Goal: Transaction & Acquisition: Book appointment/travel/reservation

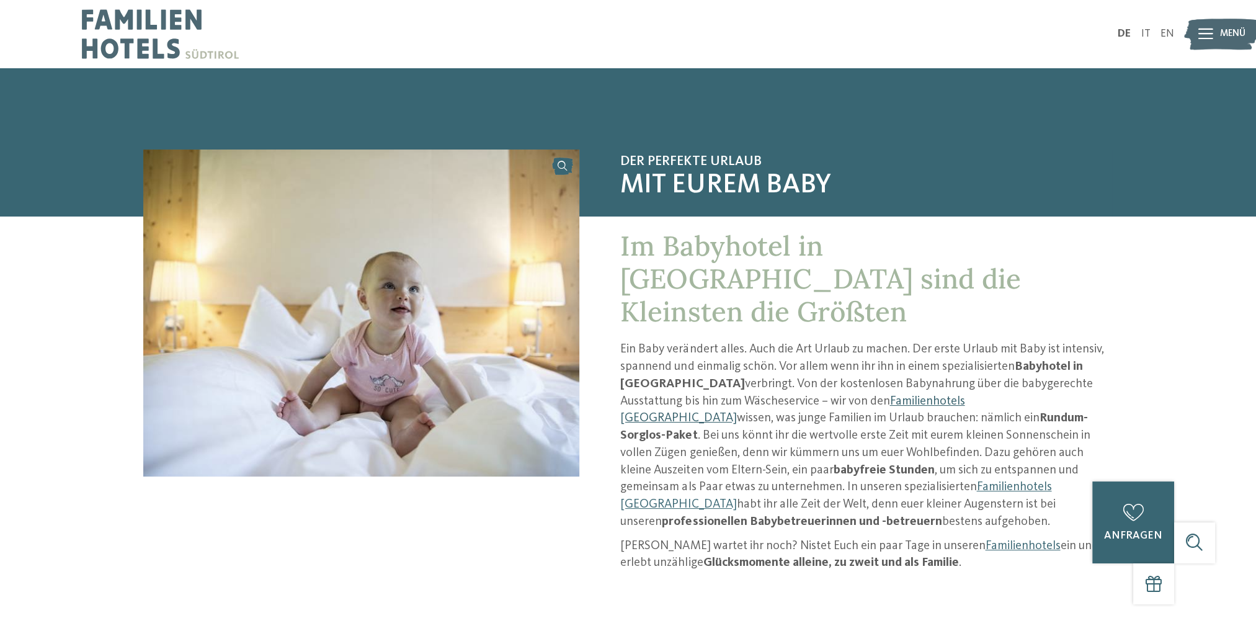
click at [830, 395] on link "Familienhotels [GEOGRAPHIC_DATA]" at bounding box center [792, 410] width 344 height 30
click at [832, 395] on link "Familienhotels [GEOGRAPHIC_DATA]" at bounding box center [792, 410] width 344 height 30
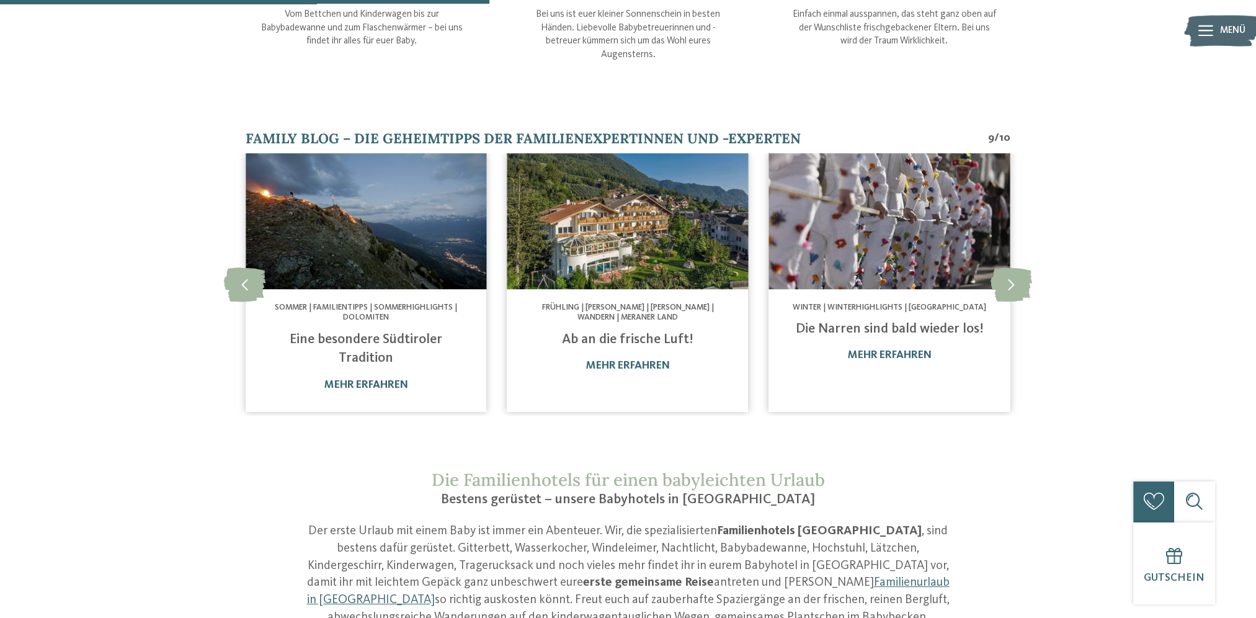
scroll to position [806, 0]
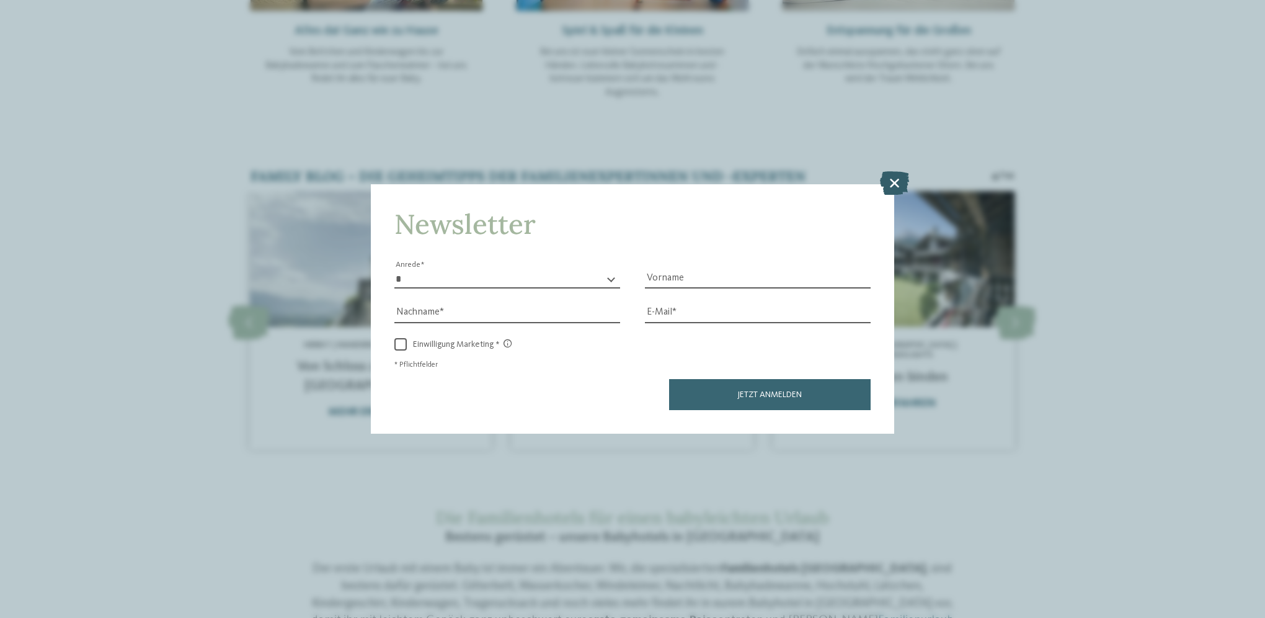
click at [889, 180] on icon at bounding box center [894, 183] width 29 height 24
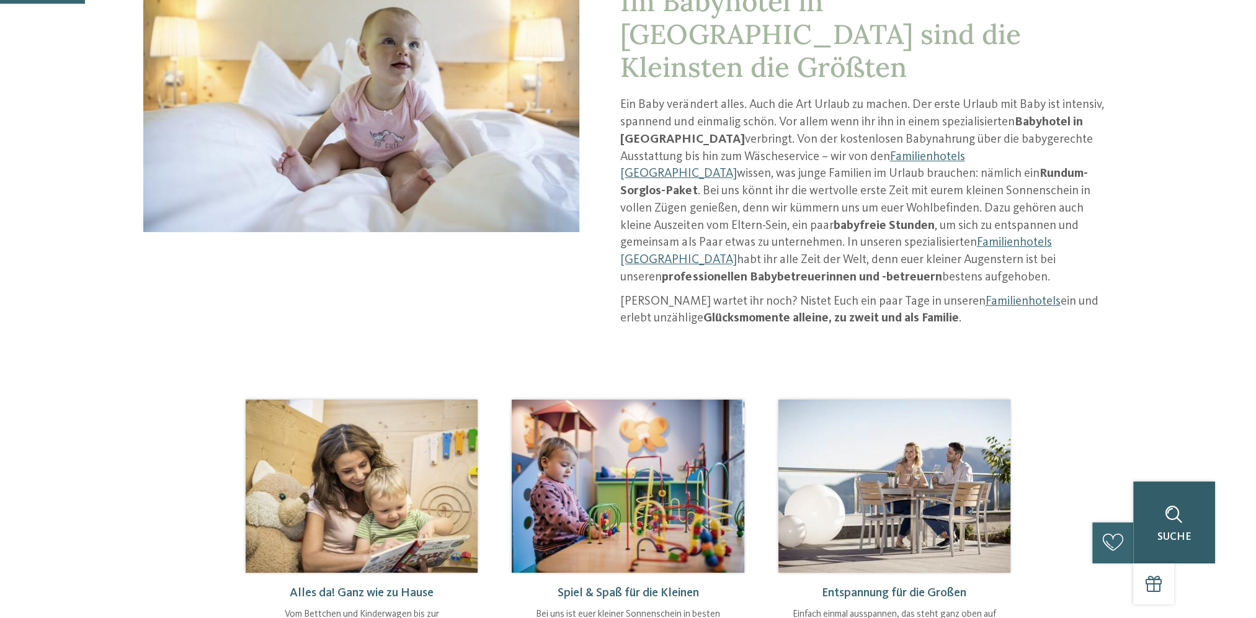
scroll to position [248, 0]
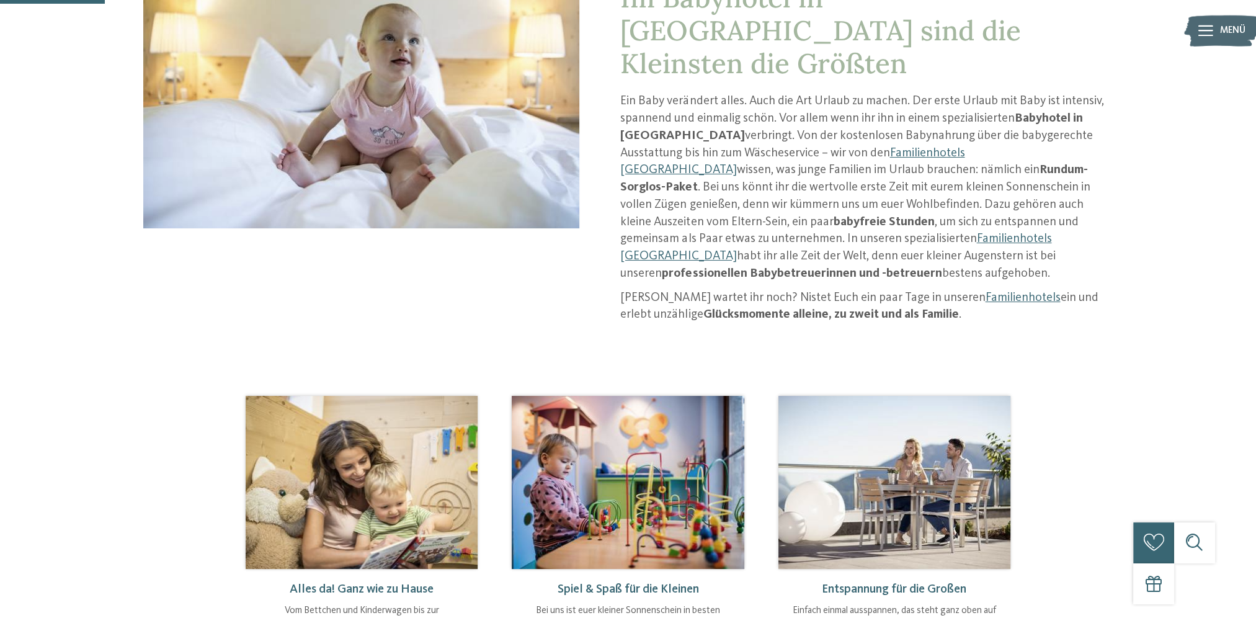
click at [1199, 548] on div "Suche" at bounding box center [1194, 542] width 41 height 41
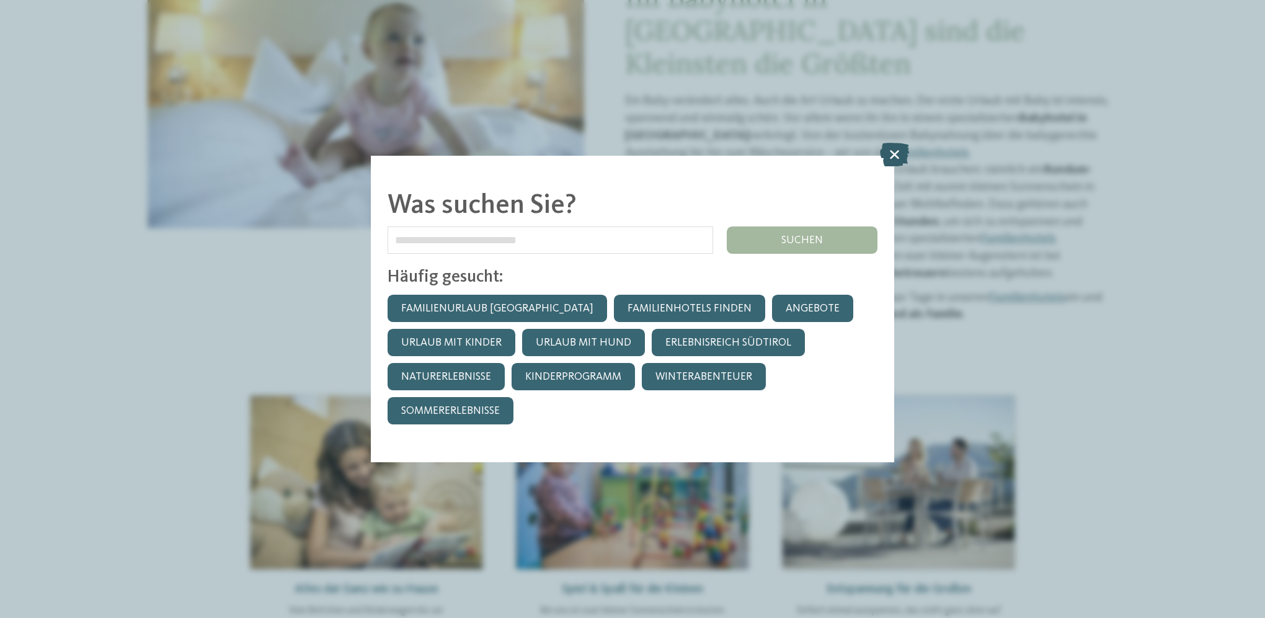
click at [897, 154] on icon at bounding box center [894, 155] width 29 height 24
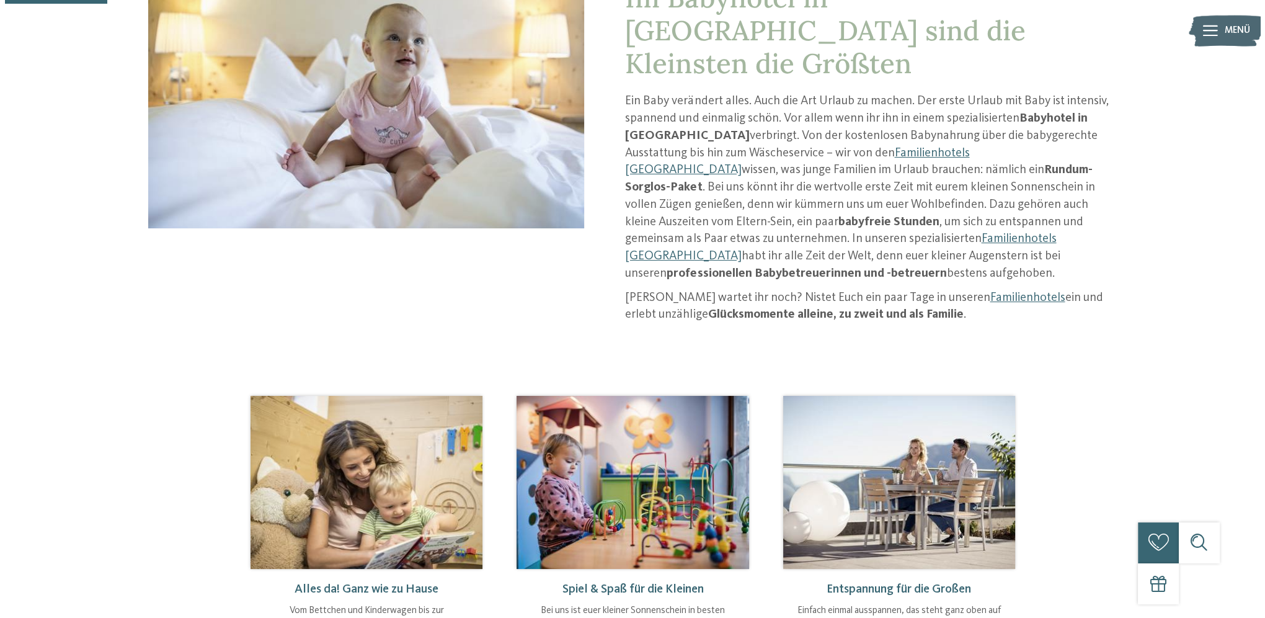
scroll to position [0, 0]
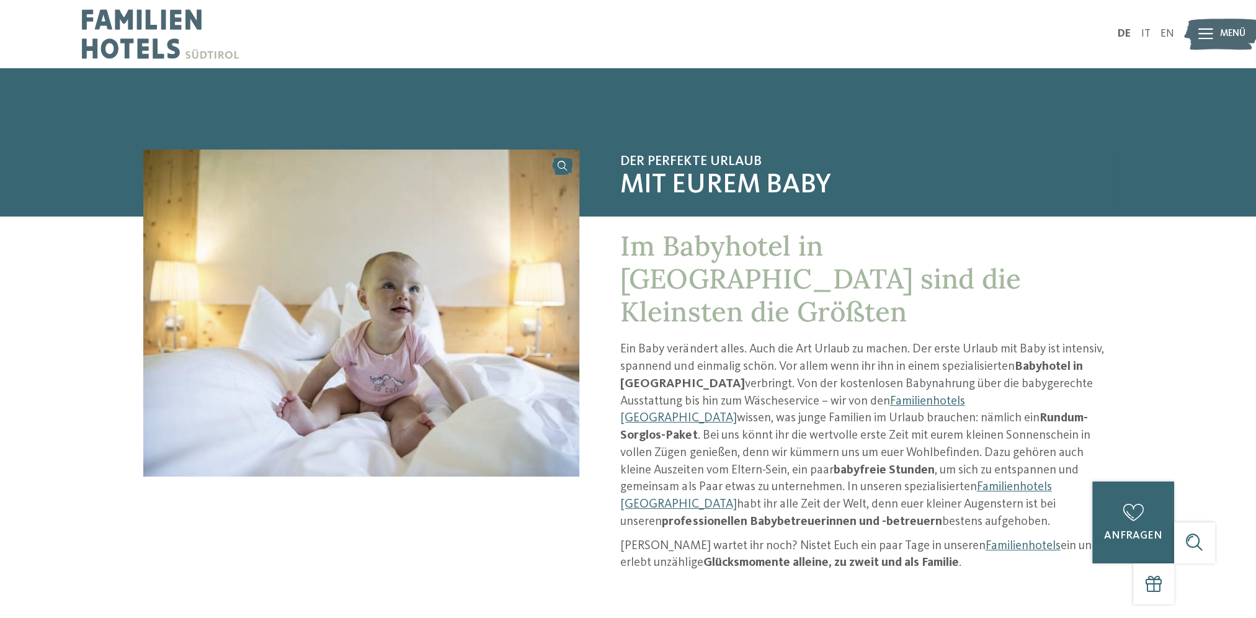
click at [1196, 37] on img at bounding box center [1221, 35] width 75 height 38
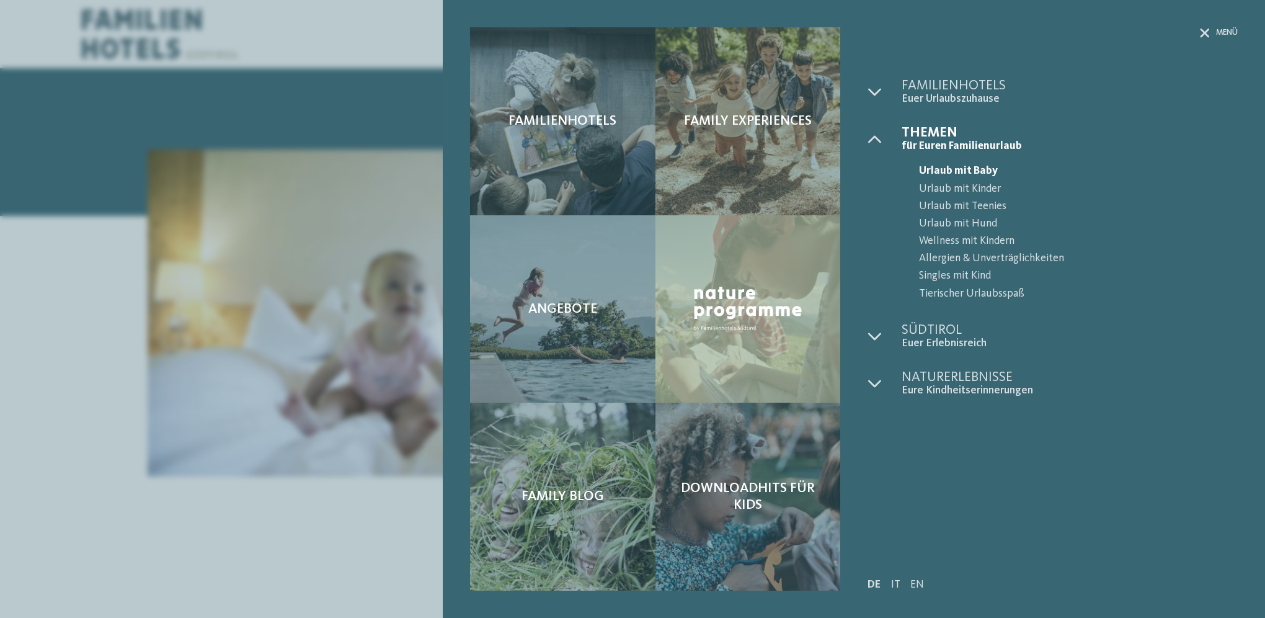
click at [950, 171] on span "Urlaub mit Baby" at bounding box center [1078, 170] width 319 height 17
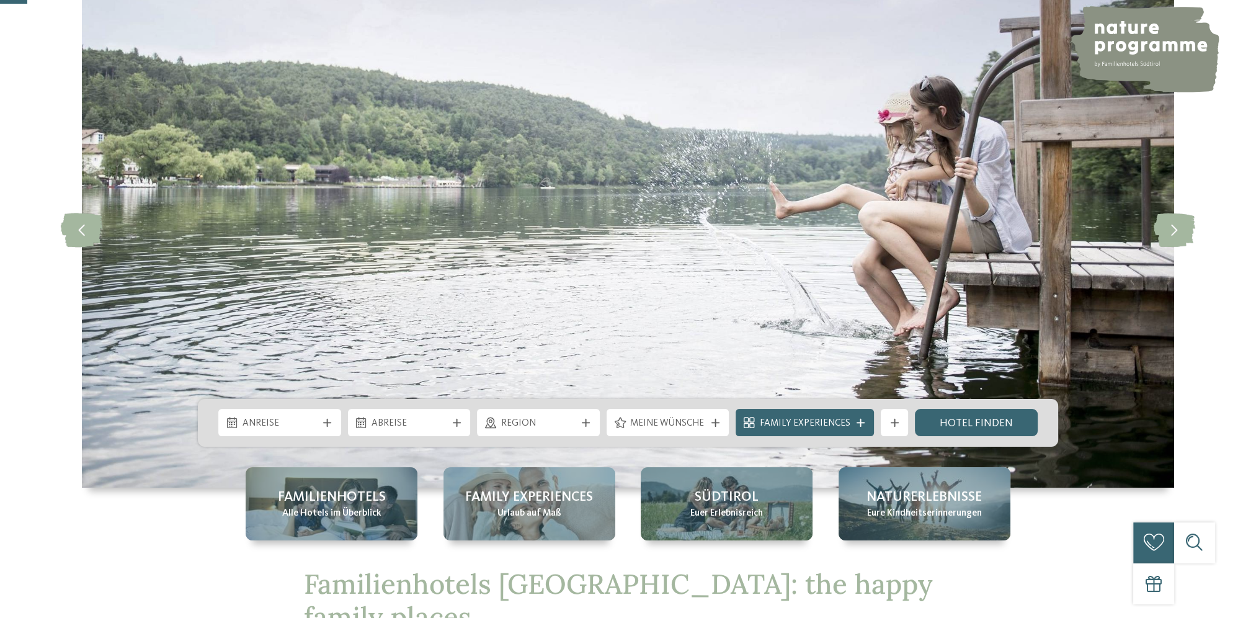
scroll to position [248, 0]
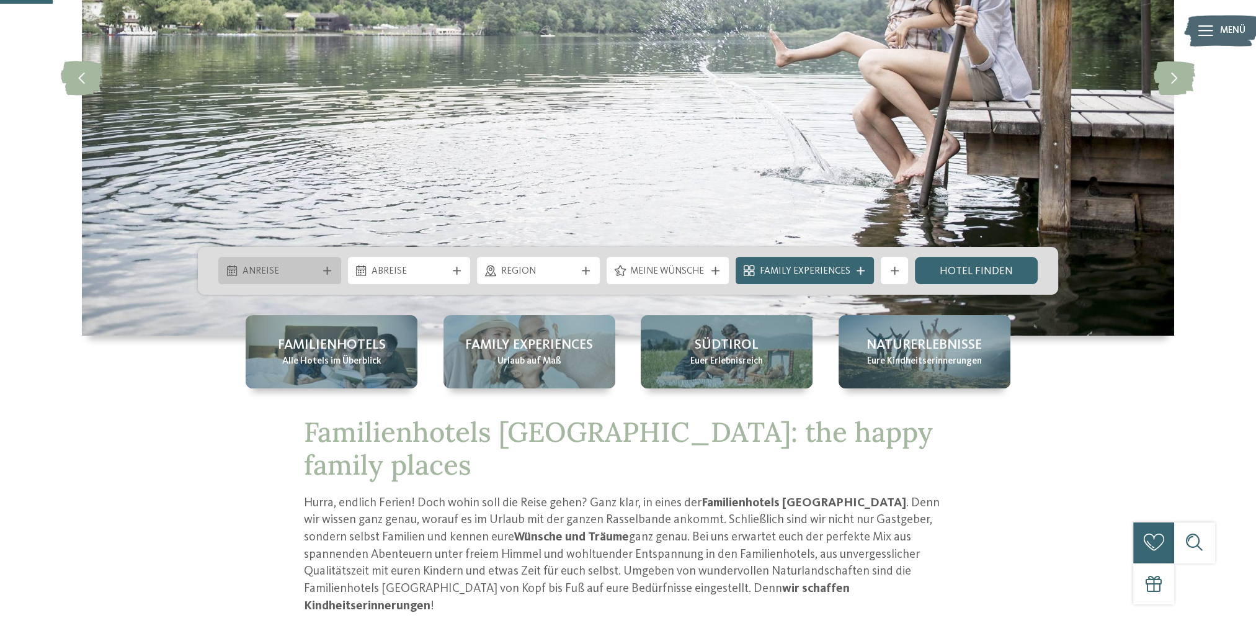
click at [314, 265] on span "Anreise" at bounding box center [279, 272] width 75 height 14
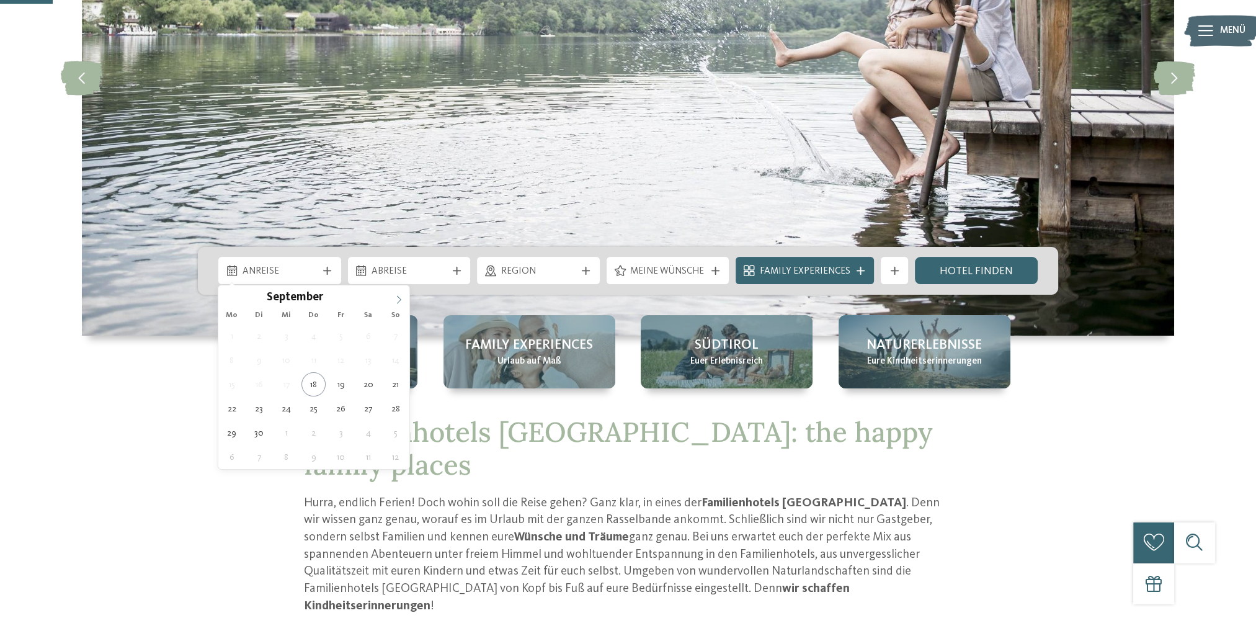
click at [399, 299] on icon at bounding box center [398, 299] width 9 height 9
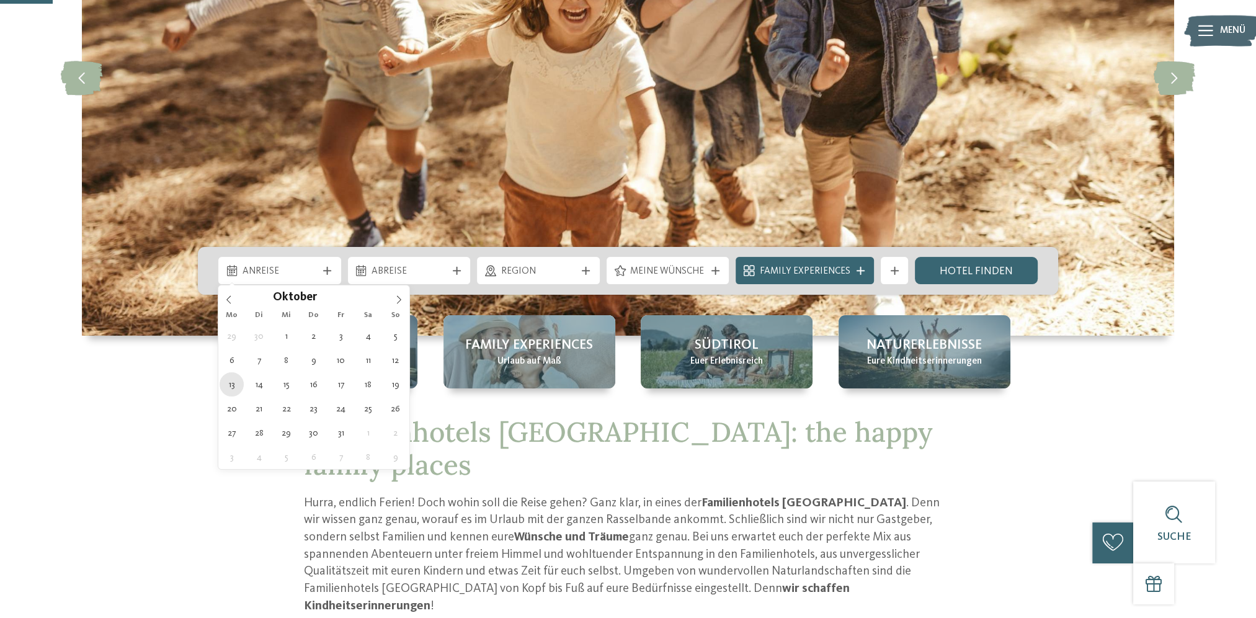
type div "13.10.2025"
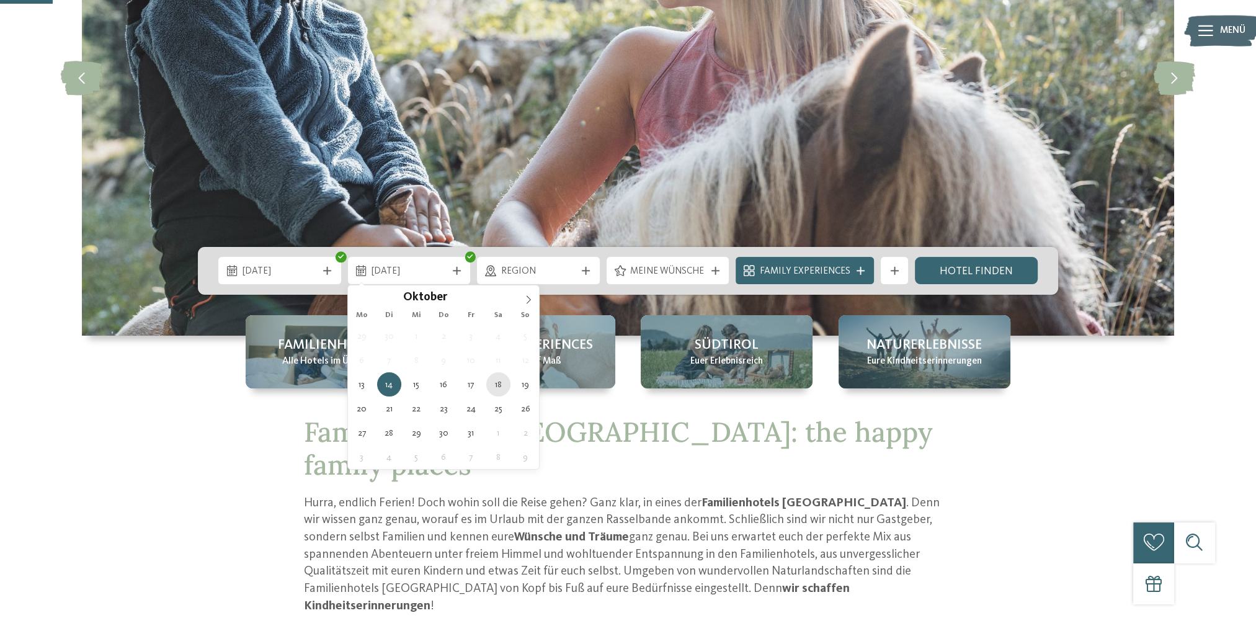
type div "18.10.2025"
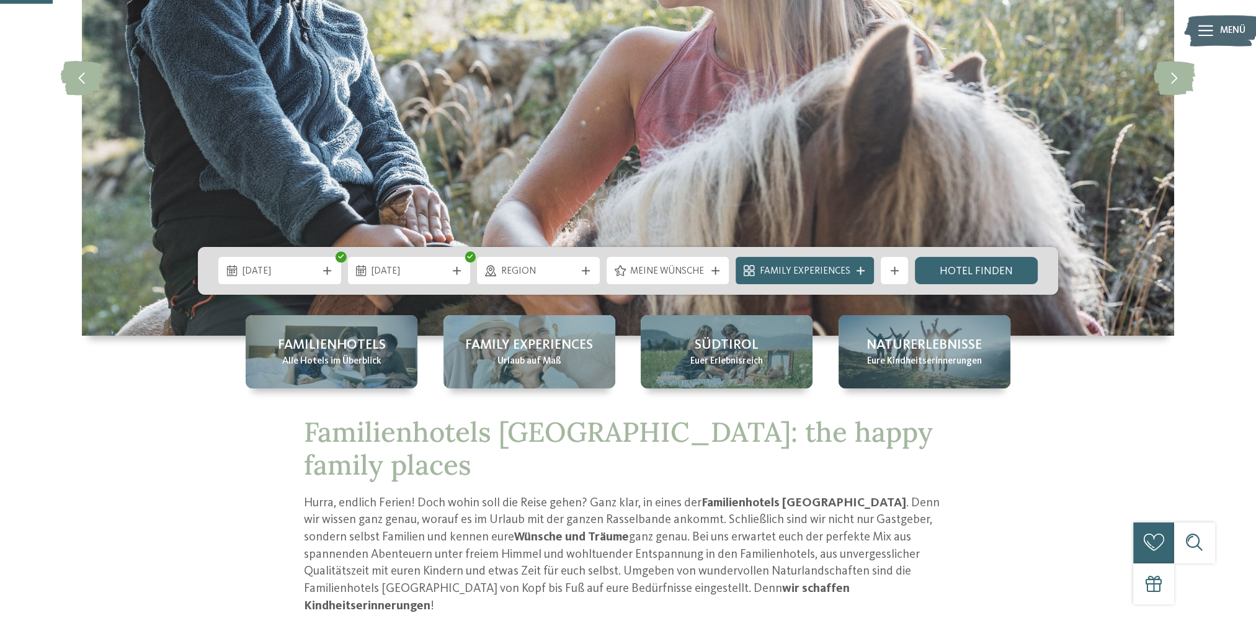
click at [576, 267] on span "Region" at bounding box center [538, 272] width 75 height 14
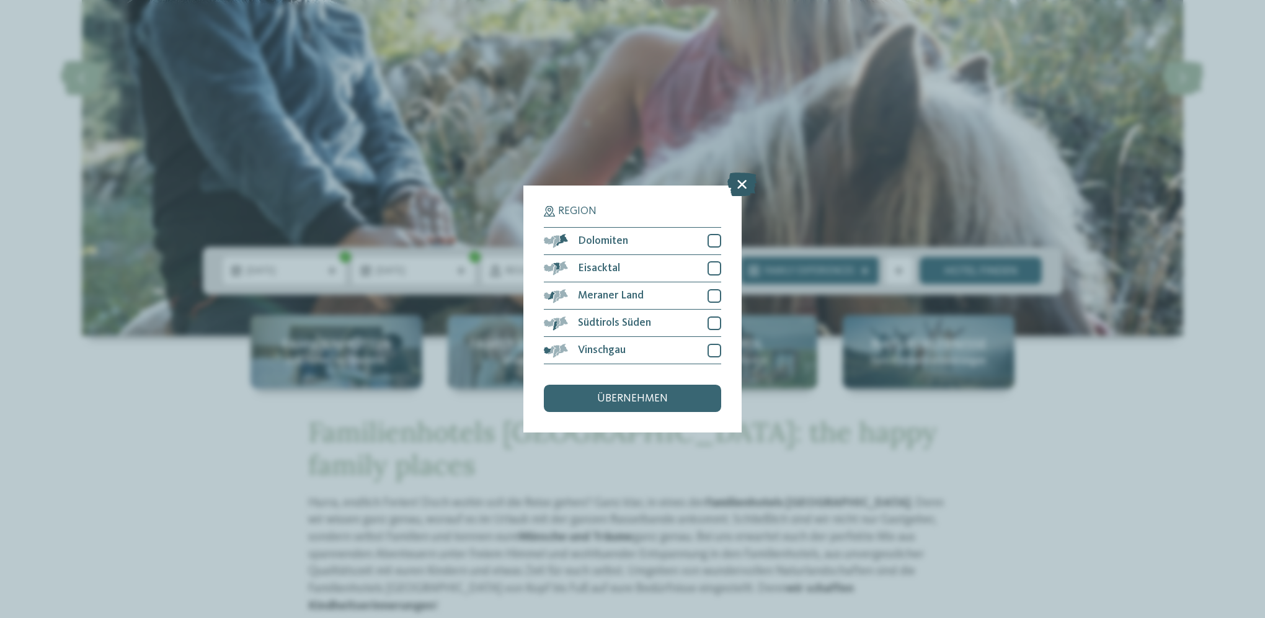
click at [738, 185] on icon at bounding box center [741, 184] width 29 height 24
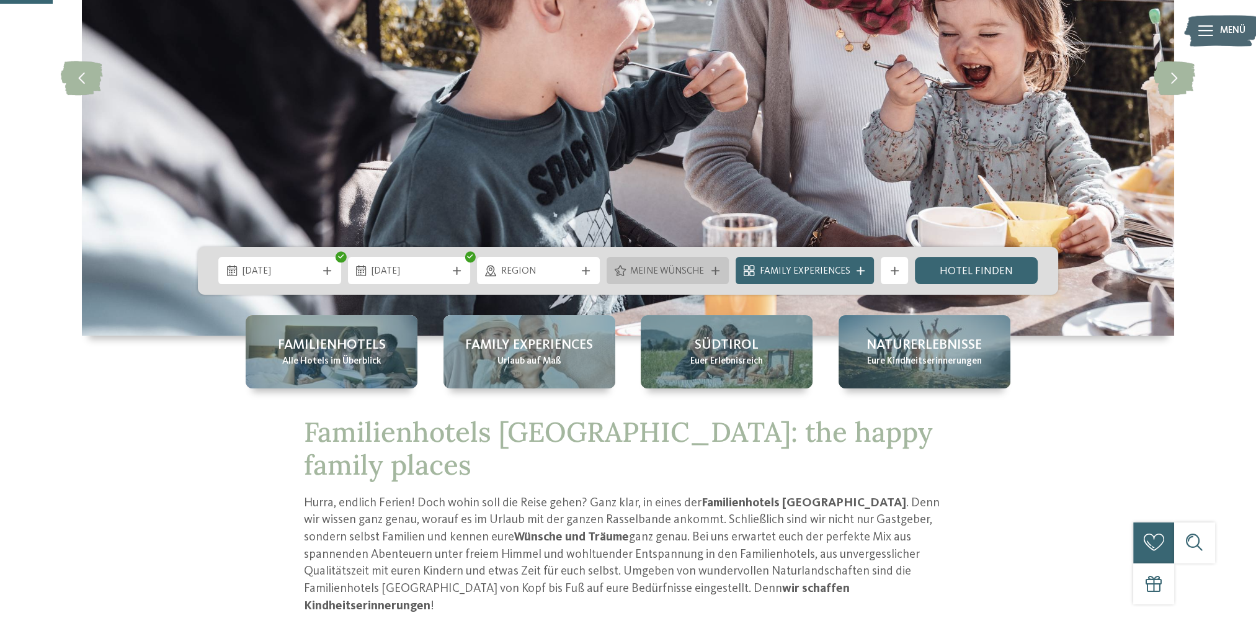
click at [704, 265] on span "Meine Wünsche" at bounding box center [667, 272] width 75 height 14
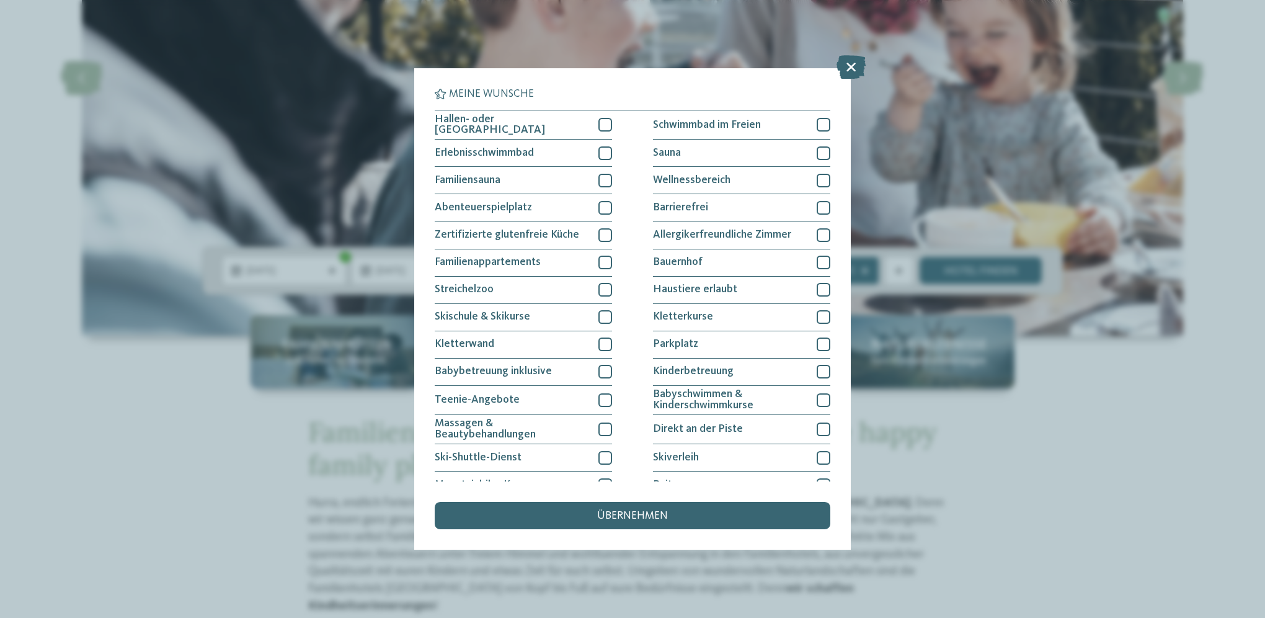
click at [860, 65] on icon at bounding box center [851, 67] width 29 height 24
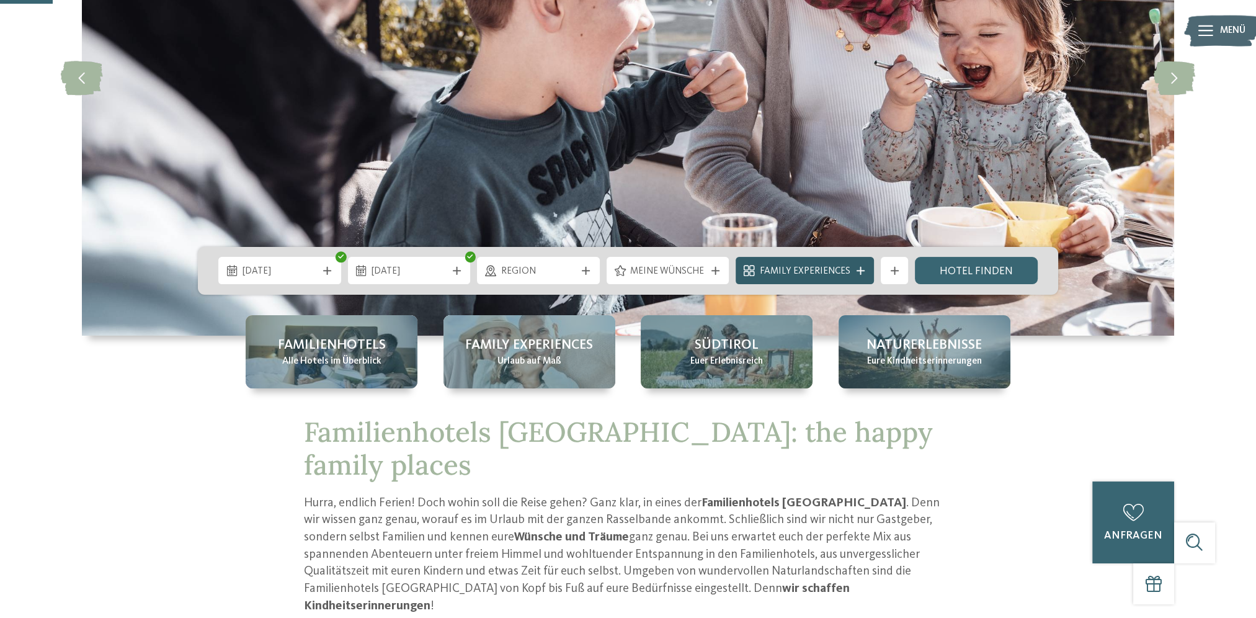
click at [848, 267] on span "Family Experiences" at bounding box center [805, 272] width 91 height 14
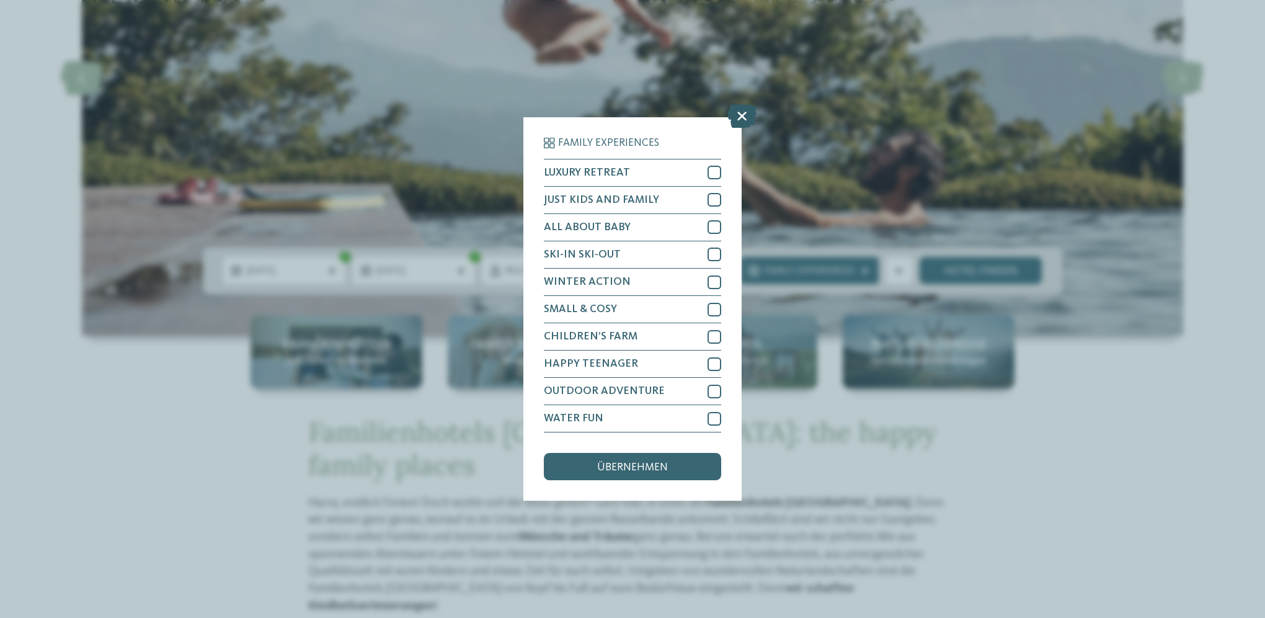
click at [742, 122] on icon at bounding box center [741, 116] width 29 height 24
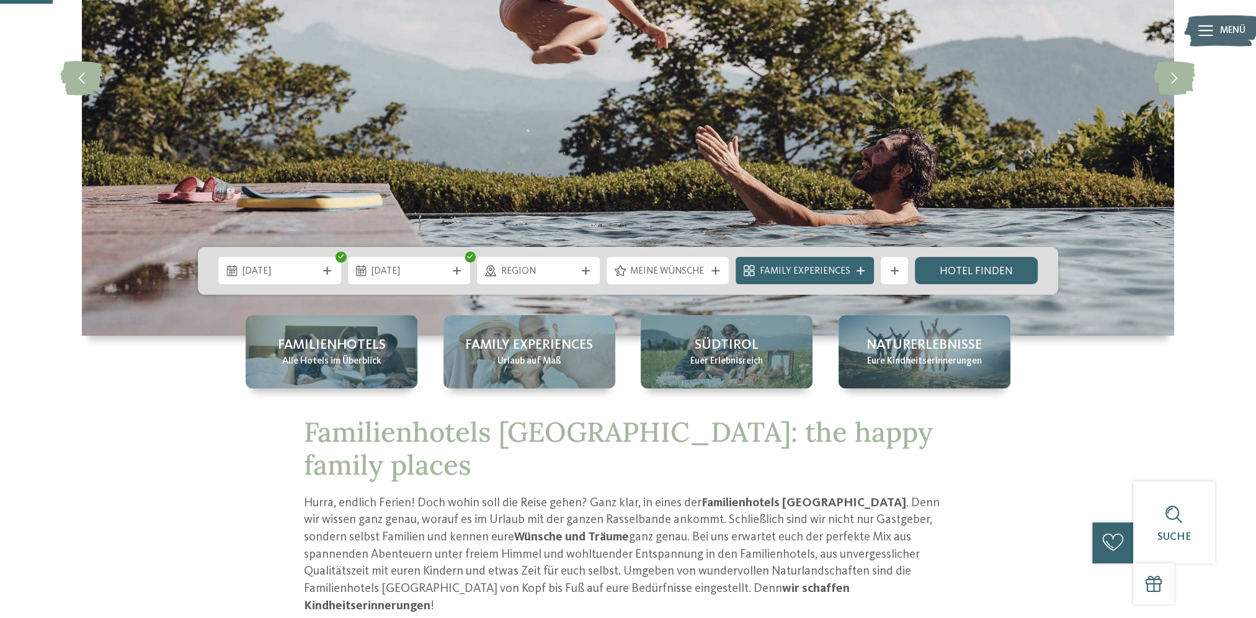
drag, startPoint x: 945, startPoint y: 272, endPoint x: 1142, endPoint y: 331, distance: 205.4
click at [945, 272] on link "Hotel finden" at bounding box center [976, 270] width 123 height 27
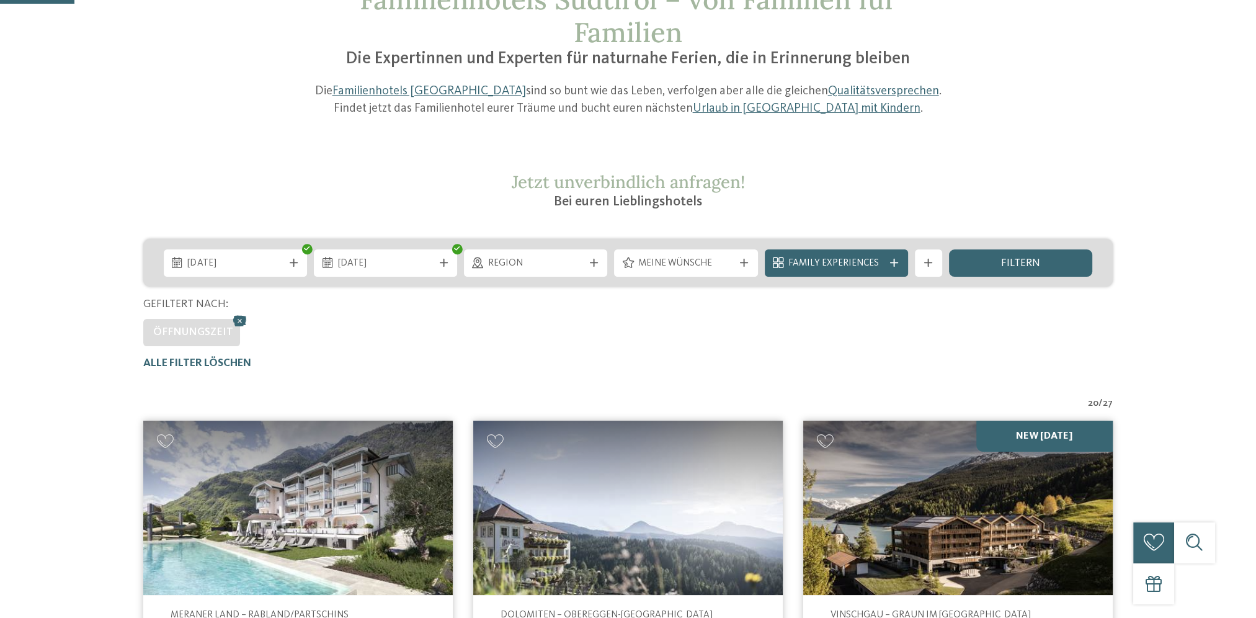
scroll to position [248, 0]
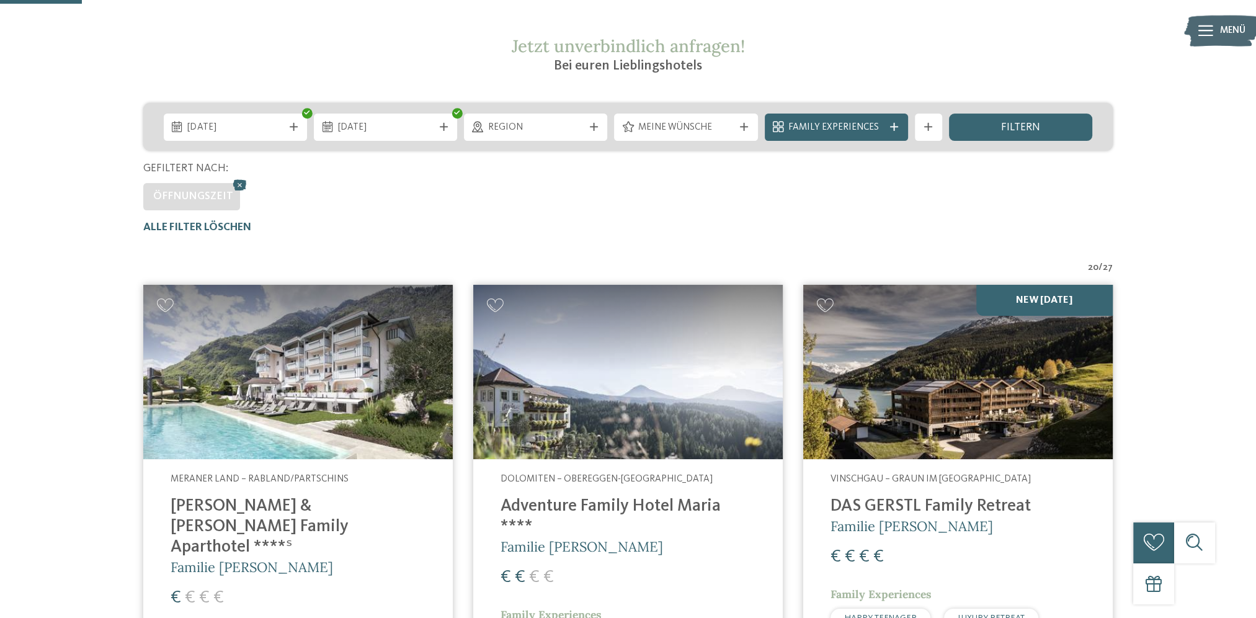
click at [329, 345] on img at bounding box center [297, 372] width 309 height 174
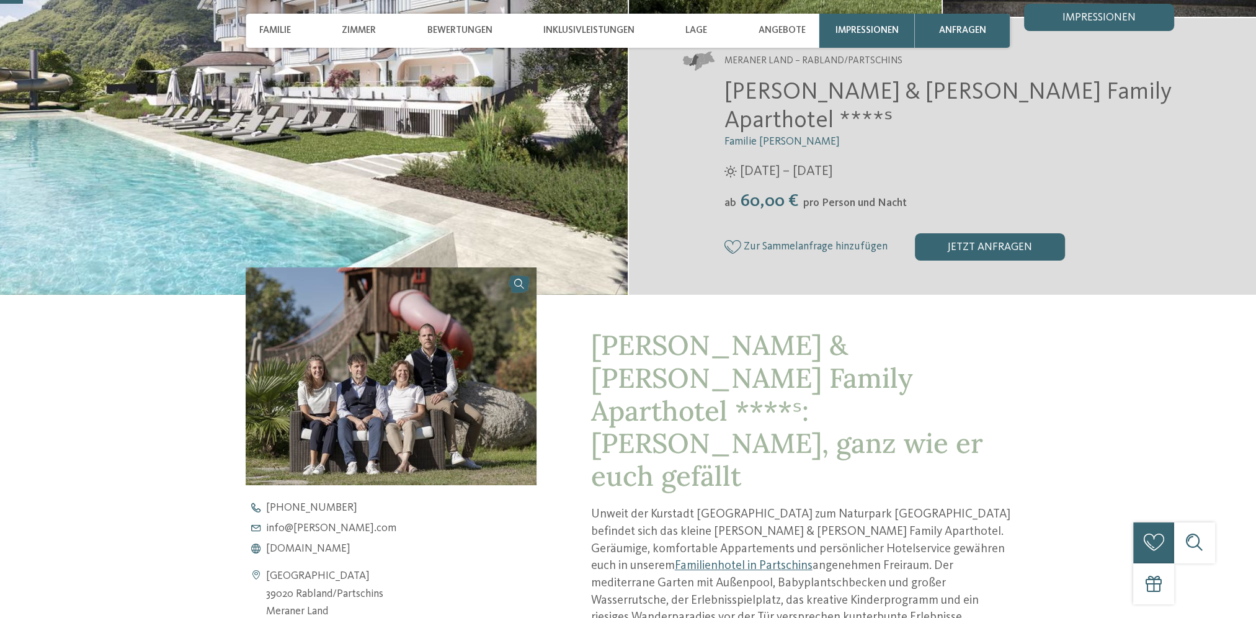
scroll to position [310, 0]
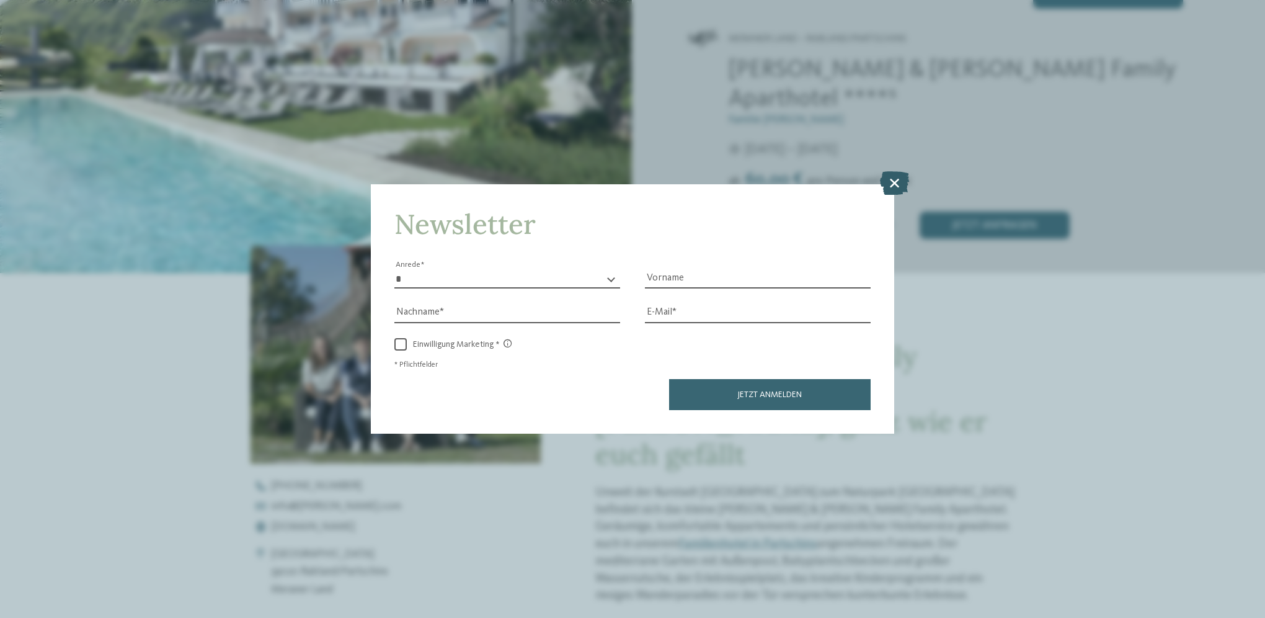
click at [893, 190] on icon at bounding box center [894, 183] width 29 height 24
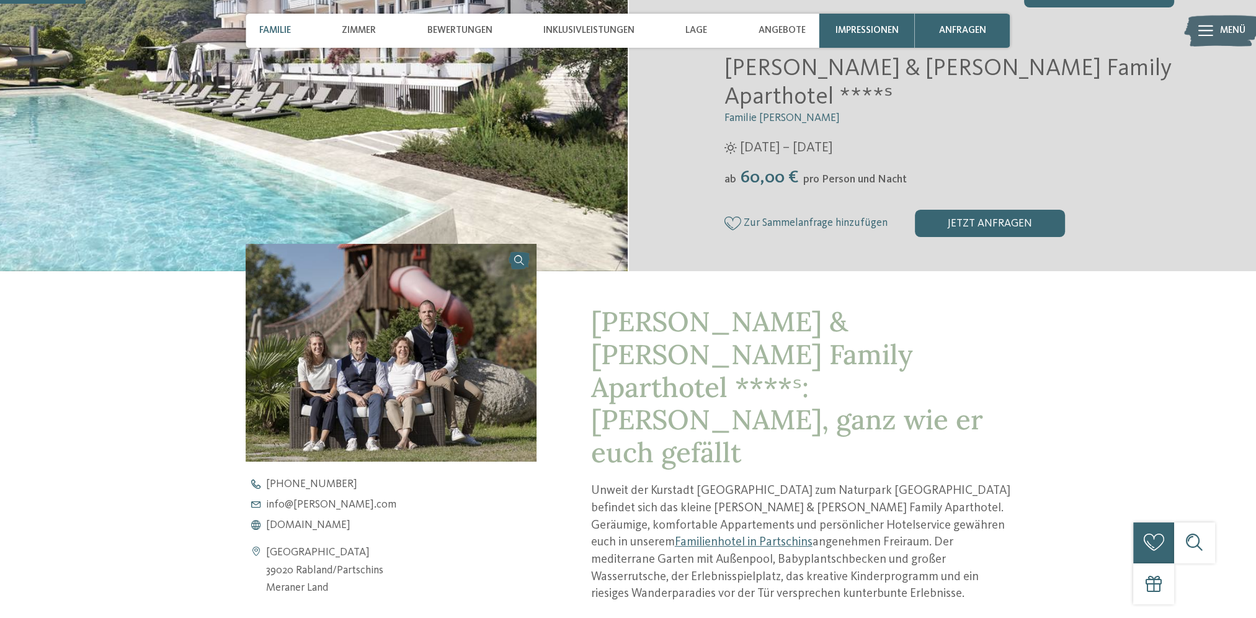
click at [273, 30] on span "Familie" at bounding box center [275, 30] width 32 height 11
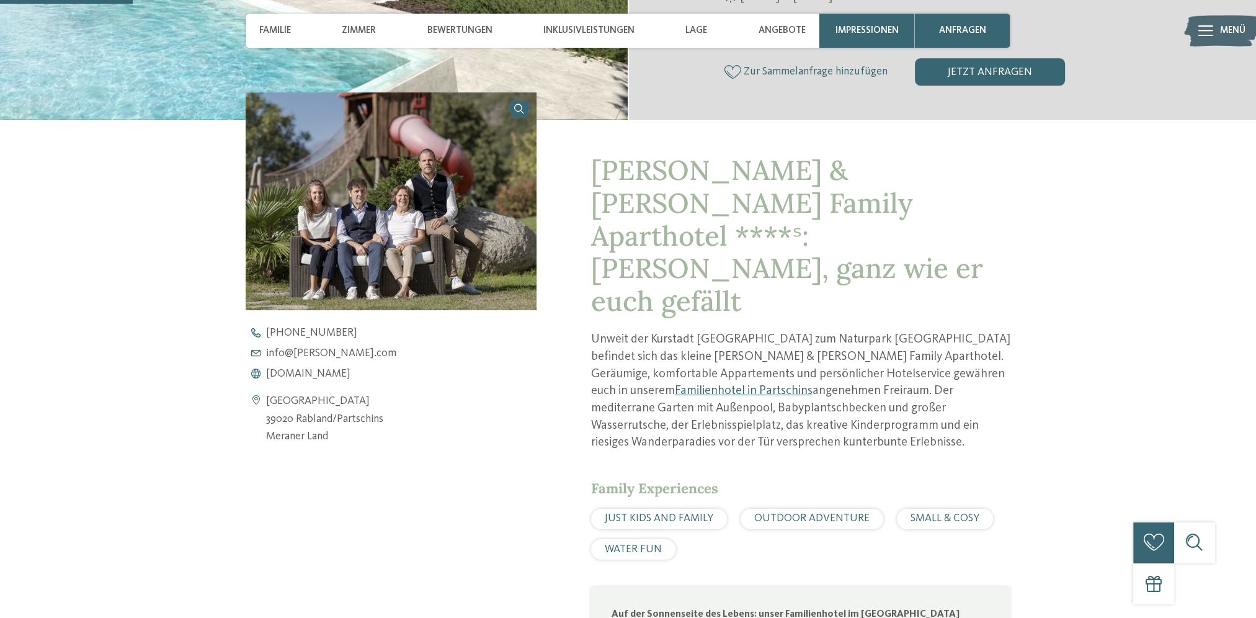
scroll to position [484, 0]
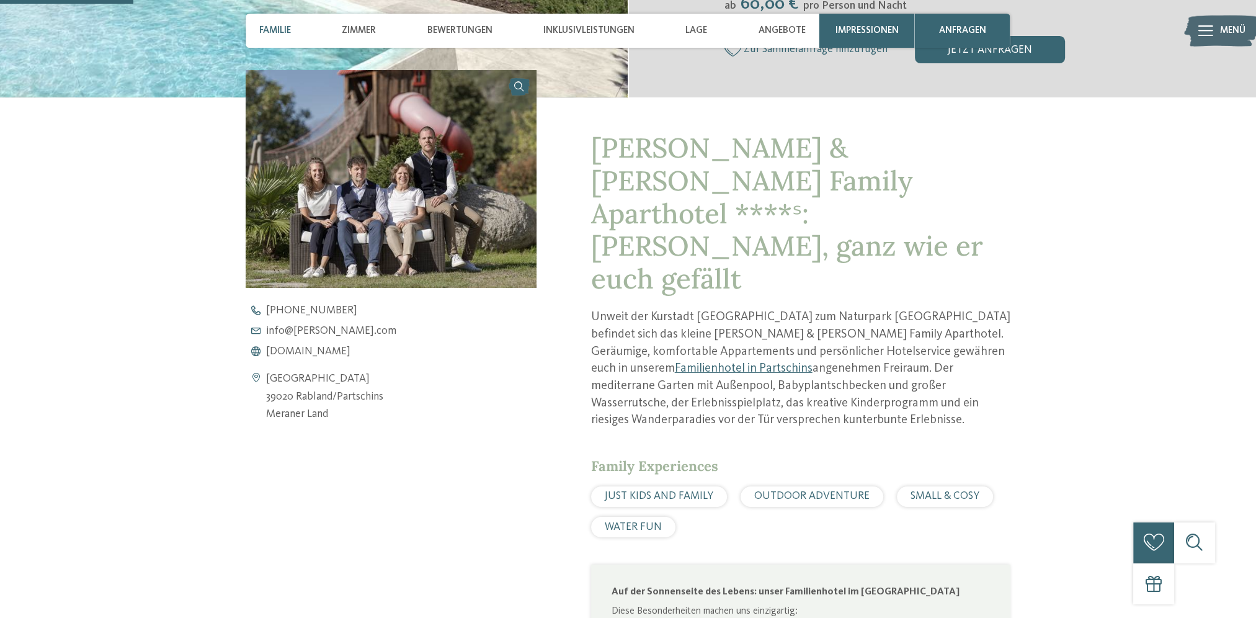
click at [282, 27] on span "Familie" at bounding box center [275, 30] width 32 height 11
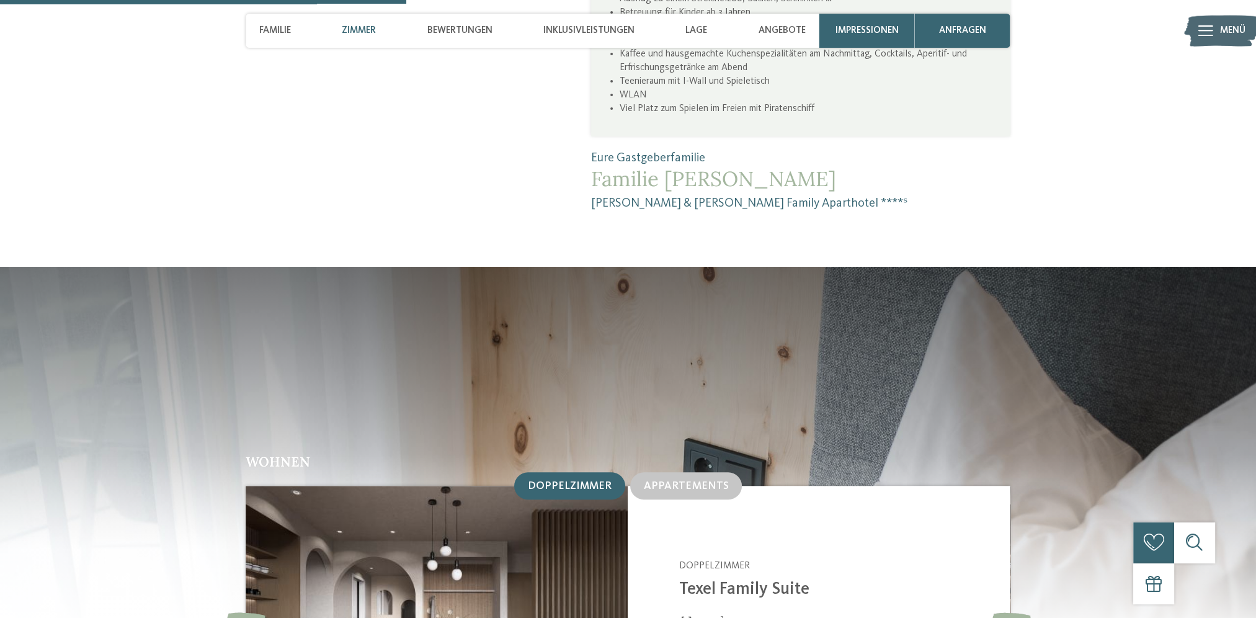
scroll to position [1476, 0]
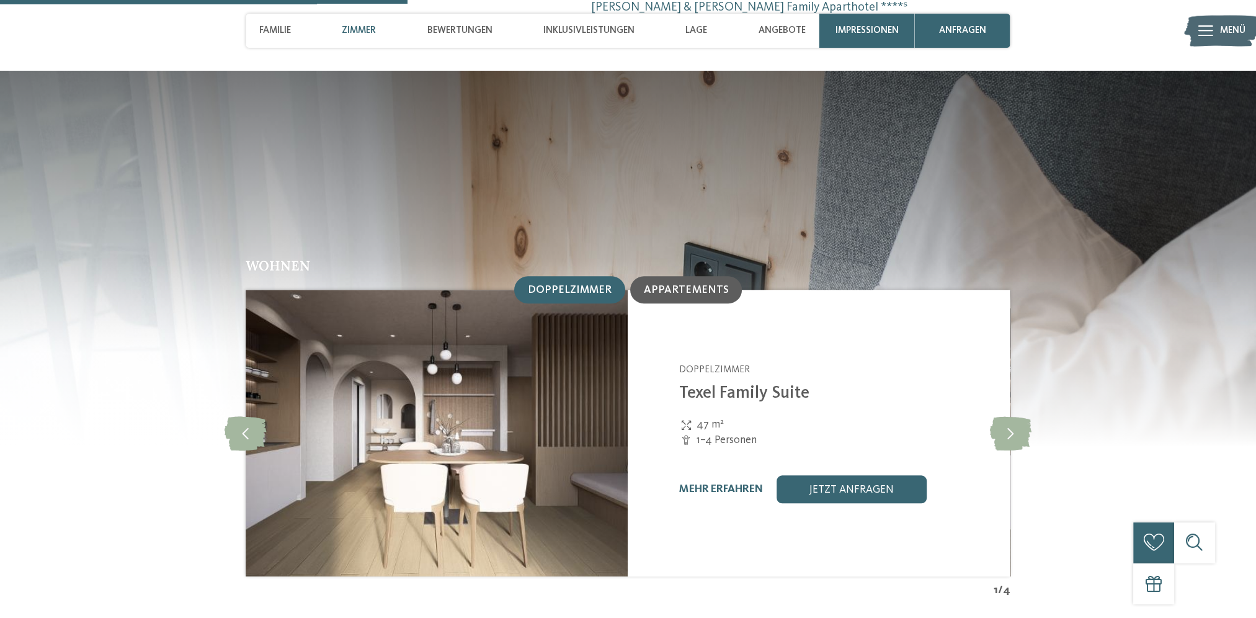
click at [695, 285] on span "Appartements" at bounding box center [686, 290] width 84 height 11
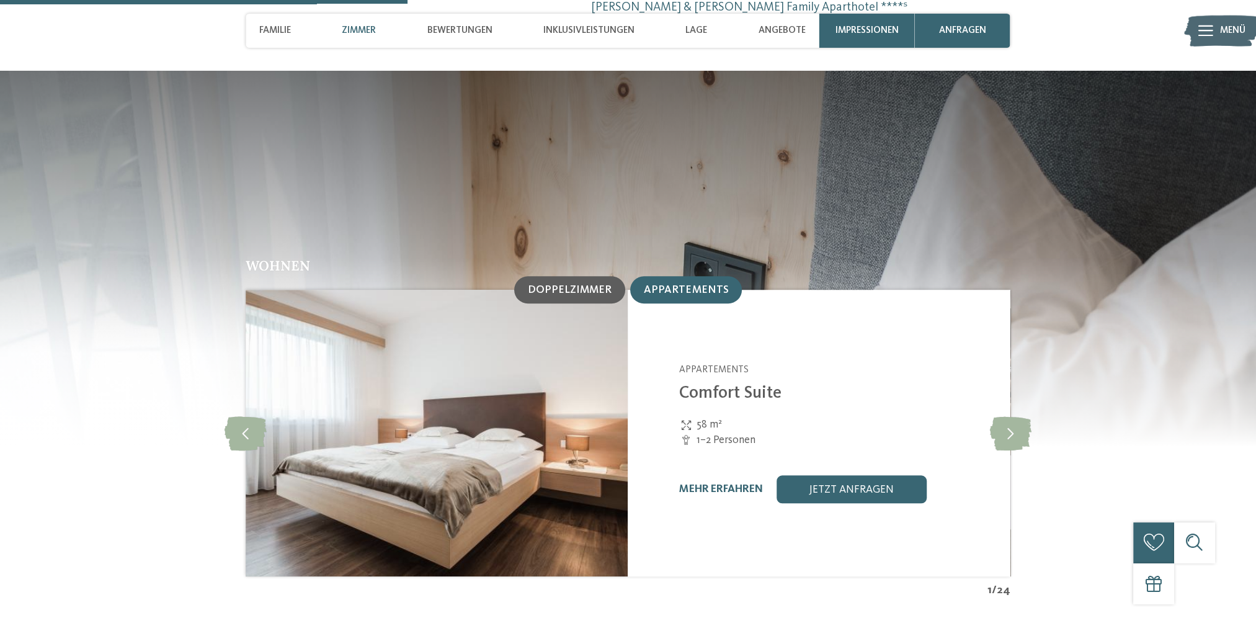
click at [557, 285] on span "Doppelzimmer" at bounding box center [570, 290] width 84 height 11
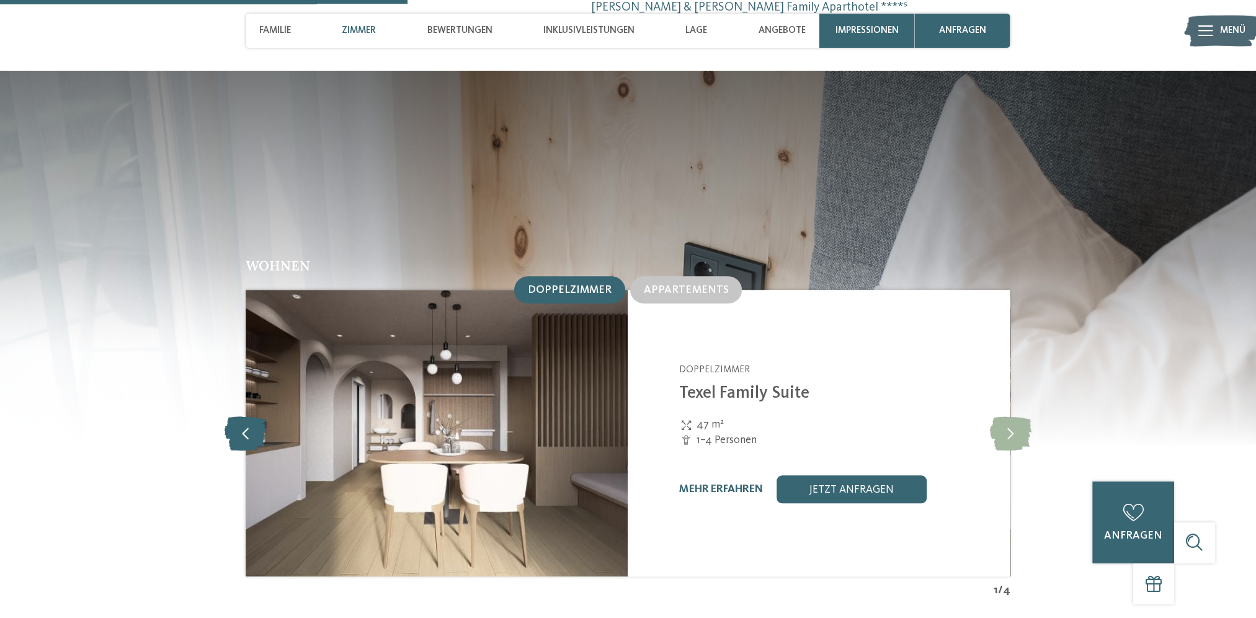
click at [247, 416] on icon at bounding box center [245, 433] width 42 height 34
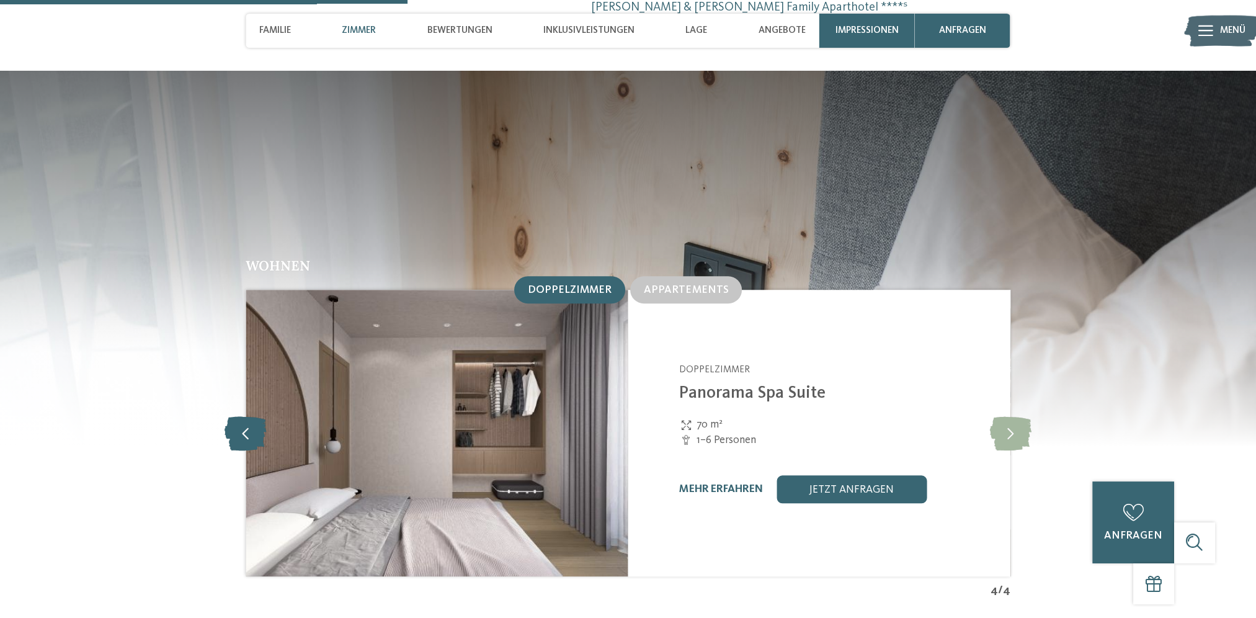
click at [247, 416] on icon at bounding box center [245, 433] width 42 height 34
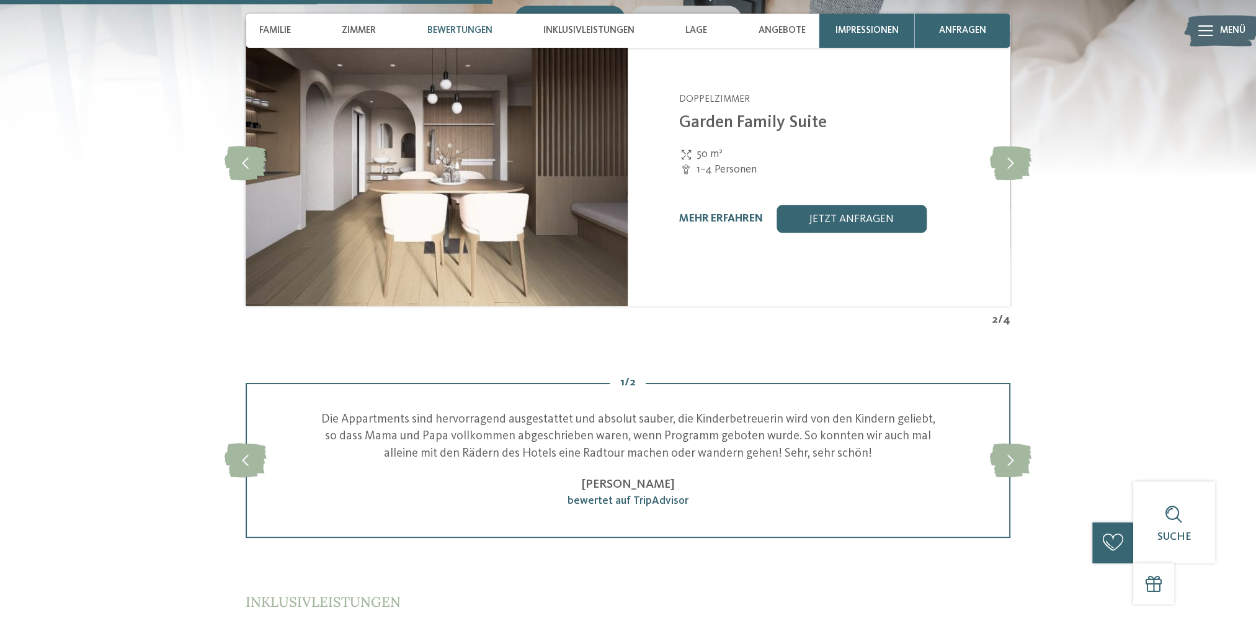
scroll to position [1786, 0]
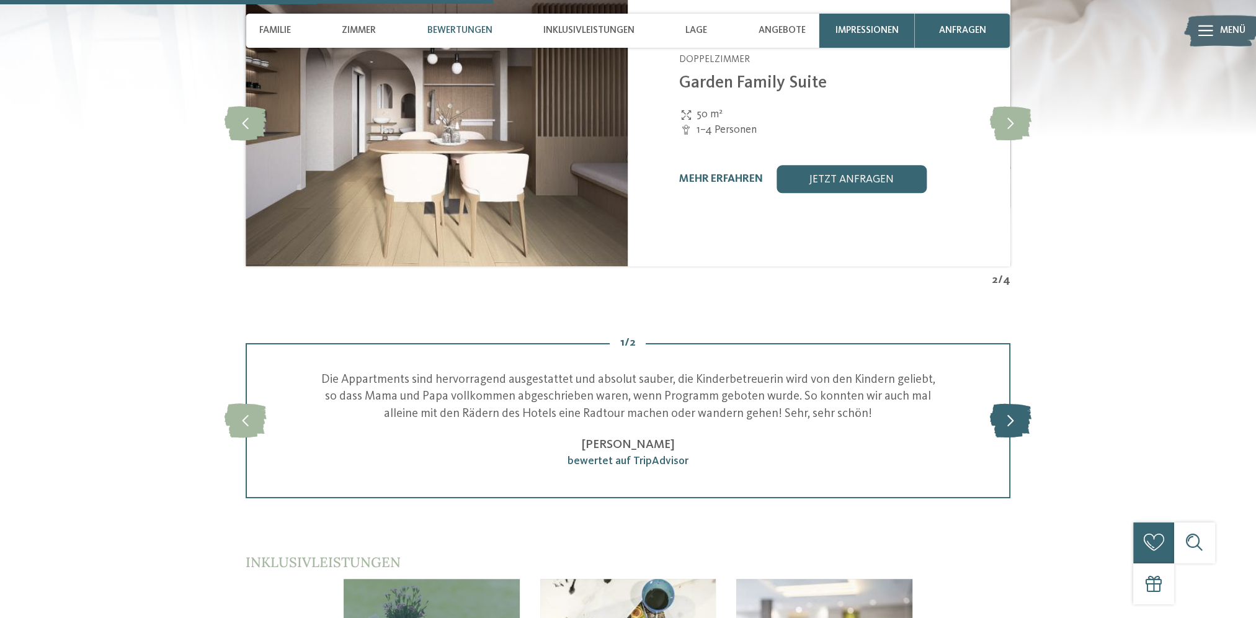
click at [1015, 403] on icon at bounding box center [1010, 420] width 42 height 34
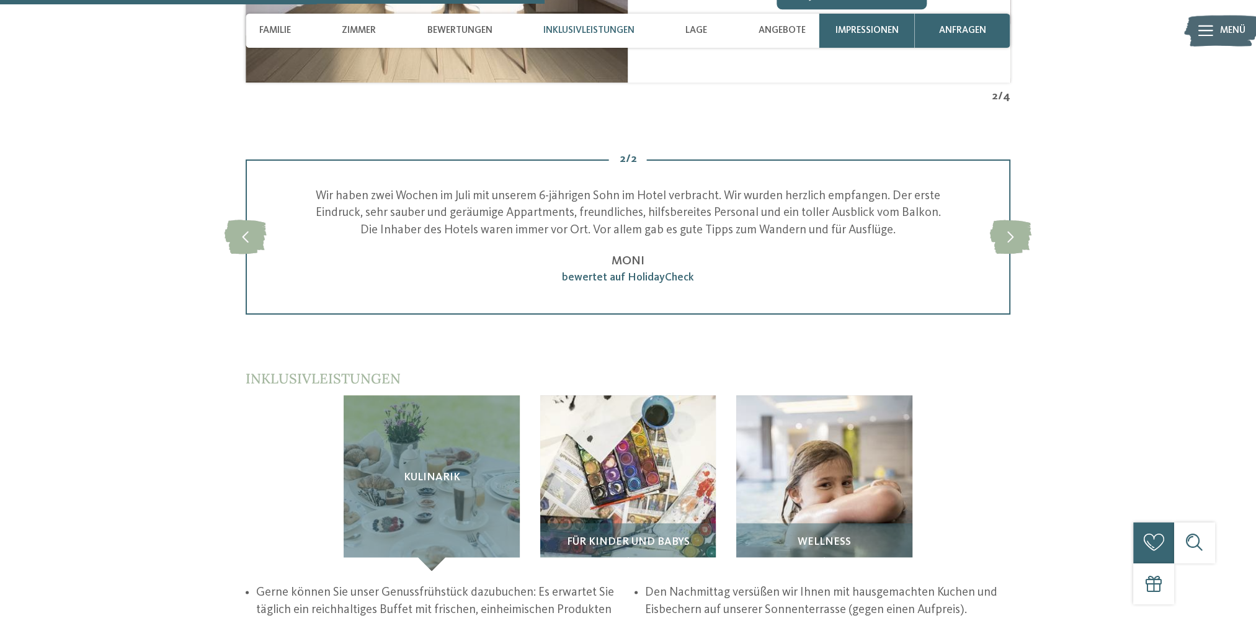
scroll to position [1972, 0]
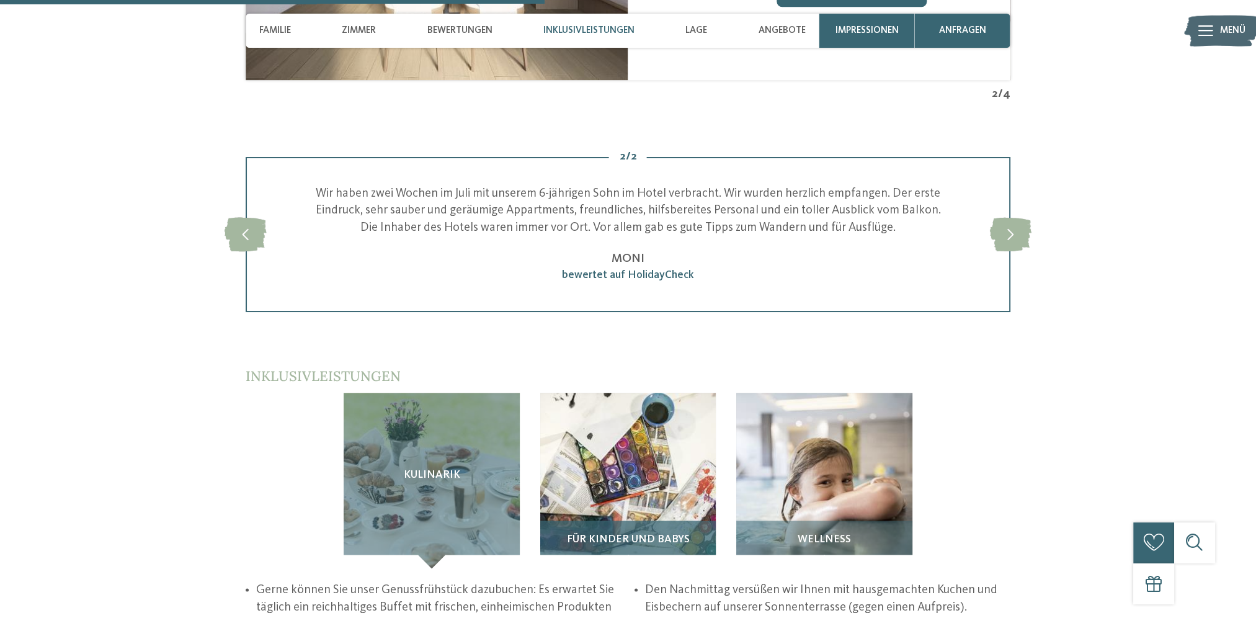
click at [620, 394] on img at bounding box center [628, 481] width 176 height 176
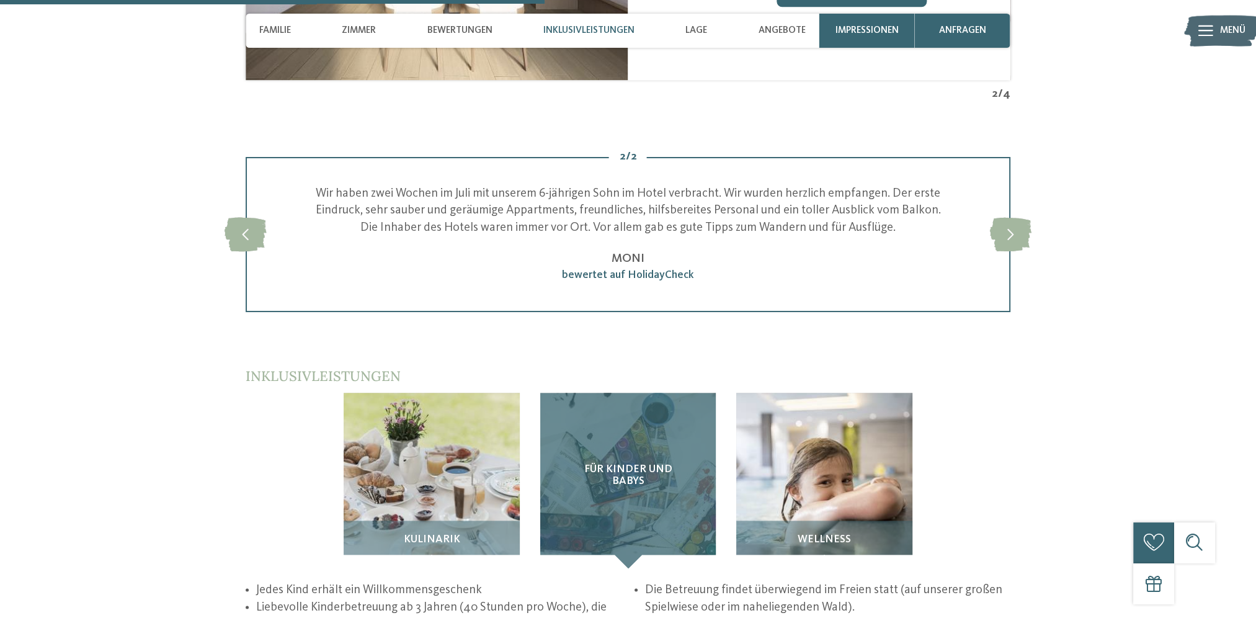
click at [626, 420] on div "Für Kinder und Babys" at bounding box center [628, 481] width 176 height 176
click at [600, 393] on div "Für Kinder und Babys" at bounding box center [628, 481] width 176 height 176
click at [611, 393] on div "Für Kinder und Babys" at bounding box center [628, 481] width 176 height 176
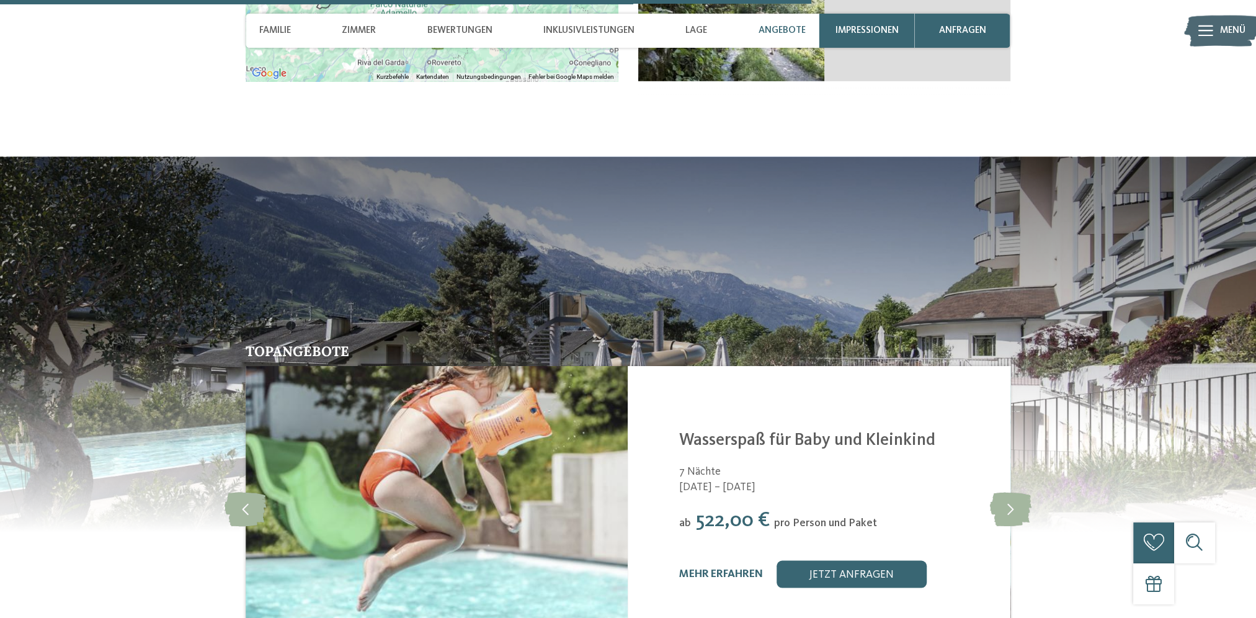
scroll to position [3026, 0]
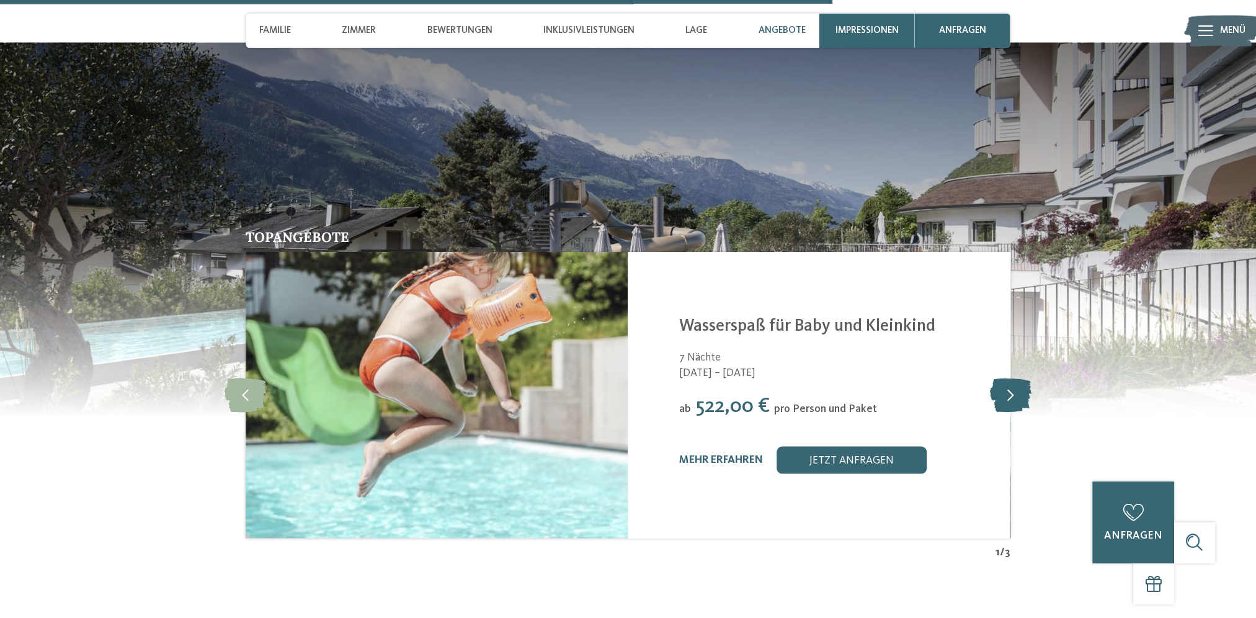
click at [1021, 377] on icon at bounding box center [1010, 394] width 42 height 34
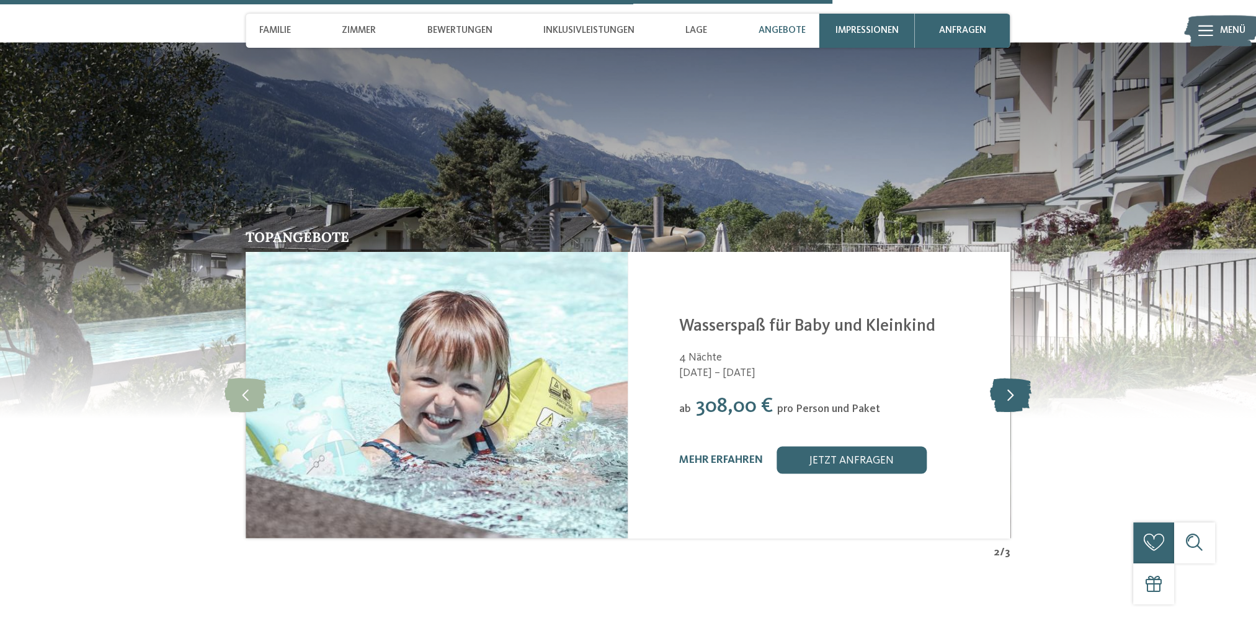
click at [1018, 377] on icon at bounding box center [1010, 394] width 42 height 34
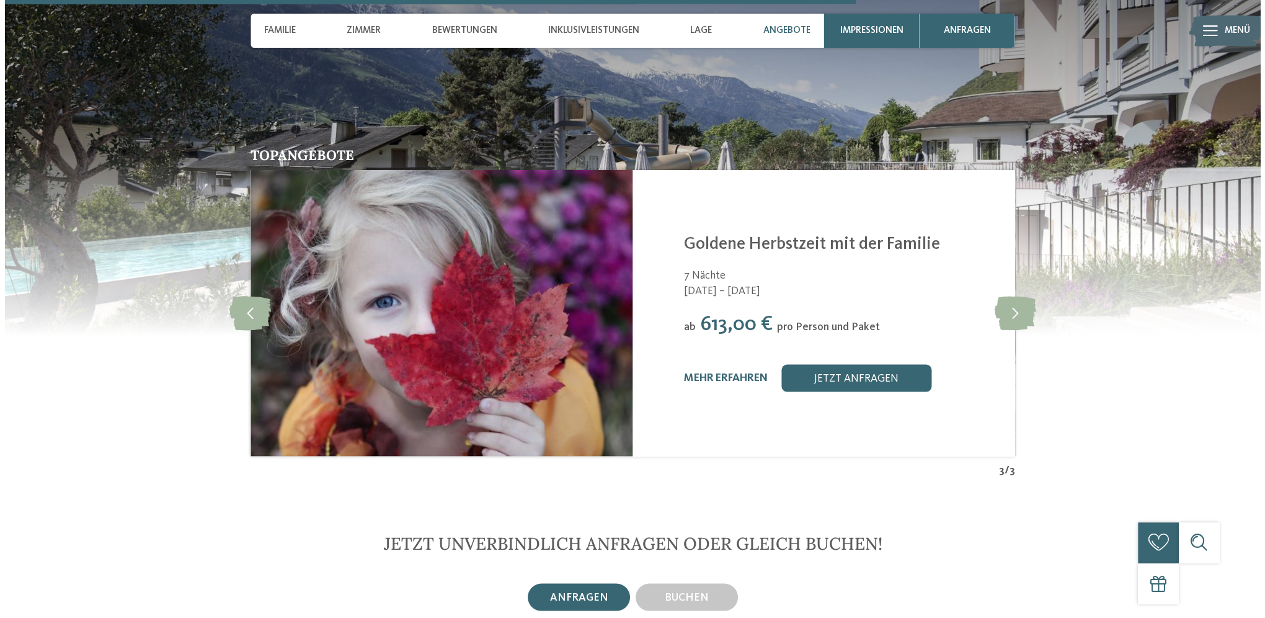
scroll to position [3088, 0]
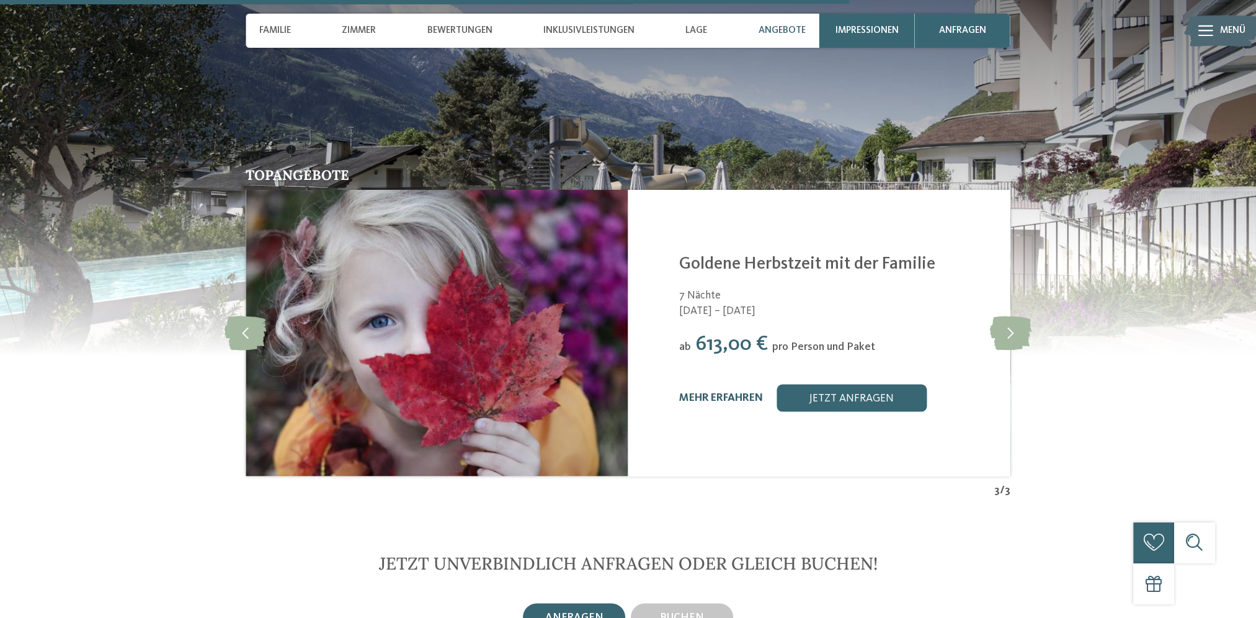
click at [716, 392] on link "mehr erfahren" at bounding box center [721, 397] width 84 height 11
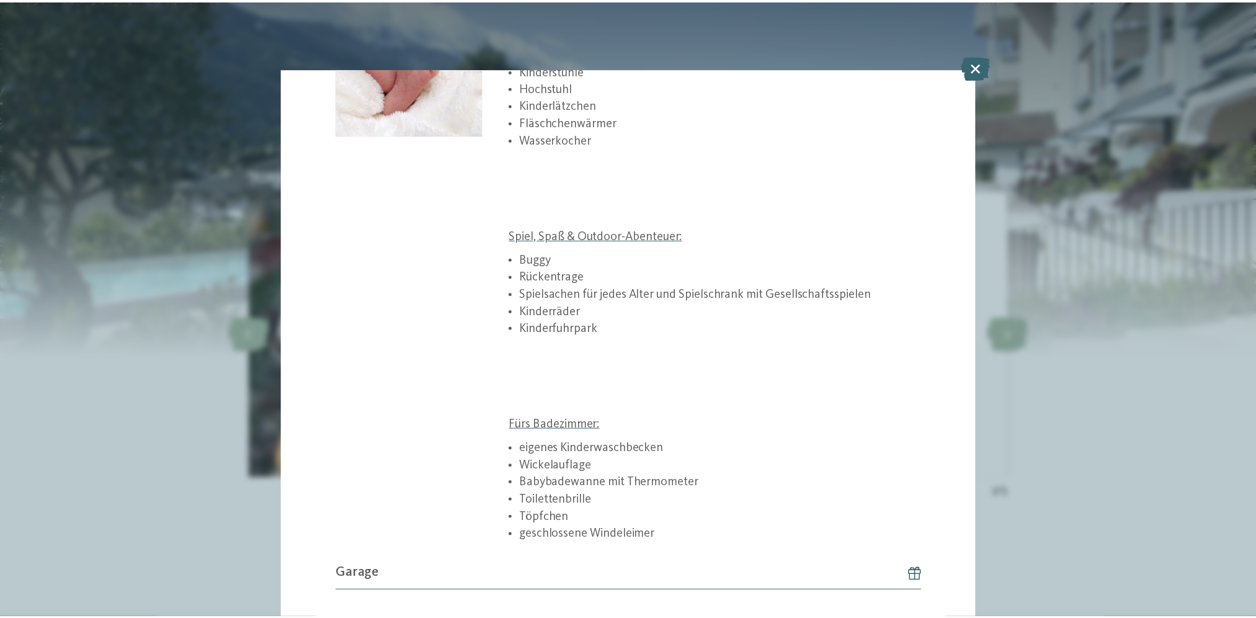
scroll to position [1272, 0]
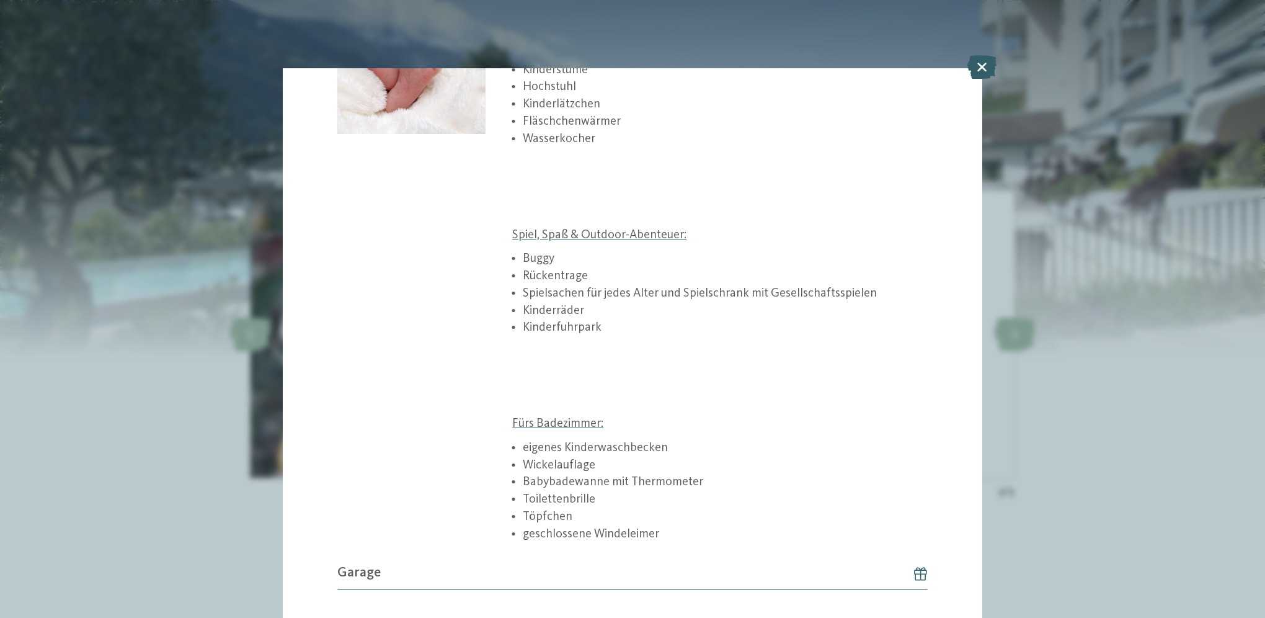
click at [976, 71] on icon at bounding box center [981, 67] width 29 height 24
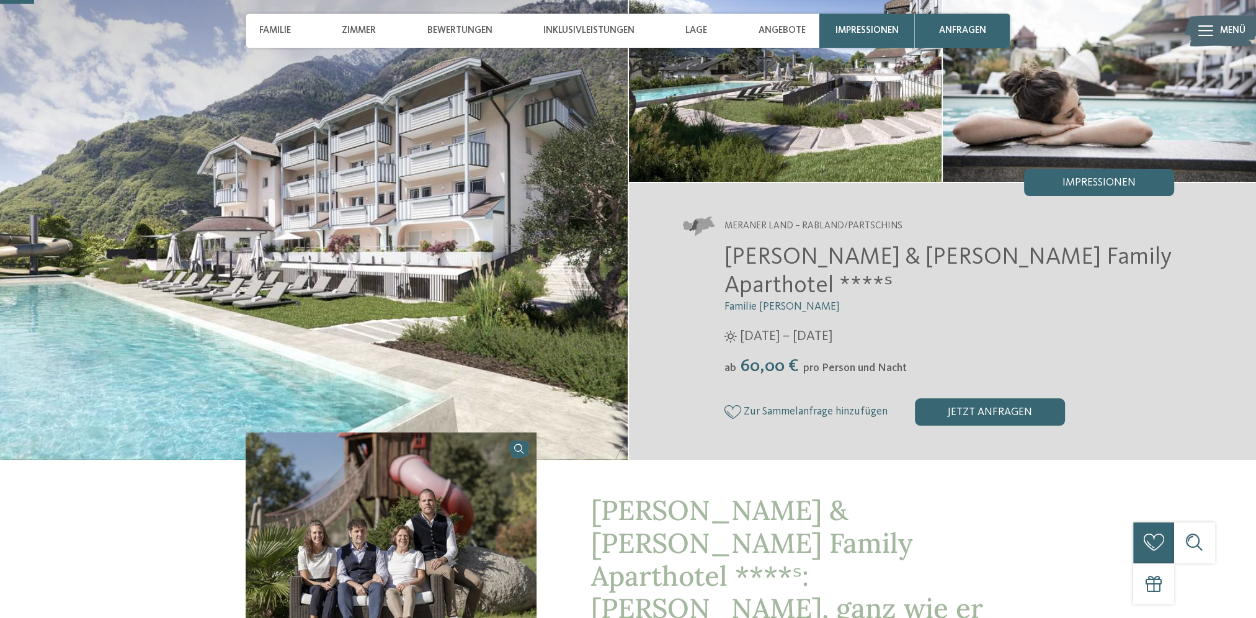
scroll to position [124, 0]
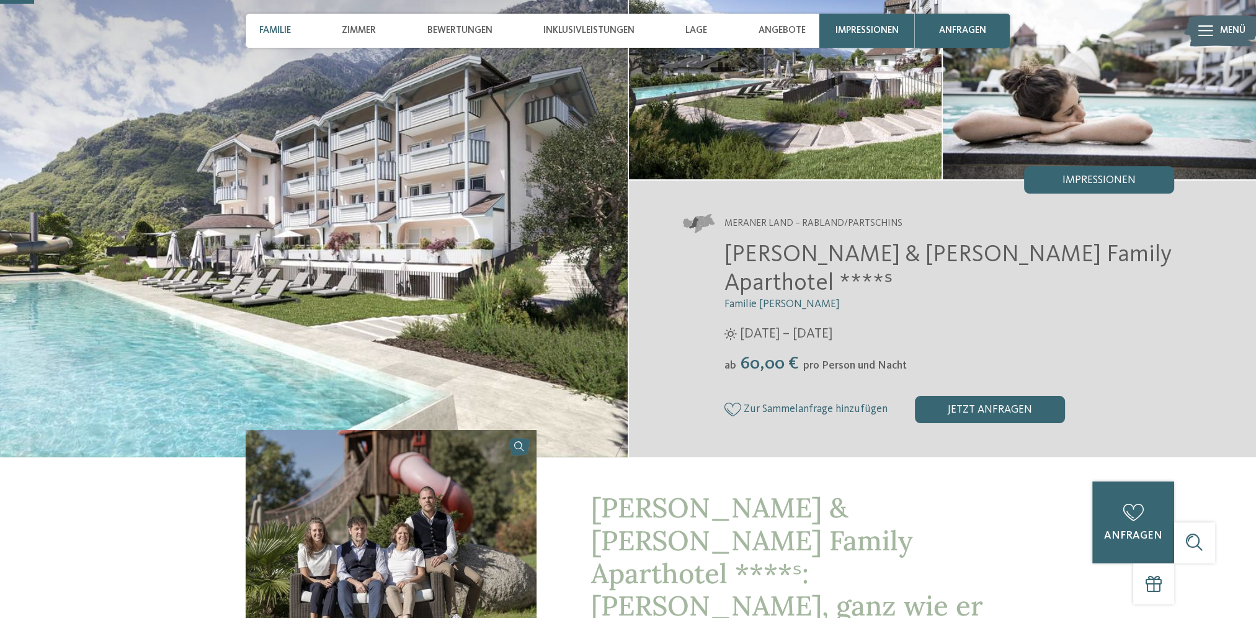
click at [283, 33] on span "Familie" at bounding box center [275, 30] width 32 height 11
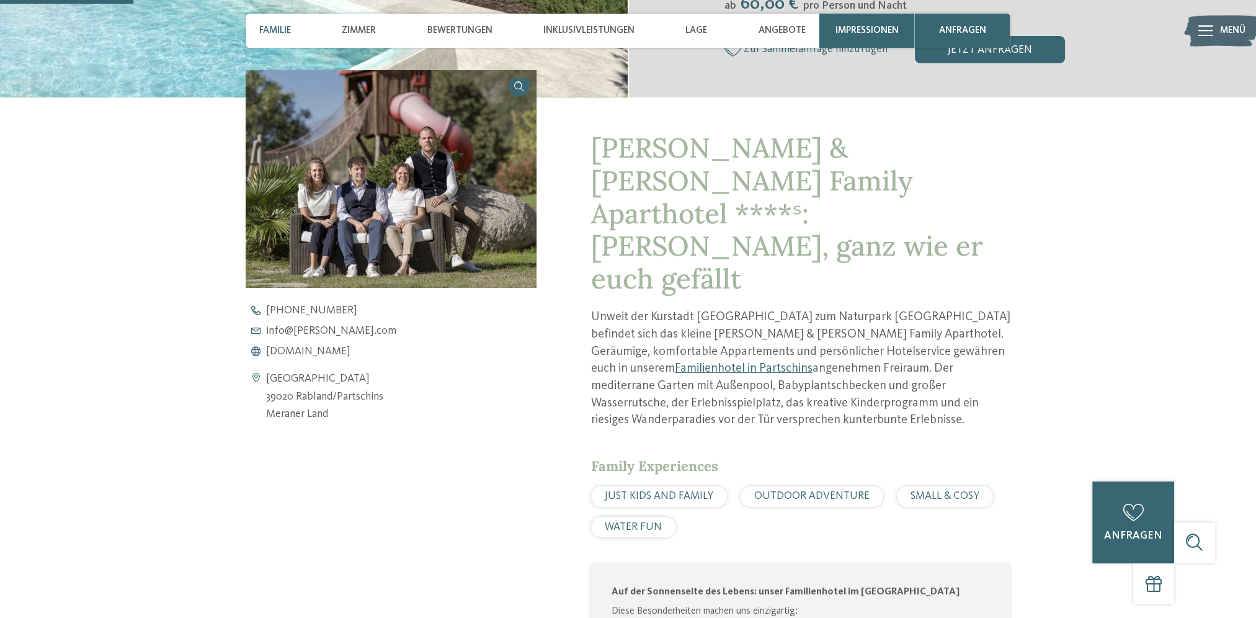
scroll to position [484, 0]
click at [366, 33] on span "Zimmer" at bounding box center [359, 30] width 34 height 11
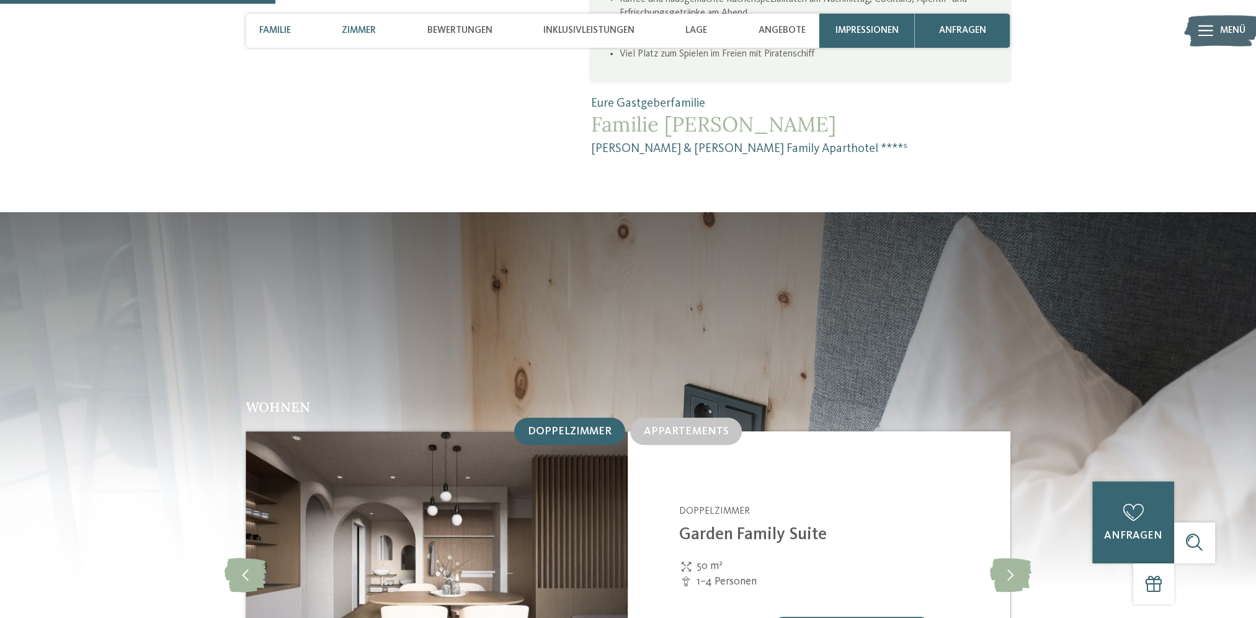
scroll to position [1384, 0]
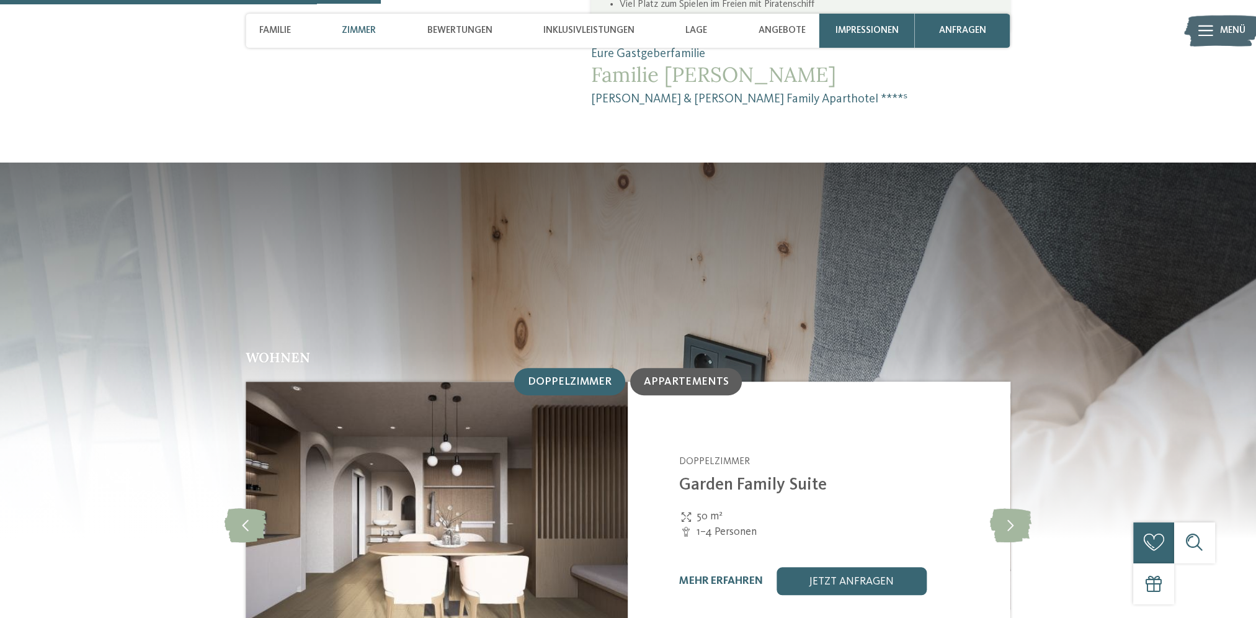
click at [661, 376] on span "Appartements" at bounding box center [686, 381] width 84 height 11
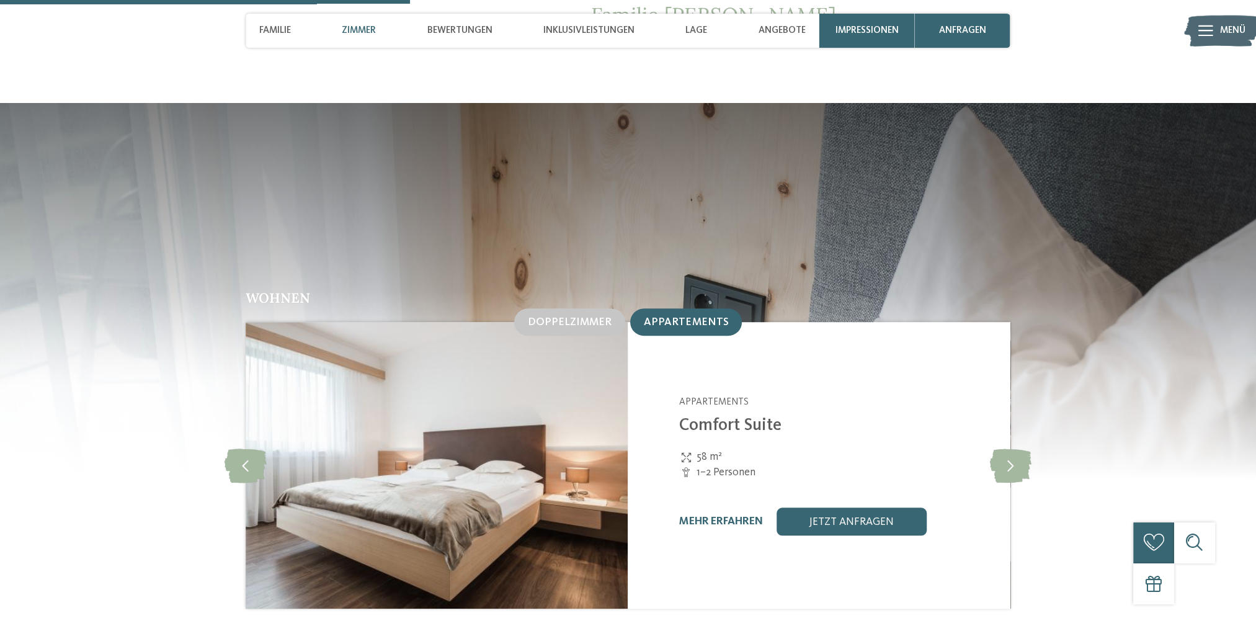
scroll to position [1508, 0]
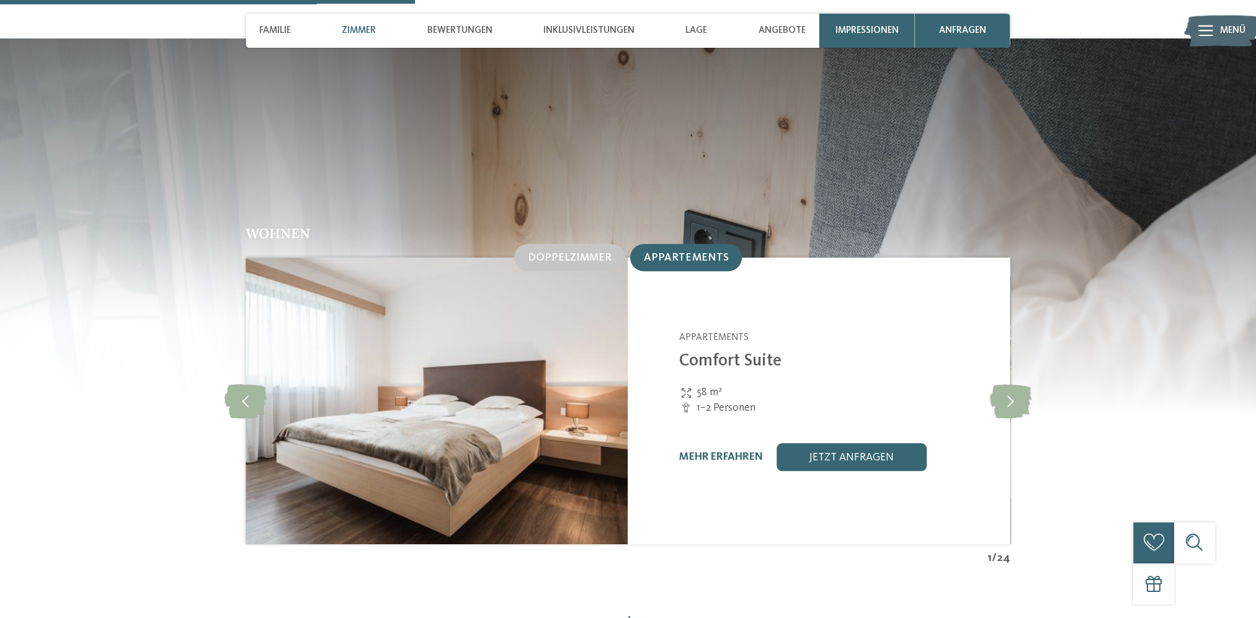
click at [731, 450] on div "mehr erfahren" at bounding box center [721, 456] width 84 height 13
click at [748, 451] on link "mehr erfahren" at bounding box center [721, 456] width 84 height 11
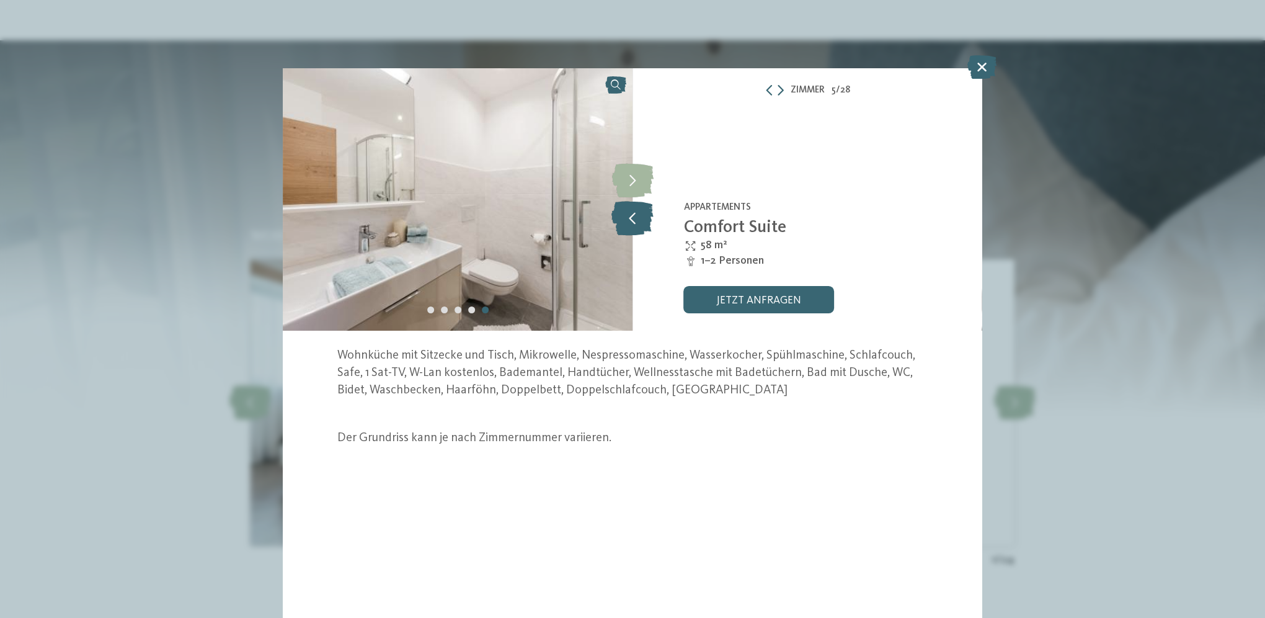
click at [633, 218] on icon at bounding box center [632, 218] width 42 height 34
click at [629, 176] on icon at bounding box center [633, 181] width 42 height 34
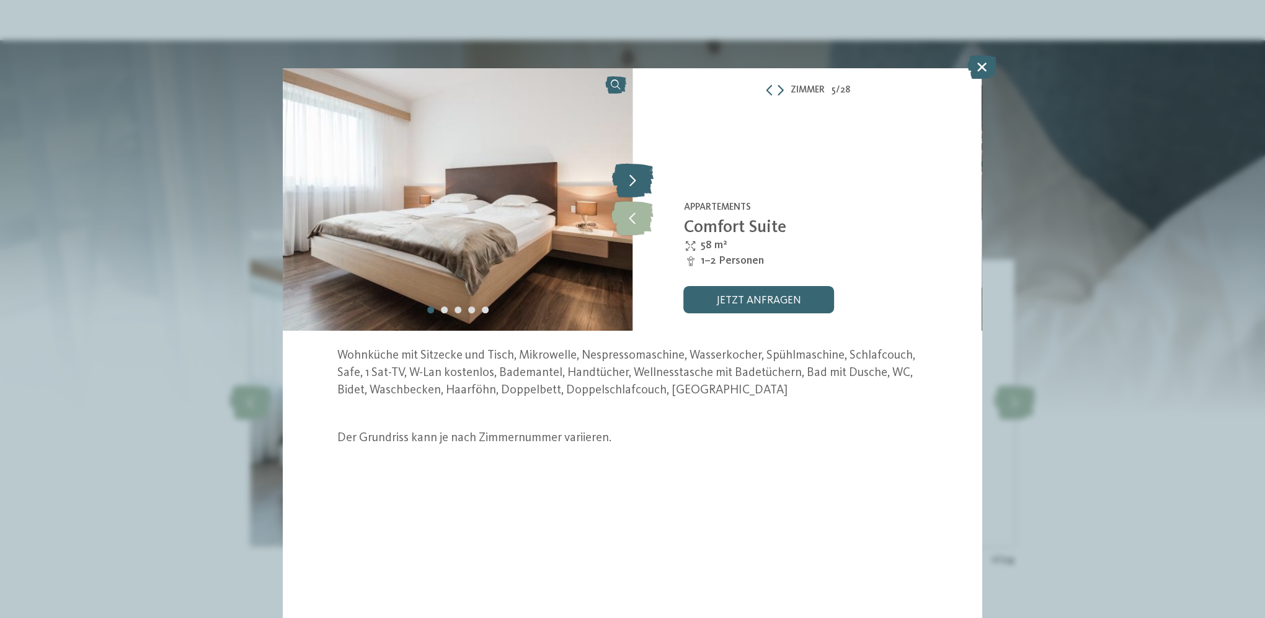
click at [629, 176] on icon at bounding box center [633, 181] width 42 height 34
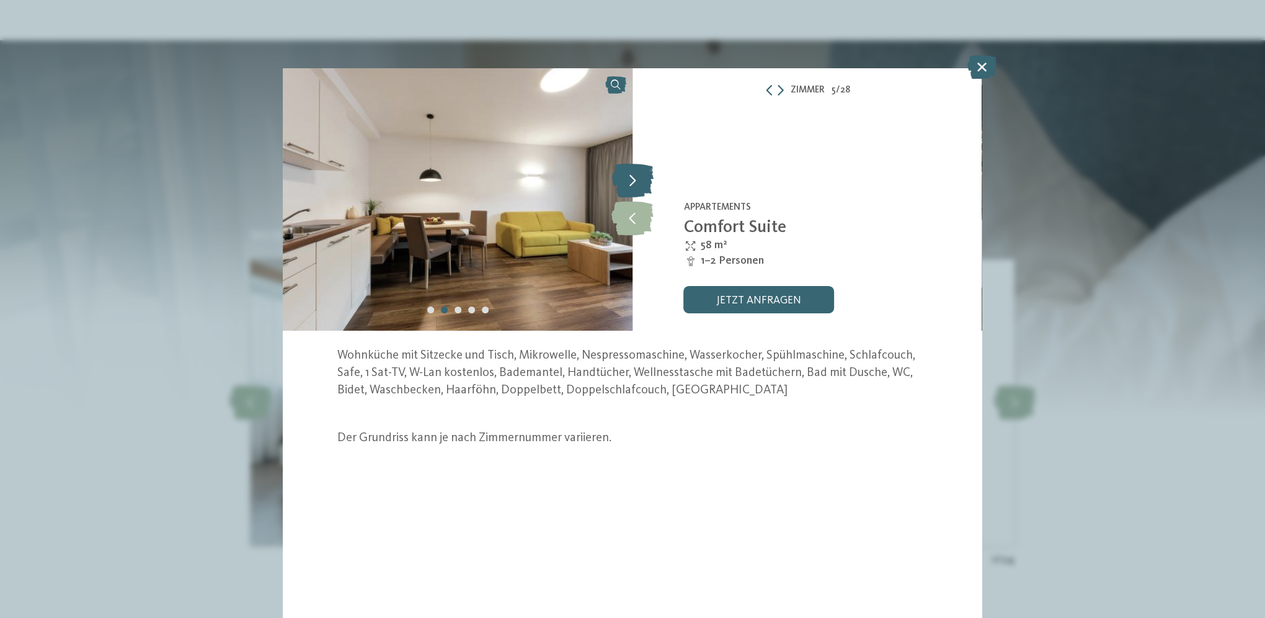
click at [629, 176] on icon at bounding box center [633, 181] width 42 height 34
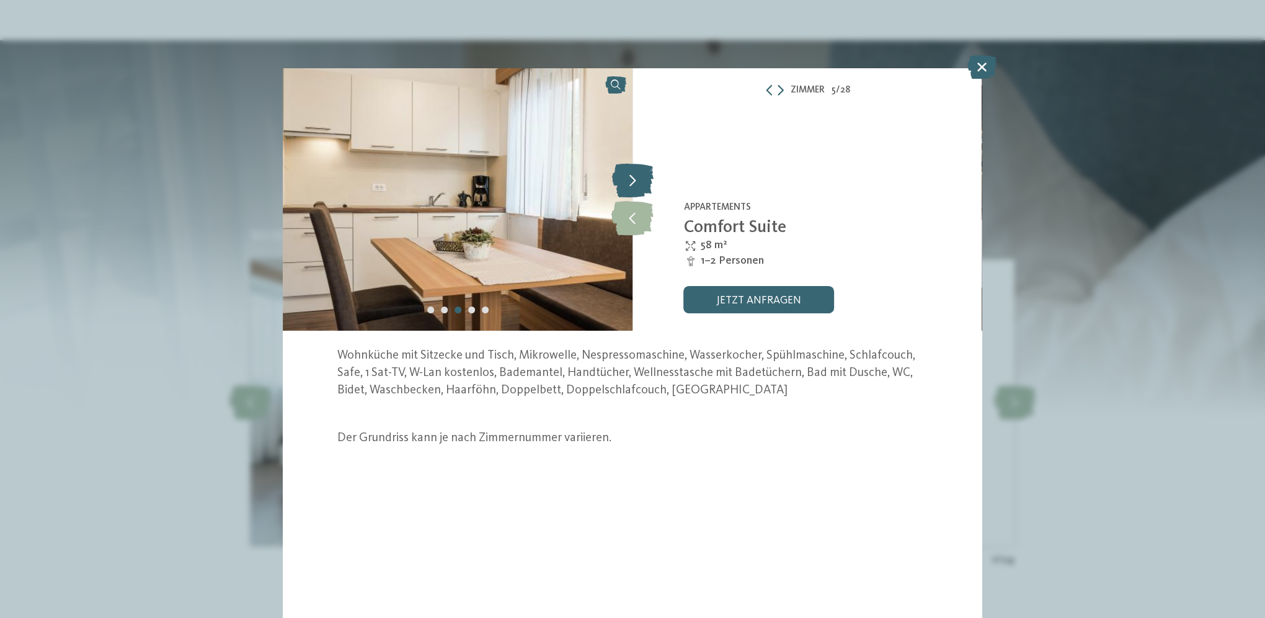
click at [629, 176] on icon at bounding box center [633, 181] width 42 height 34
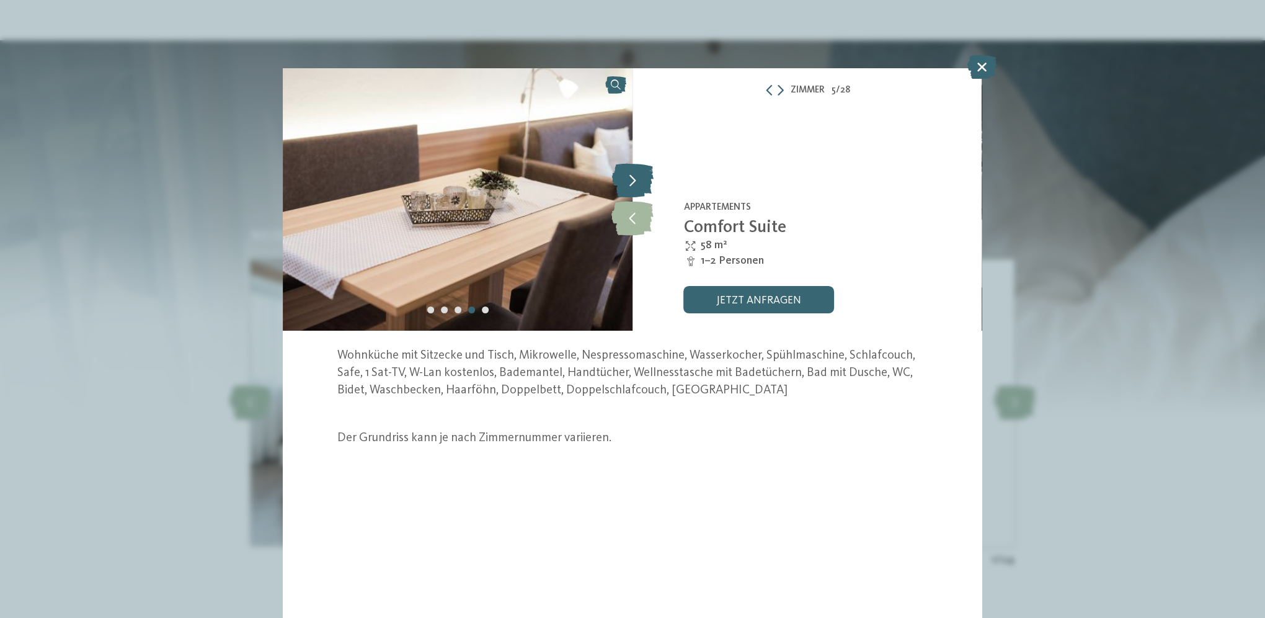
click at [629, 176] on icon at bounding box center [633, 181] width 42 height 34
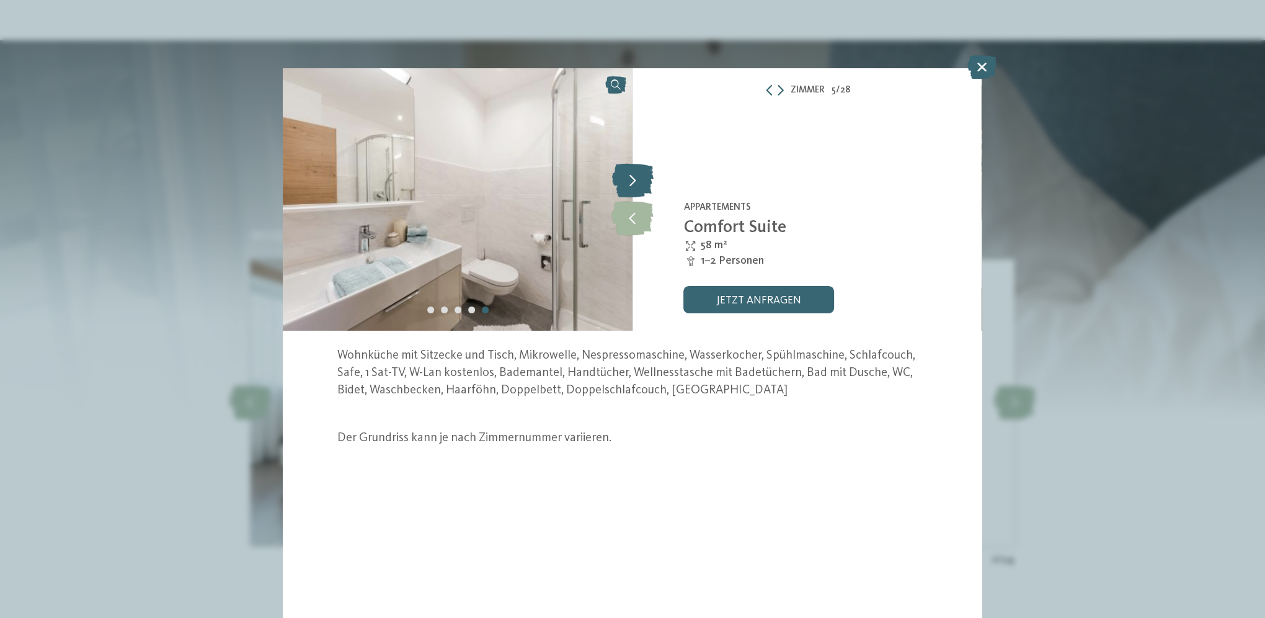
click at [629, 176] on icon at bounding box center [633, 181] width 42 height 34
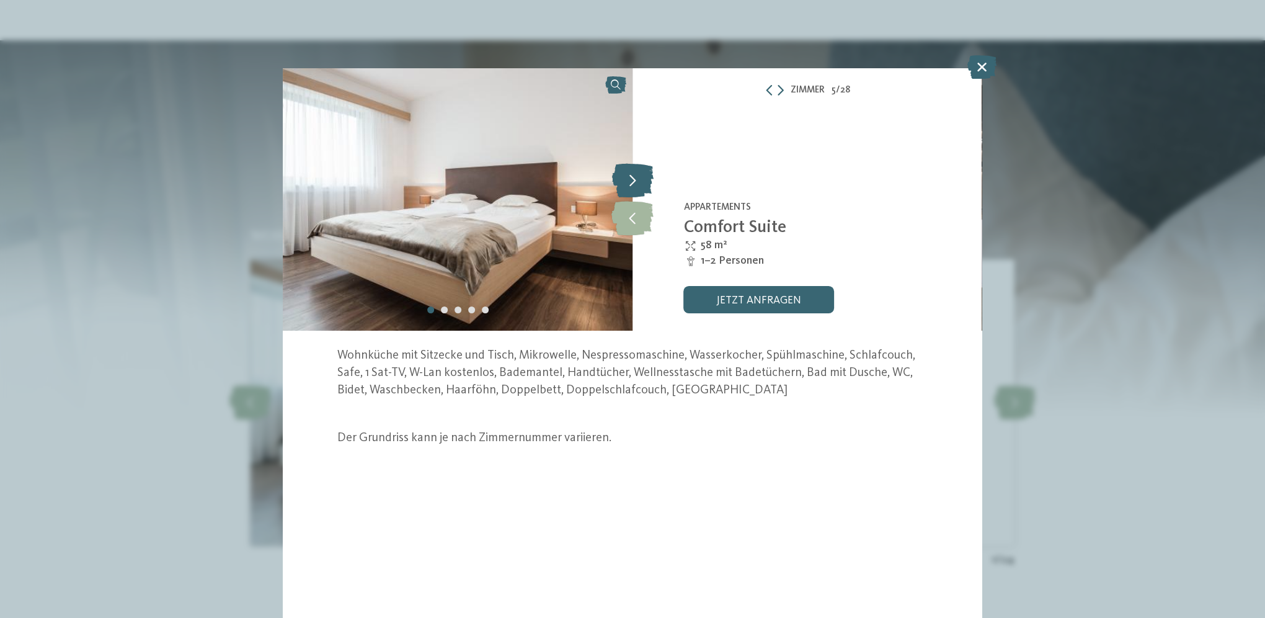
click at [629, 176] on icon at bounding box center [633, 181] width 42 height 34
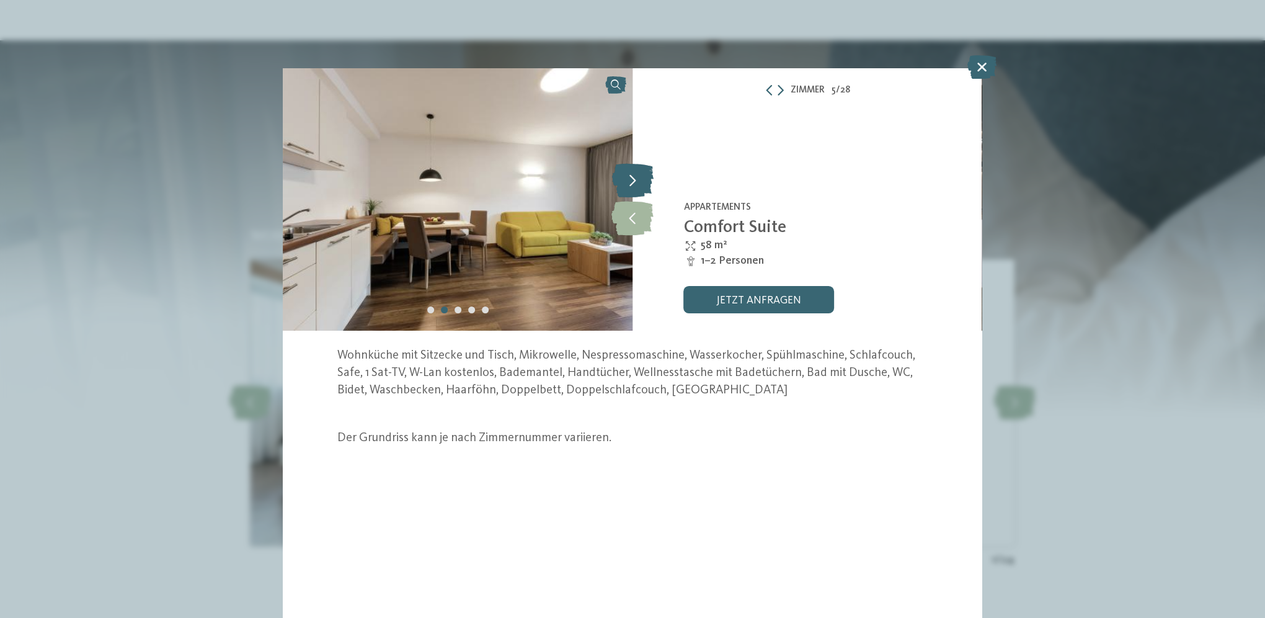
click at [629, 176] on icon at bounding box center [633, 181] width 42 height 34
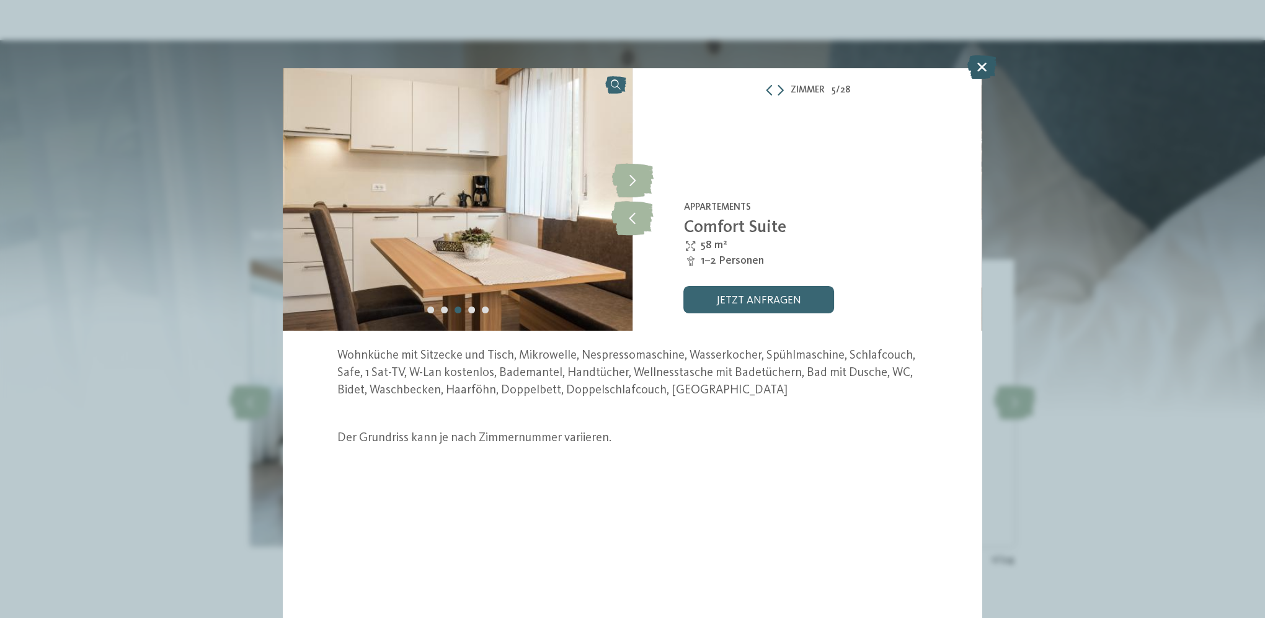
click at [982, 67] on icon at bounding box center [981, 67] width 29 height 24
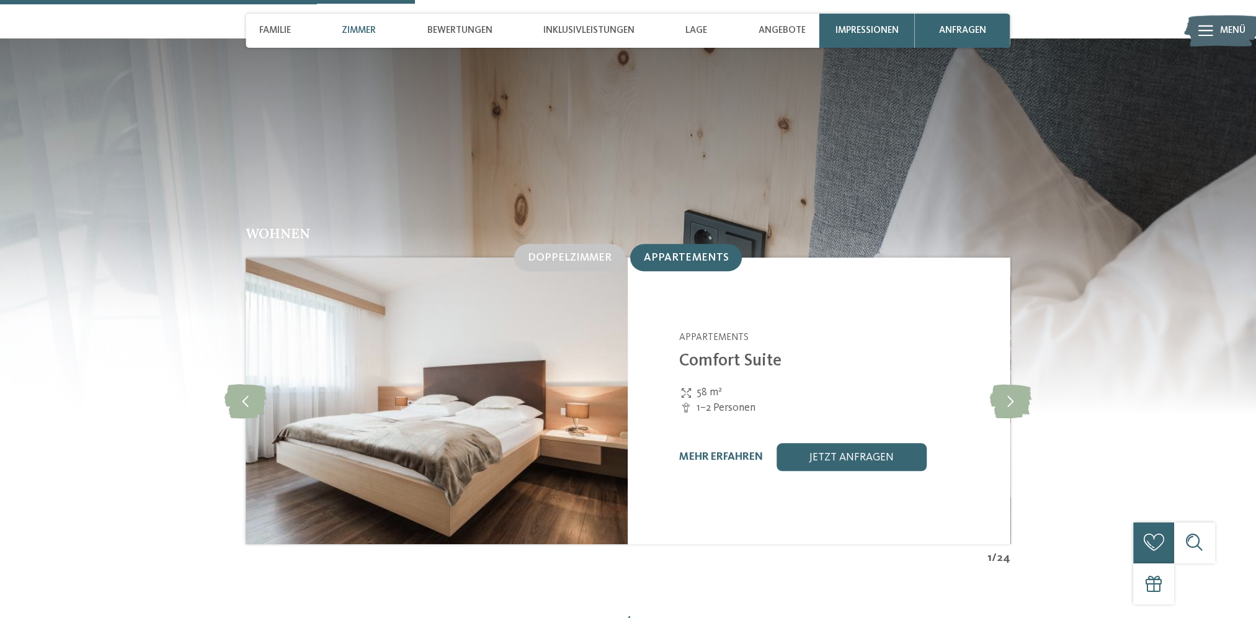
click at [564, 226] on h2 "Wohnen" at bounding box center [628, 233] width 765 height 14
click at [576, 252] on span "Doppelzimmer" at bounding box center [570, 257] width 84 height 11
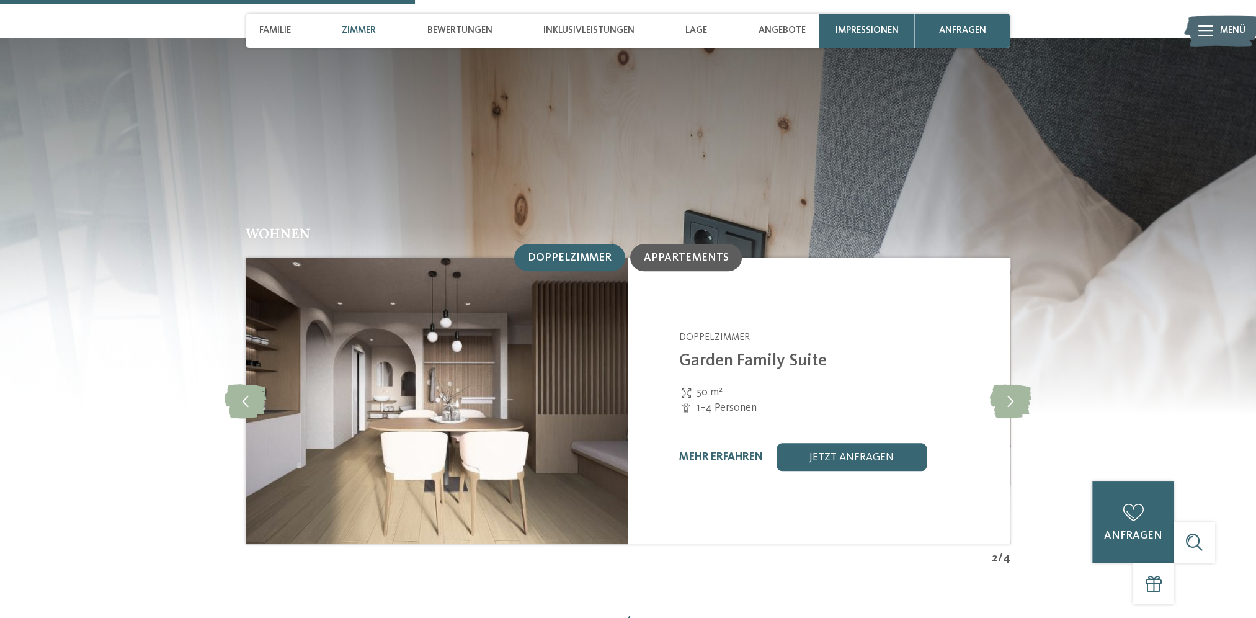
click at [689, 252] on span "Appartements" at bounding box center [686, 257] width 84 height 11
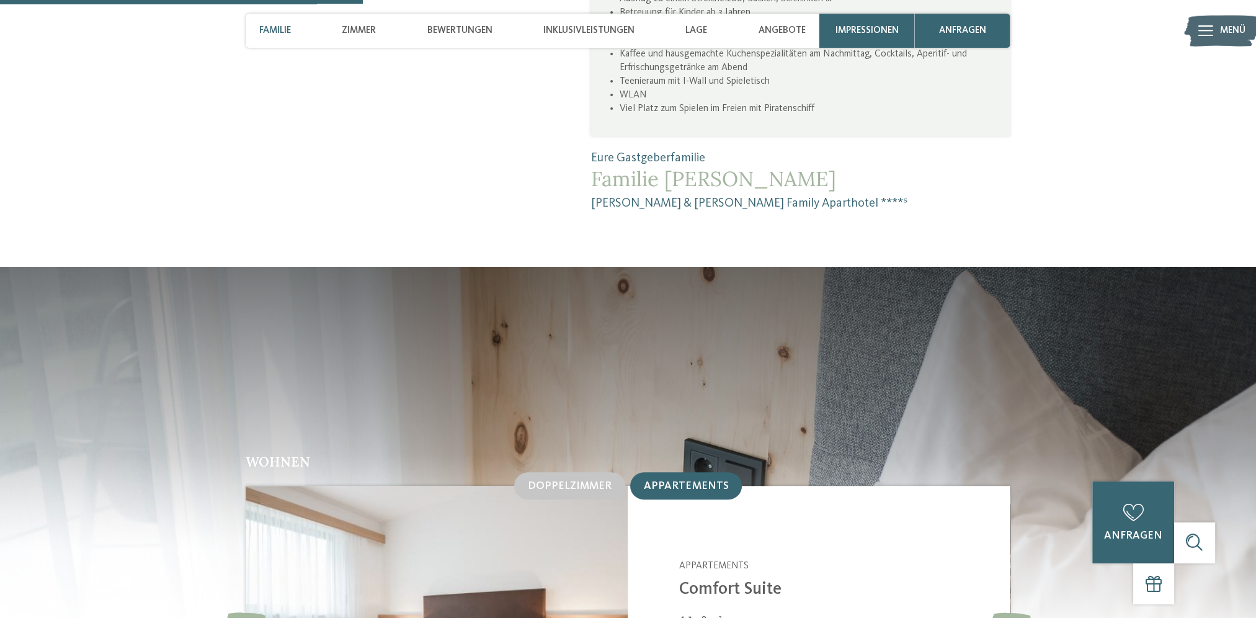
scroll to position [1260, 0]
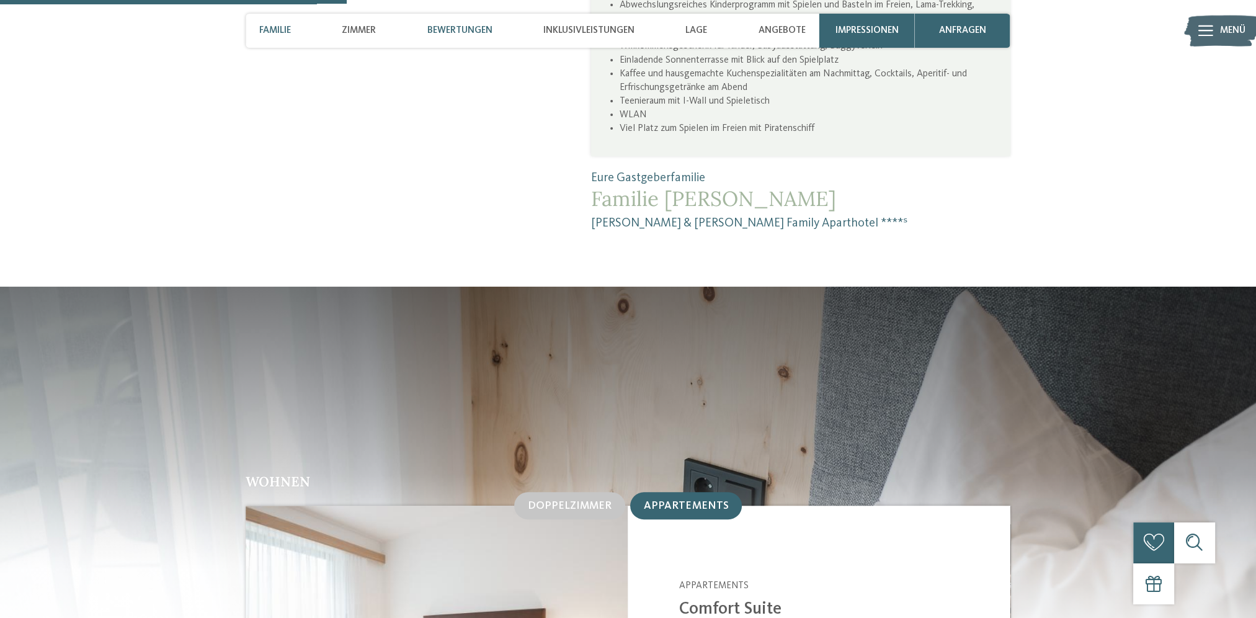
click at [470, 24] on div "Bewertungen" at bounding box center [459, 31] width 79 height 34
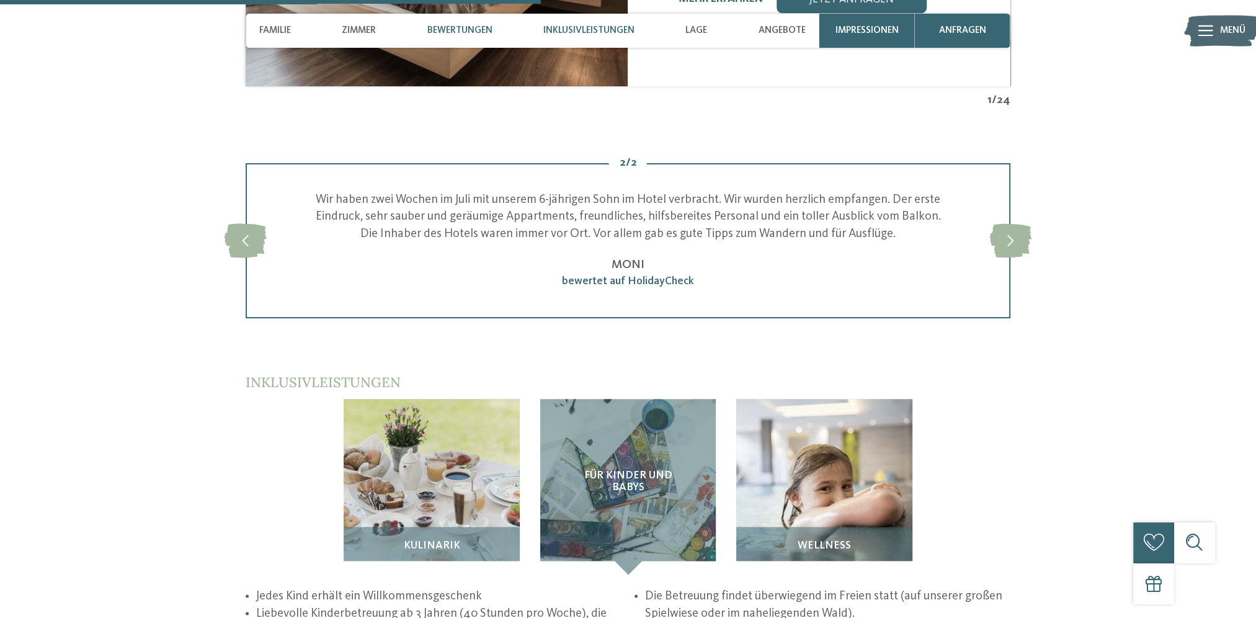
click at [585, 27] on span "Inklusivleistungen" at bounding box center [588, 30] width 91 height 11
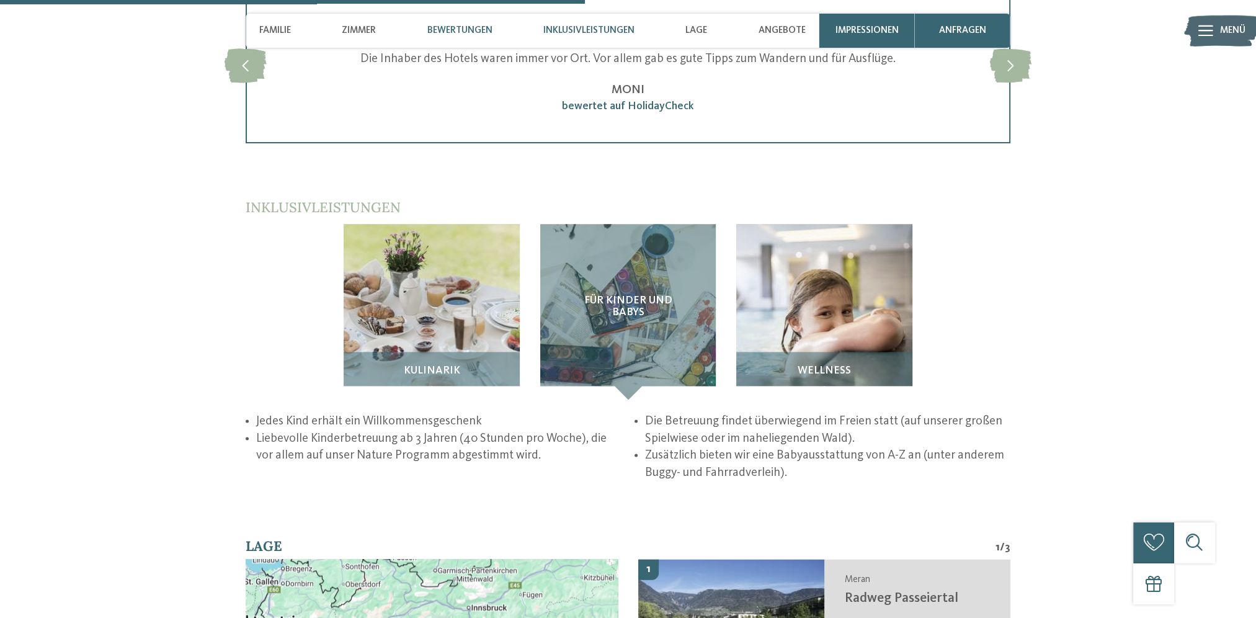
scroll to position [2175, 0]
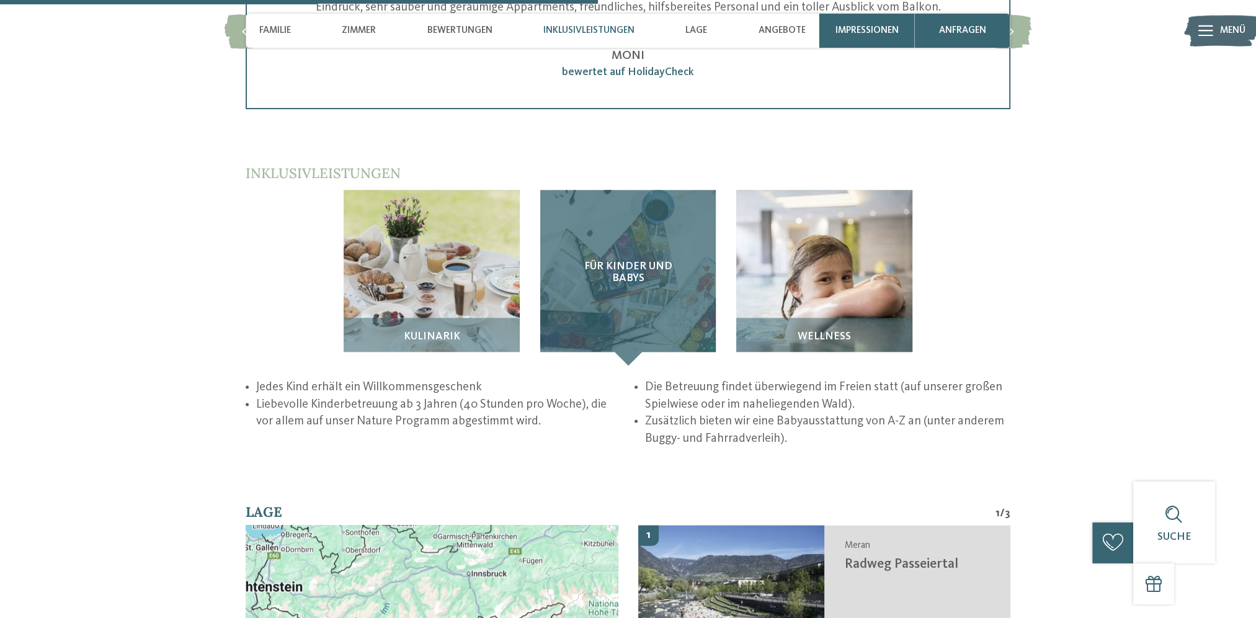
click at [584, 190] on div "Für Kinder und Babys" at bounding box center [628, 278] width 176 height 176
click at [635, 248] on div "Für Kinder und Babys" at bounding box center [628, 278] width 176 height 176
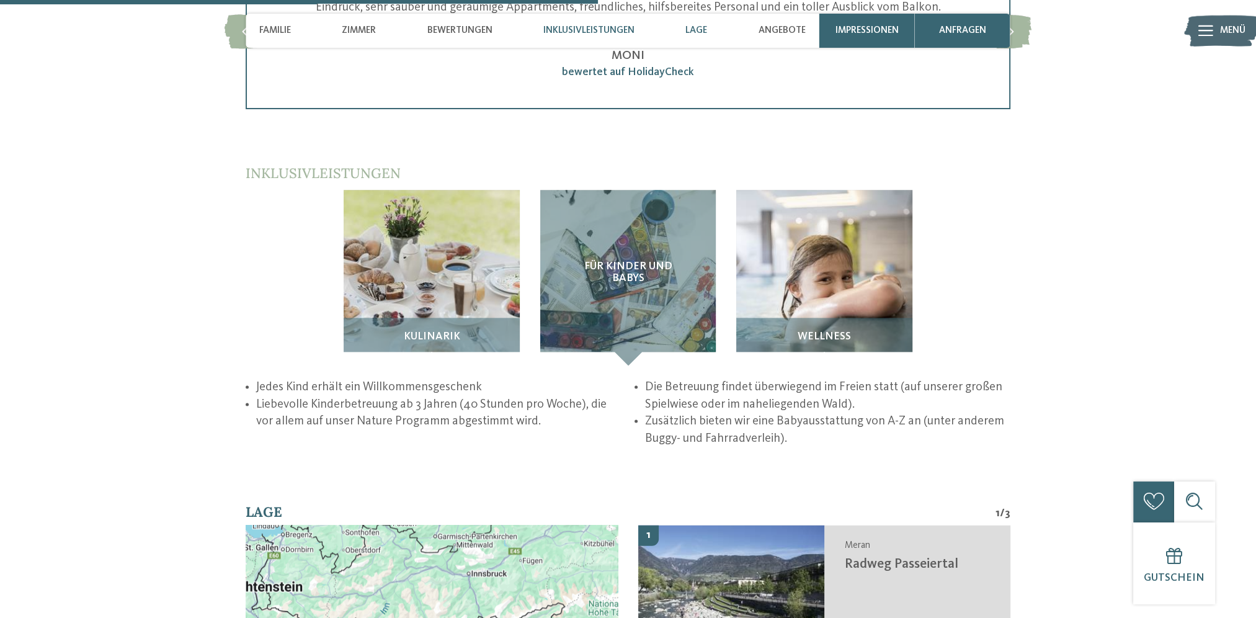
click at [696, 29] on span "Lage" at bounding box center [696, 30] width 22 height 11
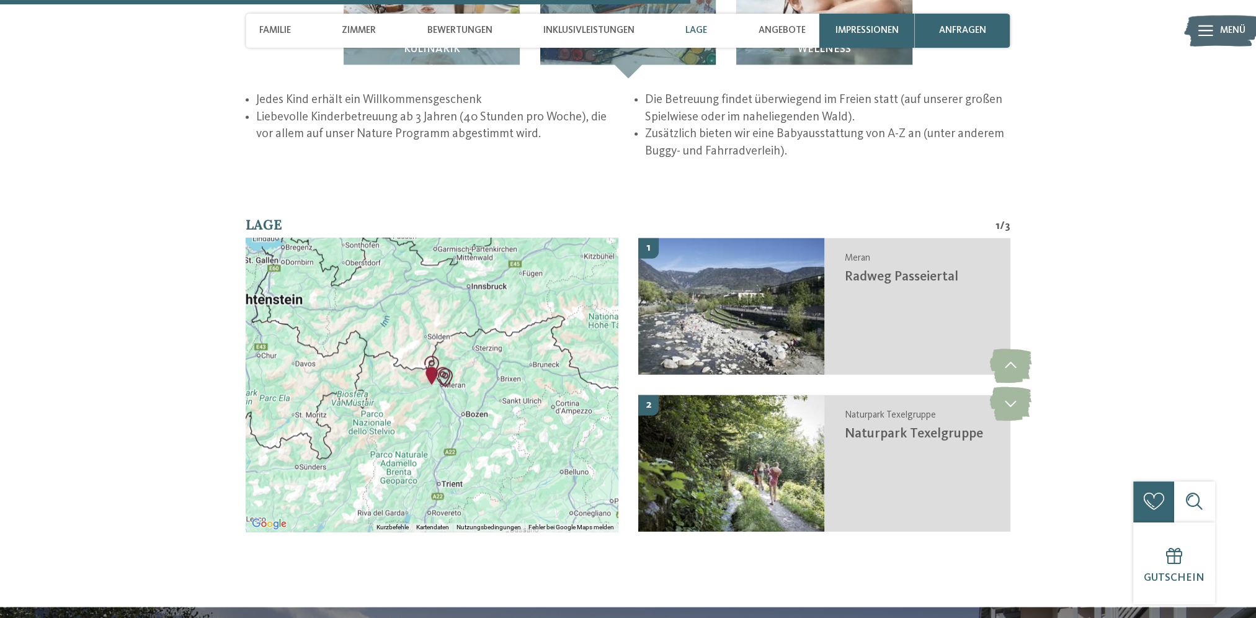
scroll to position [2513, 0]
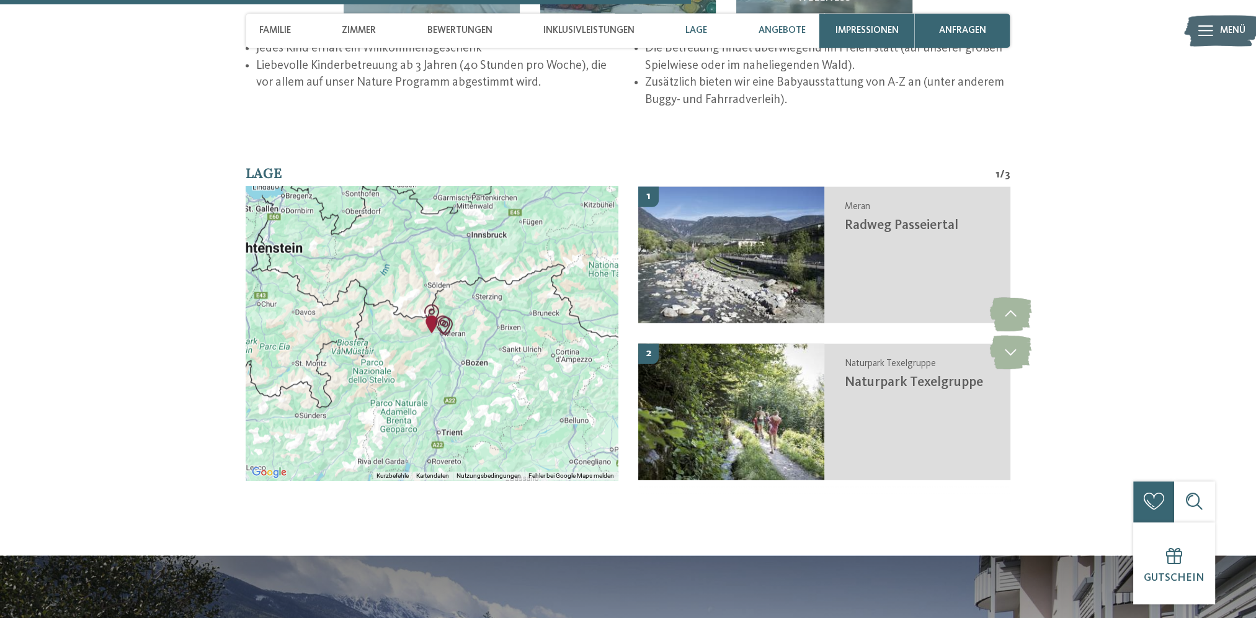
click at [772, 32] on span "Angebote" at bounding box center [781, 30] width 47 height 11
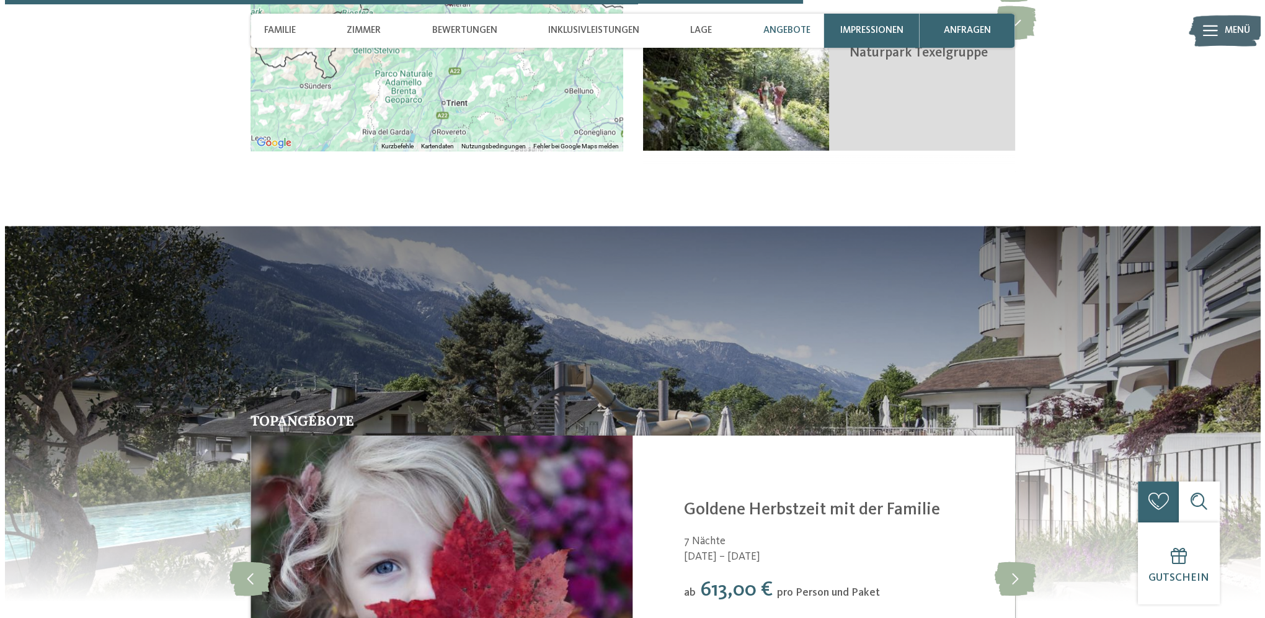
scroll to position [2905, 0]
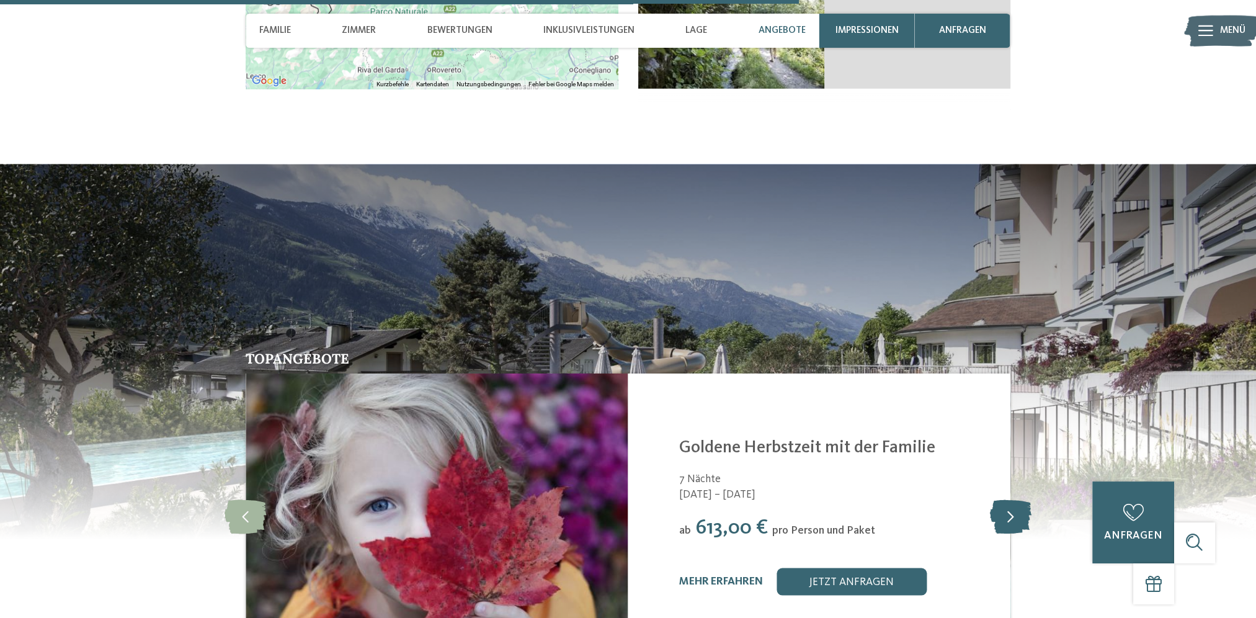
click at [1003, 499] on icon at bounding box center [1010, 516] width 42 height 34
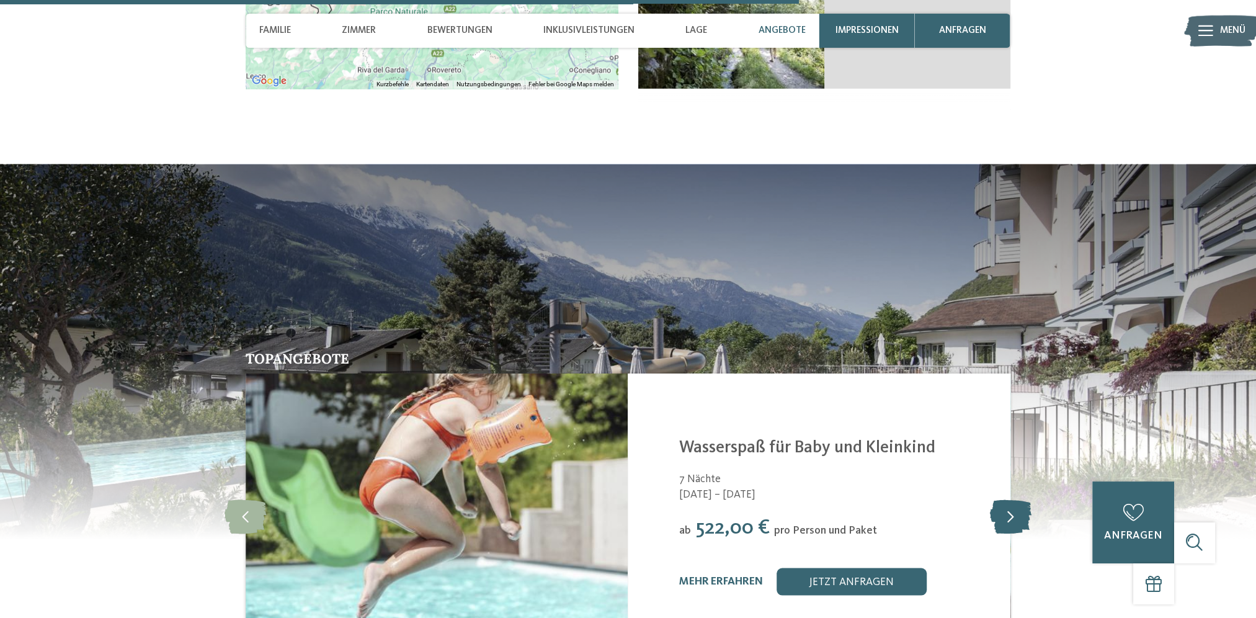
click at [1003, 499] on icon at bounding box center [1010, 516] width 42 height 34
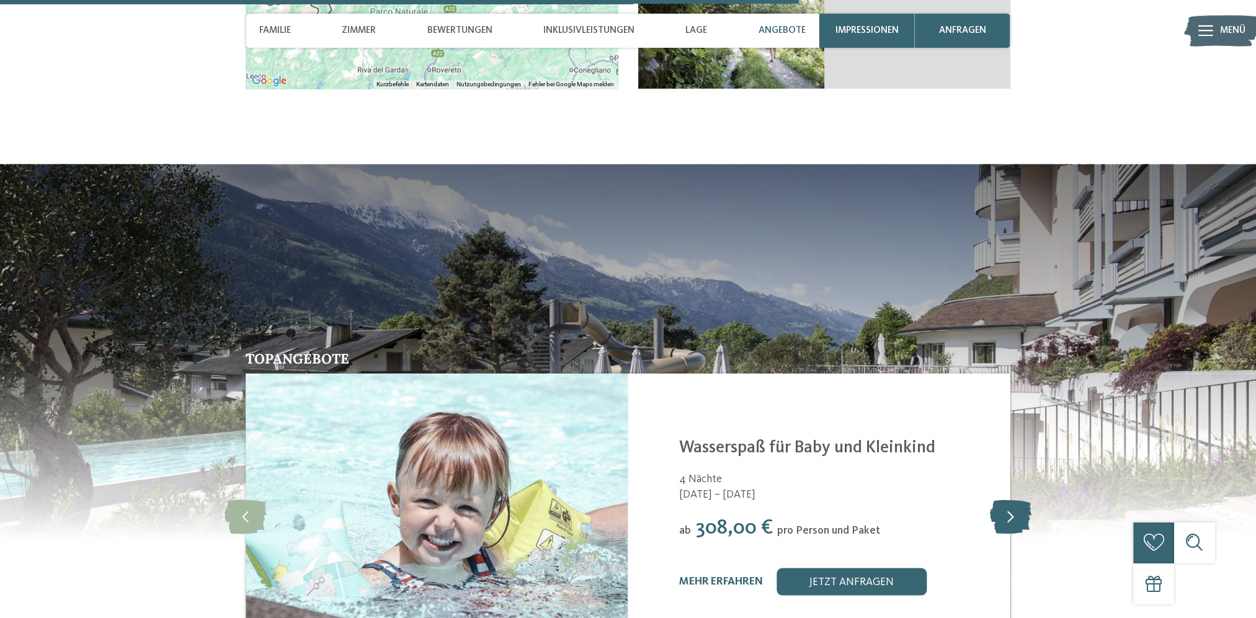
click at [1003, 499] on icon at bounding box center [1010, 516] width 42 height 34
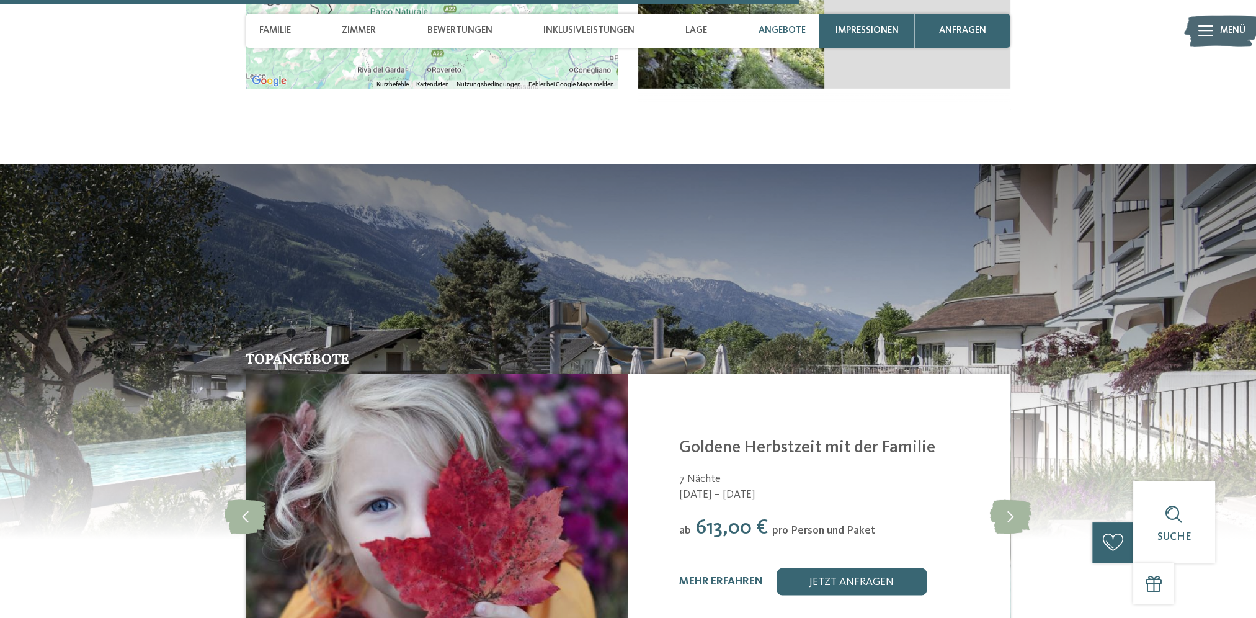
click at [700, 576] on link "mehr erfahren" at bounding box center [721, 581] width 84 height 11
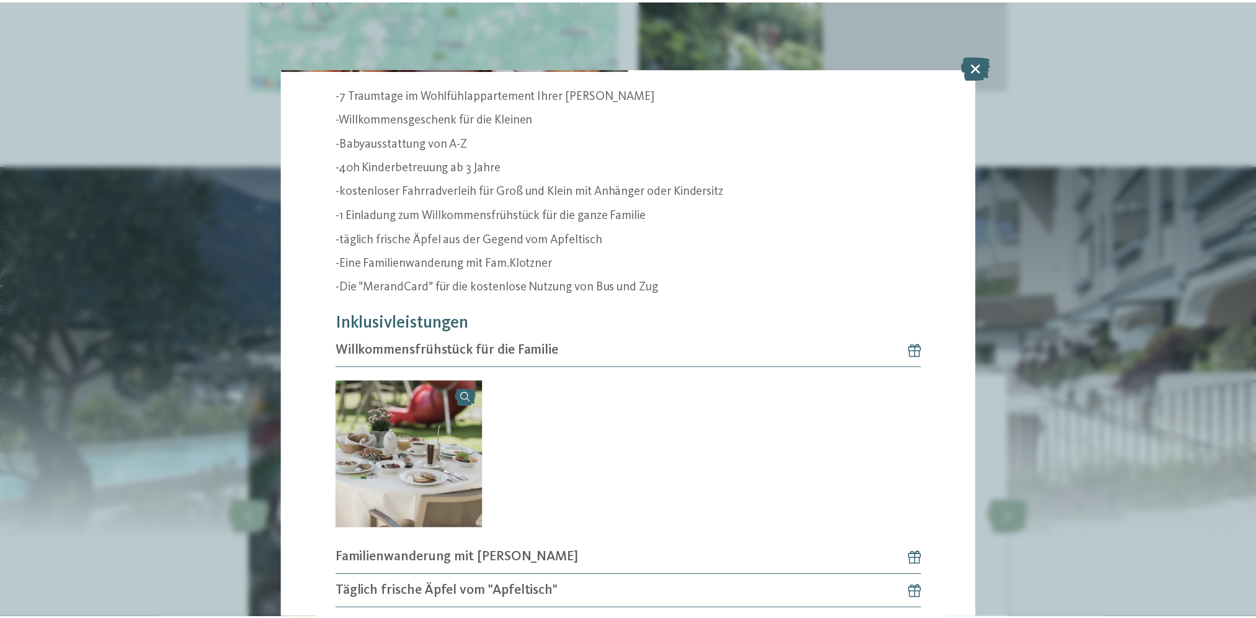
scroll to position [32, 0]
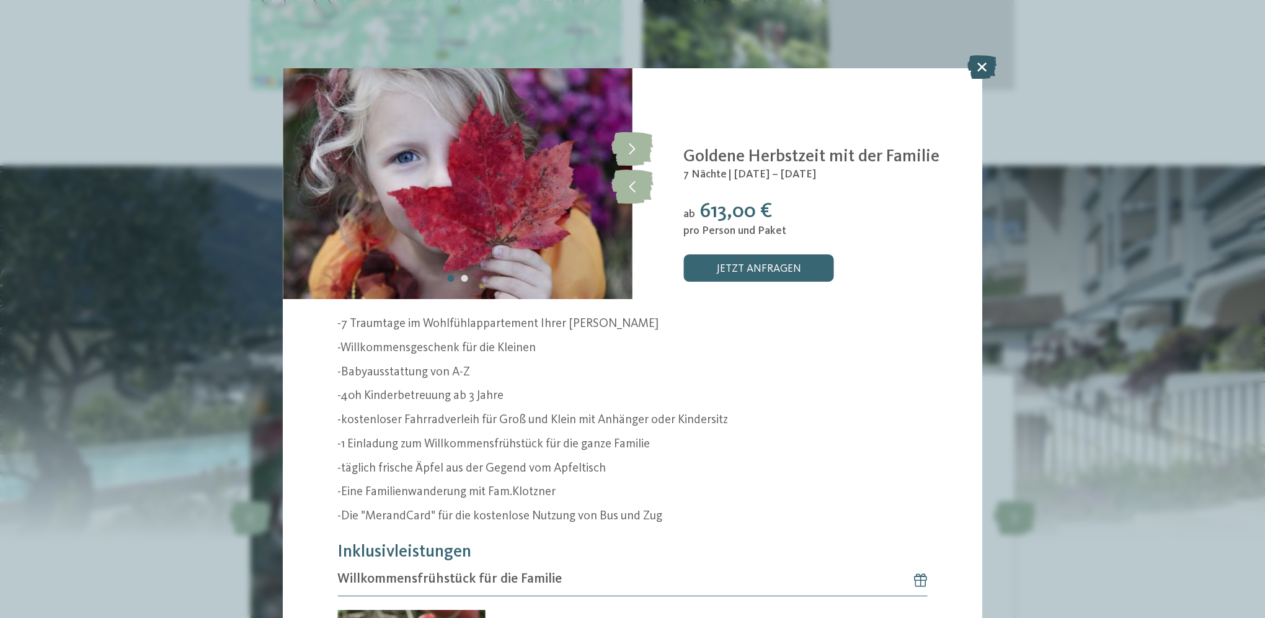
click at [979, 69] on icon at bounding box center [981, 67] width 29 height 24
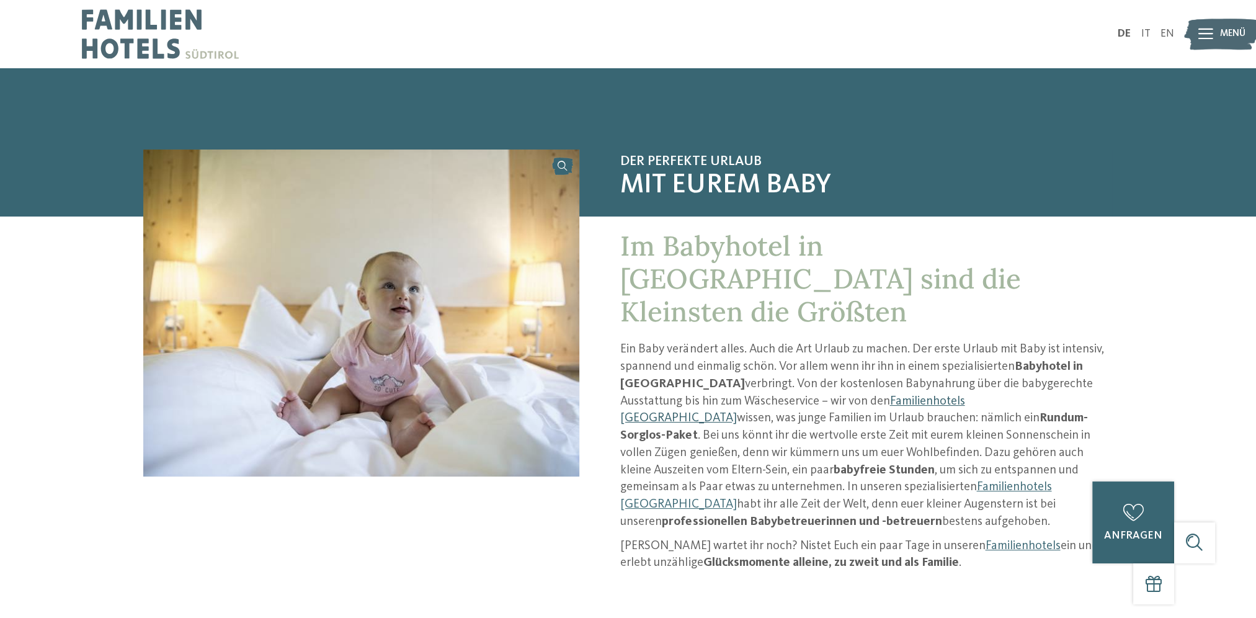
click at [819, 395] on link "Familienhotels [GEOGRAPHIC_DATA]" at bounding box center [792, 410] width 344 height 30
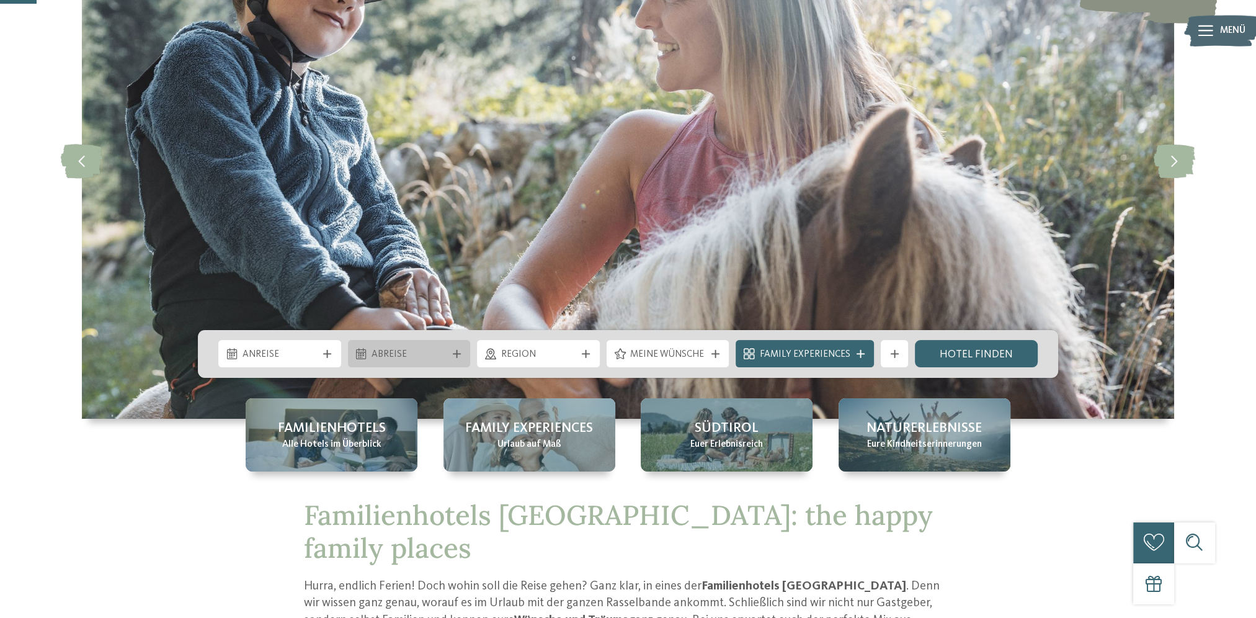
scroll to position [186, 0]
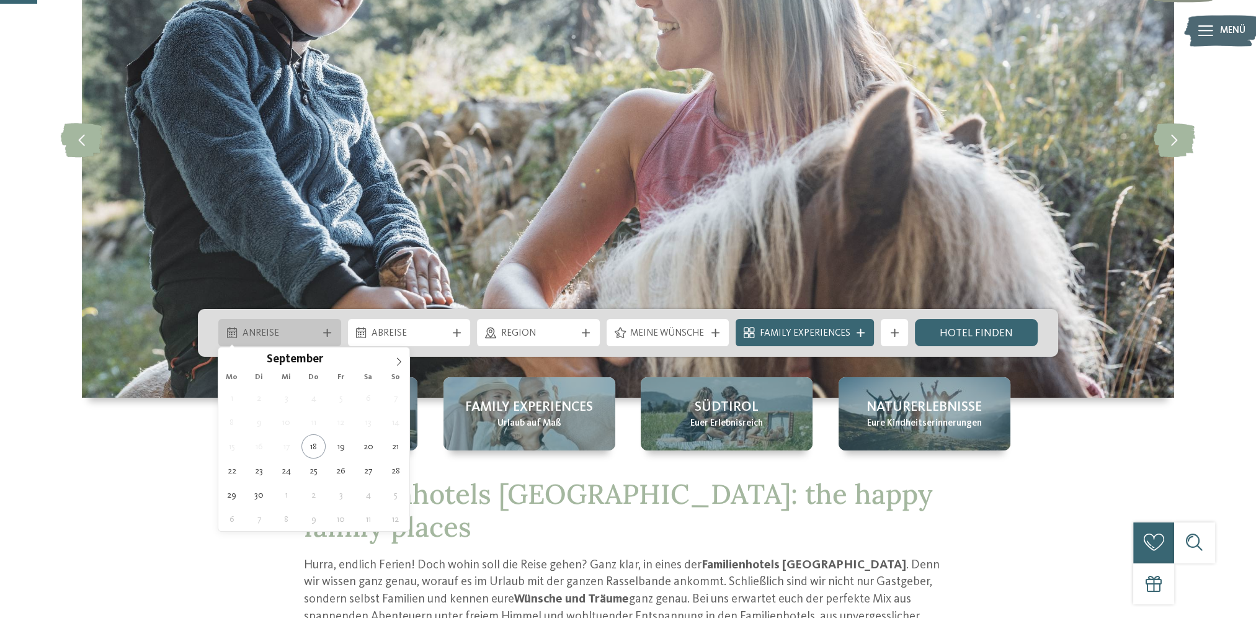
click at [311, 335] on span "Anreise" at bounding box center [279, 334] width 75 height 14
click at [399, 357] on icon at bounding box center [398, 361] width 9 height 9
type div "[DATE]"
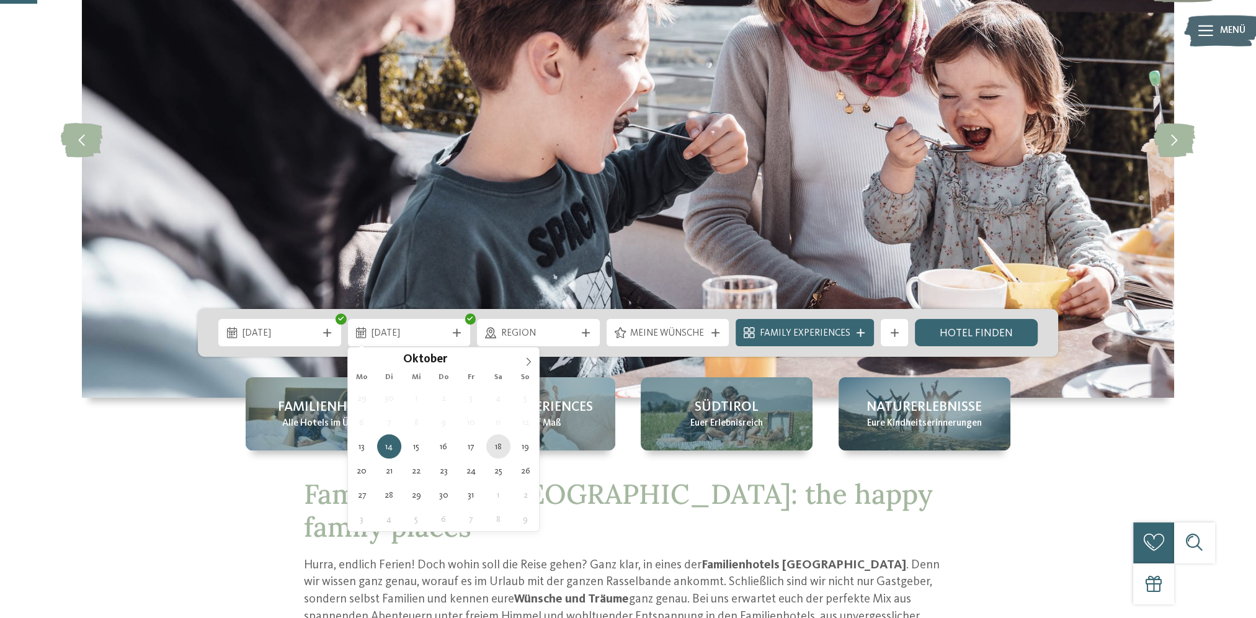
type div "[DATE]"
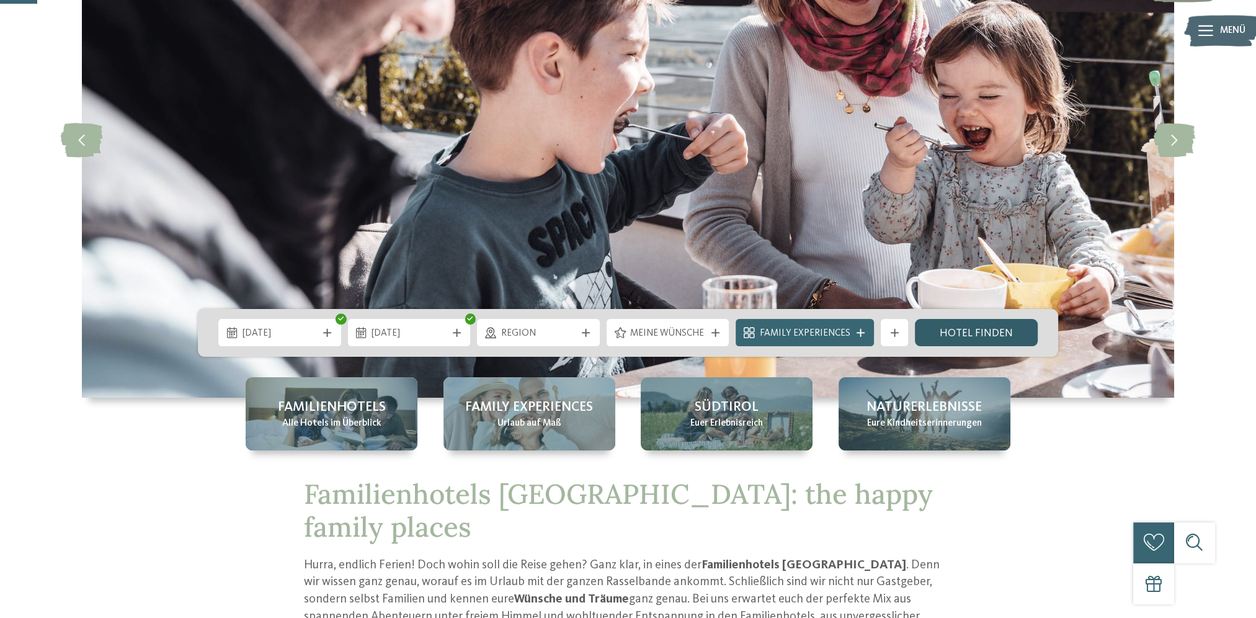
click at [966, 334] on link "Hotel finden" at bounding box center [976, 332] width 123 height 27
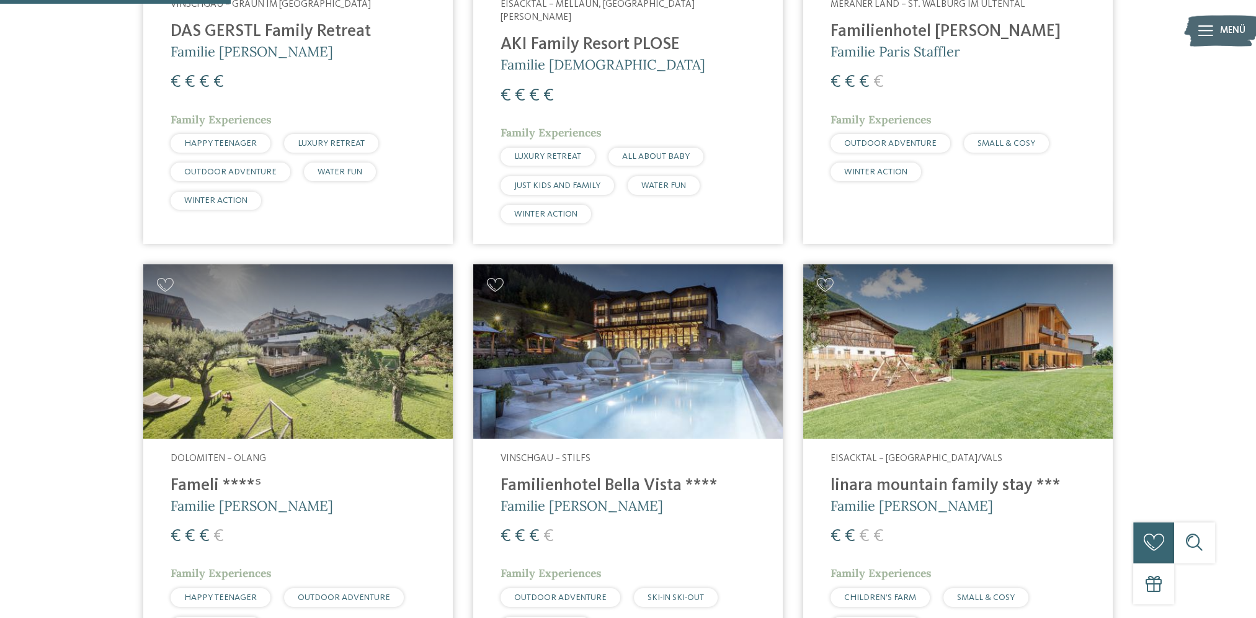
scroll to position [744, 0]
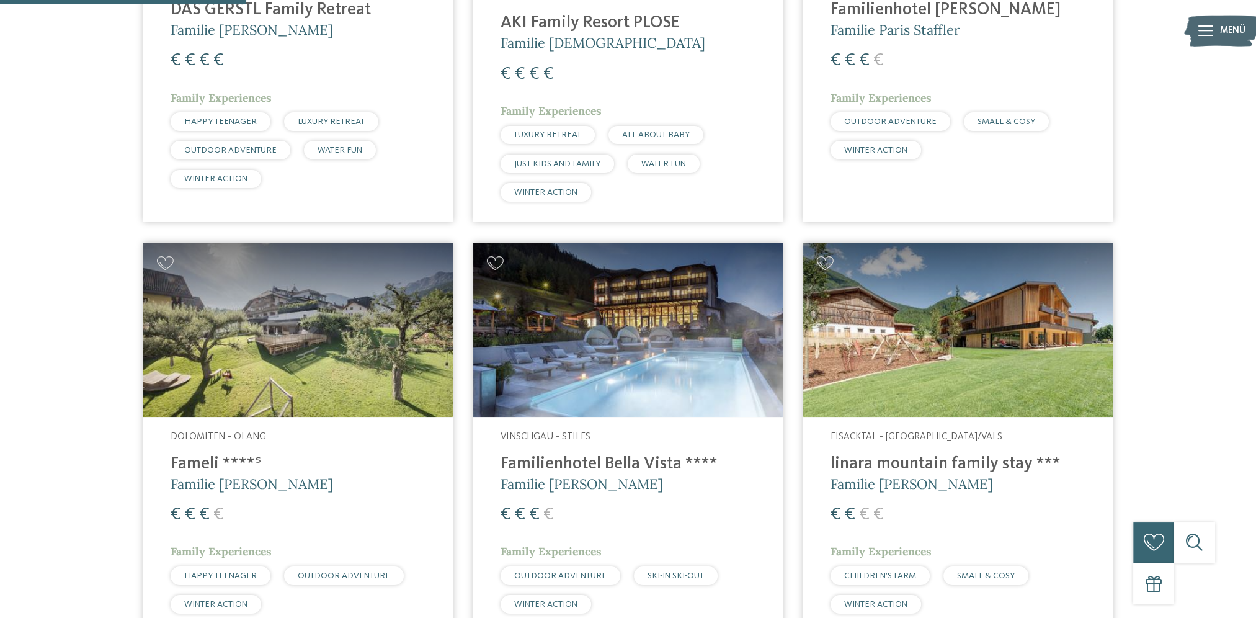
click at [898, 355] on img at bounding box center [957, 329] width 309 height 174
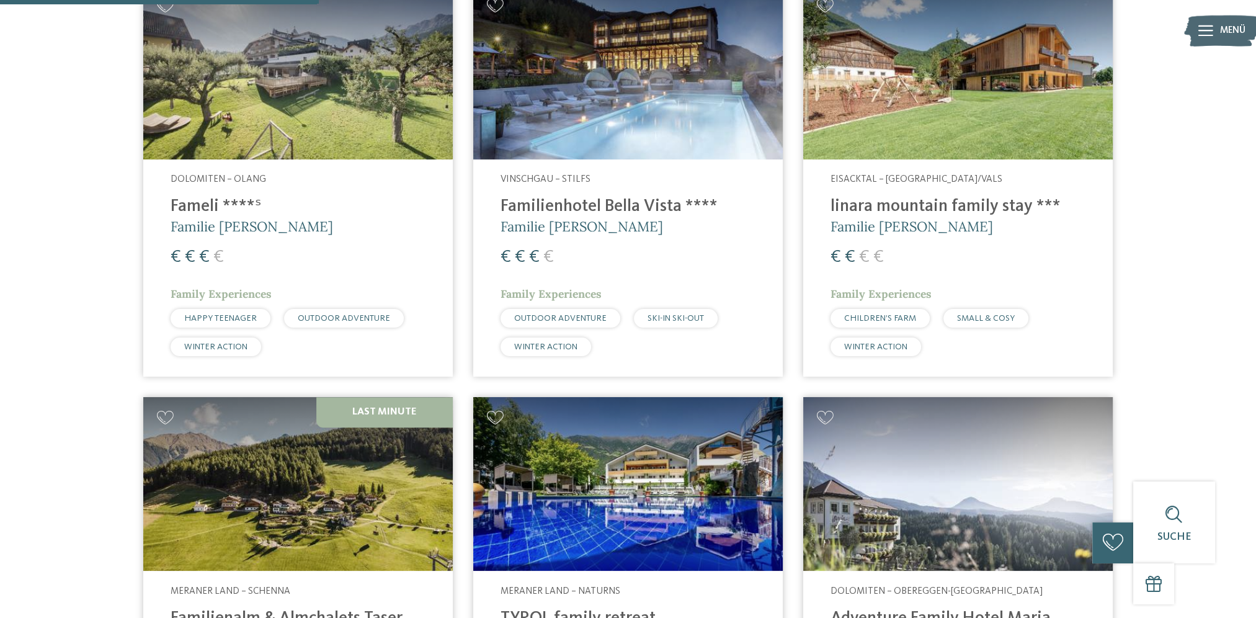
scroll to position [1054, 0]
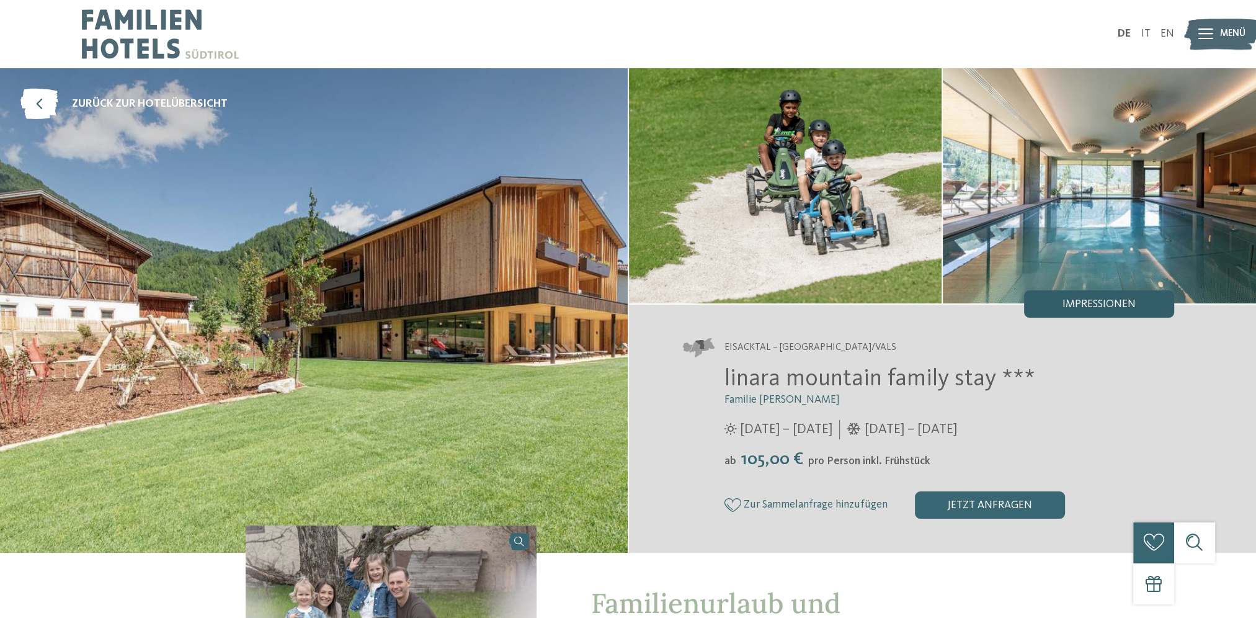
click at [1075, 308] on span "Impressionen" at bounding box center [1098, 304] width 73 height 11
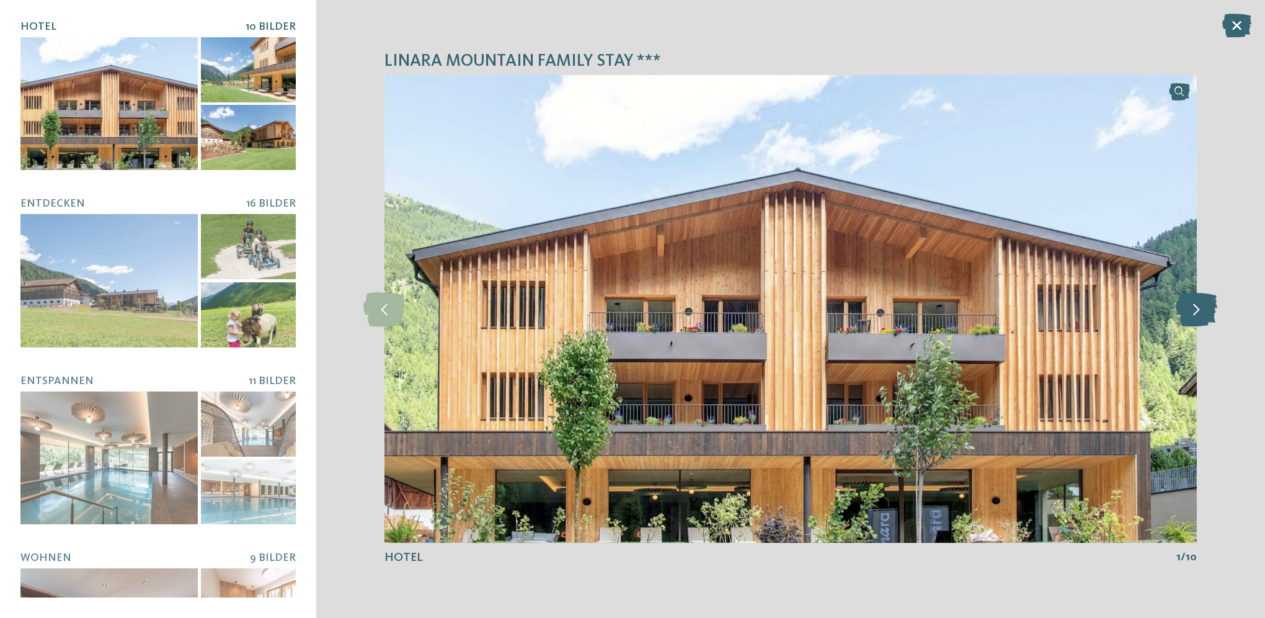
click at [1196, 321] on icon at bounding box center [1197, 308] width 42 height 34
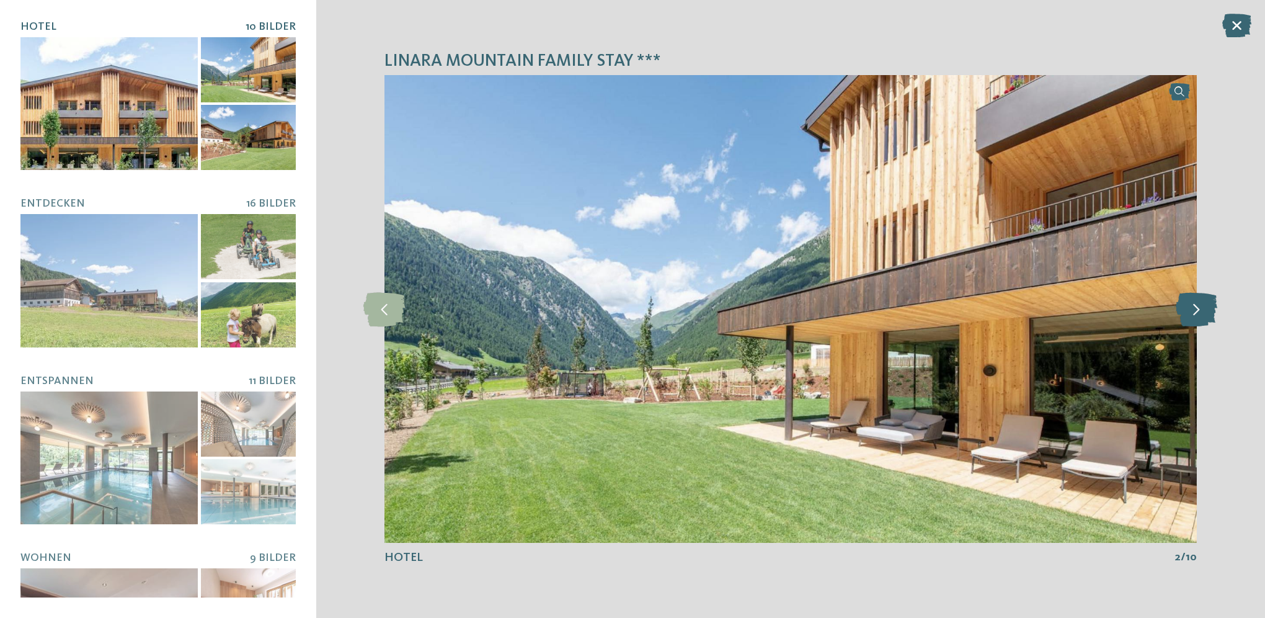
click at [1196, 321] on icon at bounding box center [1197, 308] width 42 height 34
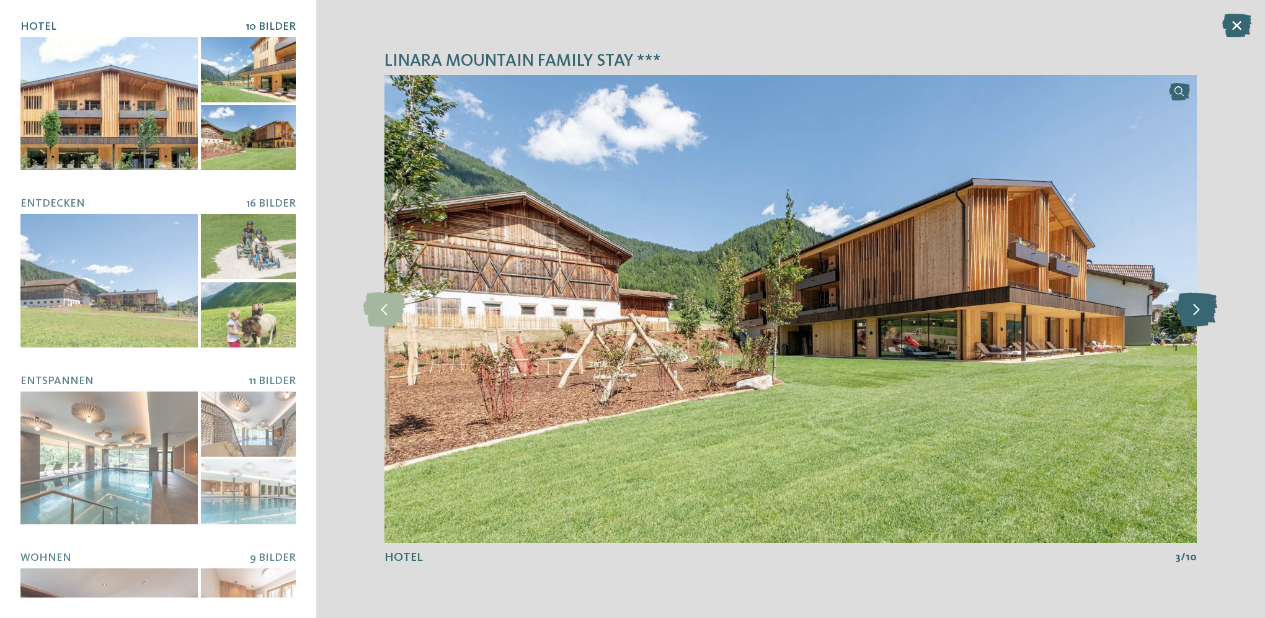
click at [1196, 321] on icon at bounding box center [1197, 308] width 42 height 34
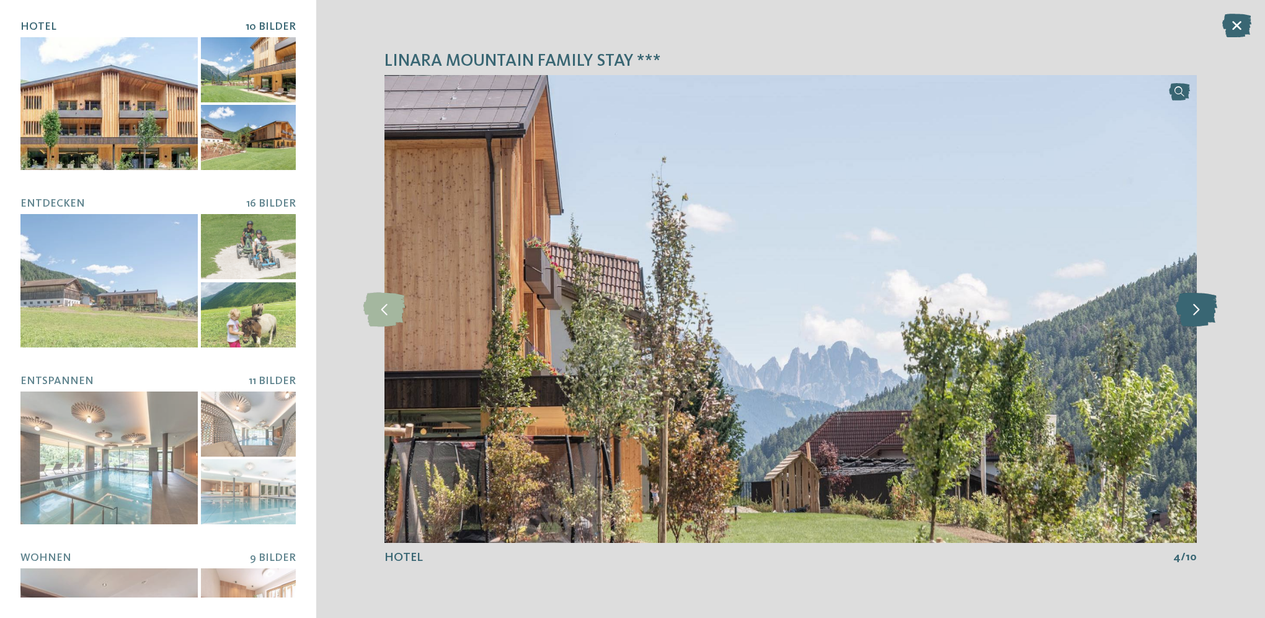
click at [1196, 321] on icon at bounding box center [1197, 308] width 42 height 34
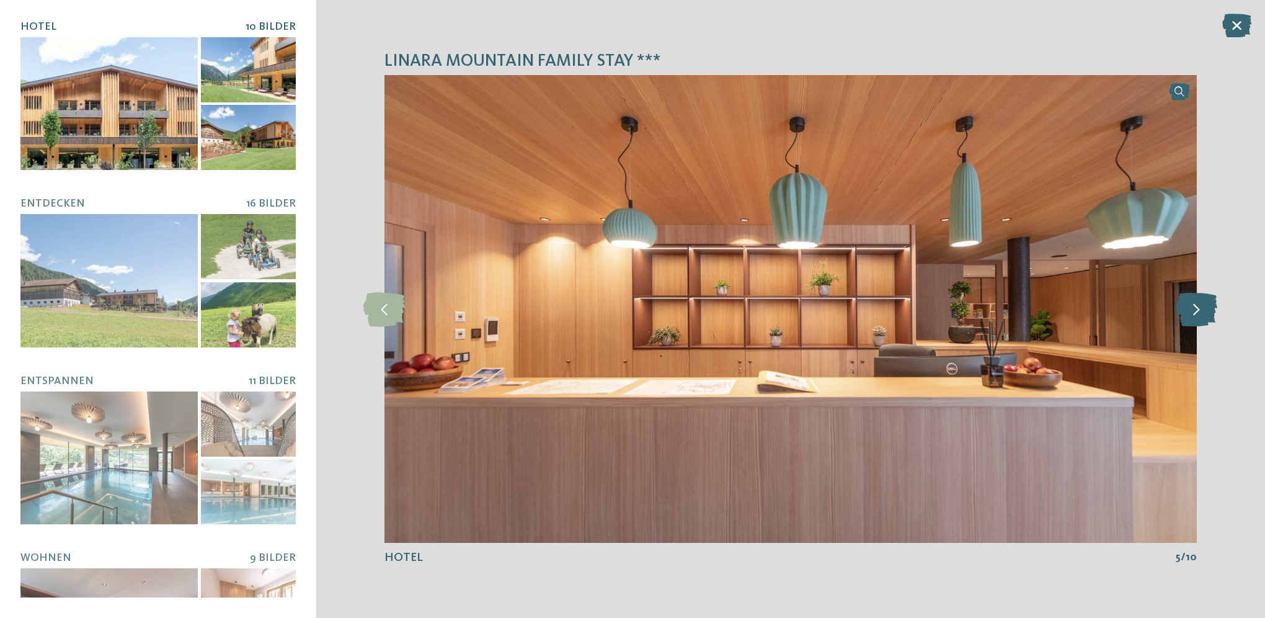
click at [1196, 321] on icon at bounding box center [1197, 308] width 42 height 34
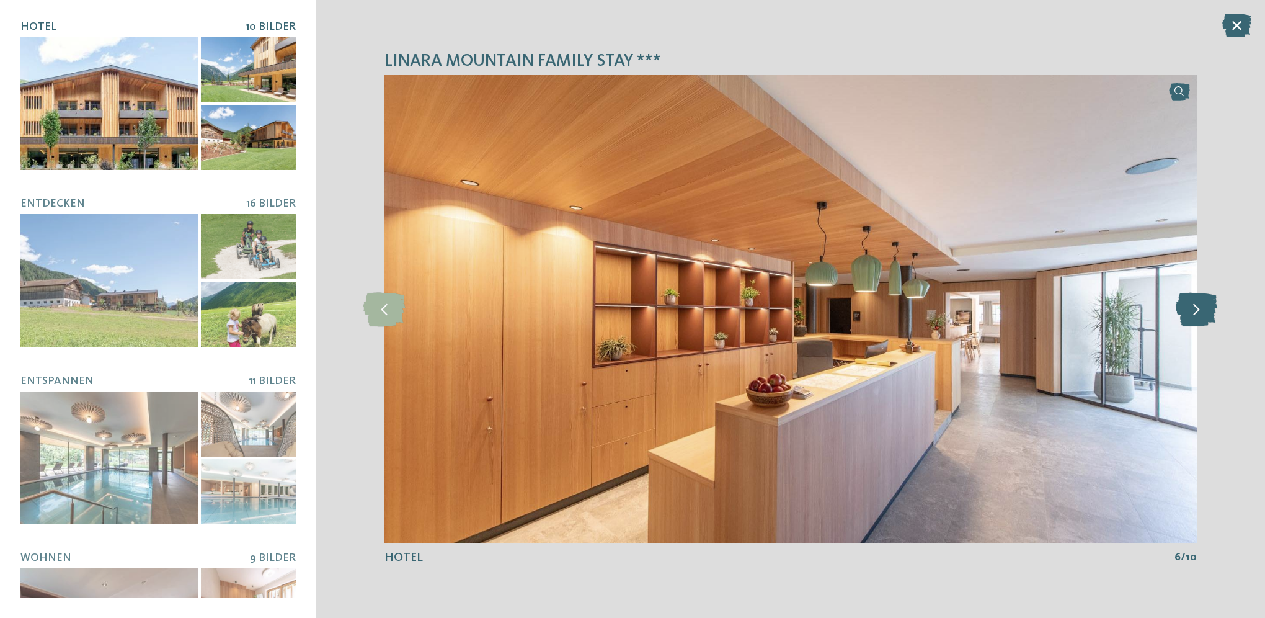
click at [1196, 321] on icon at bounding box center [1197, 308] width 42 height 34
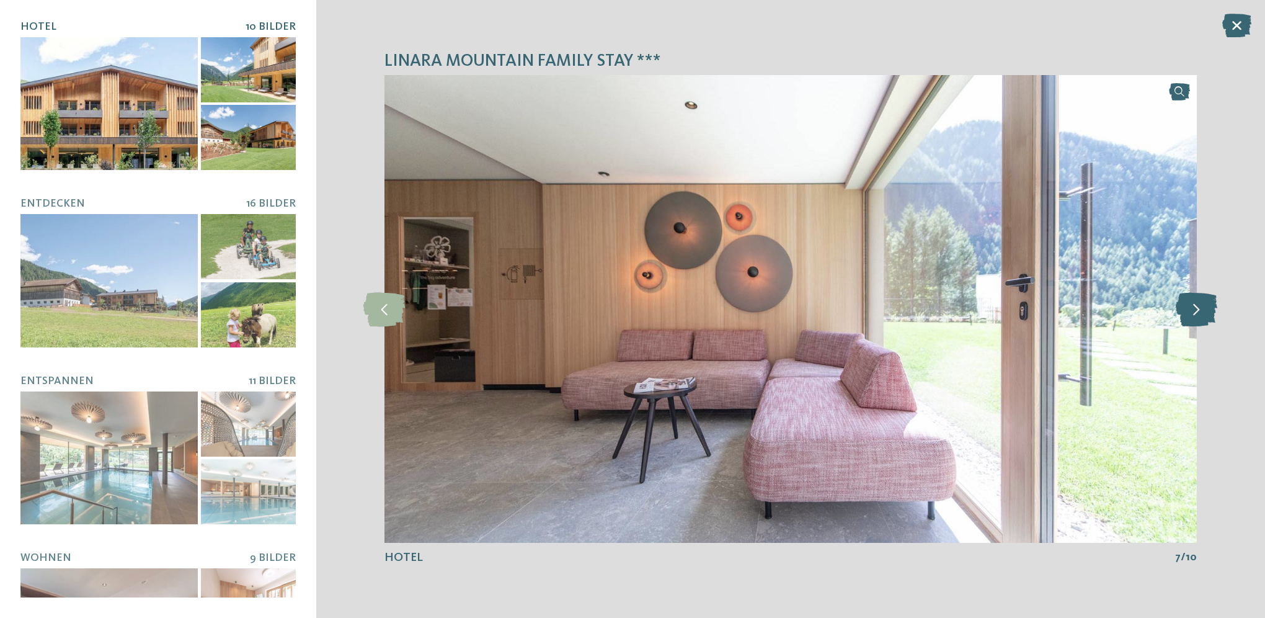
click at [1196, 321] on icon at bounding box center [1197, 308] width 42 height 34
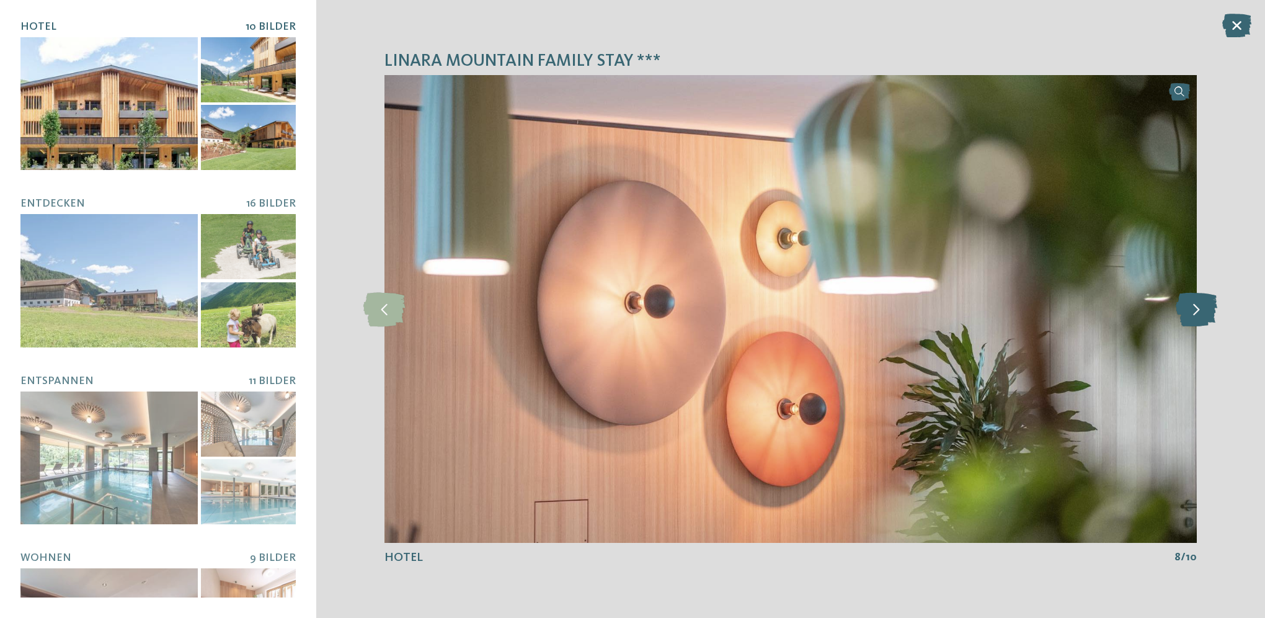
click at [1196, 321] on icon at bounding box center [1197, 308] width 42 height 34
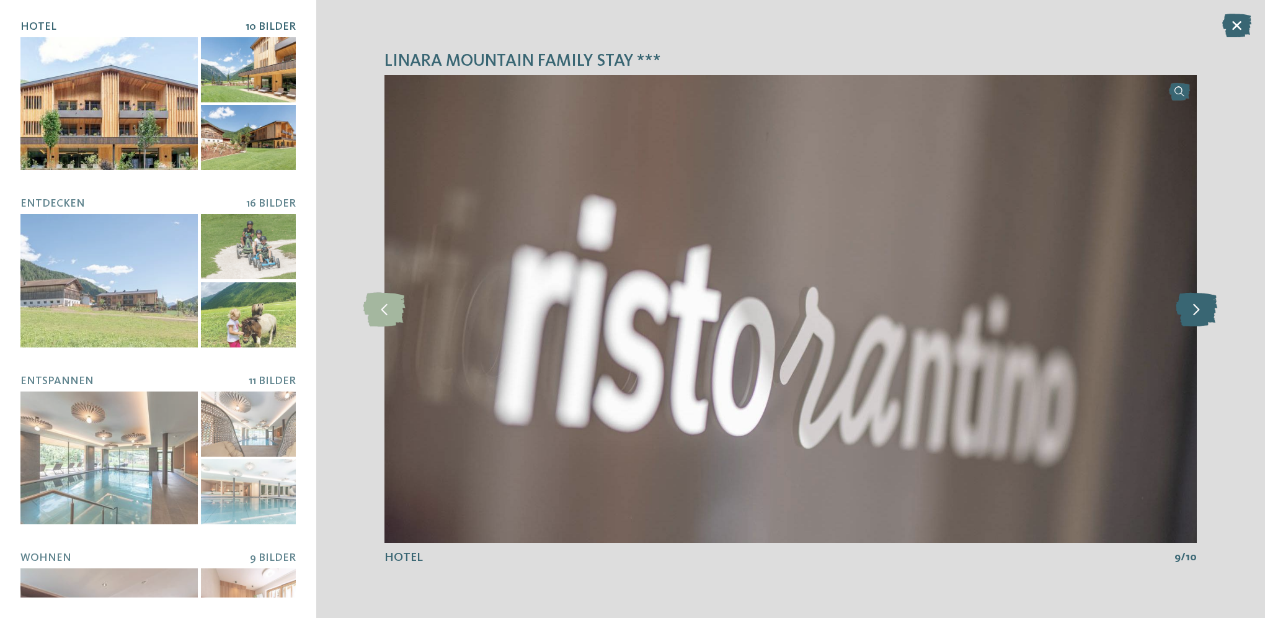
click at [1196, 321] on icon at bounding box center [1197, 308] width 42 height 34
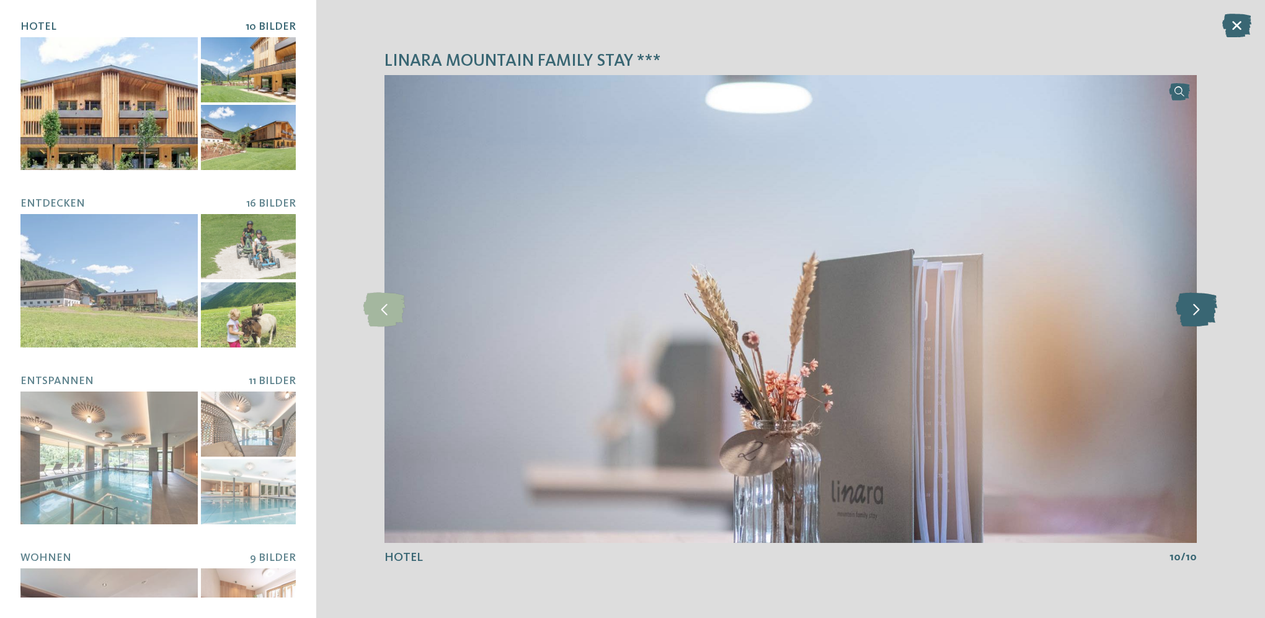
click at [1196, 321] on icon at bounding box center [1197, 308] width 42 height 34
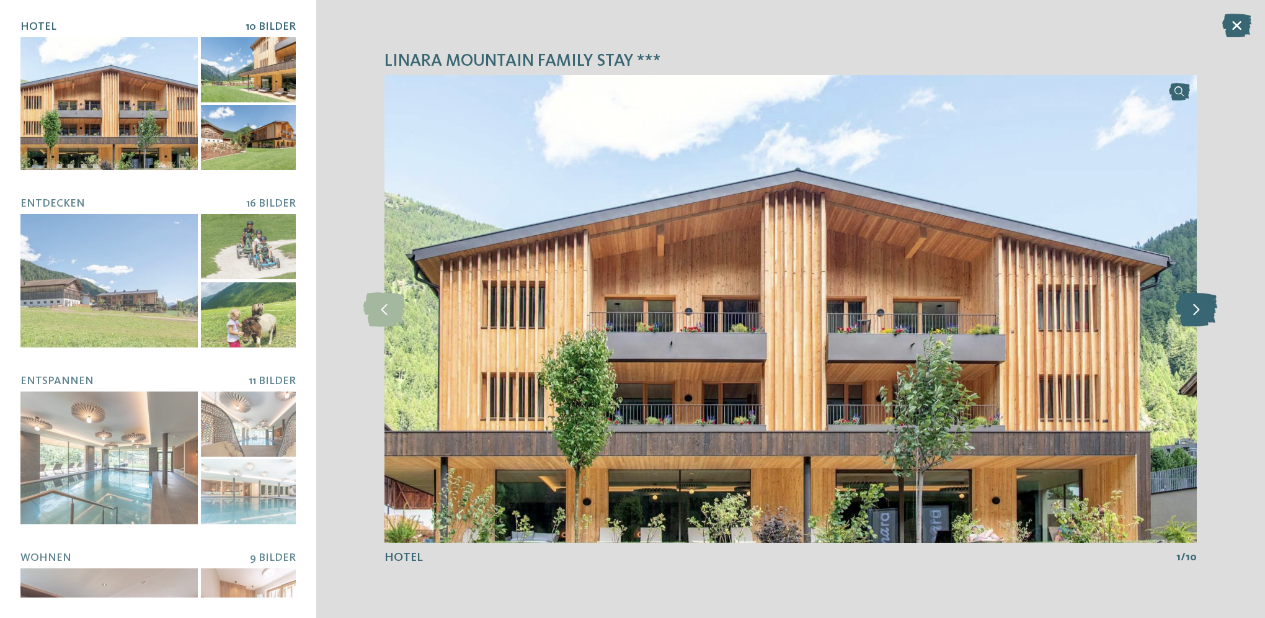
click at [1196, 321] on icon at bounding box center [1197, 308] width 42 height 34
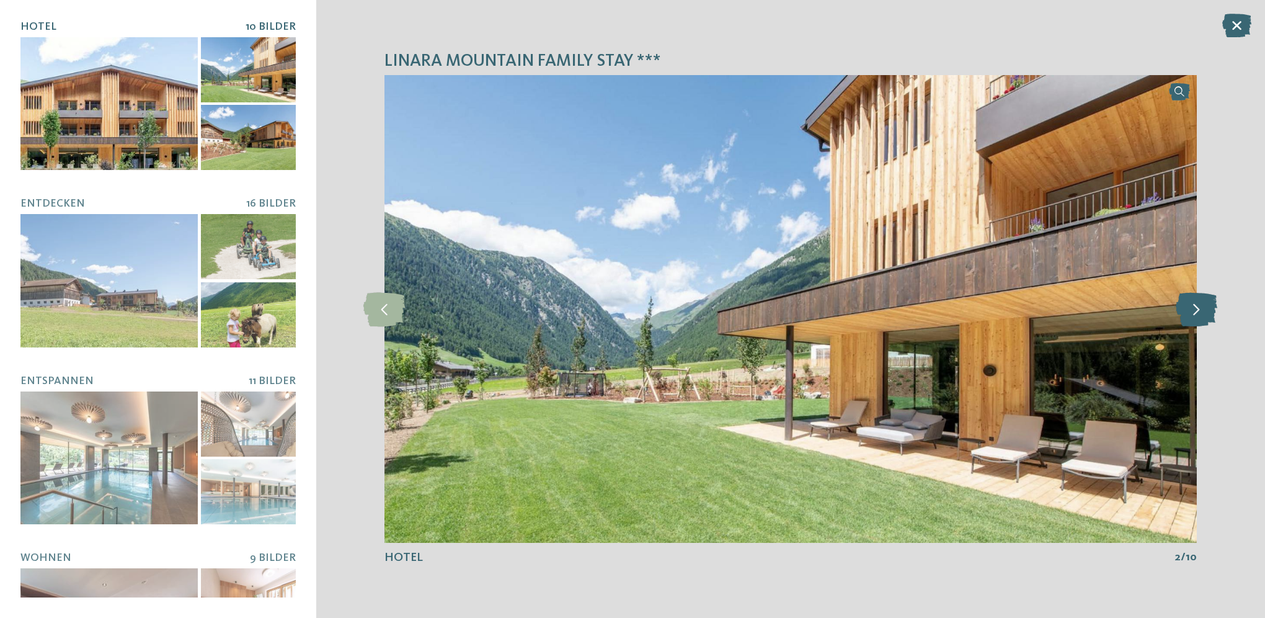
click at [1196, 321] on icon at bounding box center [1197, 308] width 42 height 34
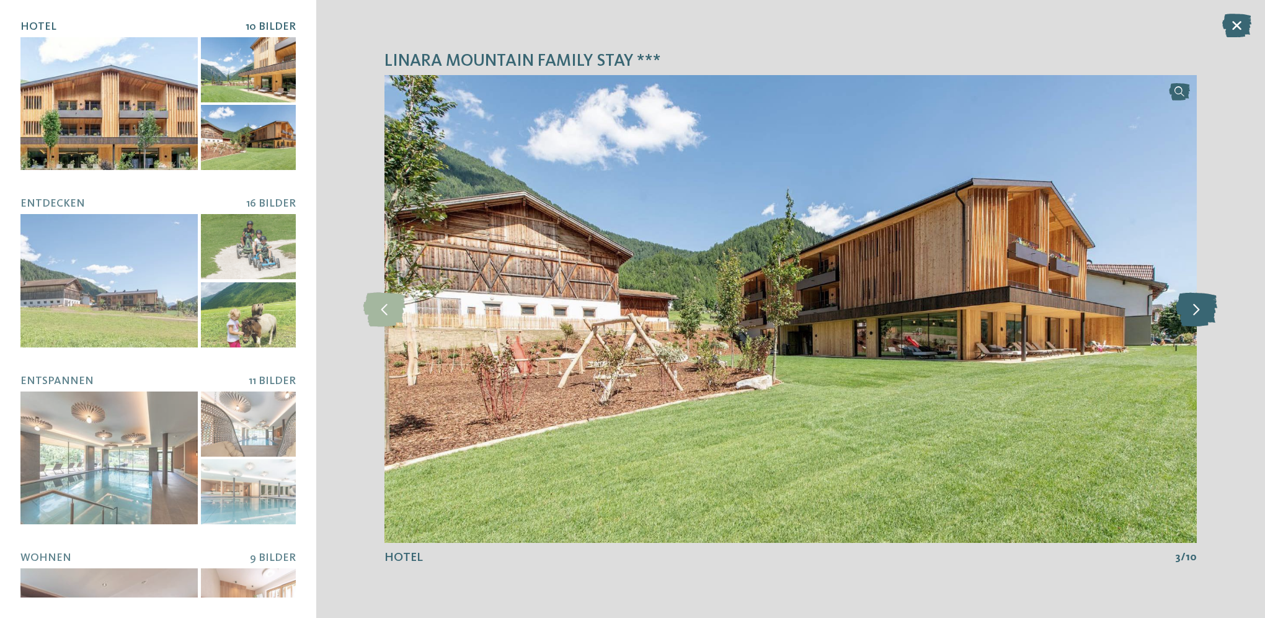
click at [1196, 321] on icon at bounding box center [1197, 308] width 42 height 34
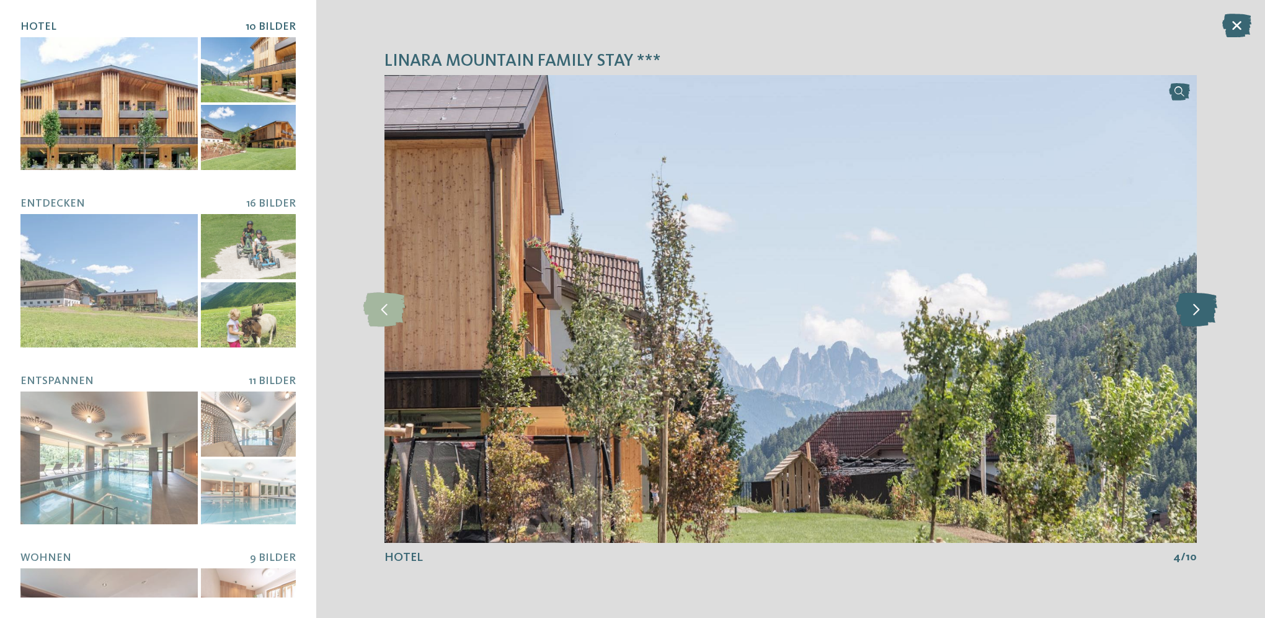
click at [1196, 321] on icon at bounding box center [1197, 308] width 42 height 34
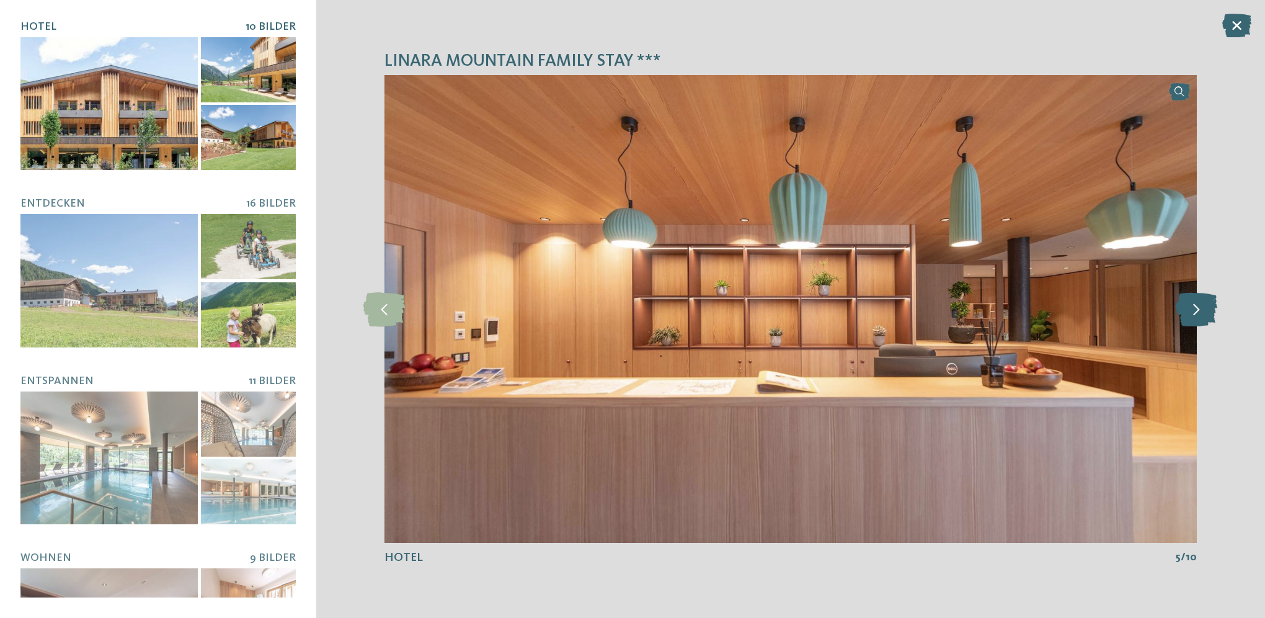
click at [1196, 321] on icon at bounding box center [1197, 308] width 42 height 34
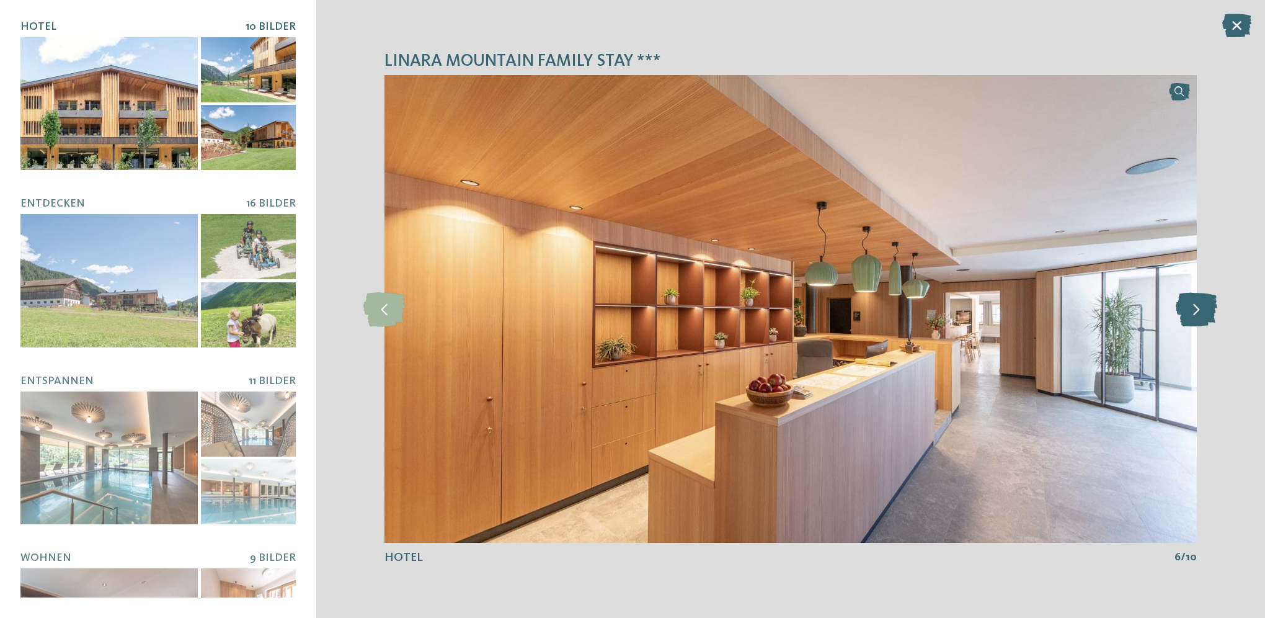
click at [1196, 321] on icon at bounding box center [1197, 308] width 42 height 34
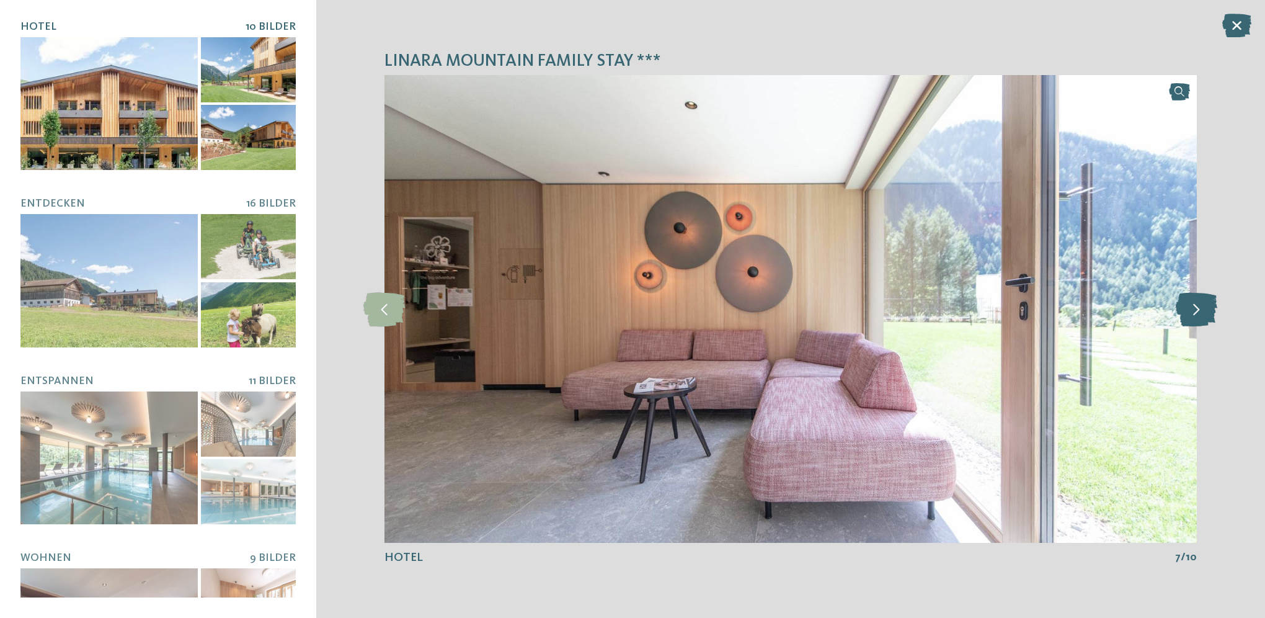
click at [1196, 321] on icon at bounding box center [1197, 308] width 42 height 34
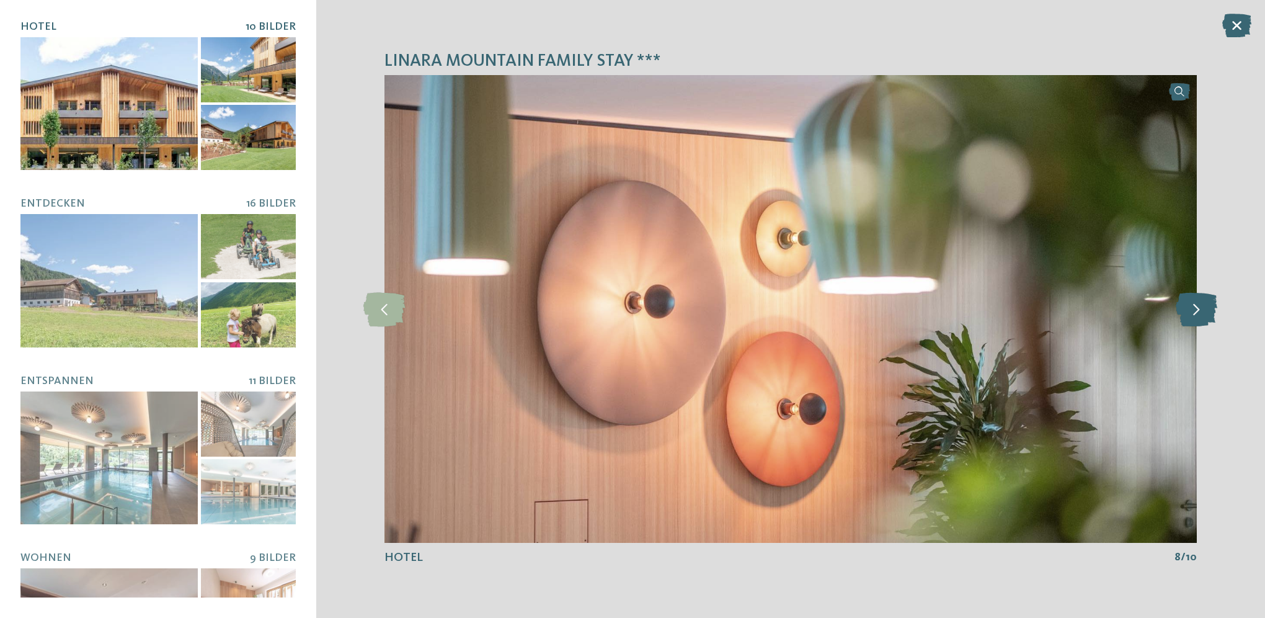
click at [1196, 321] on icon at bounding box center [1197, 308] width 42 height 34
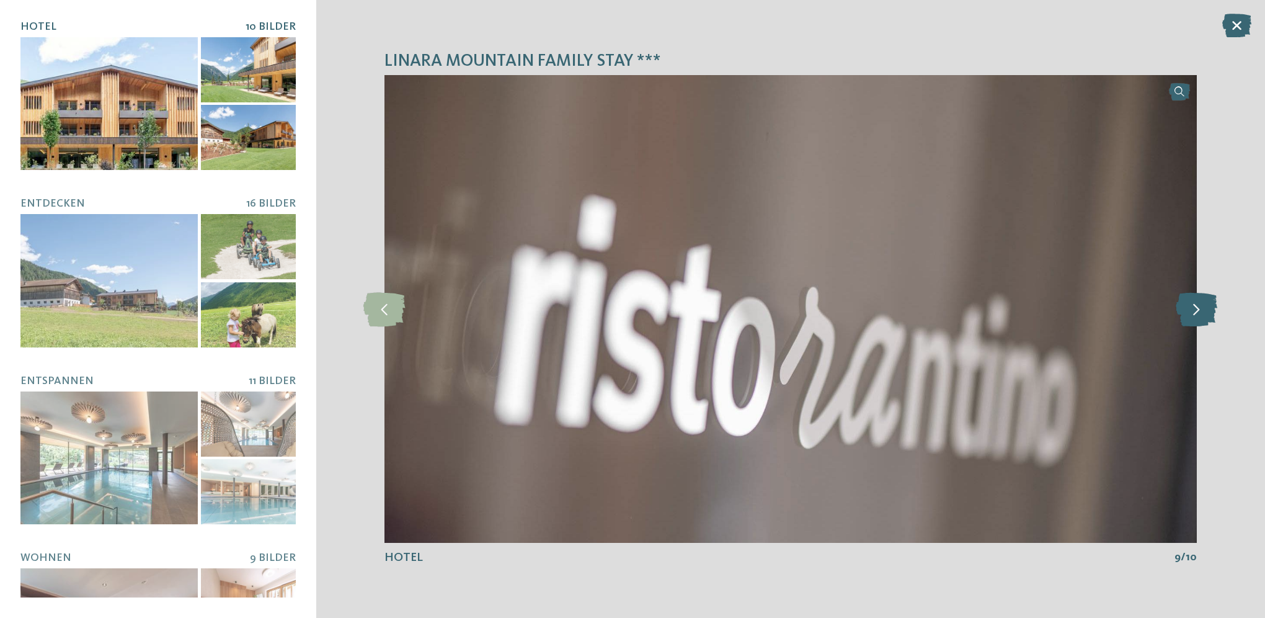
click at [1196, 321] on icon at bounding box center [1197, 308] width 42 height 34
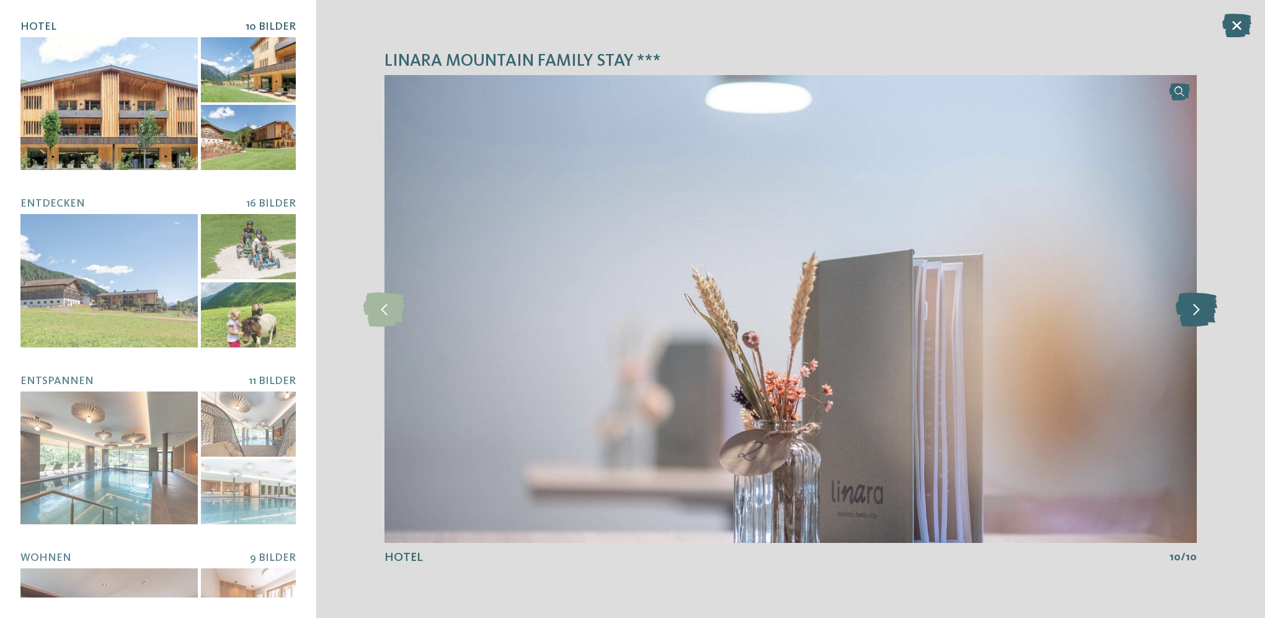
click at [1196, 321] on icon at bounding box center [1197, 308] width 42 height 34
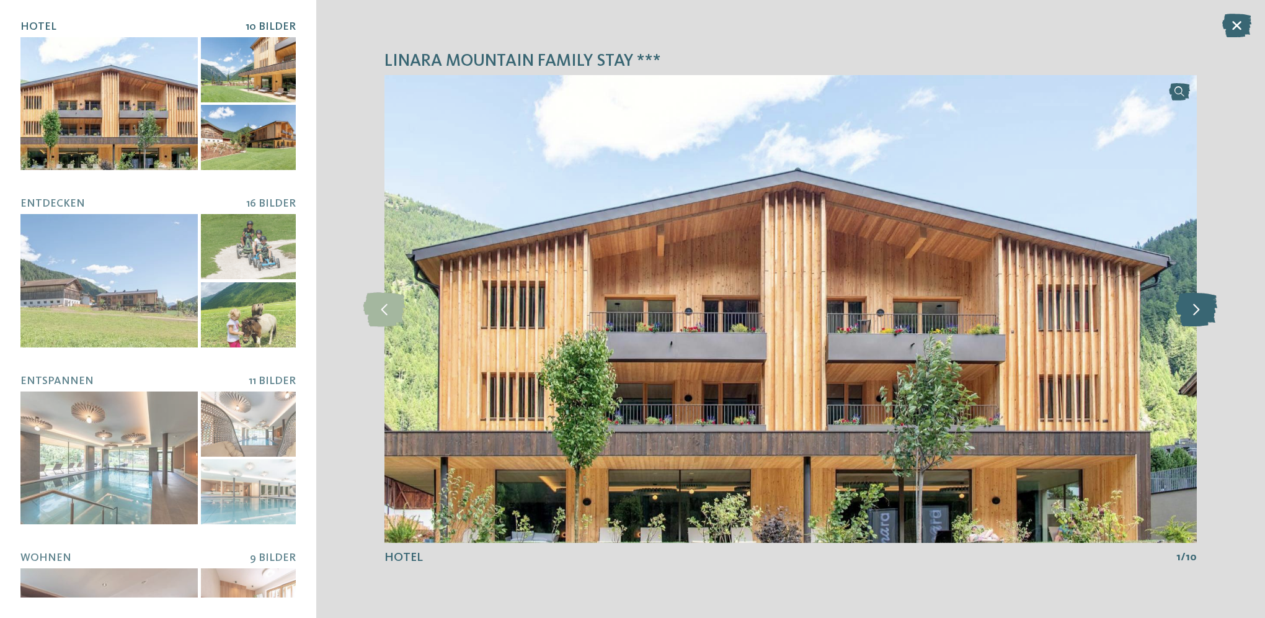
click at [1196, 321] on icon at bounding box center [1197, 308] width 42 height 34
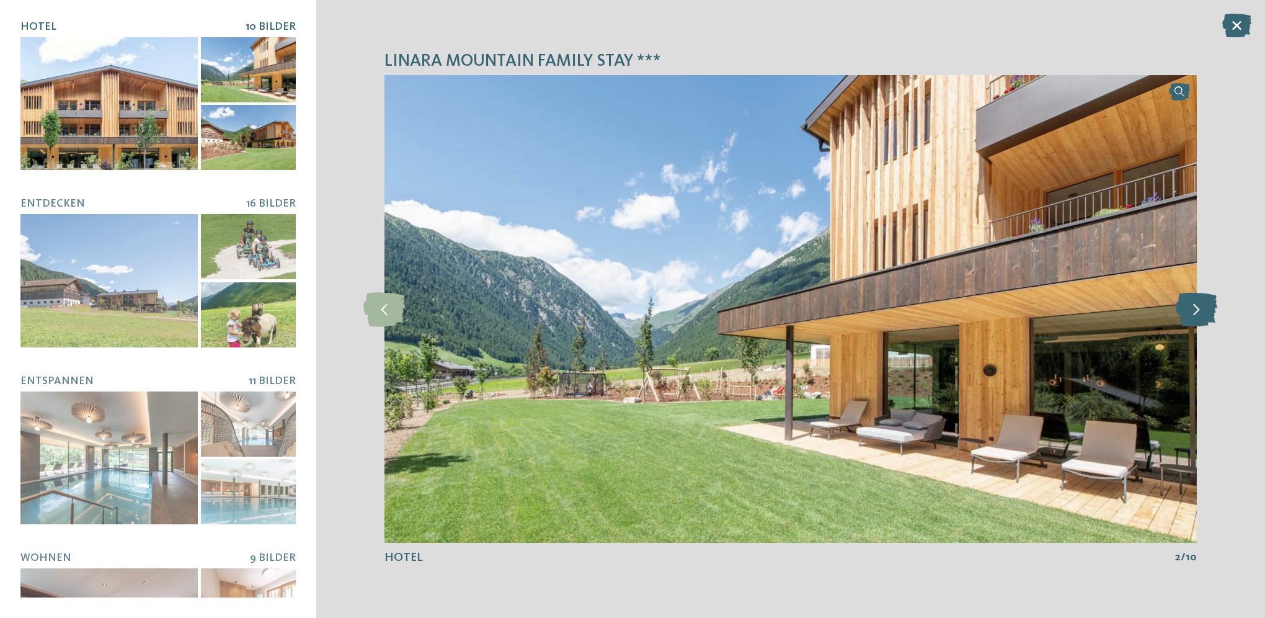
click at [1196, 321] on icon at bounding box center [1197, 308] width 42 height 34
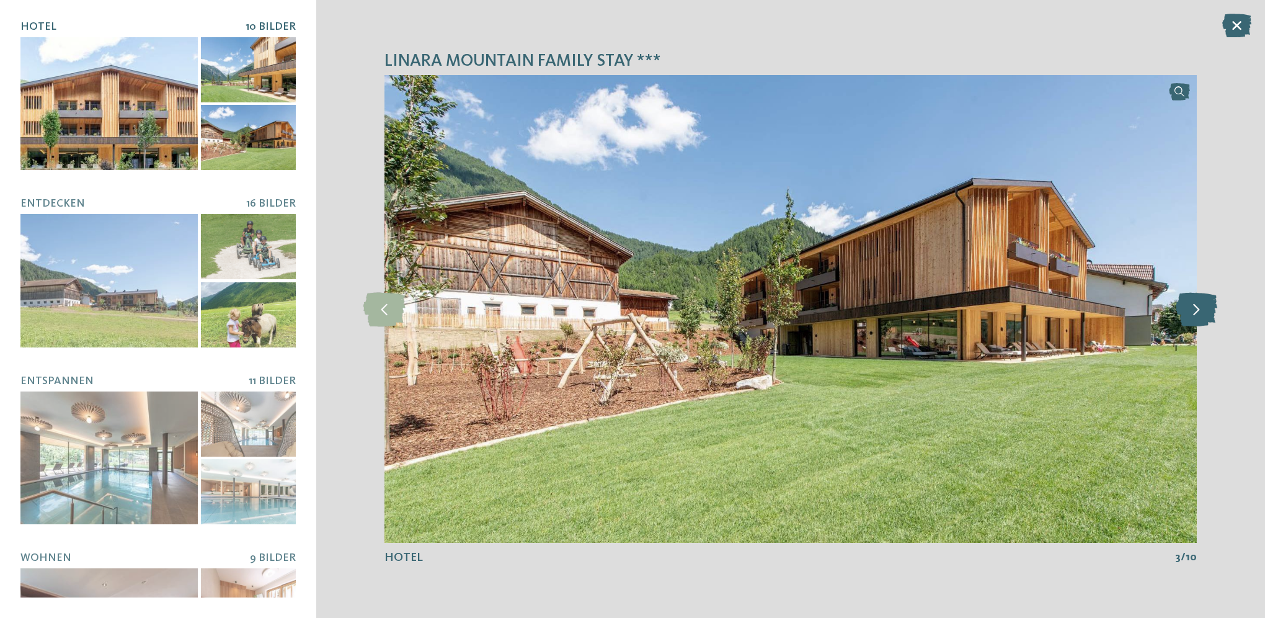
click at [1196, 321] on icon at bounding box center [1197, 308] width 42 height 34
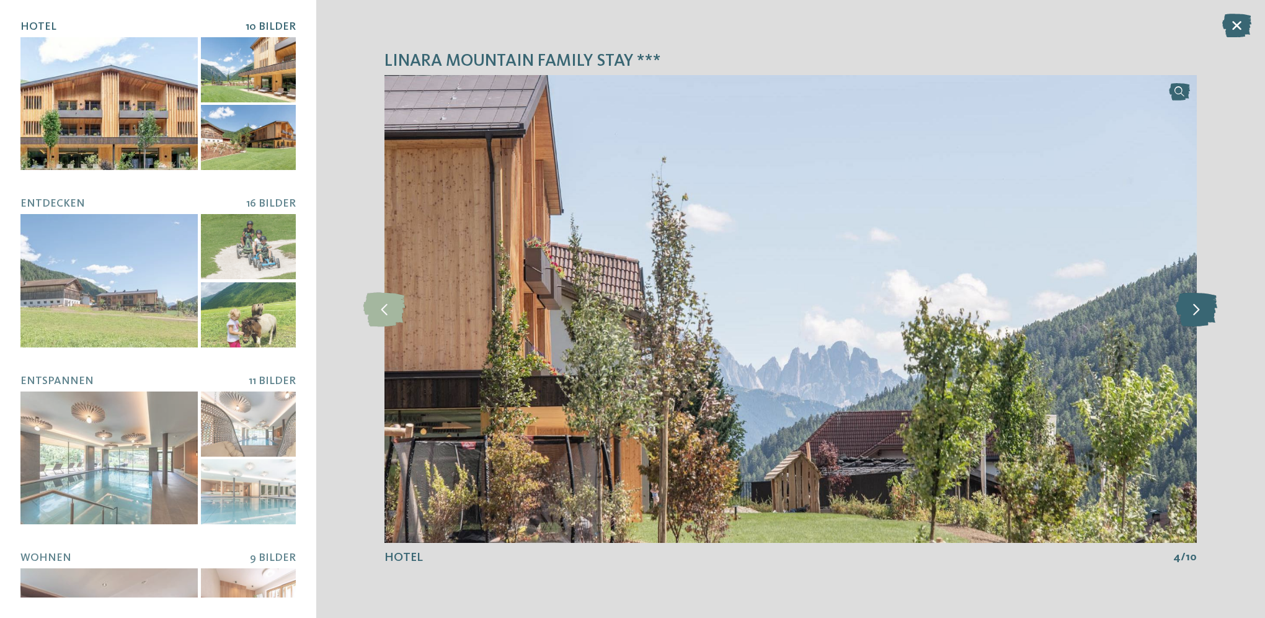
click at [1196, 321] on icon at bounding box center [1197, 308] width 42 height 34
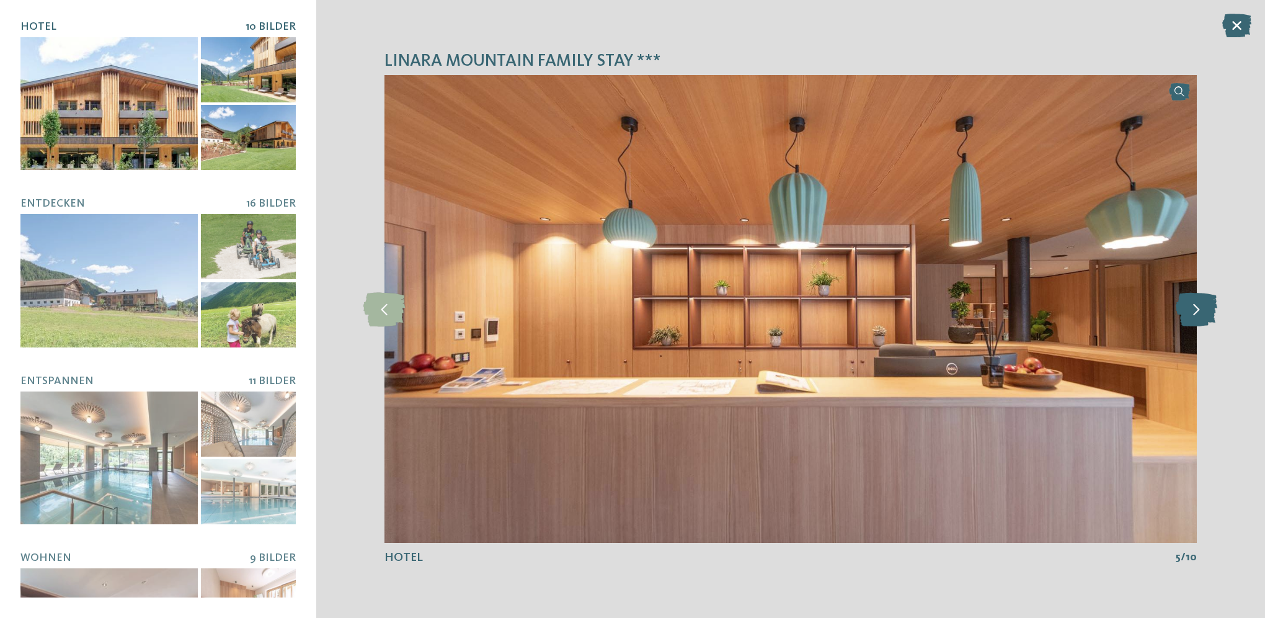
click at [1196, 321] on icon at bounding box center [1197, 308] width 42 height 34
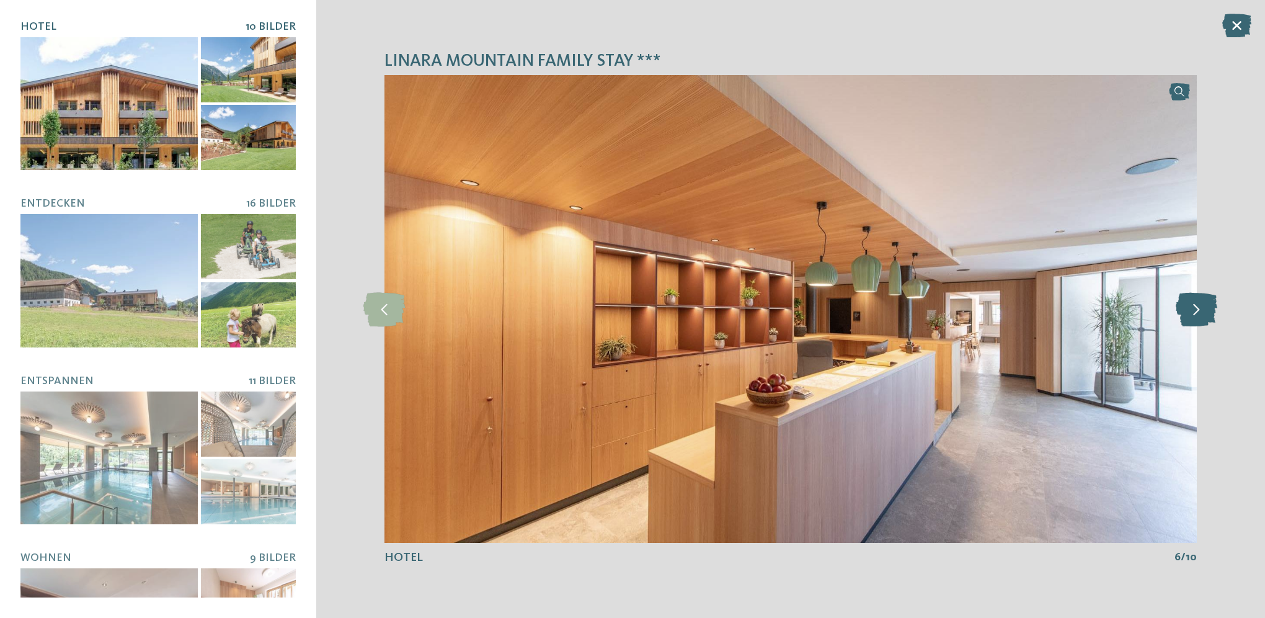
click at [1196, 321] on icon at bounding box center [1197, 308] width 42 height 34
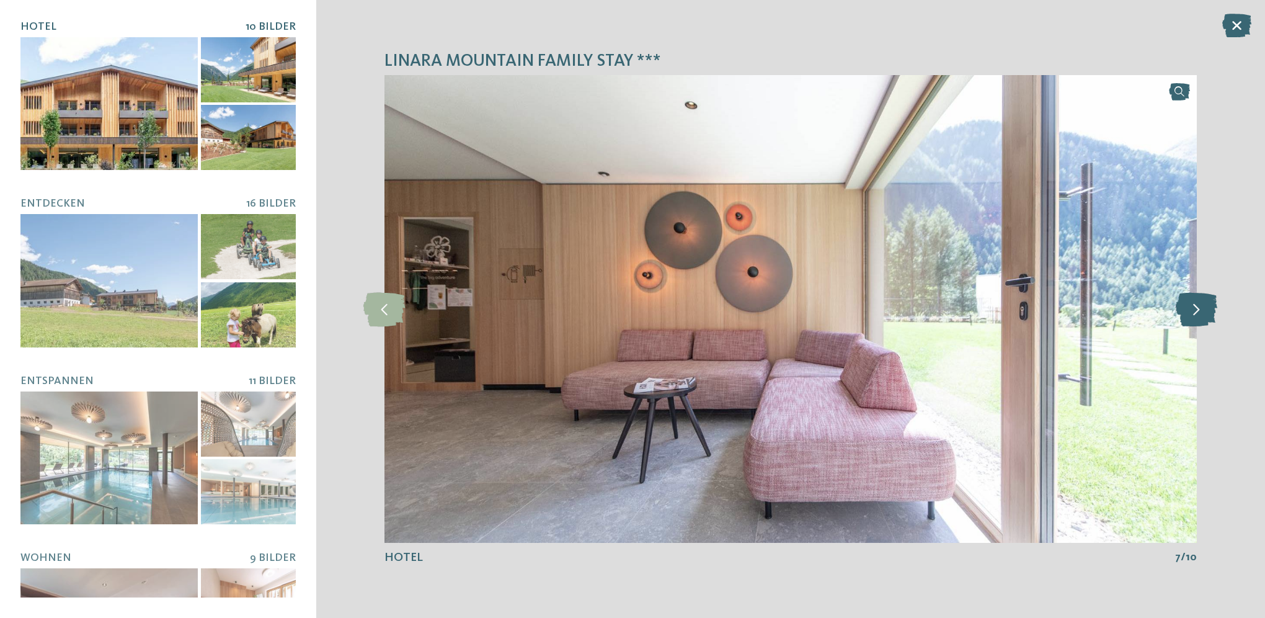
click at [1196, 321] on icon at bounding box center [1197, 308] width 42 height 34
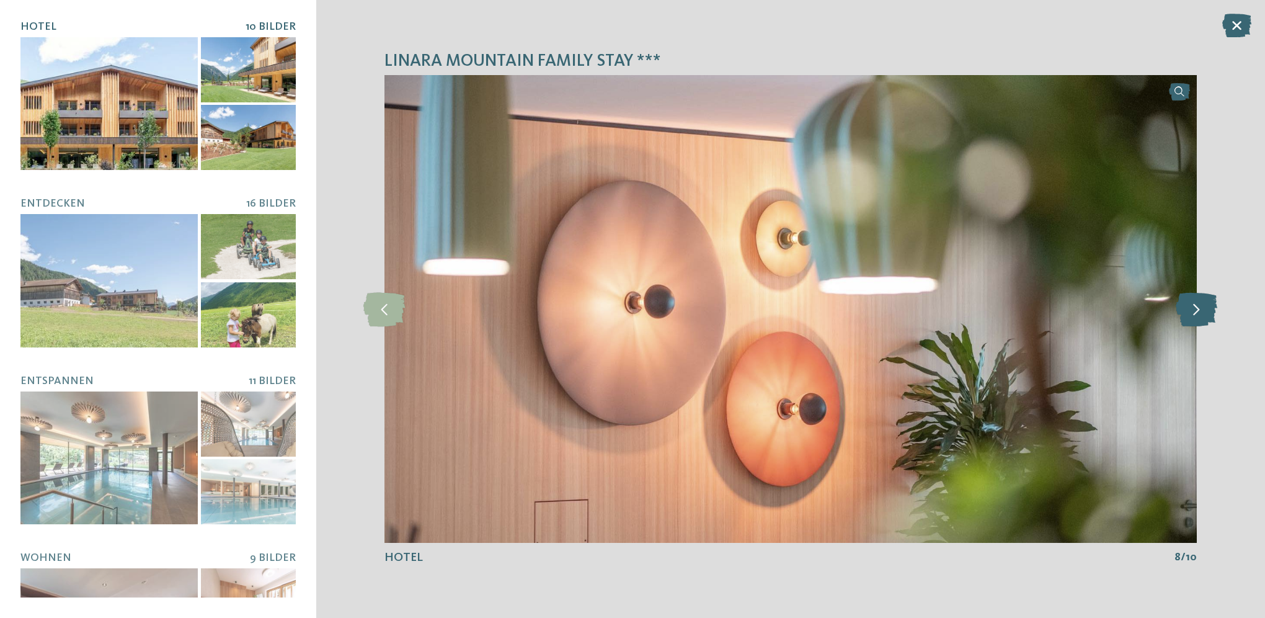
click at [1196, 321] on icon at bounding box center [1197, 308] width 42 height 34
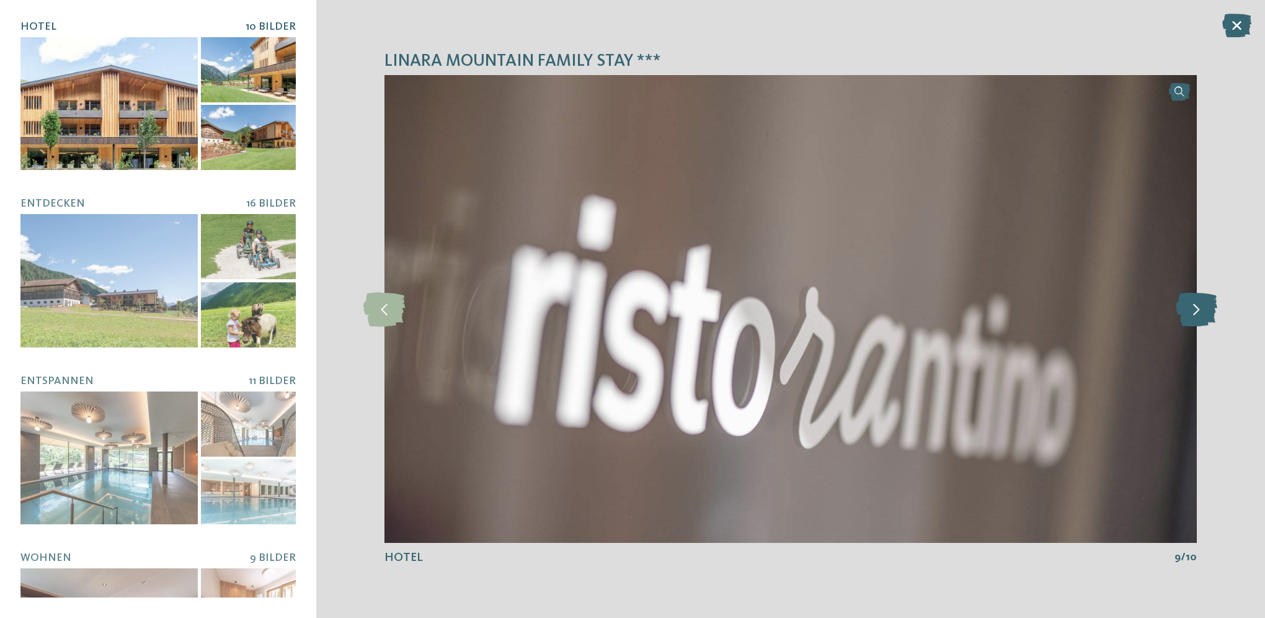
click at [1196, 321] on icon at bounding box center [1197, 308] width 42 height 34
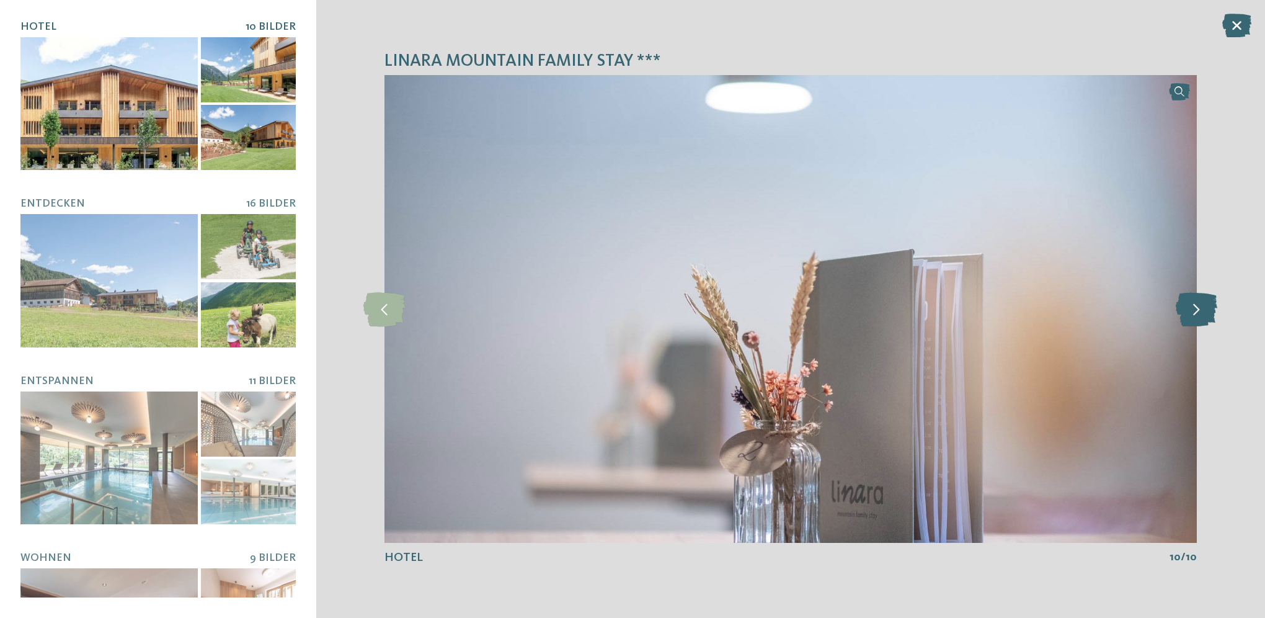
click at [1196, 321] on icon at bounding box center [1197, 308] width 42 height 34
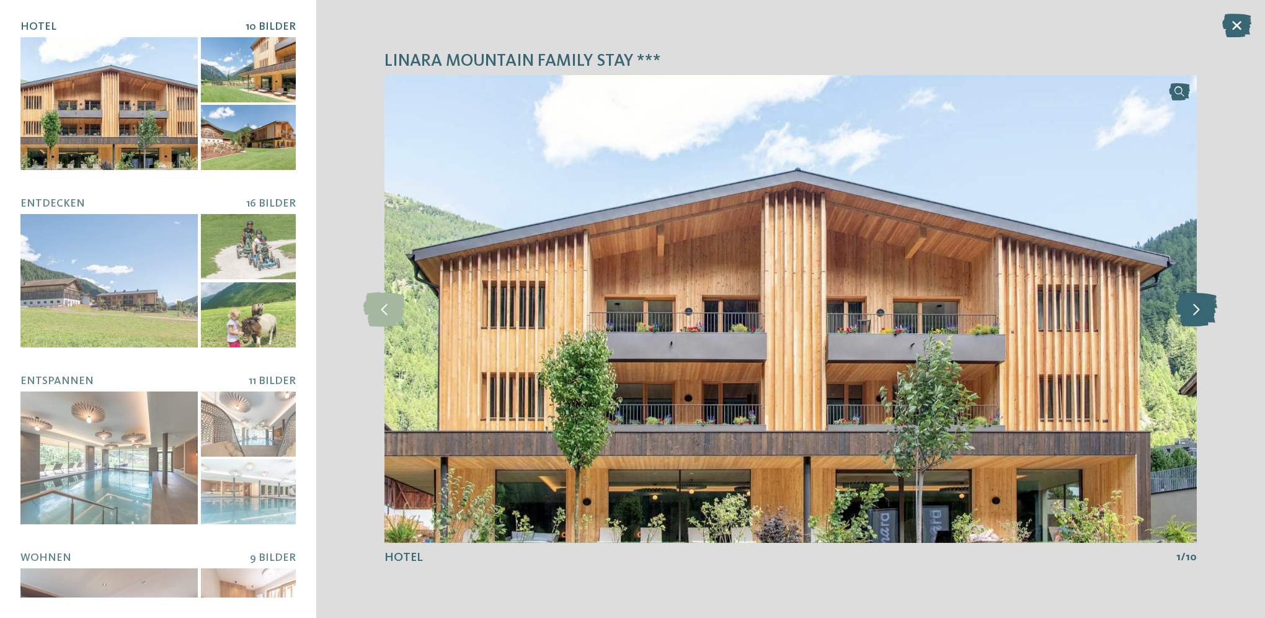
click at [1196, 321] on icon at bounding box center [1197, 308] width 42 height 34
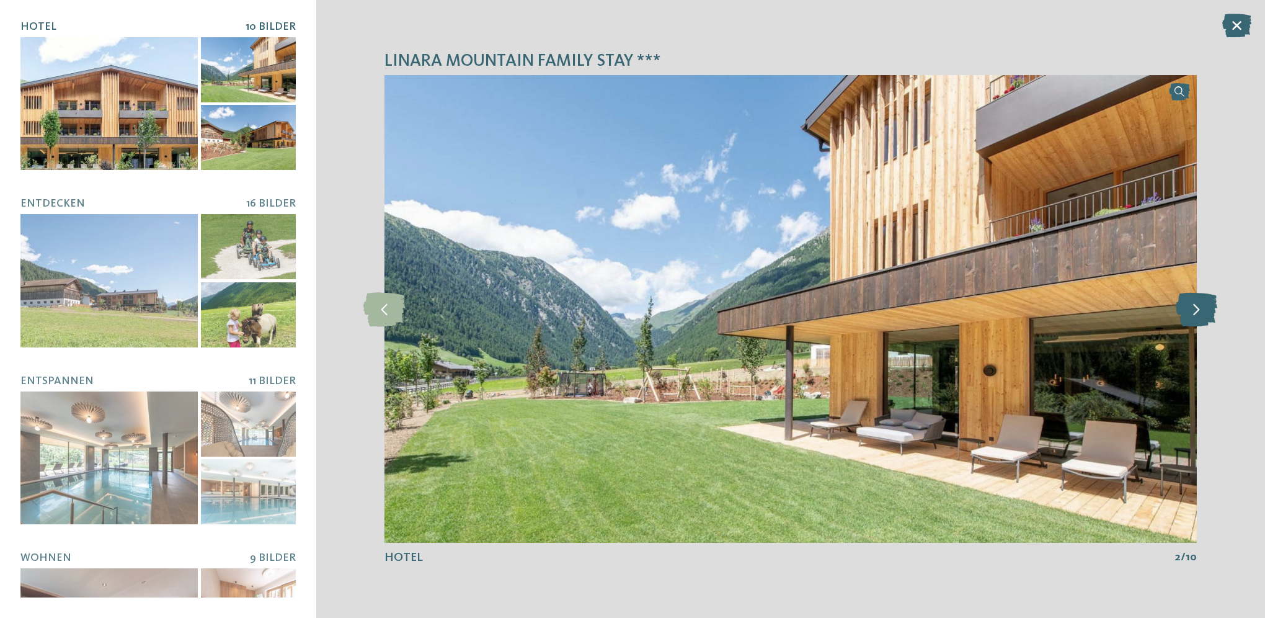
click at [1196, 321] on icon at bounding box center [1197, 308] width 42 height 34
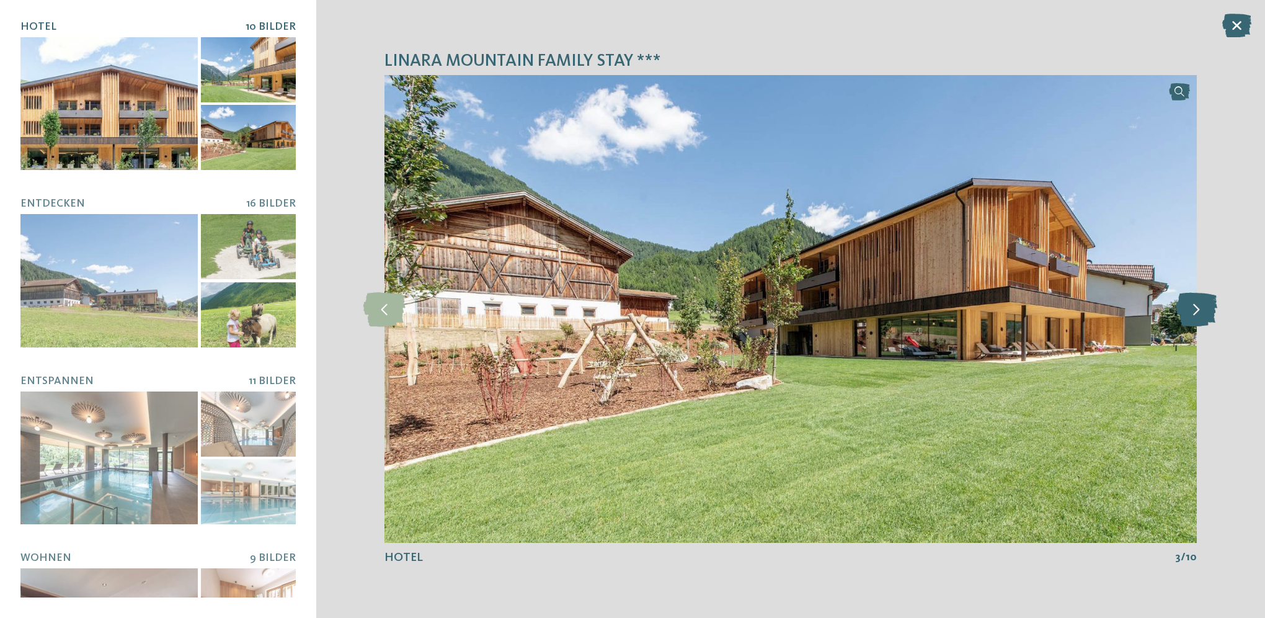
click at [1196, 321] on icon at bounding box center [1197, 308] width 42 height 34
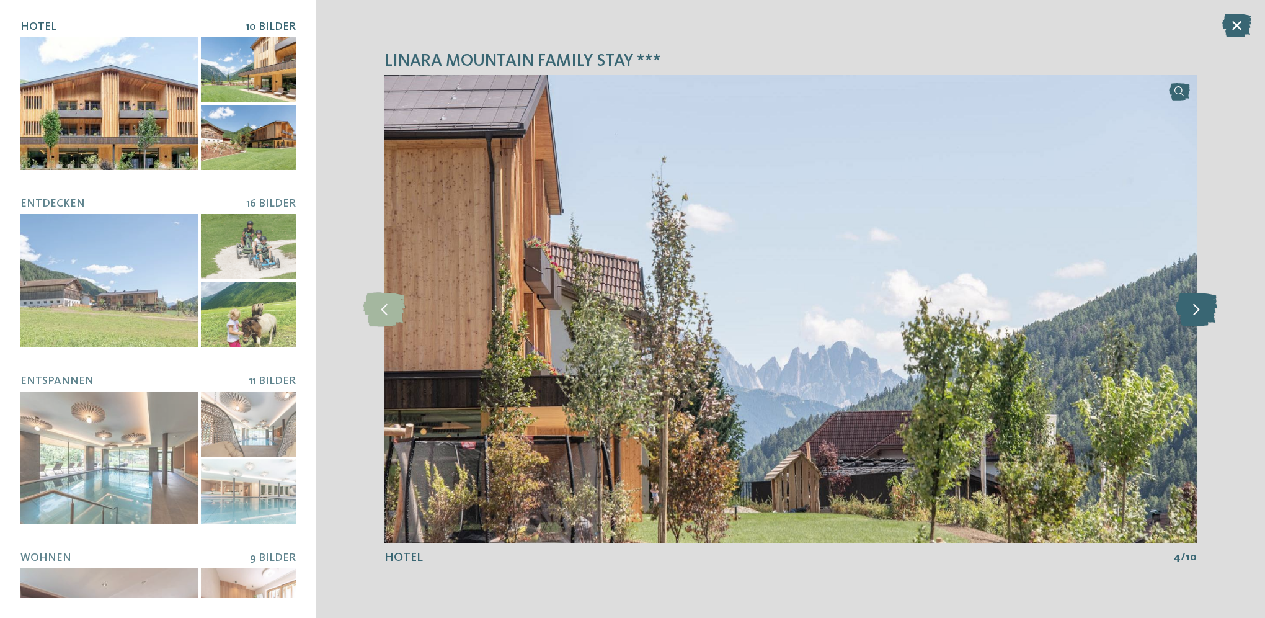
click at [1196, 321] on icon at bounding box center [1197, 308] width 42 height 34
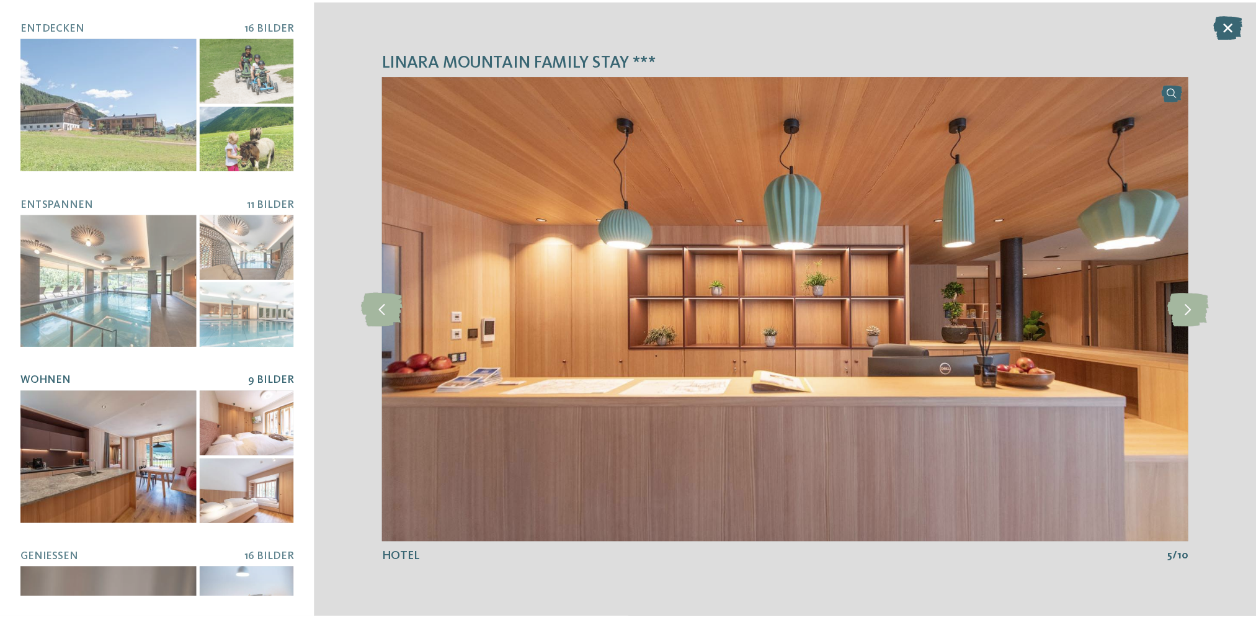
scroll to position [17, 0]
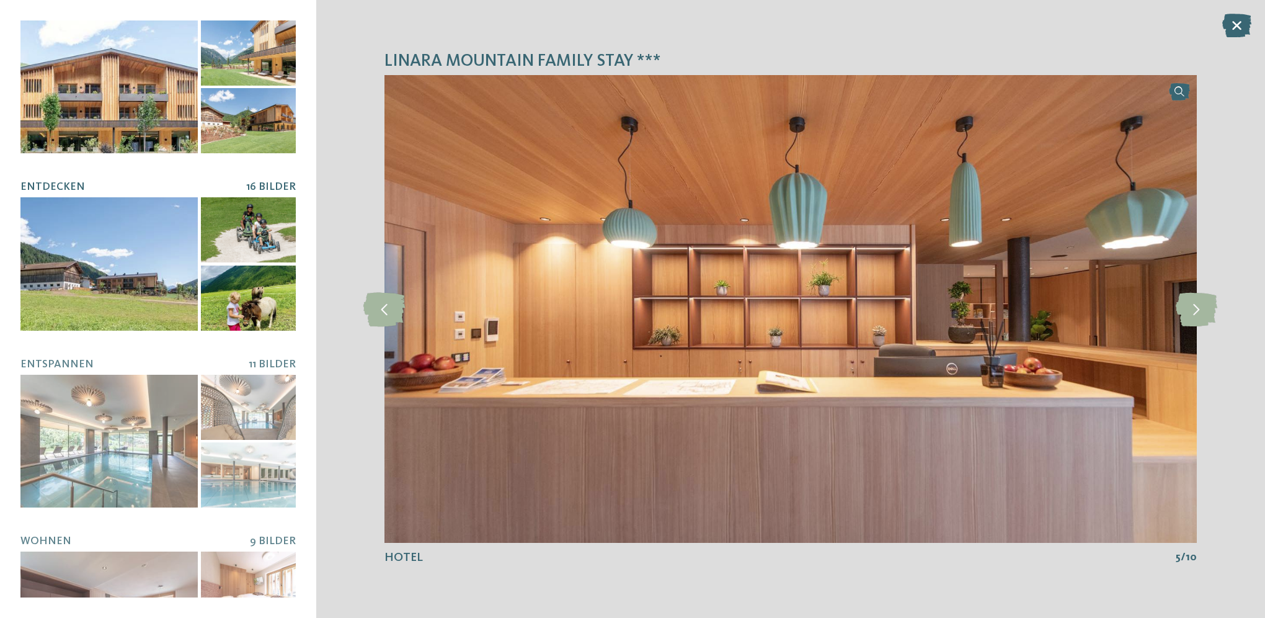
click at [113, 273] on div at bounding box center [108, 263] width 177 height 133
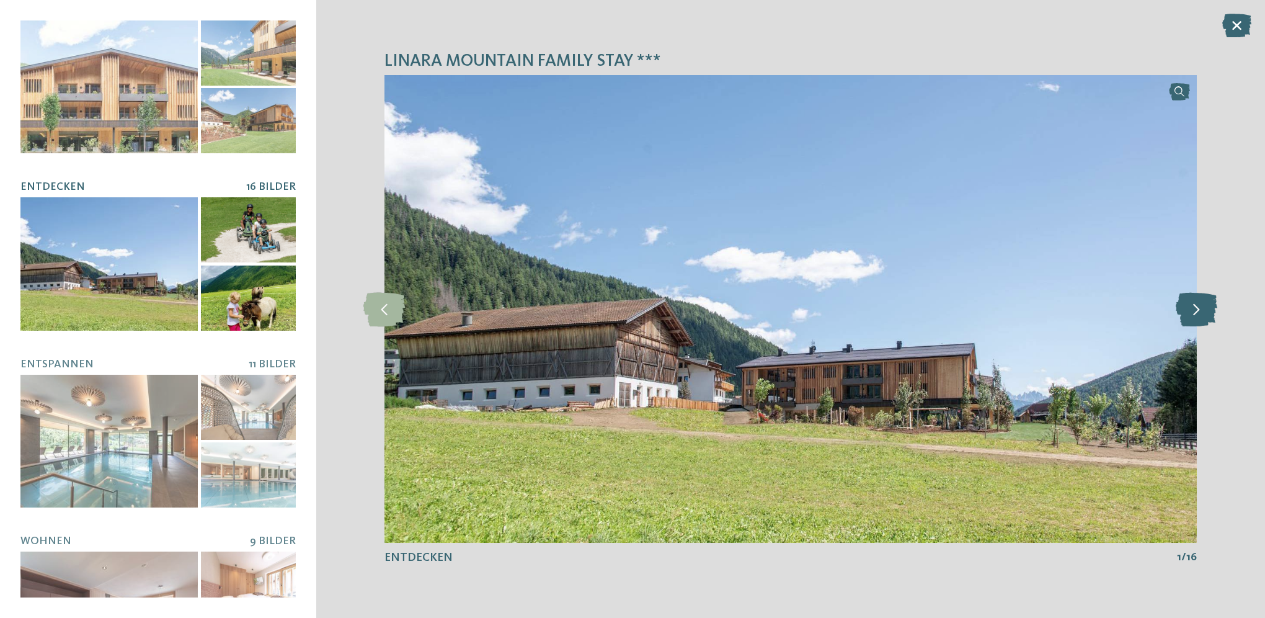
click at [1197, 313] on icon at bounding box center [1197, 308] width 42 height 34
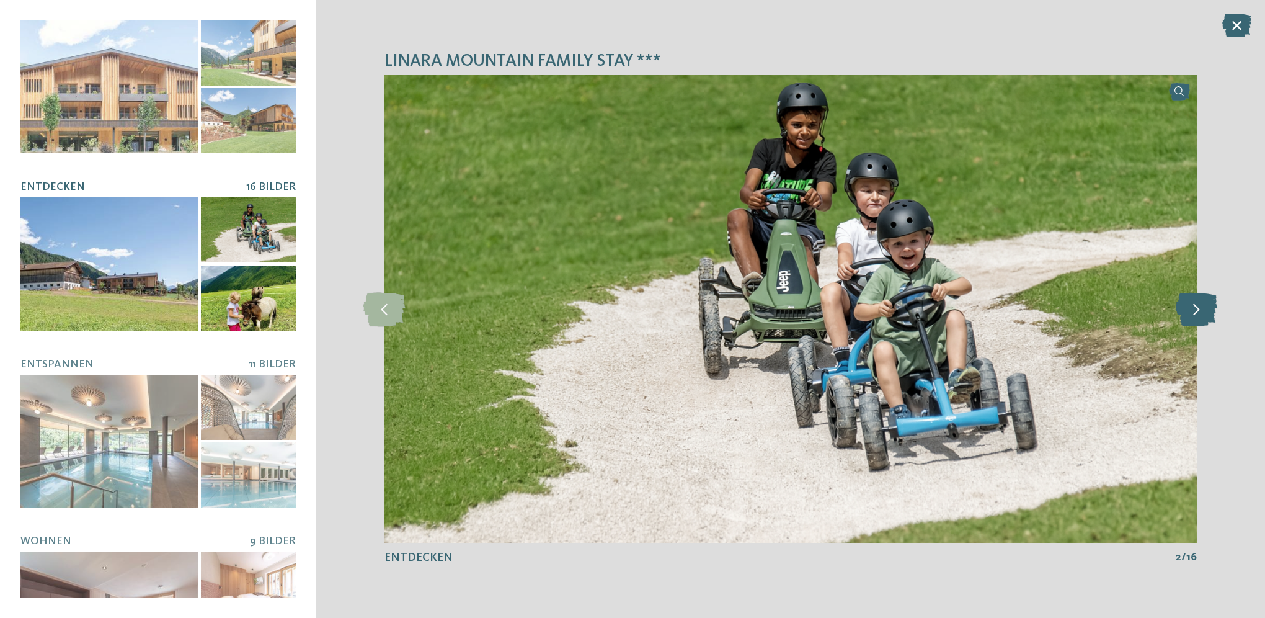
click at [1197, 313] on icon at bounding box center [1197, 308] width 42 height 34
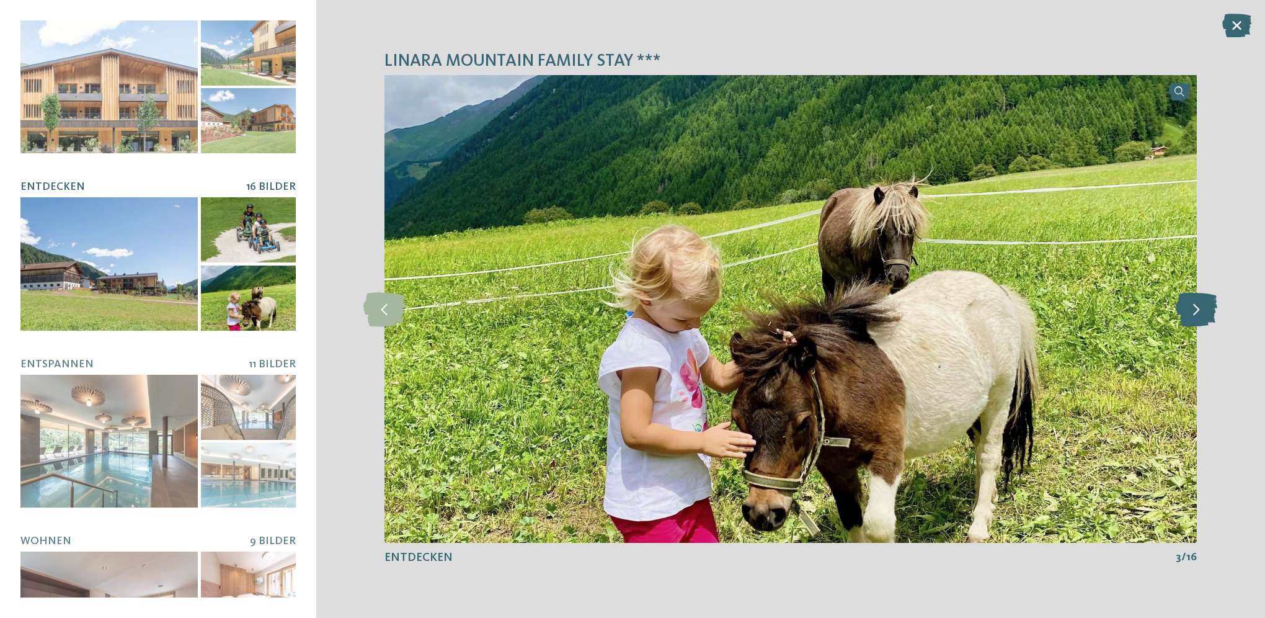
click at [1197, 313] on icon at bounding box center [1197, 308] width 42 height 34
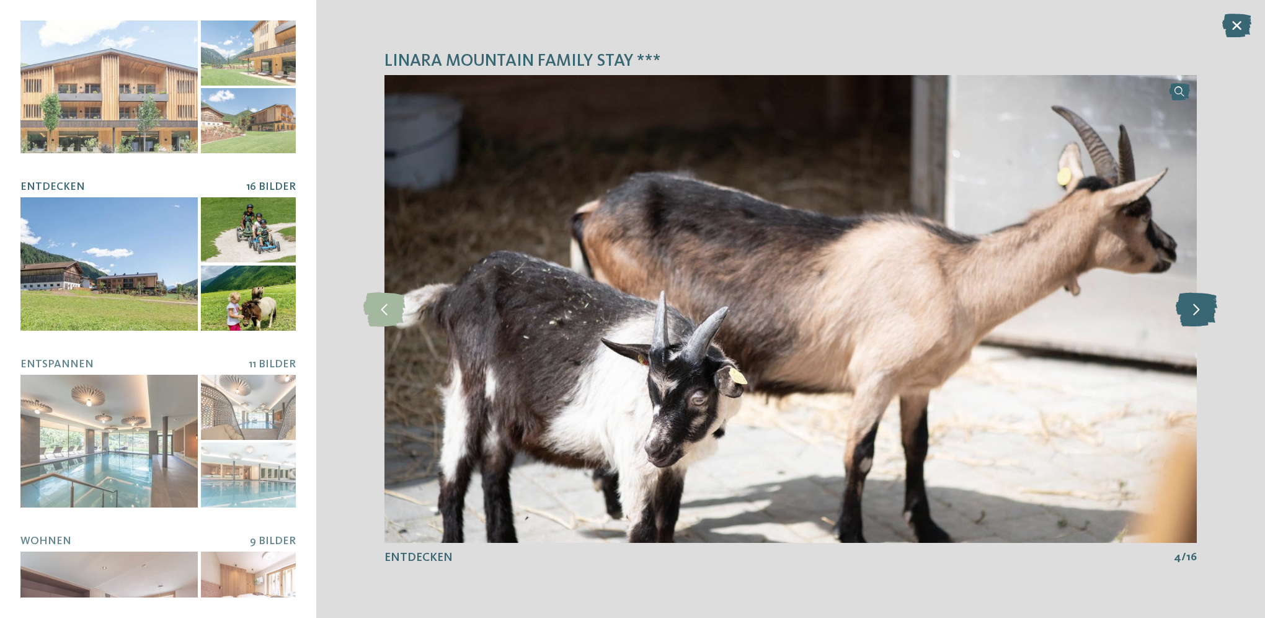
click at [1197, 313] on icon at bounding box center [1197, 308] width 42 height 34
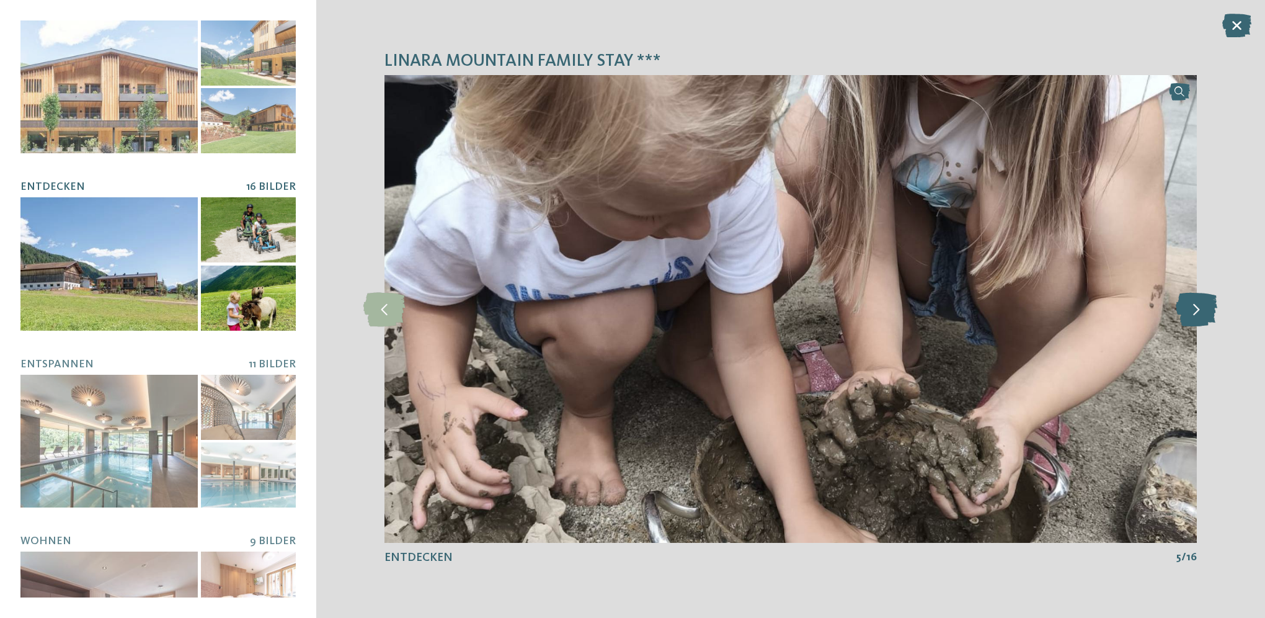
click at [1197, 313] on icon at bounding box center [1197, 308] width 42 height 34
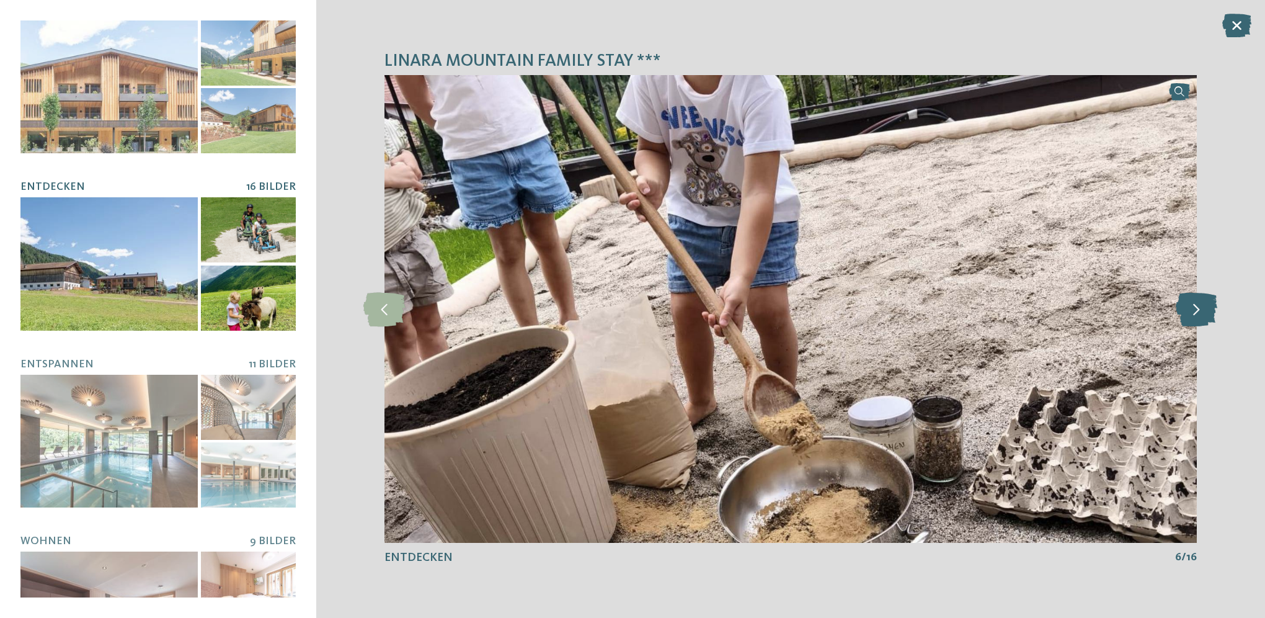
click at [1197, 313] on icon at bounding box center [1197, 308] width 42 height 34
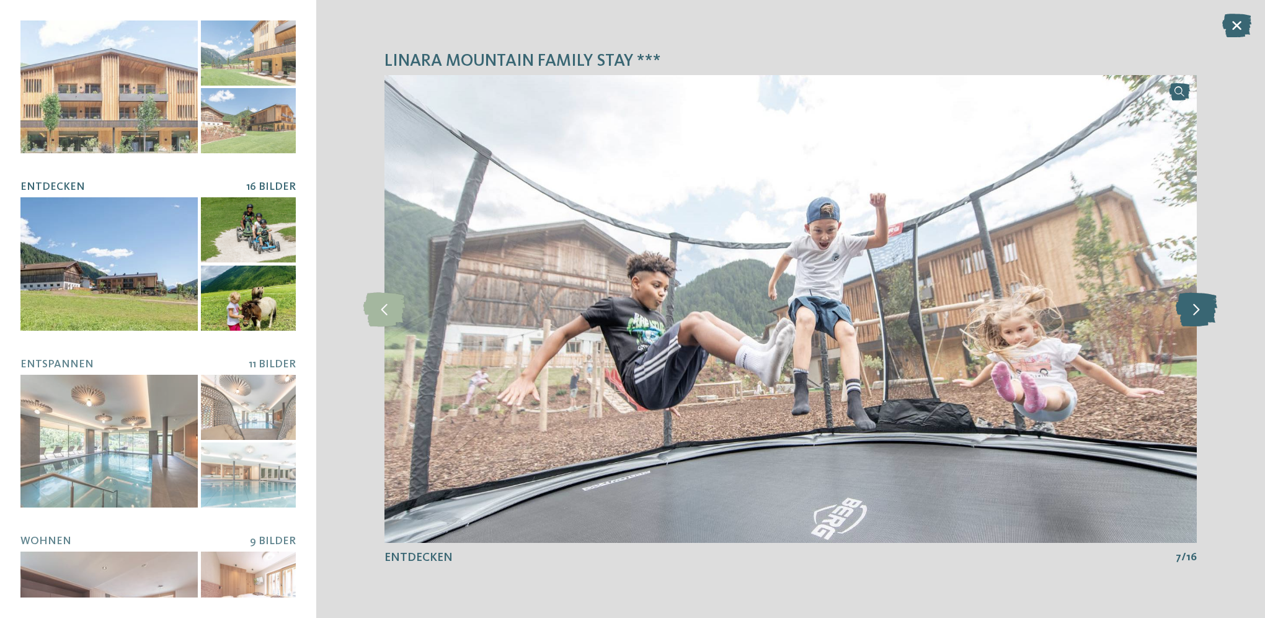
click at [1197, 313] on icon at bounding box center [1197, 308] width 42 height 34
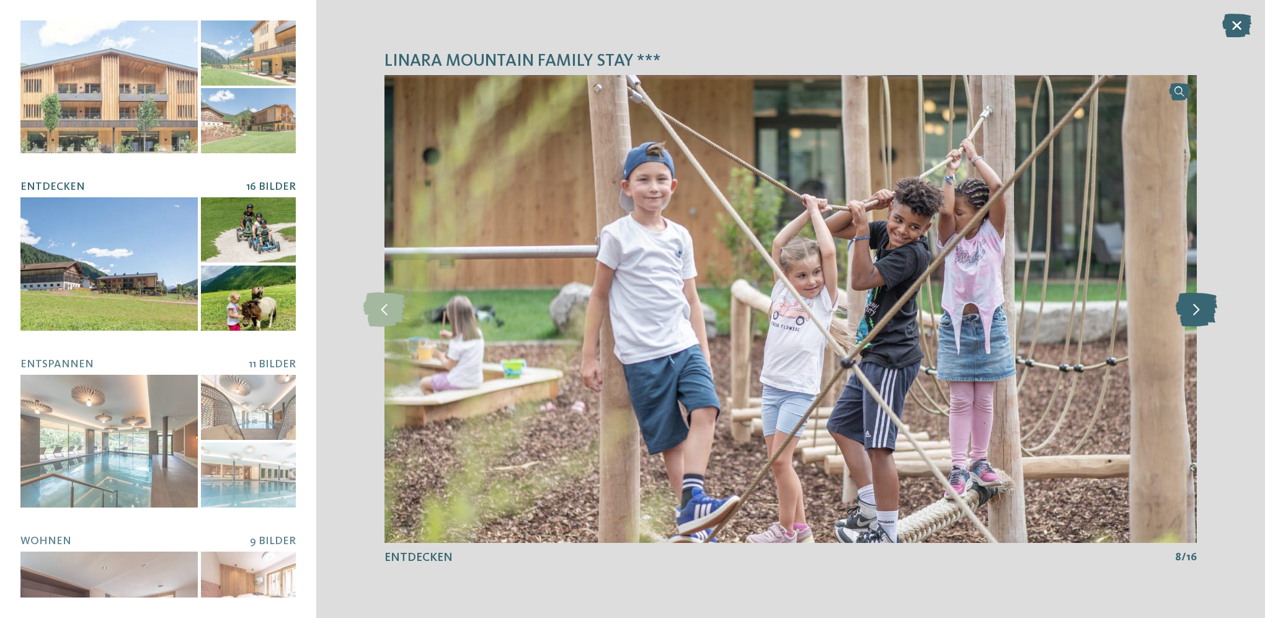
click at [1197, 313] on icon at bounding box center [1197, 308] width 42 height 34
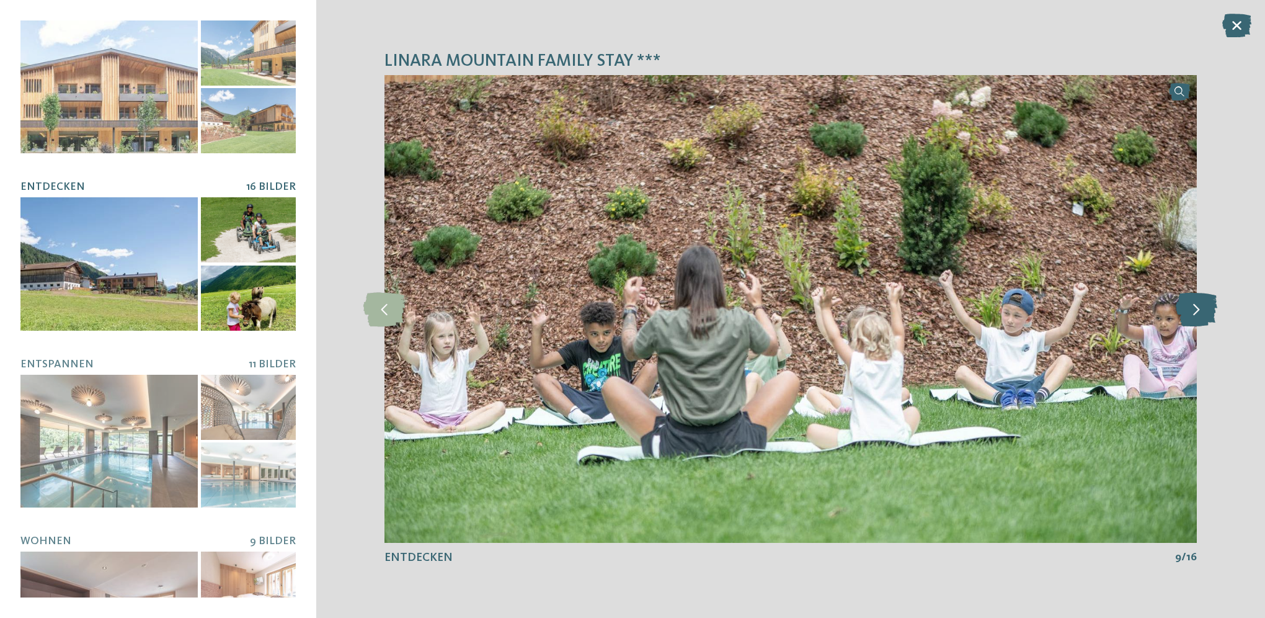
click at [1197, 313] on icon at bounding box center [1197, 308] width 42 height 34
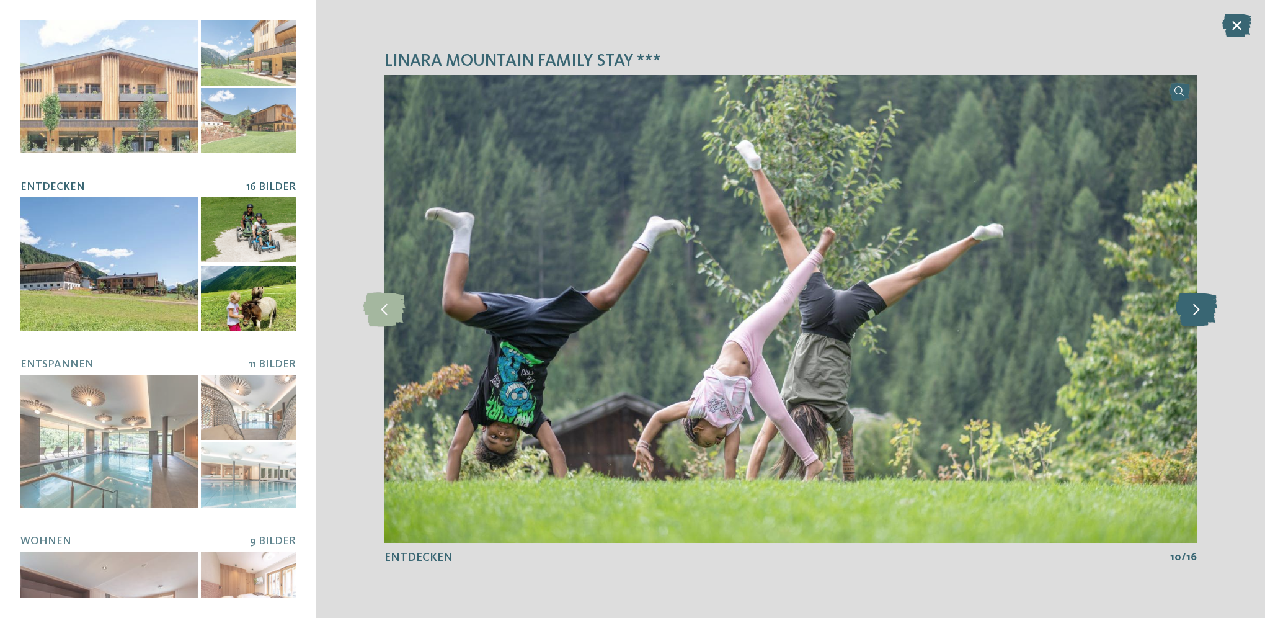
click at [1197, 313] on icon at bounding box center [1197, 308] width 42 height 34
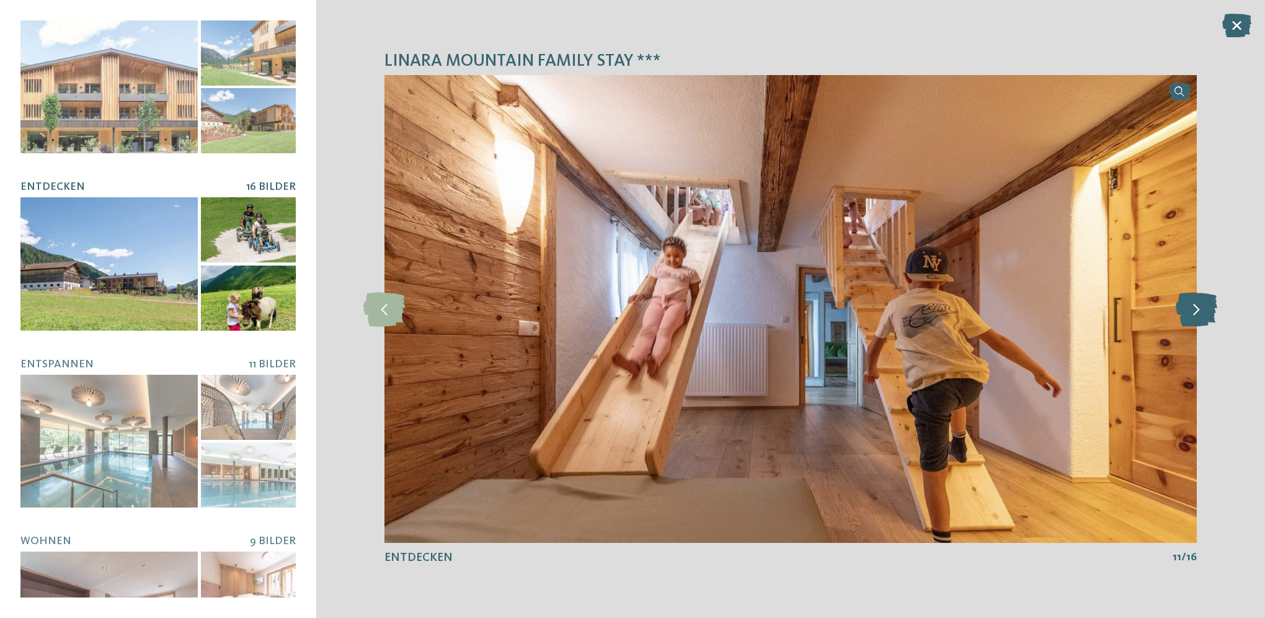
click at [1197, 313] on icon at bounding box center [1197, 308] width 42 height 34
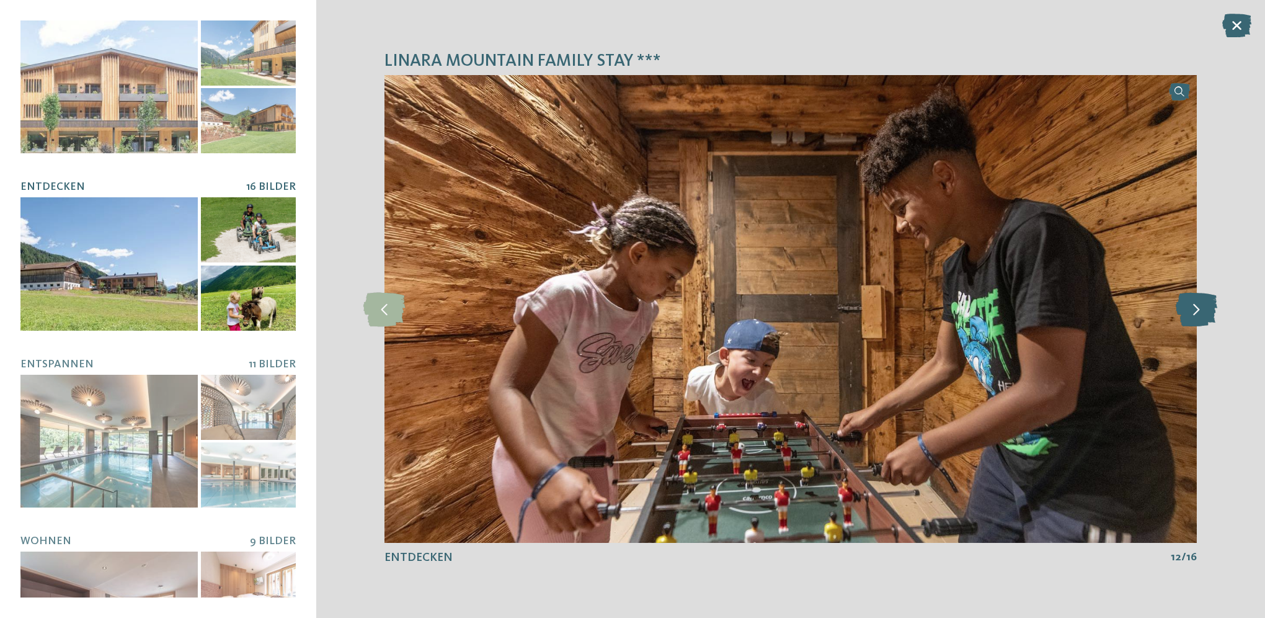
click at [1197, 313] on icon at bounding box center [1197, 308] width 42 height 34
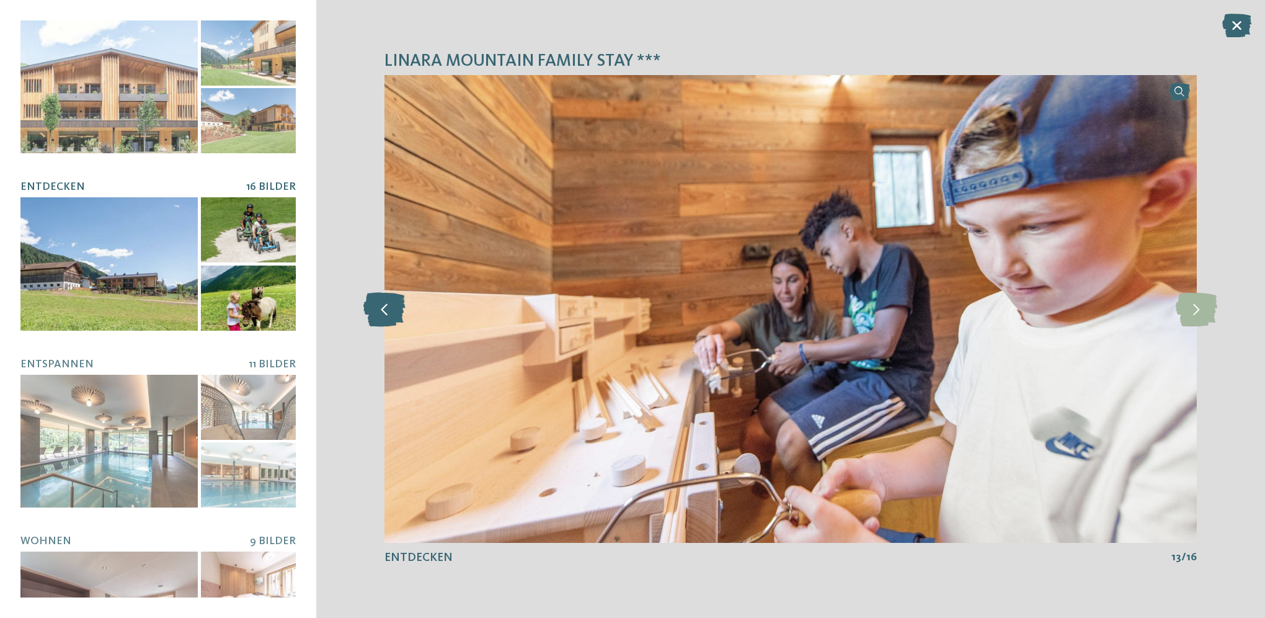
click at [382, 316] on icon at bounding box center [384, 308] width 42 height 34
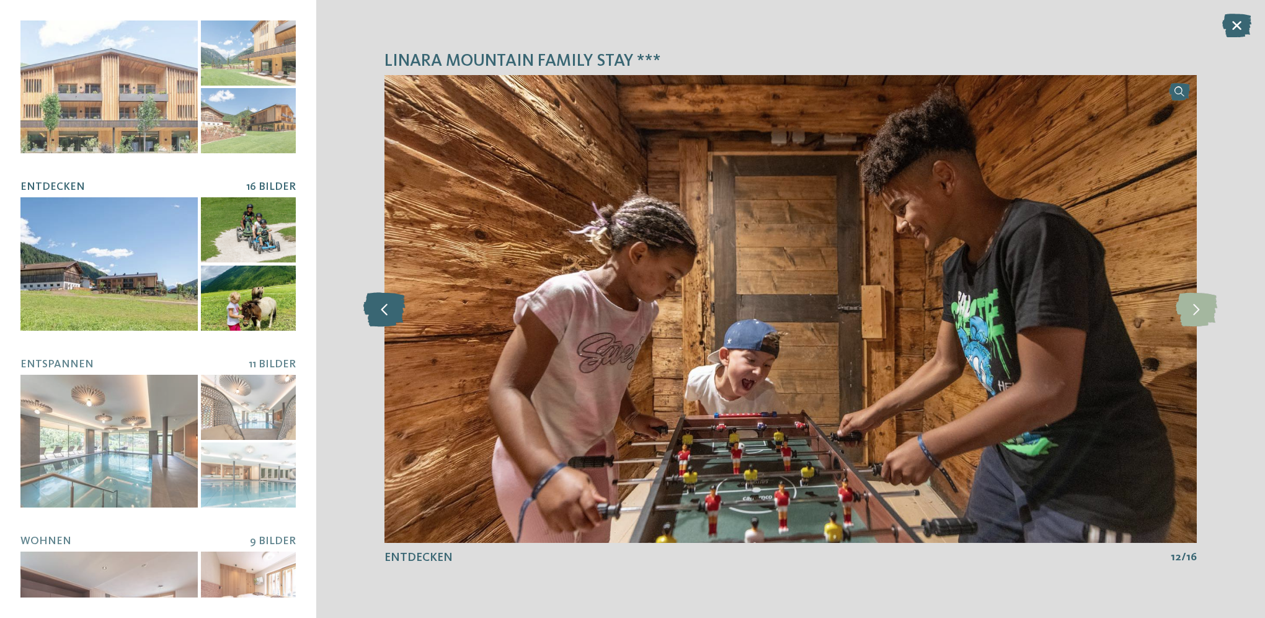
click at [382, 316] on icon at bounding box center [384, 308] width 42 height 34
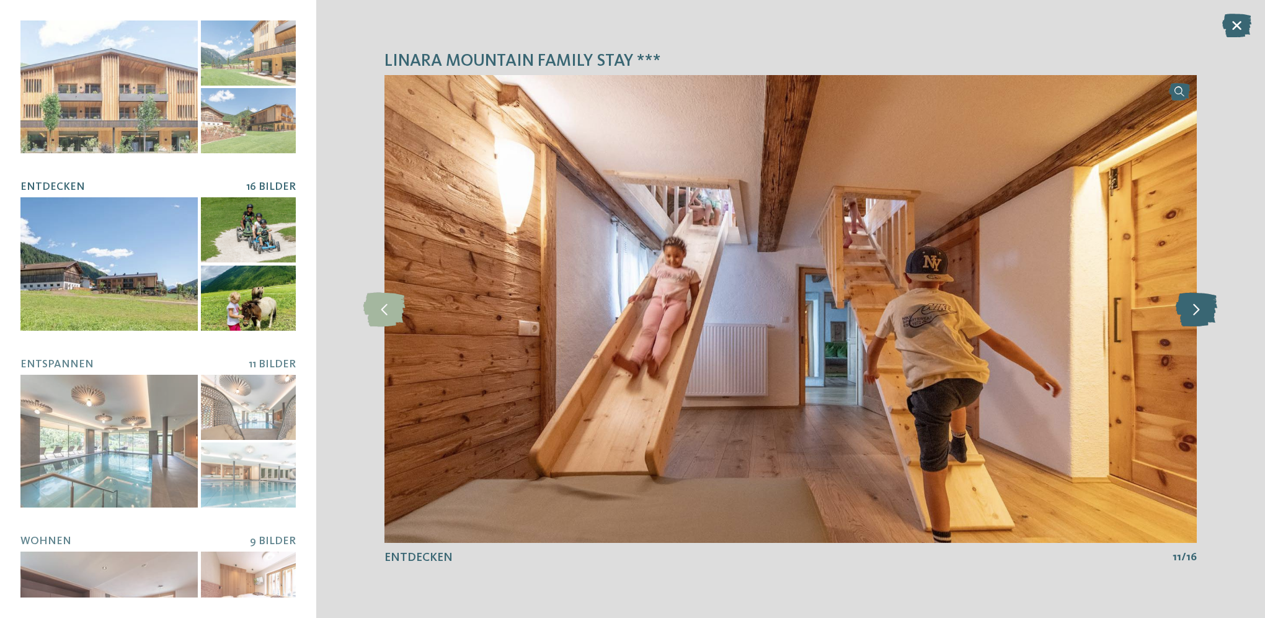
click at [1184, 308] on icon at bounding box center [1197, 308] width 42 height 34
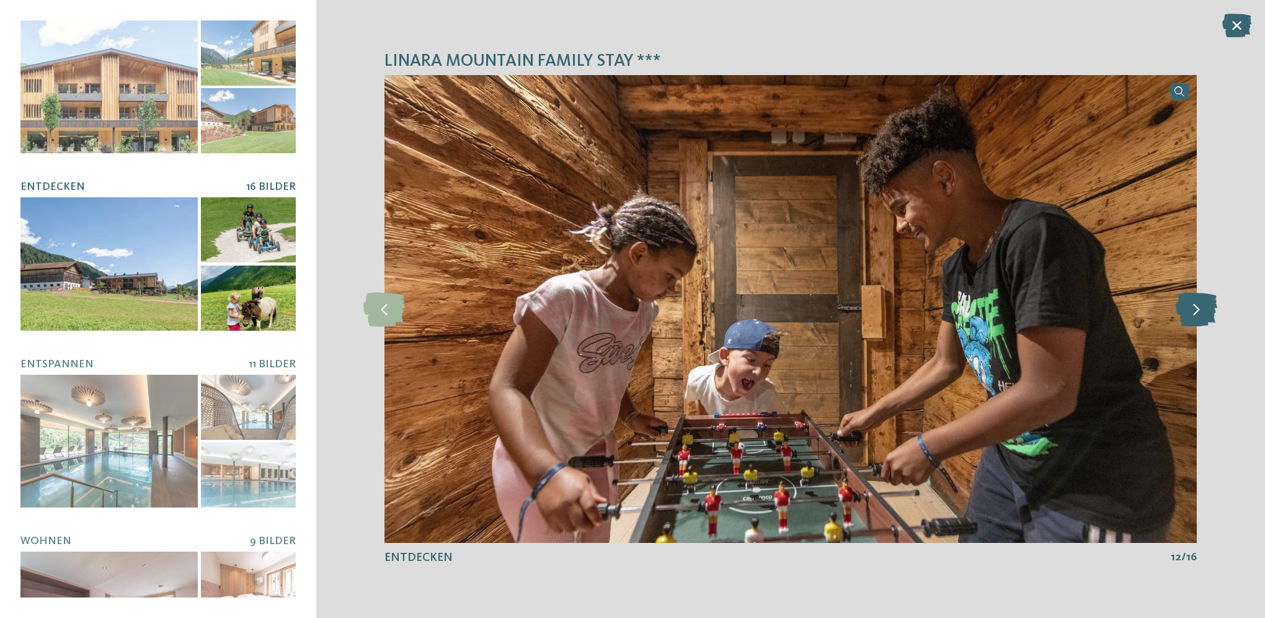
click at [1184, 308] on icon at bounding box center [1197, 308] width 42 height 34
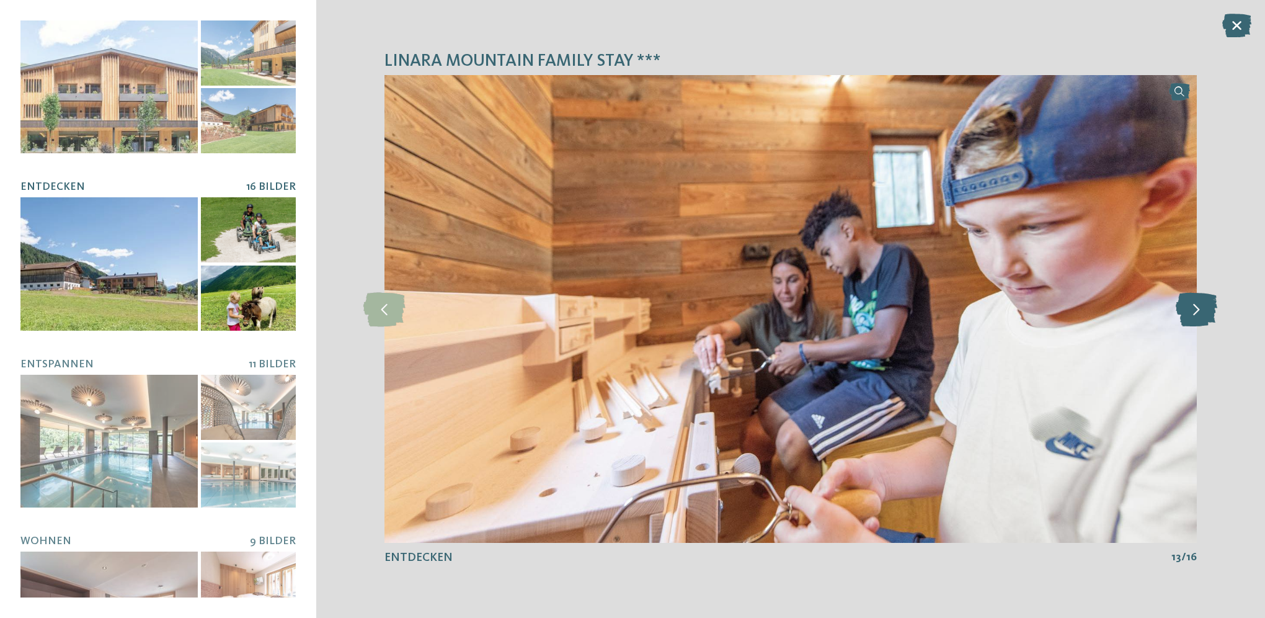
click at [1184, 308] on icon at bounding box center [1197, 308] width 42 height 34
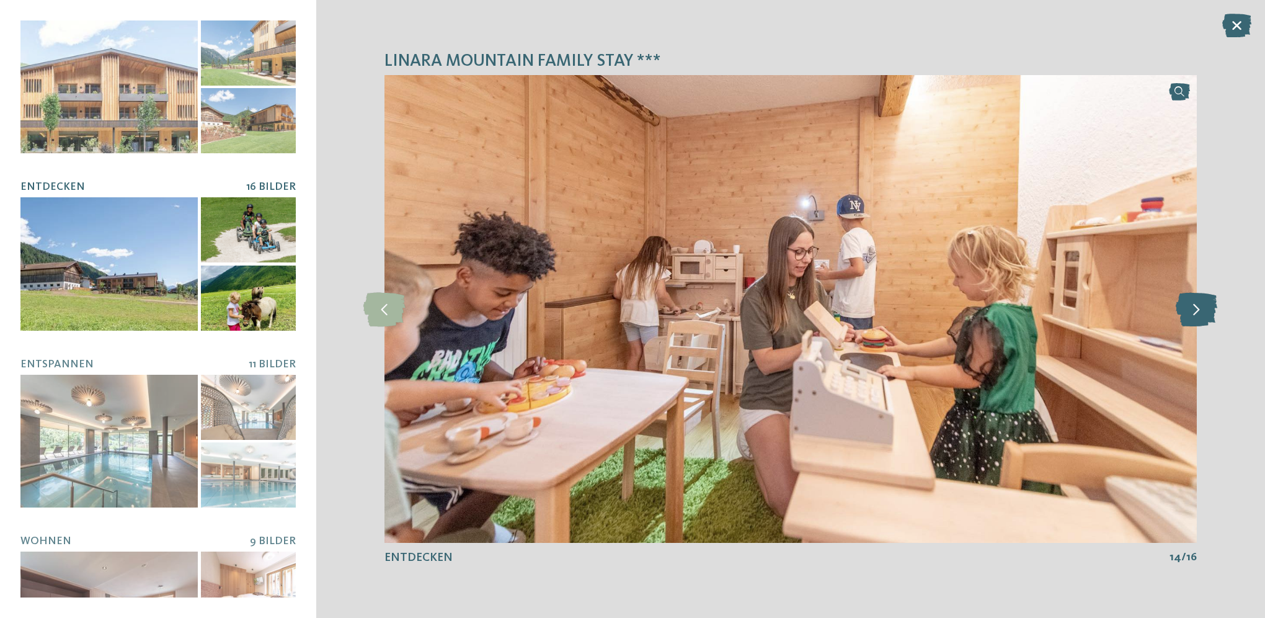
click at [1184, 308] on icon at bounding box center [1197, 308] width 42 height 34
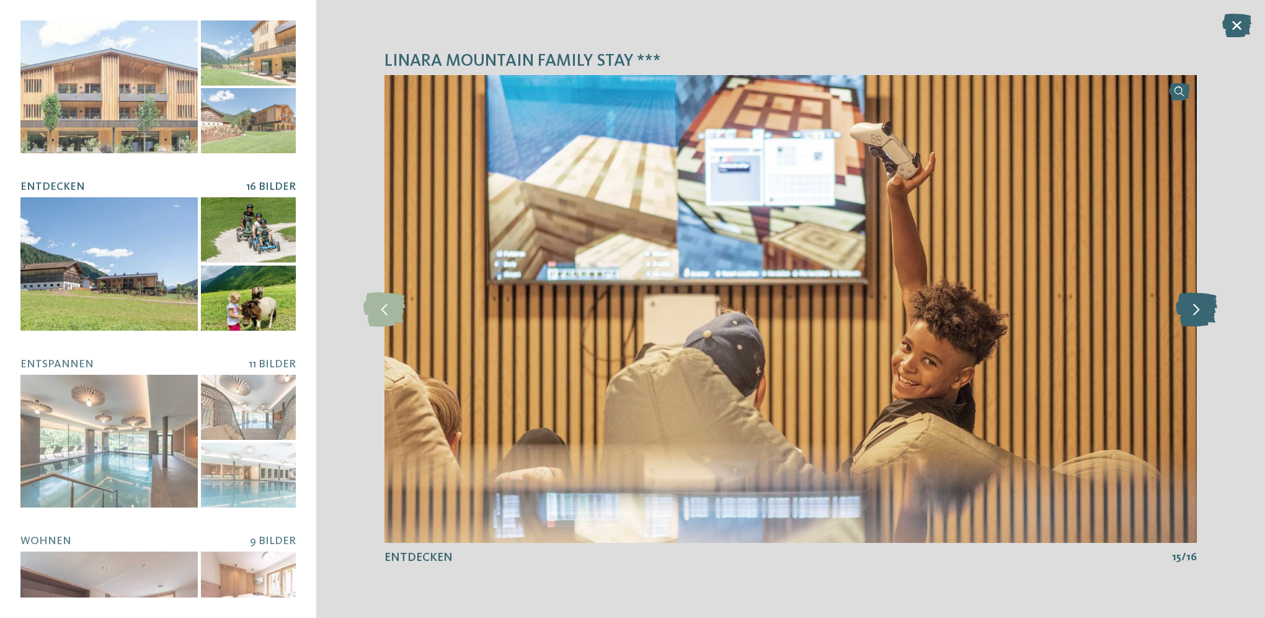
click at [1184, 308] on icon at bounding box center [1197, 308] width 42 height 34
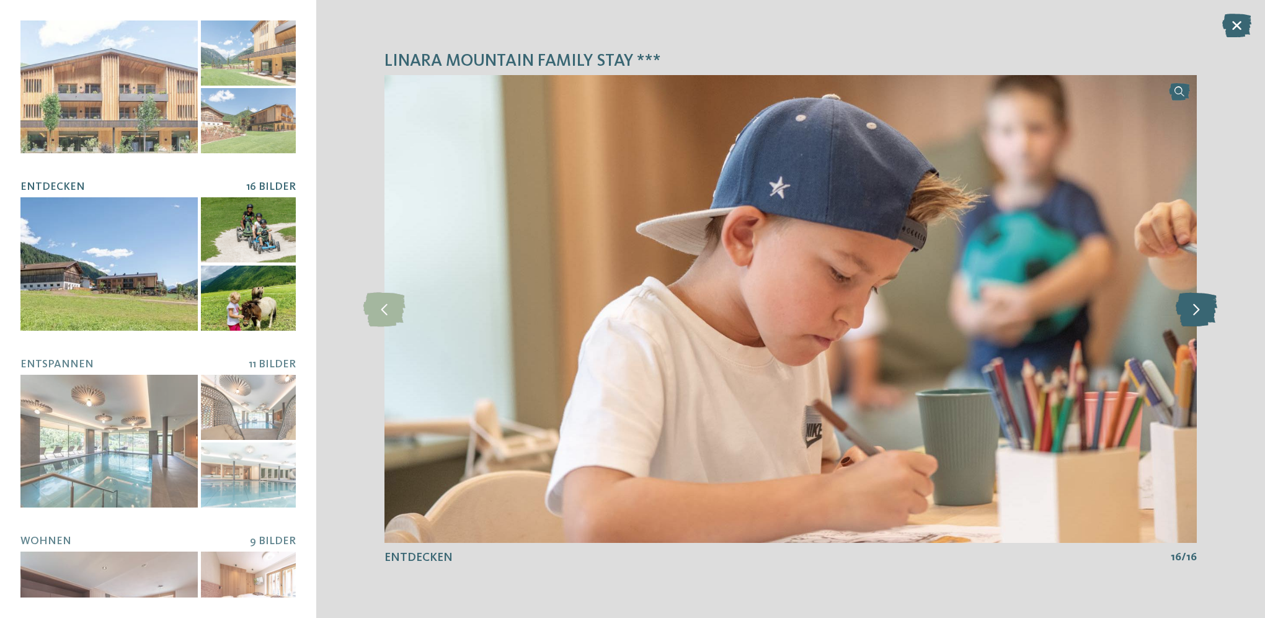
click at [1184, 308] on icon at bounding box center [1197, 308] width 42 height 34
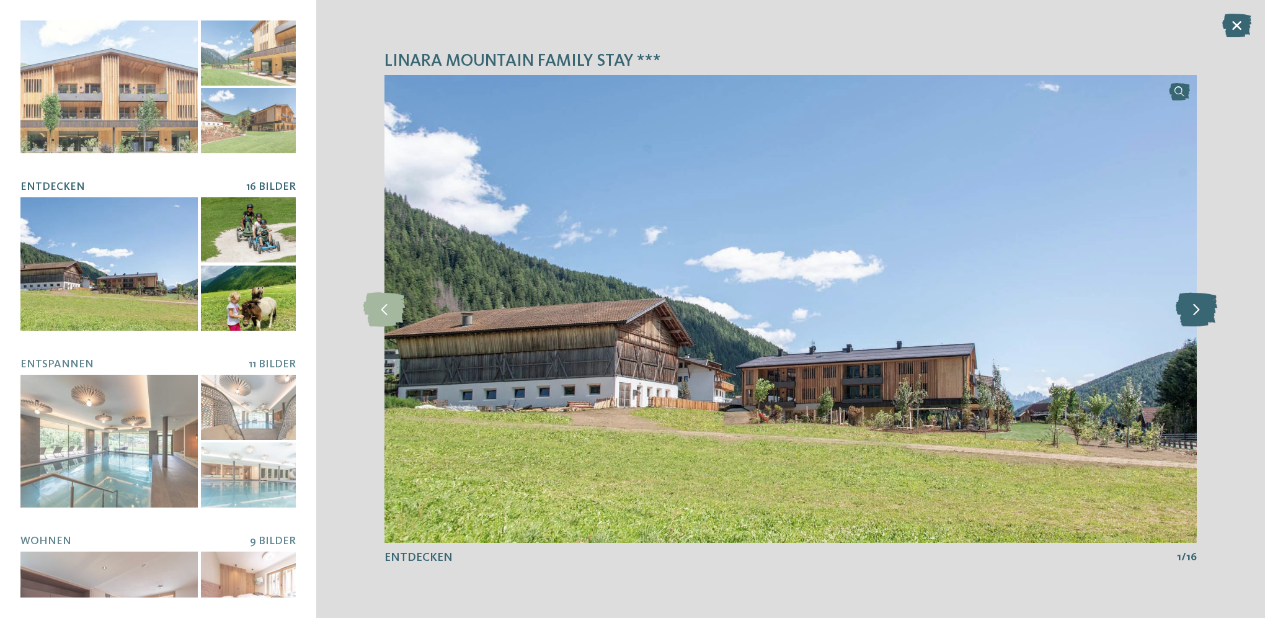
click at [1184, 308] on icon at bounding box center [1197, 308] width 42 height 34
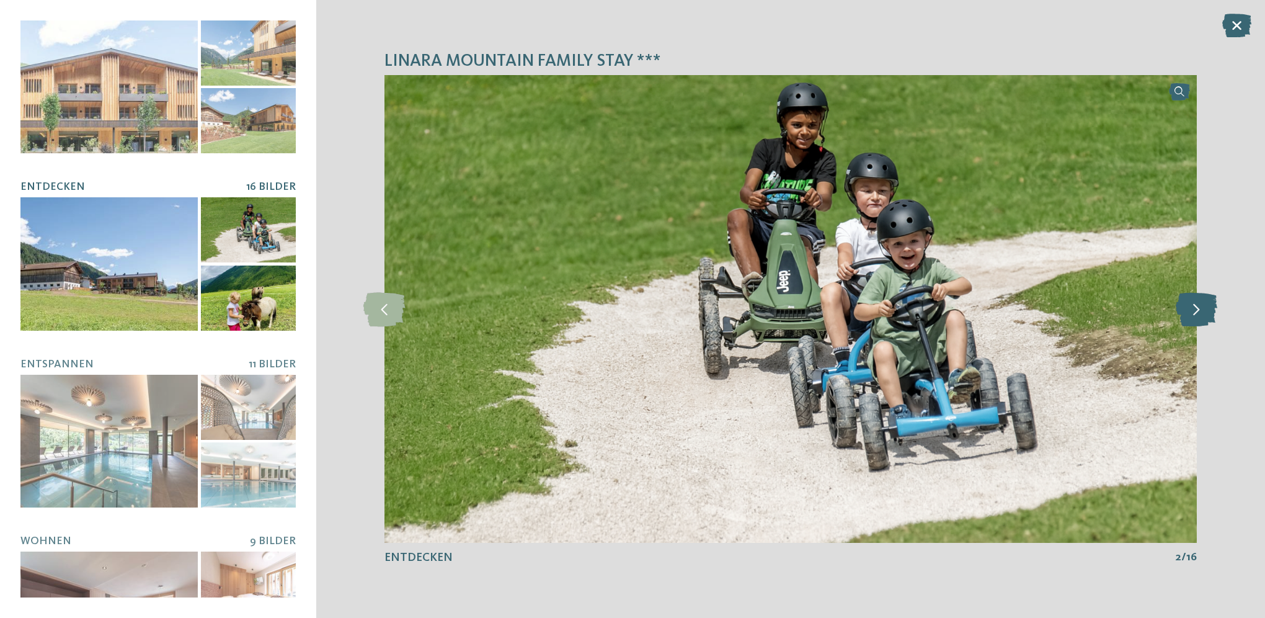
click at [1184, 308] on icon at bounding box center [1197, 308] width 42 height 34
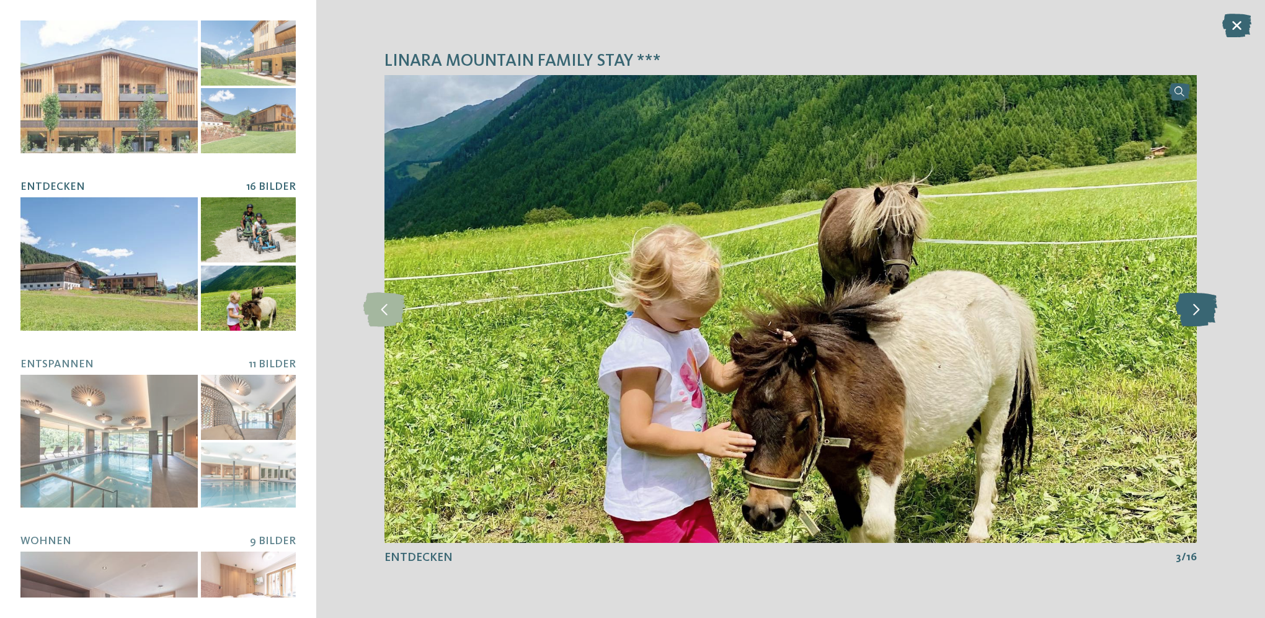
click at [1184, 308] on icon at bounding box center [1197, 308] width 42 height 34
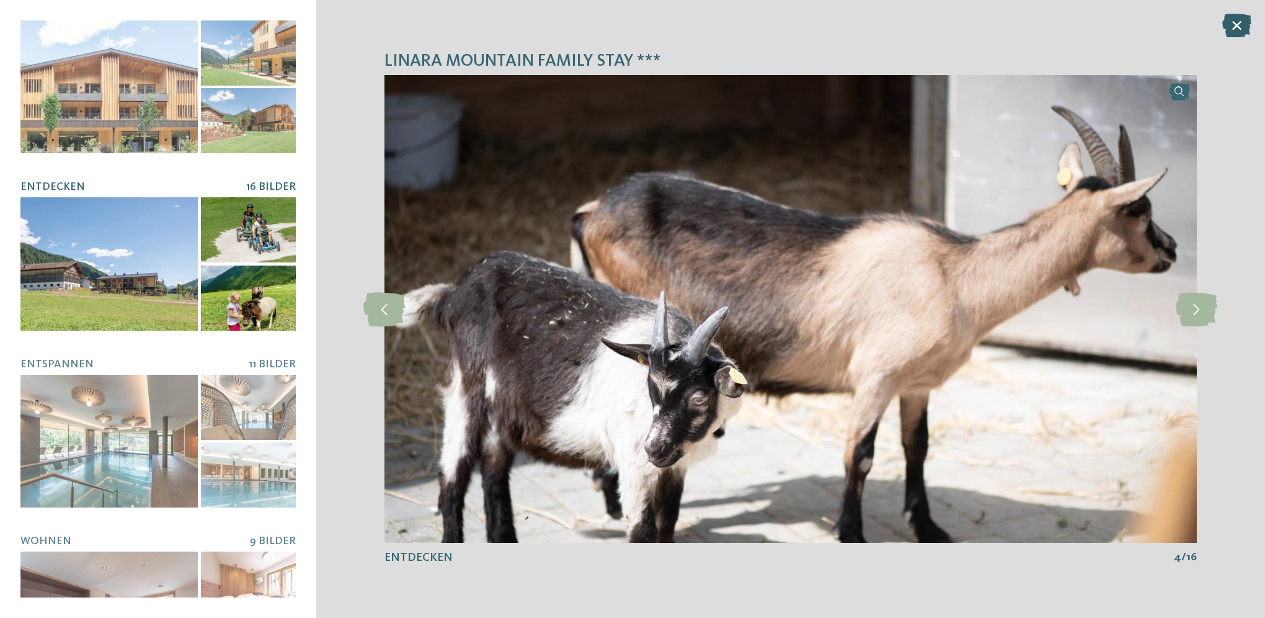
click at [1233, 29] on icon at bounding box center [1236, 26] width 29 height 24
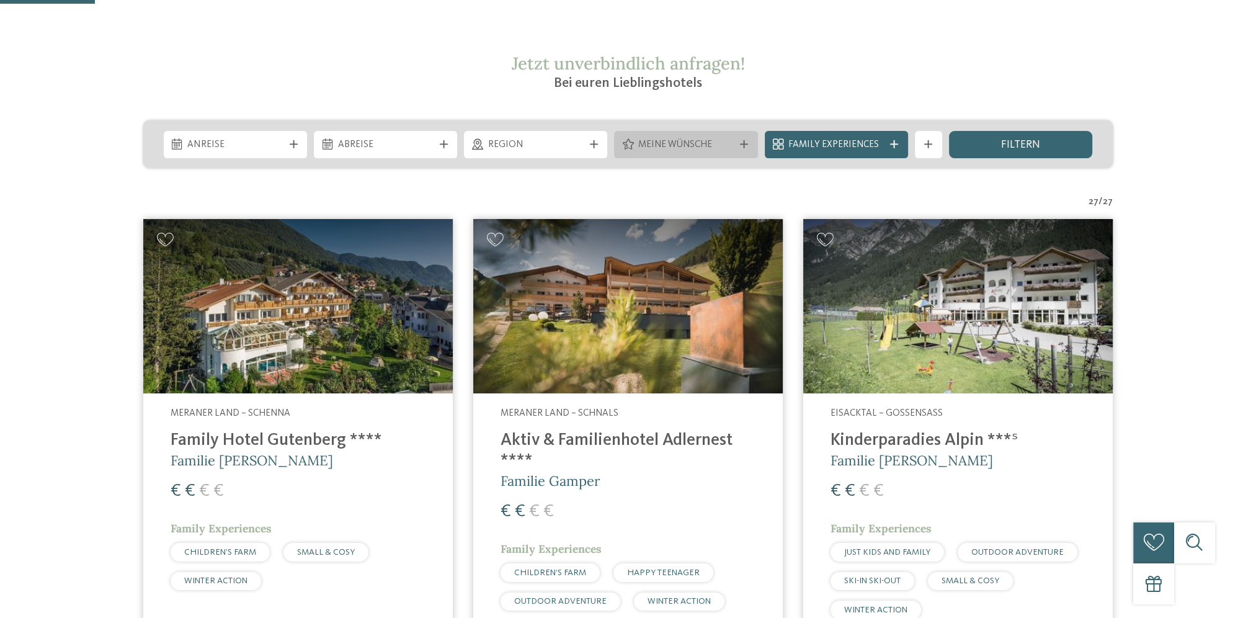
scroll to position [372, 0]
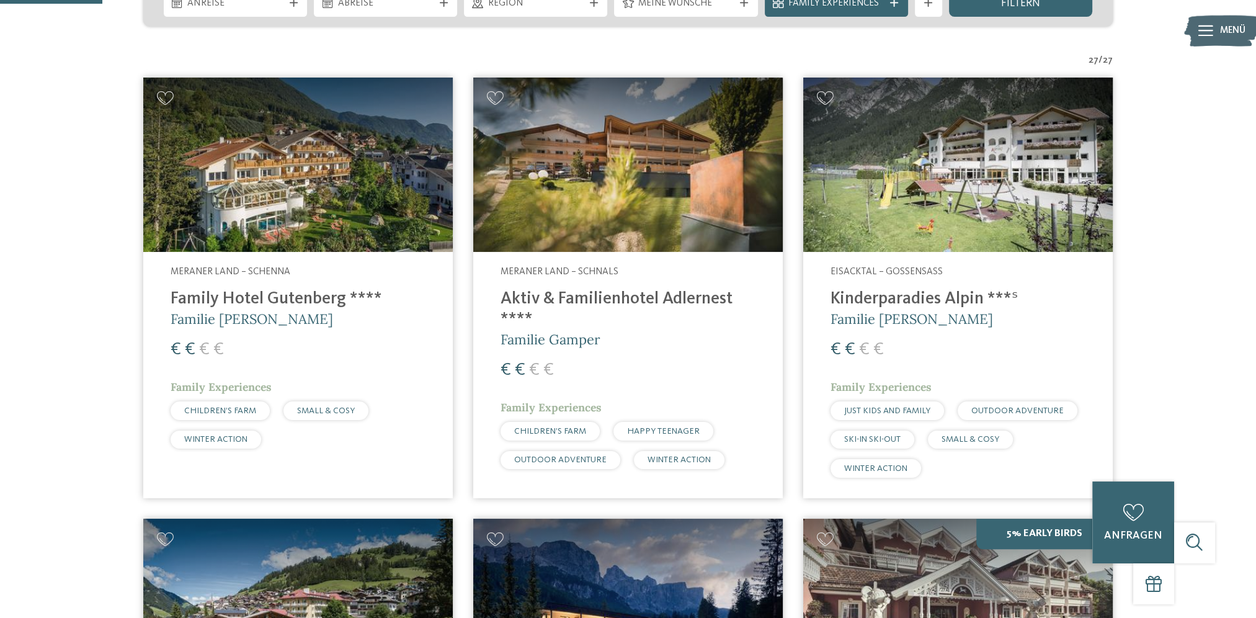
click at [293, 299] on h4 "Family Hotel Gutenberg ****" at bounding box center [298, 299] width 255 height 20
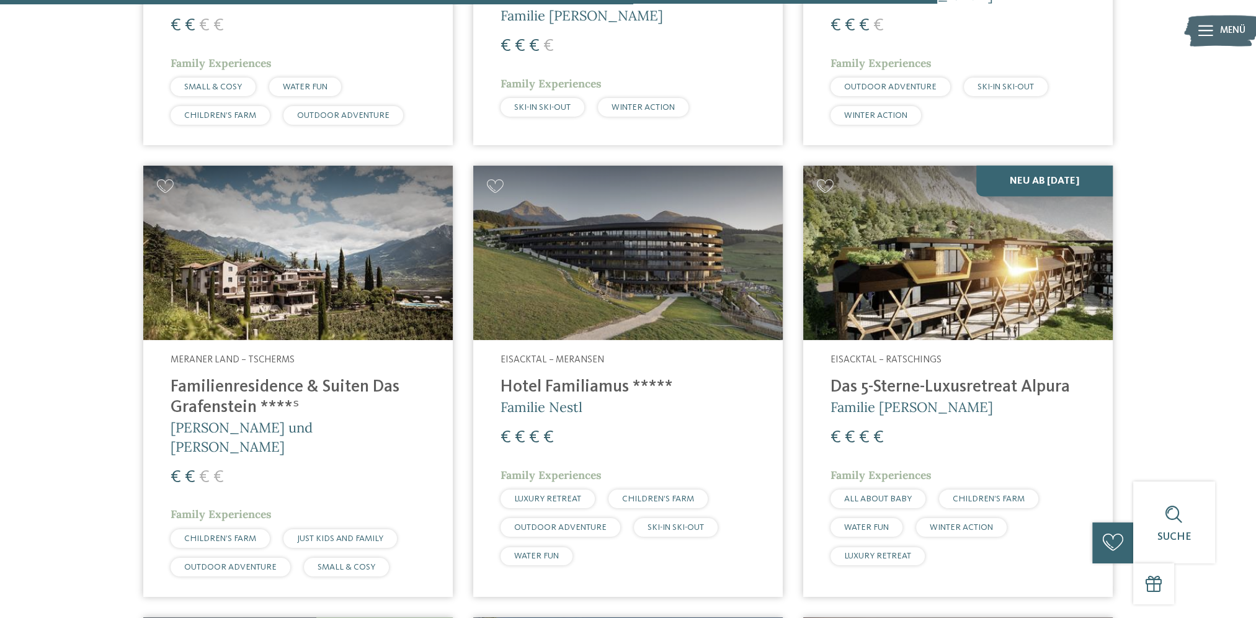
scroll to position [3783, 0]
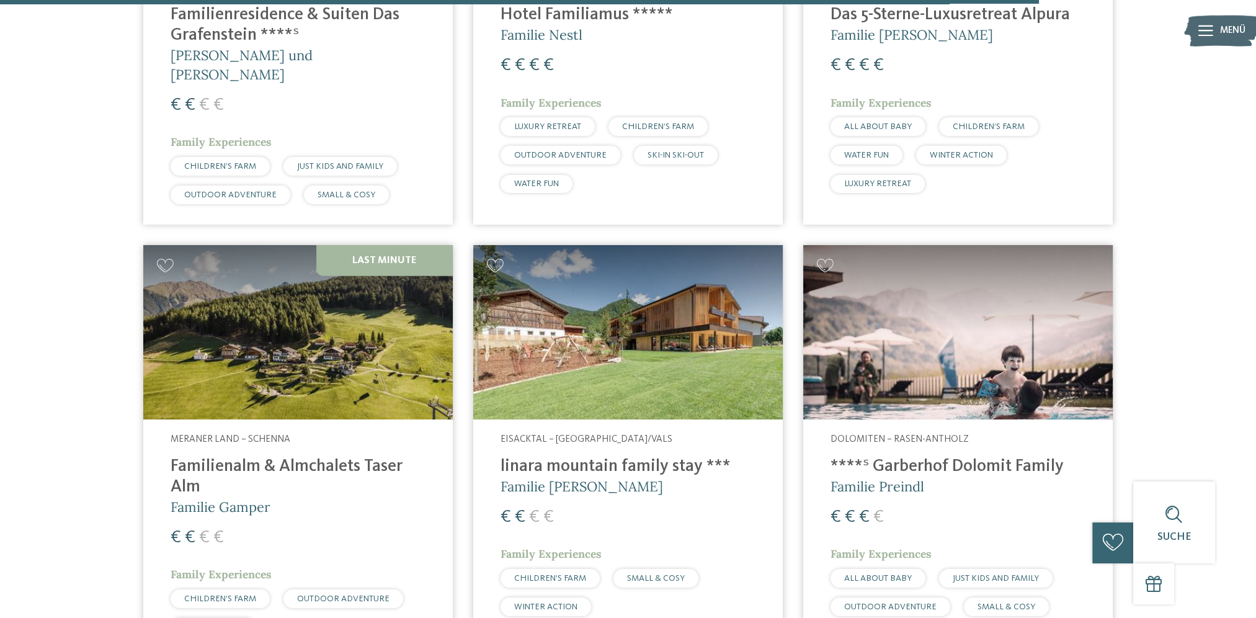
click at [342, 341] on img at bounding box center [297, 332] width 309 height 174
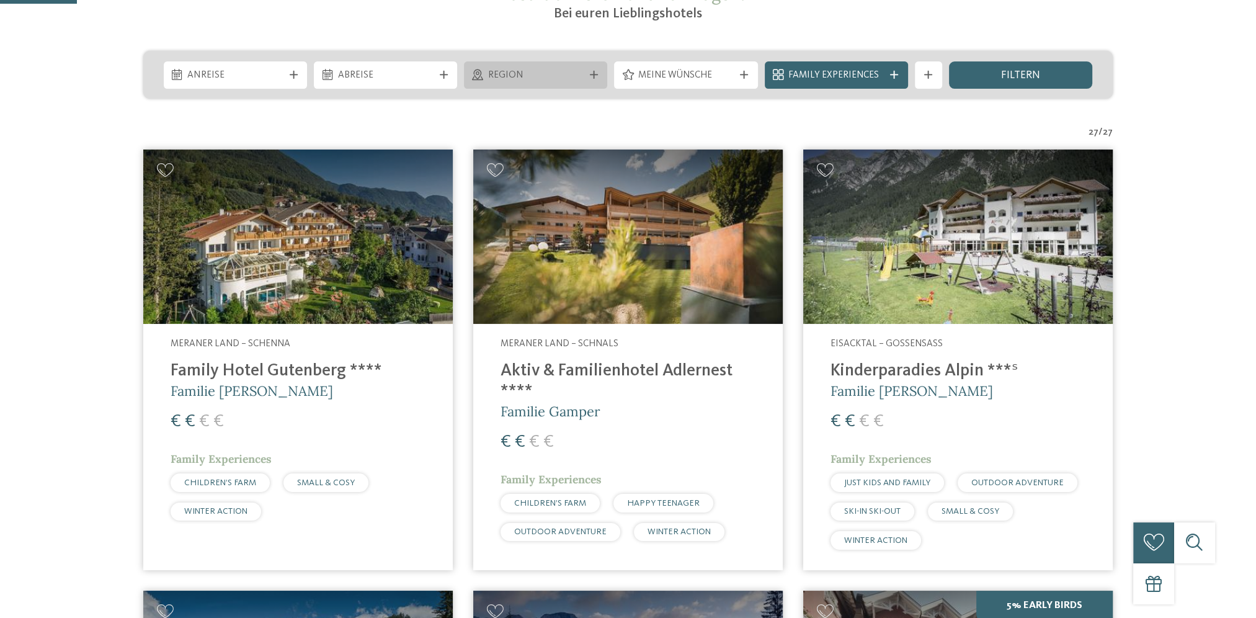
scroll to position [372, 0]
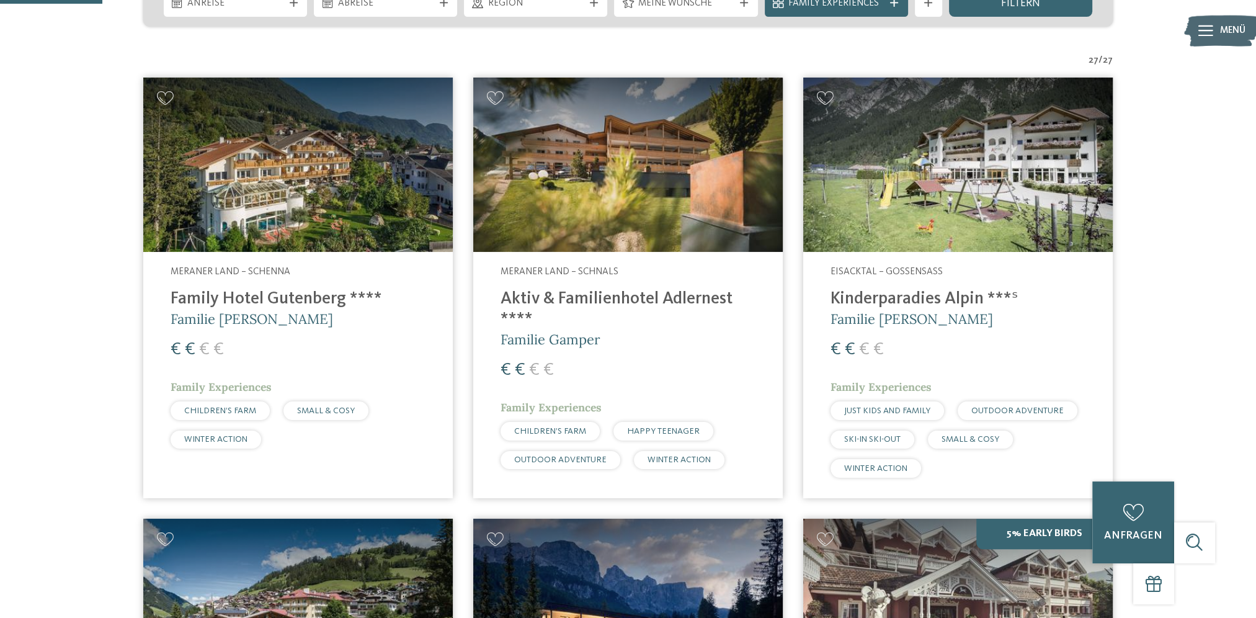
click at [512, 229] on img at bounding box center [627, 165] width 309 height 174
click at [858, 298] on h4 "Kinderparadies Alpin ***ˢ" at bounding box center [957, 299] width 255 height 20
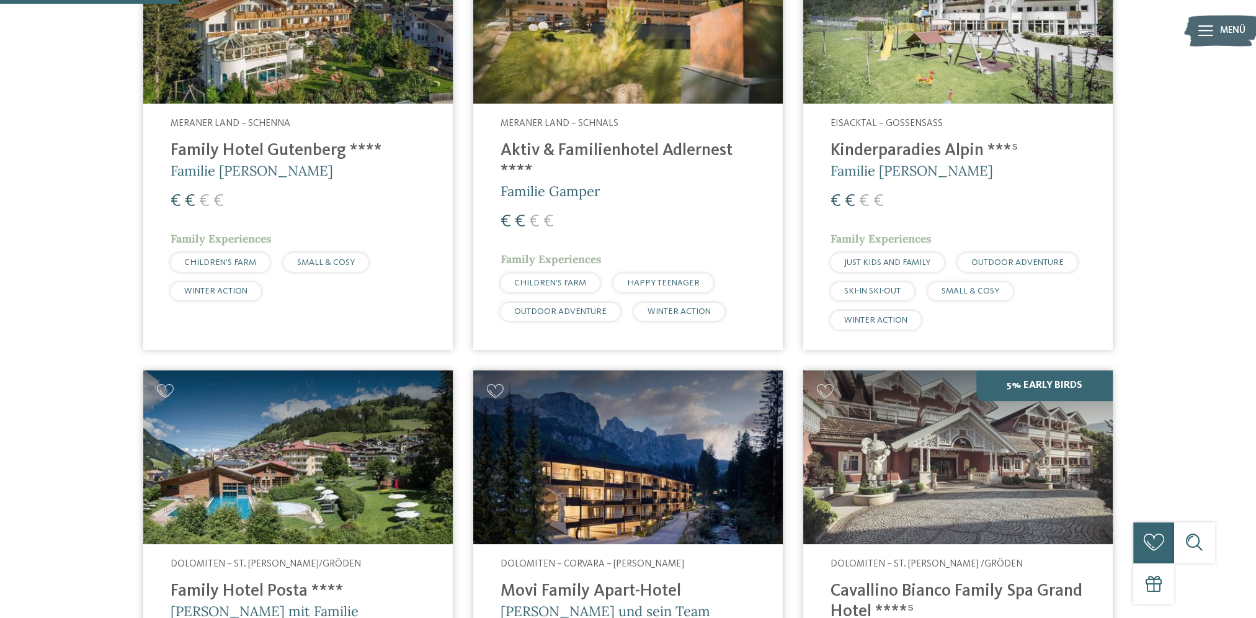
scroll to position [744, 0]
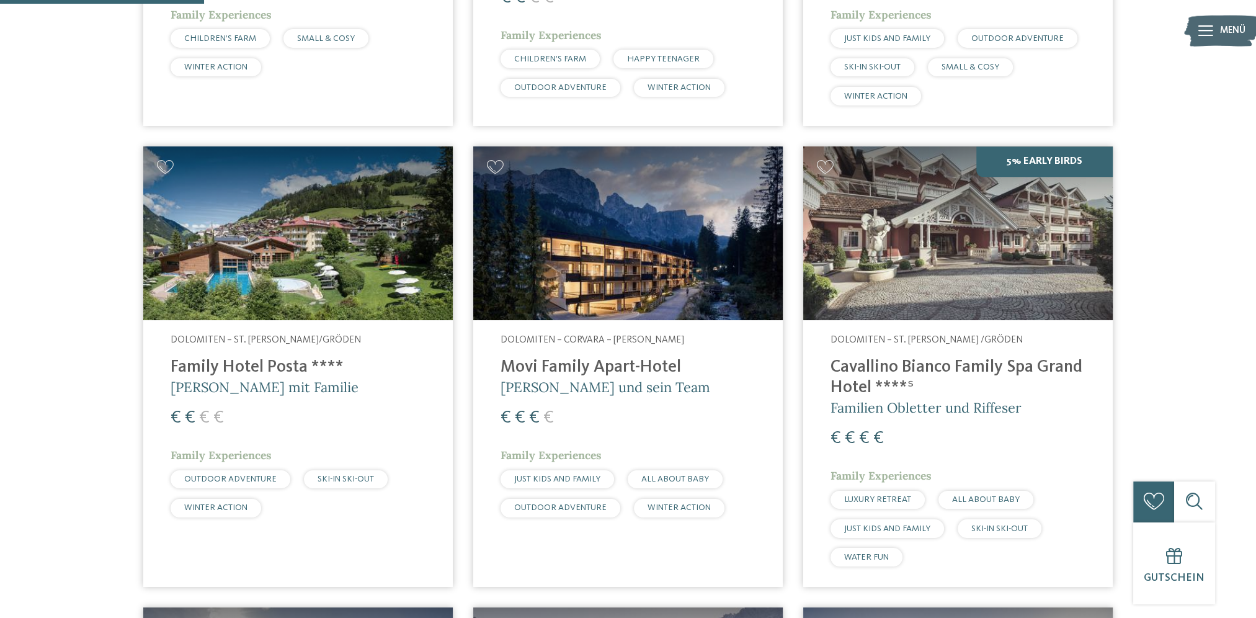
click at [281, 249] on img at bounding box center [297, 233] width 309 height 174
click at [242, 367] on h4 "Family Hotel Posta ****" at bounding box center [298, 367] width 255 height 20
click at [524, 372] on h4 "Movi Family Apart-Hotel" at bounding box center [627, 367] width 255 height 20
click at [918, 360] on h4 "Cavallino Bianco Family Spa Grand Hotel ****ˢ" at bounding box center [957, 377] width 255 height 41
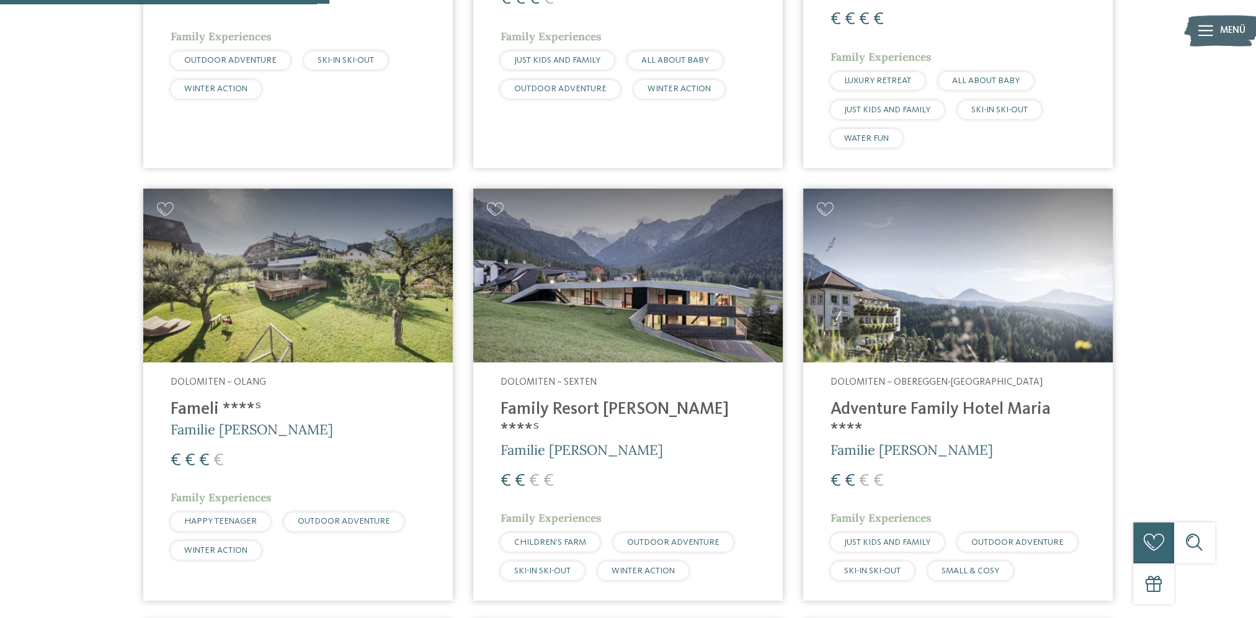
scroll to position [1240, 0]
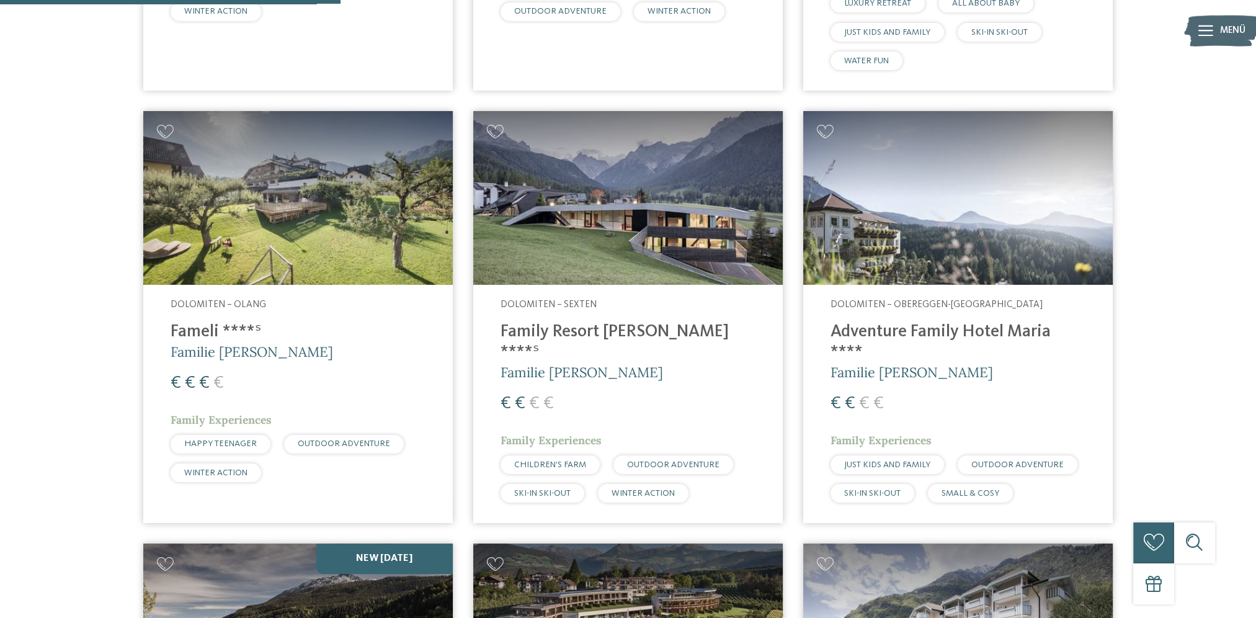
click at [198, 328] on h4 "Fameli ****ˢ" at bounding box center [298, 332] width 255 height 20
click at [623, 257] on img at bounding box center [627, 198] width 309 height 174
click at [912, 336] on h4 "Adventure Family Hotel Maria ****" at bounding box center [957, 342] width 255 height 41
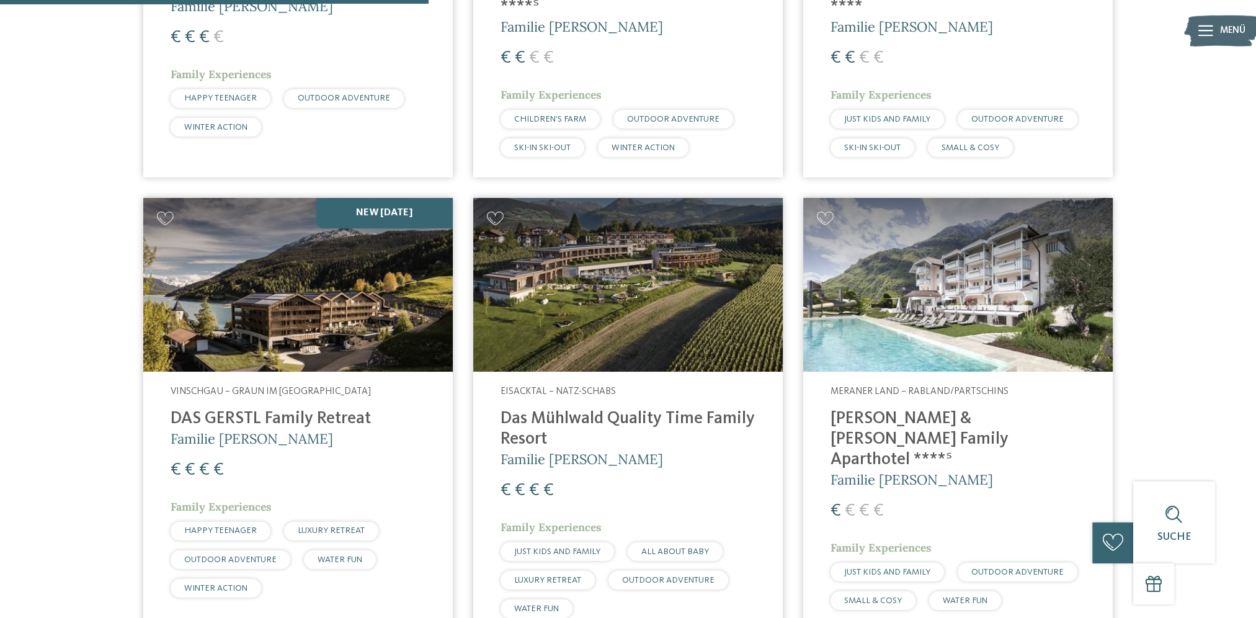
scroll to position [1612, 0]
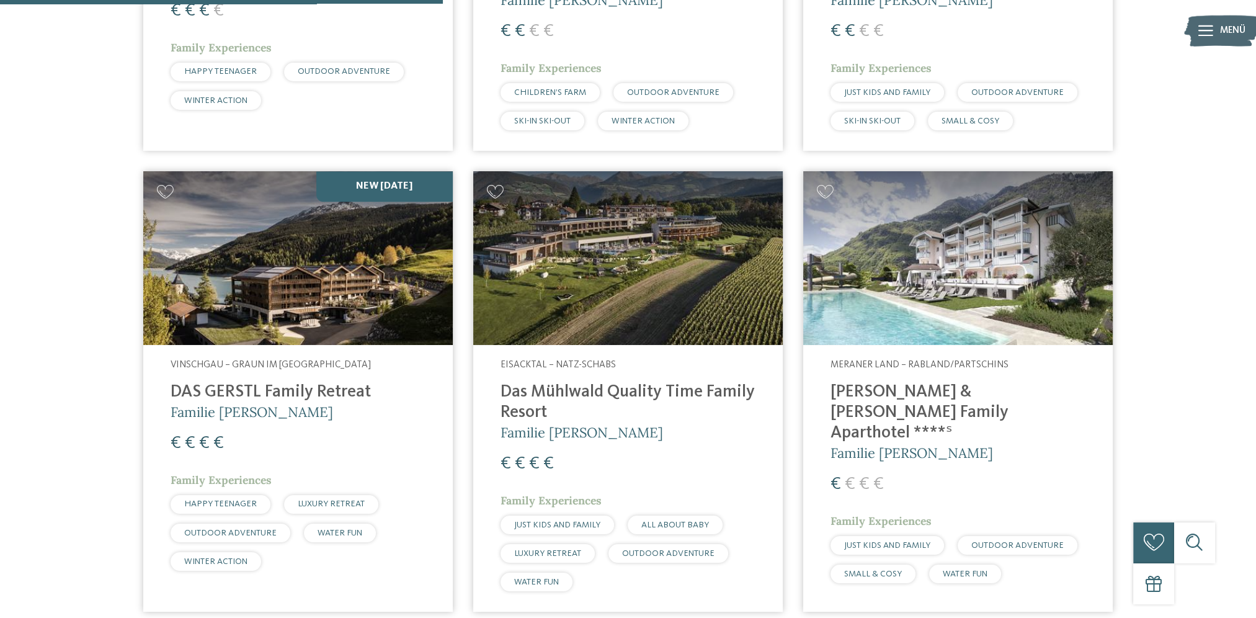
click at [352, 382] on h4 "DAS GERSTL Family Retreat" at bounding box center [298, 392] width 255 height 20
click at [631, 382] on h4 "Das Mühlwald Quality Time Family Resort" at bounding box center [627, 402] width 255 height 41
click at [910, 382] on h4 "Heidi & Edith Family Aparthotel ****ˢ" at bounding box center [957, 412] width 255 height 61
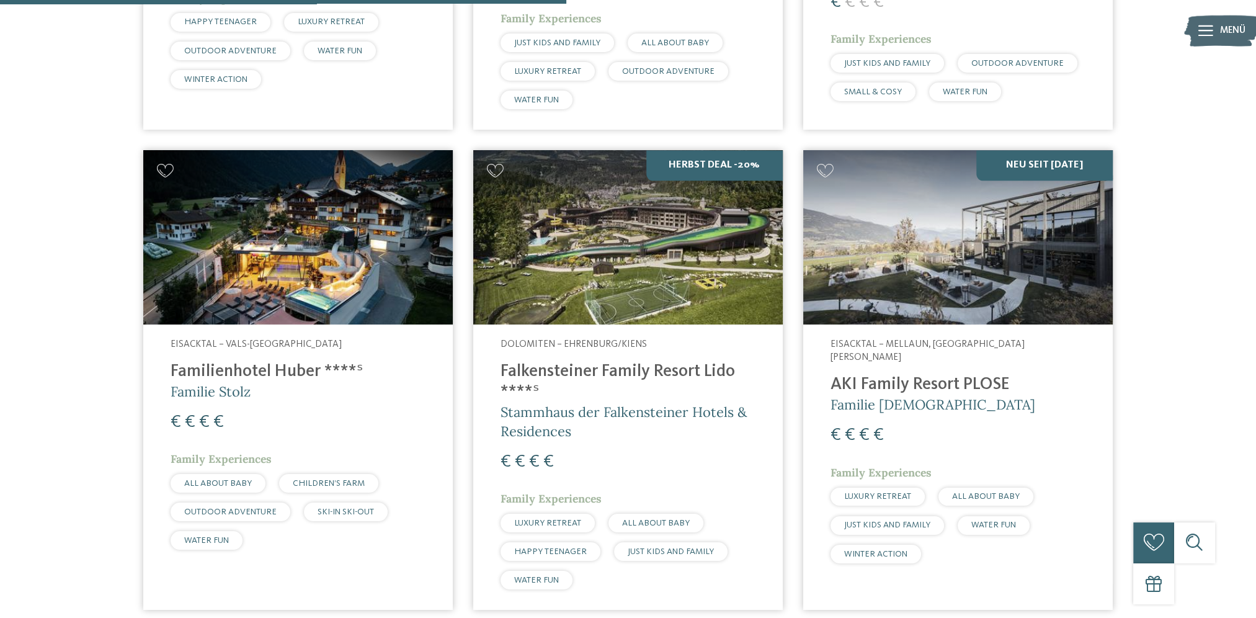
scroll to position [2109, 0]
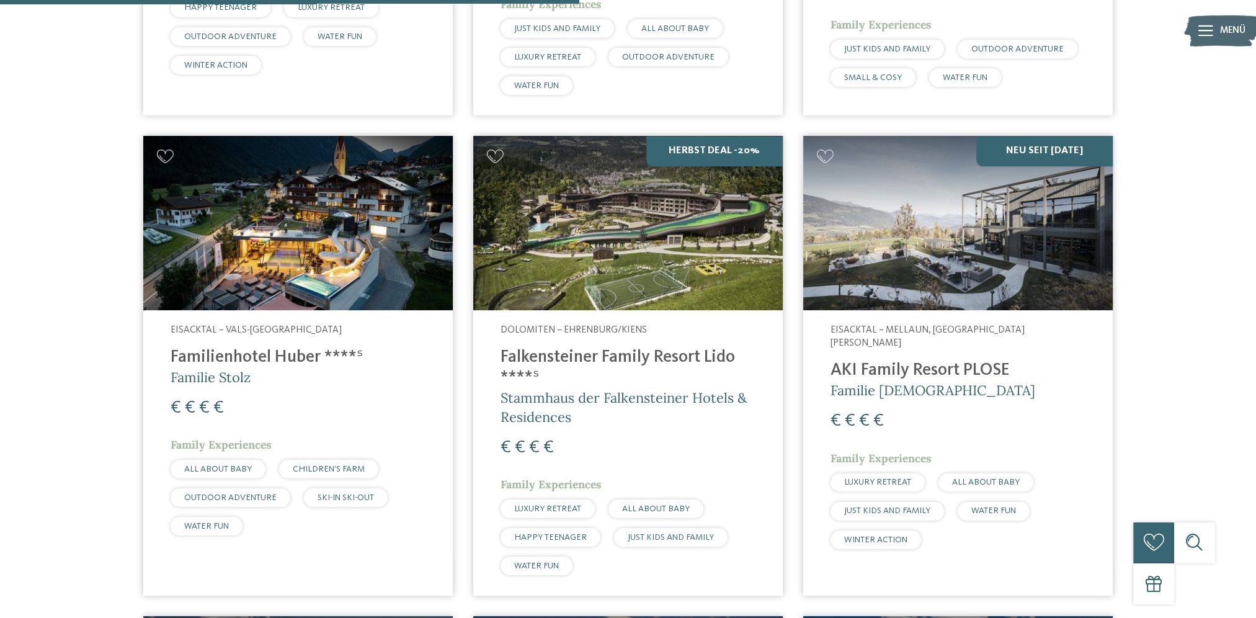
click at [541, 263] on img at bounding box center [627, 223] width 309 height 174
click at [859, 360] on h4 "AKI Family Resort PLOSE" at bounding box center [957, 370] width 255 height 20
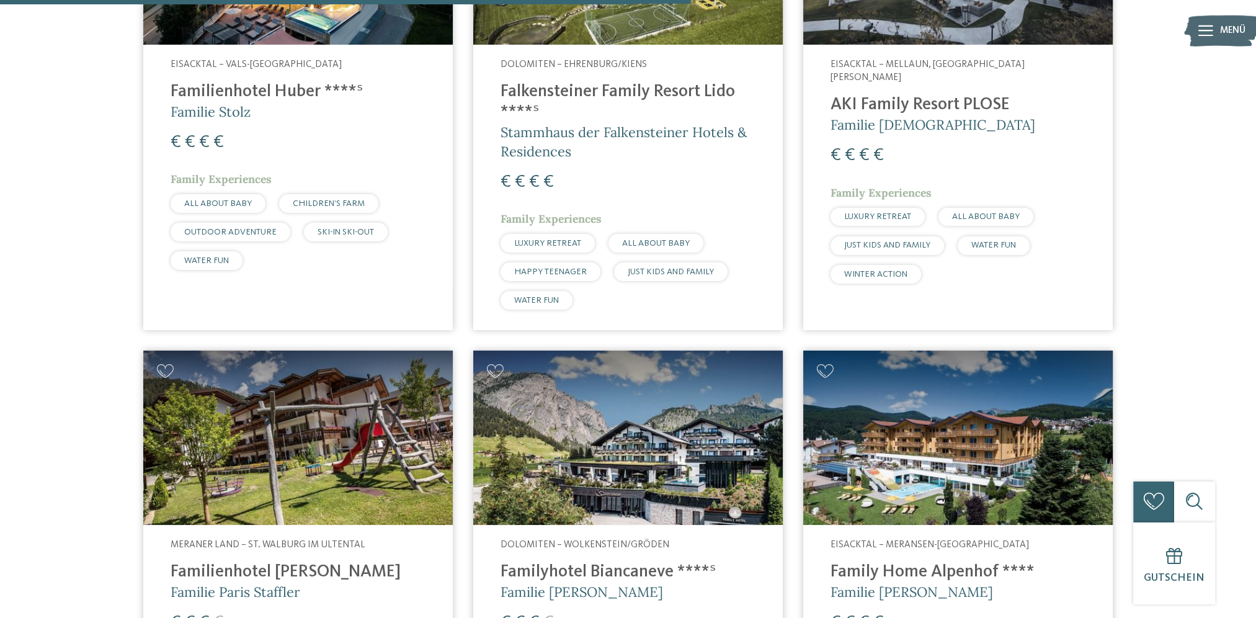
scroll to position [2605, 0]
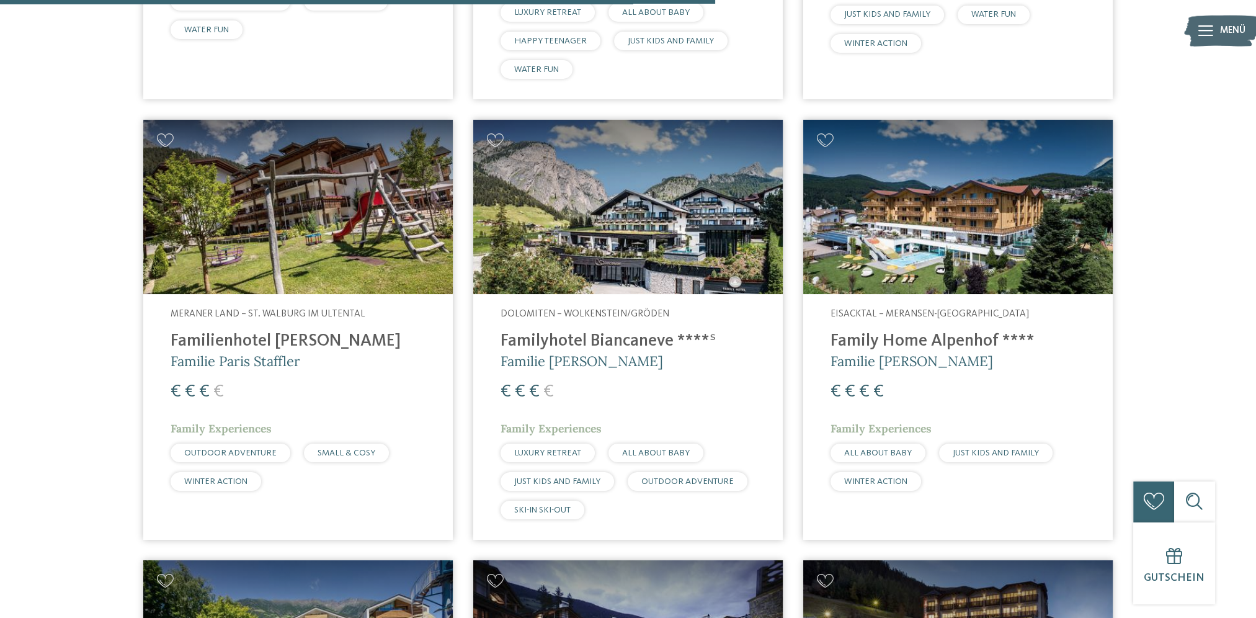
click at [309, 331] on h4 "Familienhotel Viktoria" at bounding box center [298, 341] width 255 height 20
click at [646, 331] on h4 "Familyhotel Biancaneve ****ˢ" at bounding box center [627, 341] width 255 height 20
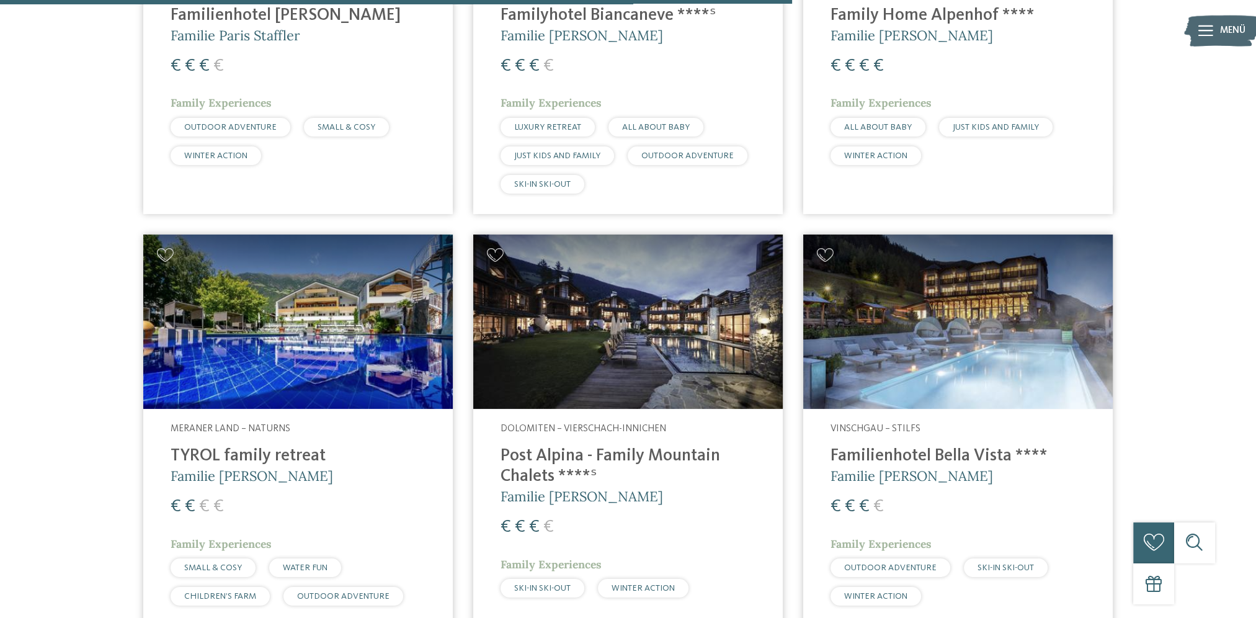
scroll to position [2977, 0]
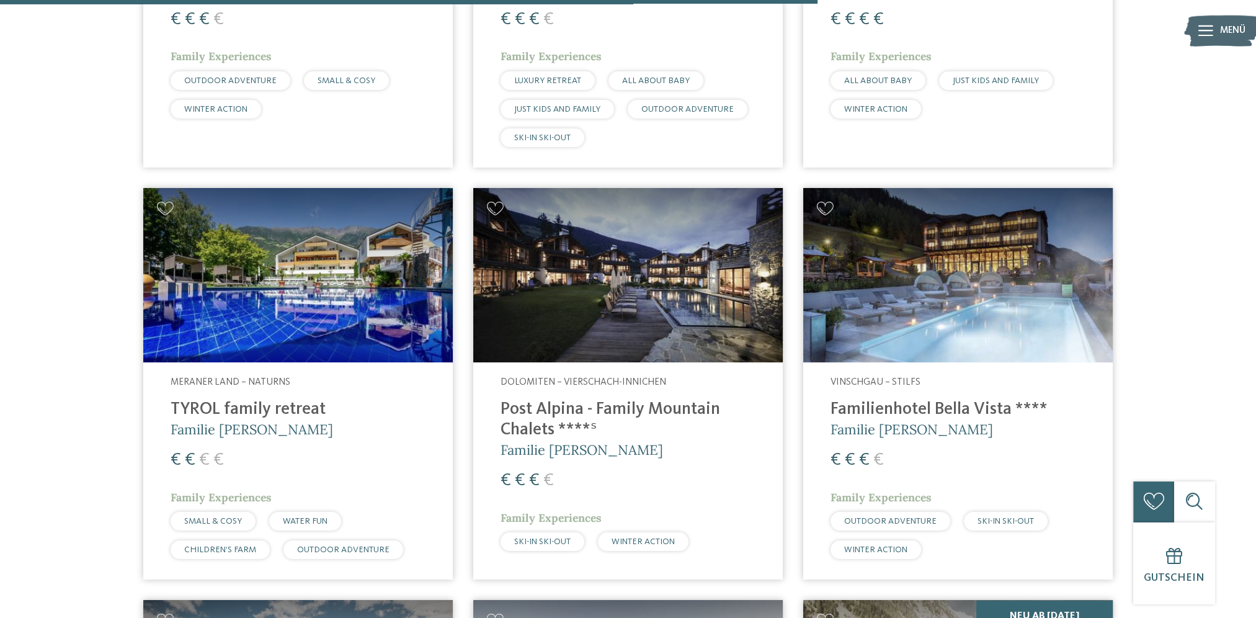
click at [299, 399] on h4 "TYROL family retreat" at bounding box center [298, 409] width 255 height 20
click at [589, 399] on h4 "Post Alpina - Family Mountain Chalets ****ˢ" at bounding box center [627, 419] width 255 height 41
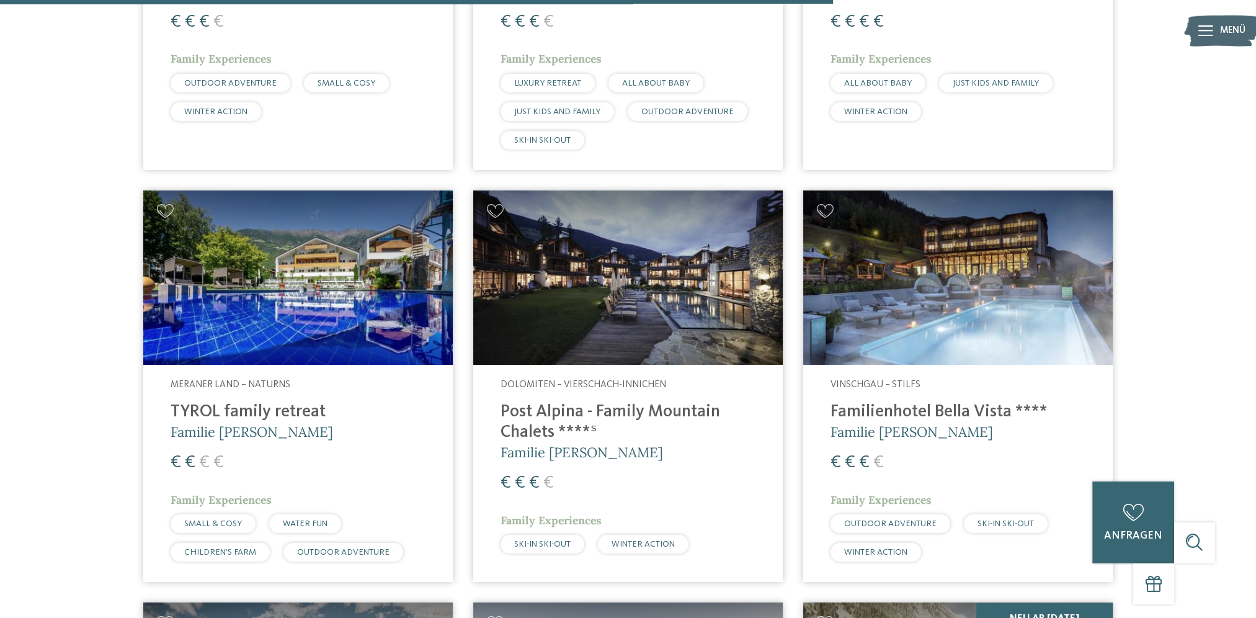
scroll to position [2962, 0]
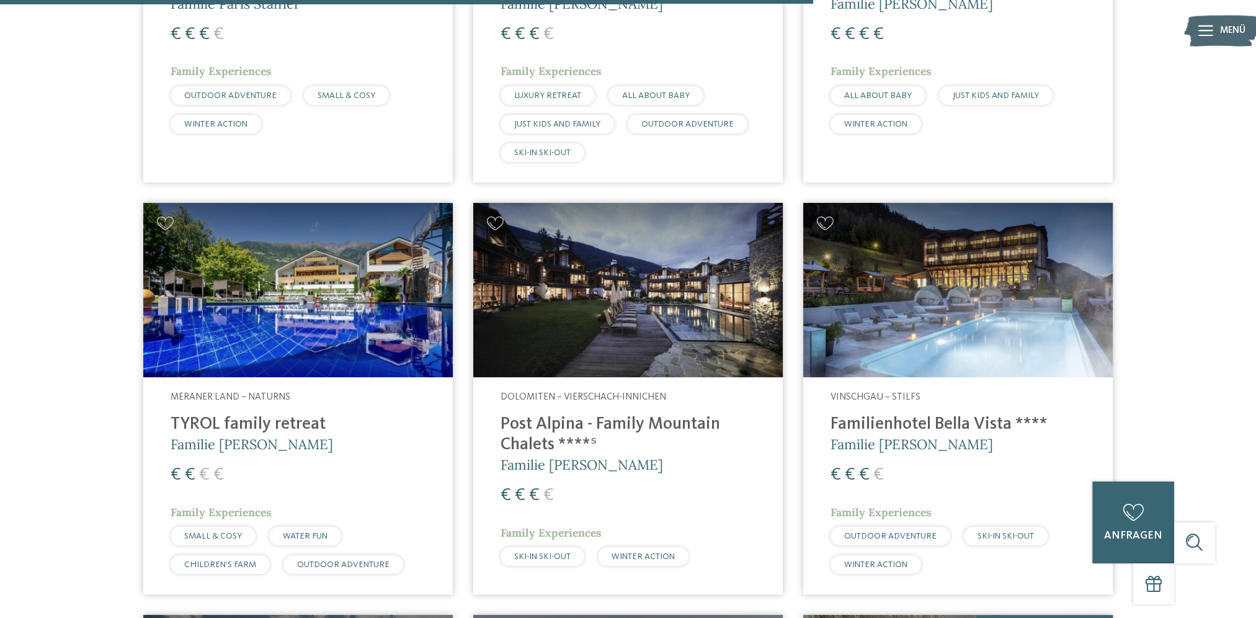
click at [955, 414] on h4 "Familienhotel Bella Vista ****" at bounding box center [957, 424] width 255 height 20
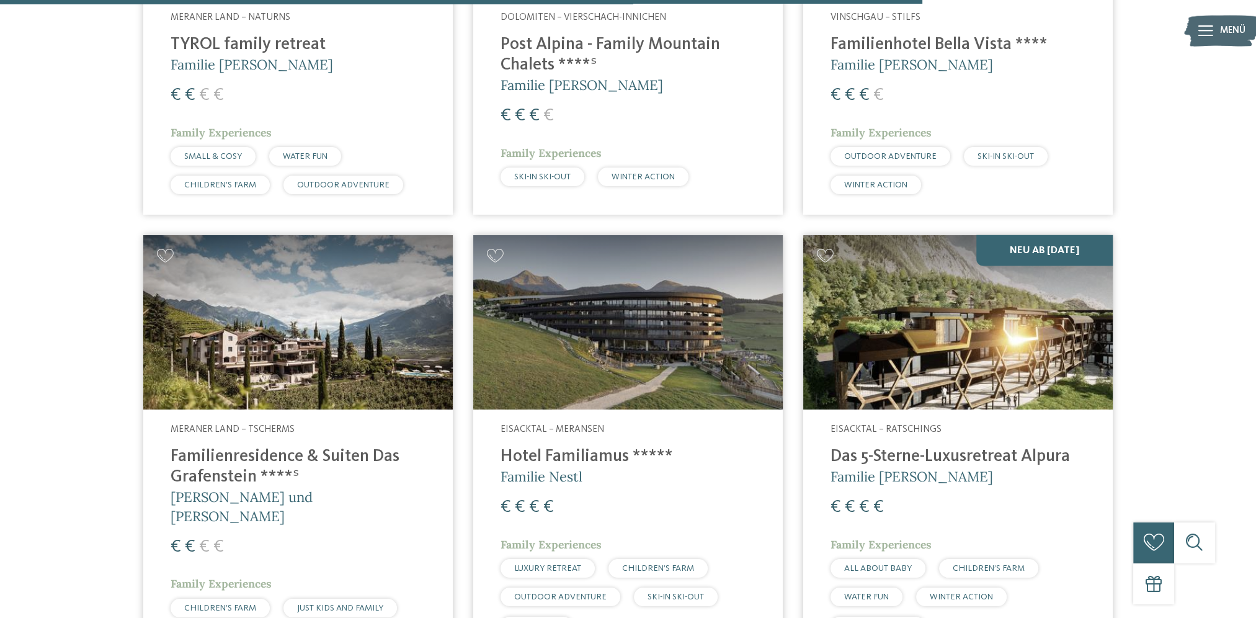
scroll to position [3396, 0]
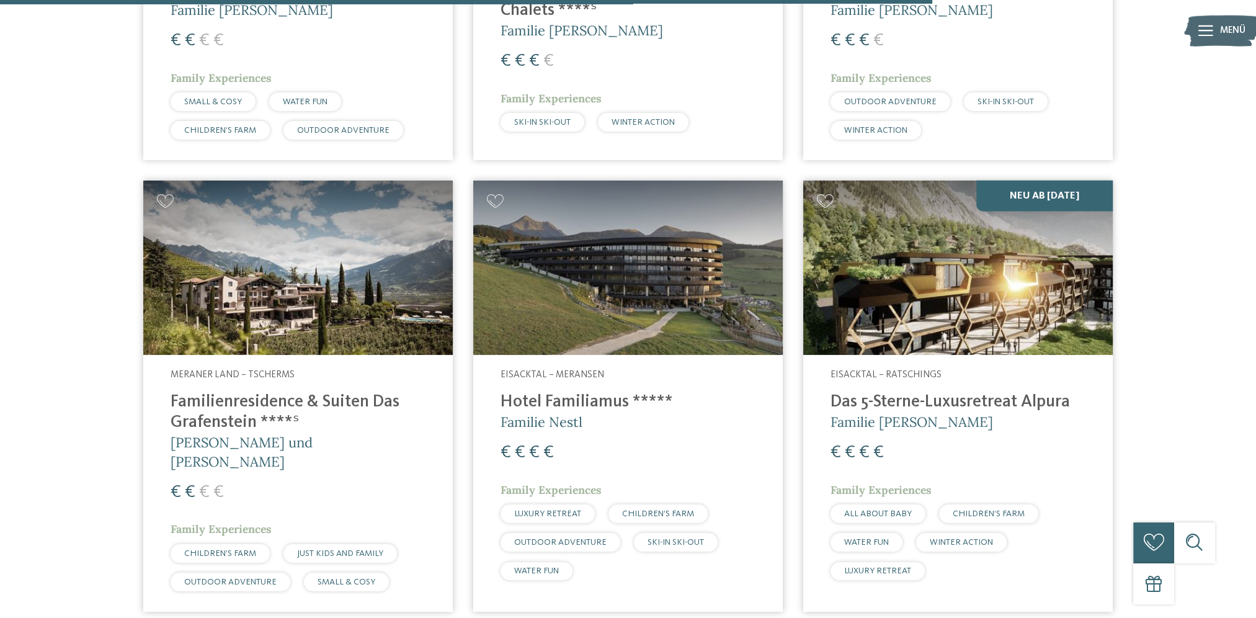
click at [198, 402] on h4 "Familienresidence & Suiten Das Grafenstein ****ˢ" at bounding box center [298, 412] width 255 height 41
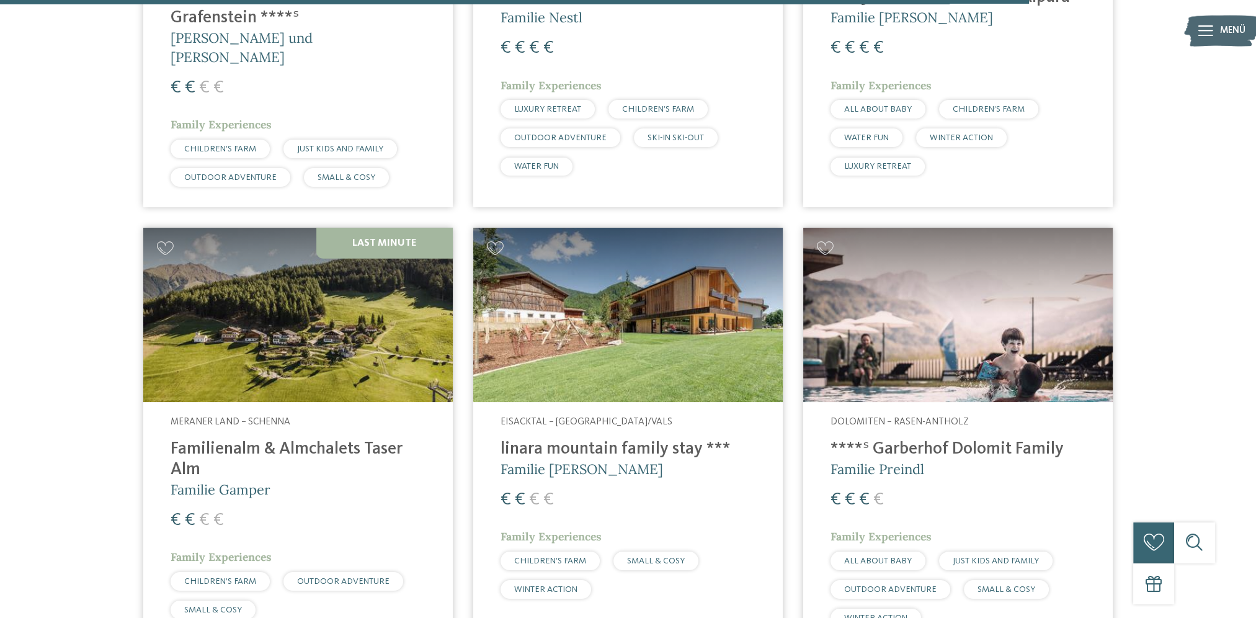
scroll to position [3830, 0]
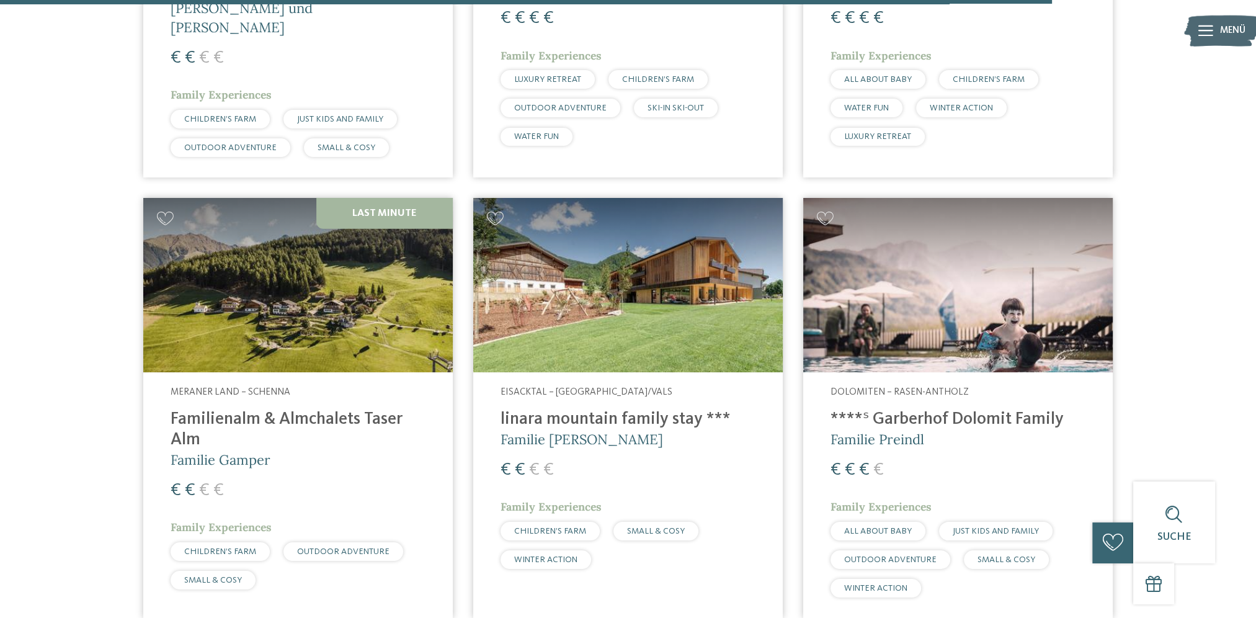
click at [1010, 409] on h4 "****ˢ Garberhof Dolomit Family" at bounding box center [957, 419] width 255 height 20
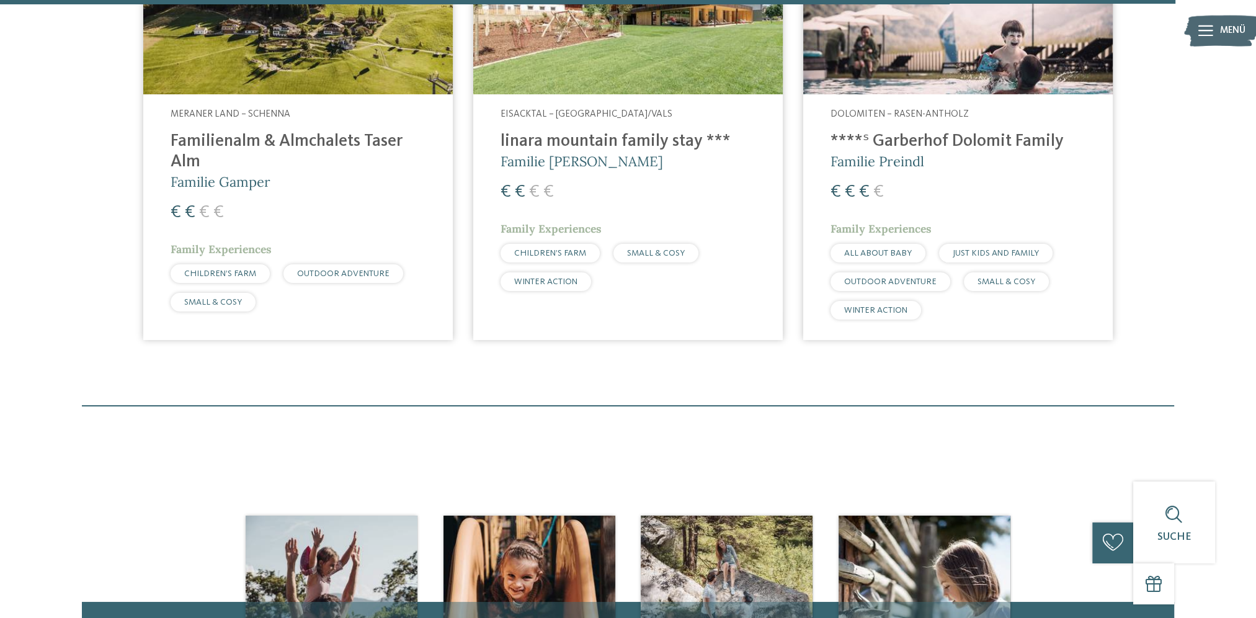
scroll to position [3954, 0]
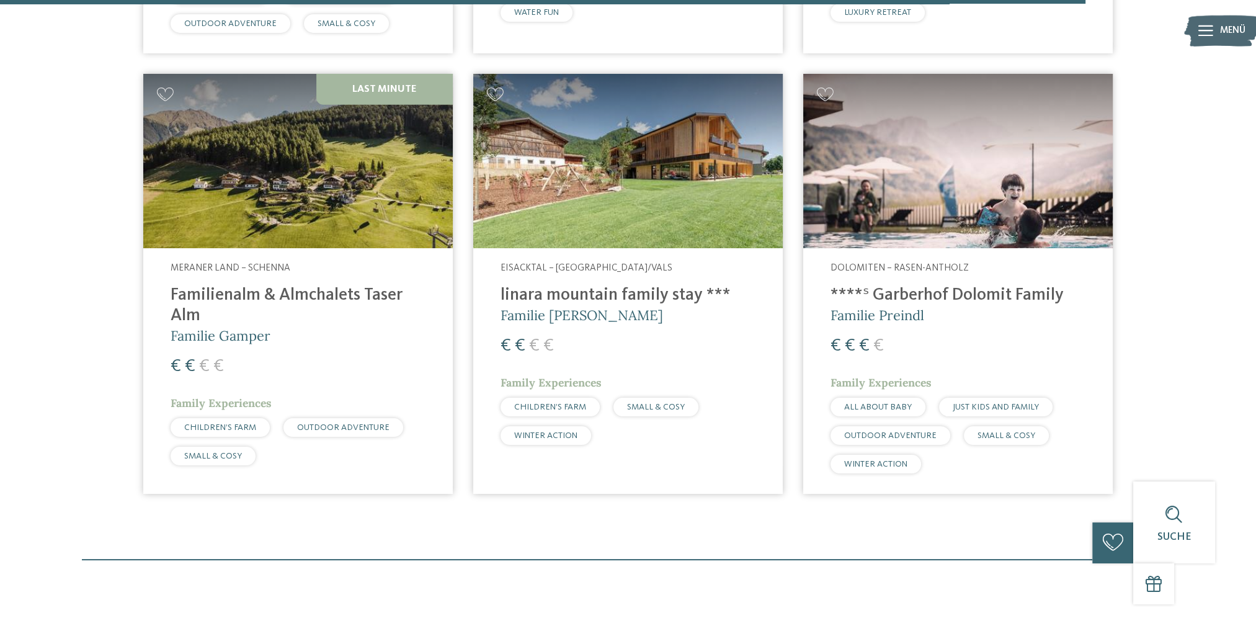
drag, startPoint x: 342, startPoint y: 198, endPoint x: 462, endPoint y: 249, distance: 130.0
click at [342, 198] on img at bounding box center [297, 161] width 309 height 174
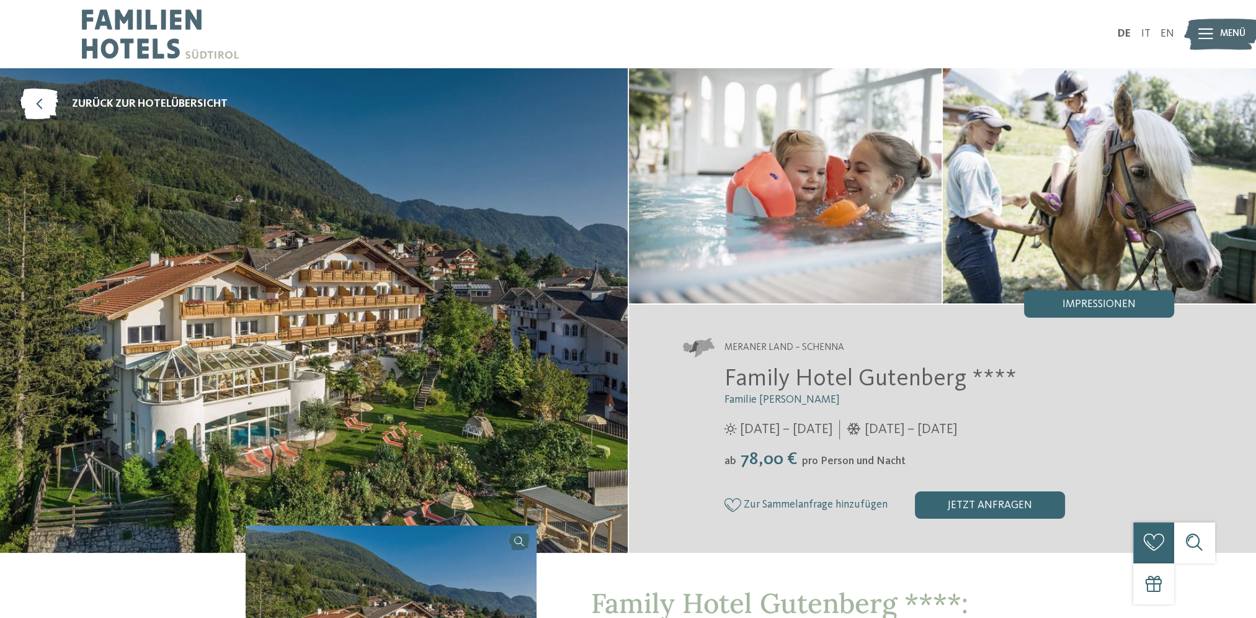
click at [1078, 308] on span "Impressionen" at bounding box center [1098, 304] width 73 height 11
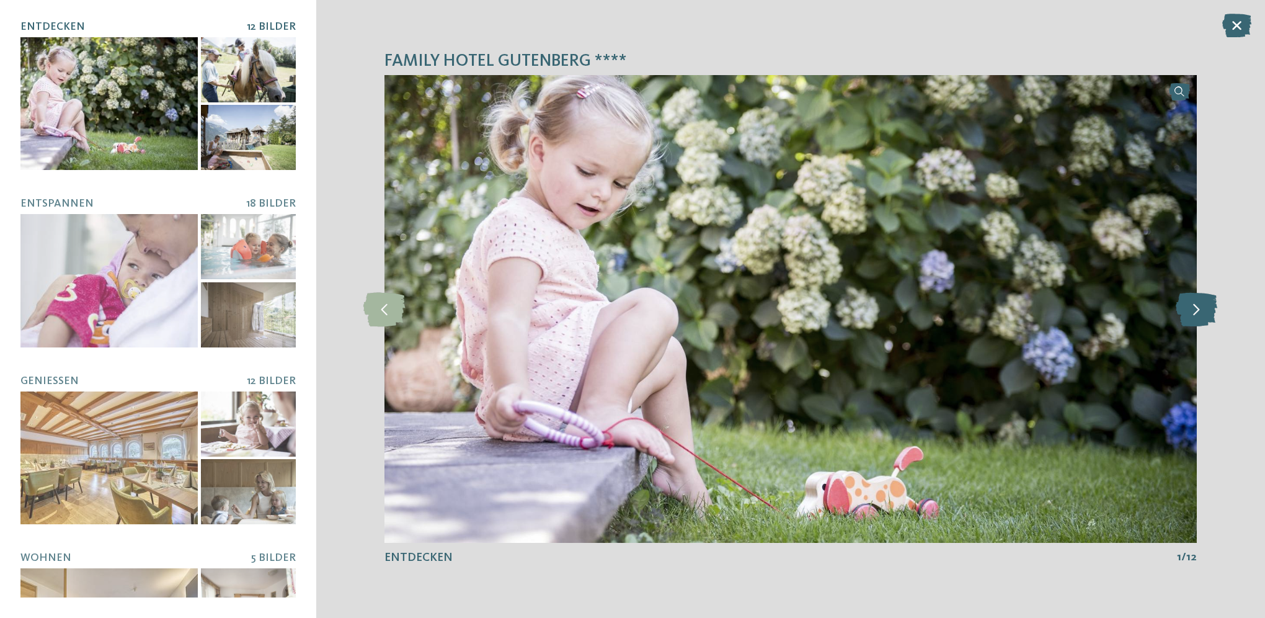
click at [1192, 310] on icon at bounding box center [1197, 308] width 42 height 34
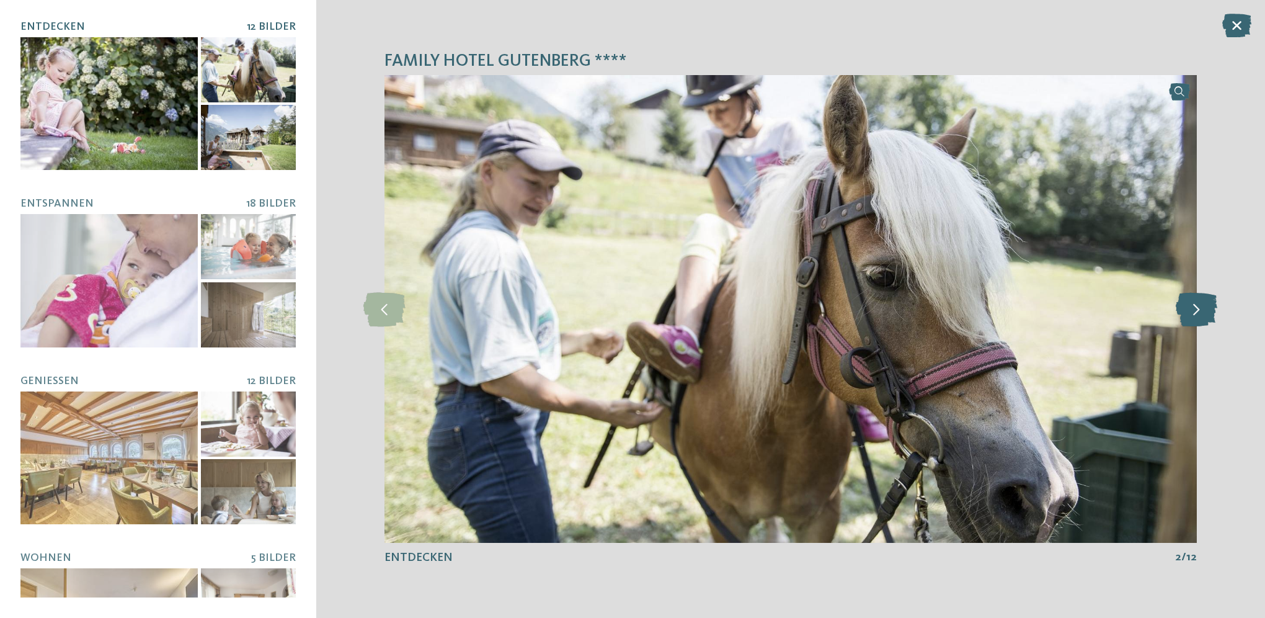
click at [1192, 310] on icon at bounding box center [1197, 308] width 42 height 34
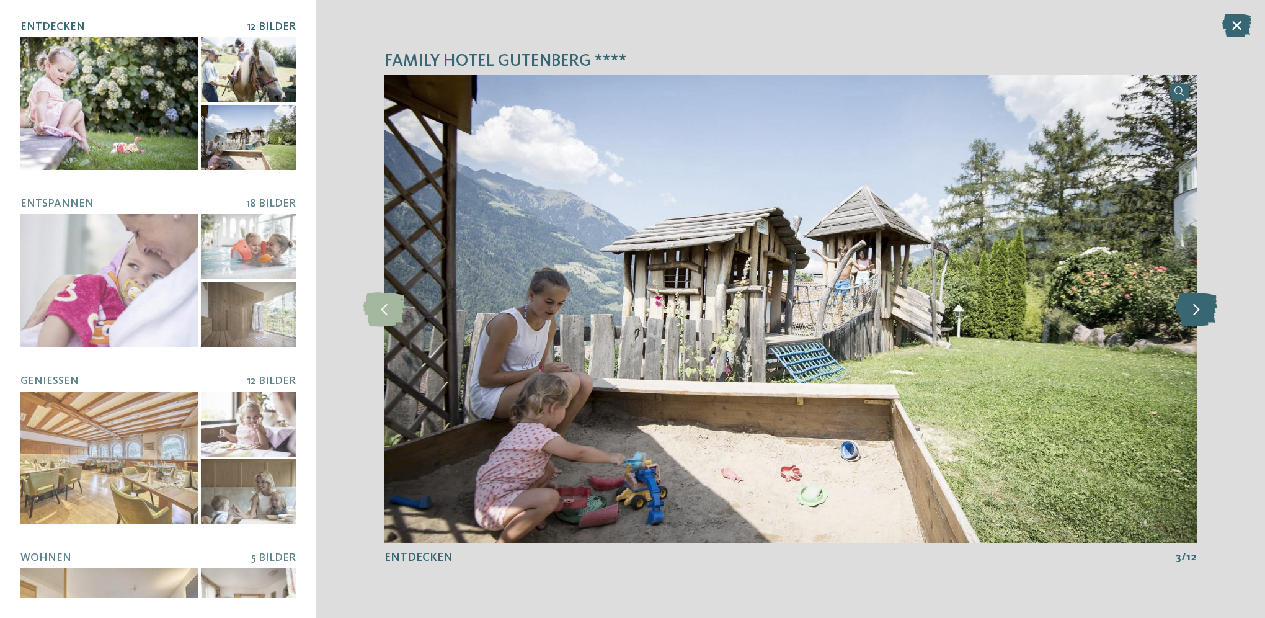
click at [1192, 310] on icon at bounding box center [1197, 308] width 42 height 34
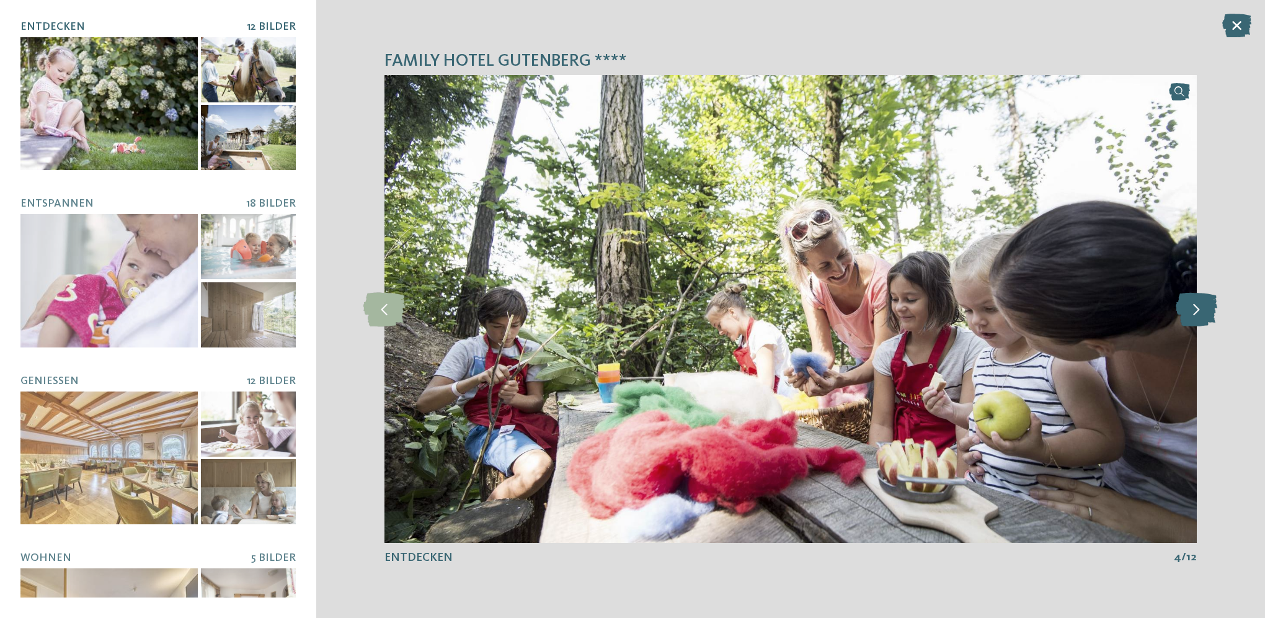
click at [1192, 310] on icon at bounding box center [1197, 308] width 42 height 34
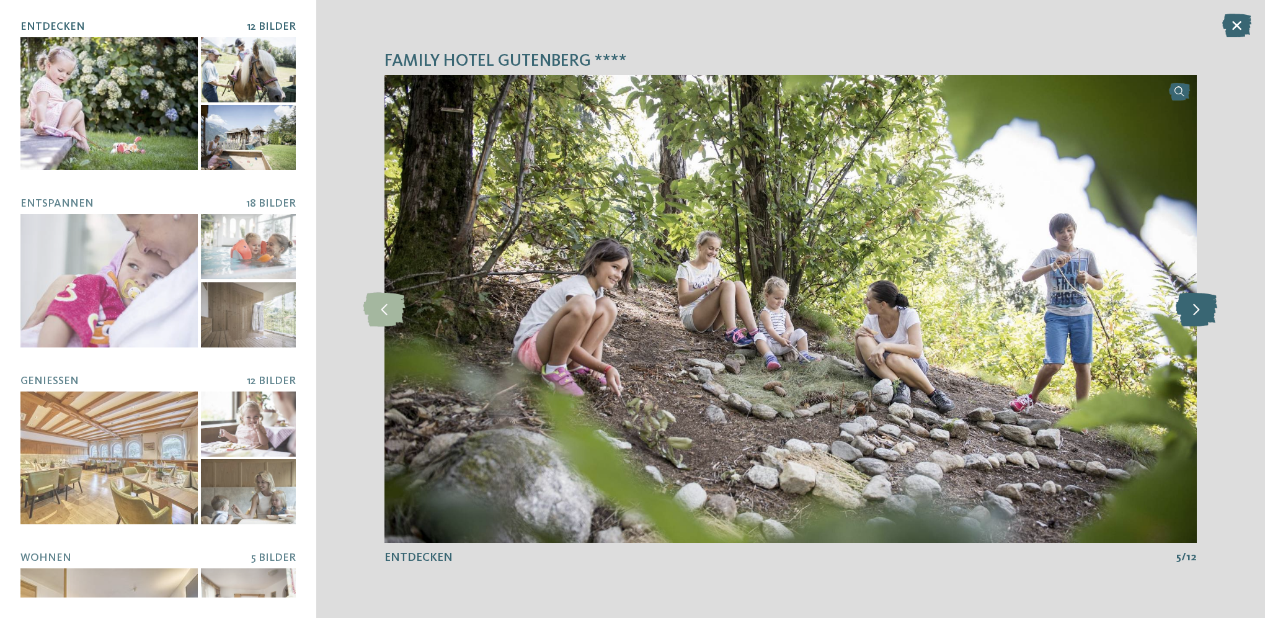
click at [1192, 310] on icon at bounding box center [1197, 308] width 42 height 34
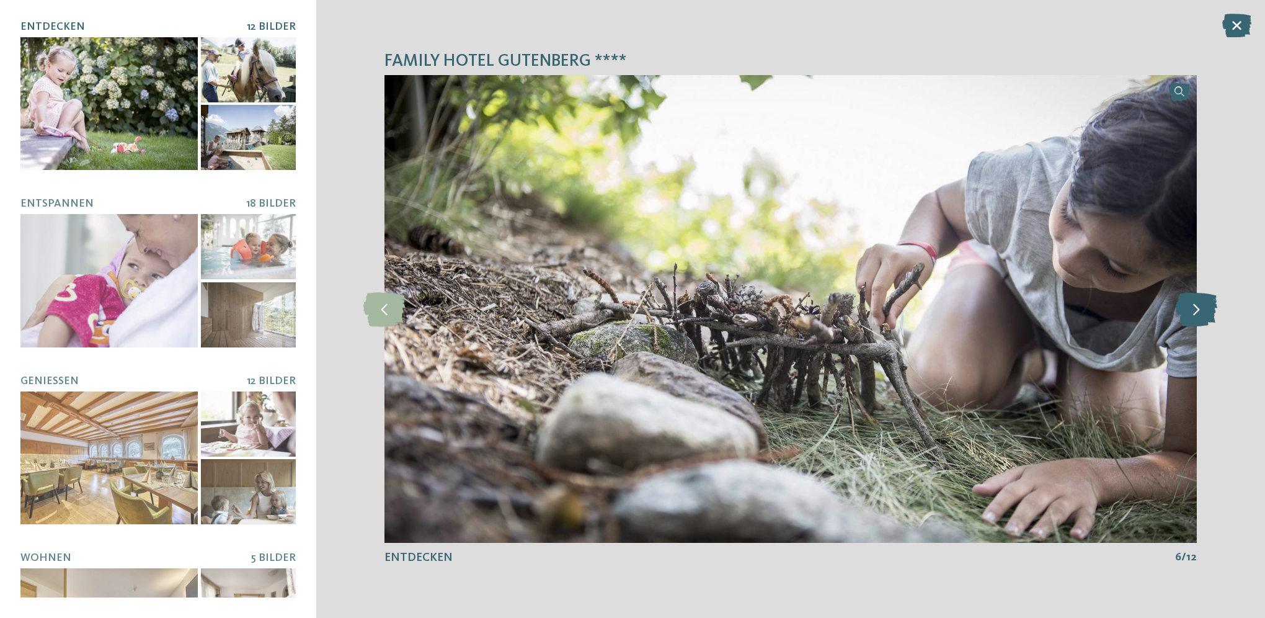
click at [1192, 310] on icon at bounding box center [1197, 308] width 42 height 34
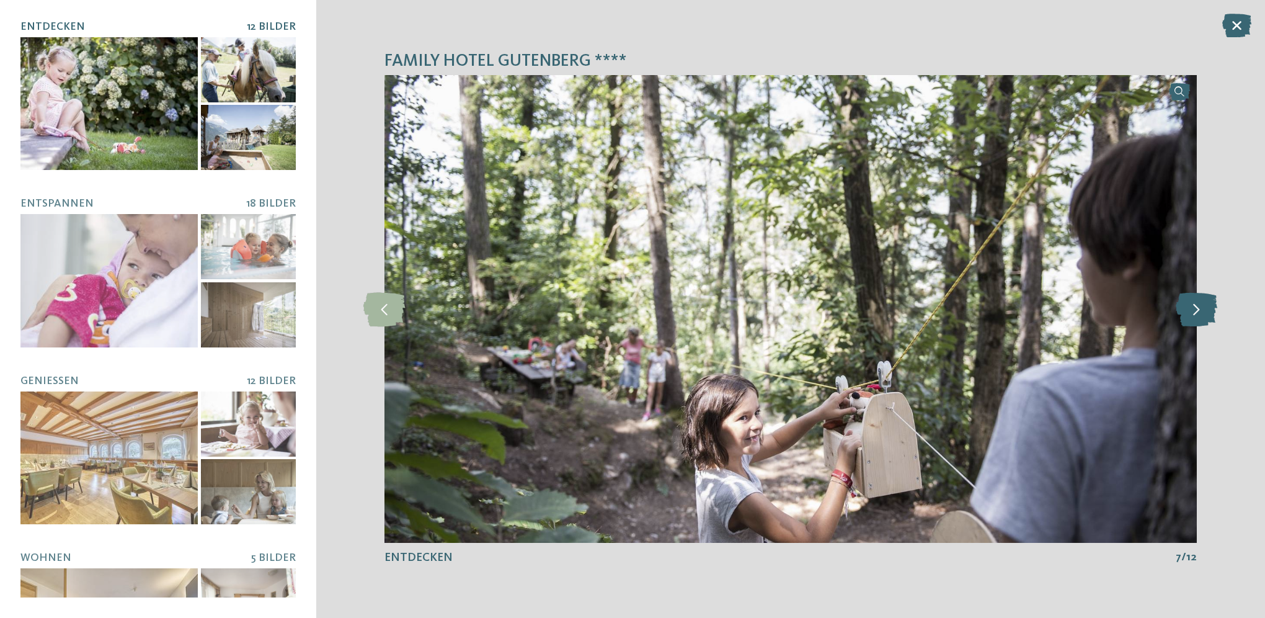
click at [1192, 310] on icon at bounding box center [1197, 308] width 42 height 34
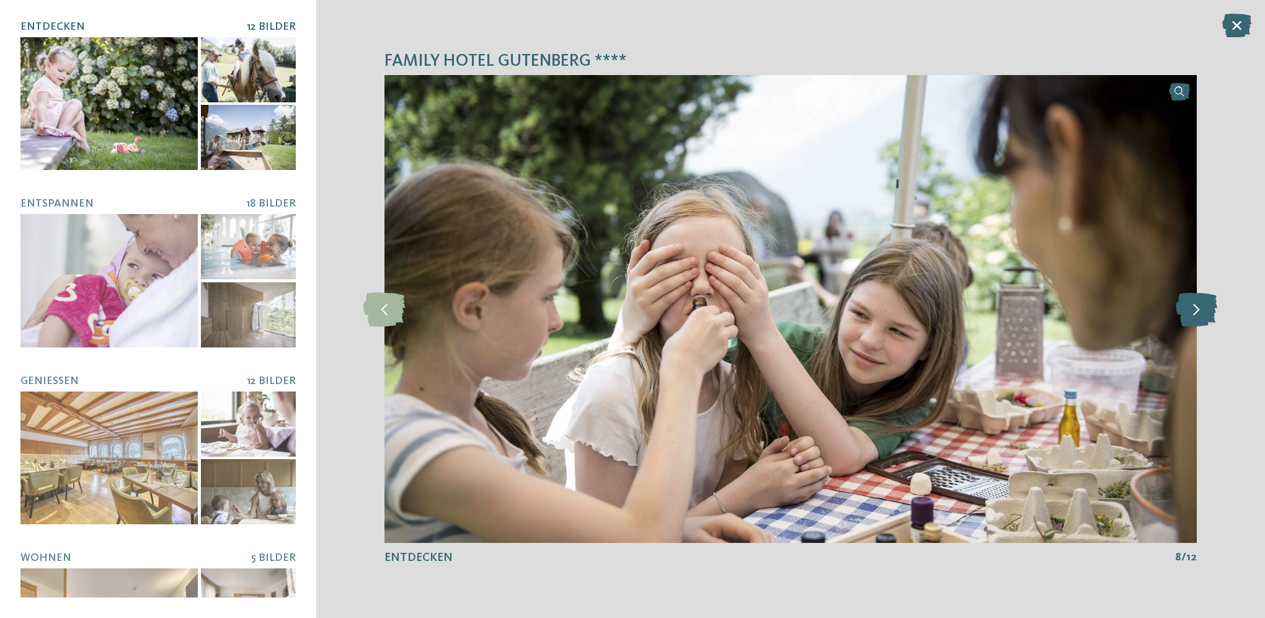
click at [1192, 310] on icon at bounding box center [1197, 308] width 42 height 34
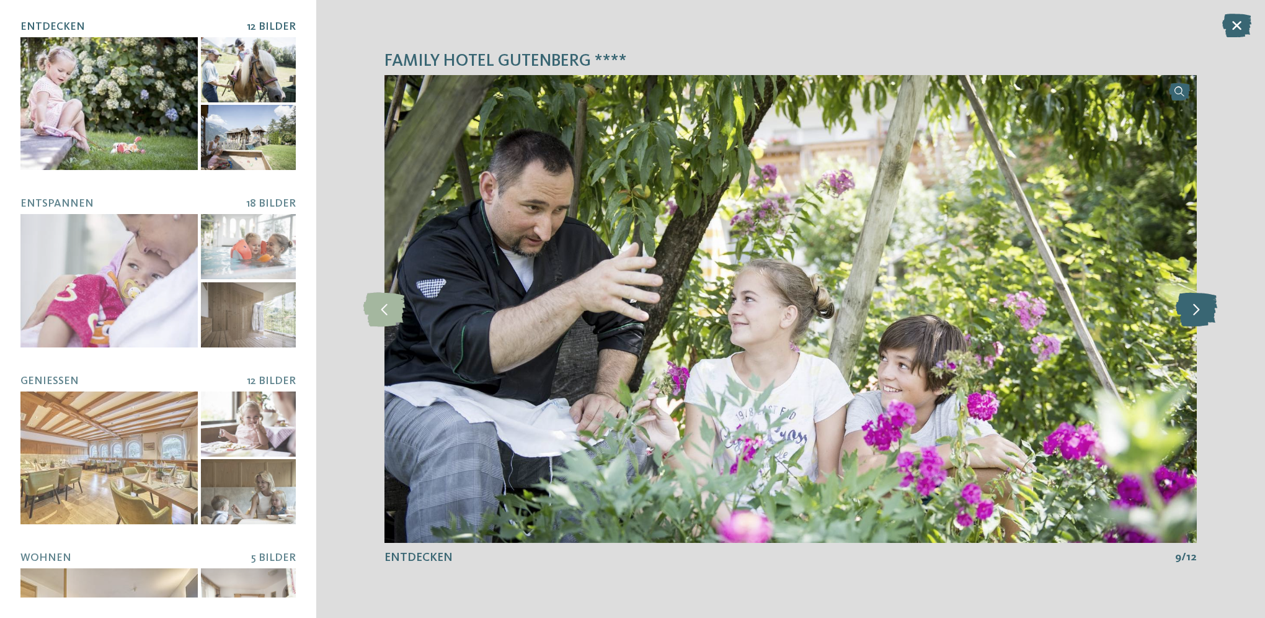
click at [1192, 310] on icon at bounding box center [1197, 308] width 42 height 34
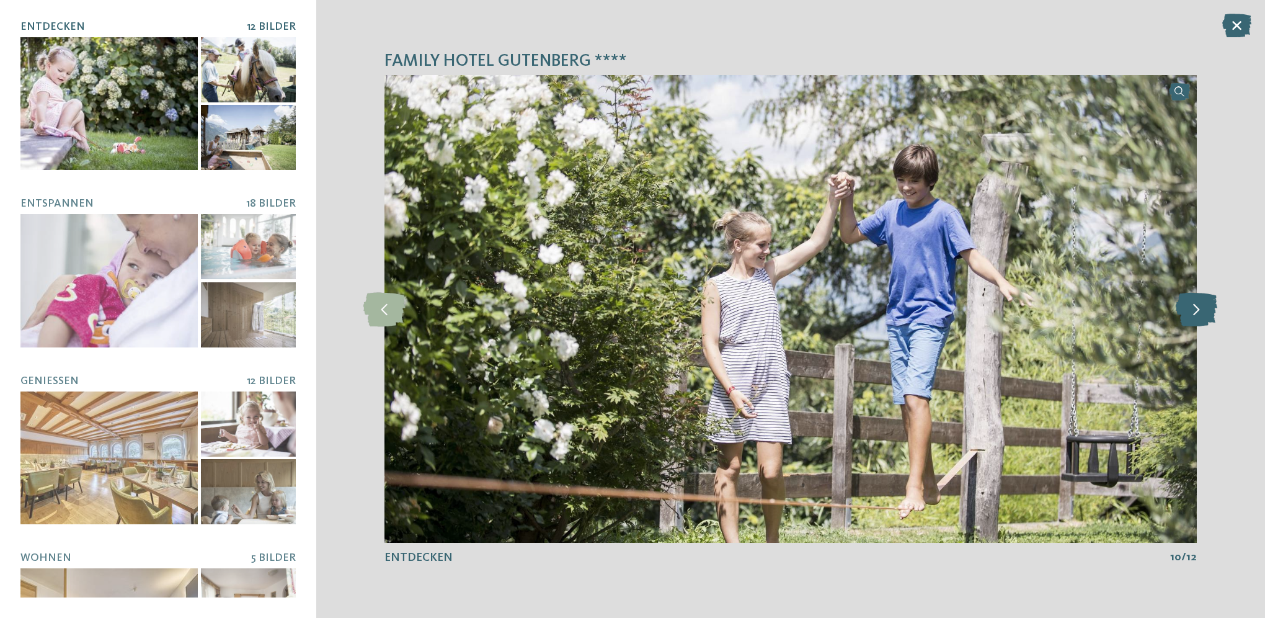
click at [1192, 310] on icon at bounding box center [1197, 308] width 42 height 34
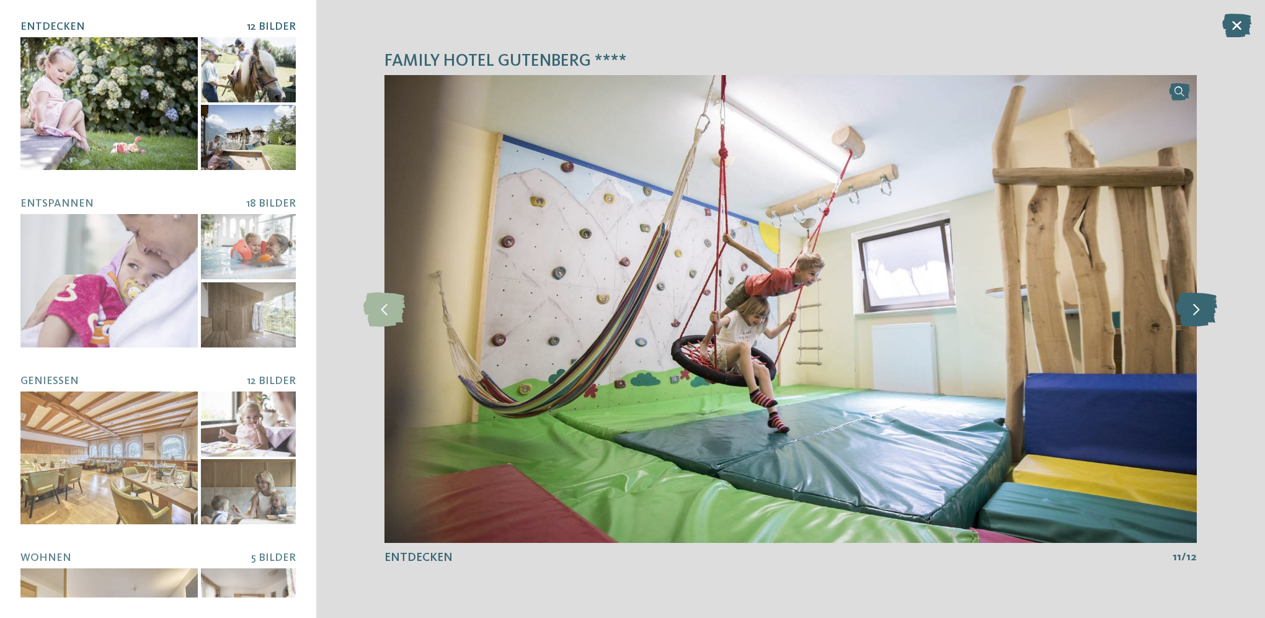
click at [1192, 310] on icon at bounding box center [1197, 308] width 42 height 34
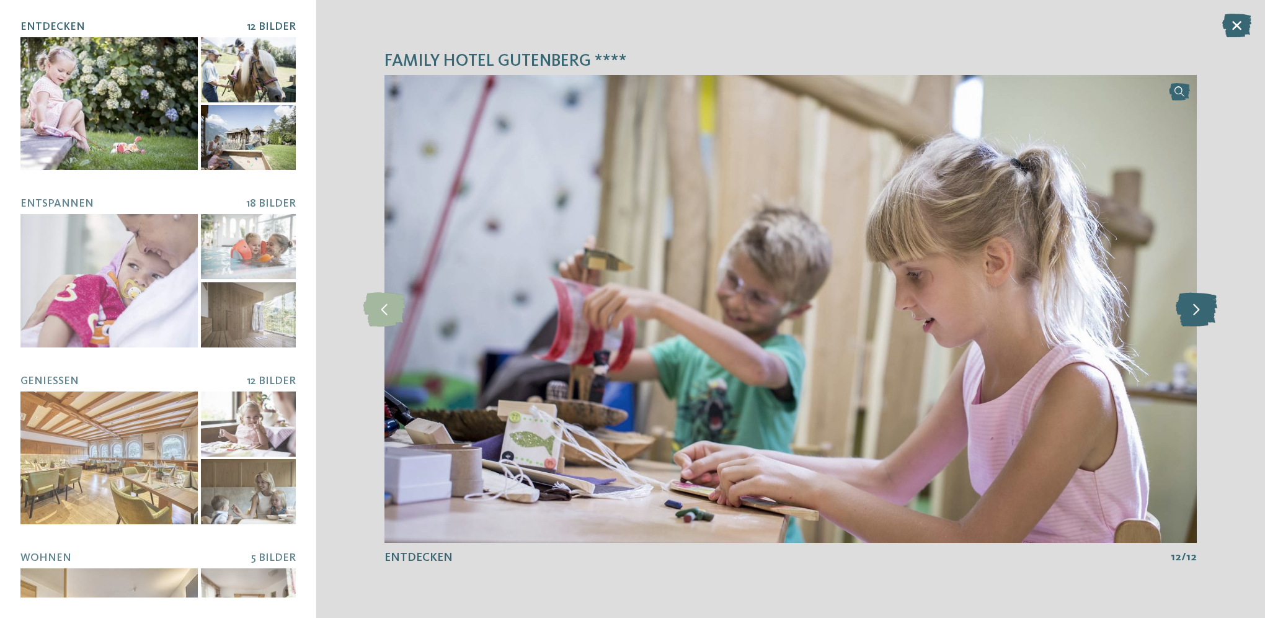
click at [1192, 310] on icon at bounding box center [1197, 308] width 42 height 34
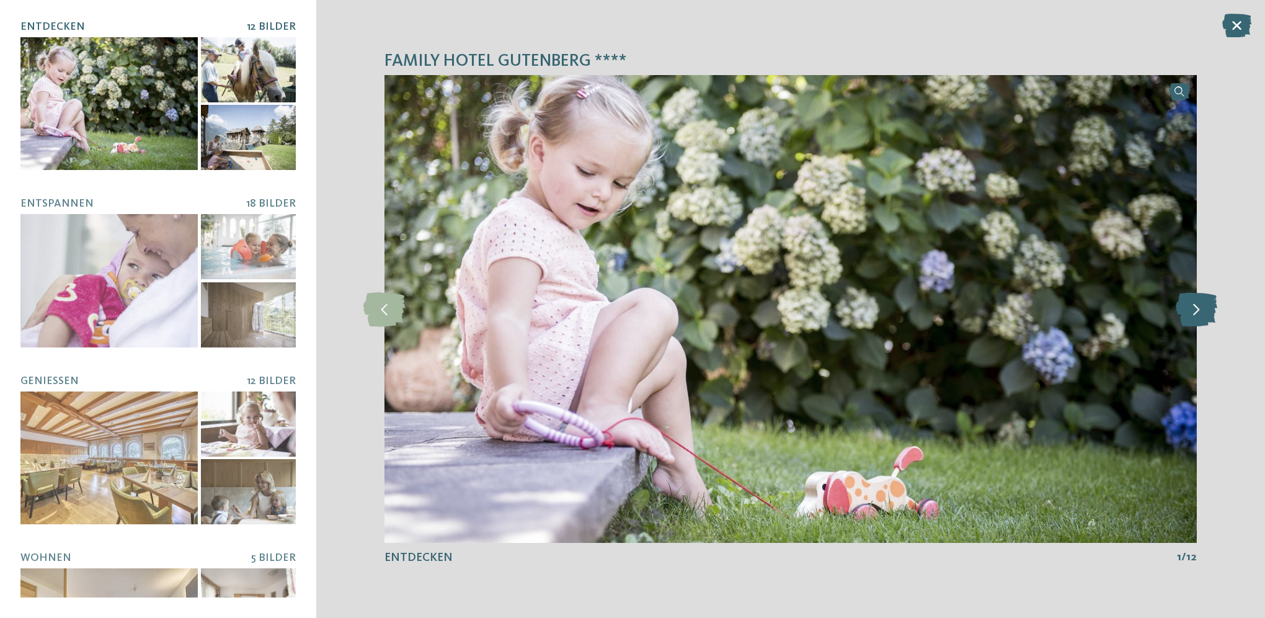
click at [1192, 310] on icon at bounding box center [1197, 308] width 42 height 34
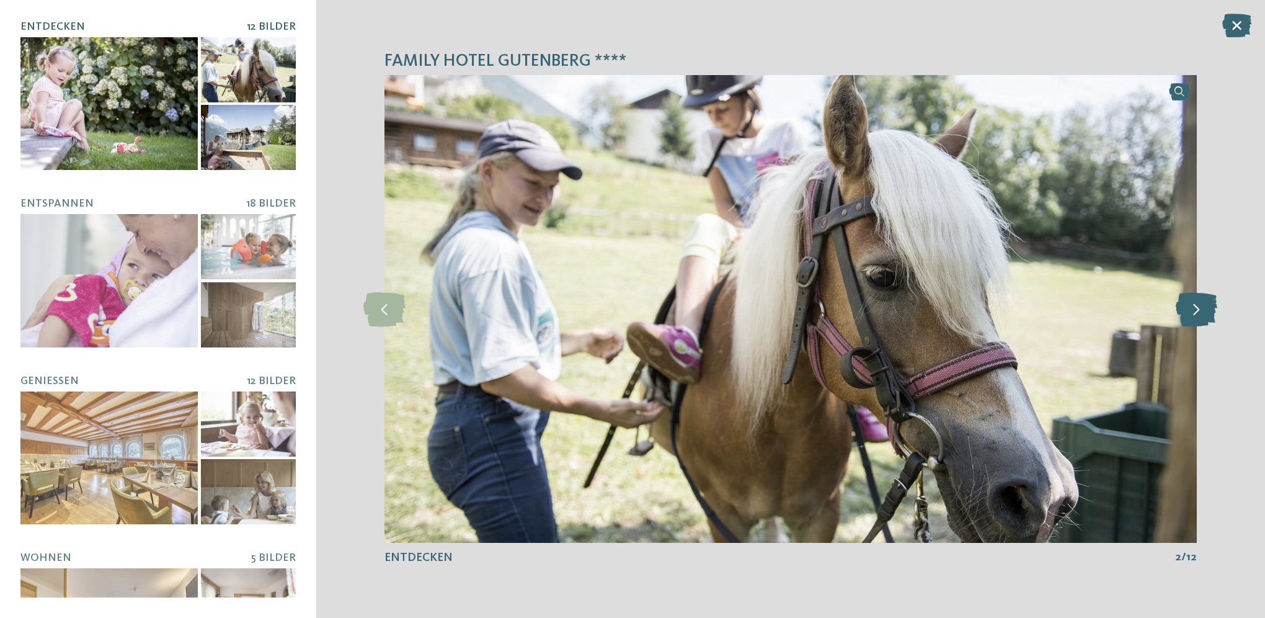
click at [1192, 310] on icon at bounding box center [1197, 308] width 42 height 34
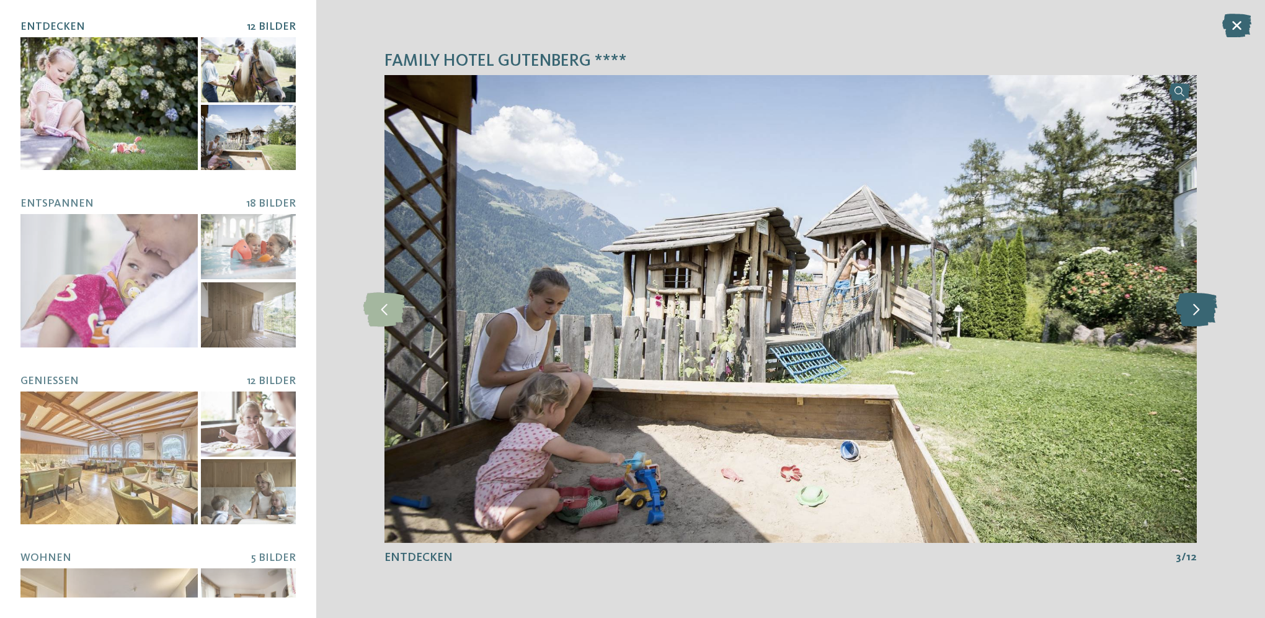
click at [1192, 310] on icon at bounding box center [1197, 308] width 42 height 34
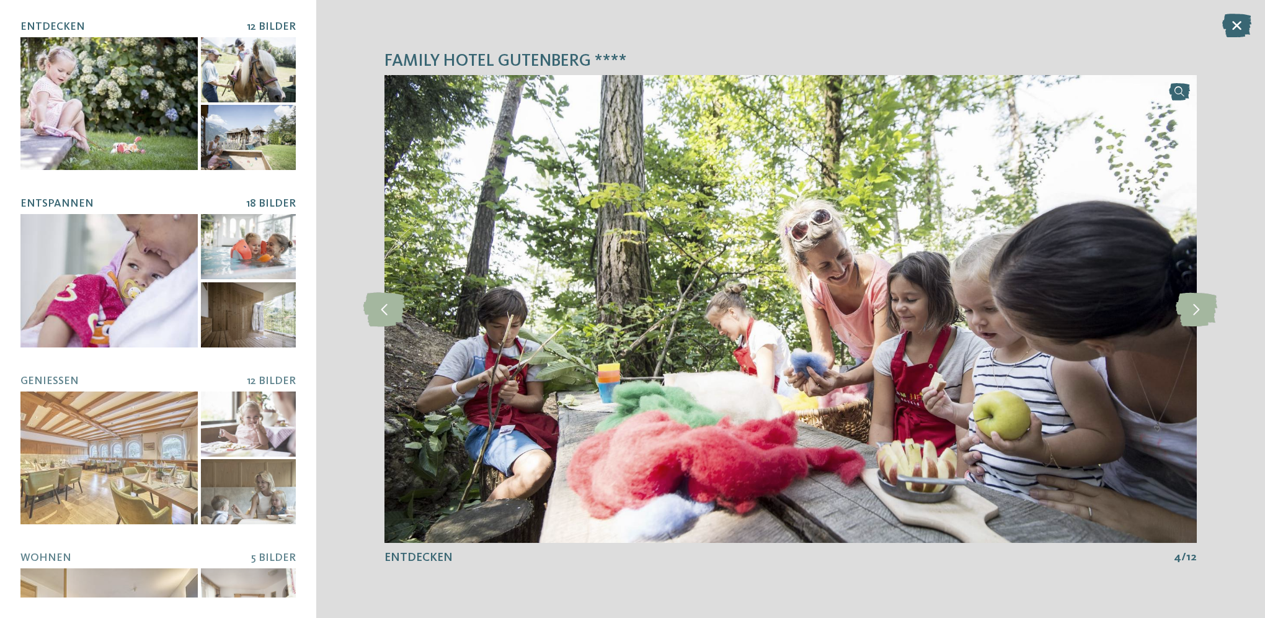
click at [135, 260] on div at bounding box center [108, 280] width 177 height 133
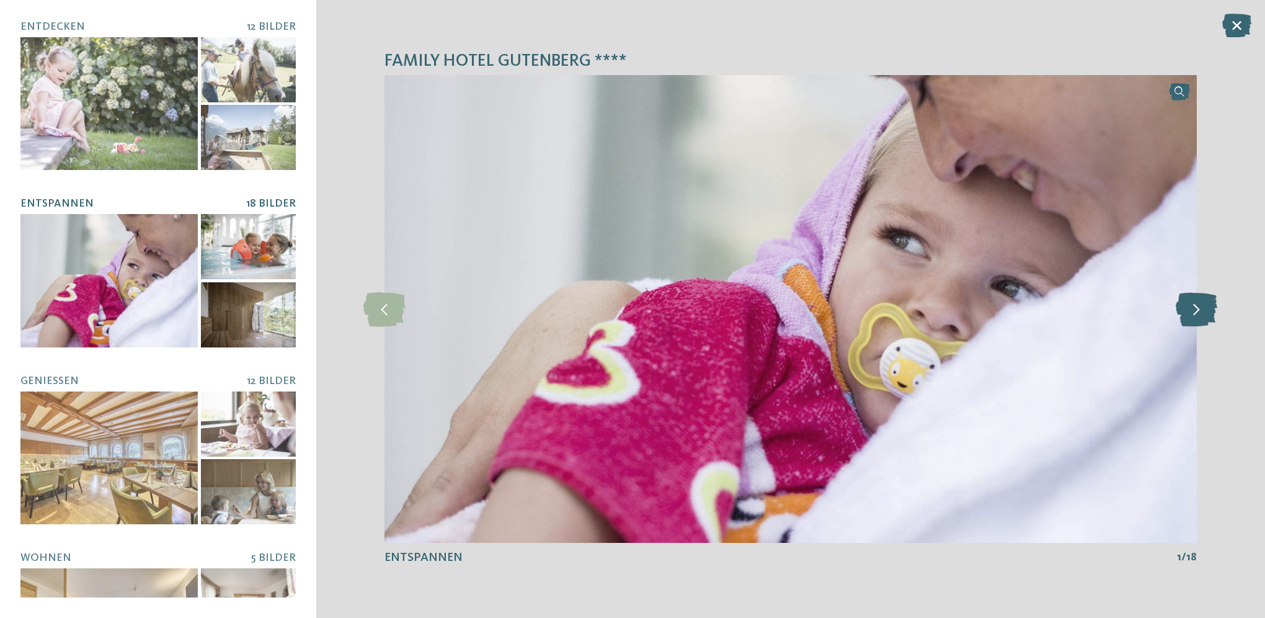
click at [1206, 312] on icon at bounding box center [1197, 308] width 42 height 34
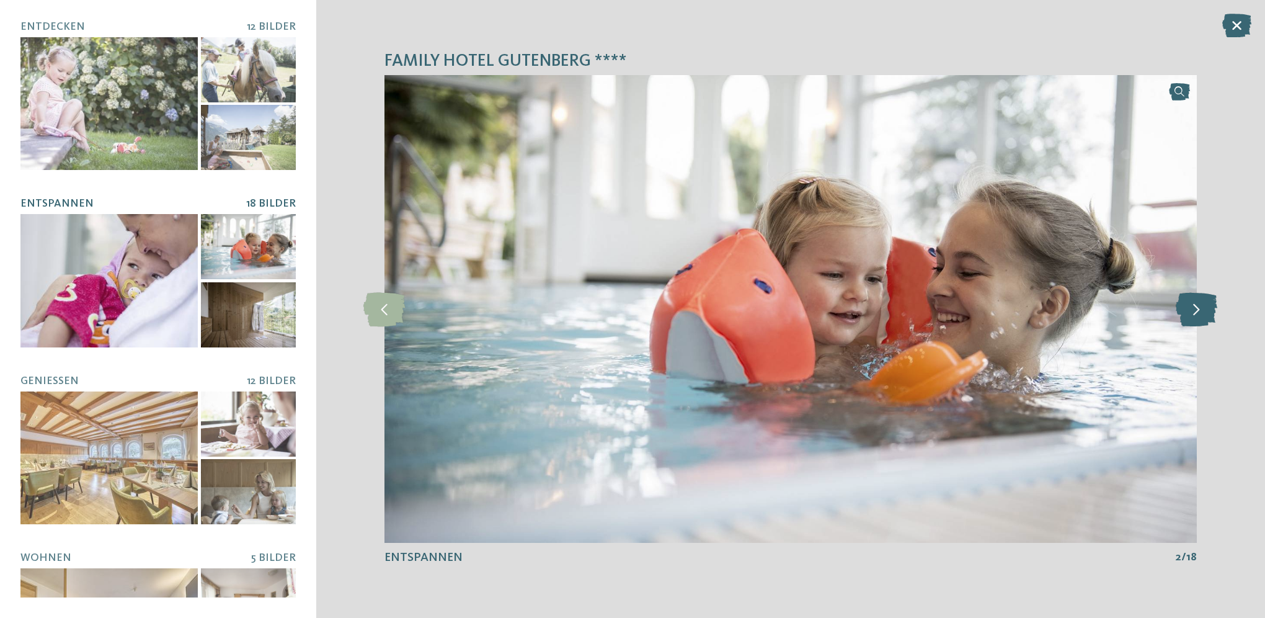
click at [1206, 312] on icon at bounding box center [1197, 308] width 42 height 34
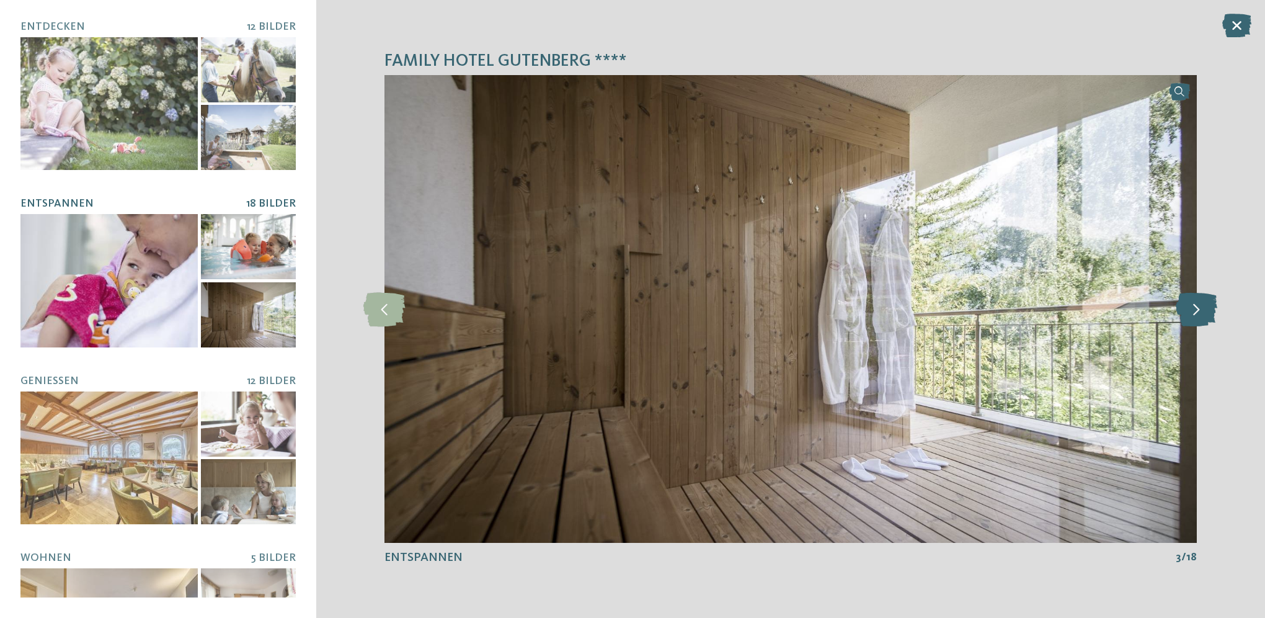
click at [1206, 312] on icon at bounding box center [1197, 308] width 42 height 34
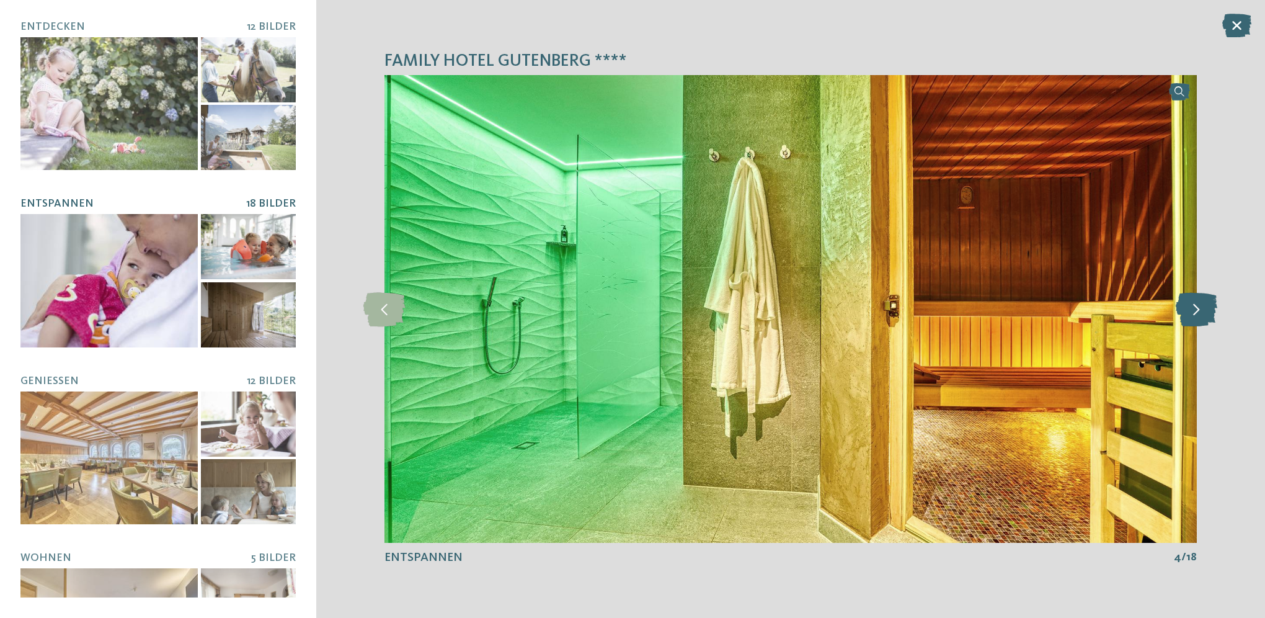
click at [1206, 312] on icon at bounding box center [1197, 308] width 42 height 34
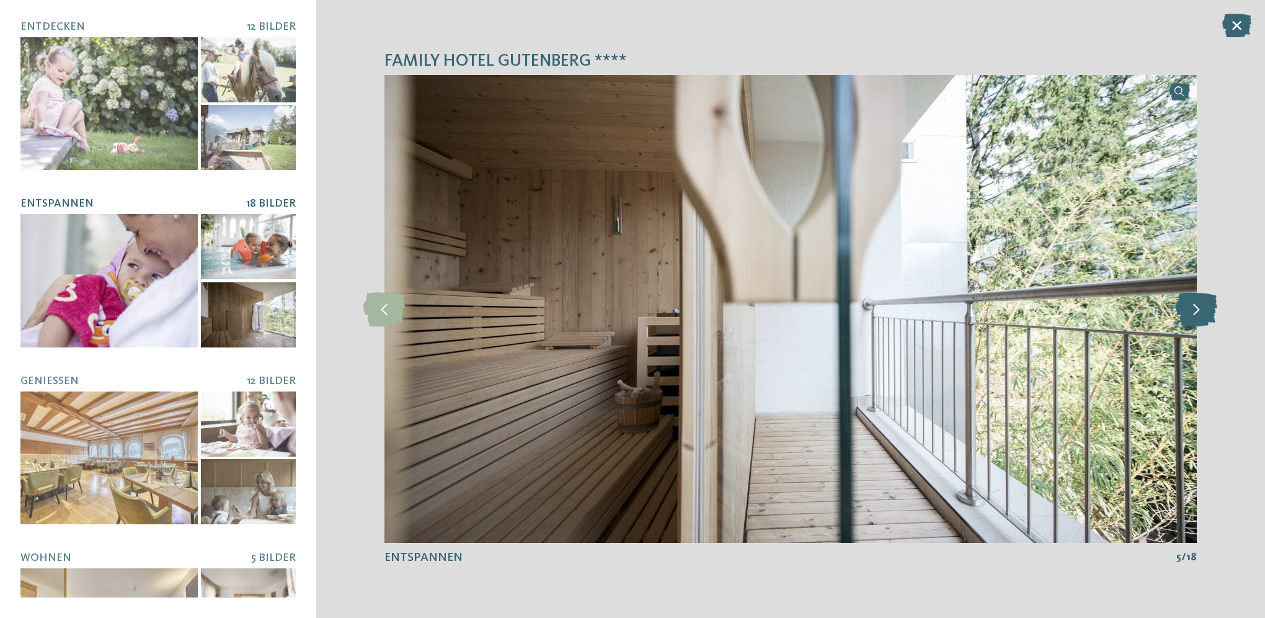
click at [1206, 312] on icon at bounding box center [1197, 308] width 42 height 34
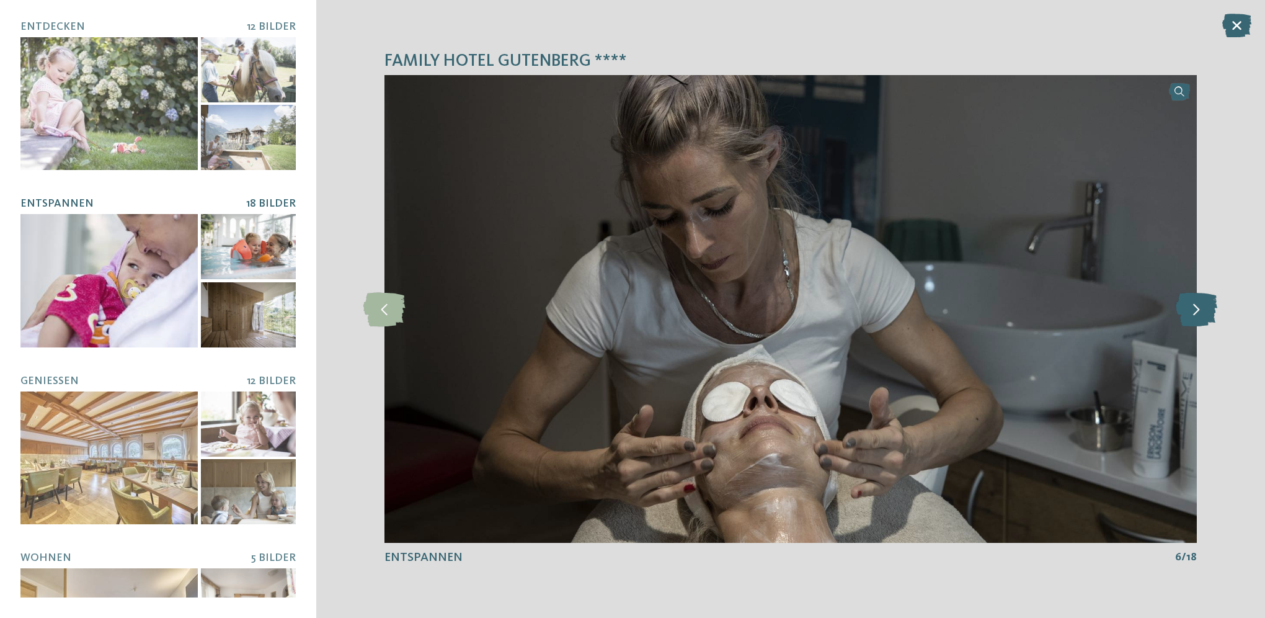
click at [1206, 312] on icon at bounding box center [1197, 308] width 42 height 34
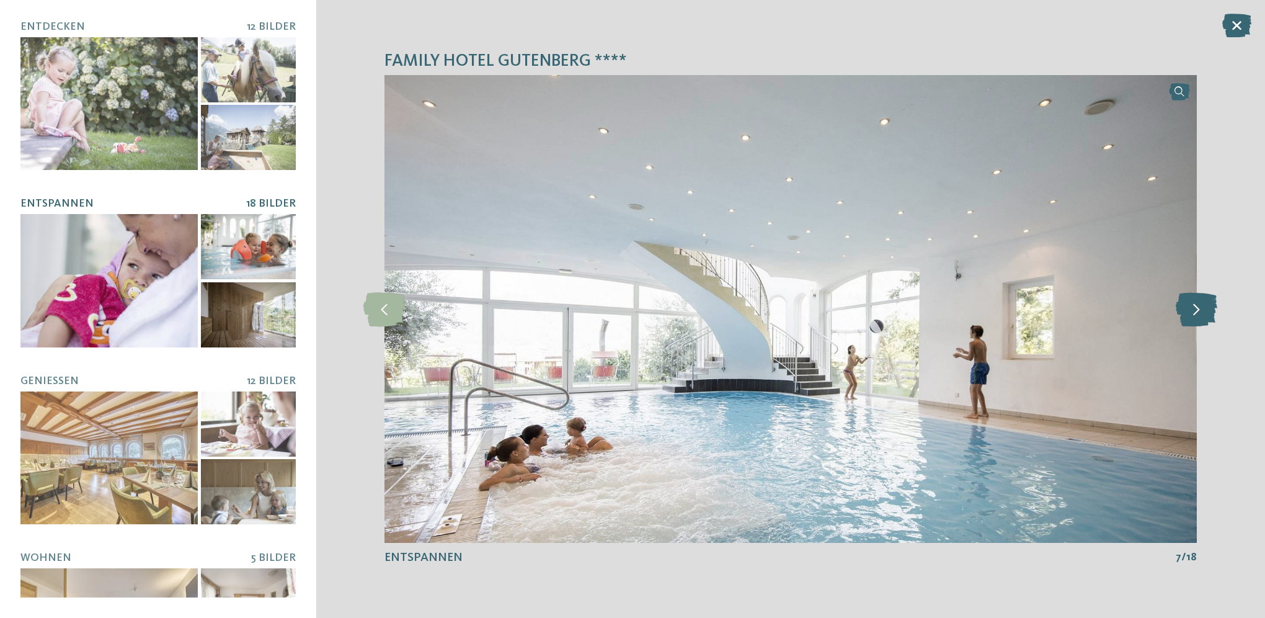
click at [1206, 312] on icon at bounding box center [1197, 308] width 42 height 34
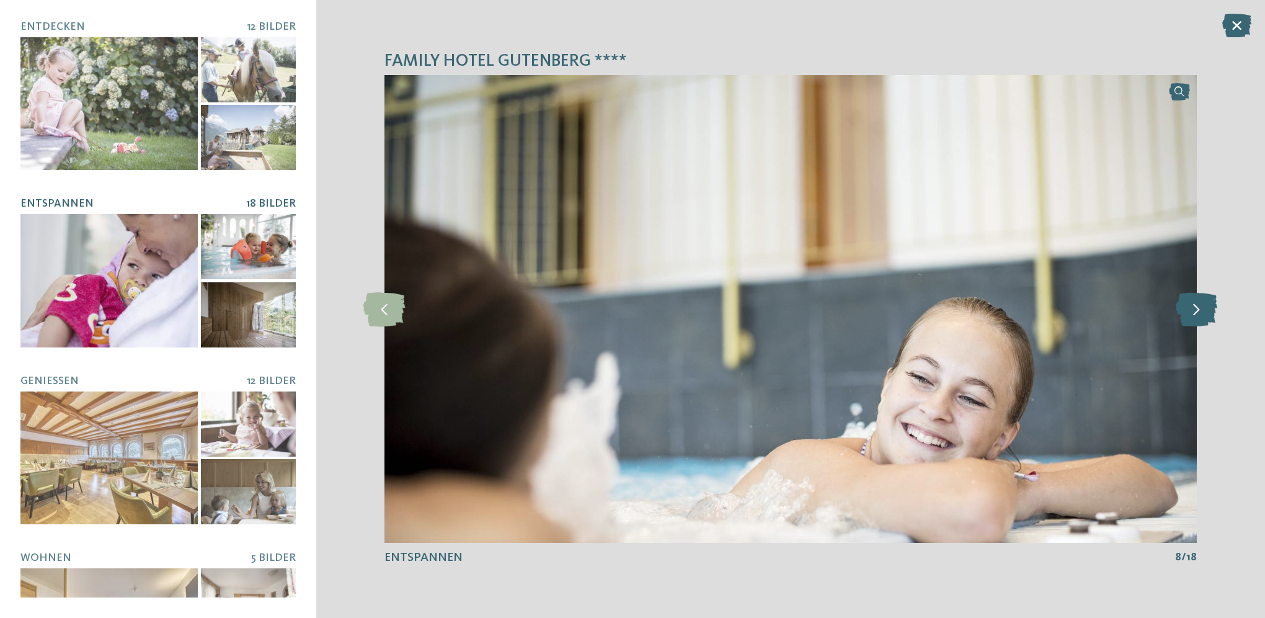
click at [1206, 312] on icon at bounding box center [1197, 308] width 42 height 34
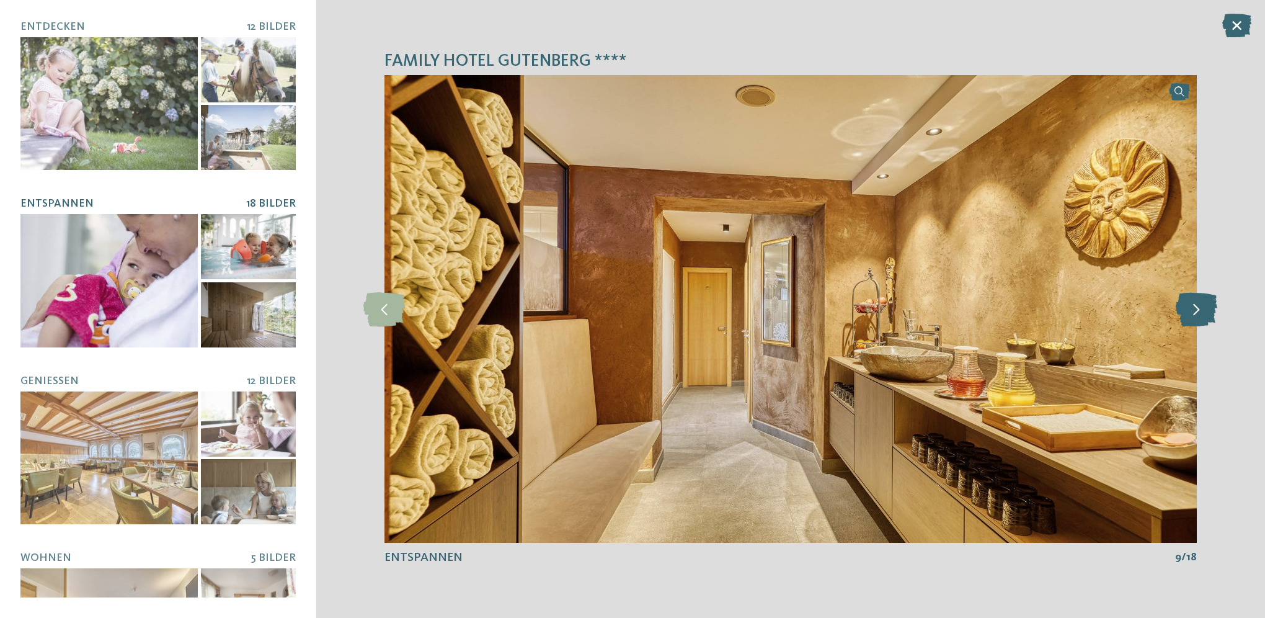
click at [1206, 312] on icon at bounding box center [1197, 308] width 42 height 34
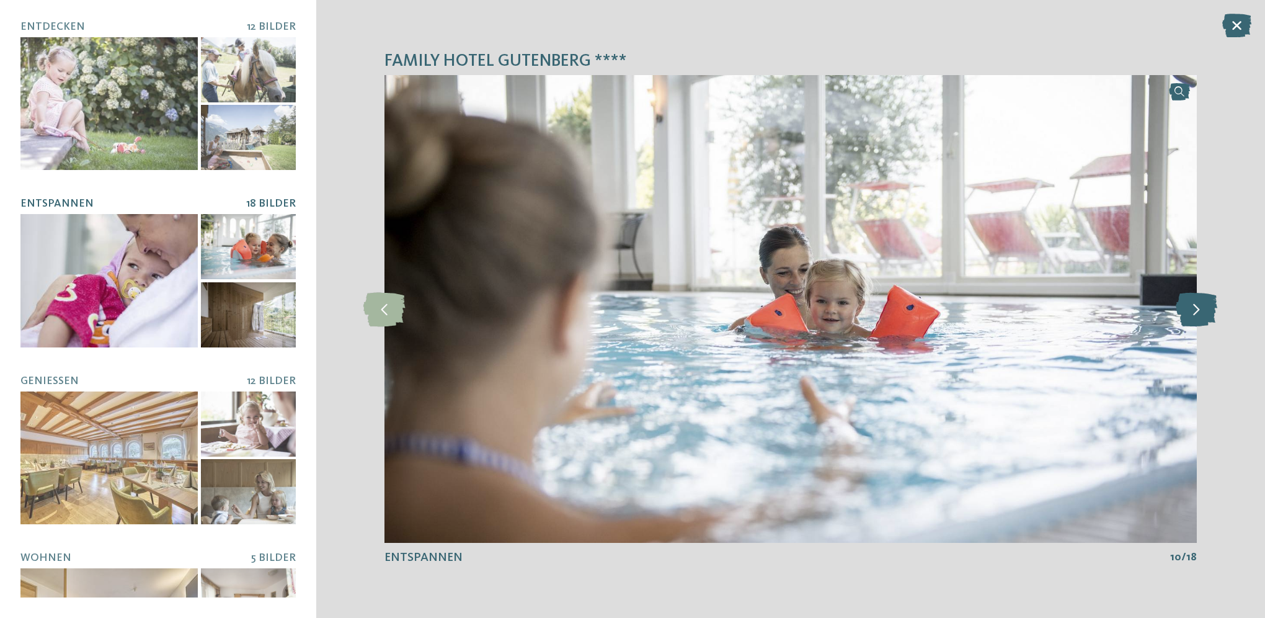
click at [1206, 312] on icon at bounding box center [1197, 308] width 42 height 34
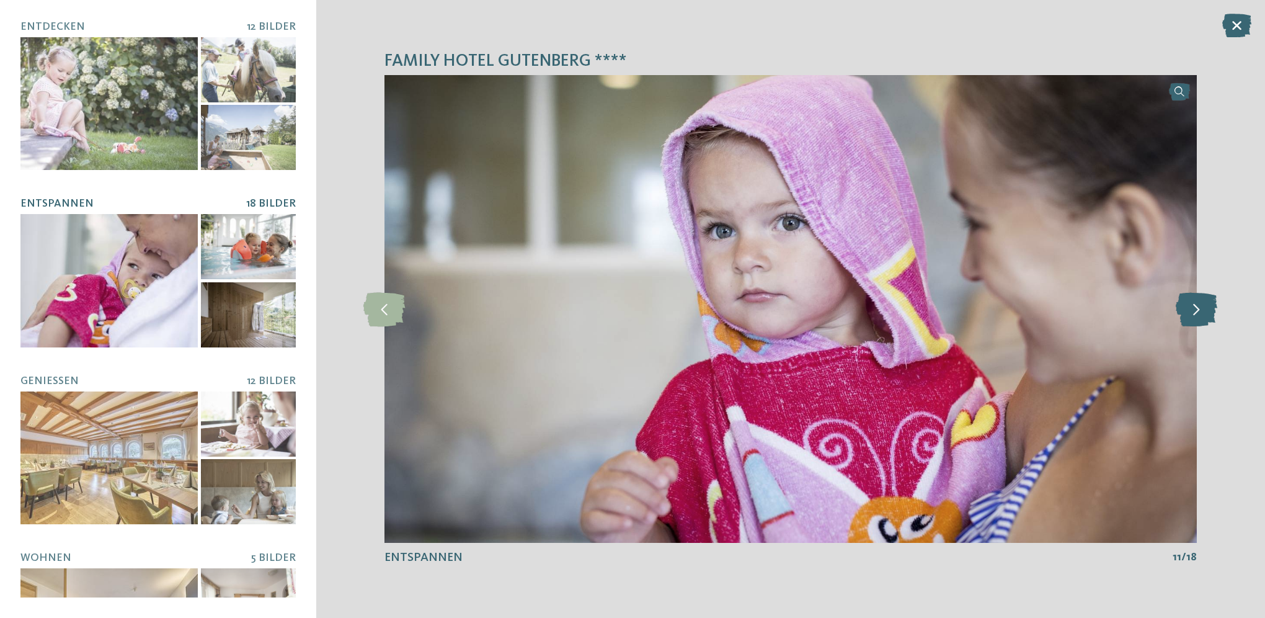
click at [1206, 312] on icon at bounding box center [1197, 308] width 42 height 34
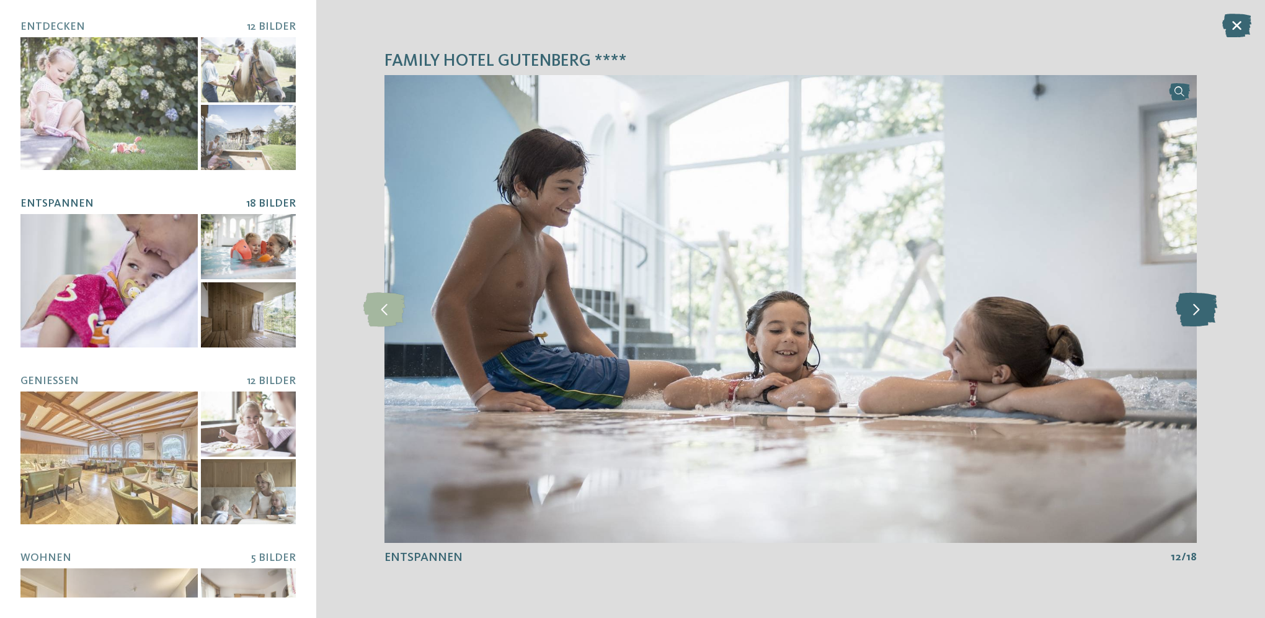
click at [1206, 312] on icon at bounding box center [1197, 308] width 42 height 34
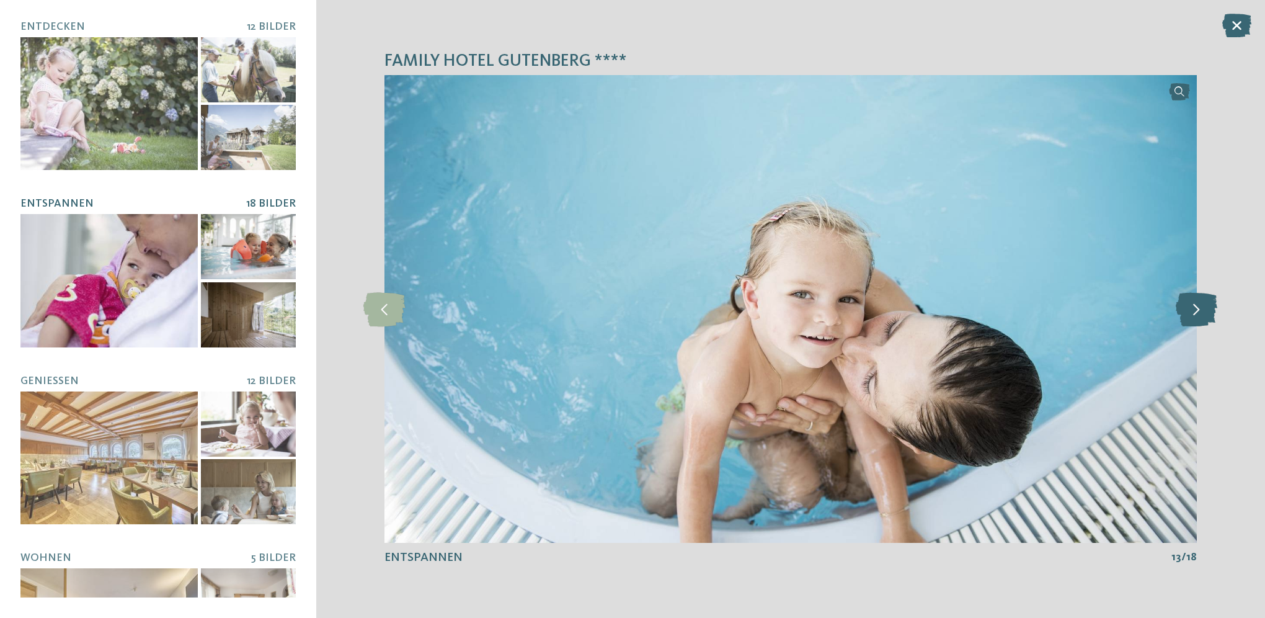
click at [1206, 312] on icon at bounding box center [1197, 308] width 42 height 34
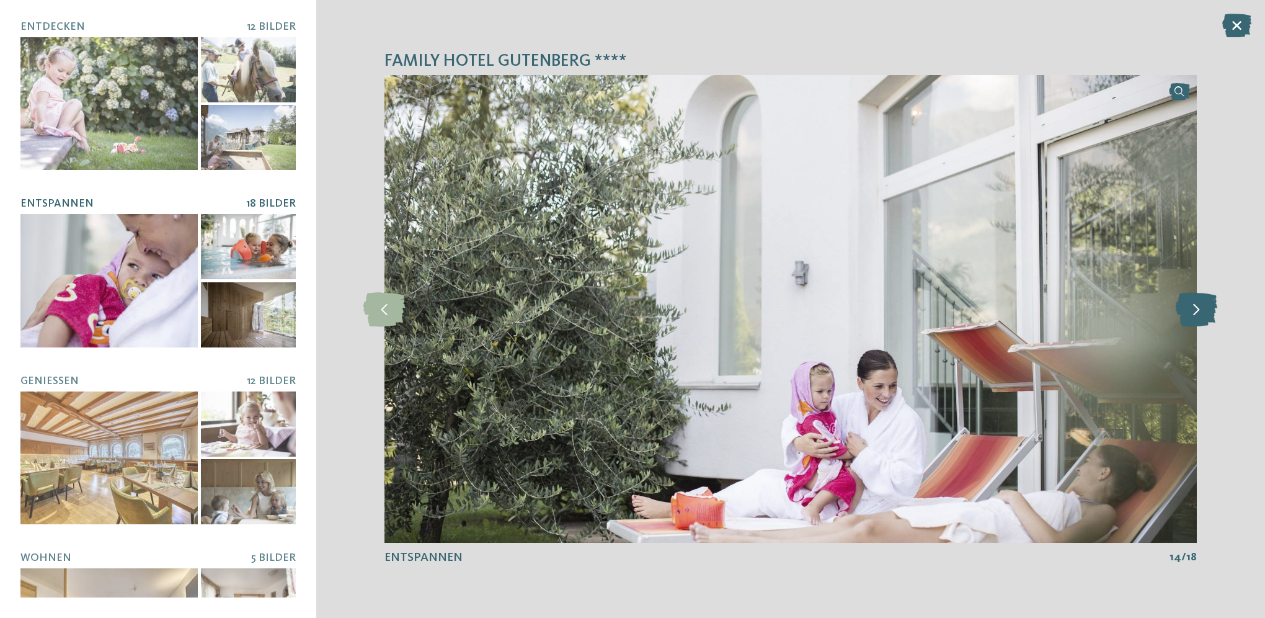
click at [1206, 312] on icon at bounding box center [1197, 308] width 42 height 34
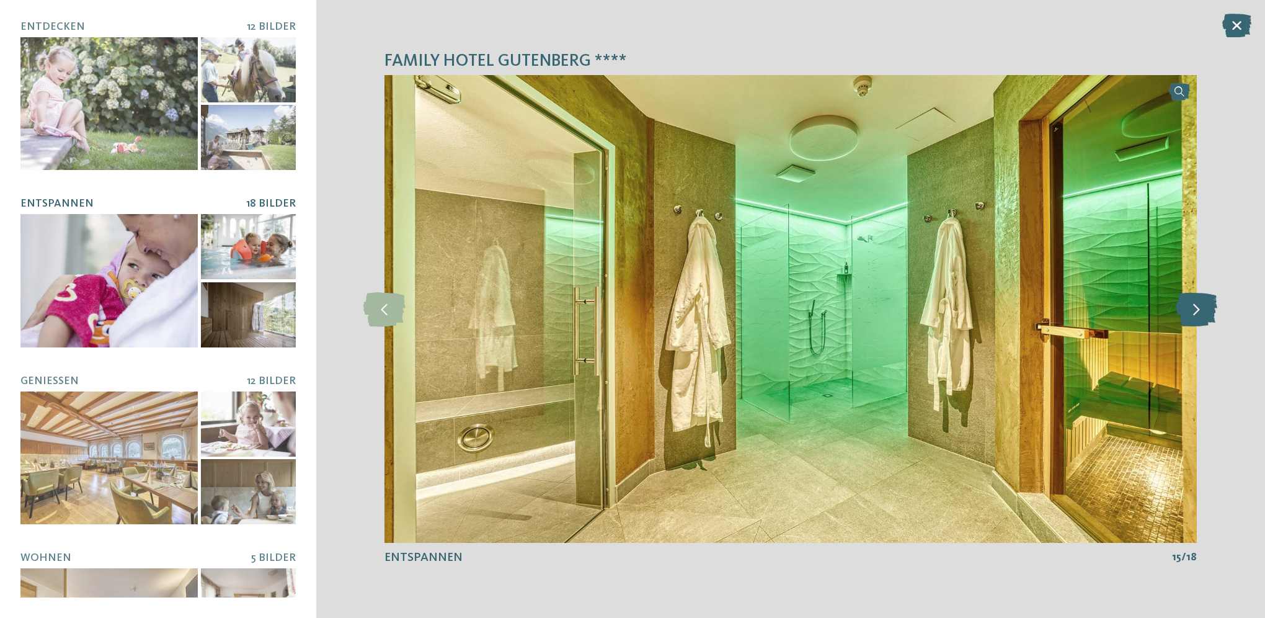
click at [1206, 312] on icon at bounding box center [1197, 308] width 42 height 34
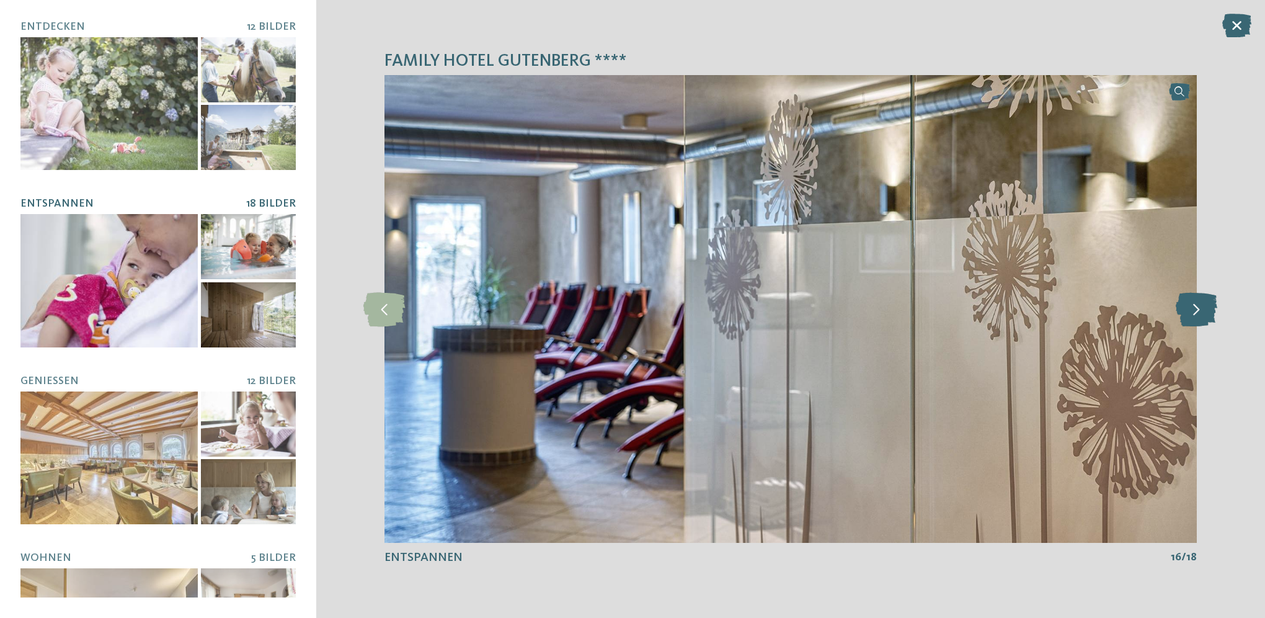
click at [1206, 312] on icon at bounding box center [1197, 308] width 42 height 34
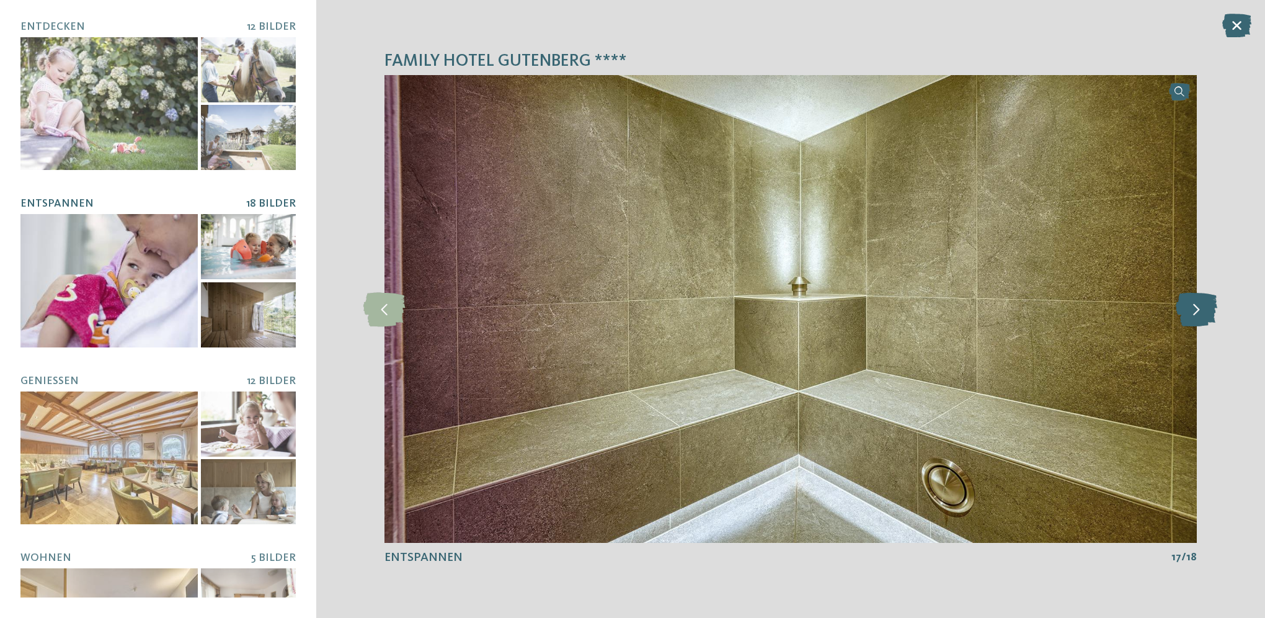
click at [1206, 312] on icon at bounding box center [1197, 308] width 42 height 34
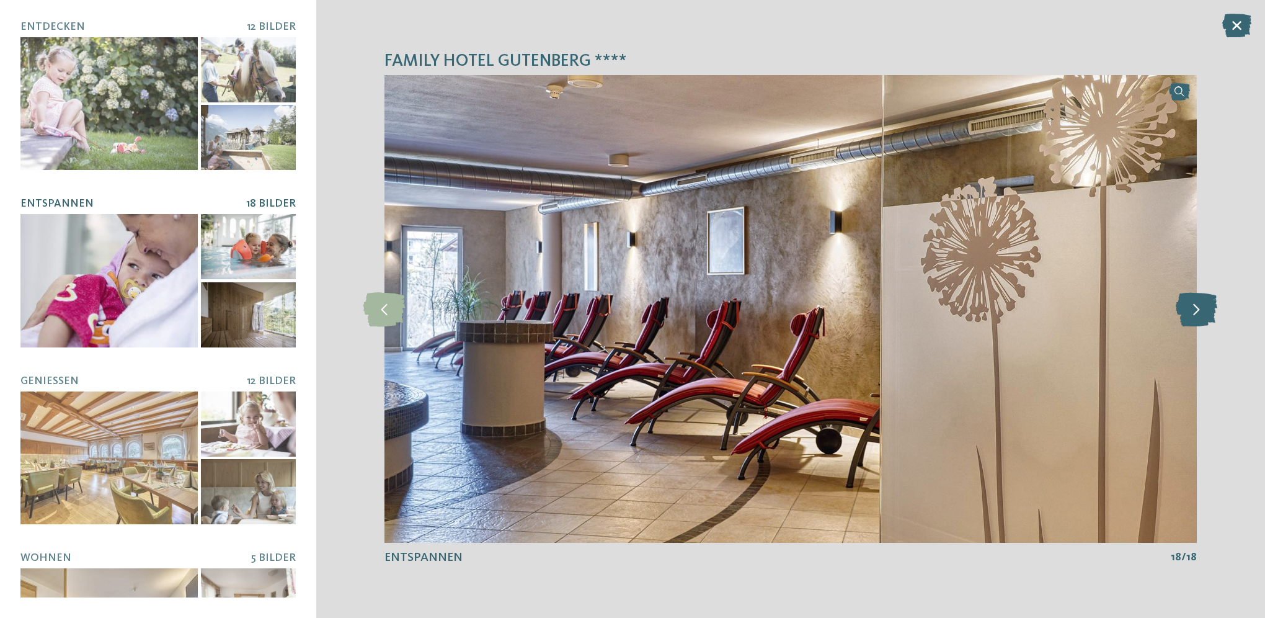
click at [1206, 312] on icon at bounding box center [1197, 308] width 42 height 34
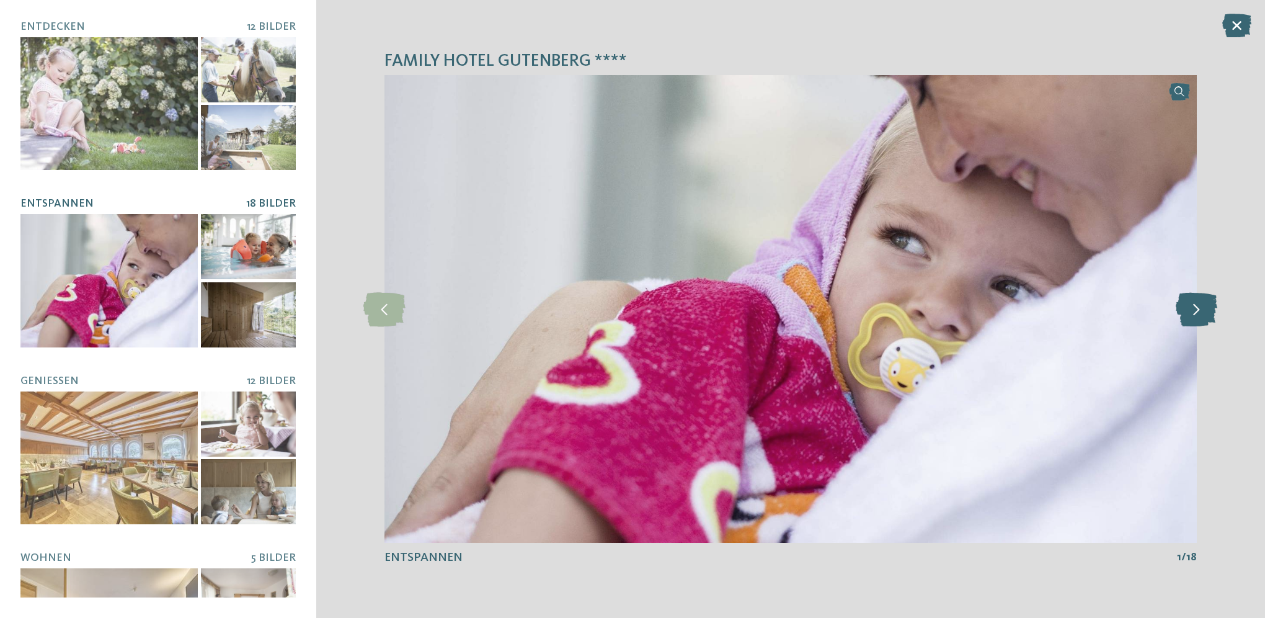
click at [1206, 312] on icon at bounding box center [1197, 308] width 42 height 34
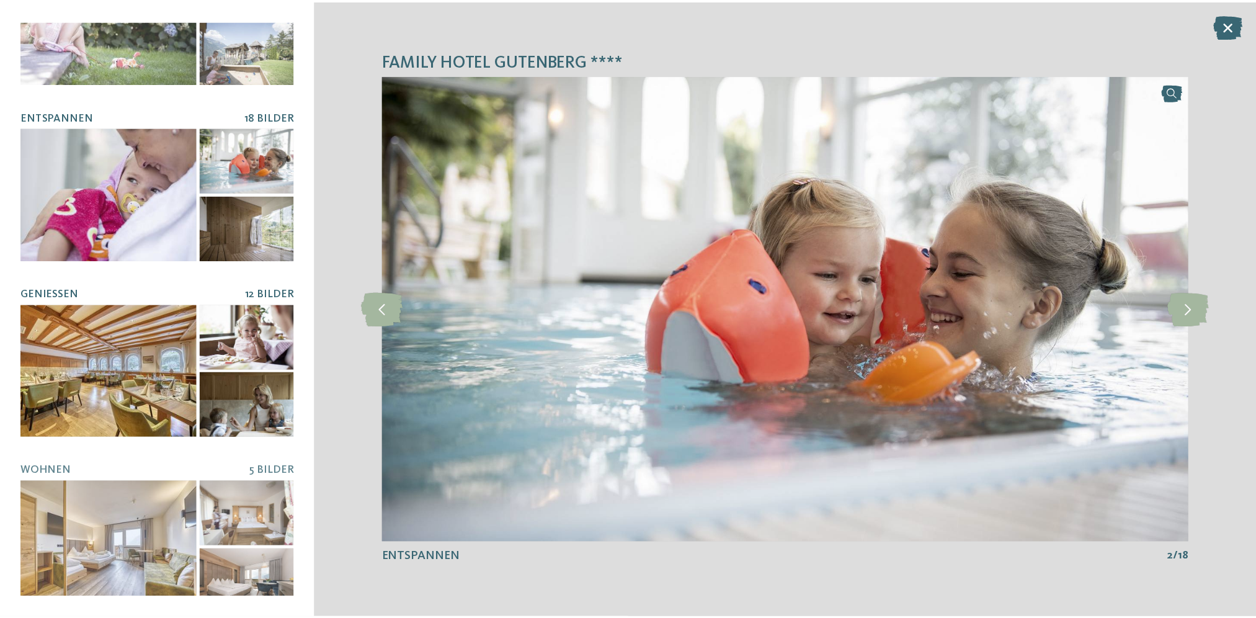
scroll to position [91, 0]
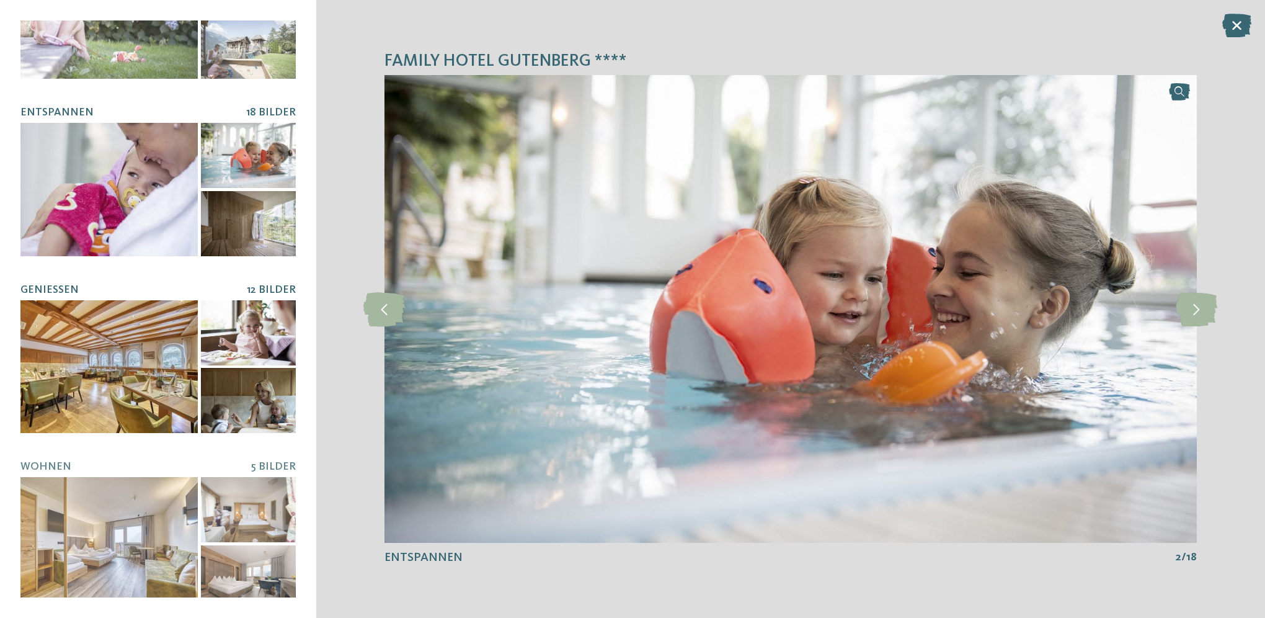
click at [122, 364] on div at bounding box center [108, 366] width 177 height 133
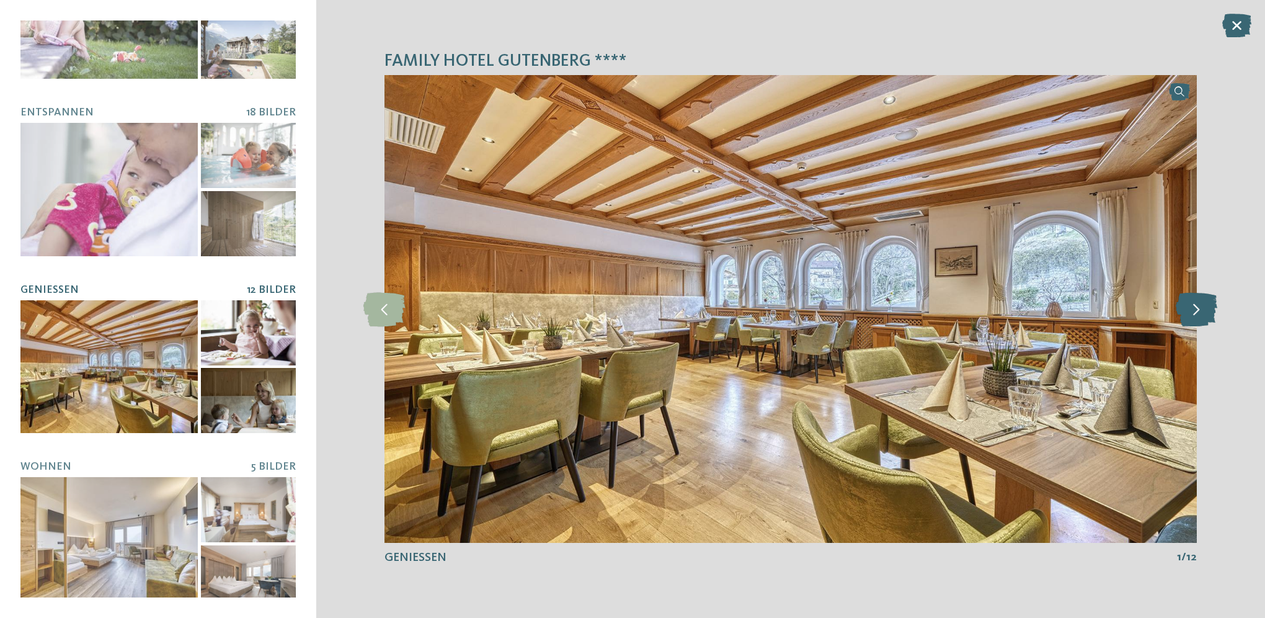
click at [1201, 309] on icon at bounding box center [1197, 308] width 42 height 34
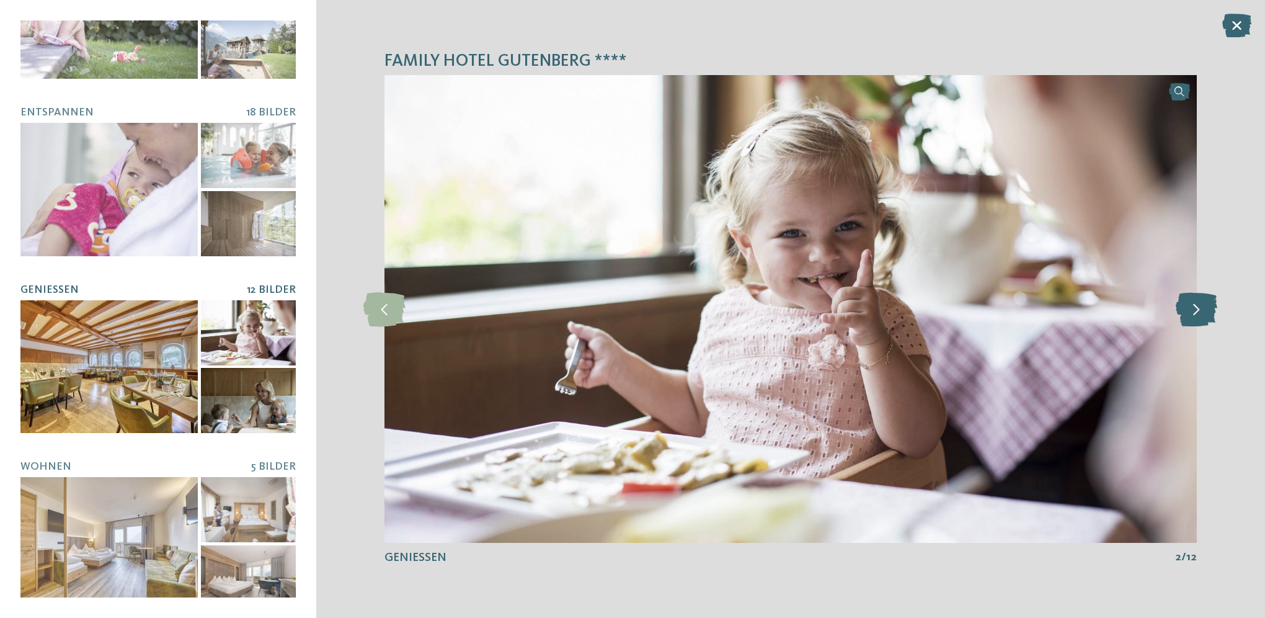
click at [1201, 309] on icon at bounding box center [1197, 308] width 42 height 34
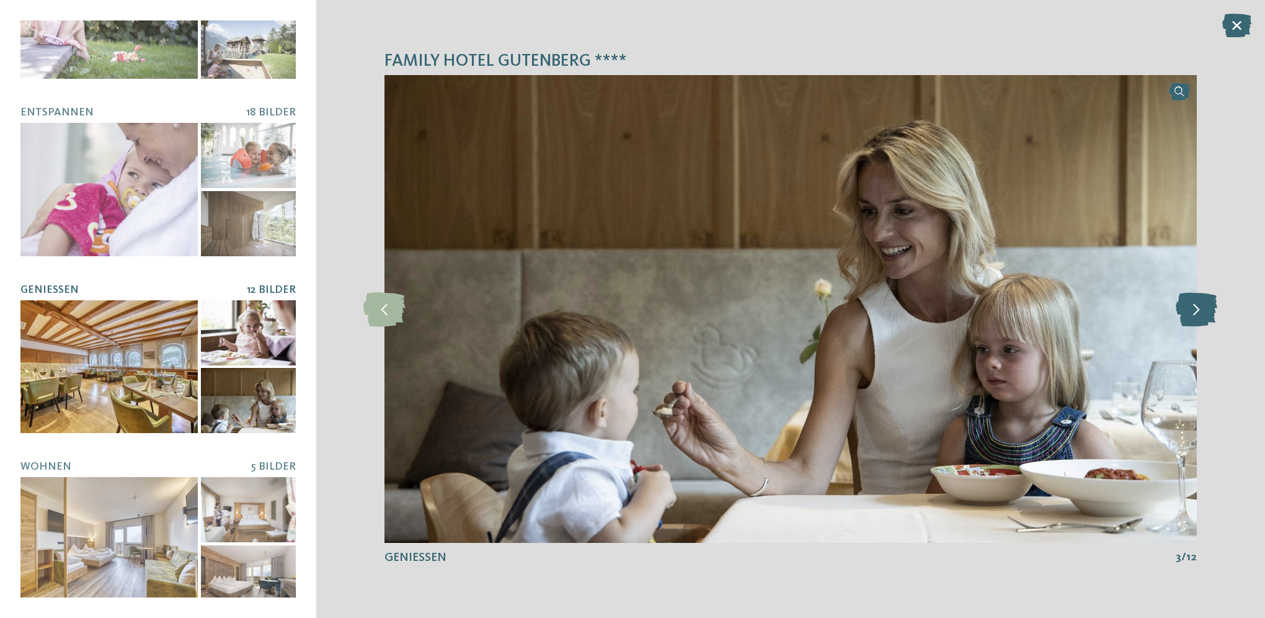
click at [1201, 309] on icon at bounding box center [1197, 308] width 42 height 34
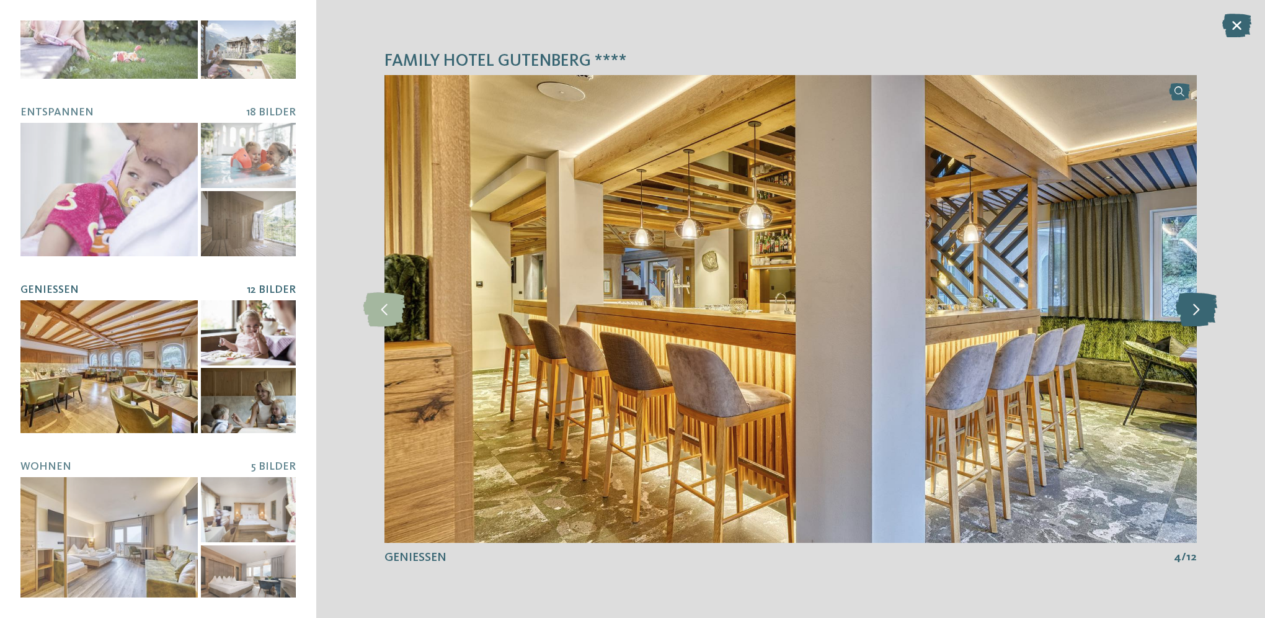
click at [1201, 309] on icon at bounding box center [1197, 308] width 42 height 34
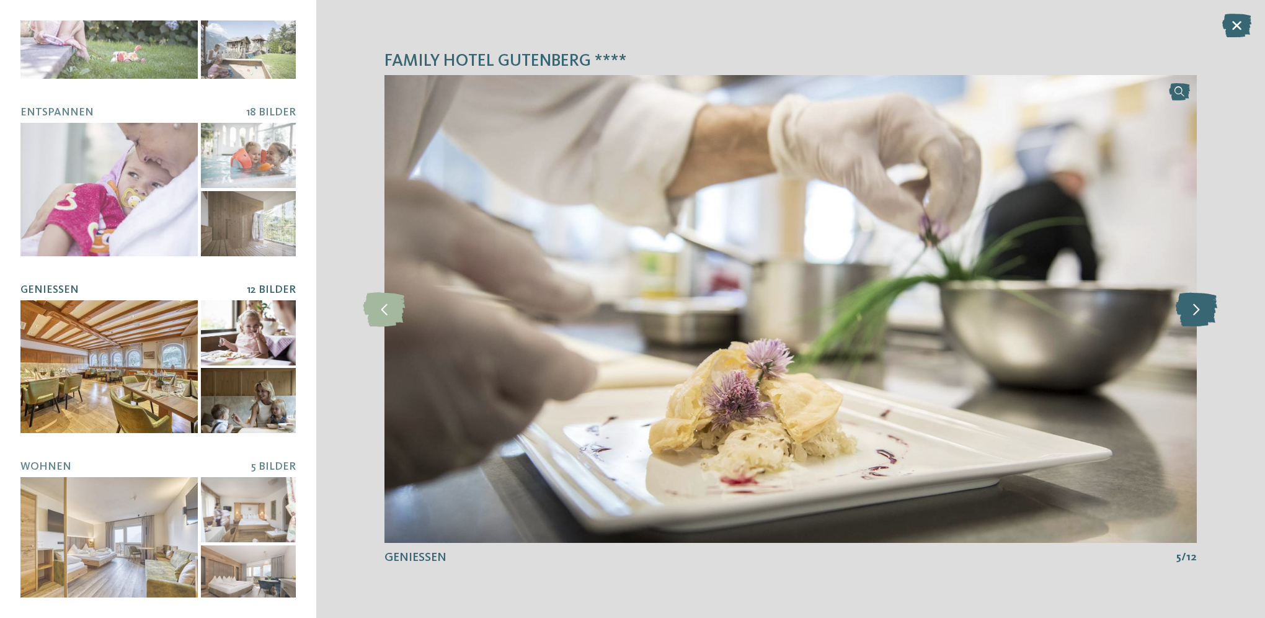
click at [1201, 309] on icon at bounding box center [1197, 308] width 42 height 34
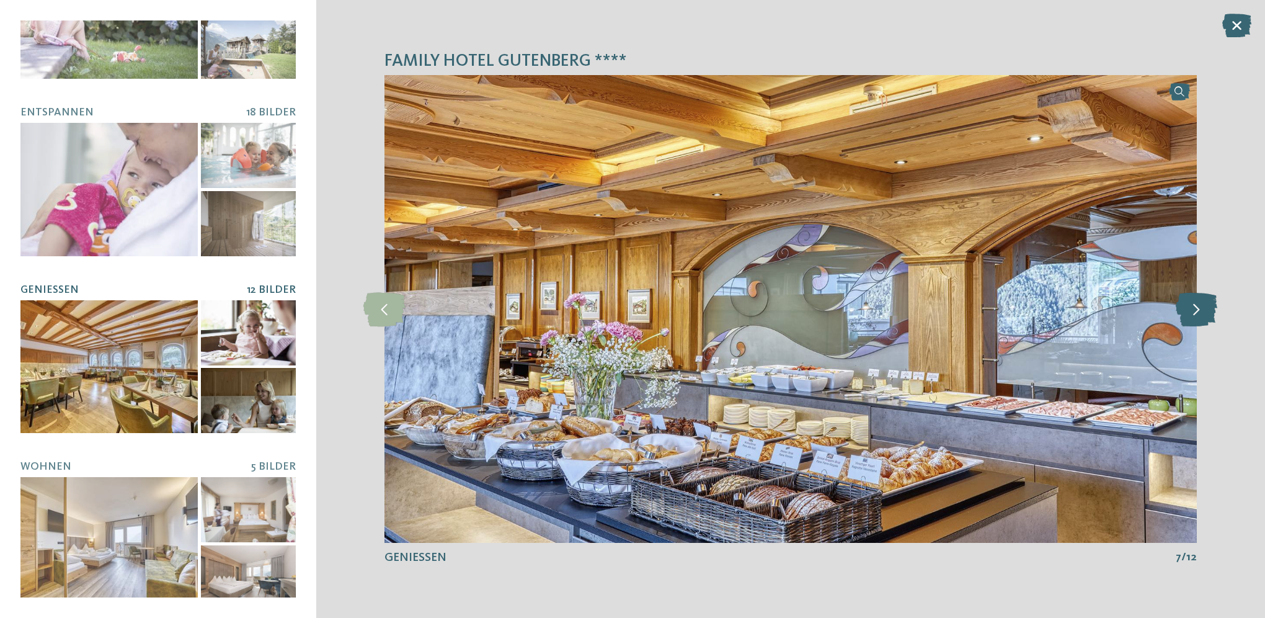
click at [1201, 309] on icon at bounding box center [1197, 308] width 42 height 34
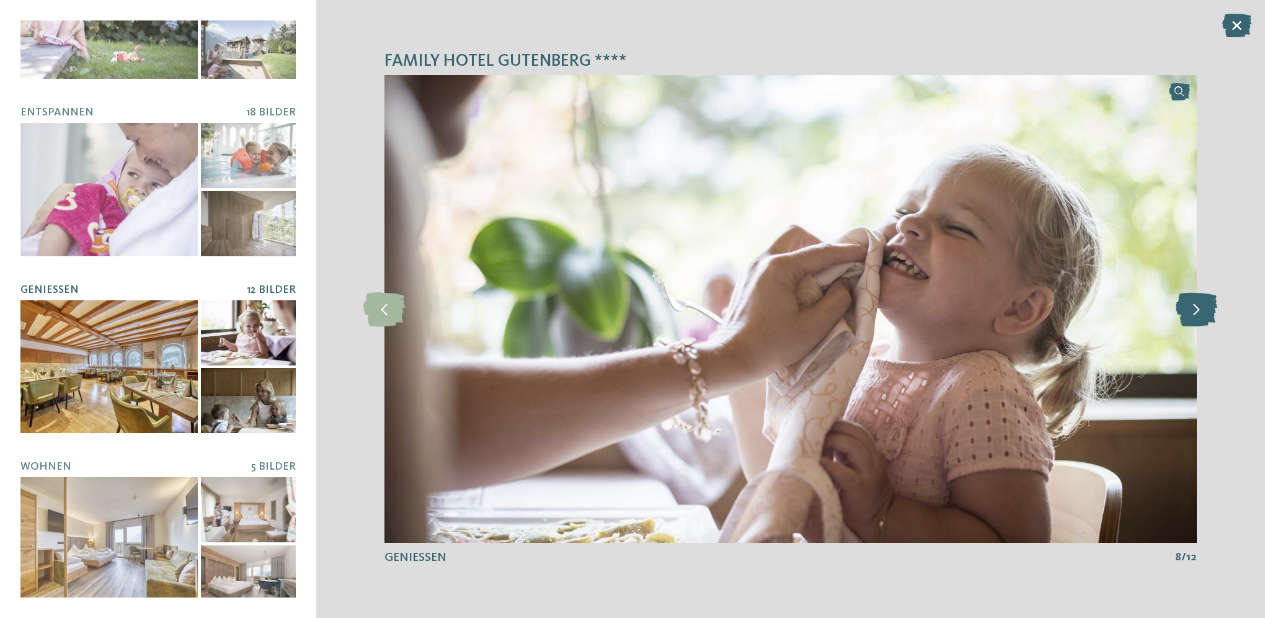
click at [1201, 309] on icon at bounding box center [1197, 308] width 42 height 34
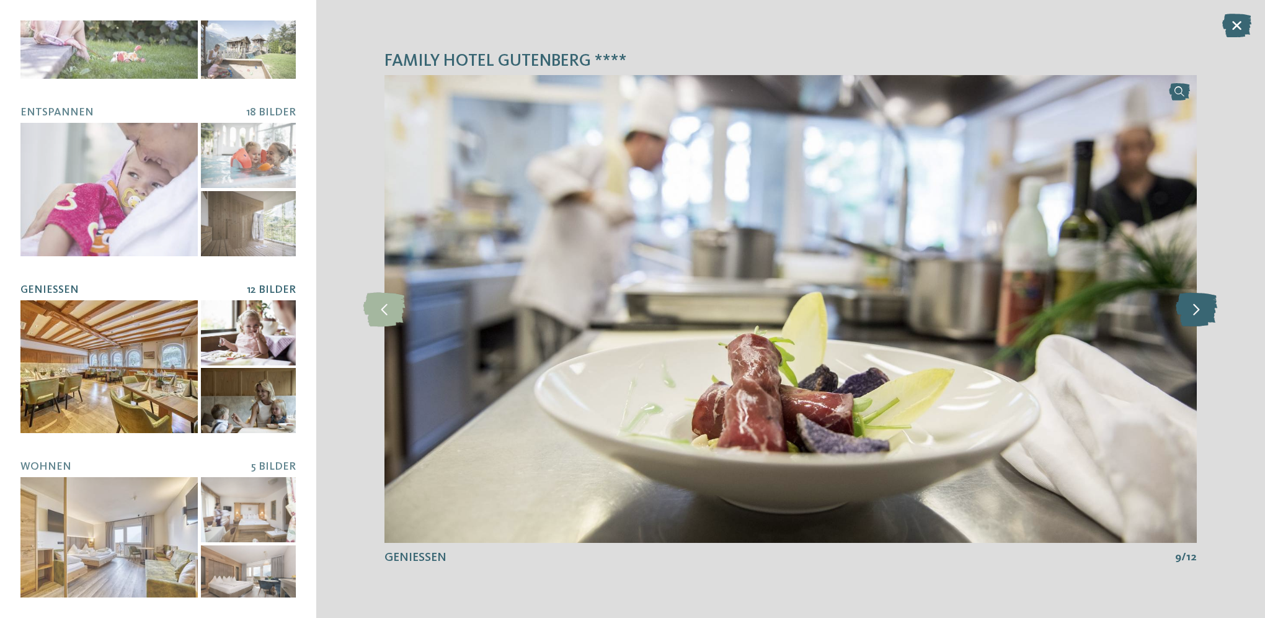
click at [1201, 309] on icon at bounding box center [1197, 308] width 42 height 34
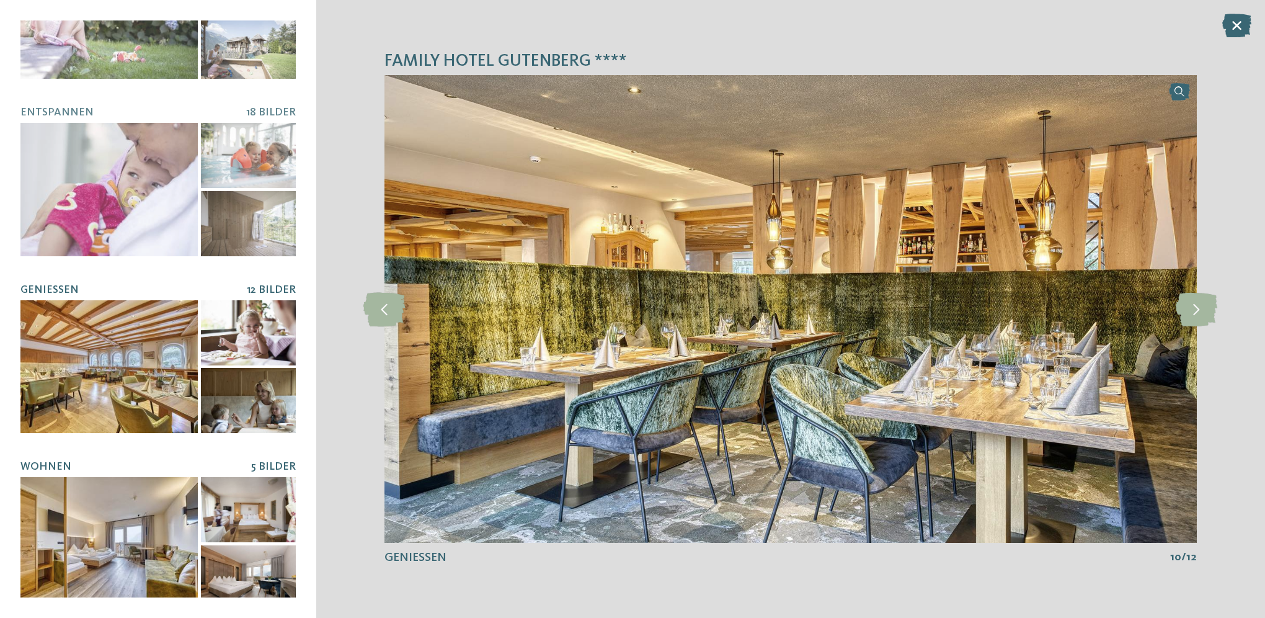
click at [138, 526] on div at bounding box center [108, 543] width 177 height 133
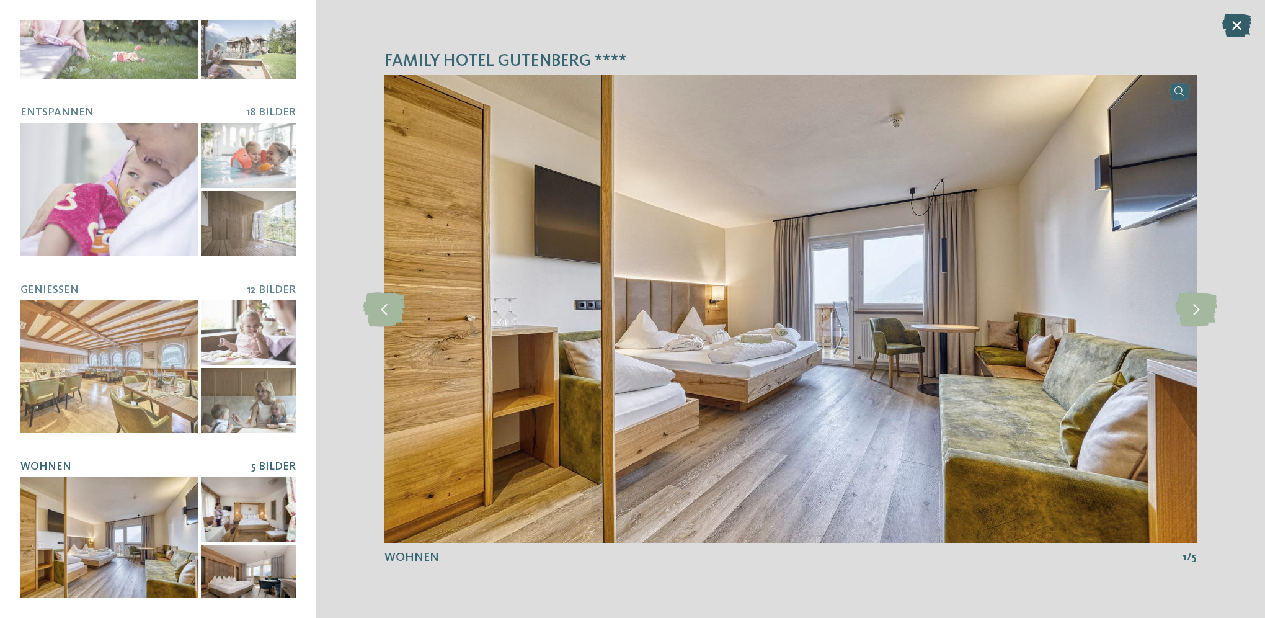
click at [1238, 25] on icon at bounding box center [1236, 26] width 29 height 24
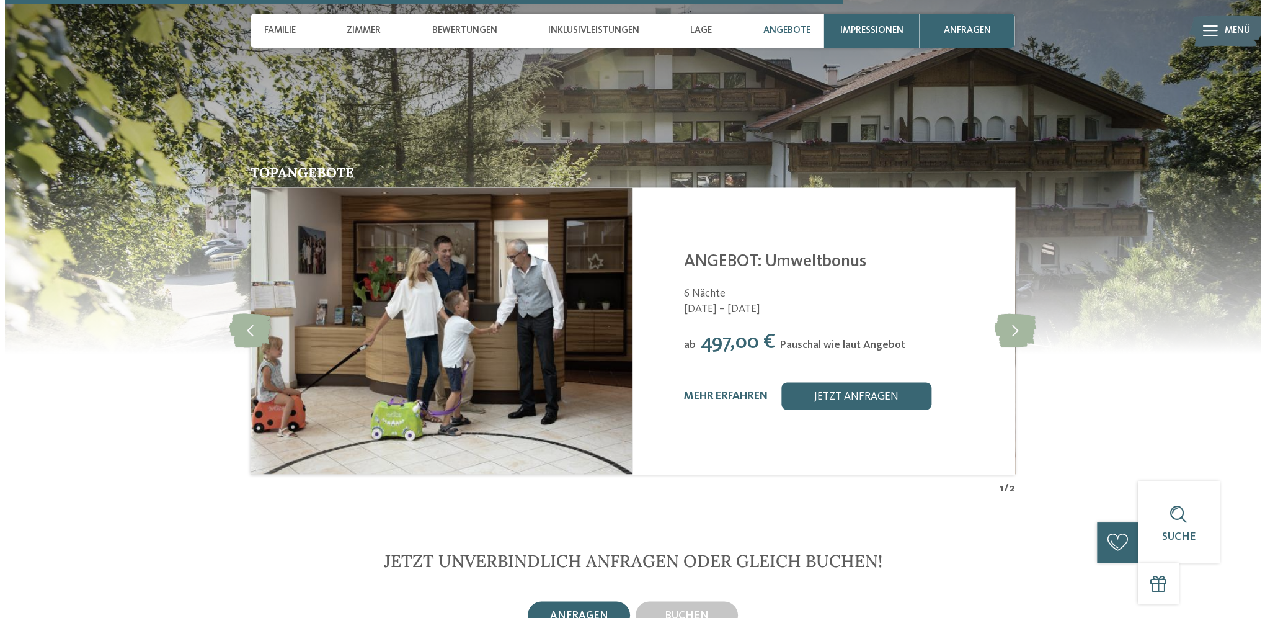
scroll to position [2853, 0]
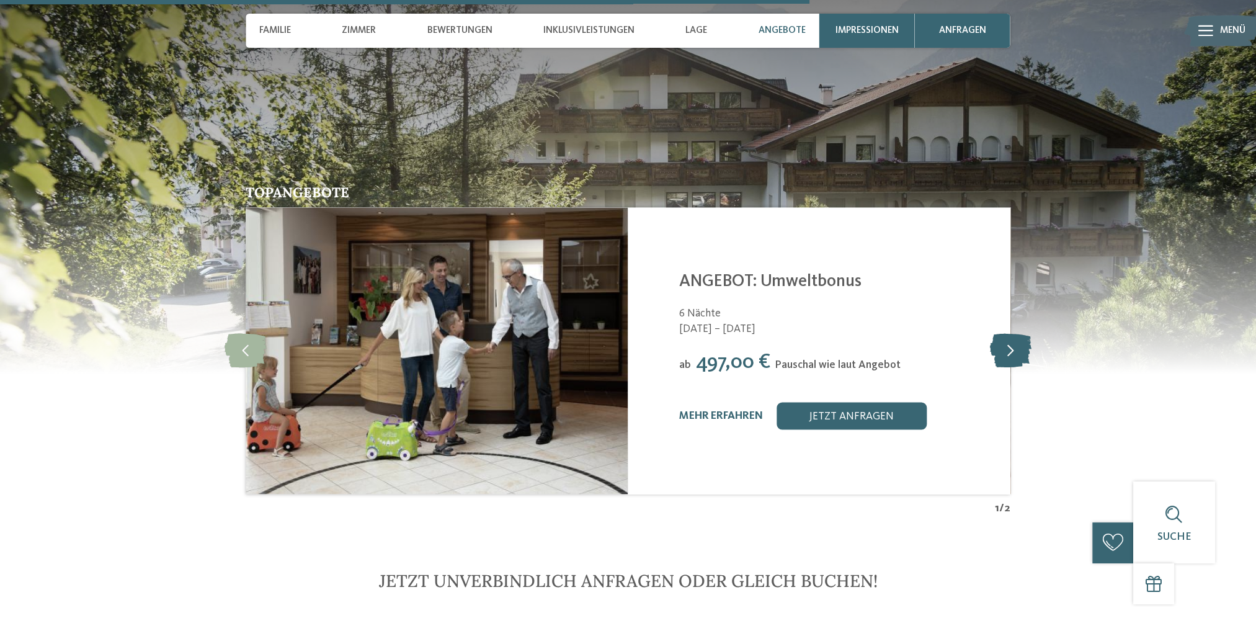
click at [1006, 337] on icon at bounding box center [1010, 350] width 42 height 34
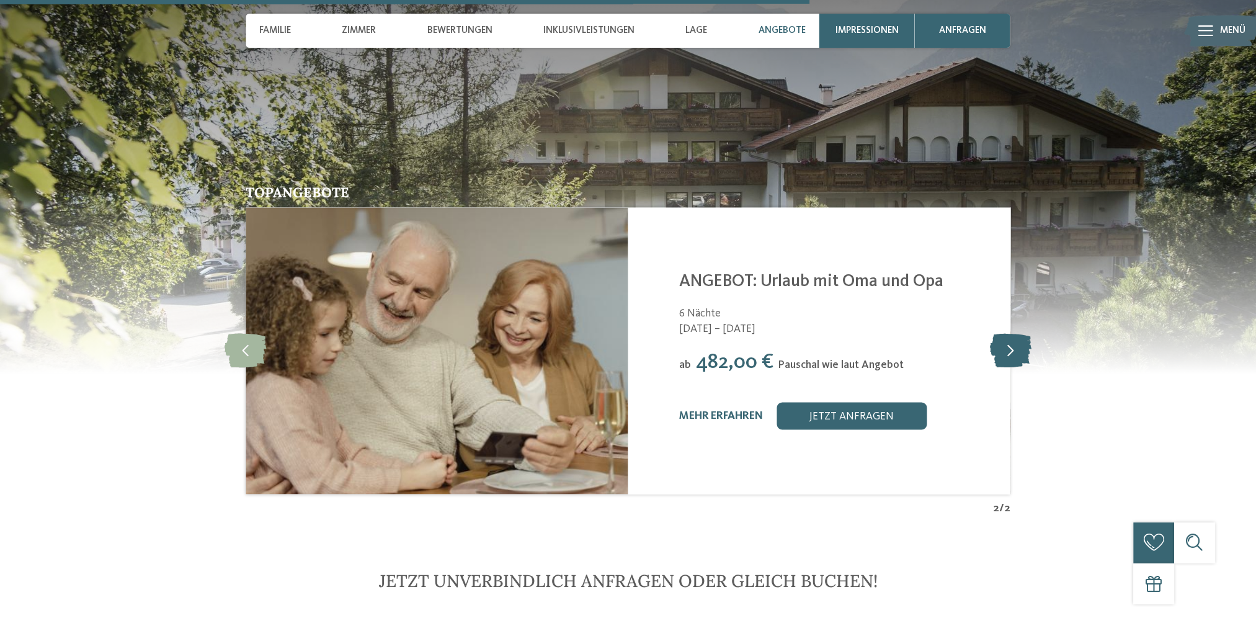
click at [1006, 337] on icon at bounding box center [1010, 350] width 42 height 34
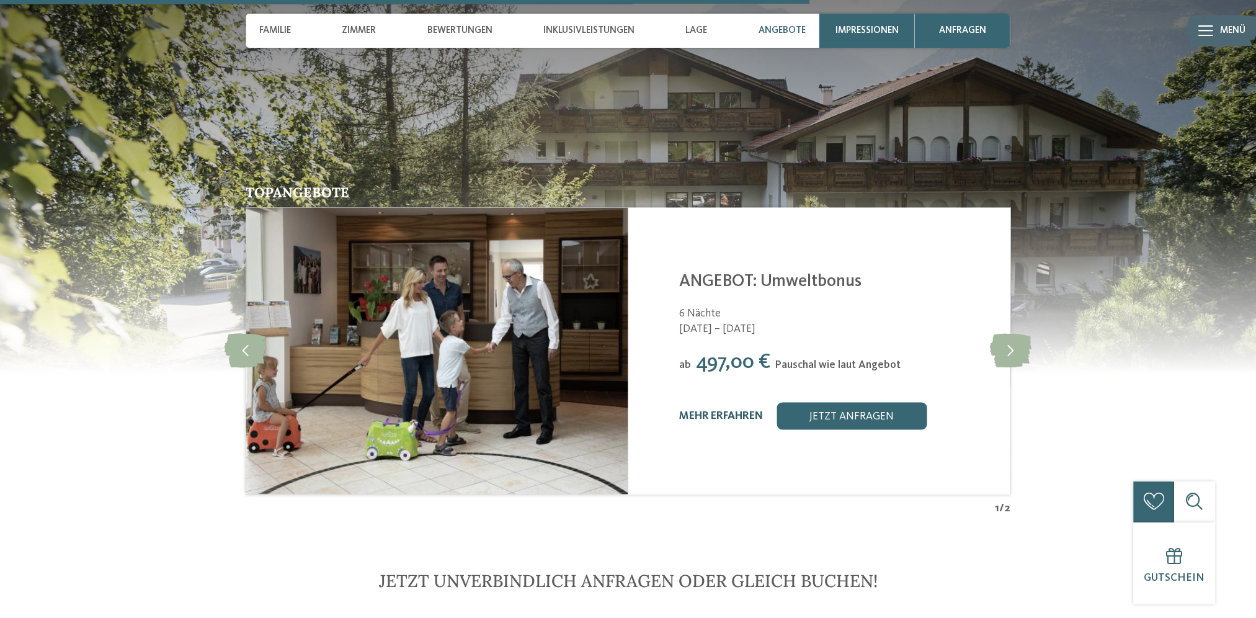
click at [746, 410] on link "mehr erfahren" at bounding box center [721, 415] width 84 height 11
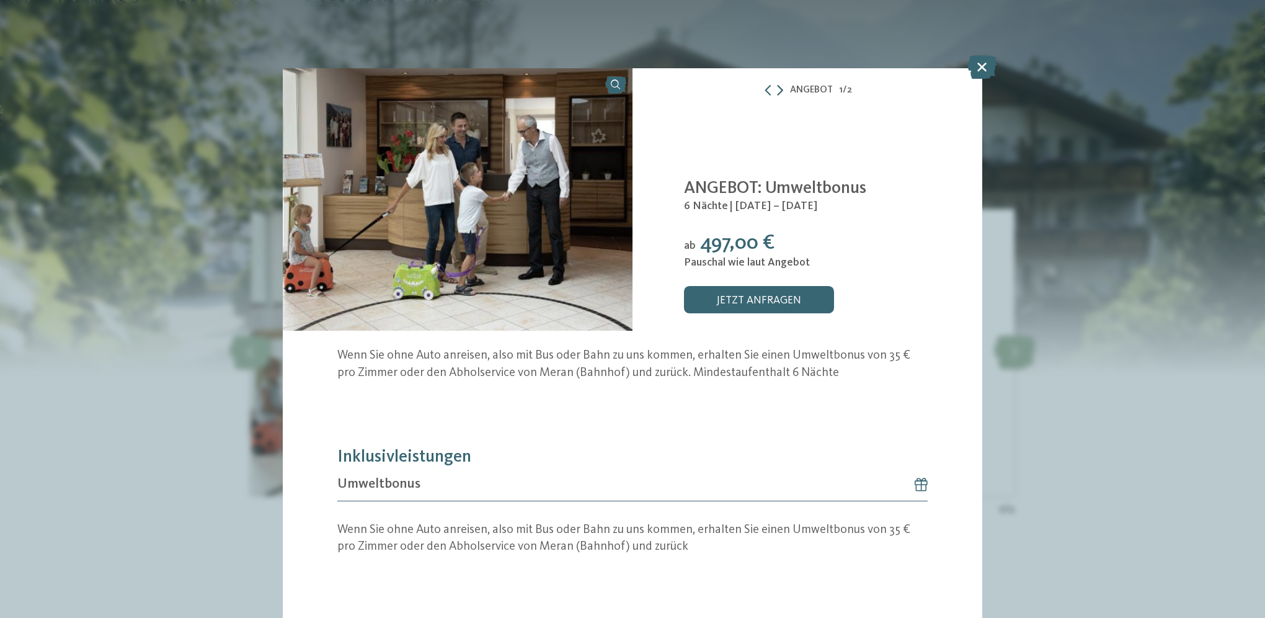
click at [777, 93] on icon at bounding box center [780, 90] width 6 height 11
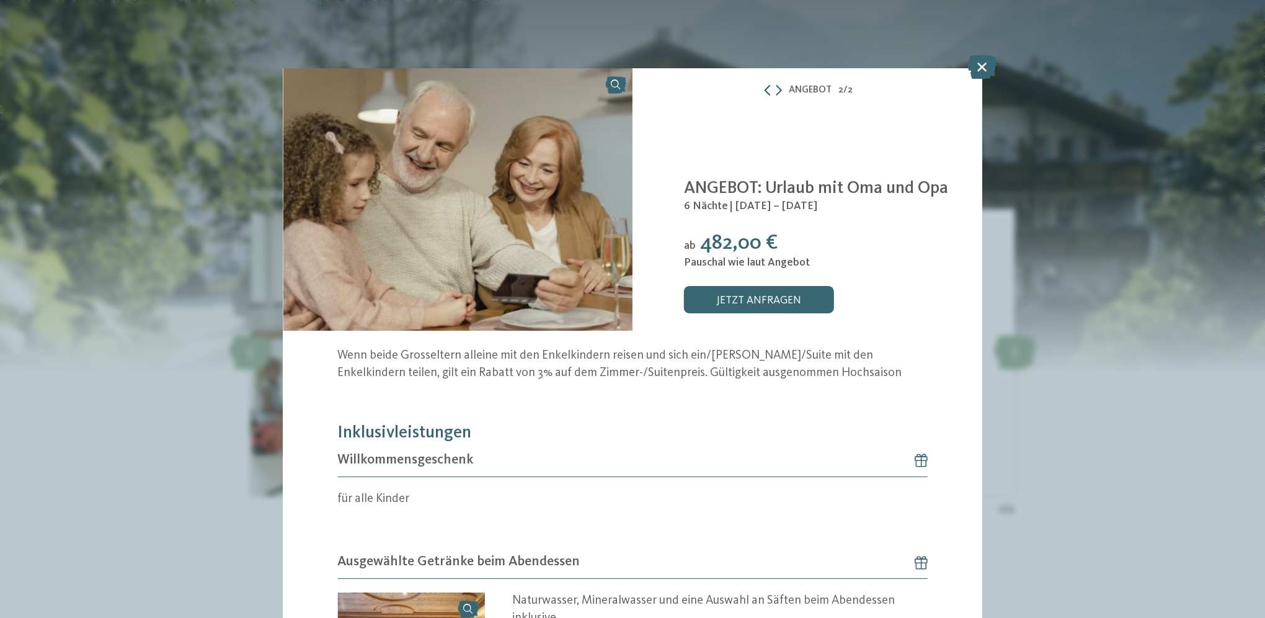
click at [762, 93] on icon at bounding box center [767, 90] width 11 height 11
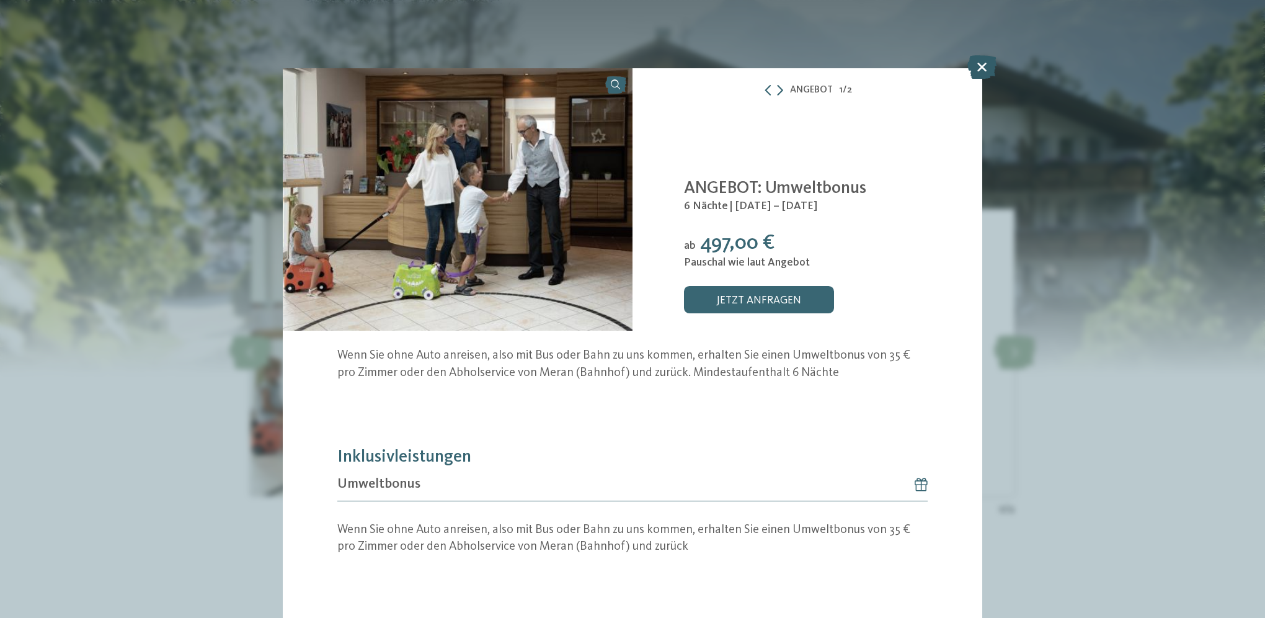
click at [982, 62] on icon at bounding box center [981, 67] width 29 height 24
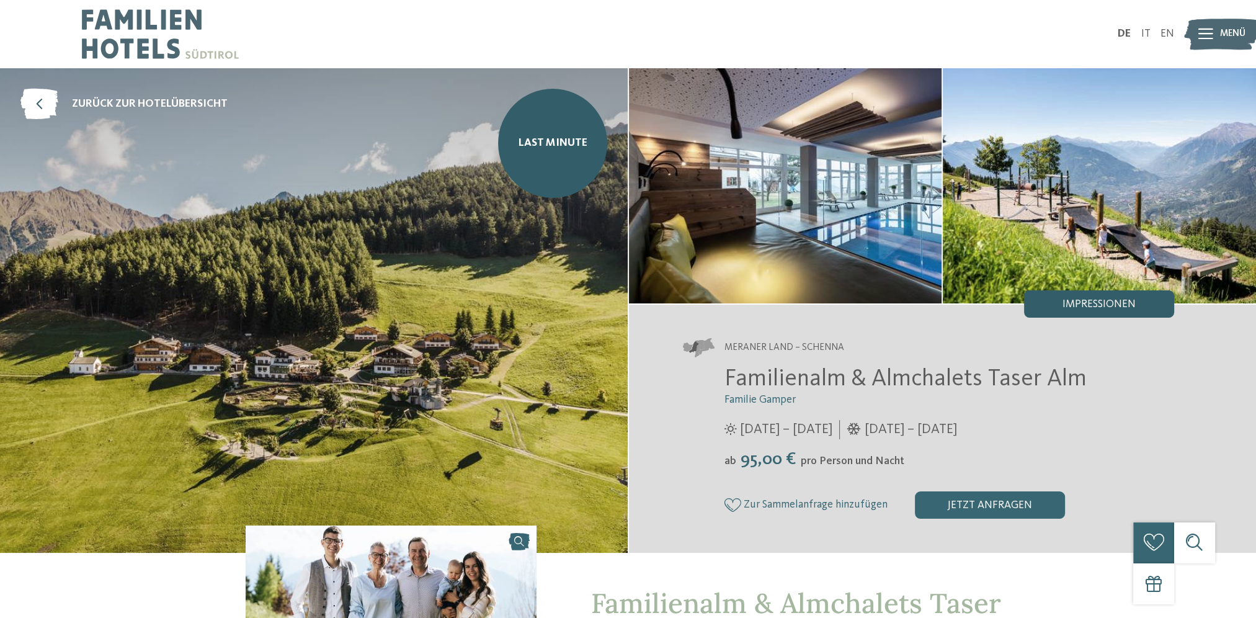
click at [1046, 304] on div "Impressionen" at bounding box center [1099, 303] width 150 height 27
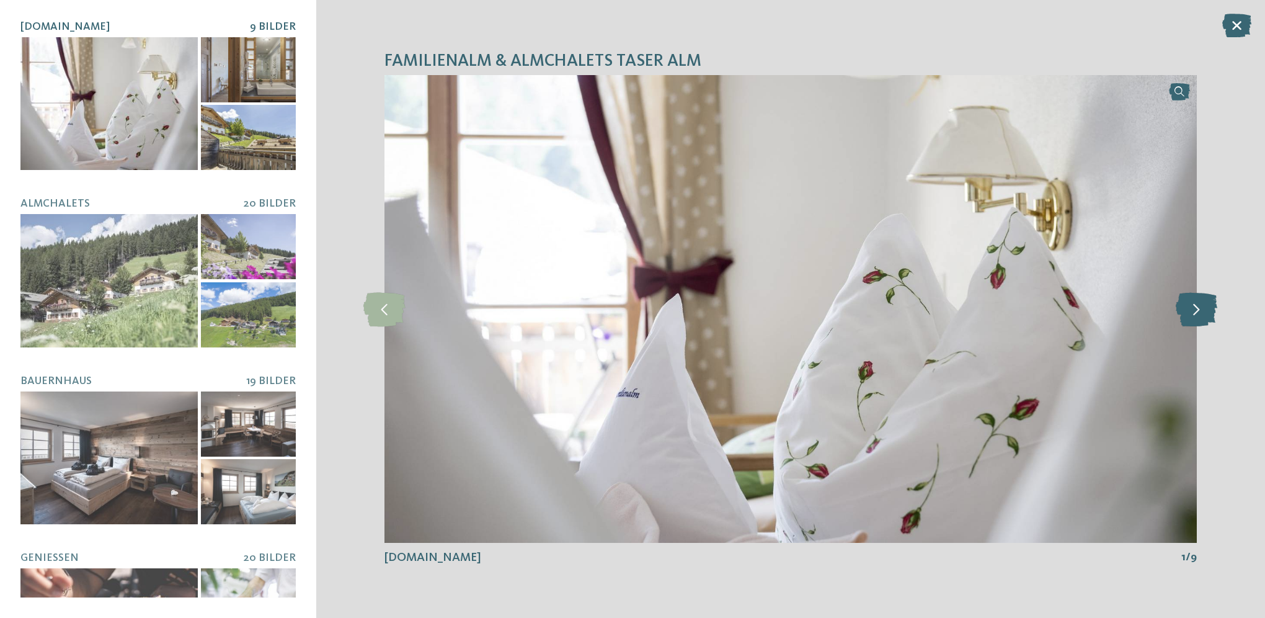
click at [1216, 318] on icon at bounding box center [1197, 308] width 42 height 34
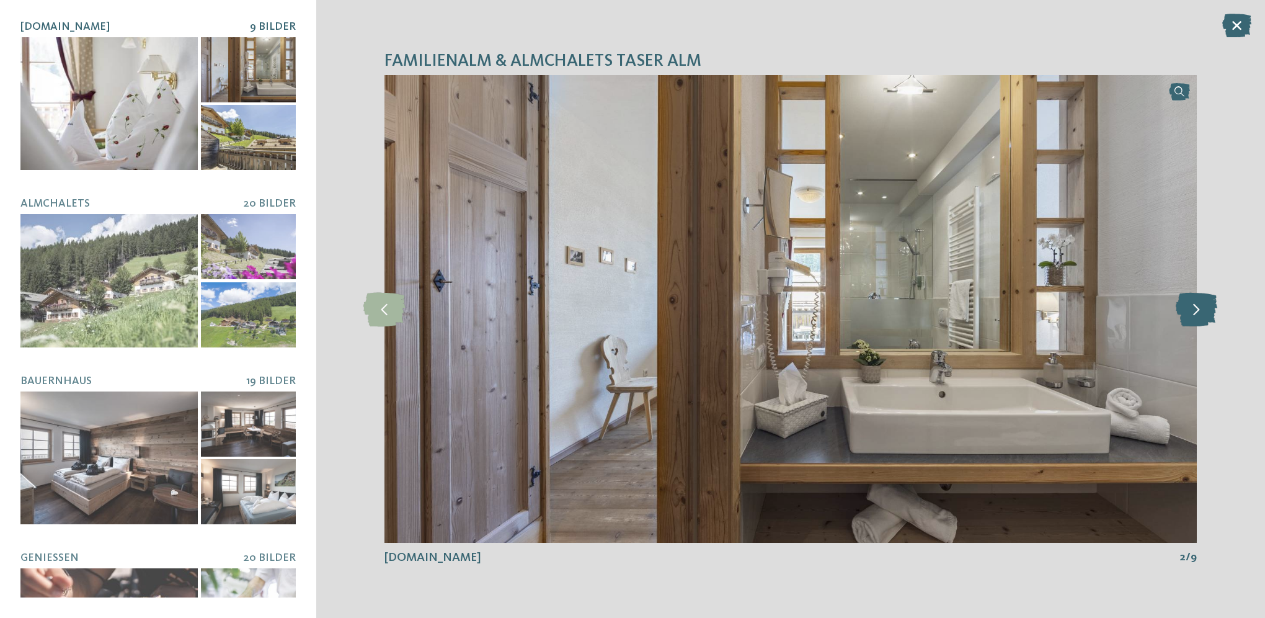
click at [1213, 314] on icon at bounding box center [1197, 308] width 42 height 34
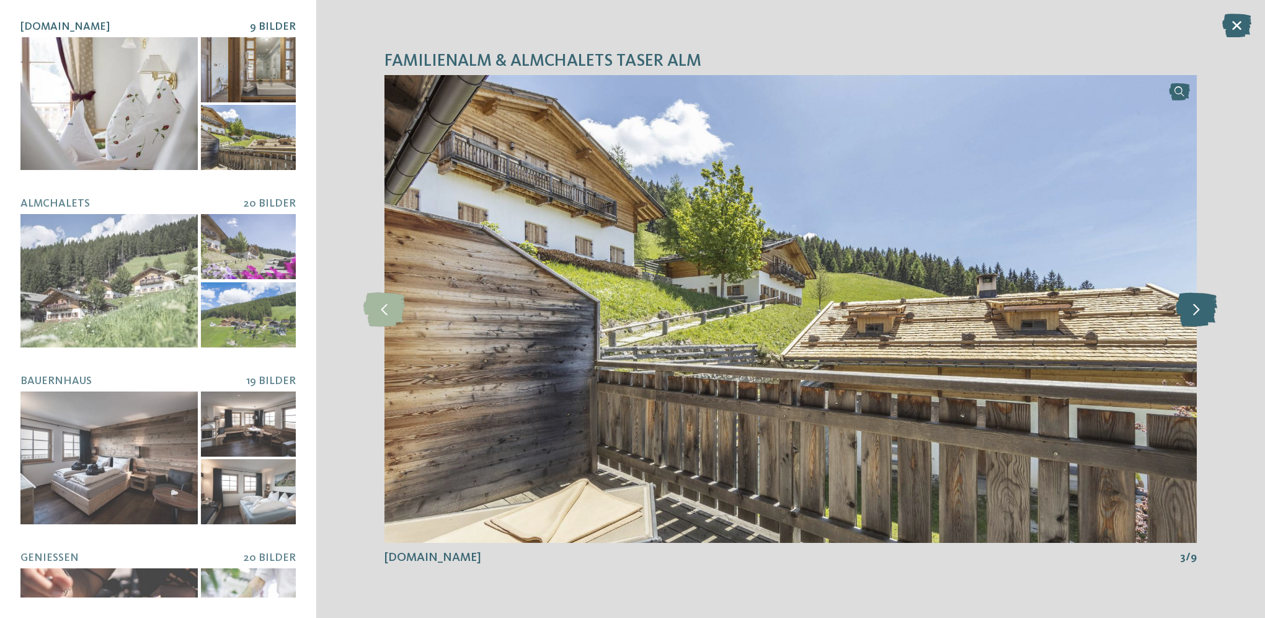
click at [1213, 314] on icon at bounding box center [1197, 308] width 42 height 34
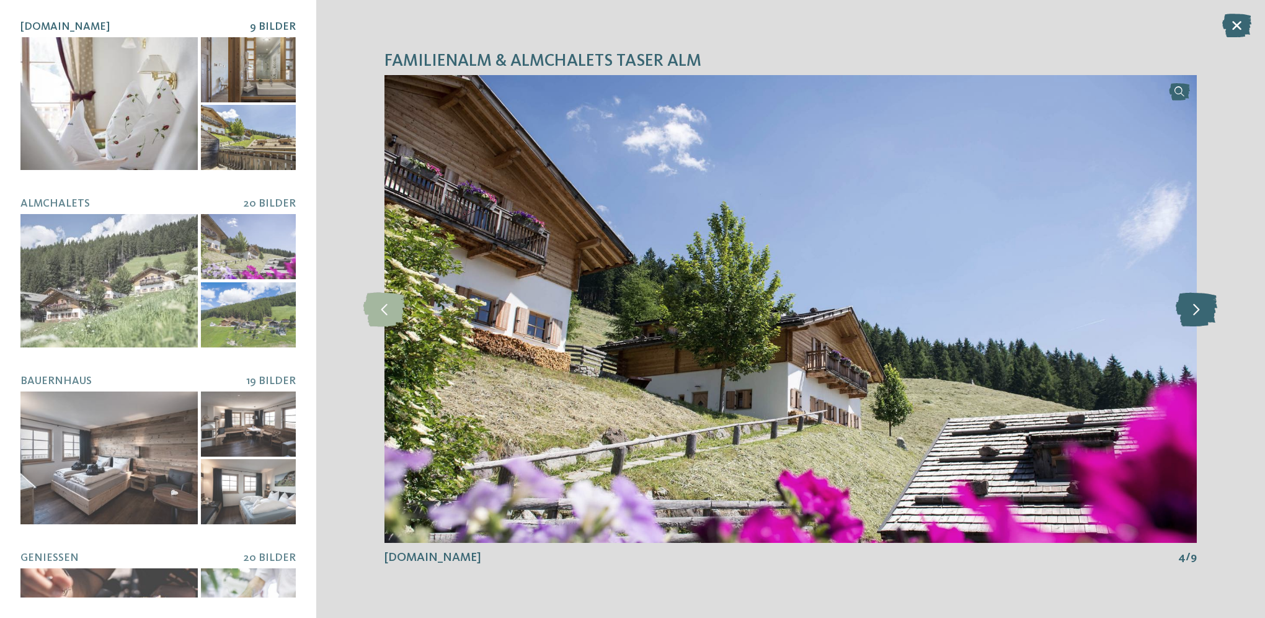
click at [1213, 314] on icon at bounding box center [1197, 308] width 42 height 34
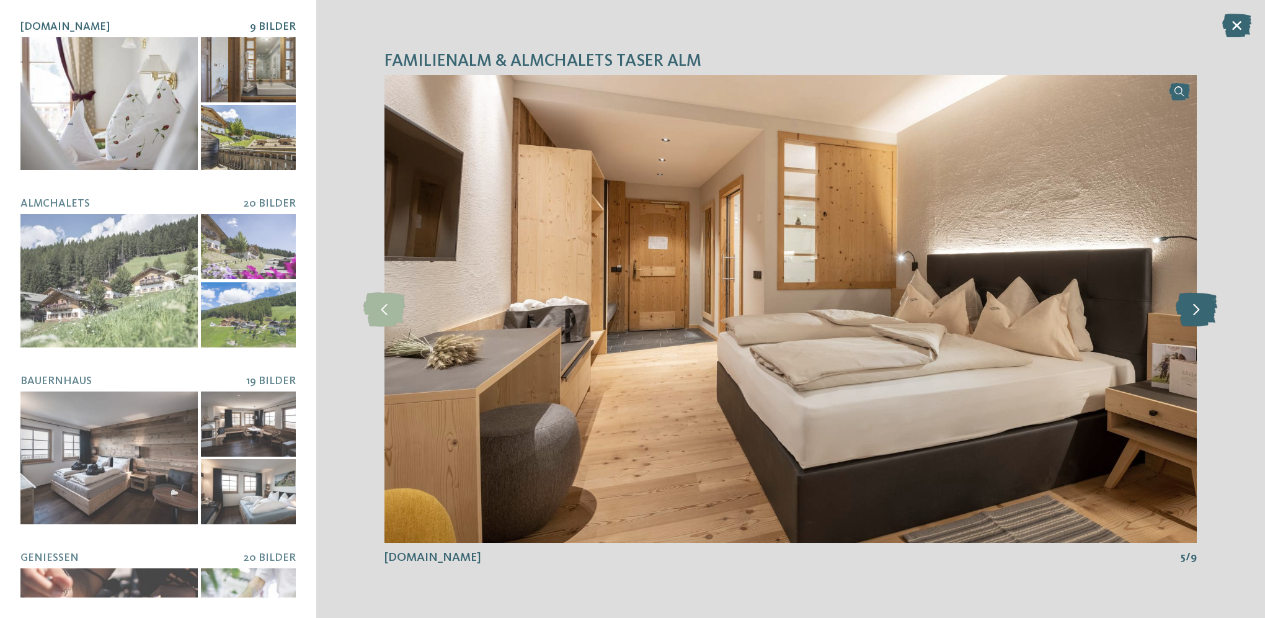
click at [1213, 314] on icon at bounding box center [1197, 308] width 42 height 34
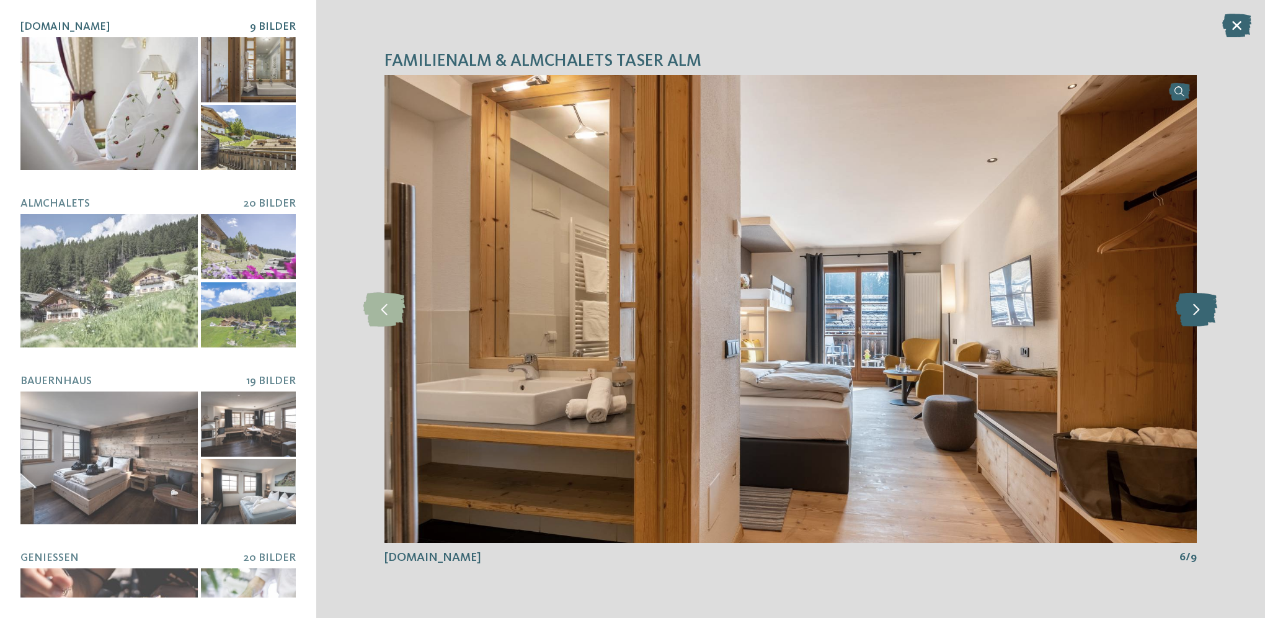
click at [1213, 314] on icon at bounding box center [1197, 308] width 42 height 34
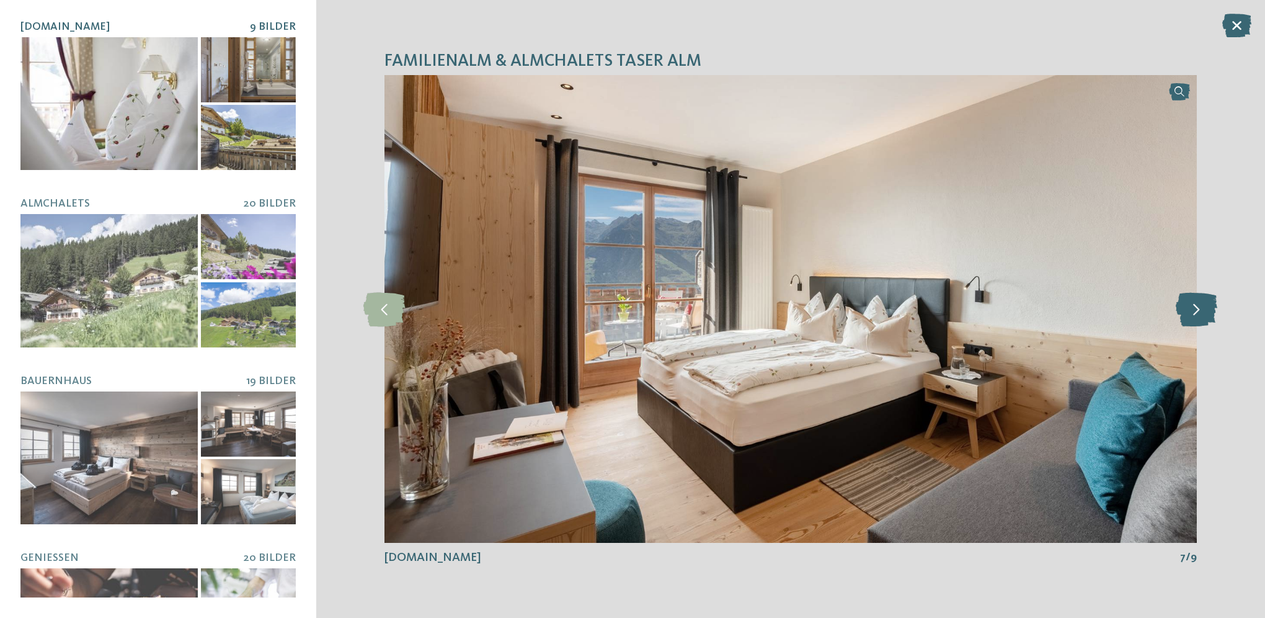
click at [1207, 314] on icon at bounding box center [1197, 308] width 42 height 34
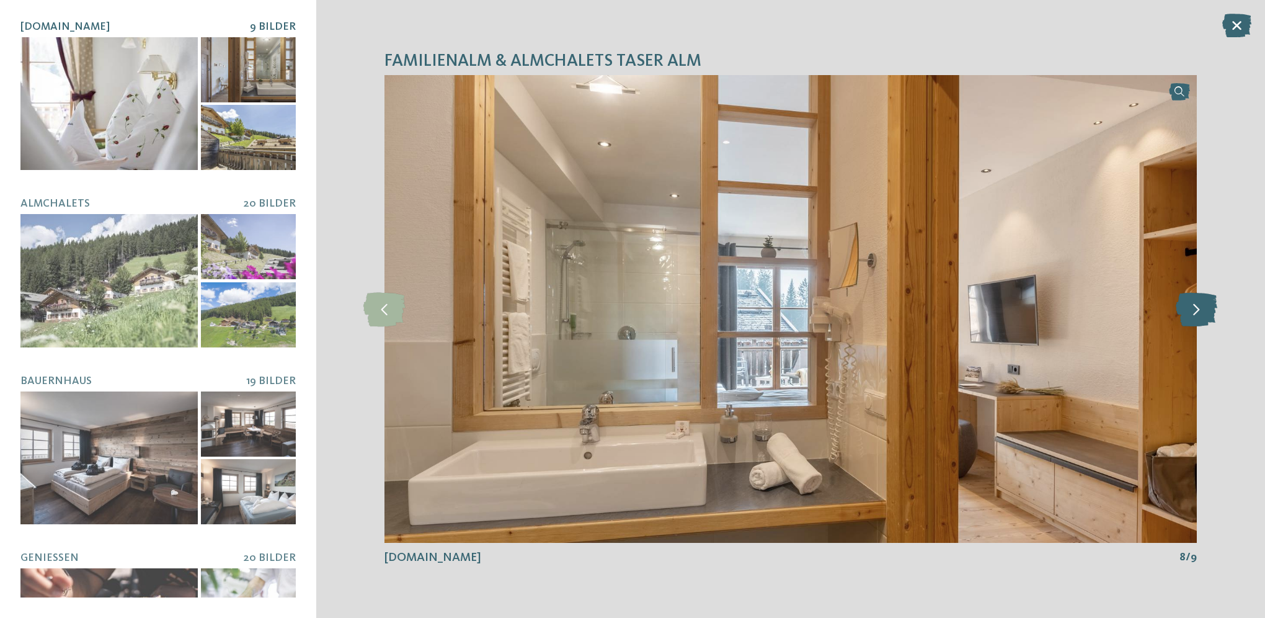
click at [1207, 314] on icon at bounding box center [1197, 308] width 42 height 34
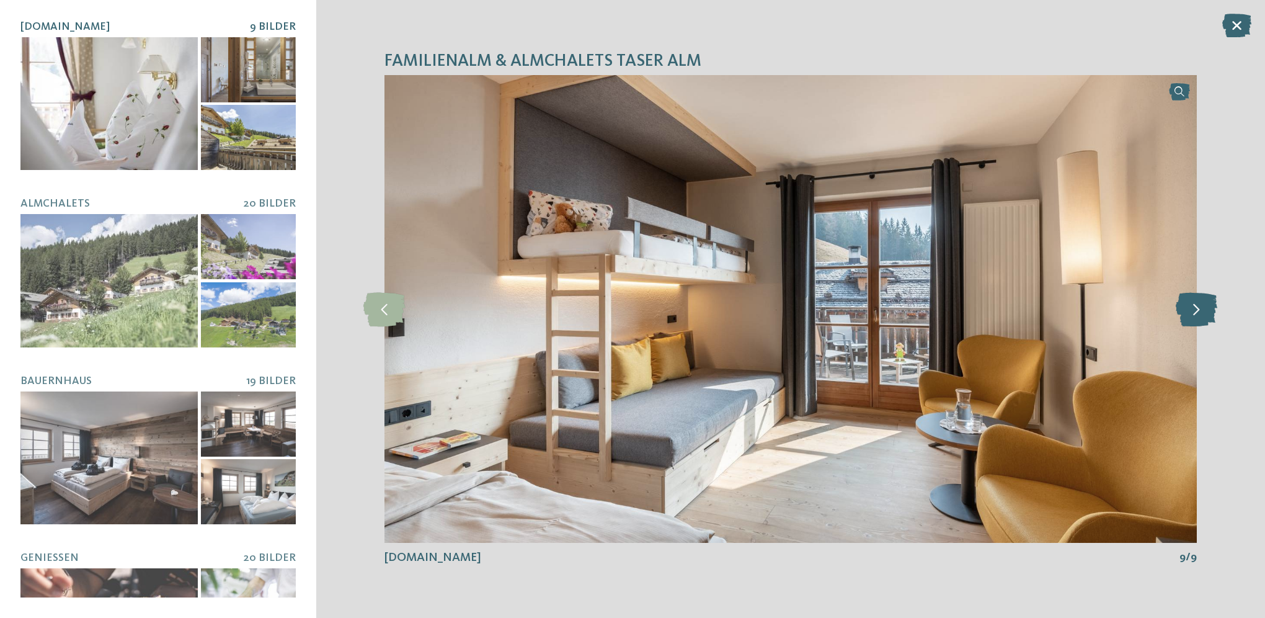
click at [1207, 314] on icon at bounding box center [1197, 308] width 42 height 34
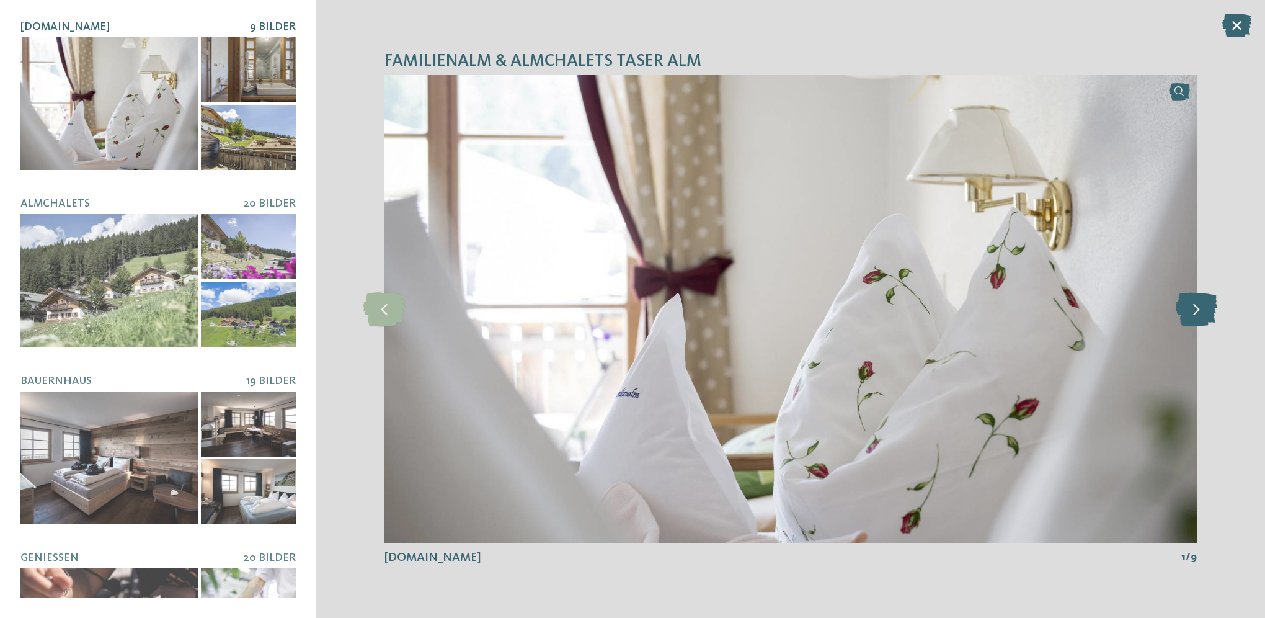
click at [1207, 314] on icon at bounding box center [1197, 308] width 42 height 34
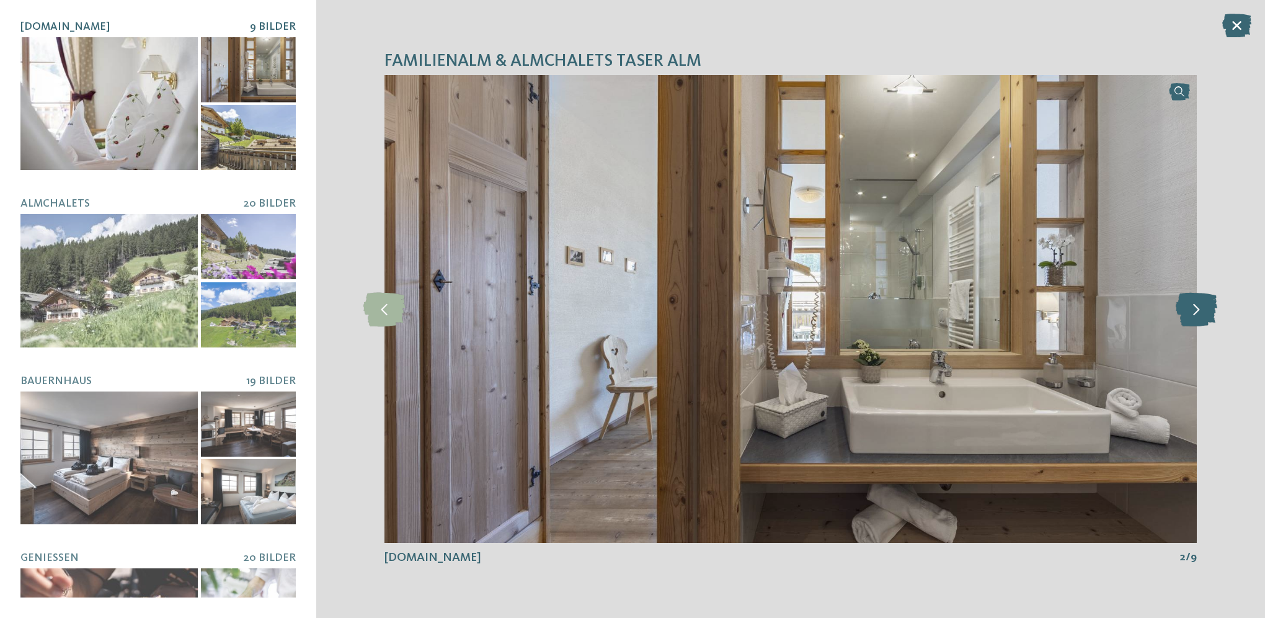
click at [1207, 314] on icon at bounding box center [1197, 308] width 42 height 34
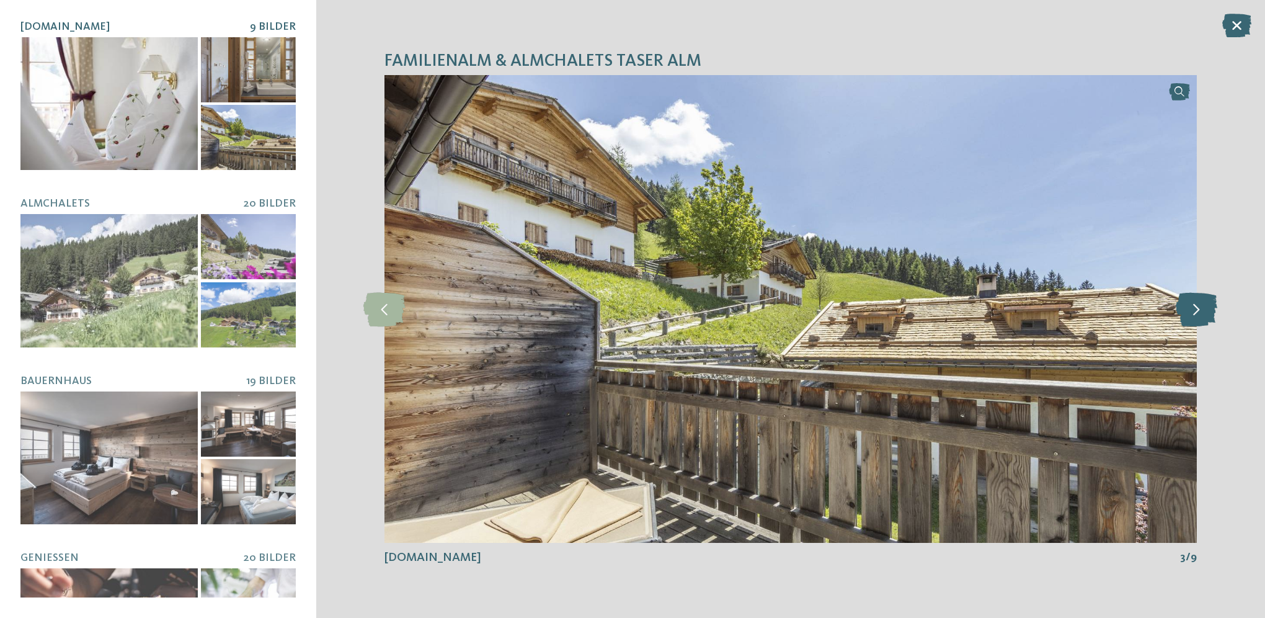
click at [1207, 314] on icon at bounding box center [1197, 308] width 42 height 34
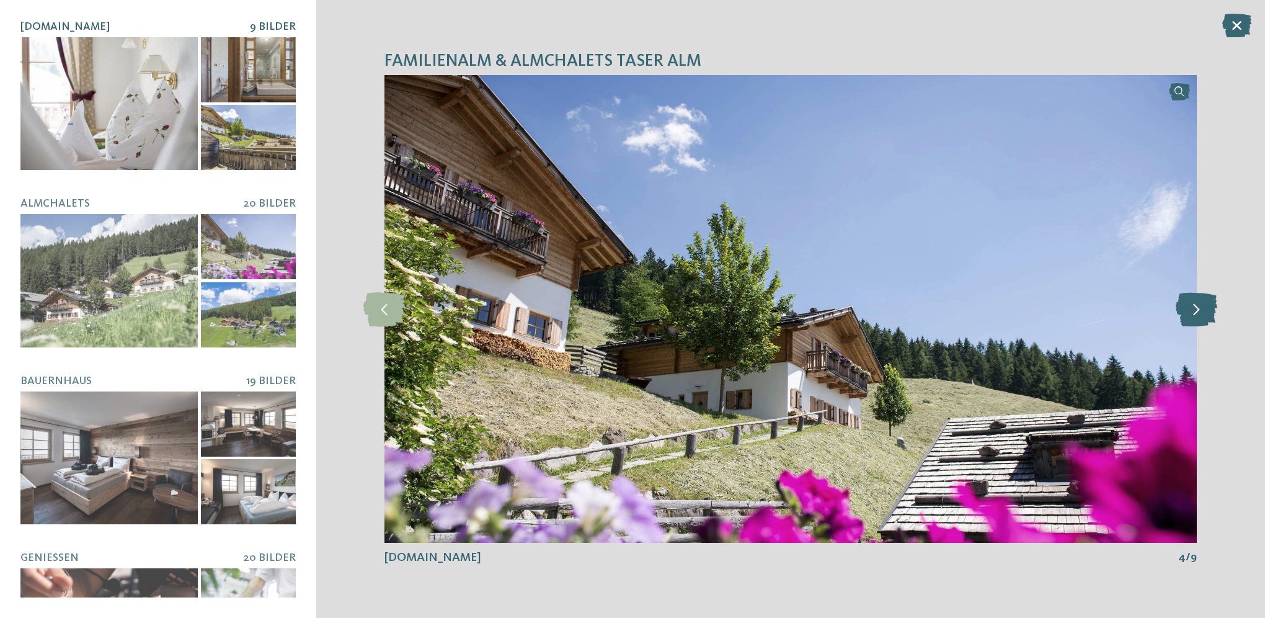
click at [1207, 314] on icon at bounding box center [1197, 308] width 42 height 34
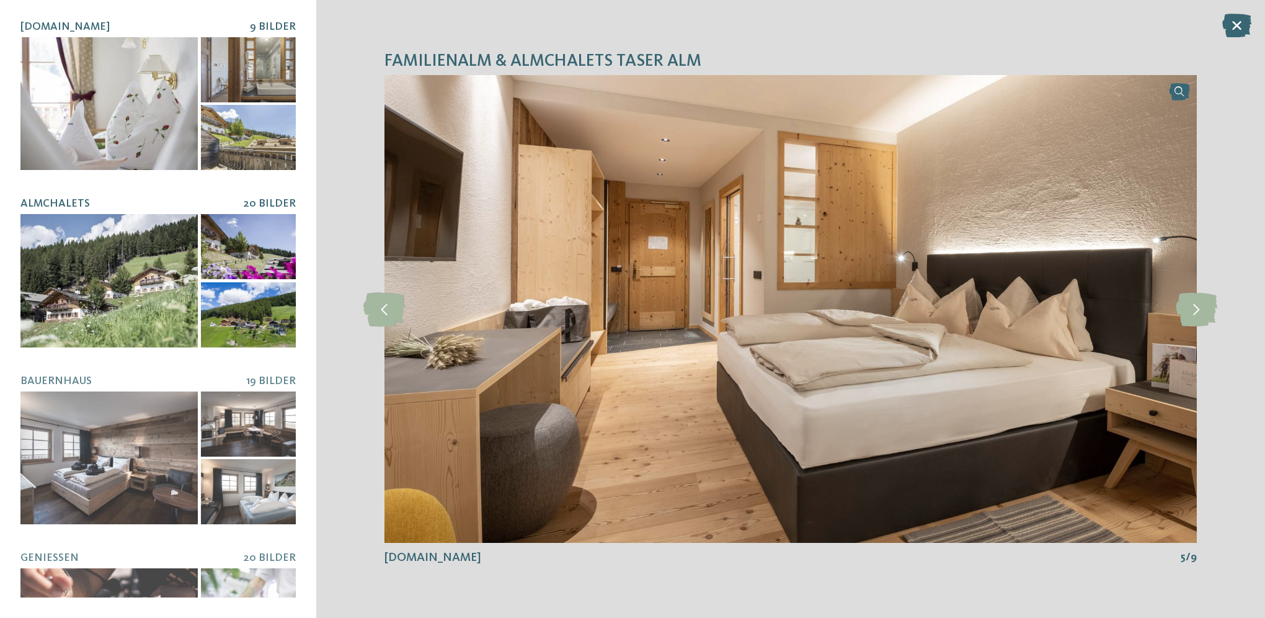
click at [130, 258] on div at bounding box center [108, 280] width 177 height 133
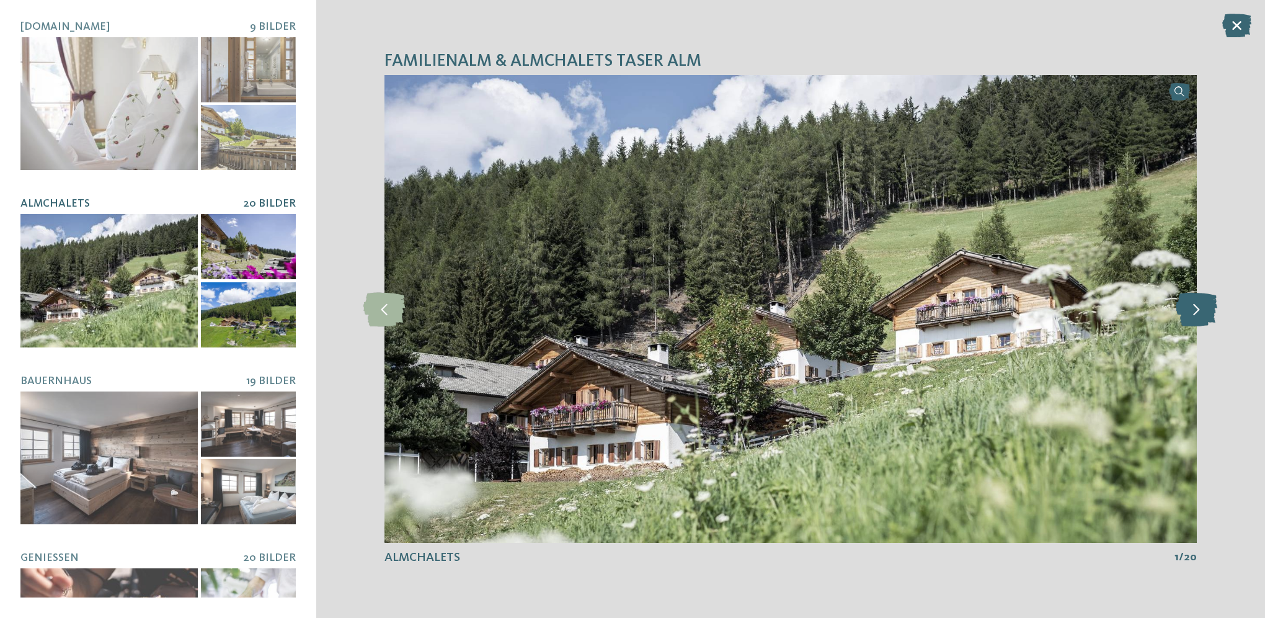
click at [1196, 309] on icon at bounding box center [1197, 308] width 42 height 34
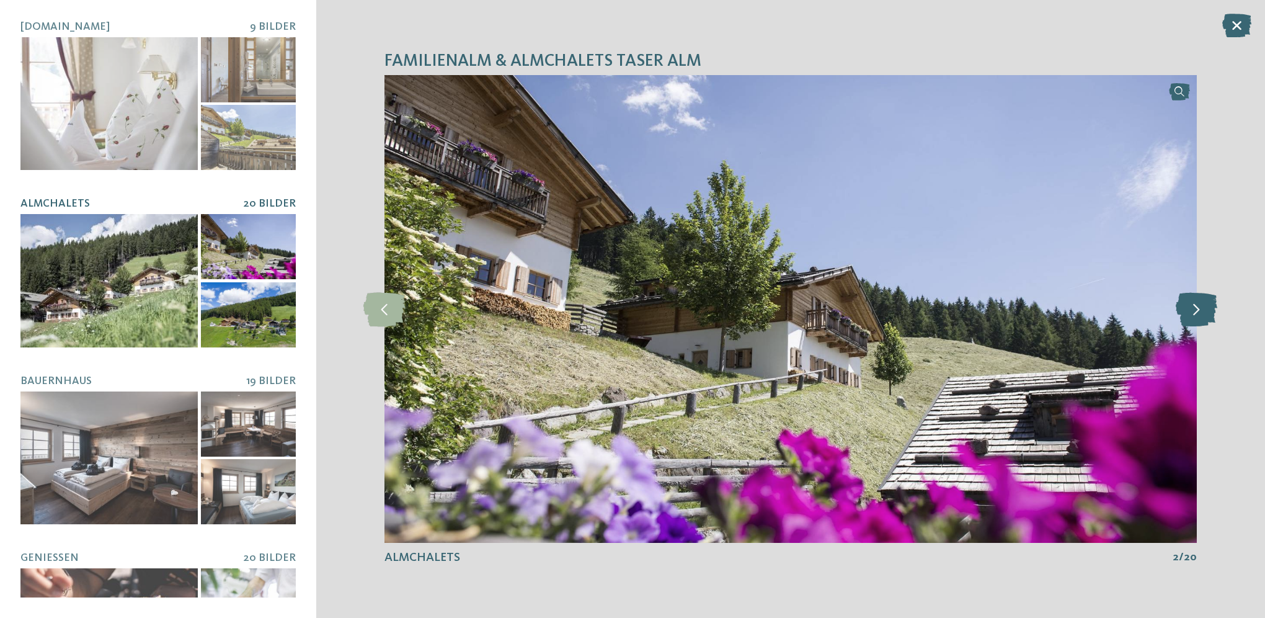
click at [1196, 309] on icon at bounding box center [1197, 308] width 42 height 34
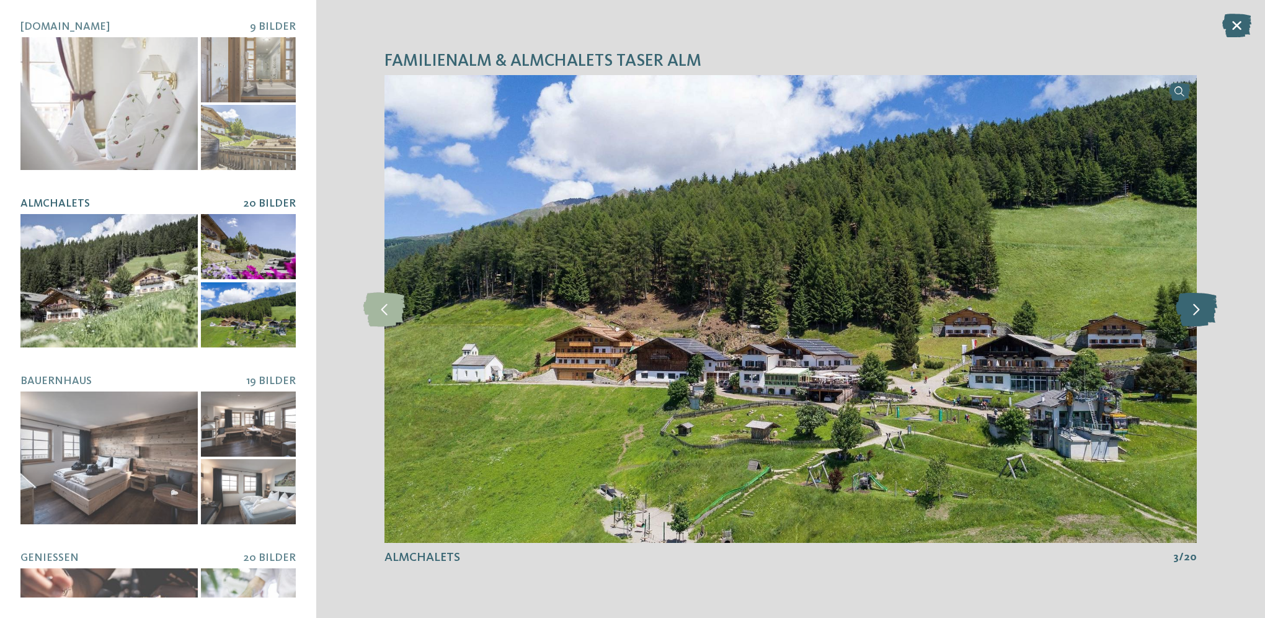
click at [1196, 309] on icon at bounding box center [1197, 308] width 42 height 34
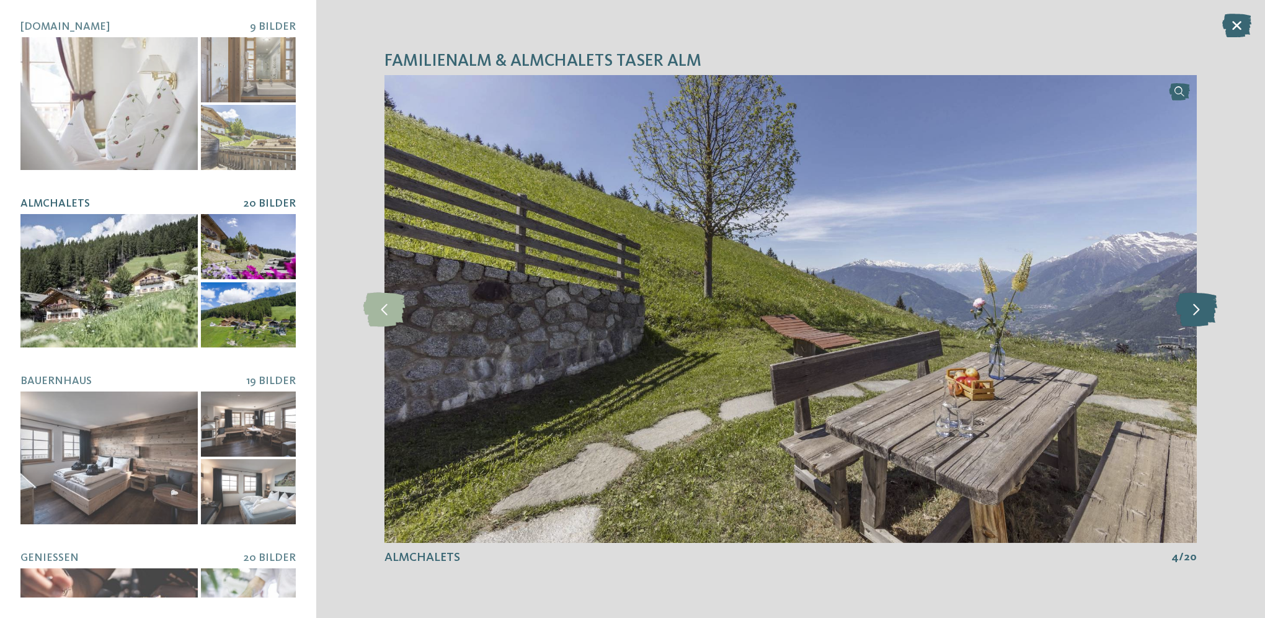
click at [1196, 309] on icon at bounding box center [1197, 308] width 42 height 34
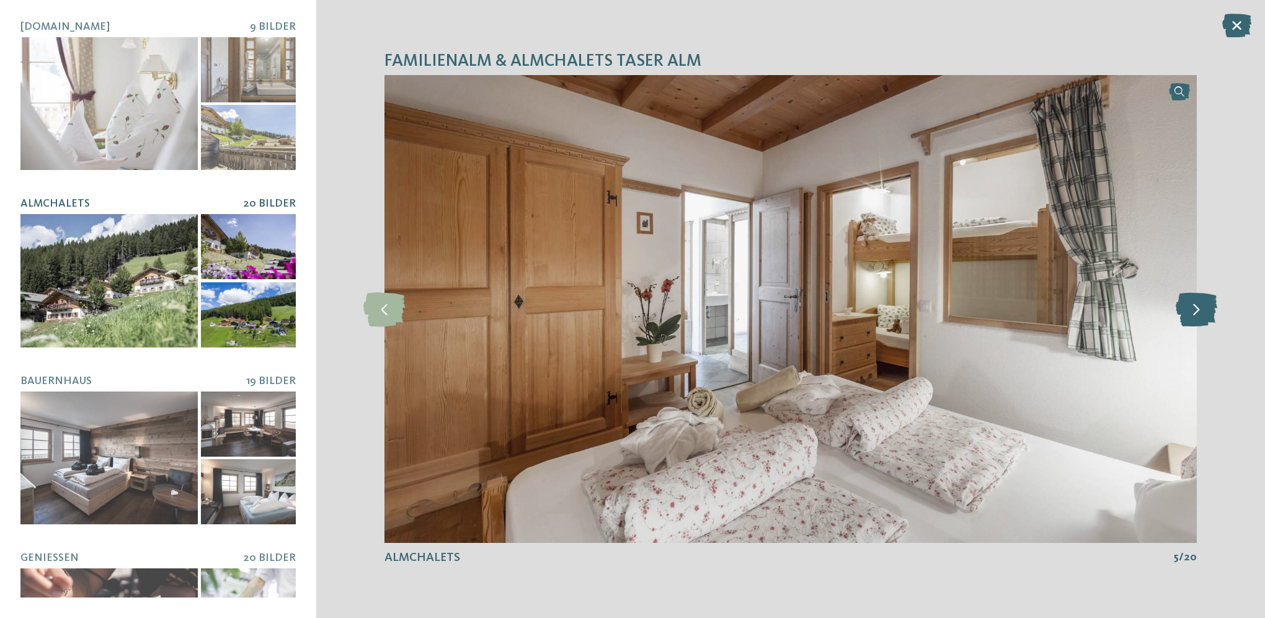
click at [1196, 309] on icon at bounding box center [1197, 308] width 42 height 34
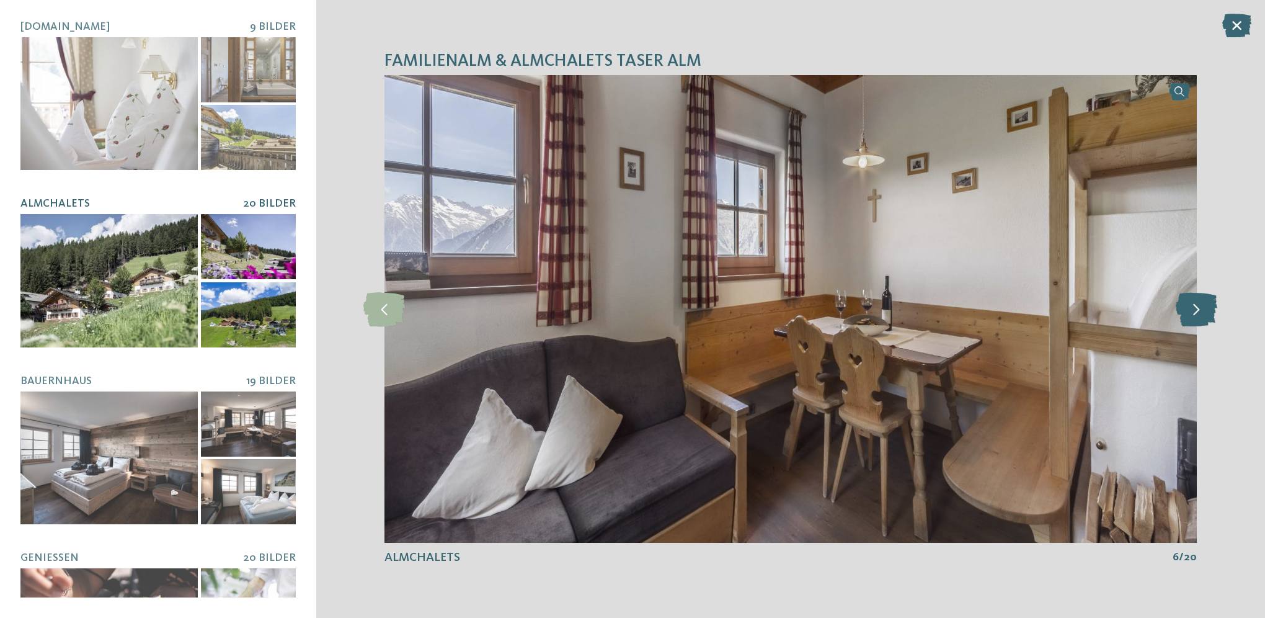
click at [1196, 309] on icon at bounding box center [1197, 308] width 42 height 34
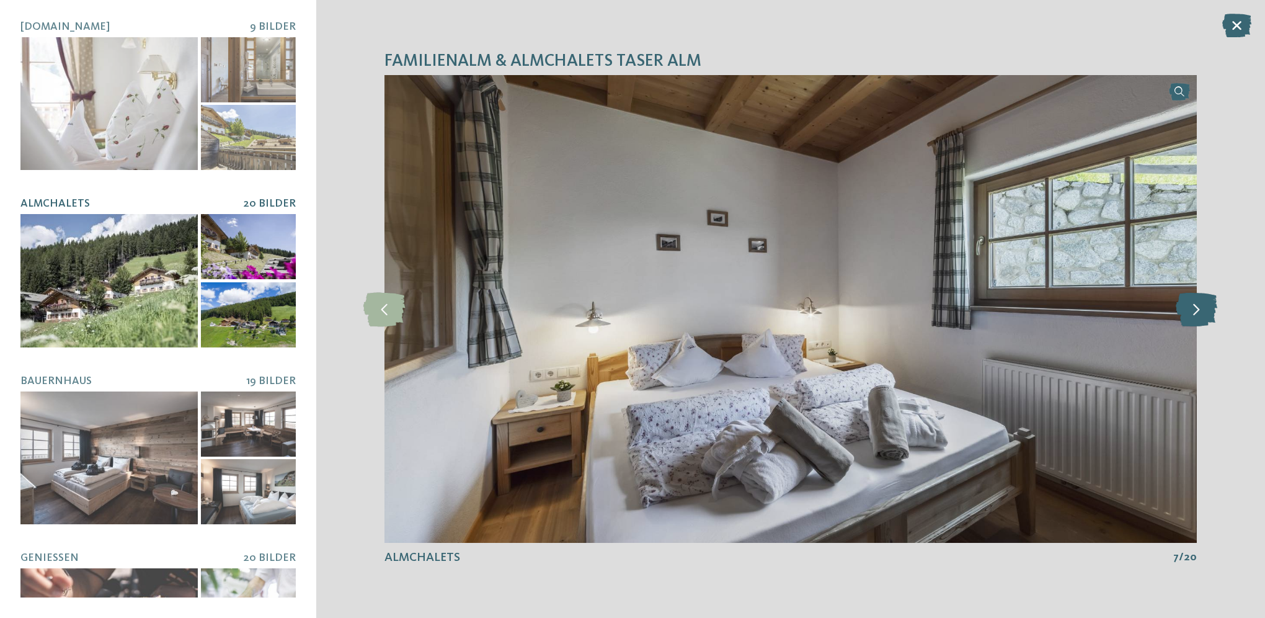
click at [1196, 309] on icon at bounding box center [1197, 308] width 42 height 34
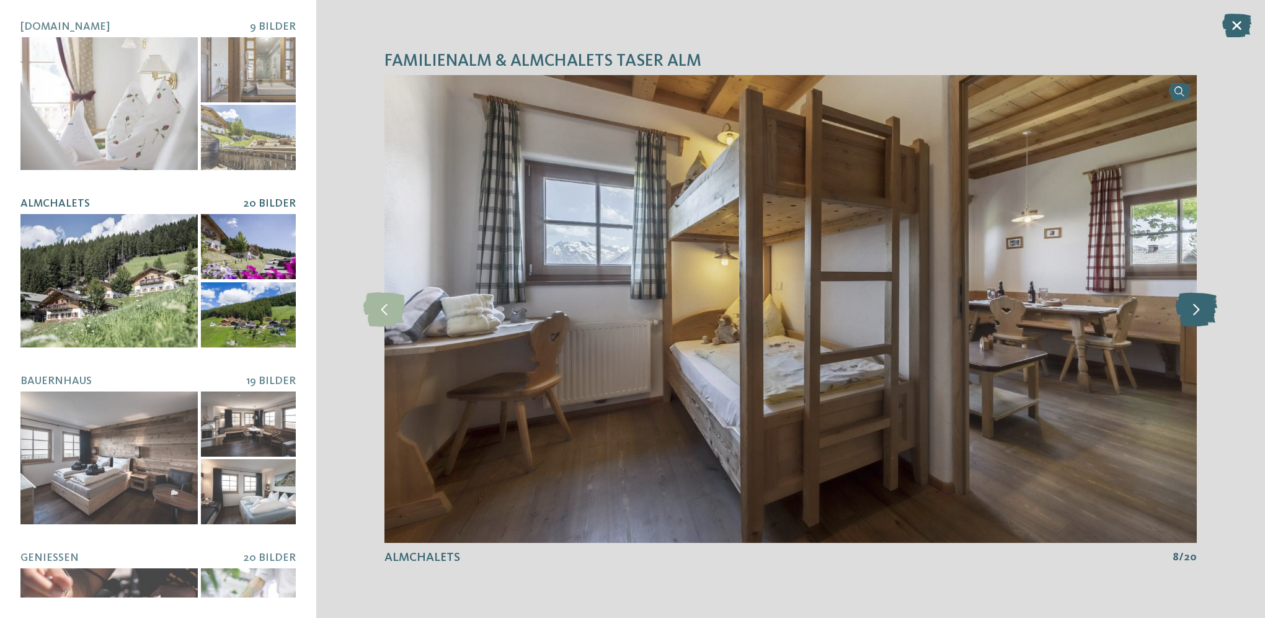
click at [1196, 309] on icon at bounding box center [1197, 308] width 42 height 34
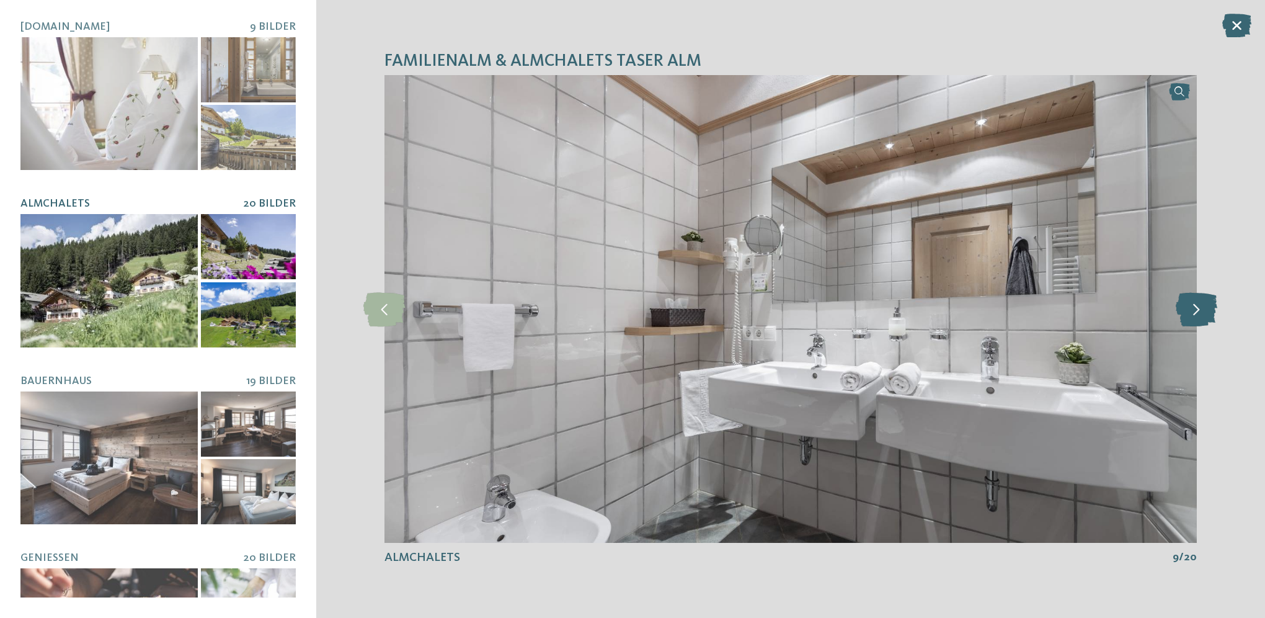
click at [1196, 309] on icon at bounding box center [1197, 308] width 42 height 34
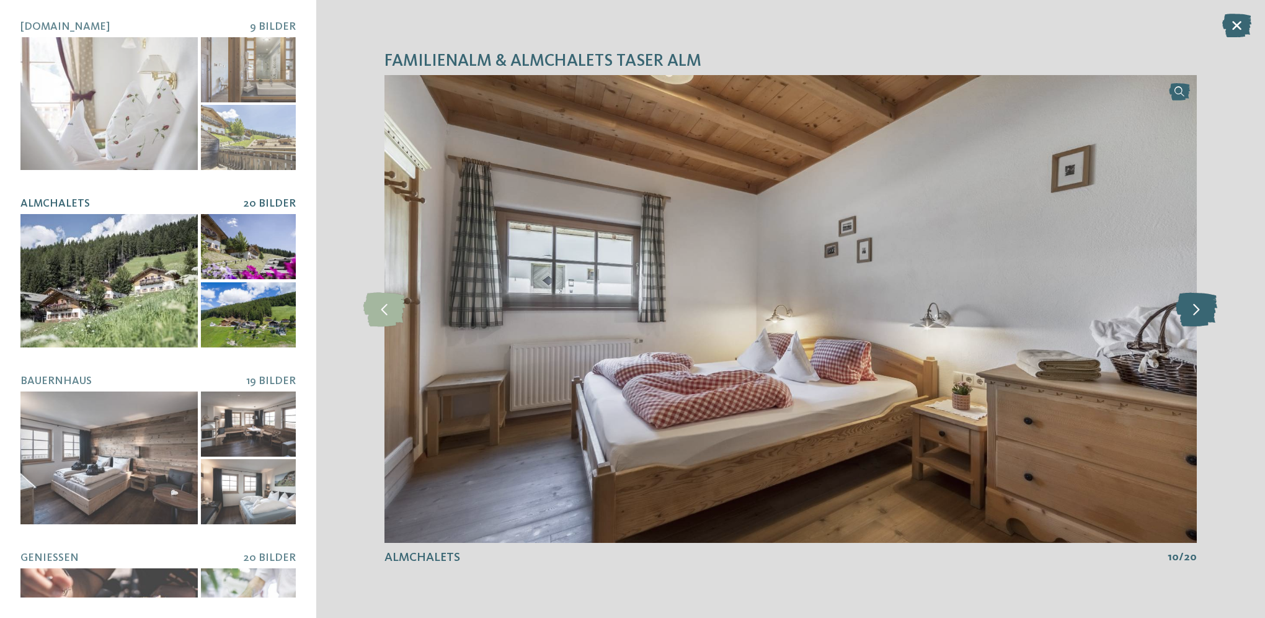
click at [1196, 309] on icon at bounding box center [1197, 308] width 42 height 34
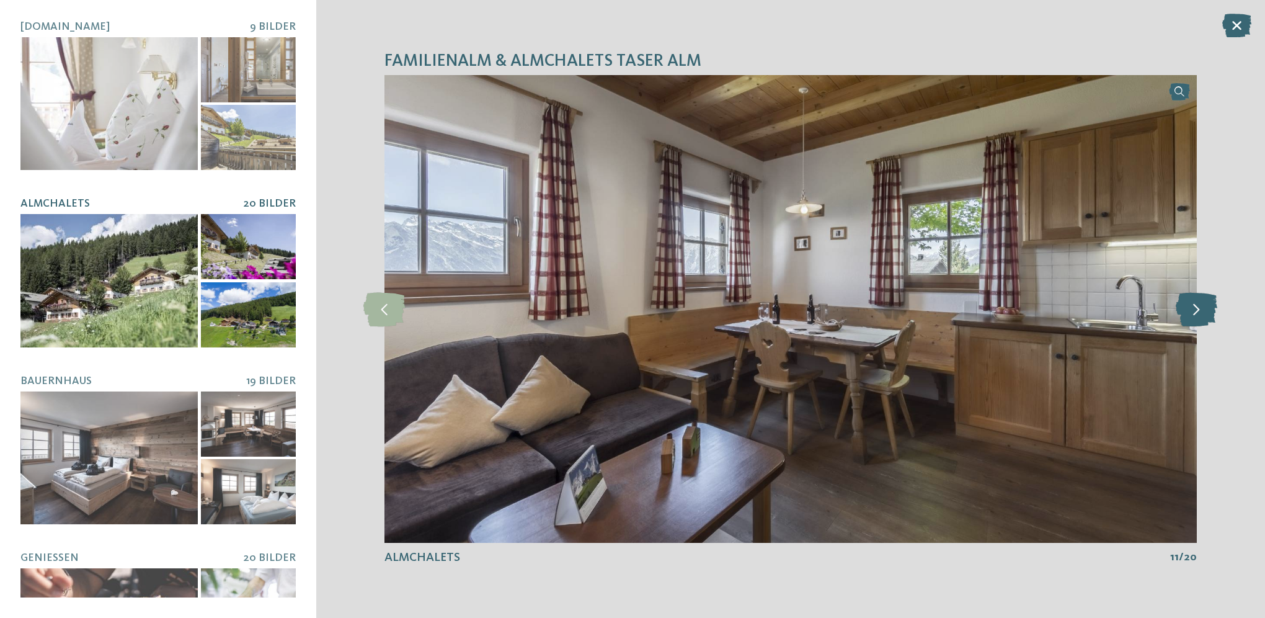
click at [1196, 309] on icon at bounding box center [1197, 308] width 42 height 34
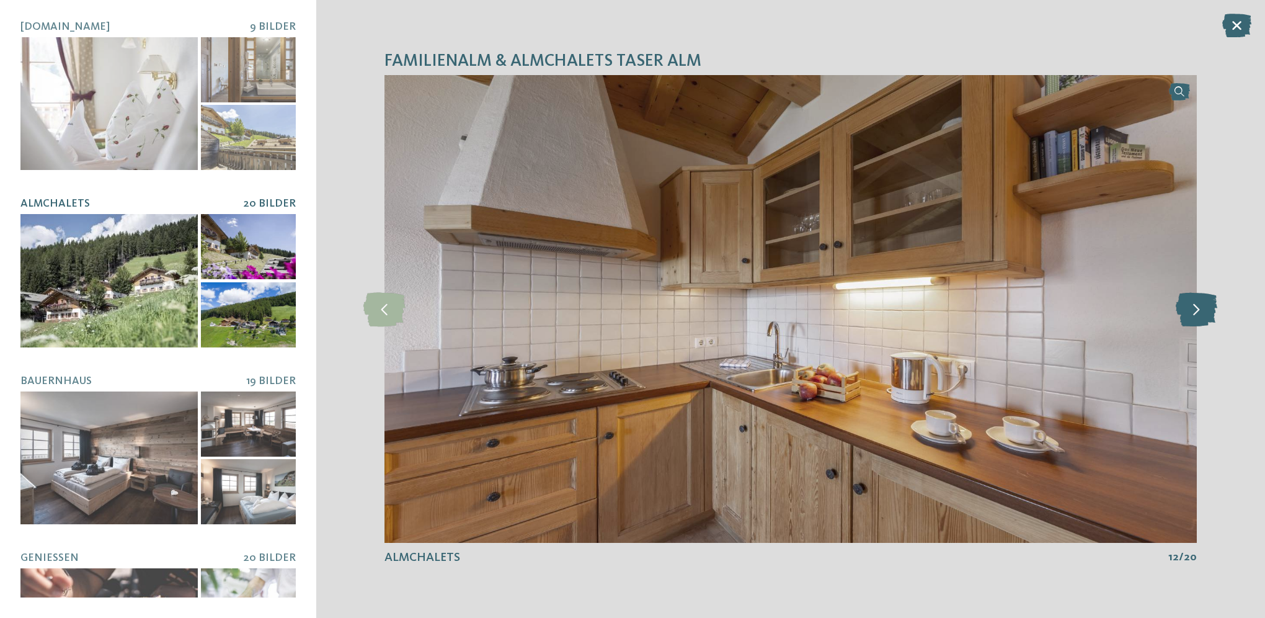
click at [1196, 309] on icon at bounding box center [1197, 308] width 42 height 34
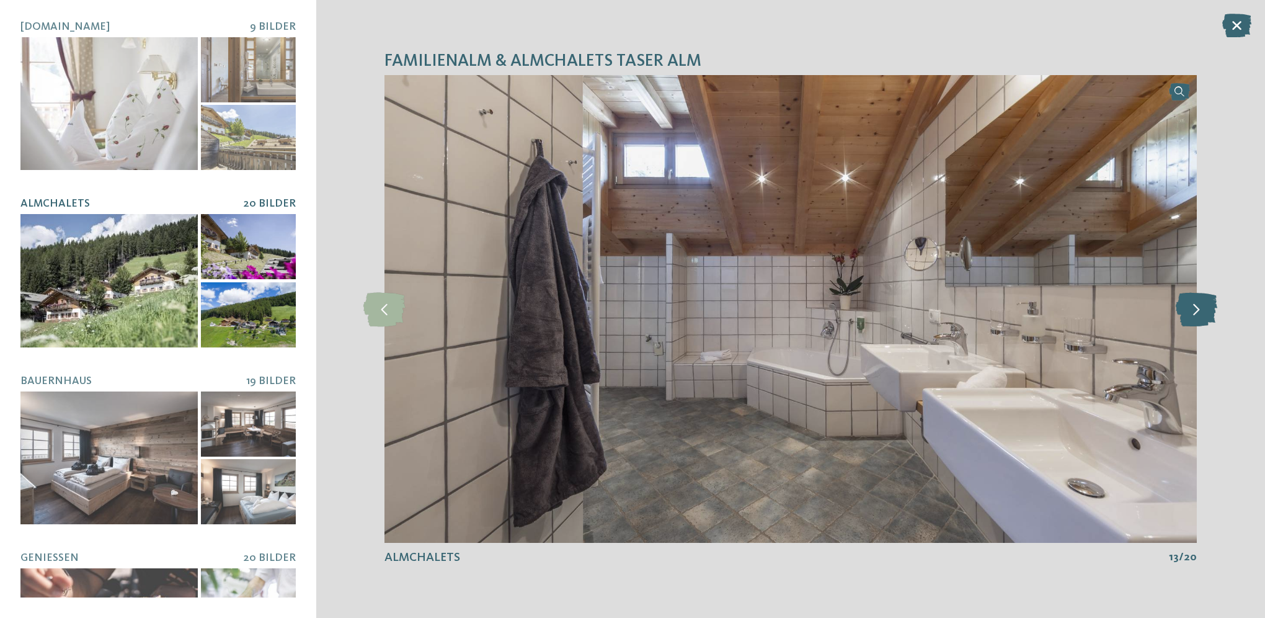
click at [1196, 309] on icon at bounding box center [1197, 308] width 42 height 34
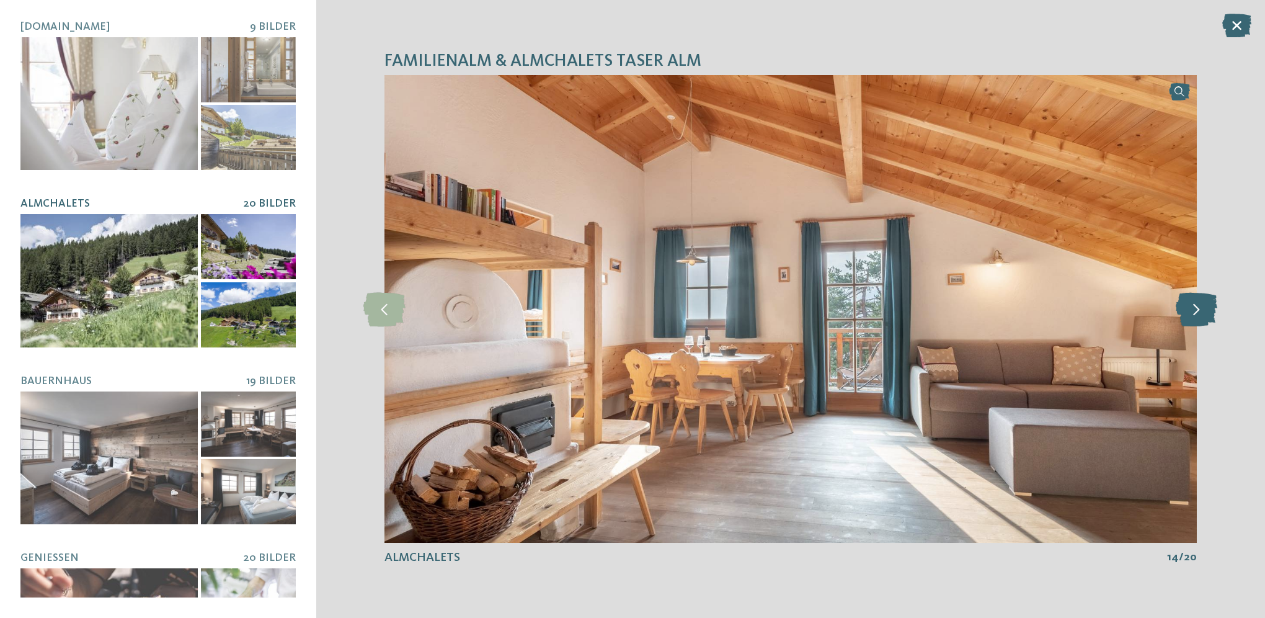
click at [1196, 309] on icon at bounding box center [1197, 308] width 42 height 34
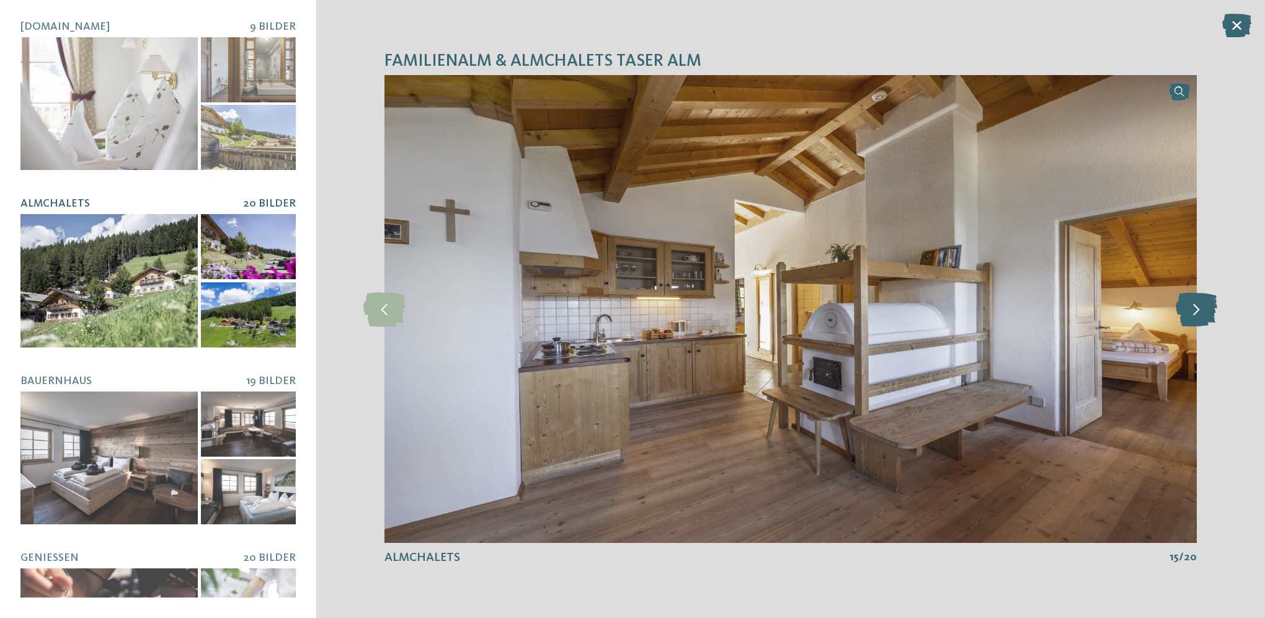
click at [1196, 309] on icon at bounding box center [1197, 308] width 42 height 34
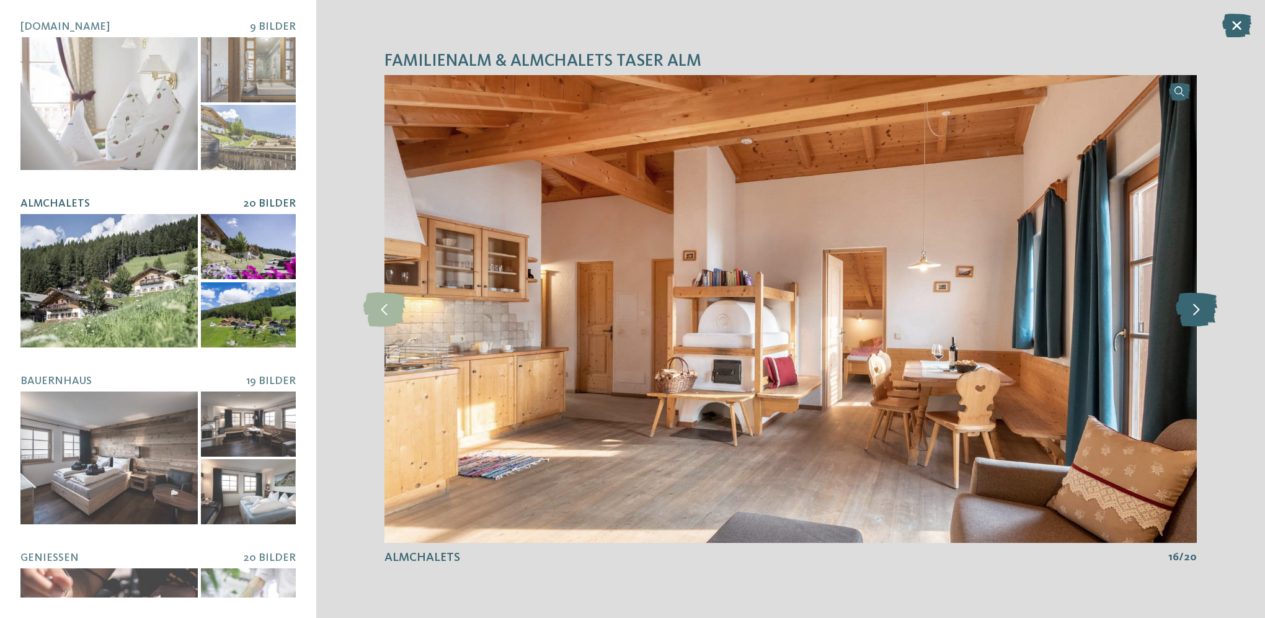
click at [1196, 309] on icon at bounding box center [1197, 308] width 42 height 34
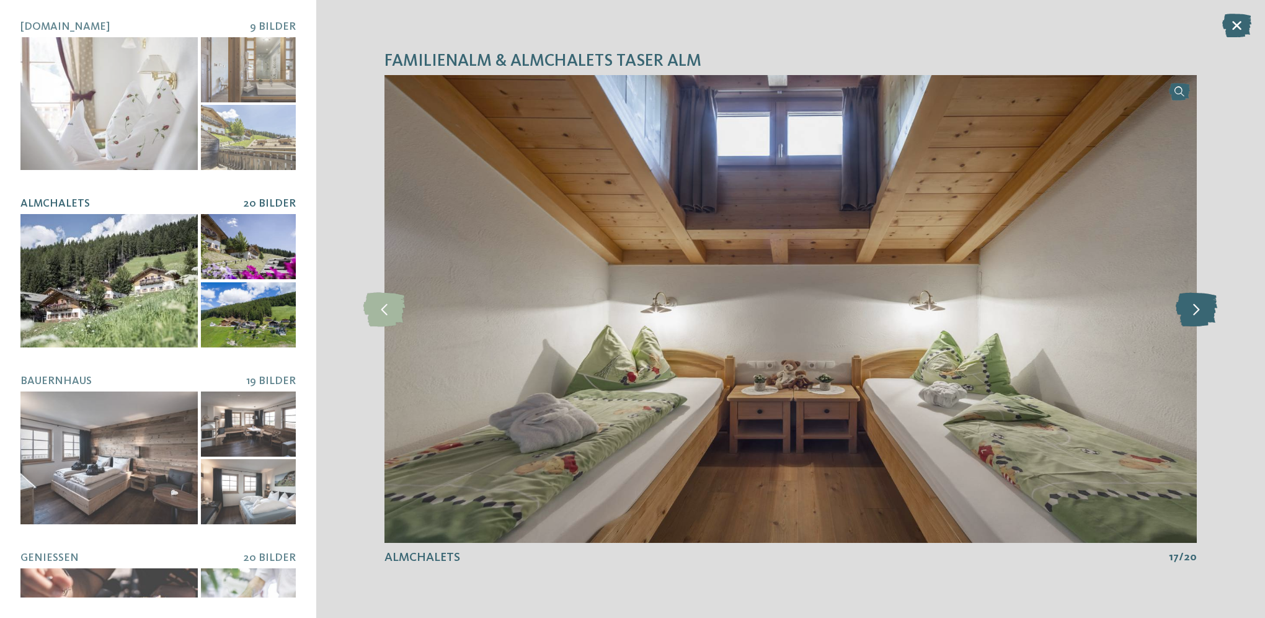
click at [1196, 309] on icon at bounding box center [1197, 308] width 42 height 34
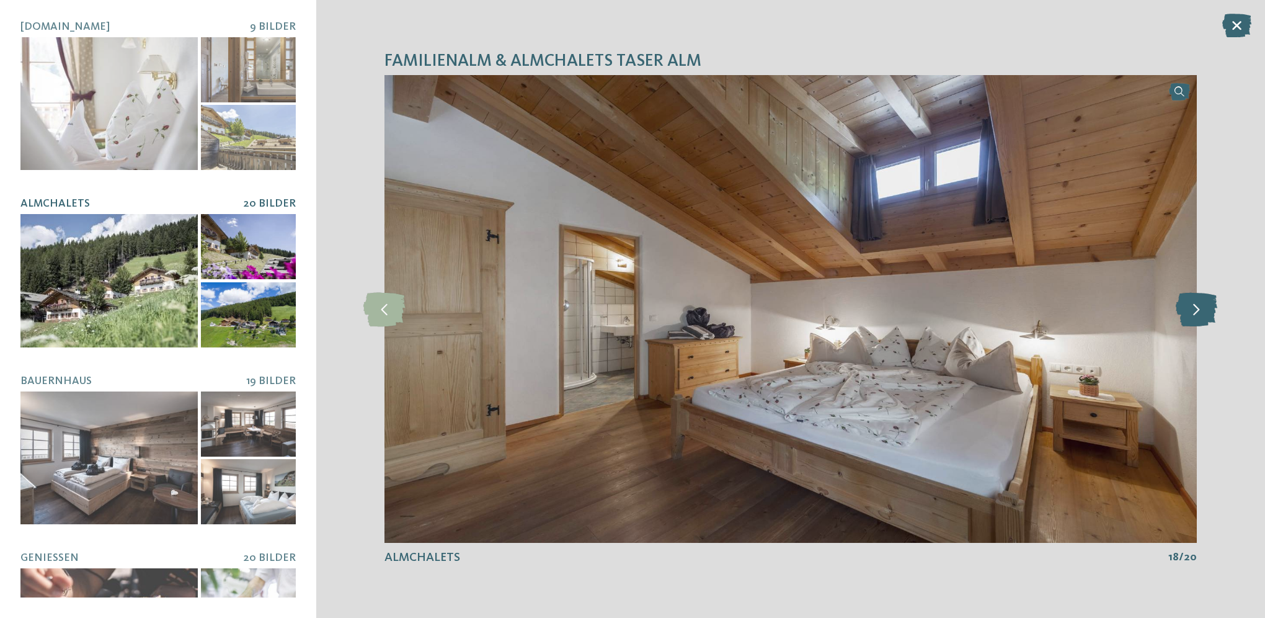
click at [1196, 309] on icon at bounding box center [1197, 308] width 42 height 34
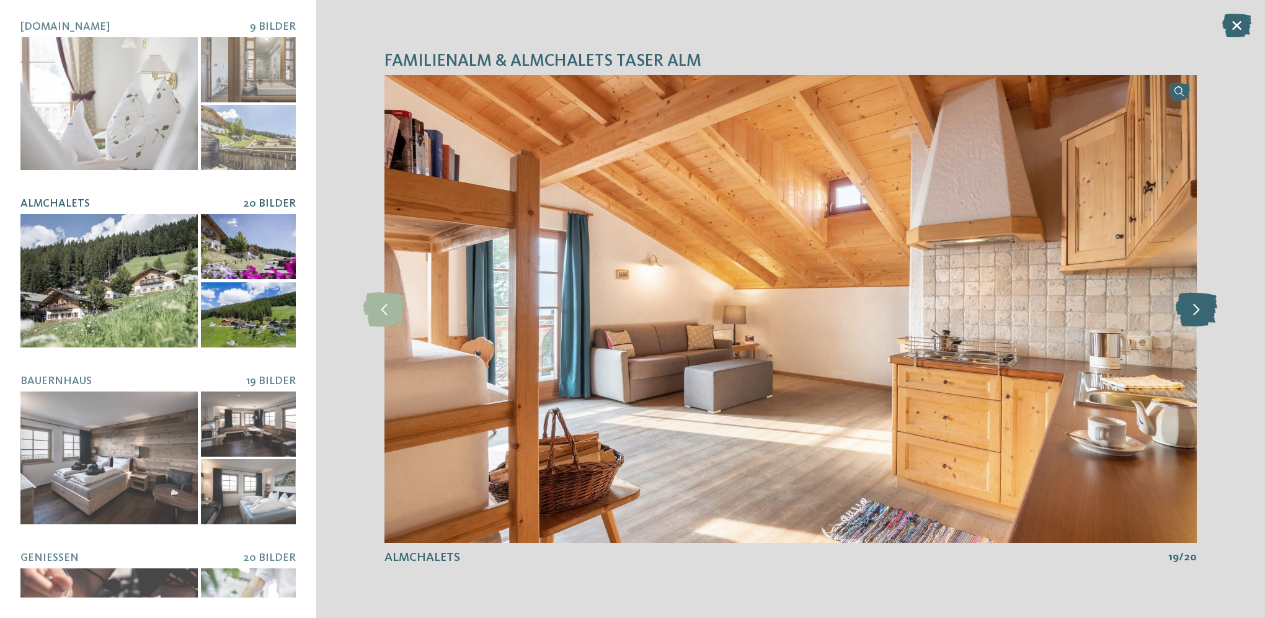
click at [1196, 309] on icon at bounding box center [1197, 308] width 42 height 34
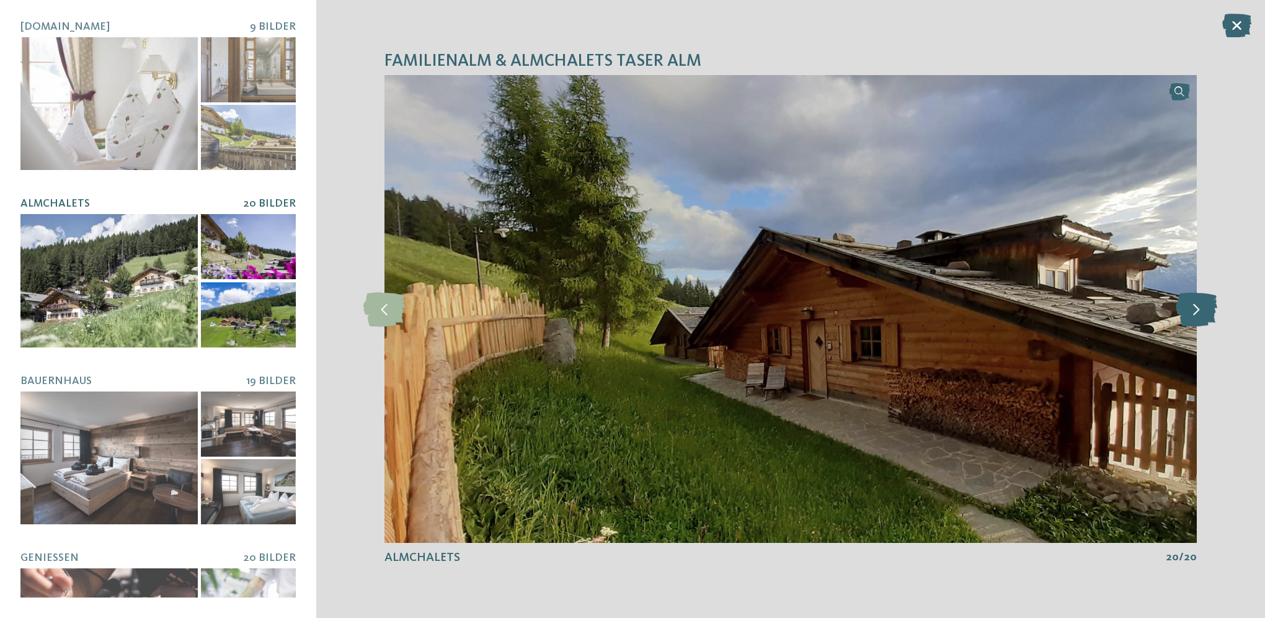
click at [1196, 309] on icon at bounding box center [1197, 308] width 42 height 34
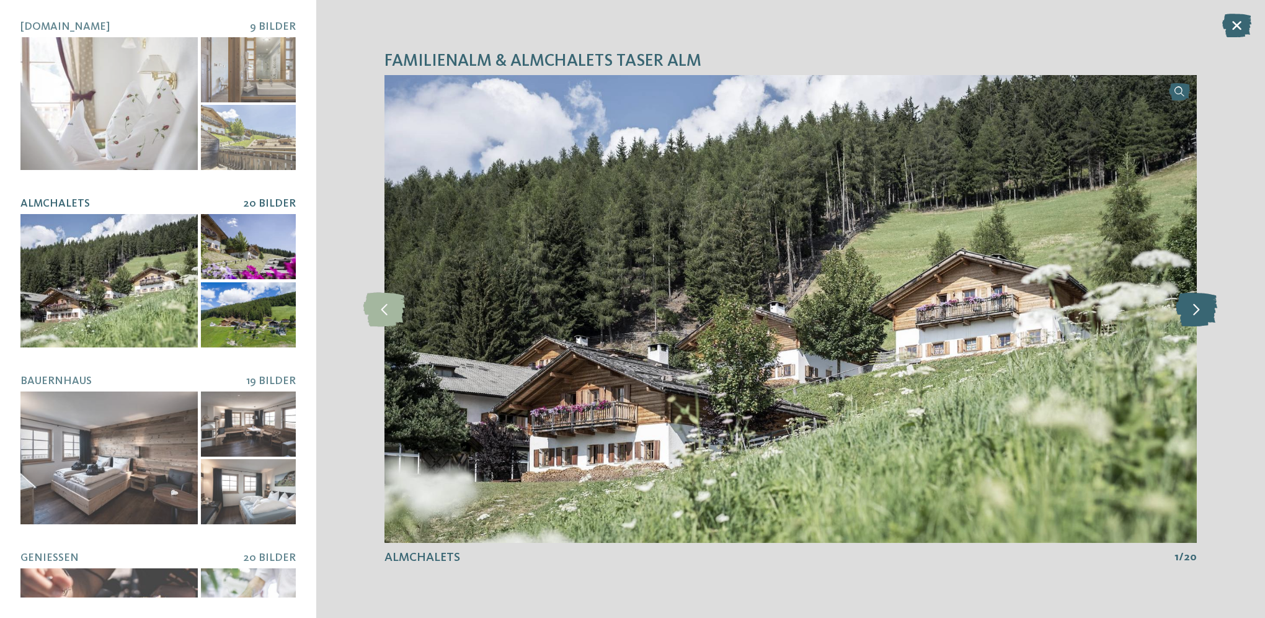
click at [1196, 309] on icon at bounding box center [1197, 308] width 42 height 34
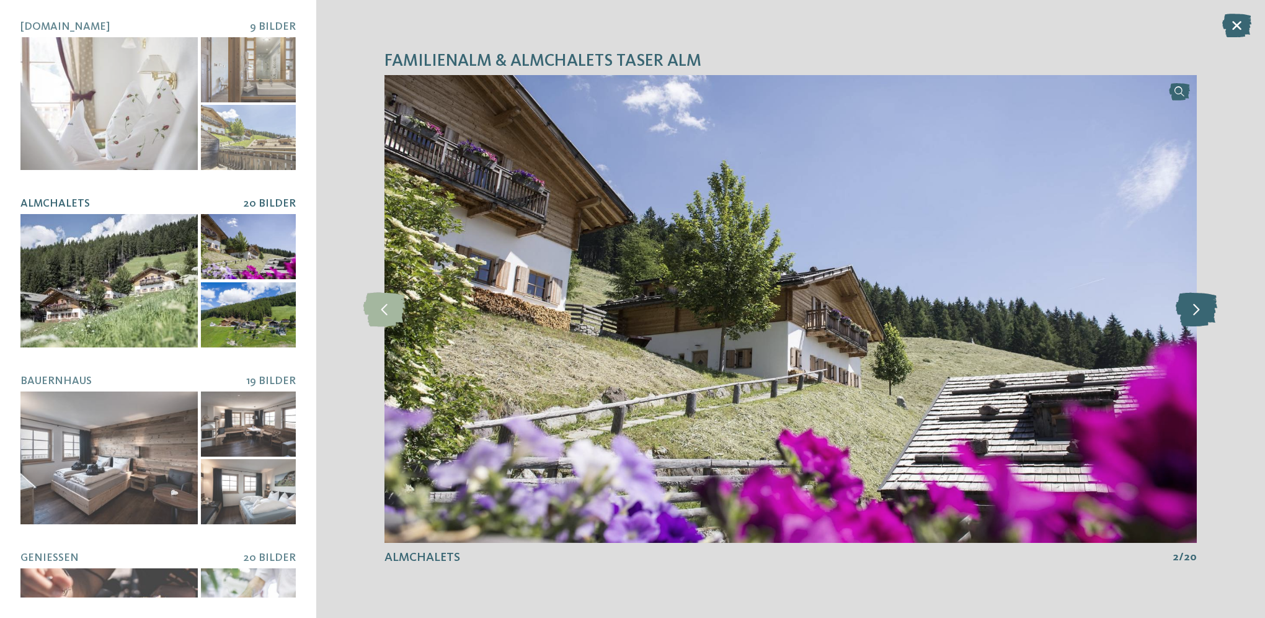
click at [1196, 309] on icon at bounding box center [1197, 308] width 42 height 34
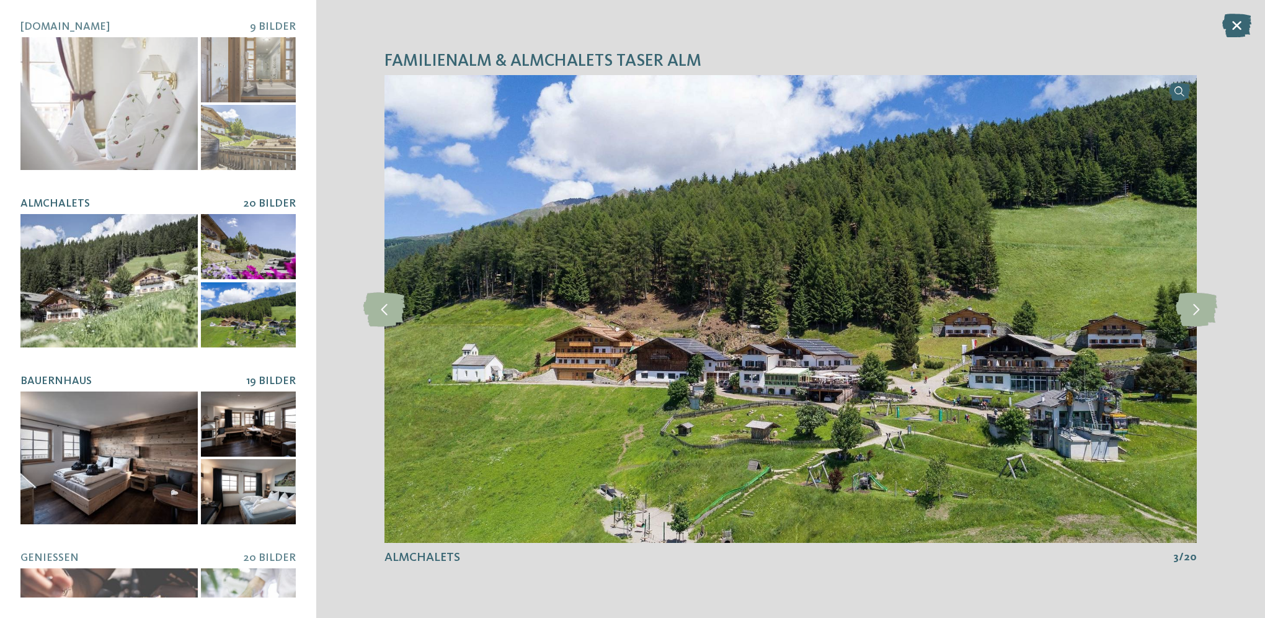
click at [84, 450] on div at bounding box center [108, 457] width 177 height 133
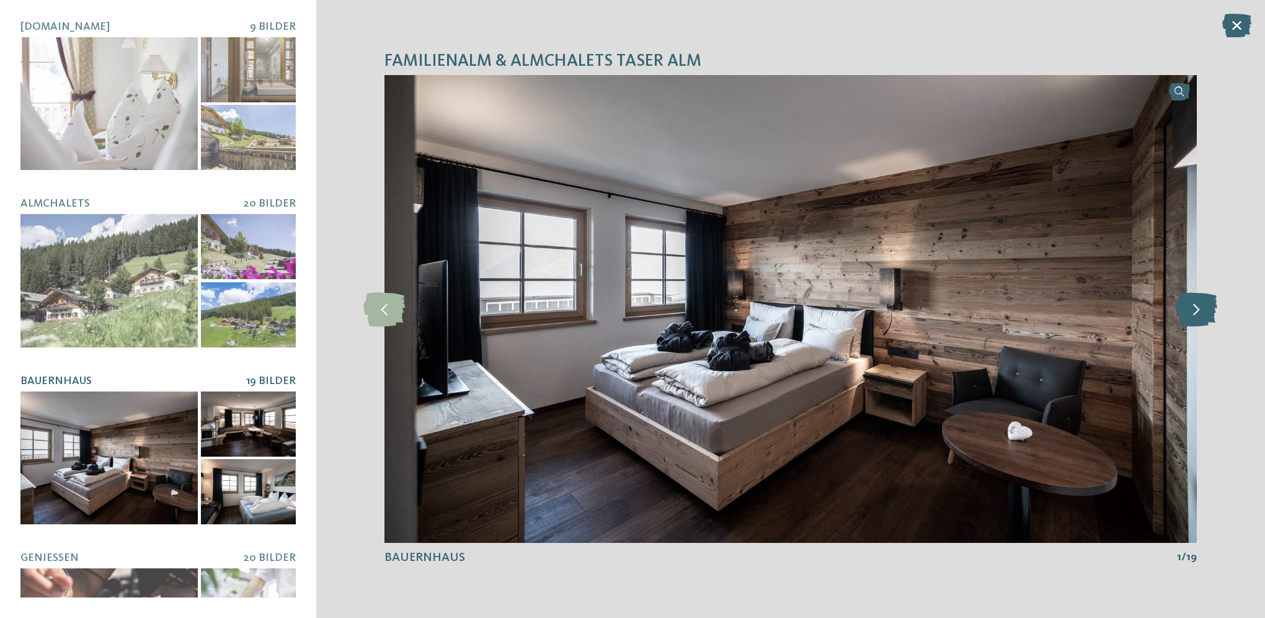
click at [1205, 300] on icon at bounding box center [1197, 308] width 42 height 34
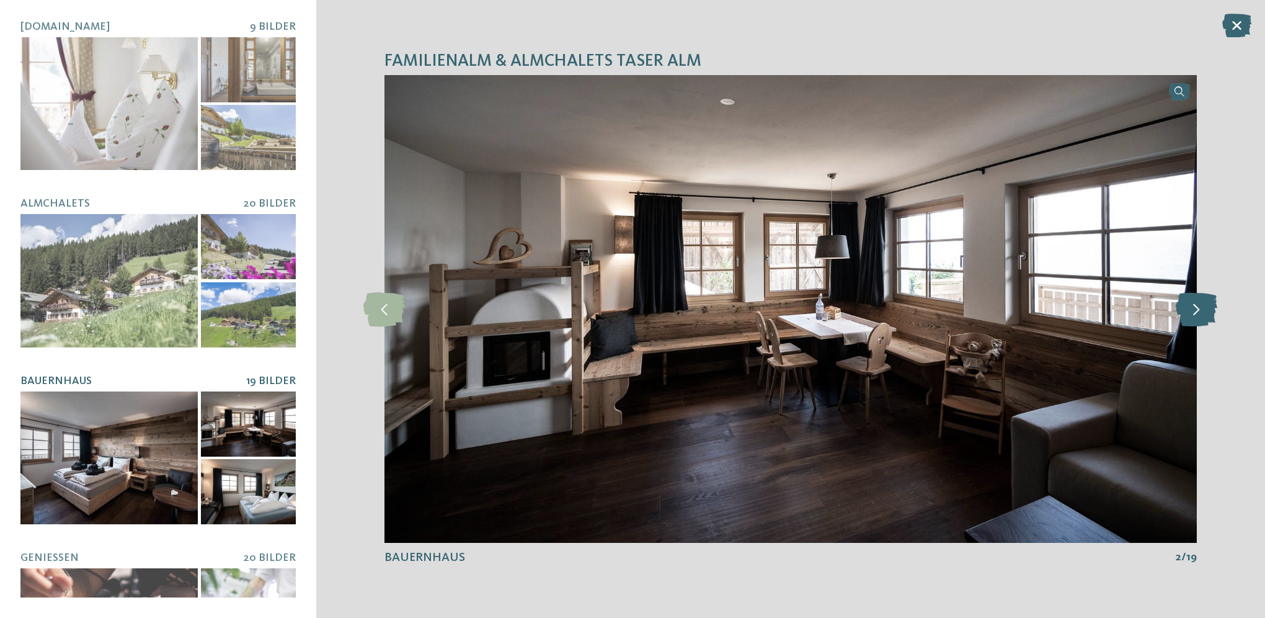
click at [1205, 300] on icon at bounding box center [1197, 308] width 42 height 34
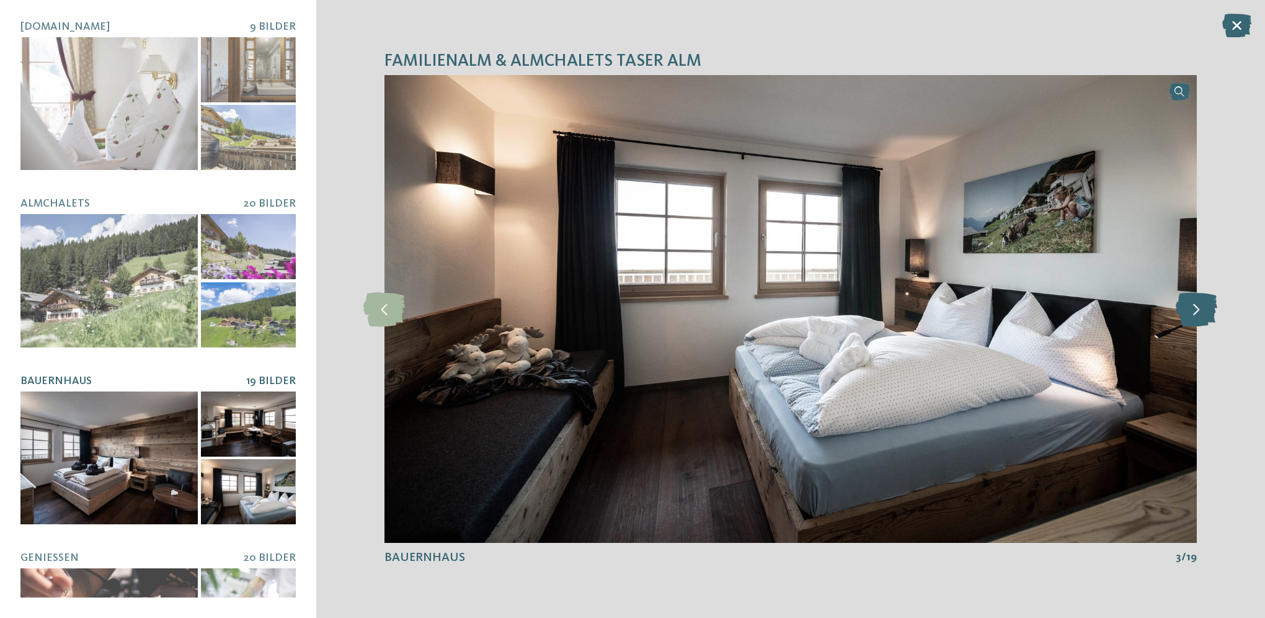
click at [1205, 300] on icon at bounding box center [1197, 308] width 42 height 34
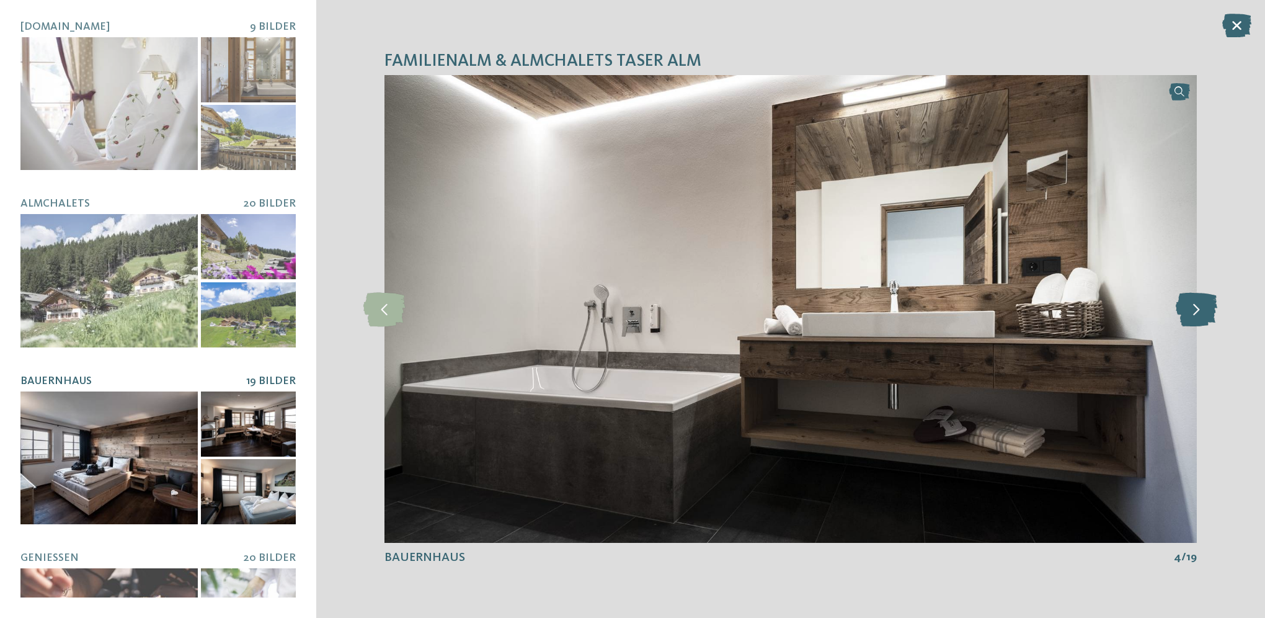
click at [1205, 300] on icon at bounding box center [1197, 308] width 42 height 34
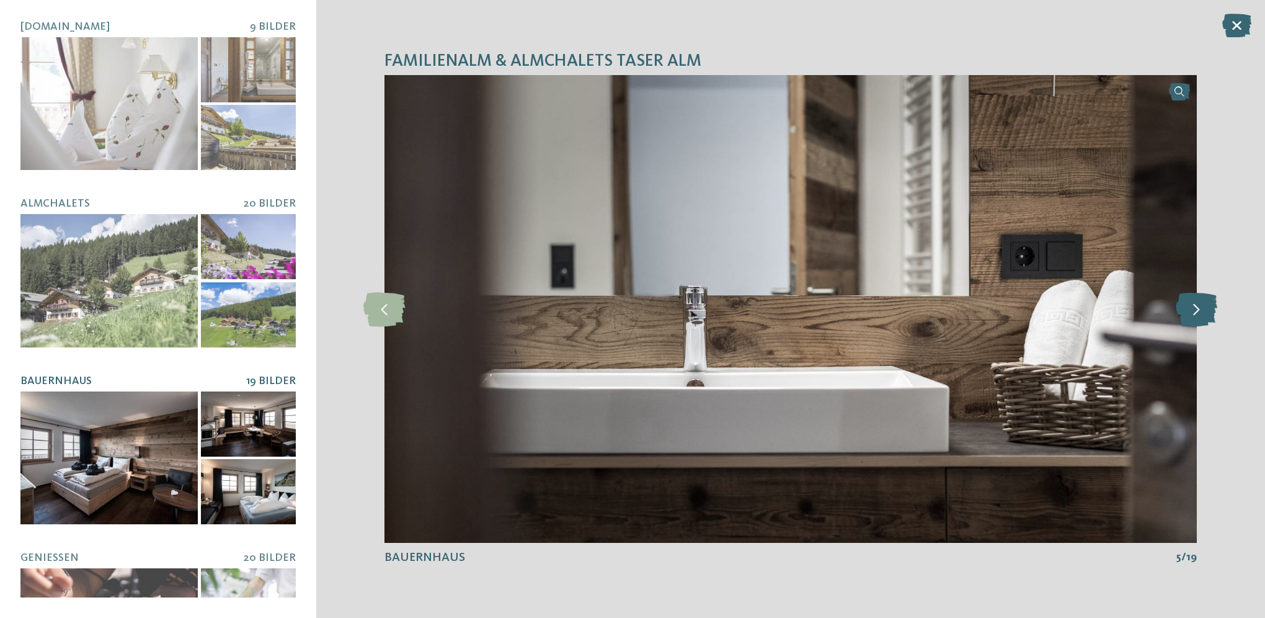
click at [1205, 300] on icon at bounding box center [1197, 308] width 42 height 34
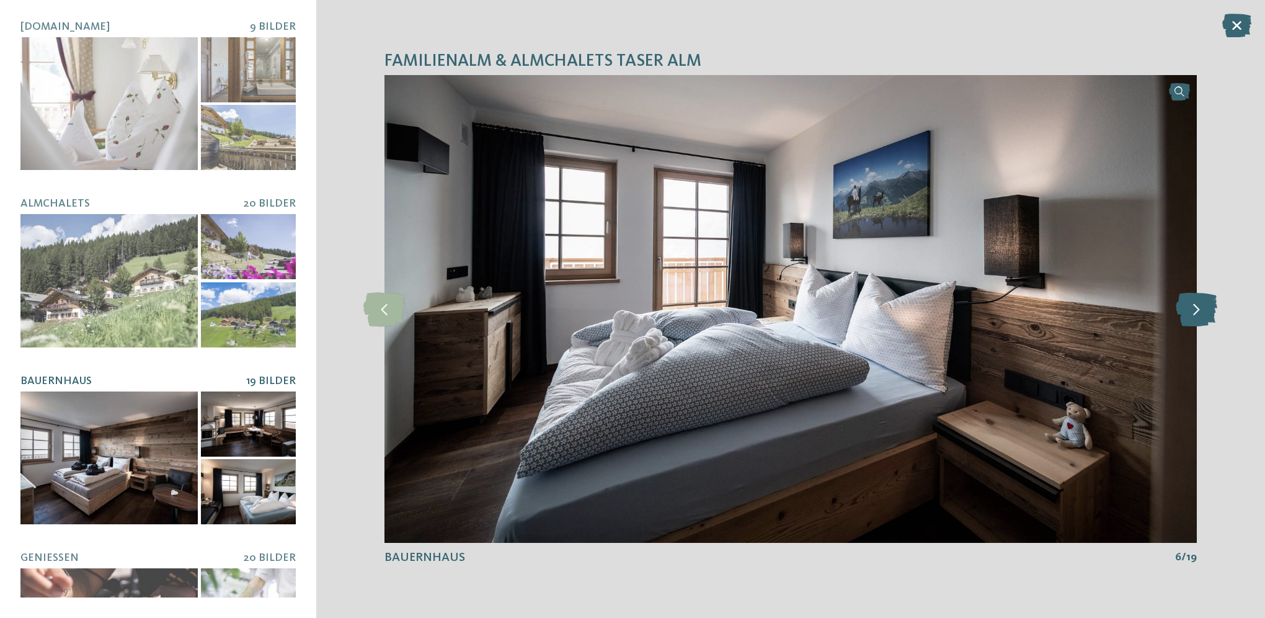
click at [1205, 300] on icon at bounding box center [1197, 308] width 42 height 34
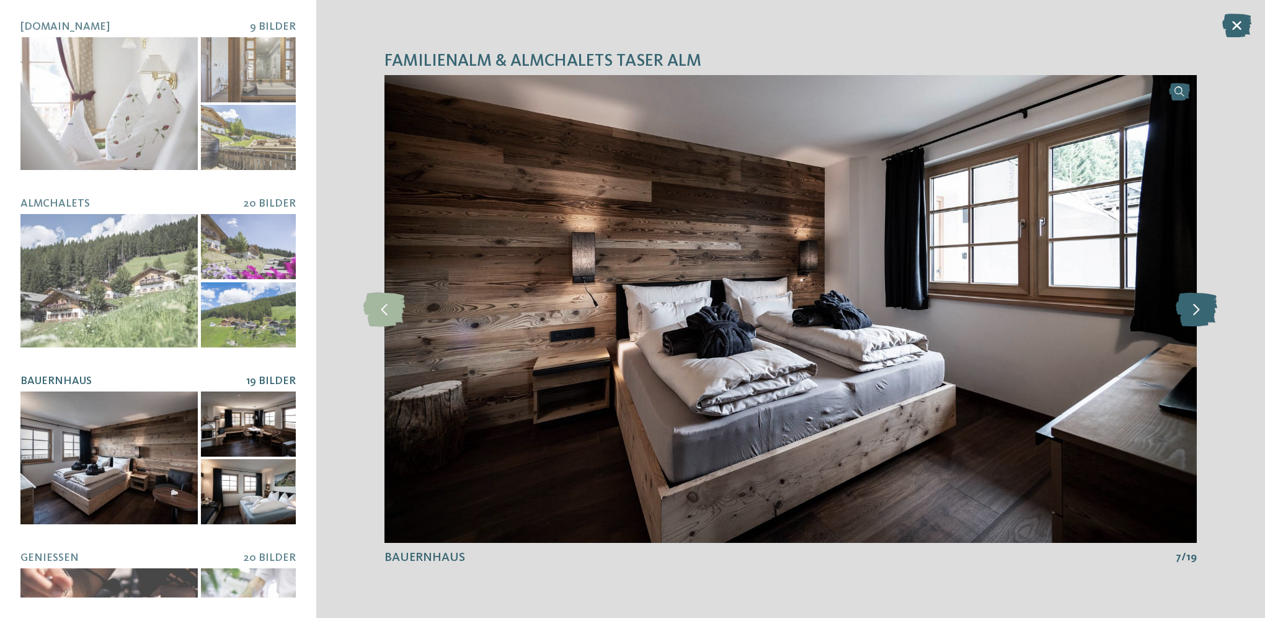
click at [1205, 300] on icon at bounding box center [1197, 308] width 42 height 34
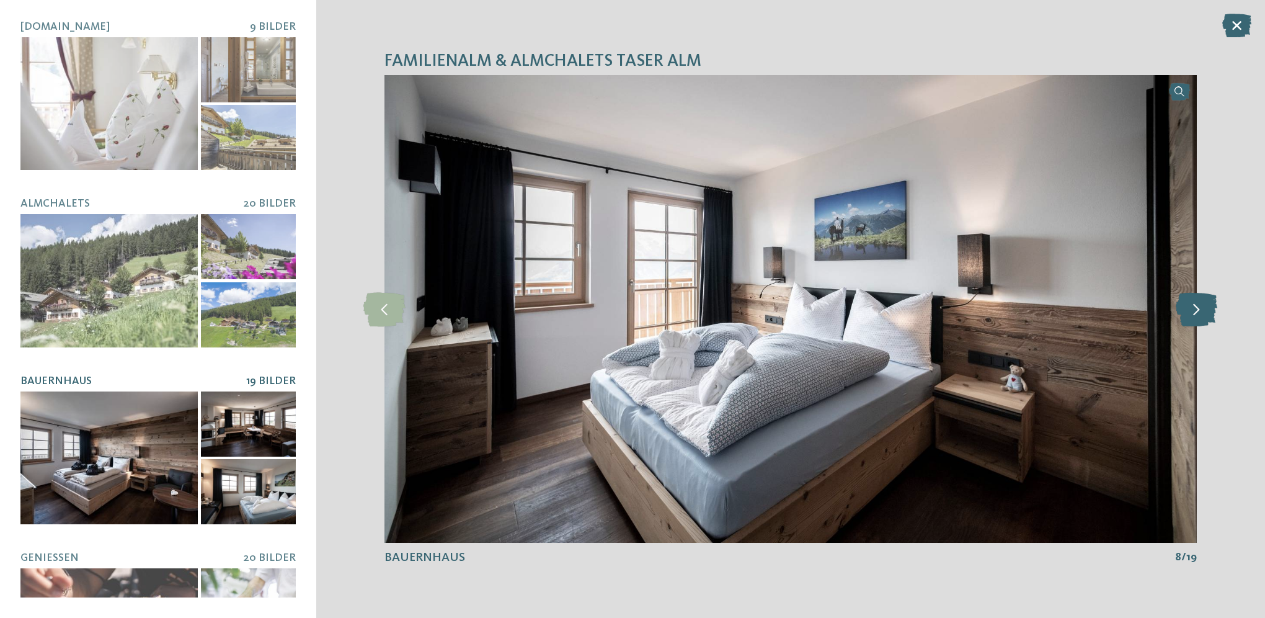
click at [1205, 300] on icon at bounding box center [1197, 308] width 42 height 34
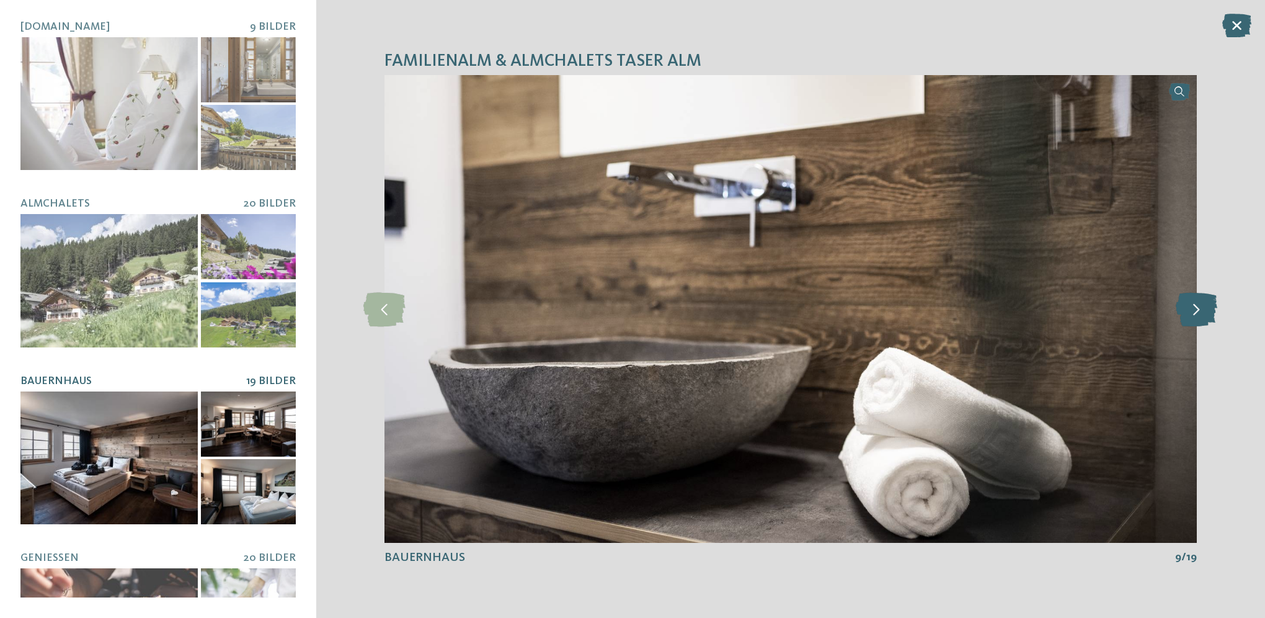
click at [1205, 300] on icon at bounding box center [1197, 308] width 42 height 34
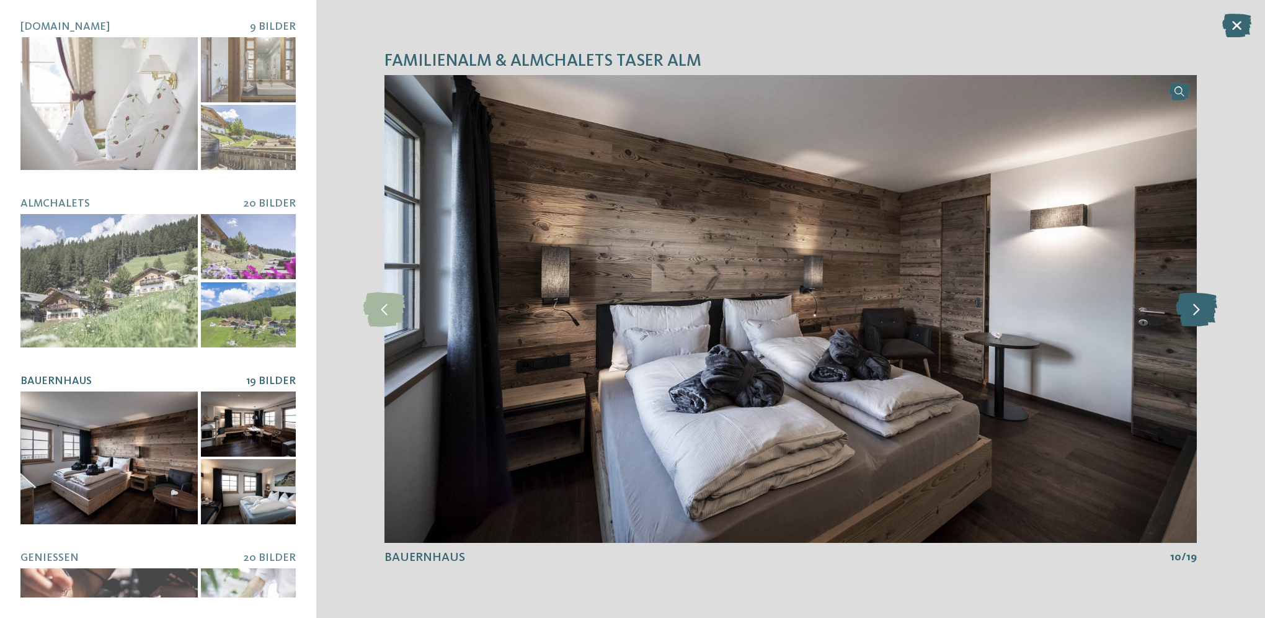
click at [1205, 300] on icon at bounding box center [1197, 308] width 42 height 34
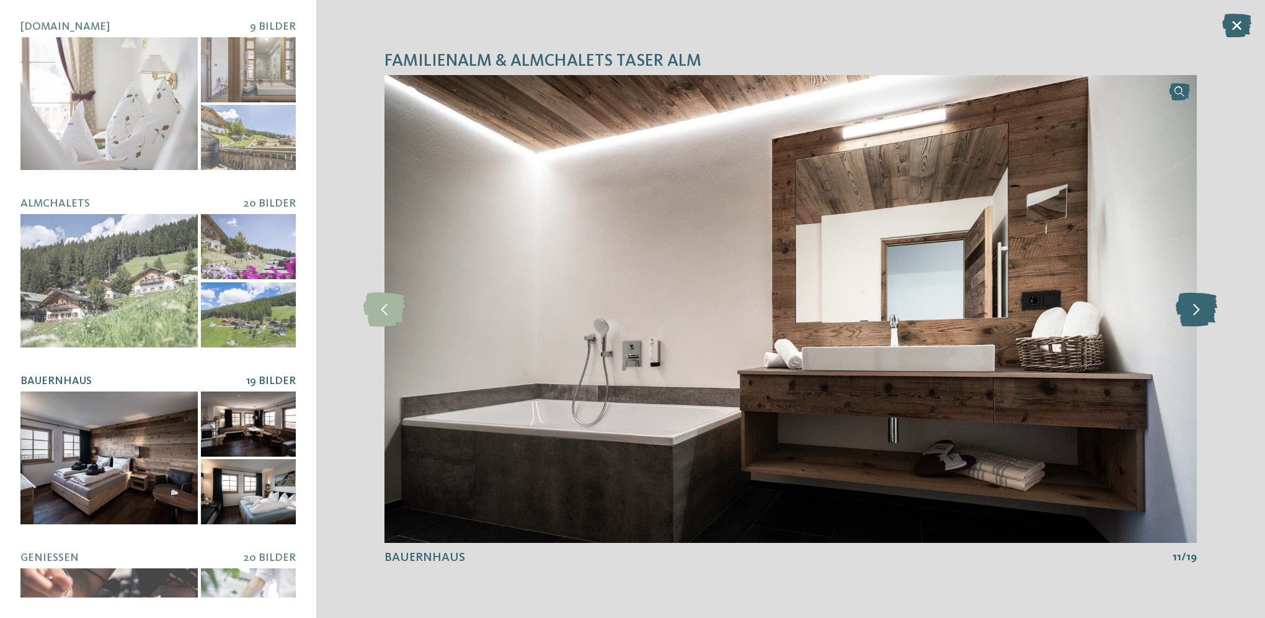
click at [1205, 300] on icon at bounding box center [1197, 308] width 42 height 34
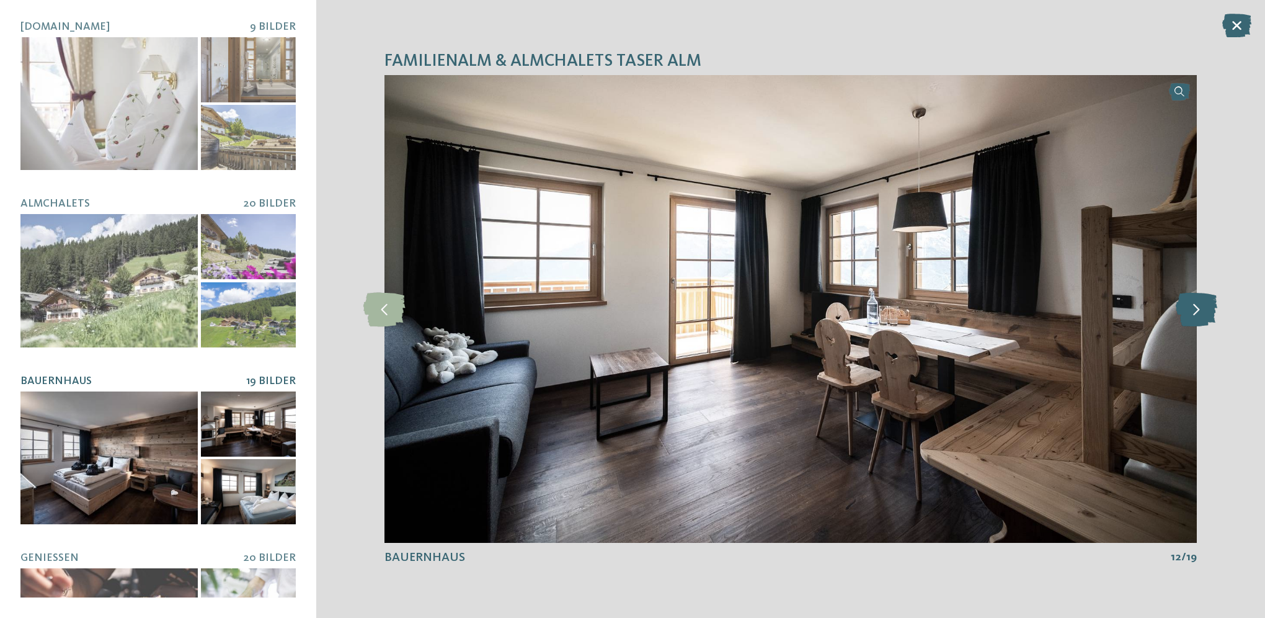
click at [1205, 300] on icon at bounding box center [1197, 308] width 42 height 34
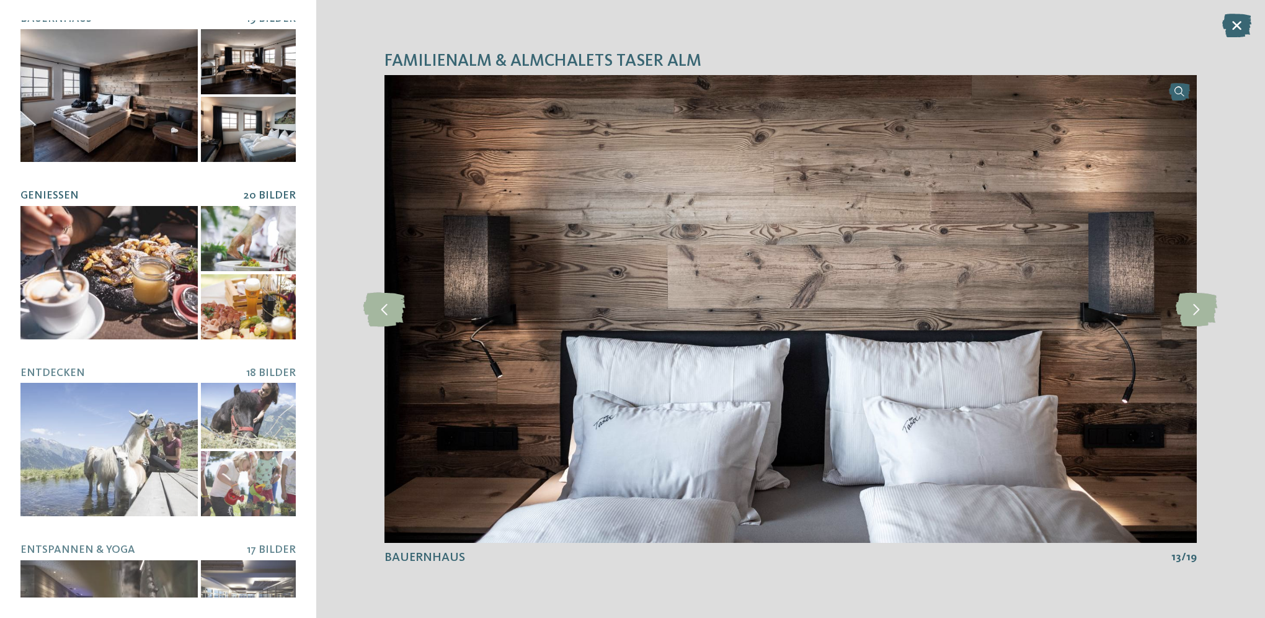
scroll to position [372, 0]
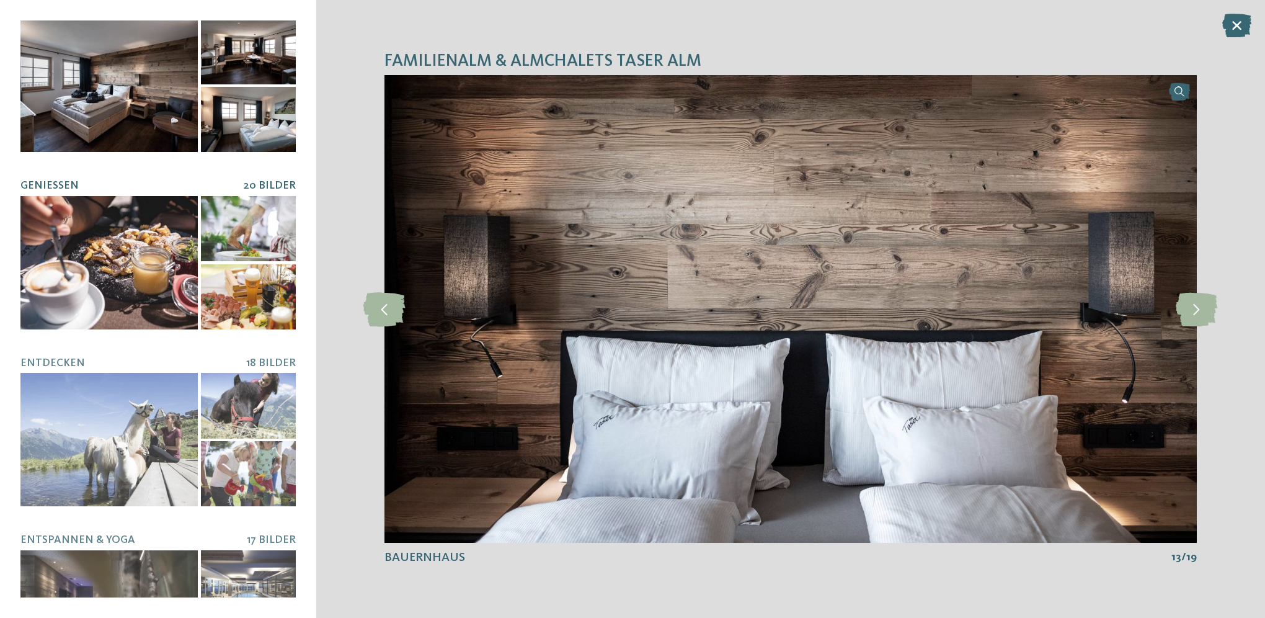
click at [108, 260] on div at bounding box center [108, 262] width 177 height 133
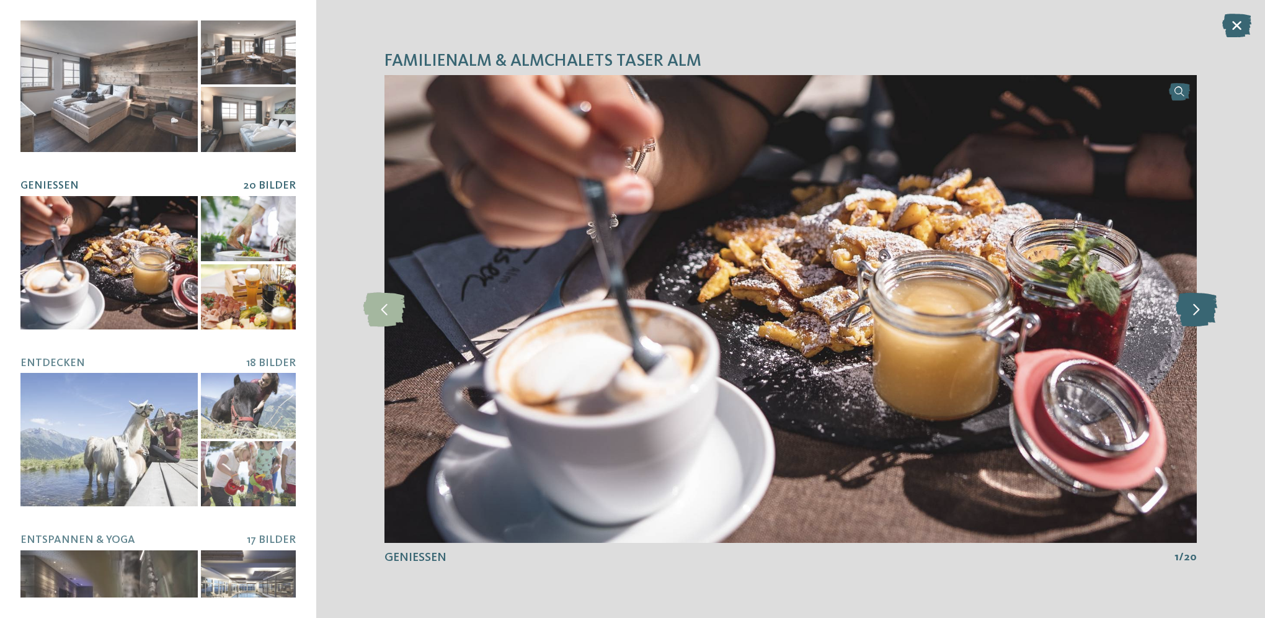
click at [1197, 309] on icon at bounding box center [1197, 308] width 42 height 34
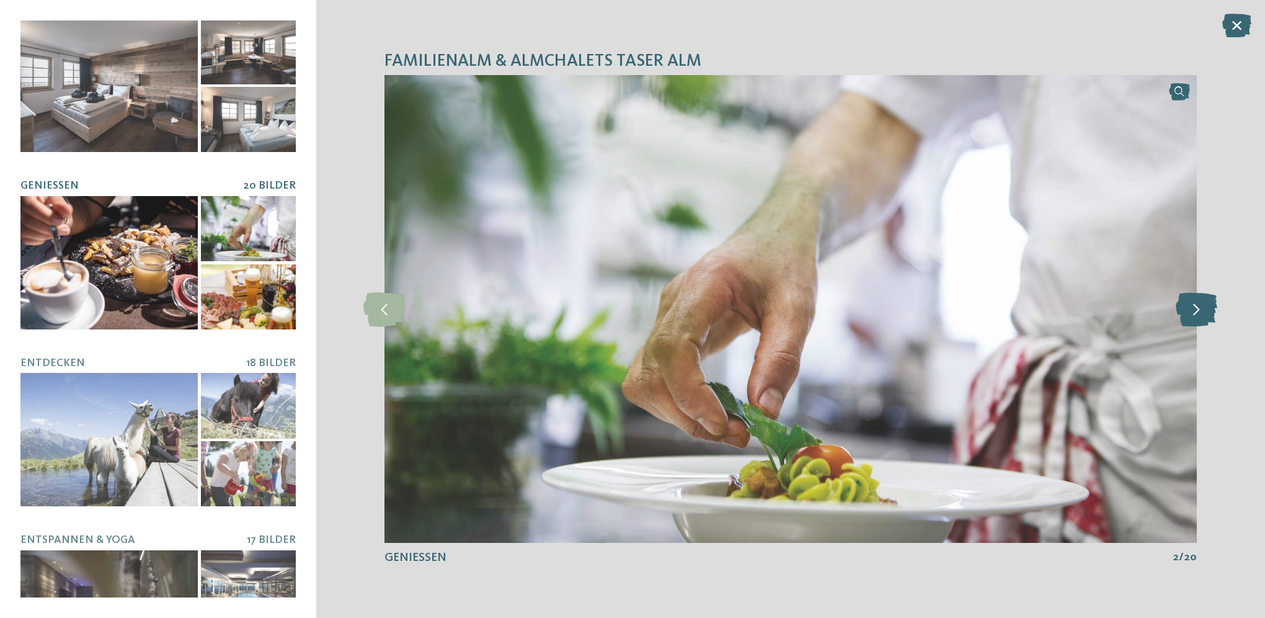
click at [1197, 309] on icon at bounding box center [1197, 308] width 42 height 34
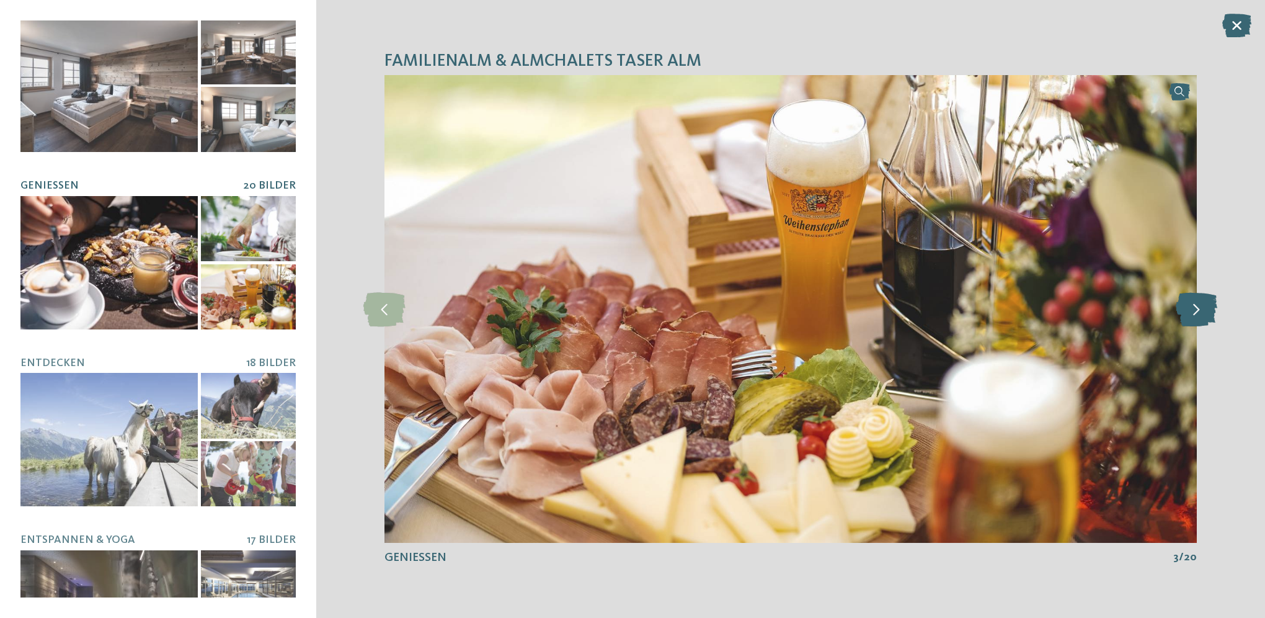
click at [1197, 309] on icon at bounding box center [1197, 308] width 42 height 34
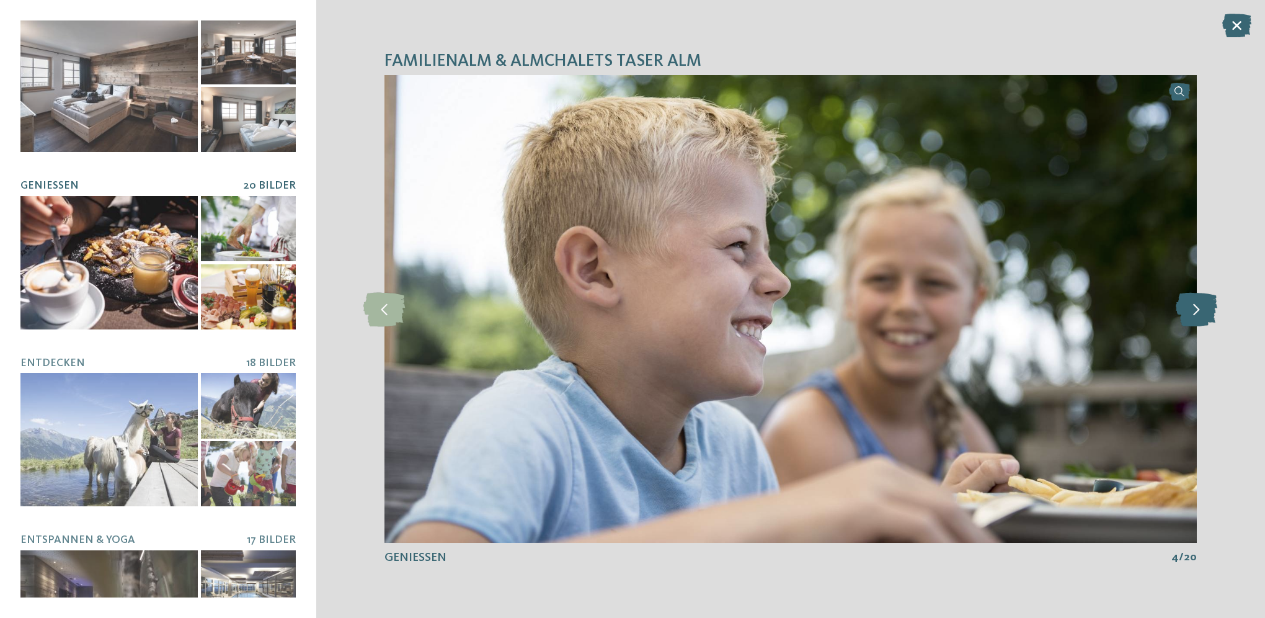
click at [1197, 309] on icon at bounding box center [1197, 308] width 42 height 34
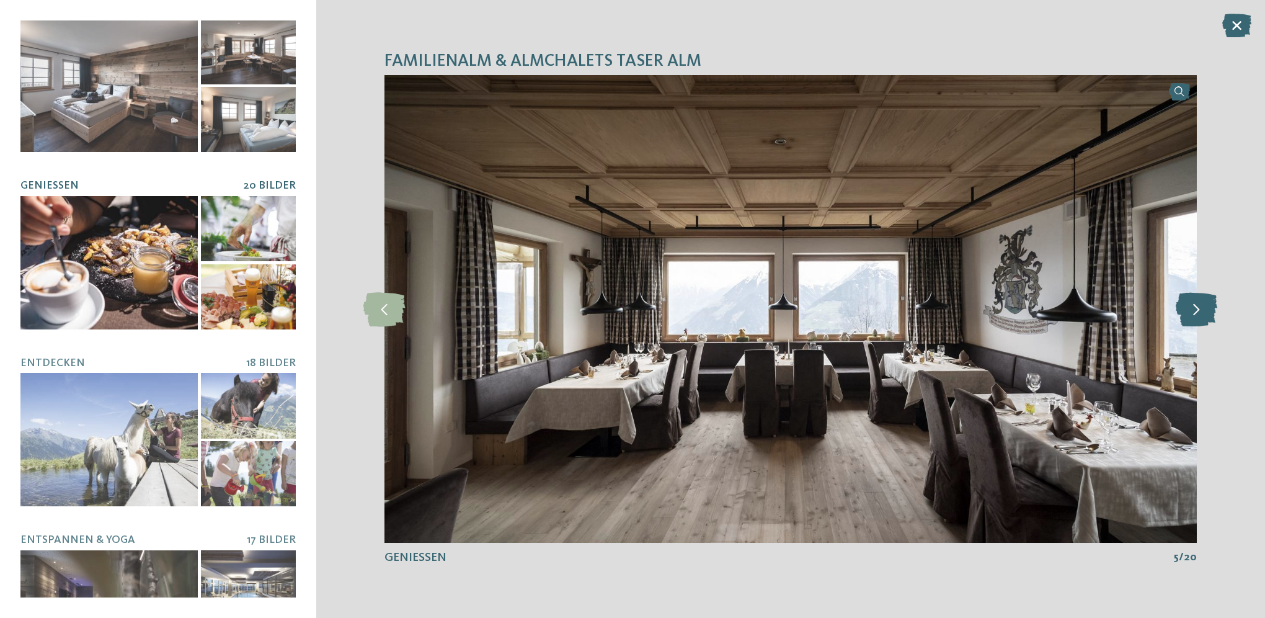
click at [1197, 309] on icon at bounding box center [1197, 308] width 42 height 34
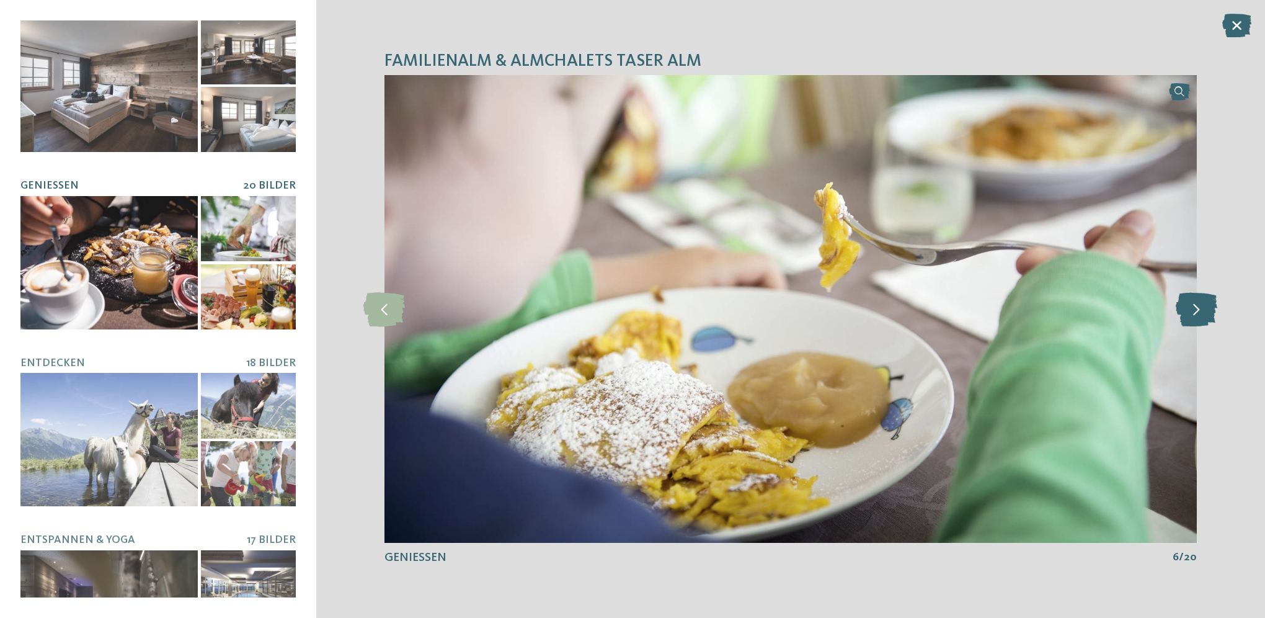
click at [1197, 309] on icon at bounding box center [1197, 308] width 42 height 34
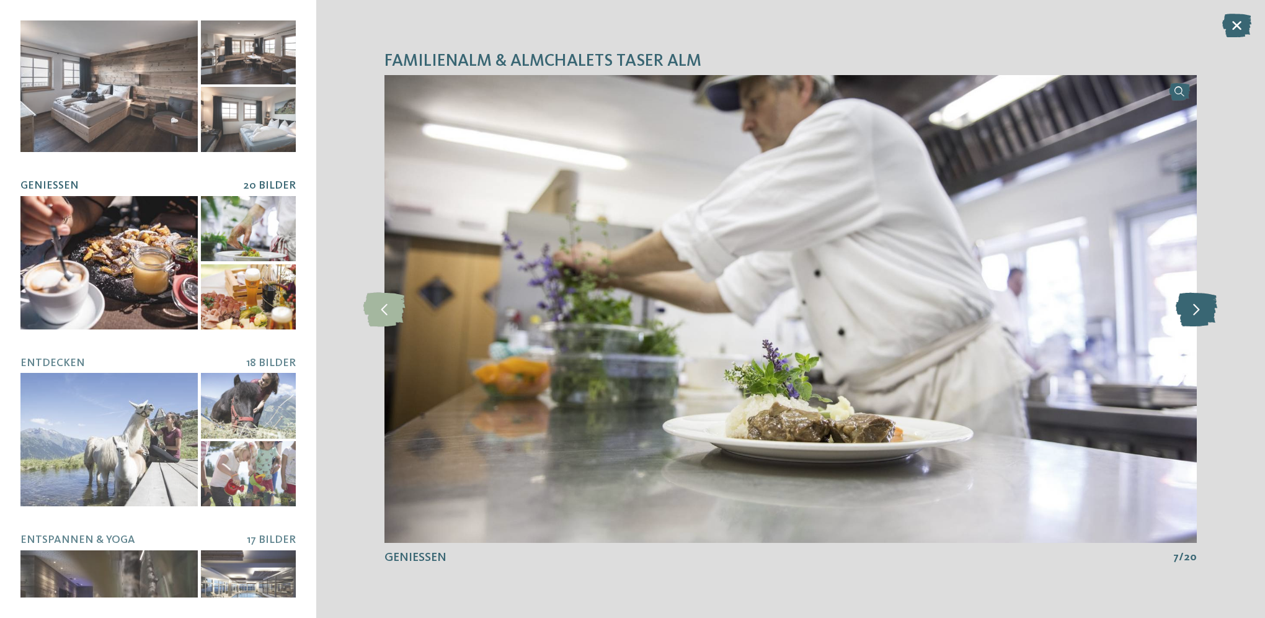
click at [1197, 309] on icon at bounding box center [1197, 308] width 42 height 34
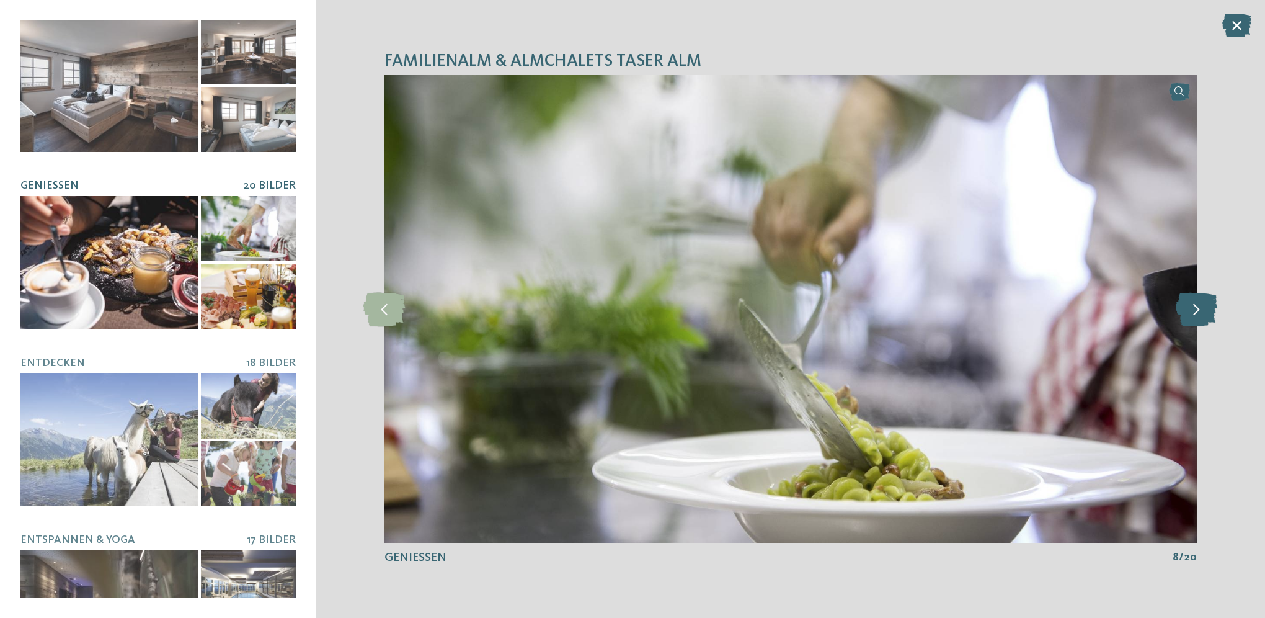
click at [1197, 309] on icon at bounding box center [1197, 308] width 42 height 34
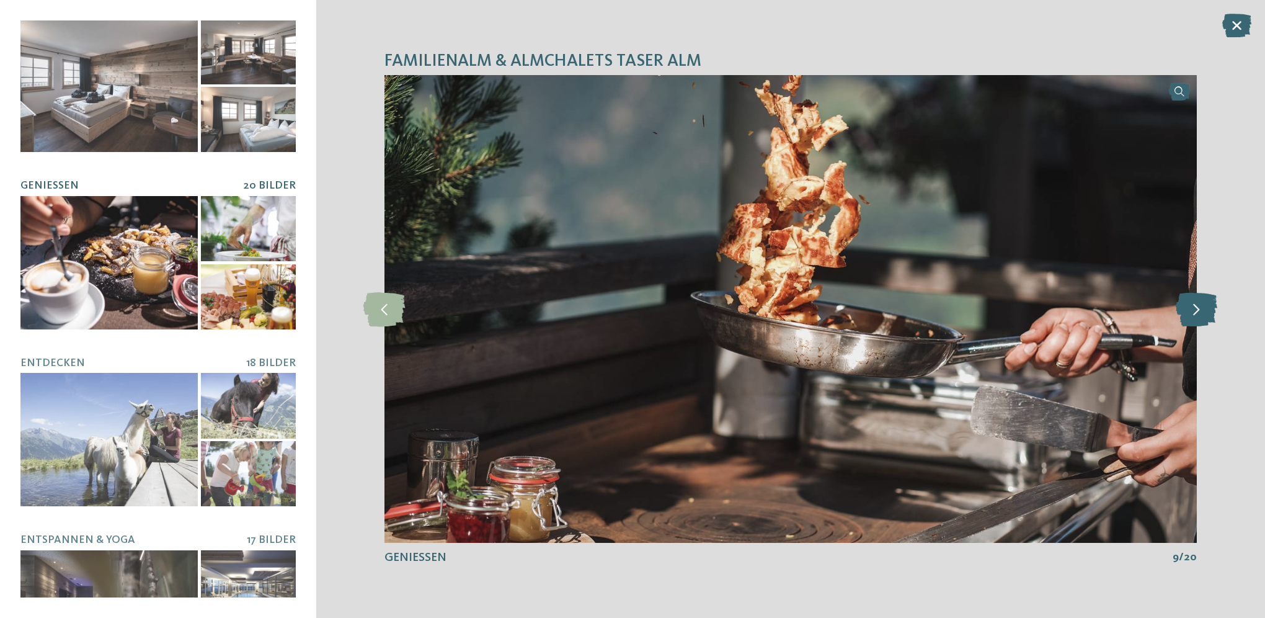
click at [1197, 309] on icon at bounding box center [1197, 308] width 42 height 34
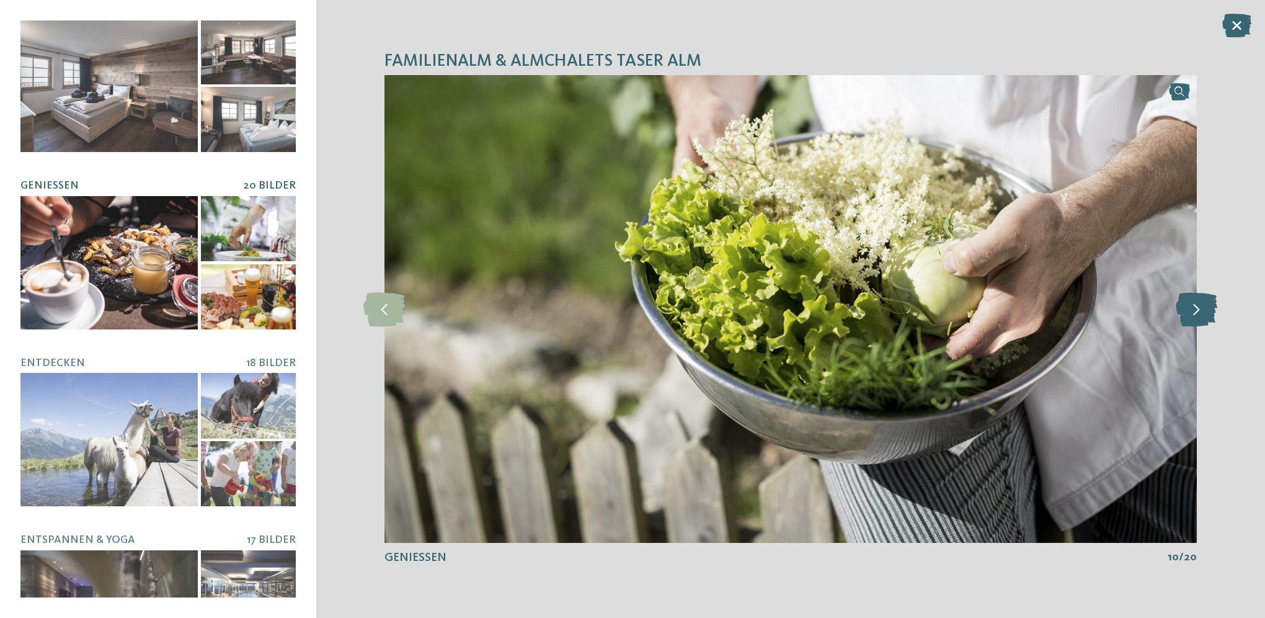
click at [1197, 309] on icon at bounding box center [1197, 308] width 42 height 34
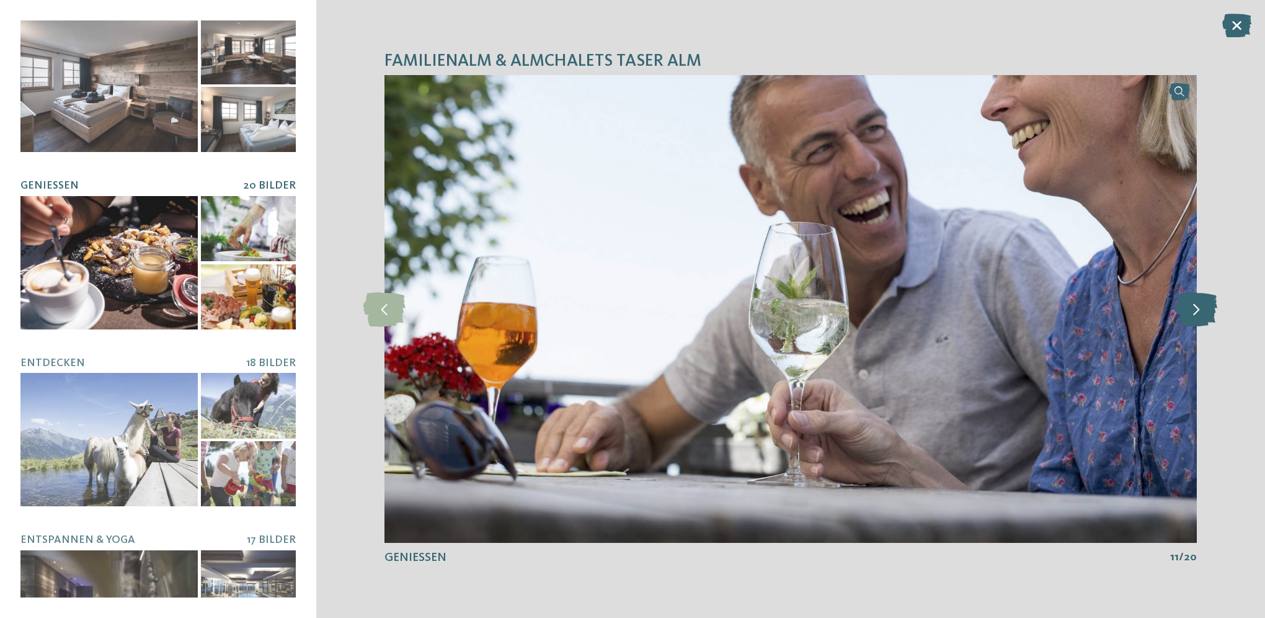
click at [1197, 309] on icon at bounding box center [1197, 308] width 42 height 34
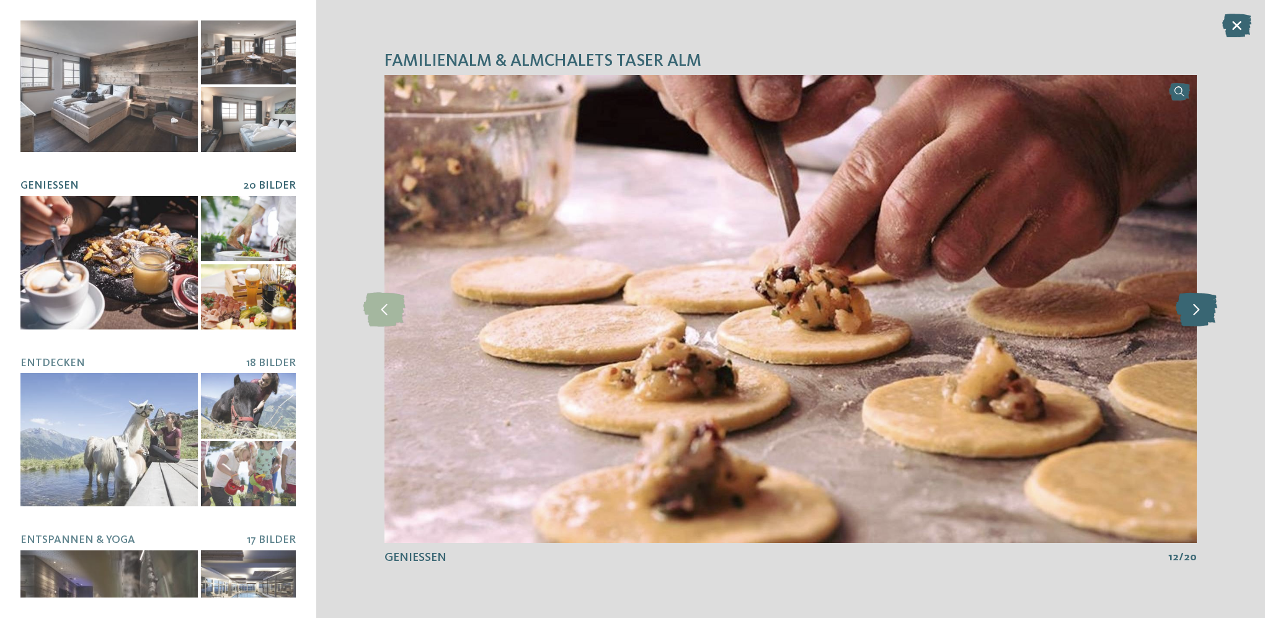
click at [1197, 309] on icon at bounding box center [1197, 308] width 42 height 34
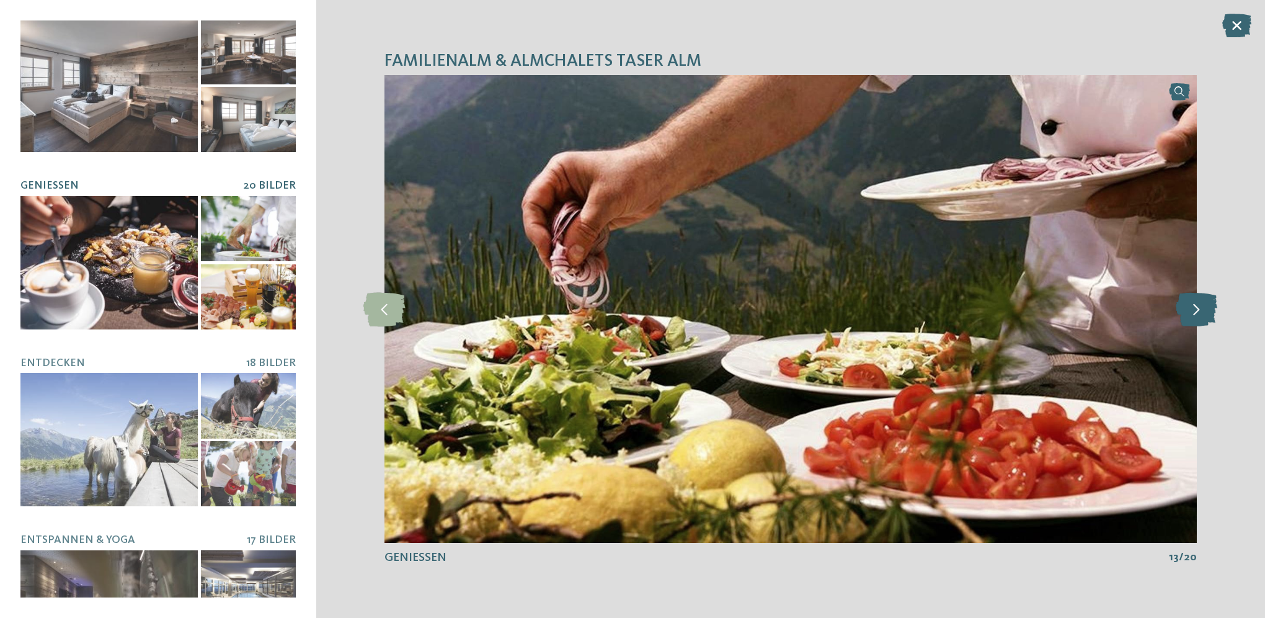
click at [1197, 309] on icon at bounding box center [1197, 308] width 42 height 34
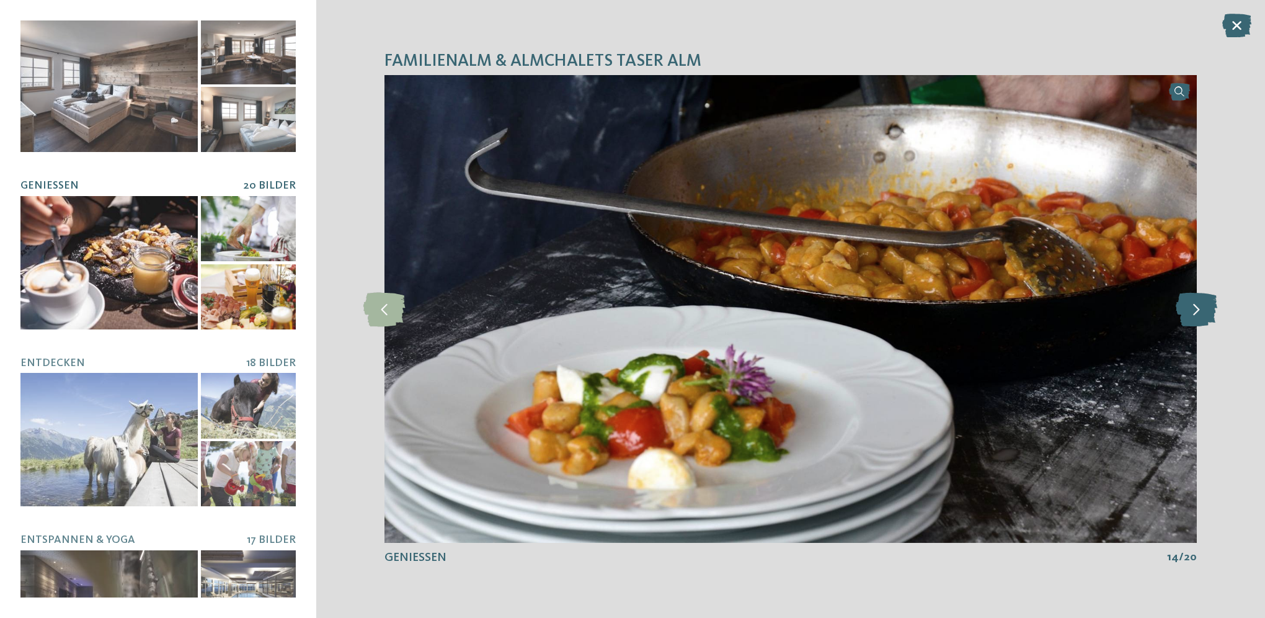
click at [1197, 309] on icon at bounding box center [1197, 308] width 42 height 34
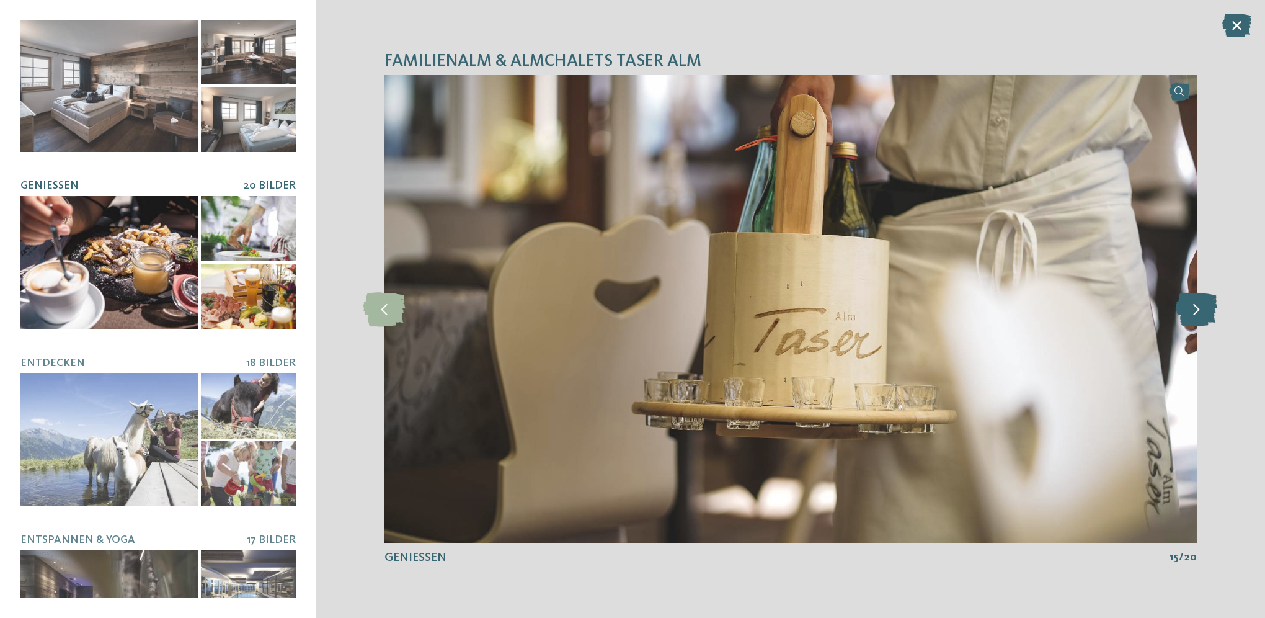
click at [1197, 309] on icon at bounding box center [1197, 308] width 42 height 34
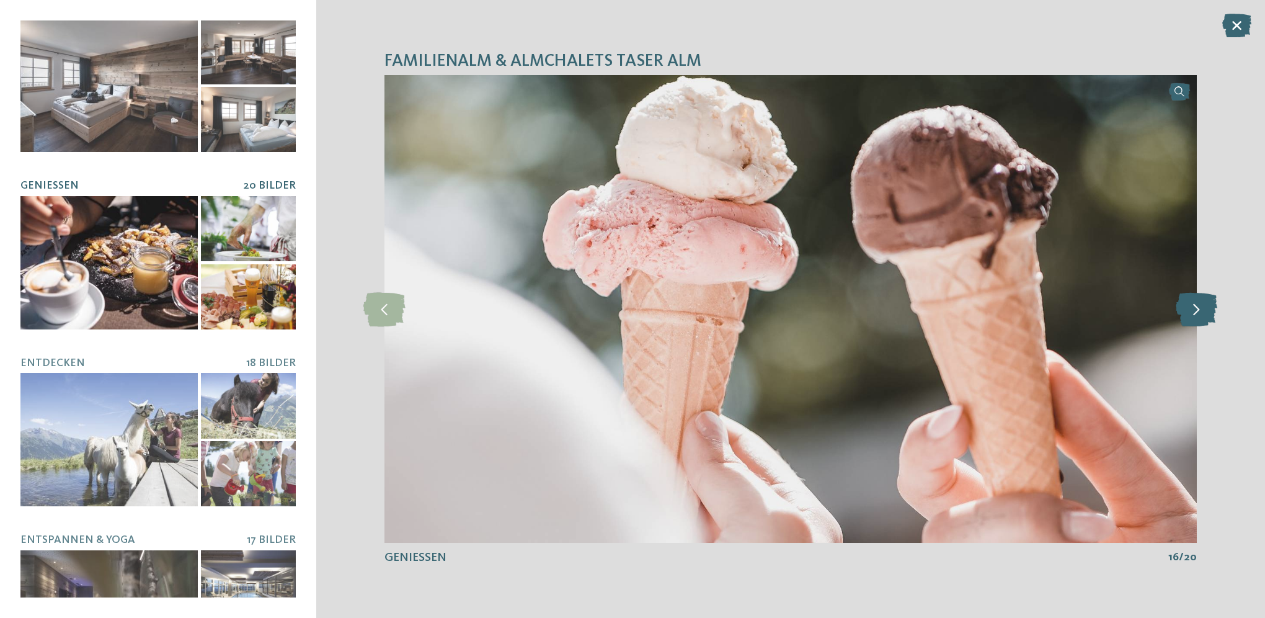
click at [1197, 309] on icon at bounding box center [1197, 308] width 42 height 34
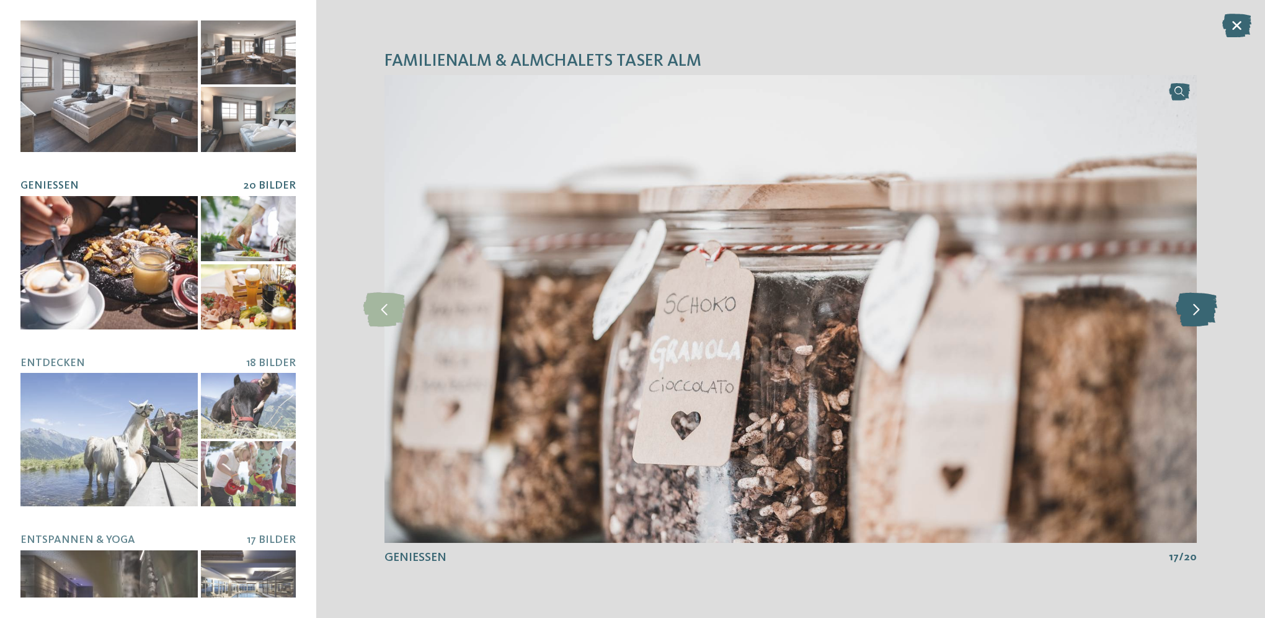
click at [1197, 309] on icon at bounding box center [1197, 308] width 42 height 34
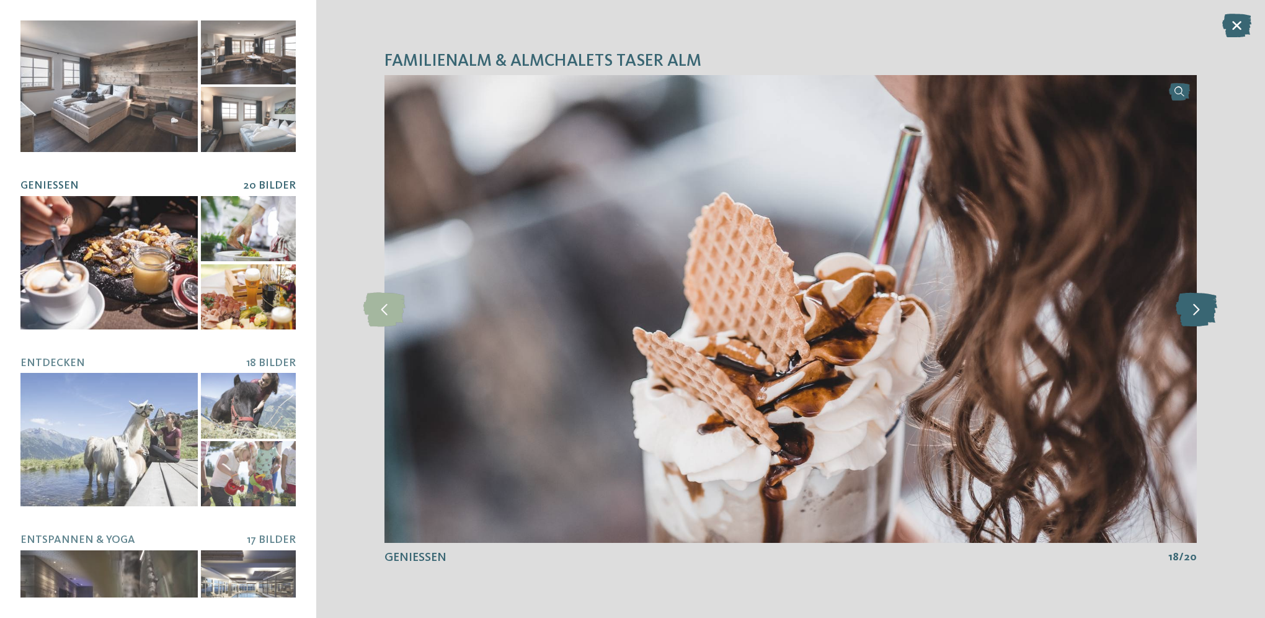
click at [1179, 318] on icon at bounding box center [1197, 308] width 42 height 34
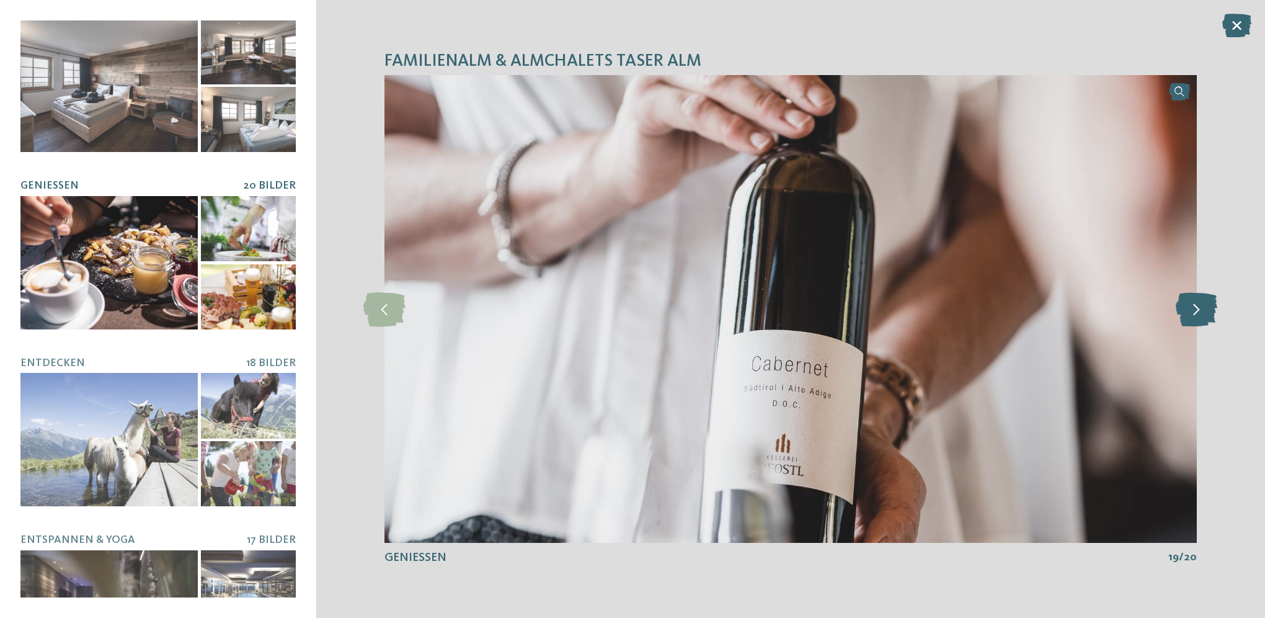
click at [1199, 311] on icon at bounding box center [1197, 308] width 42 height 34
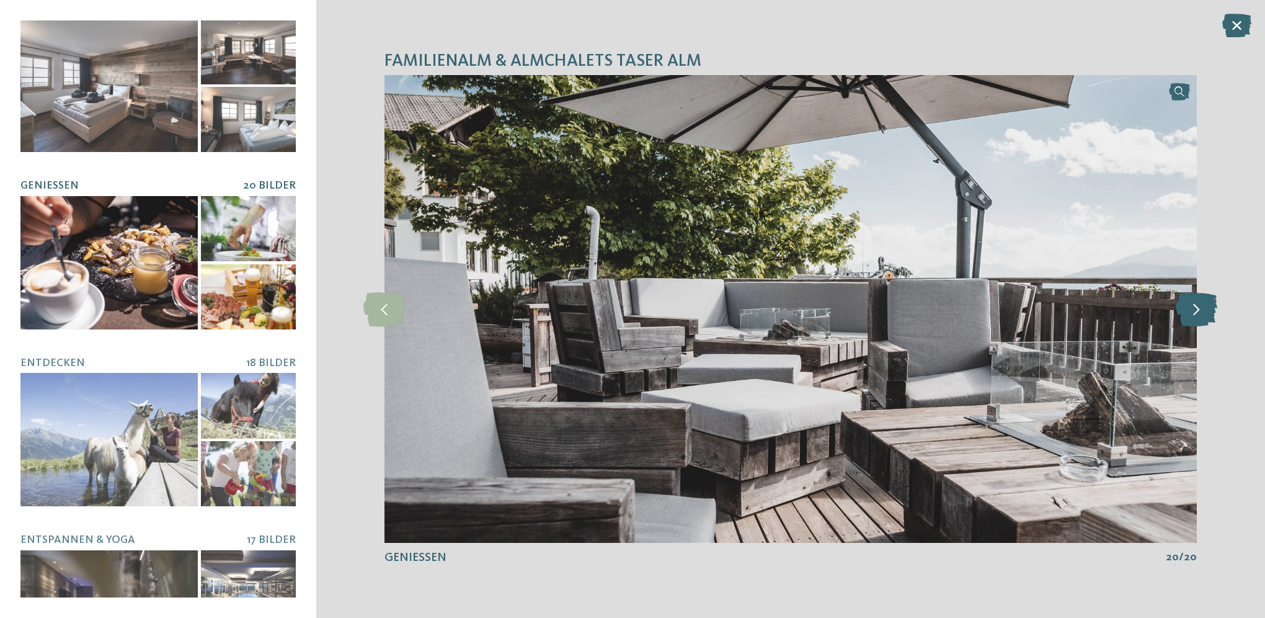
click at [1199, 311] on icon at bounding box center [1197, 308] width 42 height 34
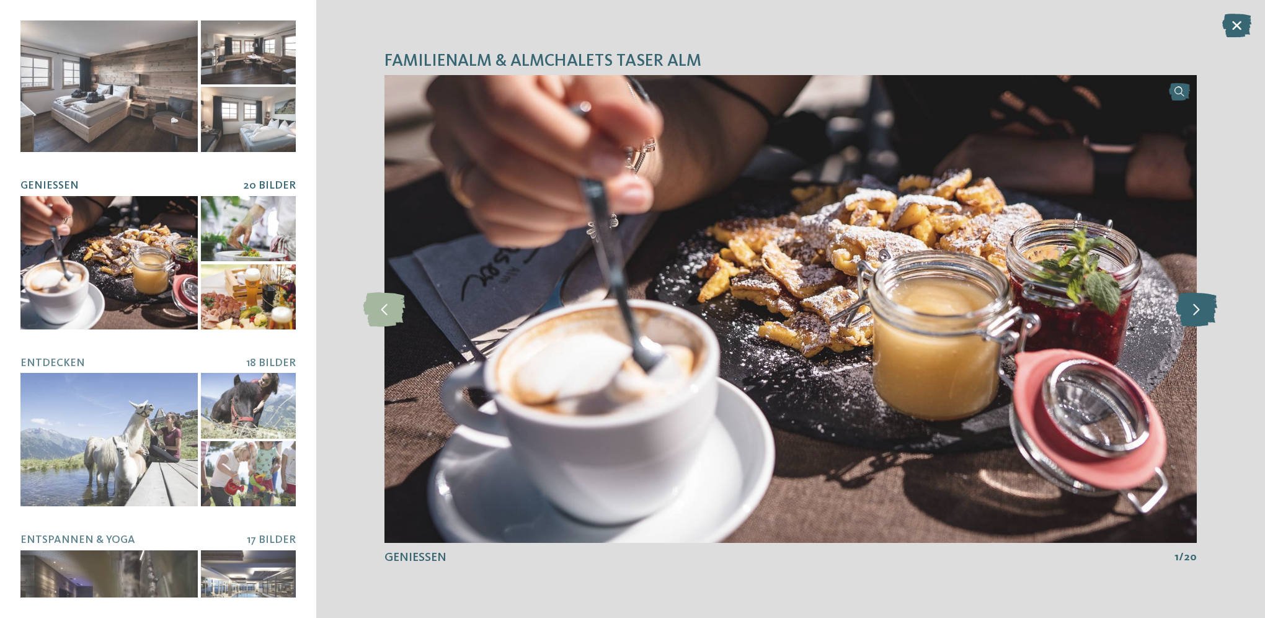
click at [1199, 311] on icon at bounding box center [1197, 308] width 42 height 34
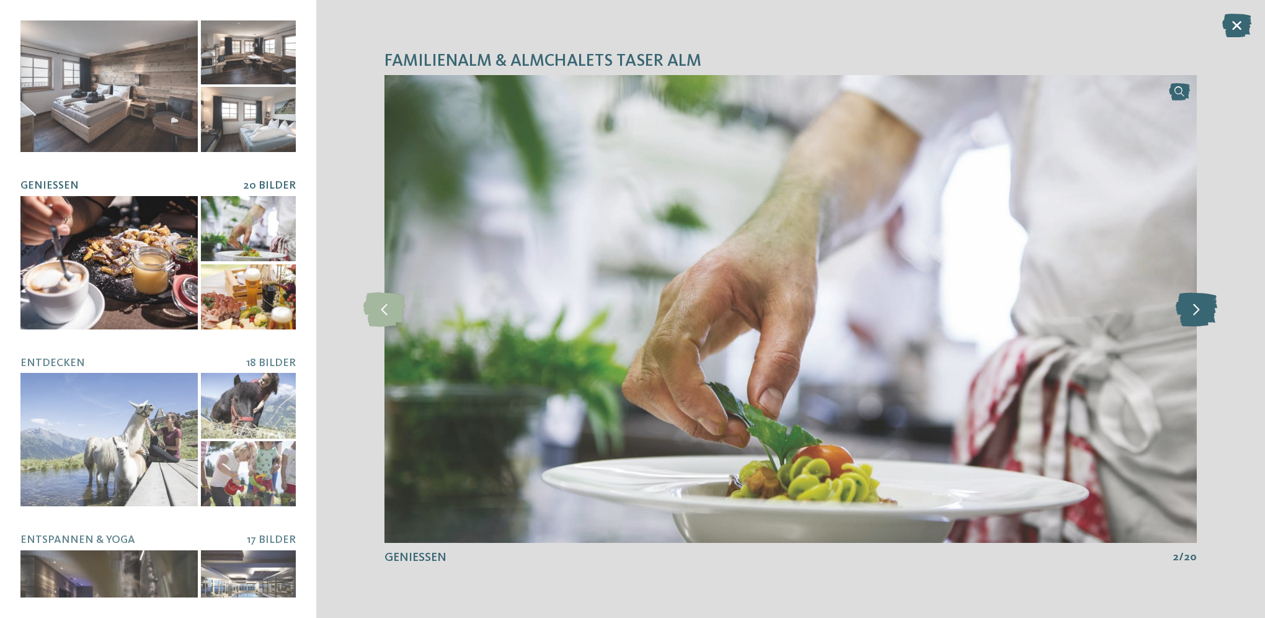
click at [1199, 310] on icon at bounding box center [1197, 308] width 42 height 34
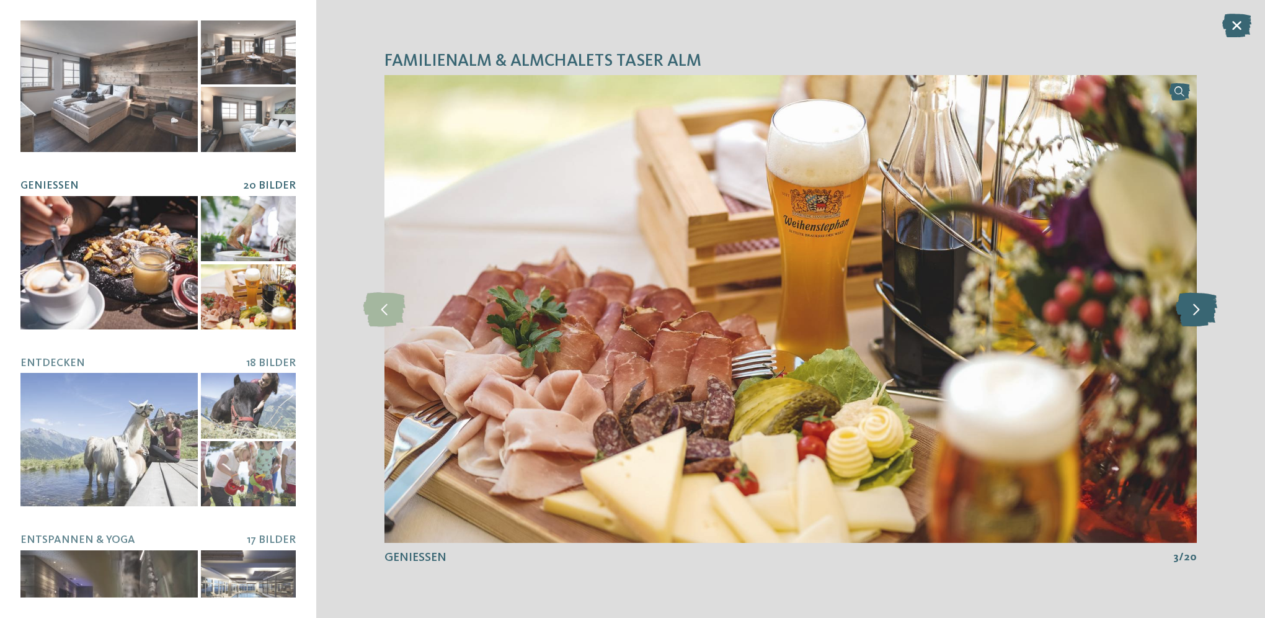
click at [1199, 310] on icon at bounding box center [1197, 308] width 42 height 34
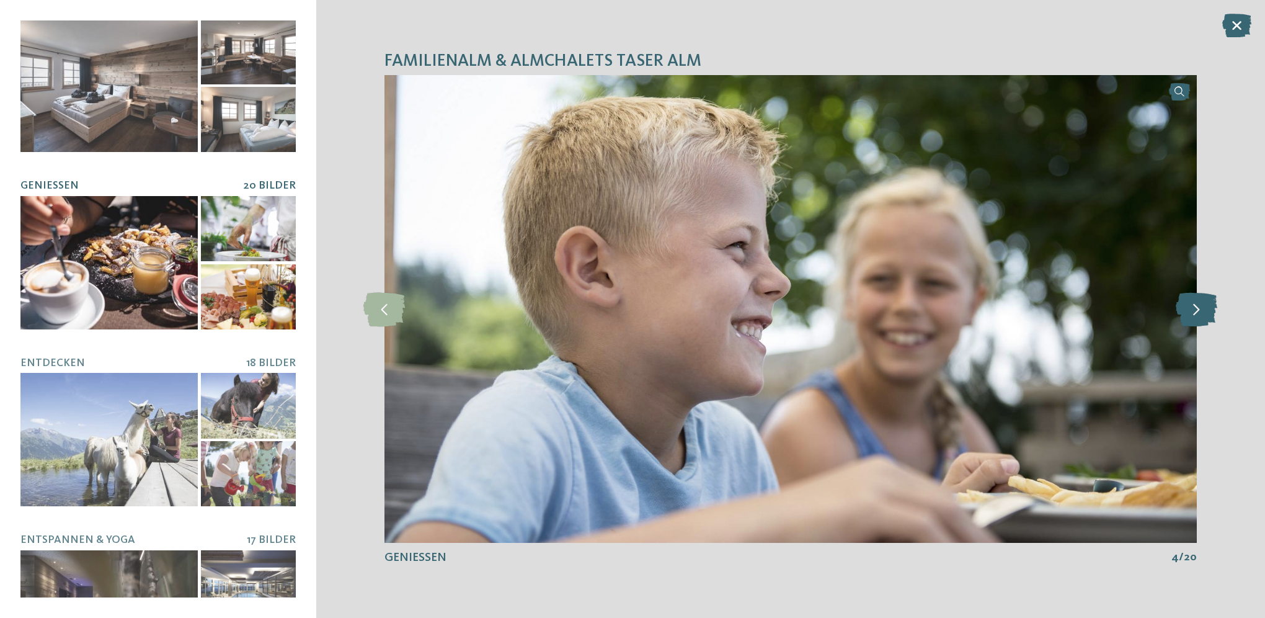
click at [1199, 309] on icon at bounding box center [1197, 308] width 42 height 34
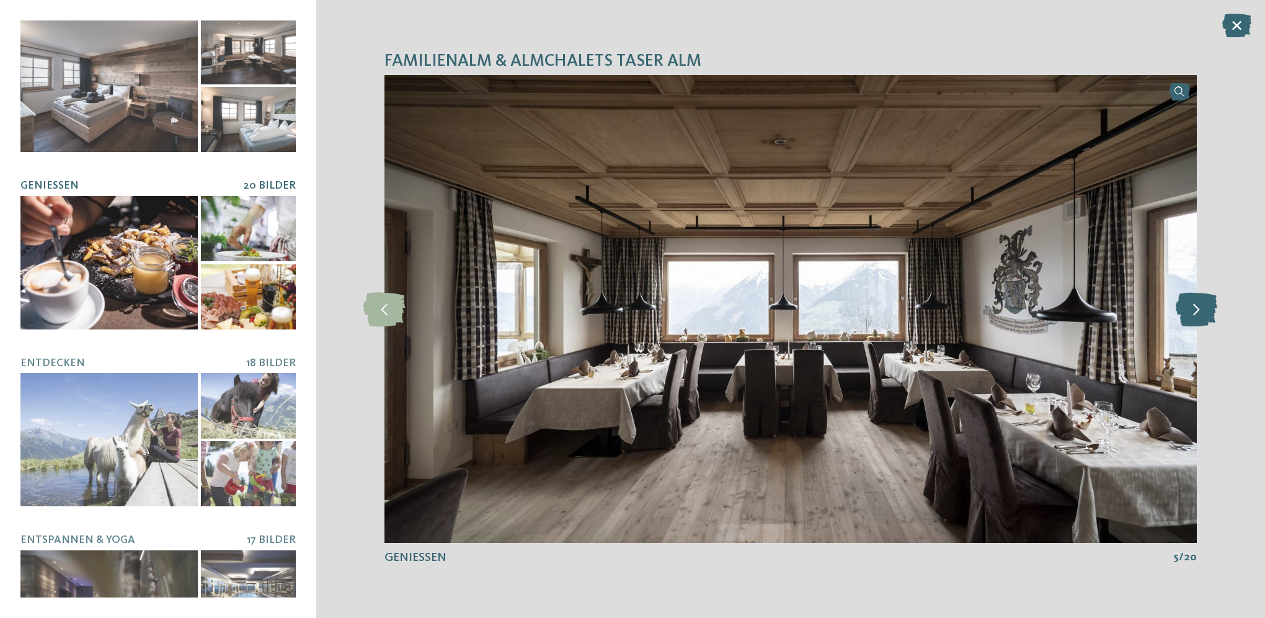
click at [1199, 309] on icon at bounding box center [1197, 308] width 42 height 34
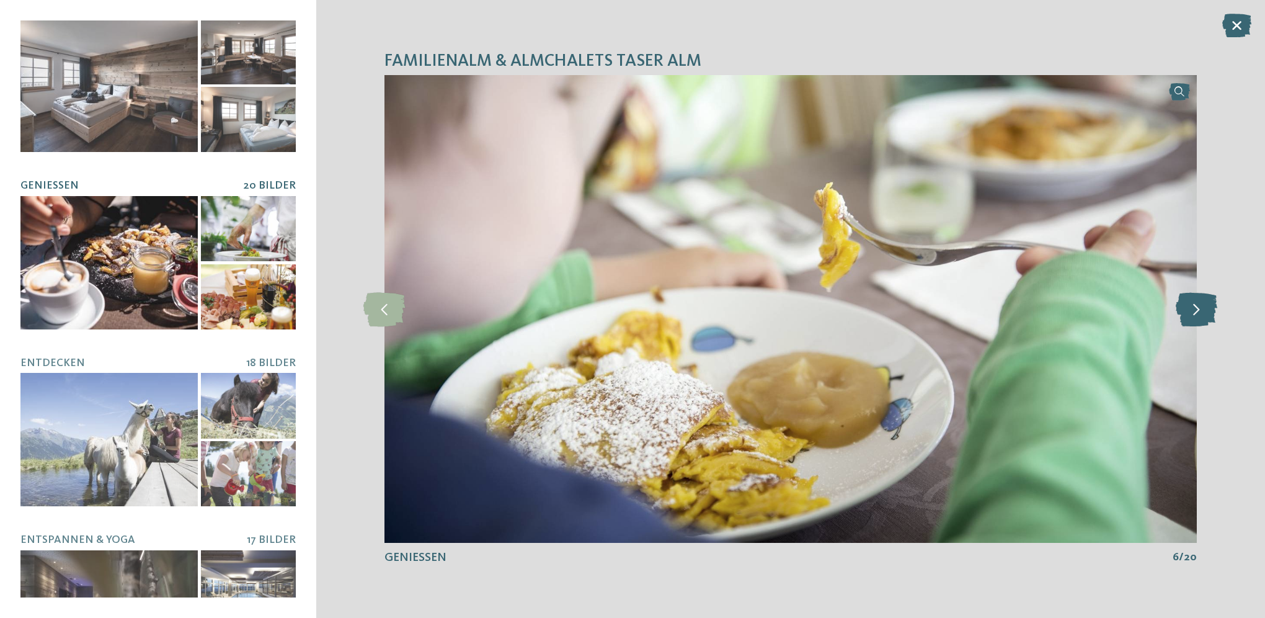
click at [1199, 309] on icon at bounding box center [1197, 308] width 42 height 34
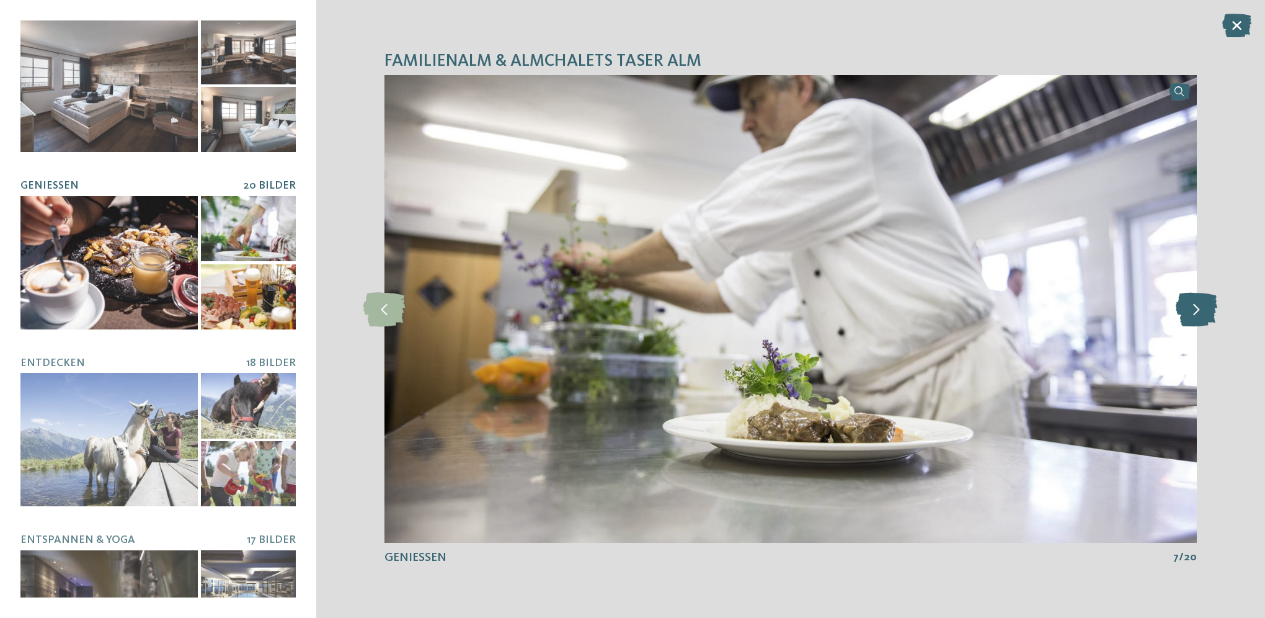
click at [1199, 309] on icon at bounding box center [1197, 308] width 42 height 34
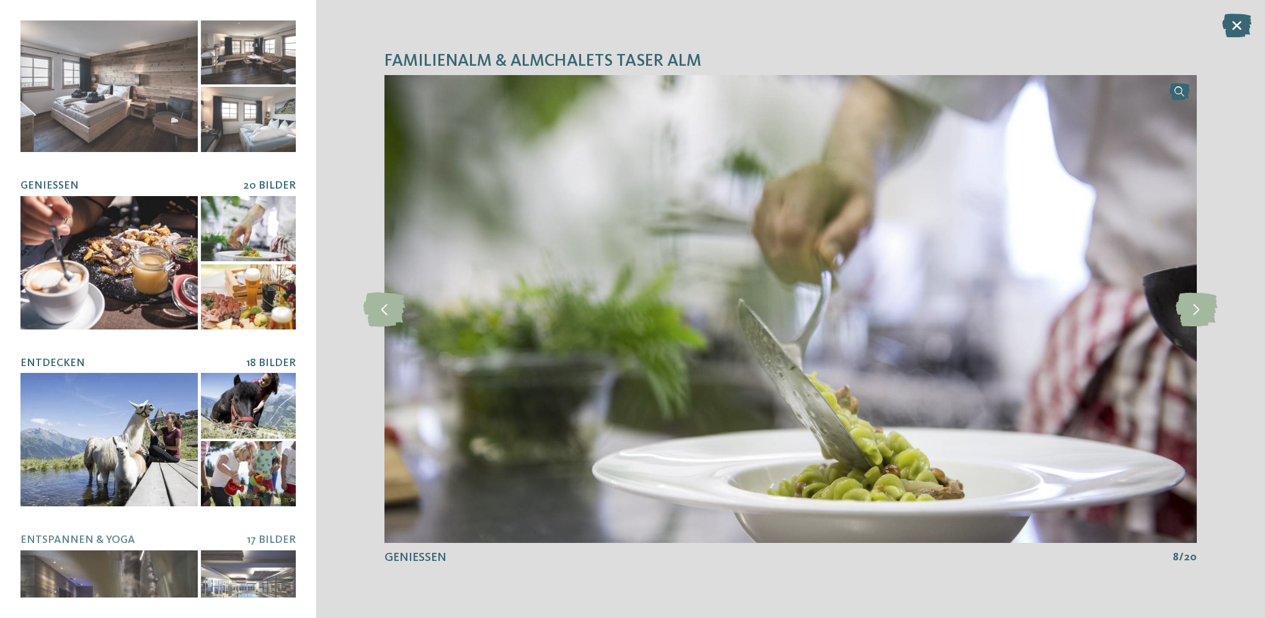
click at [135, 430] on div at bounding box center [108, 439] width 177 height 133
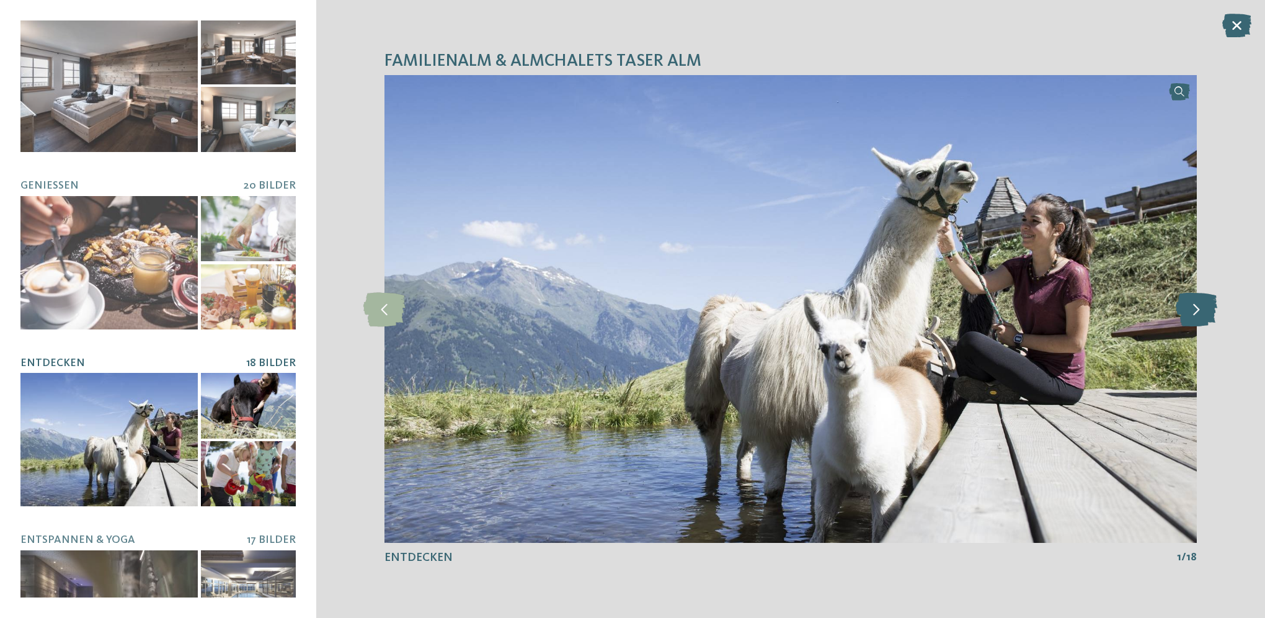
click at [1190, 310] on icon at bounding box center [1197, 308] width 42 height 34
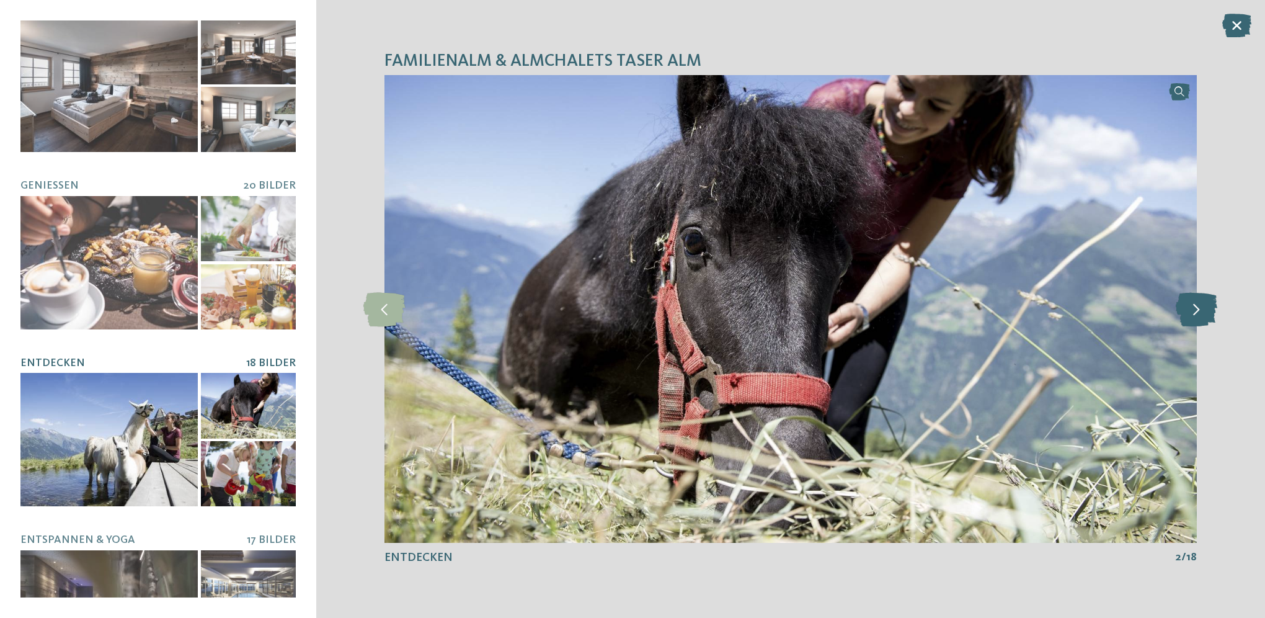
click at [1190, 310] on icon at bounding box center [1197, 308] width 42 height 34
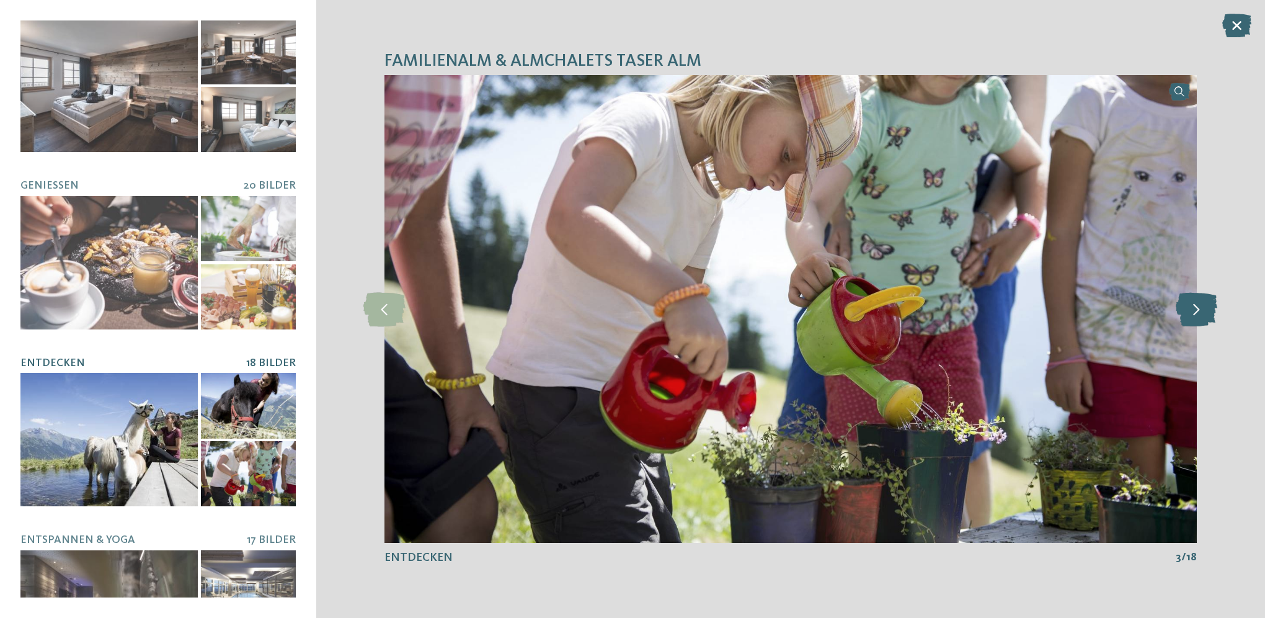
click at [1190, 310] on icon at bounding box center [1197, 308] width 42 height 34
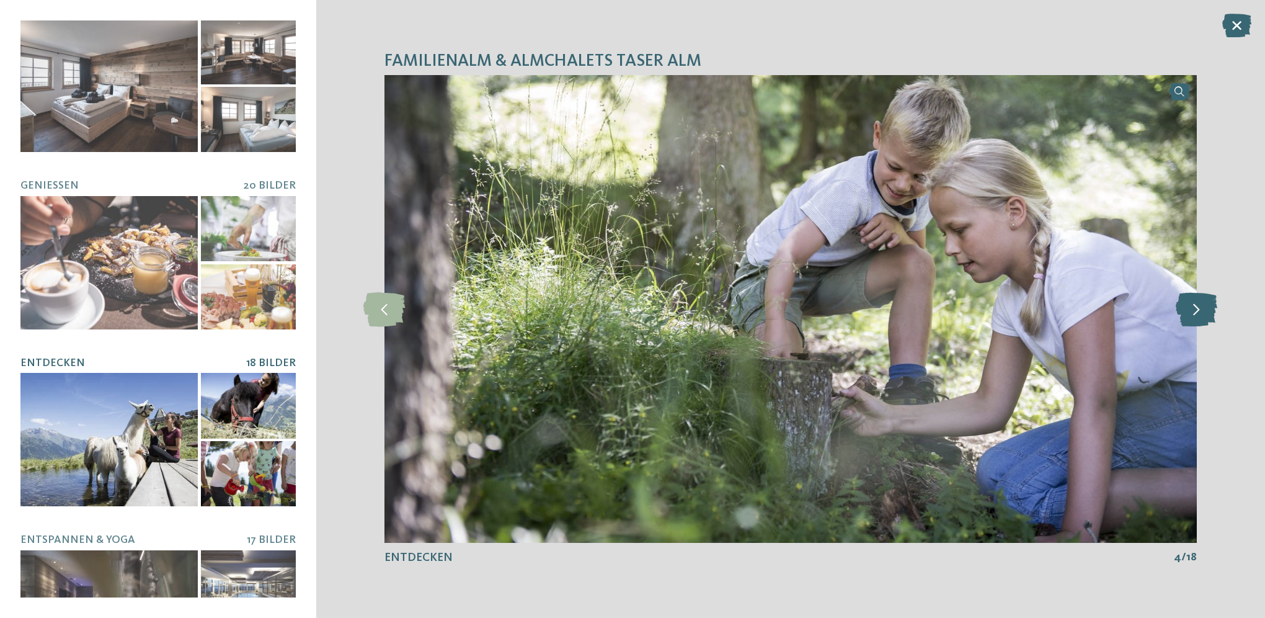
click at [1190, 310] on icon at bounding box center [1197, 308] width 42 height 34
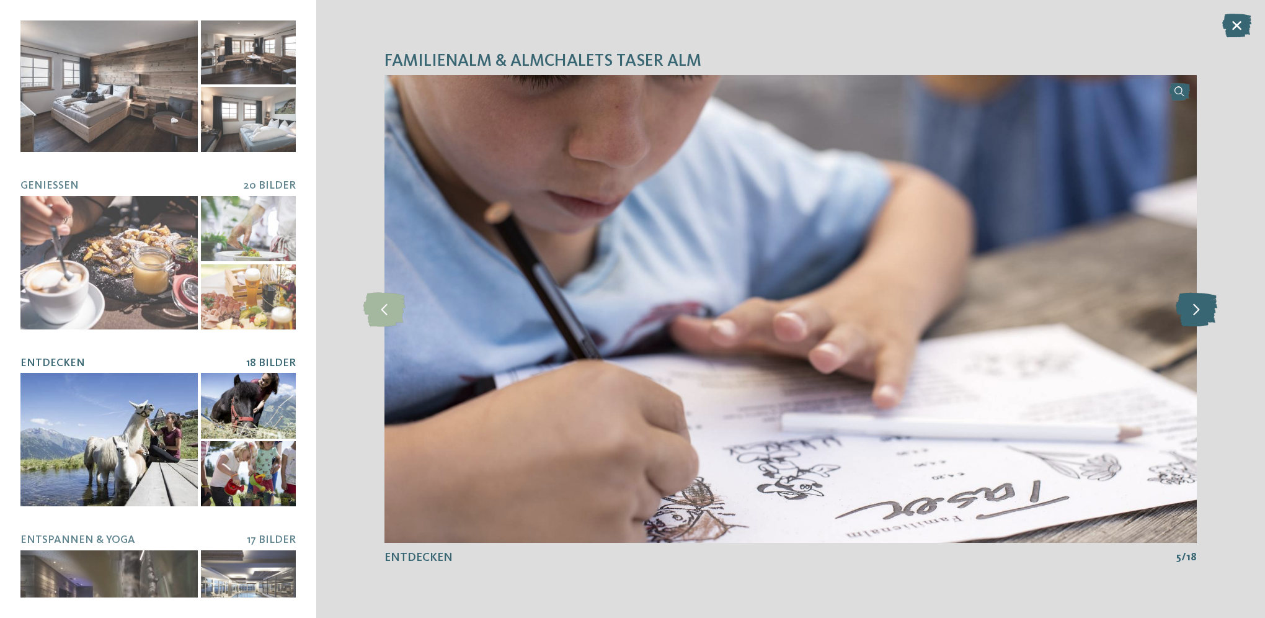
click at [1190, 310] on icon at bounding box center [1197, 308] width 42 height 34
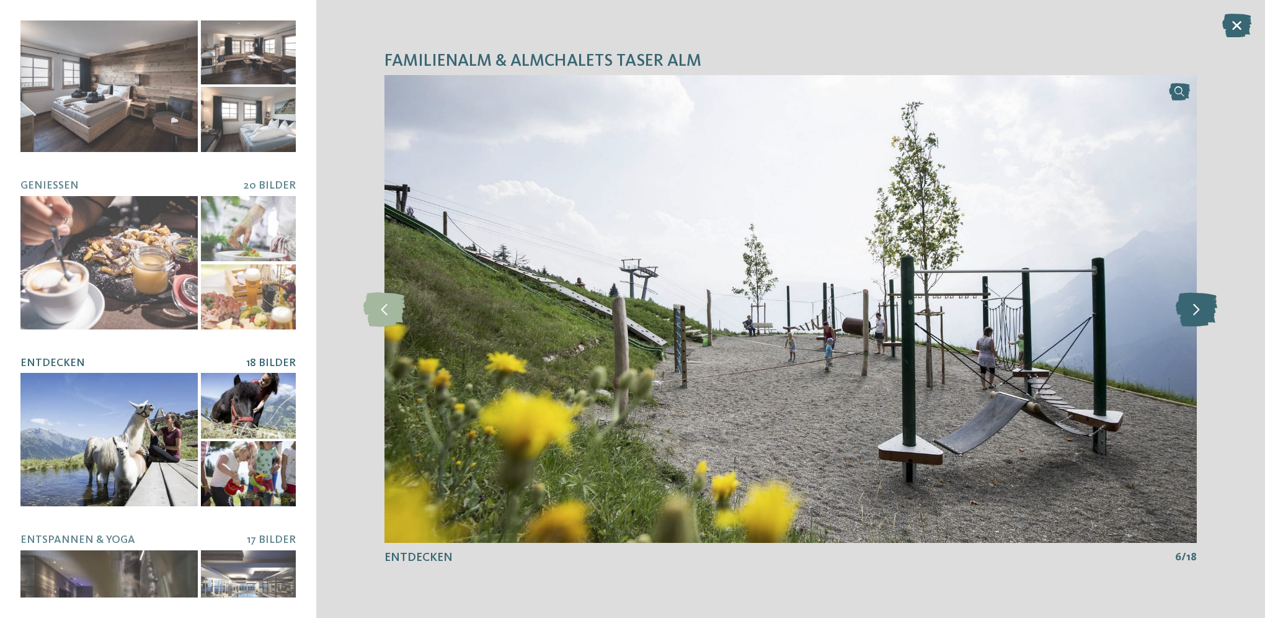
click at [1190, 310] on icon at bounding box center [1197, 308] width 42 height 34
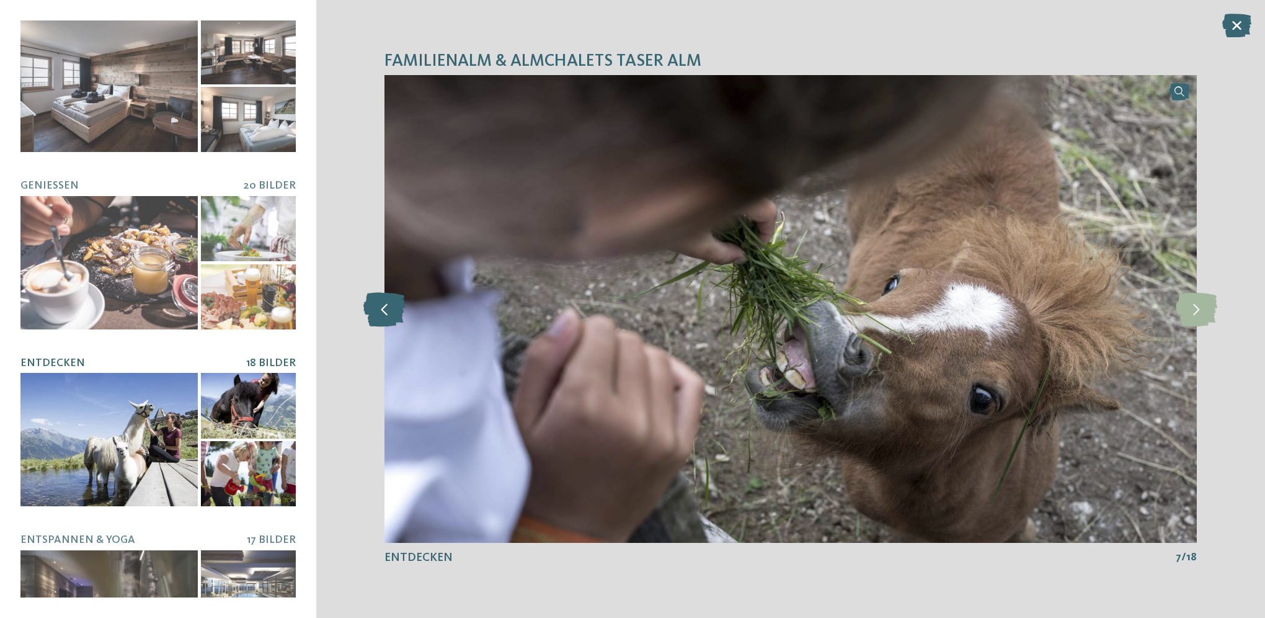
click at [375, 304] on icon at bounding box center [384, 308] width 42 height 34
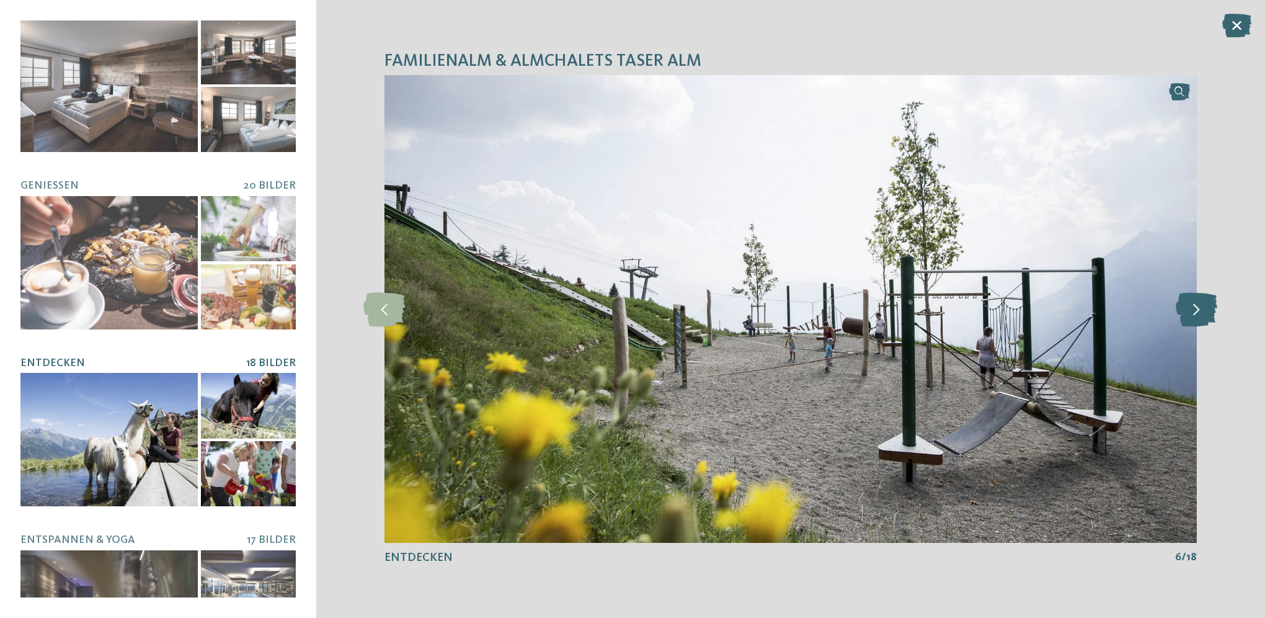
click at [1205, 312] on icon at bounding box center [1197, 308] width 42 height 34
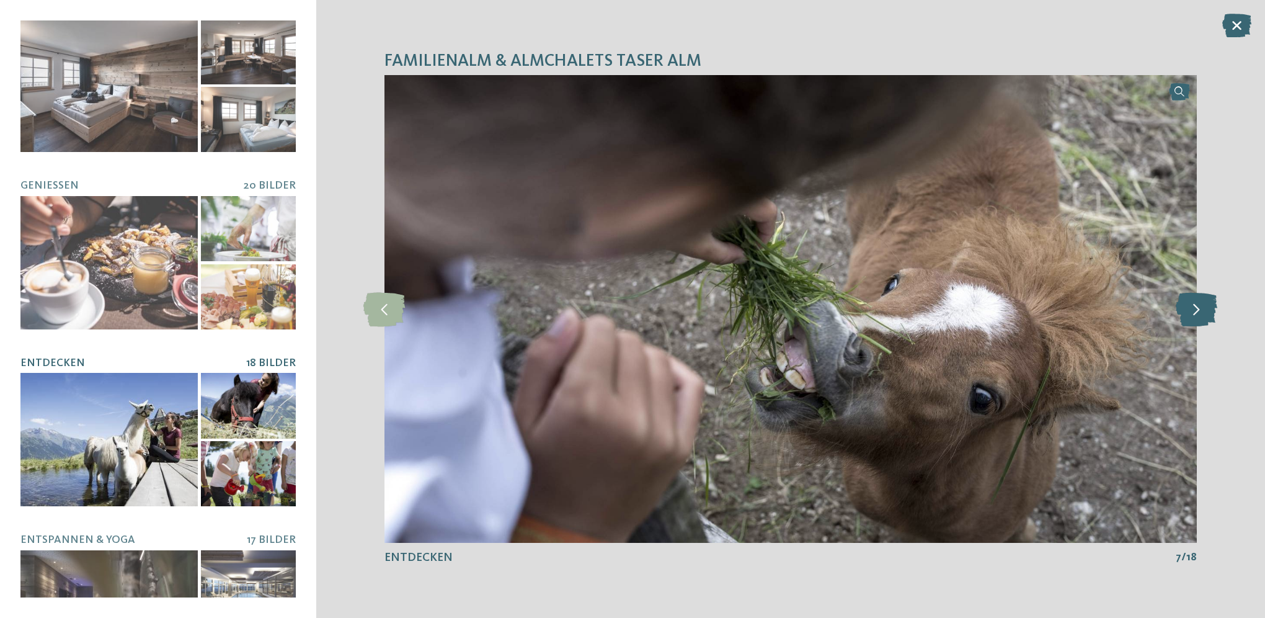
click at [1205, 312] on icon at bounding box center [1197, 308] width 42 height 34
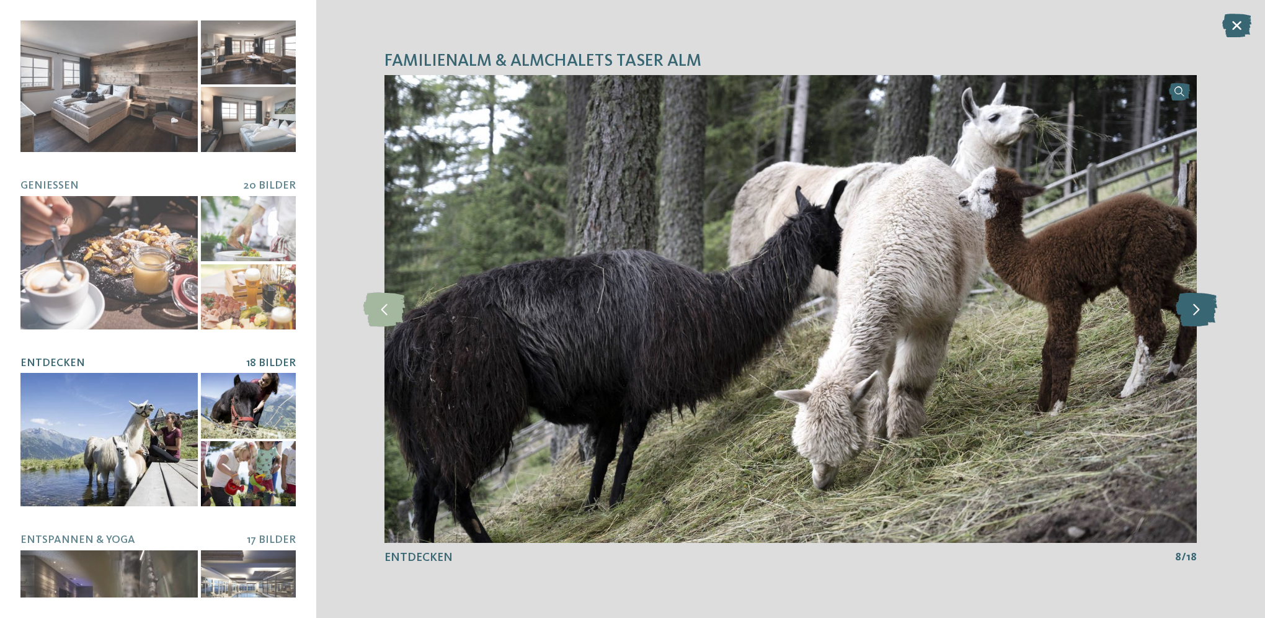
click at [1205, 312] on icon at bounding box center [1197, 308] width 42 height 34
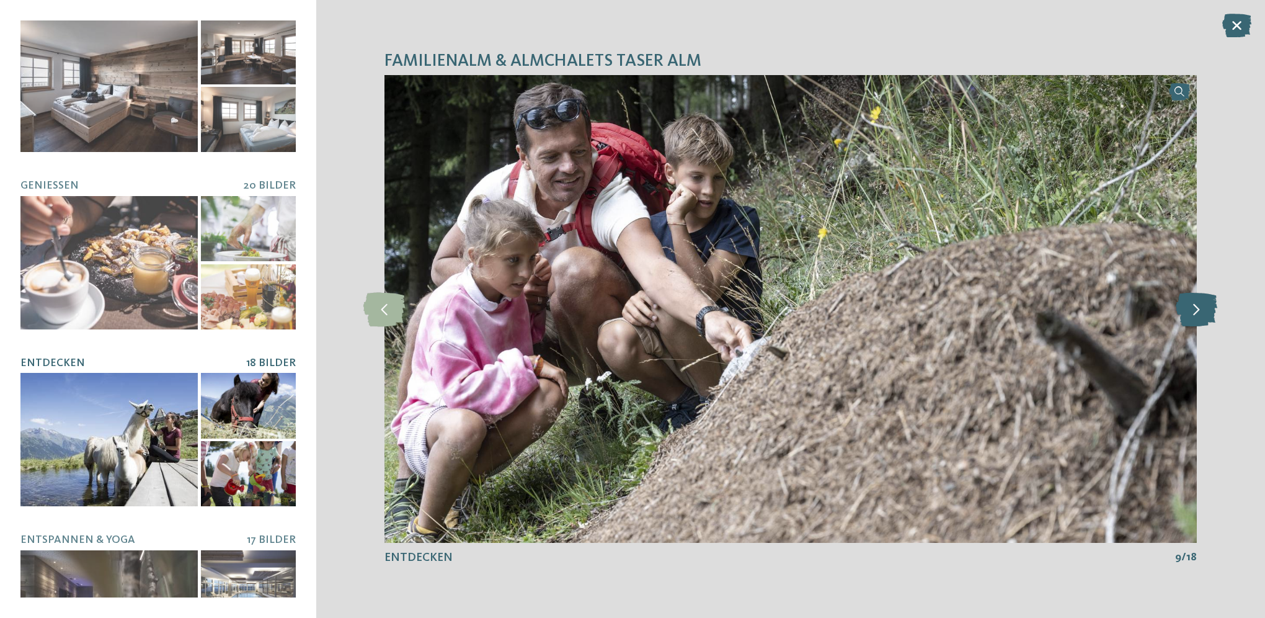
click at [1205, 312] on icon at bounding box center [1197, 308] width 42 height 34
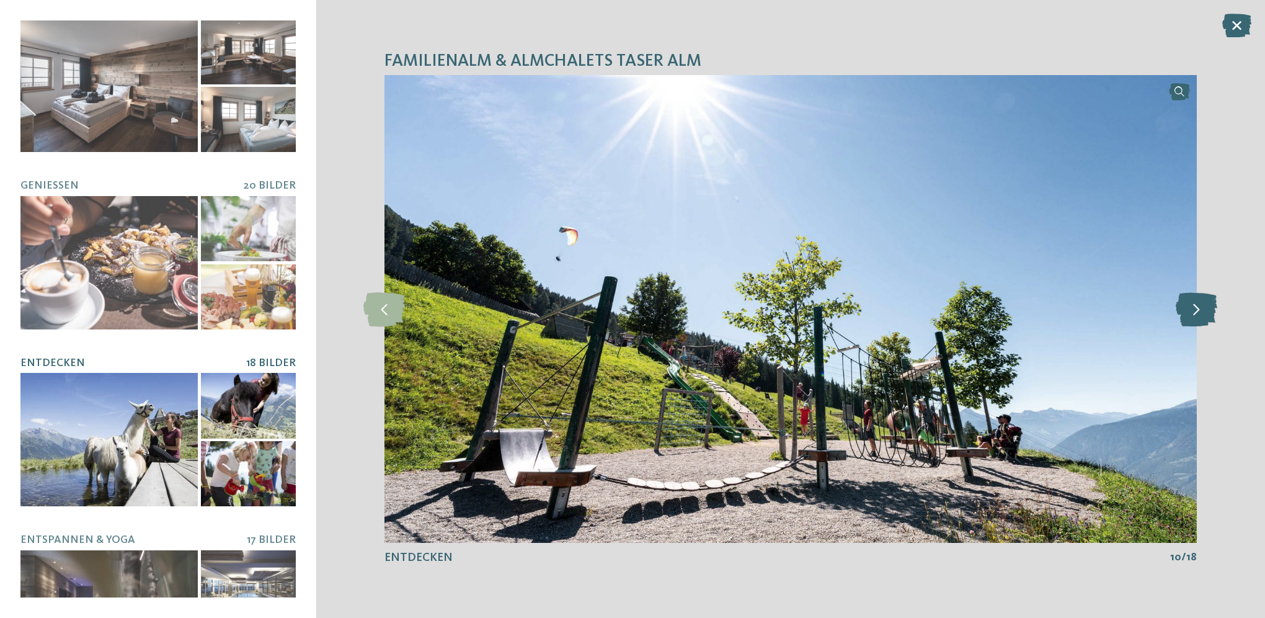
click at [1205, 312] on icon at bounding box center [1197, 308] width 42 height 34
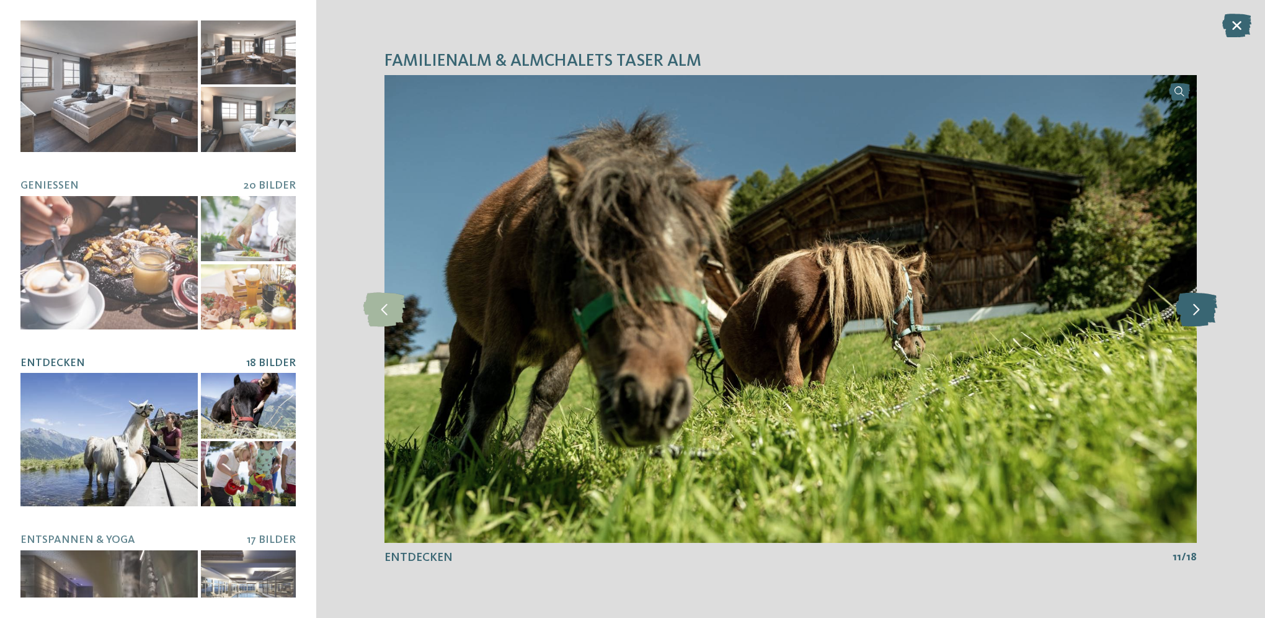
click at [1205, 312] on icon at bounding box center [1197, 308] width 42 height 34
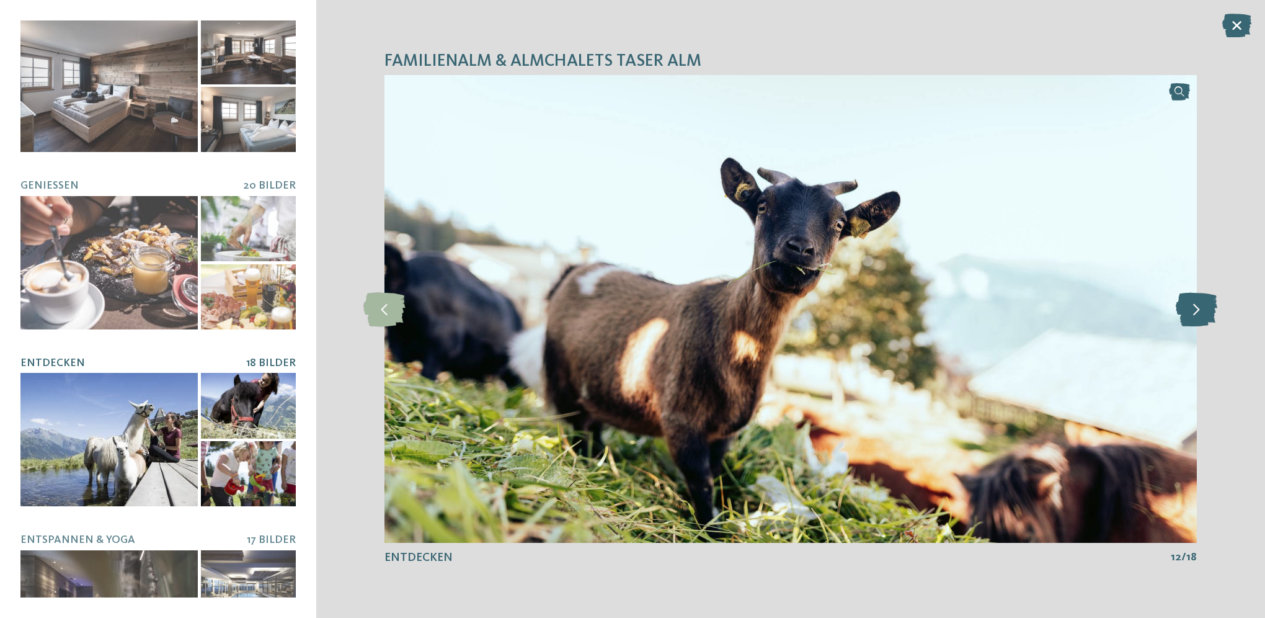
click at [1205, 312] on icon at bounding box center [1197, 308] width 42 height 34
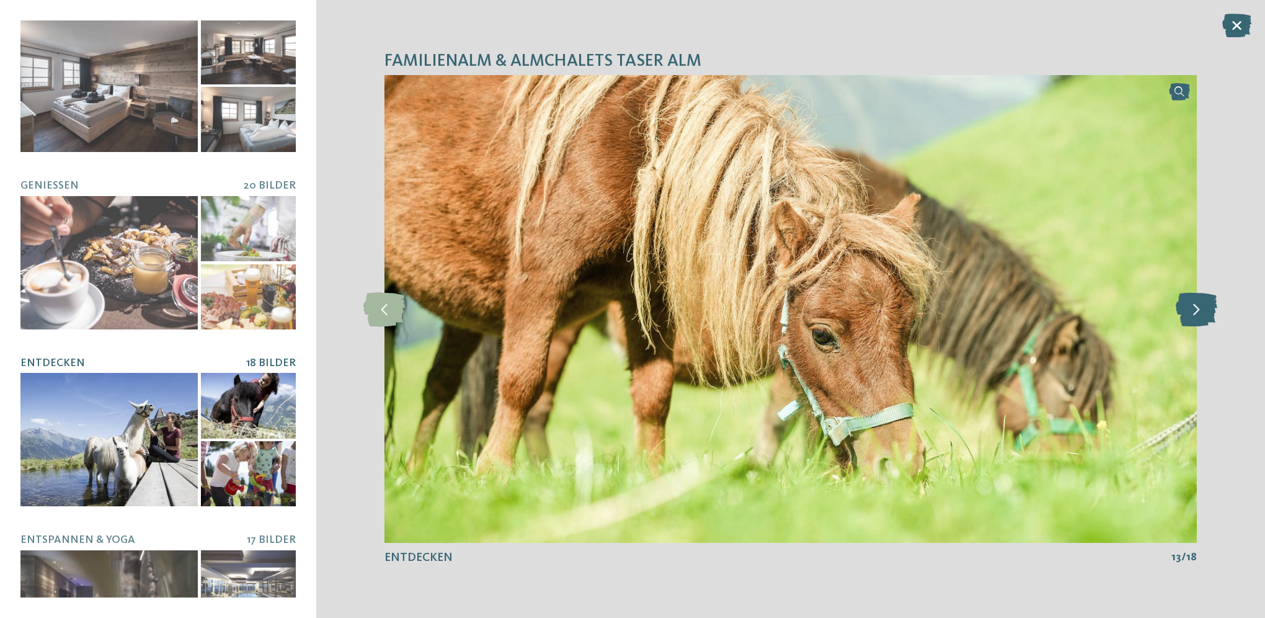
click at [1205, 312] on icon at bounding box center [1197, 308] width 42 height 34
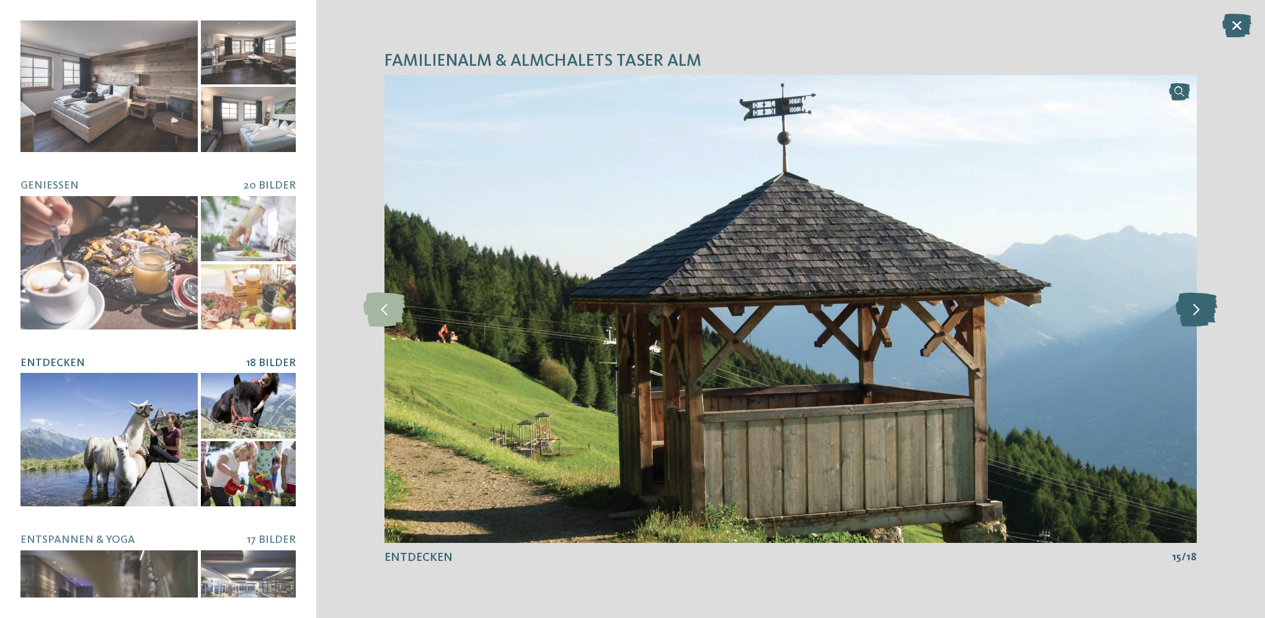
click at [1205, 312] on icon at bounding box center [1197, 308] width 42 height 34
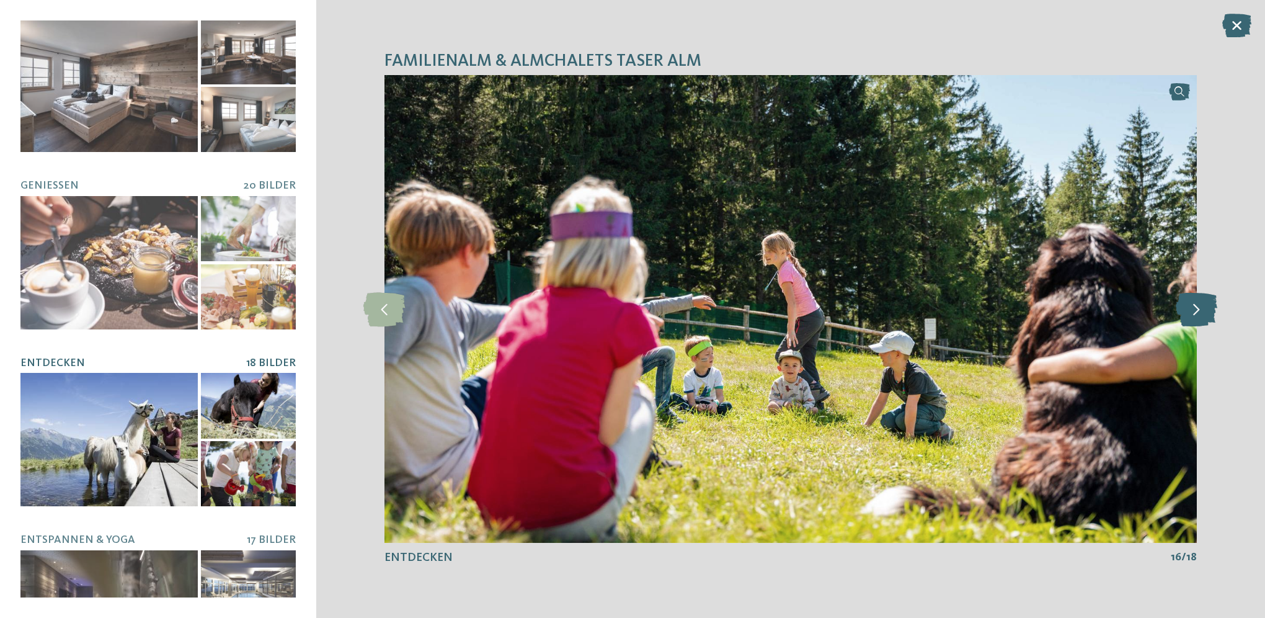
click at [1205, 312] on icon at bounding box center [1197, 308] width 42 height 34
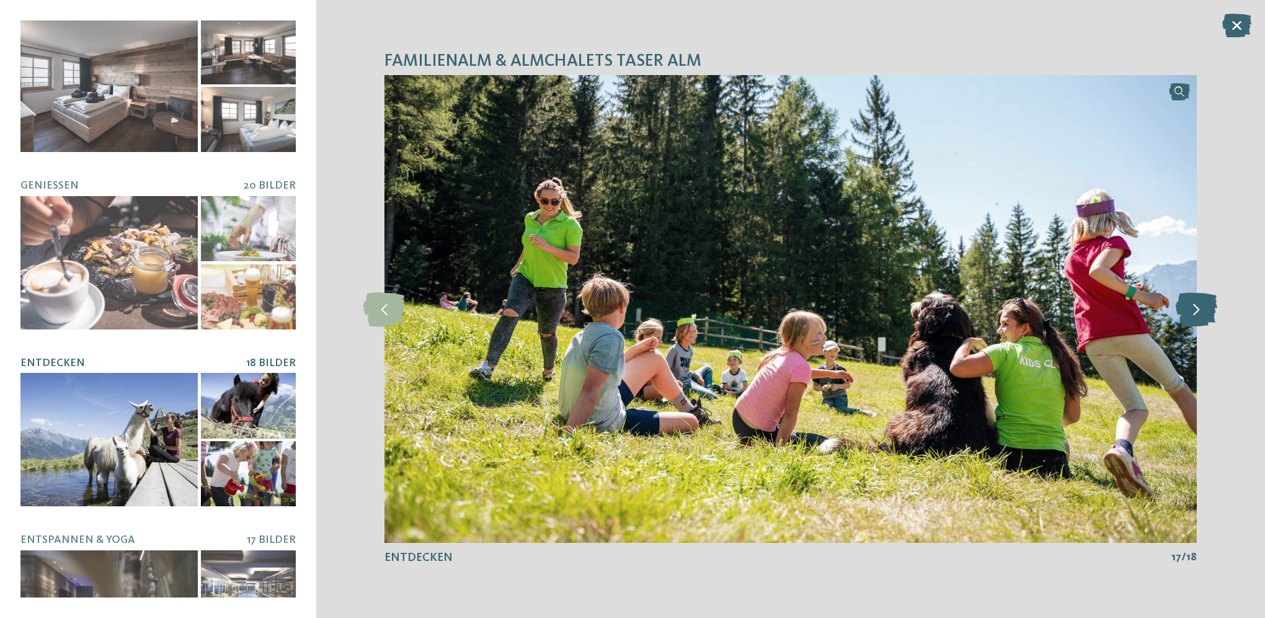
click at [1205, 312] on icon at bounding box center [1197, 308] width 42 height 34
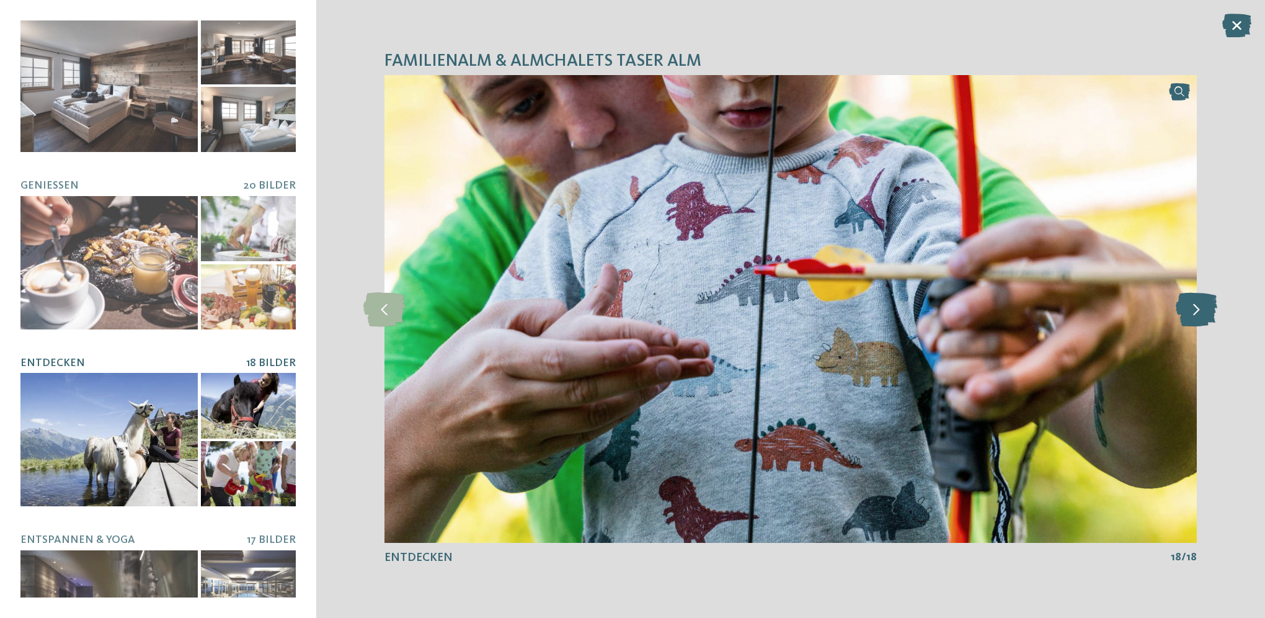
click at [1205, 312] on icon at bounding box center [1197, 308] width 42 height 34
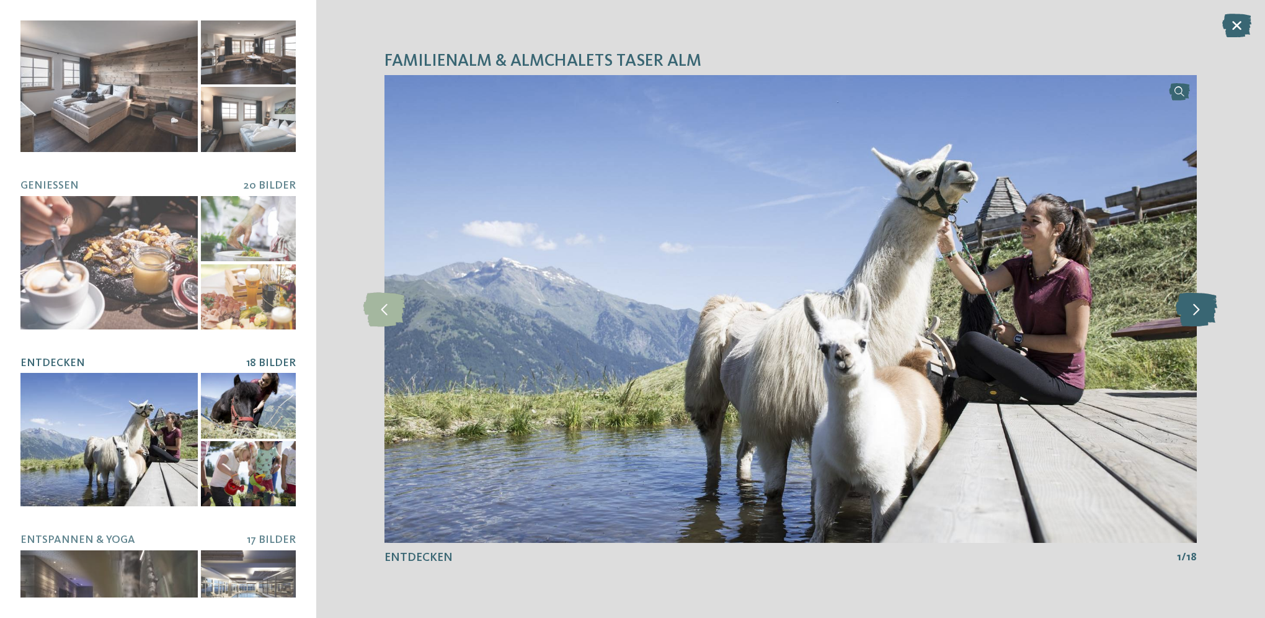
click at [1205, 312] on icon at bounding box center [1197, 308] width 42 height 34
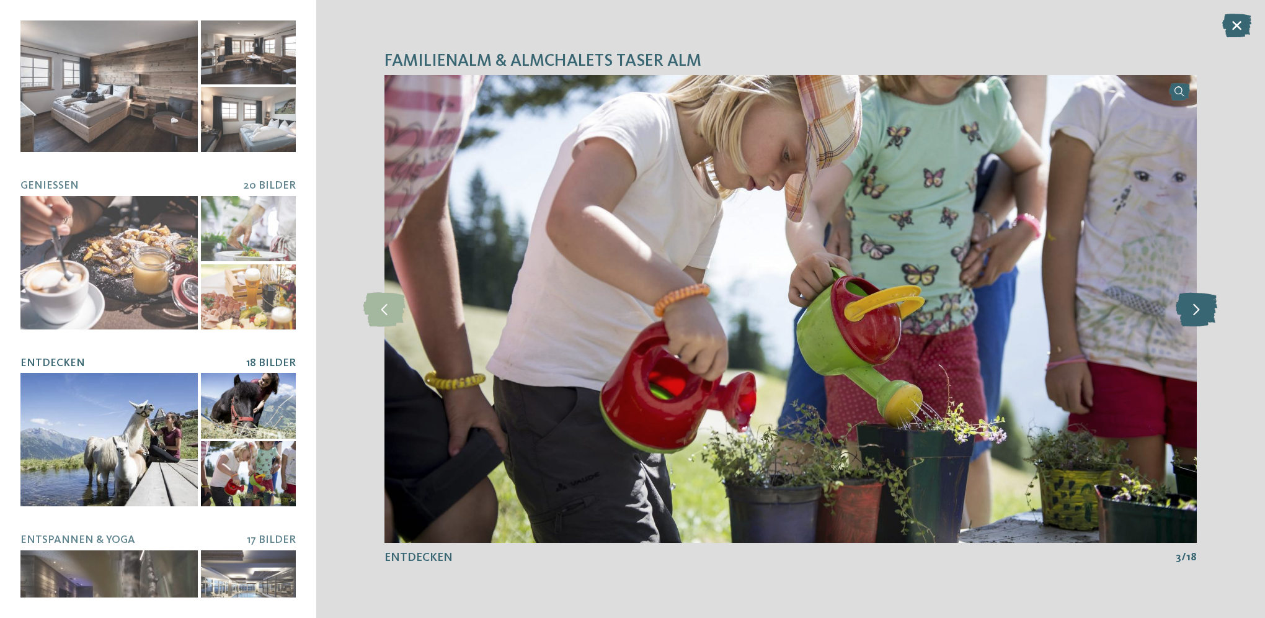
click at [1205, 312] on icon at bounding box center [1197, 308] width 42 height 34
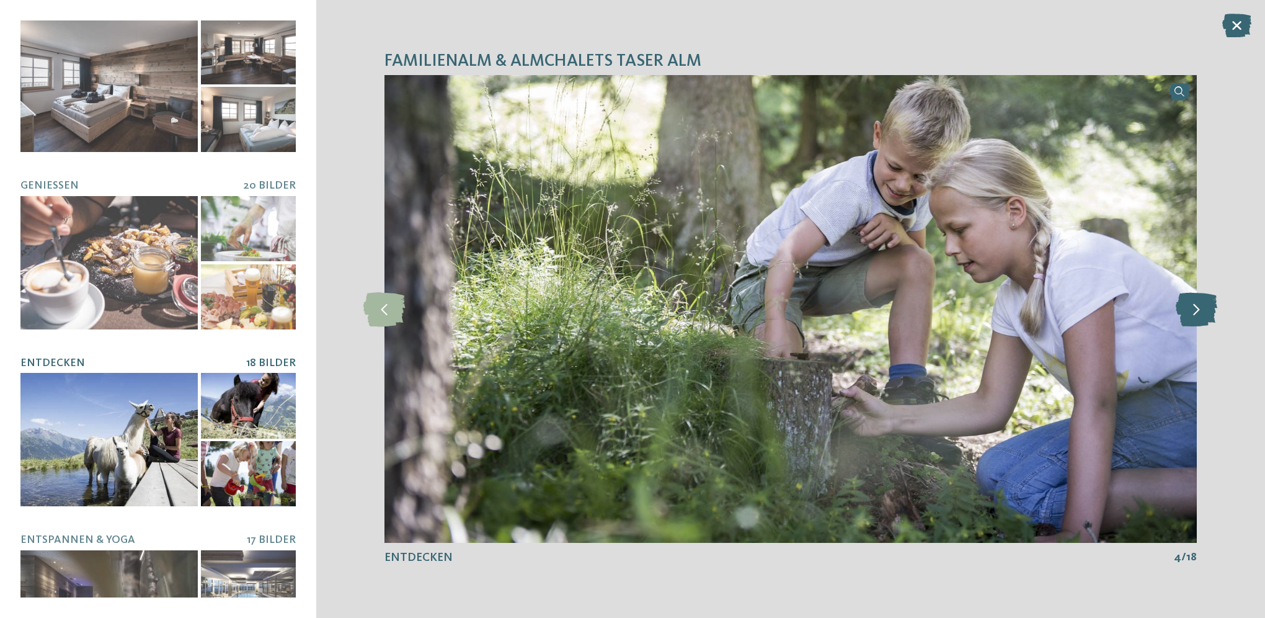
click at [1205, 312] on icon at bounding box center [1197, 308] width 42 height 34
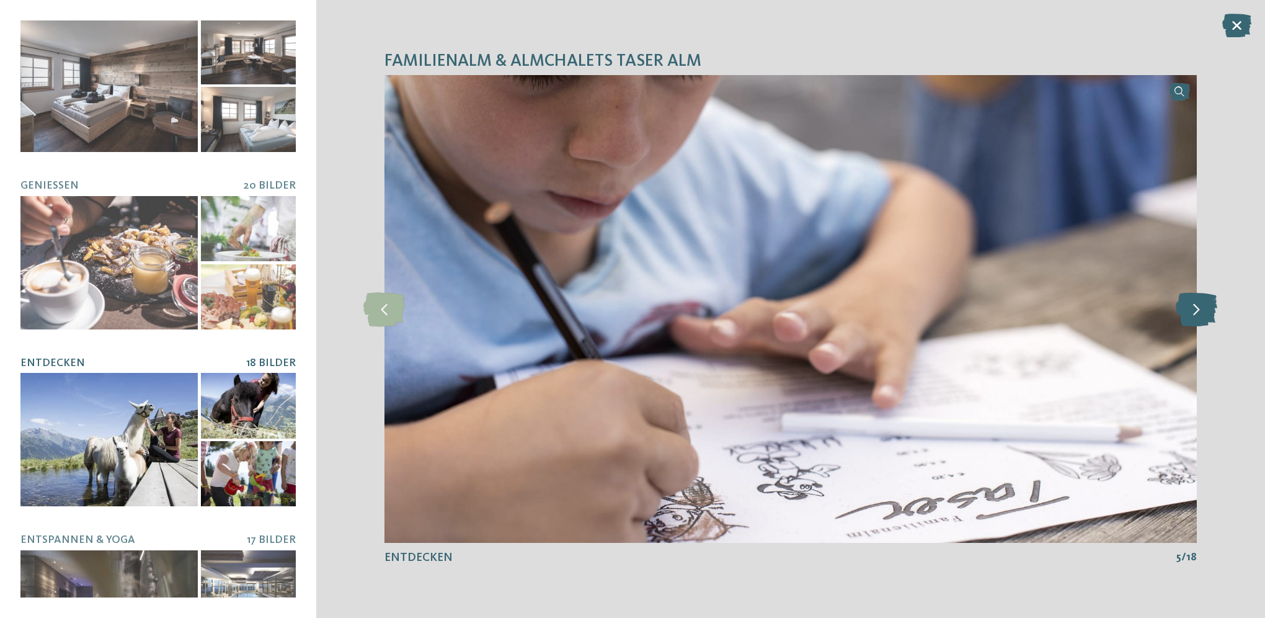
click at [1205, 312] on icon at bounding box center [1197, 308] width 42 height 34
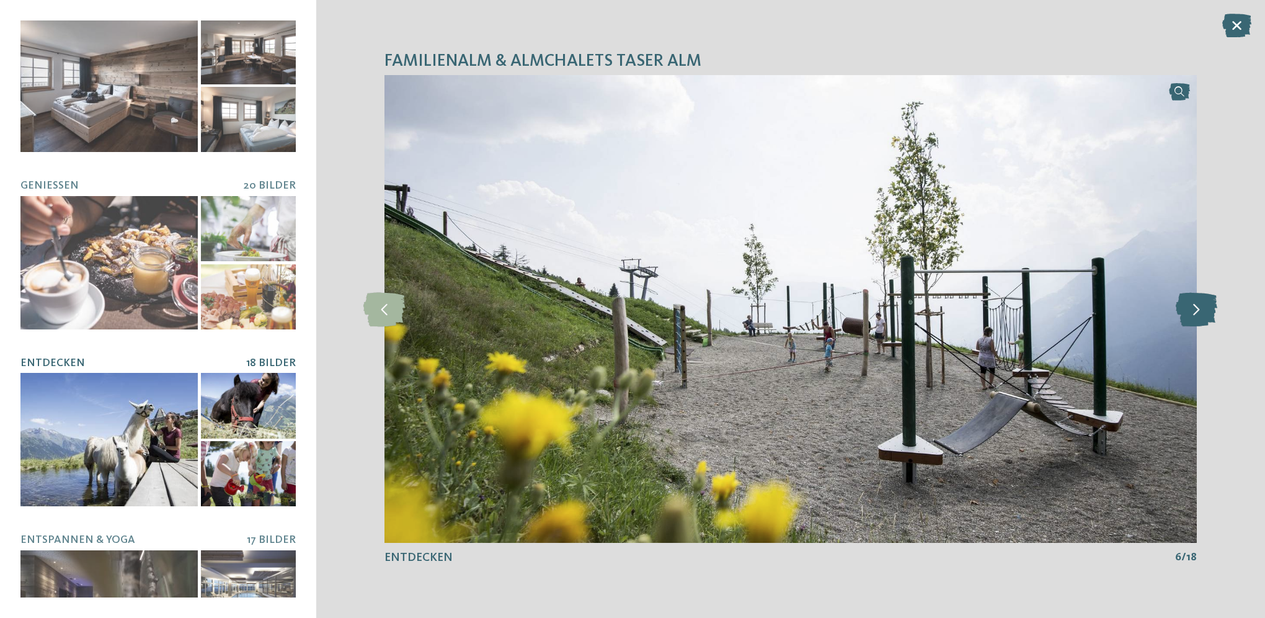
click at [1205, 312] on icon at bounding box center [1197, 308] width 42 height 34
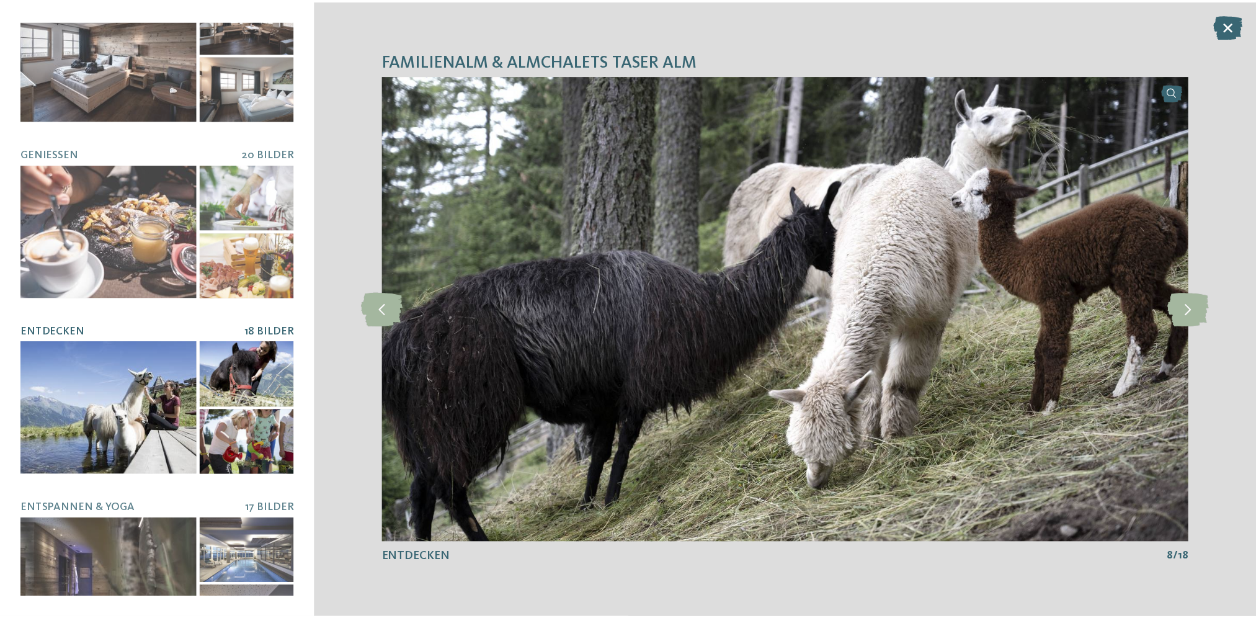
scroll to position [439, 0]
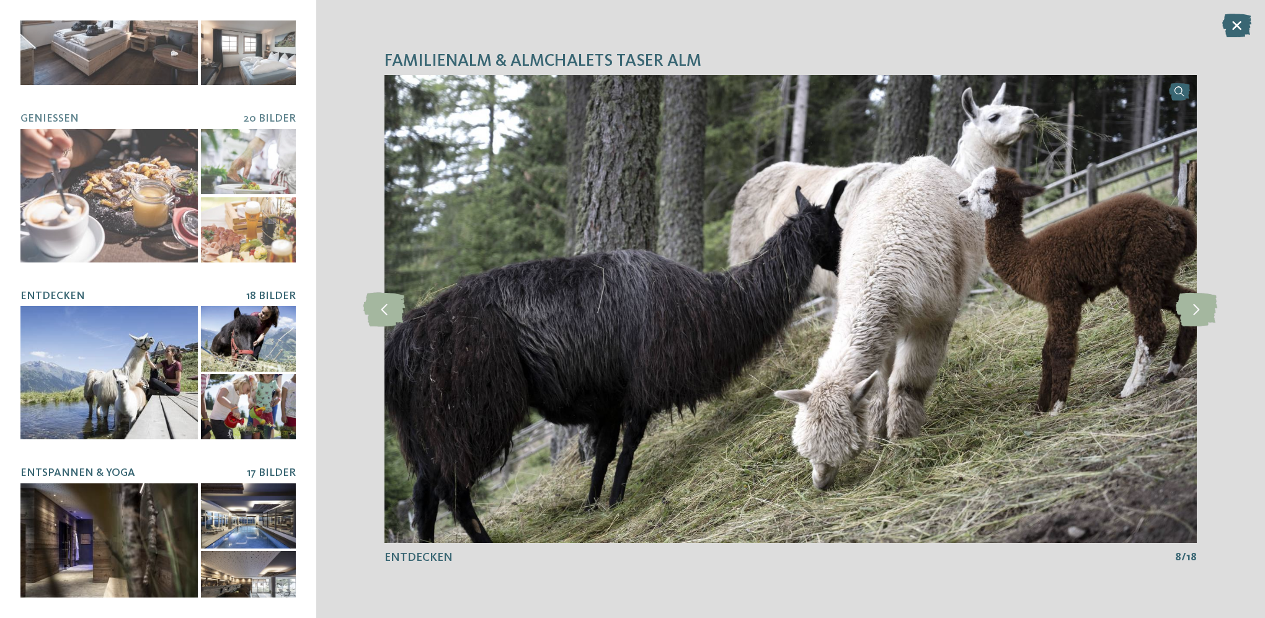
click at [91, 523] on div at bounding box center [108, 549] width 177 height 133
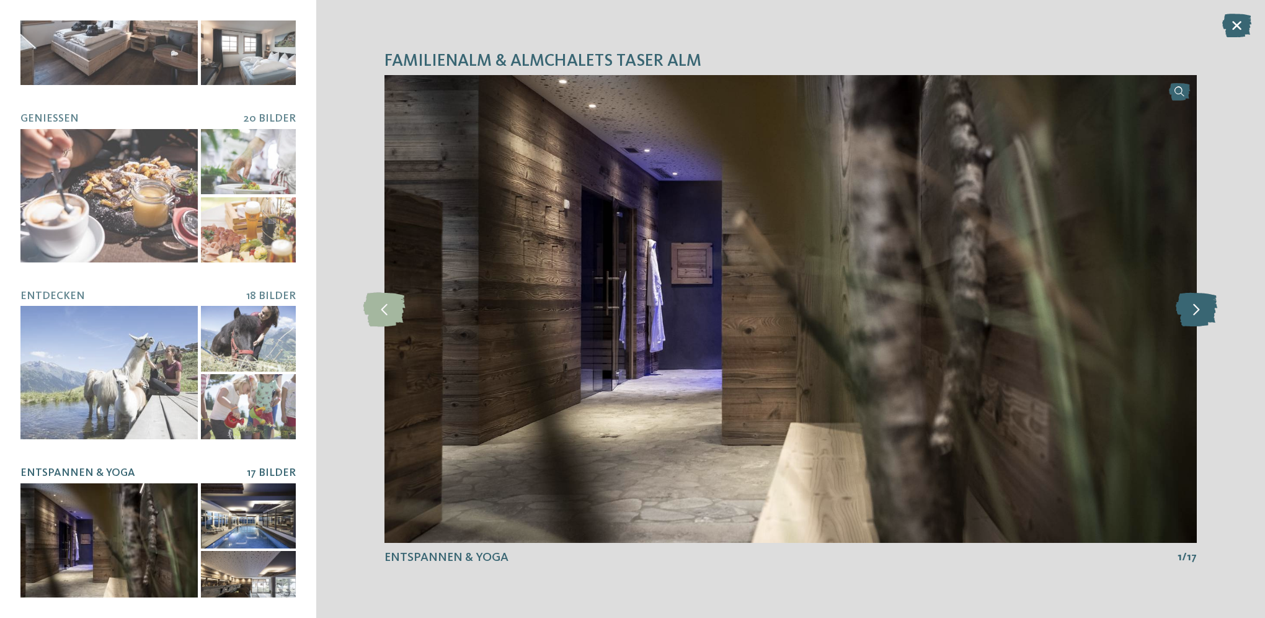
click at [1201, 303] on icon at bounding box center [1197, 308] width 42 height 34
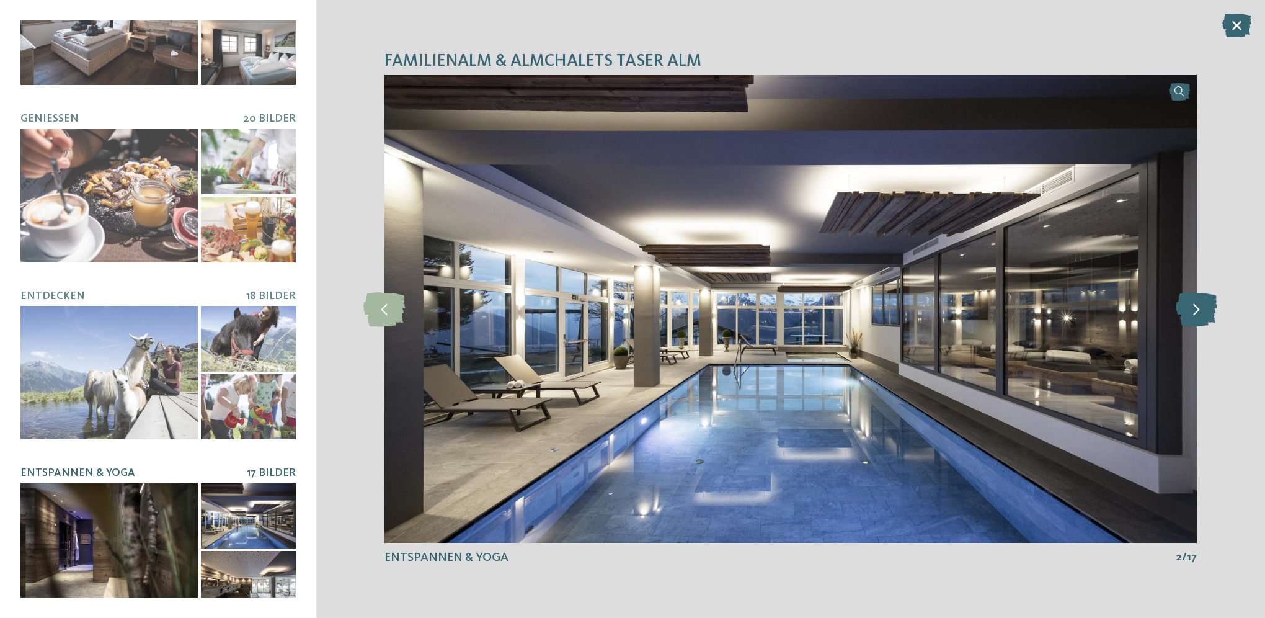
click at [1201, 303] on icon at bounding box center [1197, 308] width 42 height 34
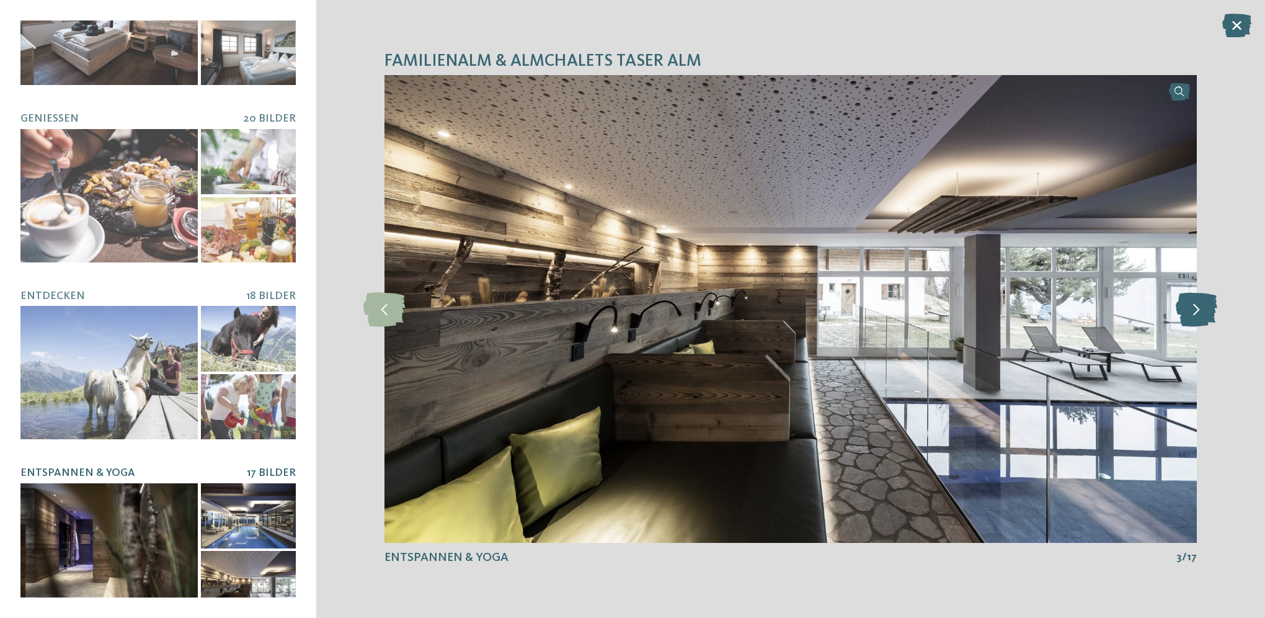
click at [1201, 303] on icon at bounding box center [1197, 308] width 42 height 34
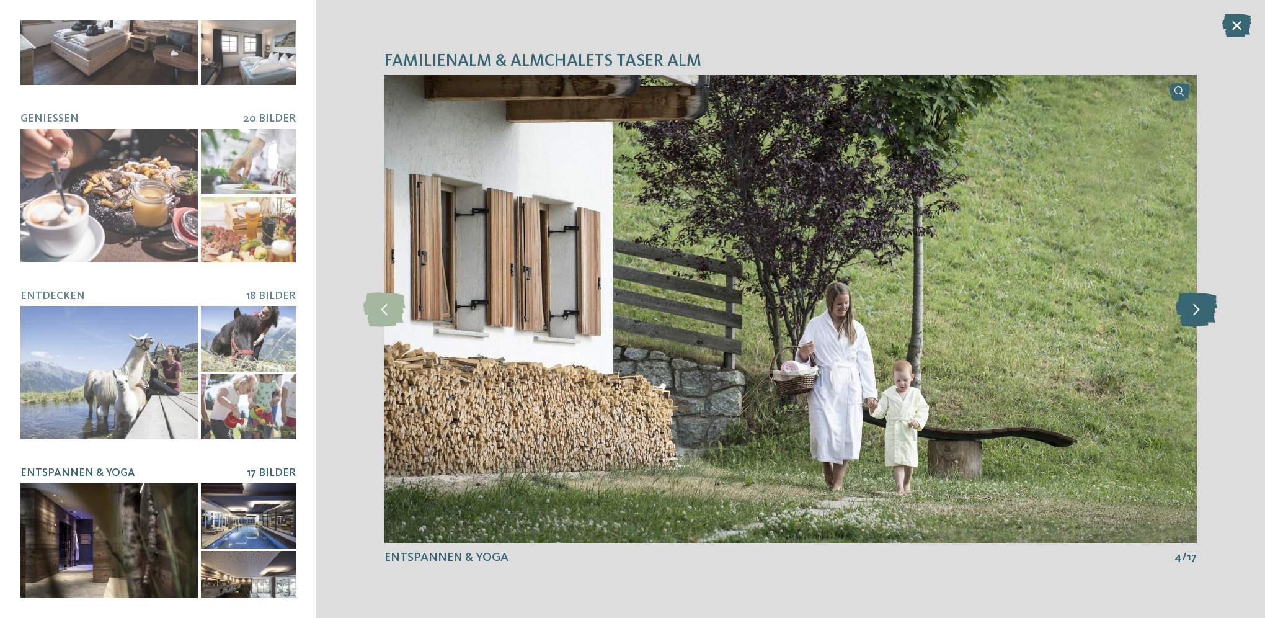
click at [1201, 303] on icon at bounding box center [1197, 308] width 42 height 34
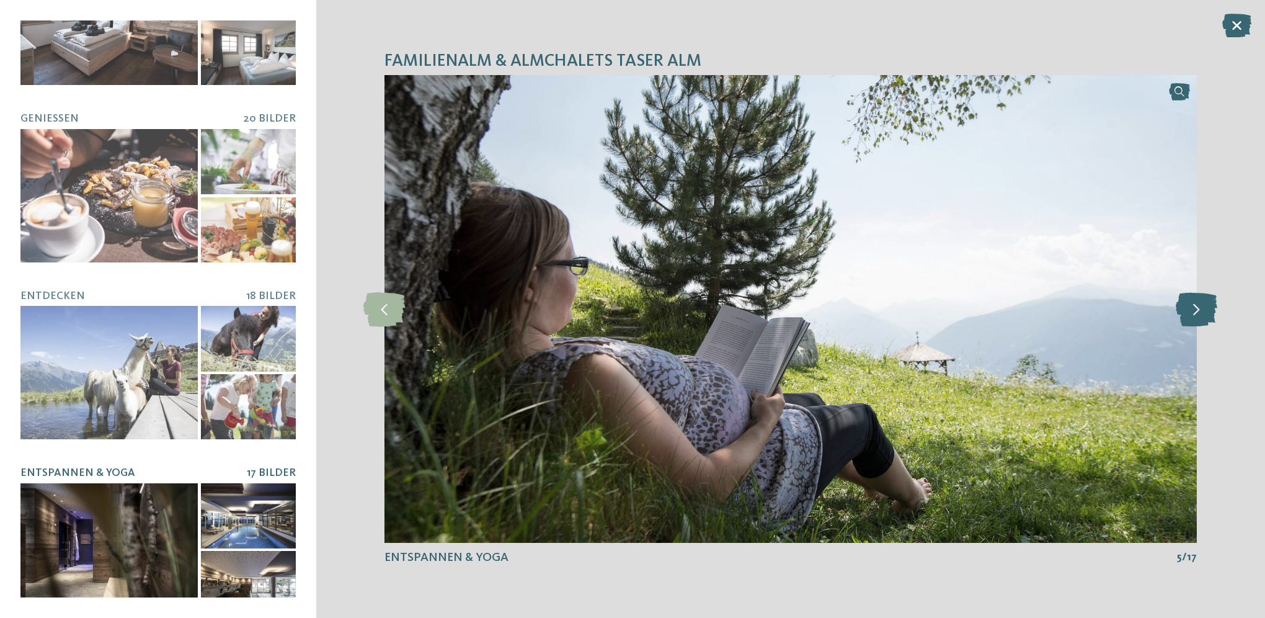
click at [1201, 303] on icon at bounding box center [1197, 308] width 42 height 34
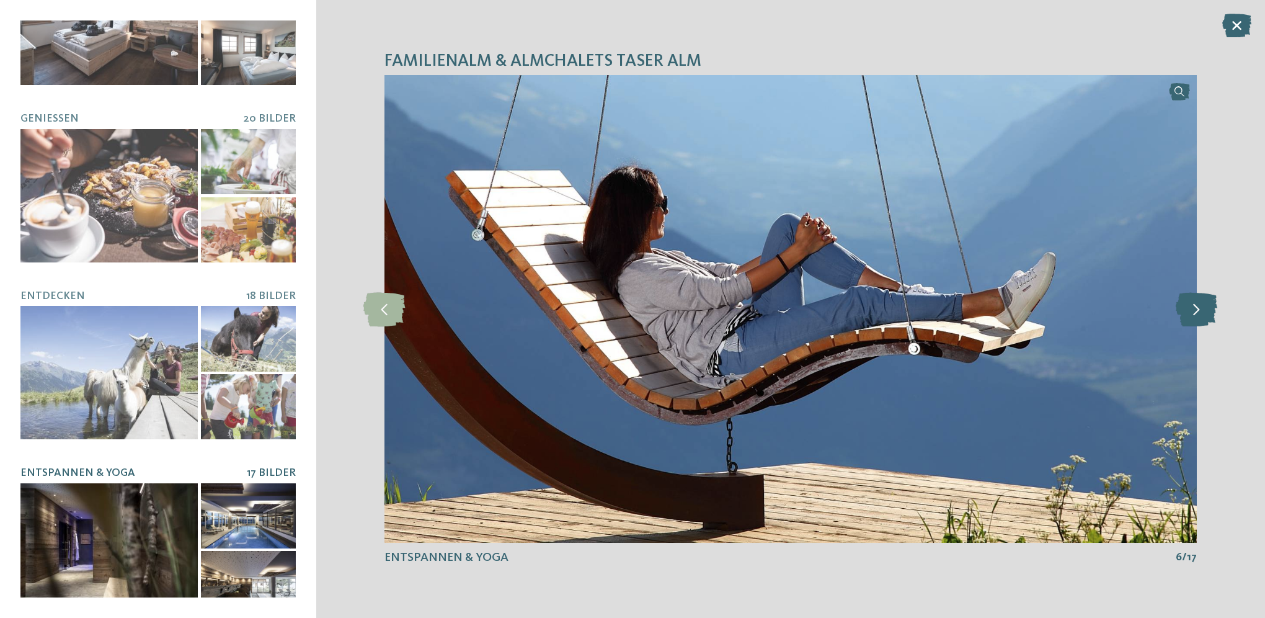
click at [1201, 303] on icon at bounding box center [1197, 308] width 42 height 34
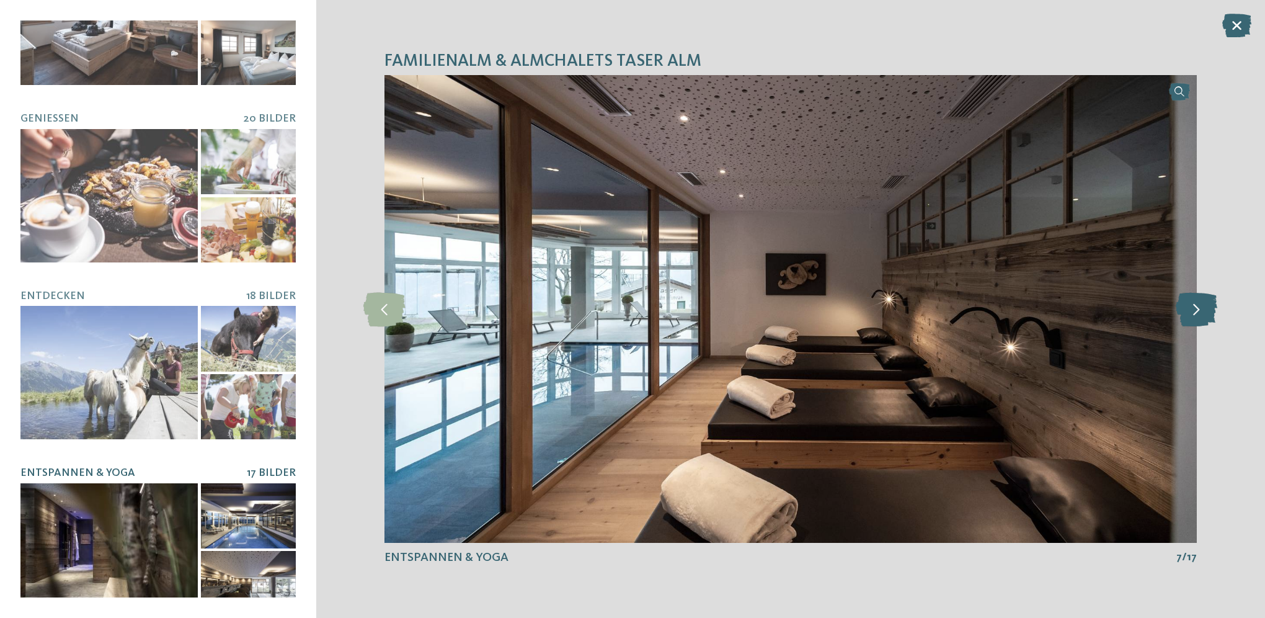
click at [1201, 303] on icon at bounding box center [1197, 308] width 42 height 34
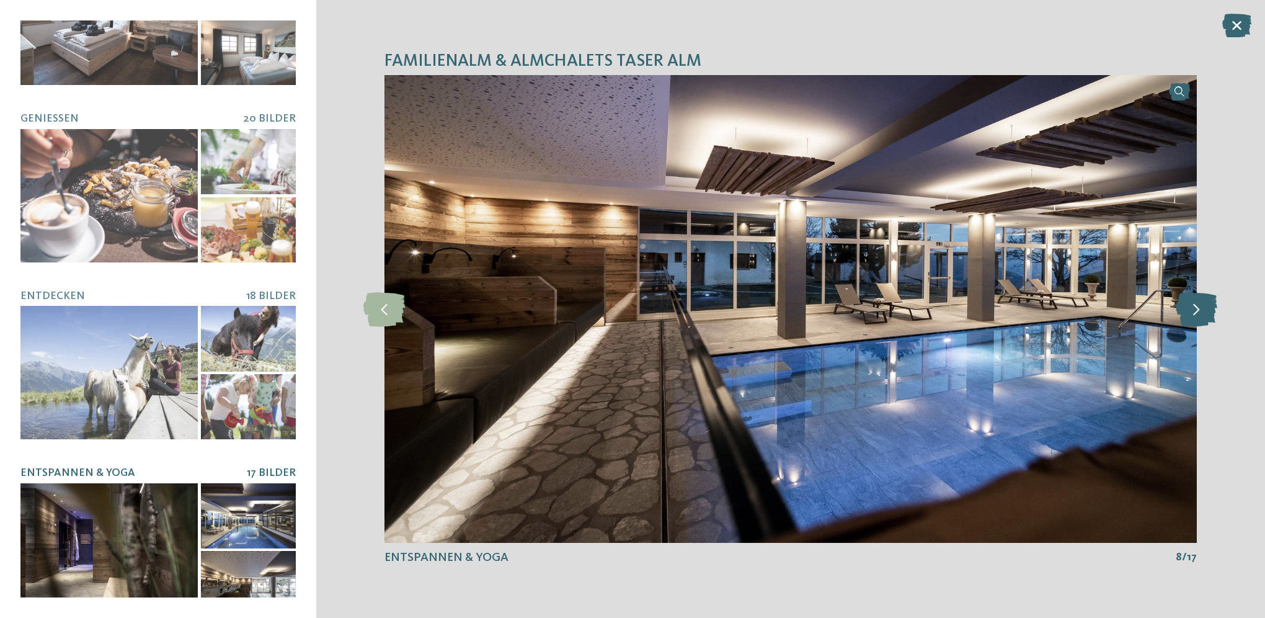
click at [1201, 303] on icon at bounding box center [1197, 308] width 42 height 34
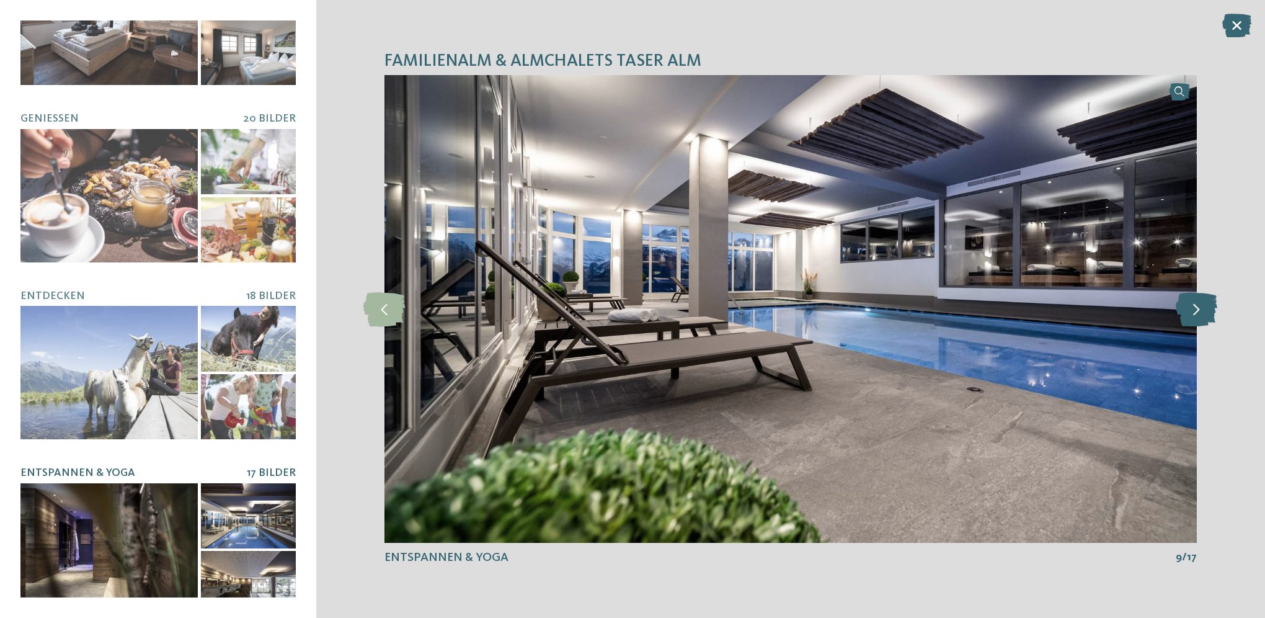
click at [1201, 303] on icon at bounding box center [1197, 308] width 42 height 34
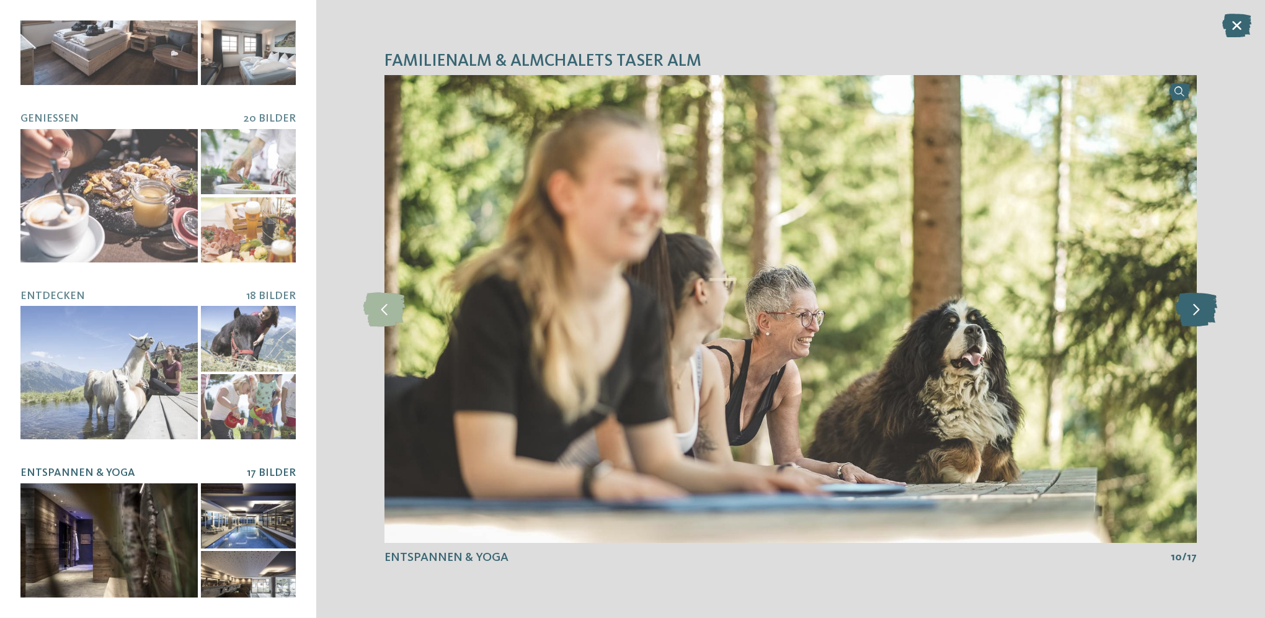
click at [1201, 303] on icon at bounding box center [1197, 308] width 42 height 34
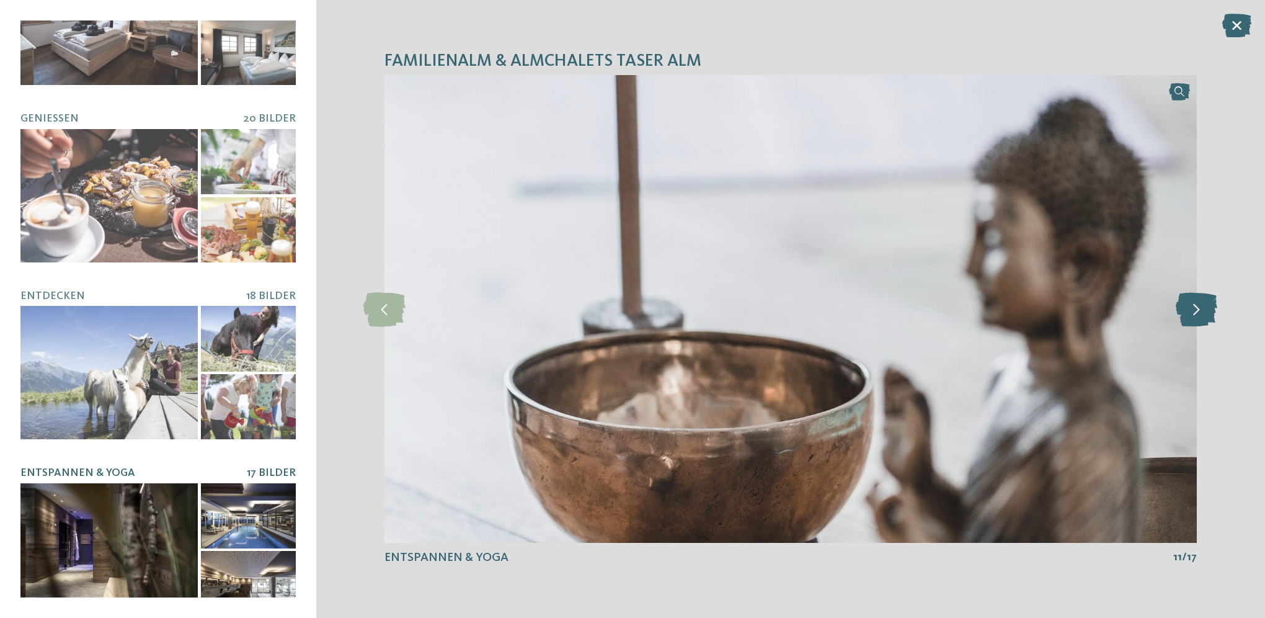
click at [1201, 303] on icon at bounding box center [1197, 308] width 42 height 34
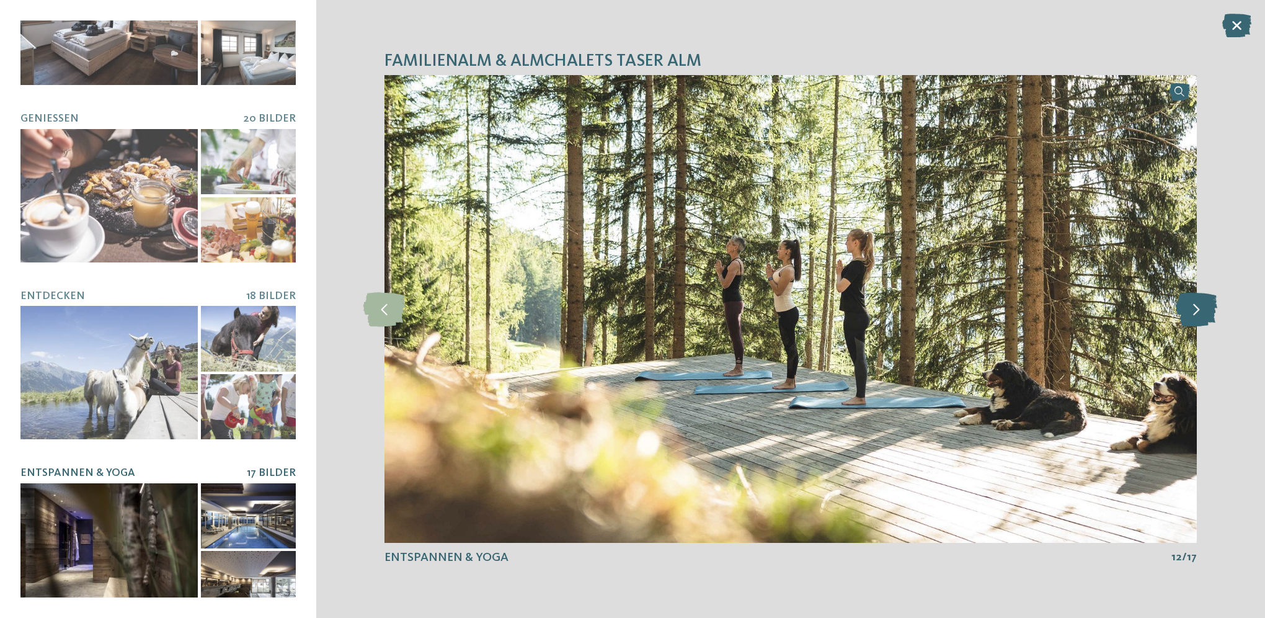
click at [1201, 303] on icon at bounding box center [1197, 308] width 42 height 34
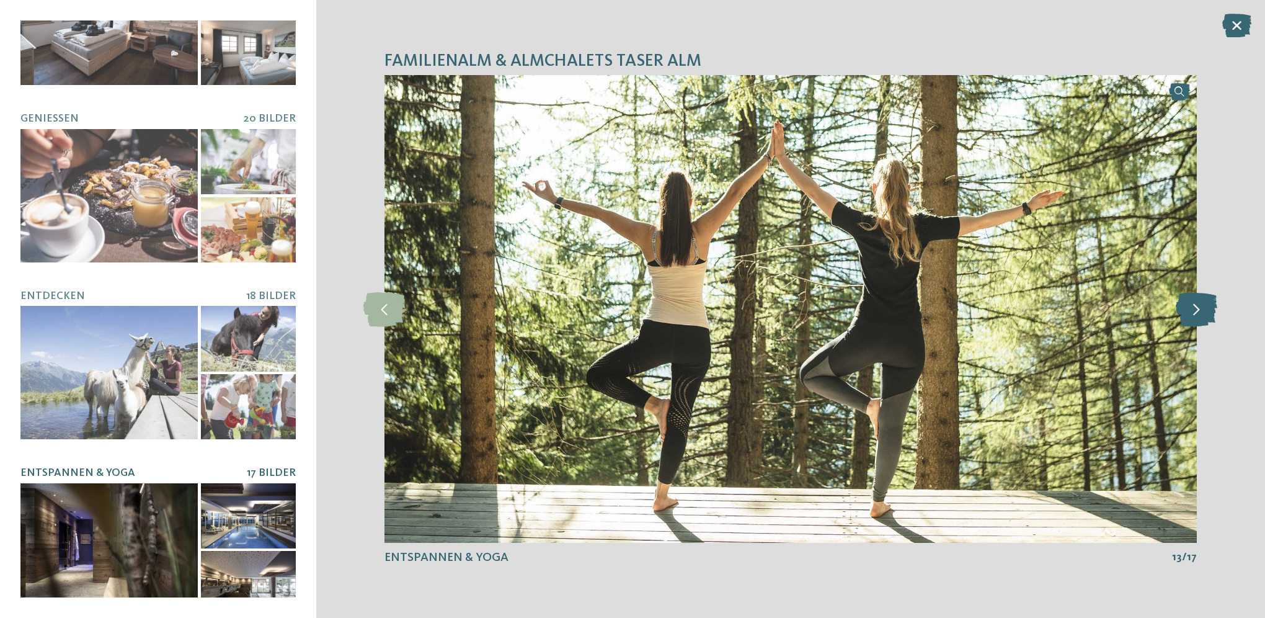
click at [1201, 303] on icon at bounding box center [1197, 308] width 42 height 34
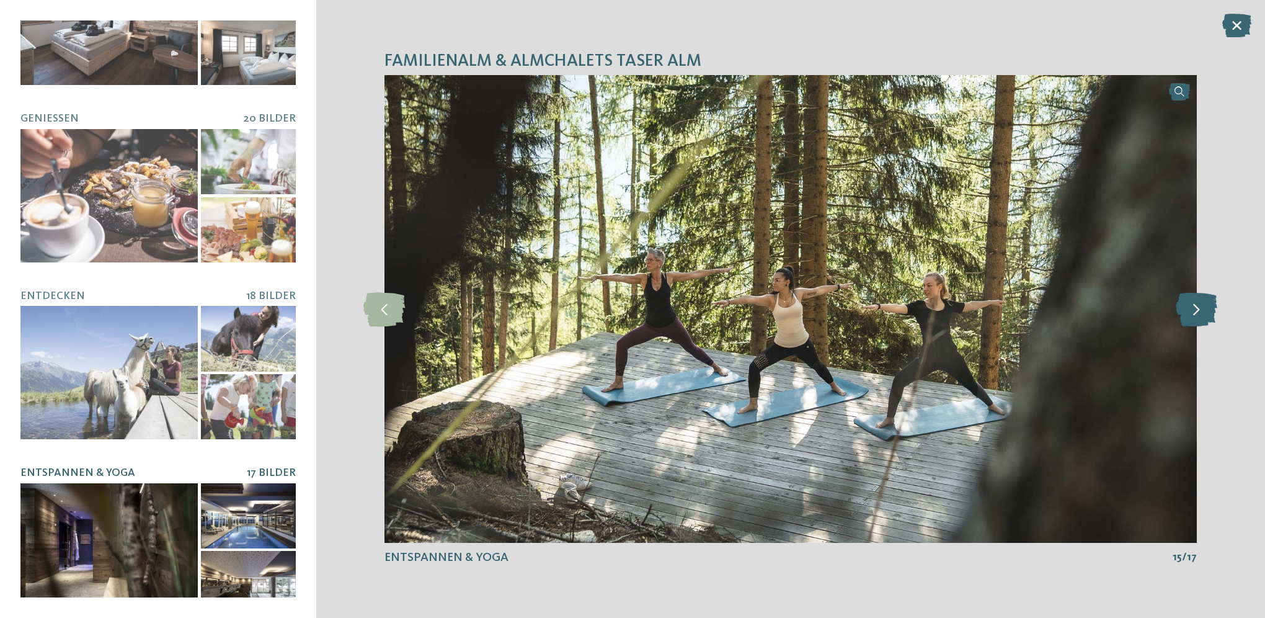
click at [1201, 303] on icon at bounding box center [1197, 308] width 42 height 34
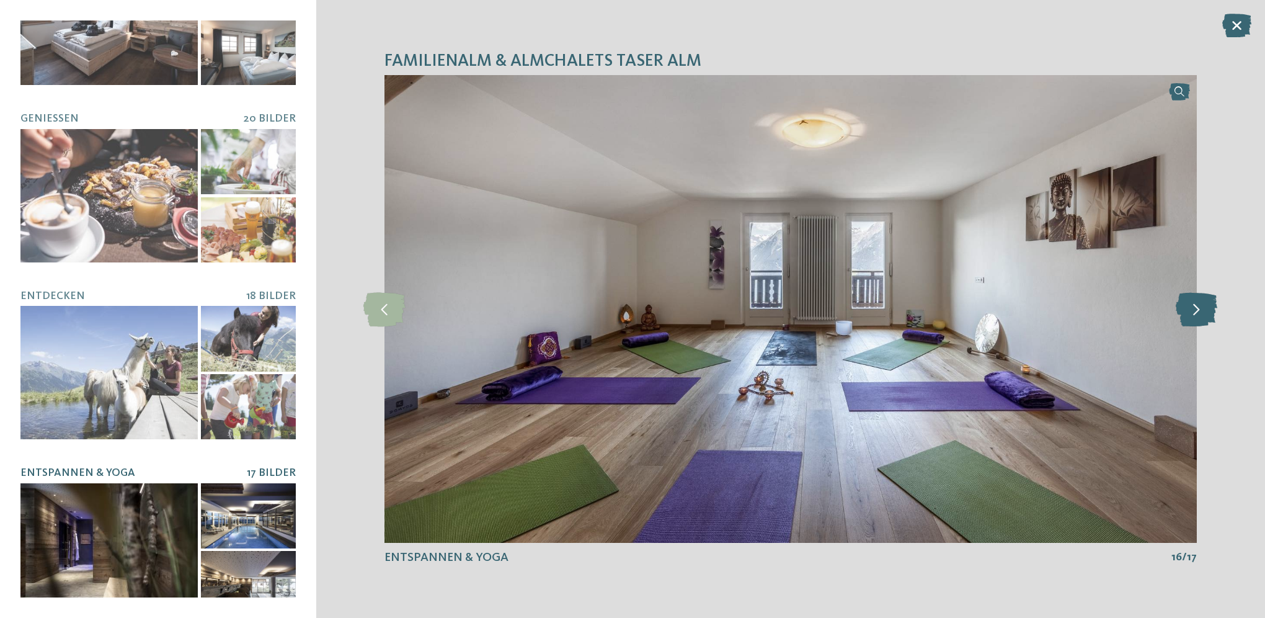
click at [1201, 303] on icon at bounding box center [1197, 308] width 42 height 34
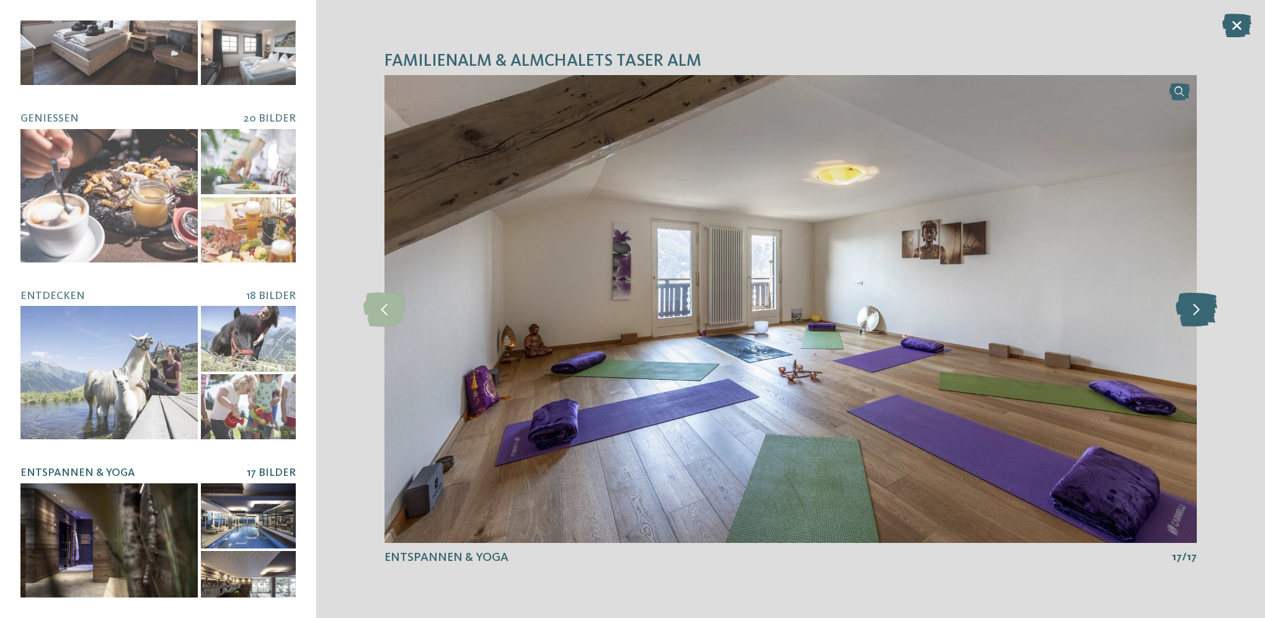
click at [1201, 303] on icon at bounding box center [1197, 308] width 42 height 34
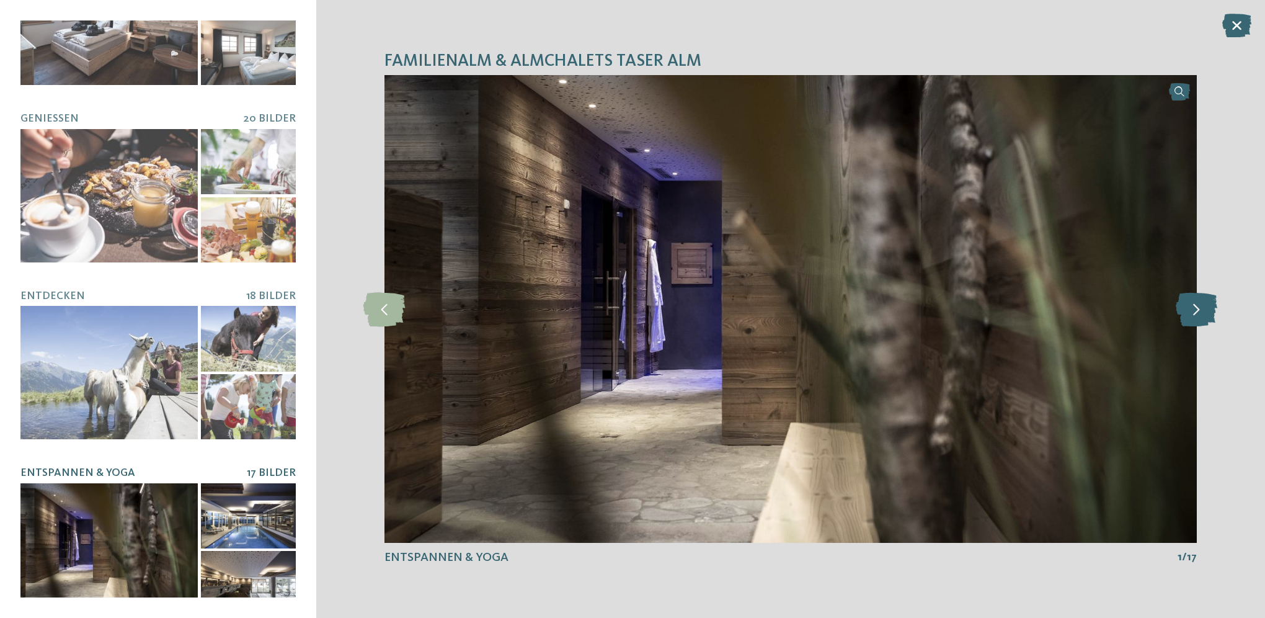
click at [1201, 303] on icon at bounding box center [1197, 308] width 42 height 34
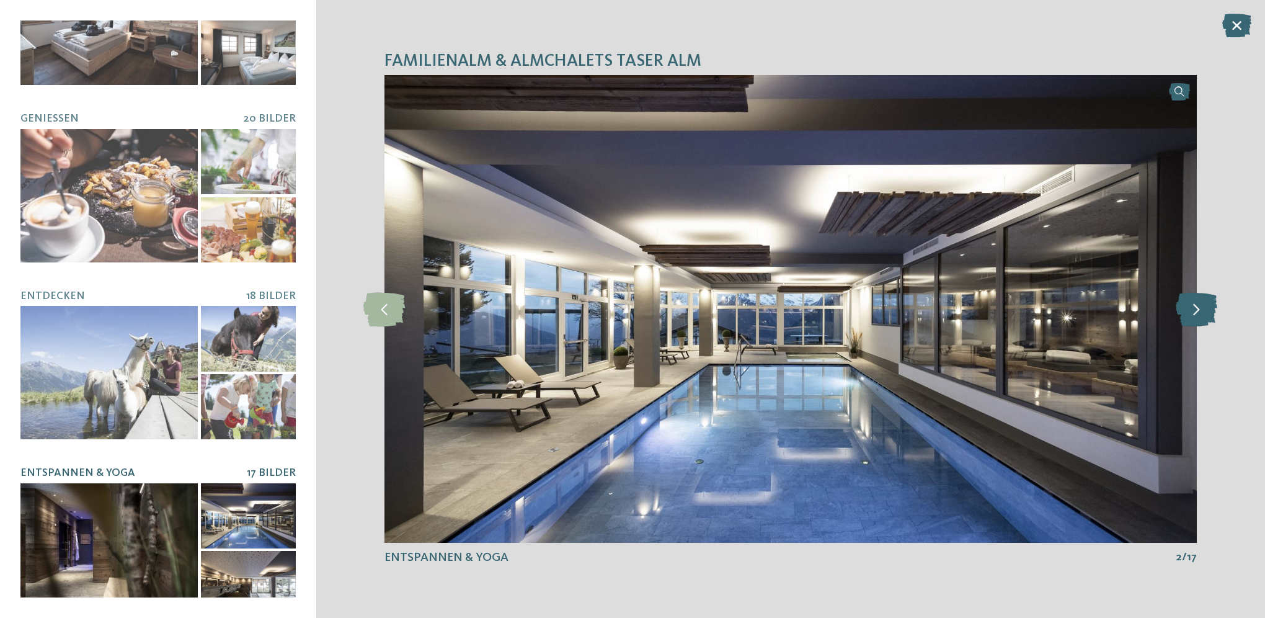
click at [1201, 303] on icon at bounding box center [1197, 308] width 42 height 34
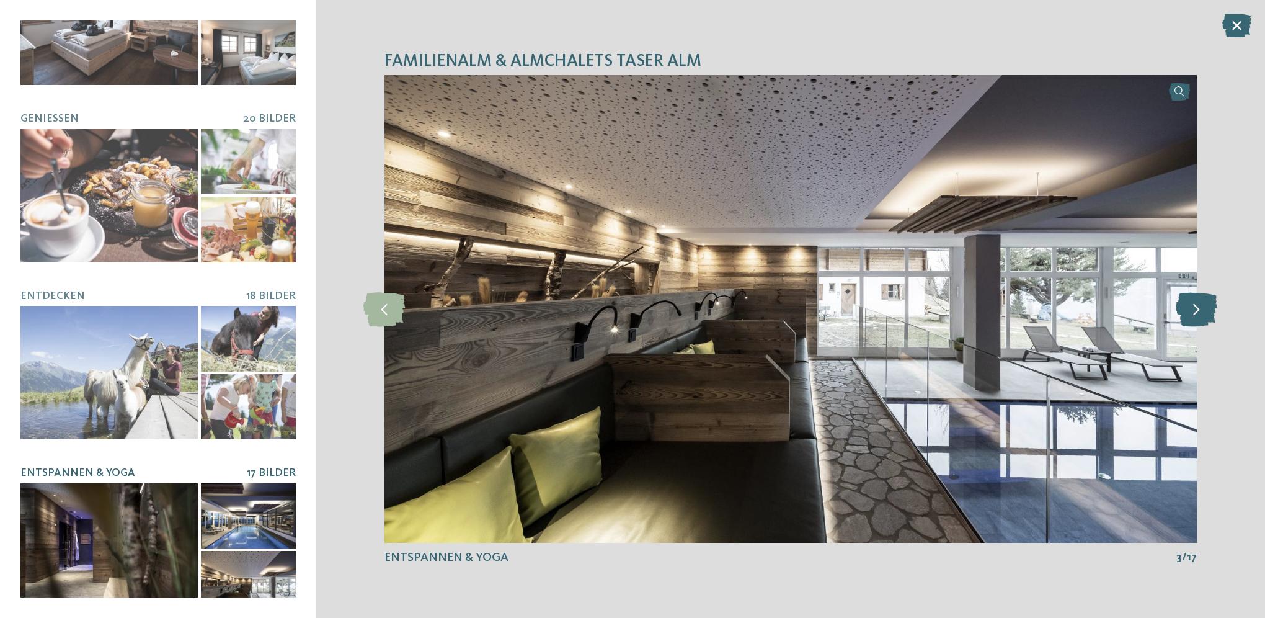
click at [1201, 303] on icon at bounding box center [1197, 308] width 42 height 34
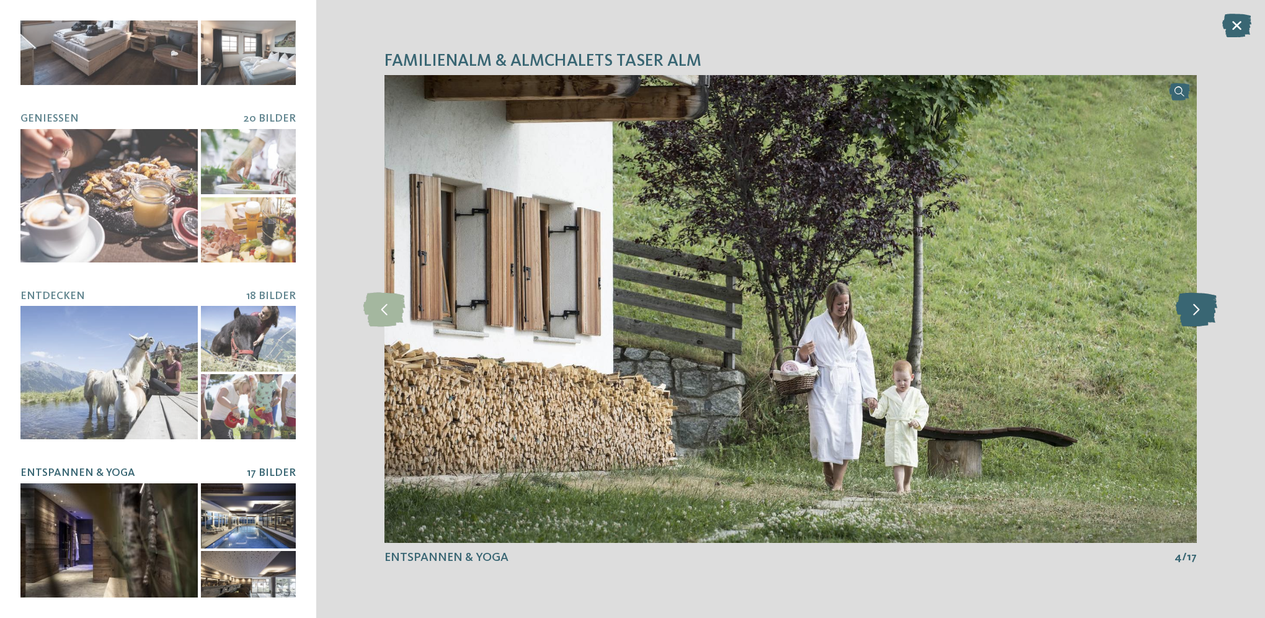
click at [1201, 303] on icon at bounding box center [1197, 308] width 42 height 34
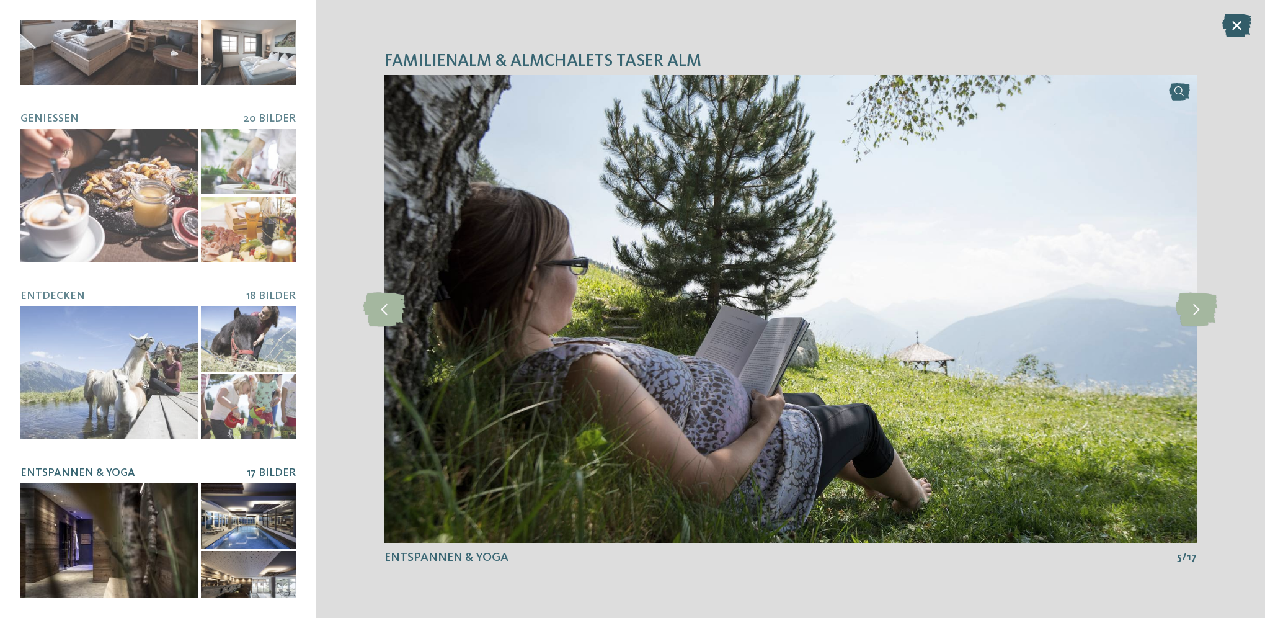
click at [1245, 23] on icon at bounding box center [1236, 26] width 29 height 24
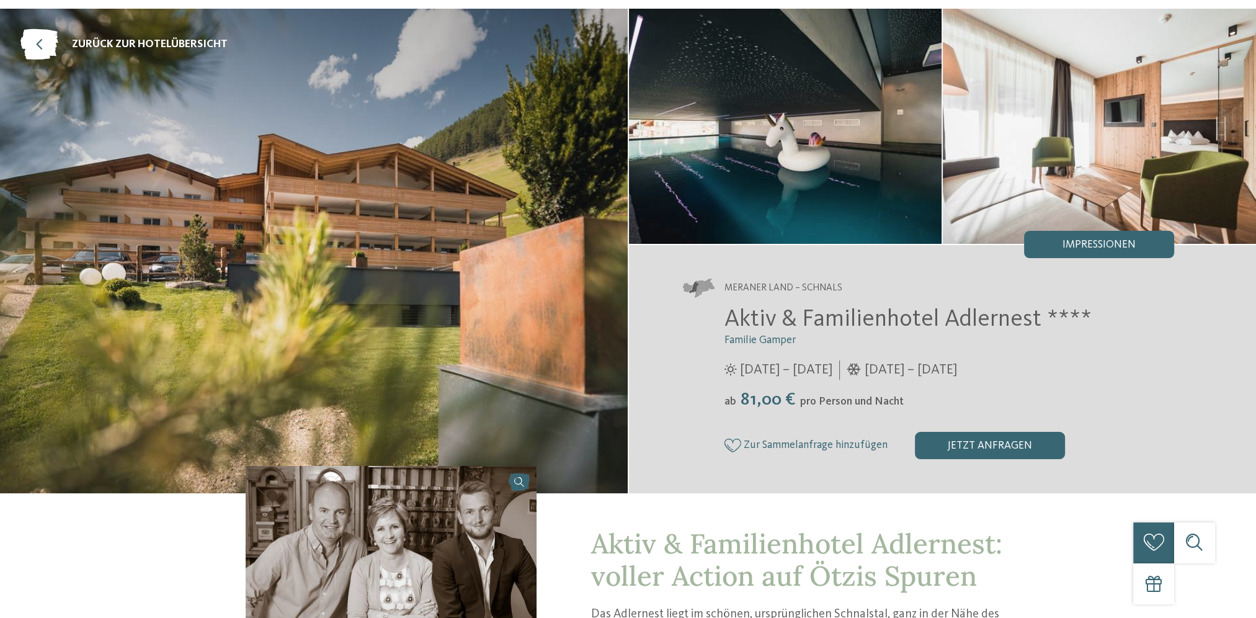
scroll to position [124, 0]
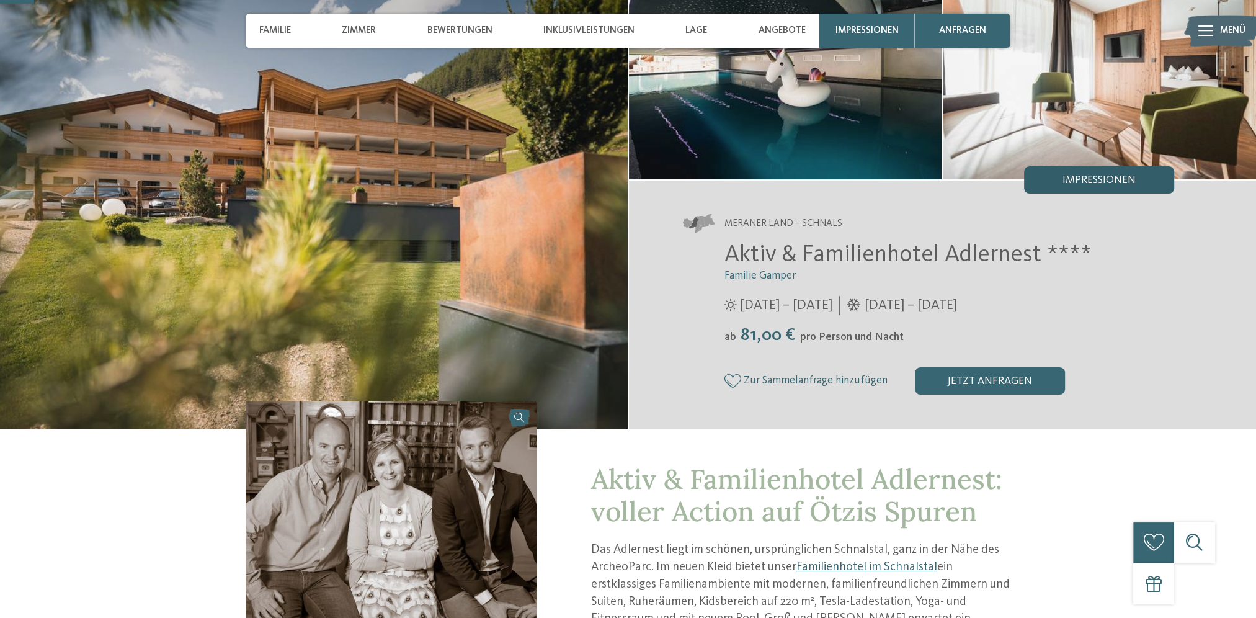
click at [1069, 171] on div "Impressionen" at bounding box center [1099, 179] width 150 height 27
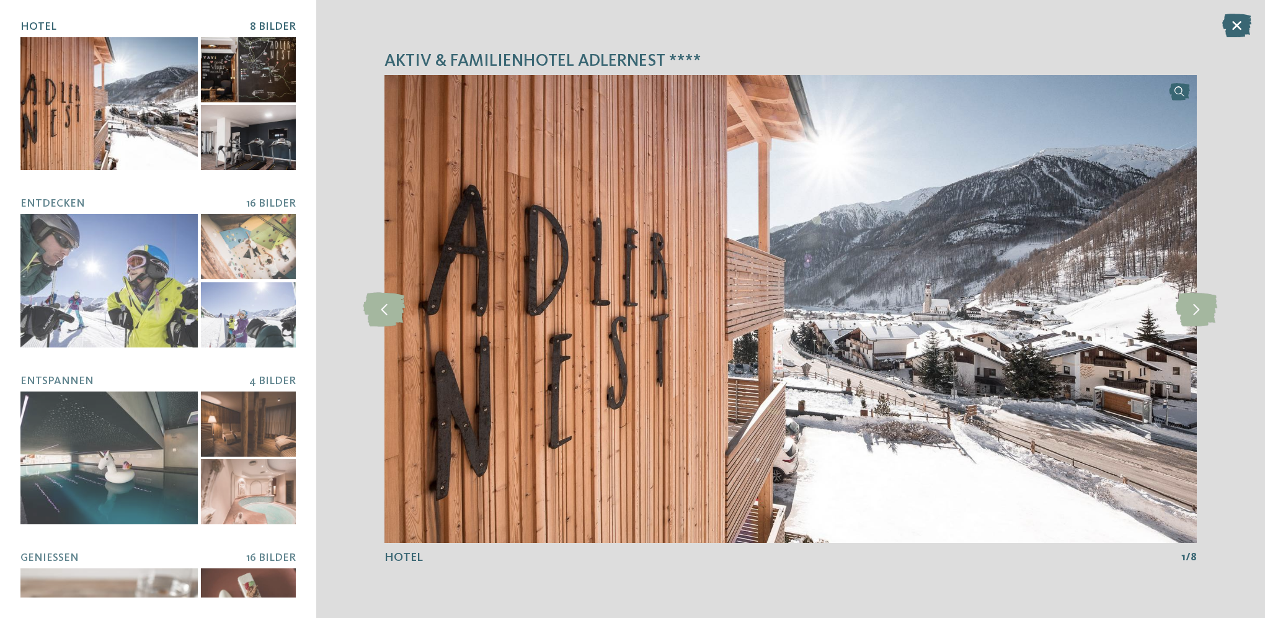
click at [79, 99] on div at bounding box center [108, 103] width 177 height 133
click at [1202, 311] on icon at bounding box center [1197, 308] width 42 height 34
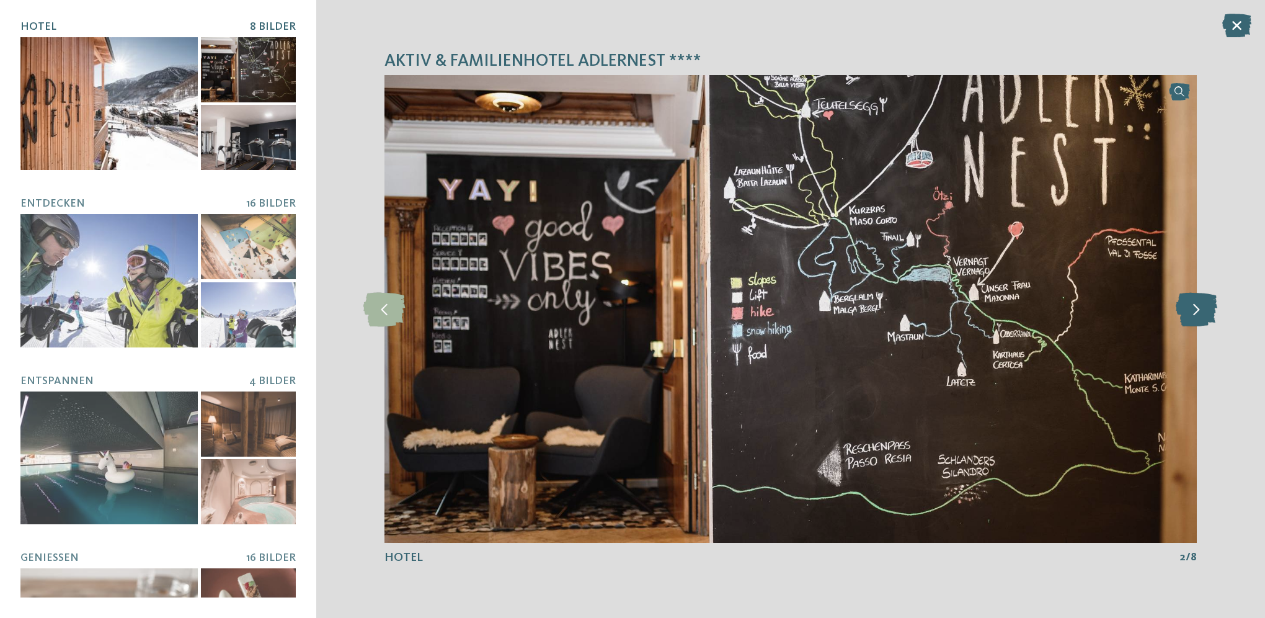
click at [1202, 311] on icon at bounding box center [1197, 308] width 42 height 34
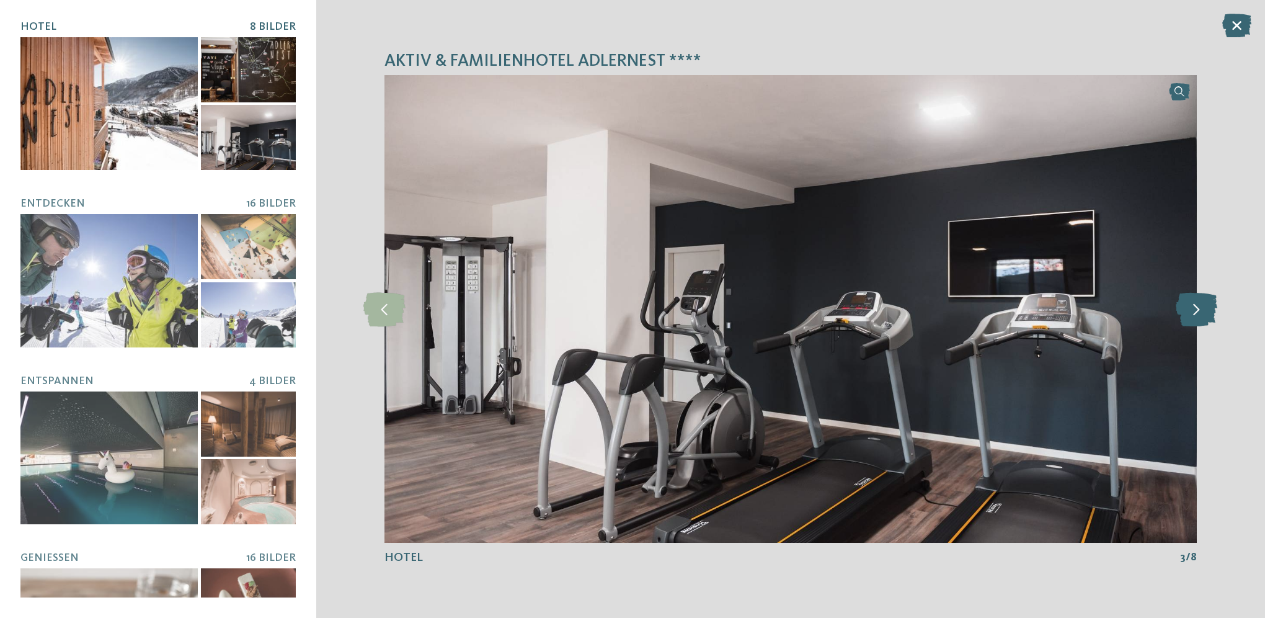
click at [1202, 311] on icon at bounding box center [1197, 308] width 42 height 34
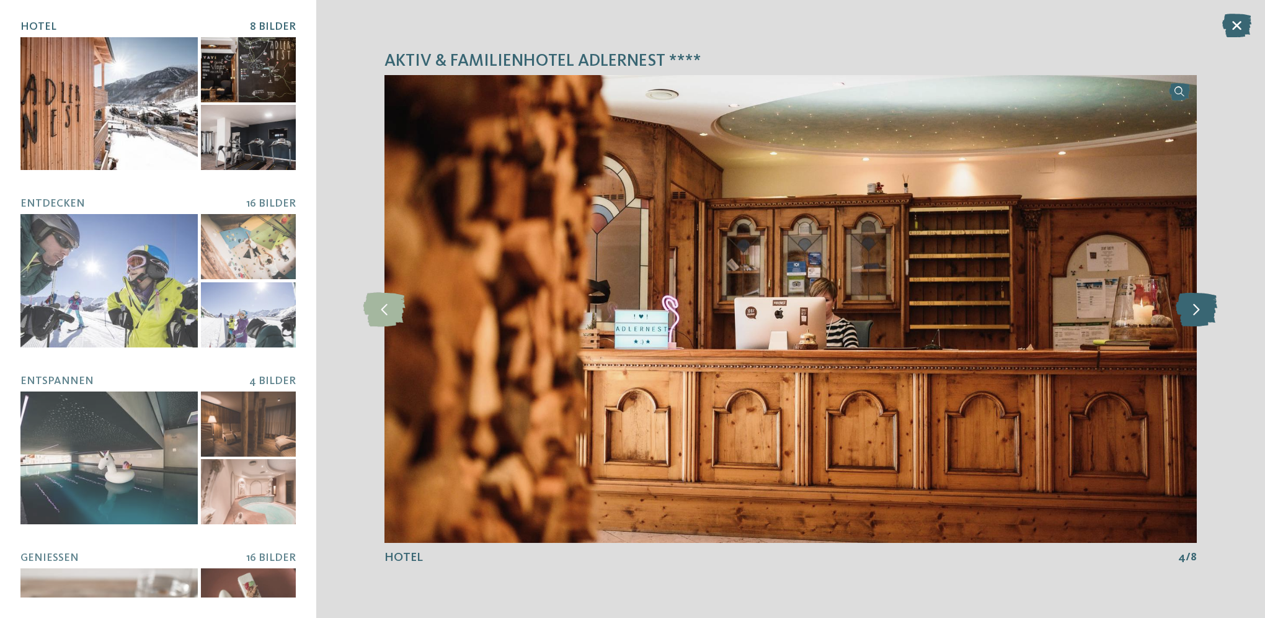
click at [1202, 311] on icon at bounding box center [1197, 308] width 42 height 34
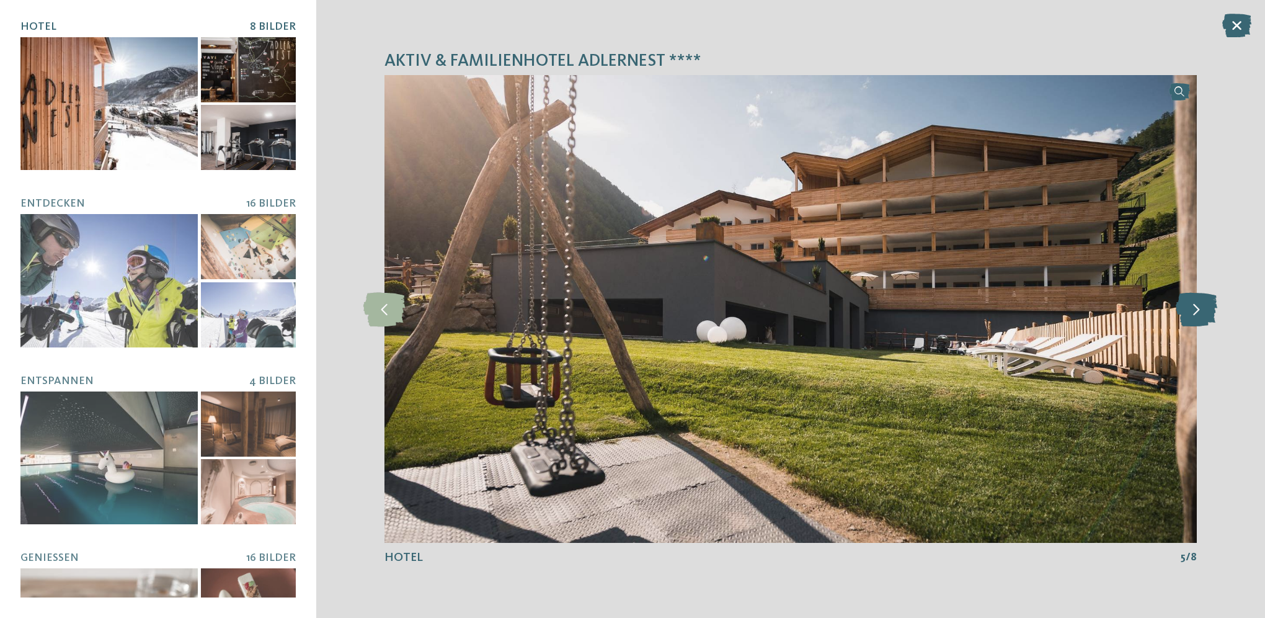
click at [1202, 311] on icon at bounding box center [1197, 308] width 42 height 34
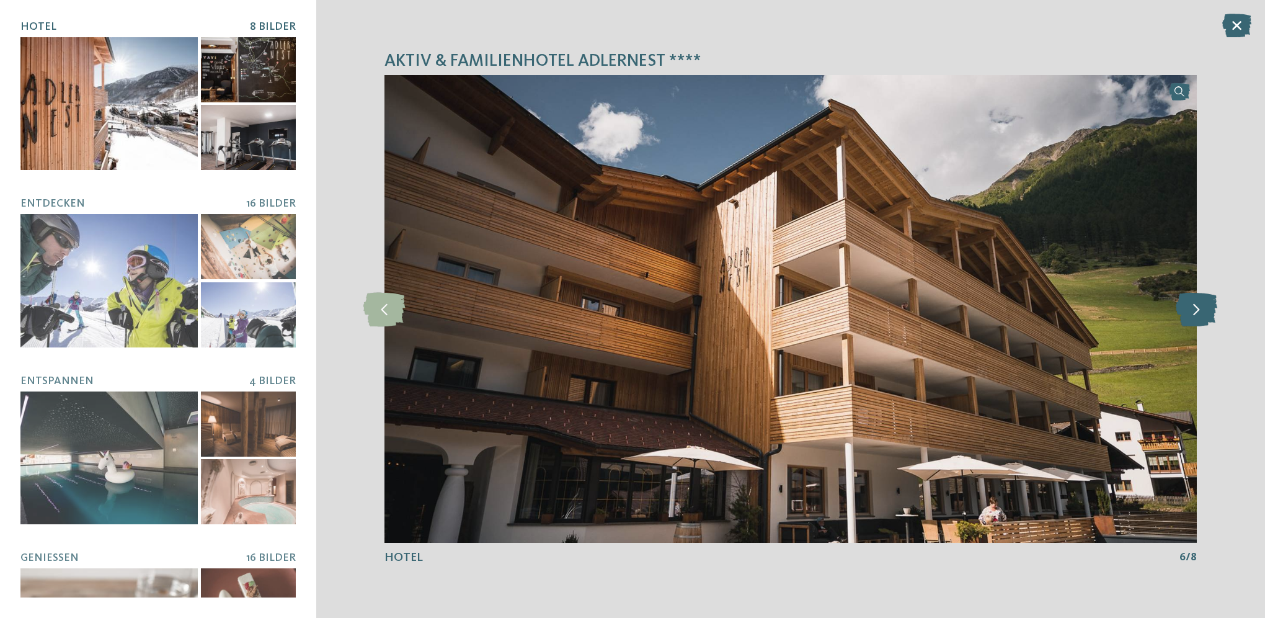
click at [1202, 311] on icon at bounding box center [1197, 308] width 42 height 34
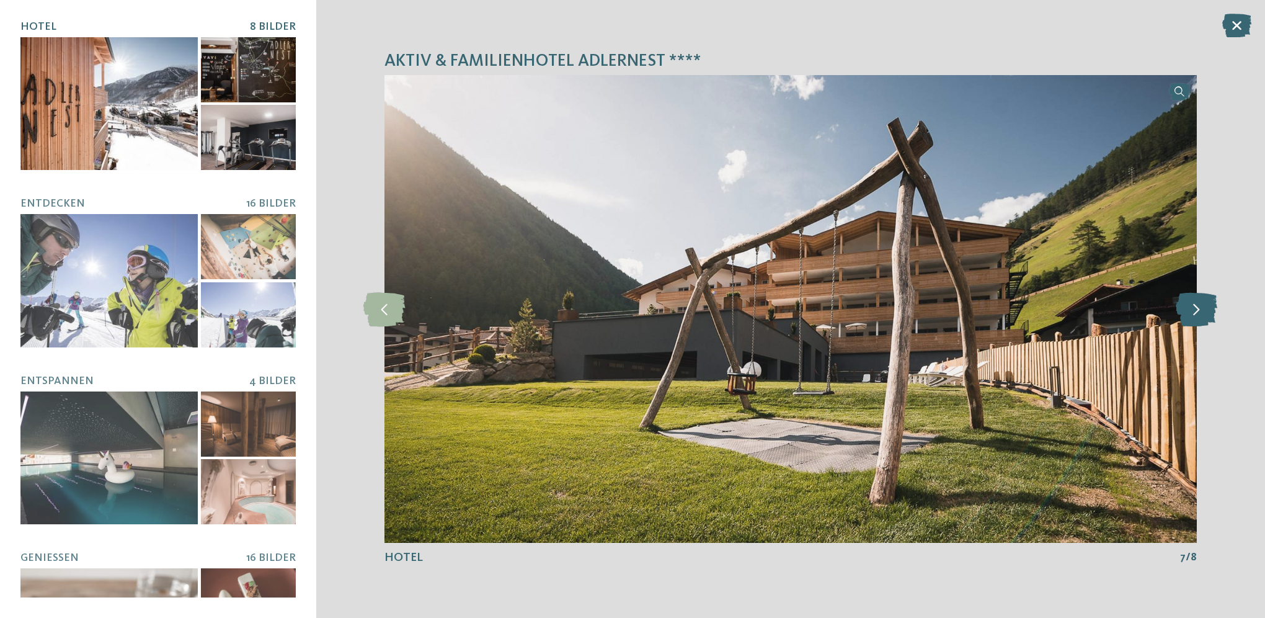
click at [1202, 311] on icon at bounding box center [1197, 308] width 42 height 34
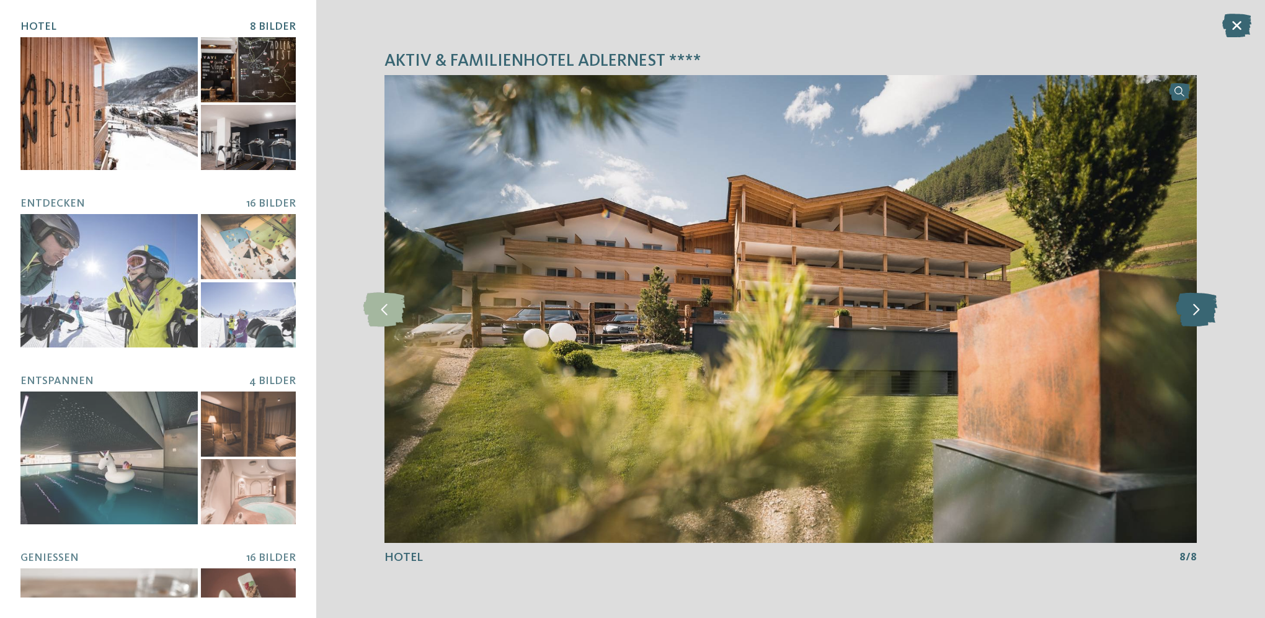
click at [1202, 311] on icon at bounding box center [1197, 308] width 42 height 34
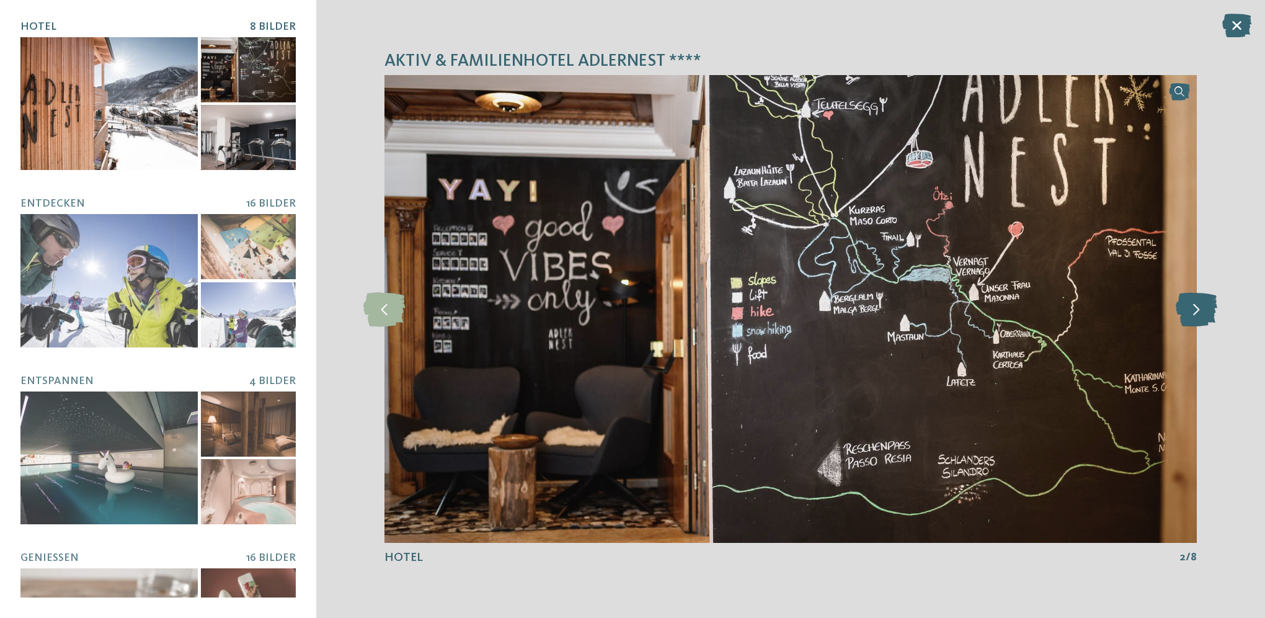
click at [1202, 311] on icon at bounding box center [1197, 308] width 42 height 34
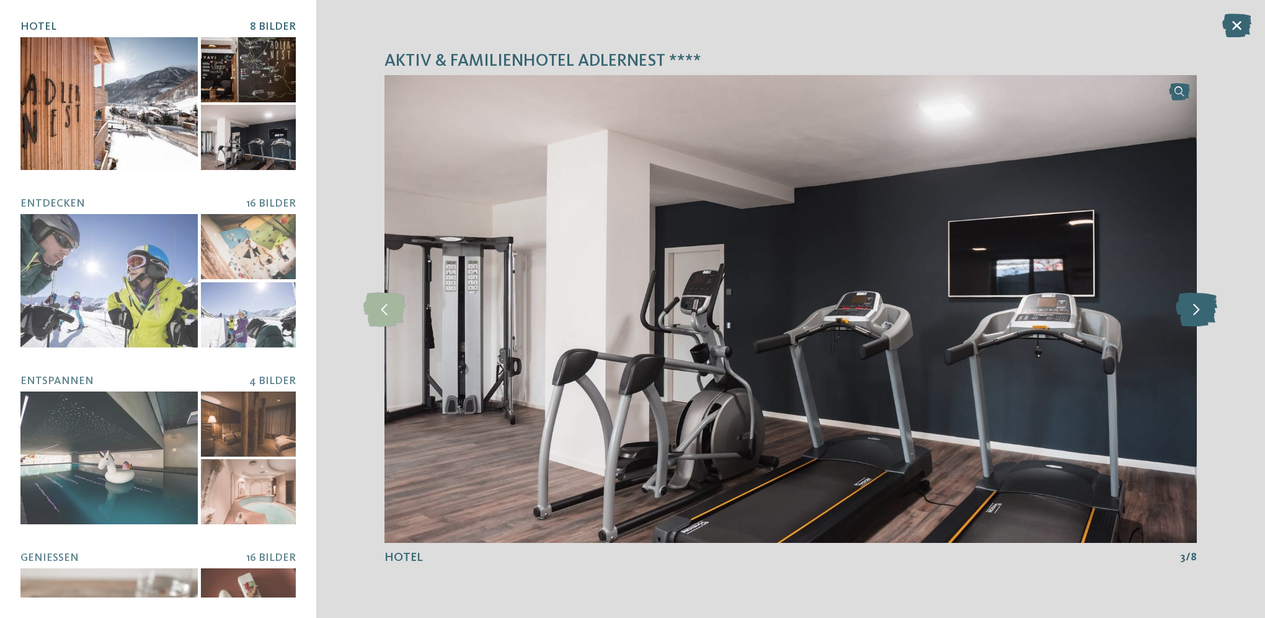
click at [1202, 311] on icon at bounding box center [1197, 308] width 42 height 34
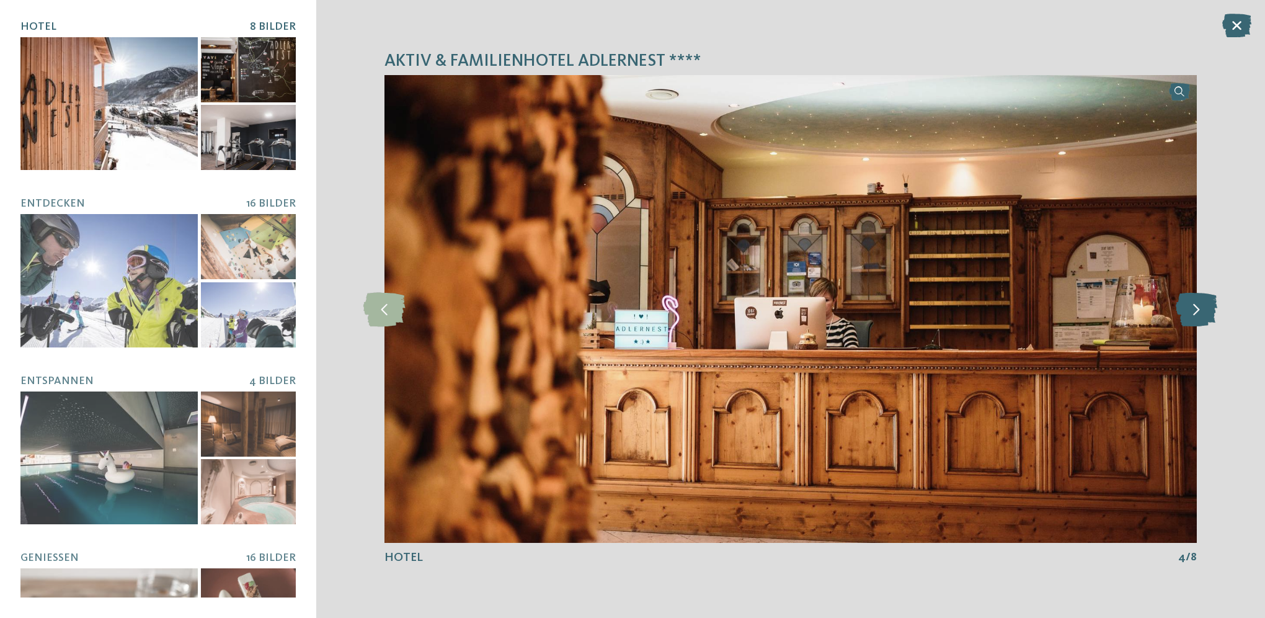
click at [1202, 311] on icon at bounding box center [1197, 308] width 42 height 34
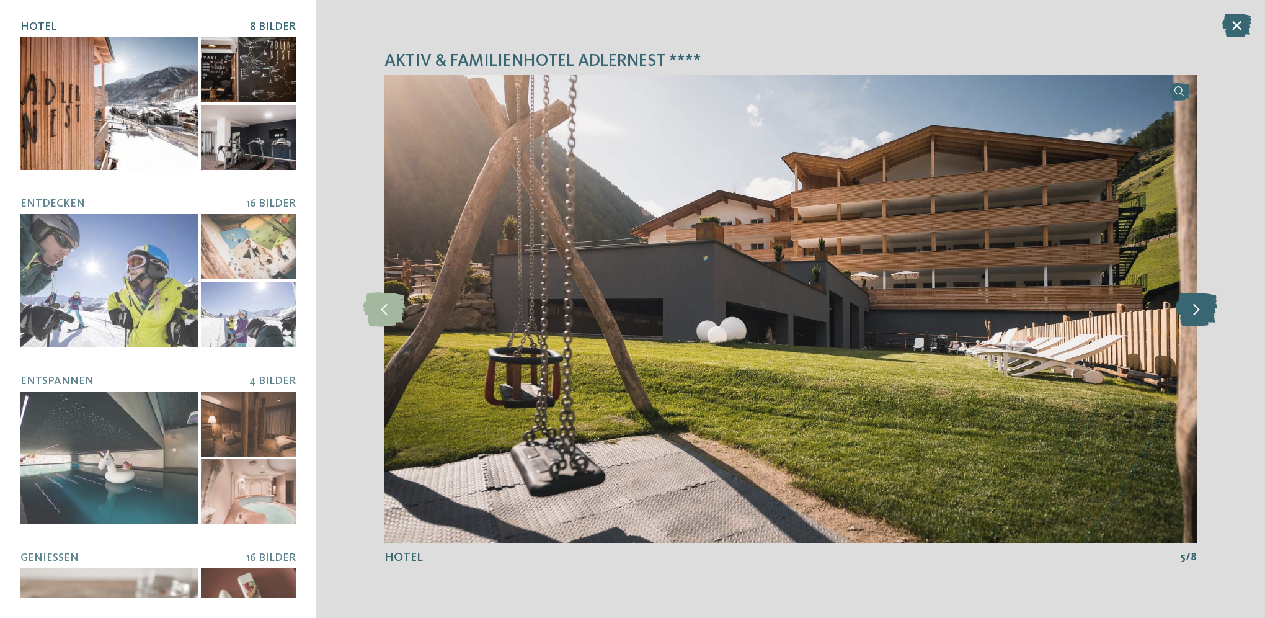
click at [1202, 311] on icon at bounding box center [1197, 308] width 42 height 34
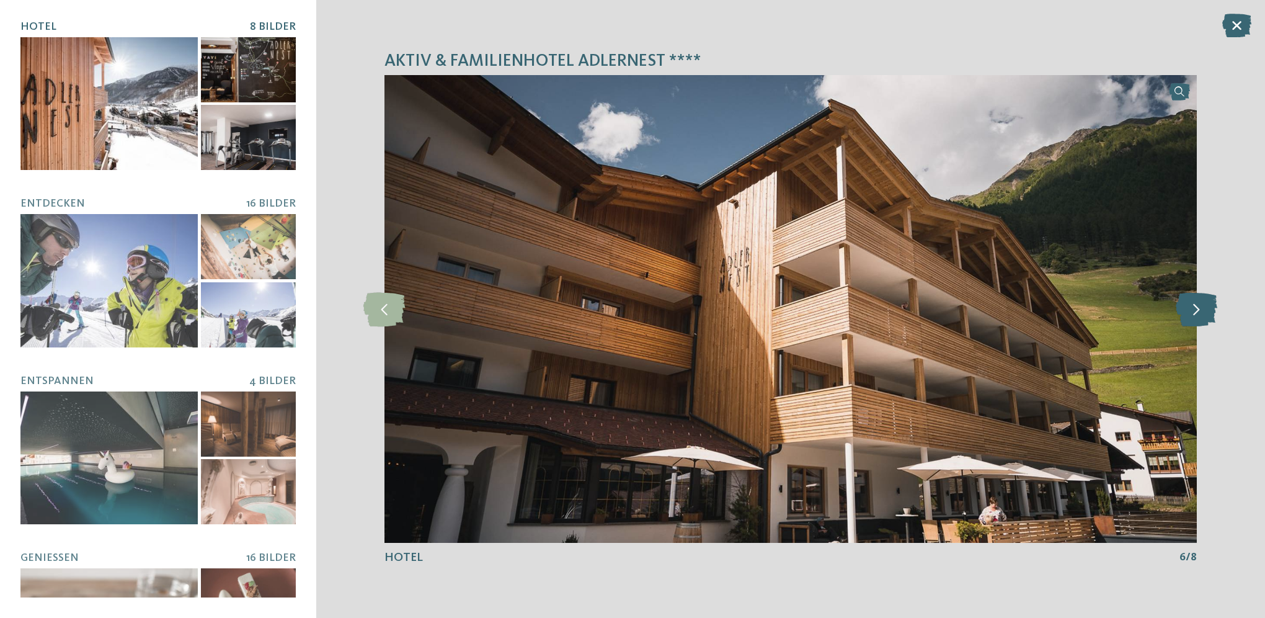
click at [1202, 311] on icon at bounding box center [1197, 308] width 42 height 34
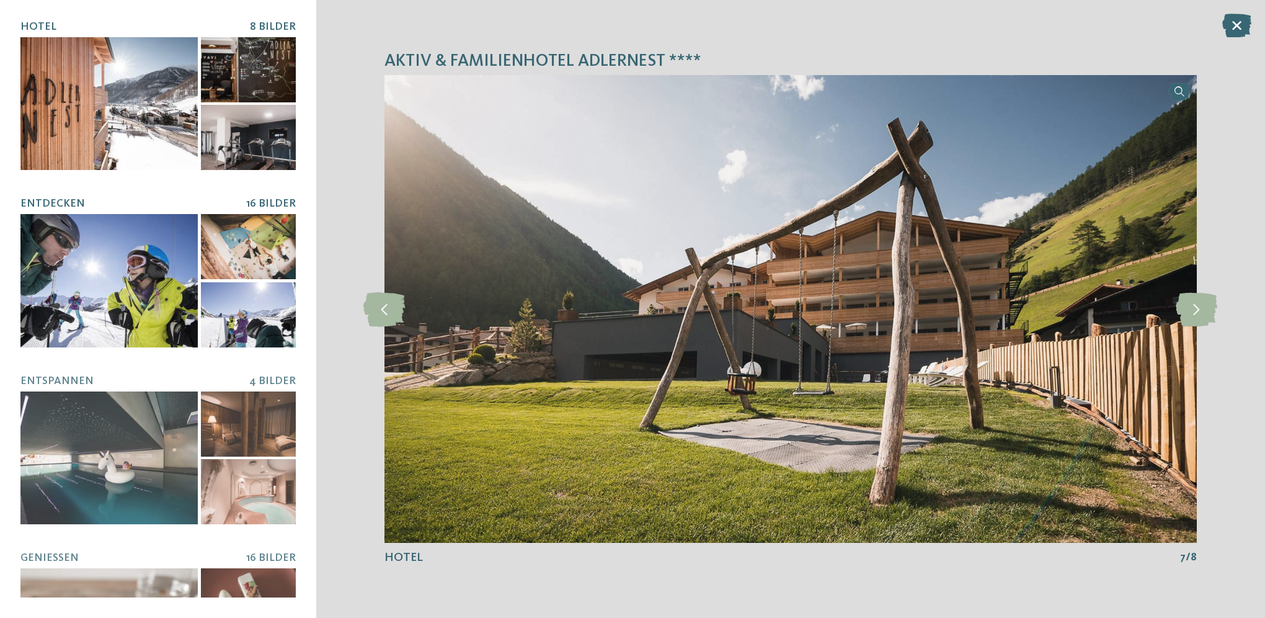
click at [101, 278] on div at bounding box center [108, 280] width 177 height 133
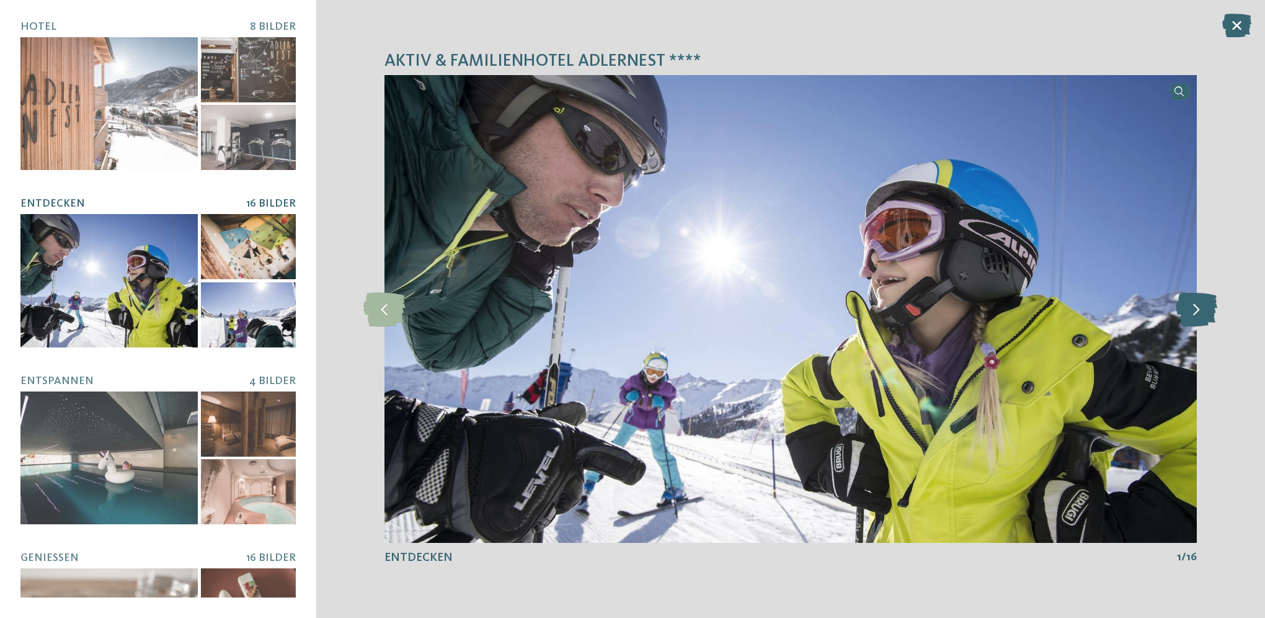
click at [1204, 310] on icon at bounding box center [1197, 308] width 42 height 34
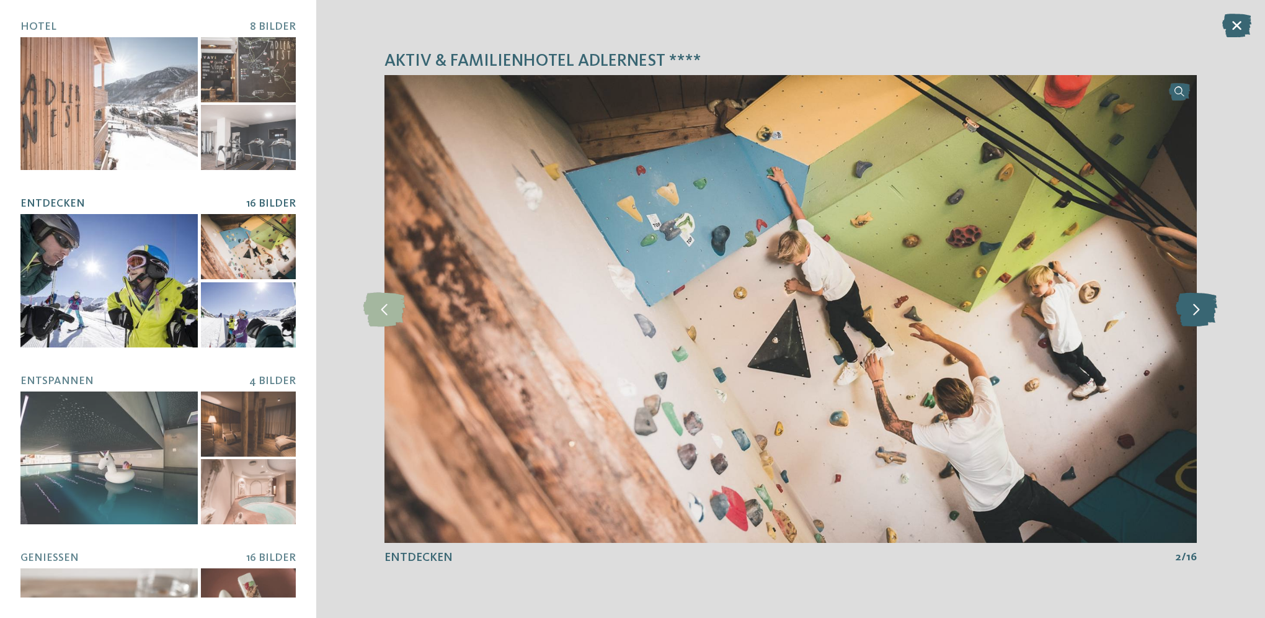
click at [1196, 308] on icon at bounding box center [1197, 308] width 42 height 34
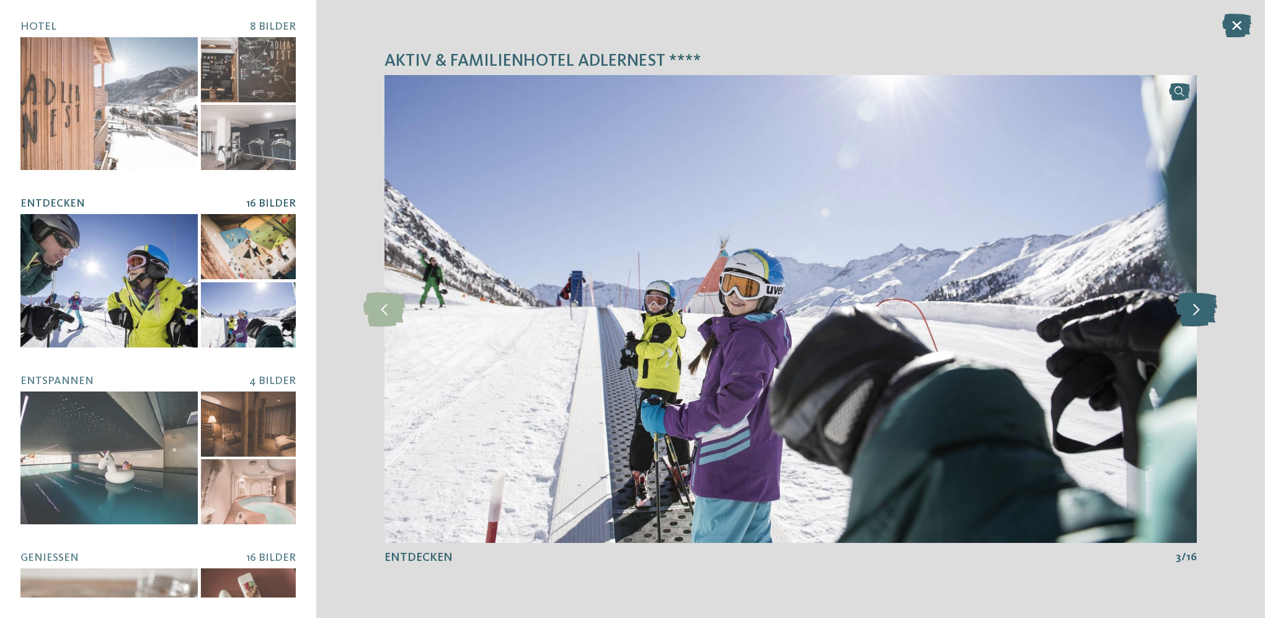
click at [1196, 308] on icon at bounding box center [1197, 308] width 42 height 34
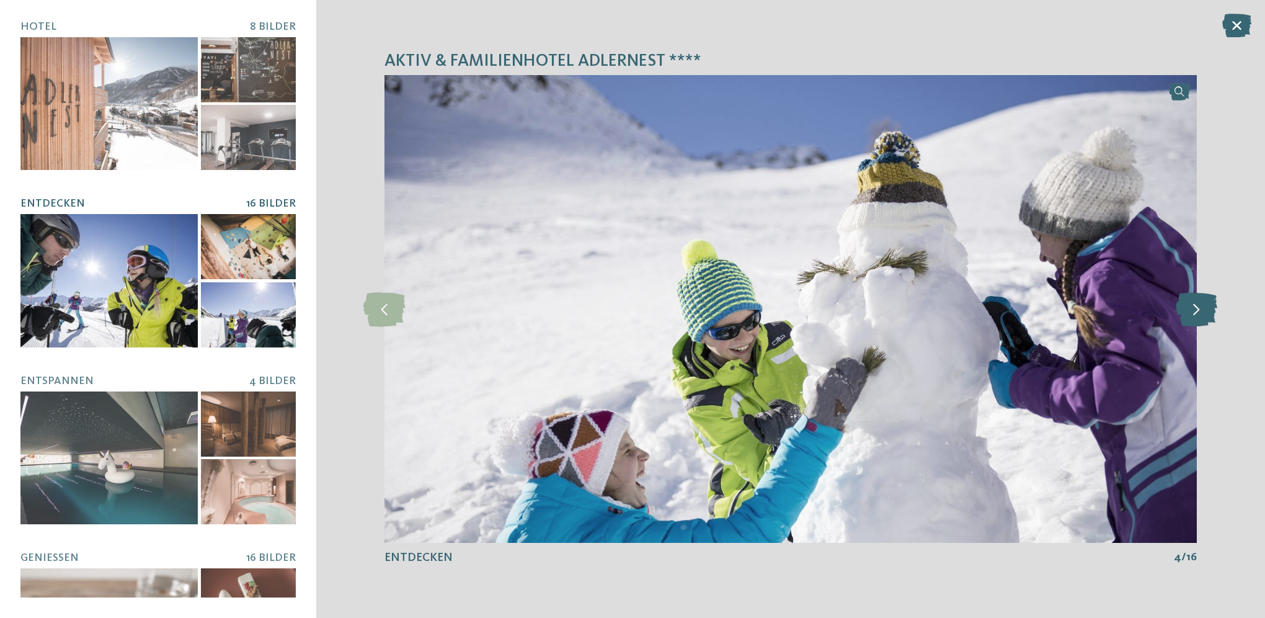
click at [1196, 308] on icon at bounding box center [1197, 308] width 42 height 34
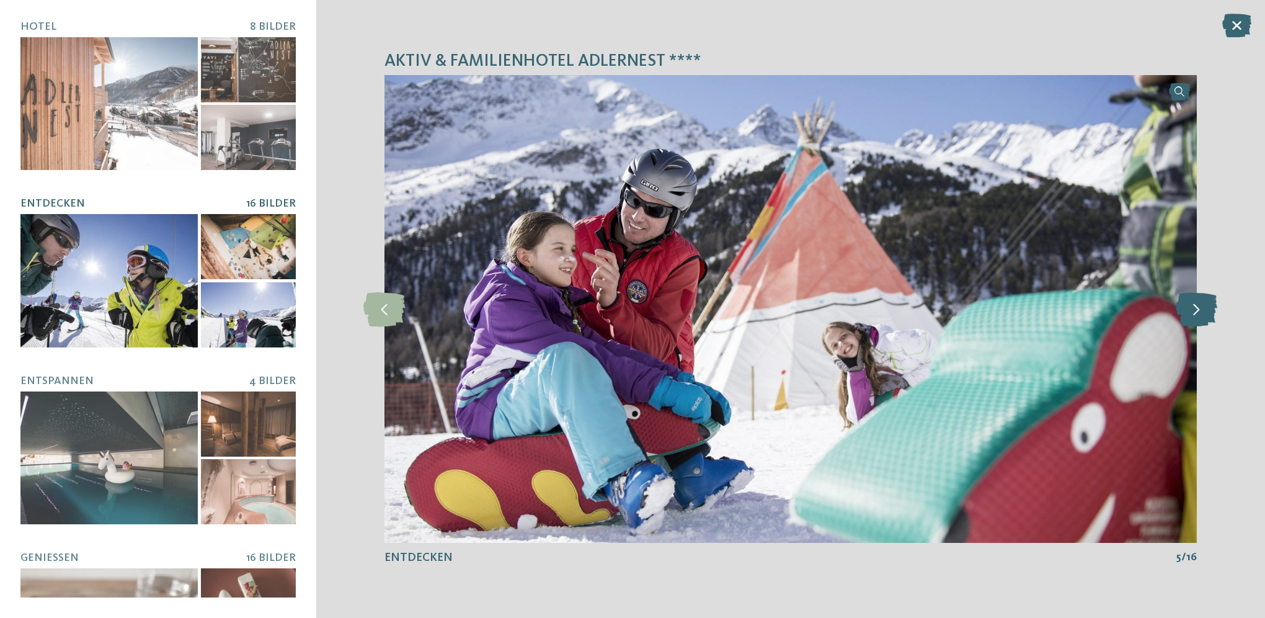
click at [1196, 308] on icon at bounding box center [1197, 308] width 42 height 34
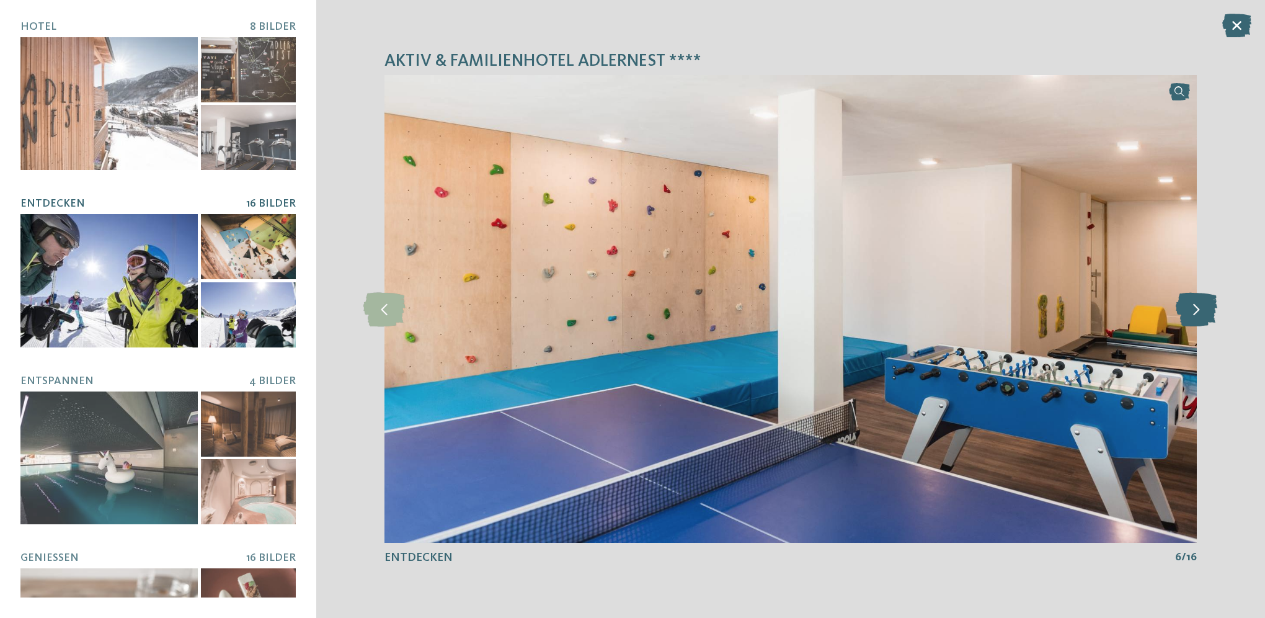
click at [1196, 308] on icon at bounding box center [1197, 308] width 42 height 34
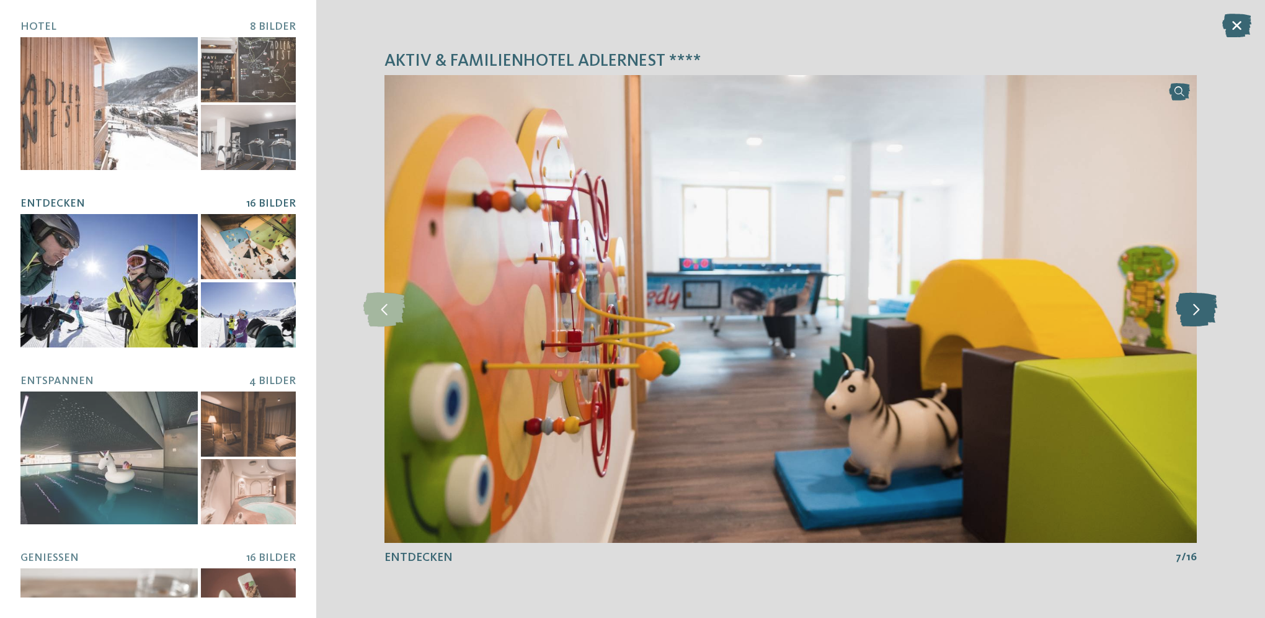
click at [1196, 308] on icon at bounding box center [1197, 308] width 42 height 34
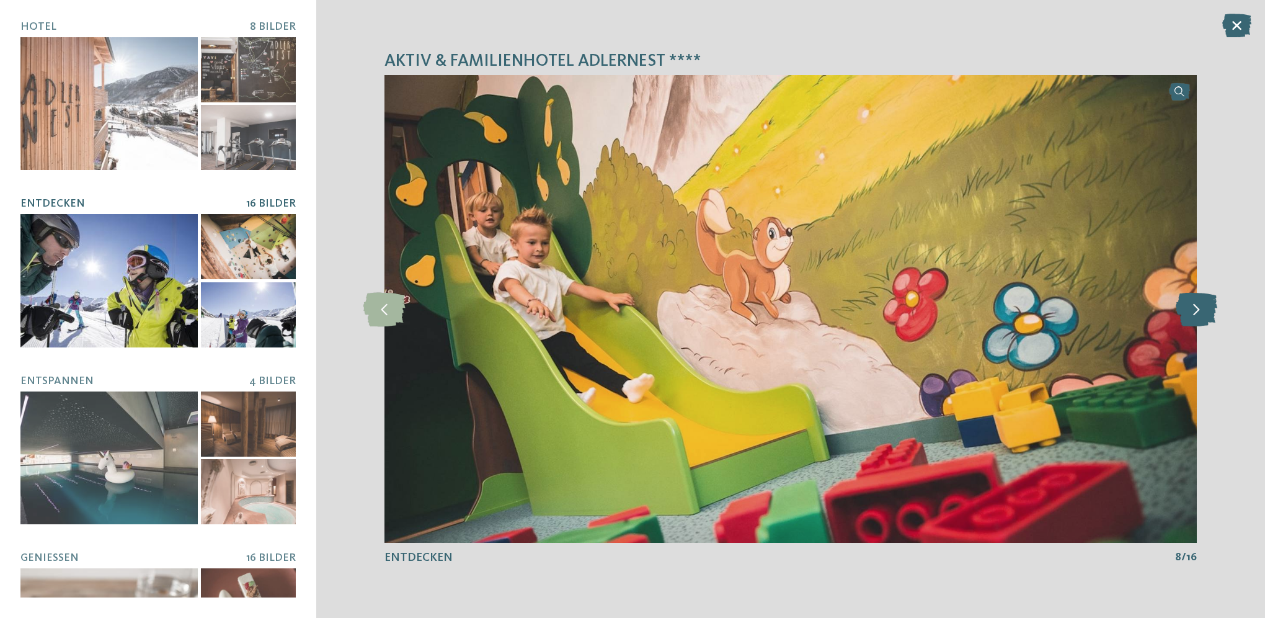
click at [1196, 308] on icon at bounding box center [1197, 308] width 42 height 34
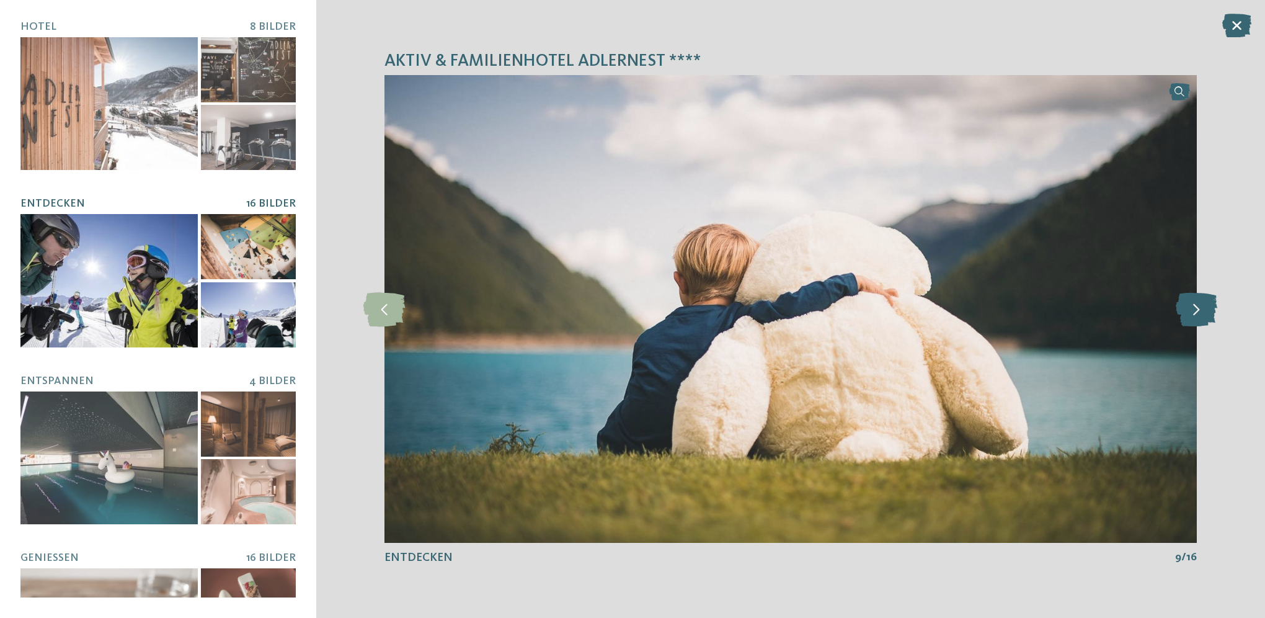
click at [1196, 308] on icon at bounding box center [1197, 308] width 42 height 34
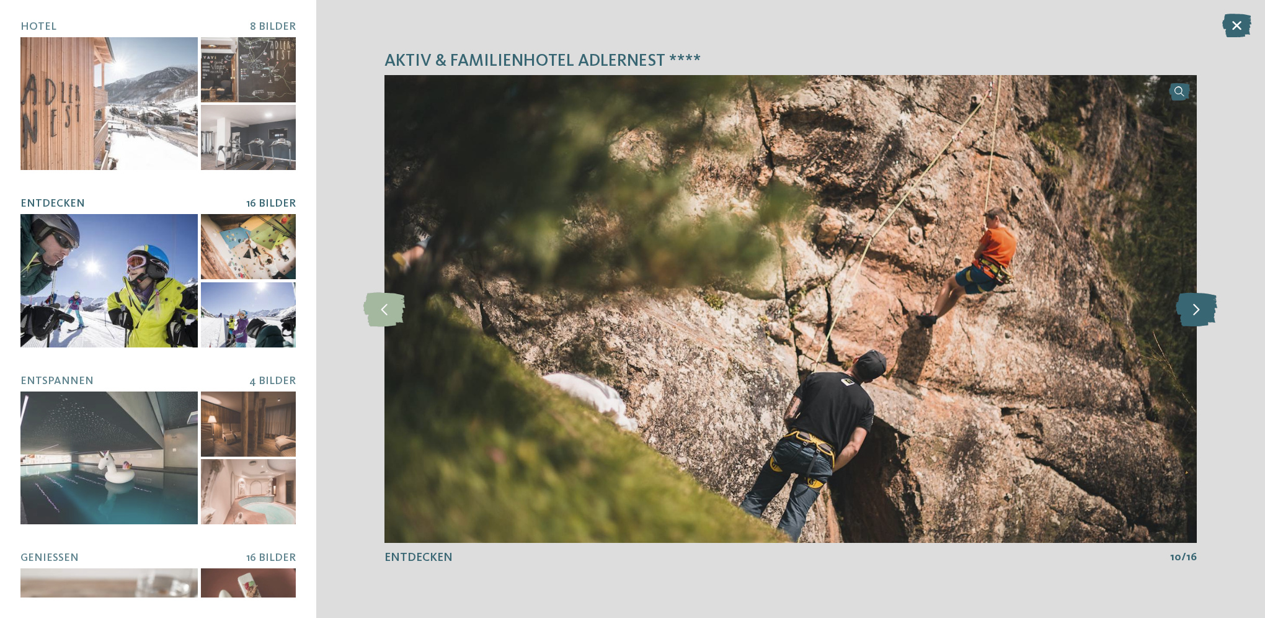
click at [1196, 308] on icon at bounding box center [1197, 308] width 42 height 34
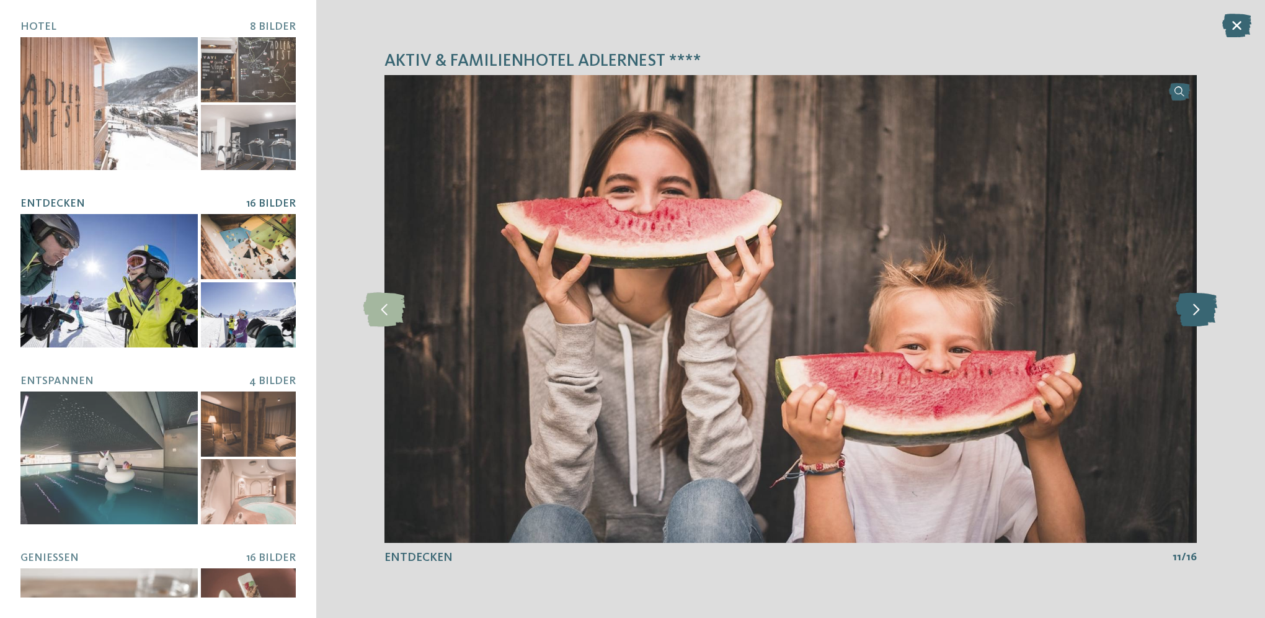
click at [1196, 308] on icon at bounding box center [1197, 308] width 42 height 34
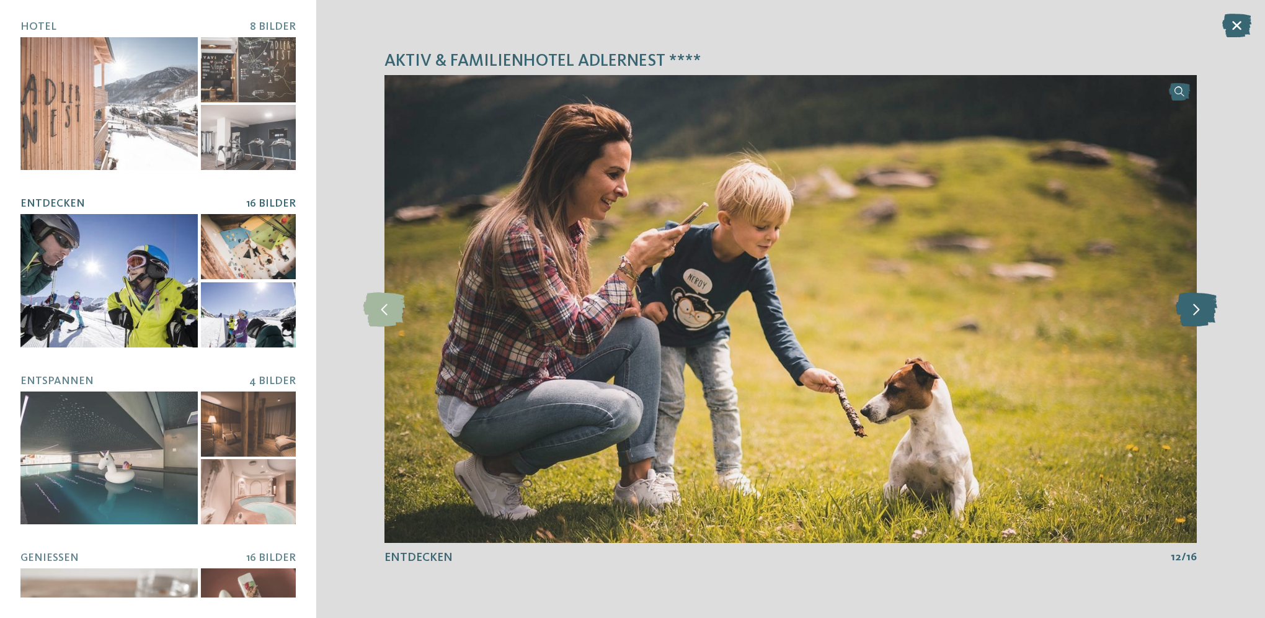
click at [1196, 308] on icon at bounding box center [1197, 308] width 42 height 34
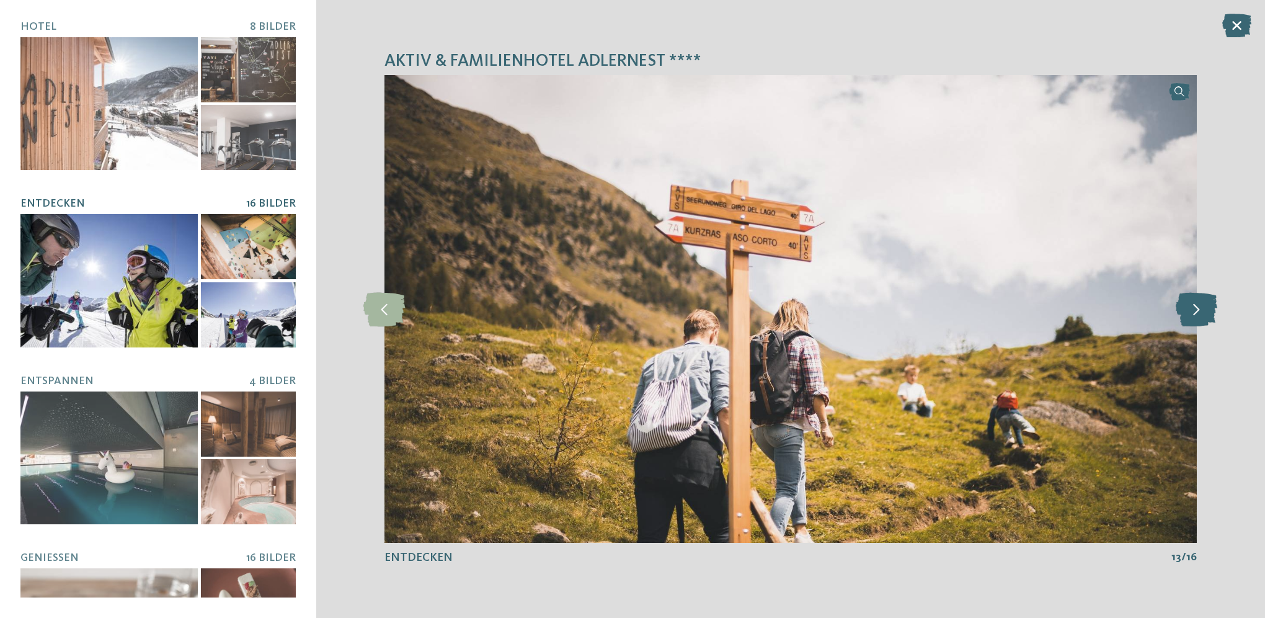
click at [1196, 308] on icon at bounding box center [1197, 308] width 42 height 34
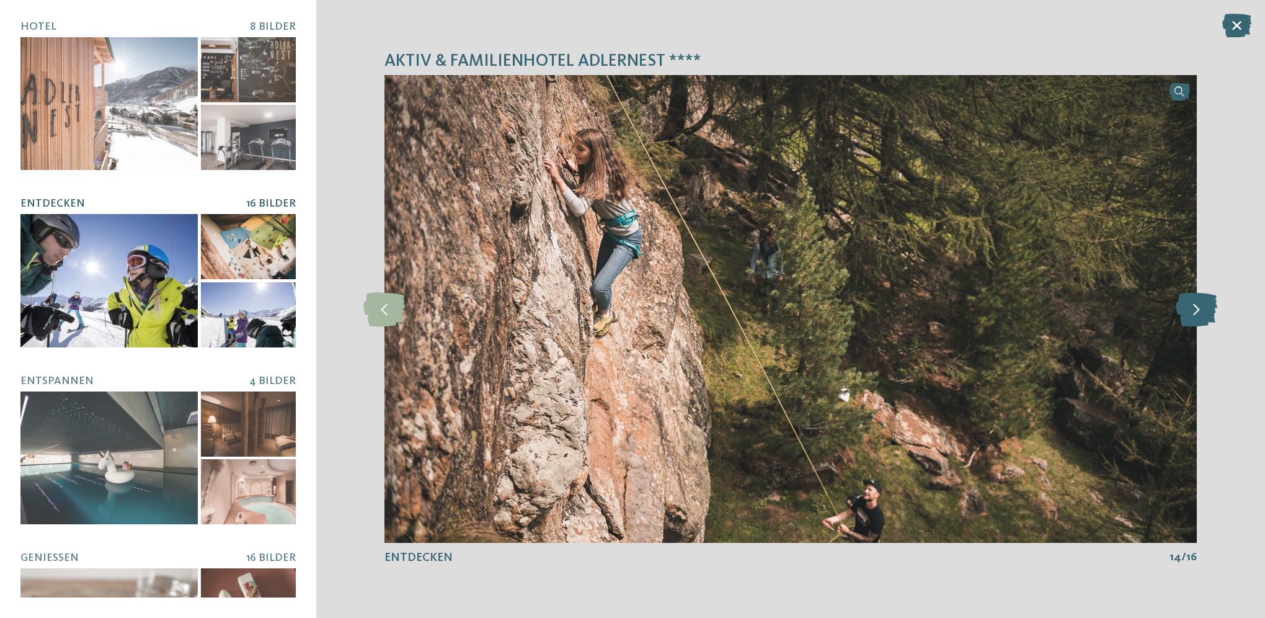
click at [1196, 308] on icon at bounding box center [1197, 308] width 42 height 34
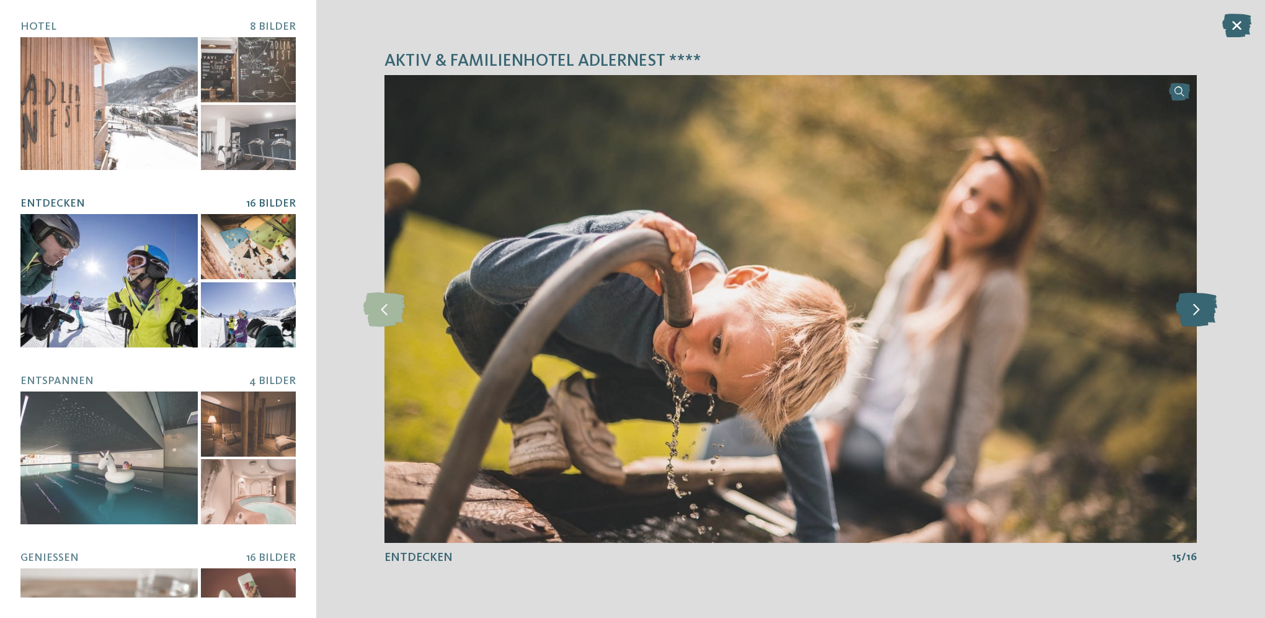
click at [1196, 308] on icon at bounding box center [1197, 308] width 42 height 34
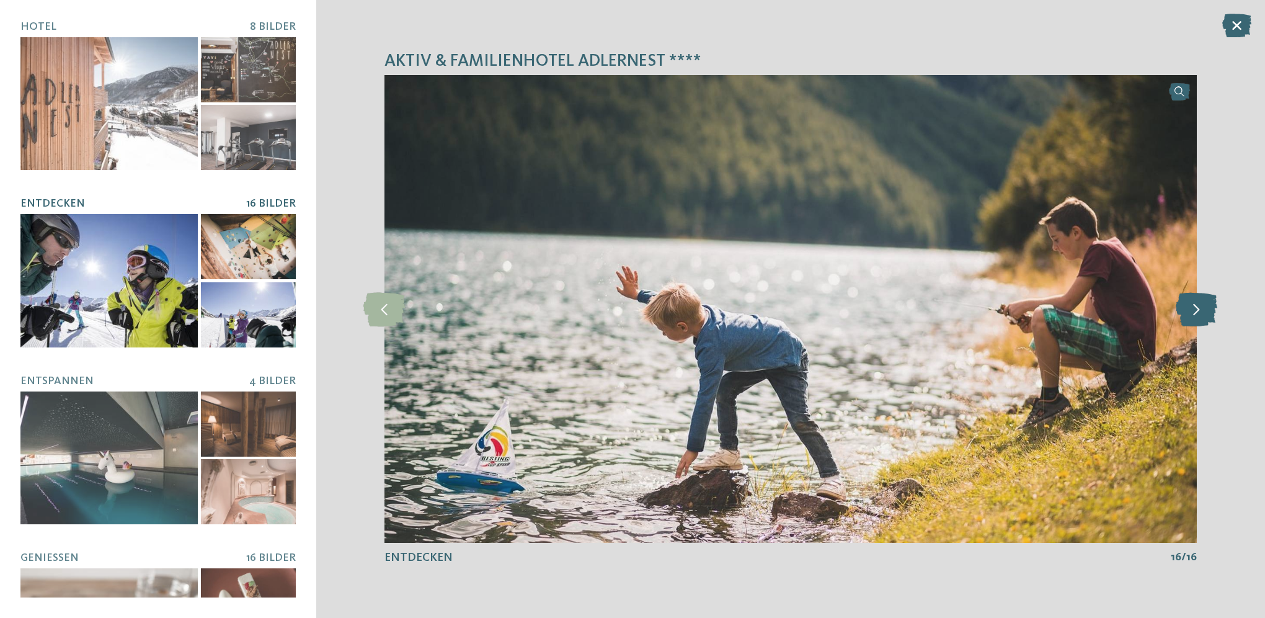
click at [1196, 308] on icon at bounding box center [1197, 308] width 42 height 34
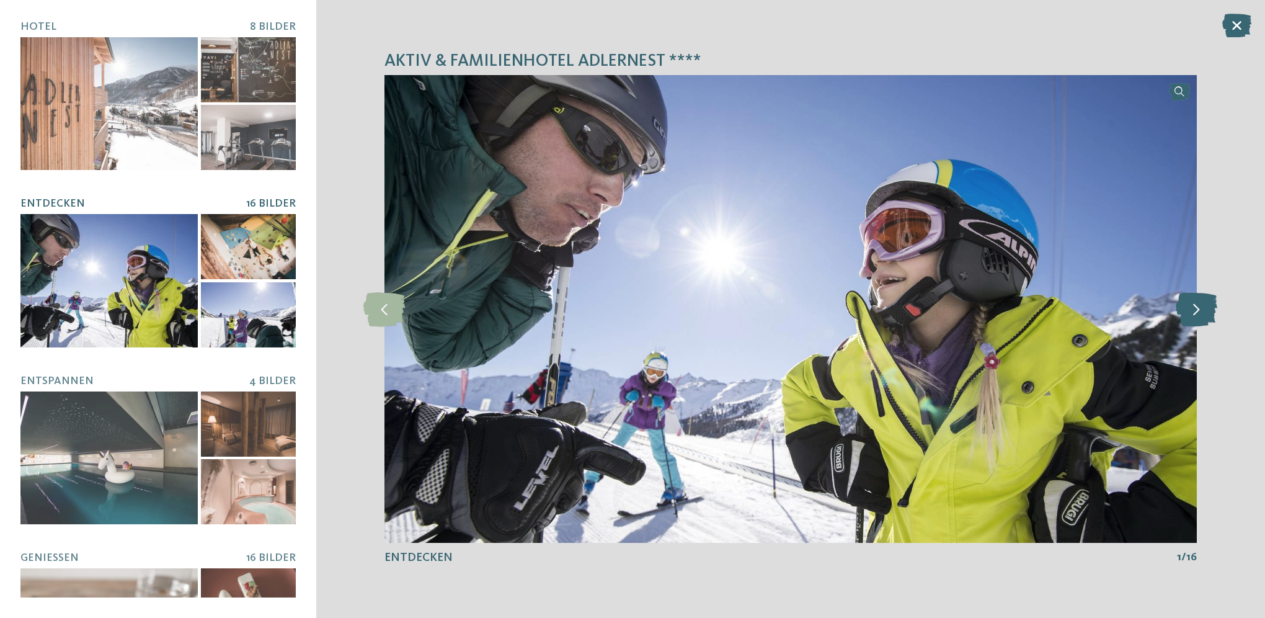
click at [1196, 308] on icon at bounding box center [1197, 308] width 42 height 34
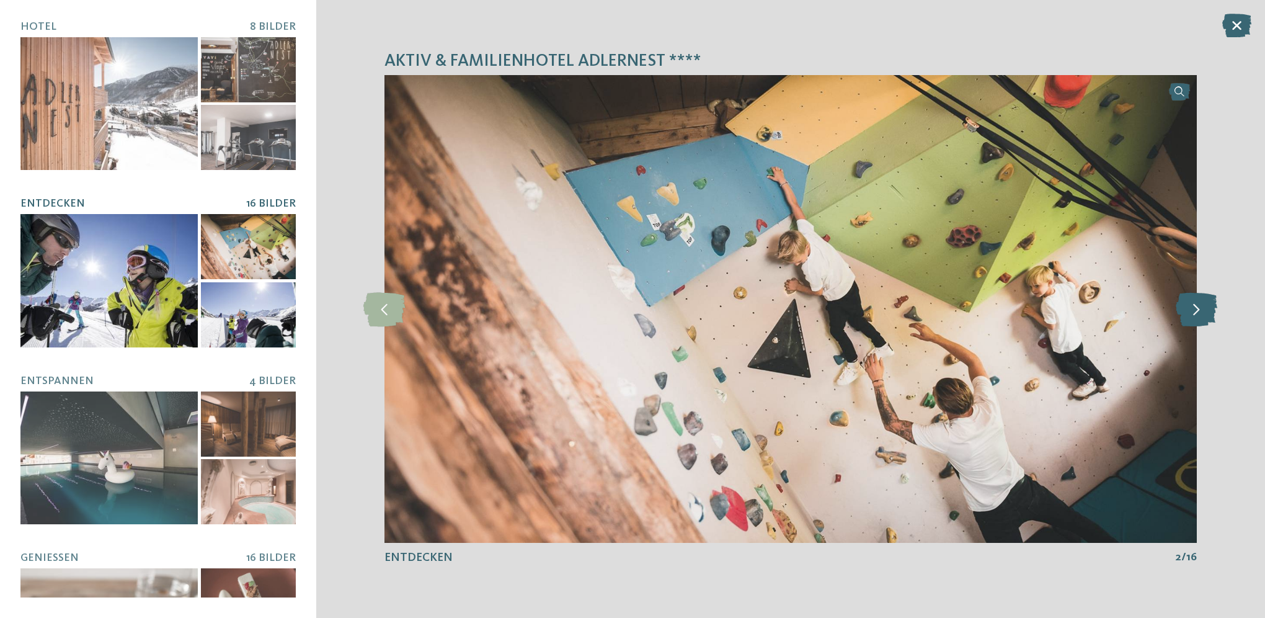
click at [1196, 308] on icon at bounding box center [1197, 308] width 42 height 34
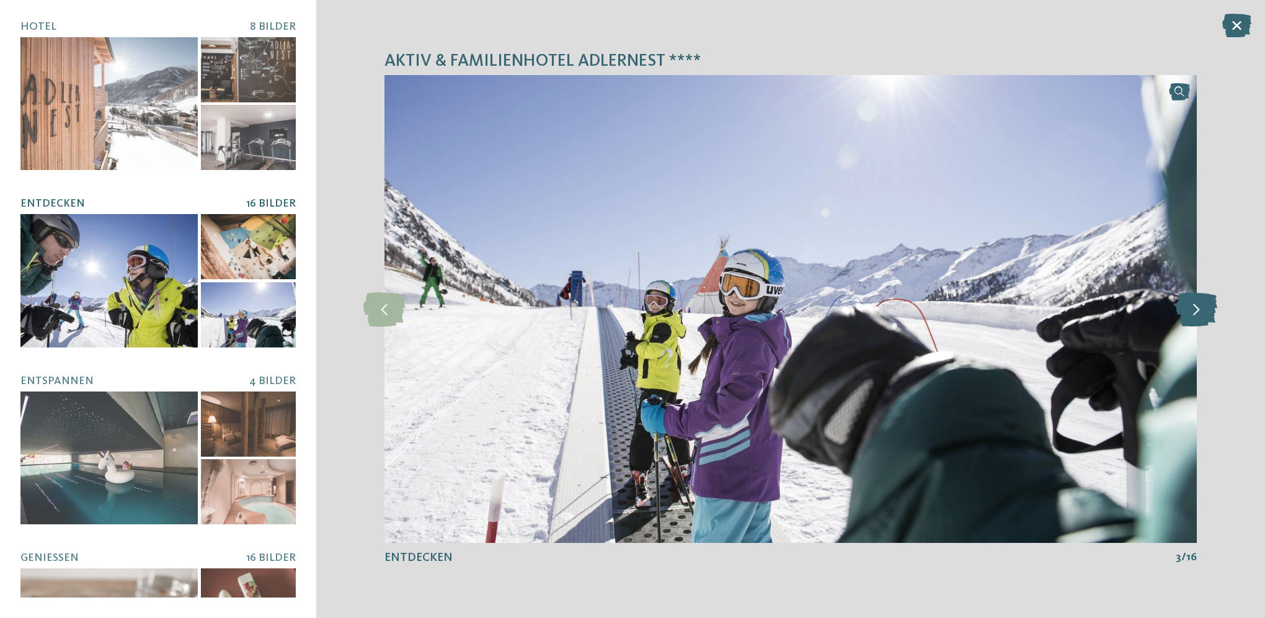
click at [1196, 308] on icon at bounding box center [1197, 308] width 42 height 34
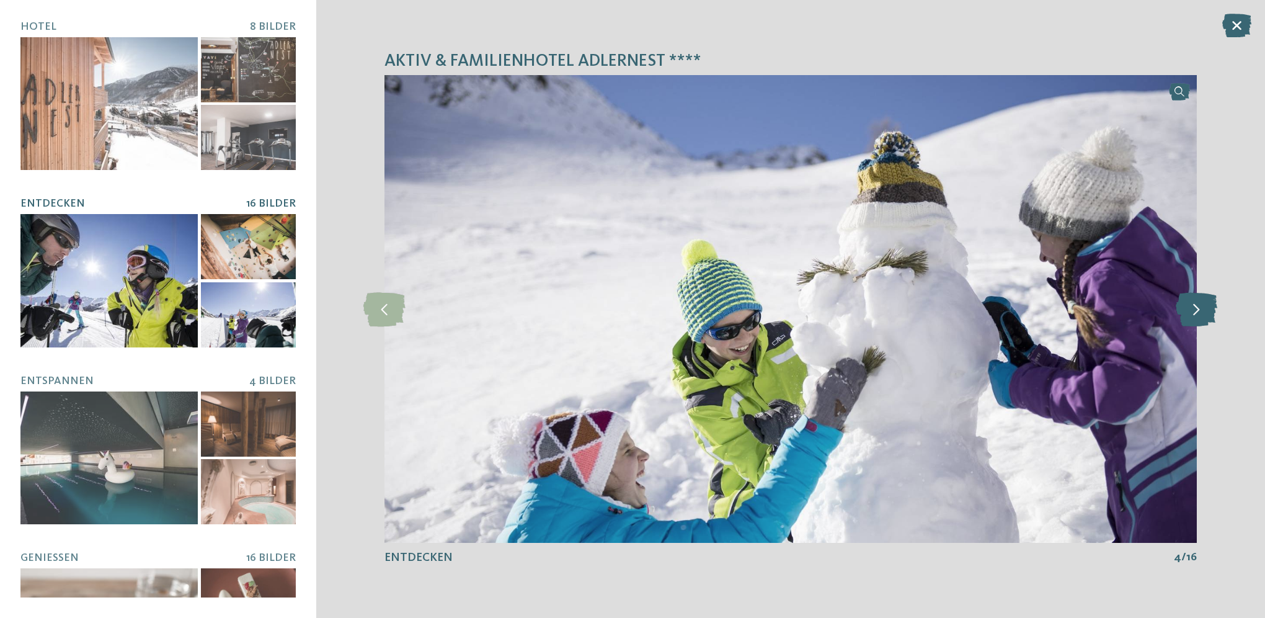
click at [1196, 308] on icon at bounding box center [1197, 308] width 42 height 34
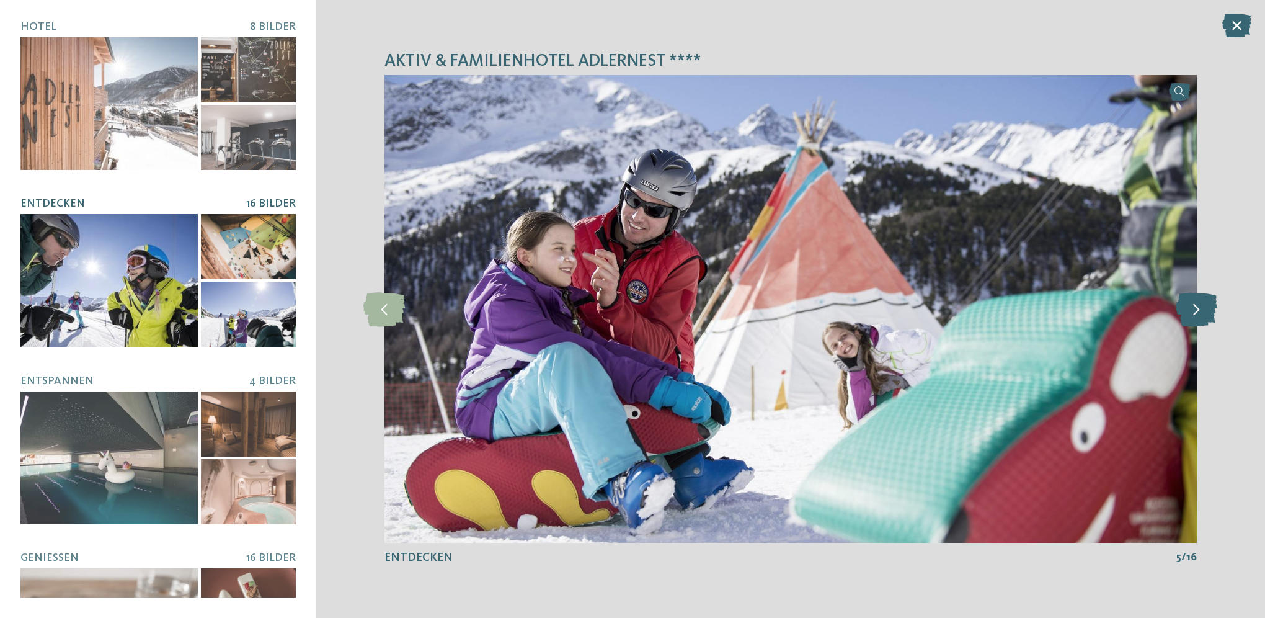
click at [1196, 308] on icon at bounding box center [1197, 308] width 42 height 34
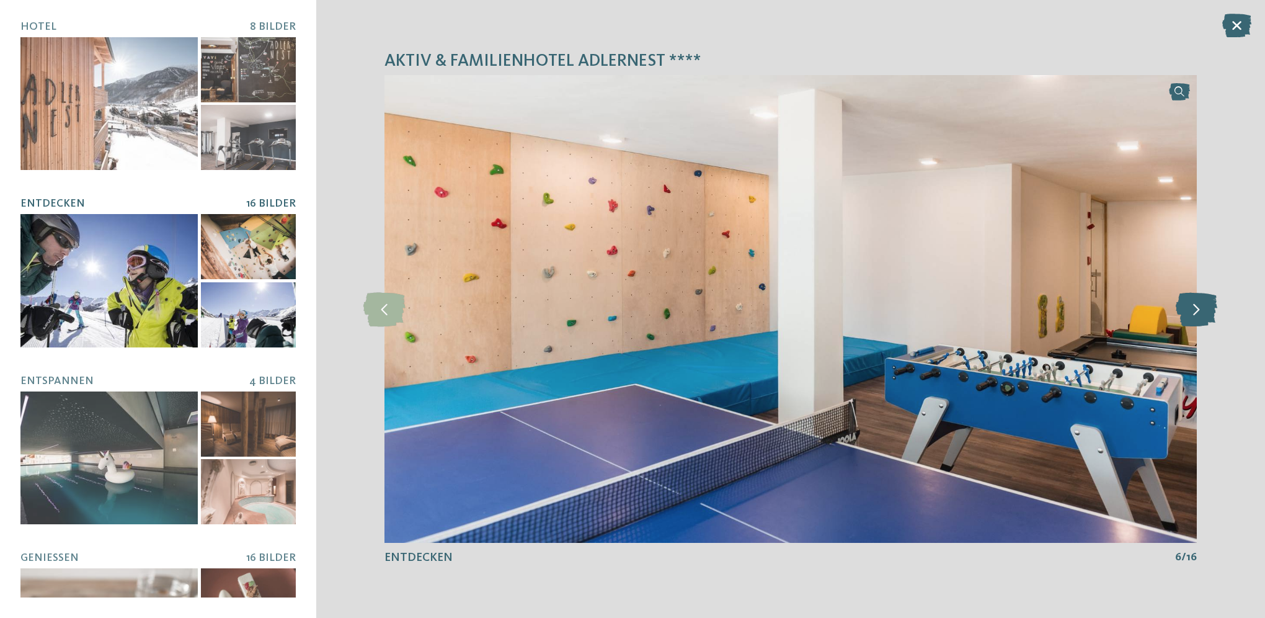
click at [1196, 308] on icon at bounding box center [1197, 308] width 42 height 34
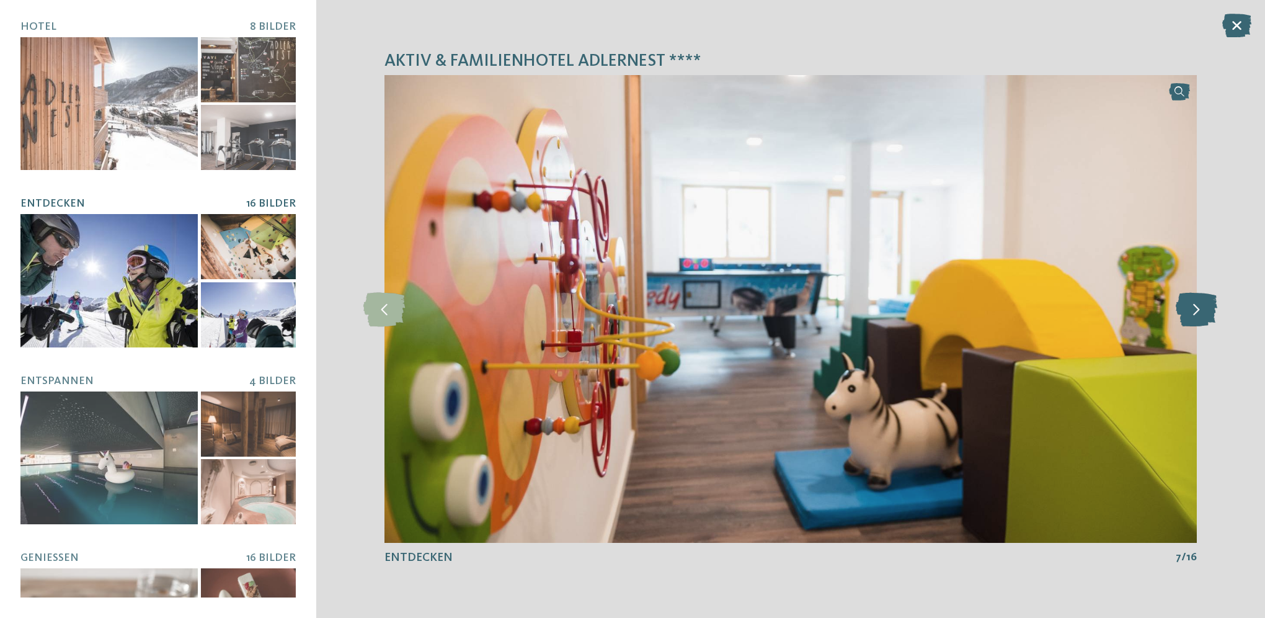
click at [1196, 308] on icon at bounding box center [1197, 308] width 42 height 34
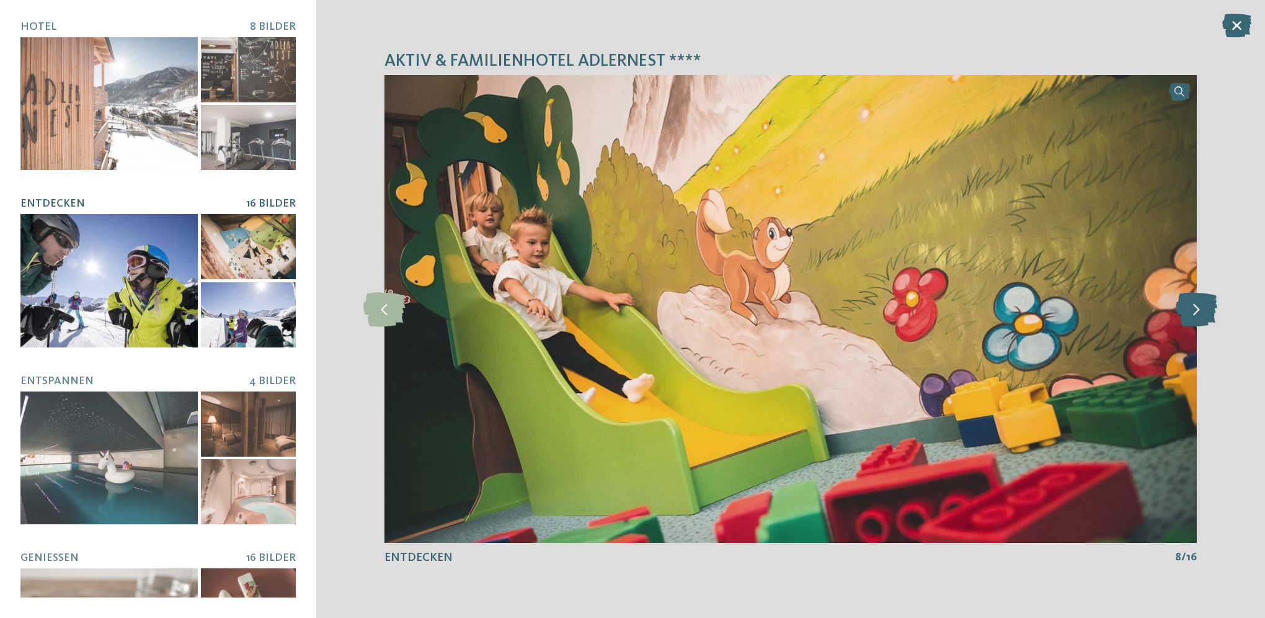
click at [1196, 308] on icon at bounding box center [1197, 308] width 42 height 34
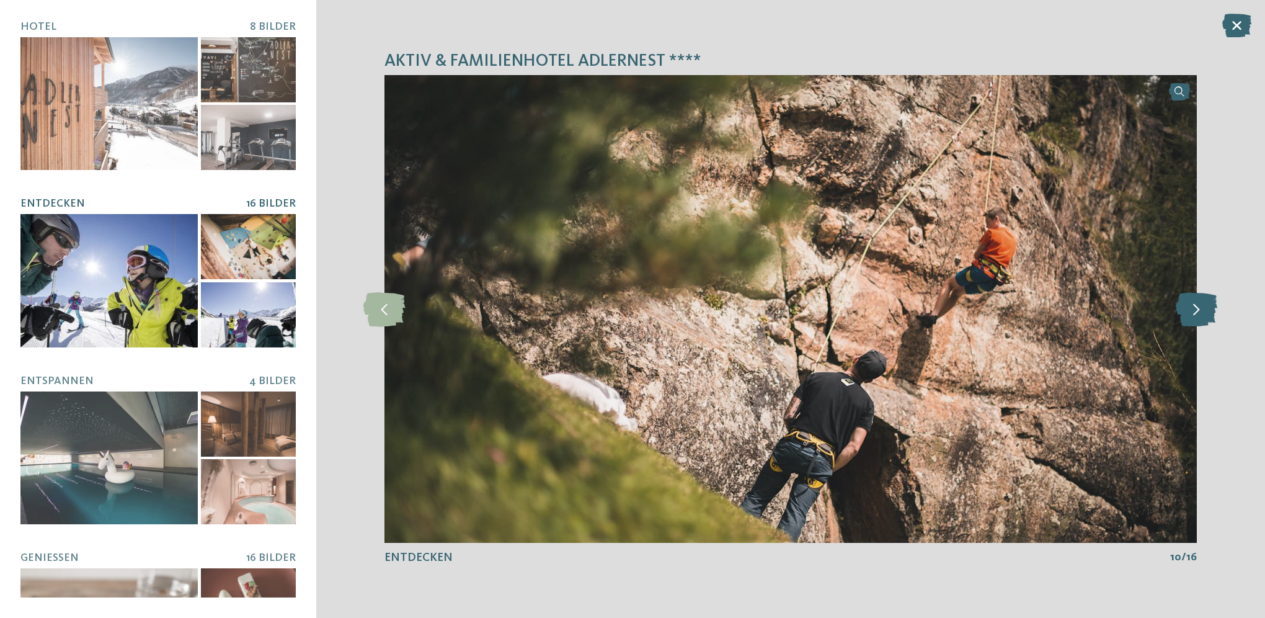
click at [1196, 308] on icon at bounding box center [1197, 308] width 42 height 34
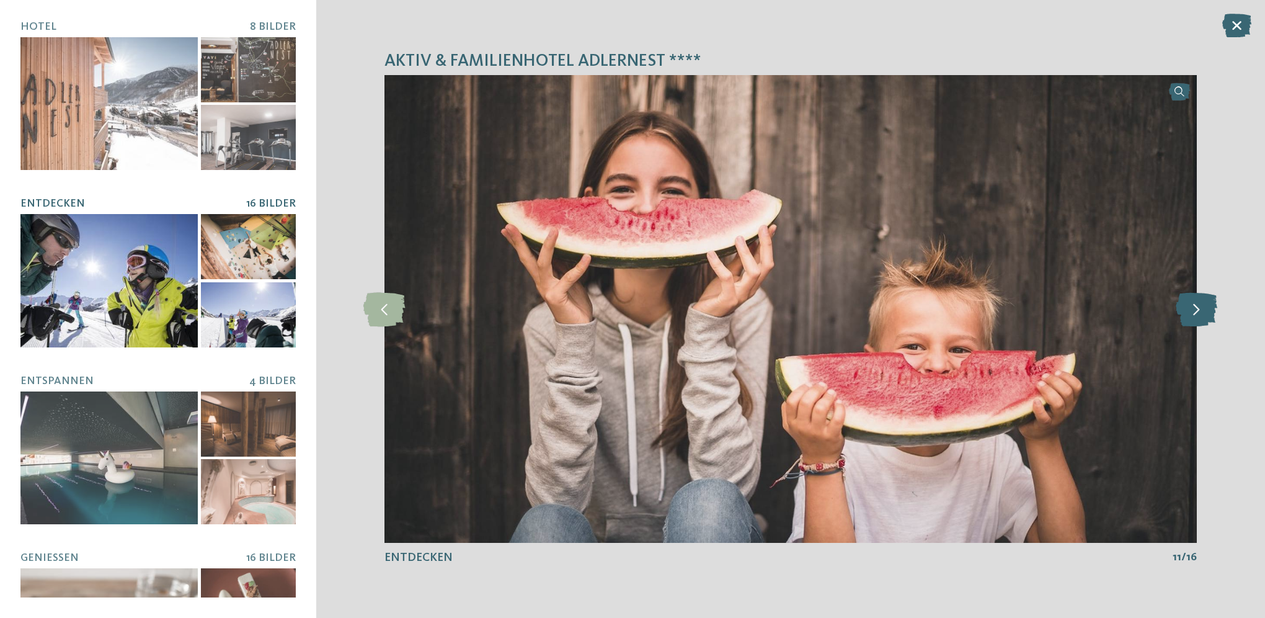
click at [1196, 308] on icon at bounding box center [1197, 308] width 42 height 34
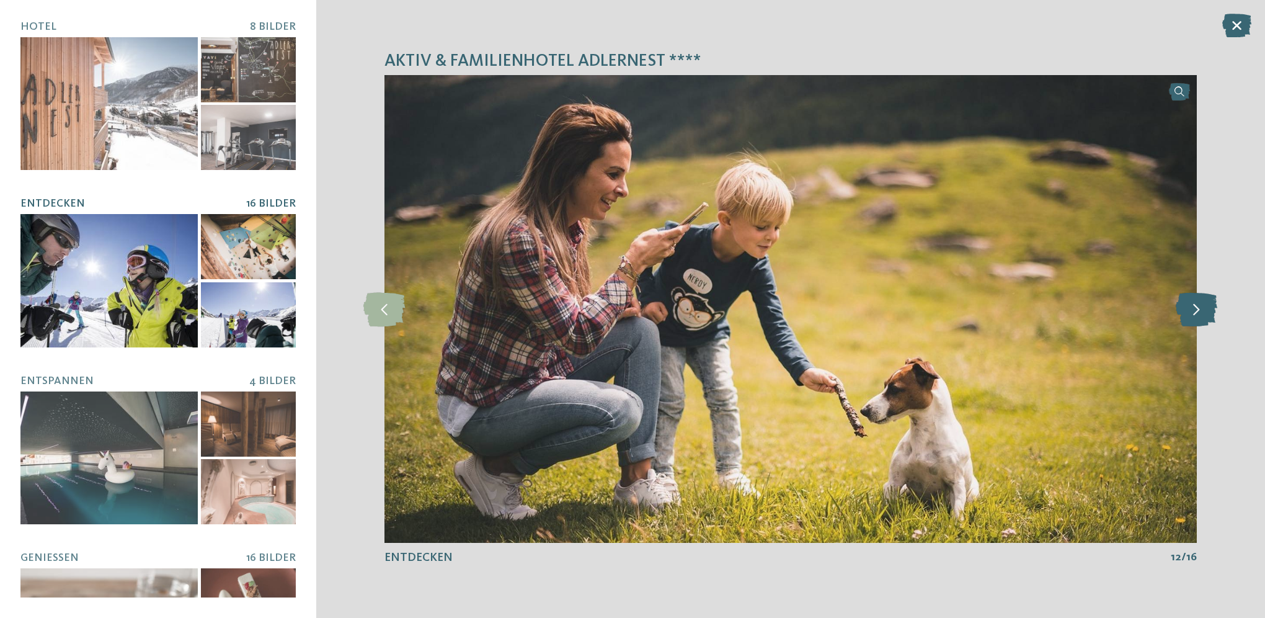
click at [1196, 308] on icon at bounding box center [1197, 308] width 42 height 34
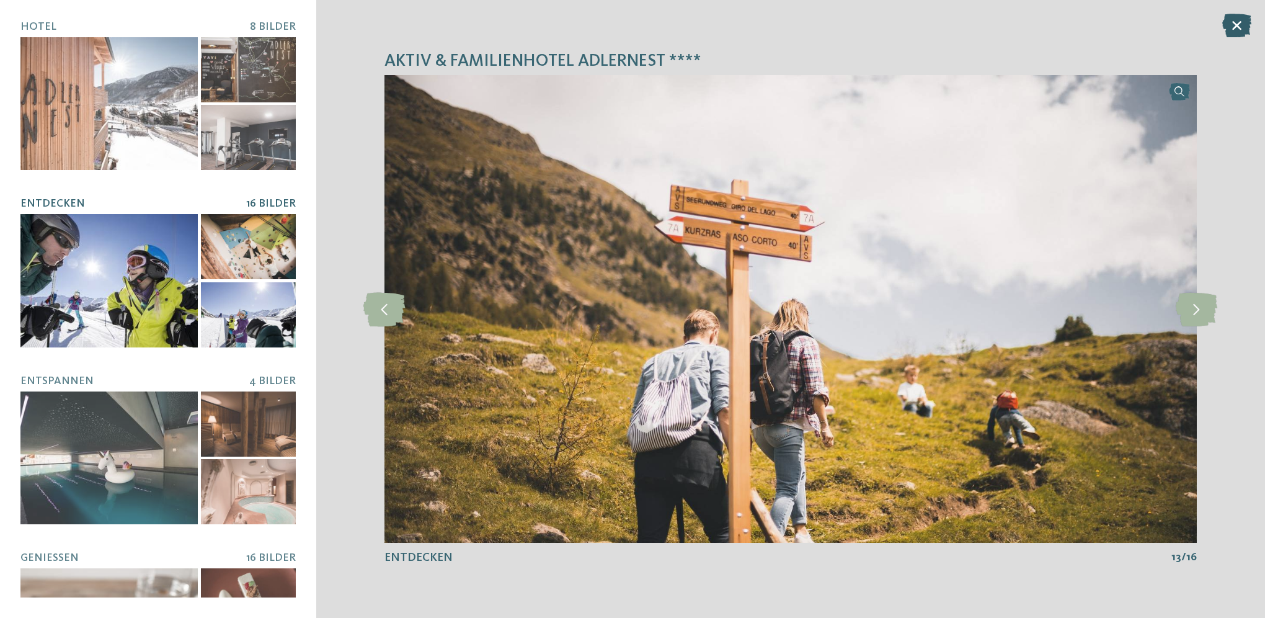
click at [1243, 25] on icon at bounding box center [1236, 26] width 29 height 24
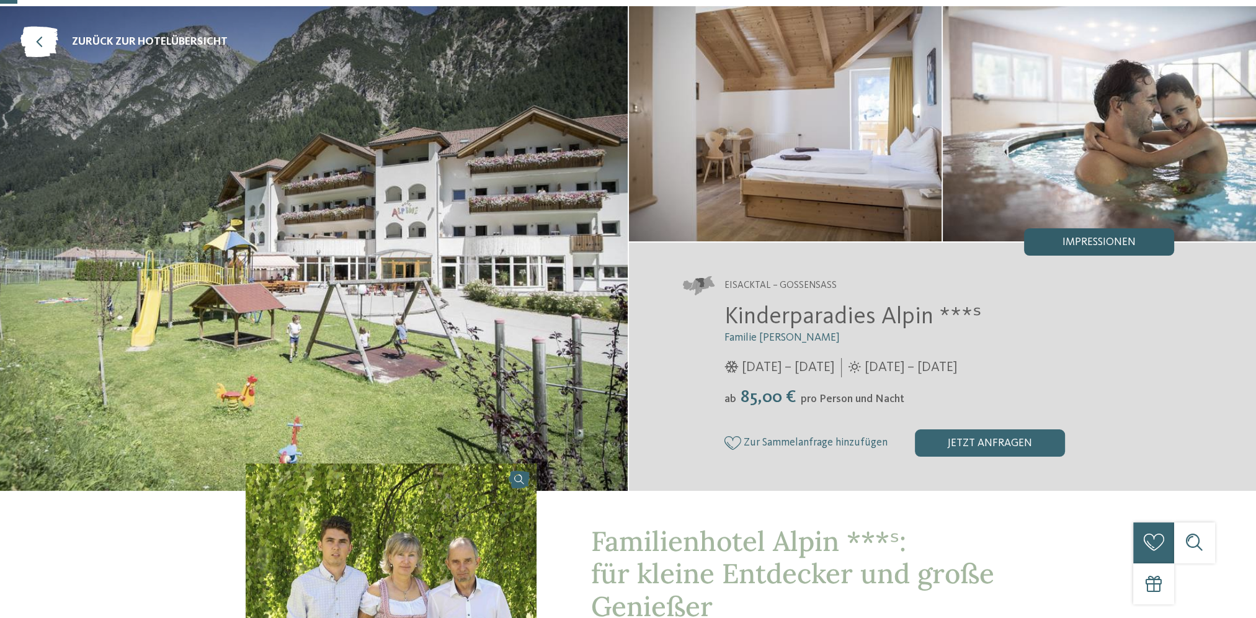
click at [1092, 246] on span "Impressionen" at bounding box center [1098, 242] width 73 height 11
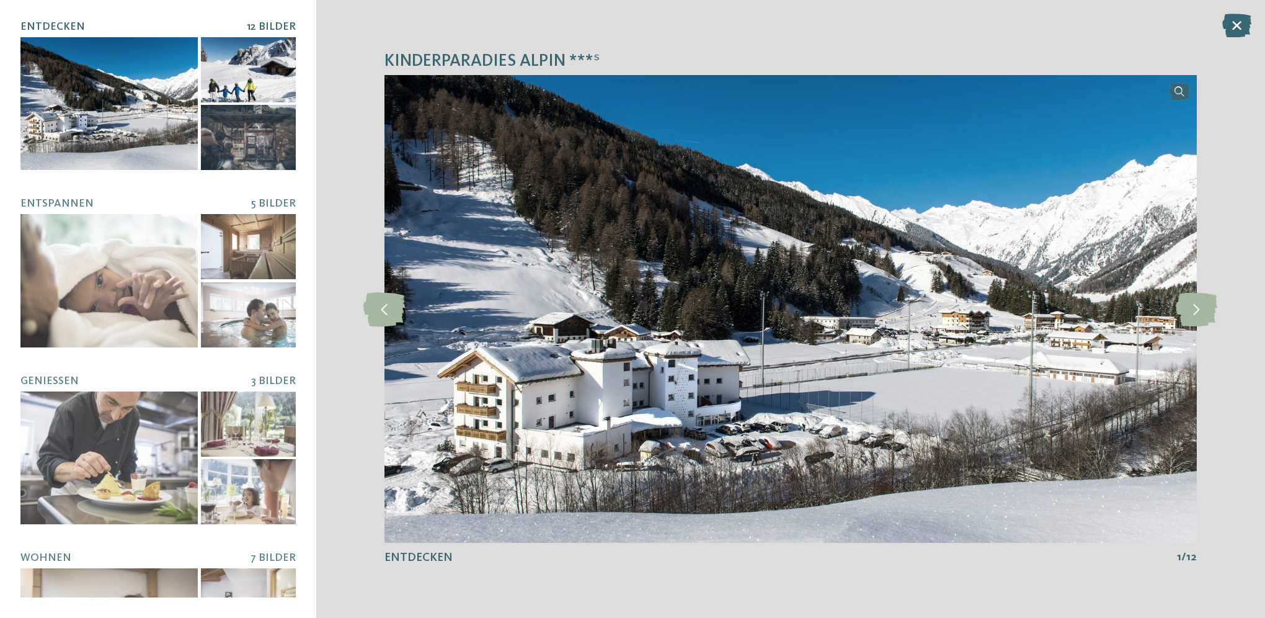
click at [128, 76] on div at bounding box center [108, 103] width 177 height 133
click at [1198, 299] on icon at bounding box center [1197, 308] width 42 height 34
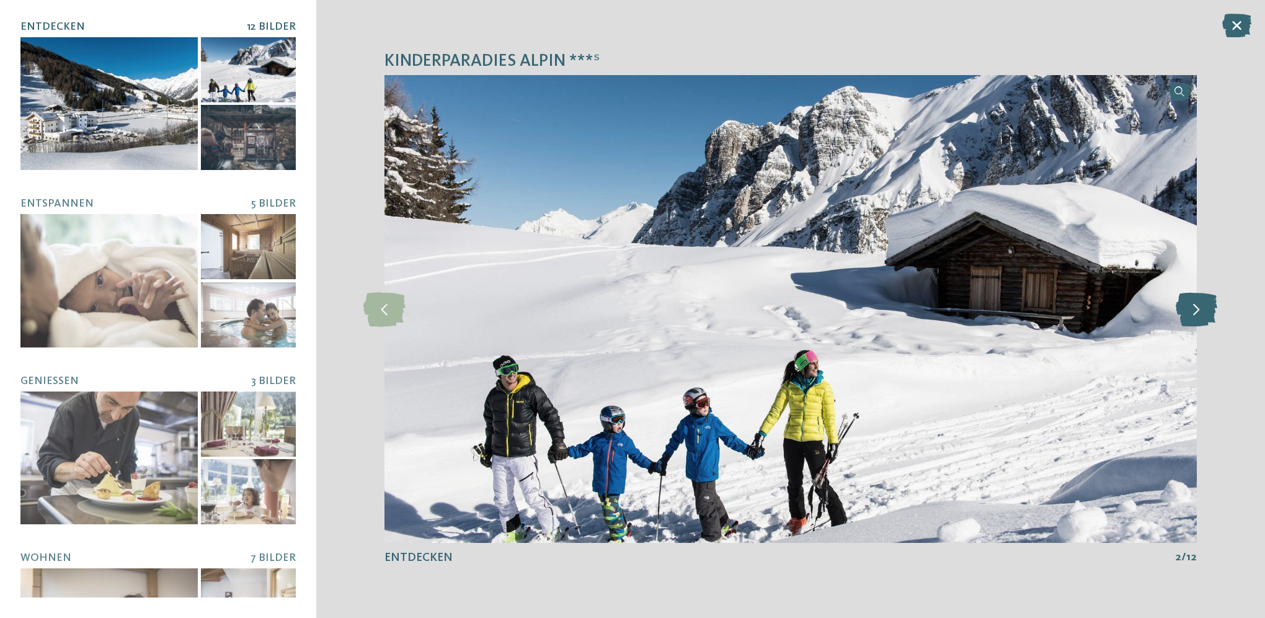
click at [1198, 299] on icon at bounding box center [1197, 308] width 42 height 34
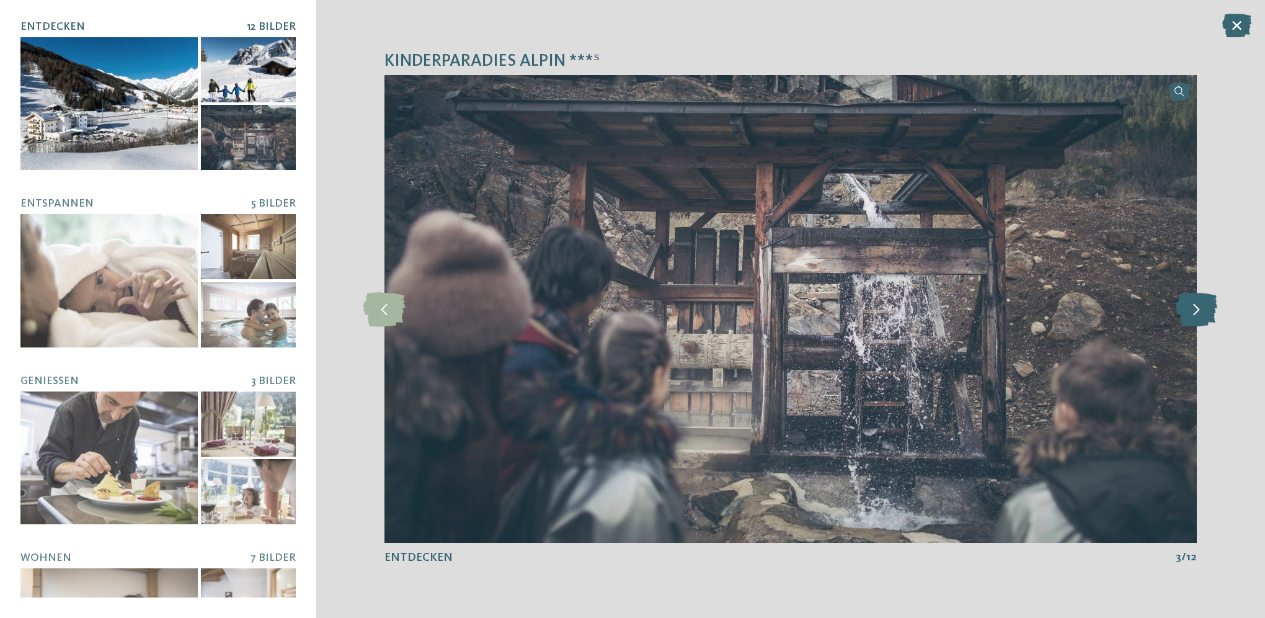
click at [1198, 299] on icon at bounding box center [1197, 308] width 42 height 34
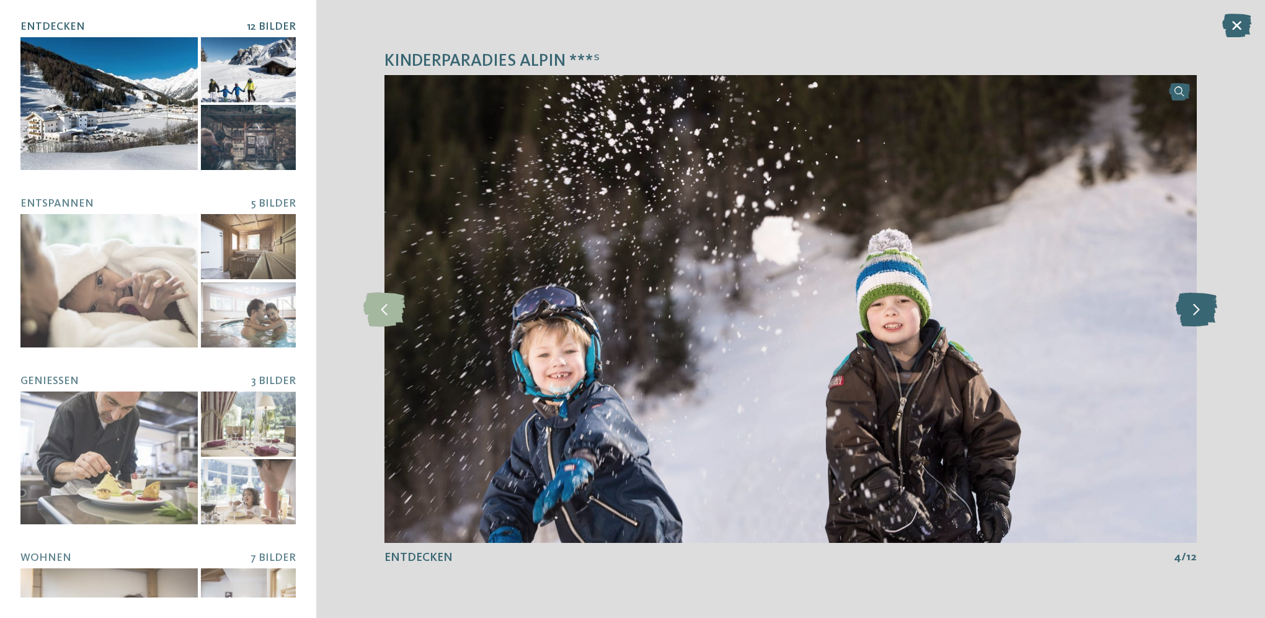
click at [1198, 299] on icon at bounding box center [1197, 308] width 42 height 34
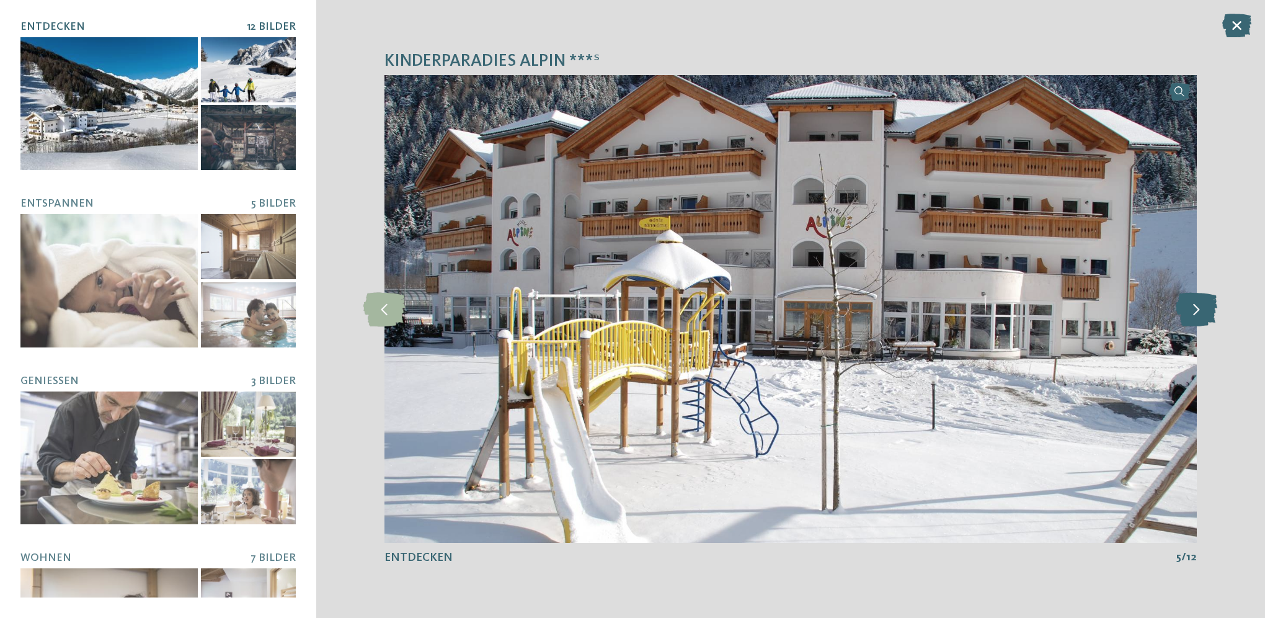
click at [1198, 299] on icon at bounding box center [1197, 308] width 42 height 34
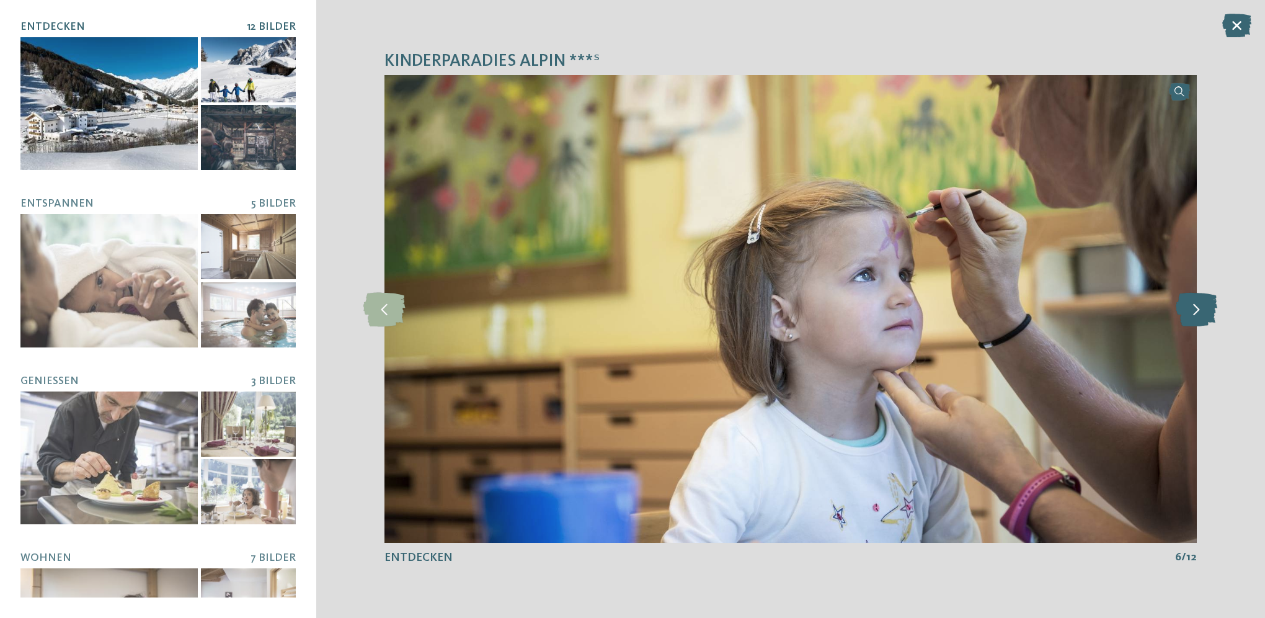
click at [1198, 299] on icon at bounding box center [1197, 308] width 42 height 34
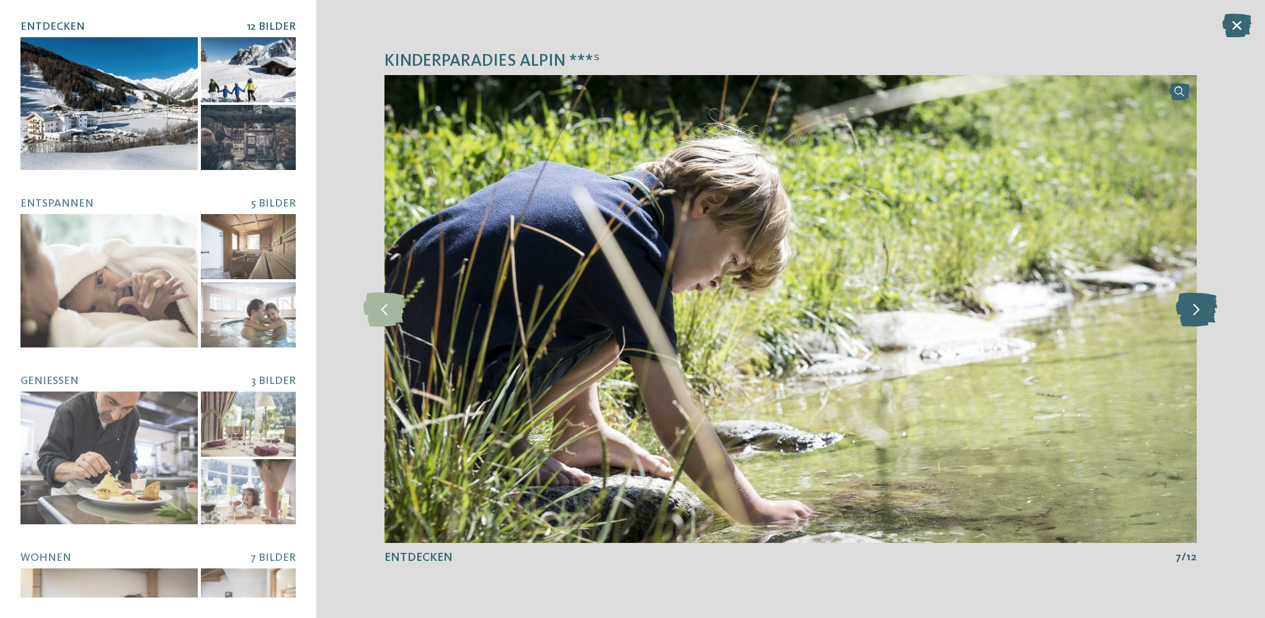
click at [1198, 299] on icon at bounding box center [1197, 308] width 42 height 34
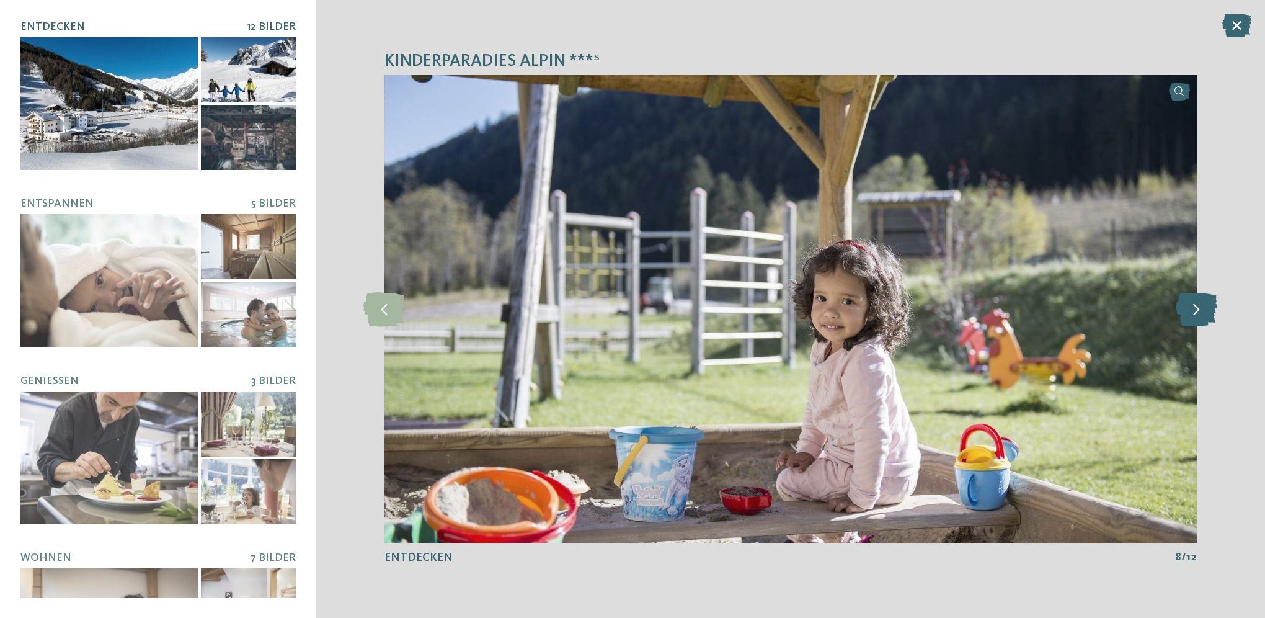
click at [1198, 299] on icon at bounding box center [1197, 308] width 42 height 34
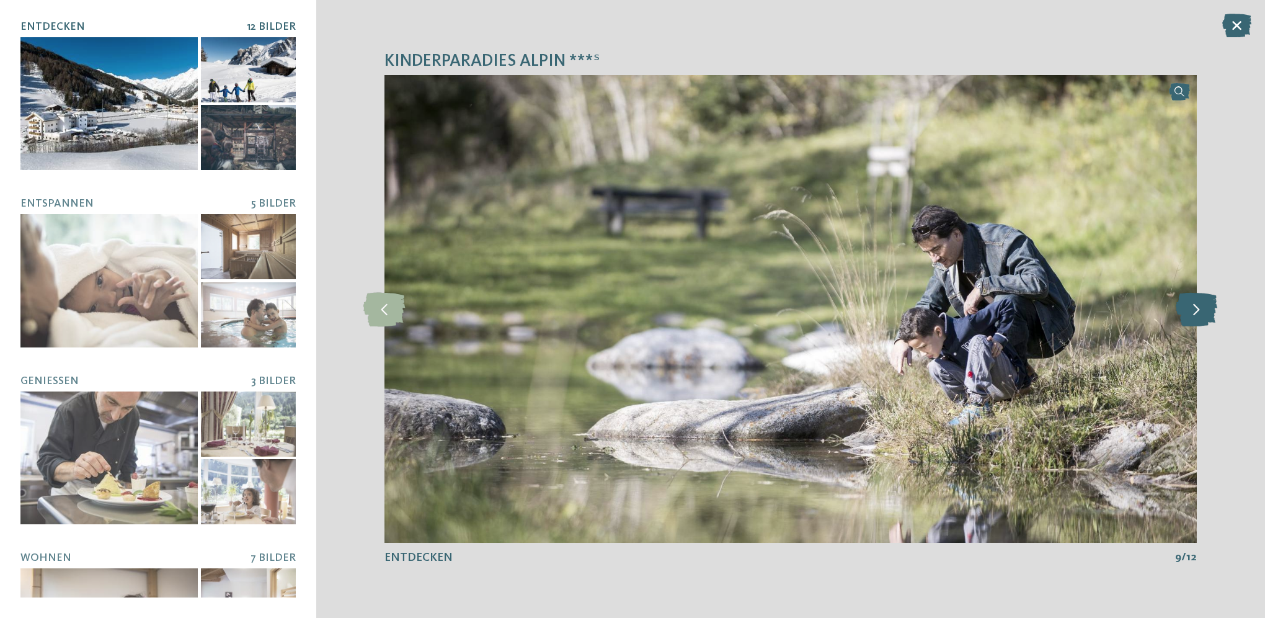
click at [1198, 299] on icon at bounding box center [1197, 308] width 42 height 34
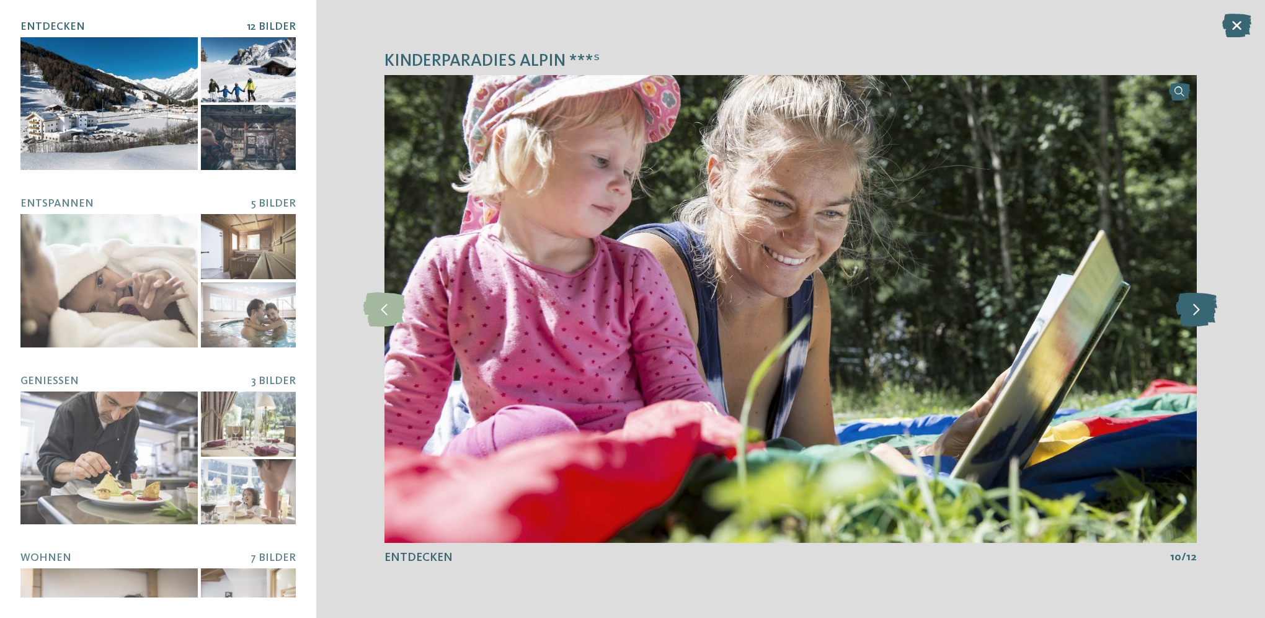
click at [1198, 299] on icon at bounding box center [1197, 308] width 42 height 34
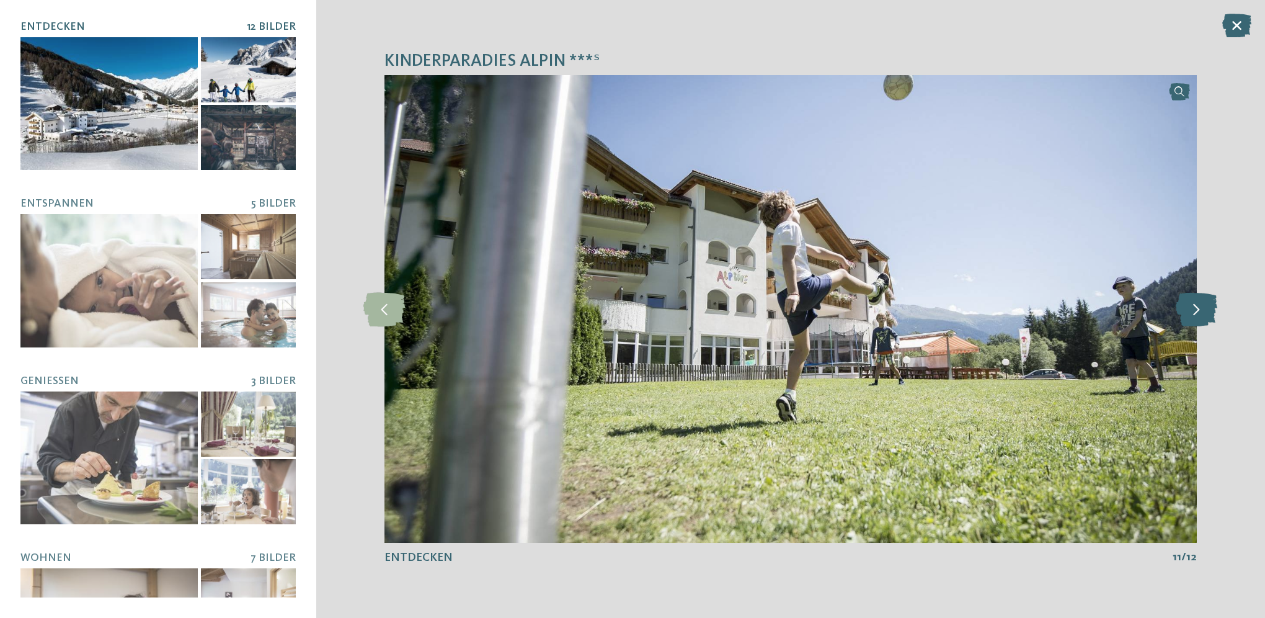
click at [1198, 299] on icon at bounding box center [1197, 308] width 42 height 34
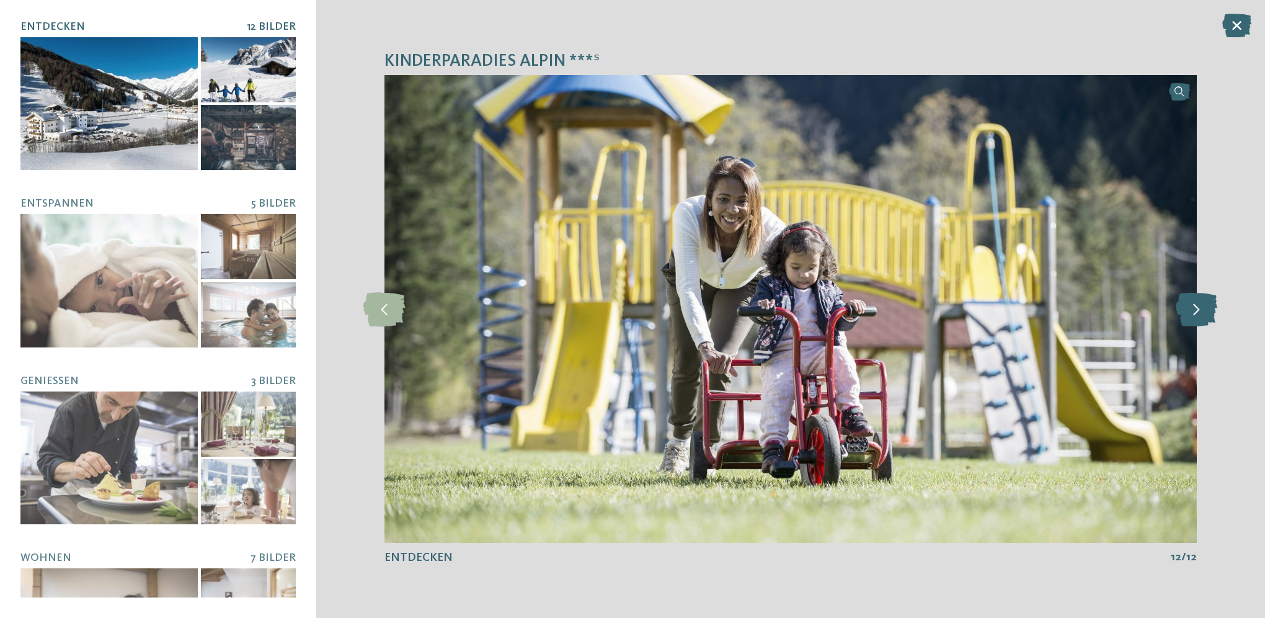
click at [1198, 299] on icon at bounding box center [1197, 308] width 42 height 34
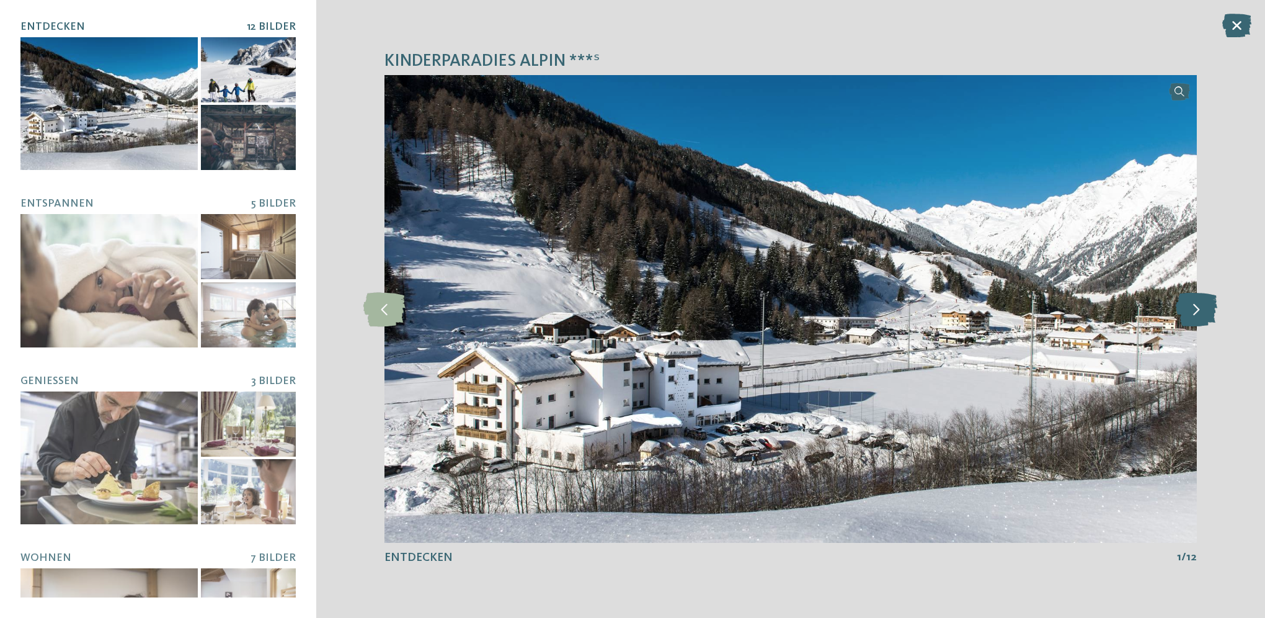
click at [1198, 299] on icon at bounding box center [1197, 308] width 42 height 34
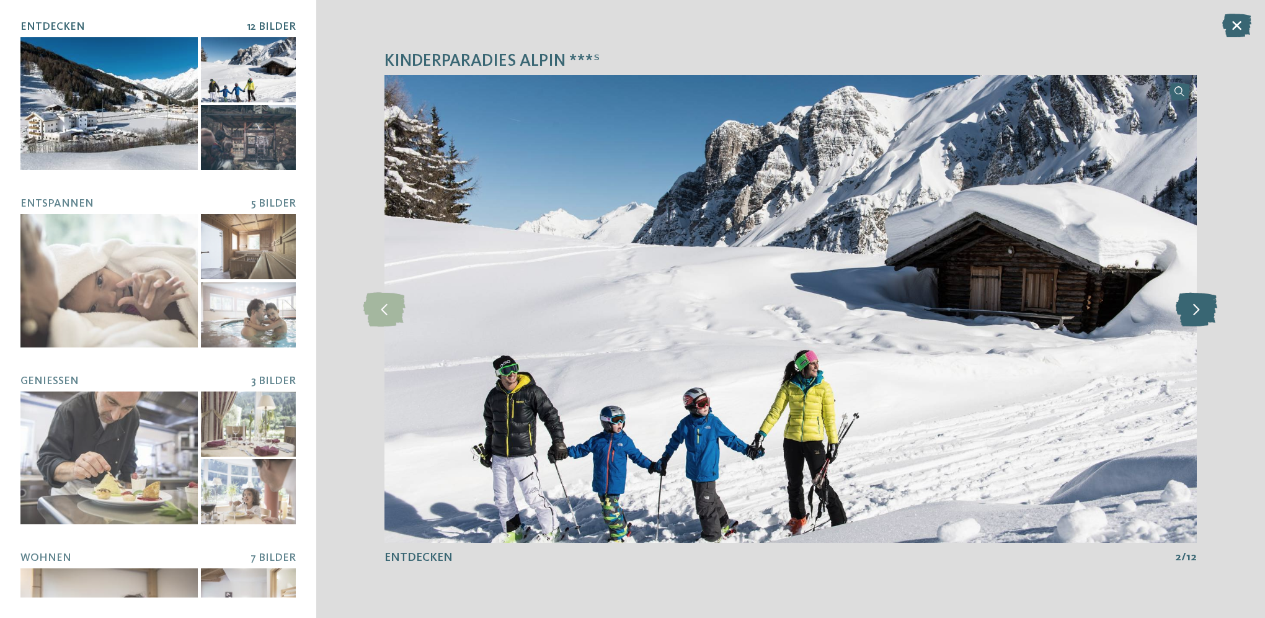
click at [1198, 299] on icon at bounding box center [1197, 308] width 42 height 34
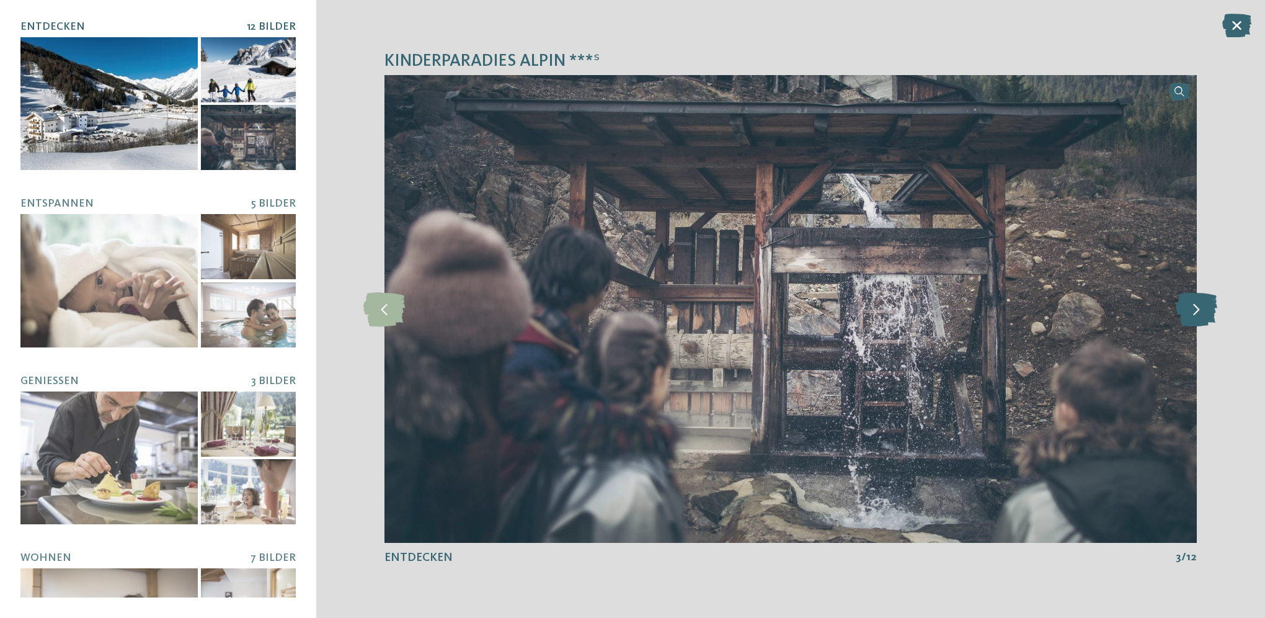
click at [1198, 299] on icon at bounding box center [1197, 308] width 42 height 34
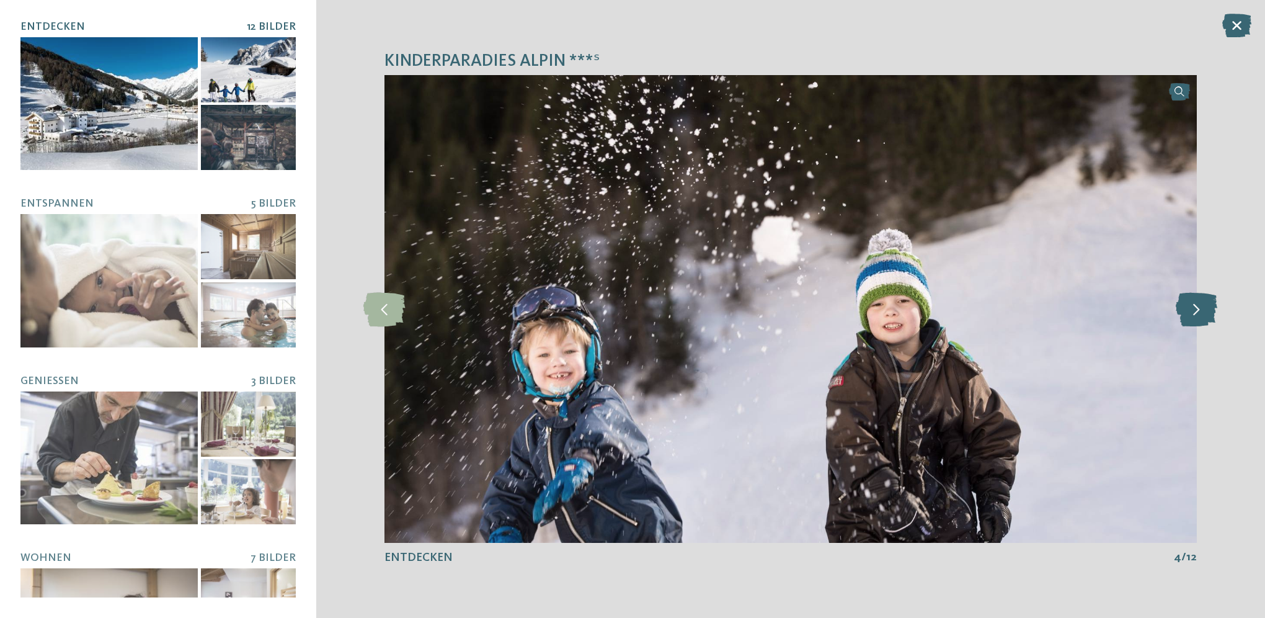
click at [1198, 299] on icon at bounding box center [1197, 308] width 42 height 34
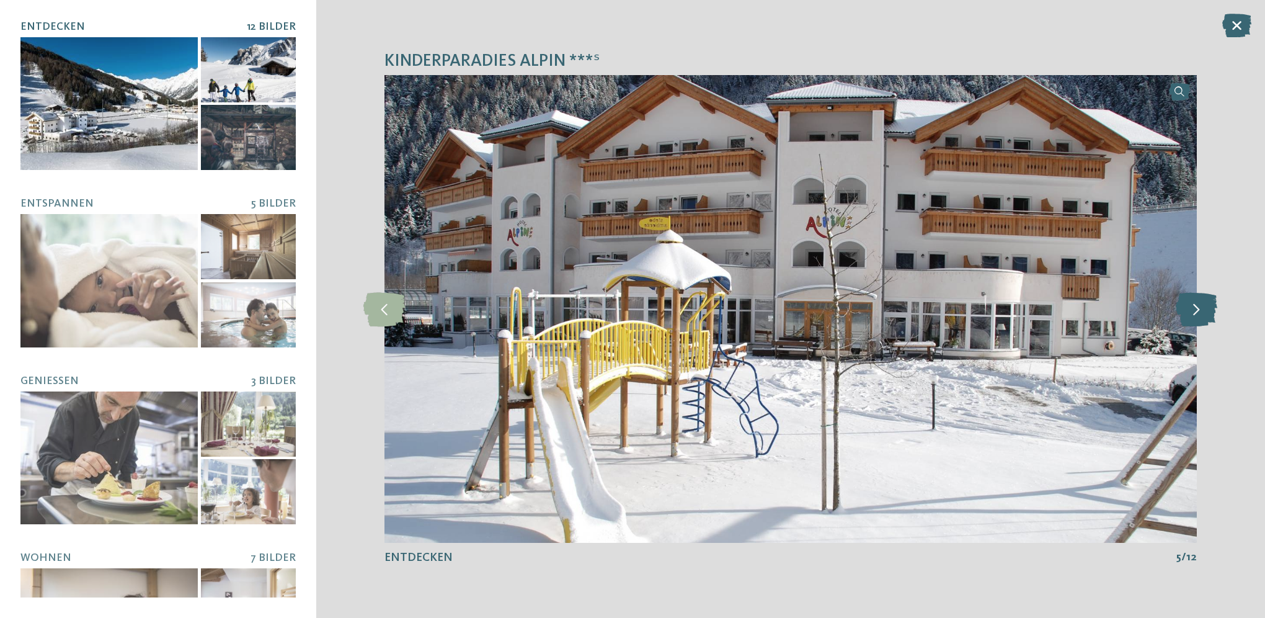
click at [1198, 299] on icon at bounding box center [1197, 308] width 42 height 34
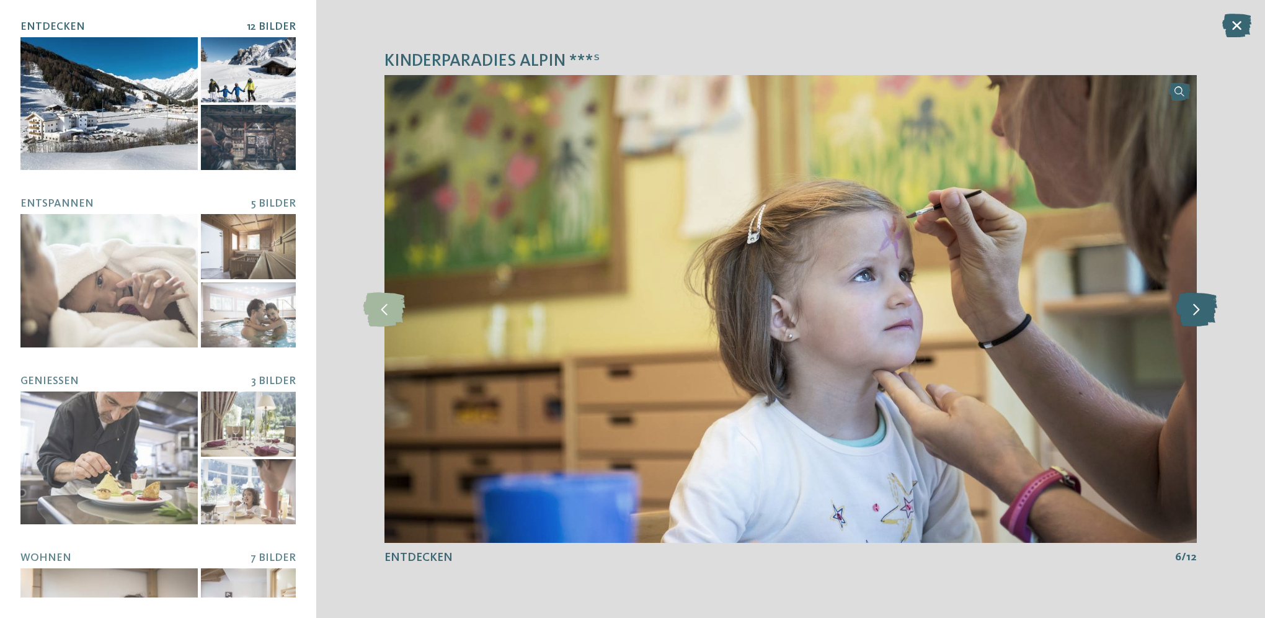
click at [1198, 299] on icon at bounding box center [1197, 308] width 42 height 34
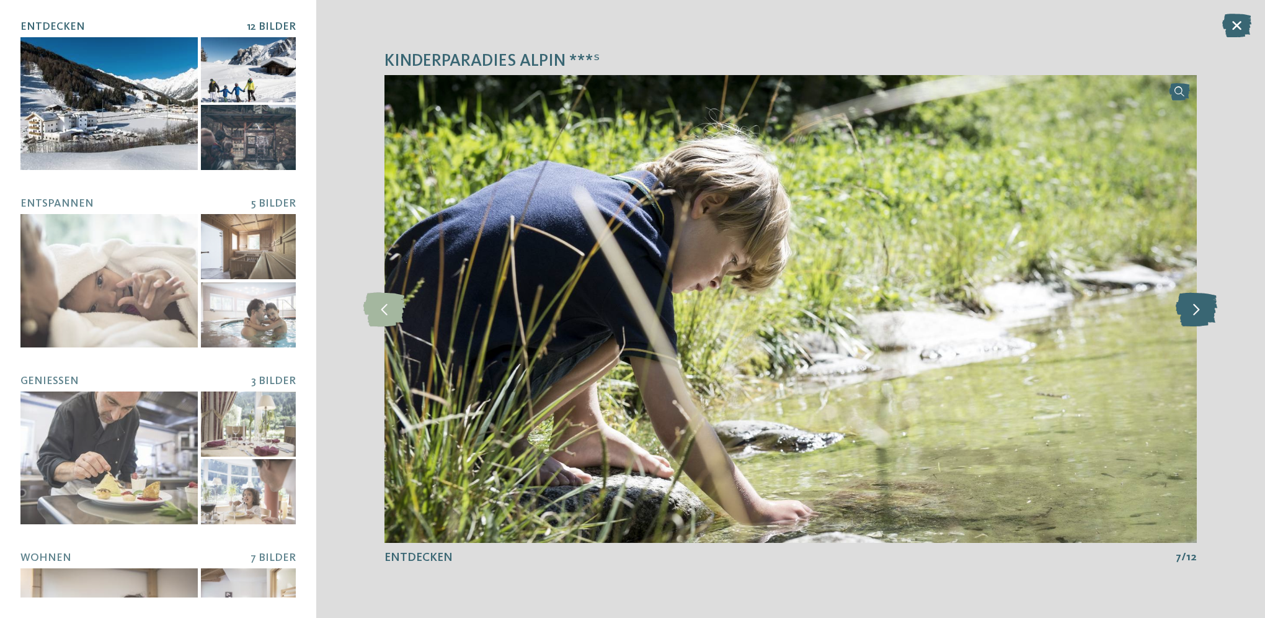
click at [1198, 299] on icon at bounding box center [1197, 308] width 42 height 34
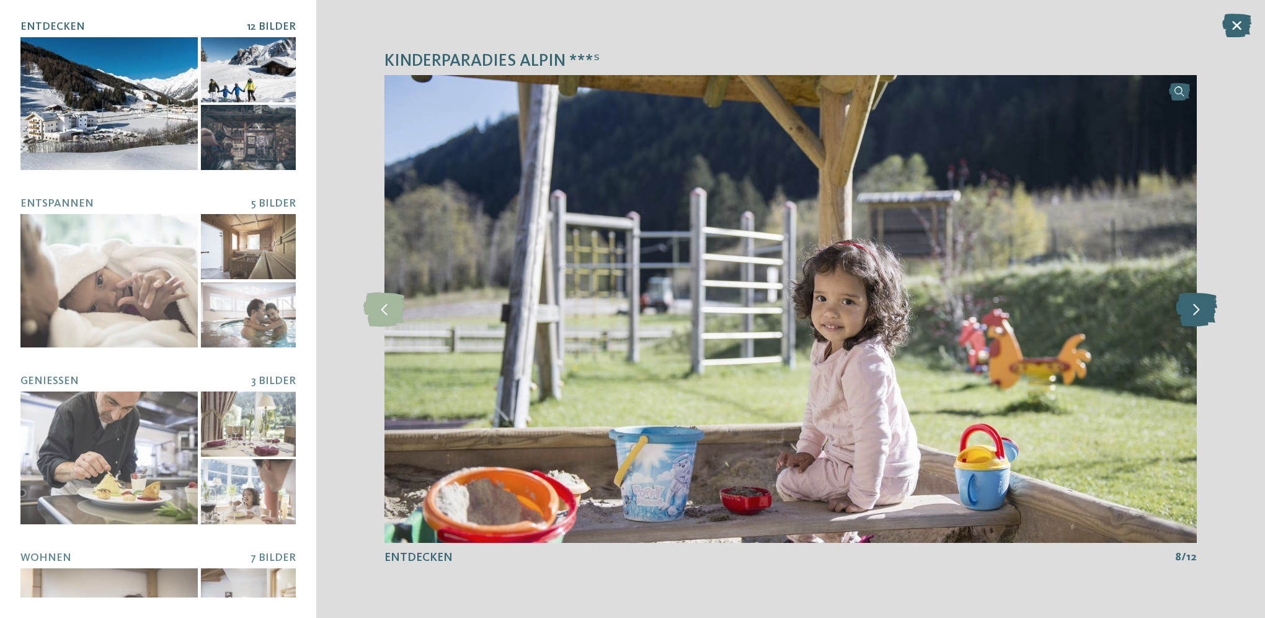
click at [1198, 299] on icon at bounding box center [1197, 308] width 42 height 34
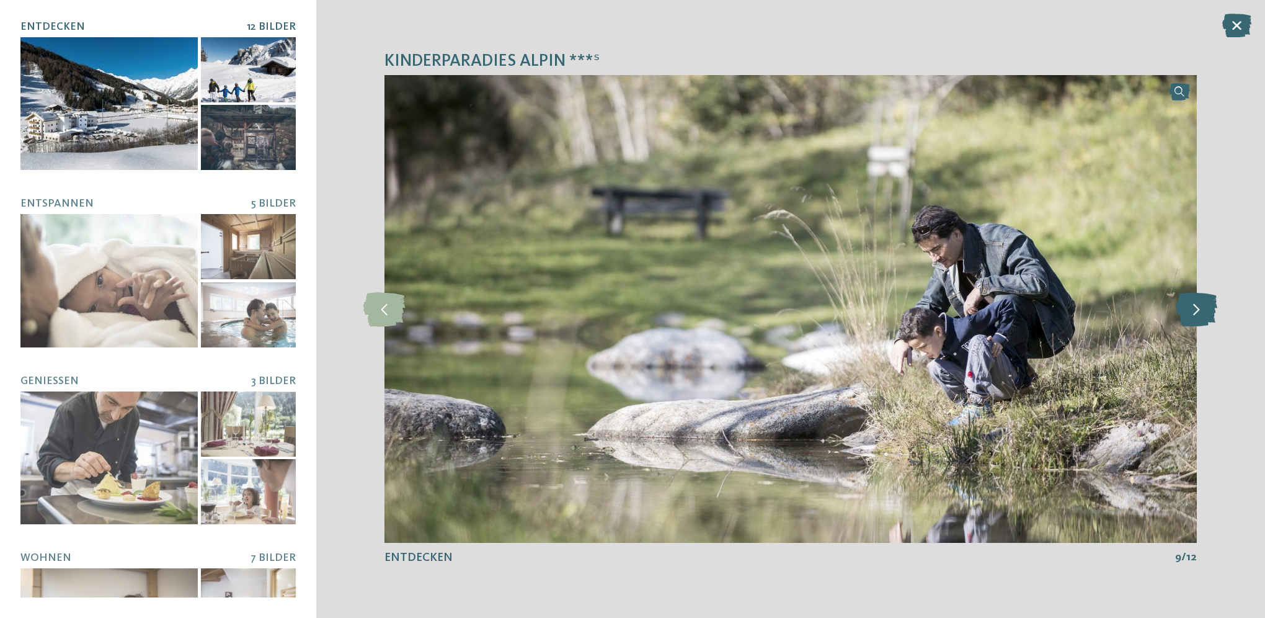
click at [1198, 299] on icon at bounding box center [1197, 308] width 42 height 34
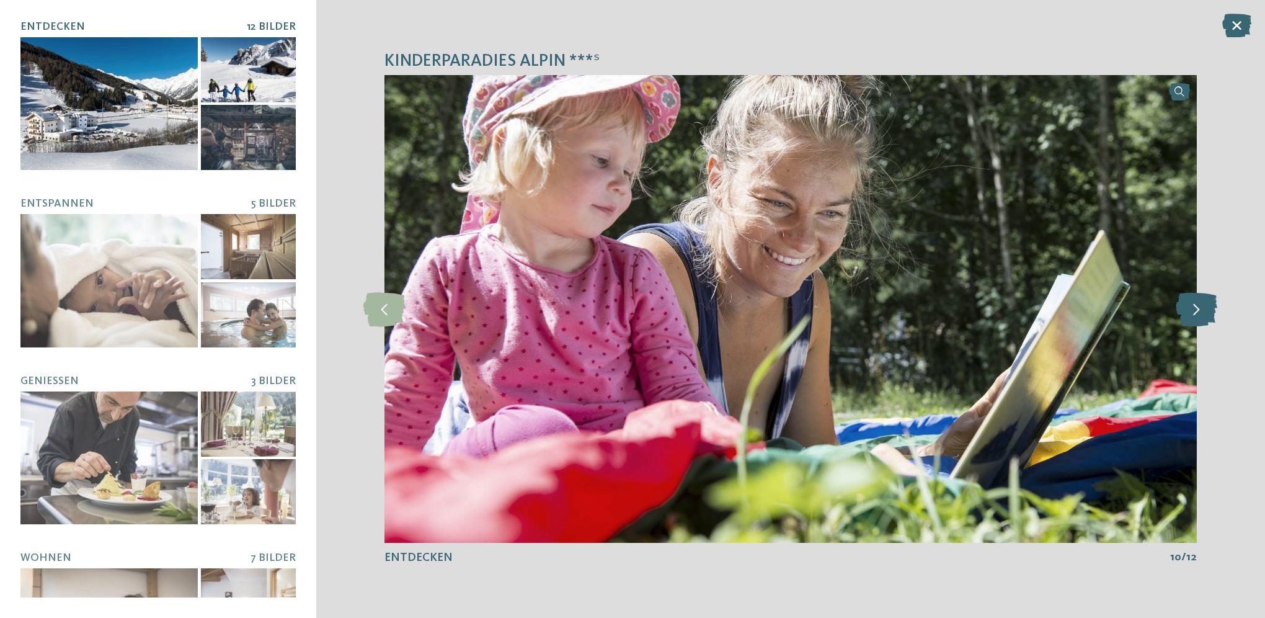
click at [1198, 299] on icon at bounding box center [1197, 308] width 42 height 34
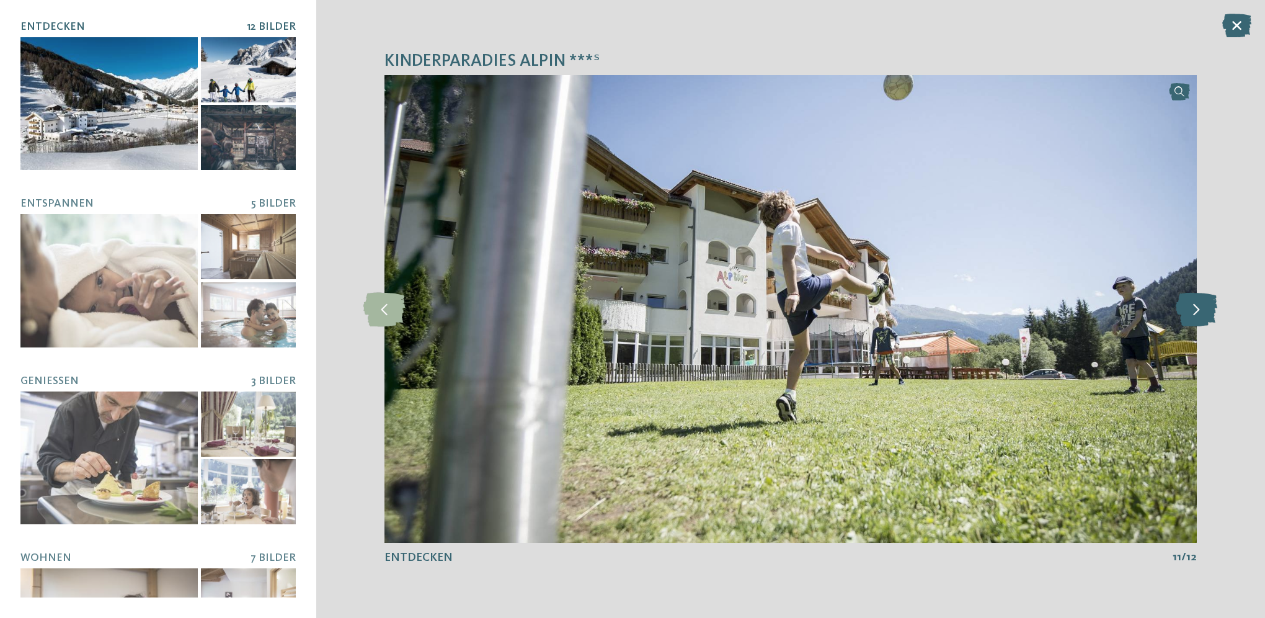
click at [1198, 299] on icon at bounding box center [1197, 308] width 42 height 34
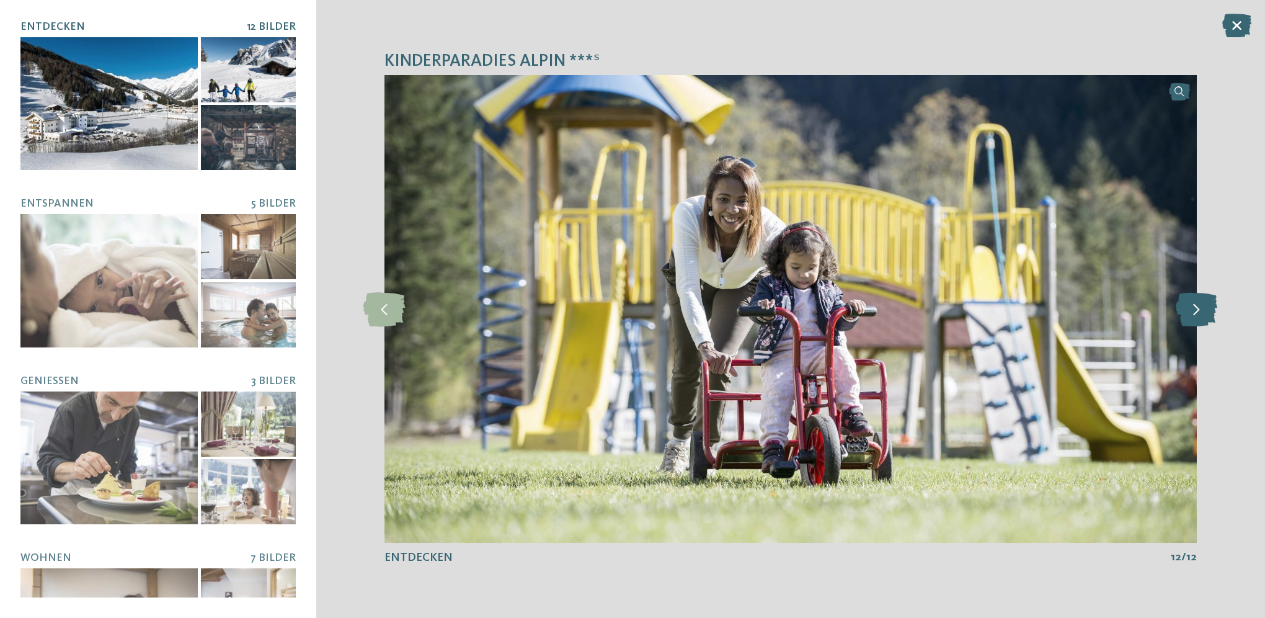
click at [1198, 299] on icon at bounding box center [1197, 308] width 42 height 34
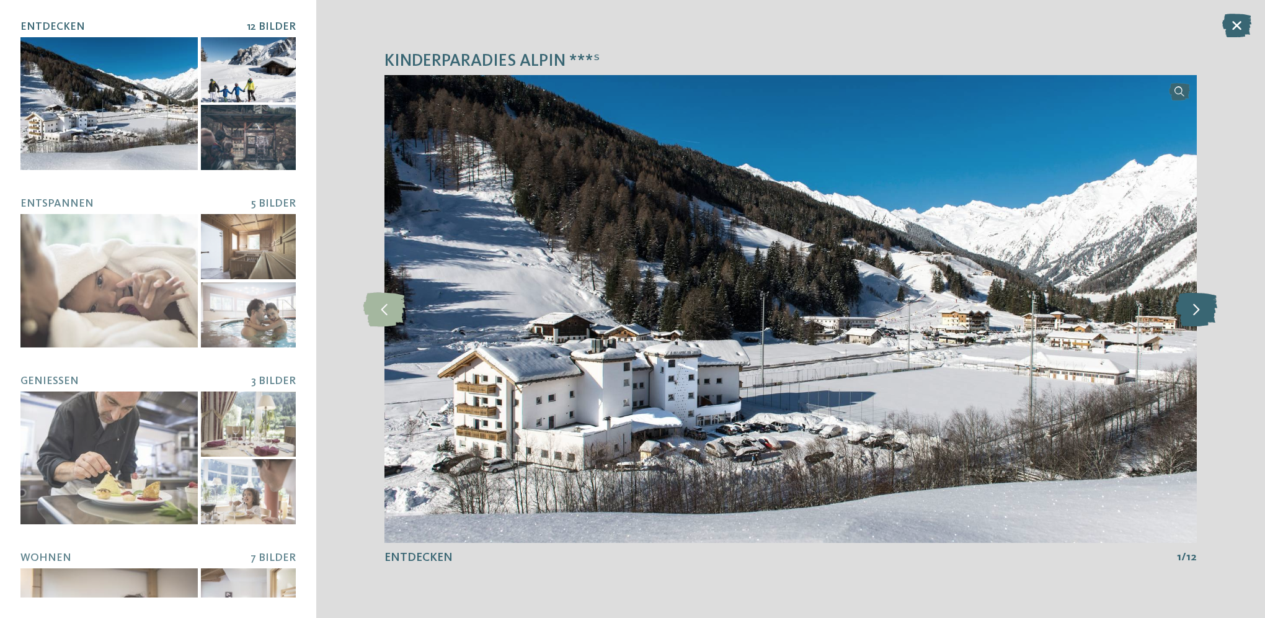
click at [1198, 299] on icon at bounding box center [1197, 308] width 42 height 34
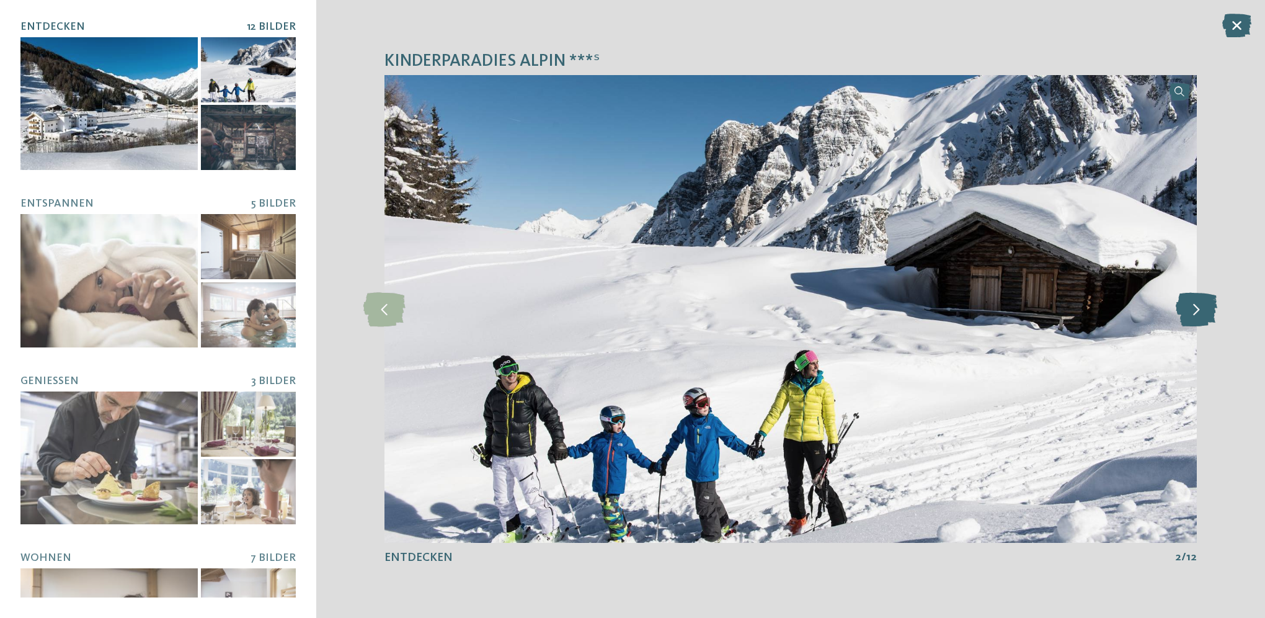
click at [1198, 299] on icon at bounding box center [1197, 308] width 42 height 34
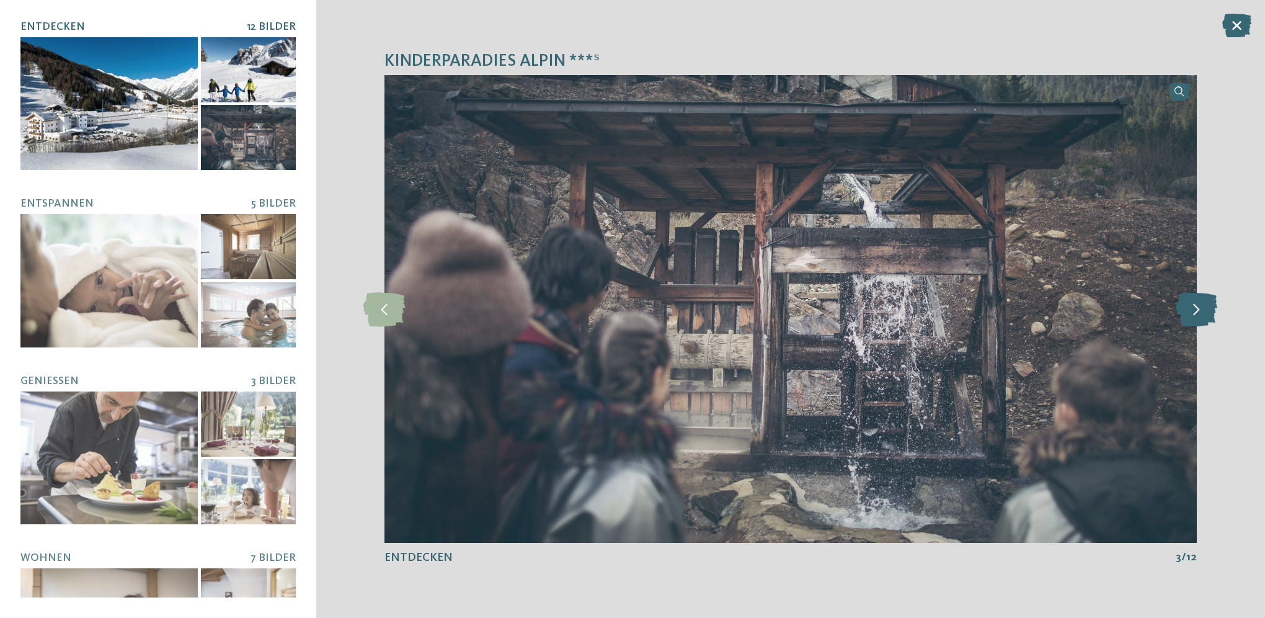
click at [1198, 299] on icon at bounding box center [1197, 308] width 42 height 34
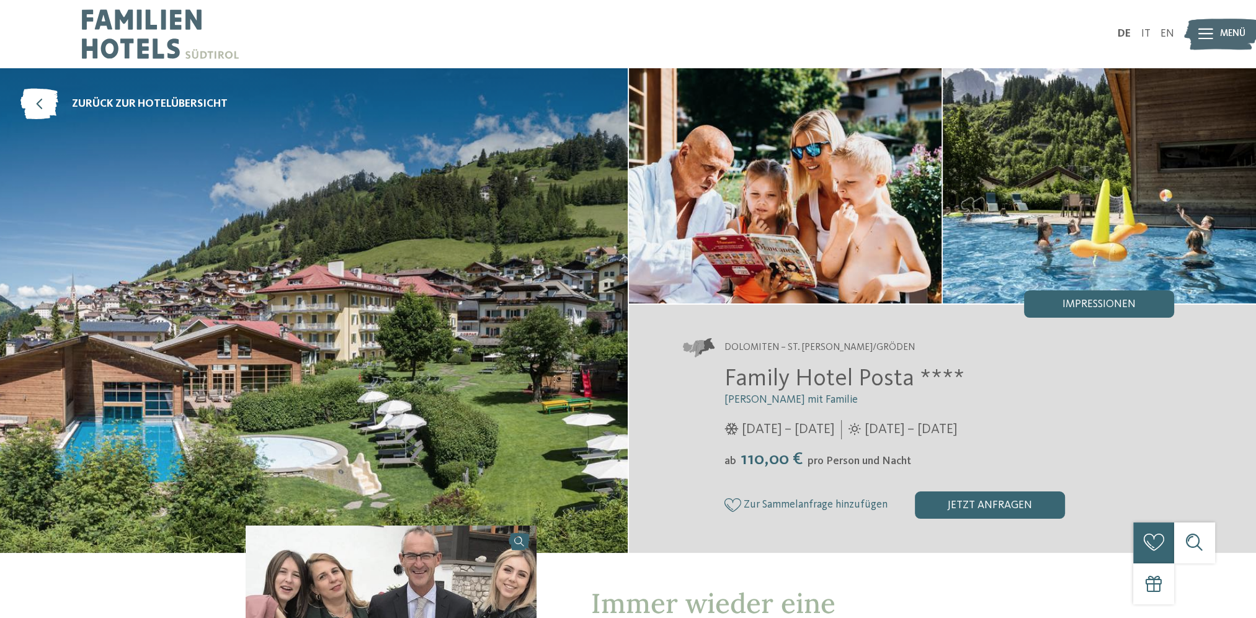
click at [1049, 299] on div "Impressionen" at bounding box center [1099, 303] width 150 height 27
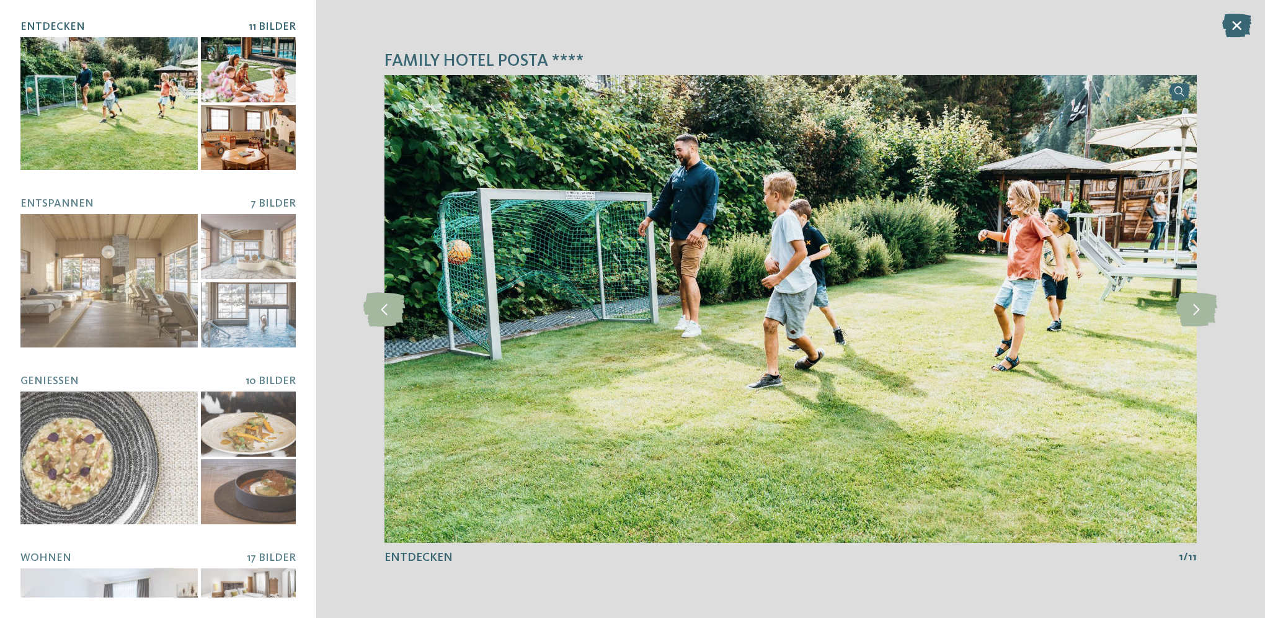
click at [110, 97] on div at bounding box center [108, 103] width 177 height 133
click at [1193, 304] on icon at bounding box center [1197, 308] width 42 height 34
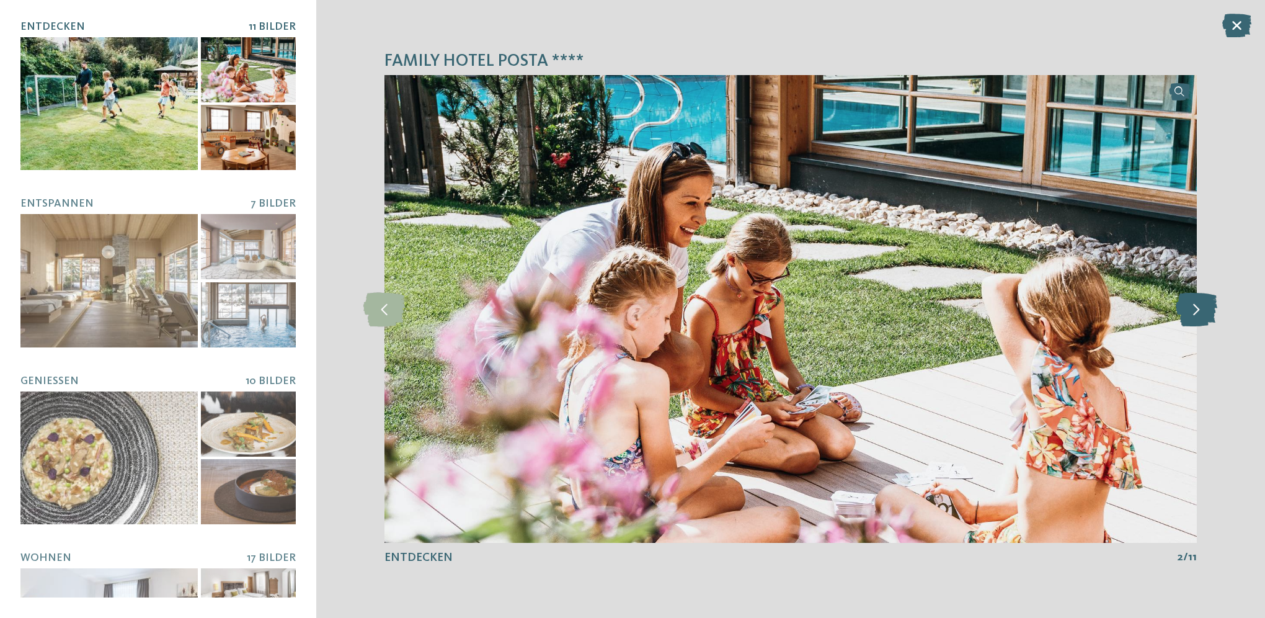
click at [1193, 304] on icon at bounding box center [1197, 308] width 42 height 34
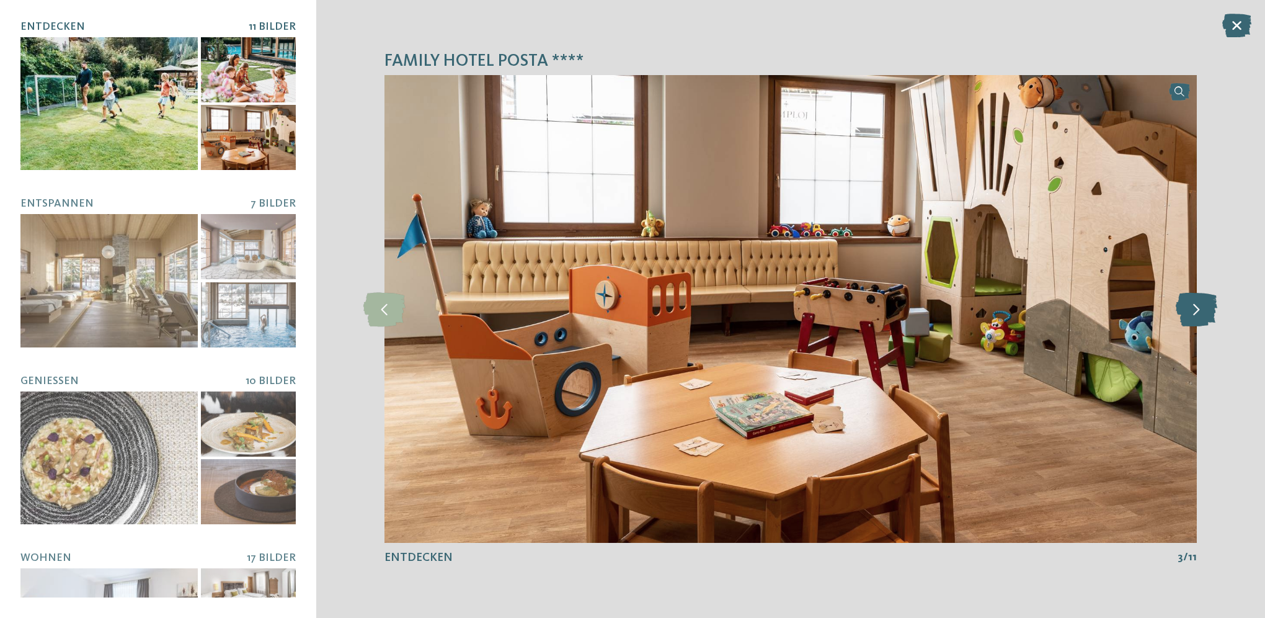
click at [1193, 304] on icon at bounding box center [1197, 308] width 42 height 34
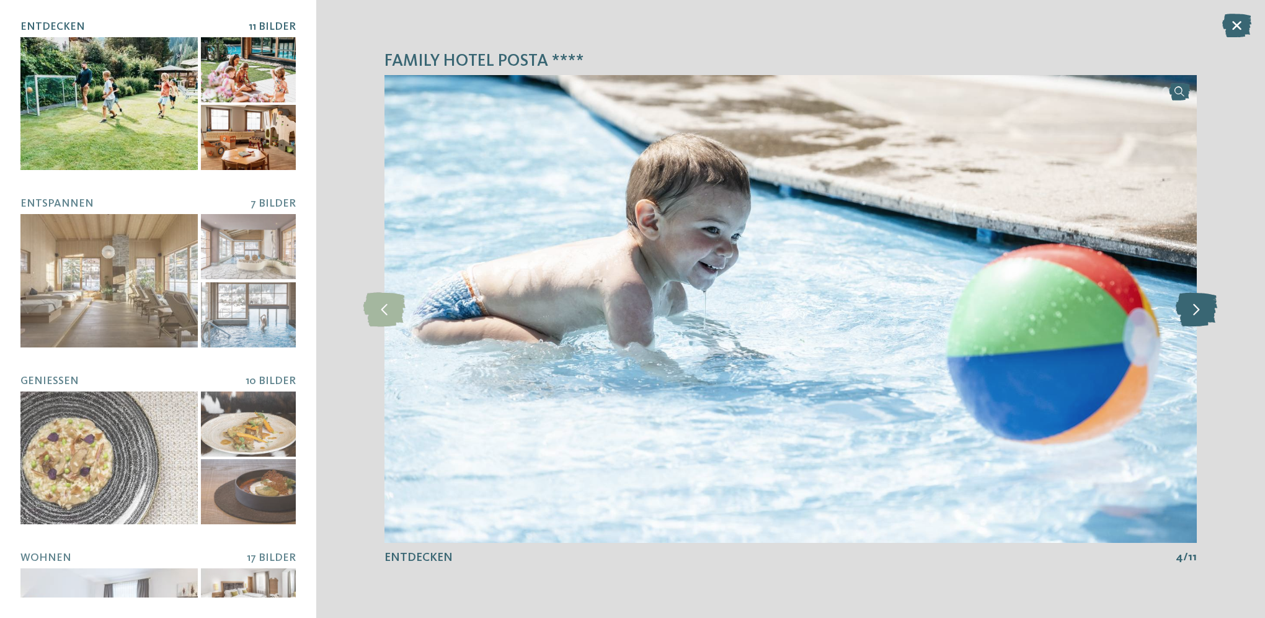
click at [1193, 304] on icon at bounding box center [1197, 308] width 42 height 34
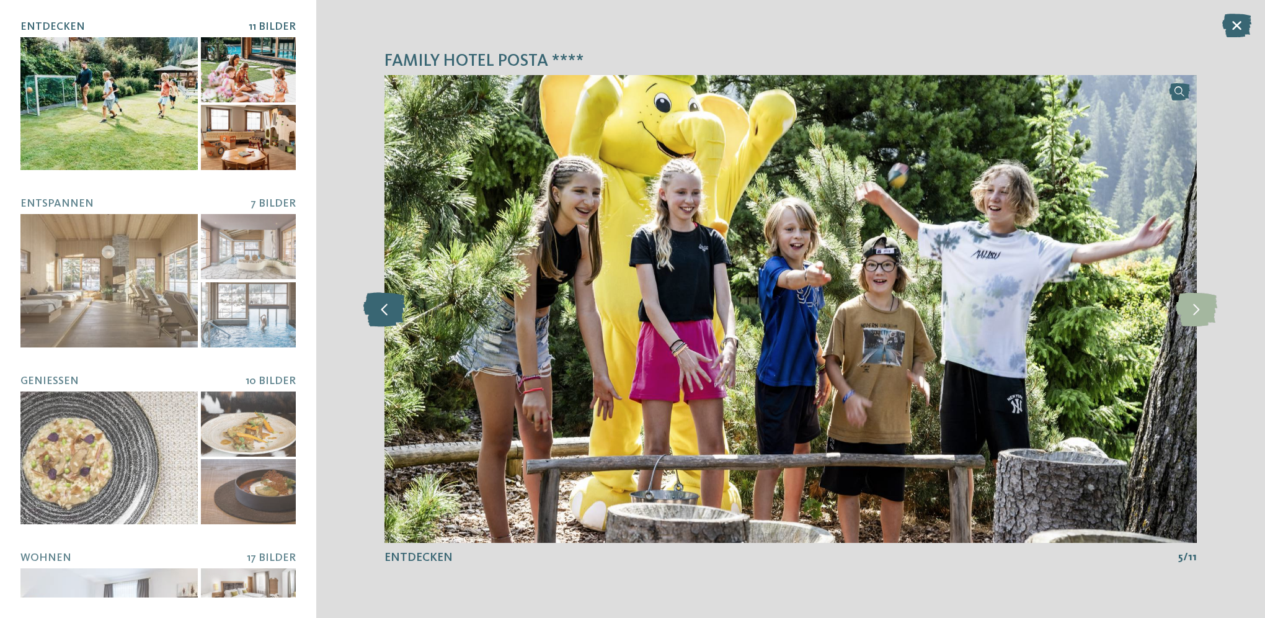
click at [382, 315] on icon at bounding box center [384, 308] width 42 height 34
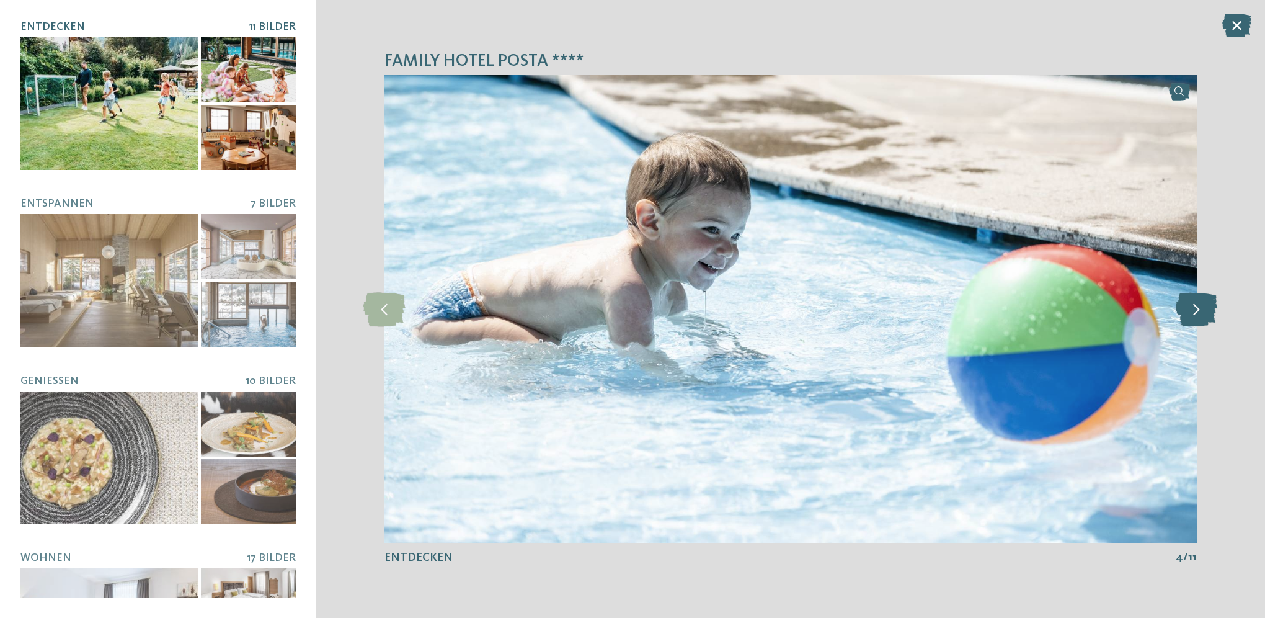
click at [1189, 315] on icon at bounding box center [1197, 308] width 42 height 34
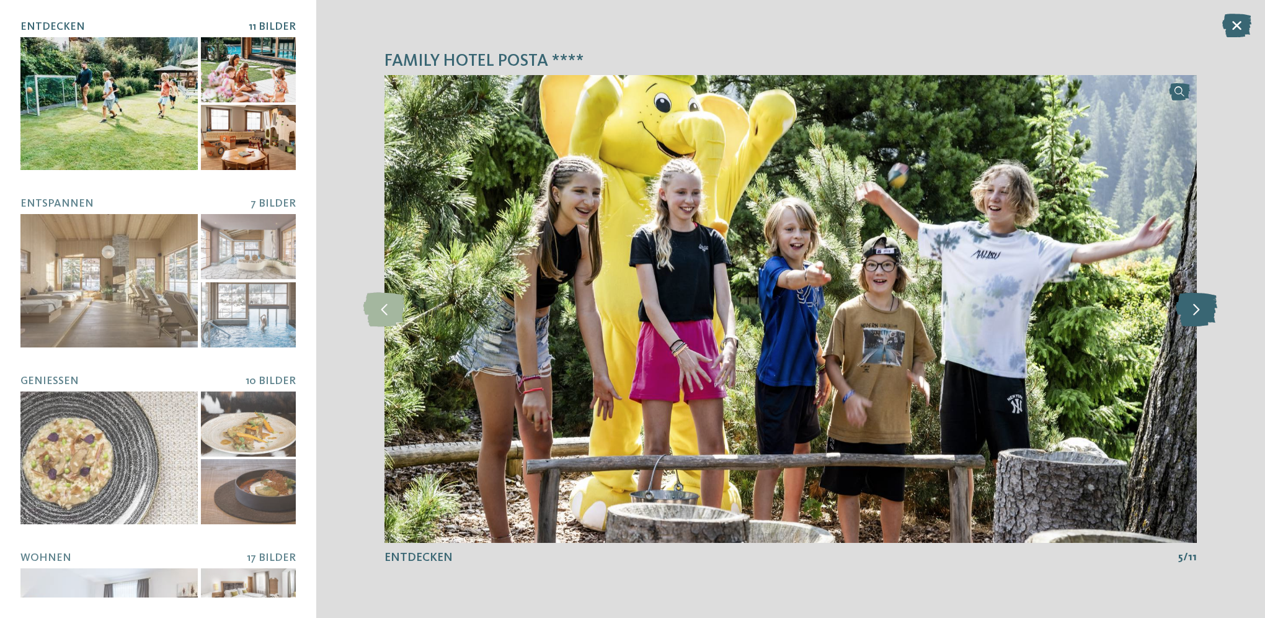
click at [1189, 315] on icon at bounding box center [1197, 308] width 42 height 34
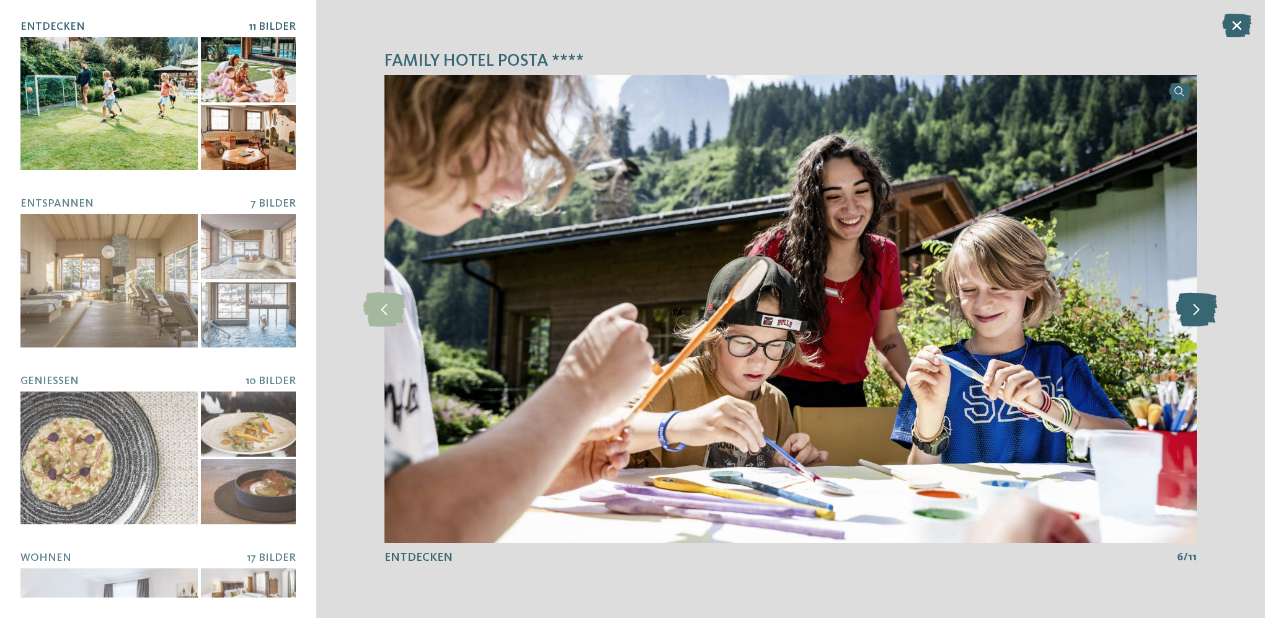
click at [1189, 315] on icon at bounding box center [1197, 308] width 42 height 34
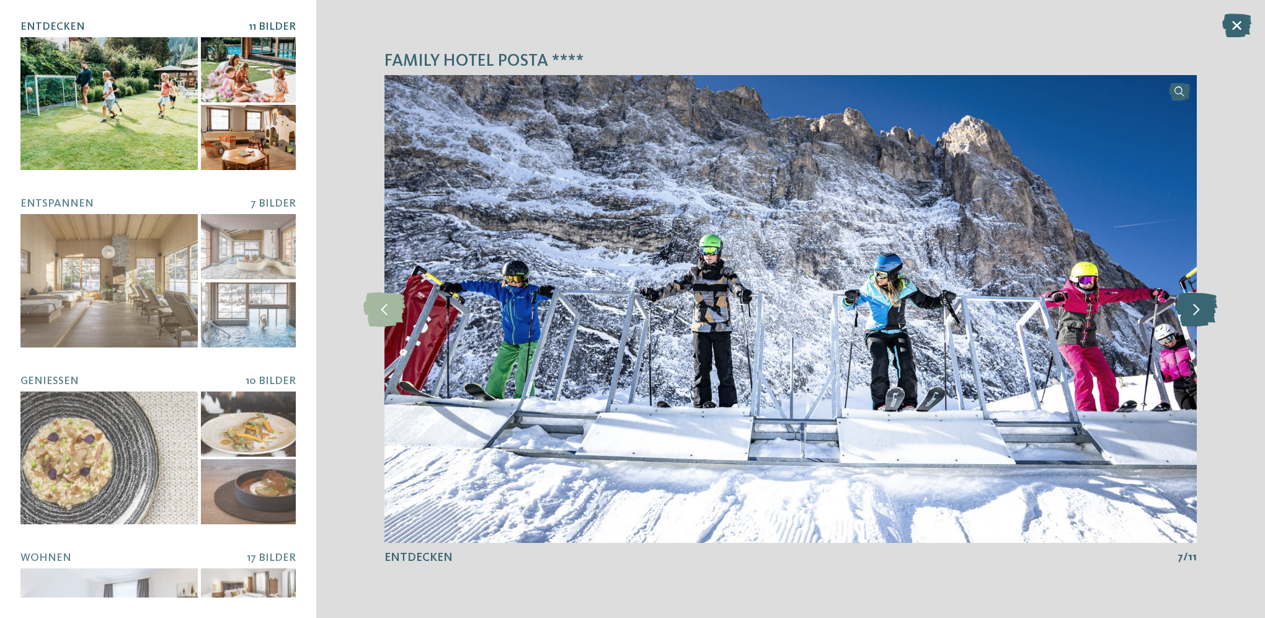
click at [1189, 315] on icon at bounding box center [1197, 308] width 42 height 34
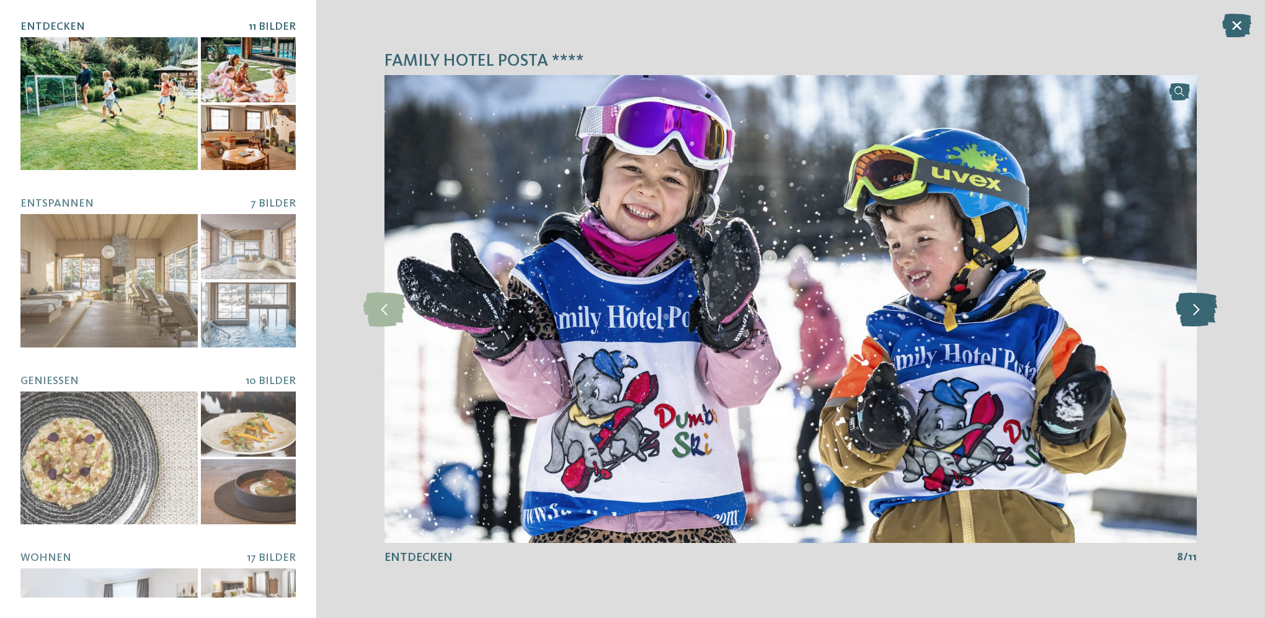
click at [1189, 315] on icon at bounding box center [1197, 308] width 42 height 34
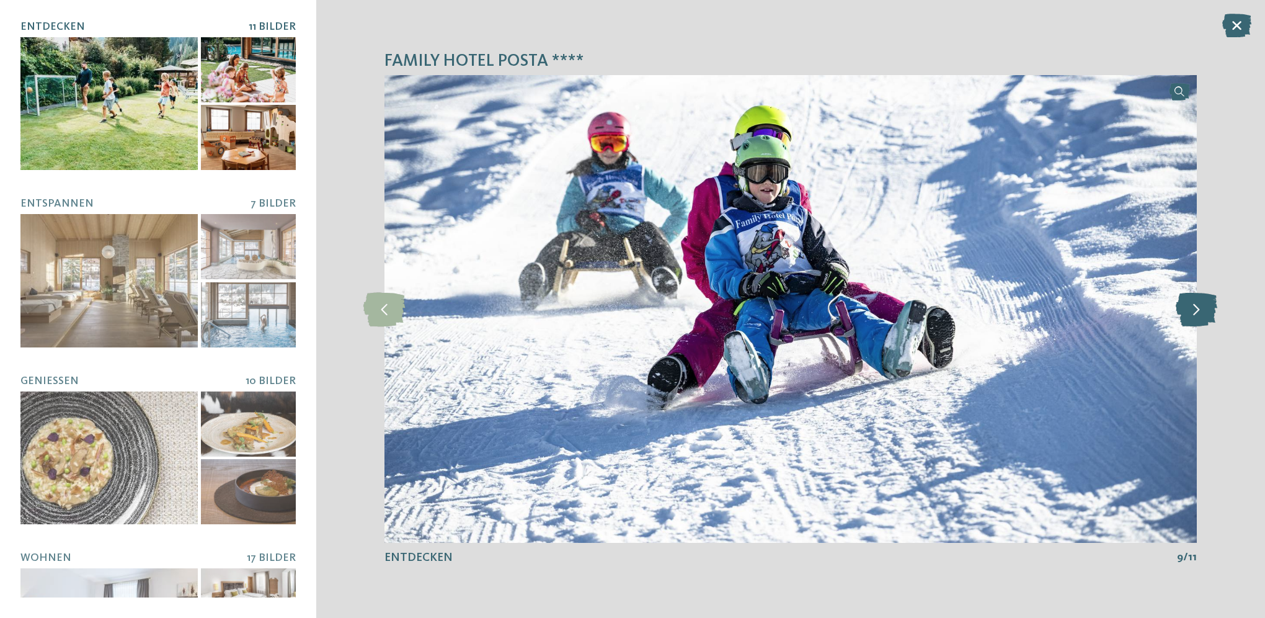
click at [1189, 315] on icon at bounding box center [1197, 308] width 42 height 34
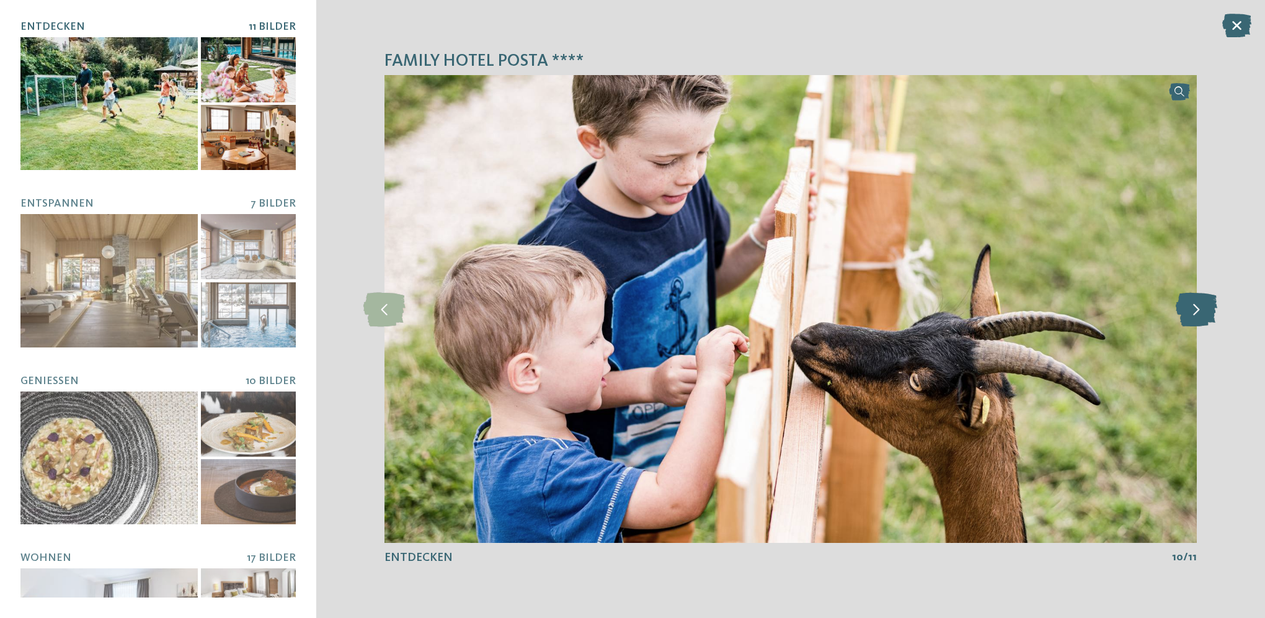
click at [1189, 315] on icon at bounding box center [1197, 308] width 42 height 34
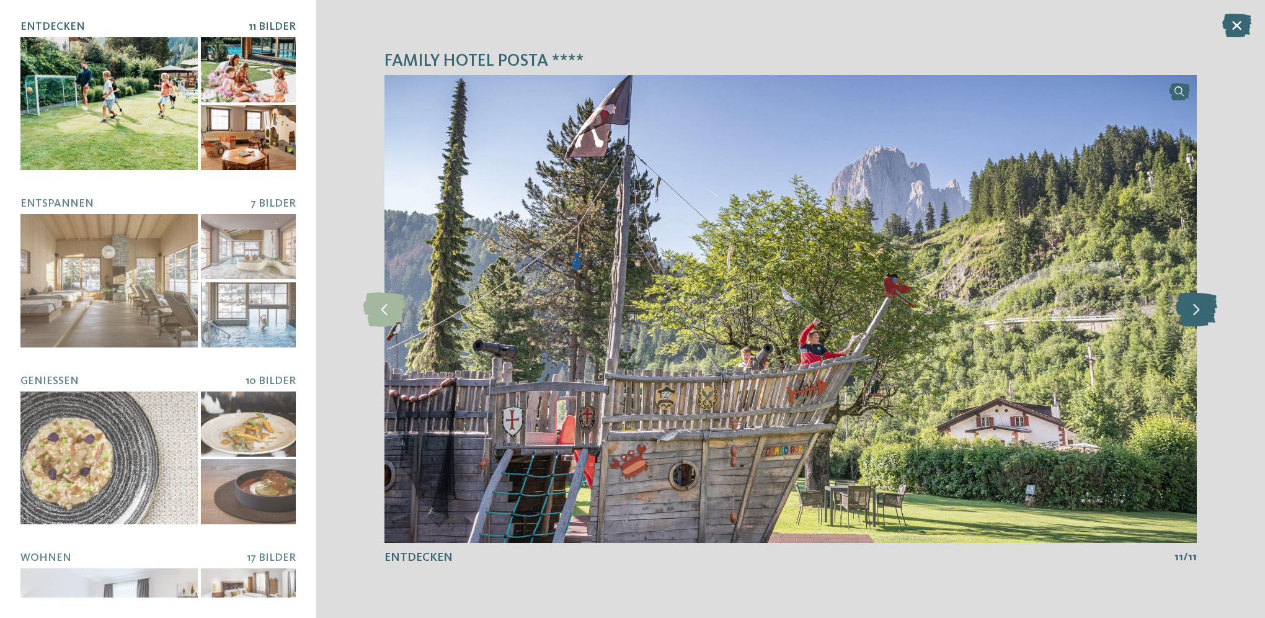
click at [1189, 315] on icon at bounding box center [1197, 308] width 42 height 34
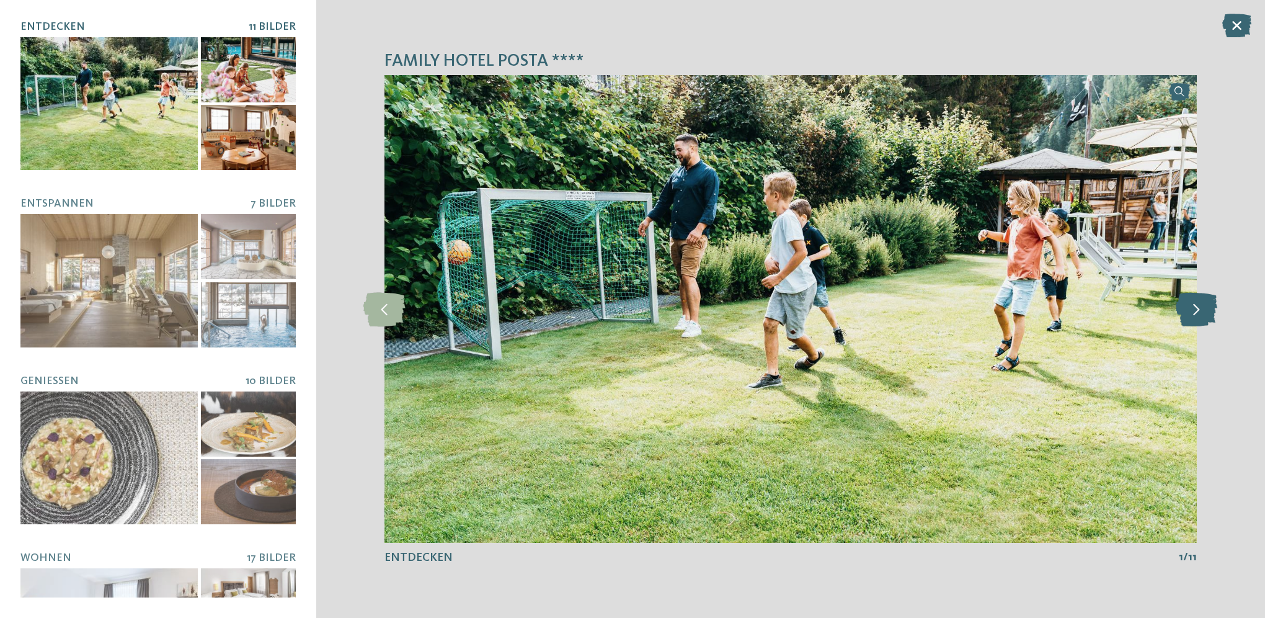
click at [1189, 315] on icon at bounding box center [1197, 308] width 42 height 34
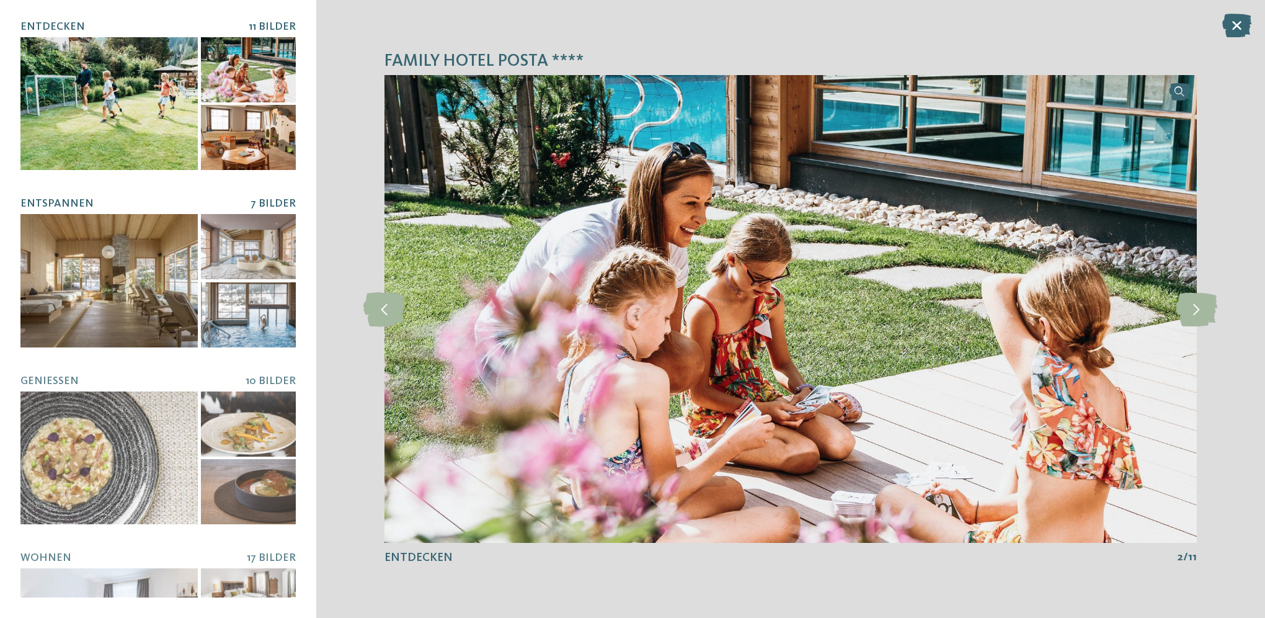
click at [107, 306] on div at bounding box center [108, 280] width 177 height 133
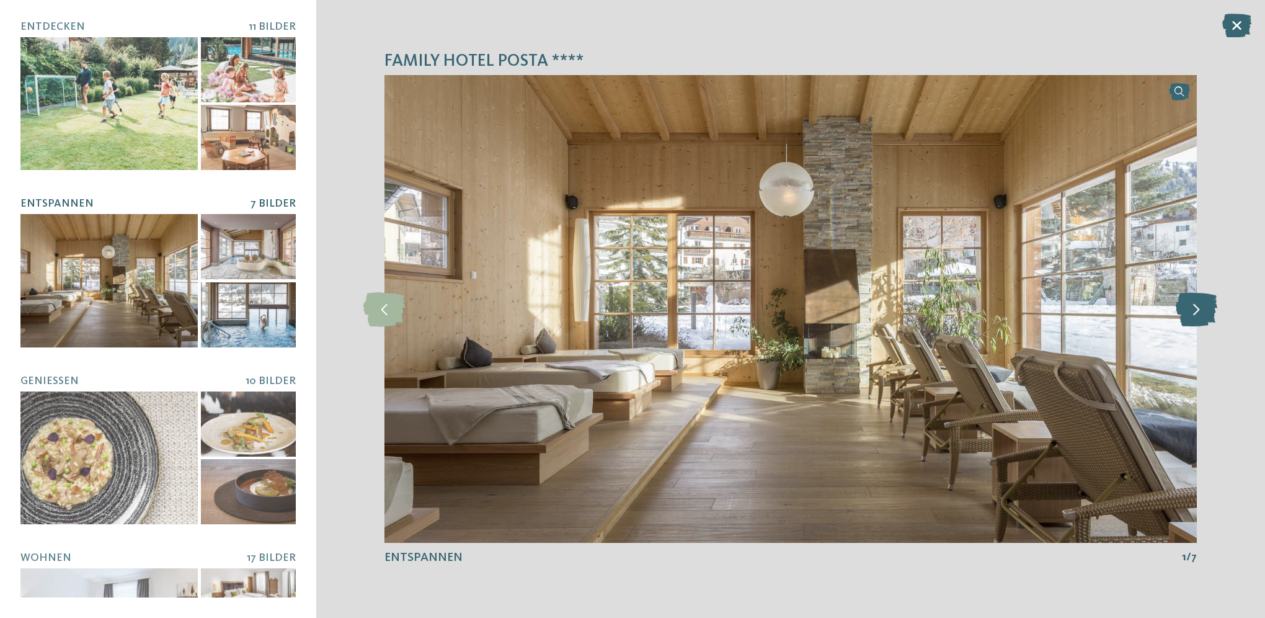
click at [1198, 308] on icon at bounding box center [1197, 308] width 42 height 34
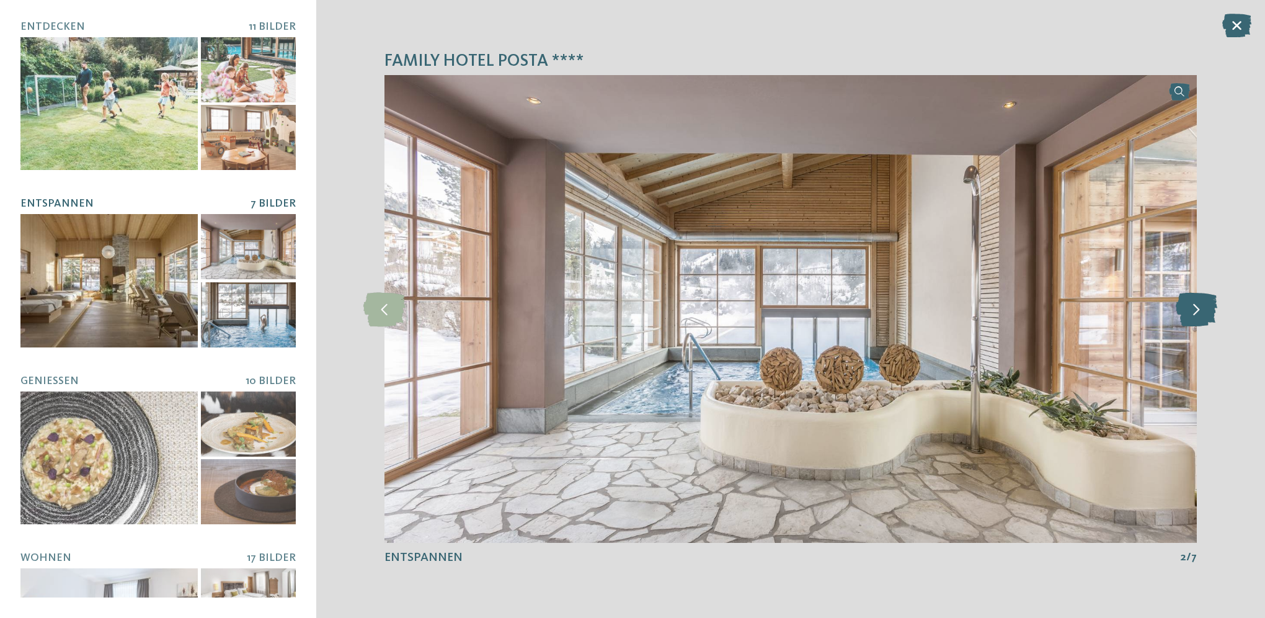
click at [1198, 308] on icon at bounding box center [1197, 308] width 42 height 34
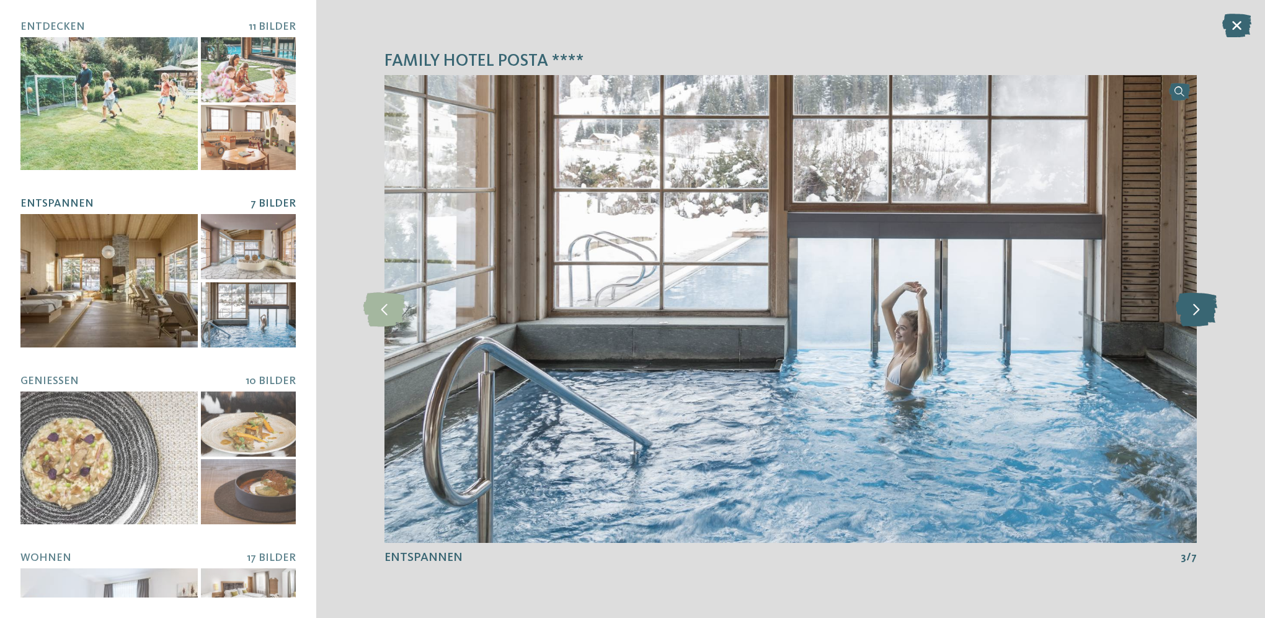
click at [1198, 308] on icon at bounding box center [1197, 308] width 42 height 34
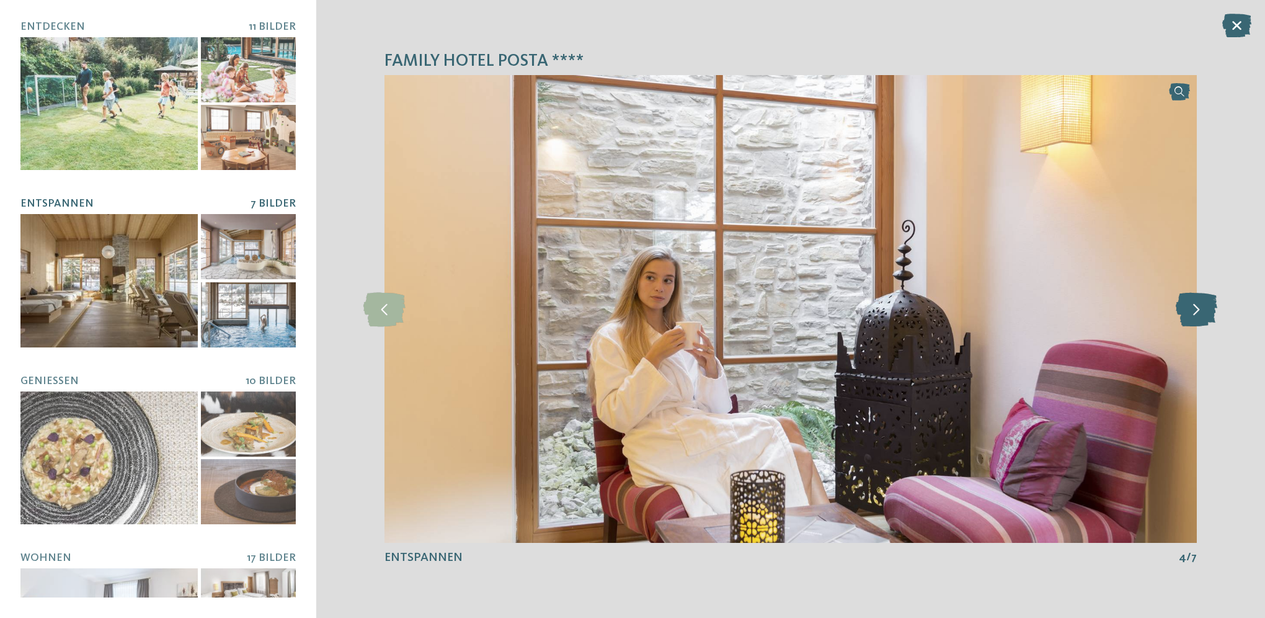
click at [1198, 308] on icon at bounding box center [1197, 308] width 42 height 34
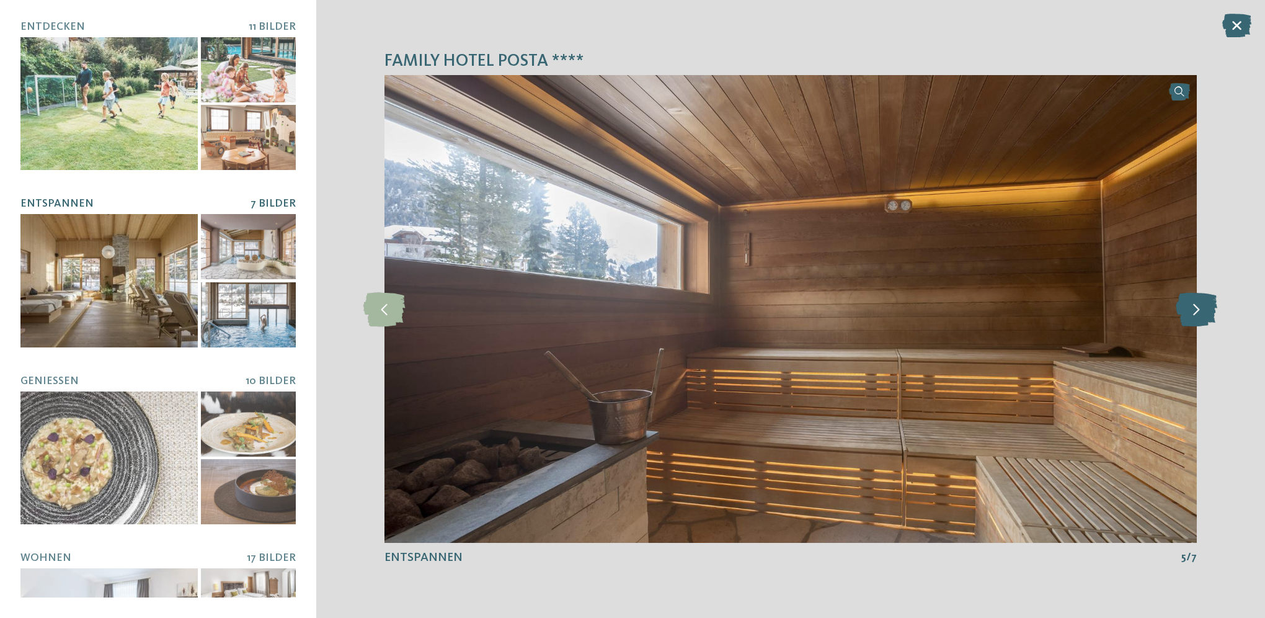
click at [1198, 308] on icon at bounding box center [1197, 308] width 42 height 34
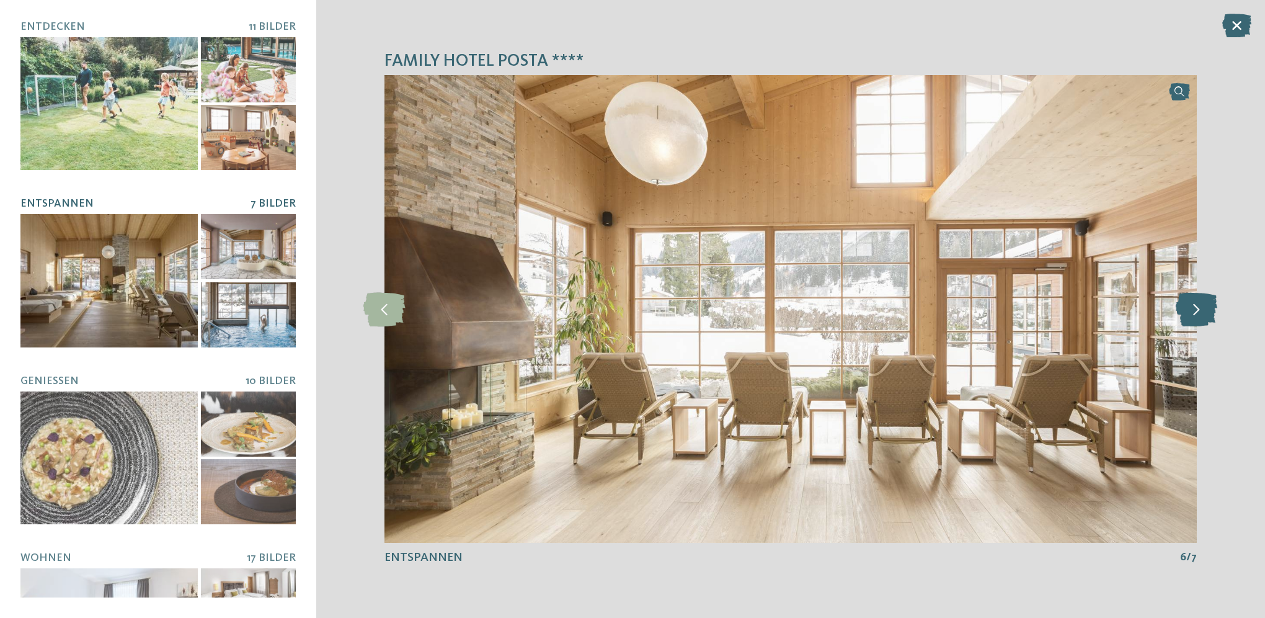
click at [1198, 308] on icon at bounding box center [1197, 308] width 42 height 34
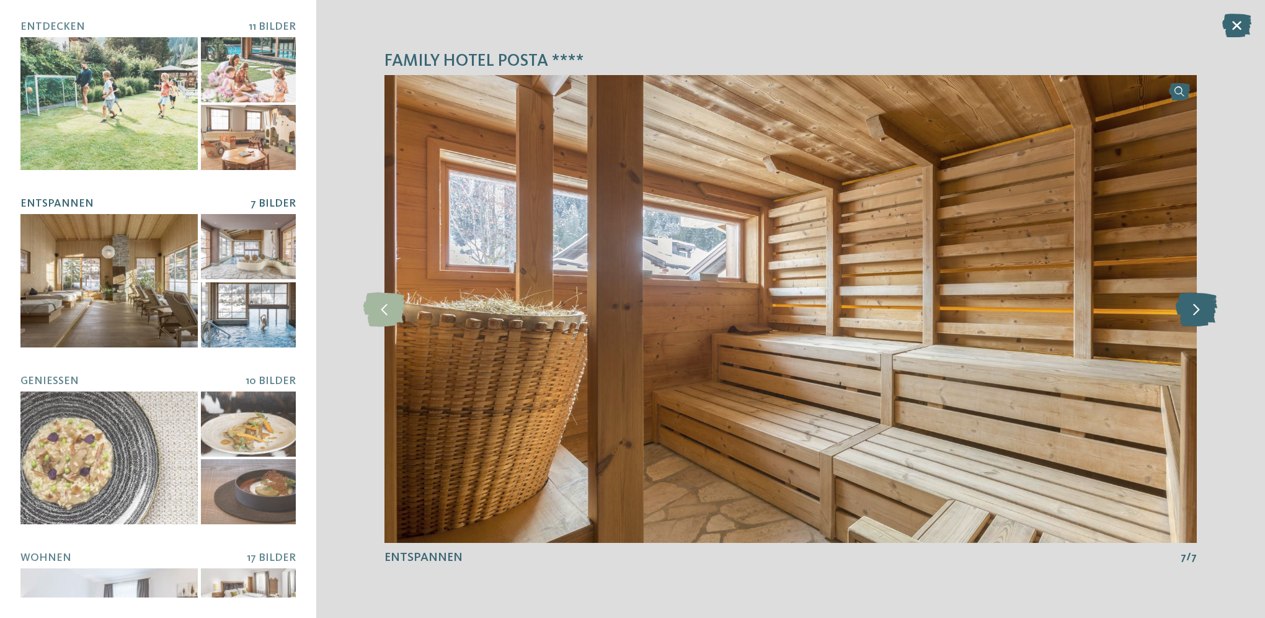
click at [1198, 308] on icon at bounding box center [1197, 308] width 42 height 34
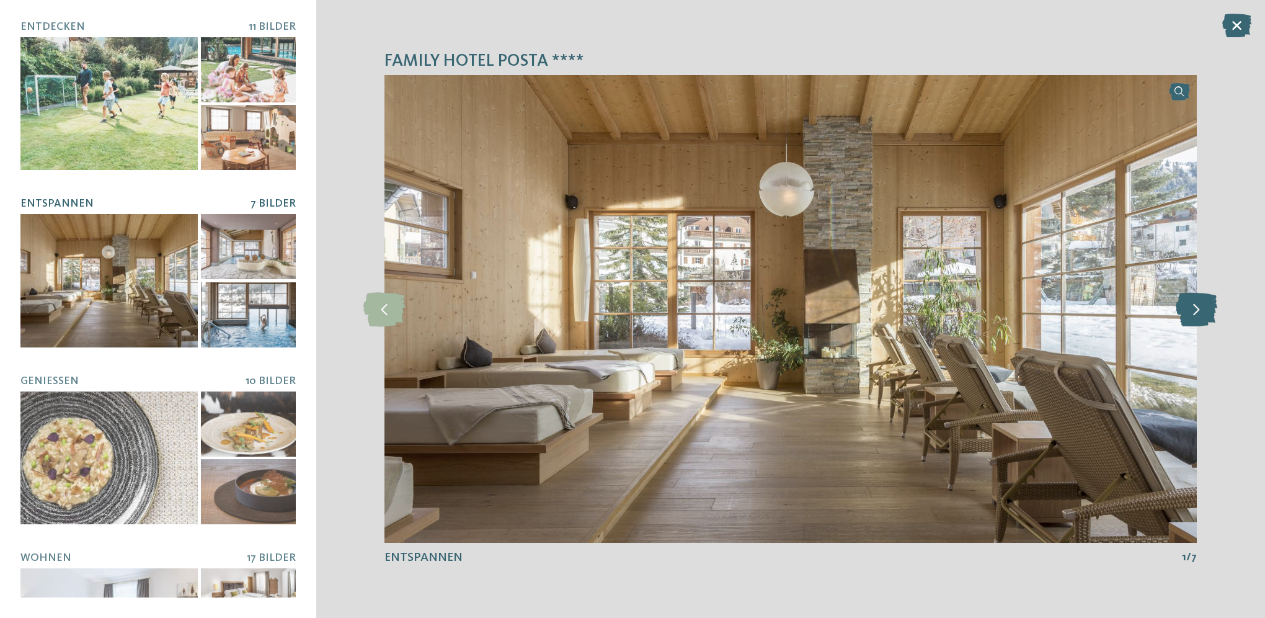
click at [1198, 308] on icon at bounding box center [1197, 308] width 42 height 34
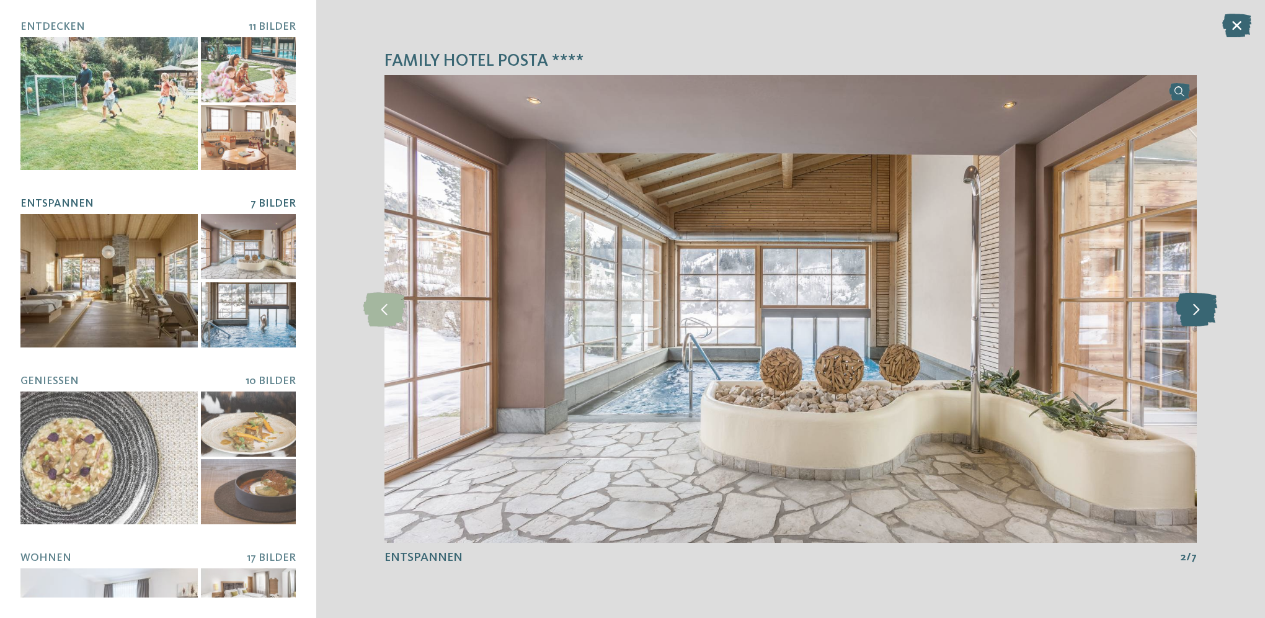
click at [1198, 308] on icon at bounding box center [1197, 308] width 42 height 34
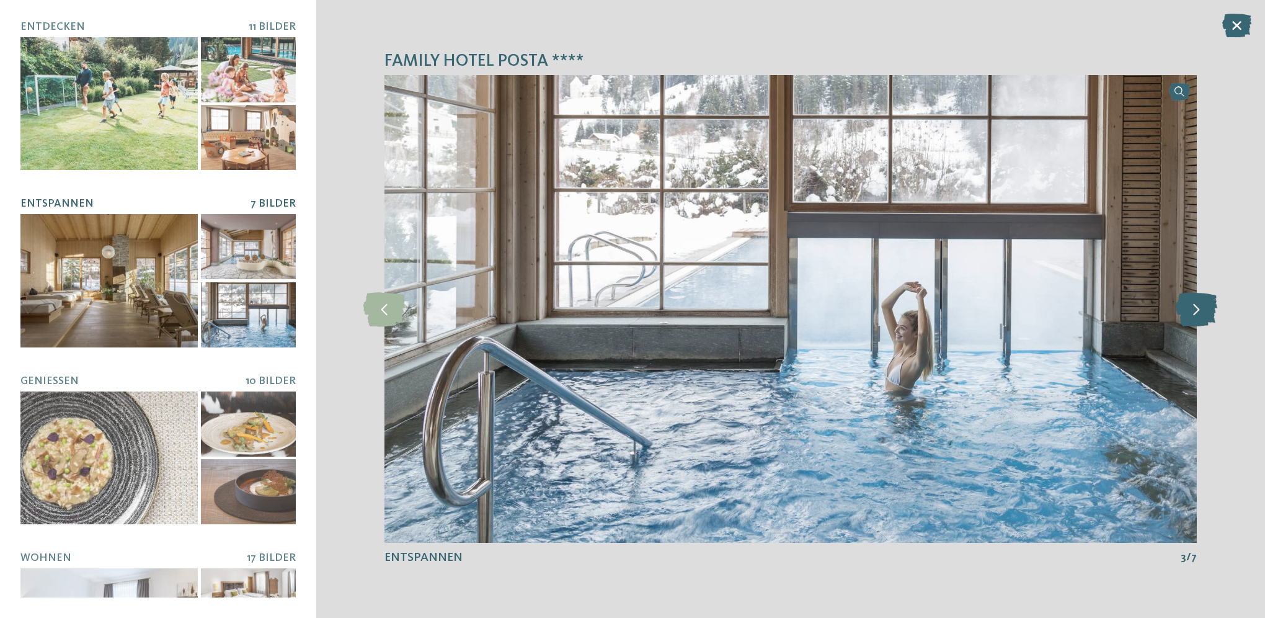
click at [1198, 308] on icon at bounding box center [1197, 308] width 42 height 34
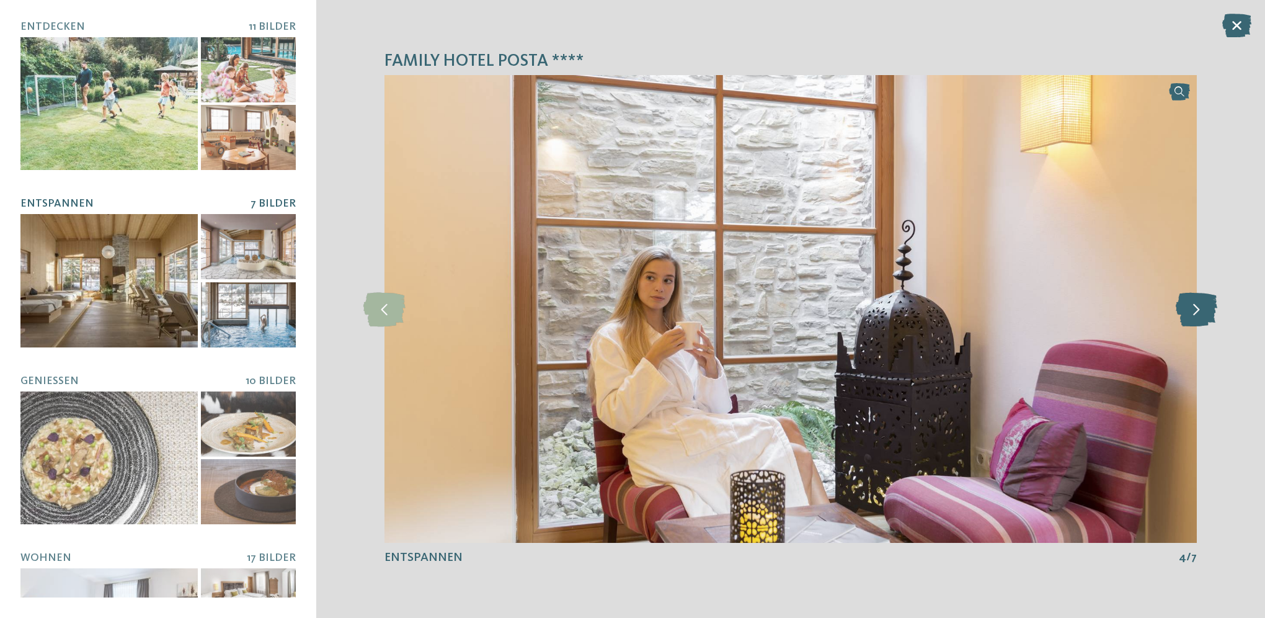
click at [1198, 308] on icon at bounding box center [1197, 308] width 42 height 34
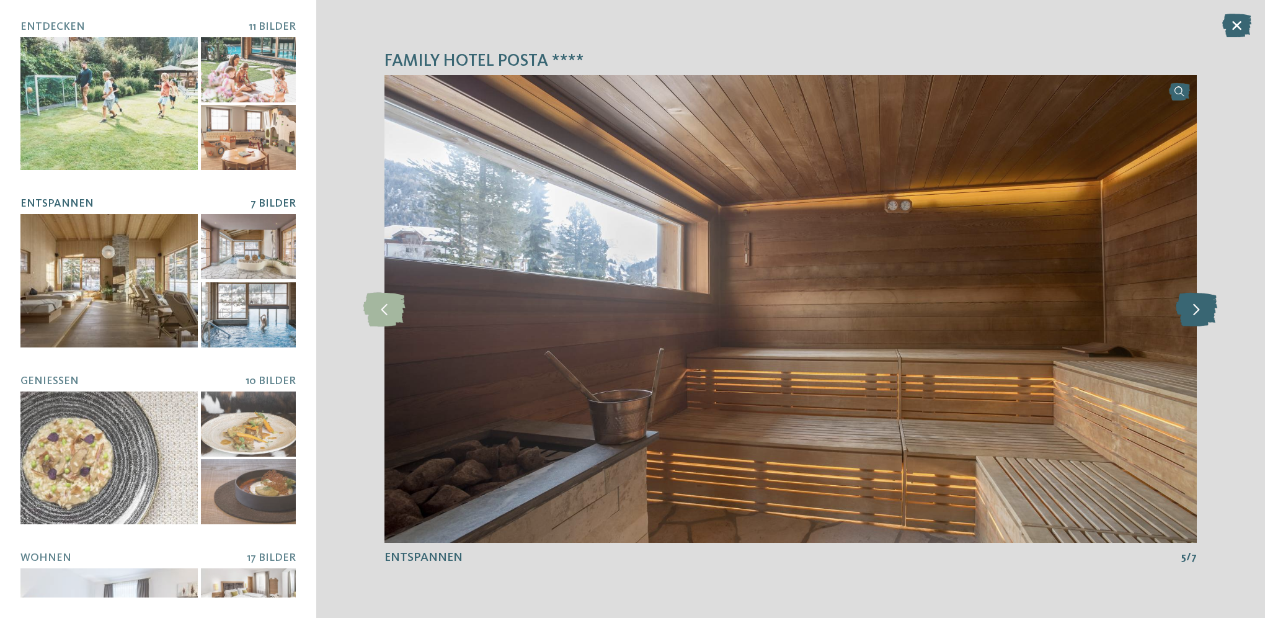
click at [1198, 308] on icon at bounding box center [1197, 308] width 42 height 34
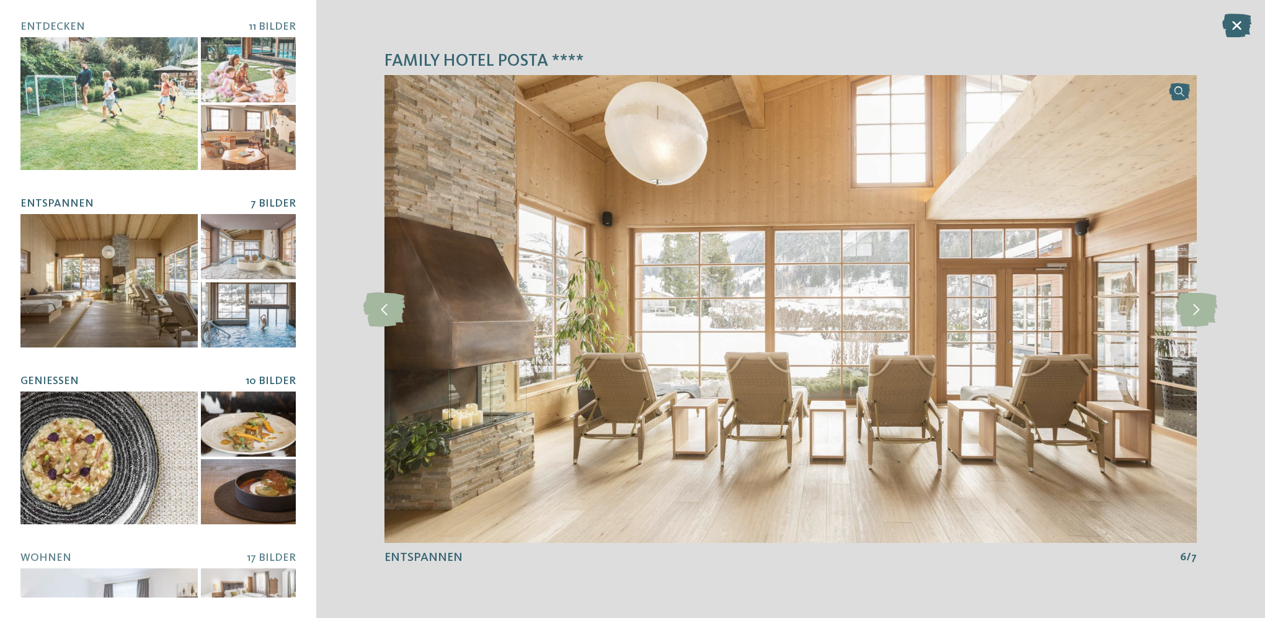
click at [125, 428] on div at bounding box center [108, 457] width 177 height 133
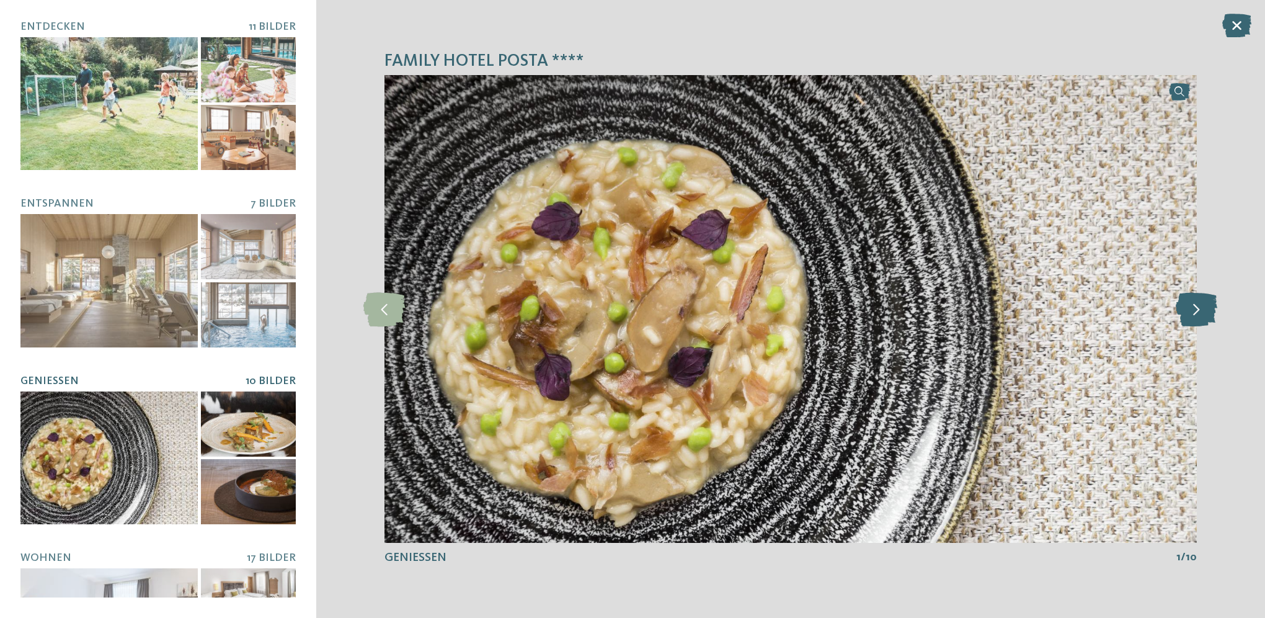
click at [1196, 312] on icon at bounding box center [1197, 308] width 42 height 34
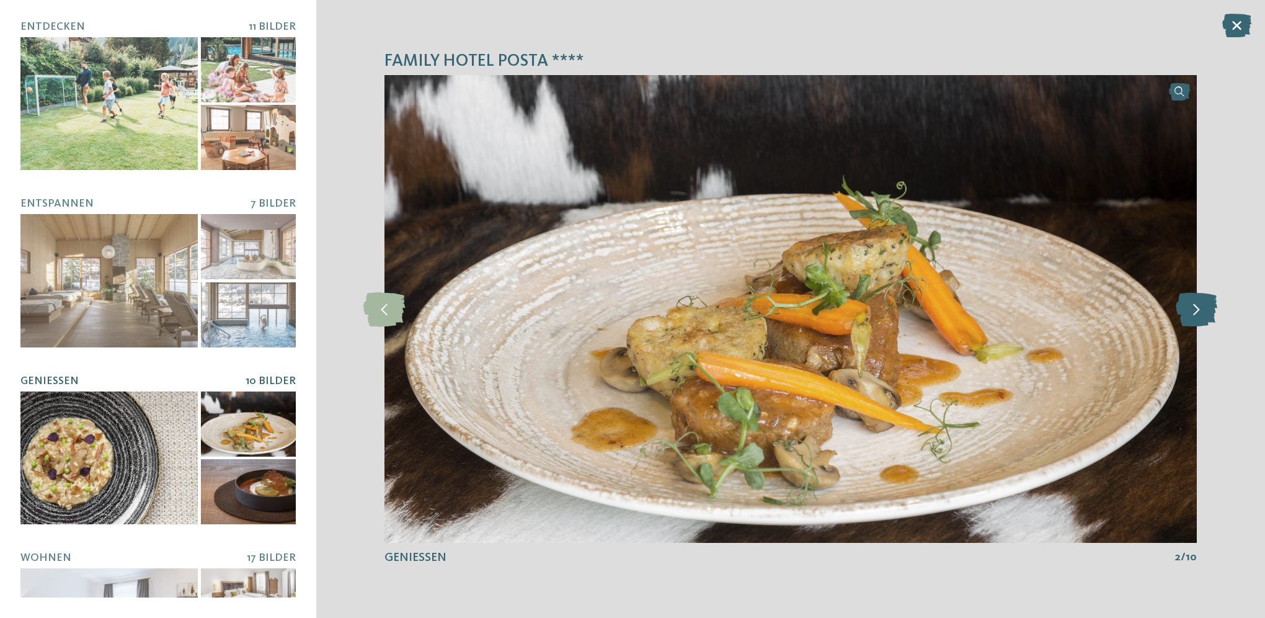
click at [1196, 312] on icon at bounding box center [1197, 308] width 42 height 34
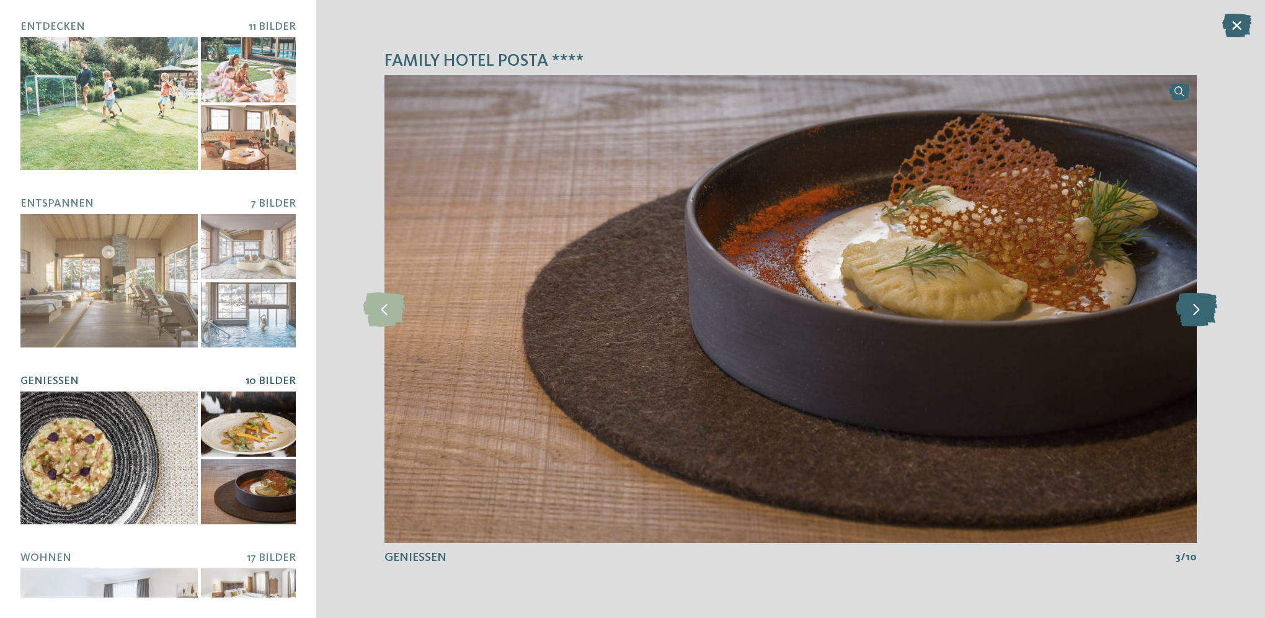
click at [1196, 312] on icon at bounding box center [1197, 308] width 42 height 34
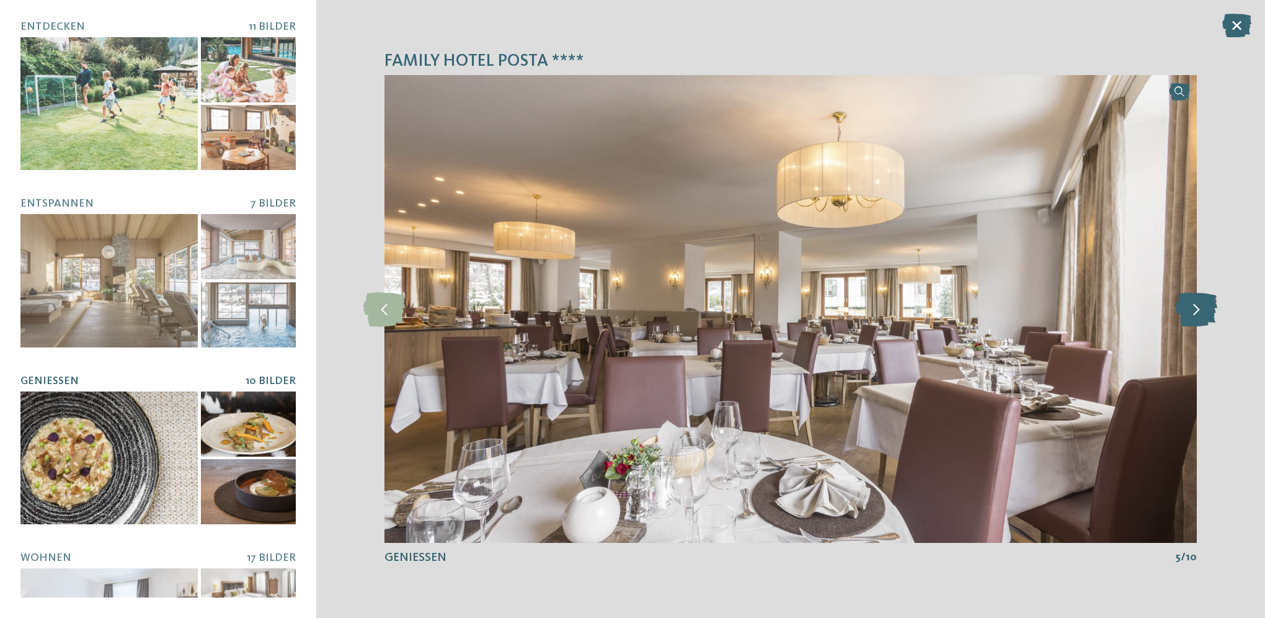
click at [1196, 312] on icon at bounding box center [1197, 308] width 42 height 34
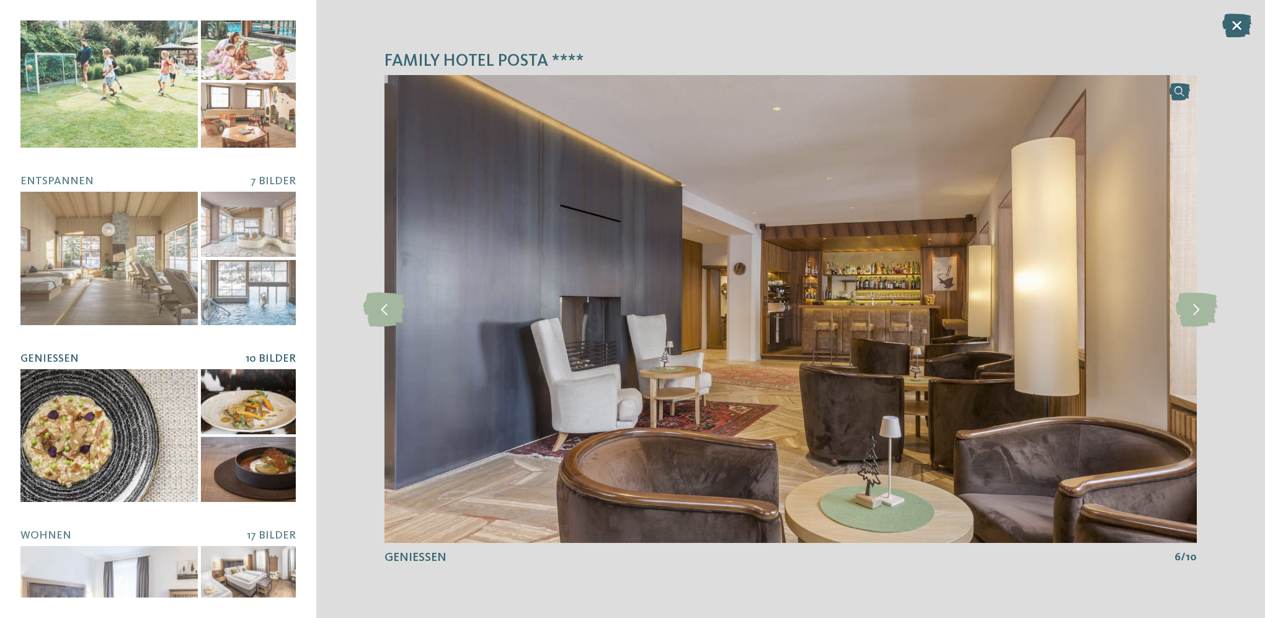
scroll to position [91, 0]
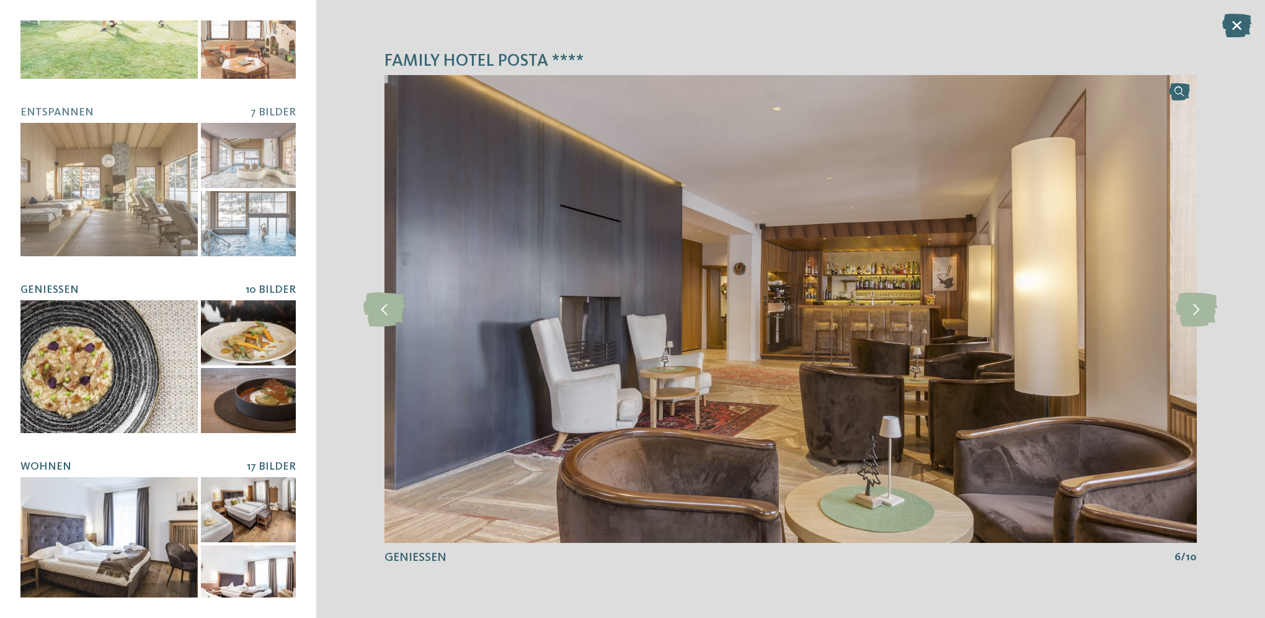
drag, startPoint x: 144, startPoint y: 531, endPoint x: 161, endPoint y: 525, distance: 18.2
click at [143, 531] on div at bounding box center [108, 543] width 177 height 133
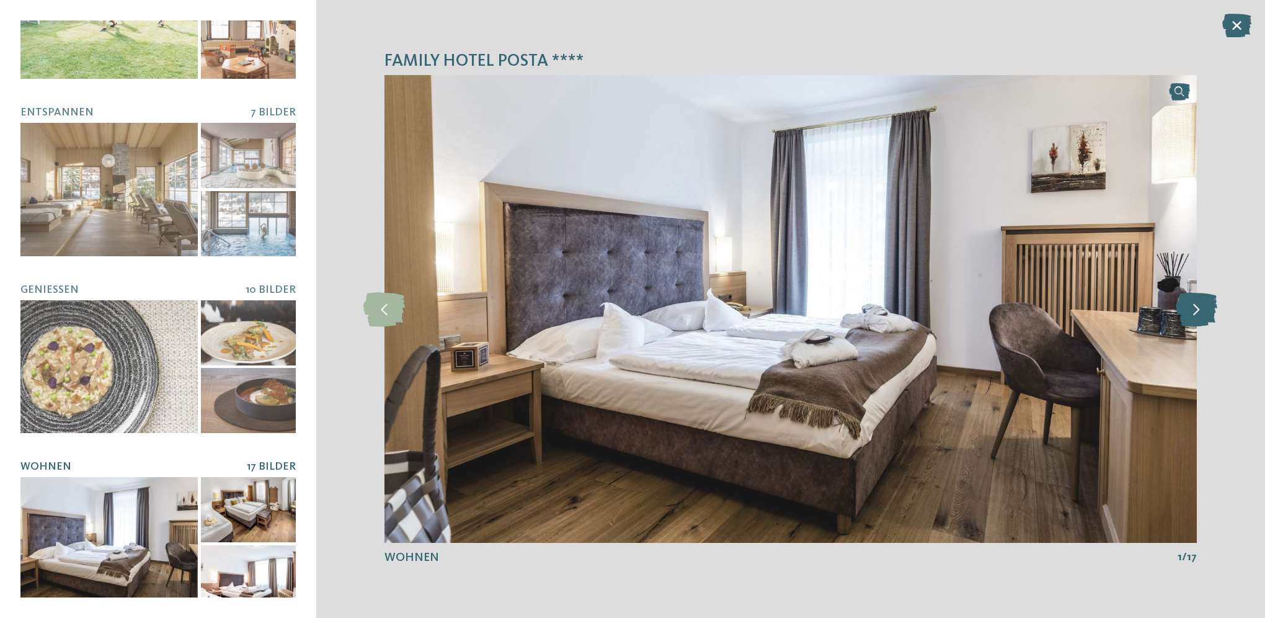
click at [1189, 305] on icon at bounding box center [1197, 308] width 42 height 34
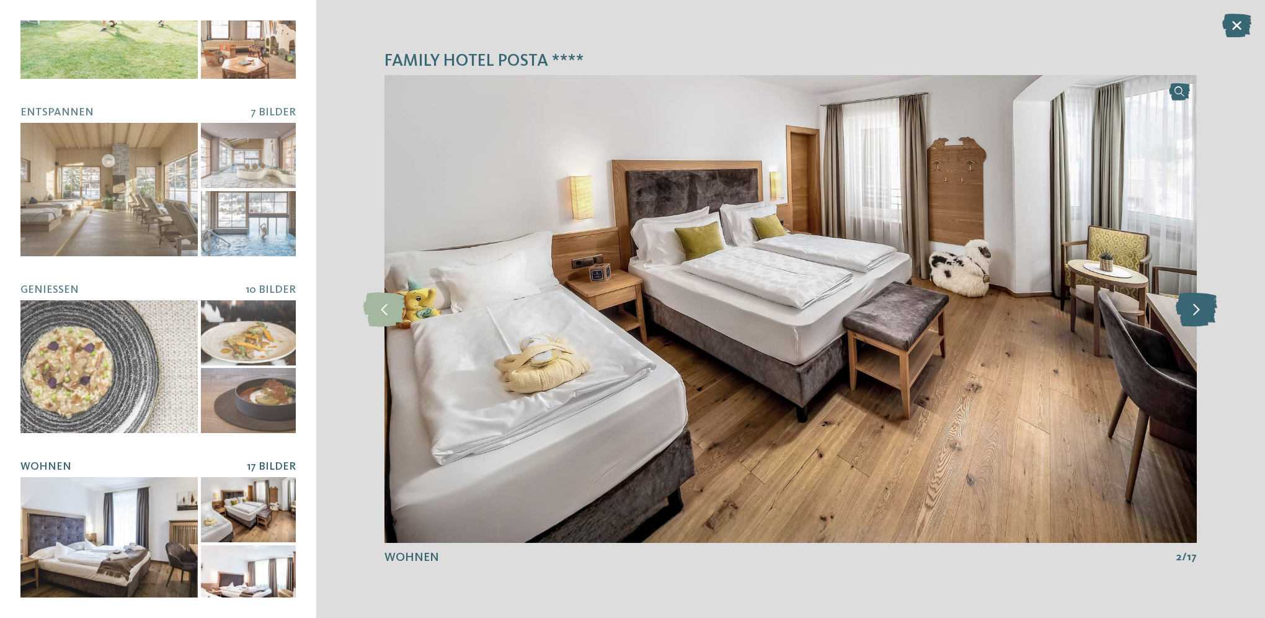
click at [1190, 305] on icon at bounding box center [1197, 308] width 42 height 34
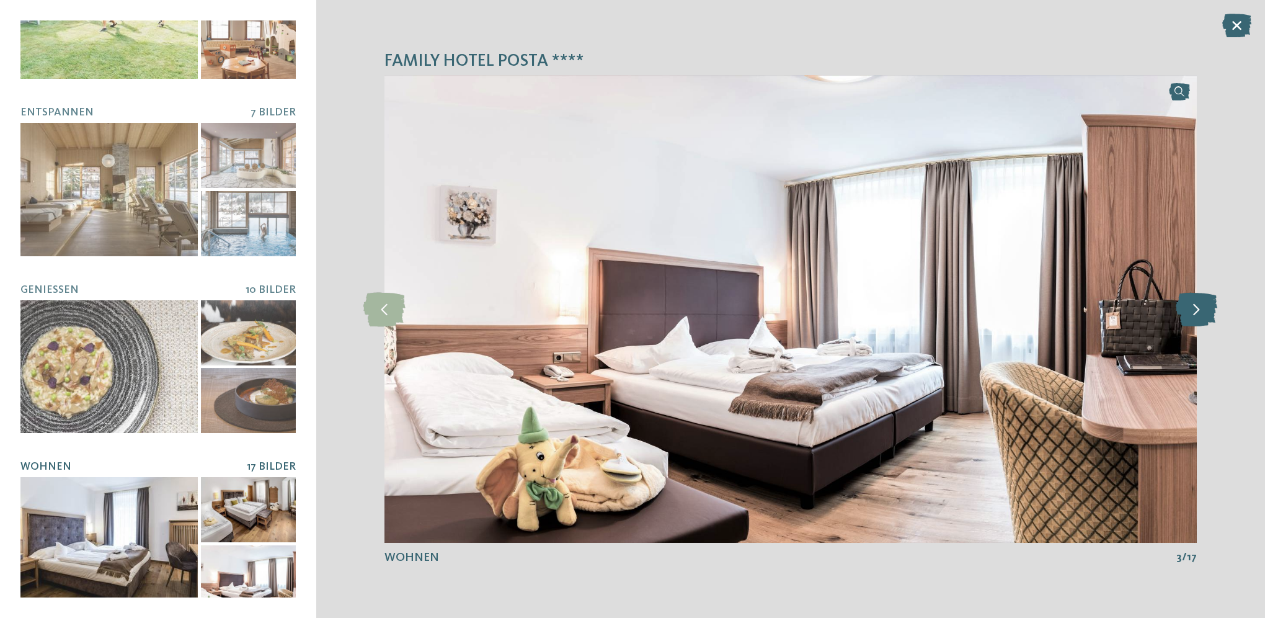
click at [1191, 305] on icon at bounding box center [1197, 308] width 42 height 34
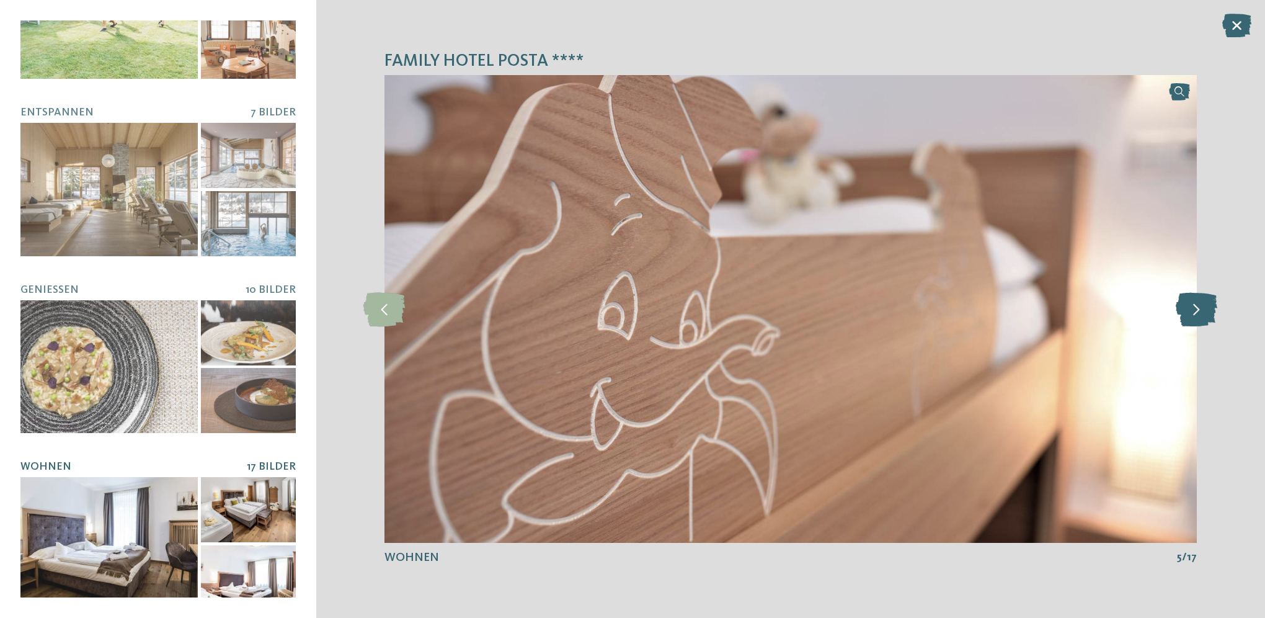
click at [1191, 305] on icon at bounding box center [1197, 308] width 42 height 34
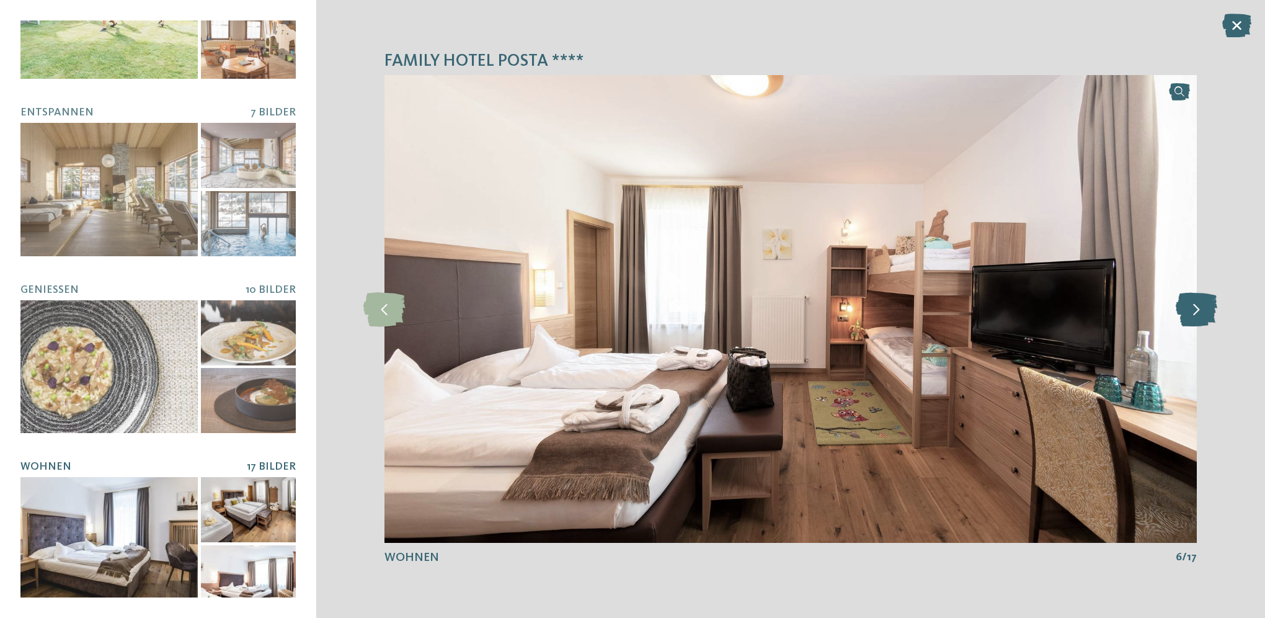
click at [1191, 305] on icon at bounding box center [1197, 308] width 42 height 34
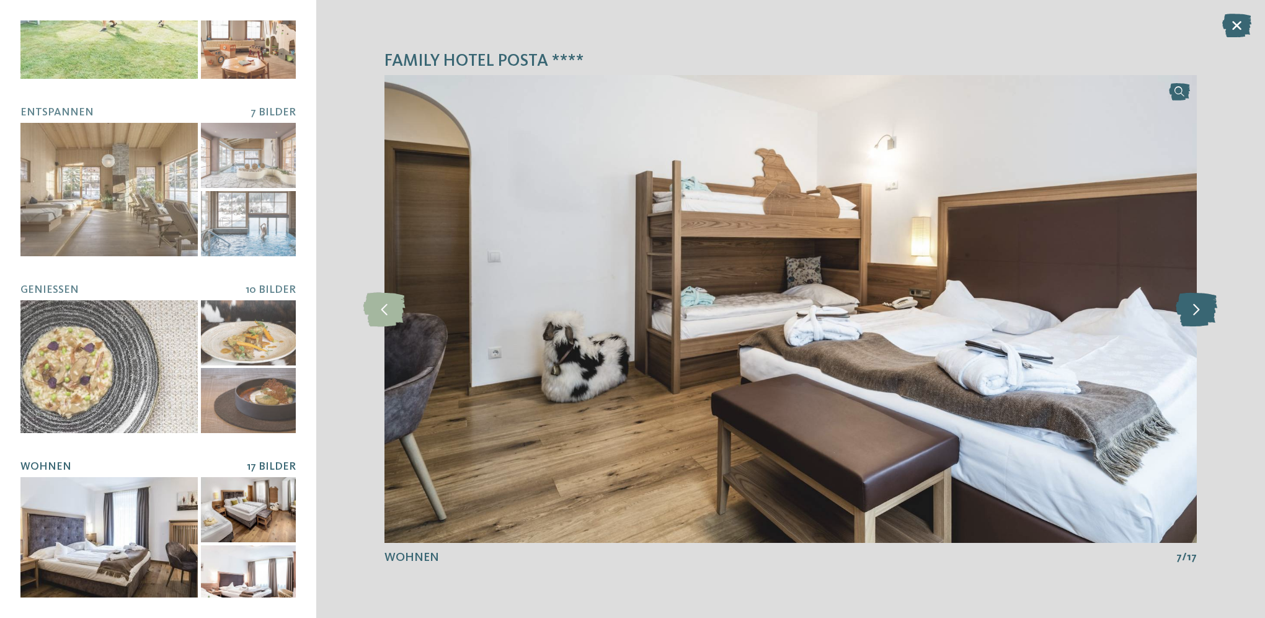
click at [1191, 305] on icon at bounding box center [1197, 308] width 42 height 34
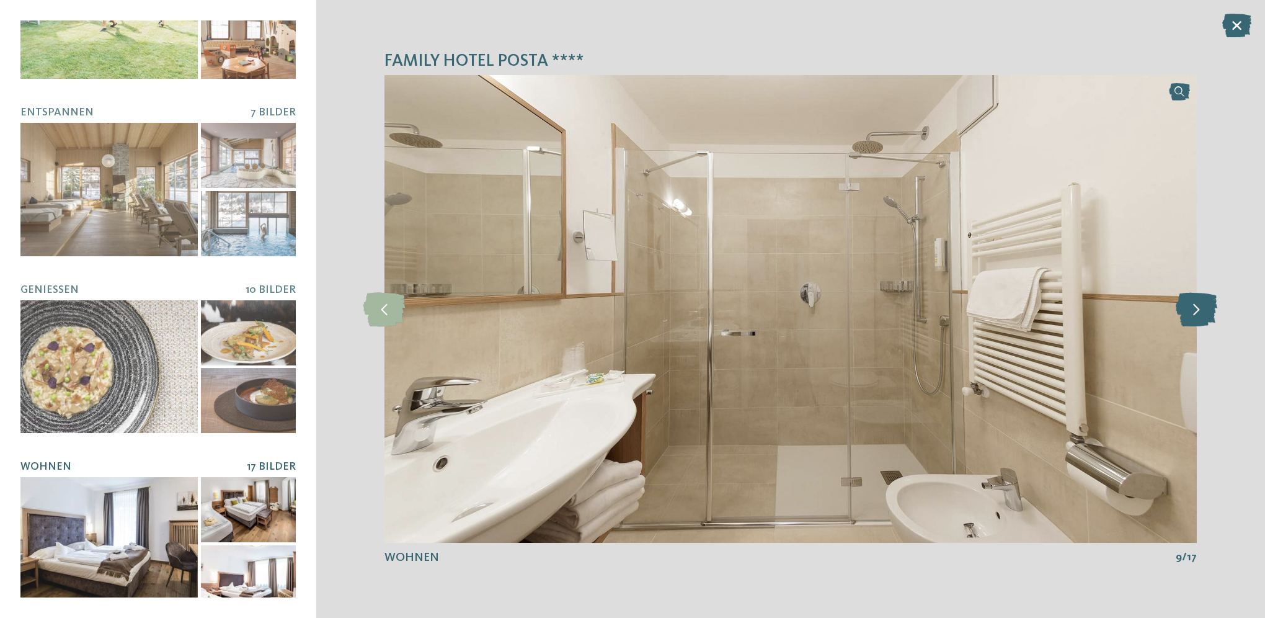
click at [1191, 305] on icon at bounding box center [1197, 308] width 42 height 34
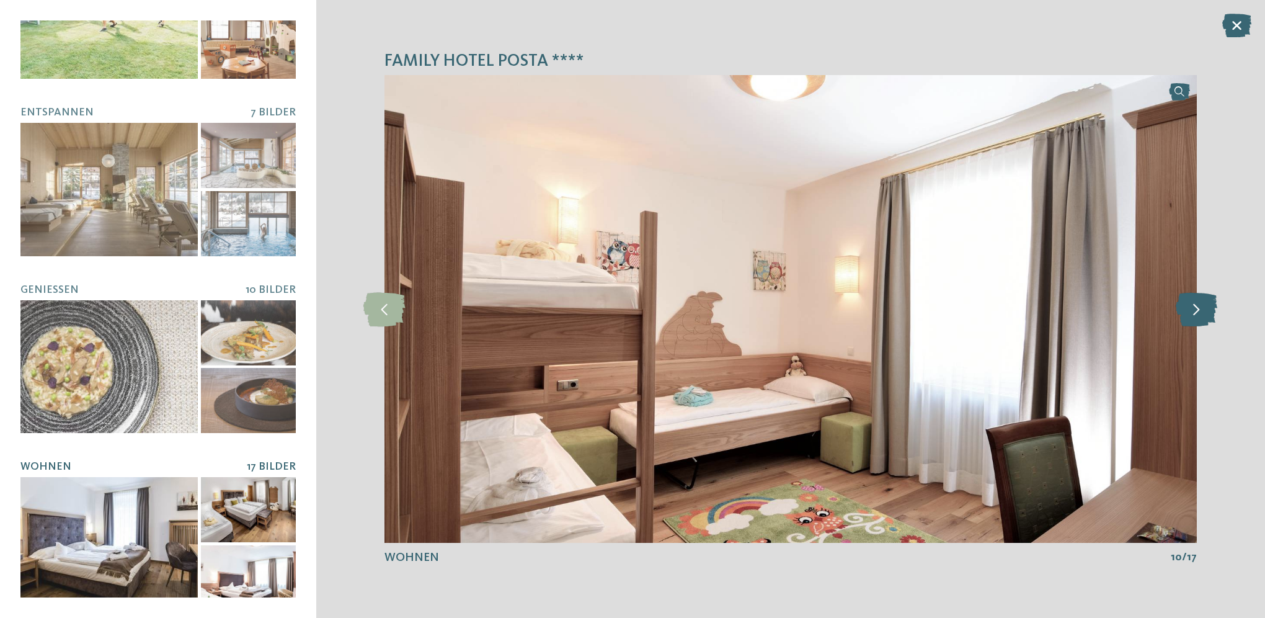
click at [1191, 305] on icon at bounding box center [1197, 308] width 42 height 34
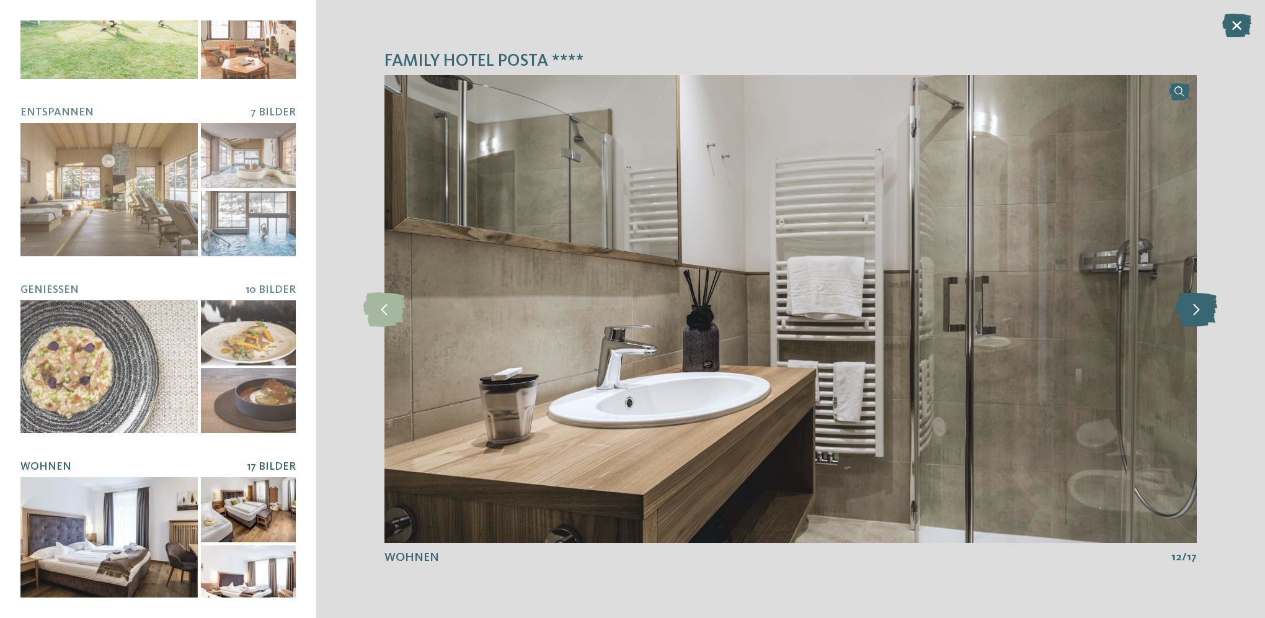
click at [1191, 305] on icon at bounding box center [1197, 308] width 42 height 34
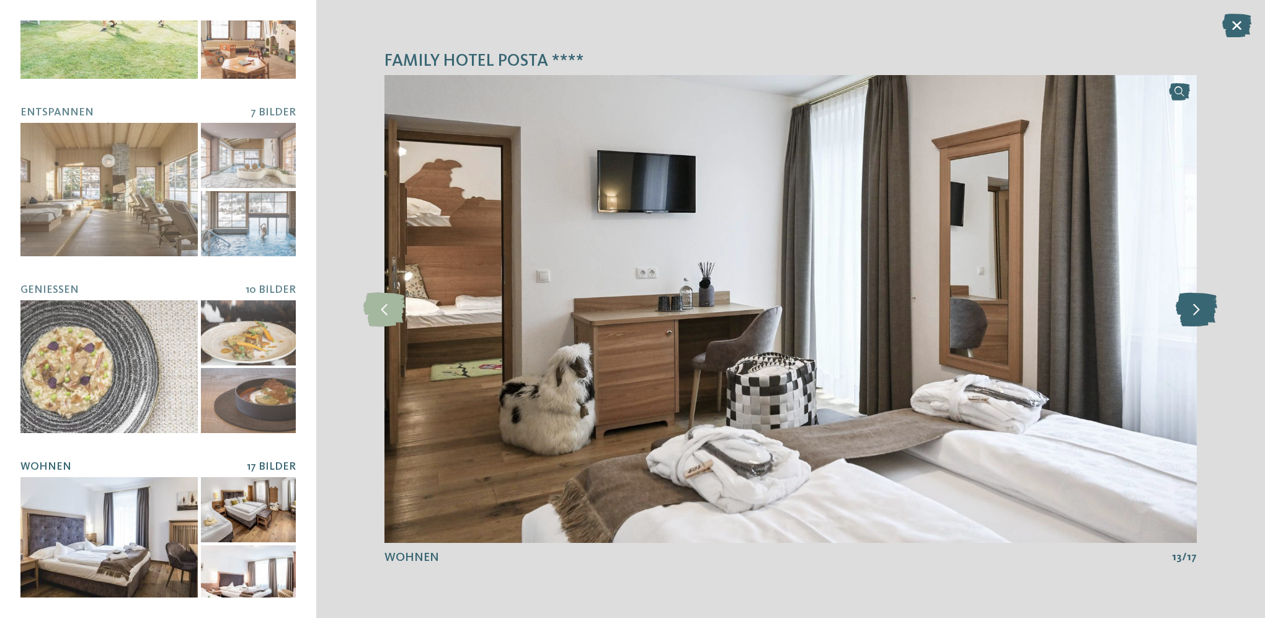
click at [1191, 305] on icon at bounding box center [1197, 308] width 42 height 34
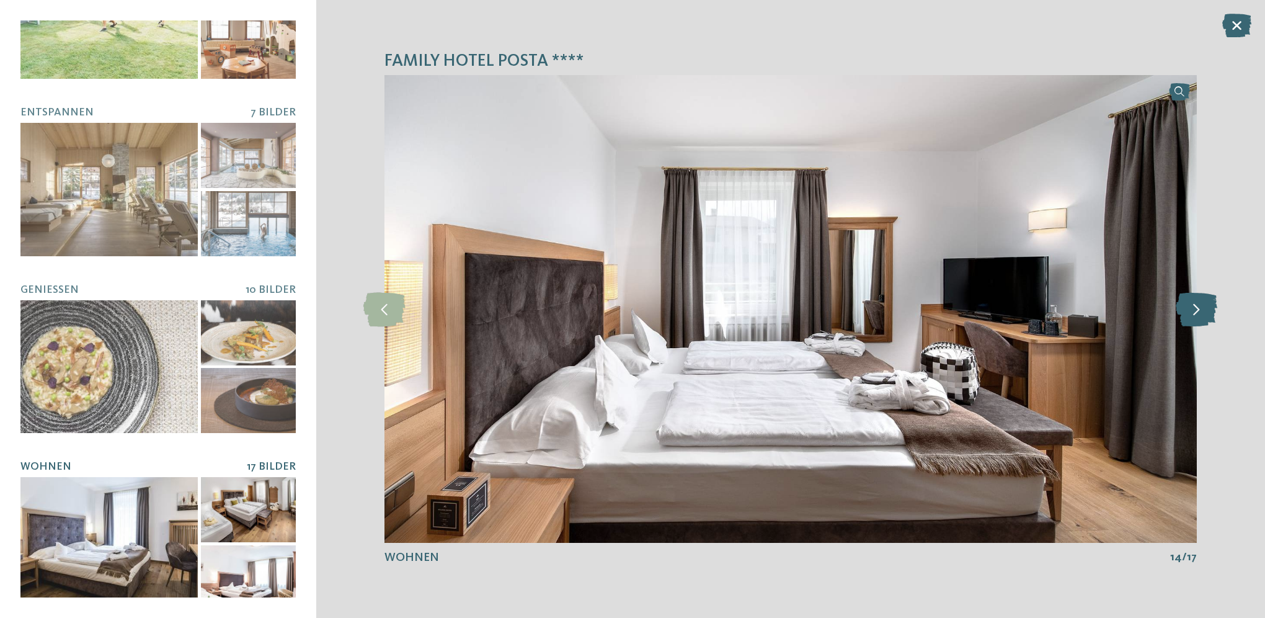
click at [1191, 305] on icon at bounding box center [1197, 308] width 42 height 34
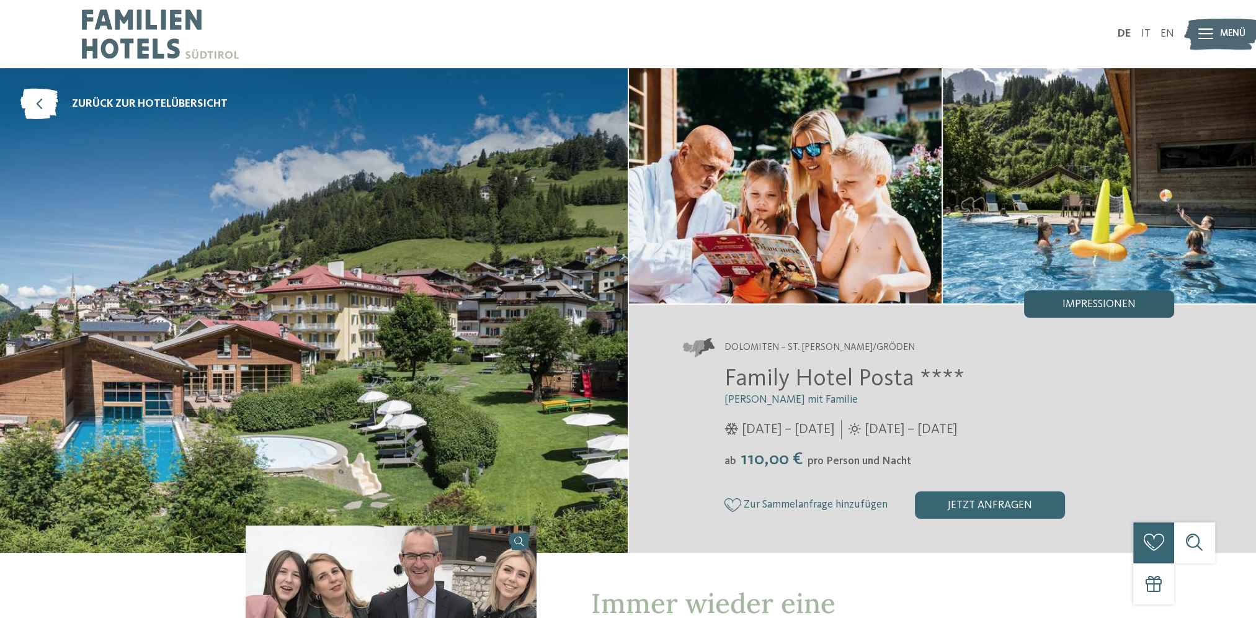
click at [1083, 305] on span "Impressionen" at bounding box center [1098, 304] width 73 height 11
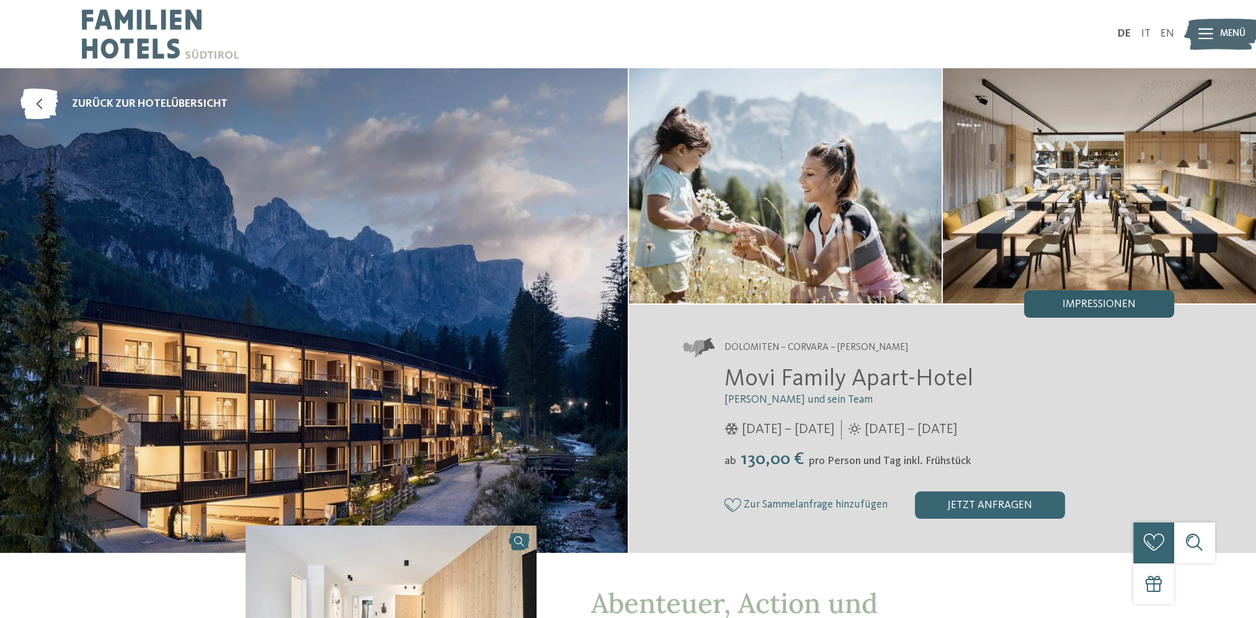
click at [1073, 299] on span "Impressionen" at bounding box center [1098, 304] width 73 height 11
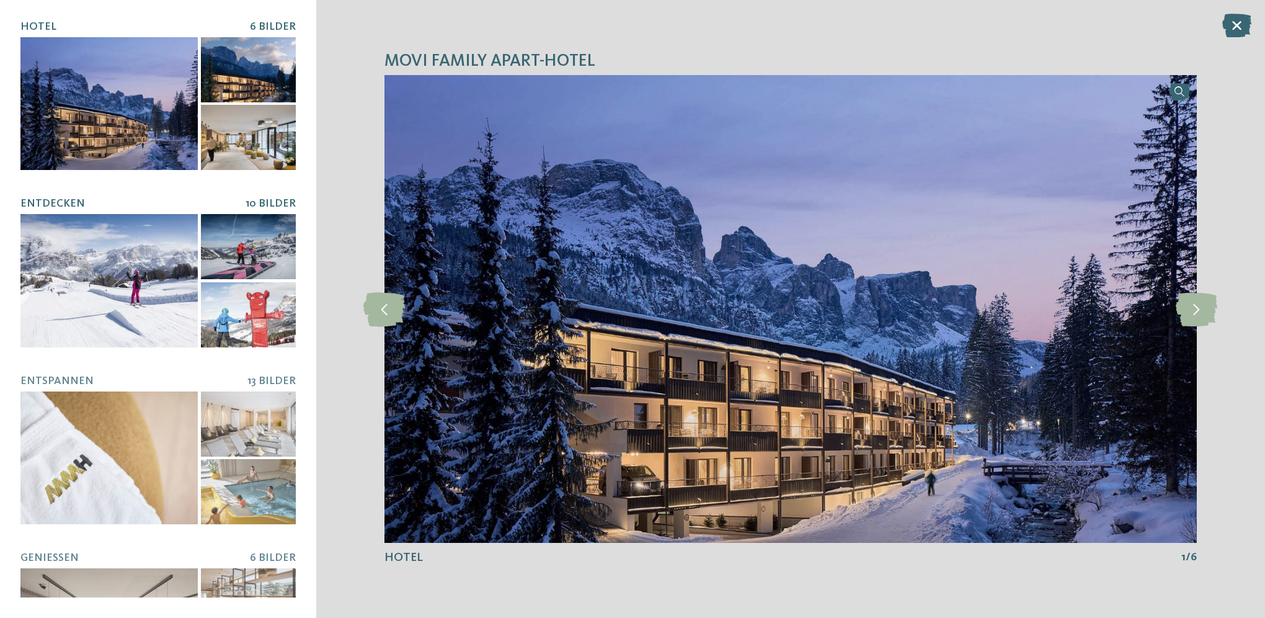
drag, startPoint x: 81, startPoint y: 257, endPoint x: 125, endPoint y: 264, distance: 44.7
click at [81, 257] on div at bounding box center [108, 280] width 177 height 133
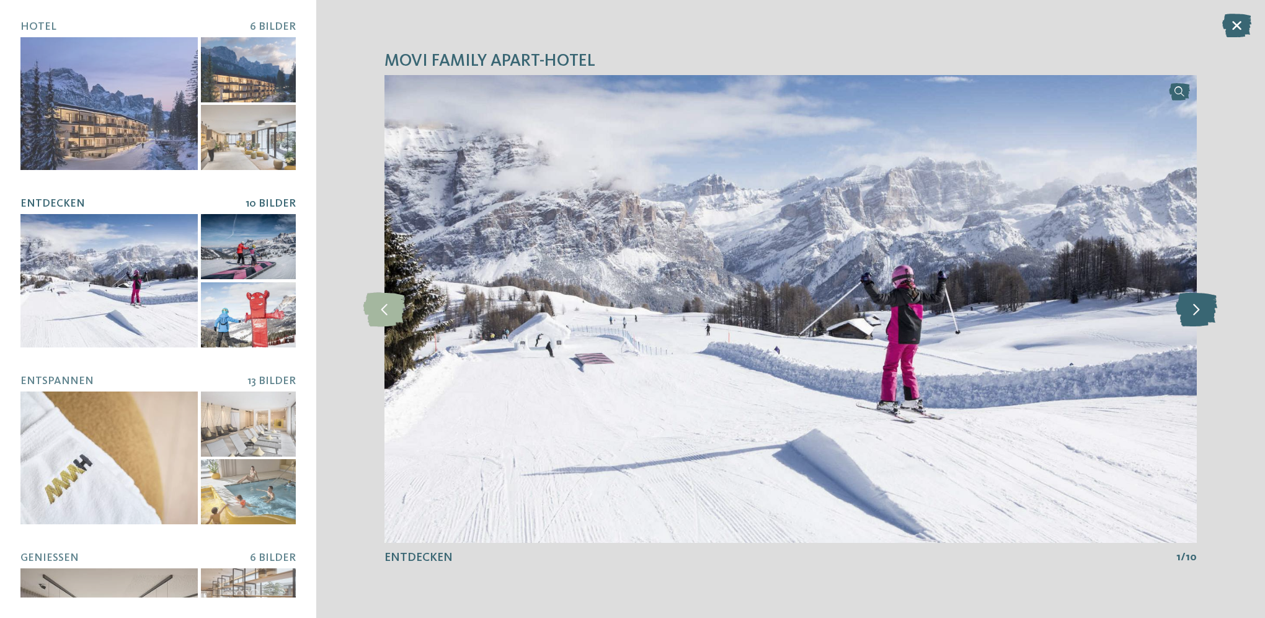
click at [1186, 314] on icon at bounding box center [1197, 308] width 42 height 34
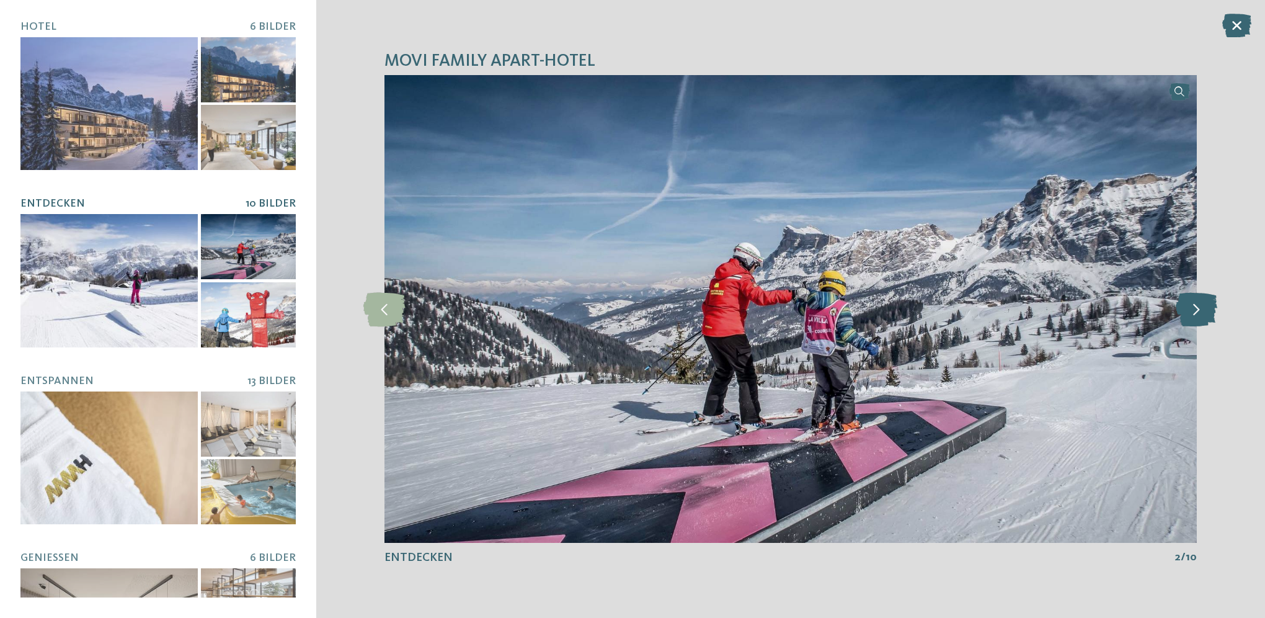
click at [1186, 313] on icon at bounding box center [1197, 308] width 42 height 34
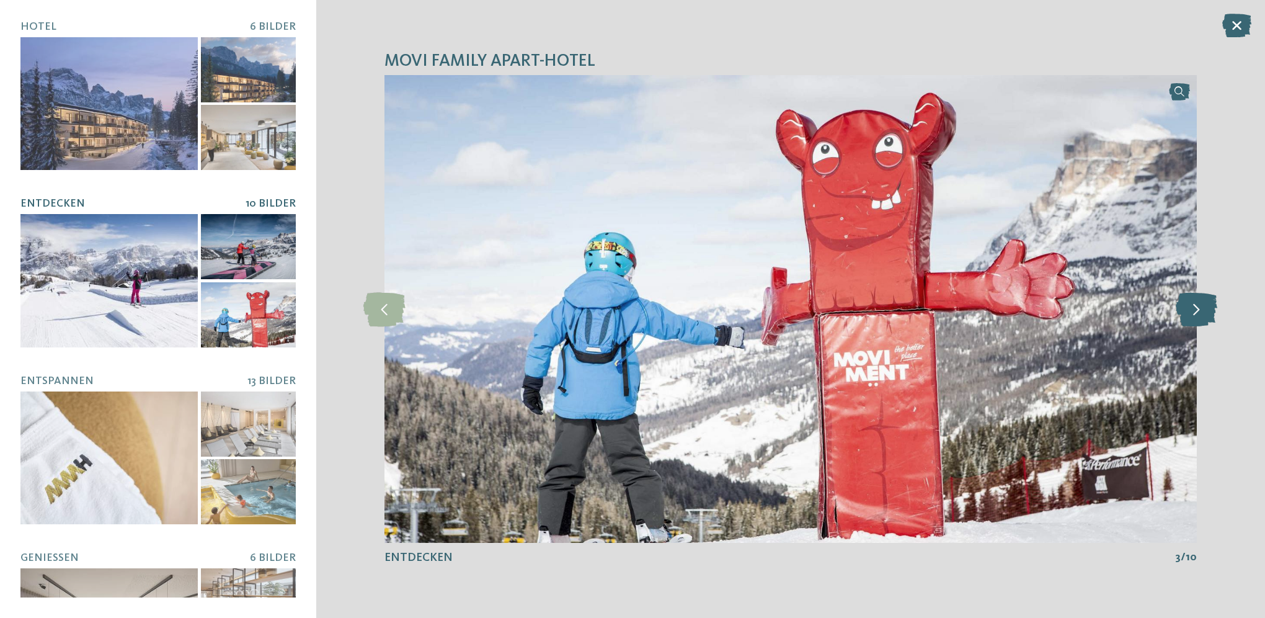
click at [1186, 313] on icon at bounding box center [1197, 308] width 42 height 34
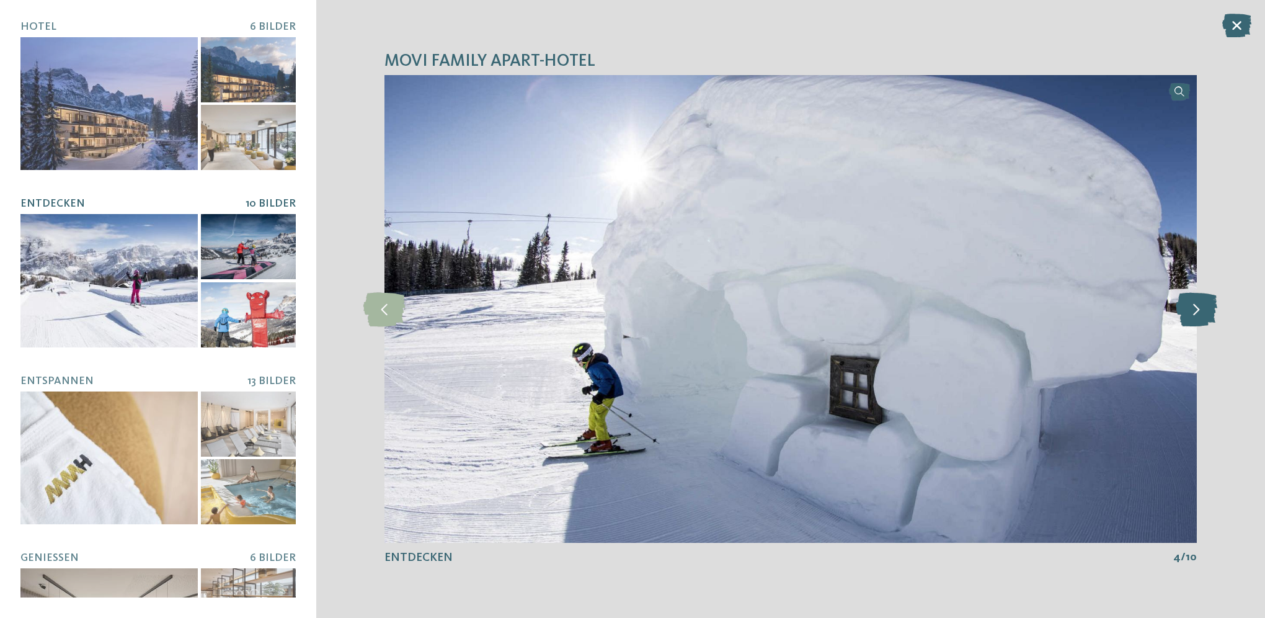
click at [1186, 313] on icon at bounding box center [1197, 308] width 42 height 34
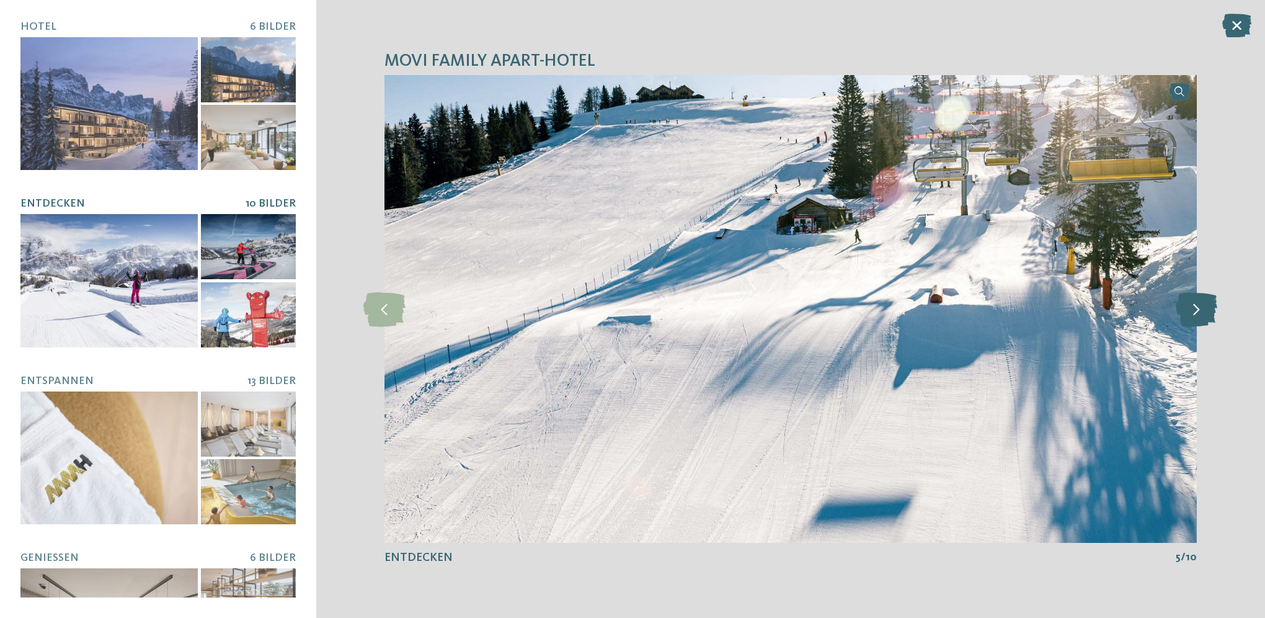
click at [1186, 313] on icon at bounding box center [1197, 308] width 42 height 34
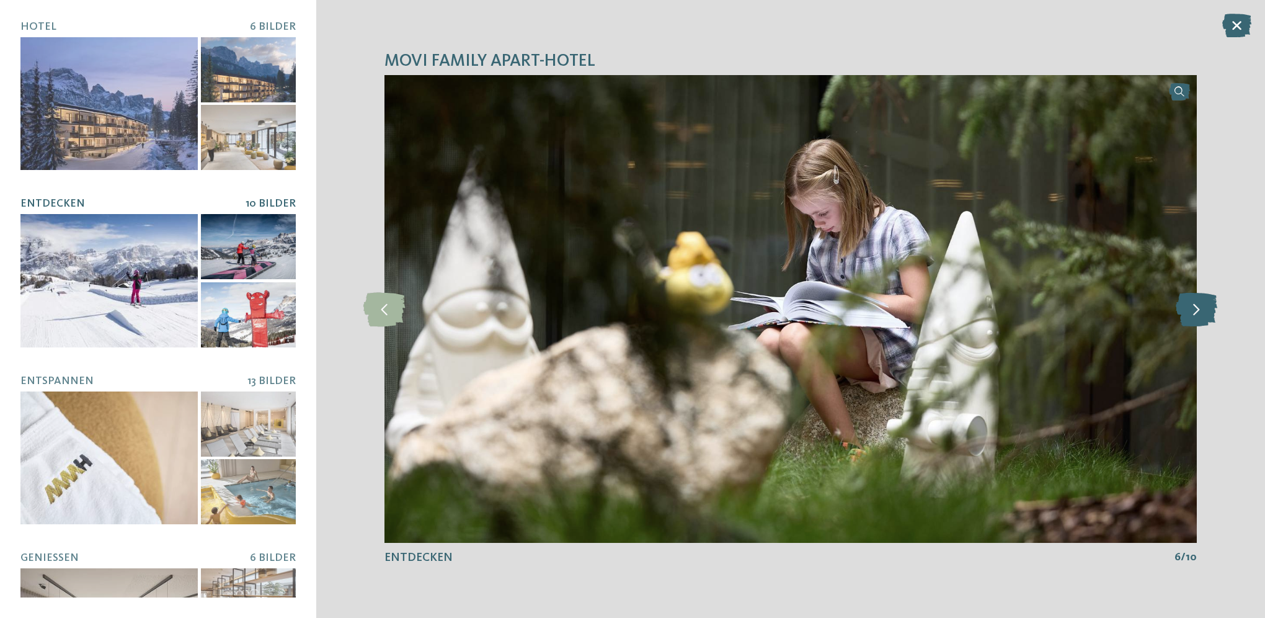
click at [1186, 313] on icon at bounding box center [1197, 308] width 42 height 34
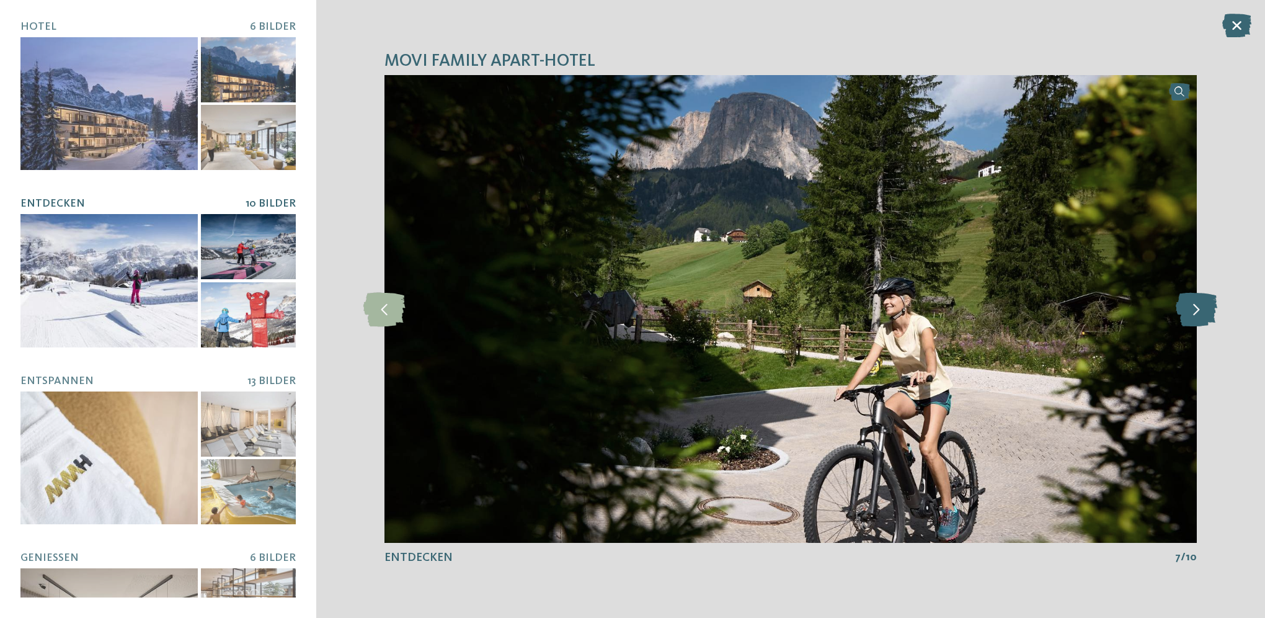
click at [1186, 313] on icon at bounding box center [1197, 308] width 42 height 34
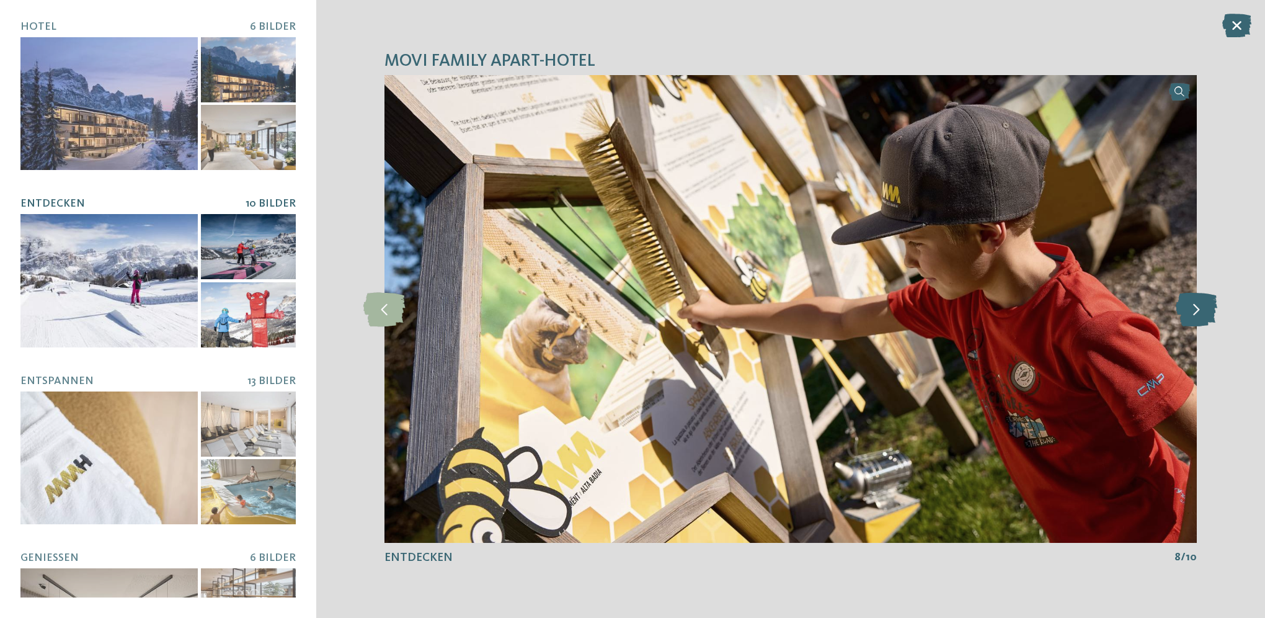
click at [1186, 313] on icon at bounding box center [1197, 308] width 42 height 34
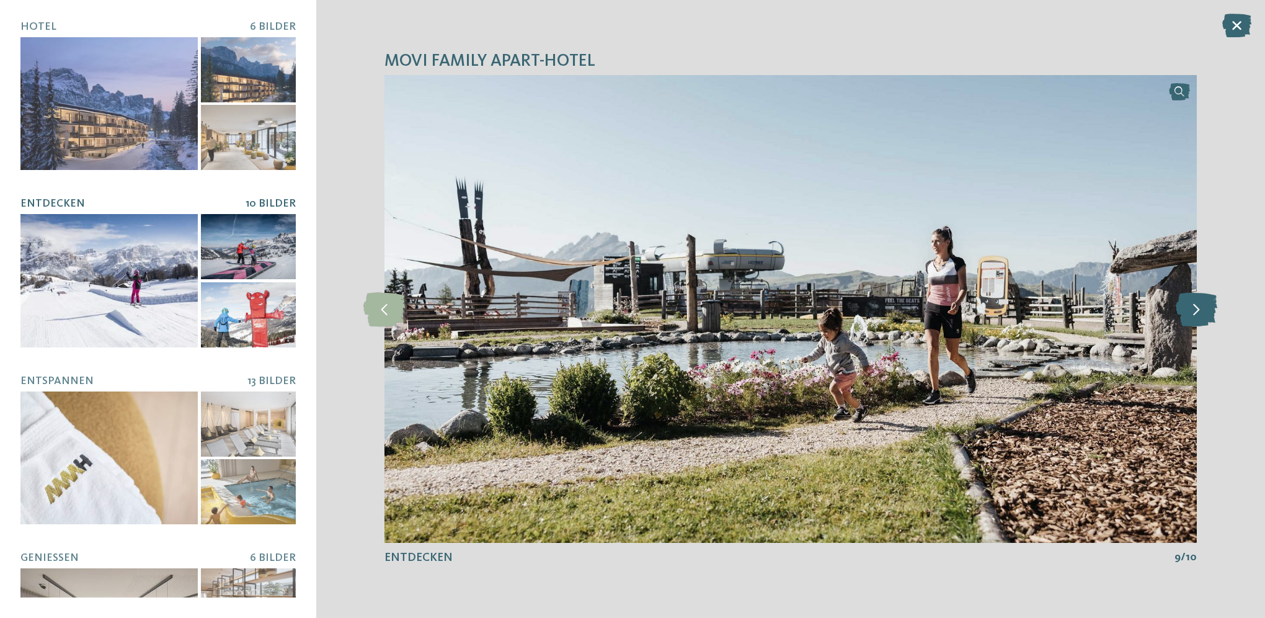
click at [1186, 313] on icon at bounding box center [1197, 308] width 42 height 34
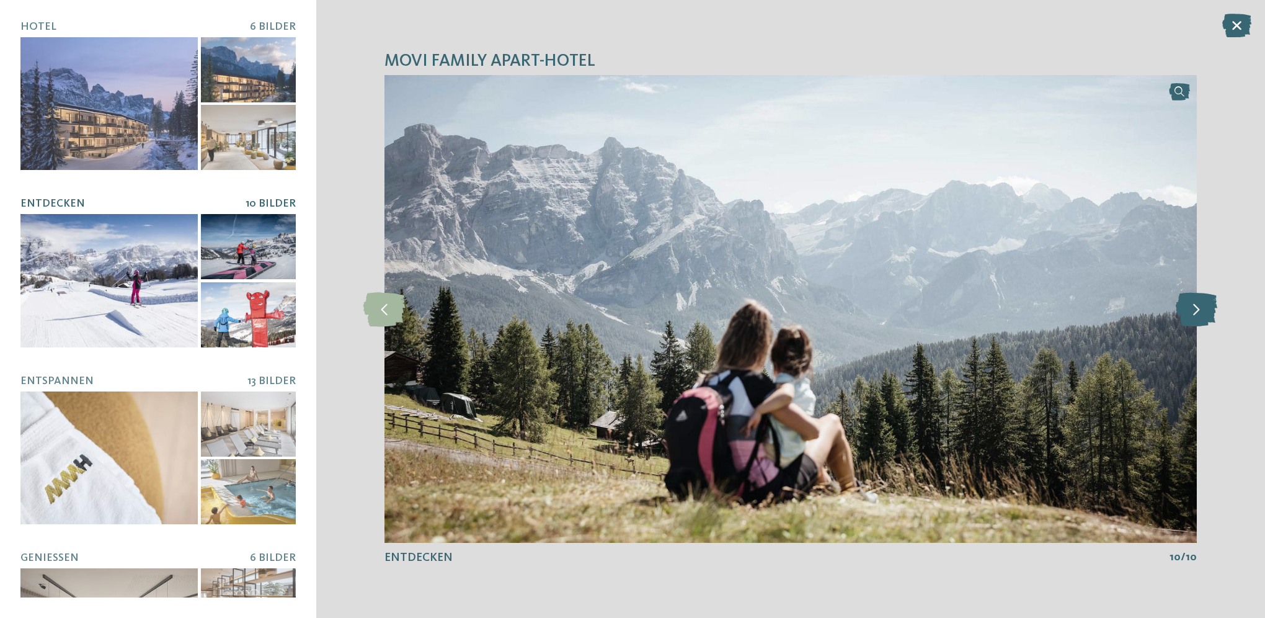
click at [1186, 313] on icon at bounding box center [1197, 308] width 42 height 34
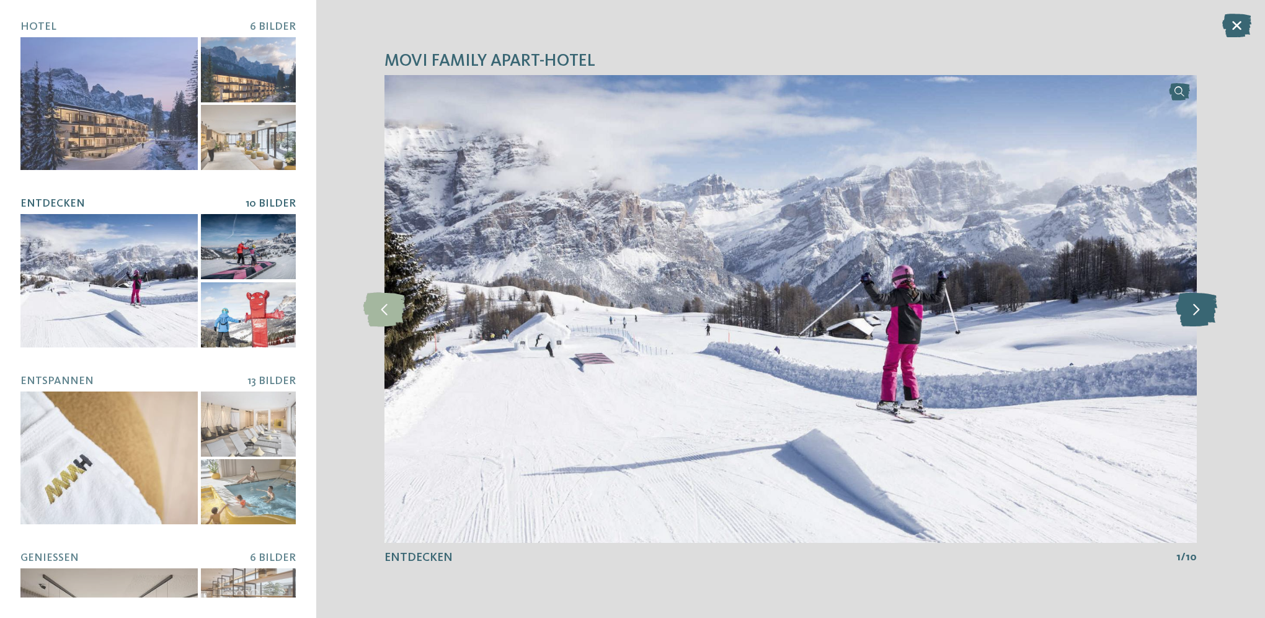
click at [1186, 313] on icon at bounding box center [1197, 308] width 42 height 34
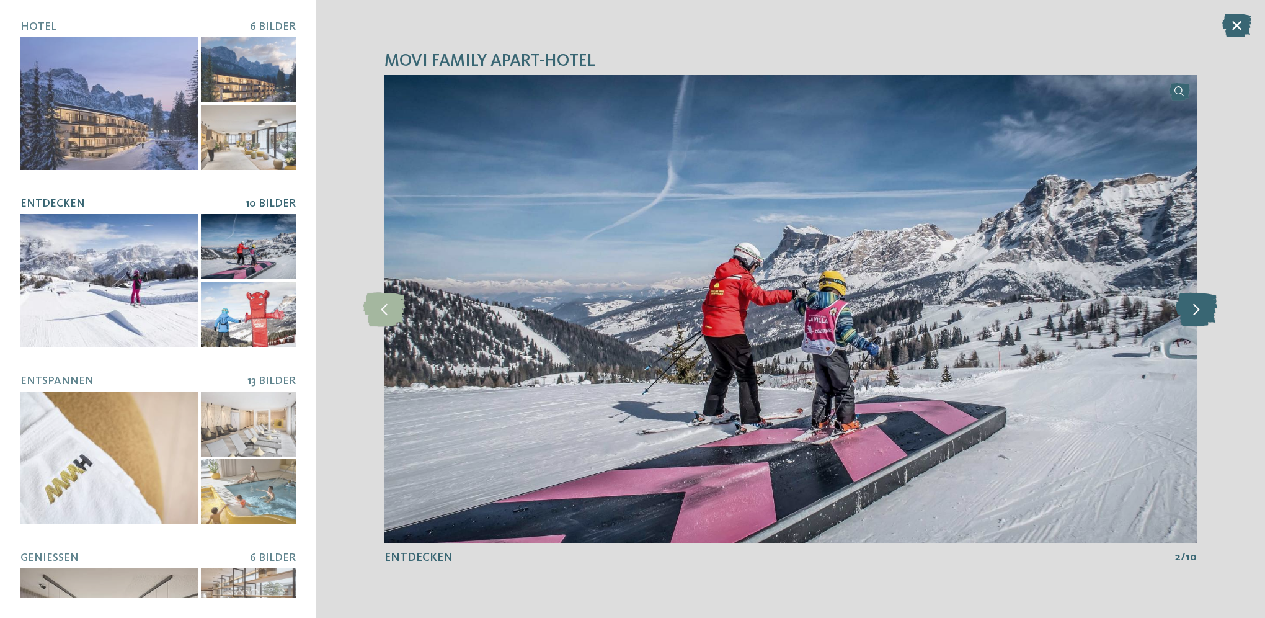
click at [1186, 313] on icon at bounding box center [1197, 308] width 42 height 34
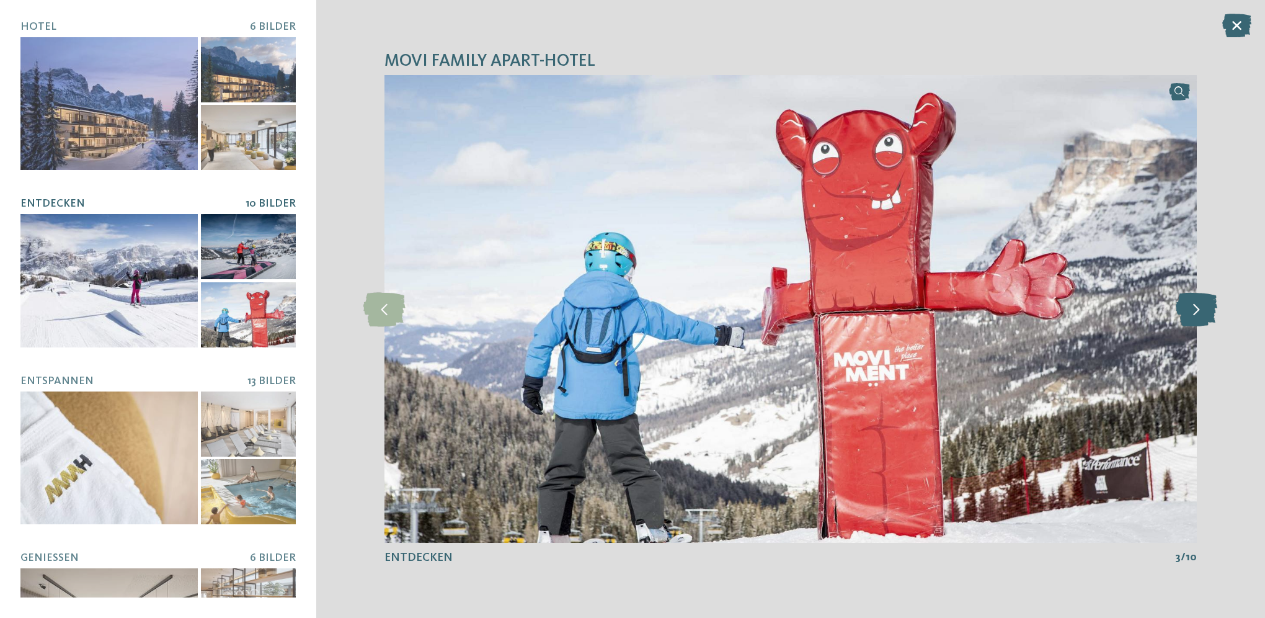
click at [1186, 313] on icon at bounding box center [1197, 308] width 42 height 34
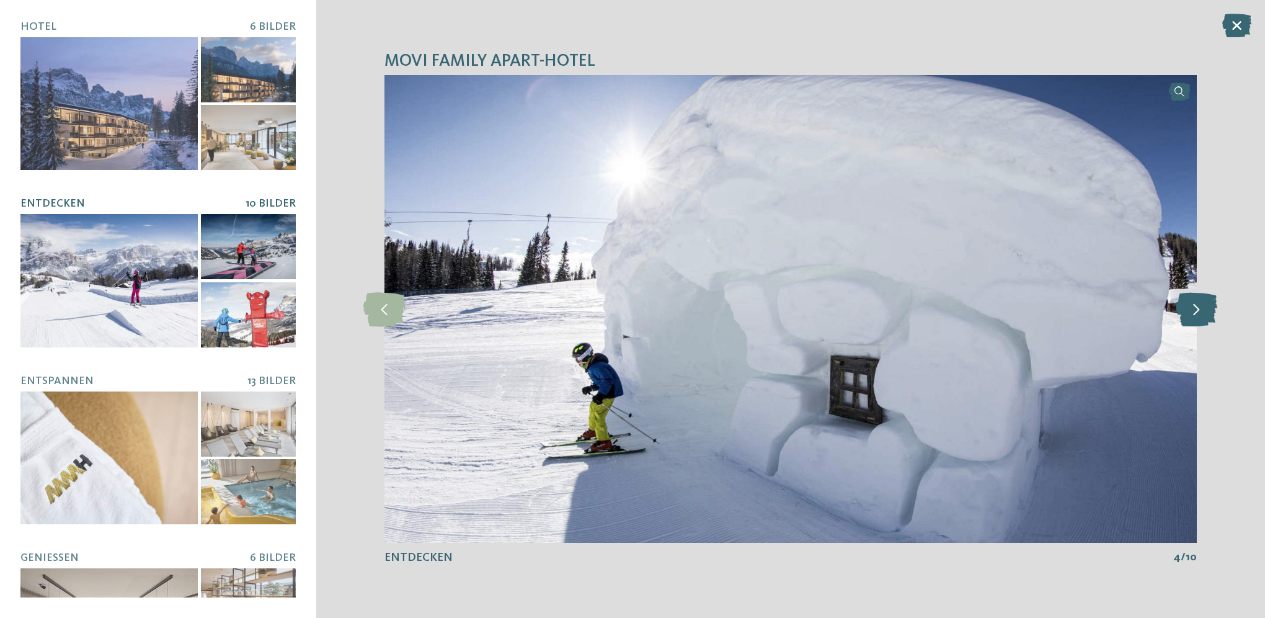
click at [1186, 313] on icon at bounding box center [1197, 308] width 42 height 34
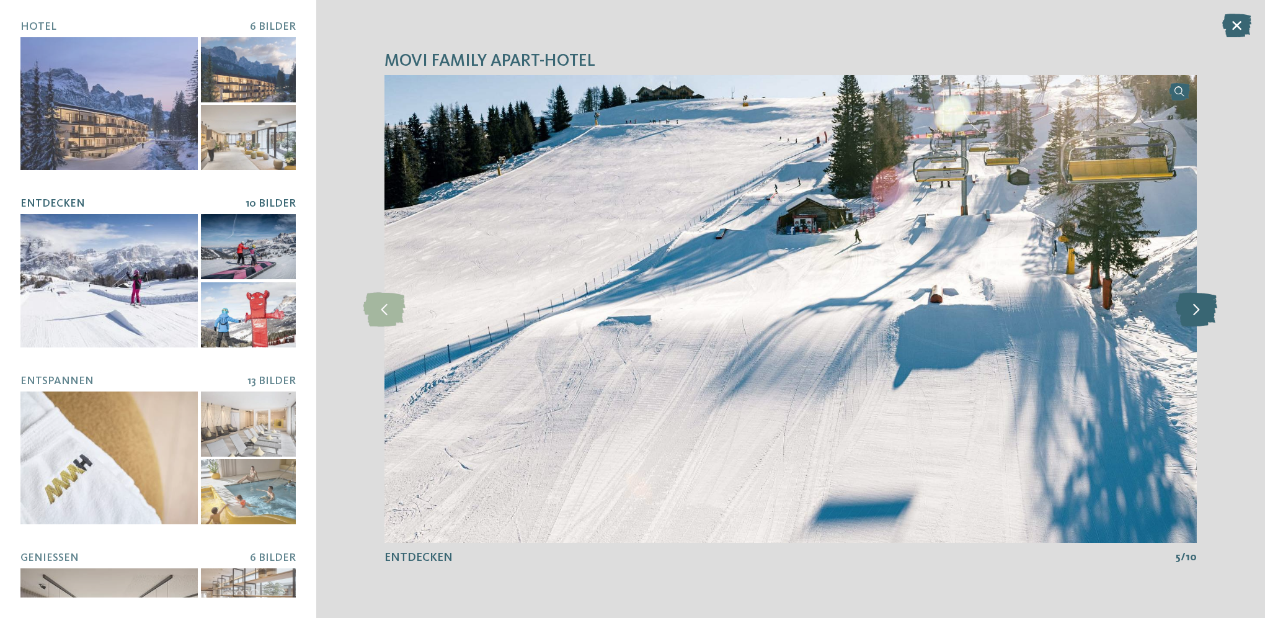
click at [1186, 313] on icon at bounding box center [1197, 308] width 42 height 34
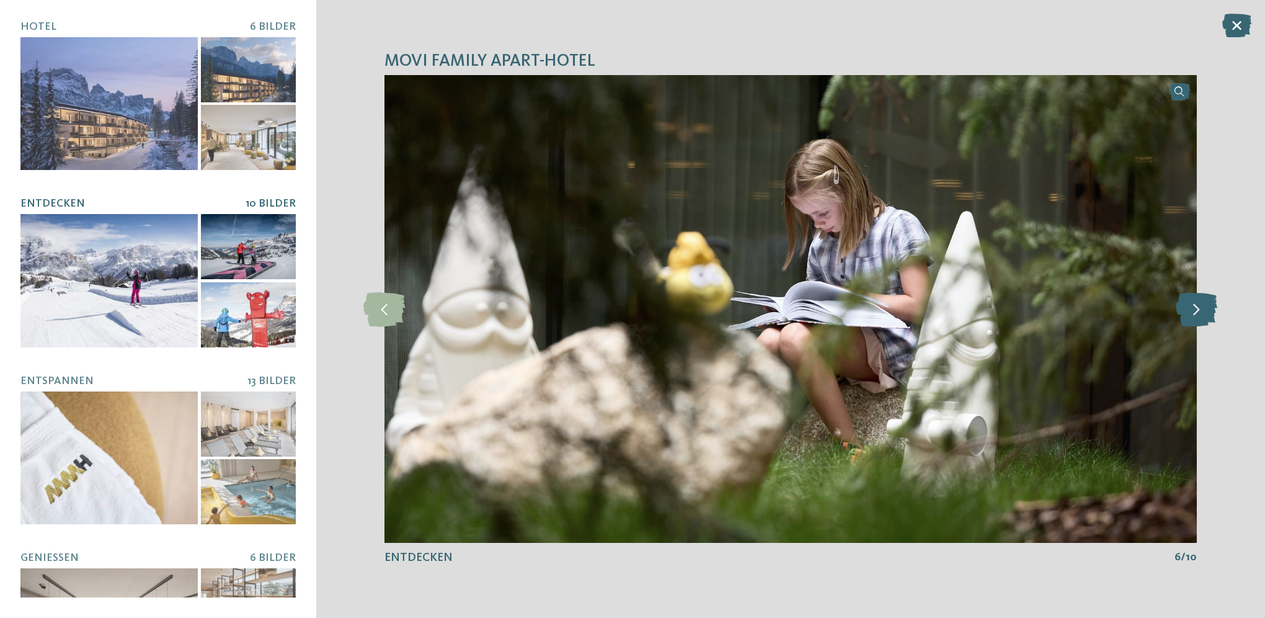
click at [1186, 313] on icon at bounding box center [1197, 308] width 42 height 34
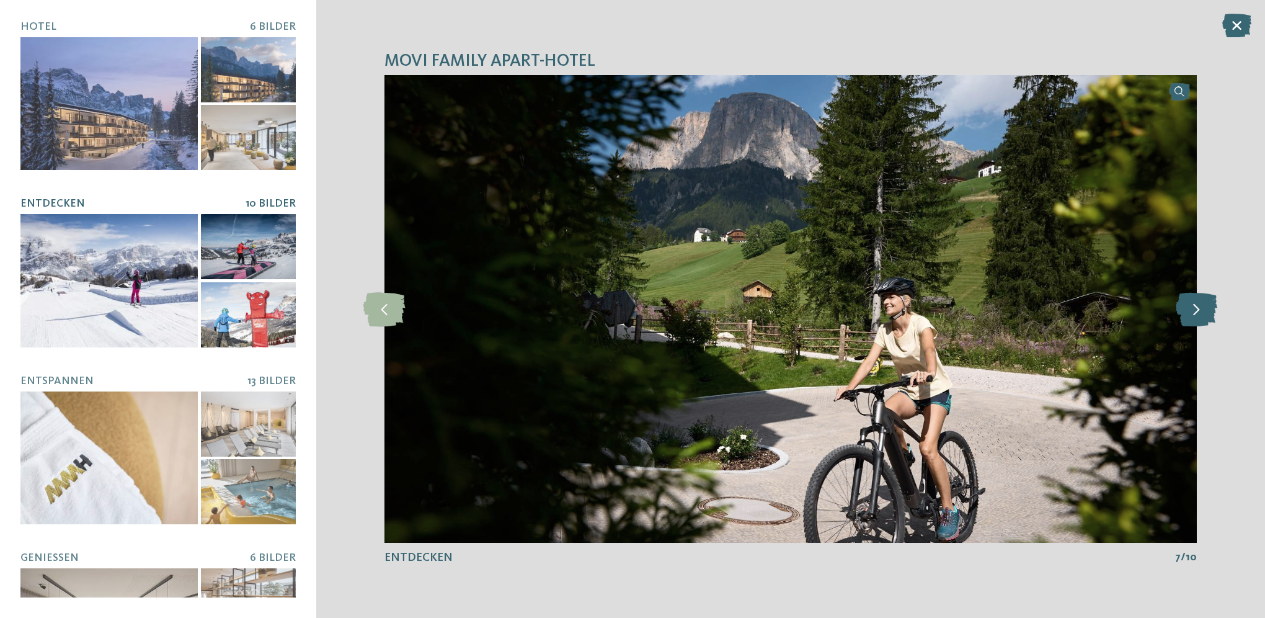
click at [1186, 313] on icon at bounding box center [1197, 308] width 42 height 34
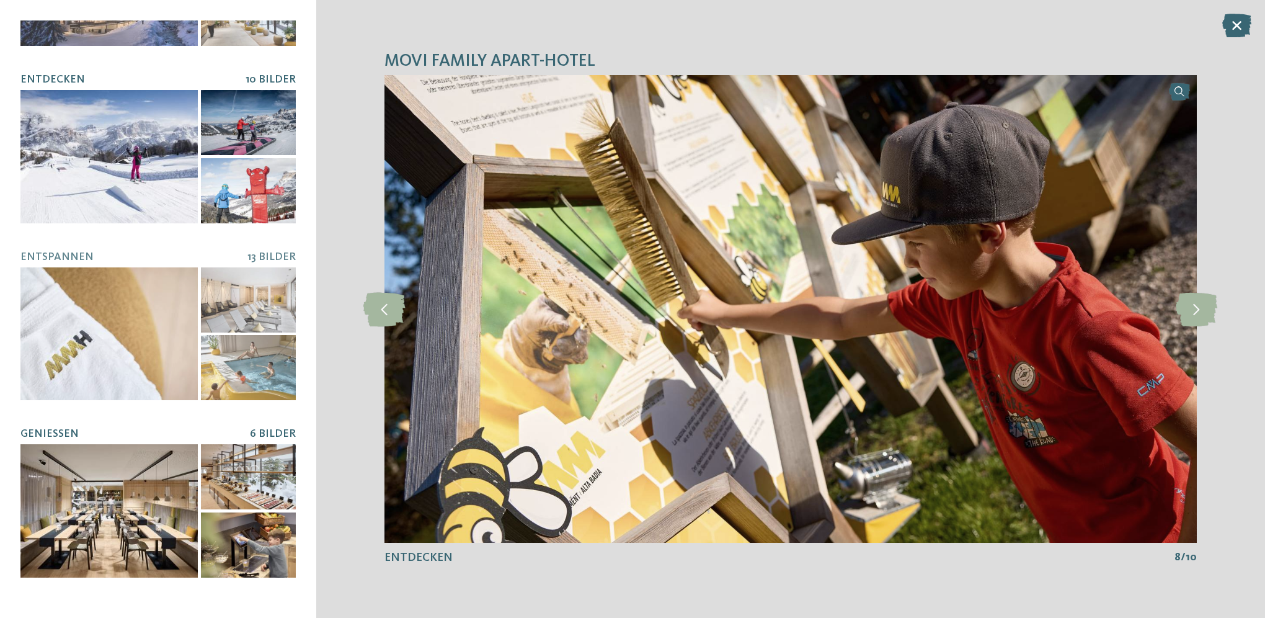
scroll to position [186, 0]
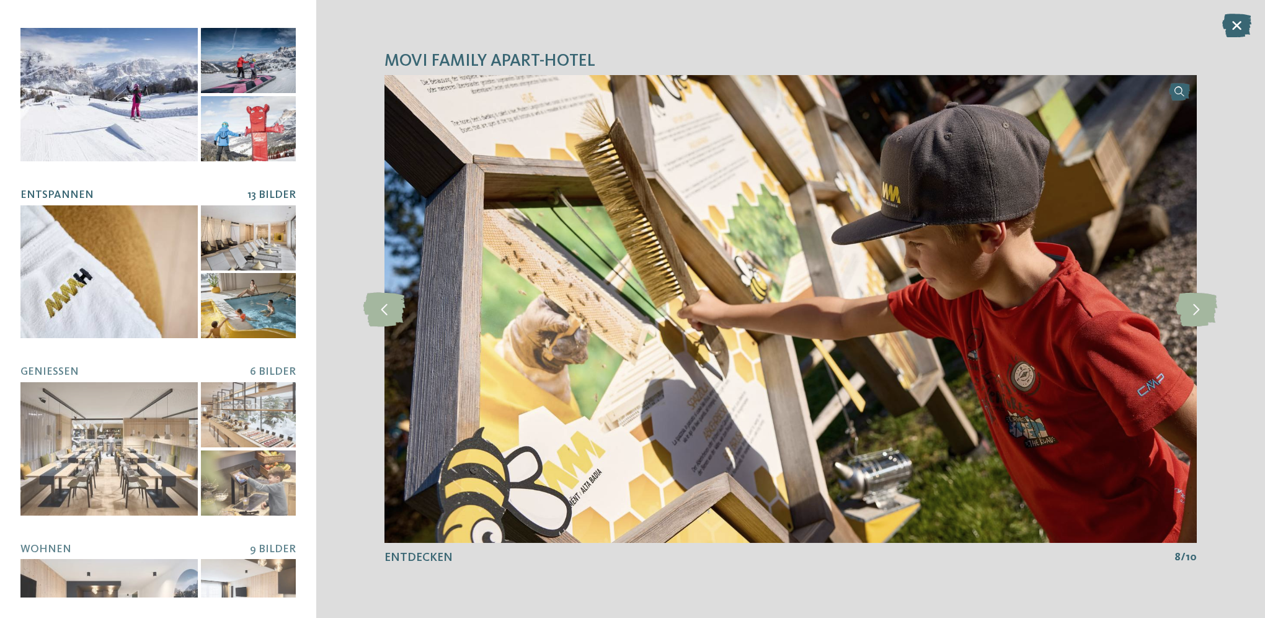
click at [134, 272] on div at bounding box center [108, 271] width 177 height 133
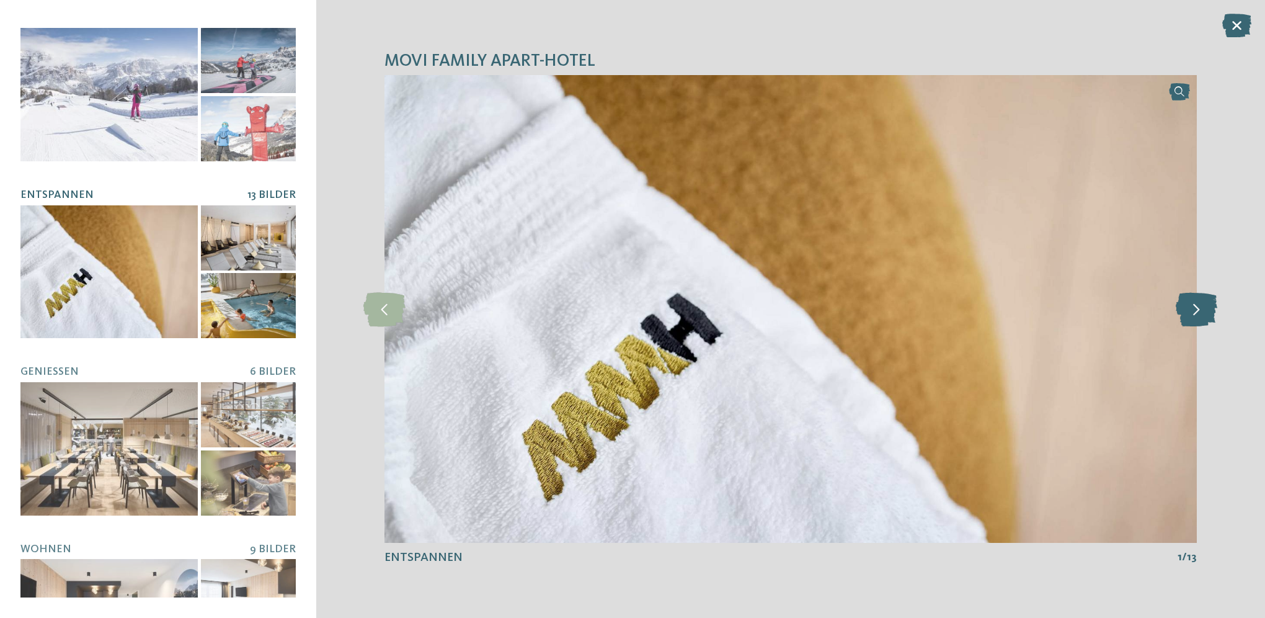
click at [1191, 317] on icon at bounding box center [1197, 308] width 42 height 34
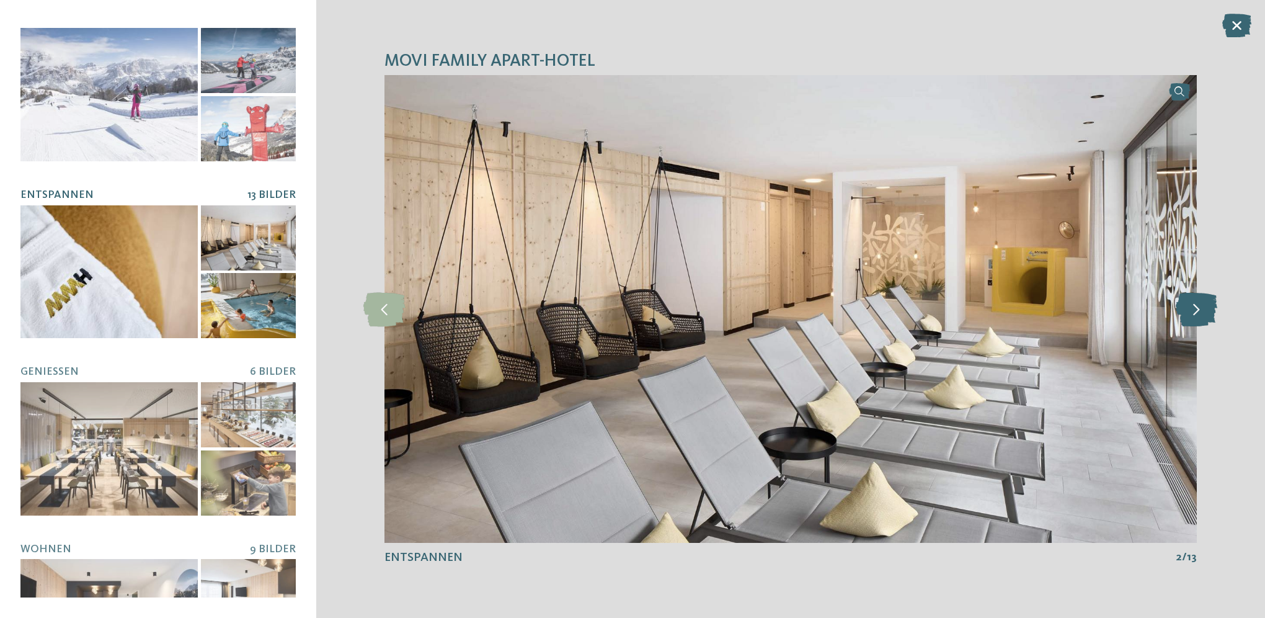
click at [1191, 316] on icon at bounding box center [1197, 308] width 42 height 34
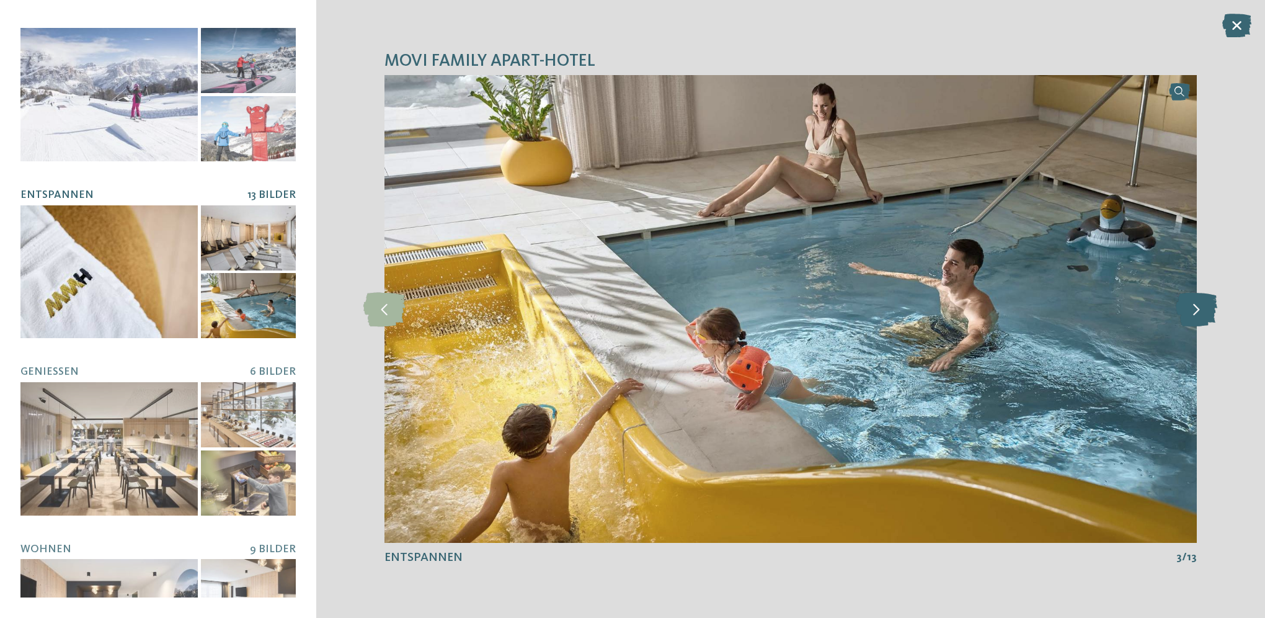
click at [1191, 316] on icon at bounding box center [1197, 308] width 42 height 34
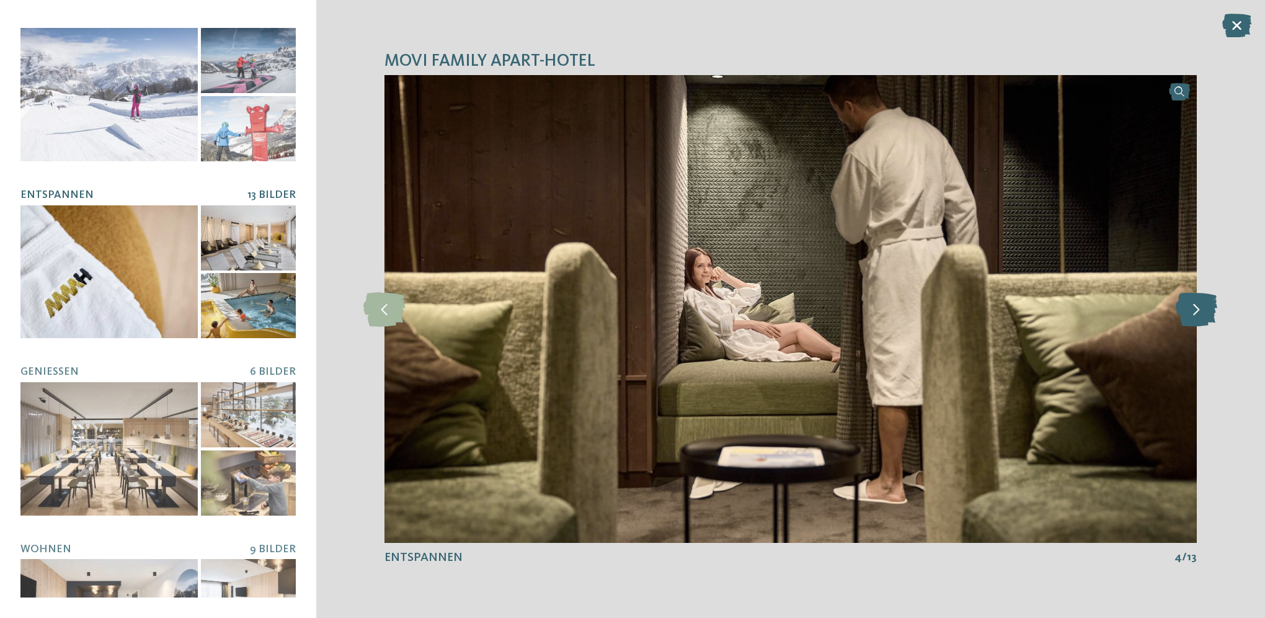
click at [1191, 316] on icon at bounding box center [1197, 308] width 42 height 34
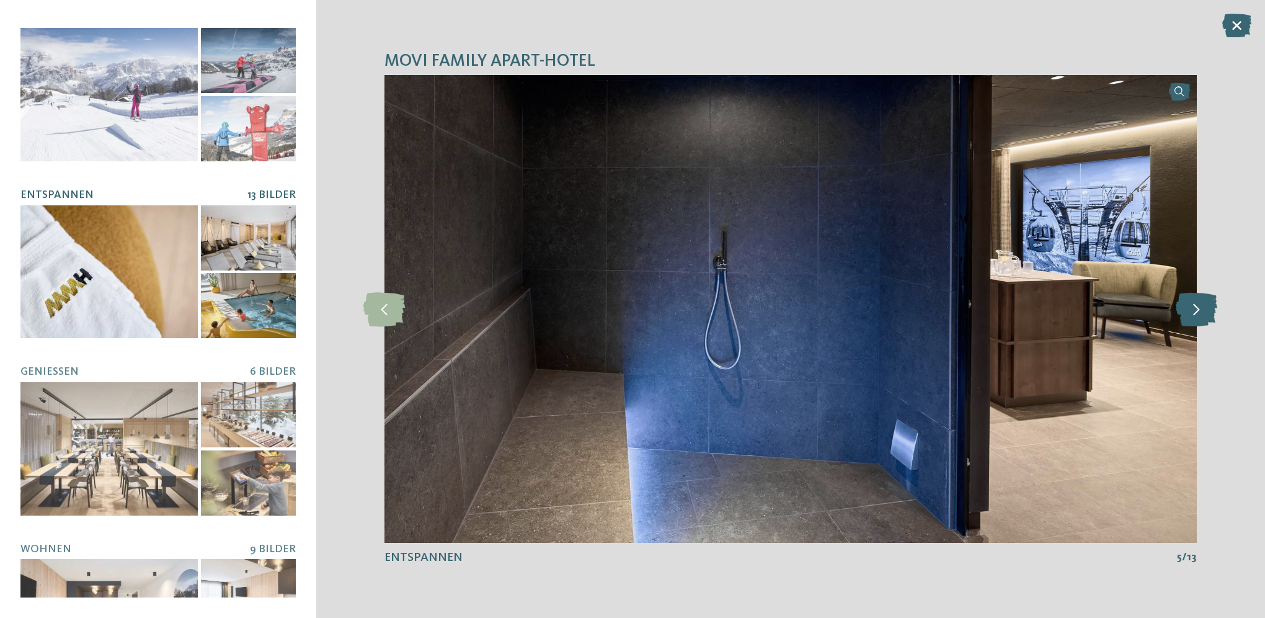
click at [1191, 316] on icon at bounding box center [1197, 308] width 42 height 34
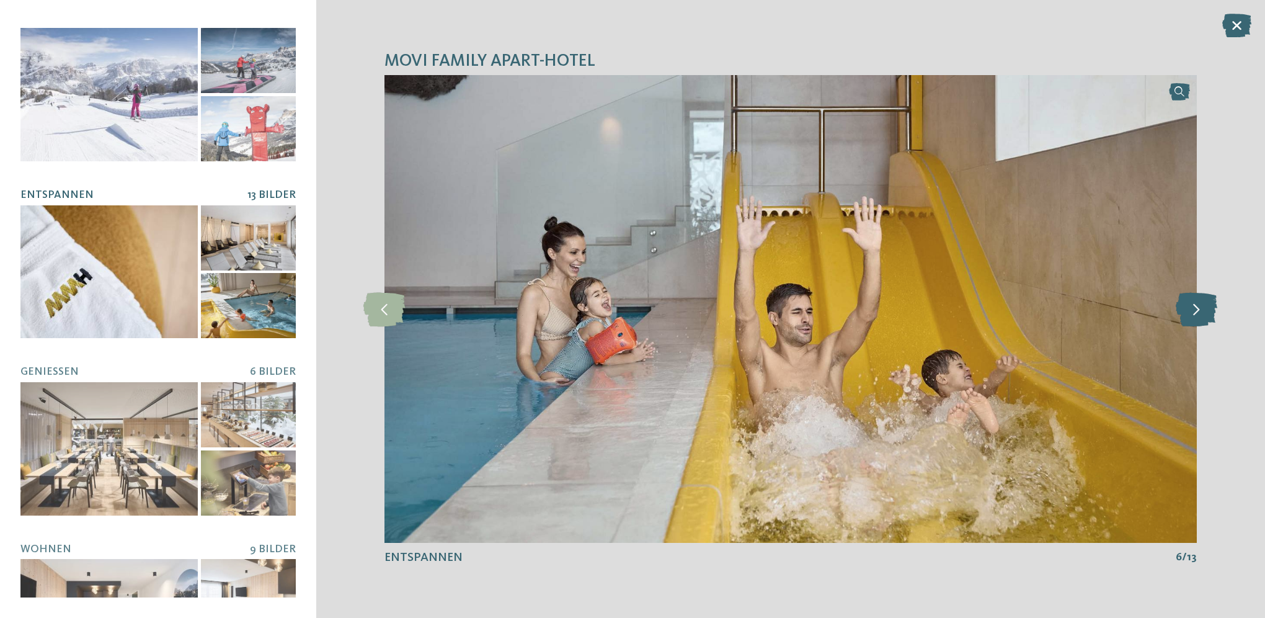
click at [1191, 316] on icon at bounding box center [1197, 308] width 42 height 34
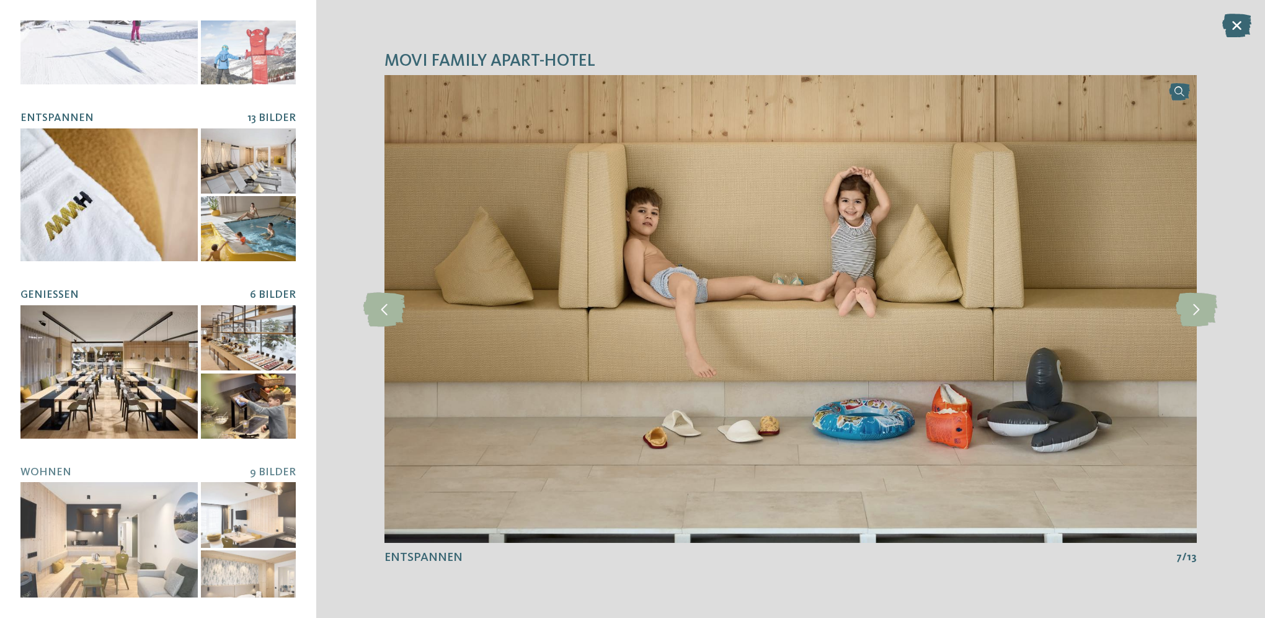
scroll to position [265, 0]
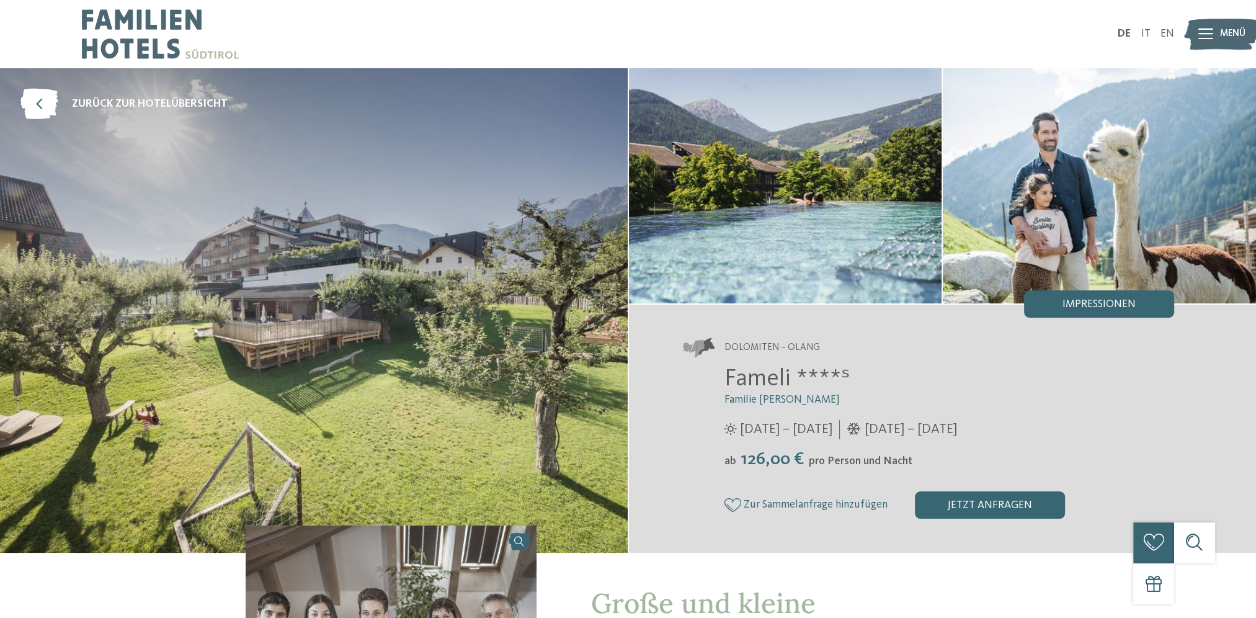
click at [1101, 300] on span "Impressionen" at bounding box center [1098, 304] width 73 height 11
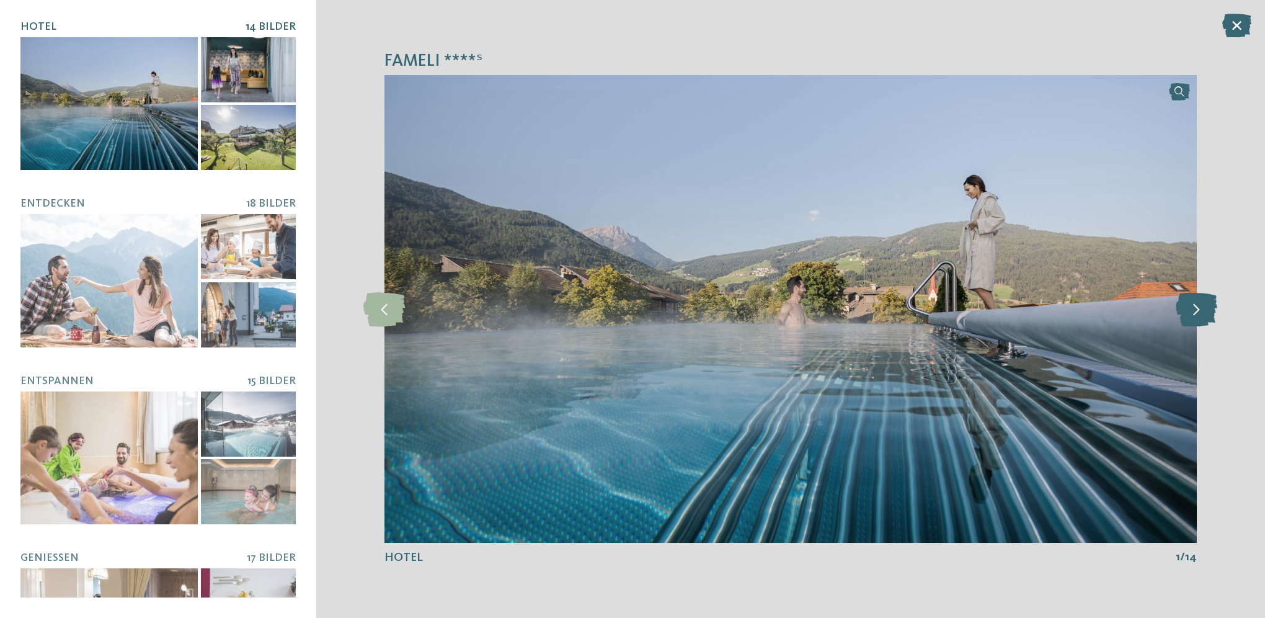
click at [1193, 314] on icon at bounding box center [1197, 308] width 42 height 34
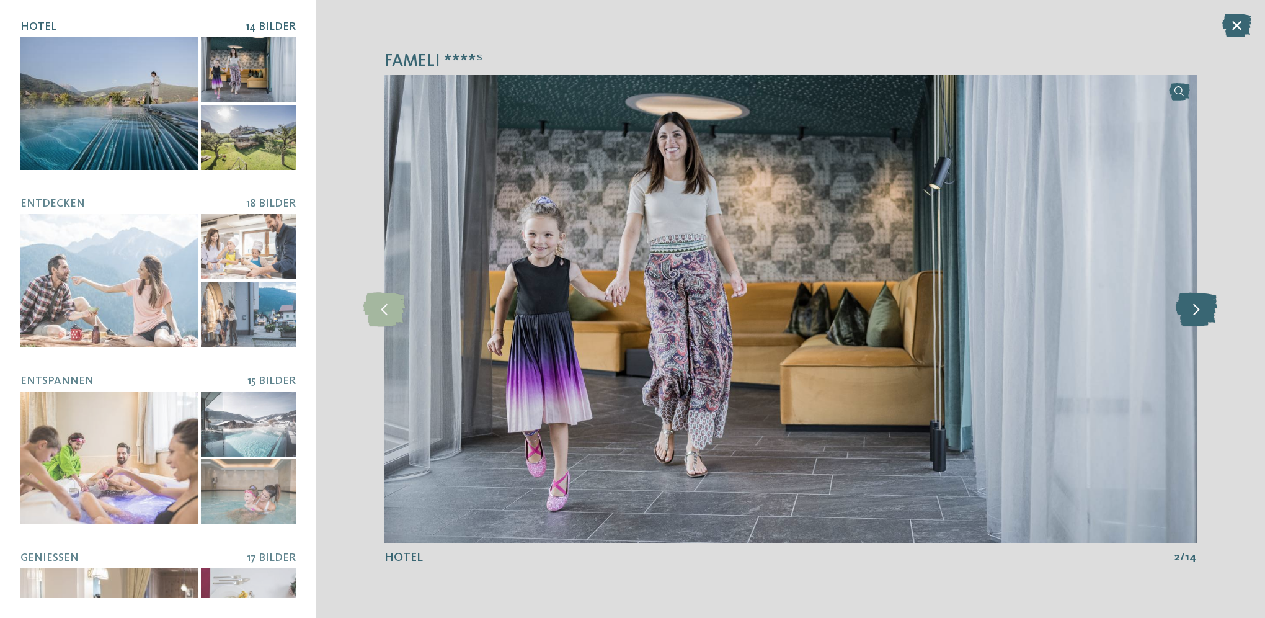
click at [1189, 305] on icon at bounding box center [1197, 308] width 42 height 34
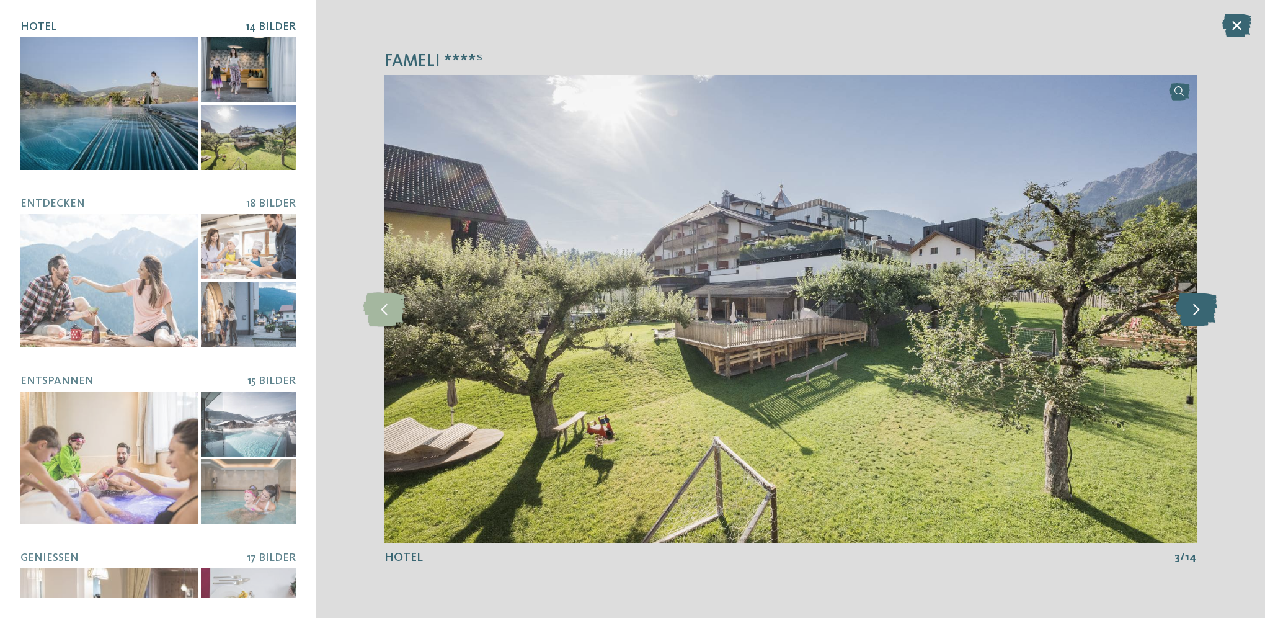
click at [1189, 305] on icon at bounding box center [1197, 308] width 42 height 34
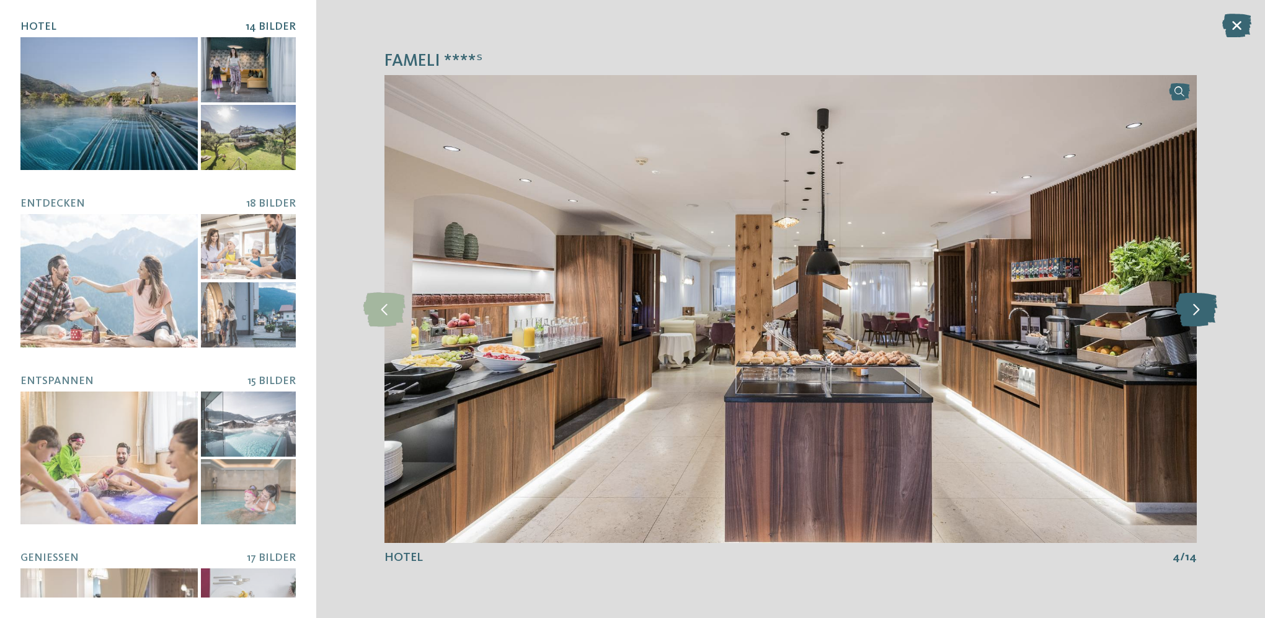
click at [1189, 305] on icon at bounding box center [1197, 308] width 42 height 34
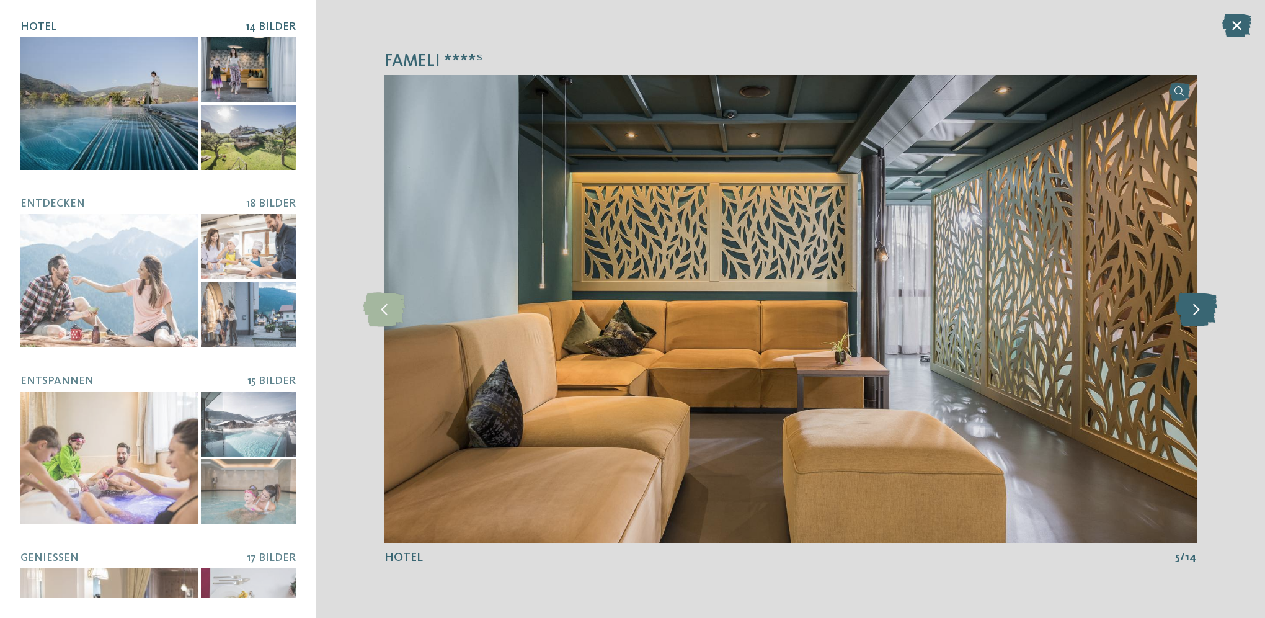
click at [1189, 305] on icon at bounding box center [1197, 308] width 42 height 34
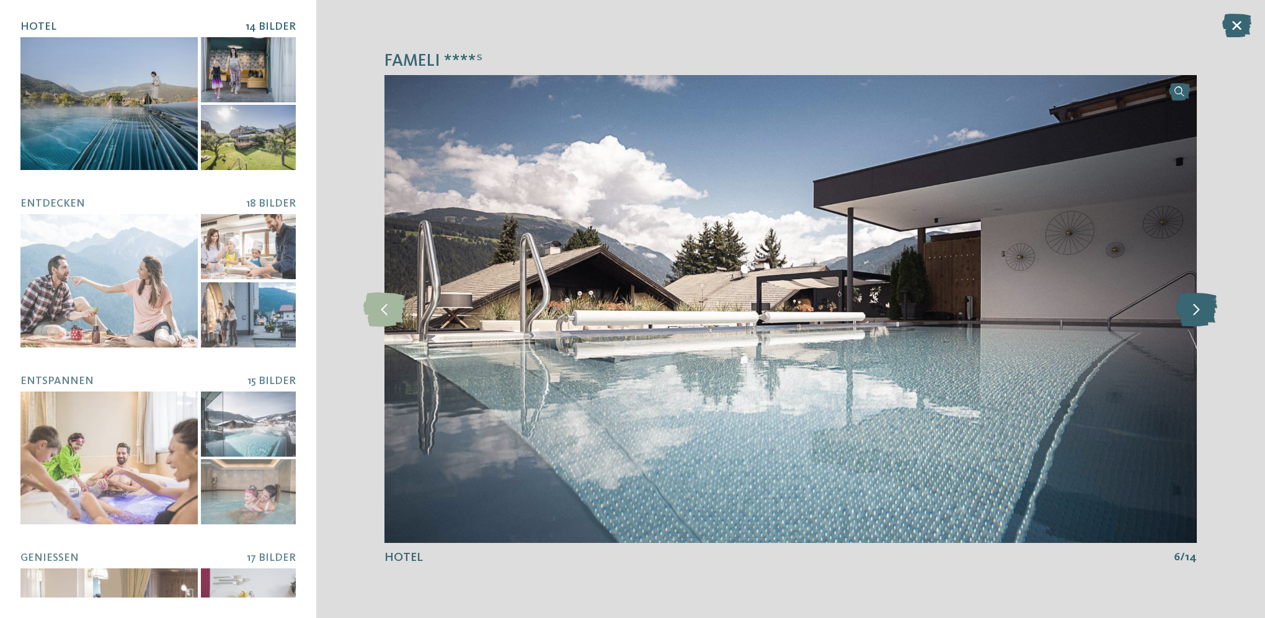
click at [1189, 305] on icon at bounding box center [1197, 308] width 42 height 34
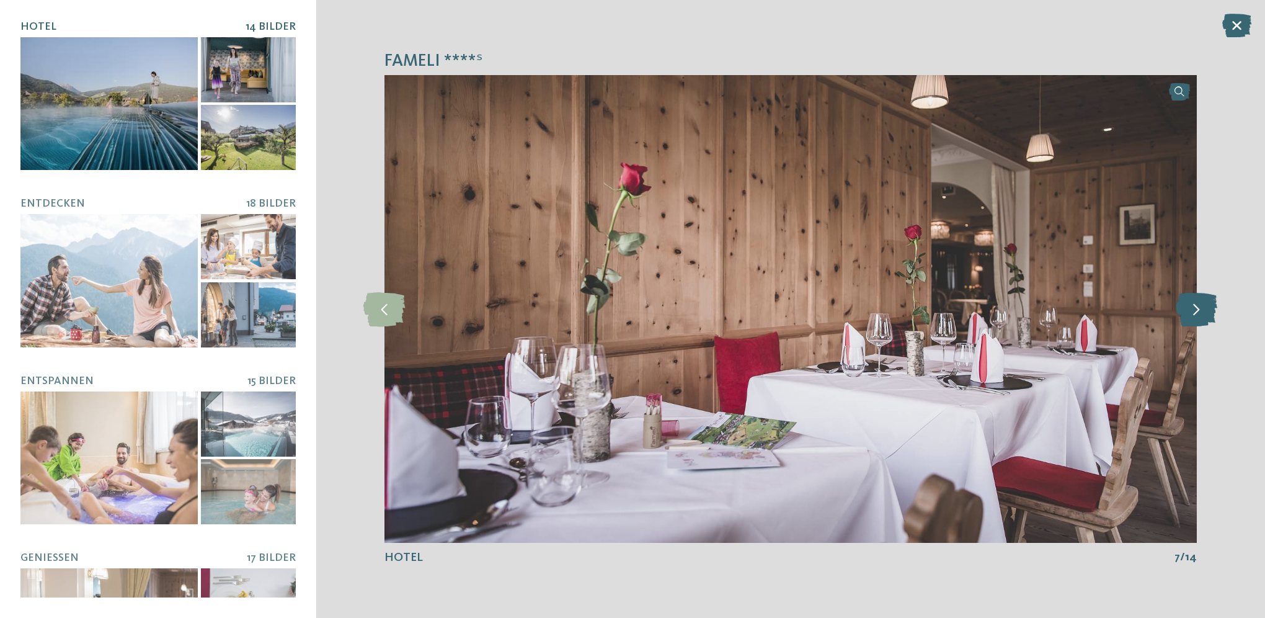
click at [1189, 305] on icon at bounding box center [1197, 308] width 42 height 34
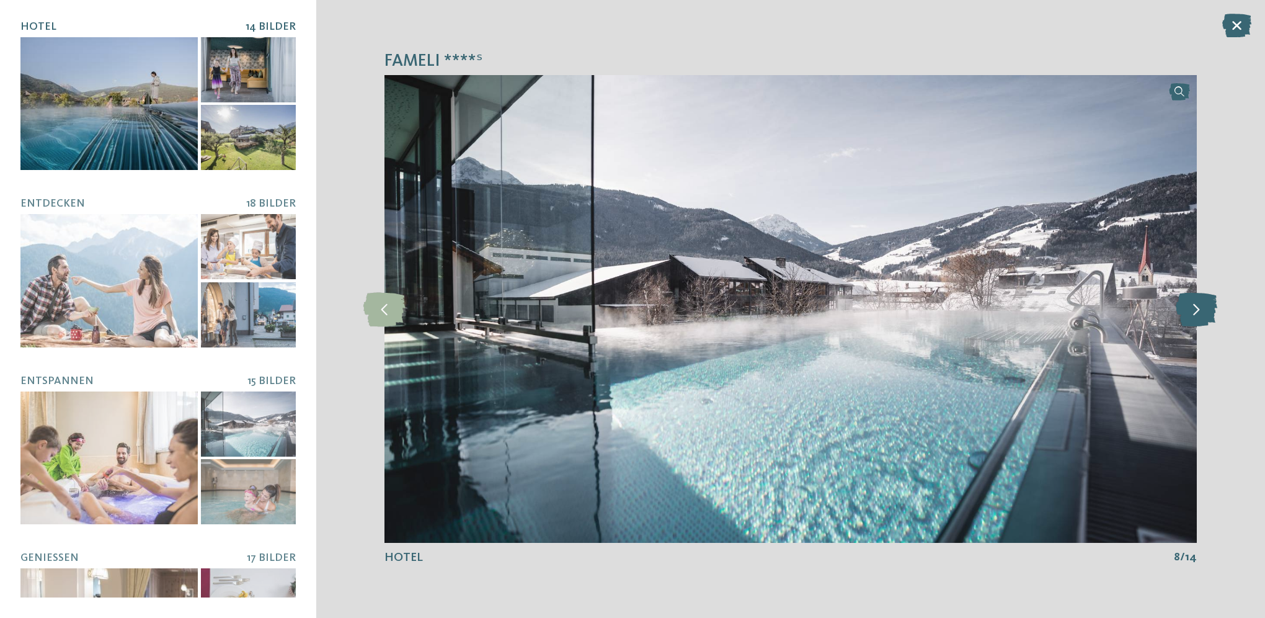
click at [1189, 305] on icon at bounding box center [1197, 308] width 42 height 34
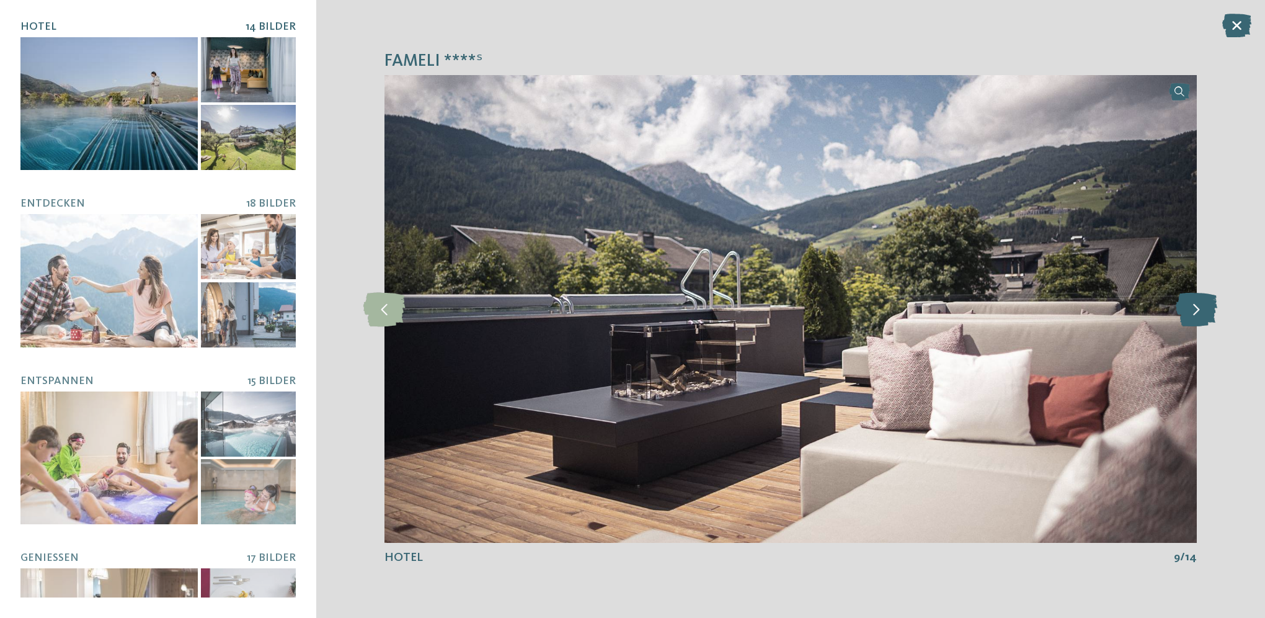
click at [1189, 305] on icon at bounding box center [1197, 308] width 42 height 34
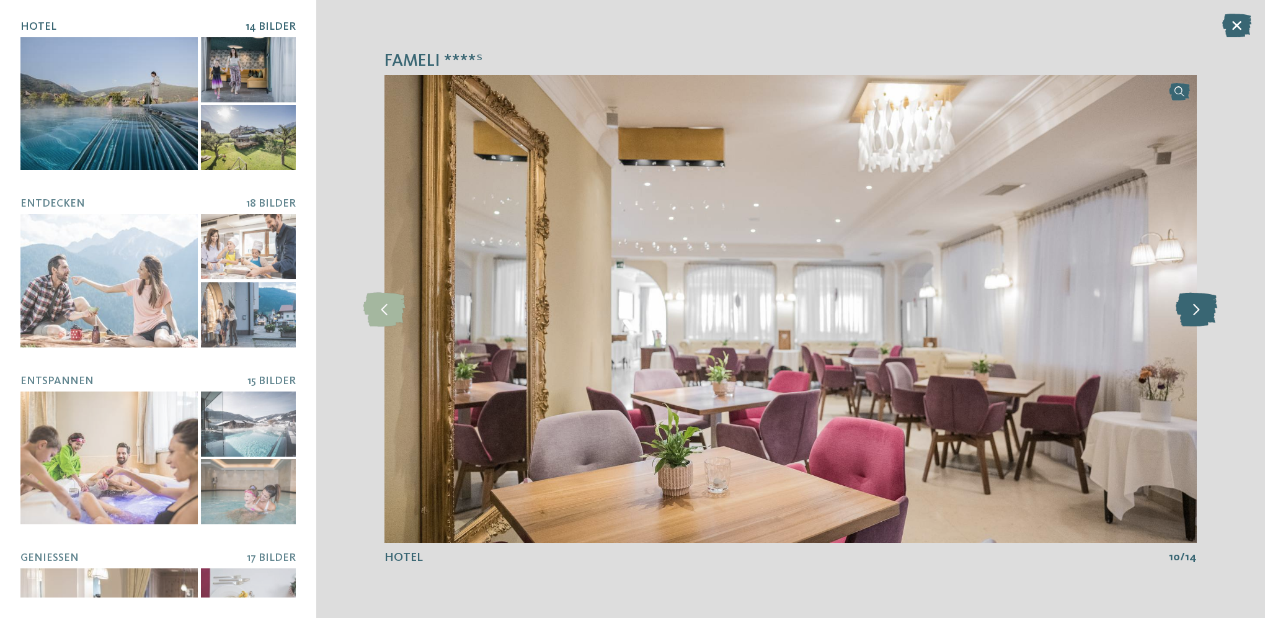
click at [1189, 305] on icon at bounding box center [1197, 308] width 42 height 34
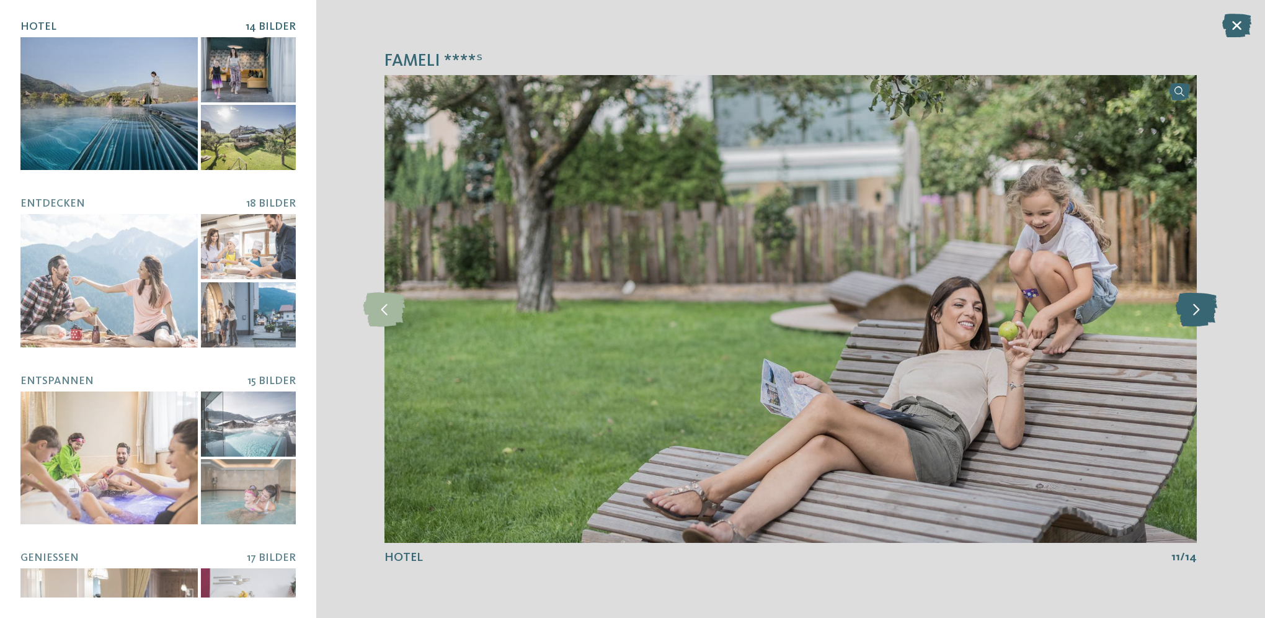
click at [1189, 305] on icon at bounding box center [1197, 308] width 42 height 34
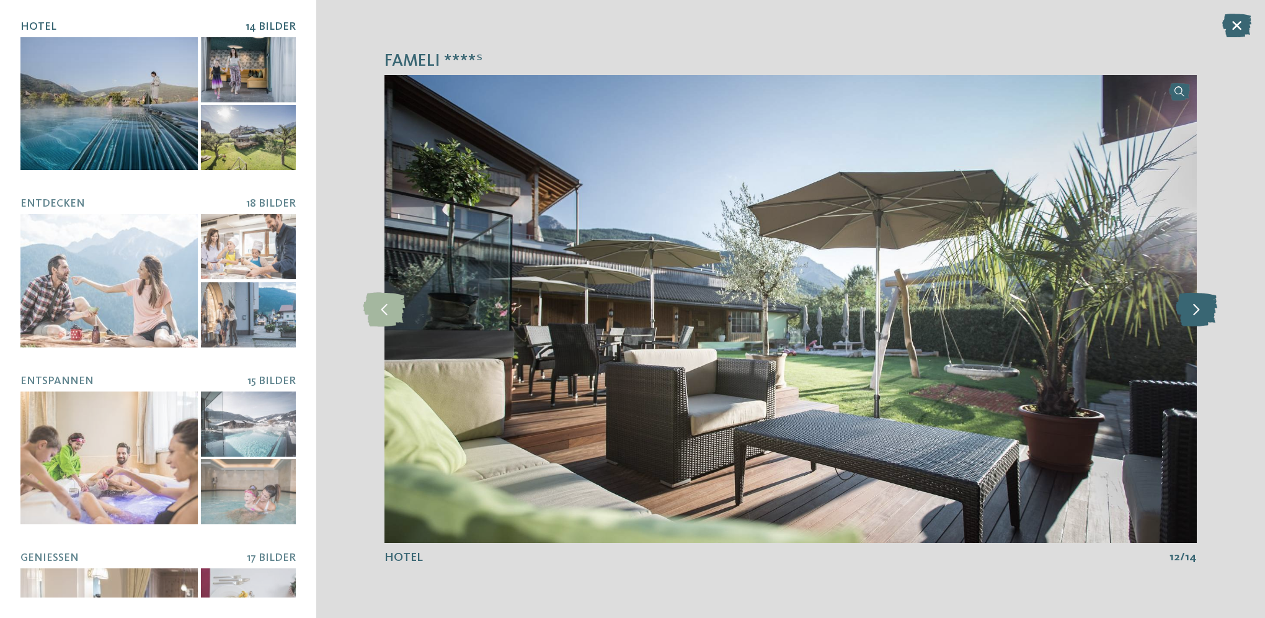
click at [1189, 305] on icon at bounding box center [1197, 308] width 42 height 34
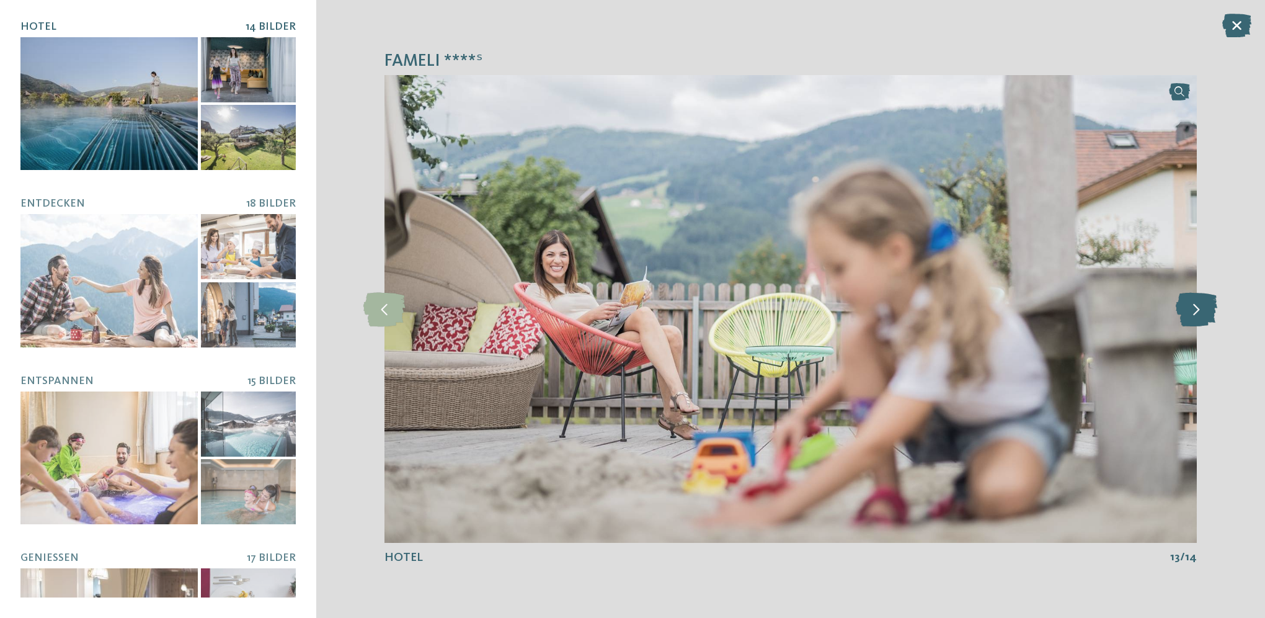
click at [1189, 305] on icon at bounding box center [1197, 308] width 42 height 34
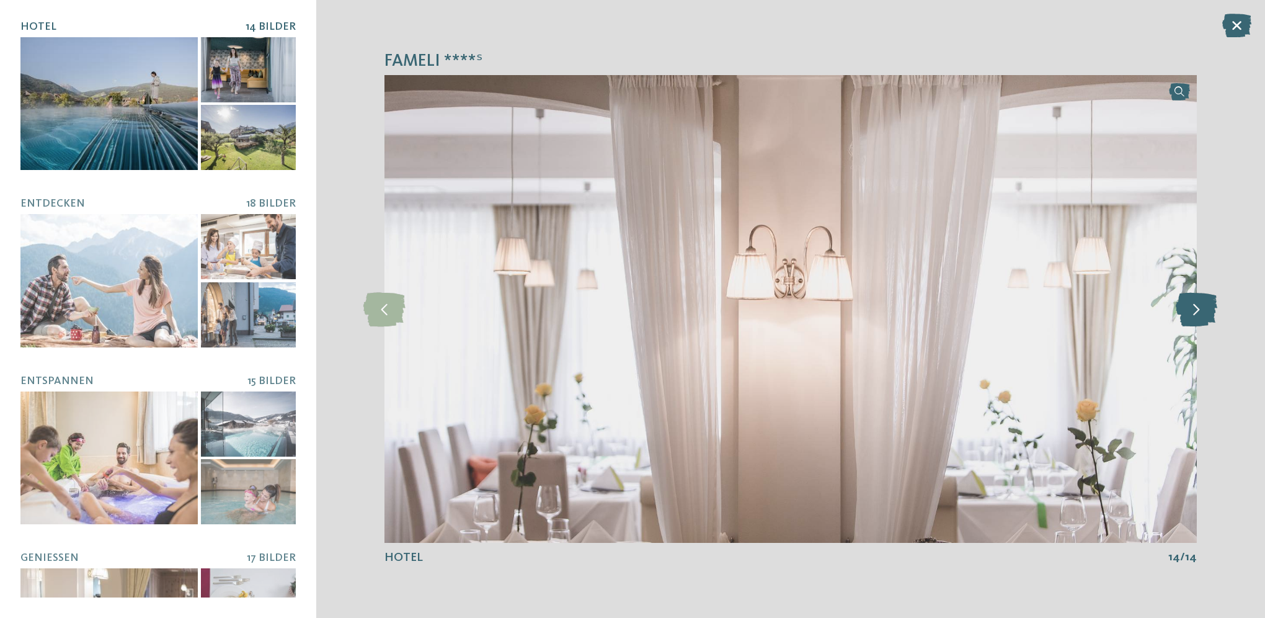
click at [1189, 305] on icon at bounding box center [1197, 308] width 42 height 34
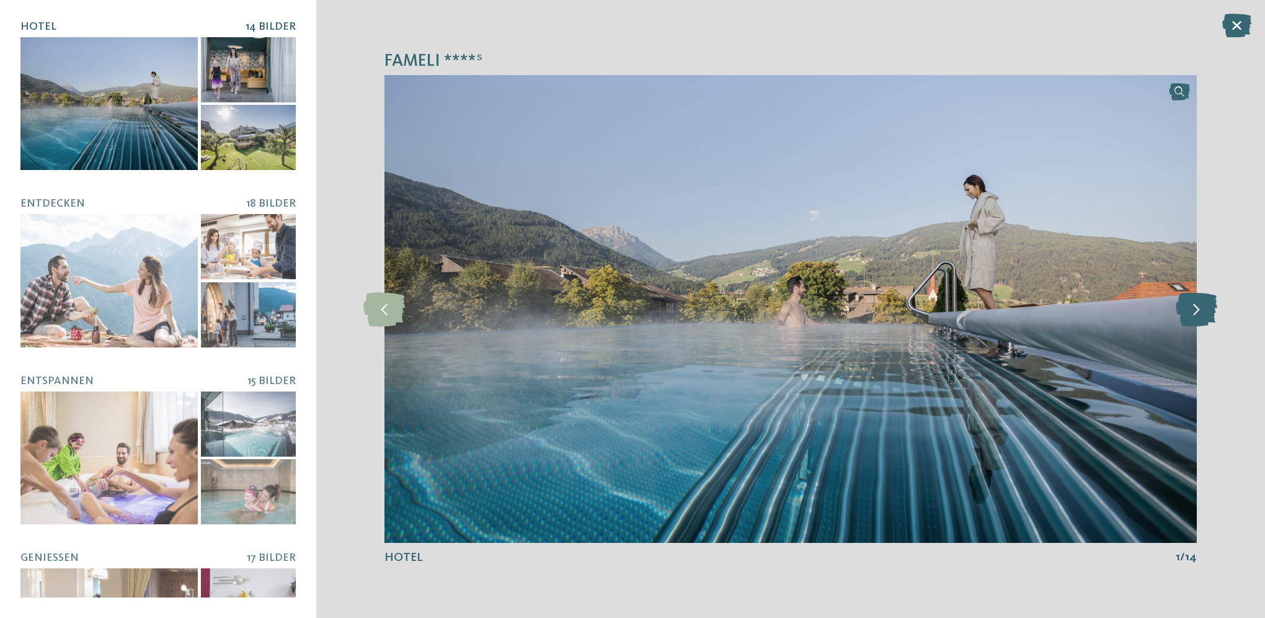
click at [1189, 305] on icon at bounding box center [1197, 308] width 42 height 34
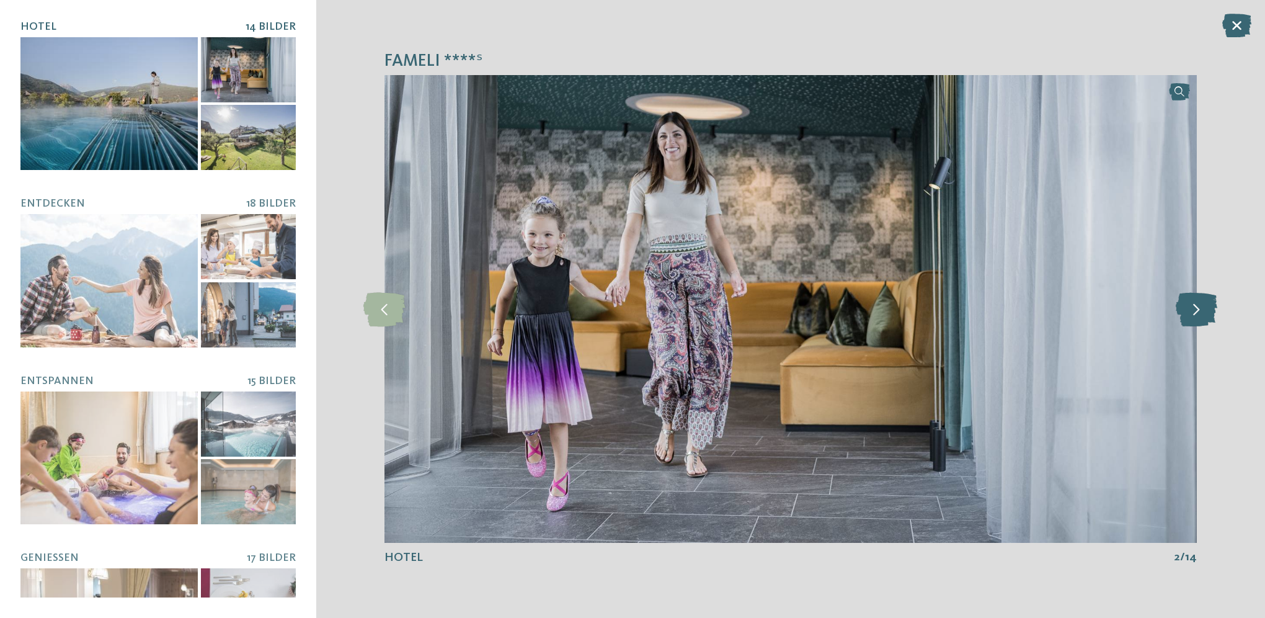
click at [1189, 305] on icon at bounding box center [1197, 308] width 42 height 34
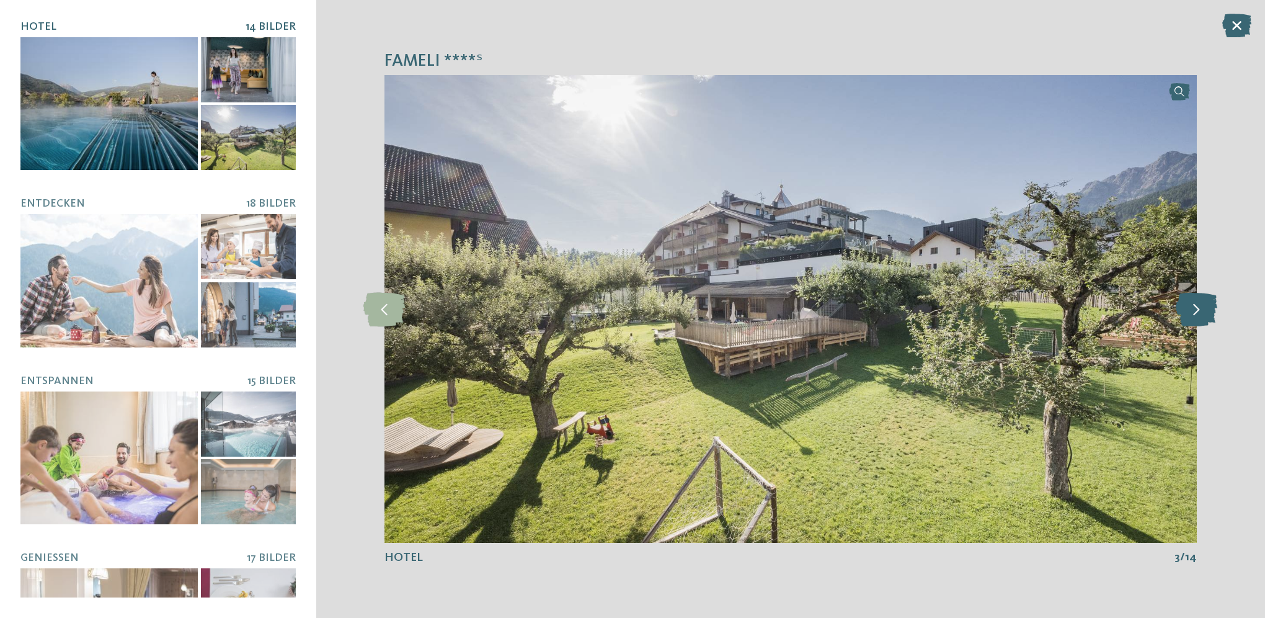
click at [1189, 305] on icon at bounding box center [1197, 308] width 42 height 34
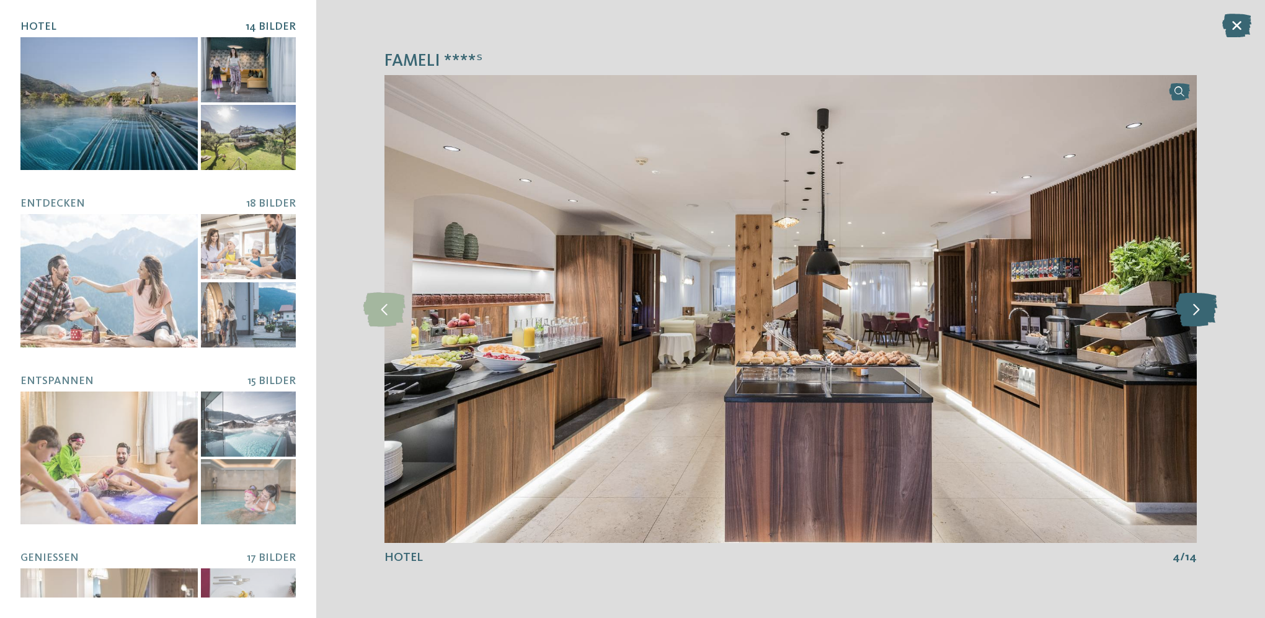
click at [1189, 305] on icon at bounding box center [1197, 308] width 42 height 34
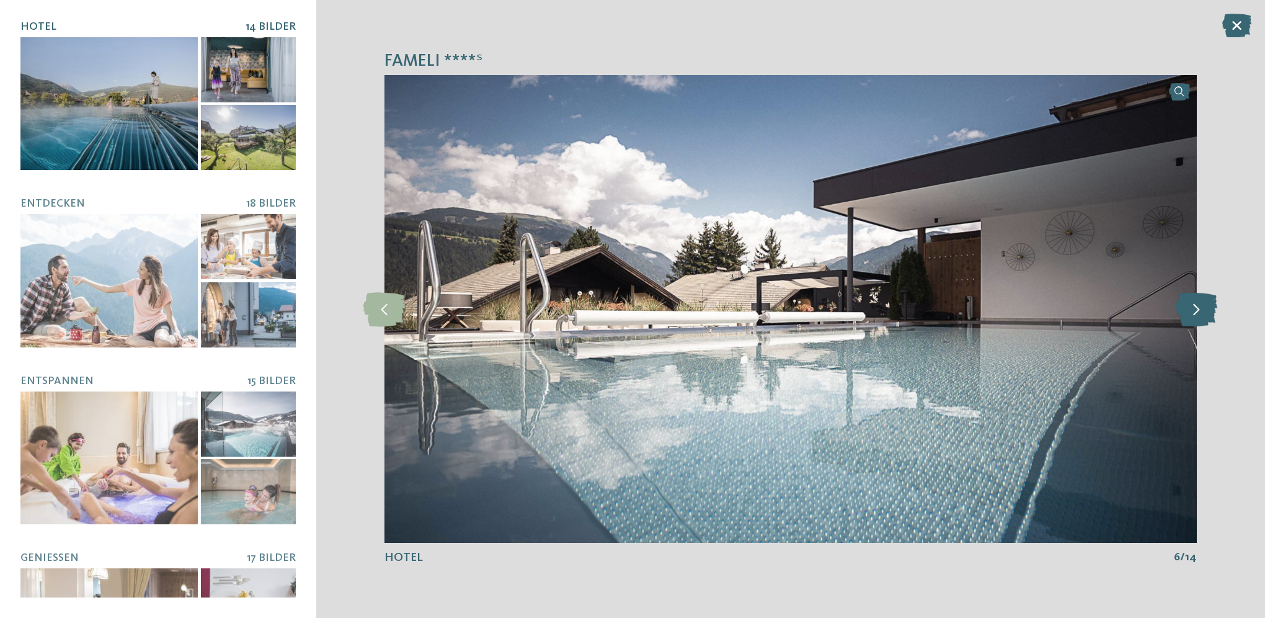
click at [1189, 305] on icon at bounding box center [1197, 308] width 42 height 34
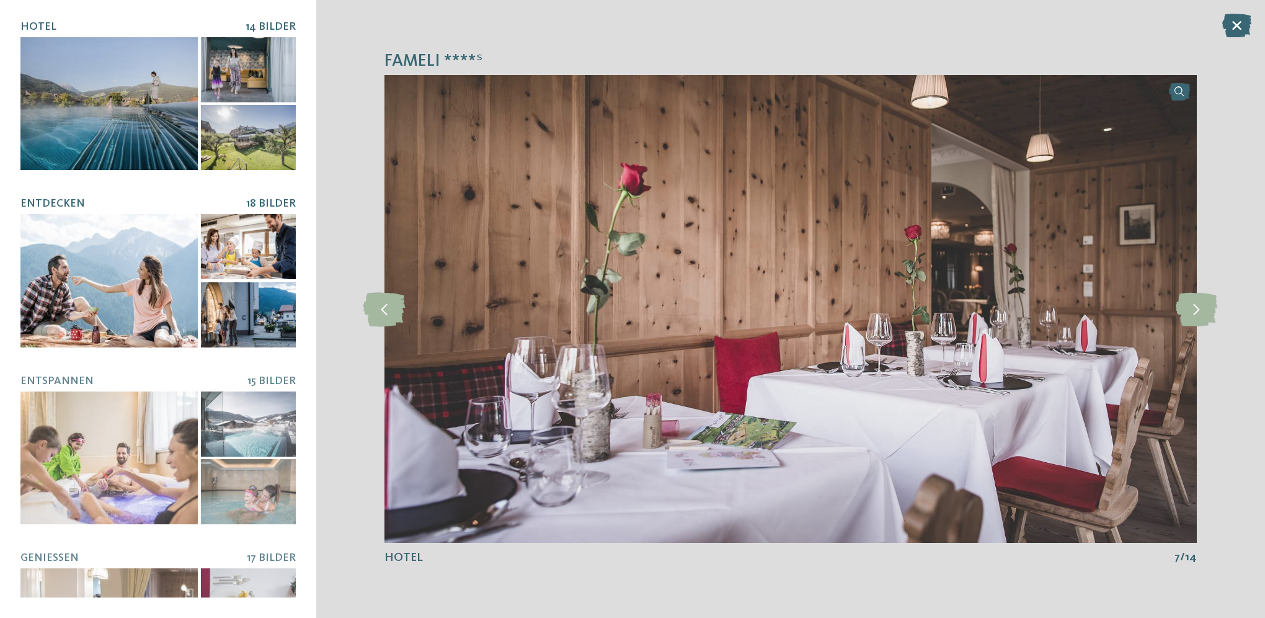
click at [94, 253] on div at bounding box center [108, 280] width 177 height 133
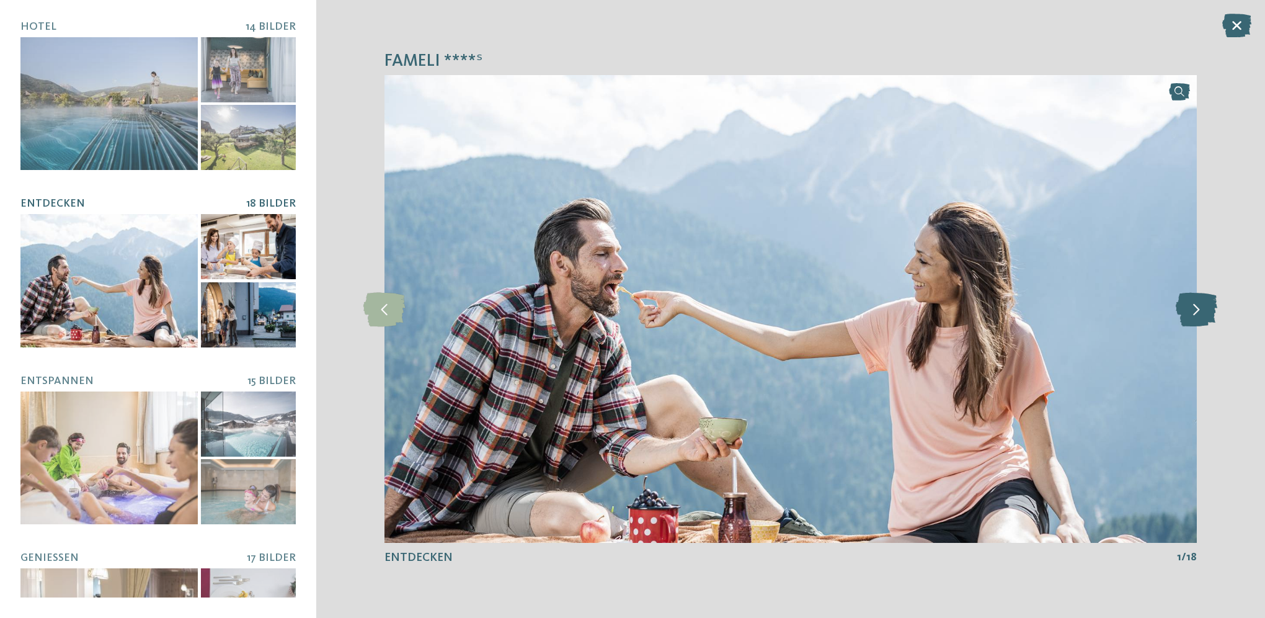
click at [1209, 310] on icon at bounding box center [1197, 308] width 42 height 34
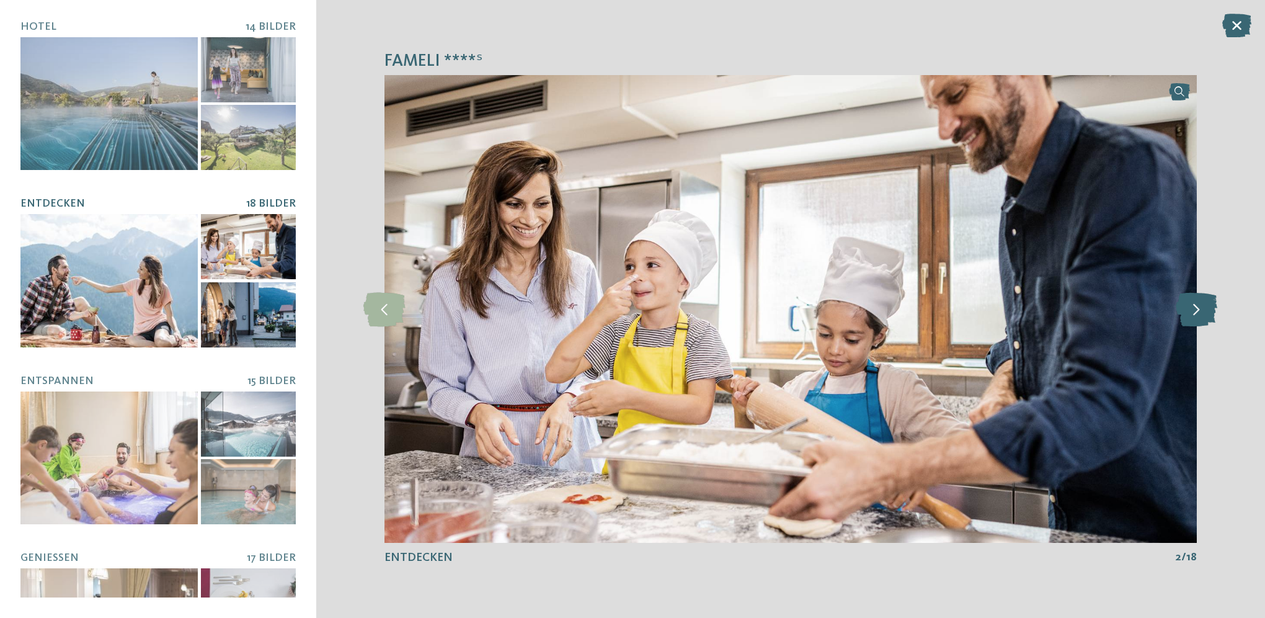
click at [1207, 308] on icon at bounding box center [1197, 308] width 42 height 34
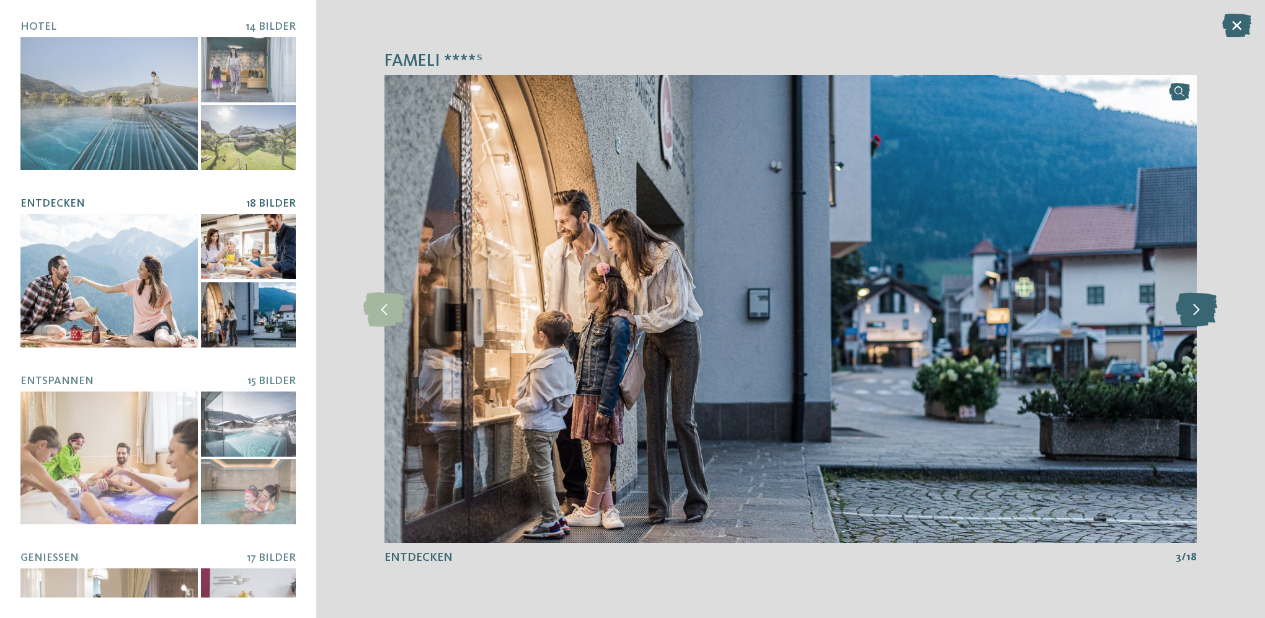
click at [1207, 308] on icon at bounding box center [1197, 308] width 42 height 34
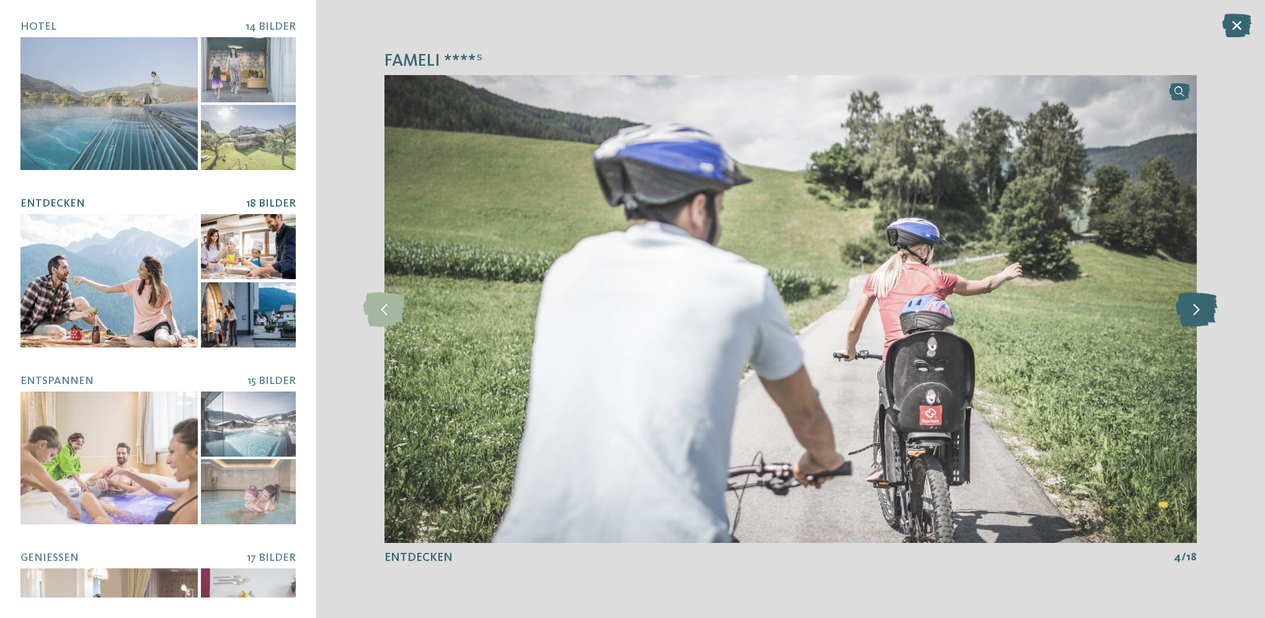
click at [1207, 308] on icon at bounding box center [1197, 308] width 42 height 34
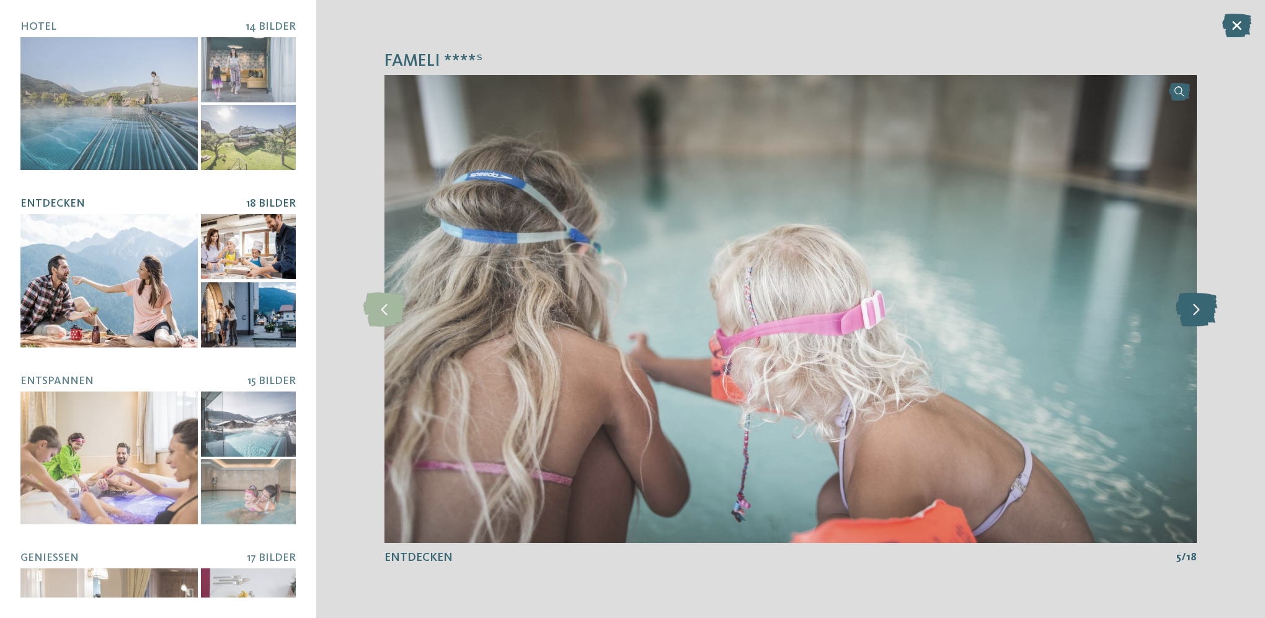
click at [1202, 309] on icon at bounding box center [1197, 308] width 42 height 34
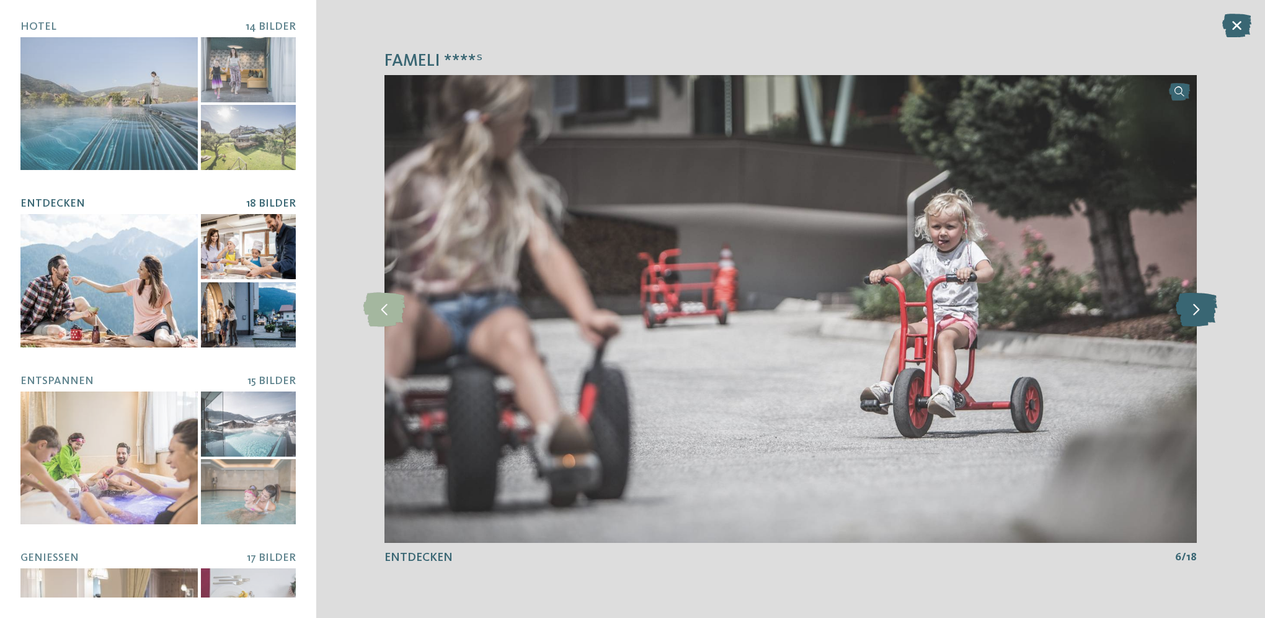
click at [1188, 309] on icon at bounding box center [1197, 308] width 42 height 34
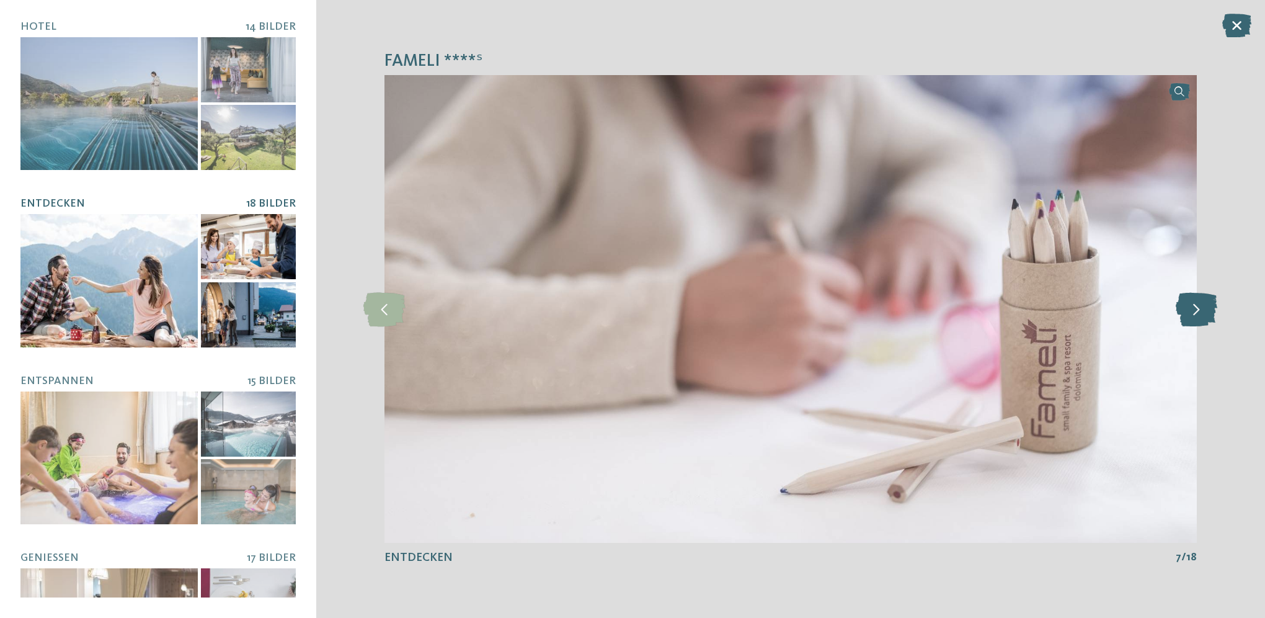
click at [1202, 315] on icon at bounding box center [1197, 308] width 42 height 34
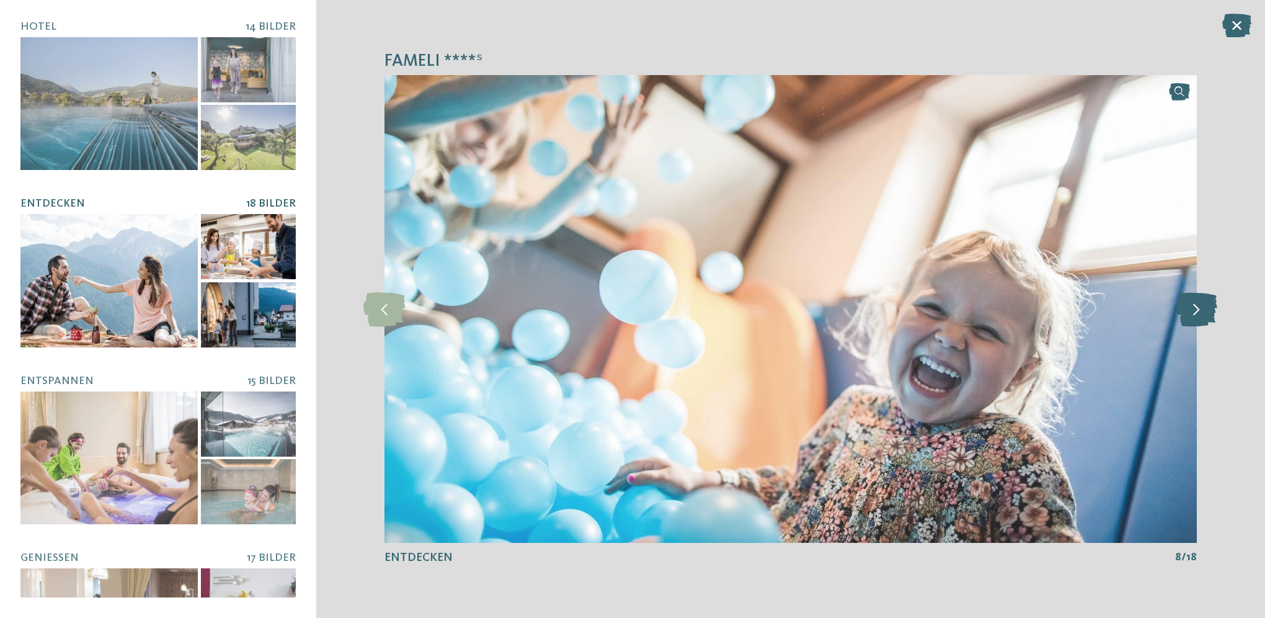
click at [1202, 315] on icon at bounding box center [1197, 308] width 42 height 34
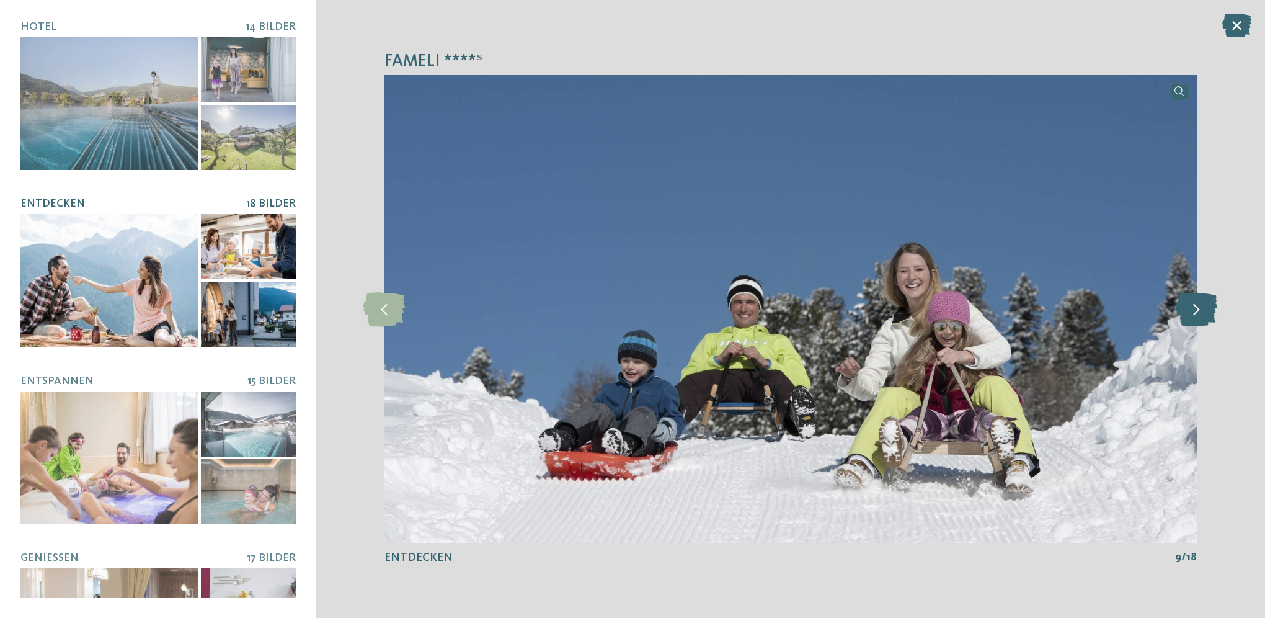
click at [1202, 315] on icon at bounding box center [1197, 308] width 42 height 34
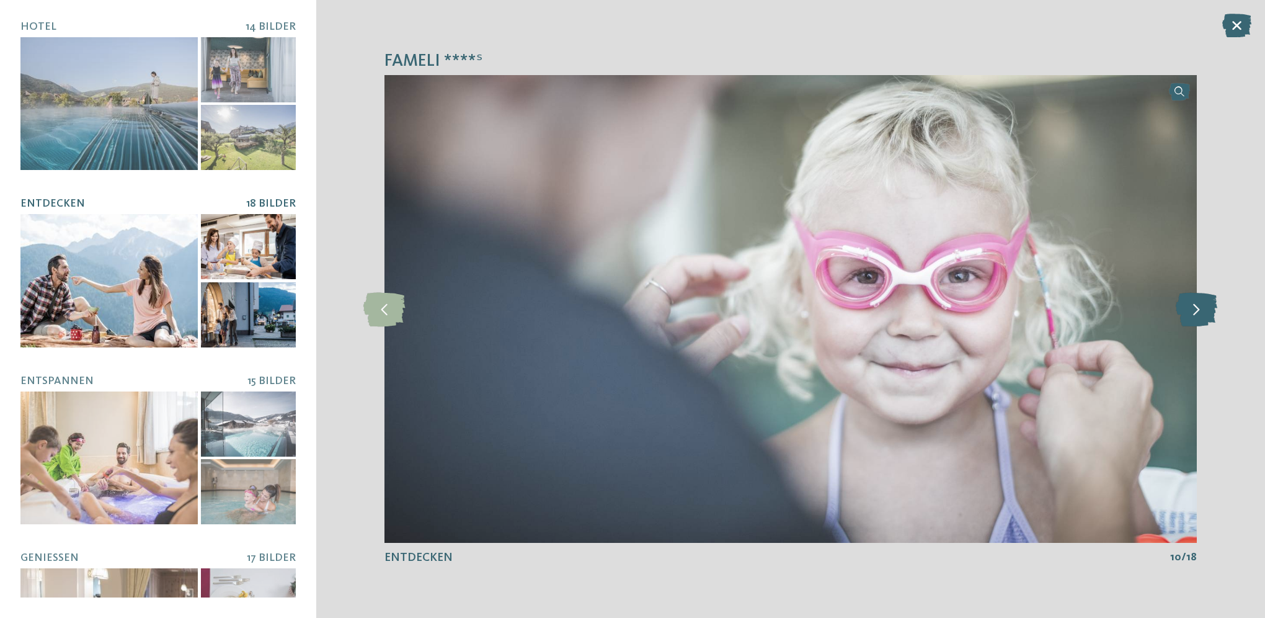
click at [1202, 315] on icon at bounding box center [1197, 308] width 42 height 34
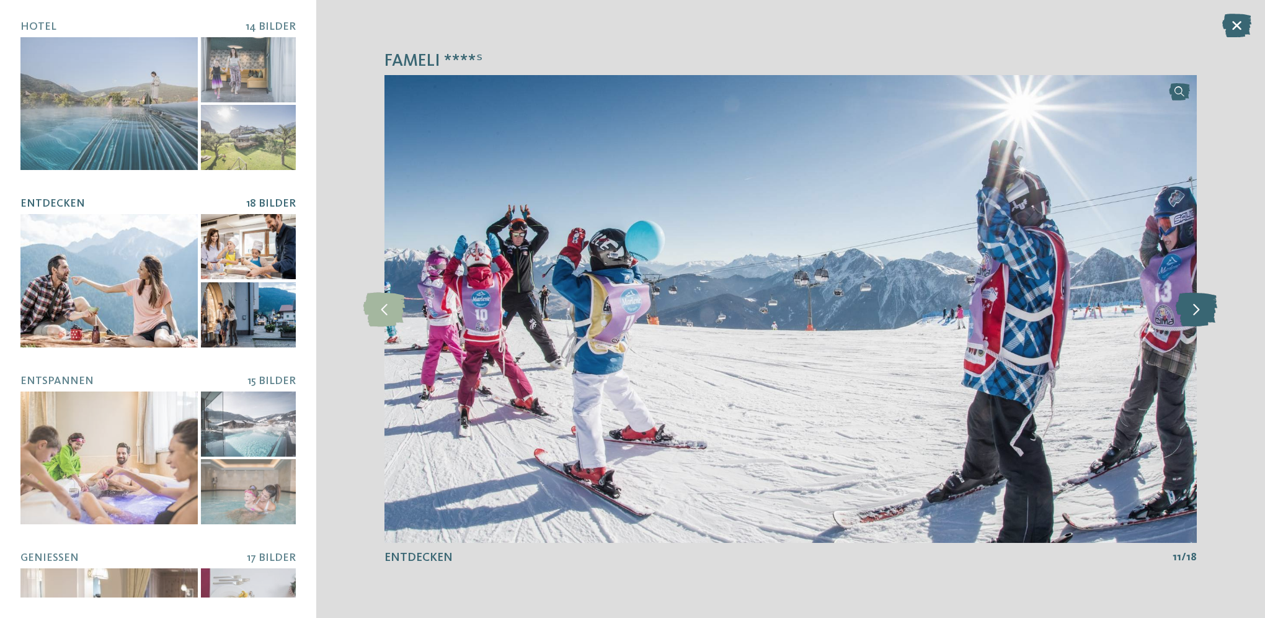
click at [1202, 315] on icon at bounding box center [1197, 308] width 42 height 34
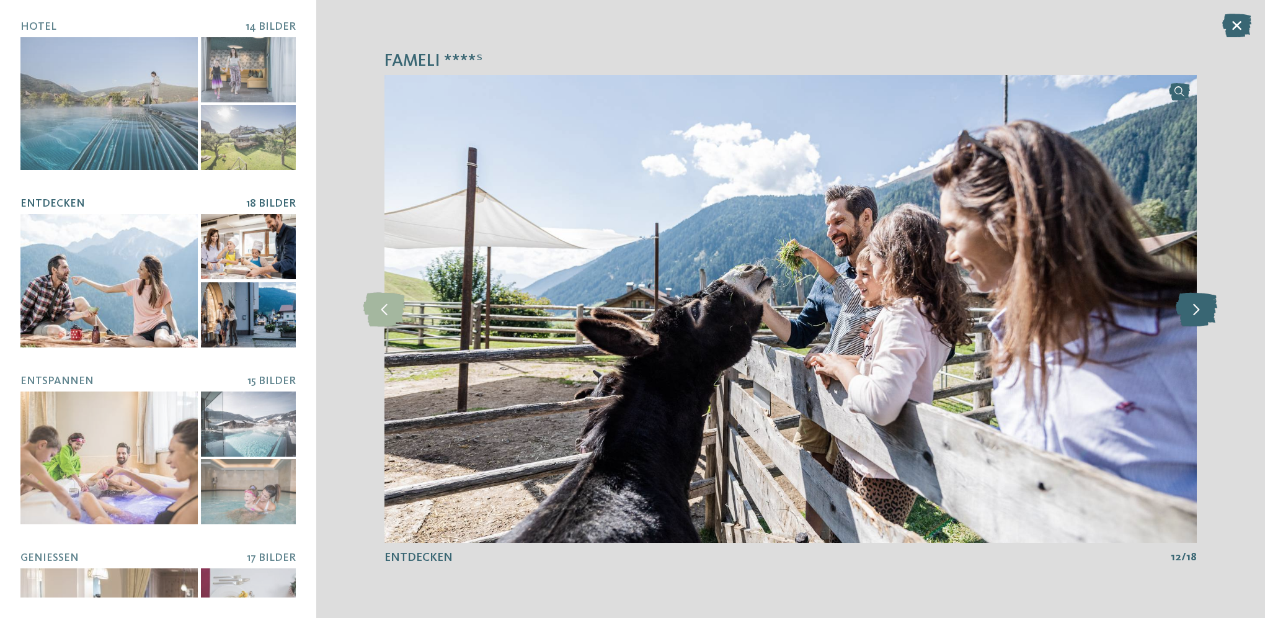
click at [1202, 315] on icon at bounding box center [1197, 308] width 42 height 34
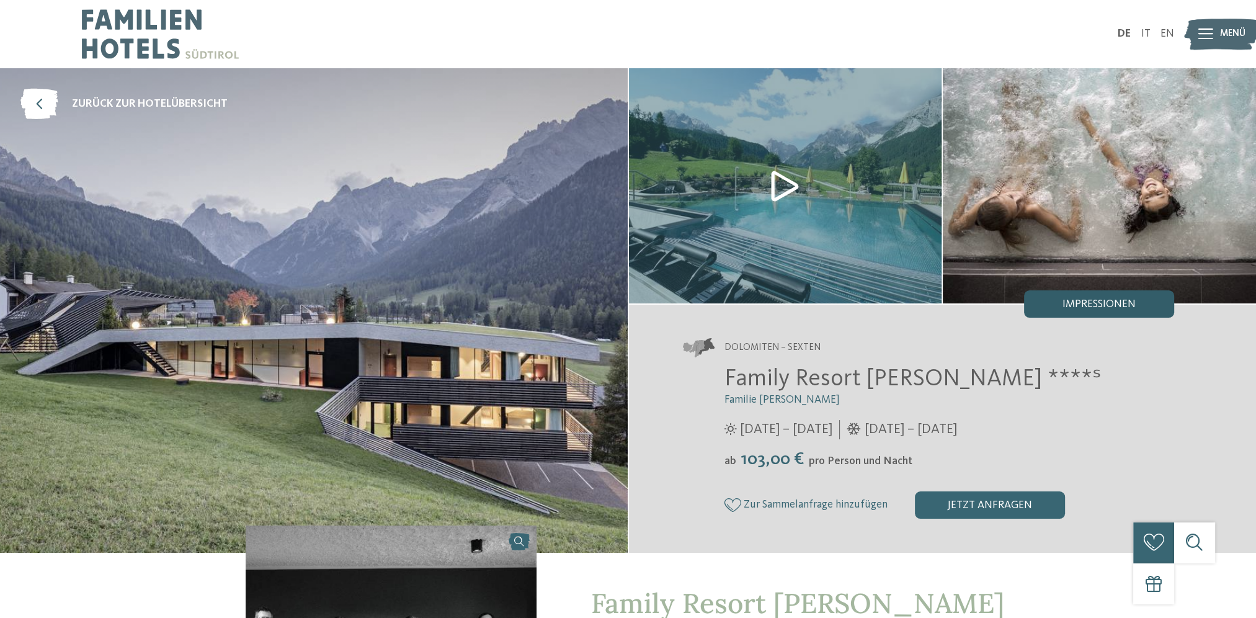
click at [1100, 304] on span "Impressionen" at bounding box center [1098, 304] width 73 height 11
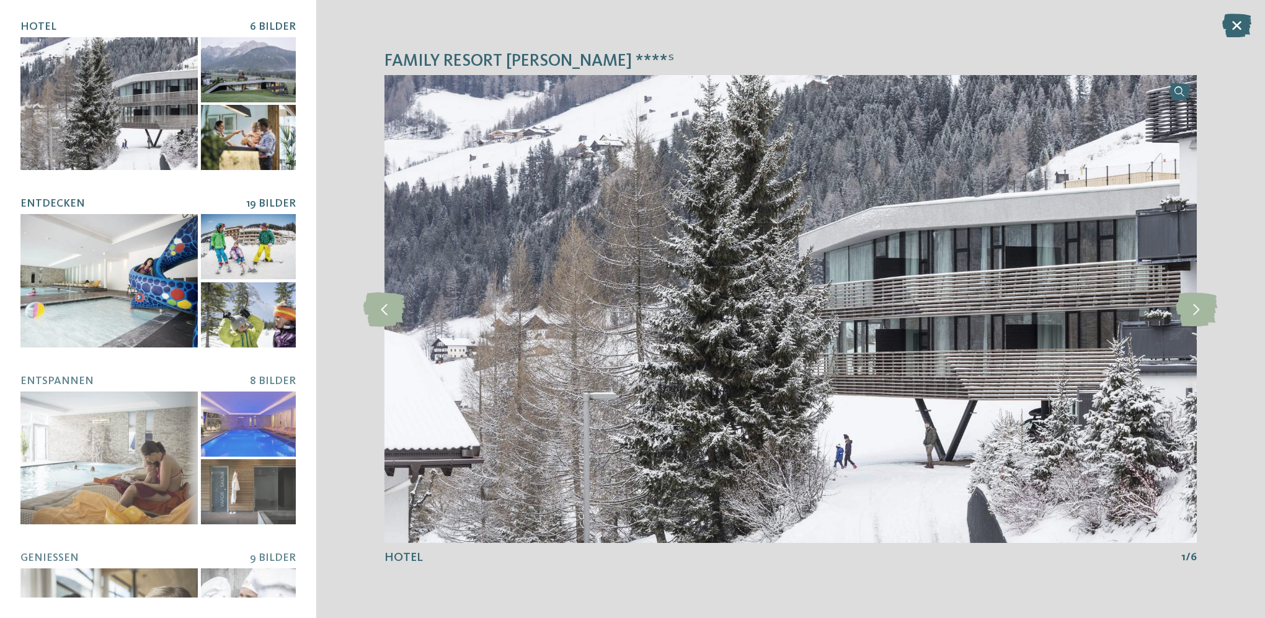
click at [160, 318] on div at bounding box center [108, 280] width 177 height 133
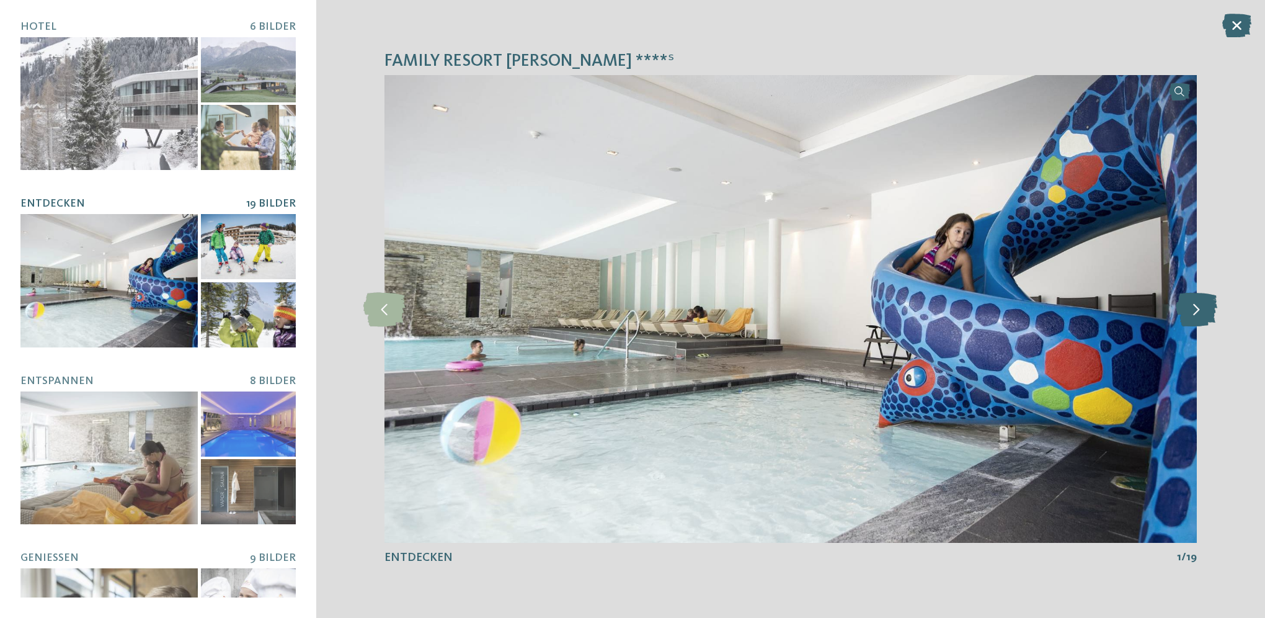
click at [1204, 320] on icon at bounding box center [1197, 308] width 42 height 34
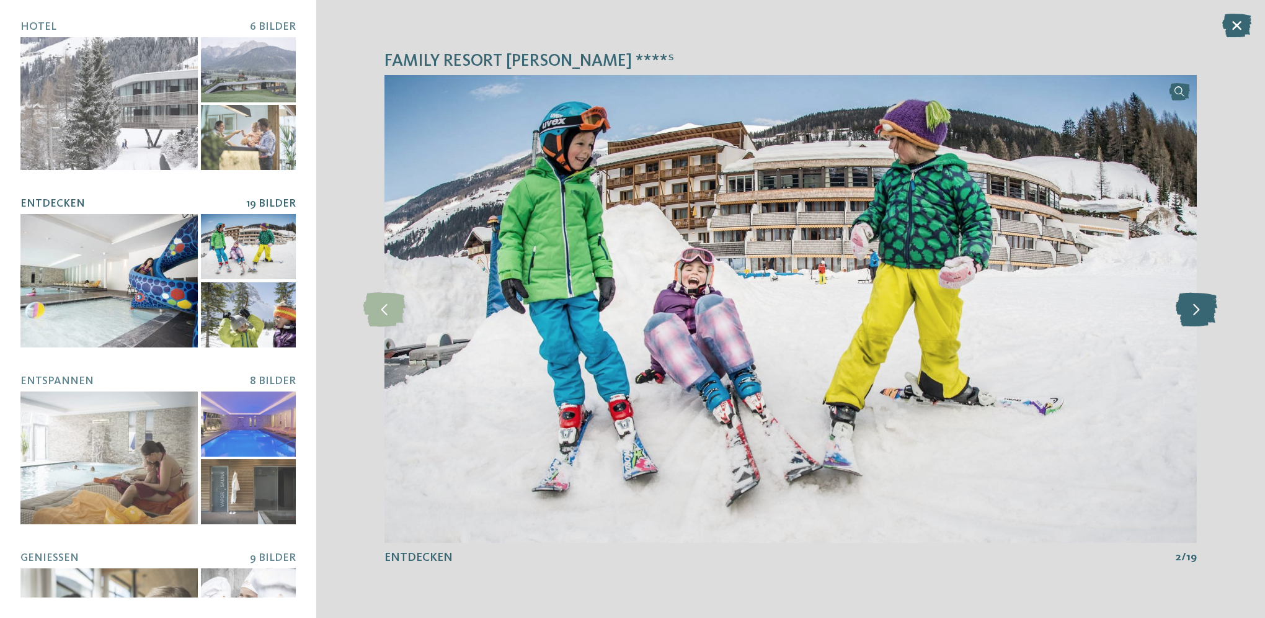
click at [1204, 320] on icon at bounding box center [1197, 308] width 42 height 34
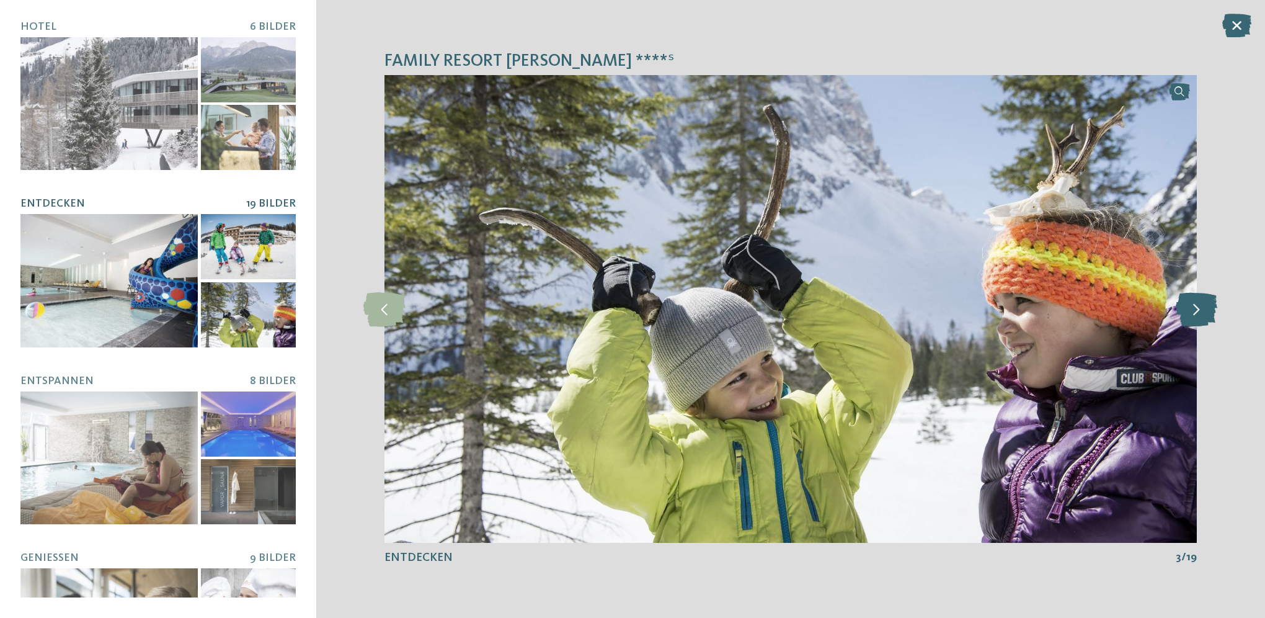
click at [1204, 320] on icon at bounding box center [1197, 308] width 42 height 34
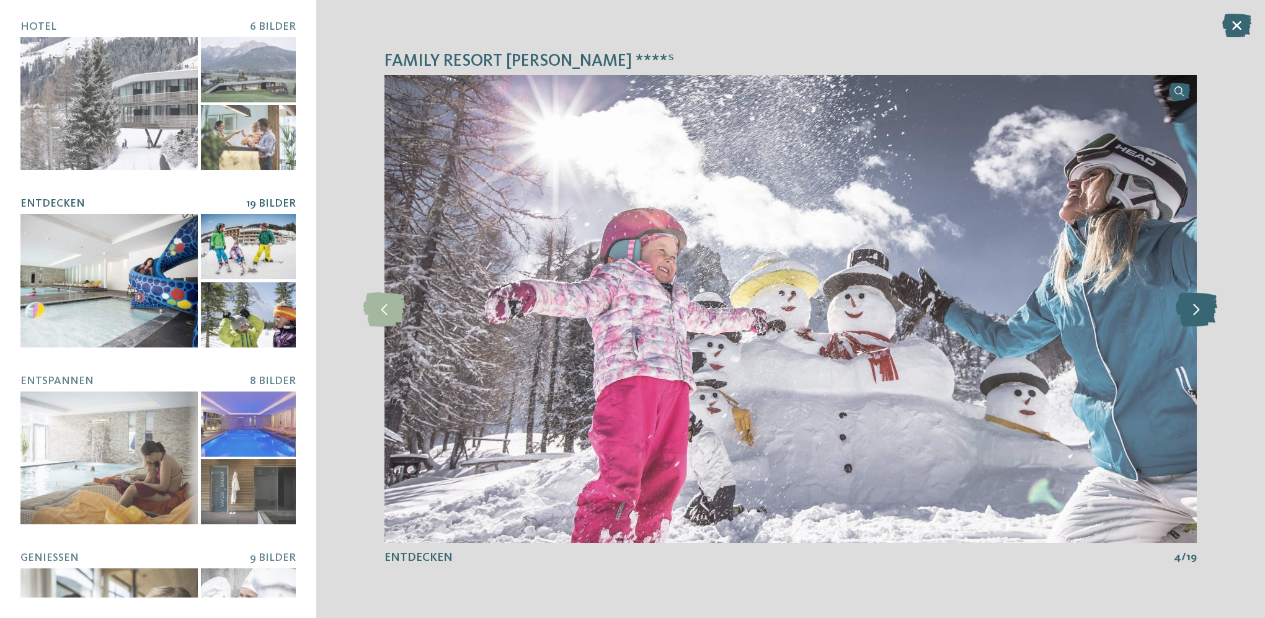
click at [1204, 320] on icon at bounding box center [1197, 308] width 42 height 34
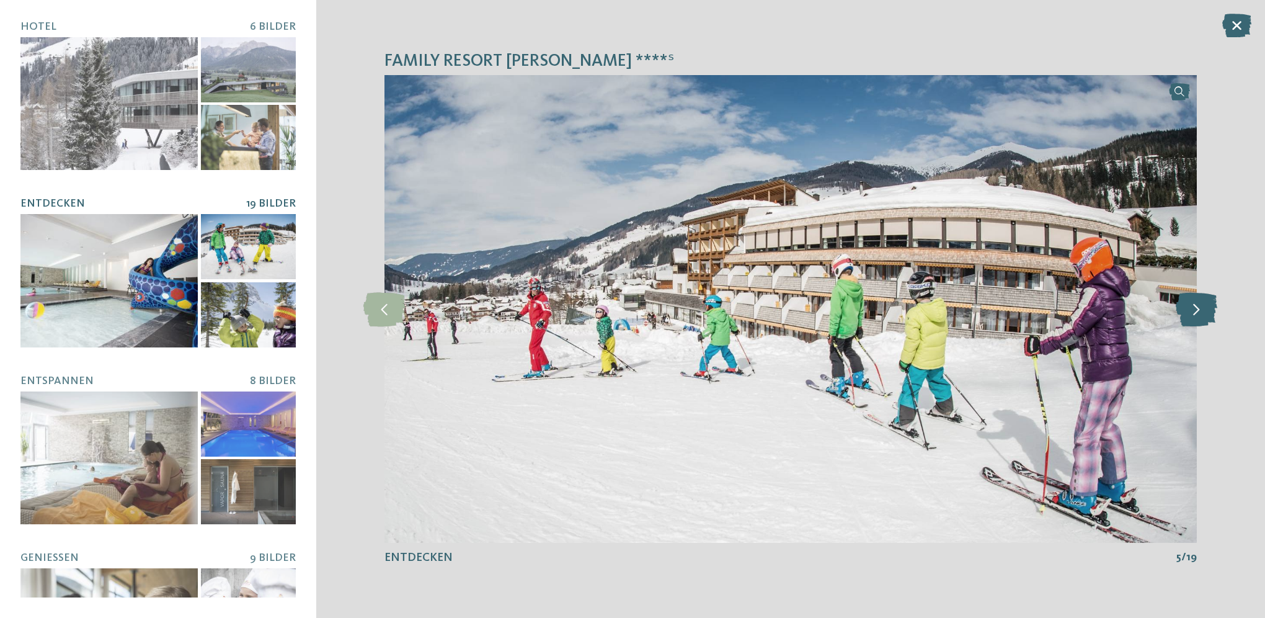
click at [1204, 319] on icon at bounding box center [1197, 308] width 42 height 34
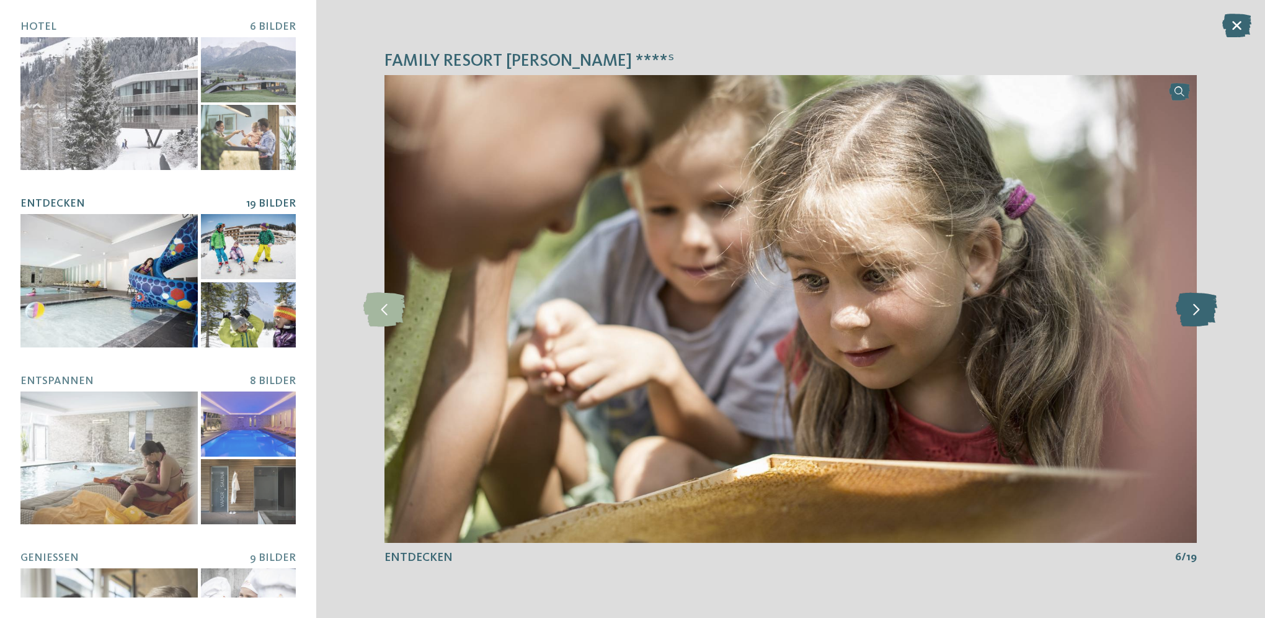
click at [1204, 319] on icon at bounding box center [1197, 308] width 42 height 34
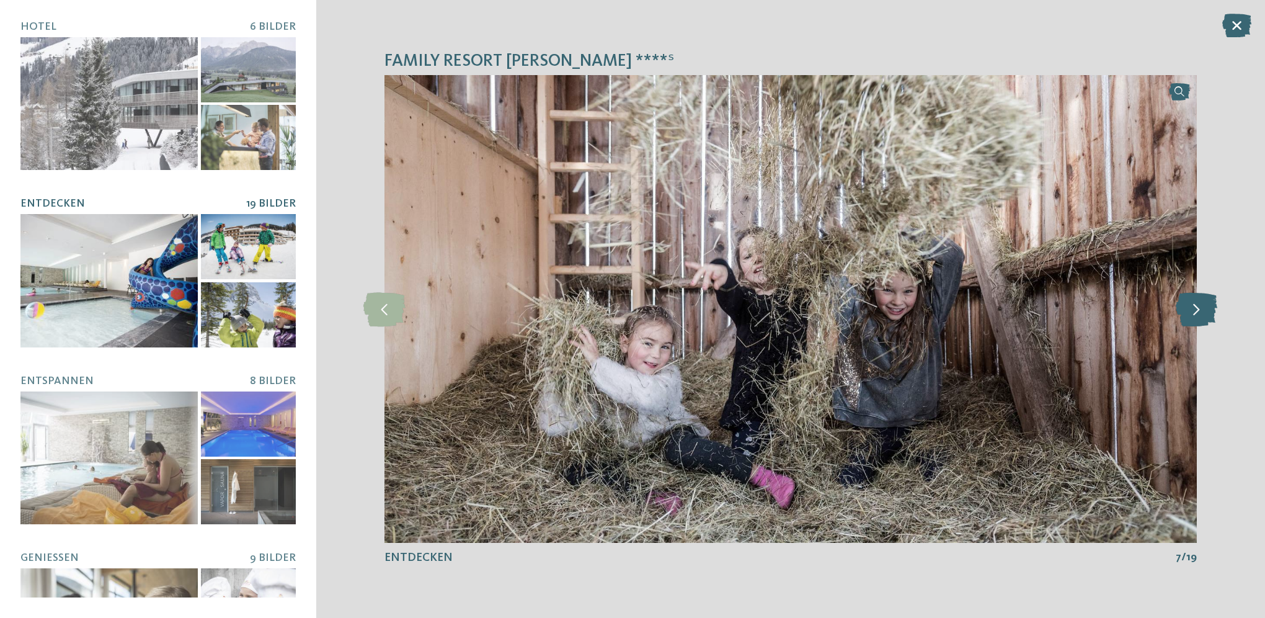
click at [1204, 319] on icon at bounding box center [1197, 308] width 42 height 34
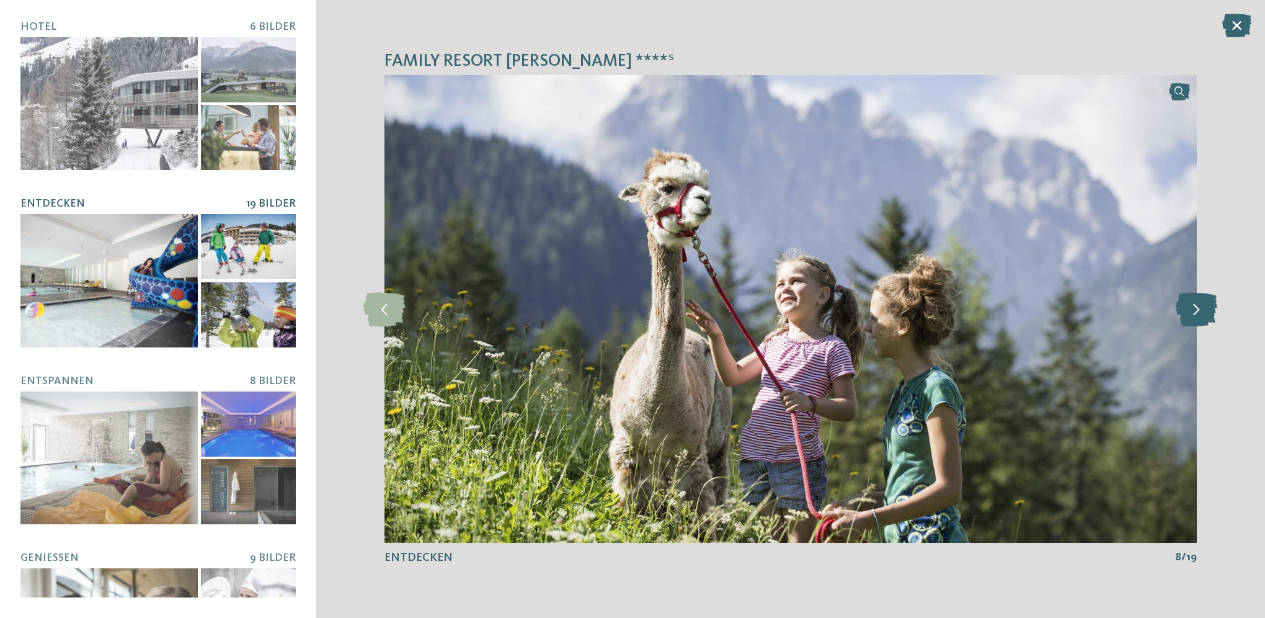
click at [1204, 319] on icon at bounding box center [1197, 308] width 42 height 34
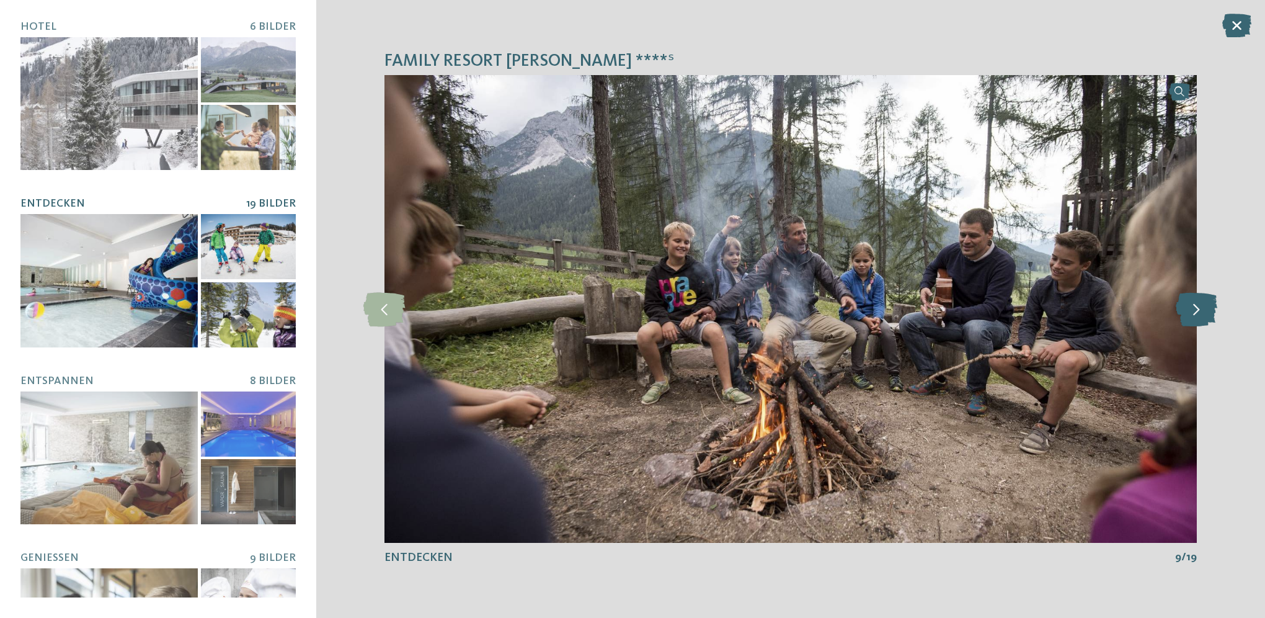
click at [1204, 319] on icon at bounding box center [1197, 308] width 42 height 34
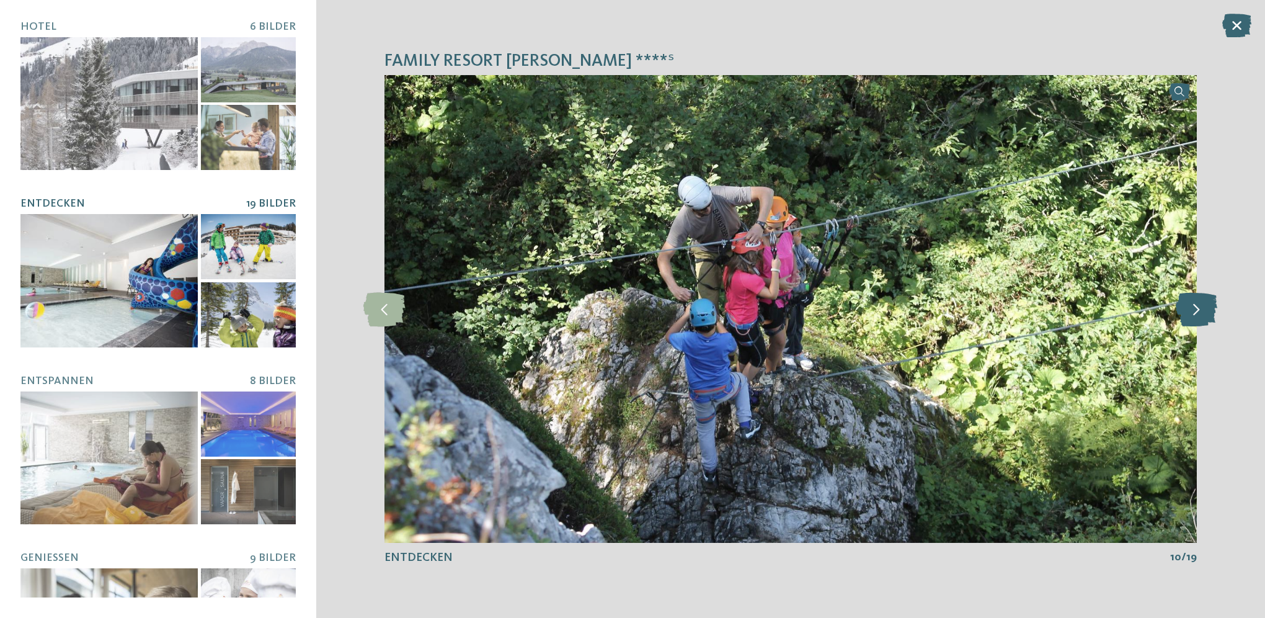
click at [1204, 319] on icon at bounding box center [1197, 308] width 42 height 34
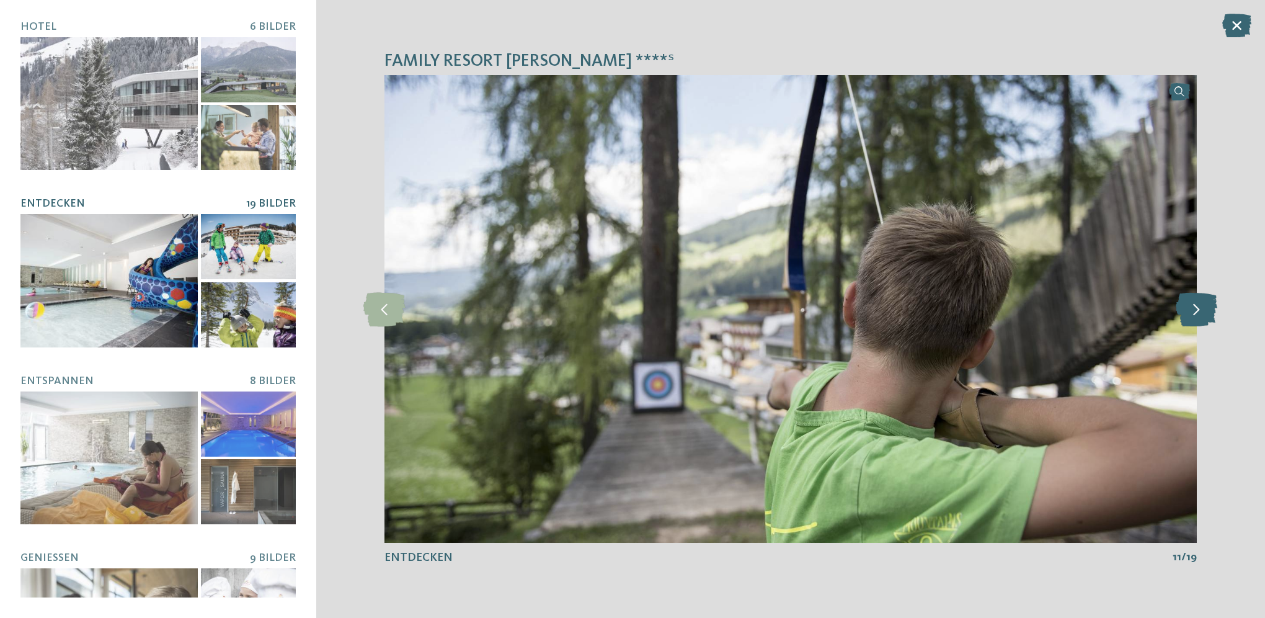
click at [1204, 319] on icon at bounding box center [1197, 308] width 42 height 34
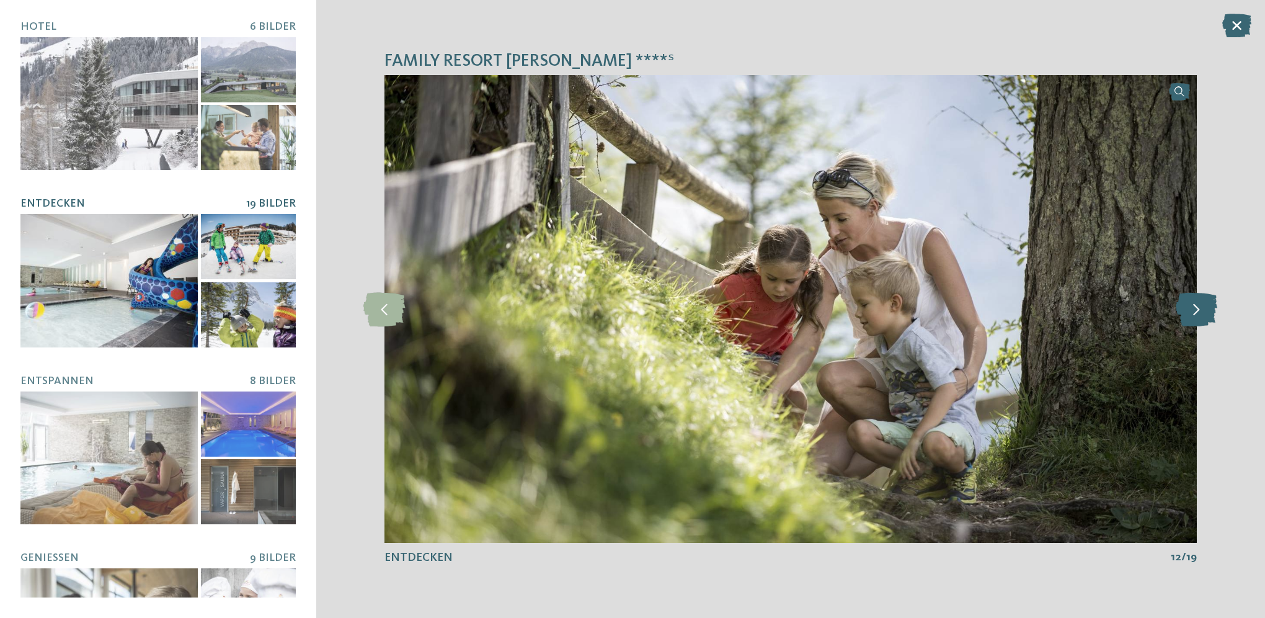
click at [1204, 319] on icon at bounding box center [1197, 308] width 42 height 34
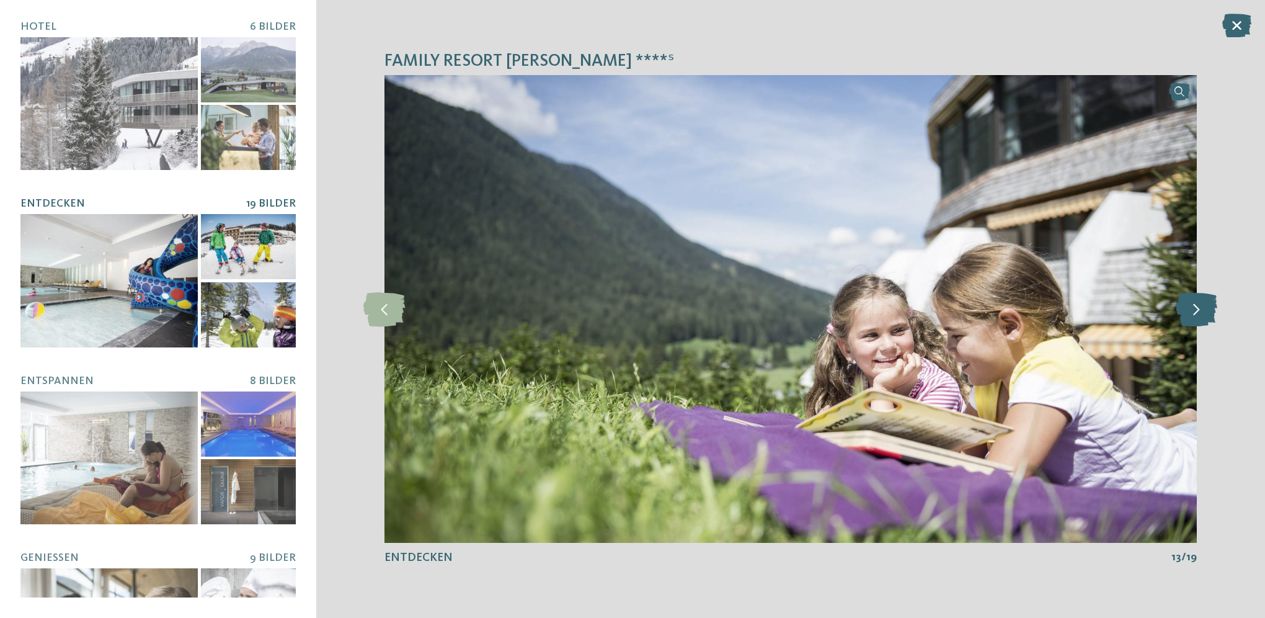
click at [1204, 319] on icon at bounding box center [1197, 308] width 42 height 34
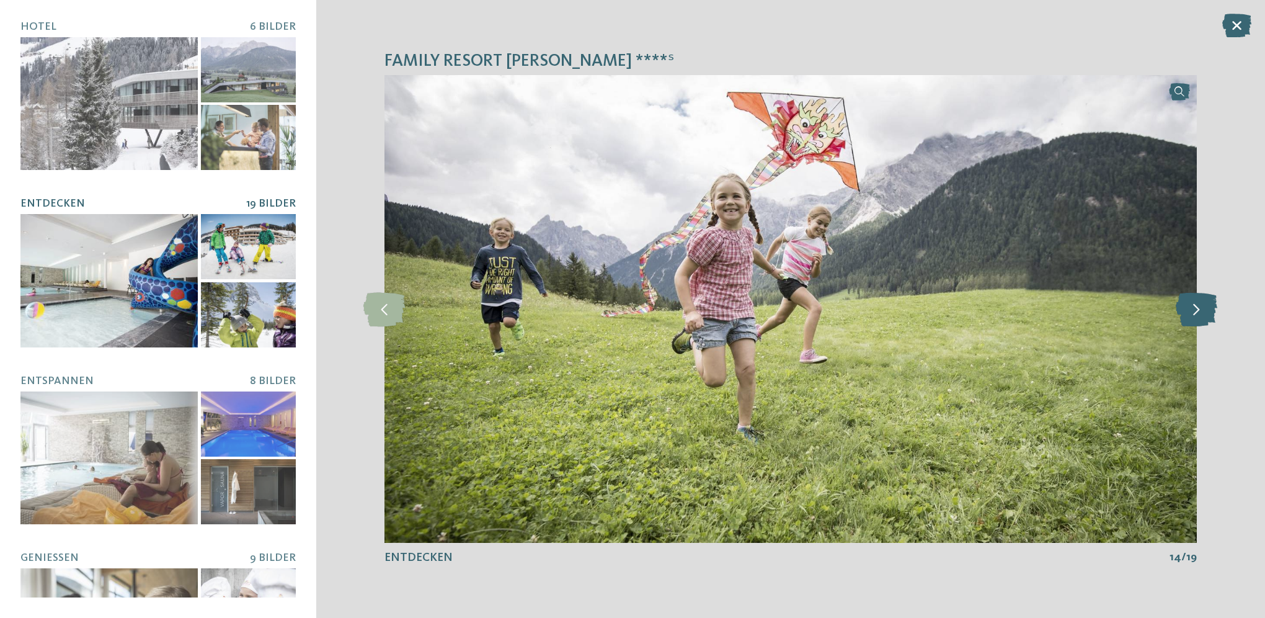
click at [1204, 319] on icon at bounding box center [1197, 308] width 42 height 34
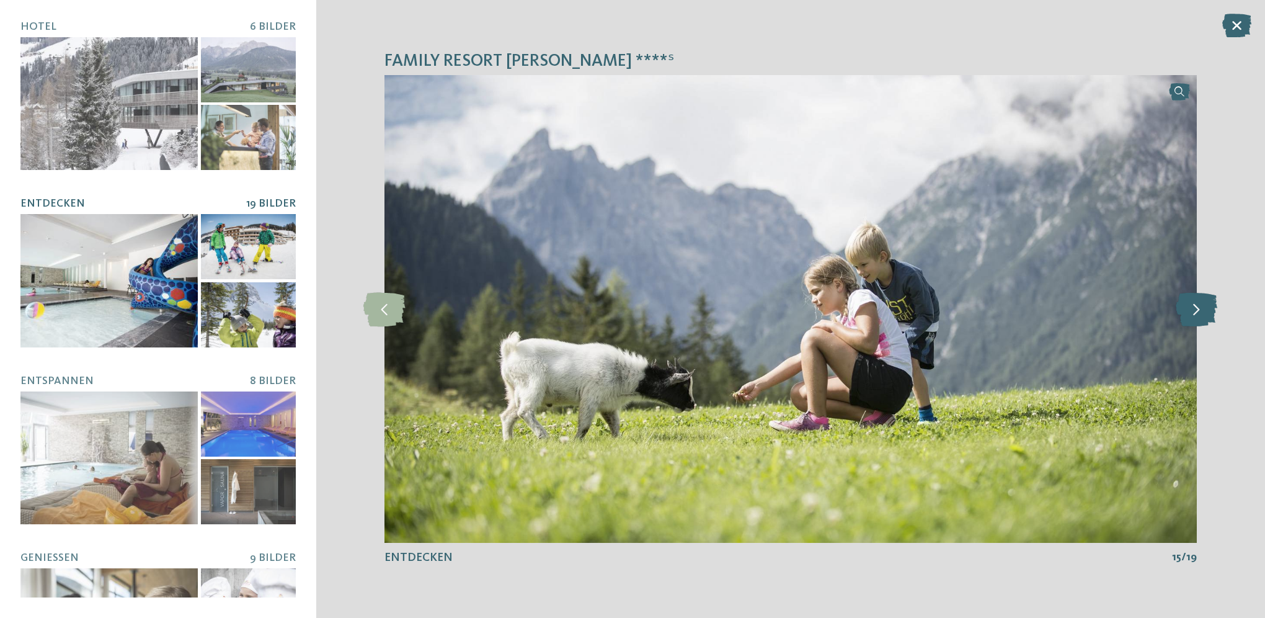
click at [1204, 319] on icon at bounding box center [1197, 308] width 42 height 34
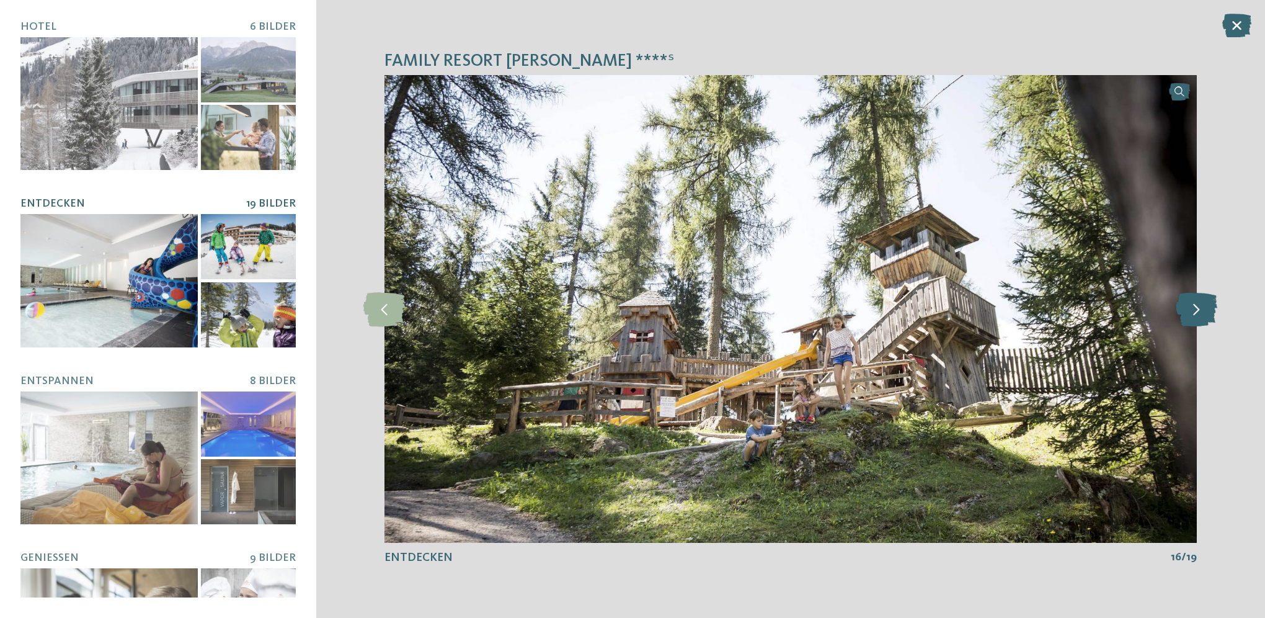
click at [1204, 319] on icon at bounding box center [1197, 308] width 42 height 34
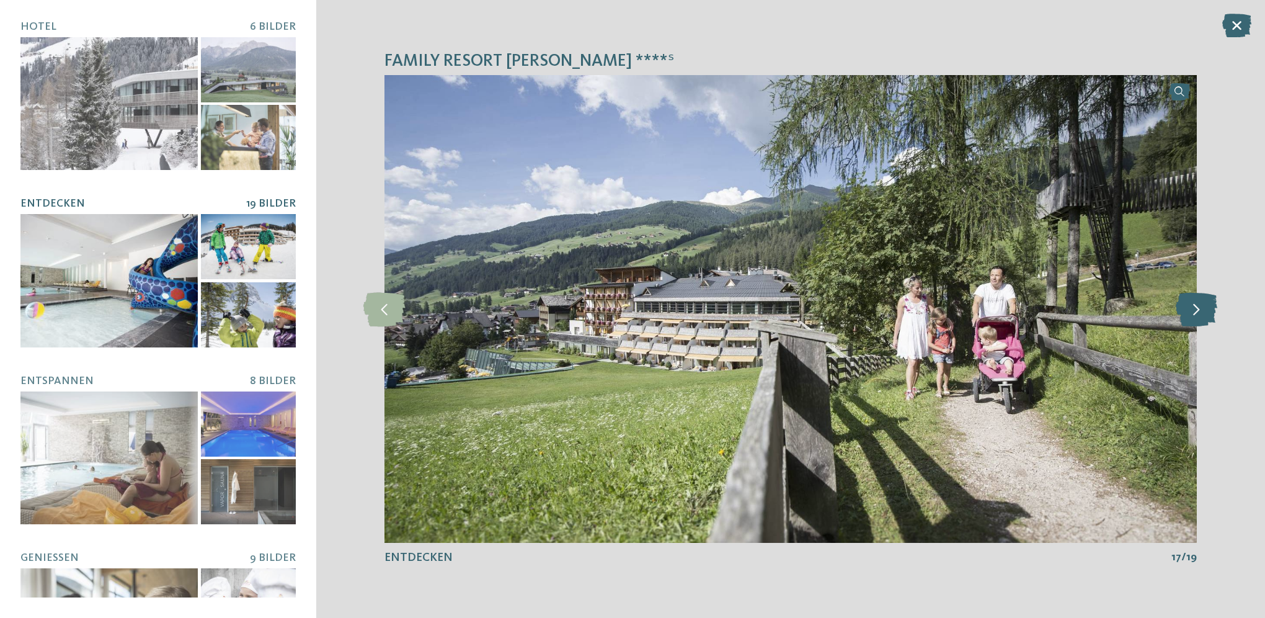
click at [1204, 319] on icon at bounding box center [1197, 308] width 42 height 34
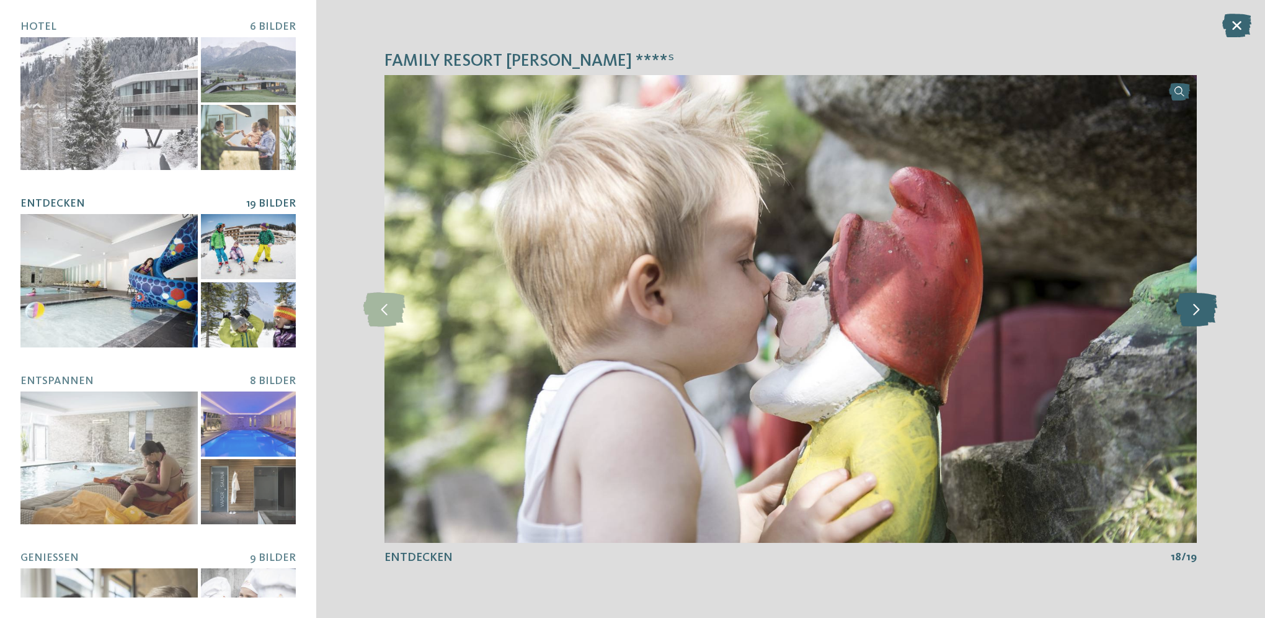
click at [1204, 319] on icon at bounding box center [1197, 308] width 42 height 34
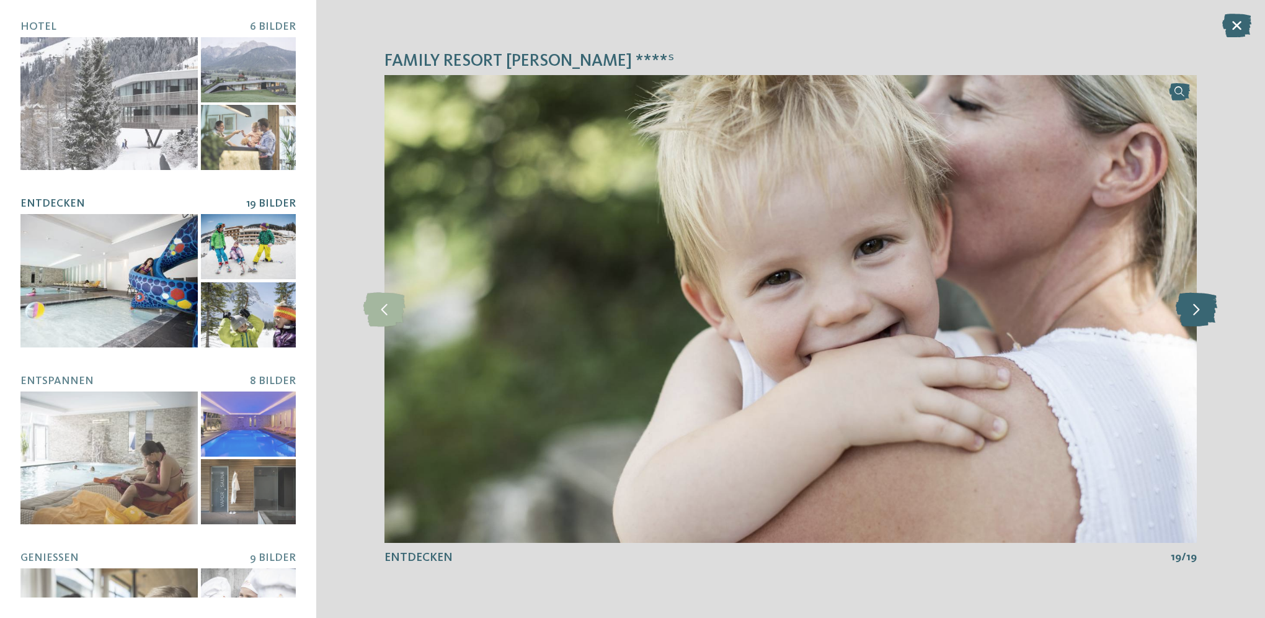
click at [1204, 319] on icon at bounding box center [1197, 308] width 42 height 34
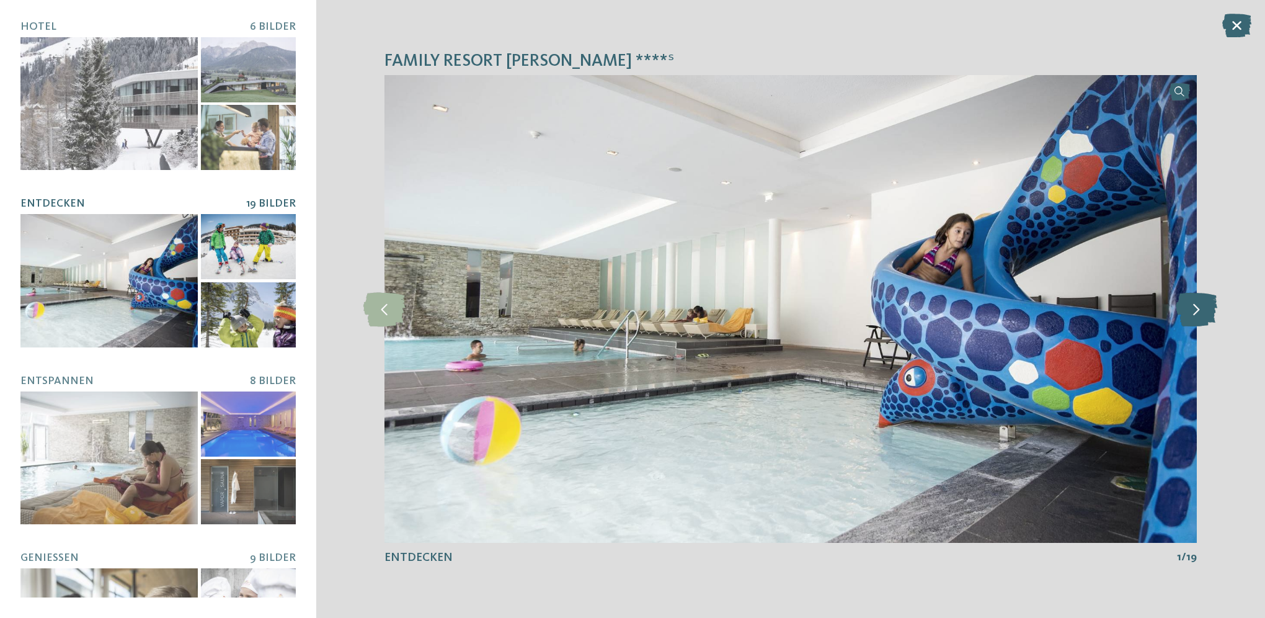
click at [1204, 319] on icon at bounding box center [1197, 308] width 42 height 34
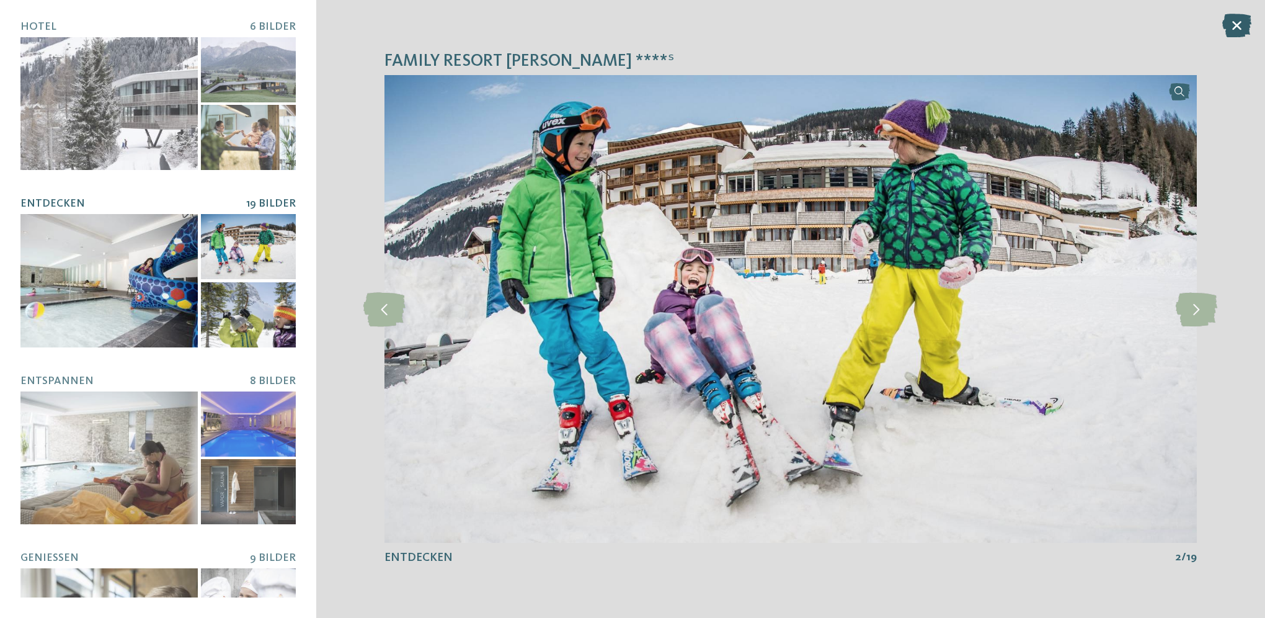
click at [1242, 26] on icon at bounding box center [1236, 26] width 29 height 24
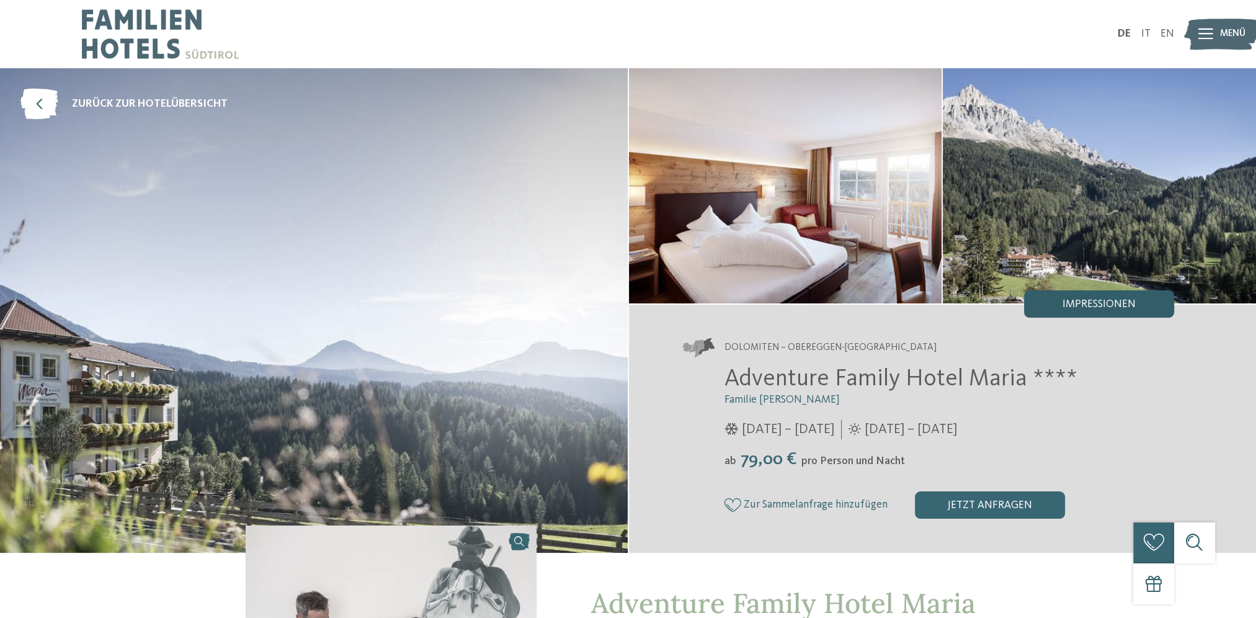
click at [1082, 308] on span "Impressionen" at bounding box center [1098, 304] width 73 height 11
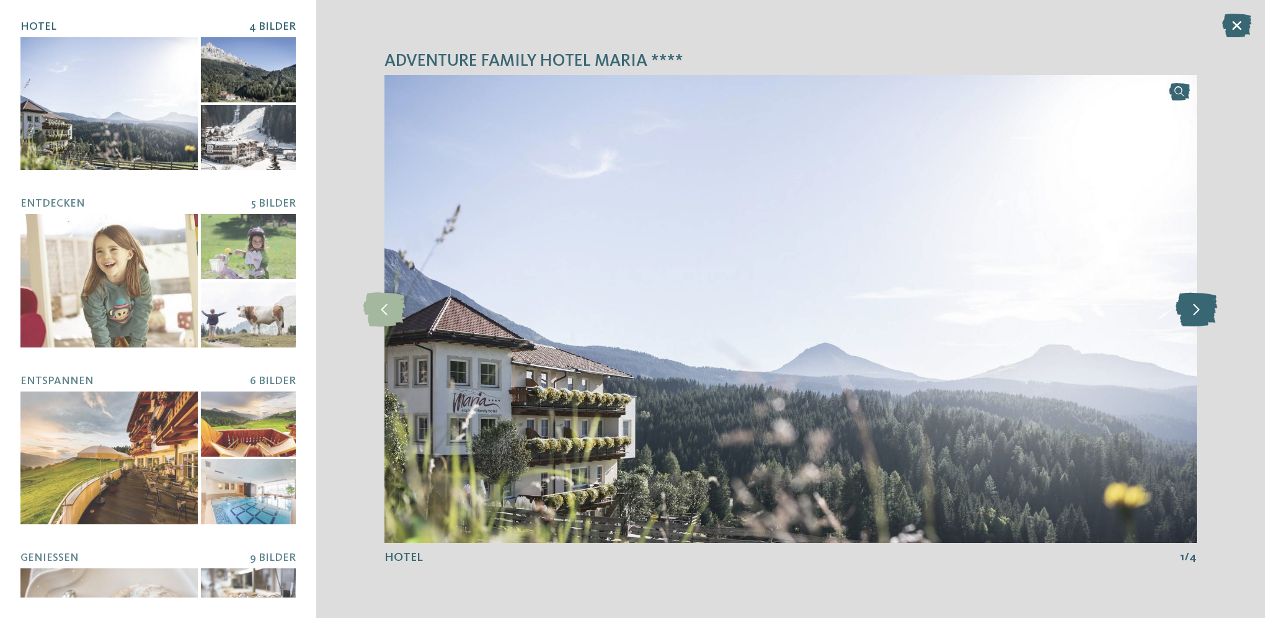
click at [1191, 313] on icon at bounding box center [1197, 308] width 42 height 34
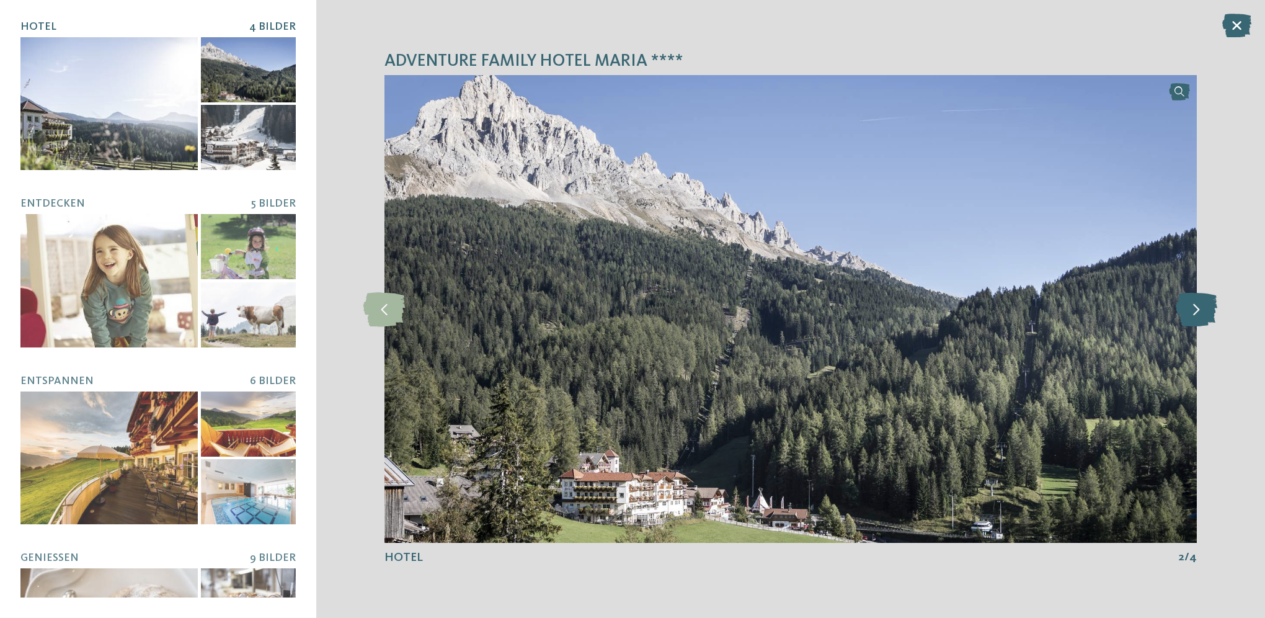
click at [1191, 313] on icon at bounding box center [1197, 308] width 42 height 34
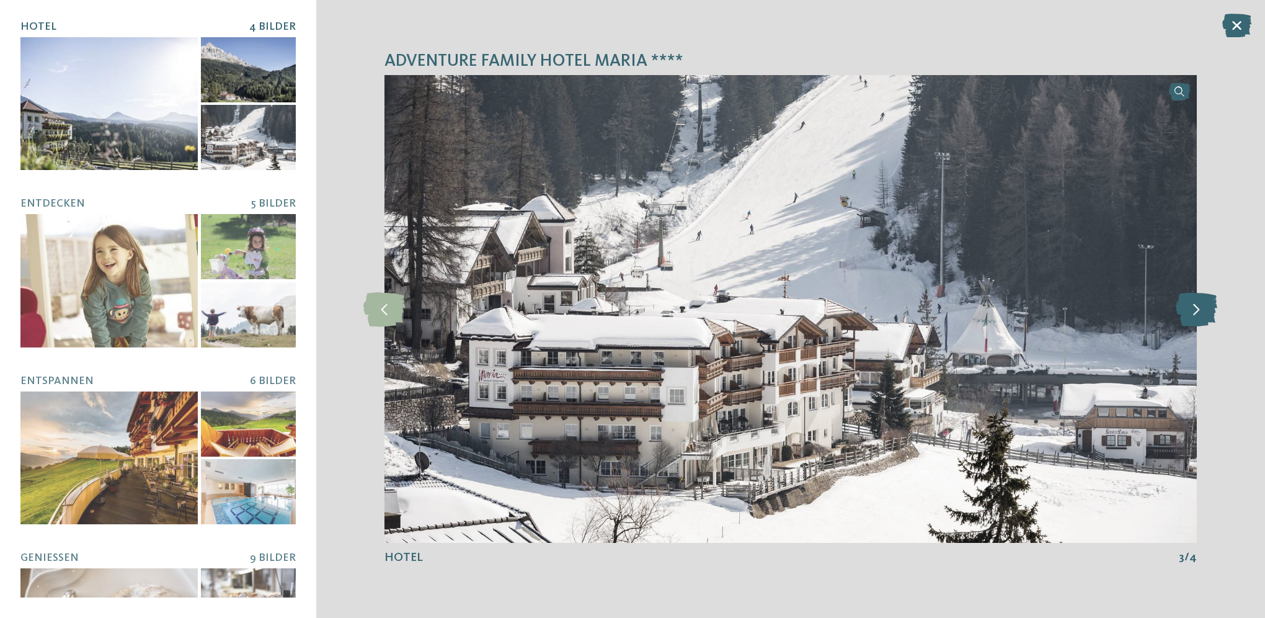
click at [1191, 313] on icon at bounding box center [1197, 308] width 42 height 34
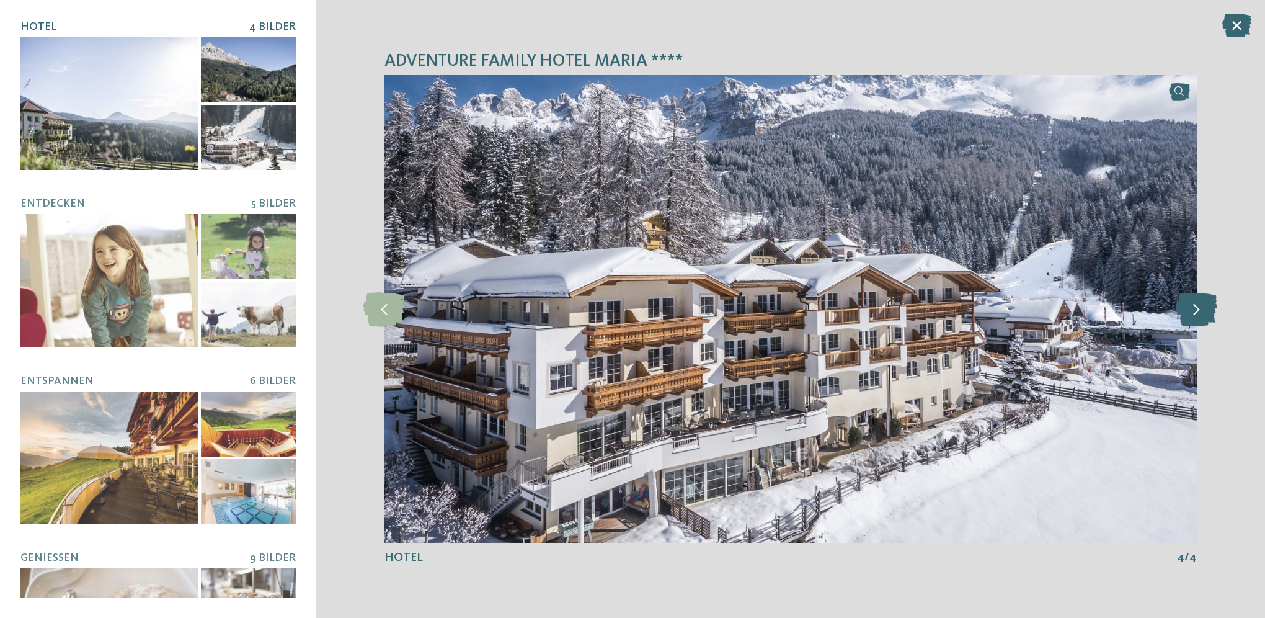
click at [1191, 313] on icon at bounding box center [1197, 308] width 42 height 34
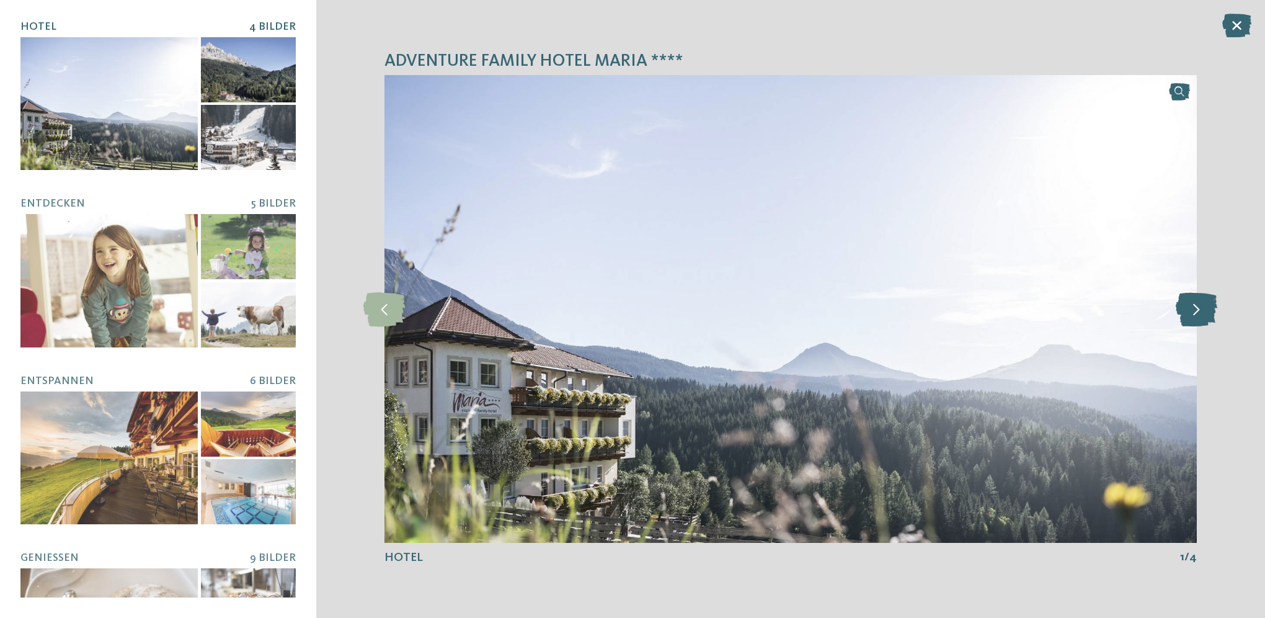
click at [1191, 313] on icon at bounding box center [1197, 308] width 42 height 34
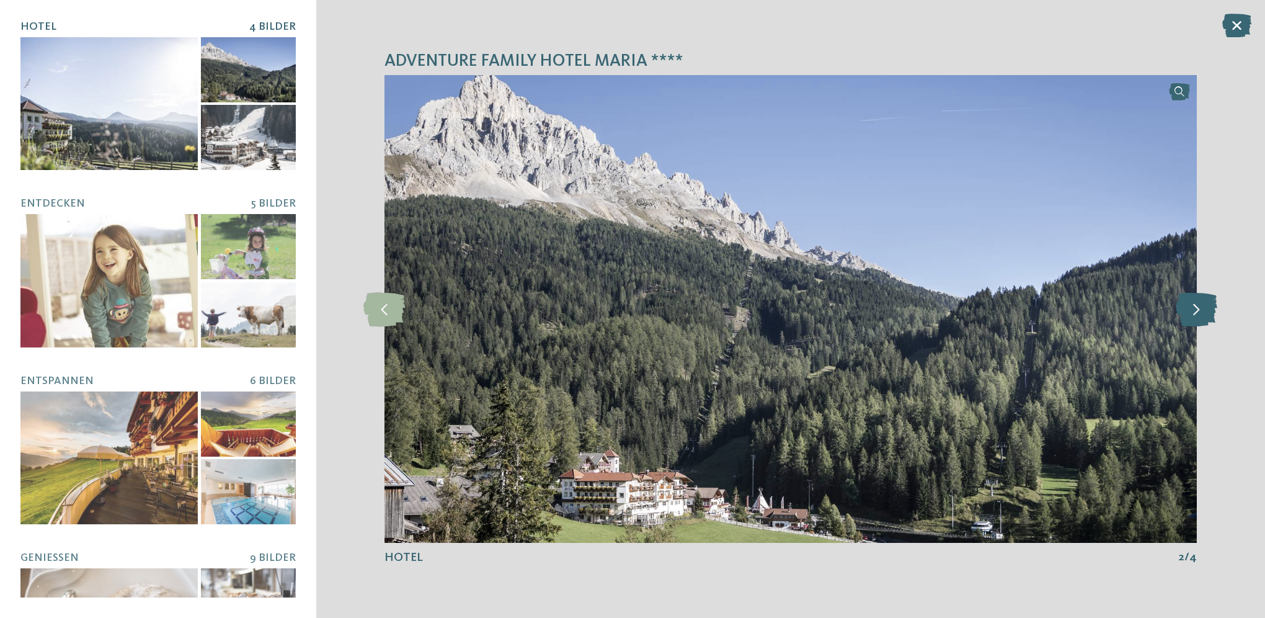
click at [1191, 313] on icon at bounding box center [1197, 308] width 42 height 34
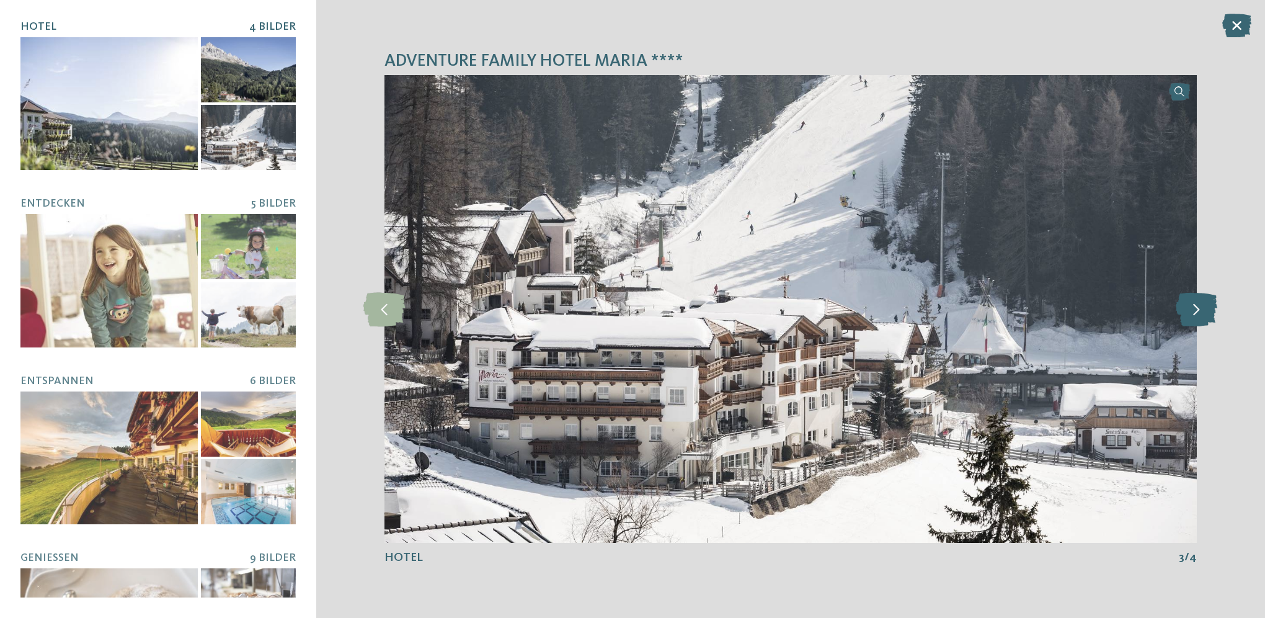
click at [1191, 313] on icon at bounding box center [1197, 308] width 42 height 34
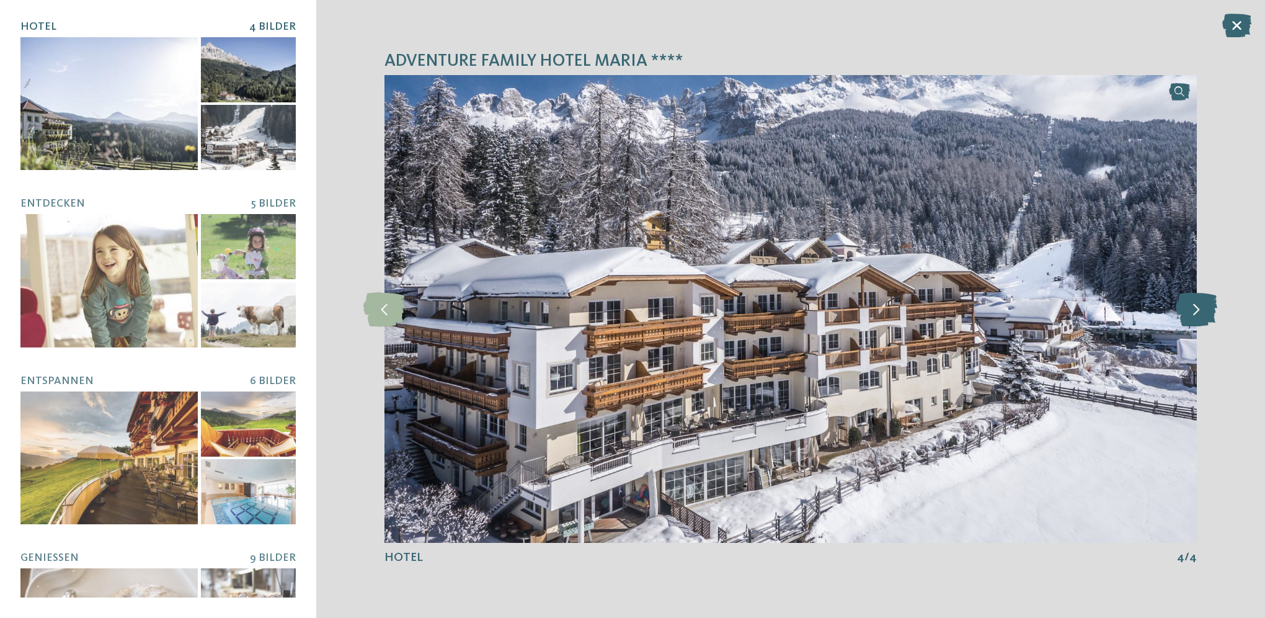
click at [1191, 313] on icon at bounding box center [1197, 308] width 42 height 34
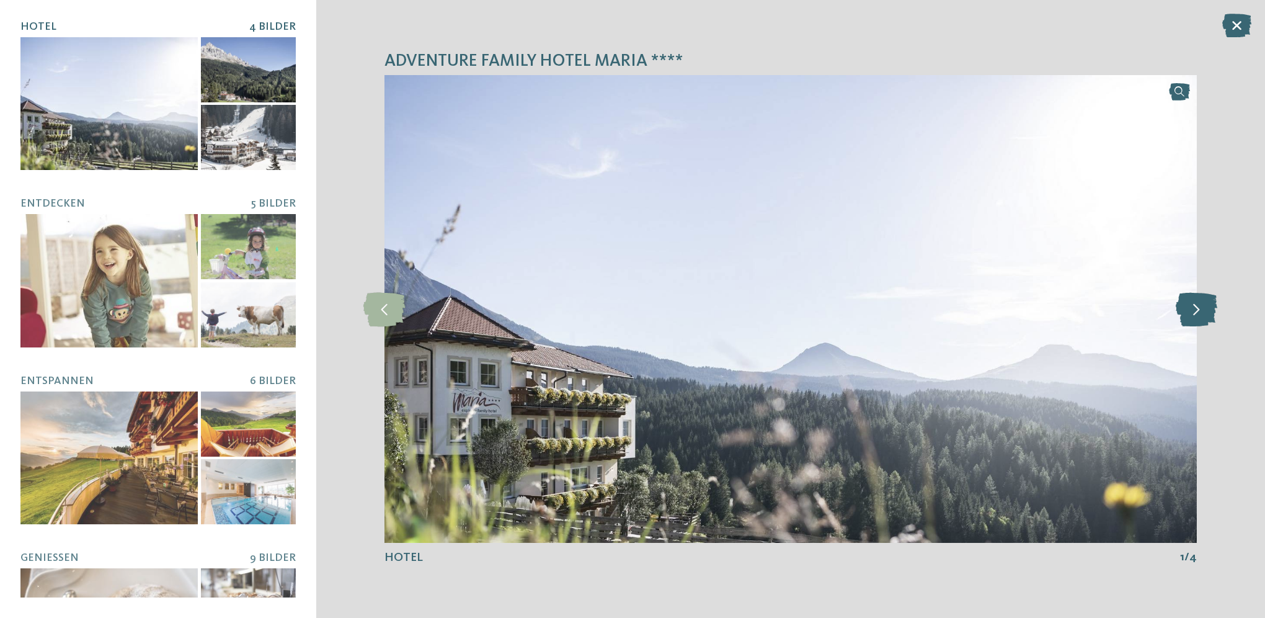
click at [1191, 313] on icon at bounding box center [1197, 308] width 42 height 34
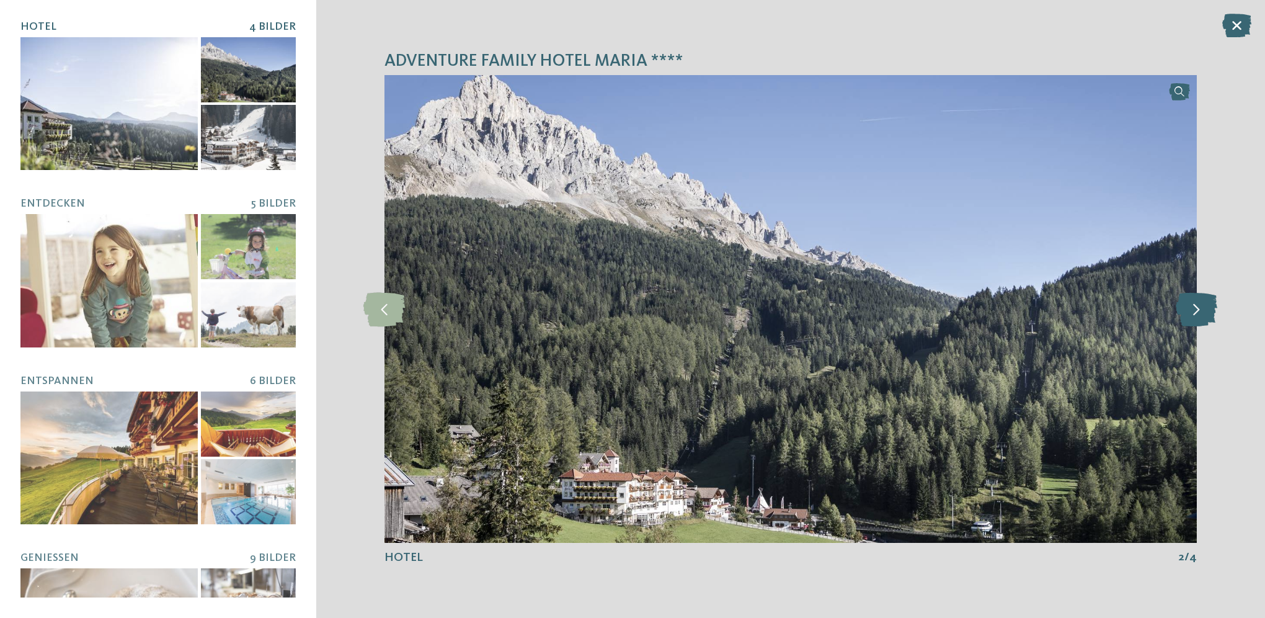
click at [1191, 313] on icon at bounding box center [1197, 308] width 42 height 34
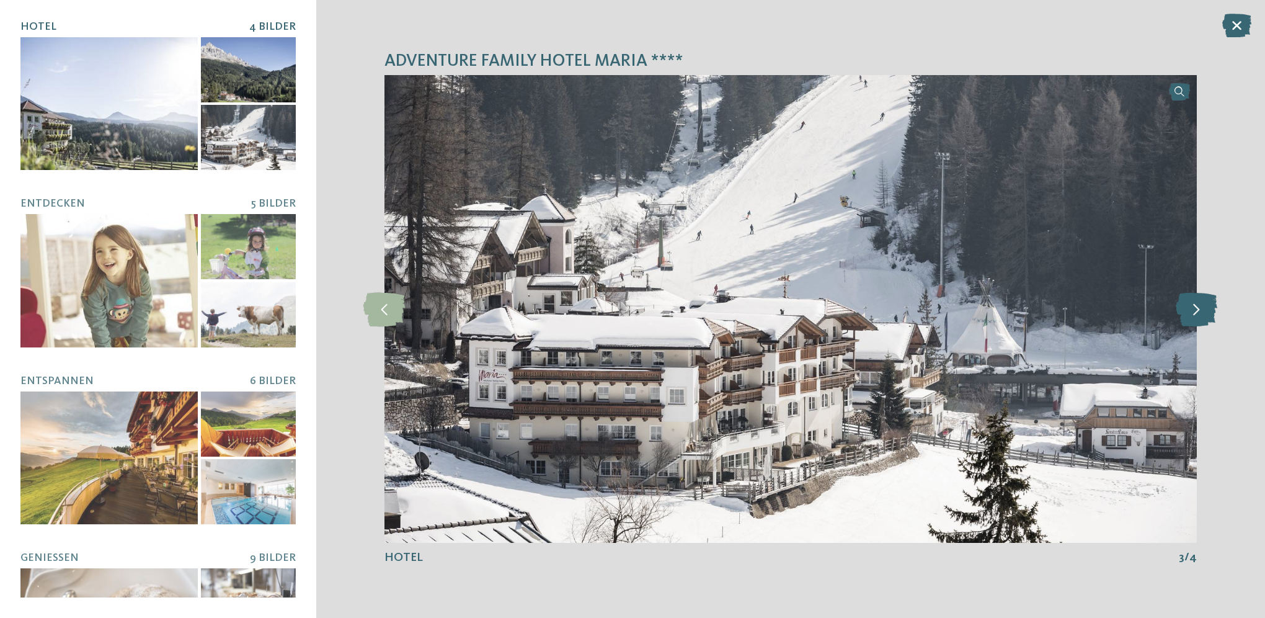
click at [1191, 313] on icon at bounding box center [1197, 308] width 42 height 34
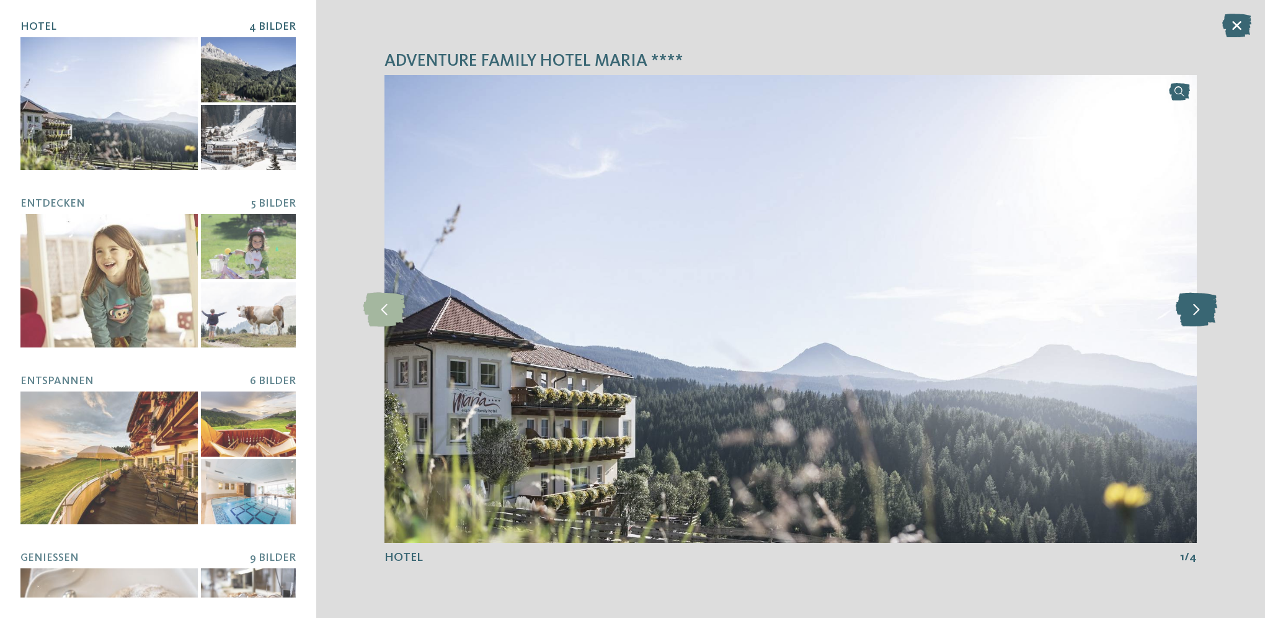
click at [1191, 313] on icon at bounding box center [1197, 308] width 42 height 34
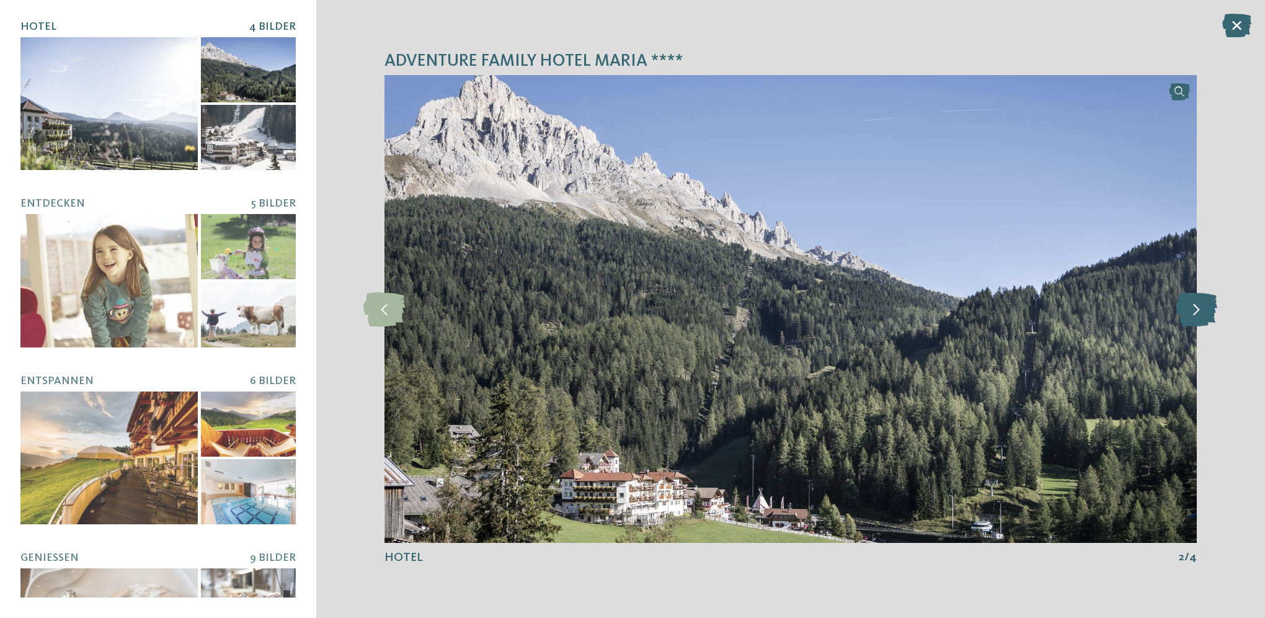
click at [1191, 313] on icon at bounding box center [1197, 308] width 42 height 34
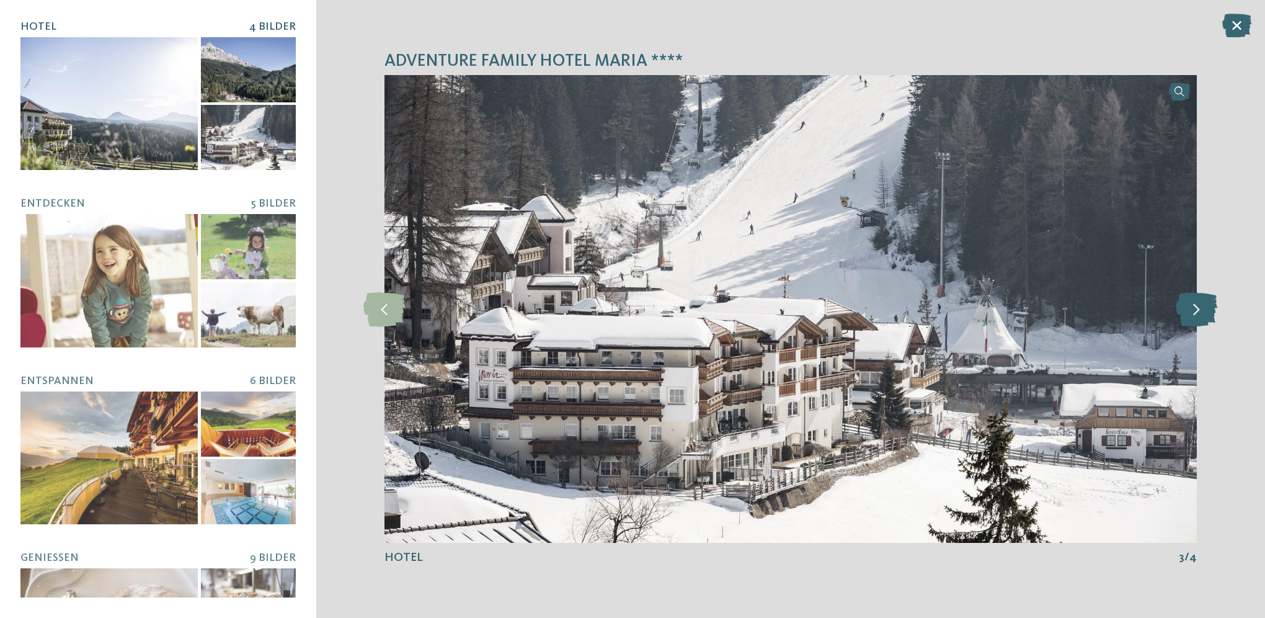
click at [1191, 313] on icon at bounding box center [1197, 308] width 42 height 34
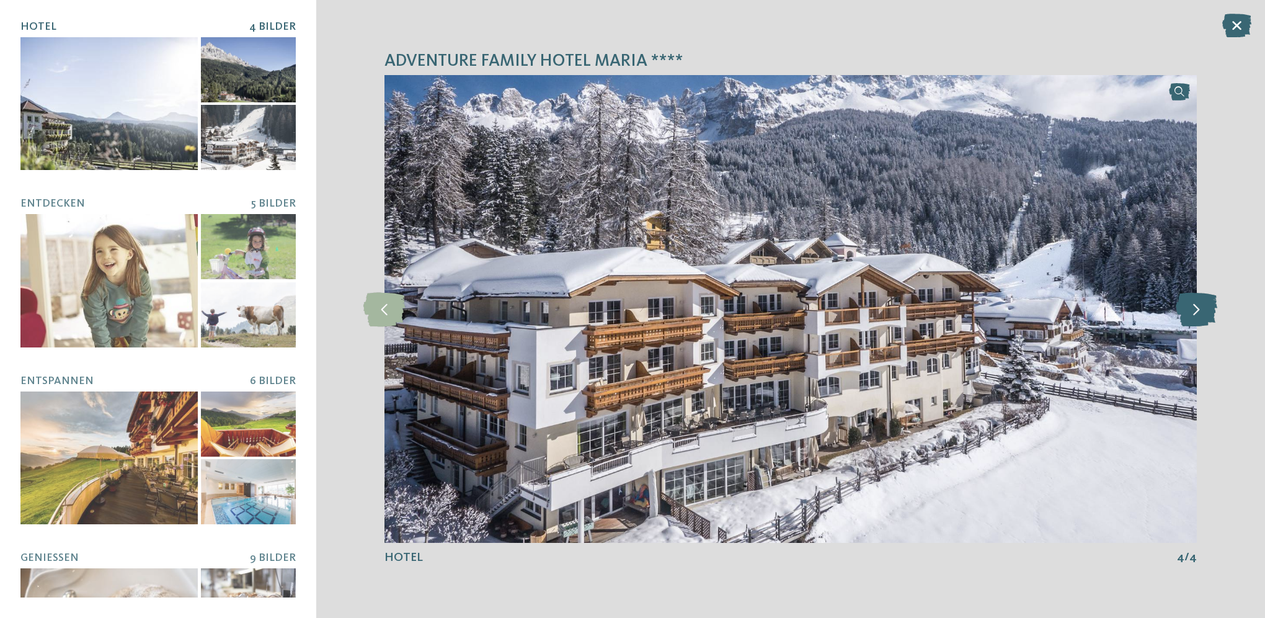
click at [1191, 313] on icon at bounding box center [1197, 308] width 42 height 34
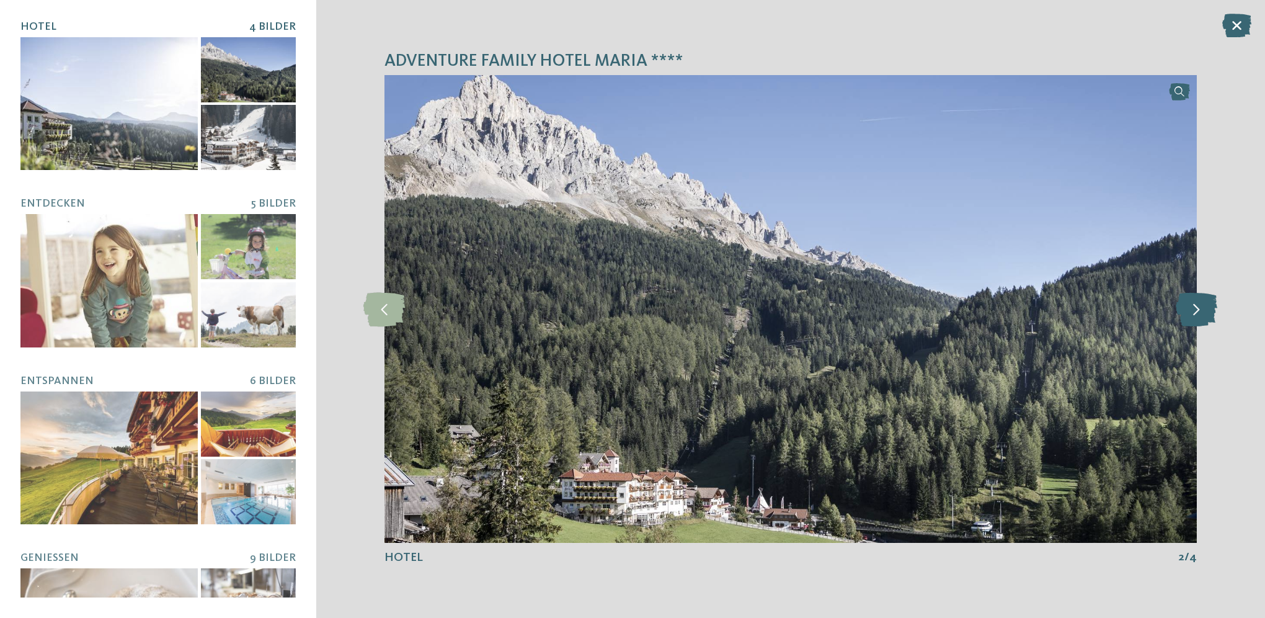
click at [1191, 313] on icon at bounding box center [1197, 308] width 42 height 34
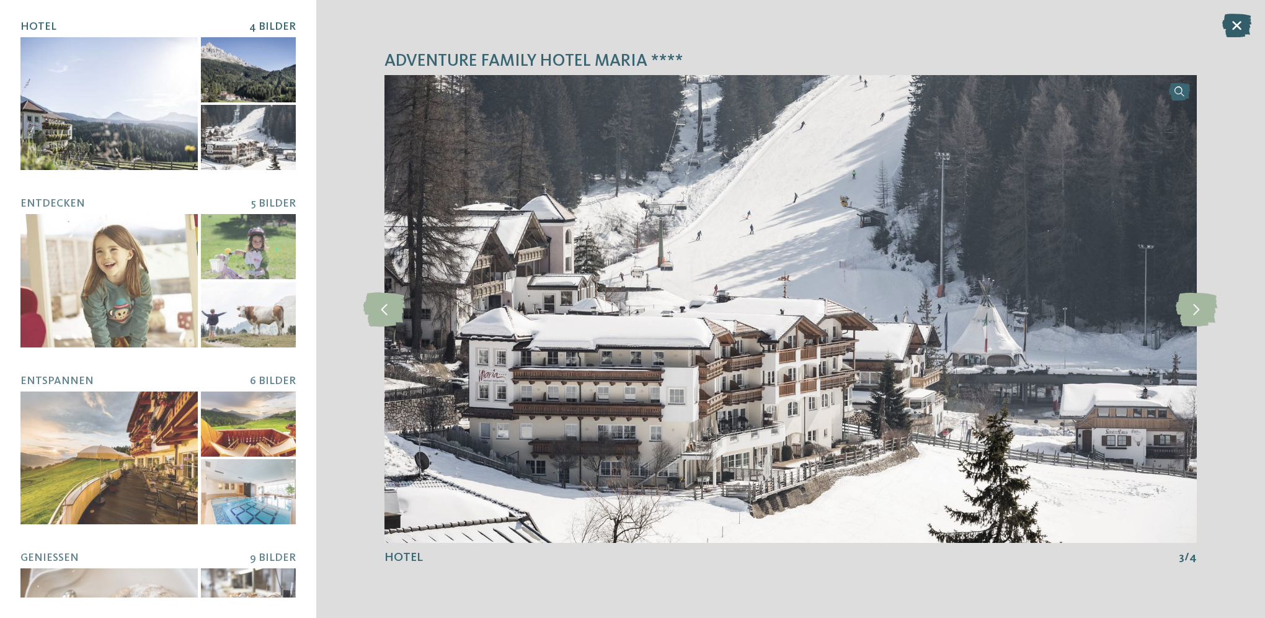
click at [1243, 27] on icon at bounding box center [1236, 26] width 29 height 24
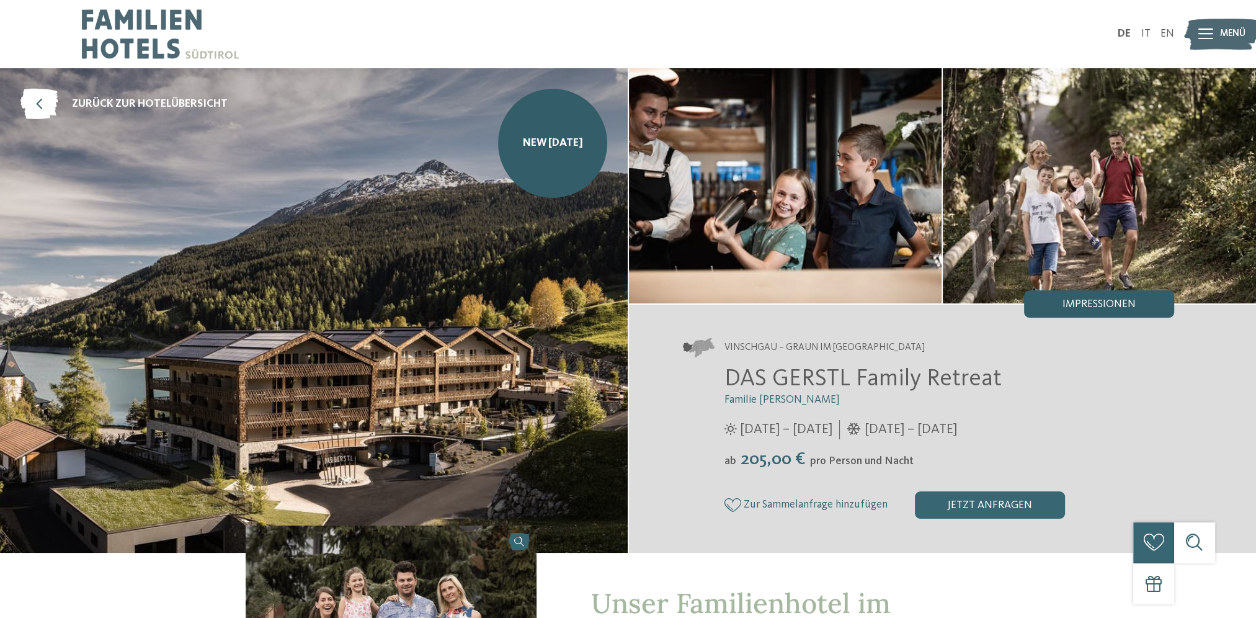
click at [1064, 303] on span "Impressionen" at bounding box center [1098, 304] width 73 height 11
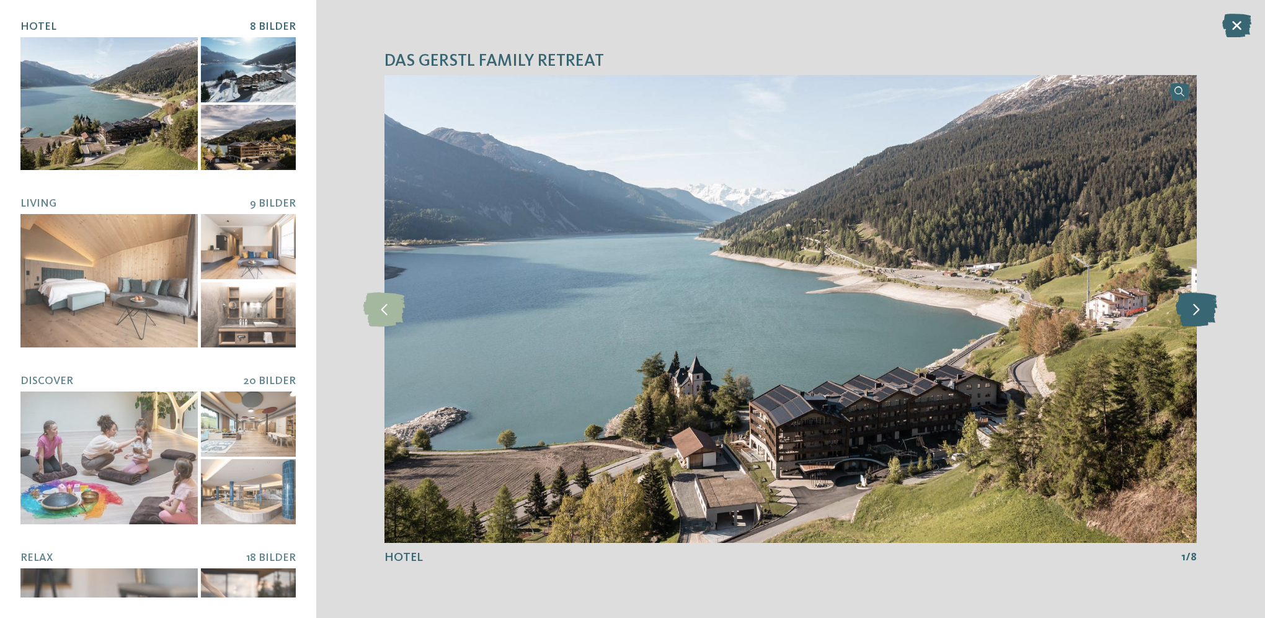
click at [1193, 308] on icon at bounding box center [1197, 308] width 42 height 34
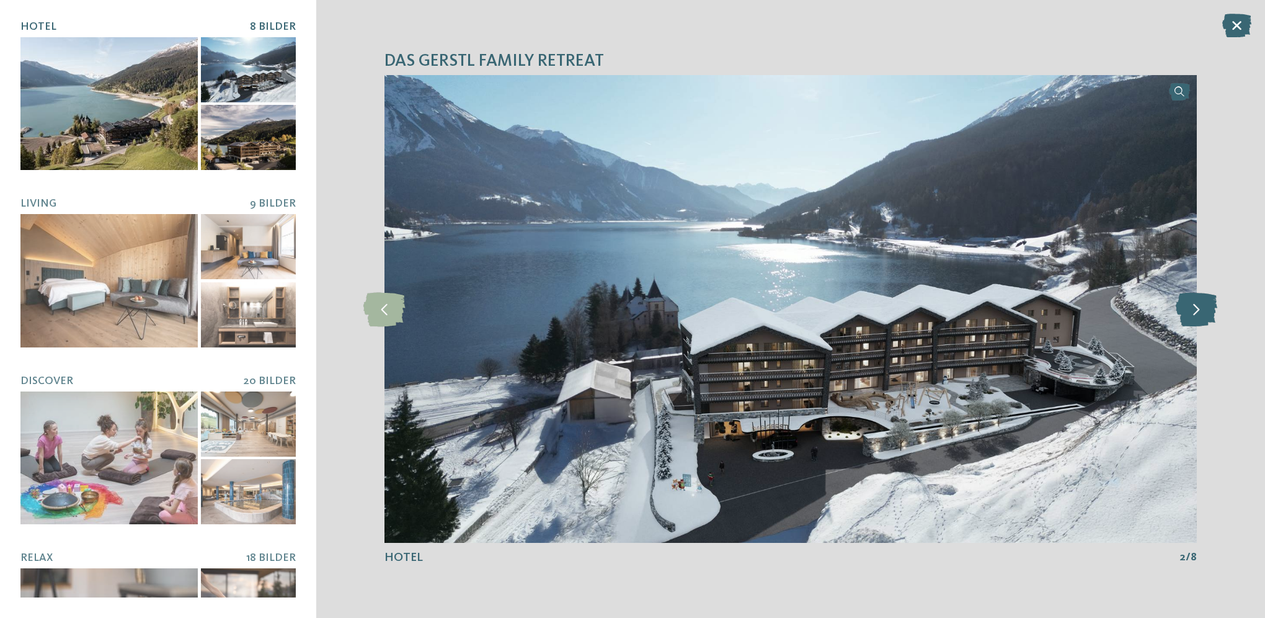
click at [1193, 308] on icon at bounding box center [1197, 308] width 42 height 34
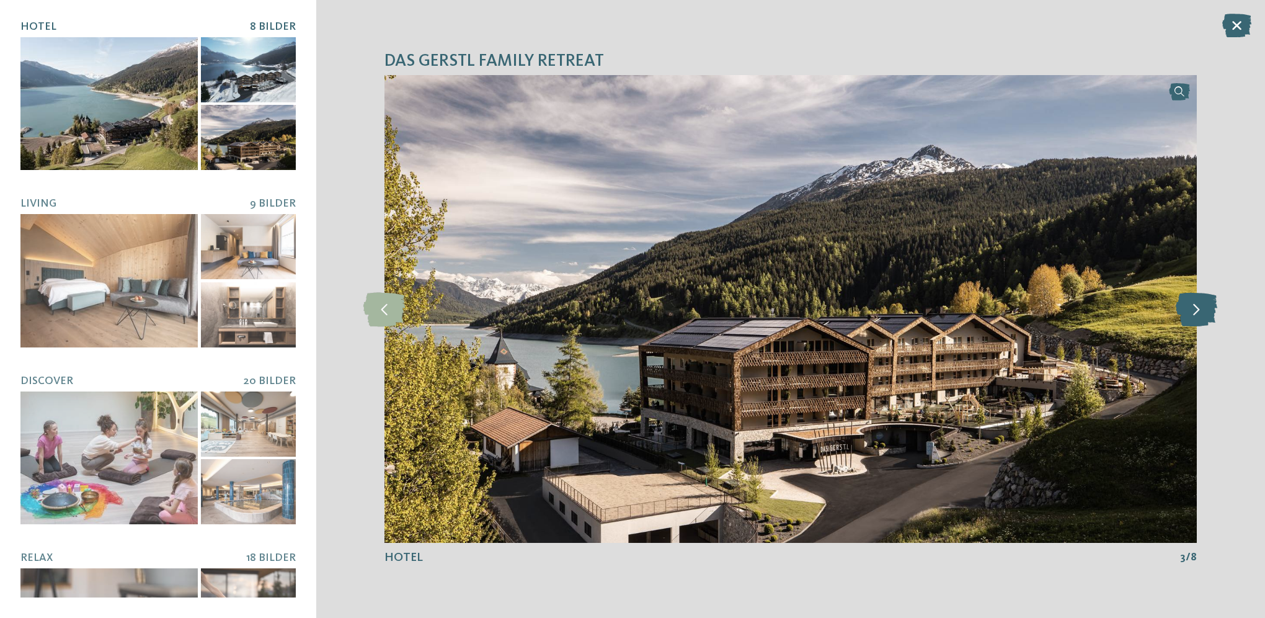
click at [1193, 308] on icon at bounding box center [1197, 308] width 42 height 34
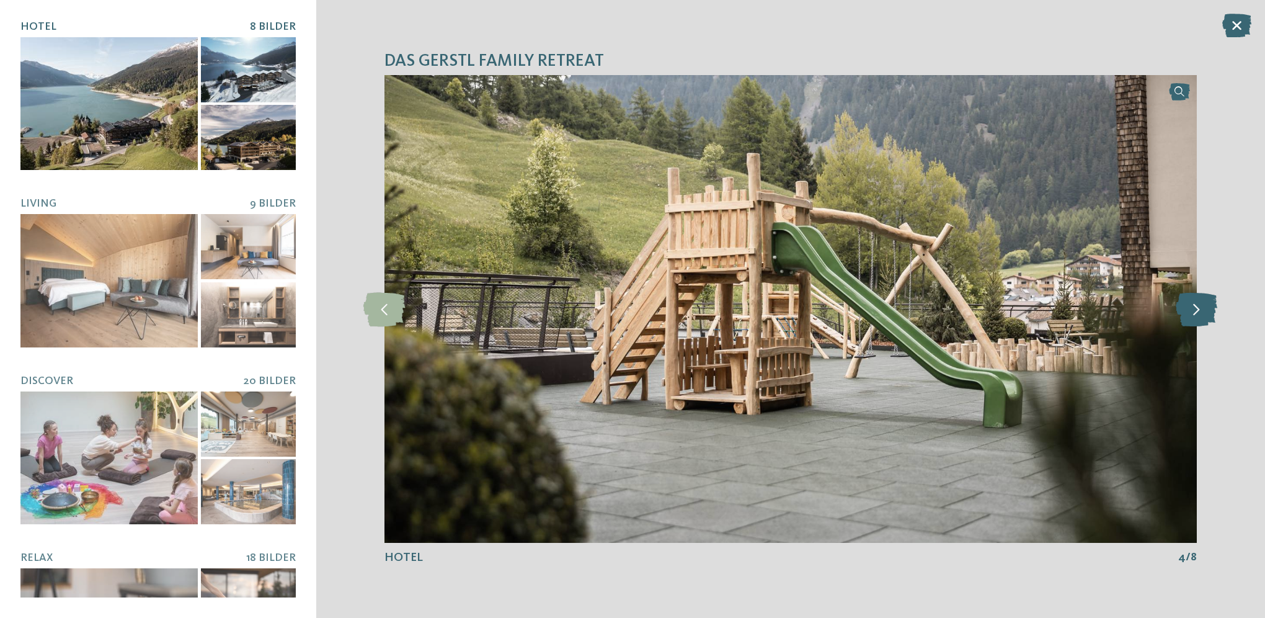
click at [1193, 308] on icon at bounding box center [1197, 308] width 42 height 34
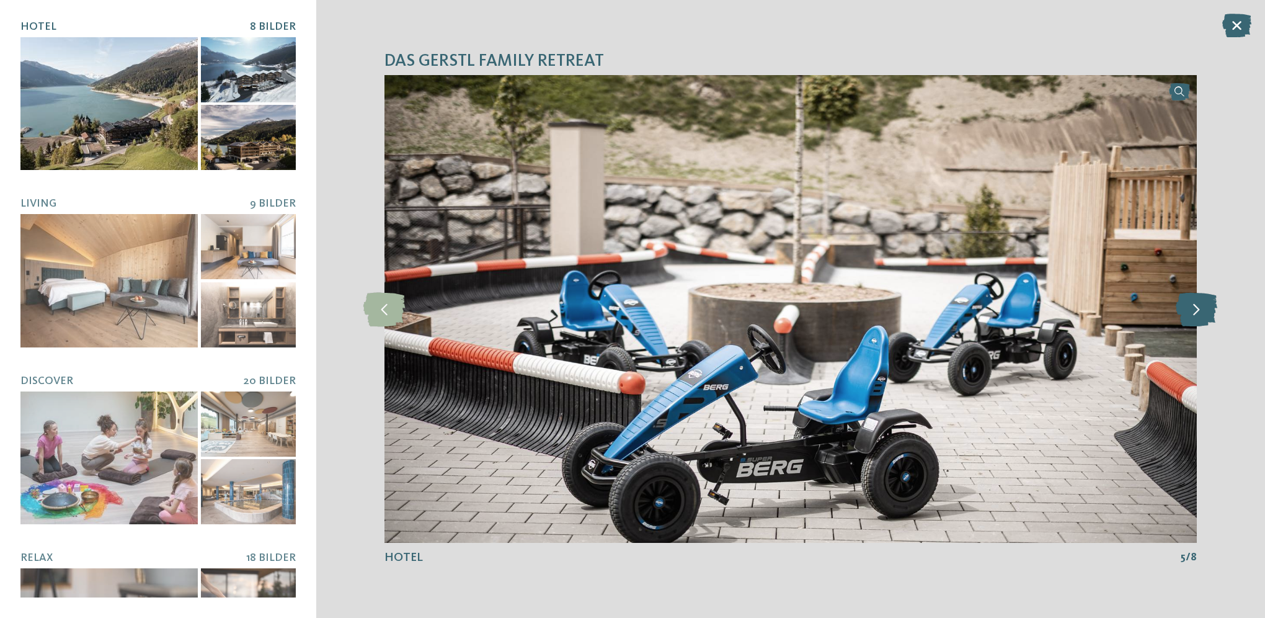
click at [1193, 308] on icon at bounding box center [1197, 308] width 42 height 34
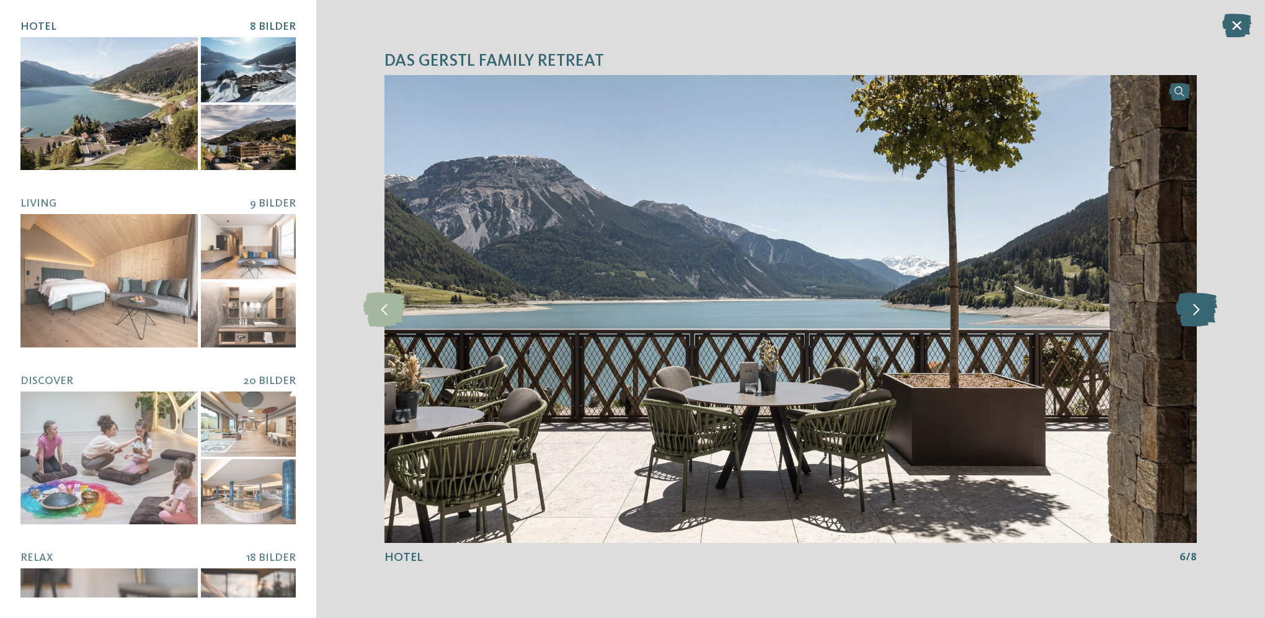
click at [1193, 308] on icon at bounding box center [1197, 308] width 42 height 34
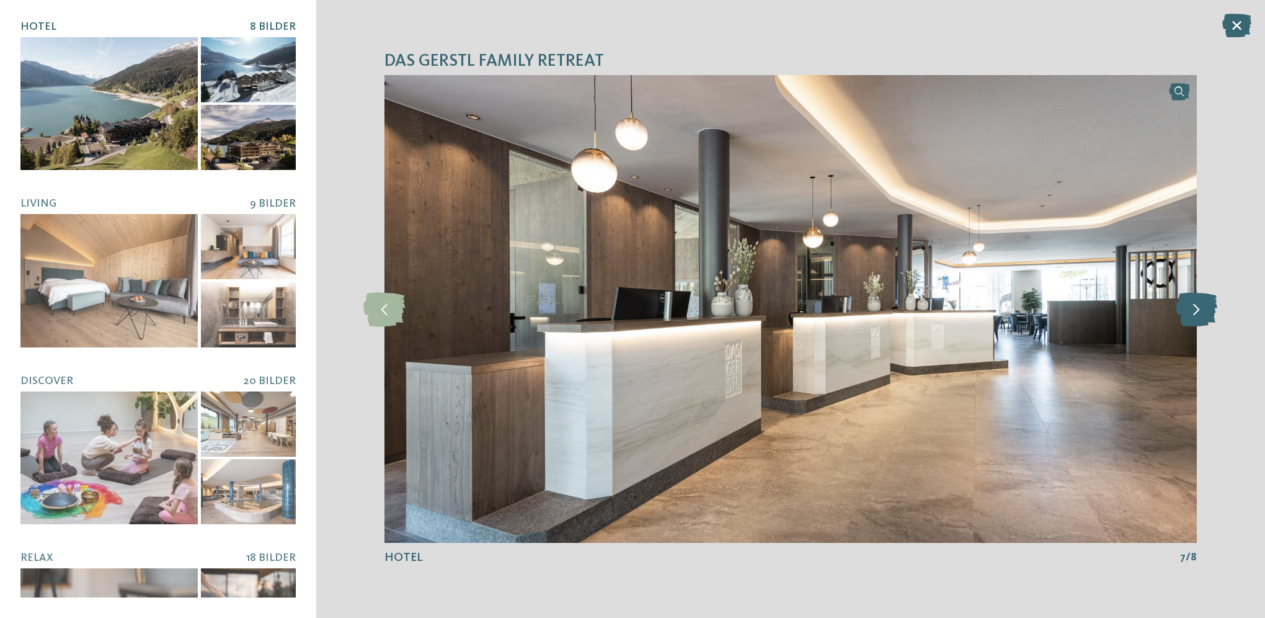
click at [1193, 308] on icon at bounding box center [1197, 308] width 42 height 34
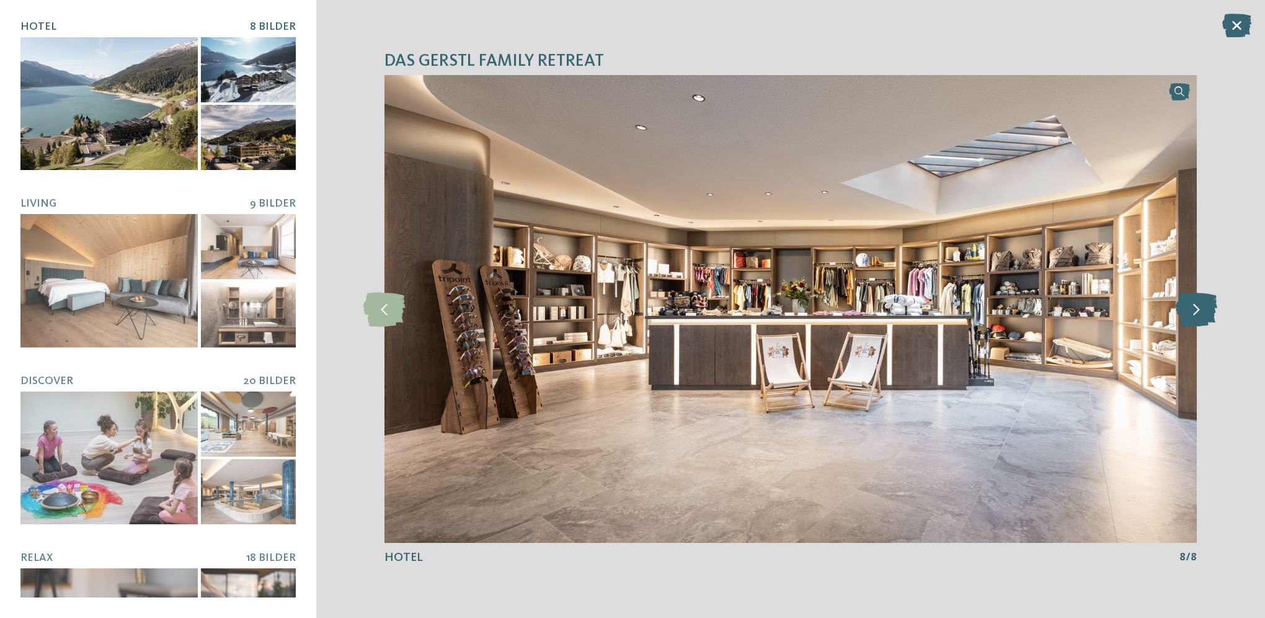
click at [1193, 308] on icon at bounding box center [1197, 308] width 42 height 34
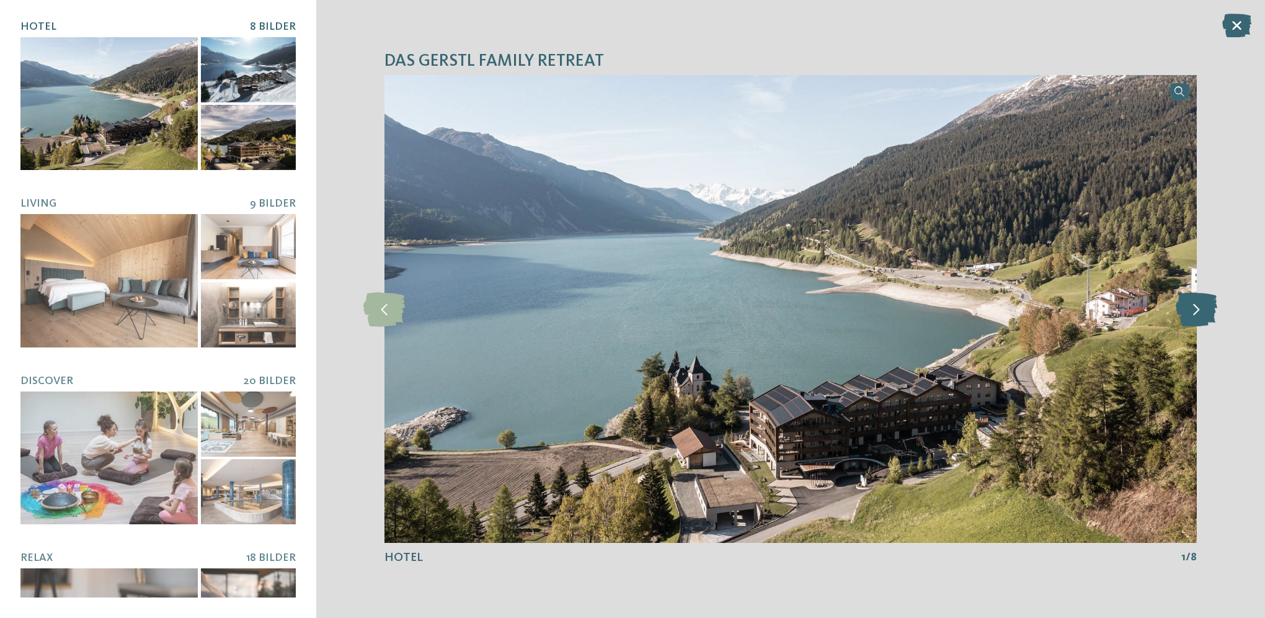
click at [1193, 308] on icon at bounding box center [1197, 308] width 42 height 34
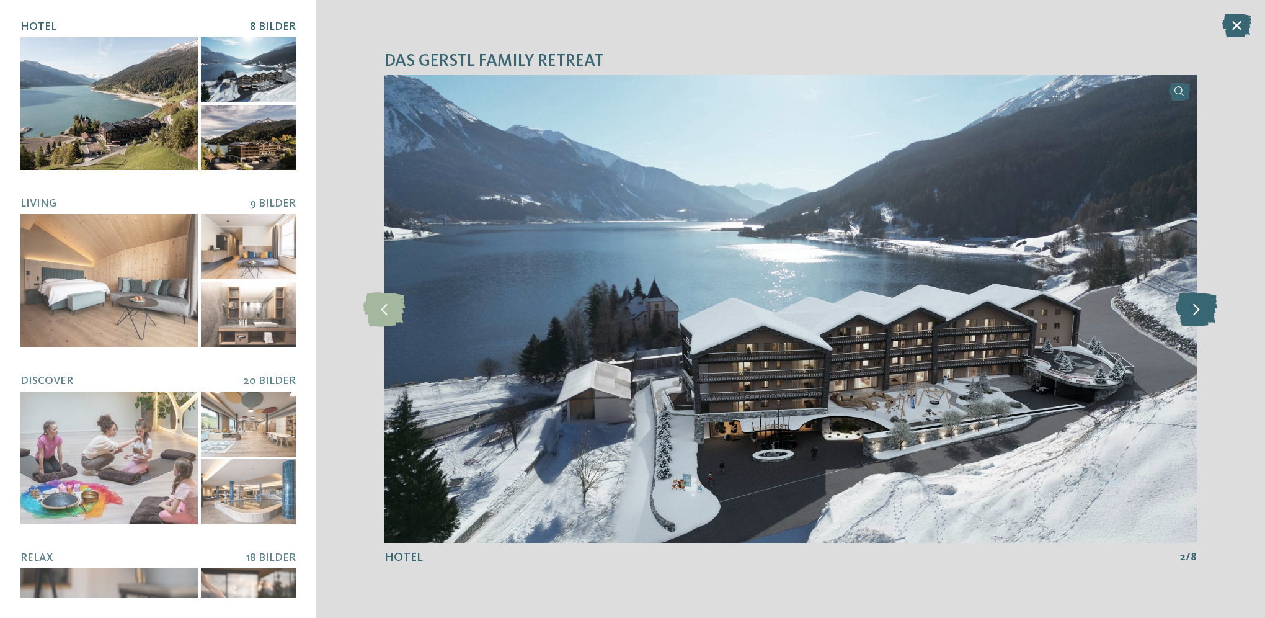
click at [1193, 308] on icon at bounding box center [1197, 308] width 42 height 34
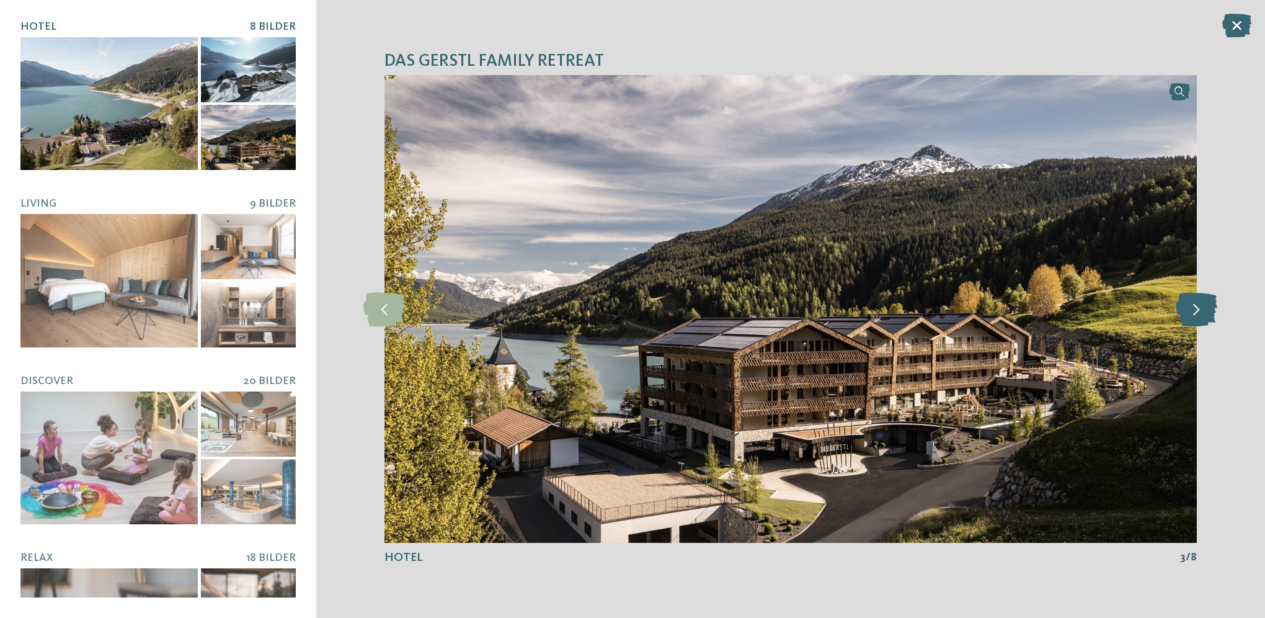
click at [1193, 308] on icon at bounding box center [1197, 308] width 42 height 34
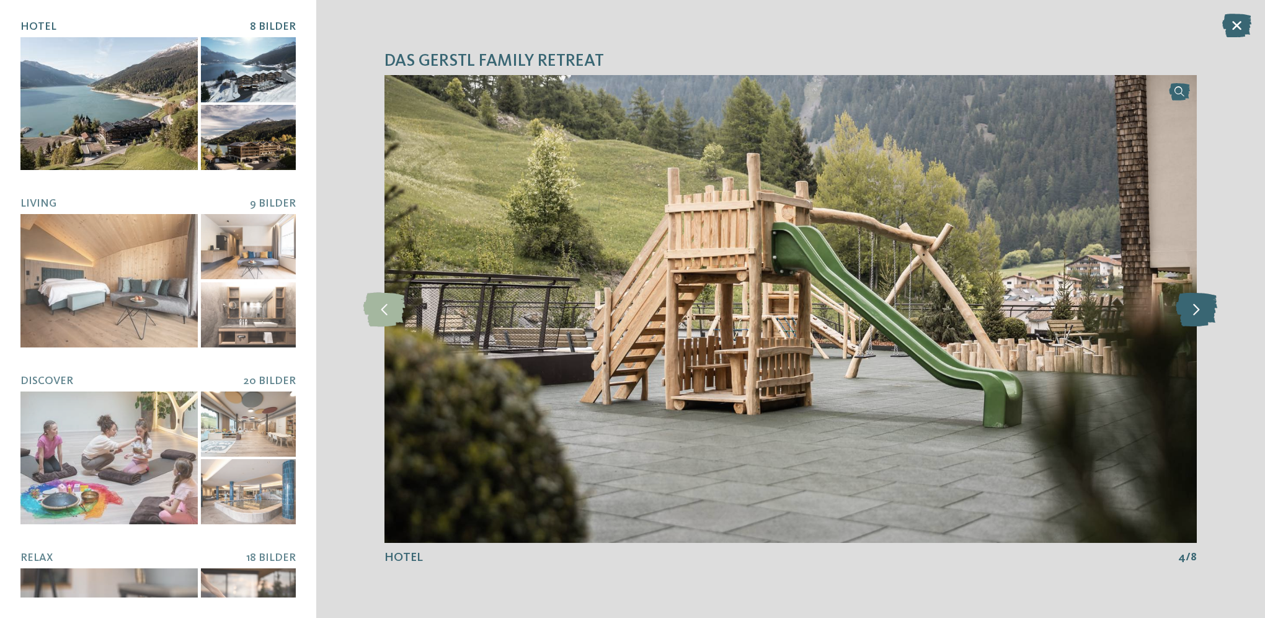
click at [1193, 308] on icon at bounding box center [1197, 308] width 42 height 34
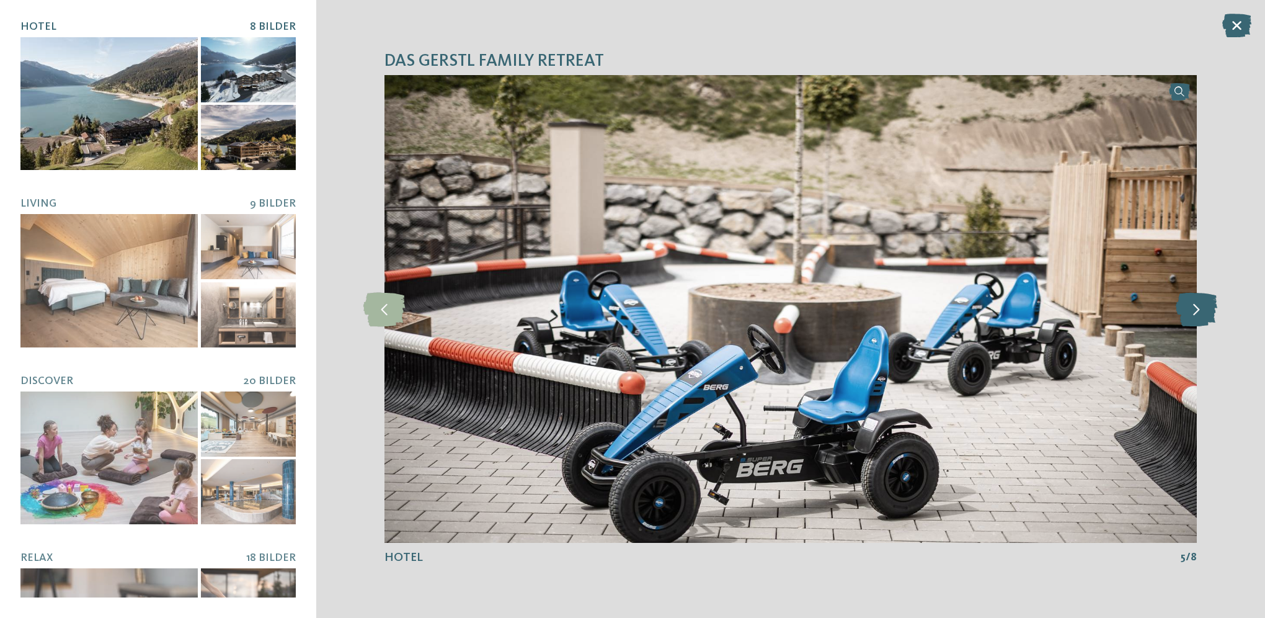
click at [1193, 308] on icon at bounding box center [1197, 308] width 42 height 34
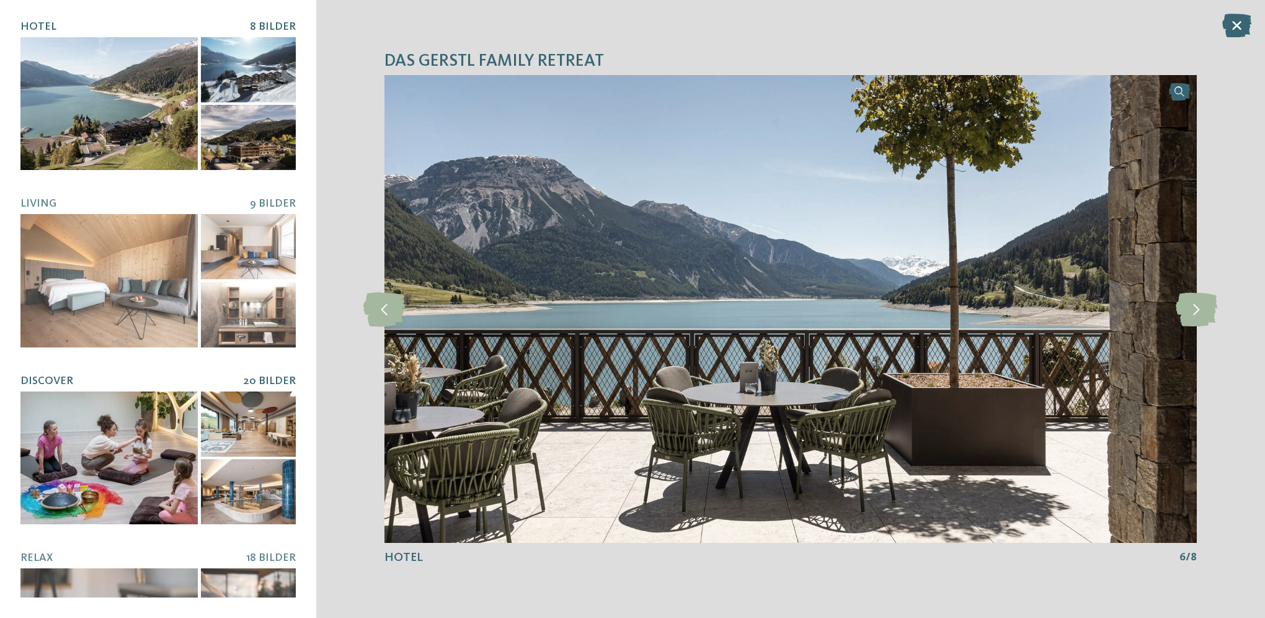
click at [104, 420] on div at bounding box center [108, 457] width 177 height 133
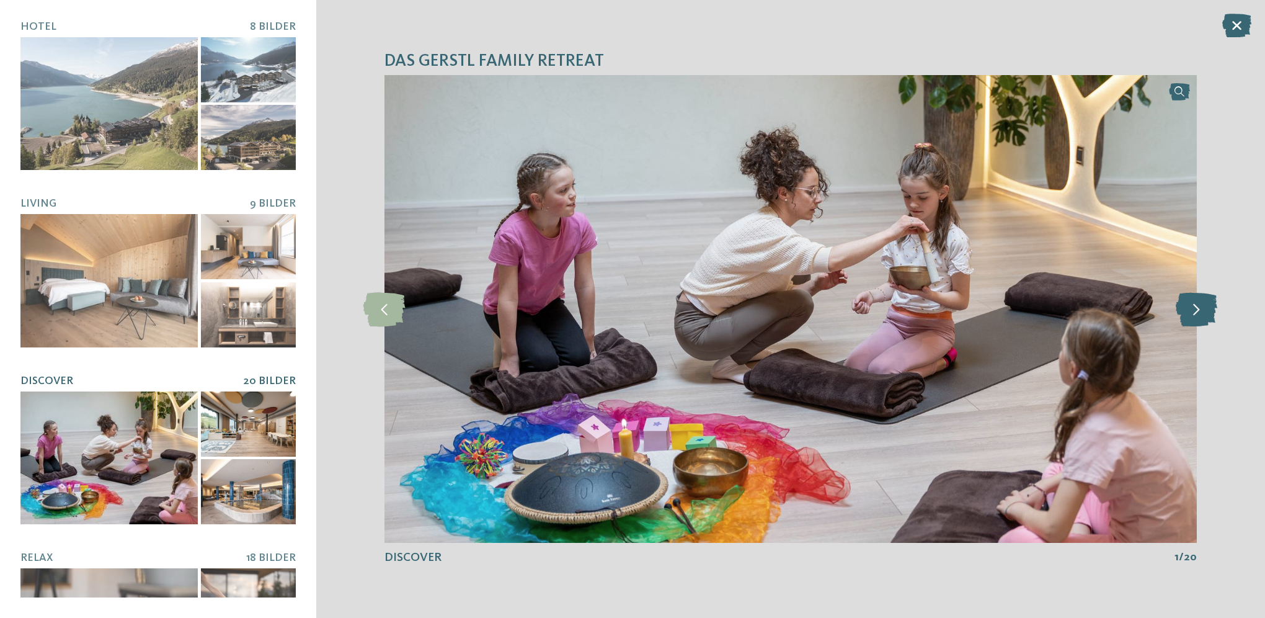
click at [1195, 310] on icon at bounding box center [1197, 308] width 42 height 34
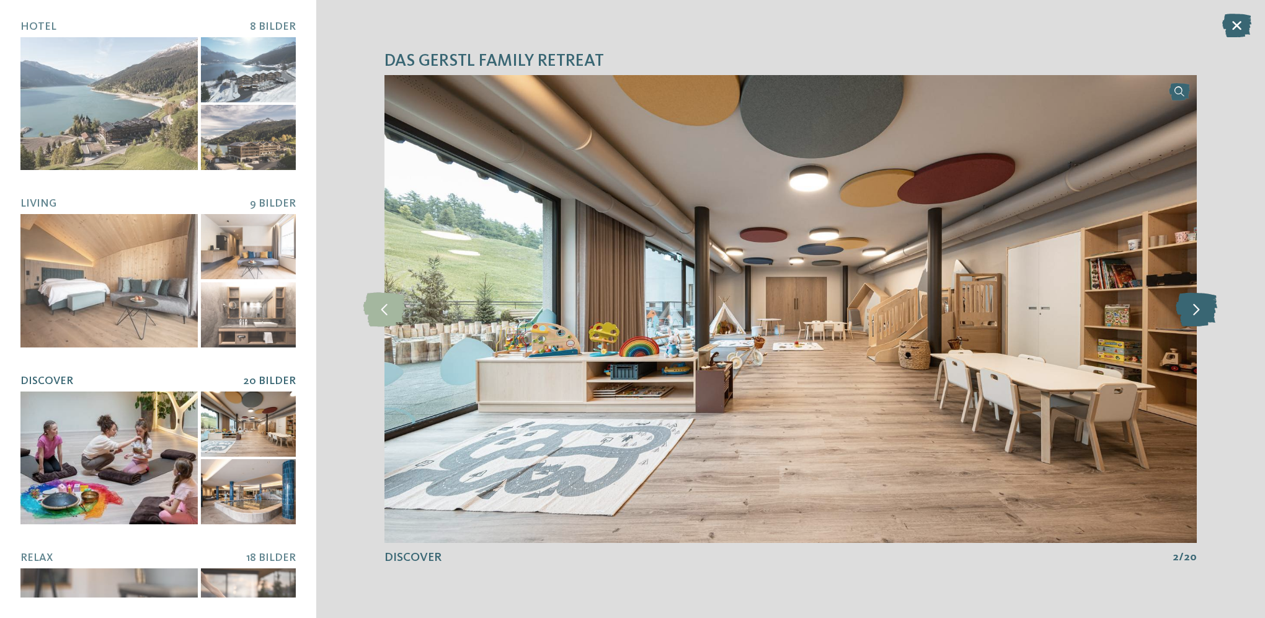
click at [1195, 310] on icon at bounding box center [1197, 308] width 42 height 34
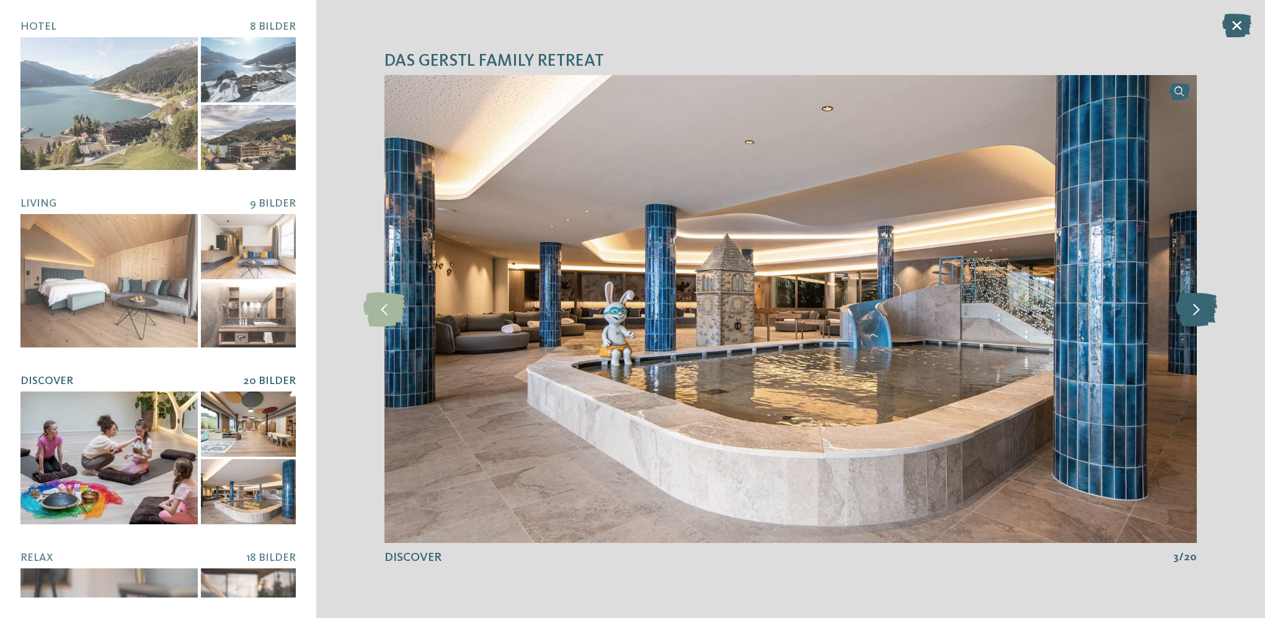
click at [1195, 310] on icon at bounding box center [1197, 308] width 42 height 34
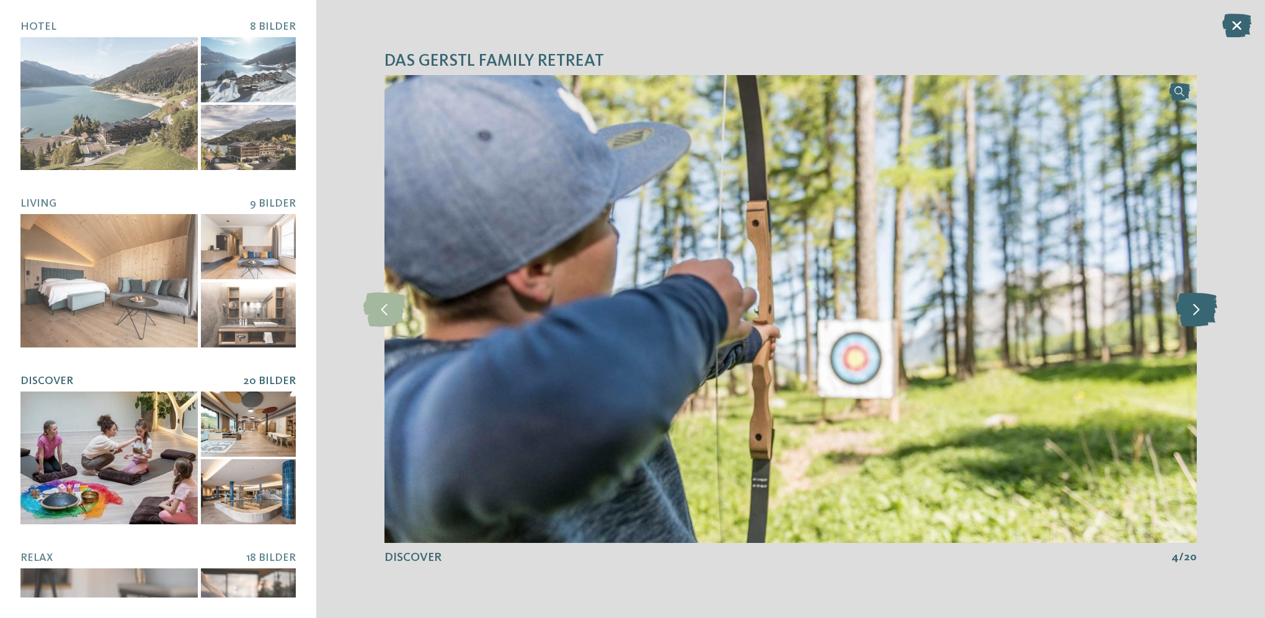
click at [1195, 310] on icon at bounding box center [1197, 308] width 42 height 34
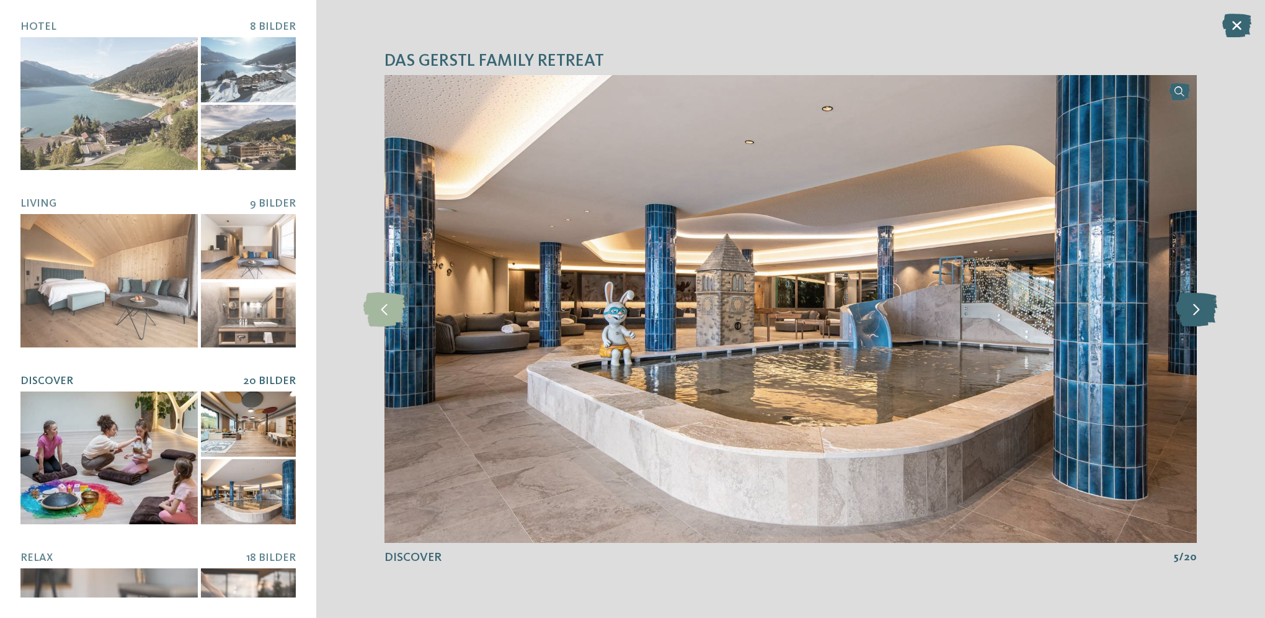
click at [1195, 310] on icon at bounding box center [1197, 308] width 42 height 34
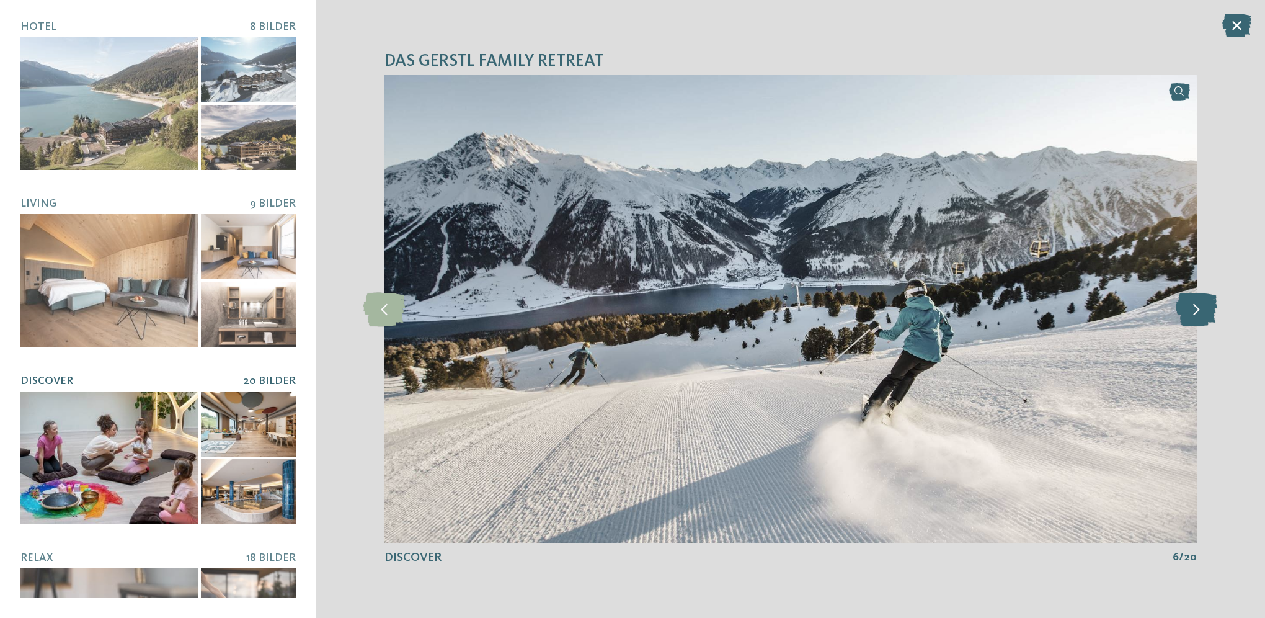
click at [1195, 310] on icon at bounding box center [1197, 308] width 42 height 34
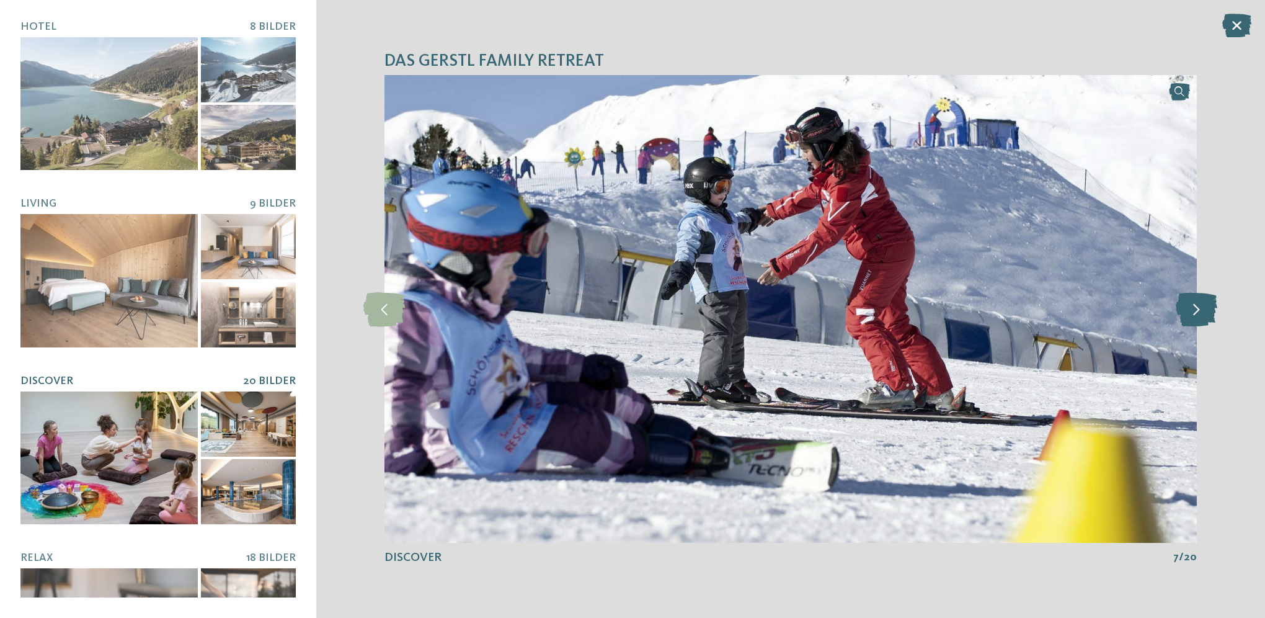
click at [1195, 310] on icon at bounding box center [1197, 308] width 42 height 34
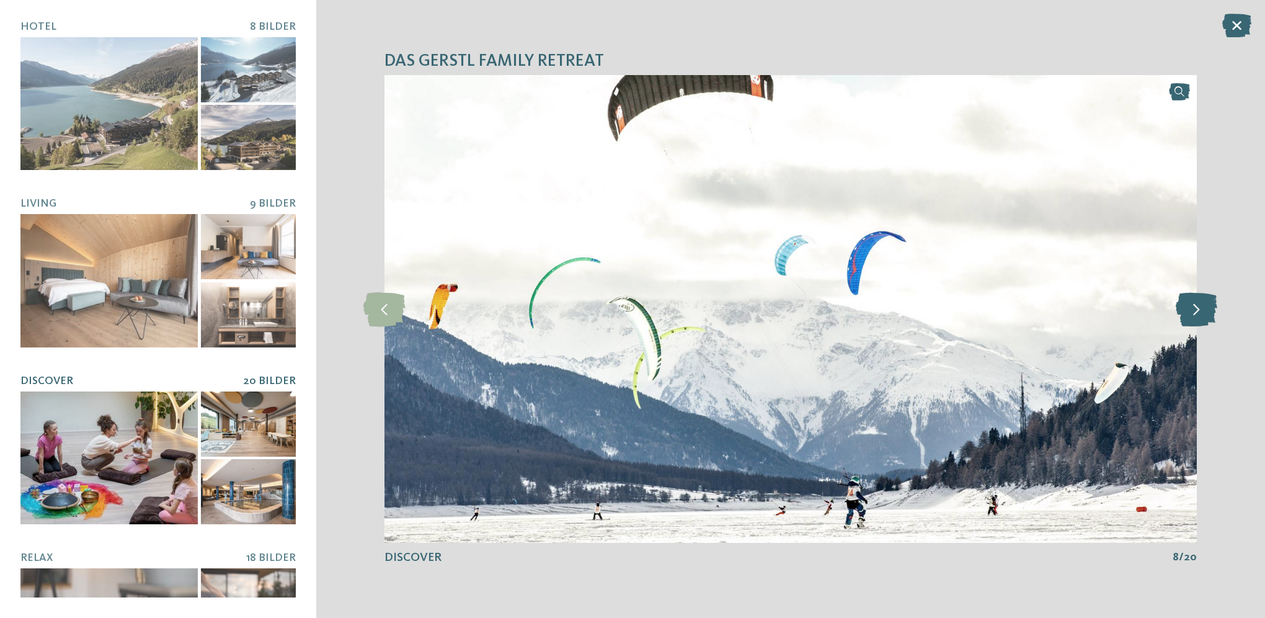
click at [1195, 310] on icon at bounding box center [1197, 308] width 42 height 34
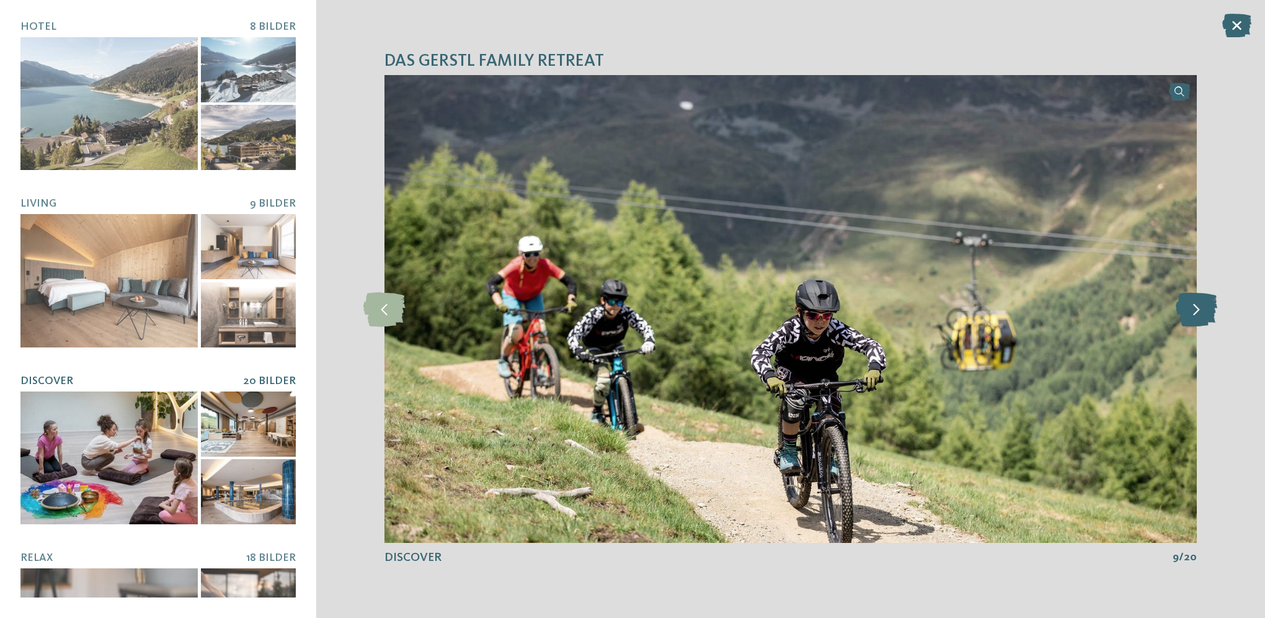
click at [1195, 310] on icon at bounding box center [1197, 308] width 42 height 34
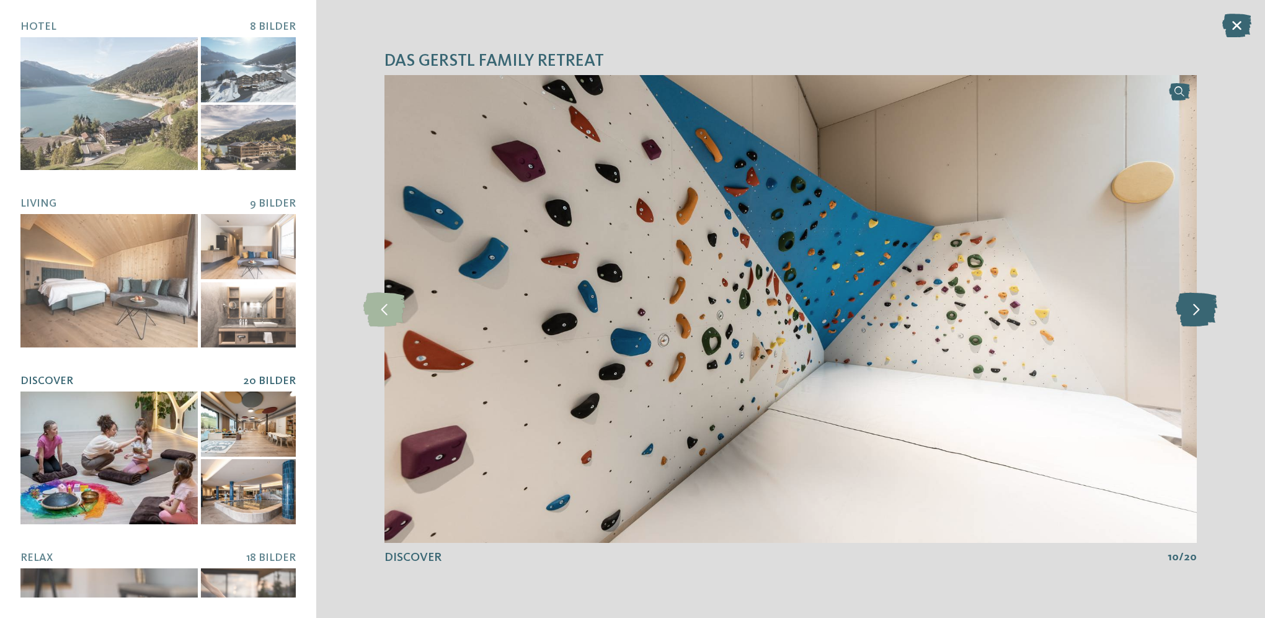
click at [1195, 310] on icon at bounding box center [1197, 308] width 42 height 34
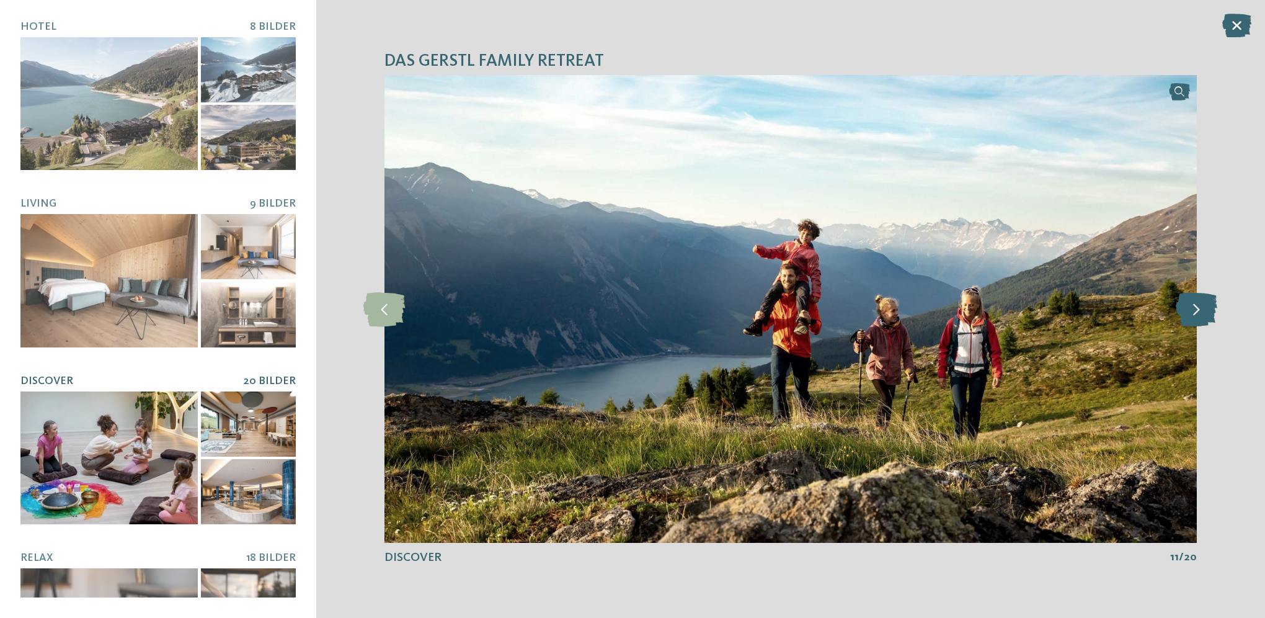
click at [1195, 310] on icon at bounding box center [1197, 308] width 42 height 34
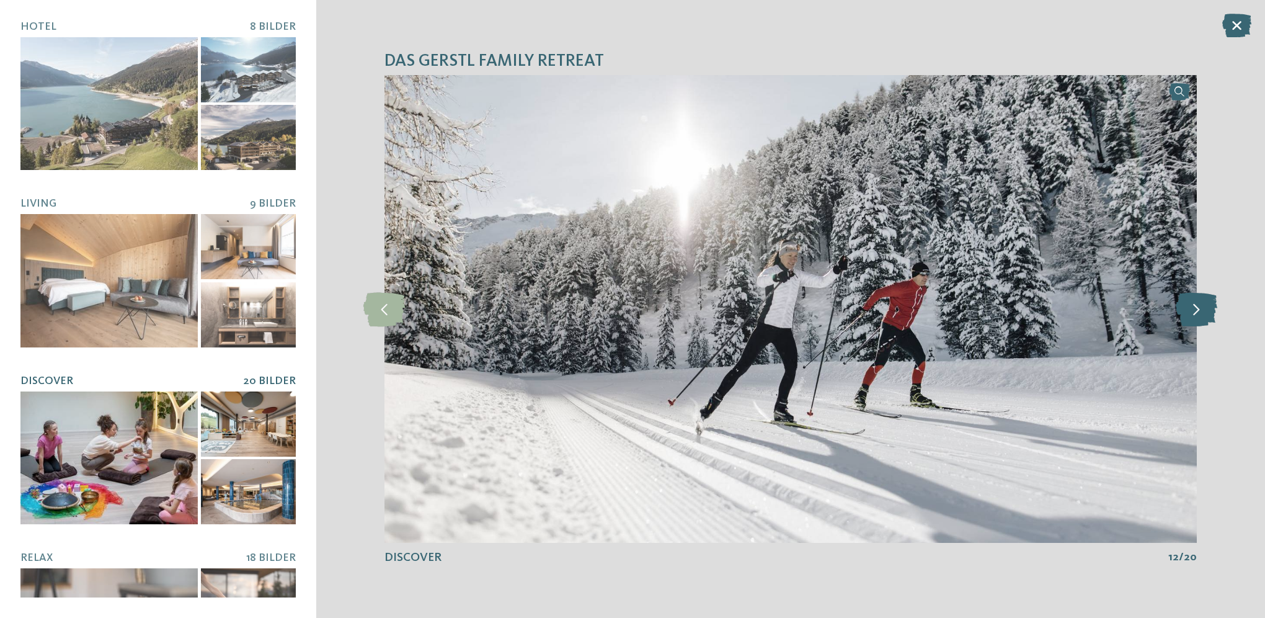
click at [1195, 310] on icon at bounding box center [1197, 308] width 42 height 34
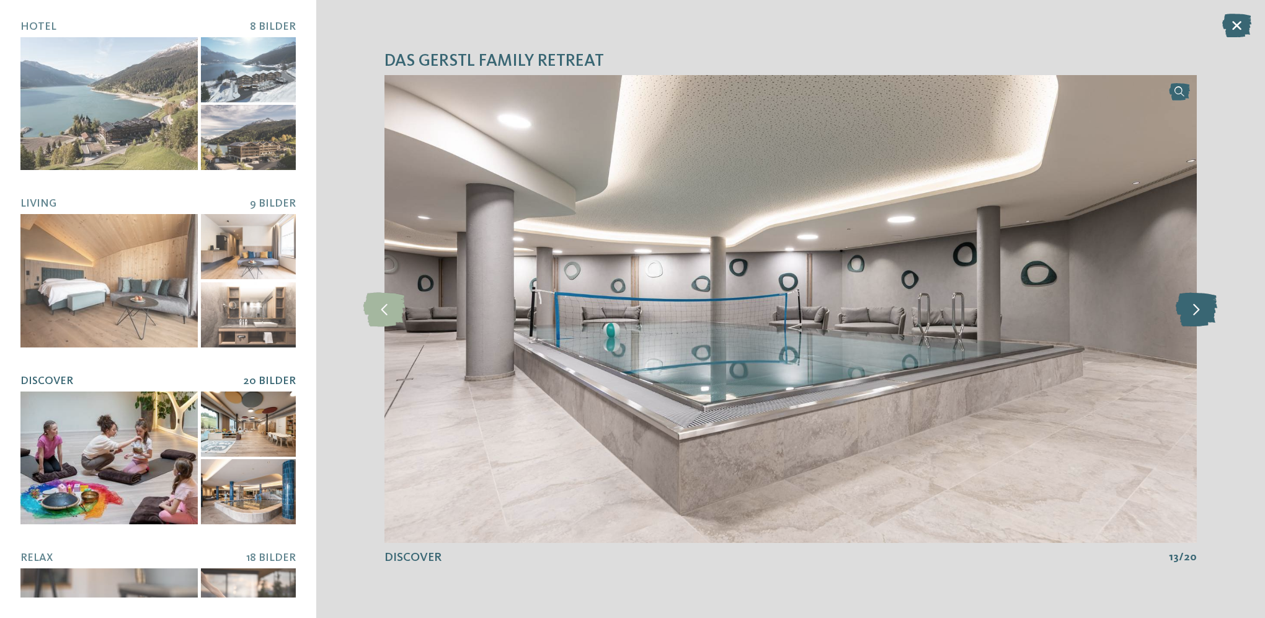
click at [1195, 310] on icon at bounding box center [1197, 308] width 42 height 34
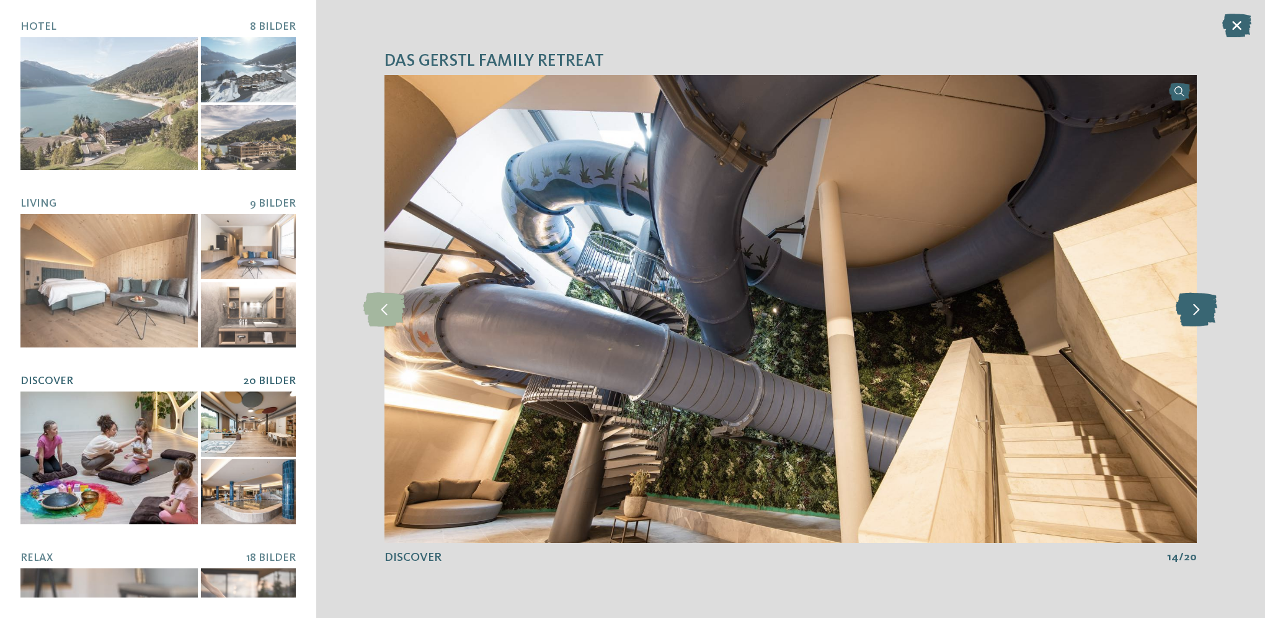
click at [1195, 310] on icon at bounding box center [1197, 308] width 42 height 34
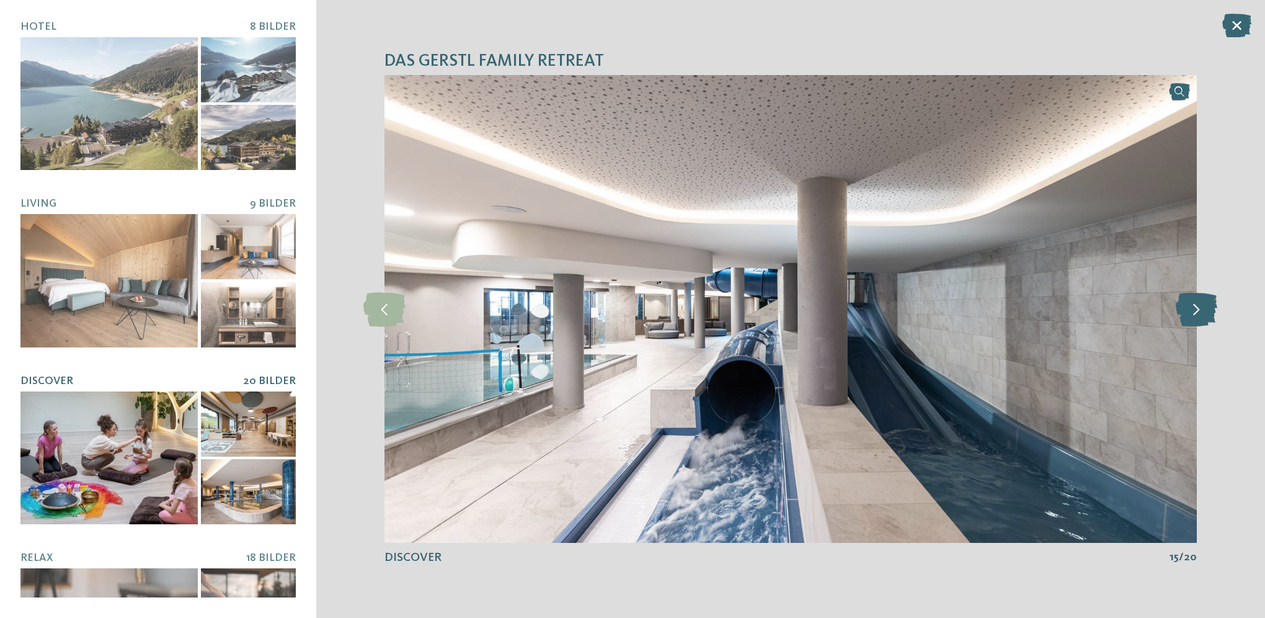
click at [1195, 310] on icon at bounding box center [1197, 308] width 42 height 34
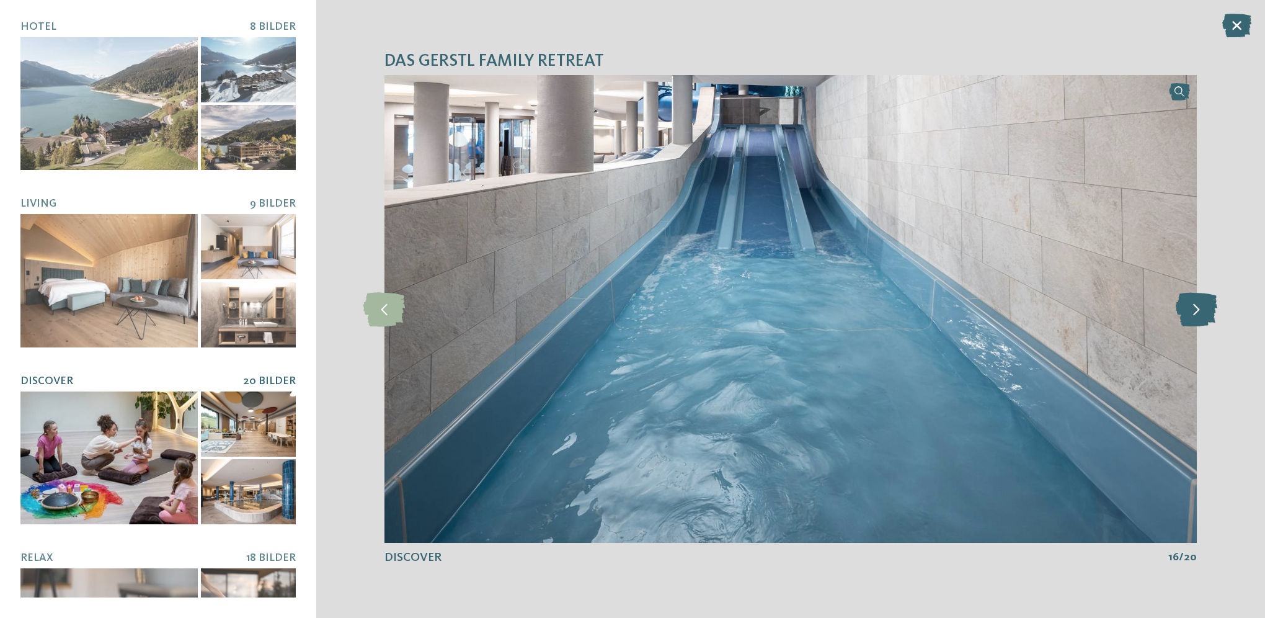
click at [1195, 310] on icon at bounding box center [1197, 308] width 42 height 34
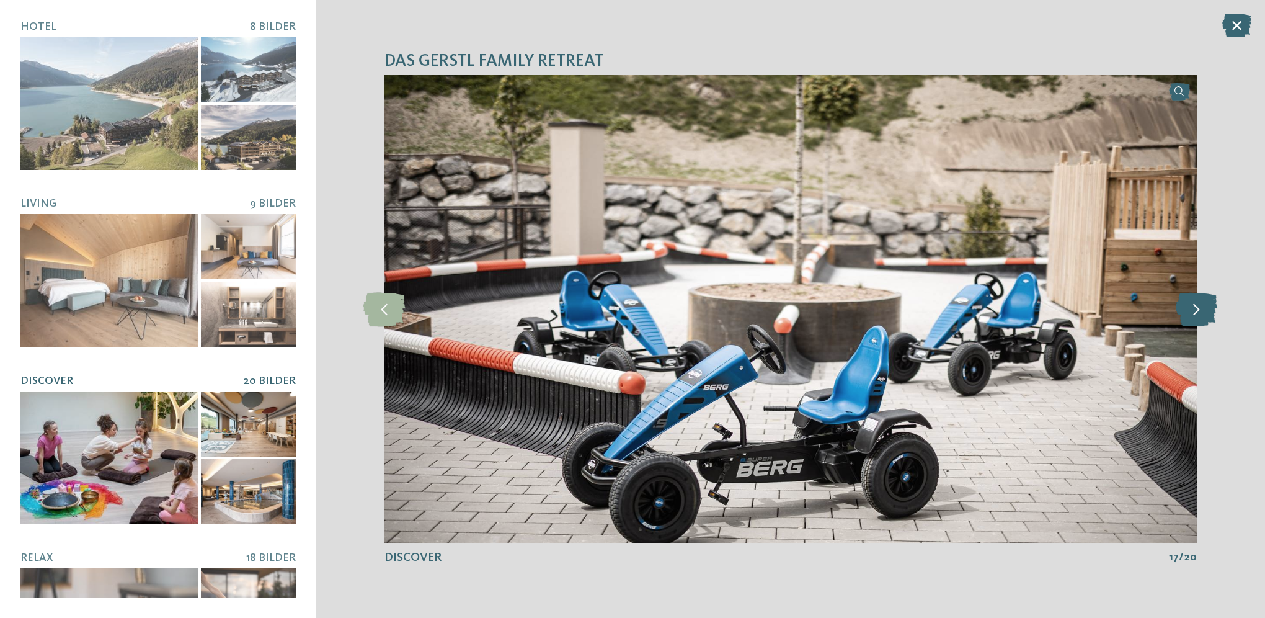
click at [1195, 310] on icon at bounding box center [1197, 308] width 42 height 34
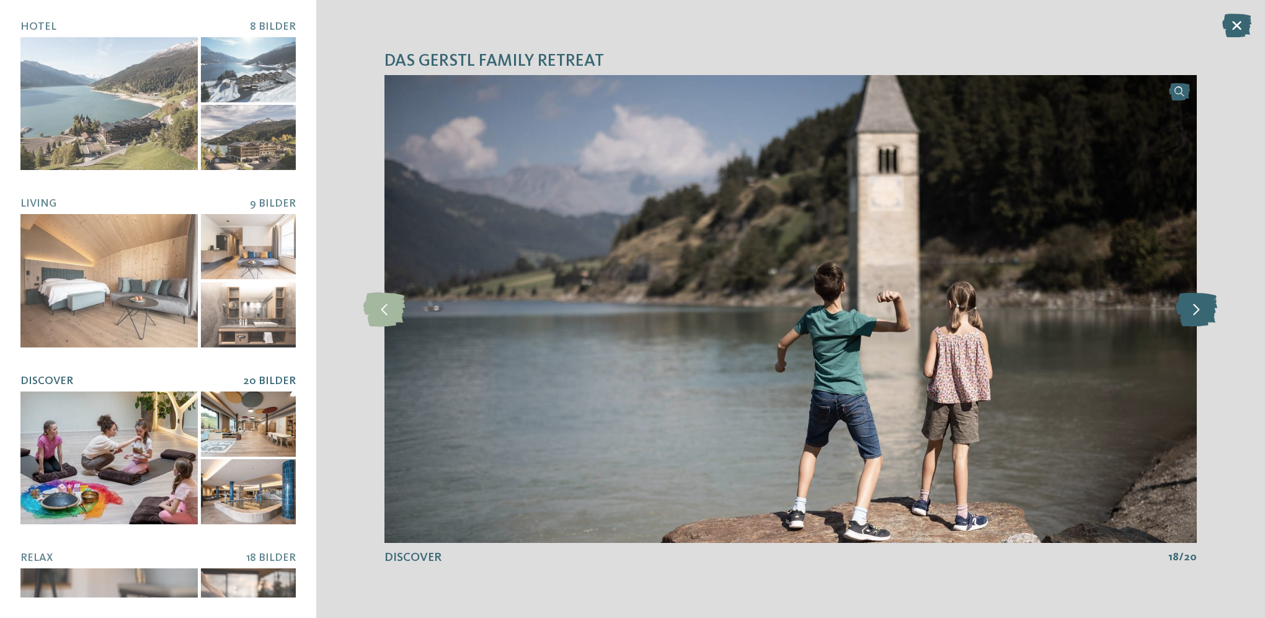
click at [1195, 310] on icon at bounding box center [1197, 308] width 42 height 34
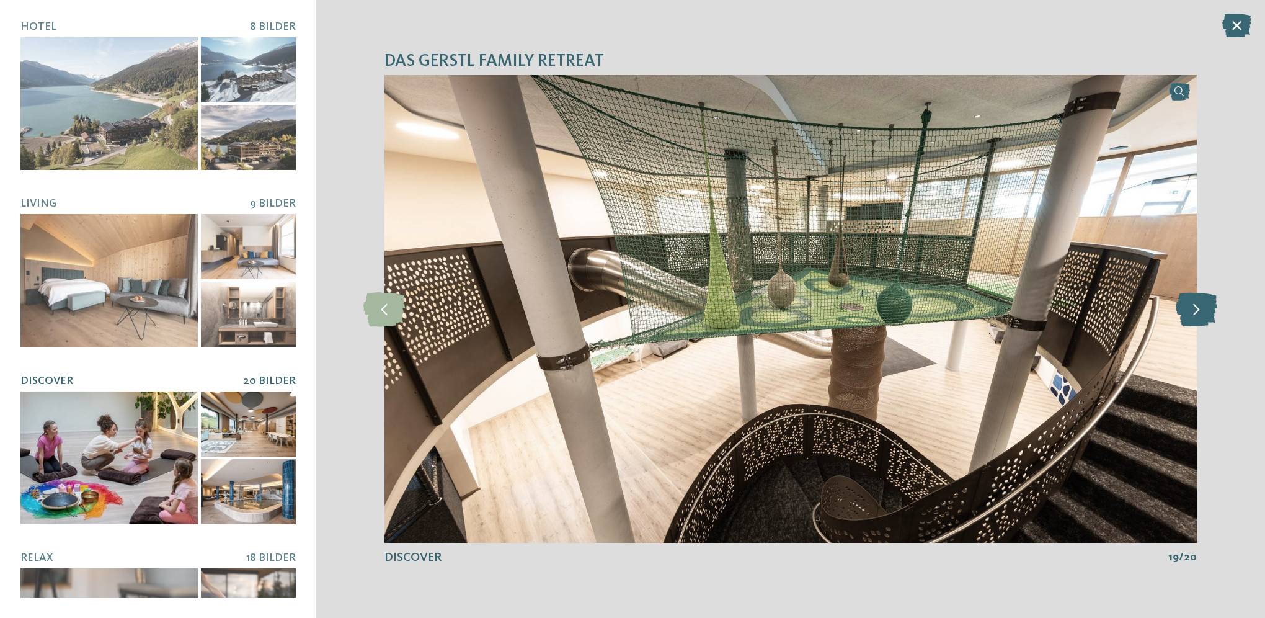
click at [1195, 310] on icon at bounding box center [1197, 308] width 42 height 34
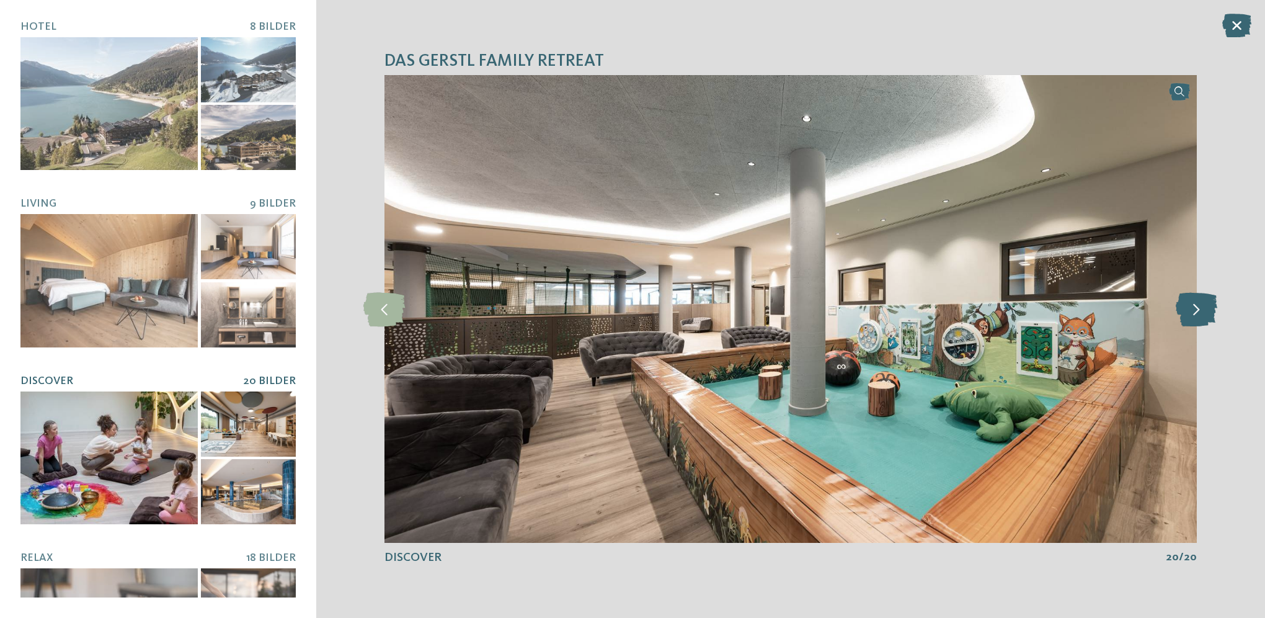
click at [1195, 310] on icon at bounding box center [1197, 308] width 42 height 34
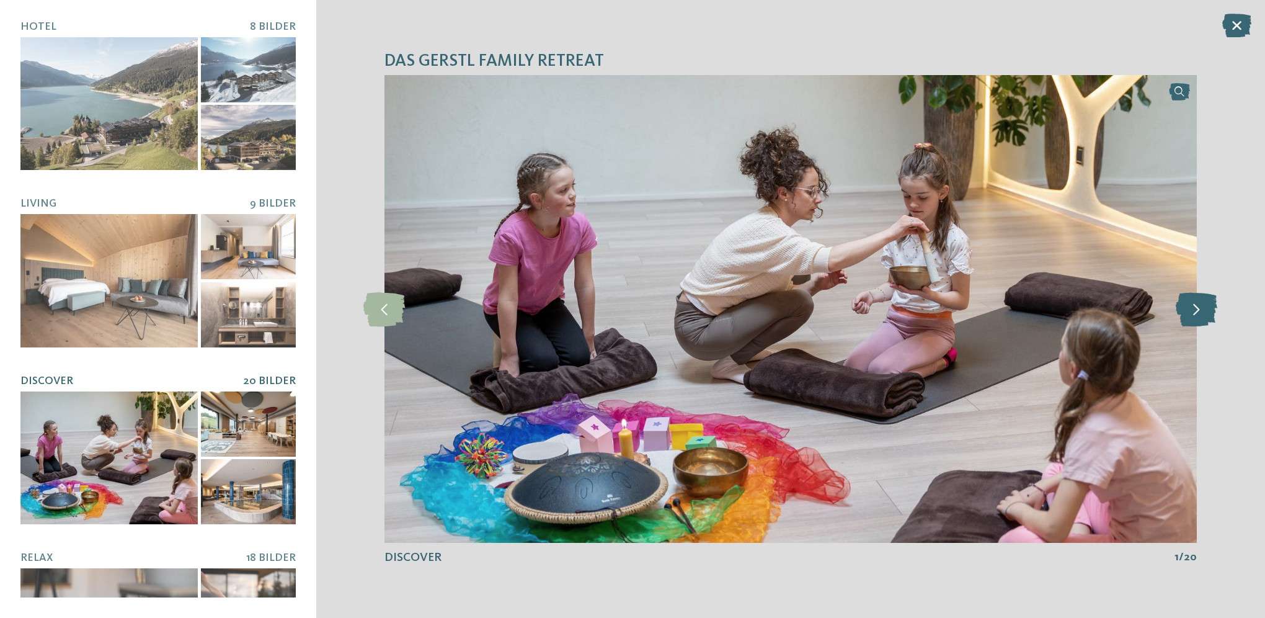
click at [1195, 310] on icon at bounding box center [1197, 308] width 42 height 34
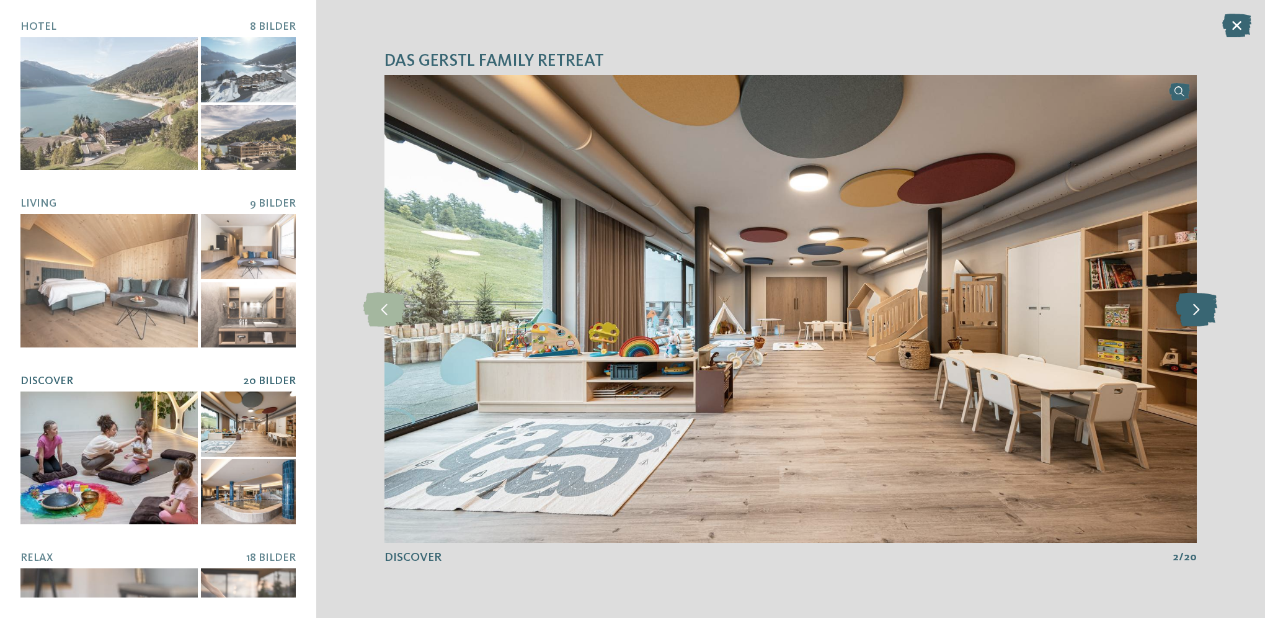
click at [1195, 310] on icon at bounding box center [1197, 308] width 42 height 34
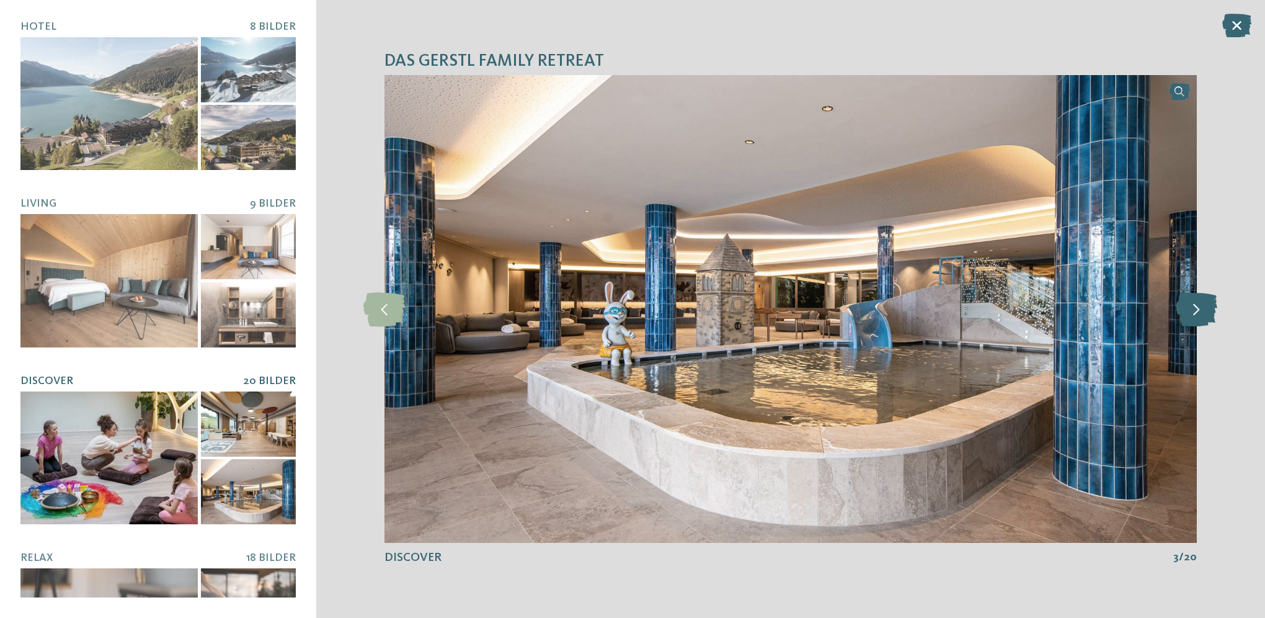
click at [1195, 310] on icon at bounding box center [1197, 308] width 42 height 34
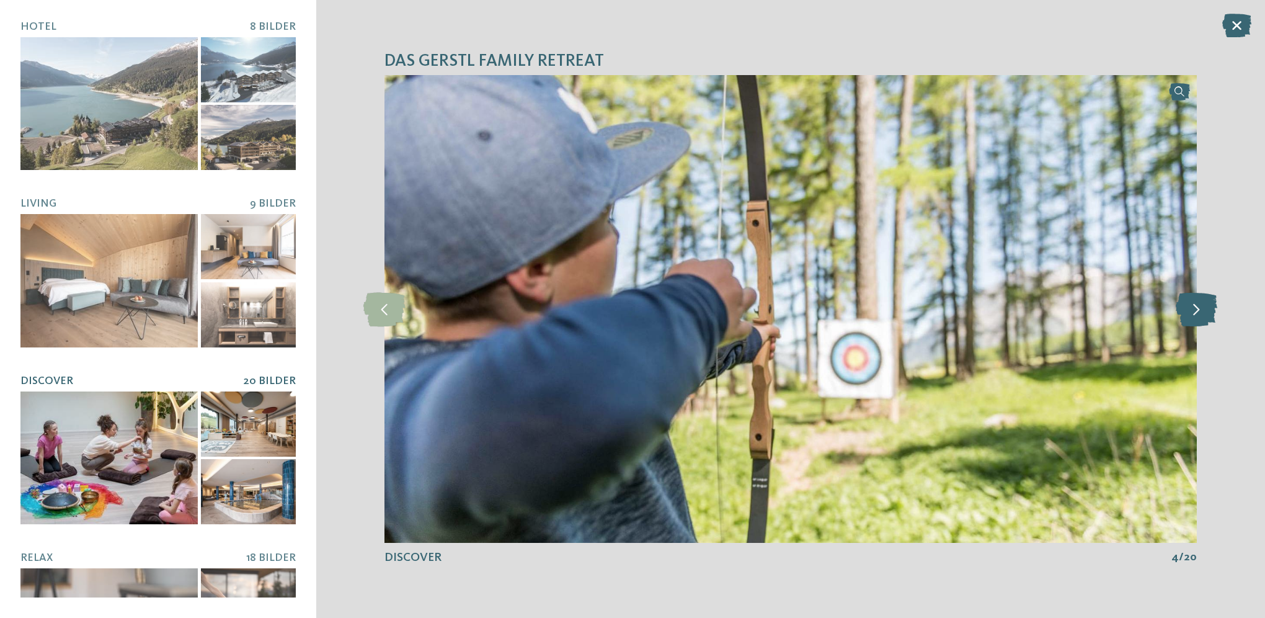
click at [1195, 310] on icon at bounding box center [1197, 308] width 42 height 34
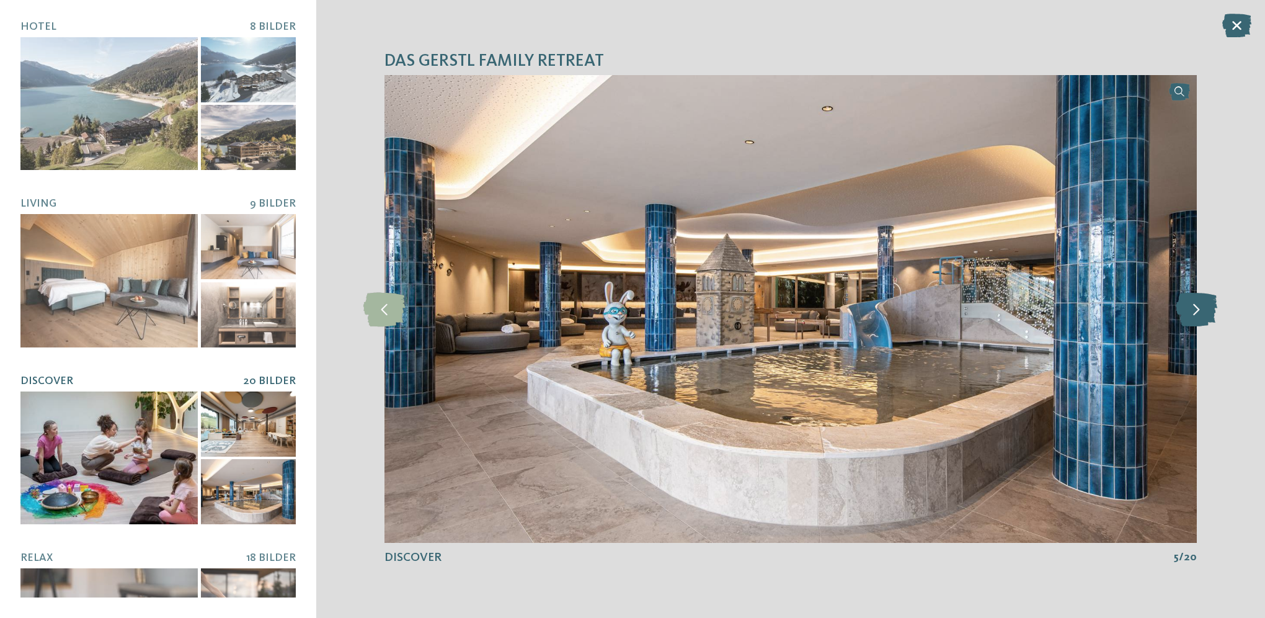
click at [1195, 310] on icon at bounding box center [1197, 308] width 42 height 34
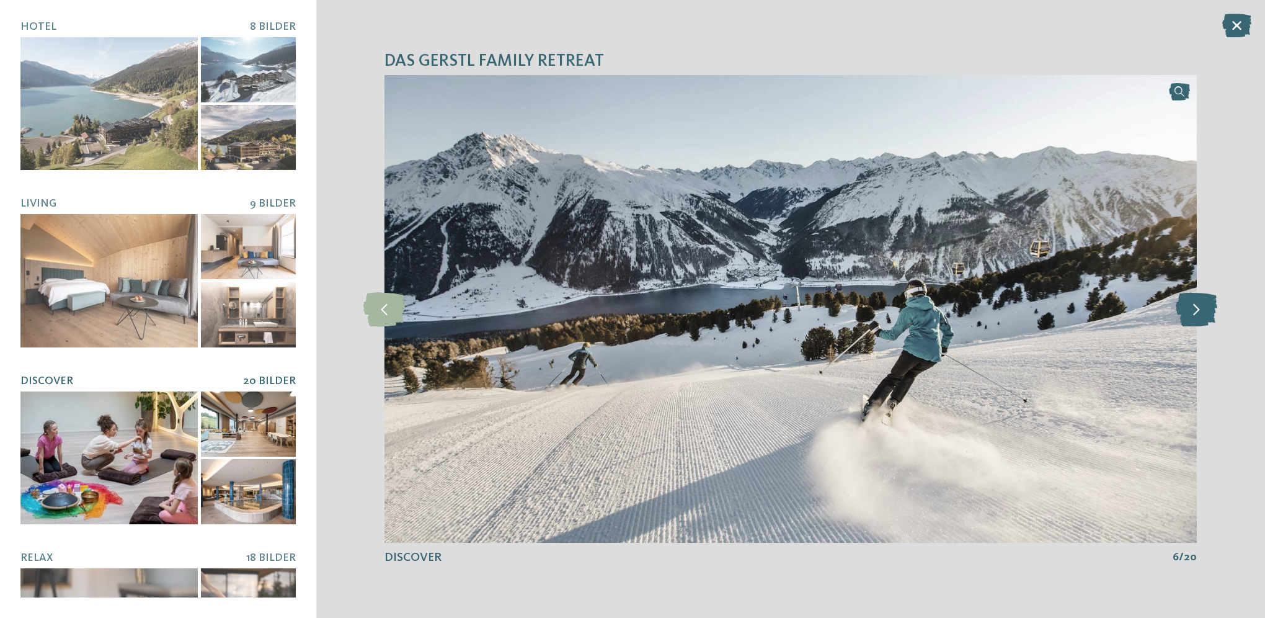
click at [1195, 310] on icon at bounding box center [1197, 308] width 42 height 34
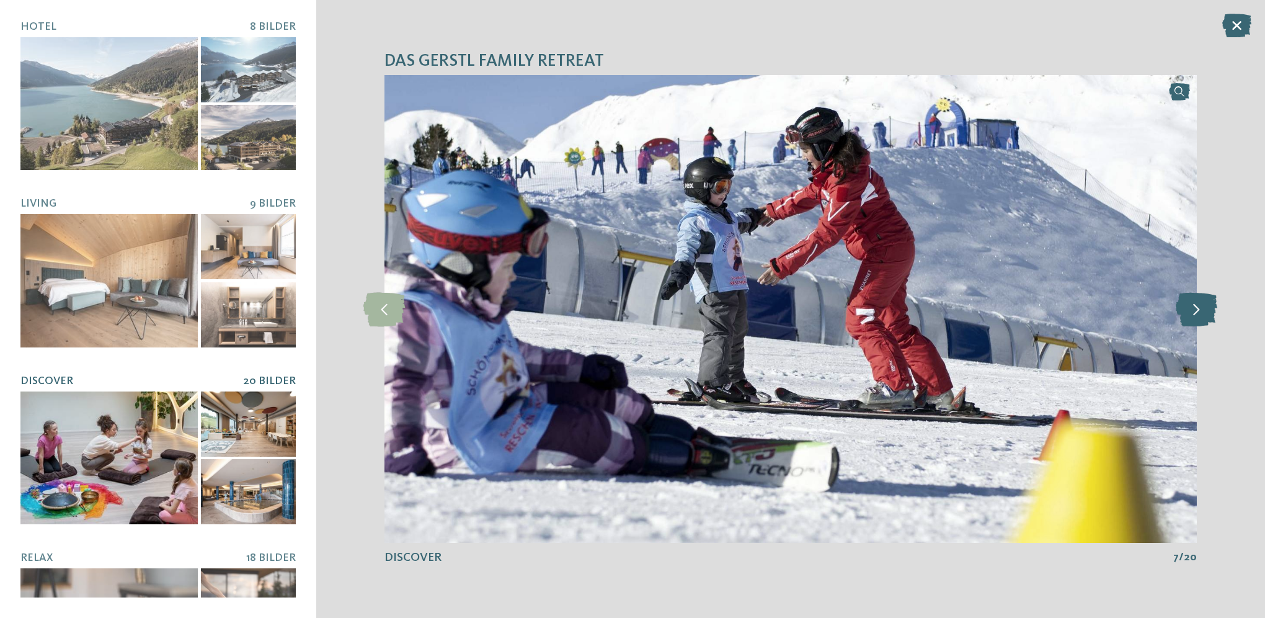
click at [1195, 310] on icon at bounding box center [1197, 308] width 42 height 34
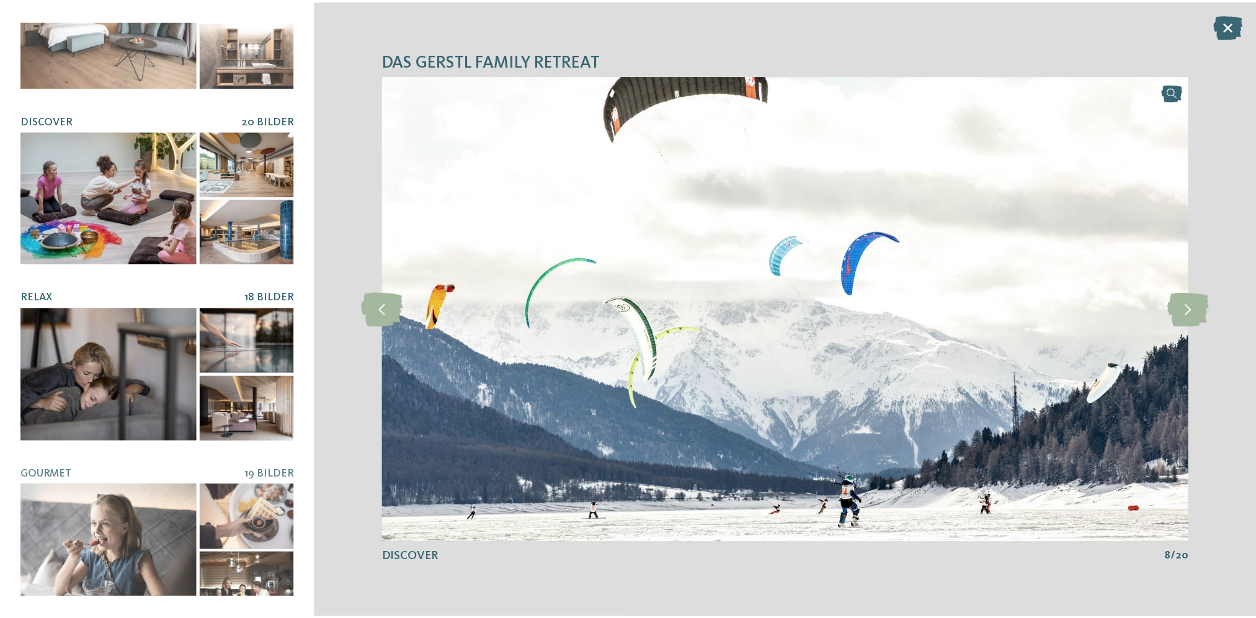
scroll to position [265, 0]
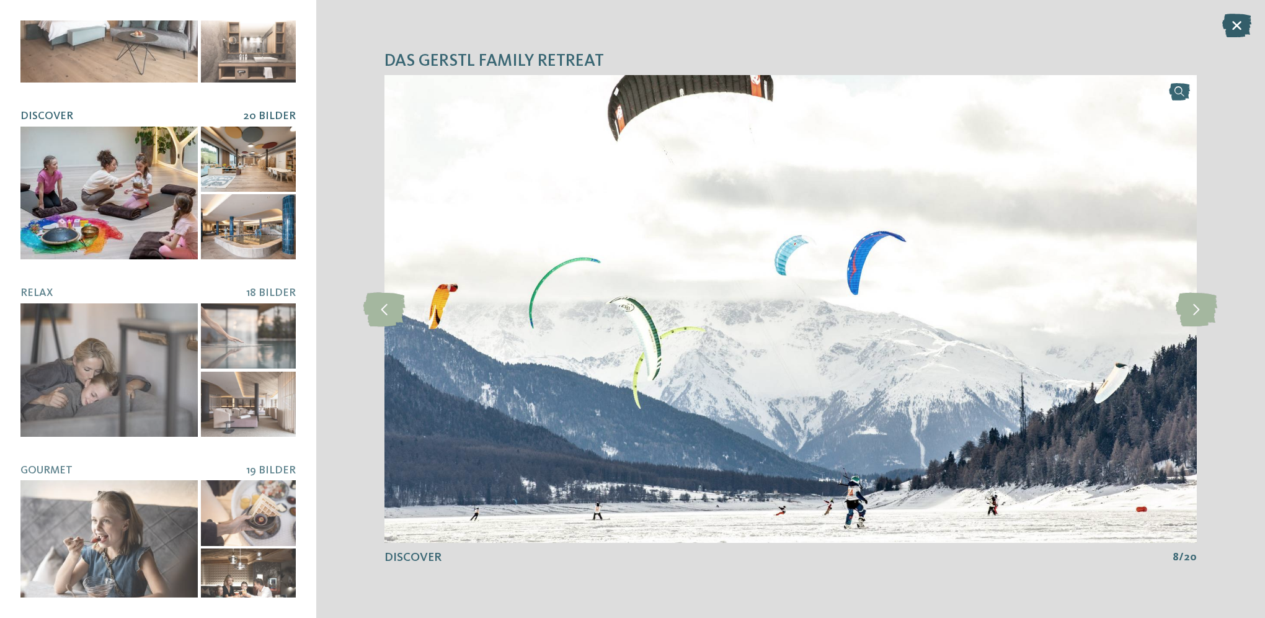
click at [1235, 22] on icon at bounding box center [1236, 26] width 29 height 24
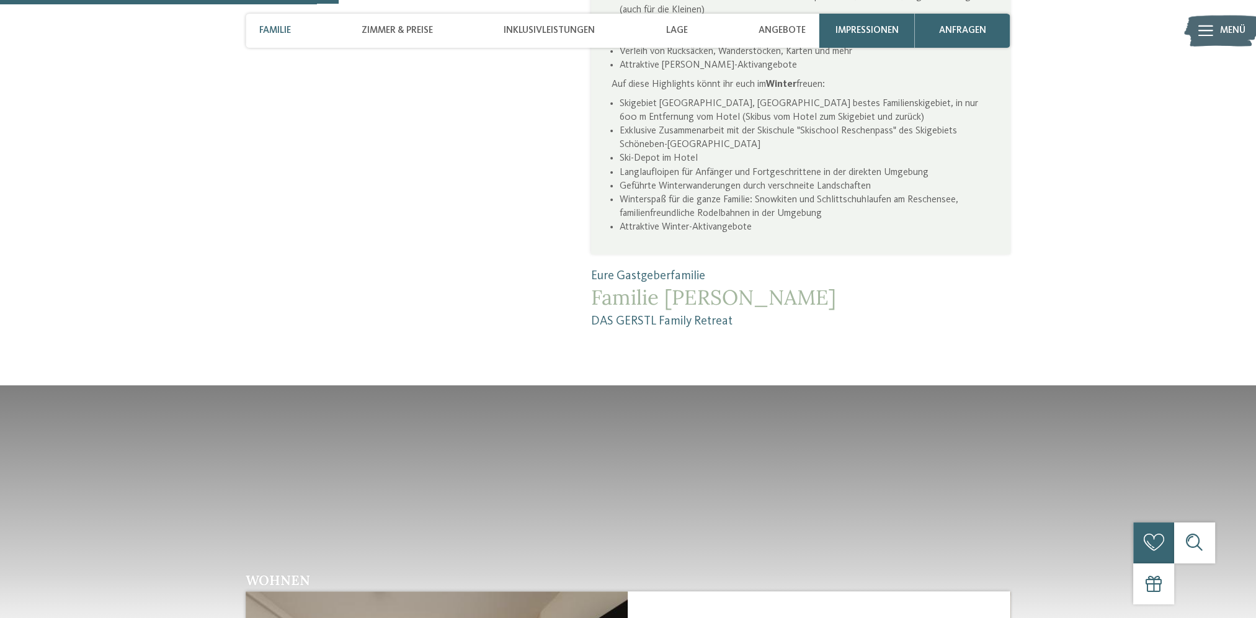
scroll to position [1426, 0]
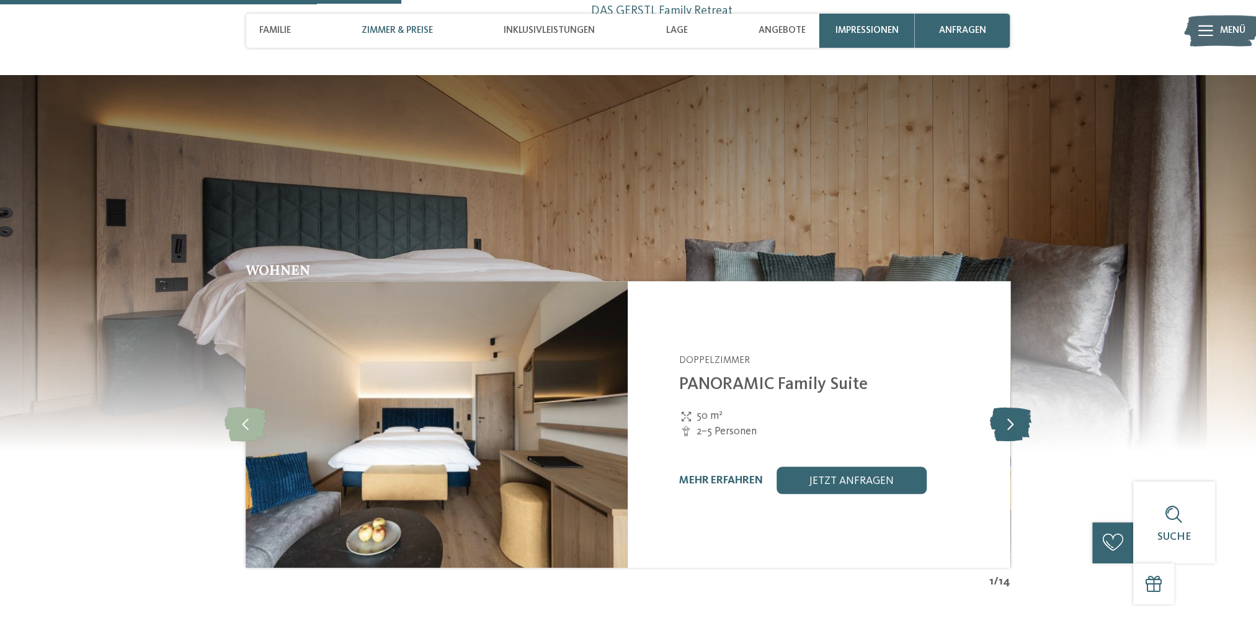
click at [1016, 412] on icon at bounding box center [1010, 424] width 42 height 34
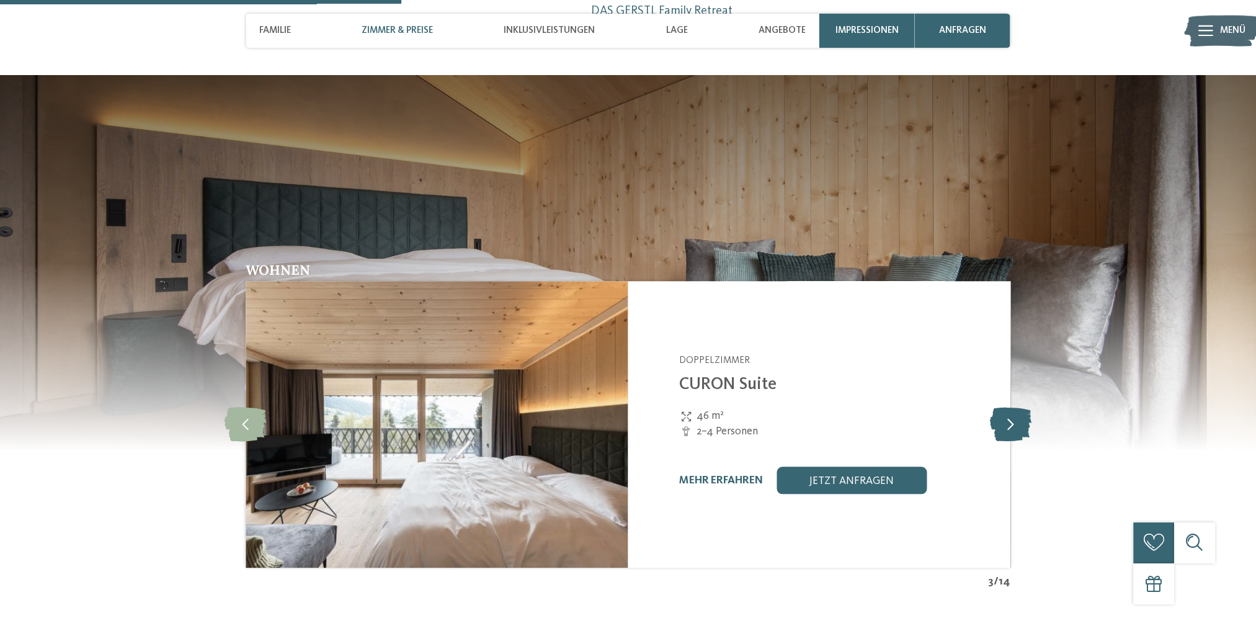
click at [1016, 412] on icon at bounding box center [1010, 424] width 42 height 34
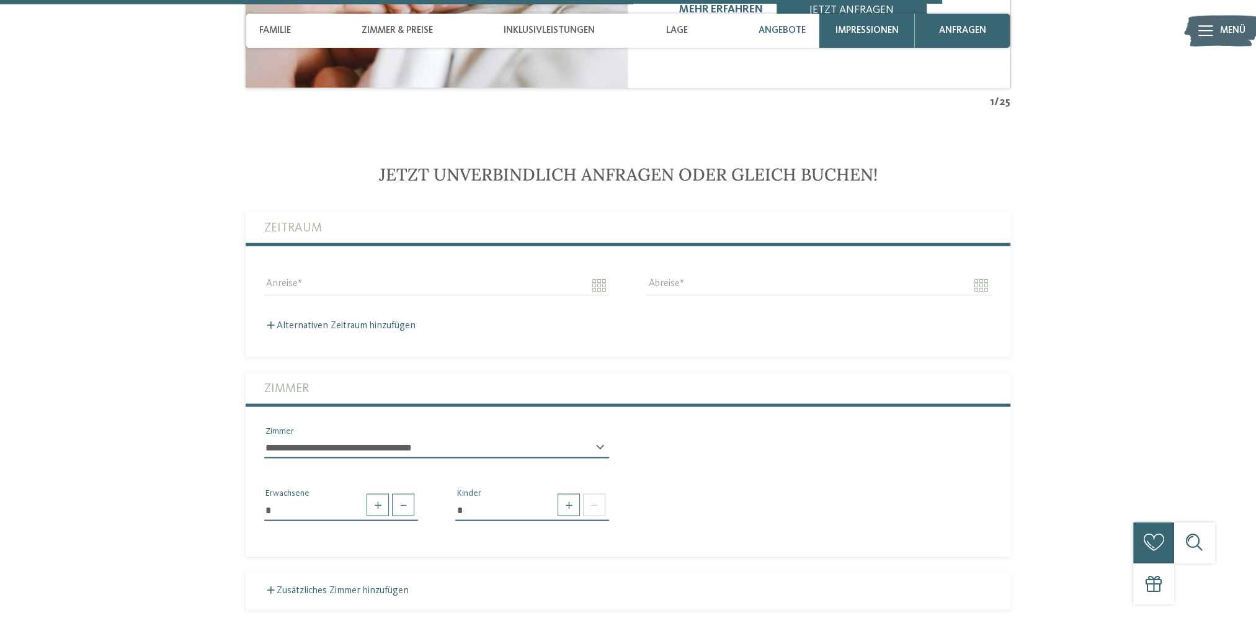
scroll to position [3349, 0]
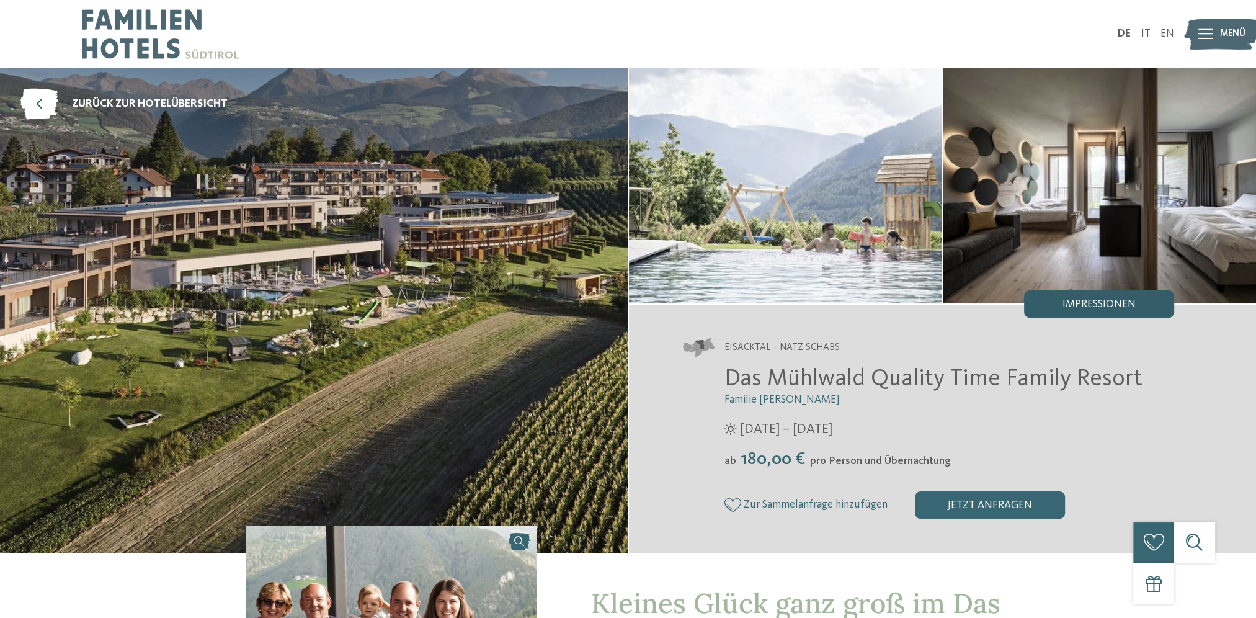
click at [1082, 302] on span "Impressionen" at bounding box center [1098, 304] width 73 height 11
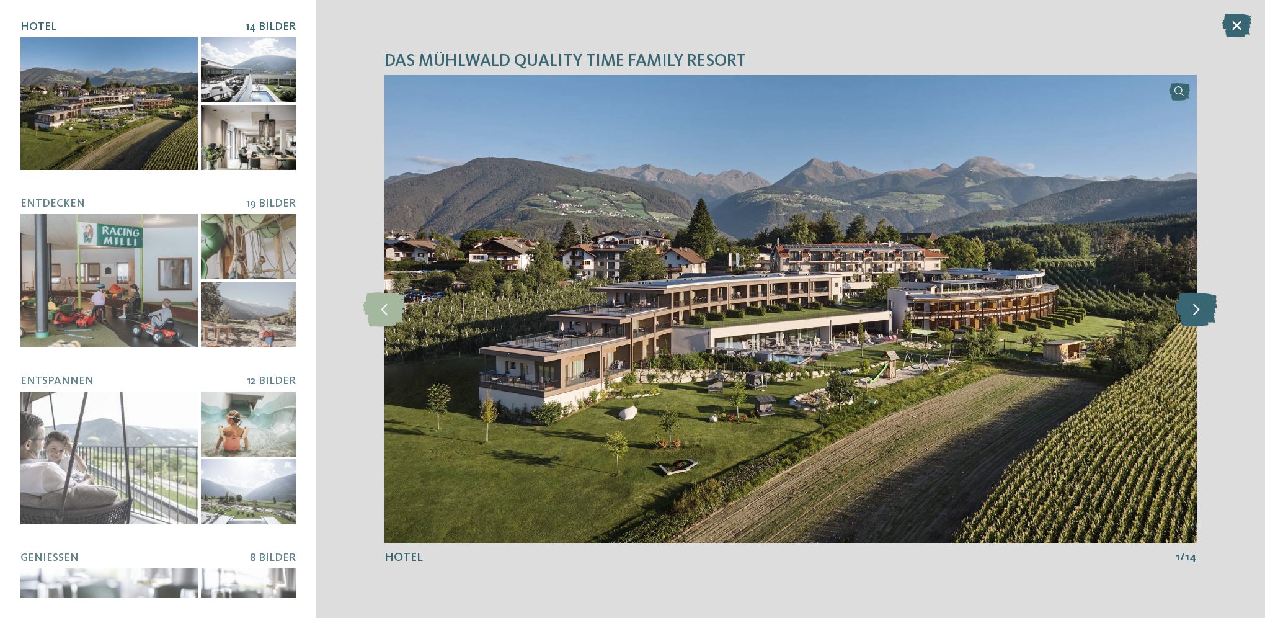
click at [1201, 308] on icon at bounding box center [1197, 308] width 42 height 34
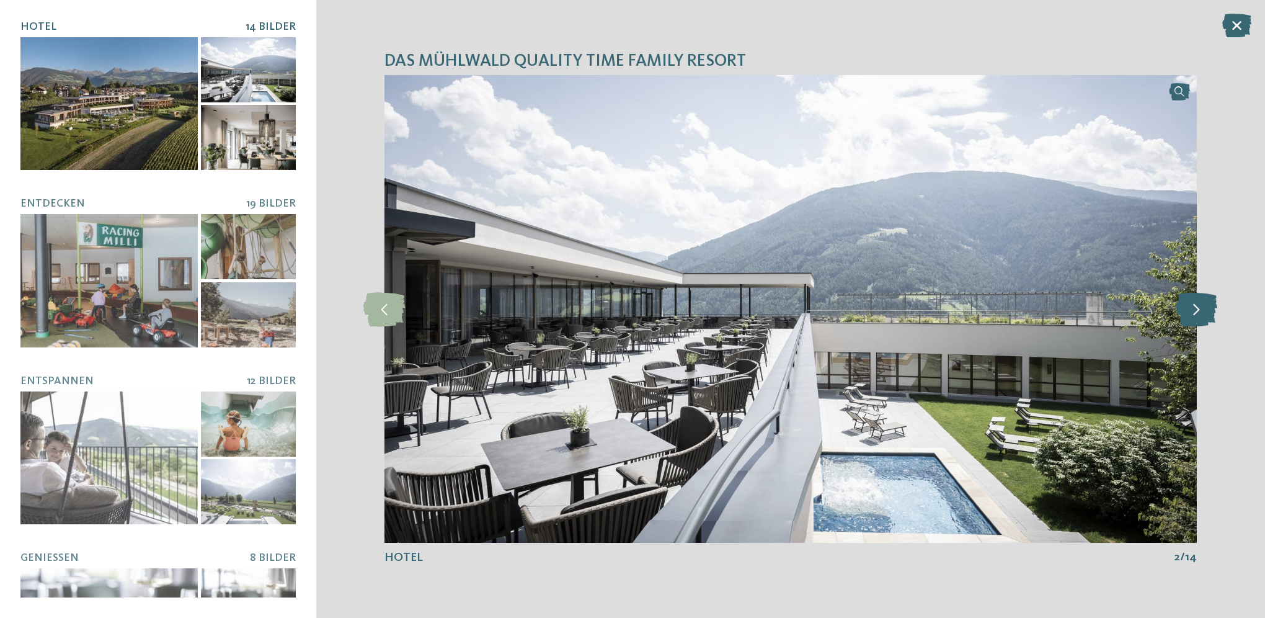
click at [1201, 308] on icon at bounding box center [1197, 308] width 42 height 34
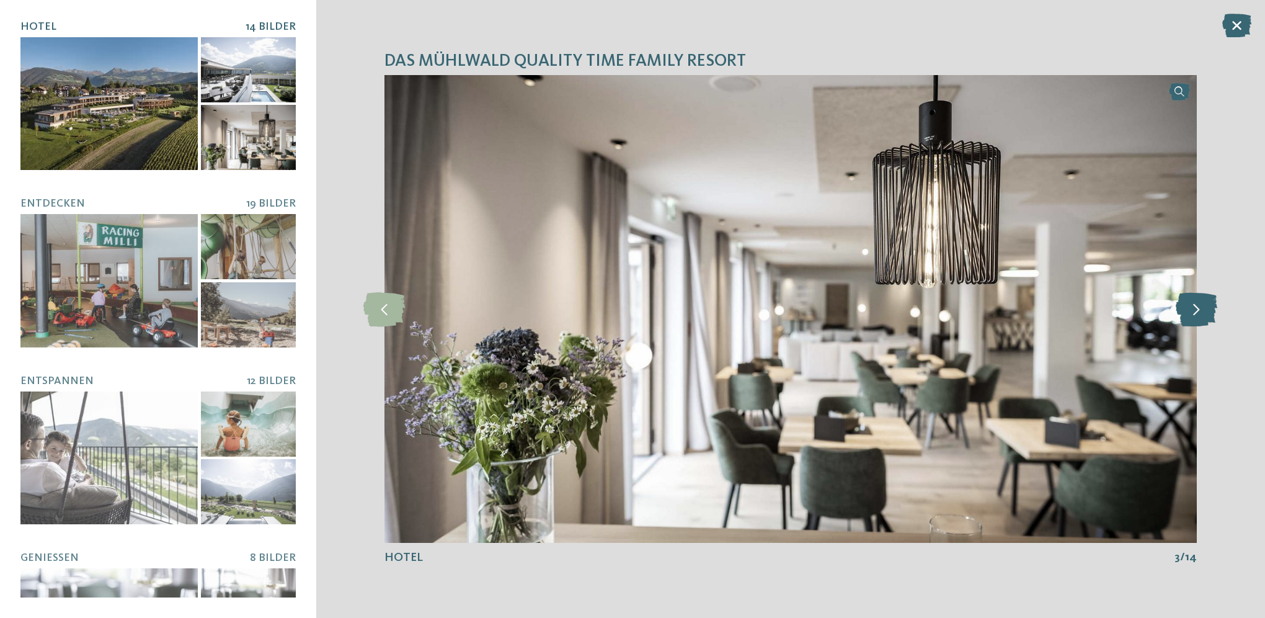
click at [1201, 308] on icon at bounding box center [1197, 308] width 42 height 34
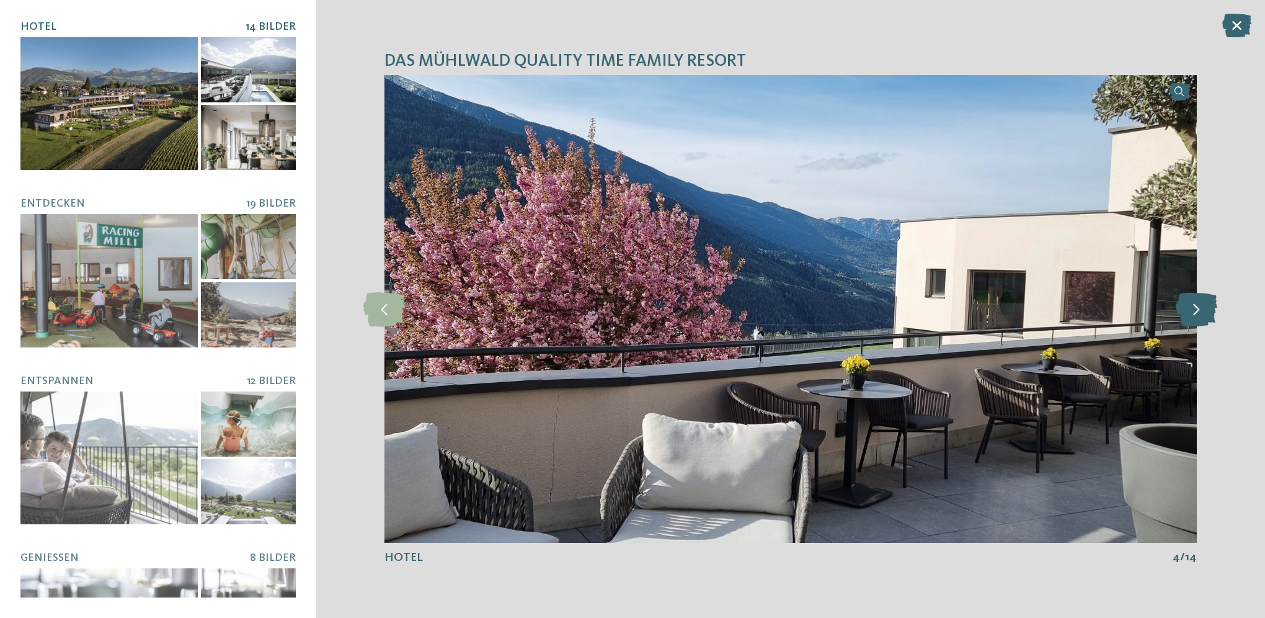
click at [1201, 308] on icon at bounding box center [1197, 308] width 42 height 34
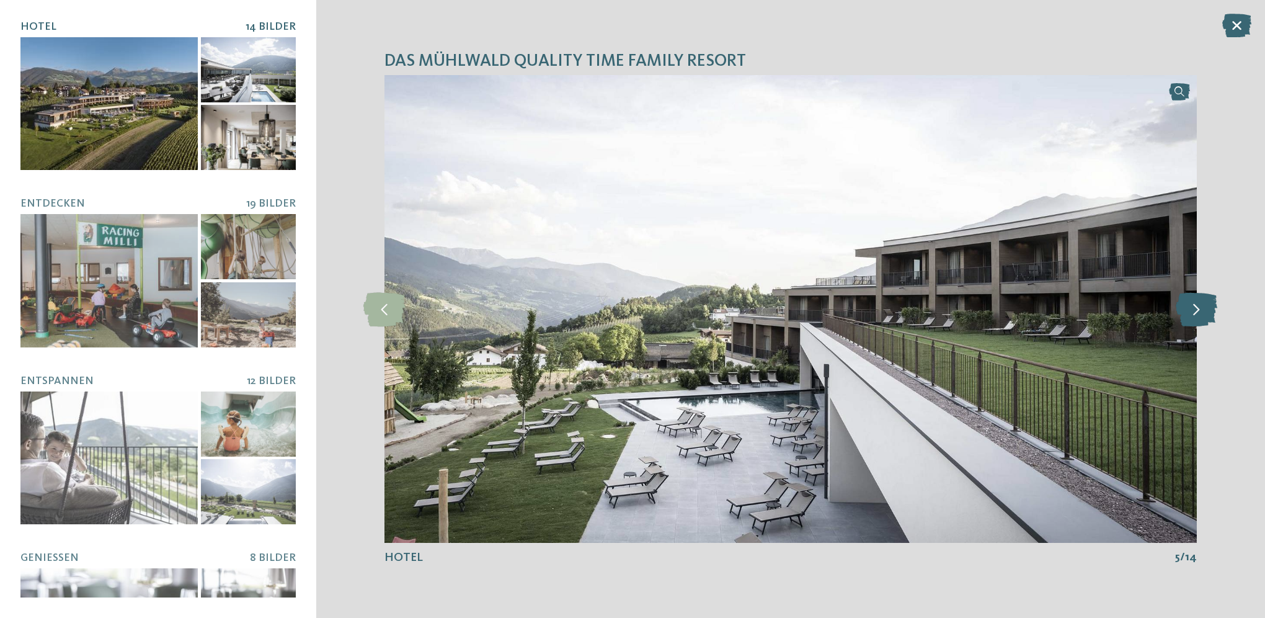
click at [1201, 308] on icon at bounding box center [1197, 308] width 42 height 34
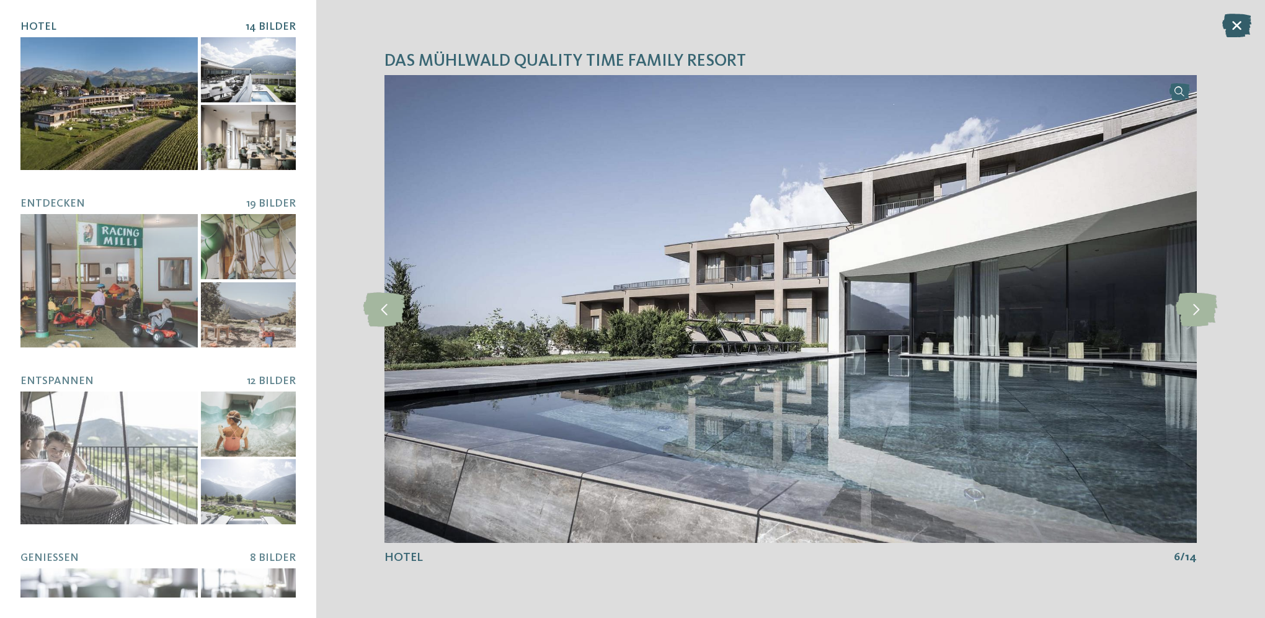
click at [1243, 29] on icon at bounding box center [1236, 26] width 29 height 24
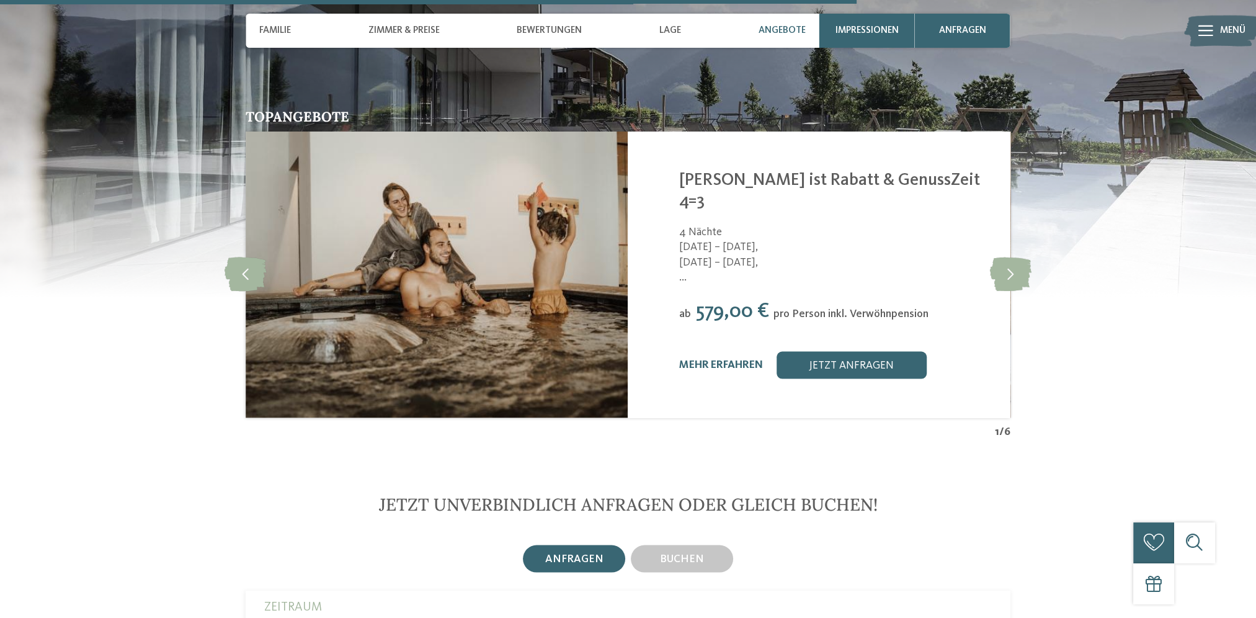
scroll to position [3039, 0]
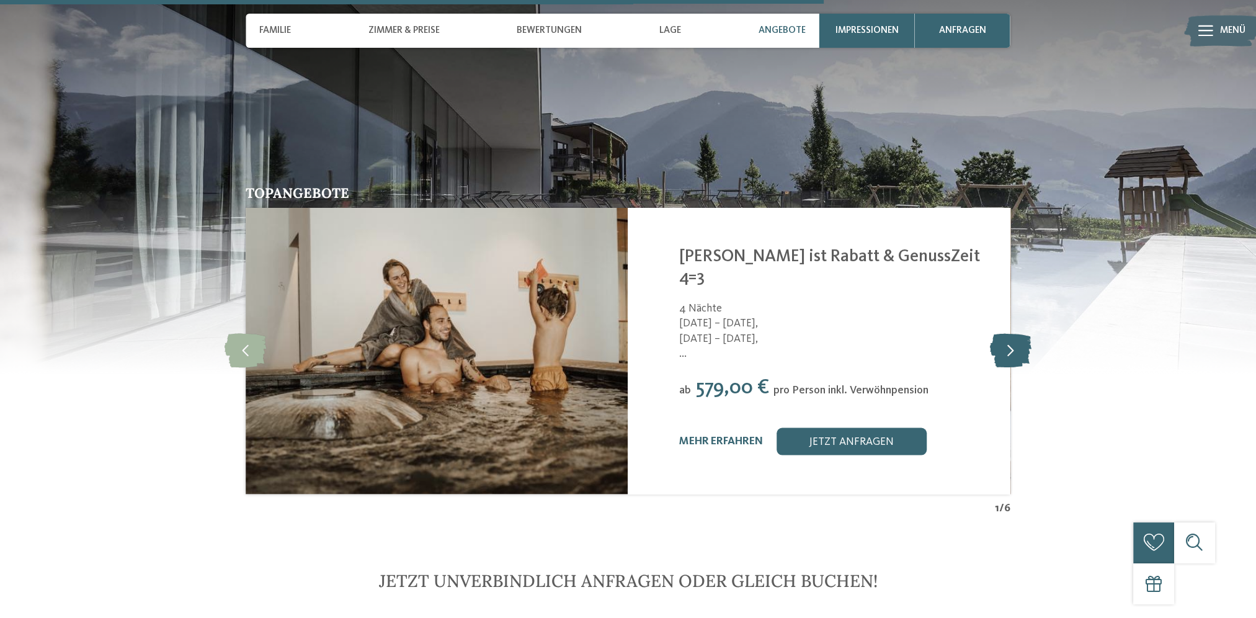
click at [1004, 333] on icon at bounding box center [1010, 350] width 42 height 34
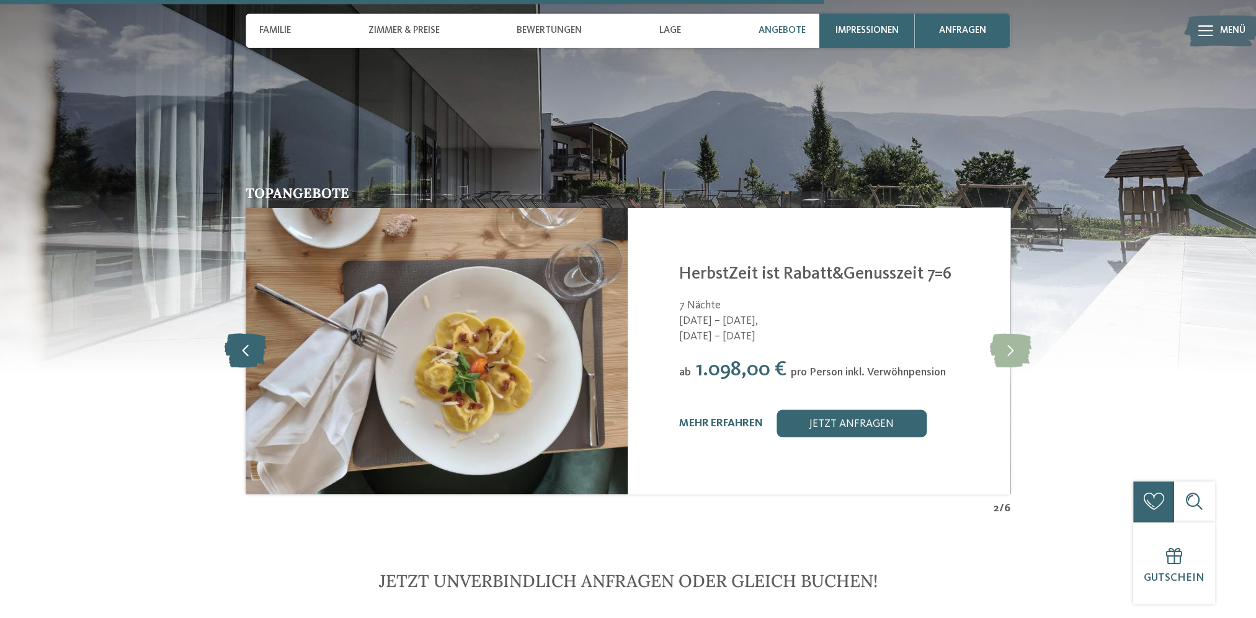
click at [246, 333] on icon at bounding box center [245, 350] width 42 height 34
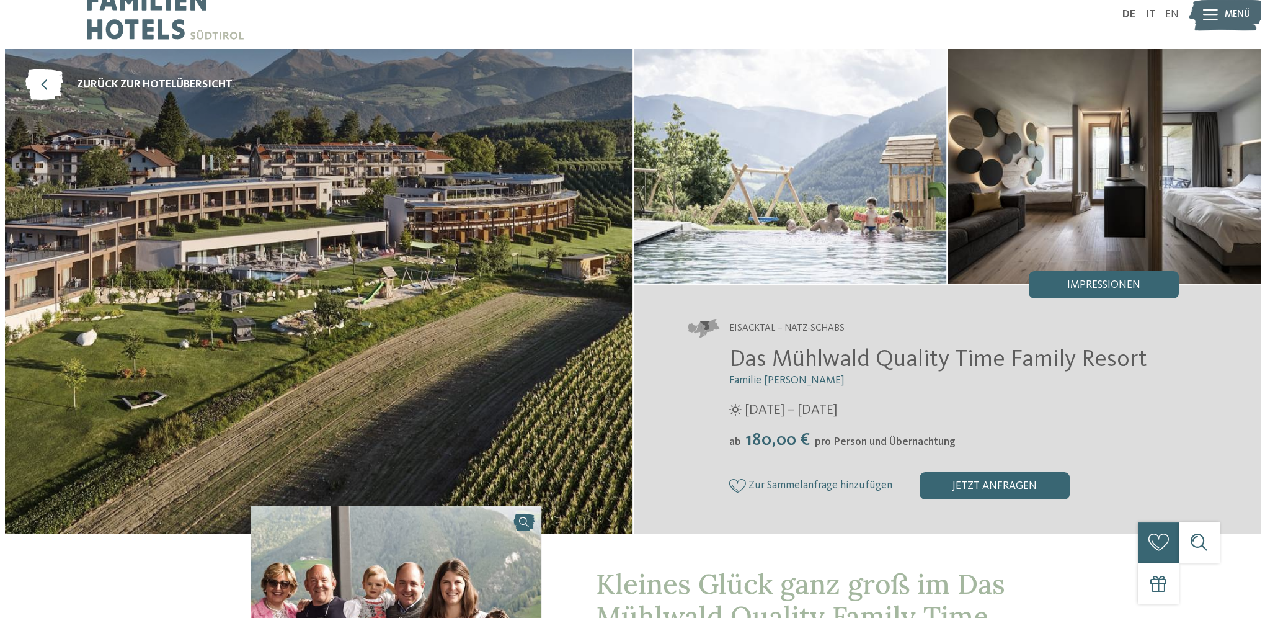
scroll to position [0, 0]
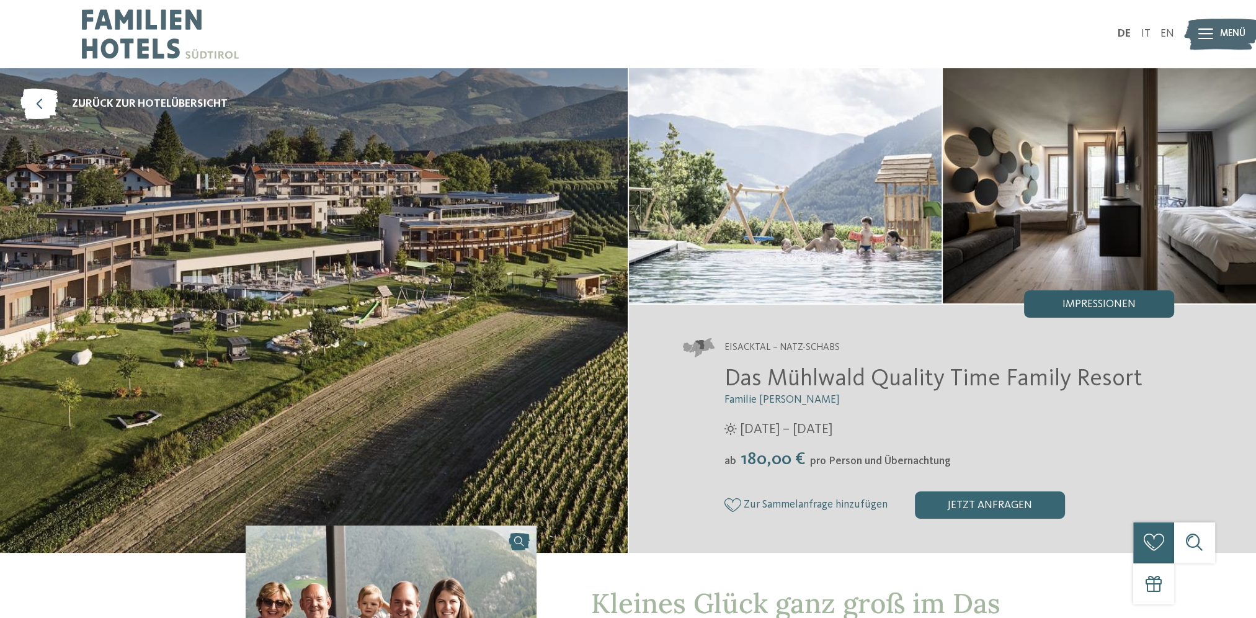
click at [1079, 310] on div "Impressionen" at bounding box center [1099, 303] width 150 height 27
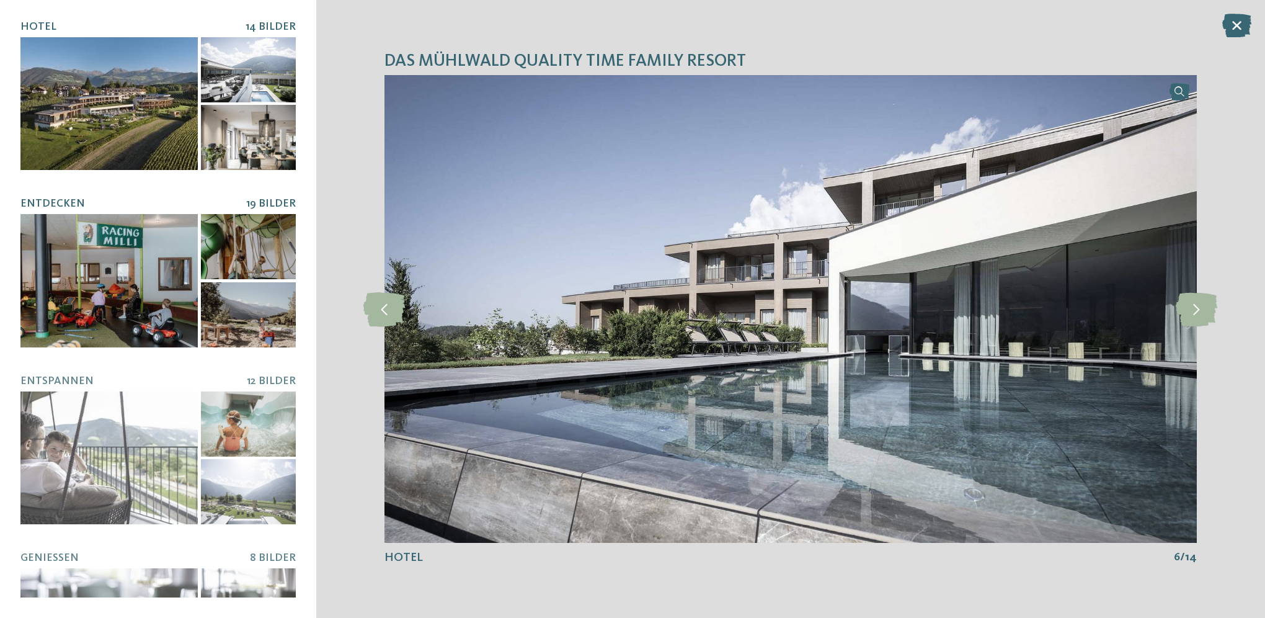
click at [104, 314] on div at bounding box center [108, 280] width 177 height 133
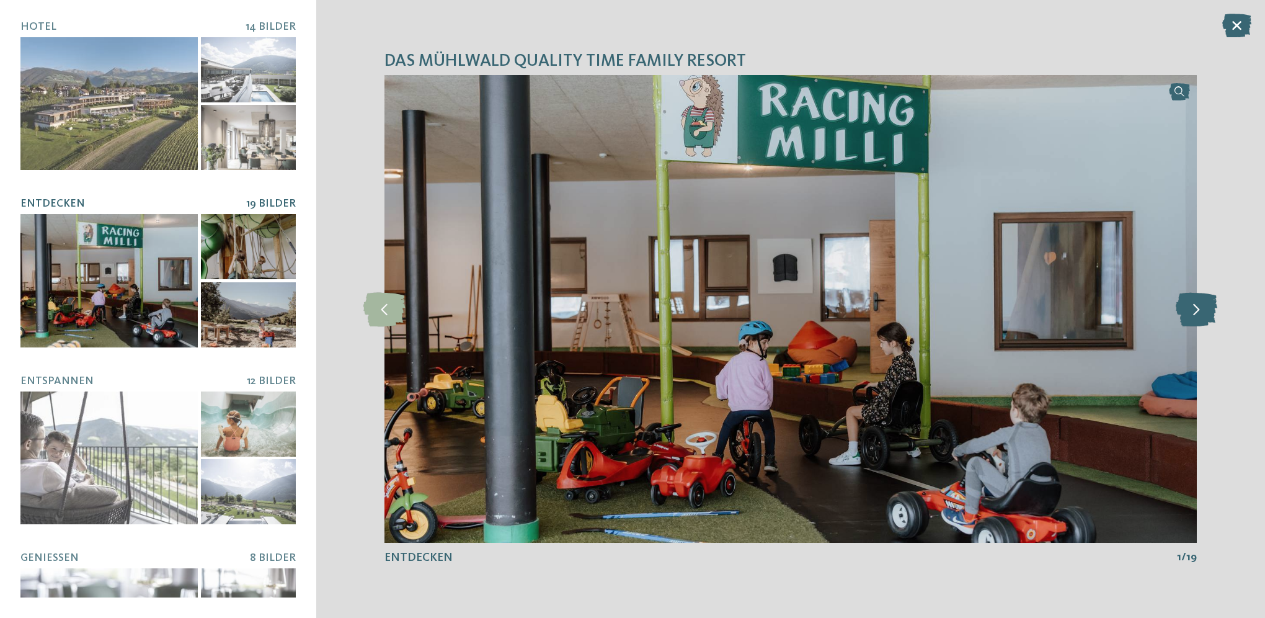
click at [1202, 311] on icon at bounding box center [1197, 308] width 42 height 34
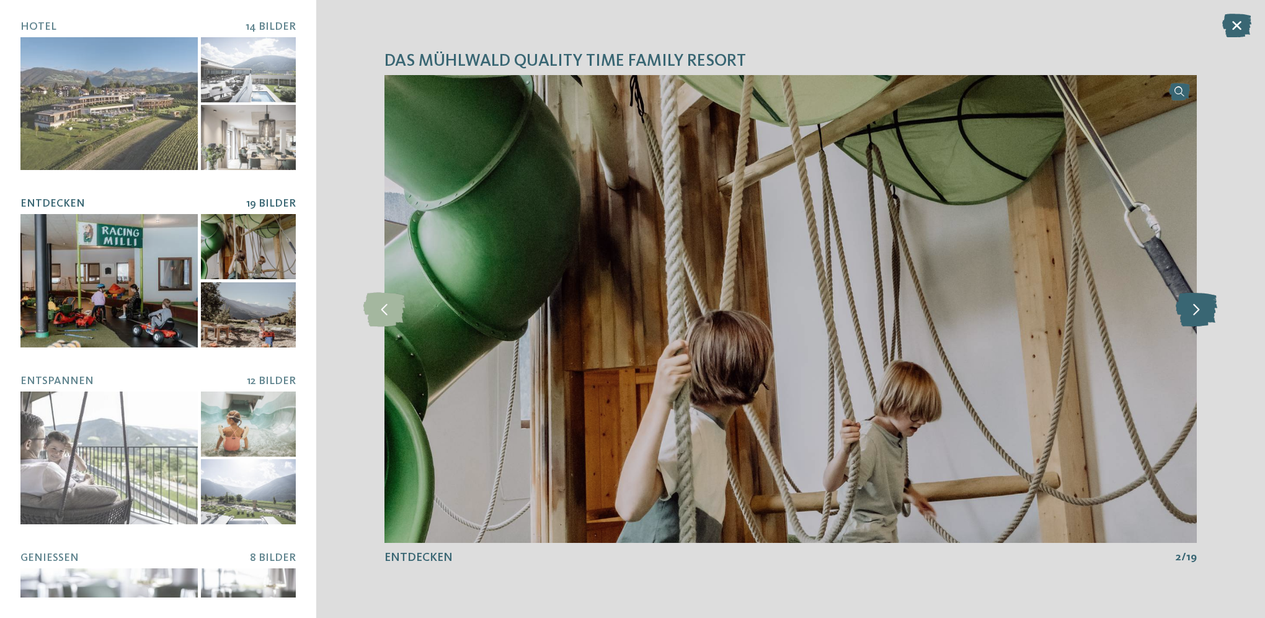
click at [1202, 311] on icon at bounding box center [1197, 308] width 42 height 34
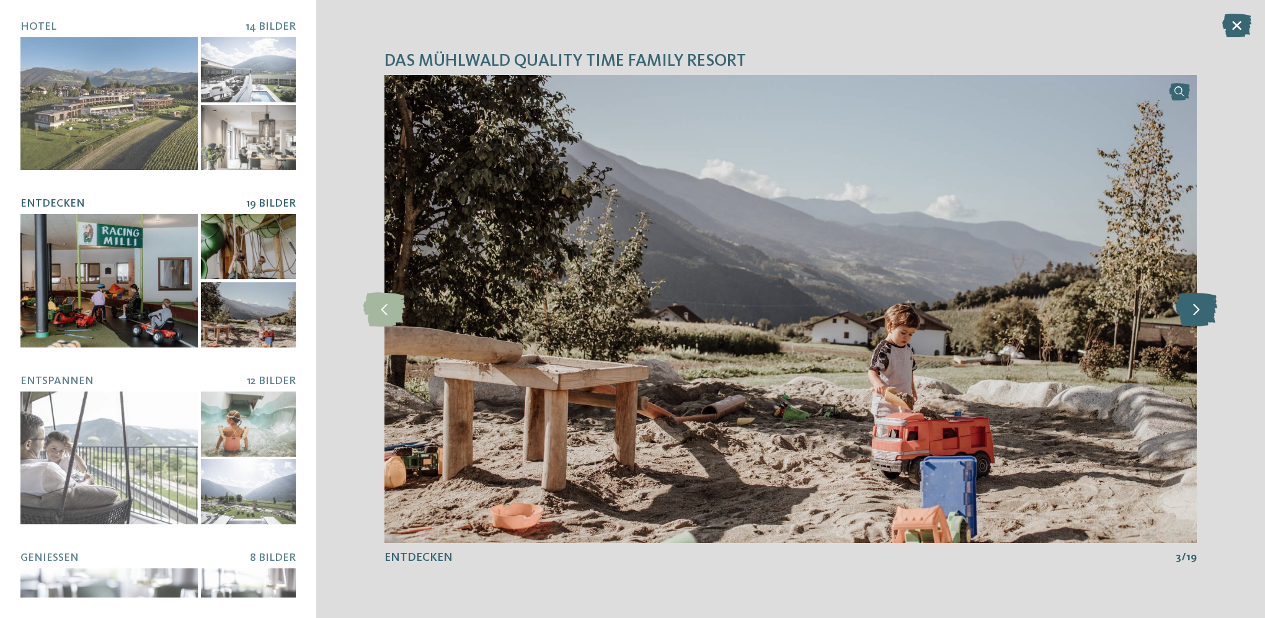
click at [1202, 311] on icon at bounding box center [1197, 308] width 42 height 34
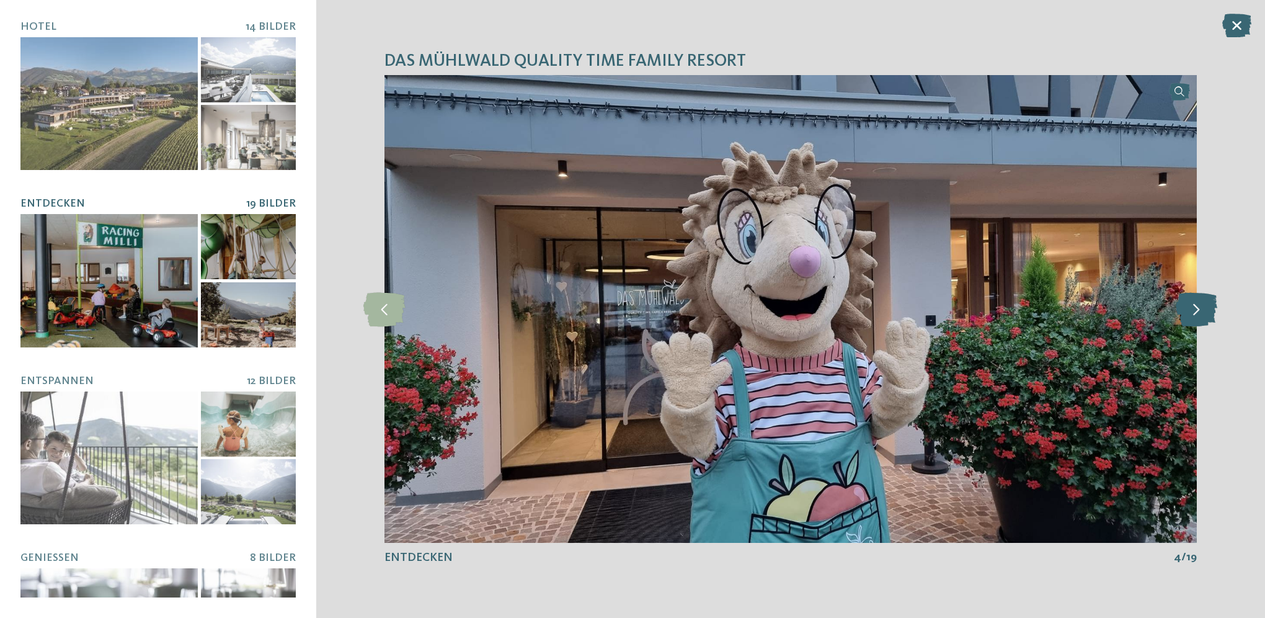
click at [1201, 311] on icon at bounding box center [1197, 308] width 42 height 34
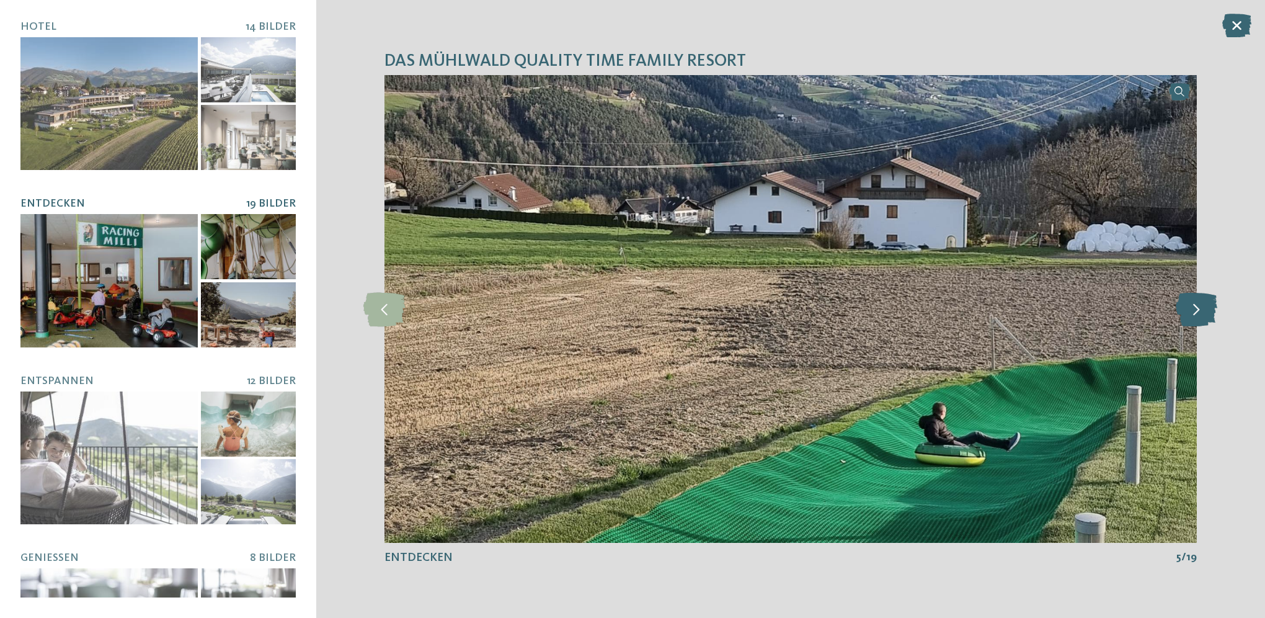
click at [1201, 311] on icon at bounding box center [1197, 308] width 42 height 34
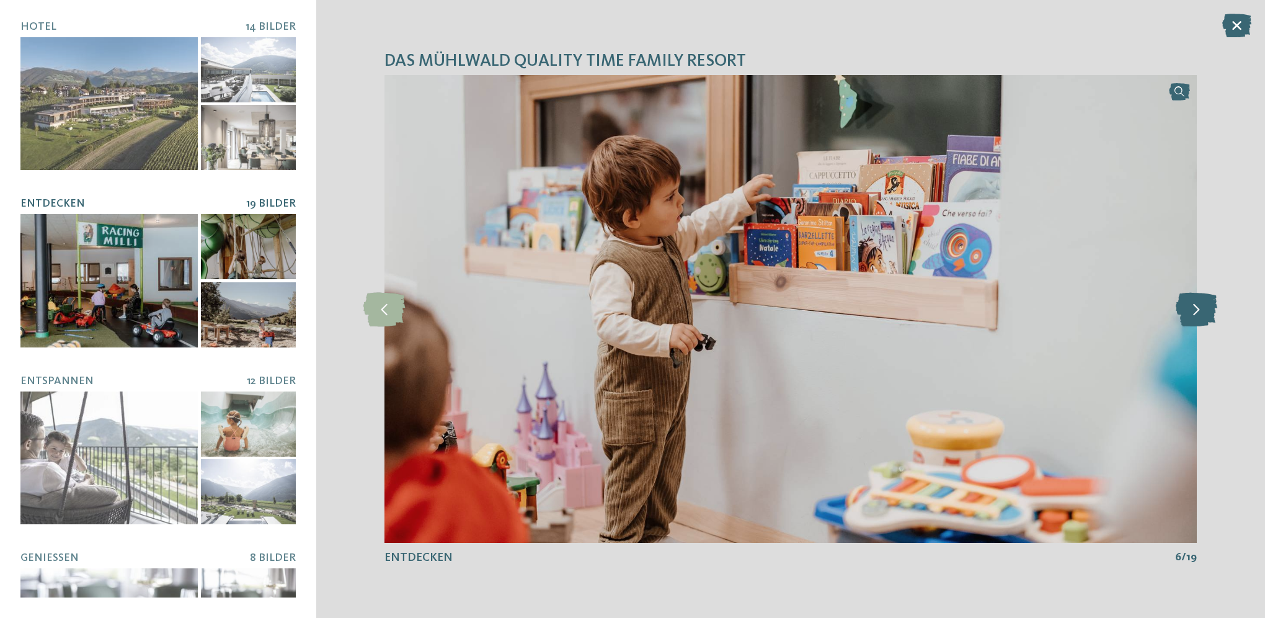
click at [1201, 311] on icon at bounding box center [1197, 308] width 42 height 34
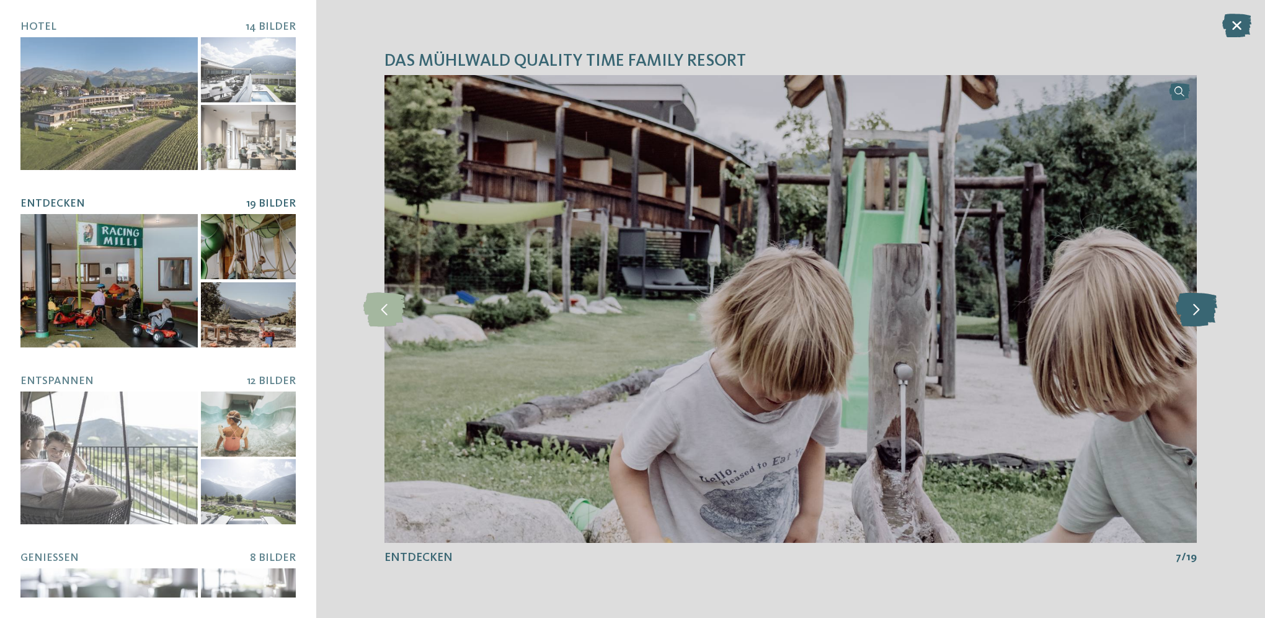
click at [1201, 311] on icon at bounding box center [1197, 308] width 42 height 34
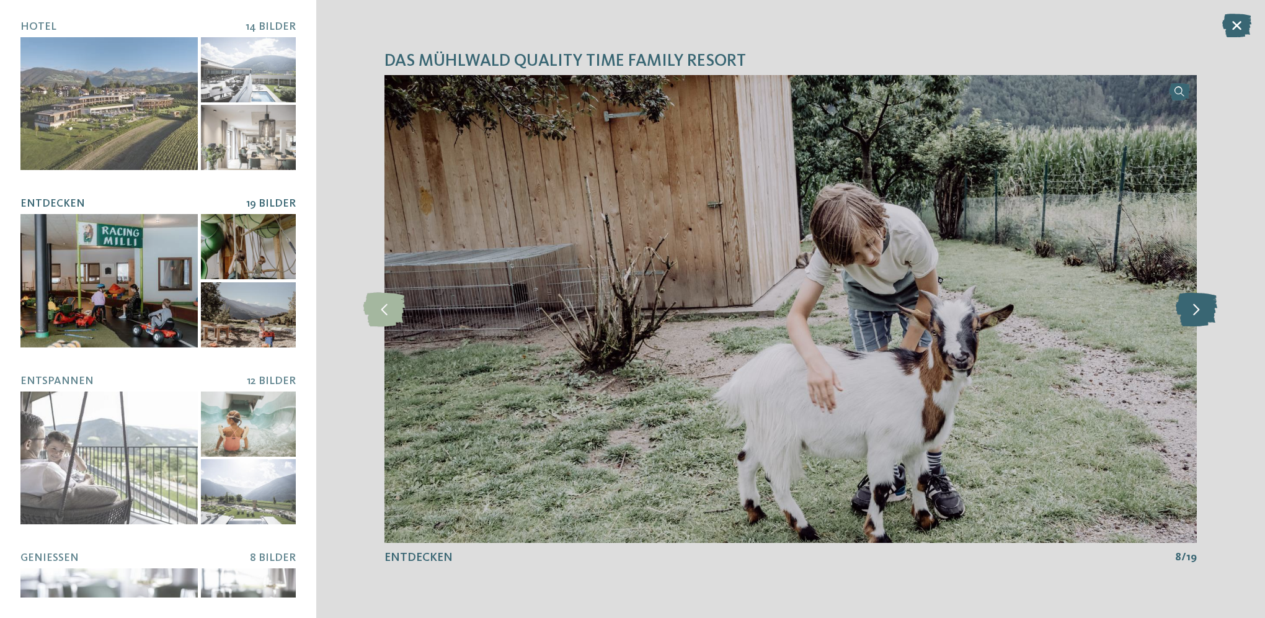
click at [1201, 311] on icon at bounding box center [1197, 308] width 42 height 34
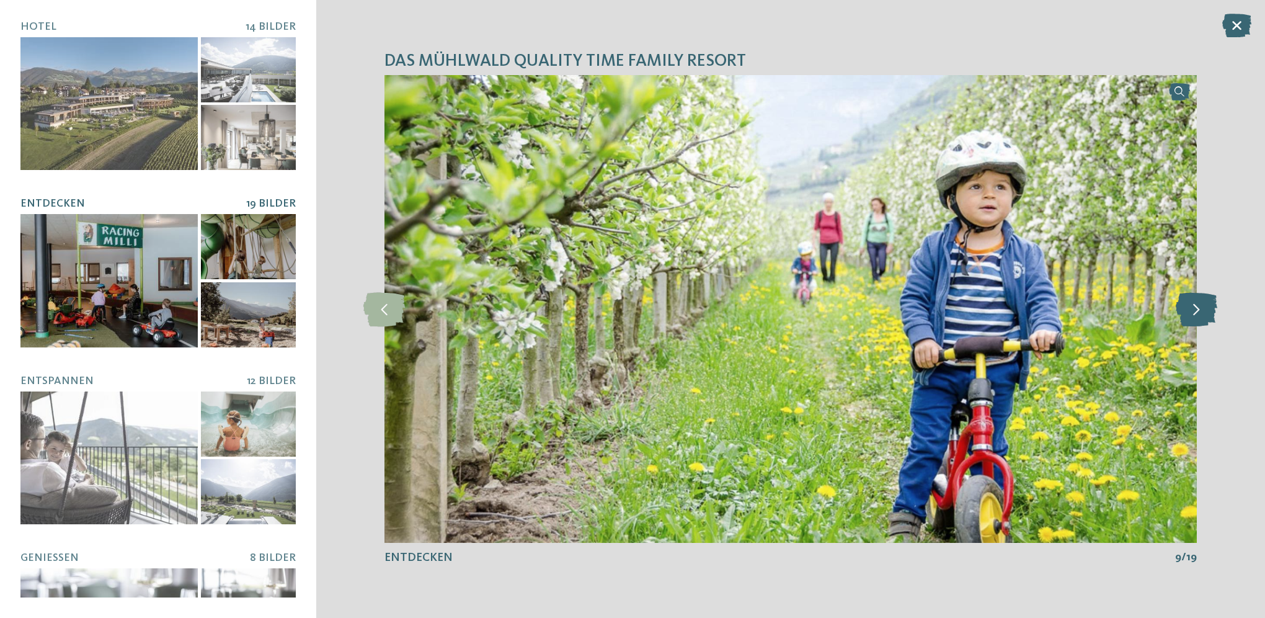
click at [1201, 311] on icon at bounding box center [1197, 308] width 42 height 34
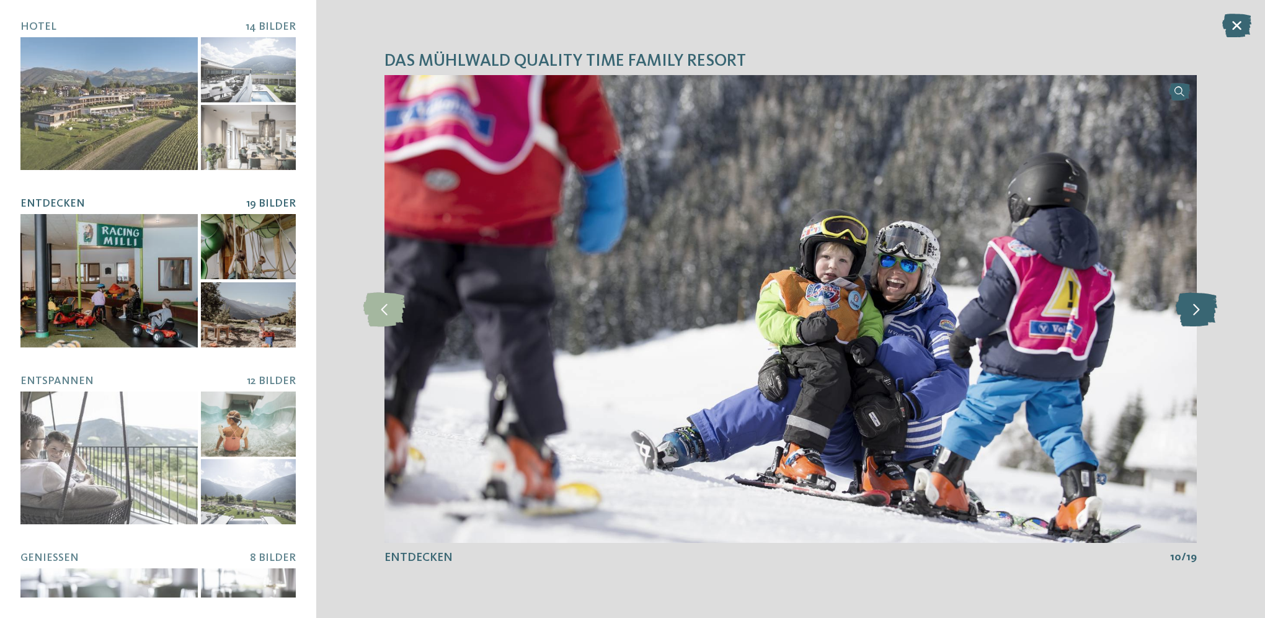
click at [1201, 311] on icon at bounding box center [1197, 308] width 42 height 34
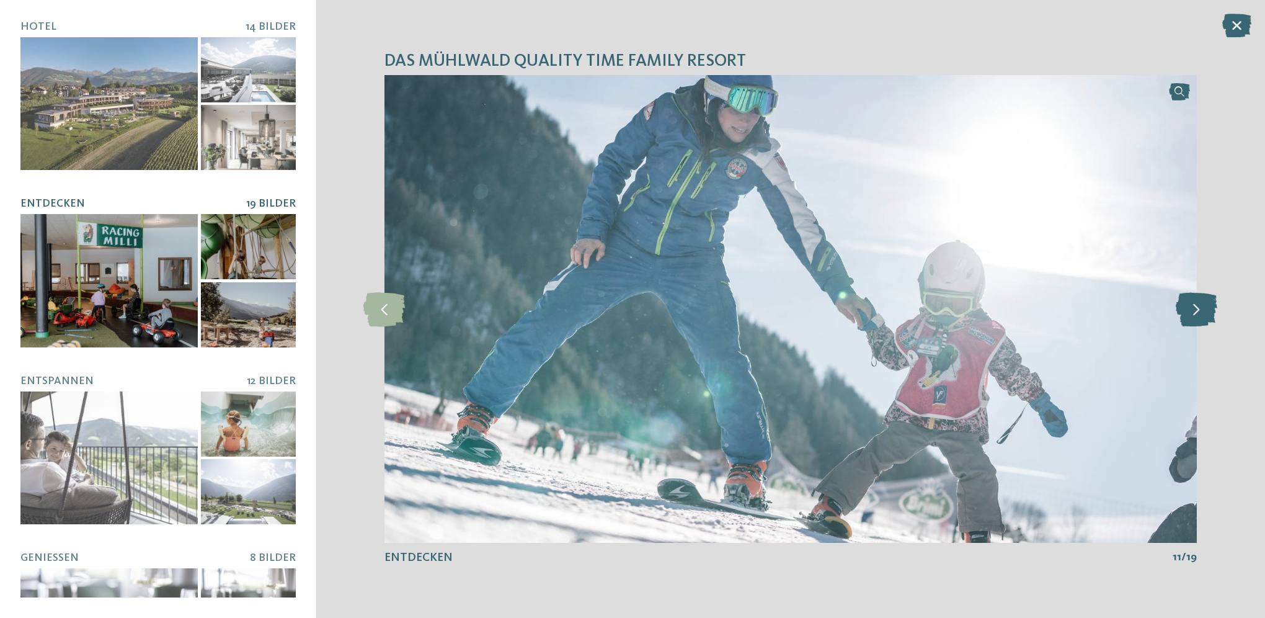
click at [1201, 311] on icon at bounding box center [1197, 308] width 42 height 34
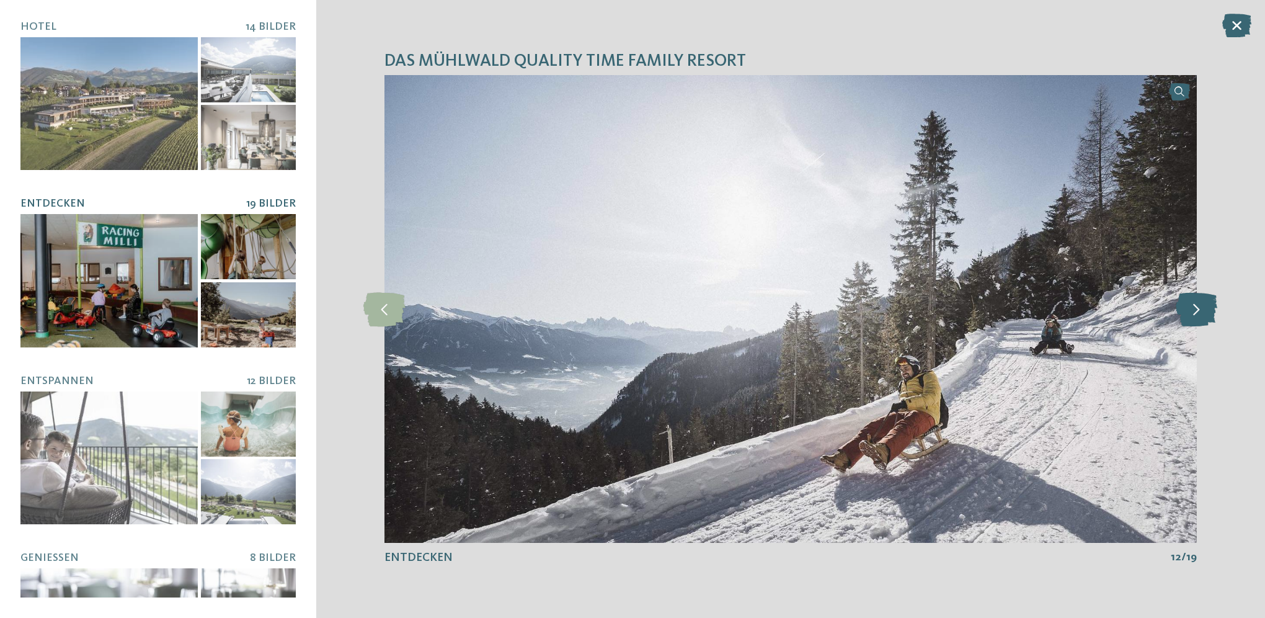
click at [1201, 311] on icon at bounding box center [1197, 308] width 42 height 34
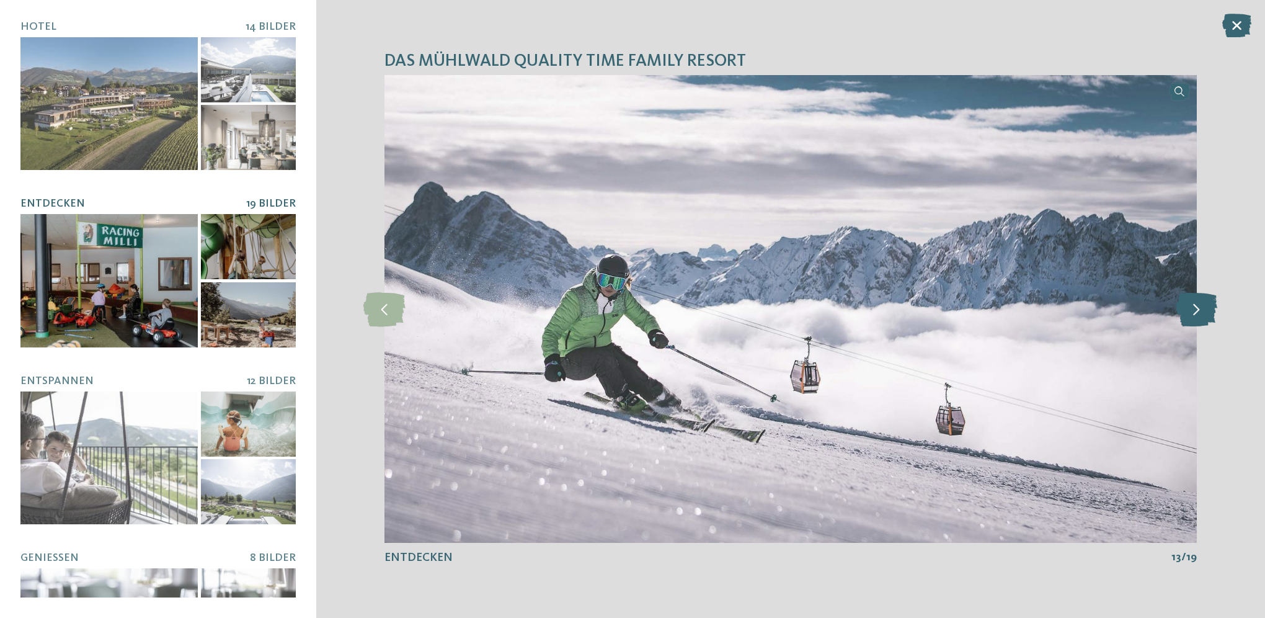
click at [1201, 311] on icon at bounding box center [1197, 308] width 42 height 34
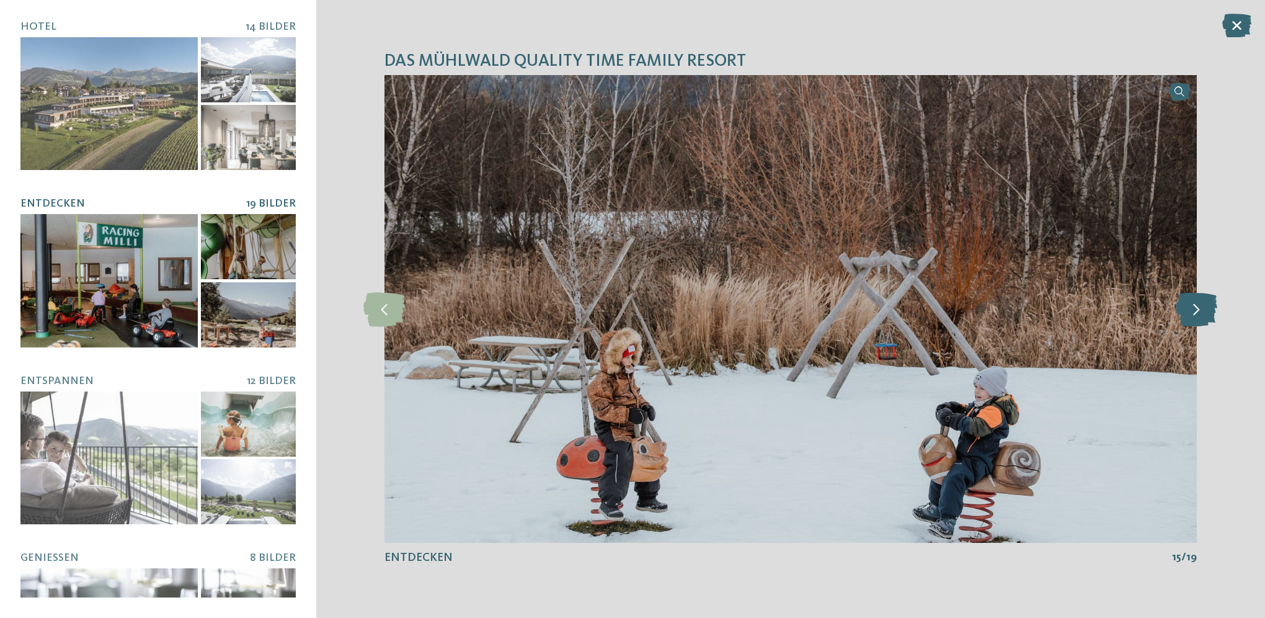
click at [1201, 311] on icon at bounding box center [1197, 308] width 42 height 34
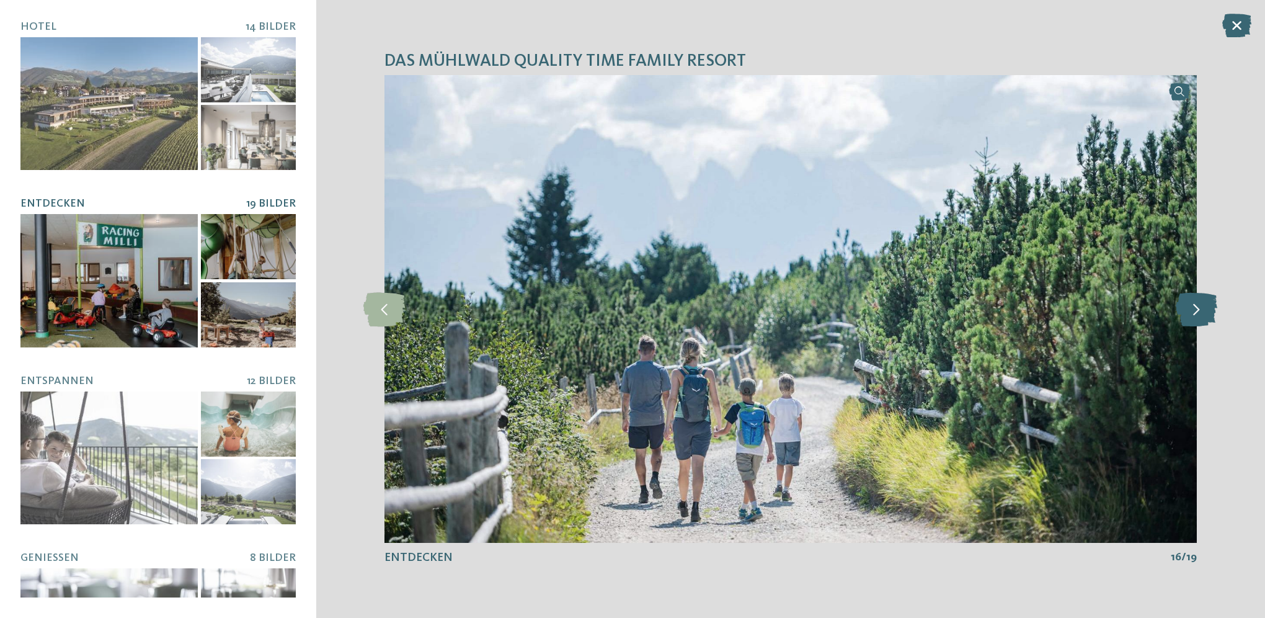
click at [1201, 311] on icon at bounding box center [1197, 308] width 42 height 34
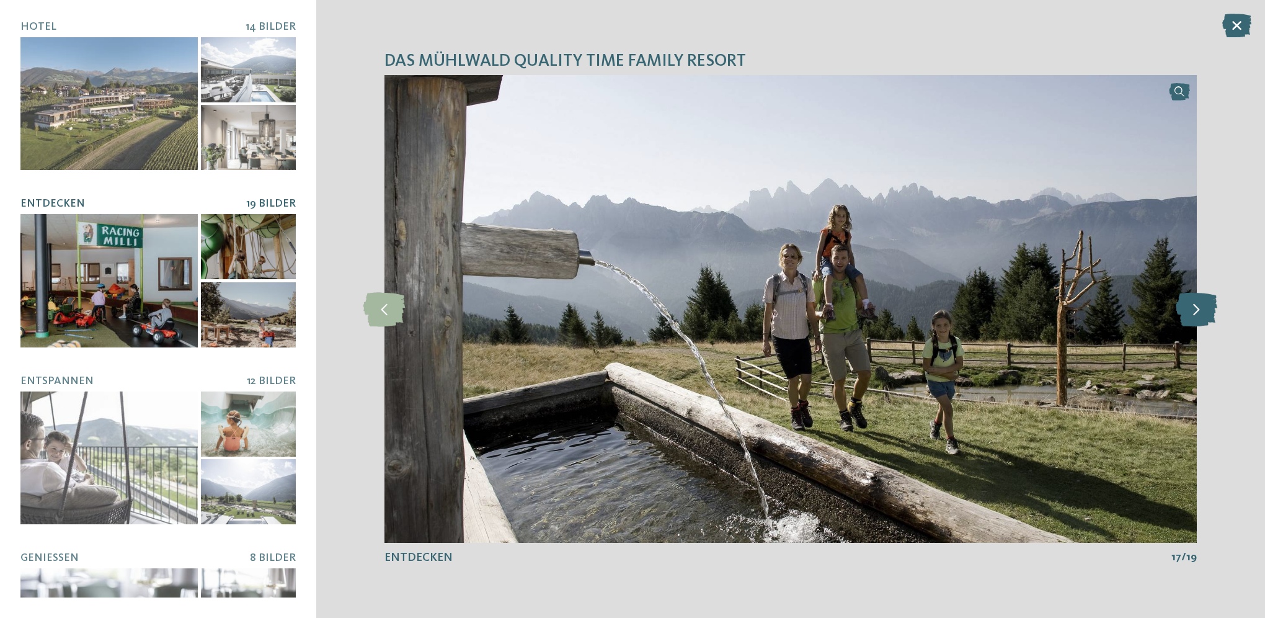
click at [1201, 311] on icon at bounding box center [1197, 308] width 42 height 34
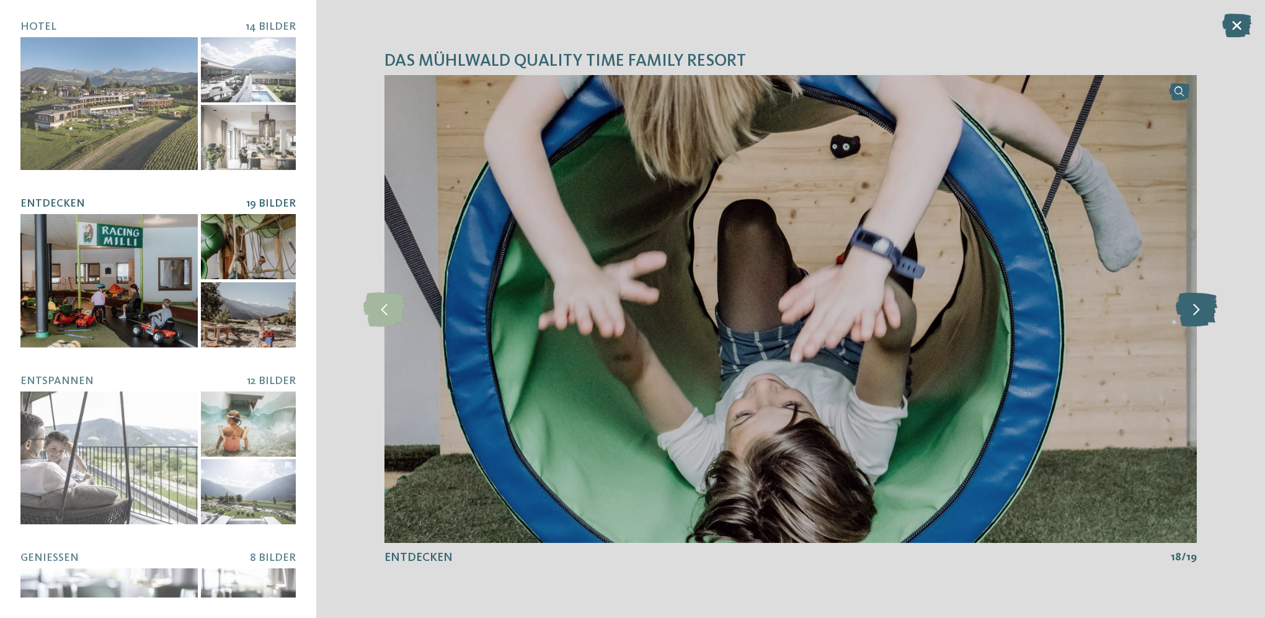
click at [1201, 311] on icon at bounding box center [1197, 308] width 42 height 34
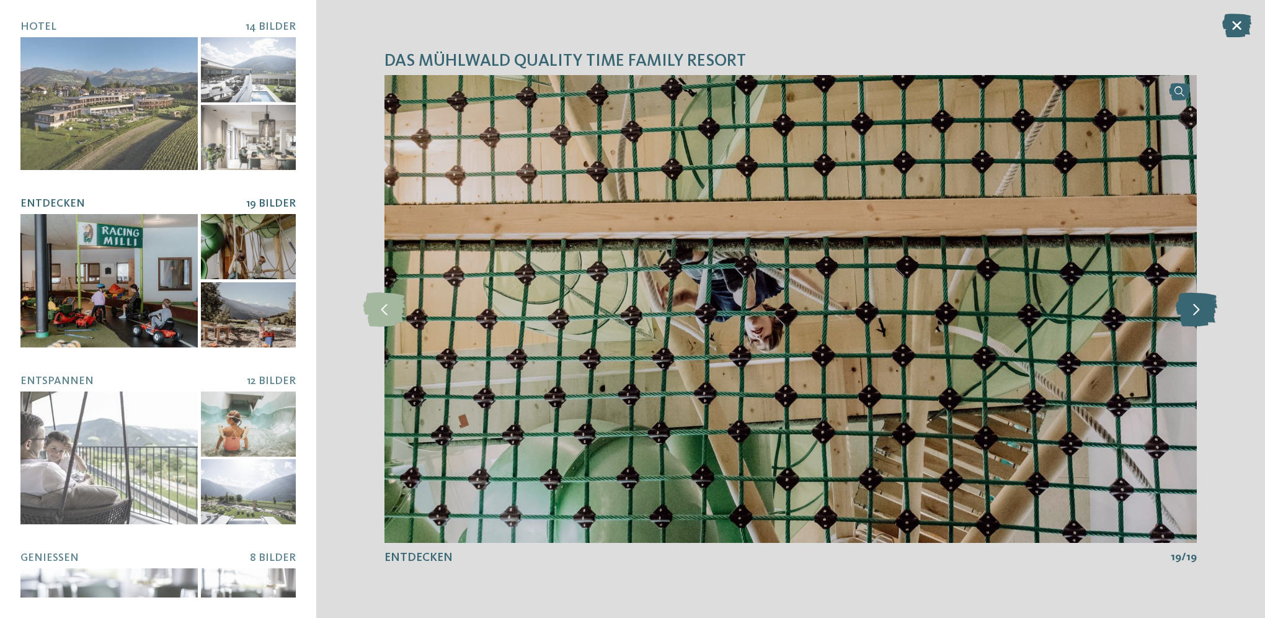
click at [1201, 311] on icon at bounding box center [1197, 308] width 42 height 34
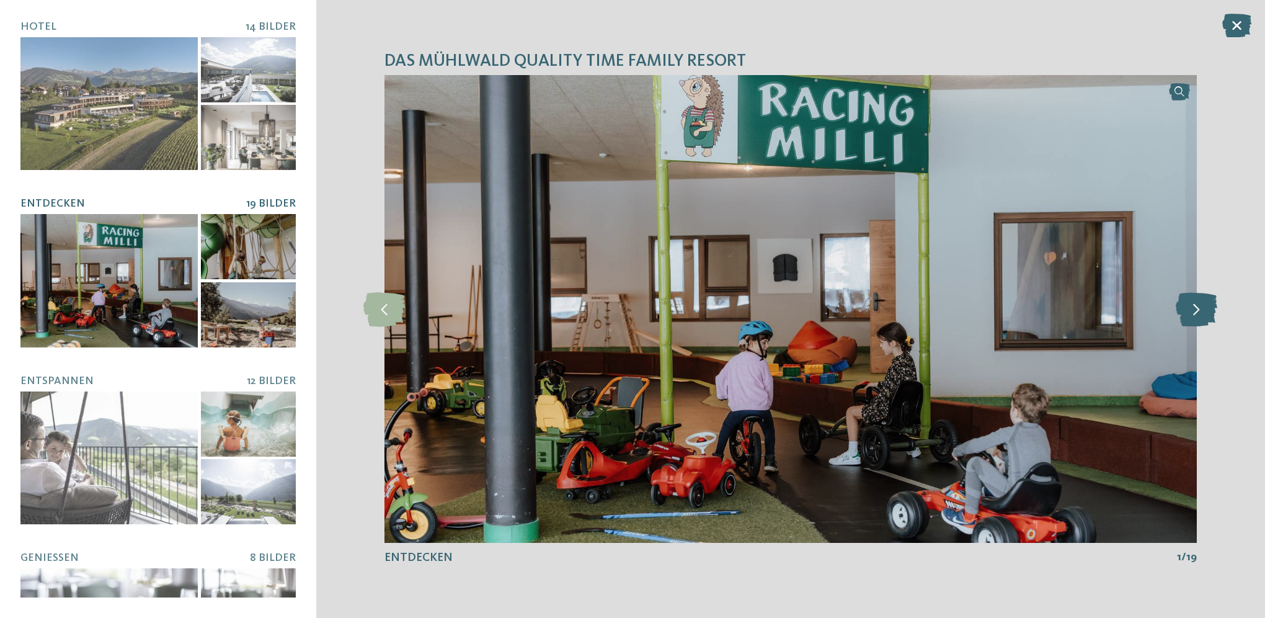
click at [1201, 311] on icon at bounding box center [1197, 308] width 42 height 34
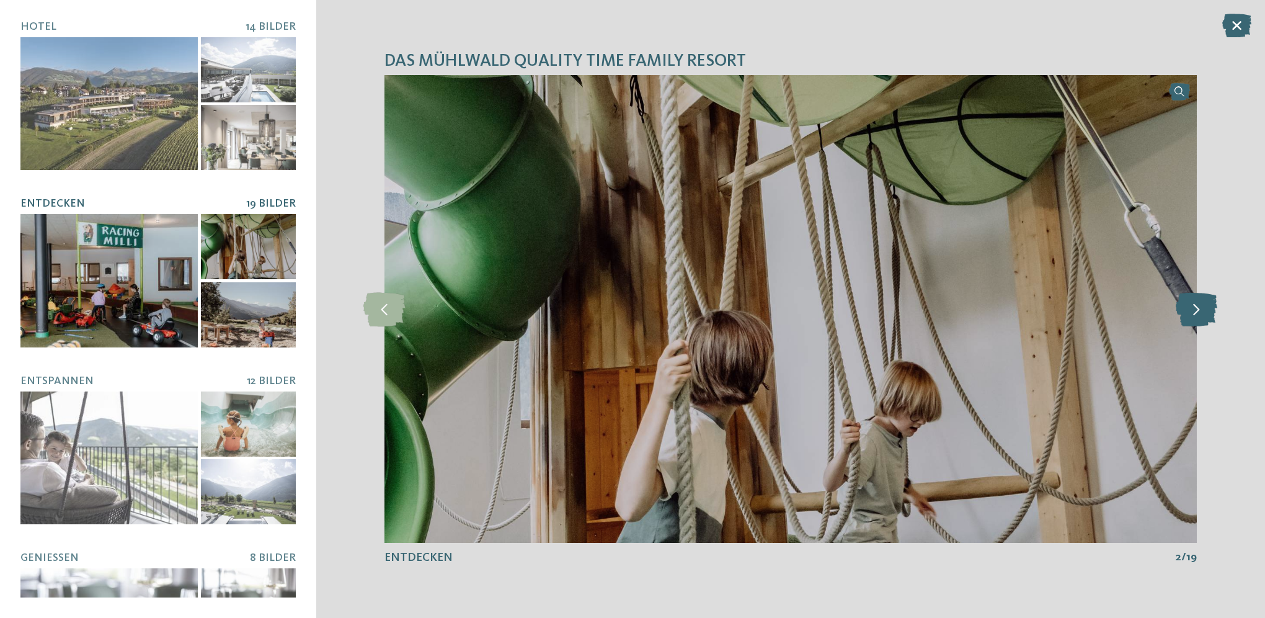
click at [1201, 311] on icon at bounding box center [1197, 308] width 42 height 34
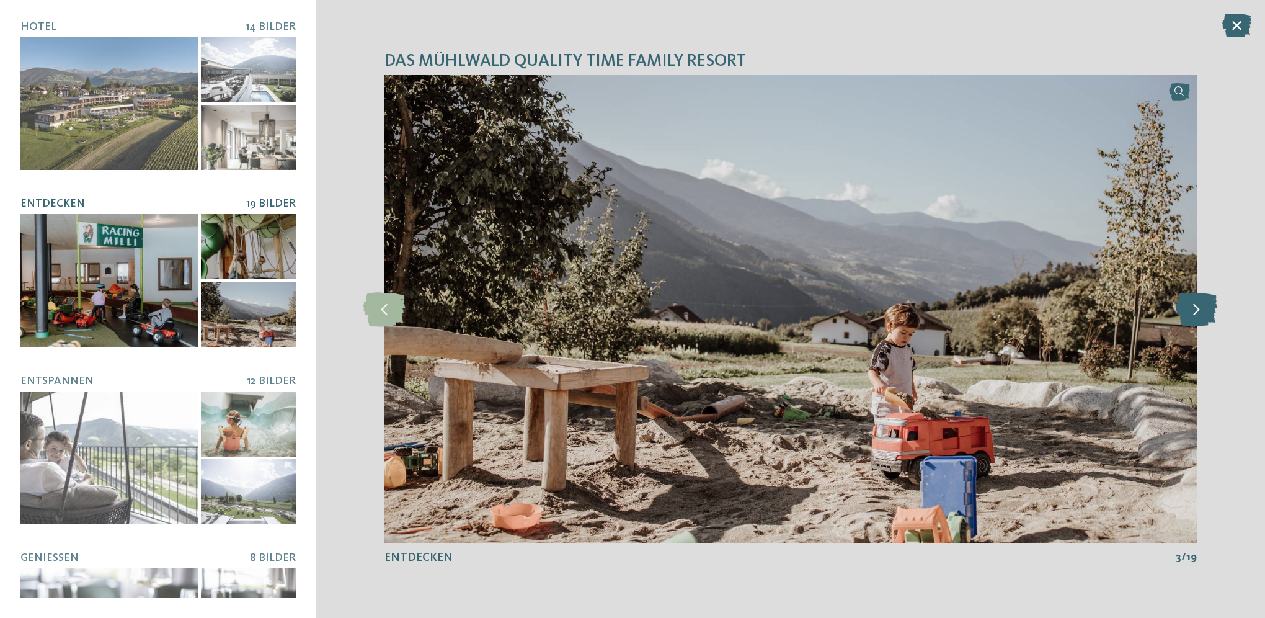
click at [1201, 311] on icon at bounding box center [1197, 308] width 42 height 34
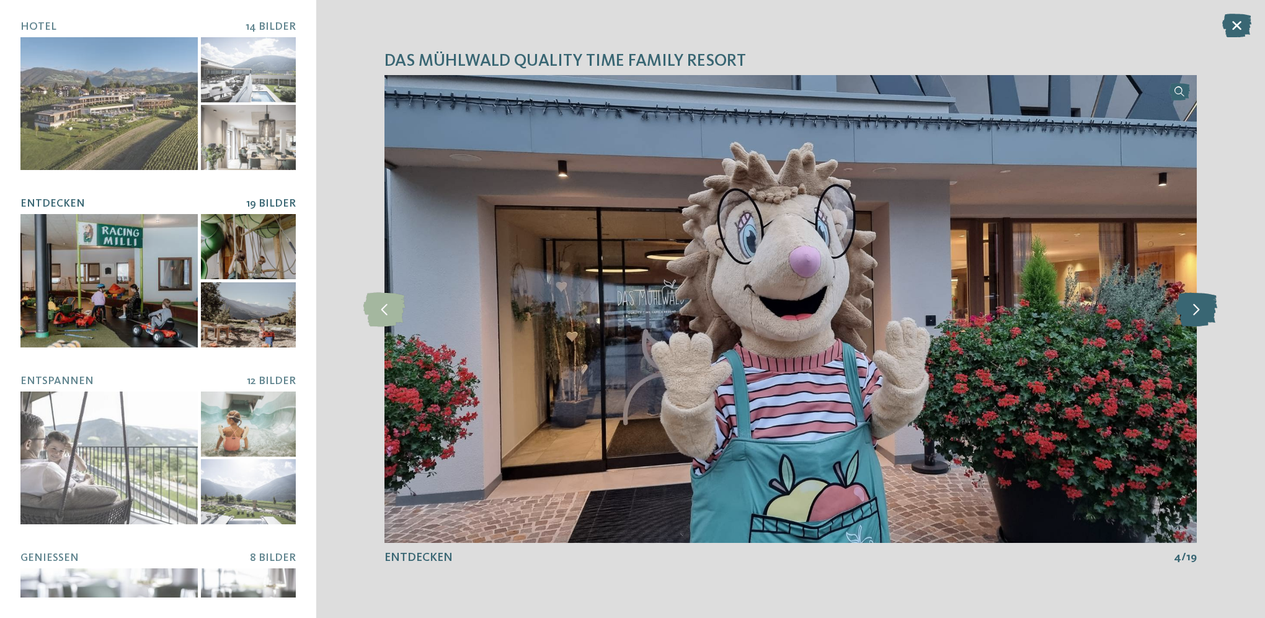
click at [1201, 311] on icon at bounding box center [1197, 308] width 42 height 34
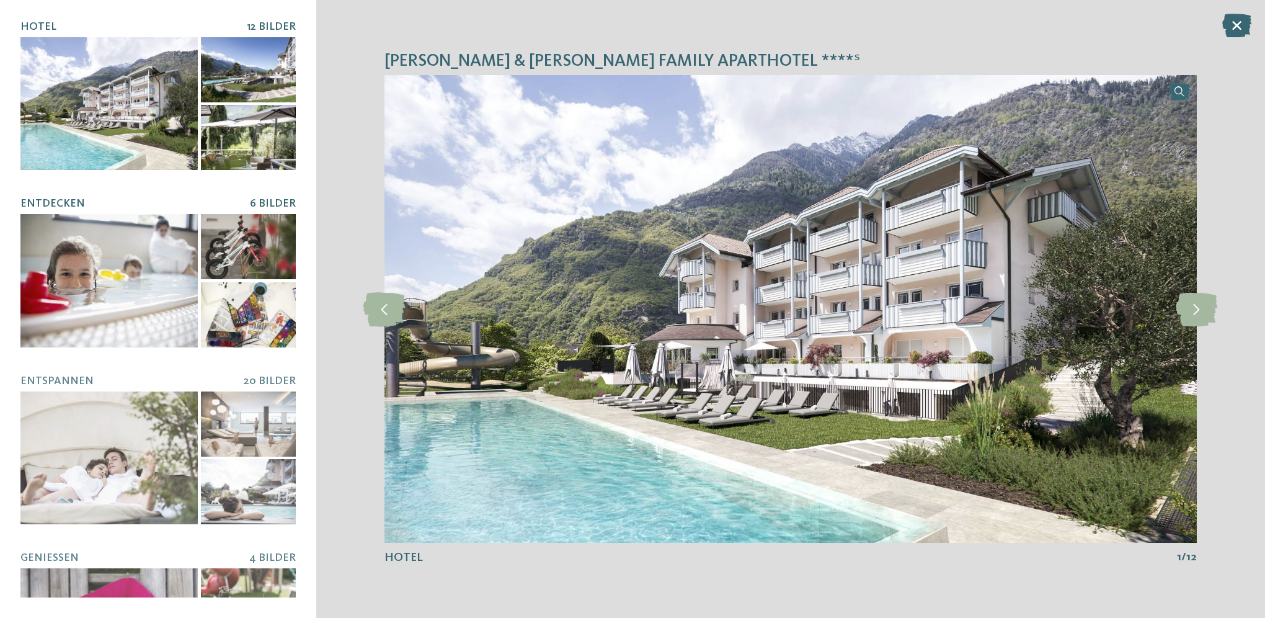
click at [134, 277] on div at bounding box center [108, 280] width 177 height 133
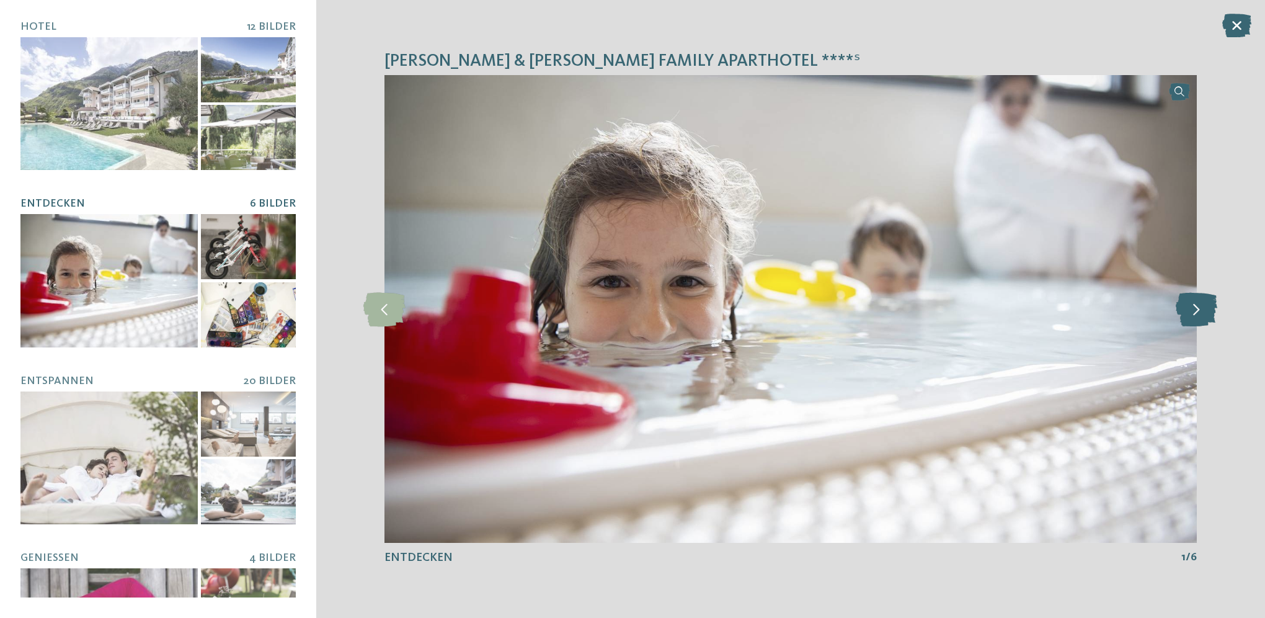
click at [1204, 317] on icon at bounding box center [1197, 308] width 42 height 34
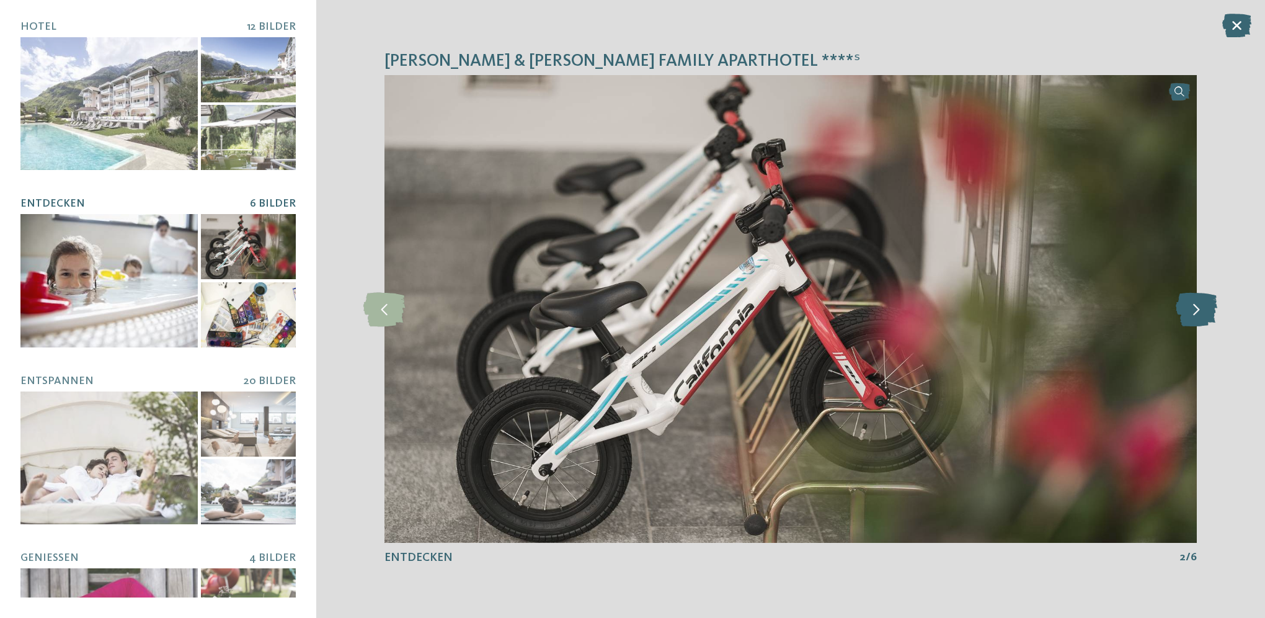
click at [1204, 317] on icon at bounding box center [1197, 308] width 42 height 34
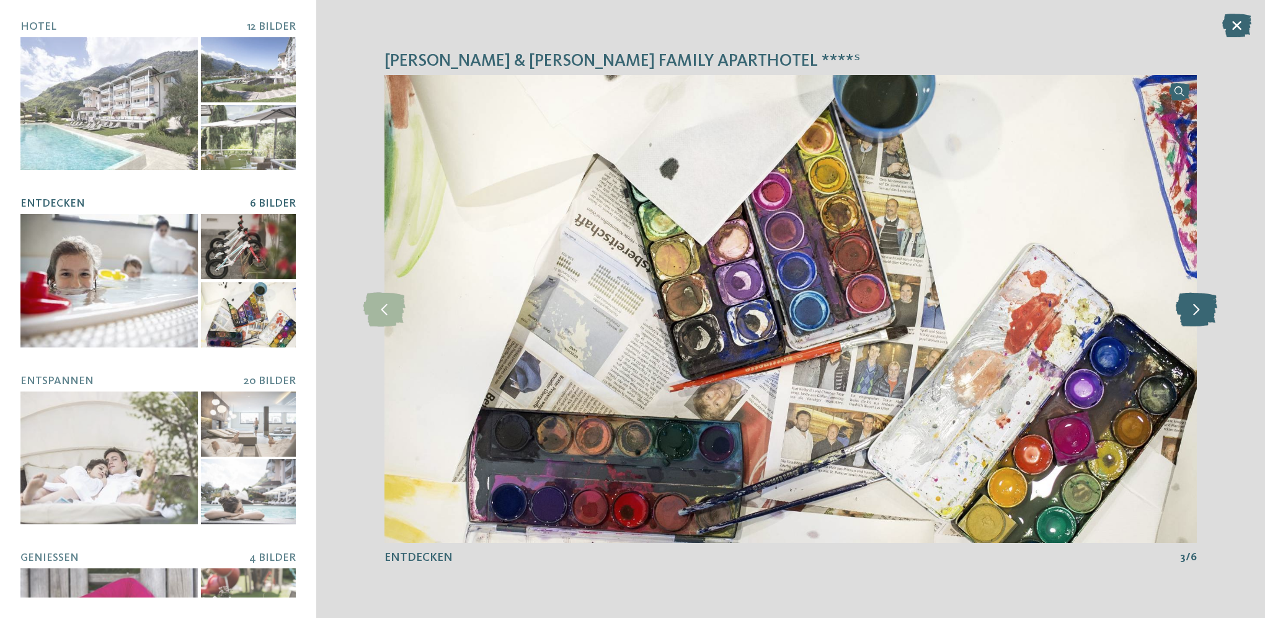
click at [1204, 317] on icon at bounding box center [1197, 308] width 42 height 34
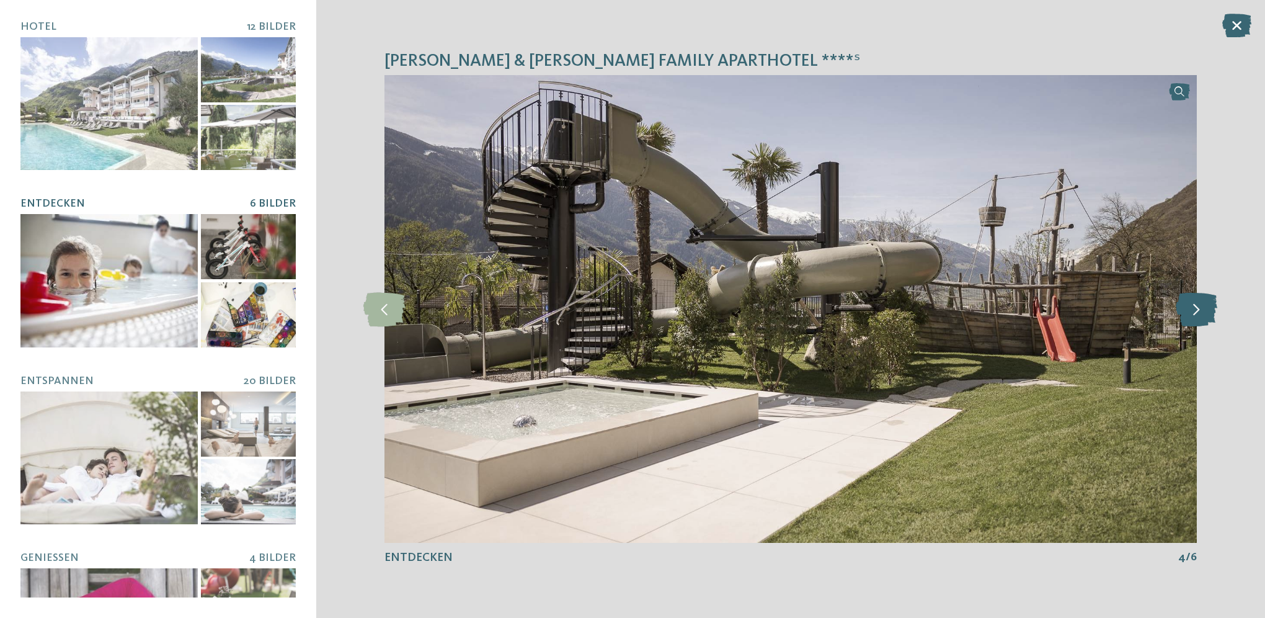
click at [1204, 317] on icon at bounding box center [1197, 308] width 42 height 34
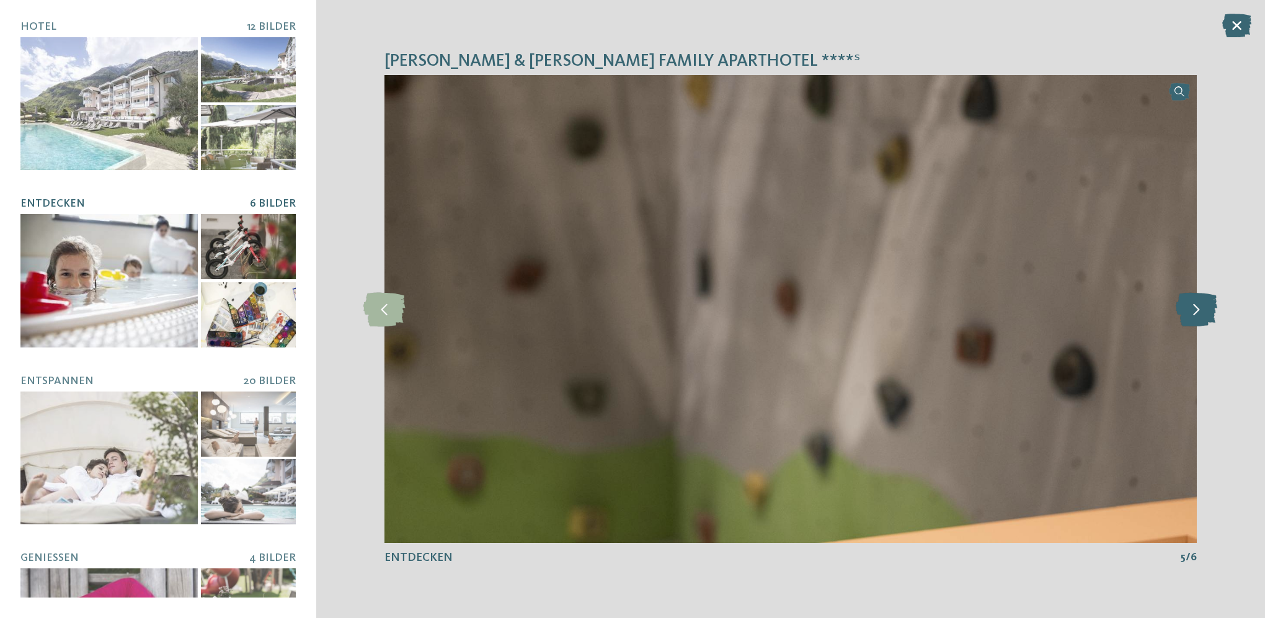
click at [1204, 317] on icon at bounding box center [1197, 308] width 42 height 34
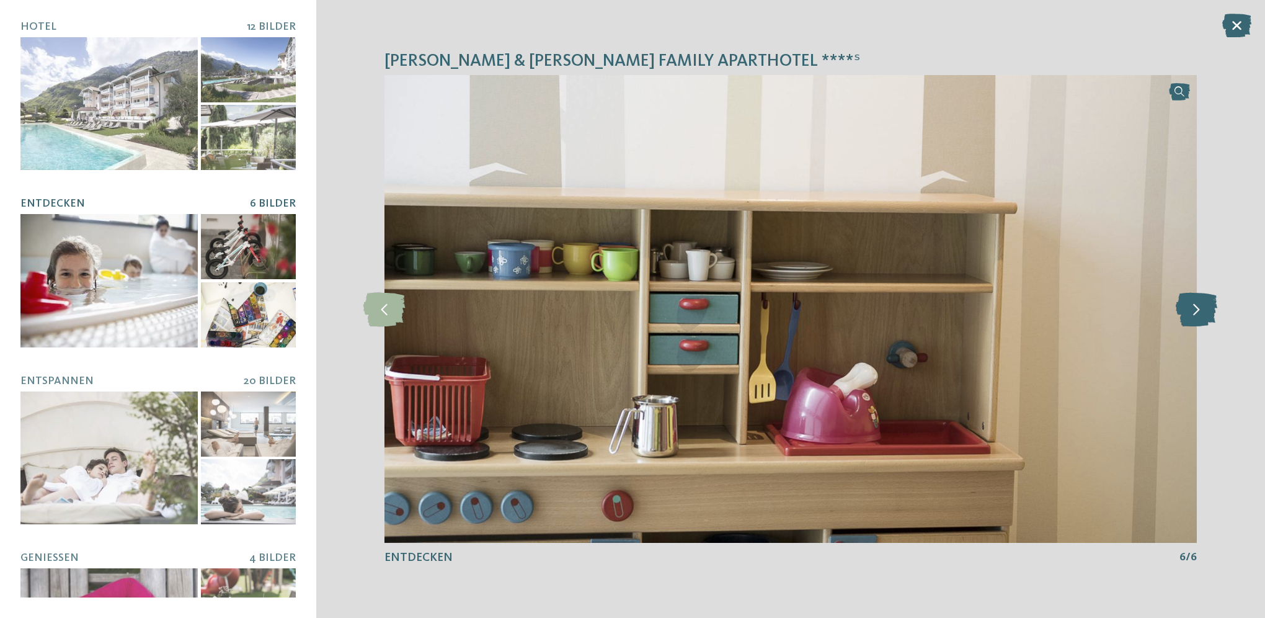
click at [1204, 317] on icon at bounding box center [1197, 308] width 42 height 34
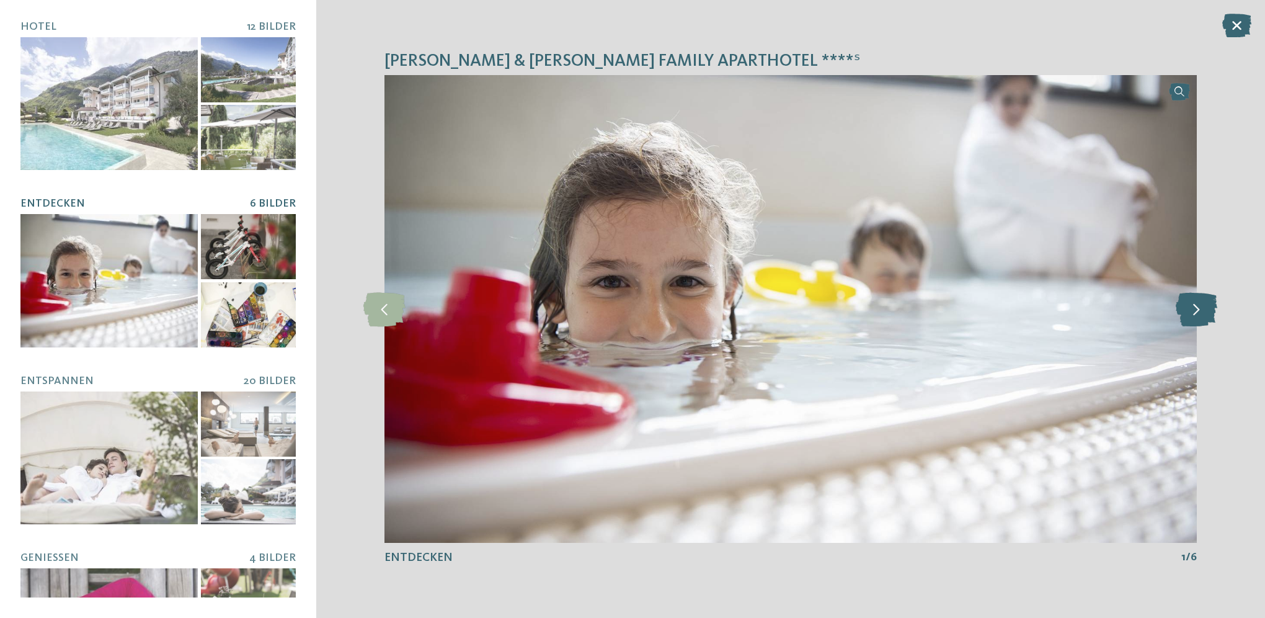
click at [1204, 317] on icon at bounding box center [1197, 308] width 42 height 34
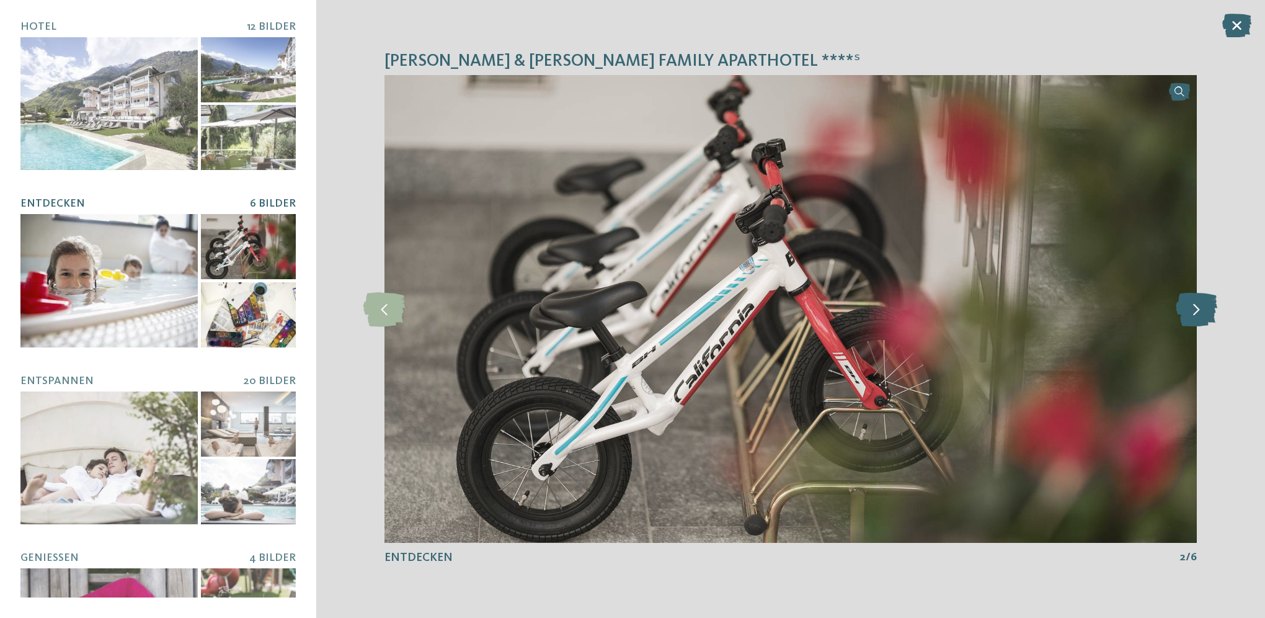
click at [1204, 317] on icon at bounding box center [1197, 308] width 42 height 34
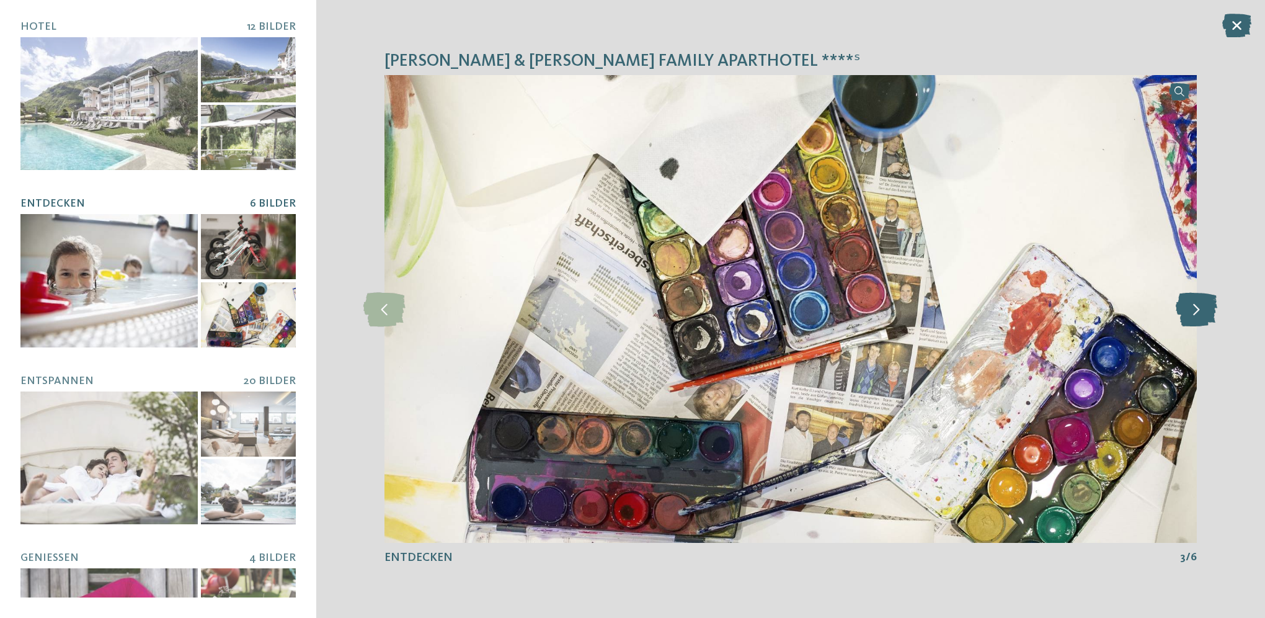
click at [1204, 317] on icon at bounding box center [1197, 308] width 42 height 34
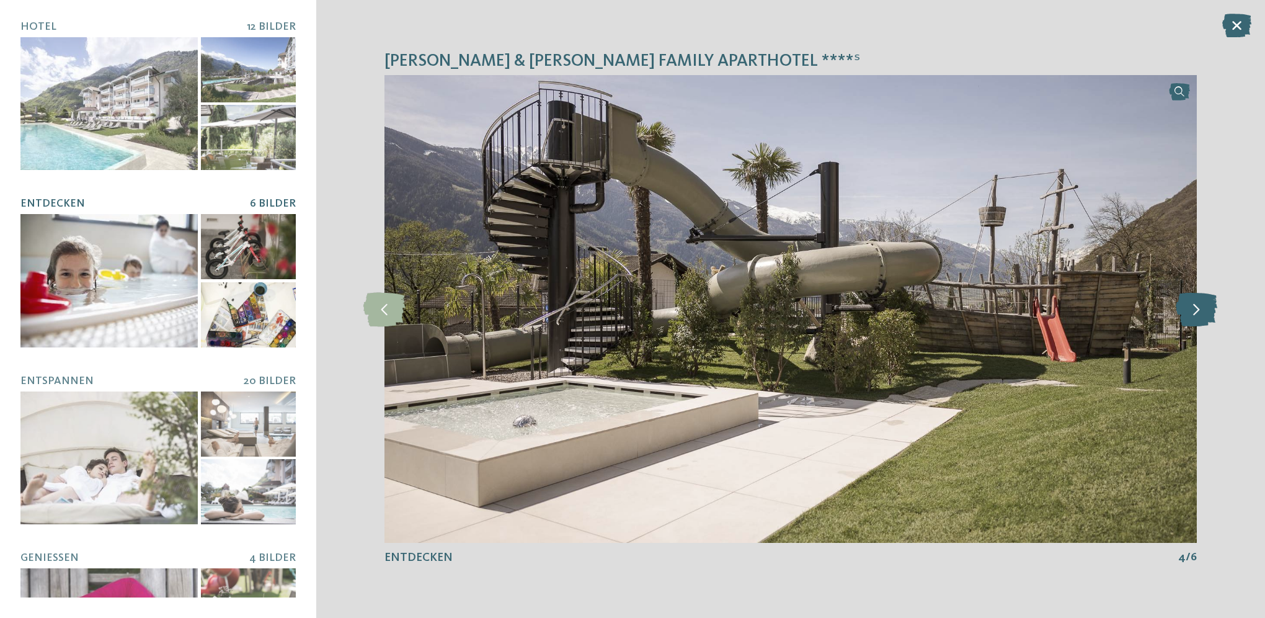
click at [1204, 317] on icon at bounding box center [1197, 308] width 42 height 34
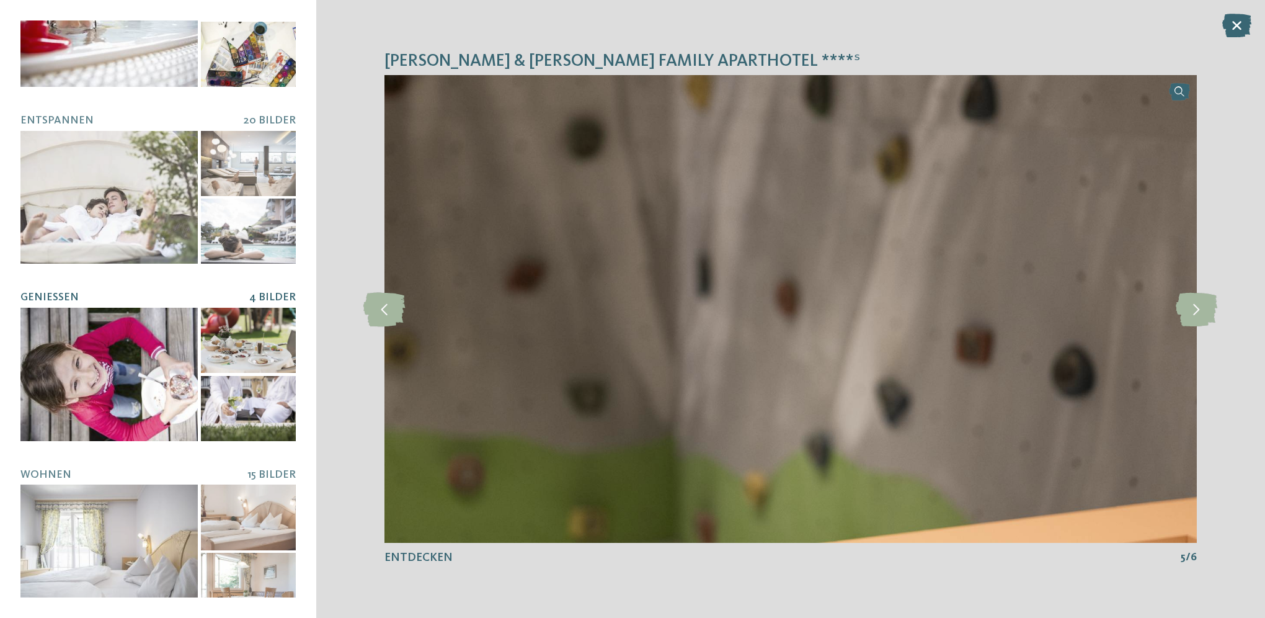
scroll to position [265, 0]
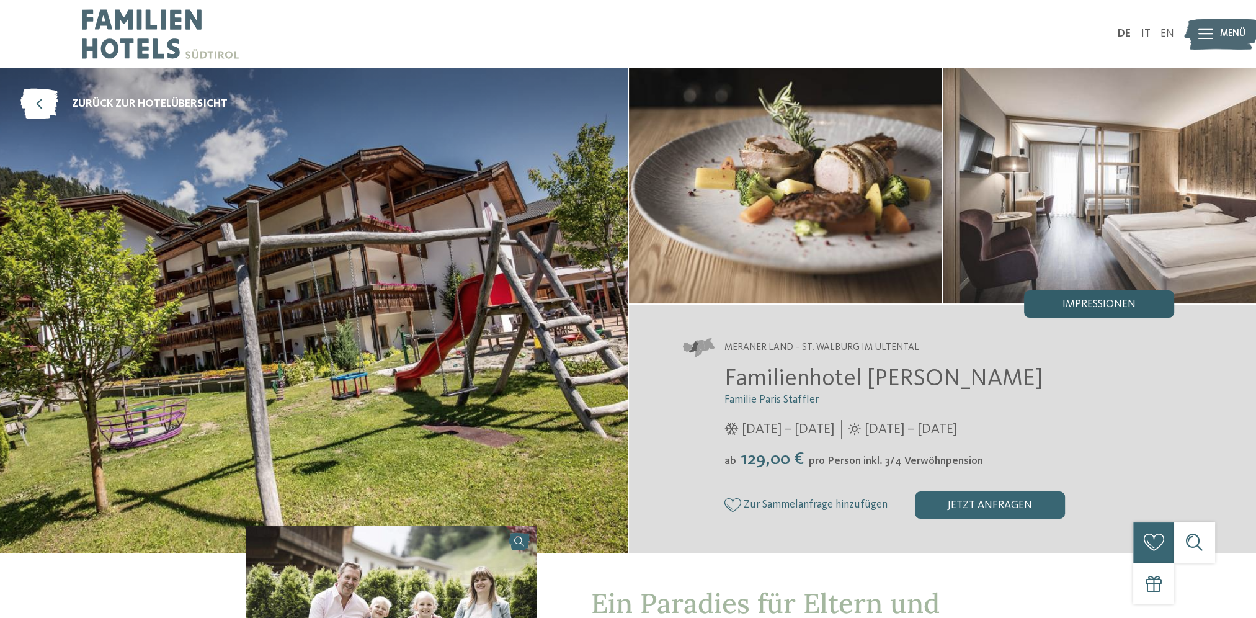
click at [1065, 301] on span "Impressionen" at bounding box center [1098, 304] width 73 height 11
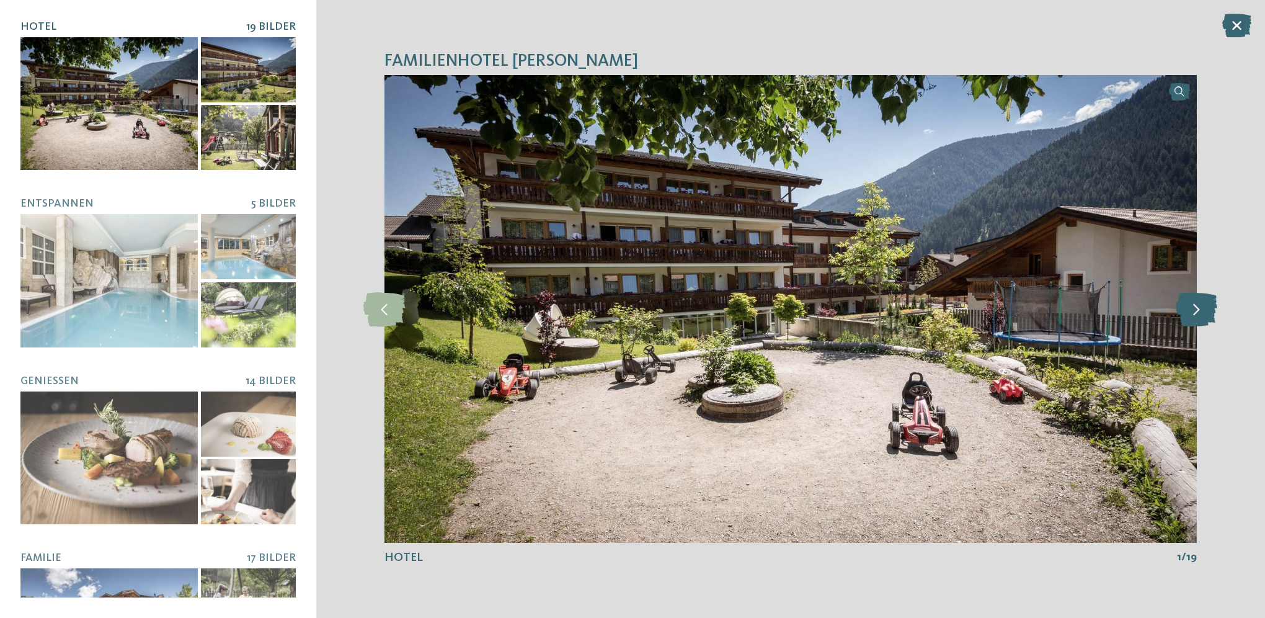
click at [1193, 308] on icon at bounding box center [1197, 308] width 42 height 34
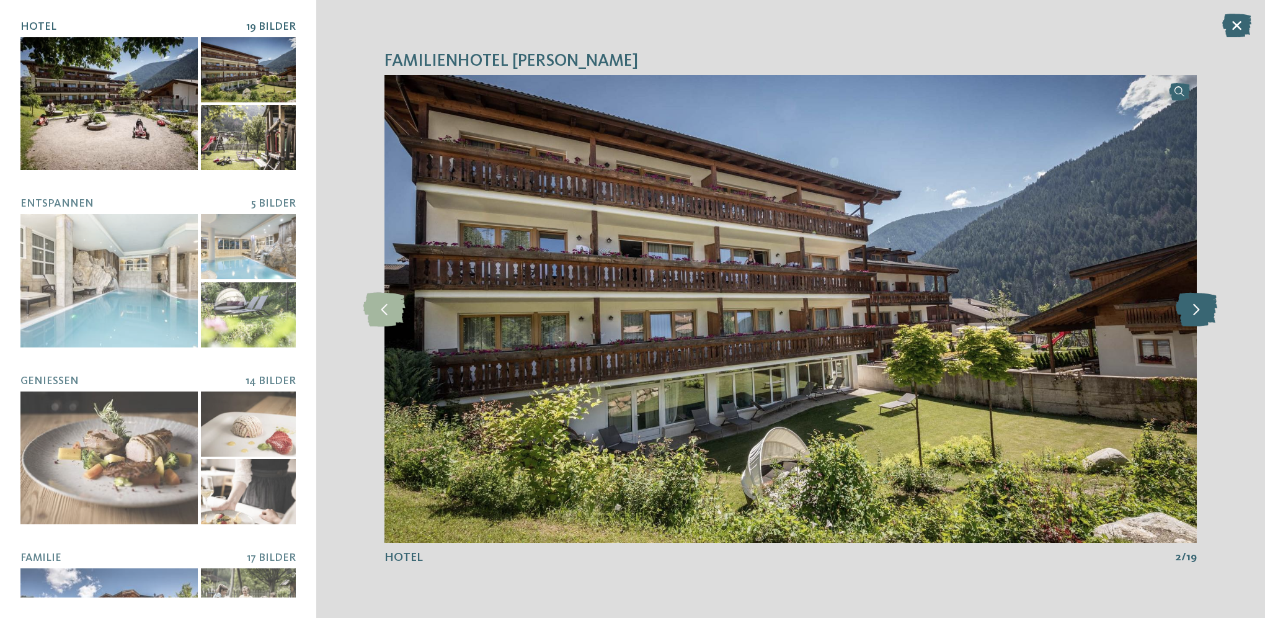
click at [1193, 308] on icon at bounding box center [1197, 308] width 42 height 34
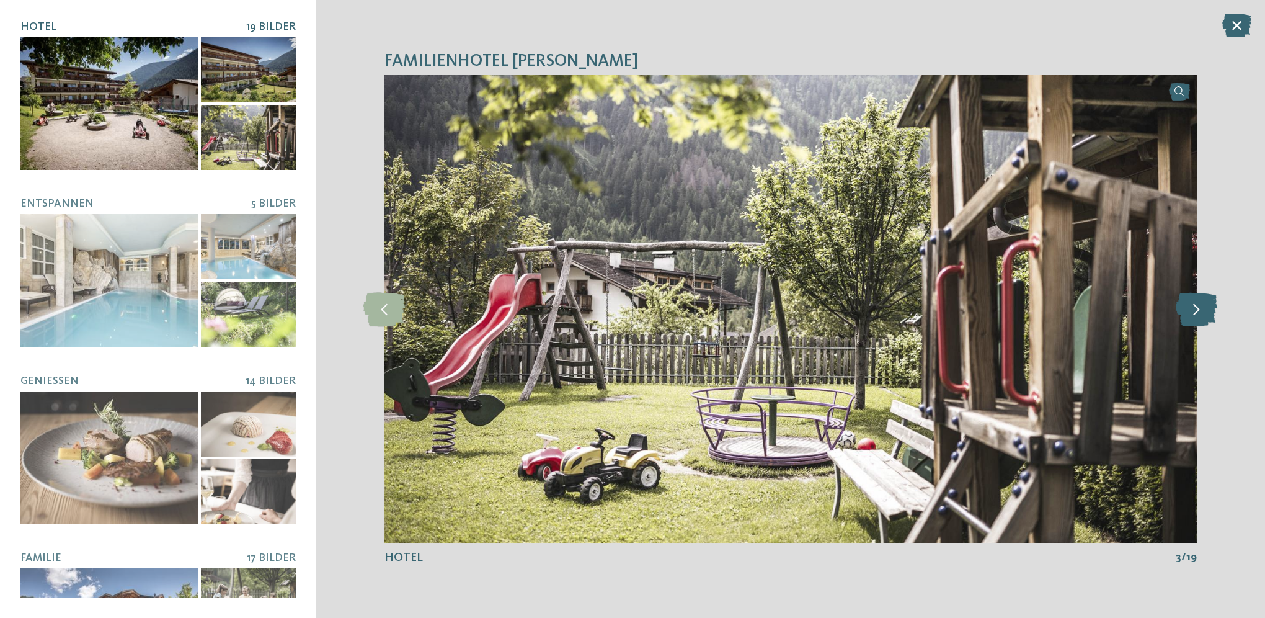
click at [1193, 308] on icon at bounding box center [1197, 308] width 42 height 34
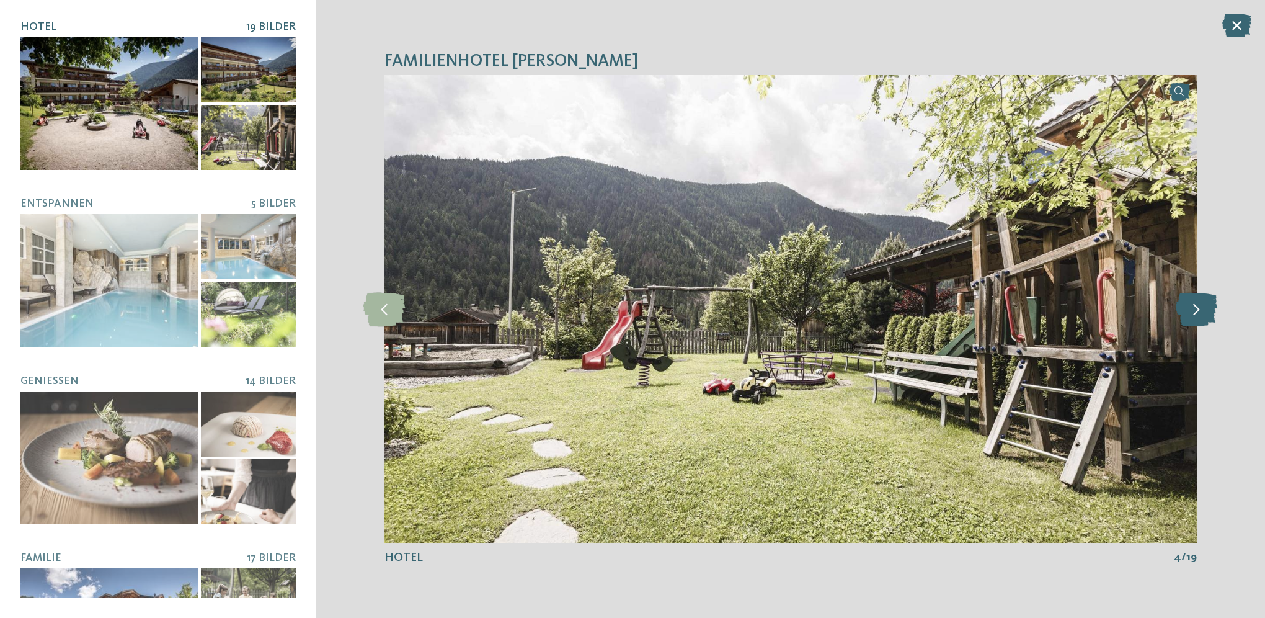
click at [1191, 313] on icon at bounding box center [1197, 308] width 42 height 34
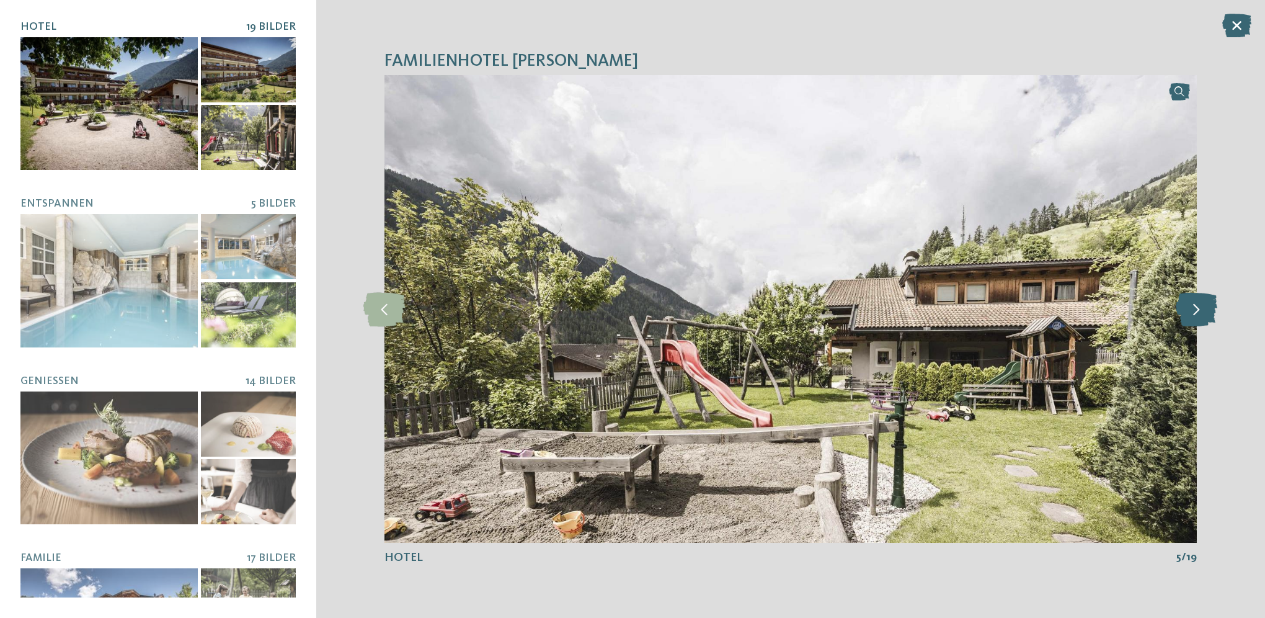
click at [1191, 313] on icon at bounding box center [1197, 308] width 42 height 34
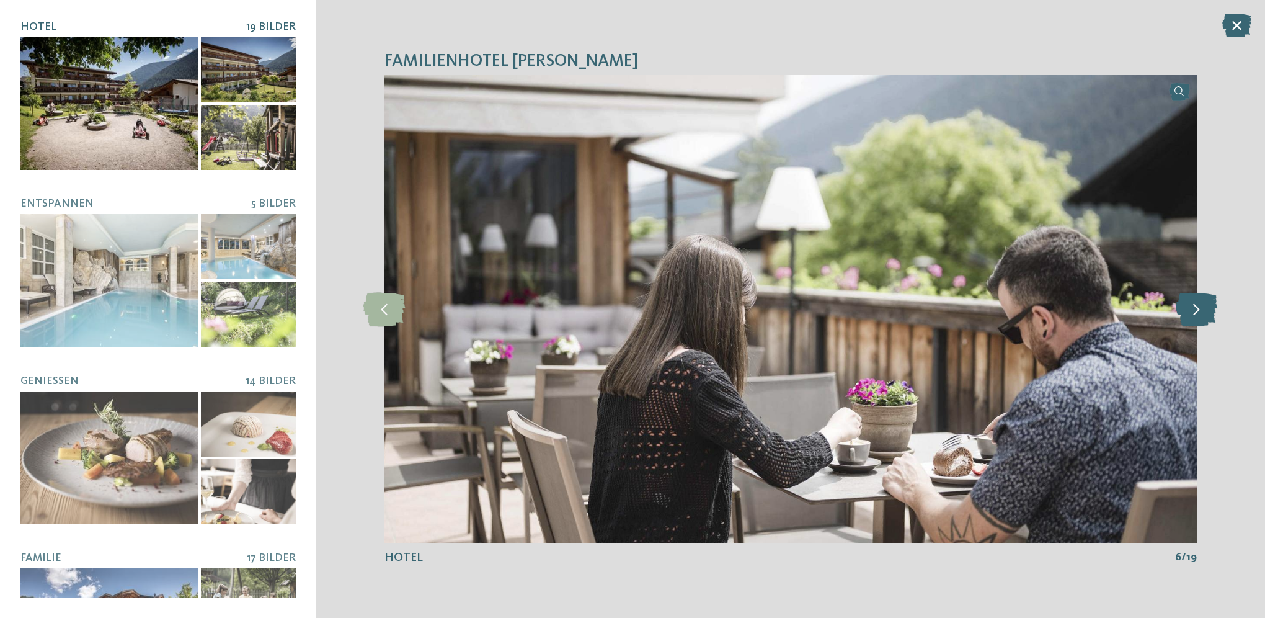
click at [1191, 313] on icon at bounding box center [1197, 308] width 42 height 34
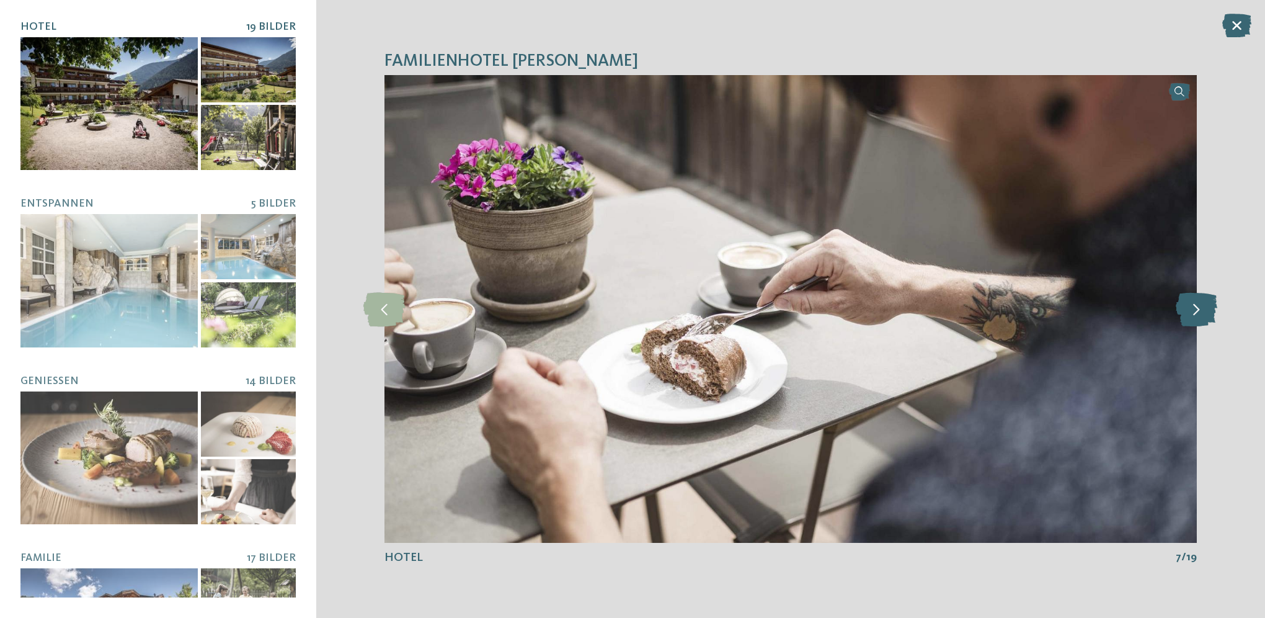
click at [1191, 313] on icon at bounding box center [1197, 308] width 42 height 34
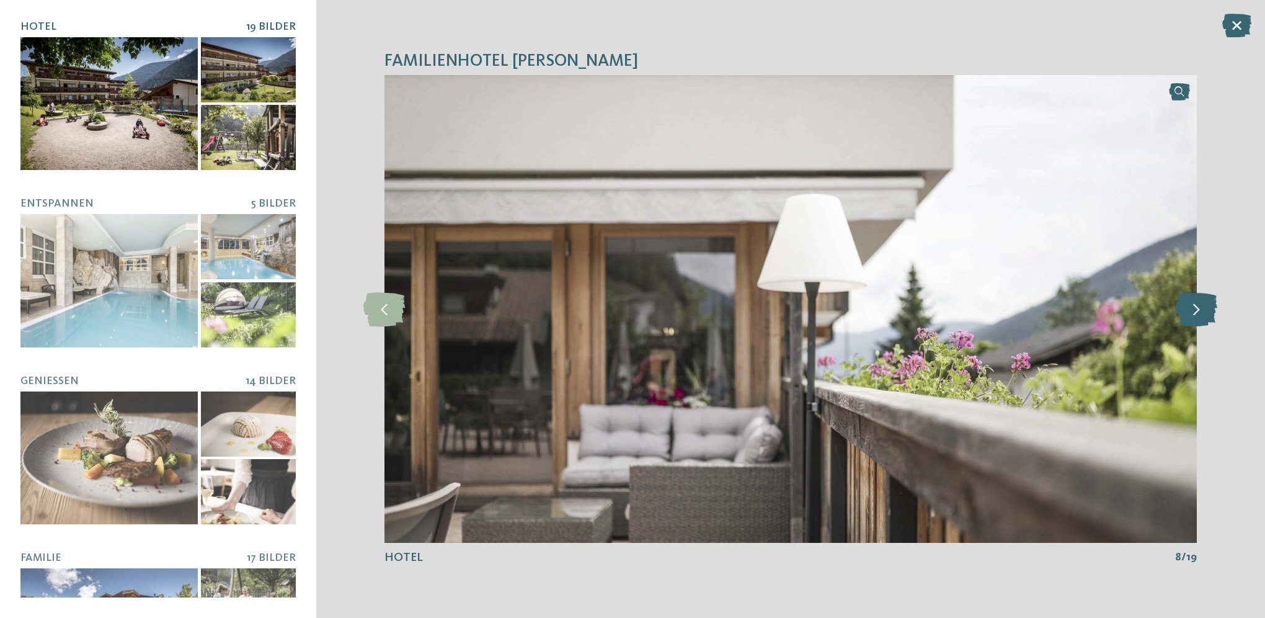
click at [1191, 313] on icon at bounding box center [1197, 308] width 42 height 34
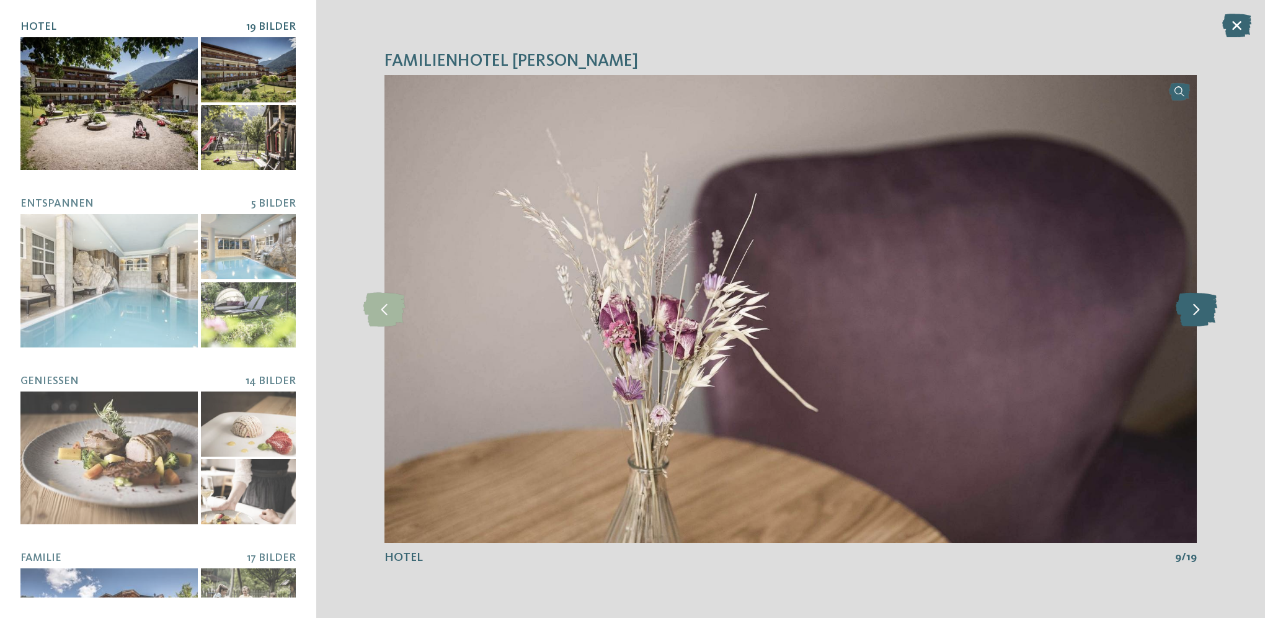
click at [1191, 313] on icon at bounding box center [1197, 308] width 42 height 34
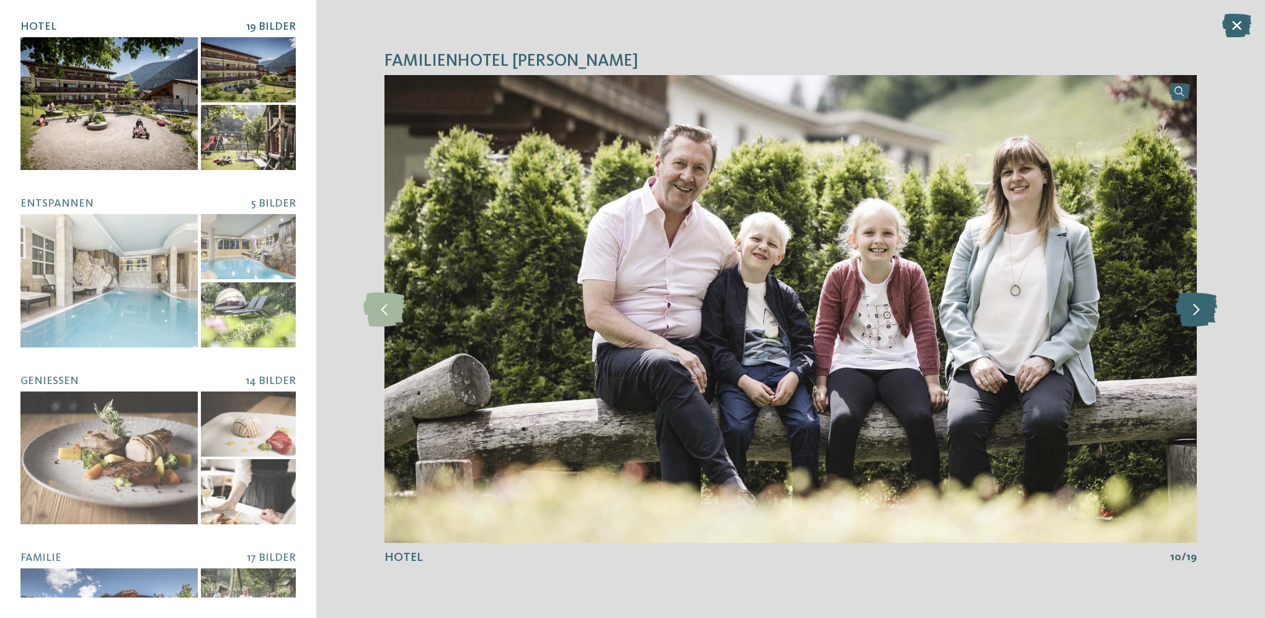
click at [1191, 313] on icon at bounding box center [1197, 308] width 42 height 34
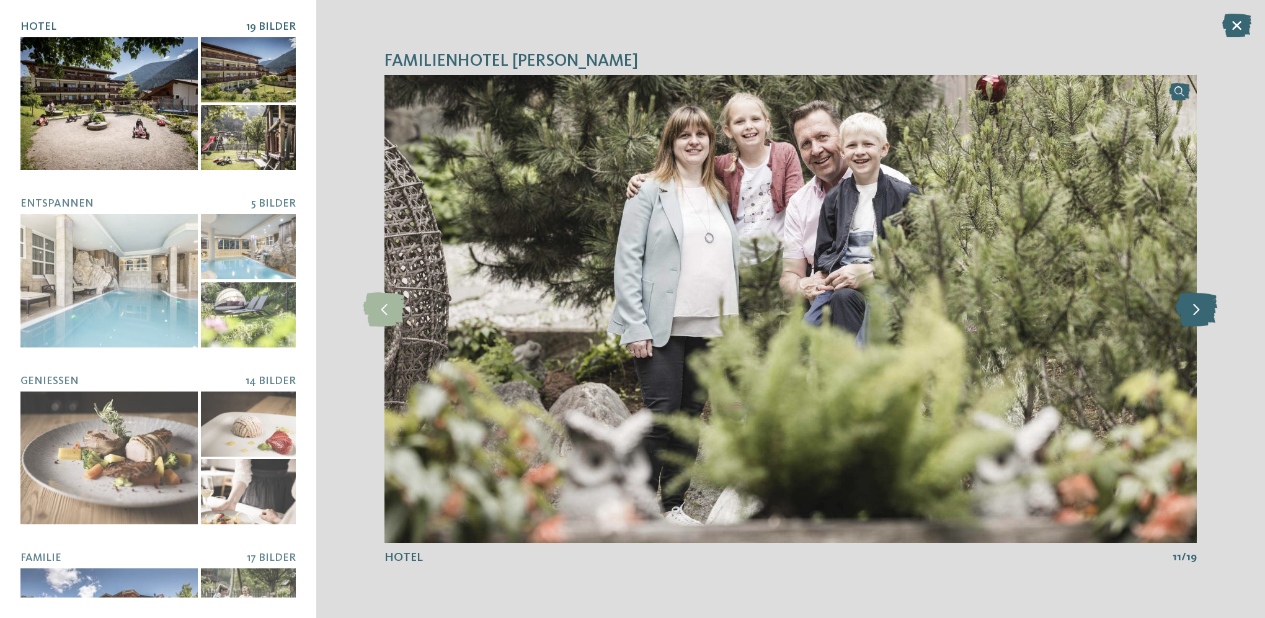
click at [1191, 313] on icon at bounding box center [1197, 308] width 42 height 34
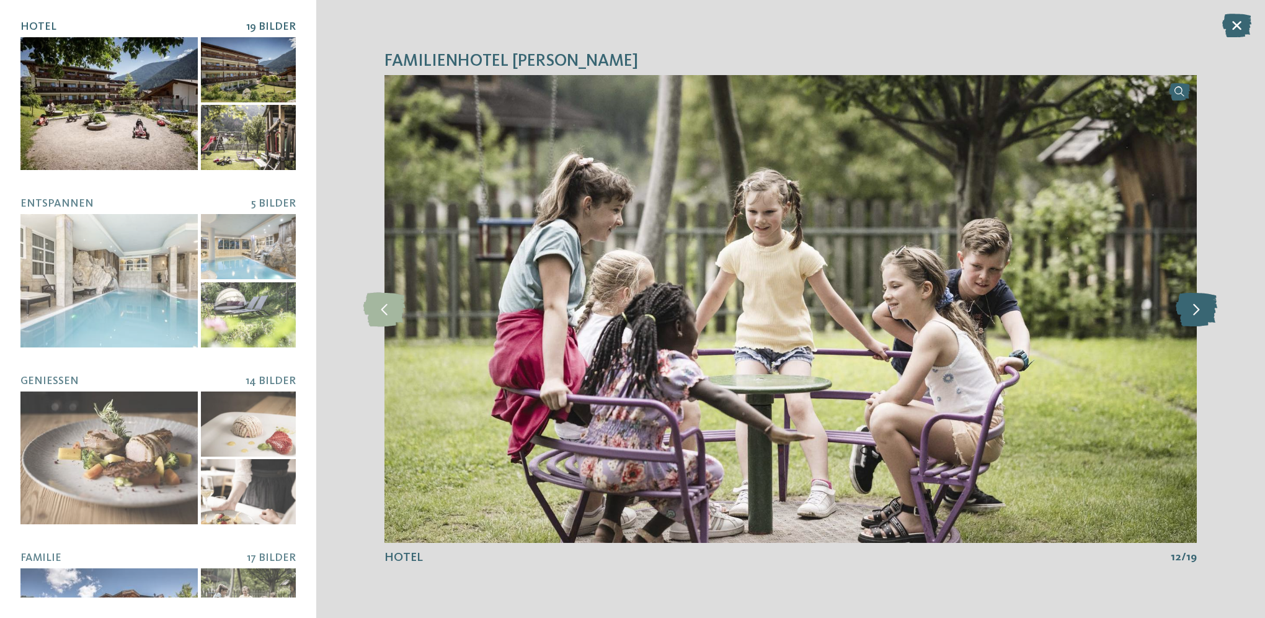
click at [1191, 313] on icon at bounding box center [1197, 308] width 42 height 34
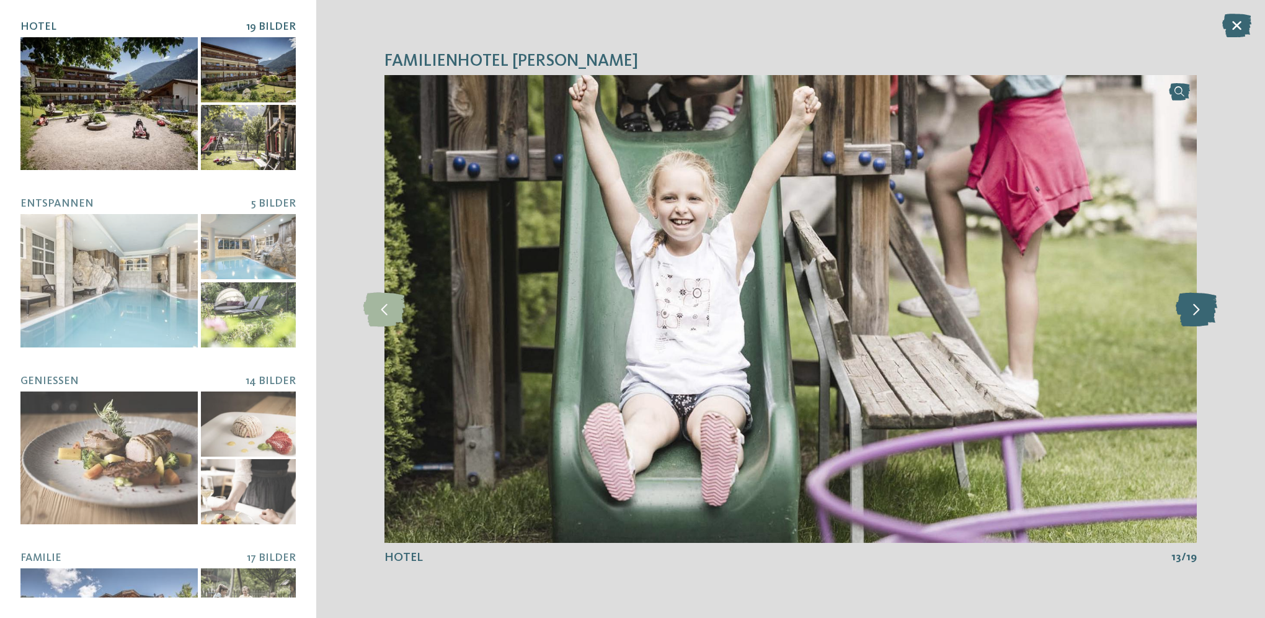
click at [1191, 313] on icon at bounding box center [1197, 308] width 42 height 34
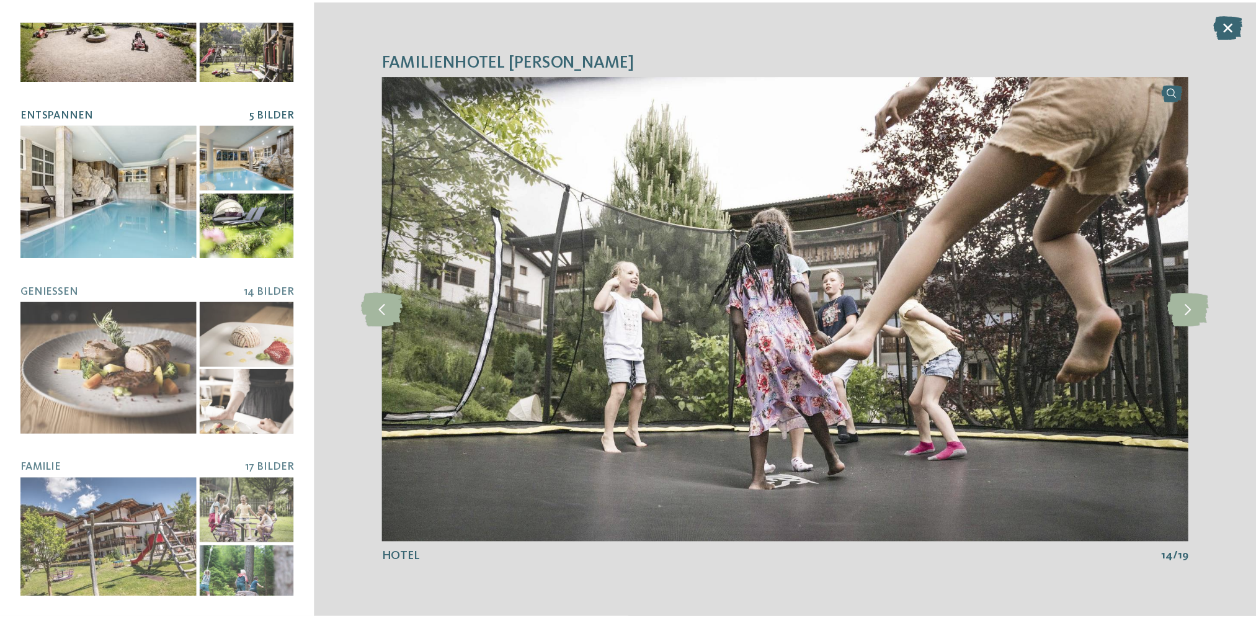
scroll to position [91, 0]
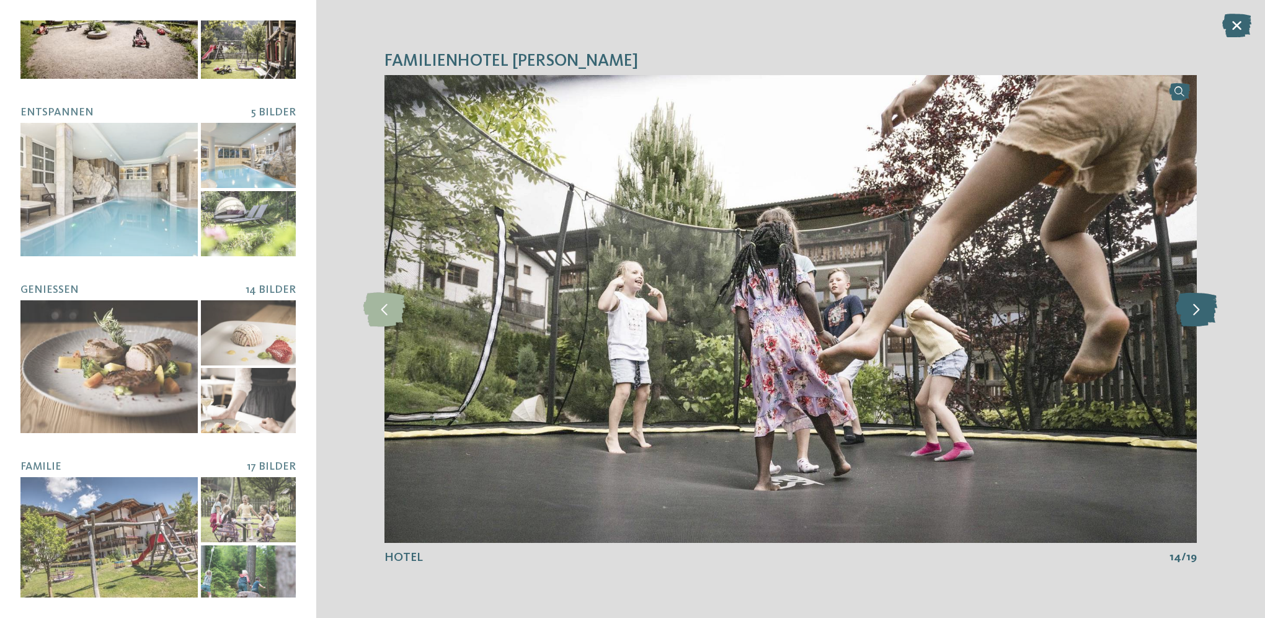
click at [1196, 305] on icon at bounding box center [1197, 308] width 42 height 34
click at [1196, 306] on icon at bounding box center [1197, 308] width 42 height 34
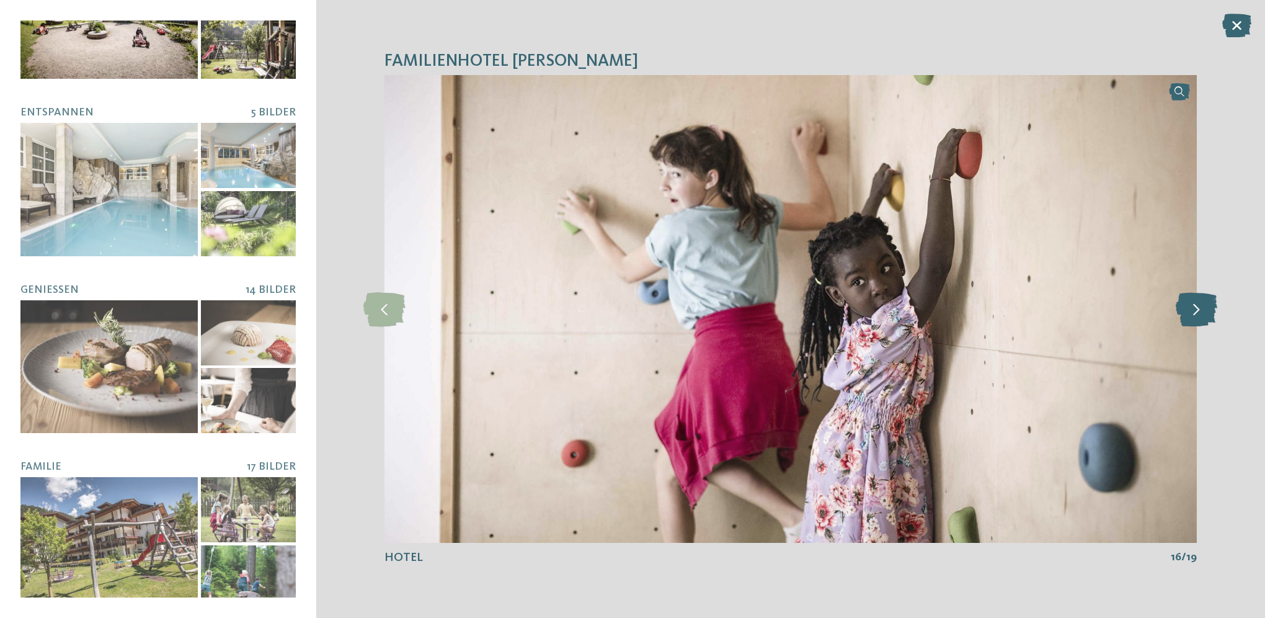
click at [1196, 306] on icon at bounding box center [1197, 308] width 42 height 34
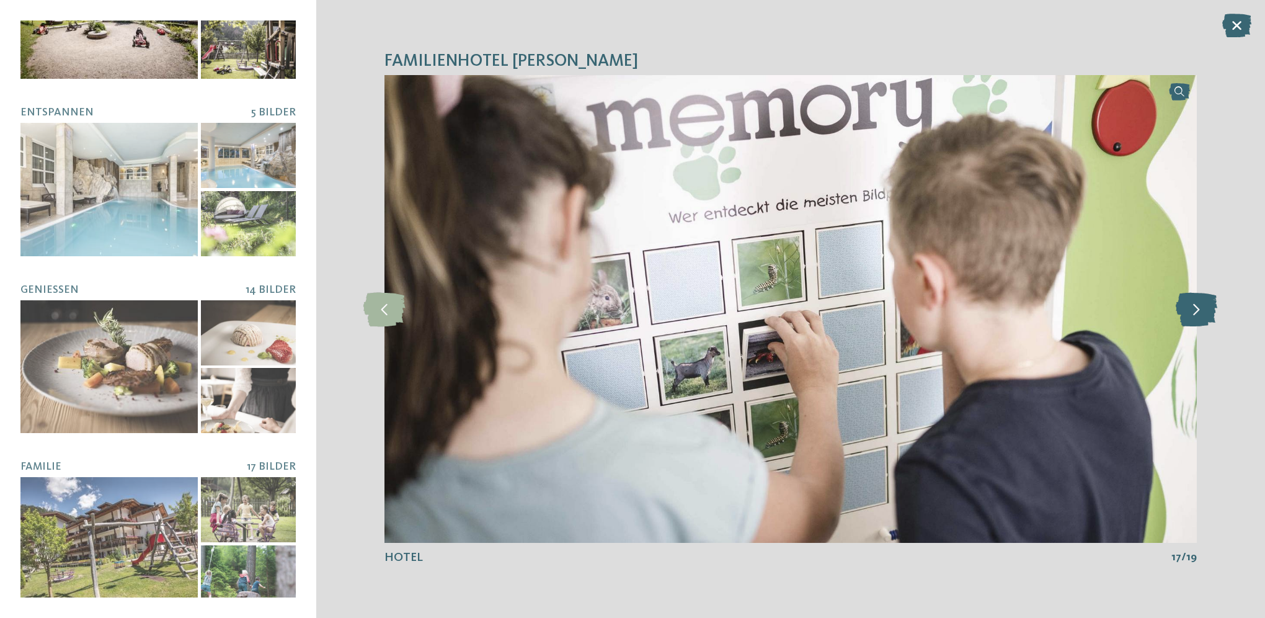
click at [1198, 306] on icon at bounding box center [1197, 308] width 42 height 34
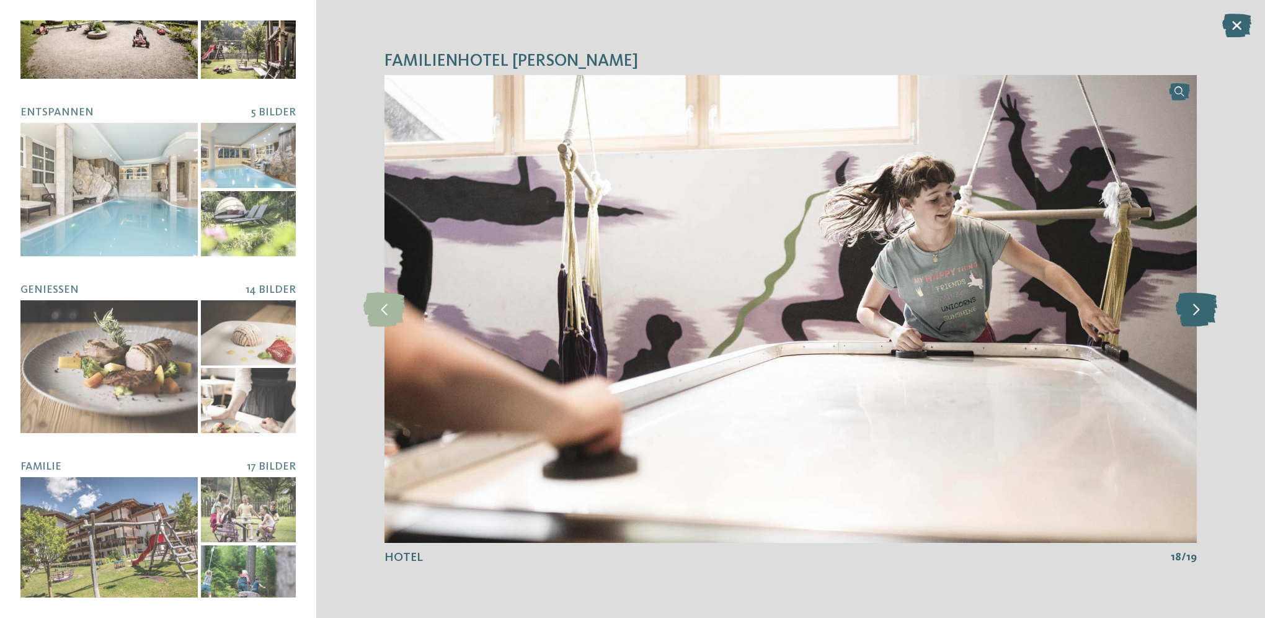
click at [1198, 306] on icon at bounding box center [1197, 308] width 42 height 34
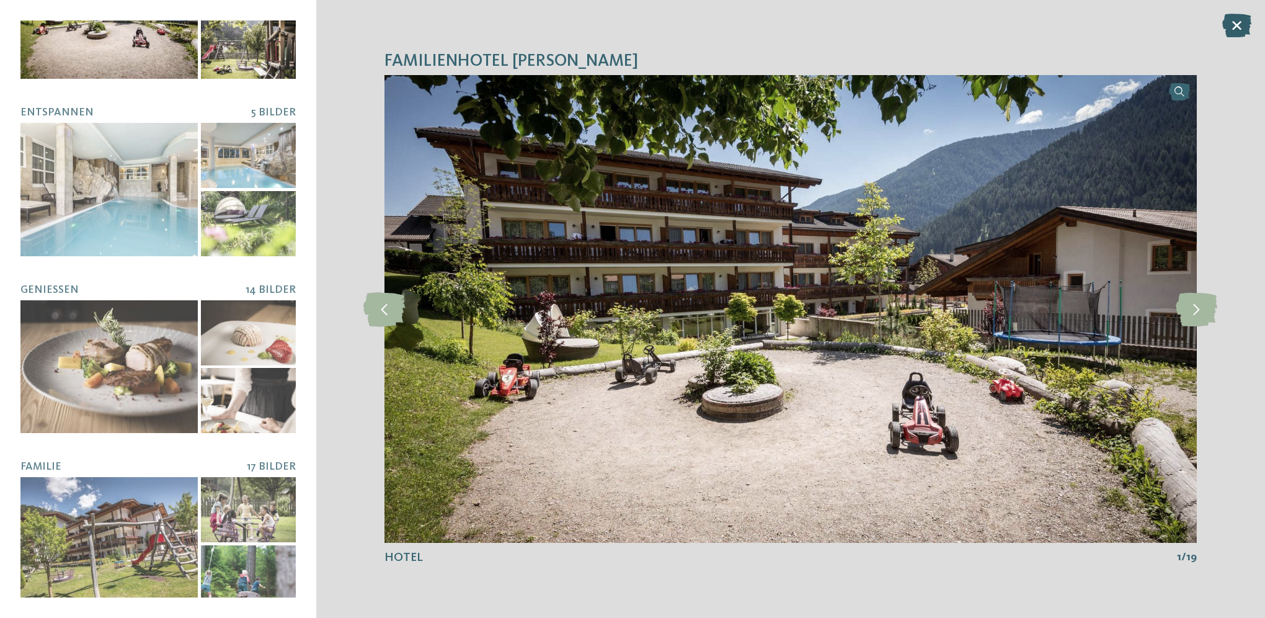
click at [1233, 25] on icon at bounding box center [1236, 26] width 29 height 24
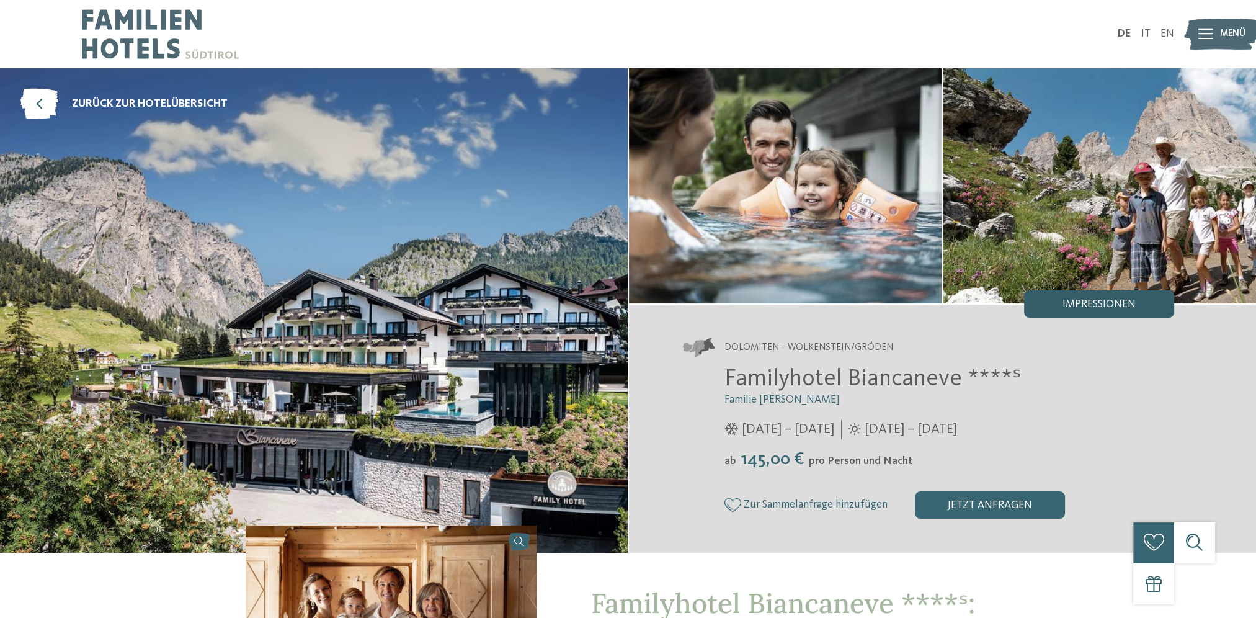
click at [1096, 312] on div "Impressionen" at bounding box center [1099, 303] width 150 height 27
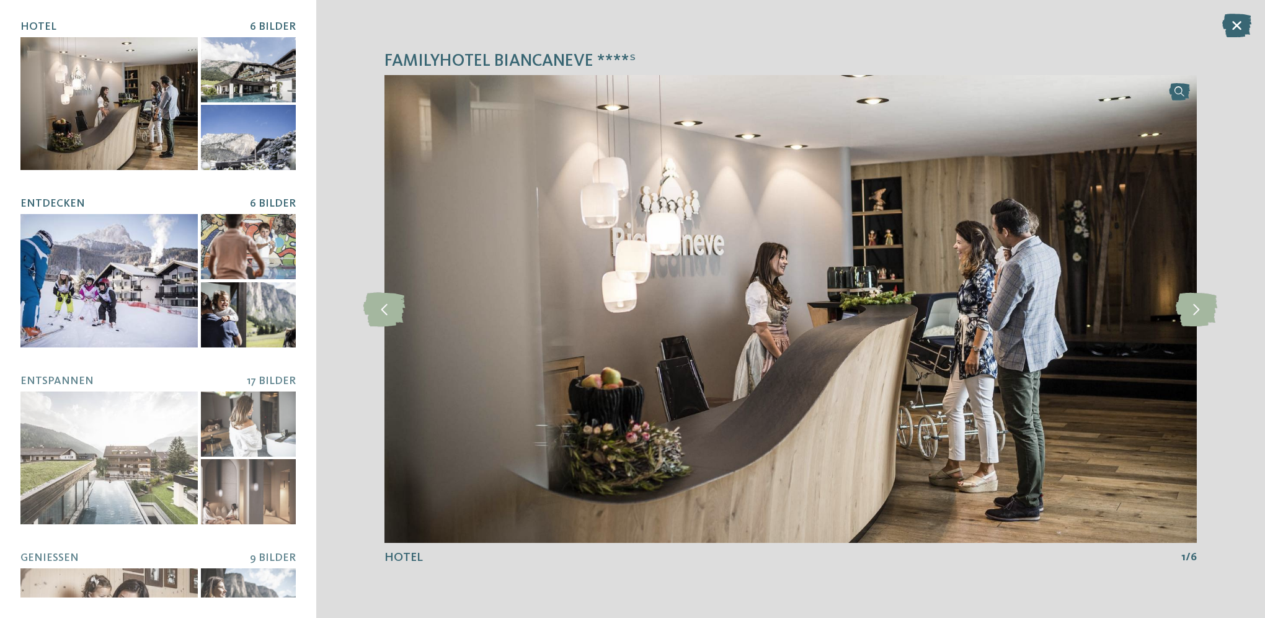
click at [123, 278] on div at bounding box center [108, 280] width 177 height 133
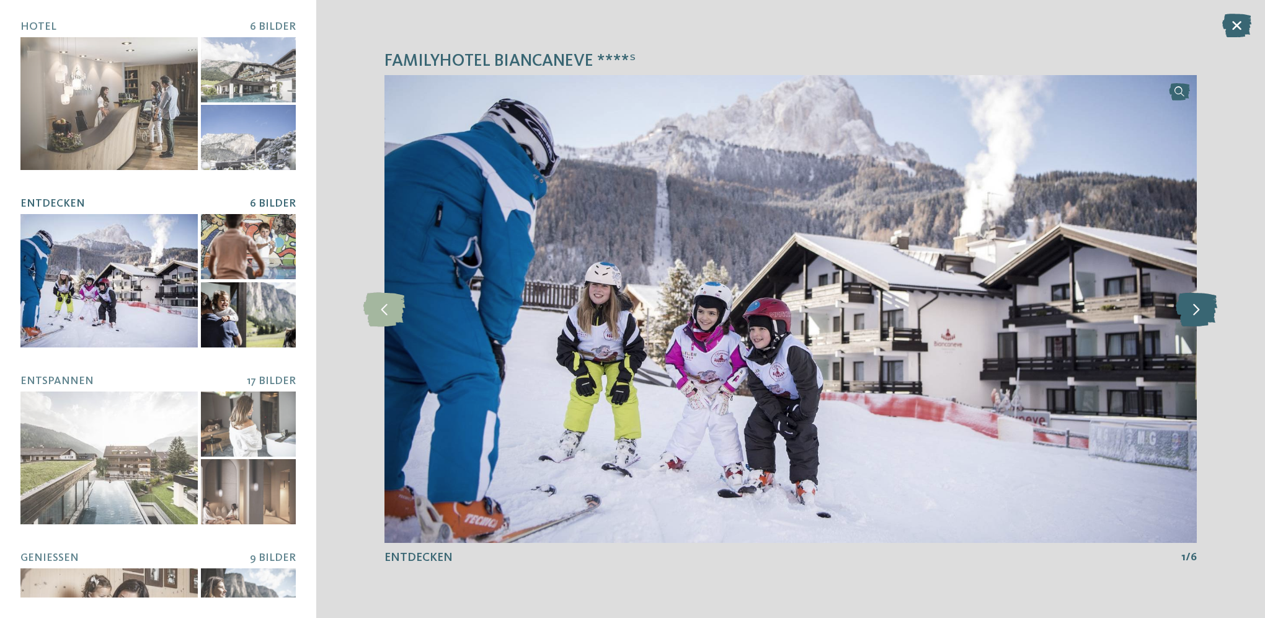
click at [1198, 304] on icon at bounding box center [1197, 308] width 42 height 34
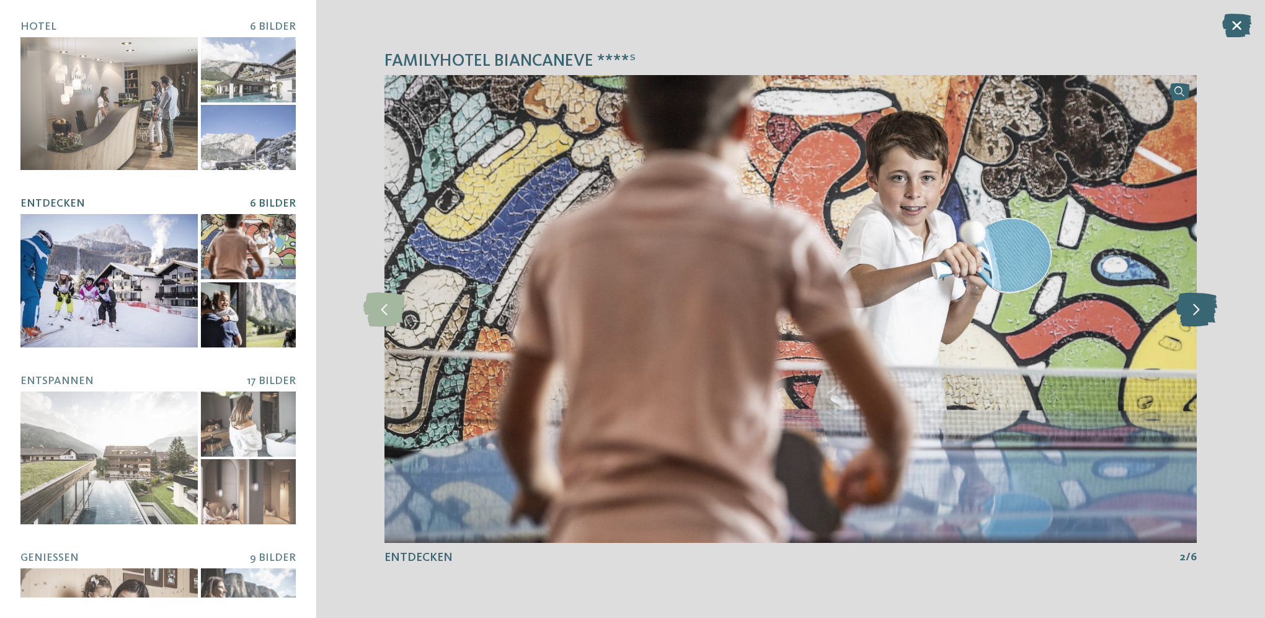
click at [1198, 304] on icon at bounding box center [1197, 308] width 42 height 34
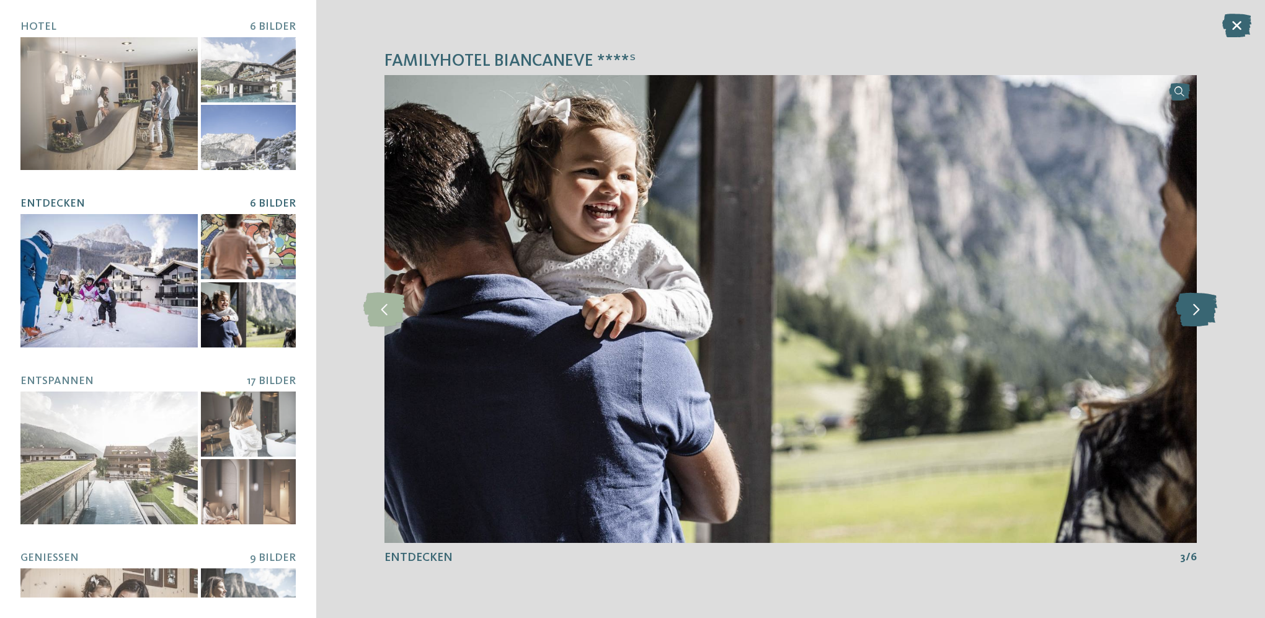
click at [1198, 304] on icon at bounding box center [1197, 308] width 42 height 34
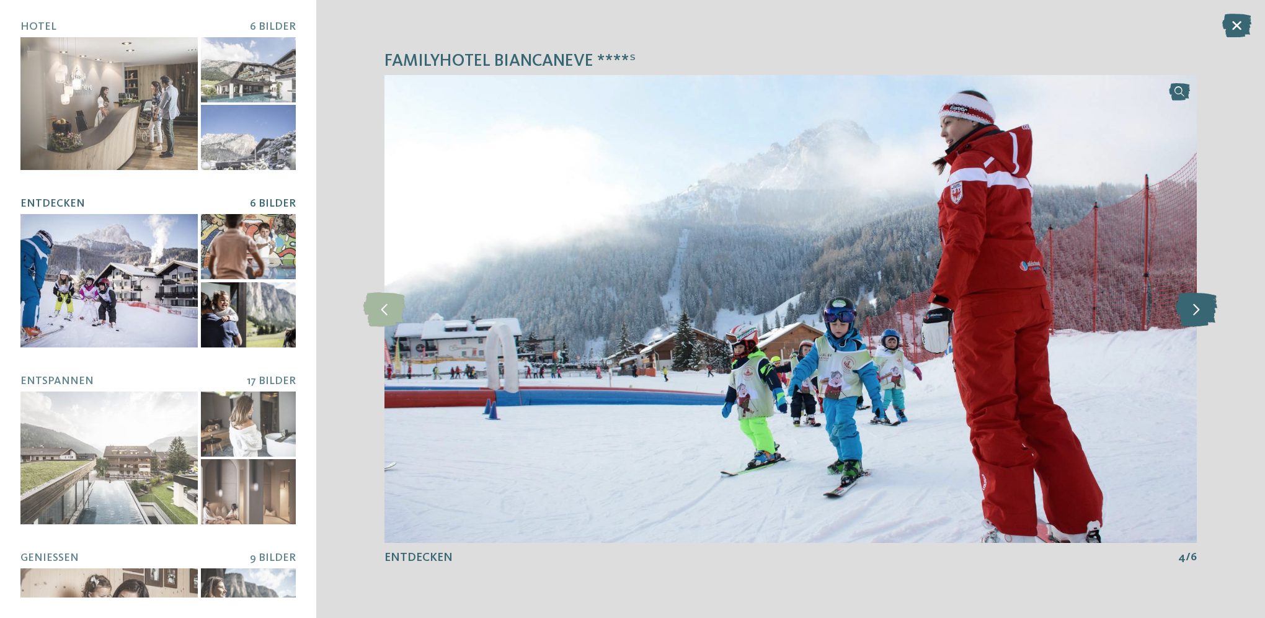
click at [1198, 304] on icon at bounding box center [1197, 308] width 42 height 34
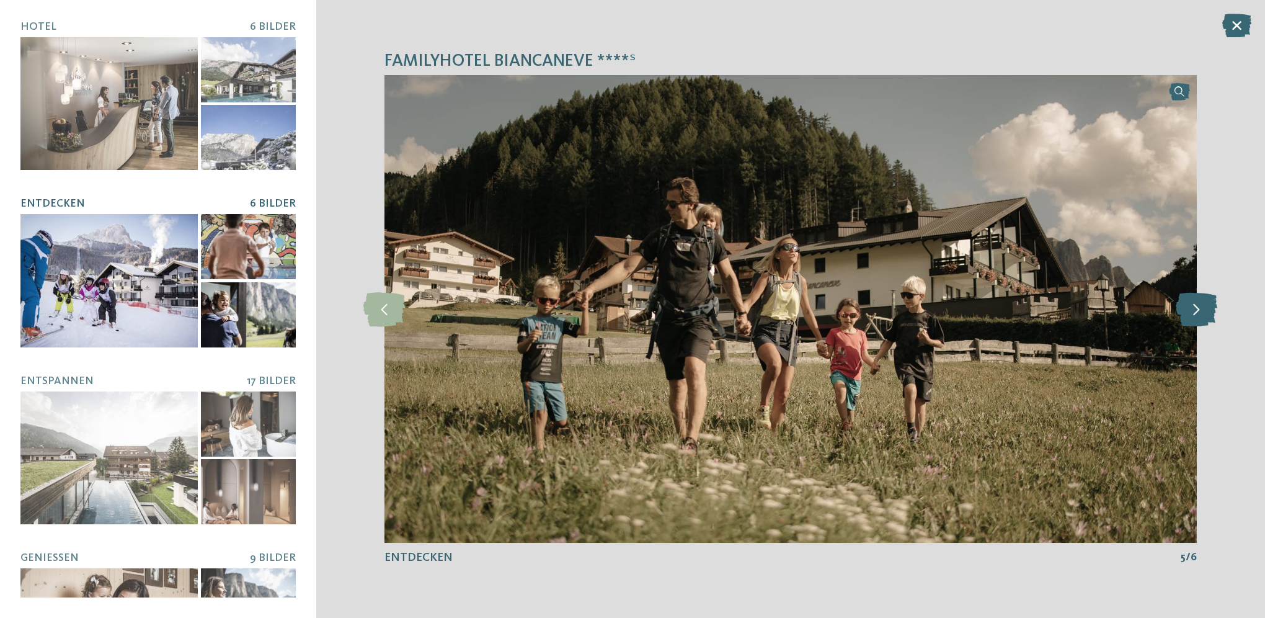
click at [1198, 304] on icon at bounding box center [1197, 308] width 42 height 34
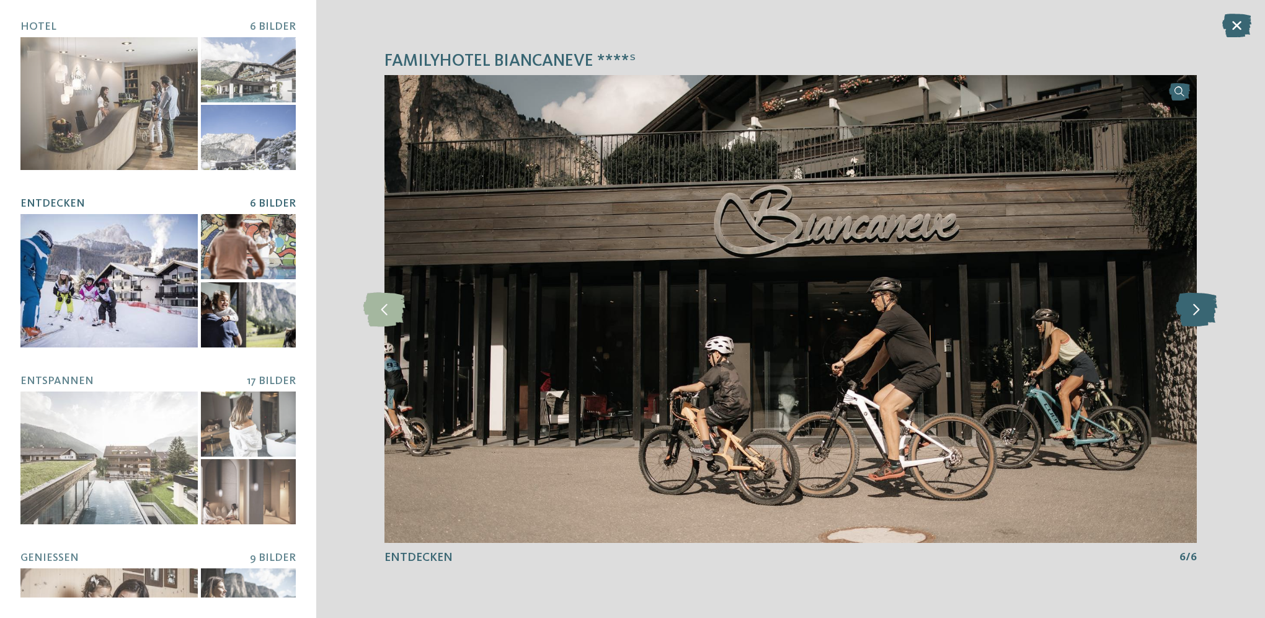
click at [1198, 304] on icon at bounding box center [1197, 308] width 42 height 34
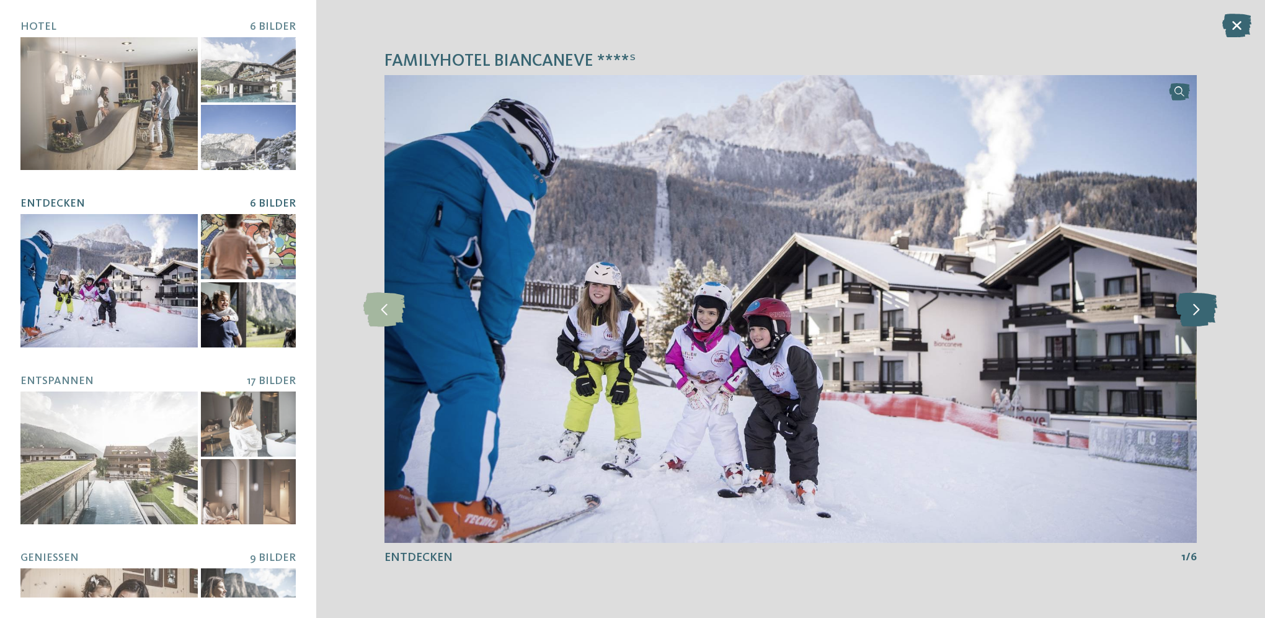
click at [1198, 304] on icon at bounding box center [1197, 308] width 42 height 34
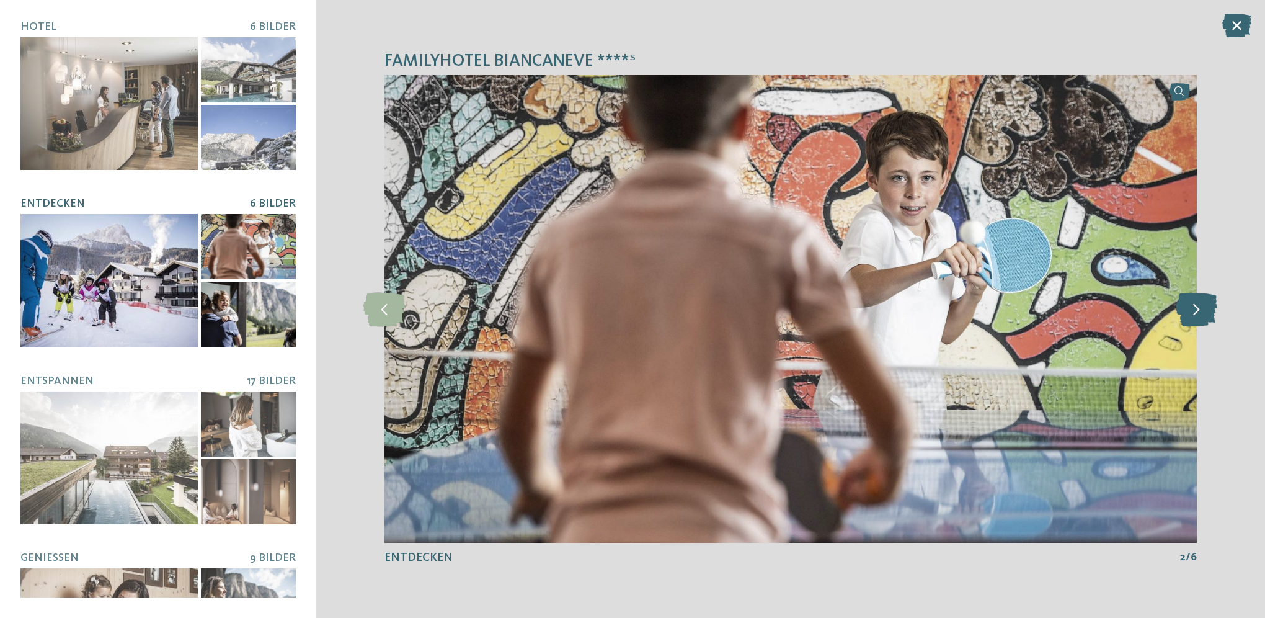
click at [1198, 304] on icon at bounding box center [1197, 308] width 42 height 34
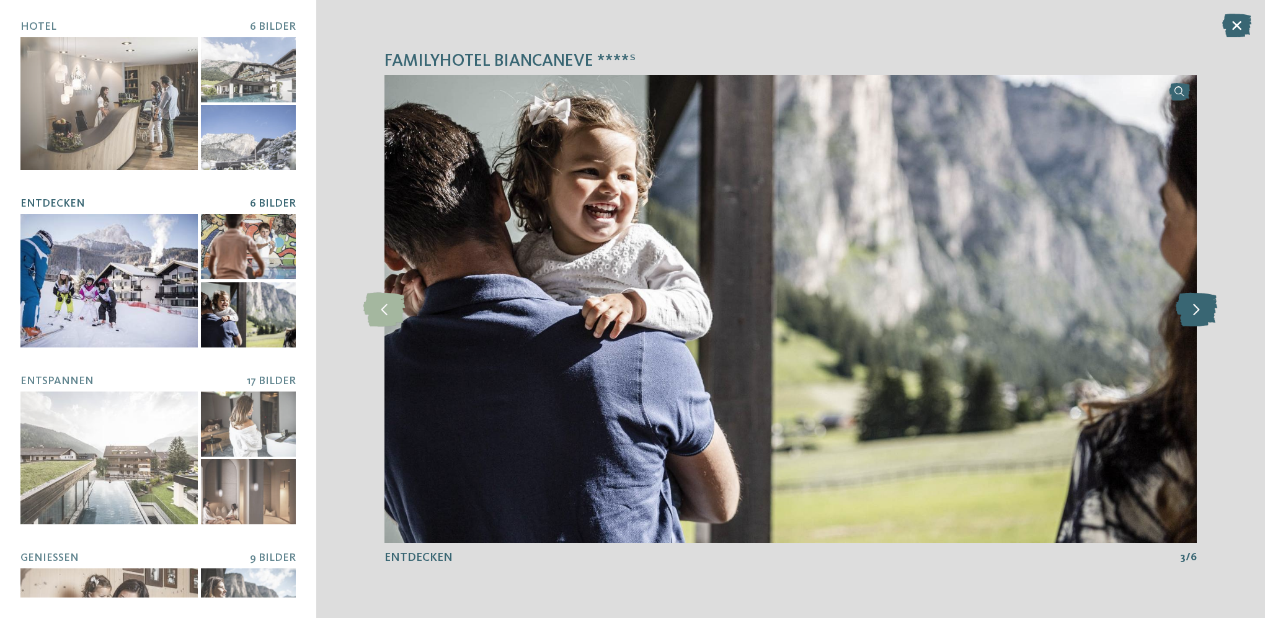
click at [1198, 304] on icon at bounding box center [1197, 308] width 42 height 34
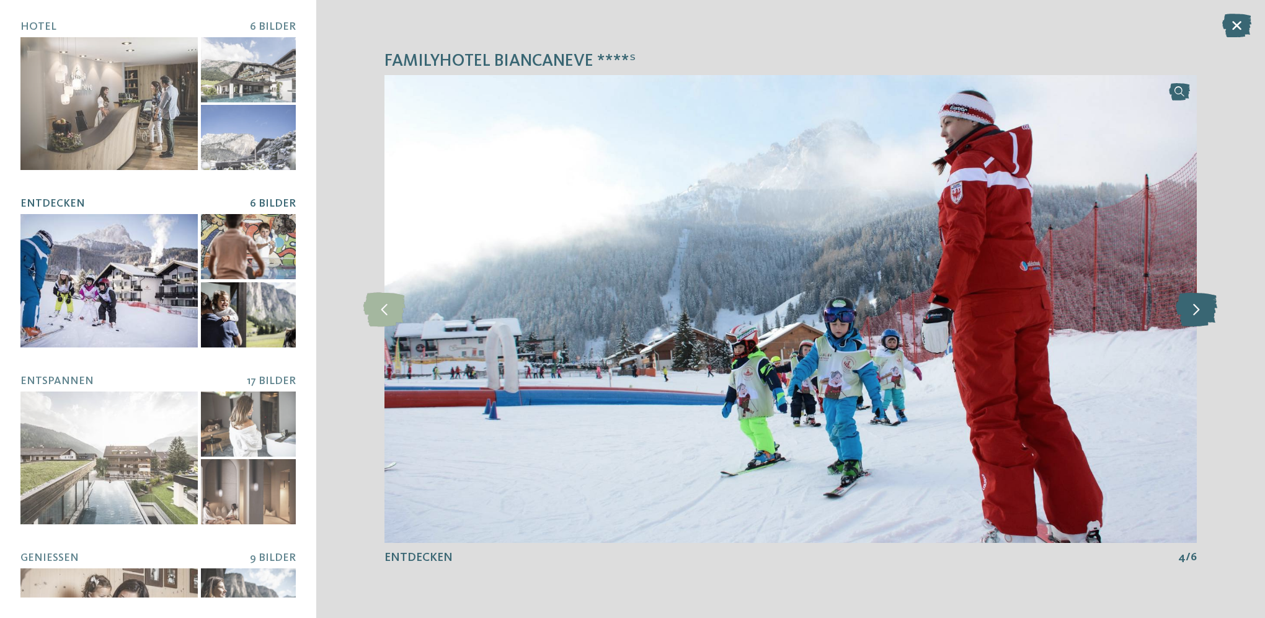
click at [1198, 304] on icon at bounding box center [1197, 308] width 42 height 34
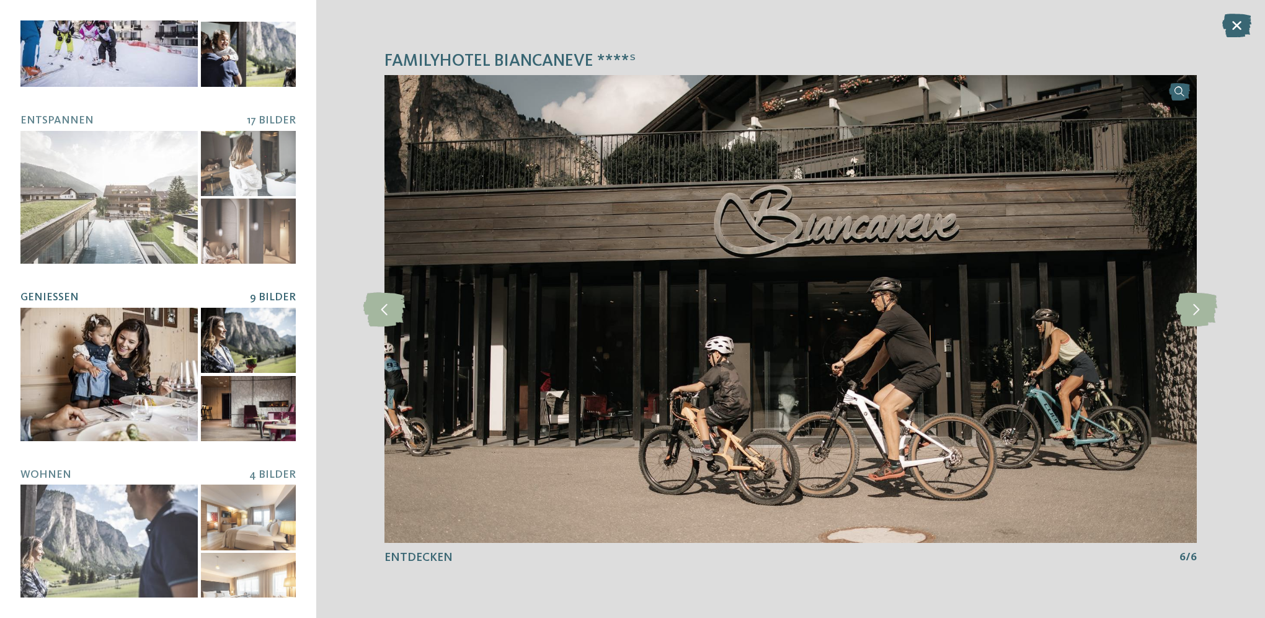
scroll to position [265, 0]
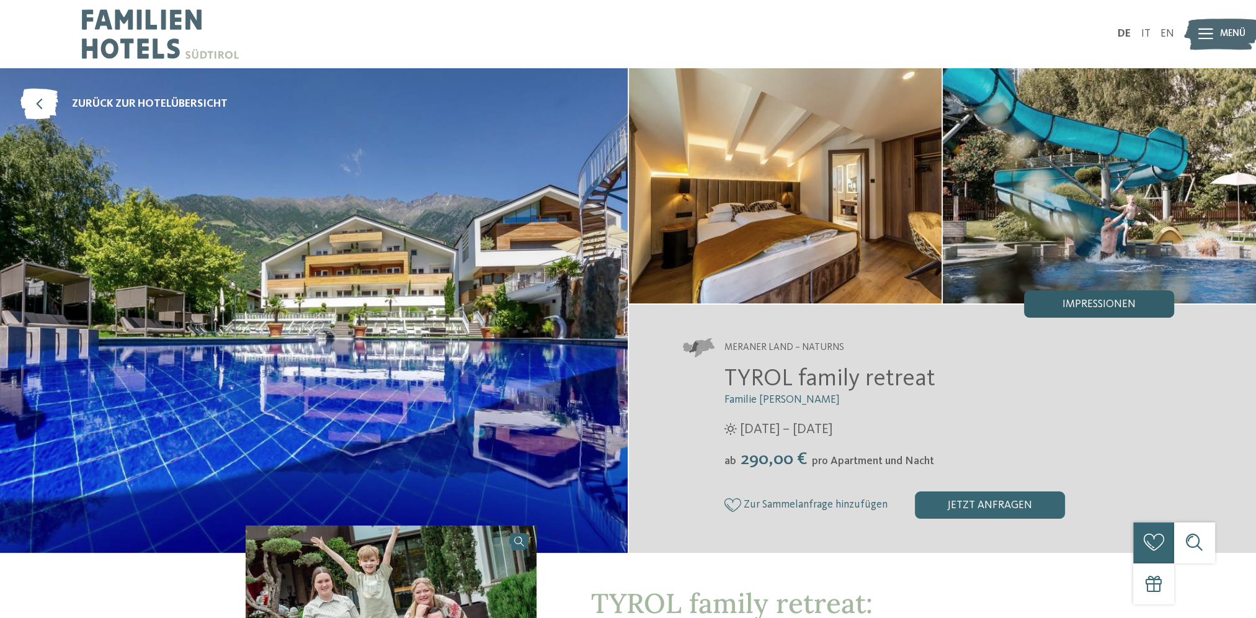
click at [1066, 303] on span "Impressionen" at bounding box center [1098, 304] width 73 height 11
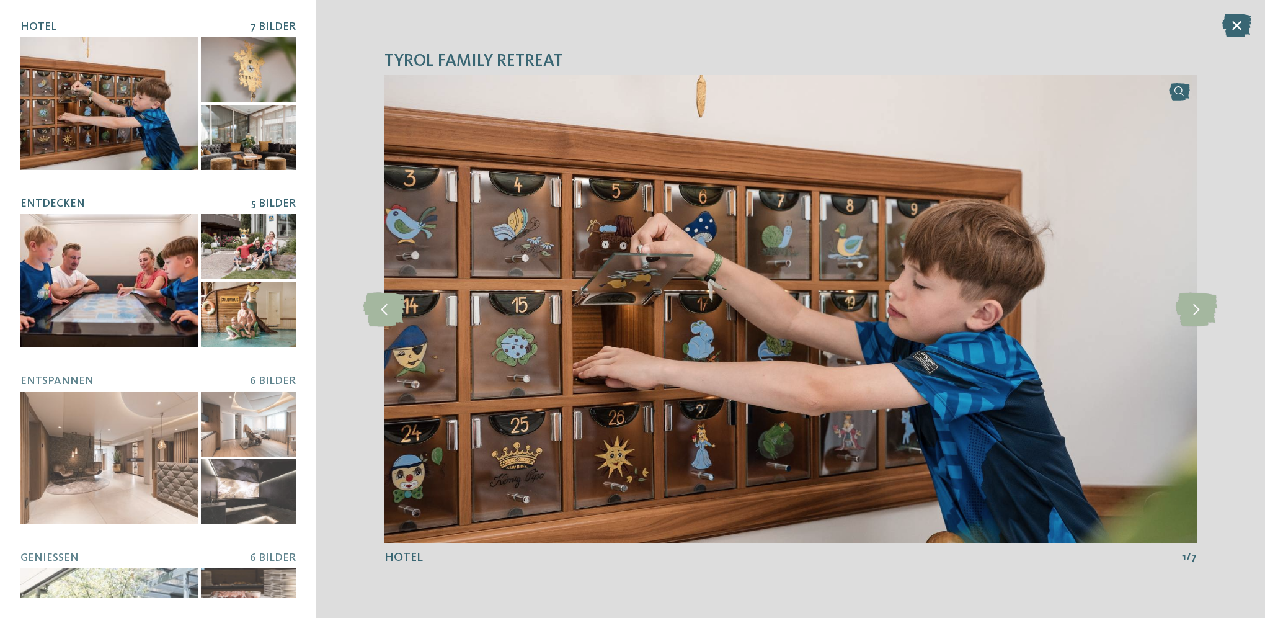
click at [117, 259] on div at bounding box center [108, 280] width 177 height 133
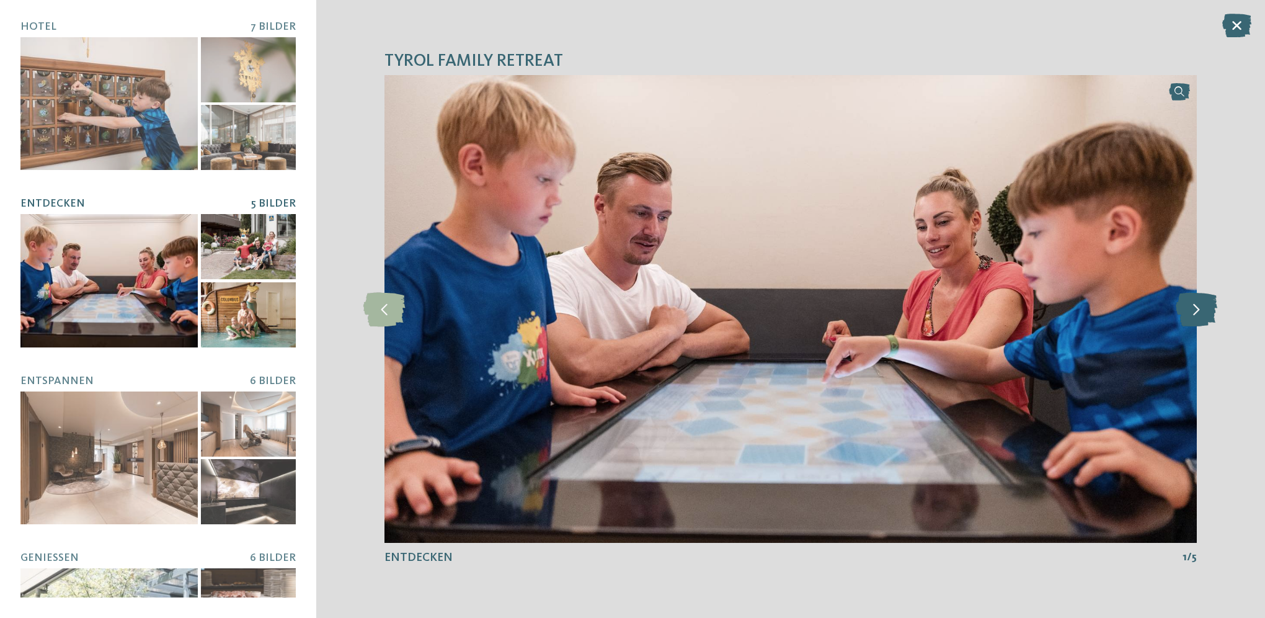
click at [1201, 313] on icon at bounding box center [1197, 308] width 42 height 34
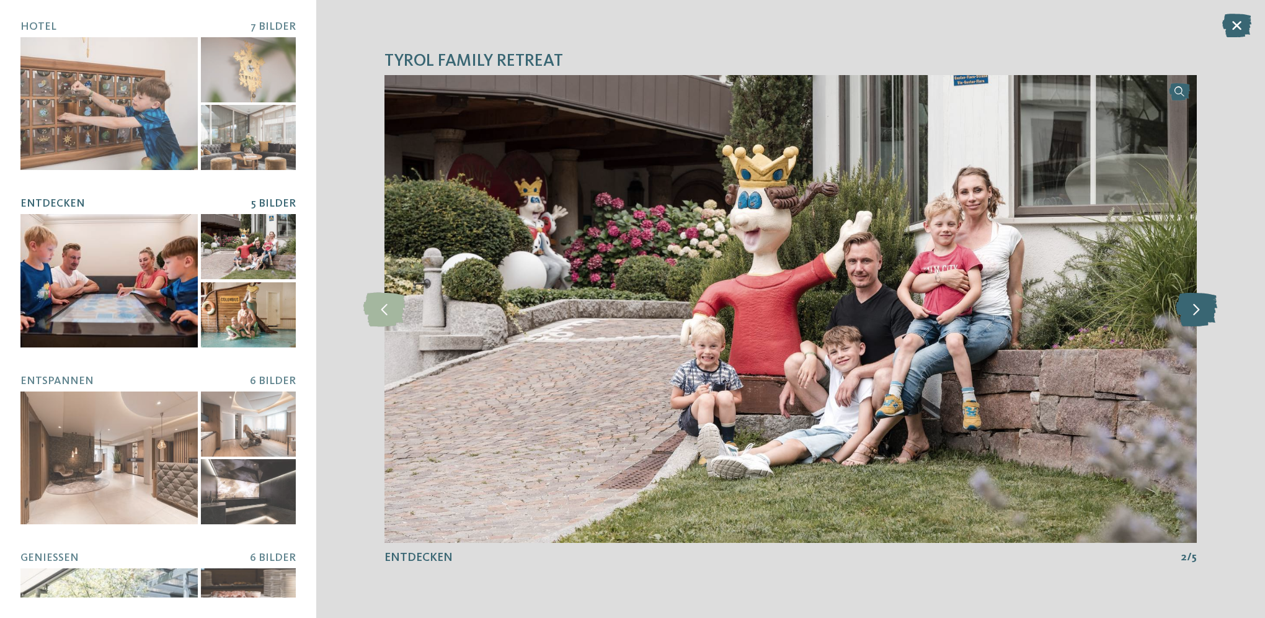
click at [1201, 313] on icon at bounding box center [1197, 308] width 42 height 34
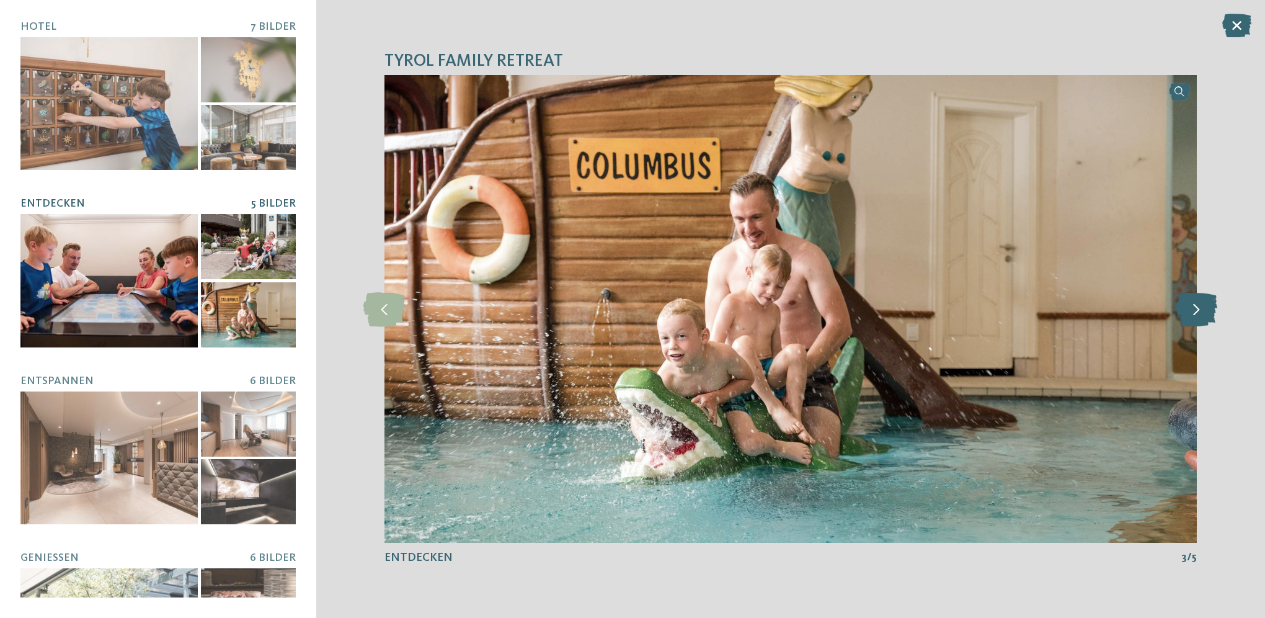
click at [1201, 313] on icon at bounding box center [1197, 308] width 42 height 34
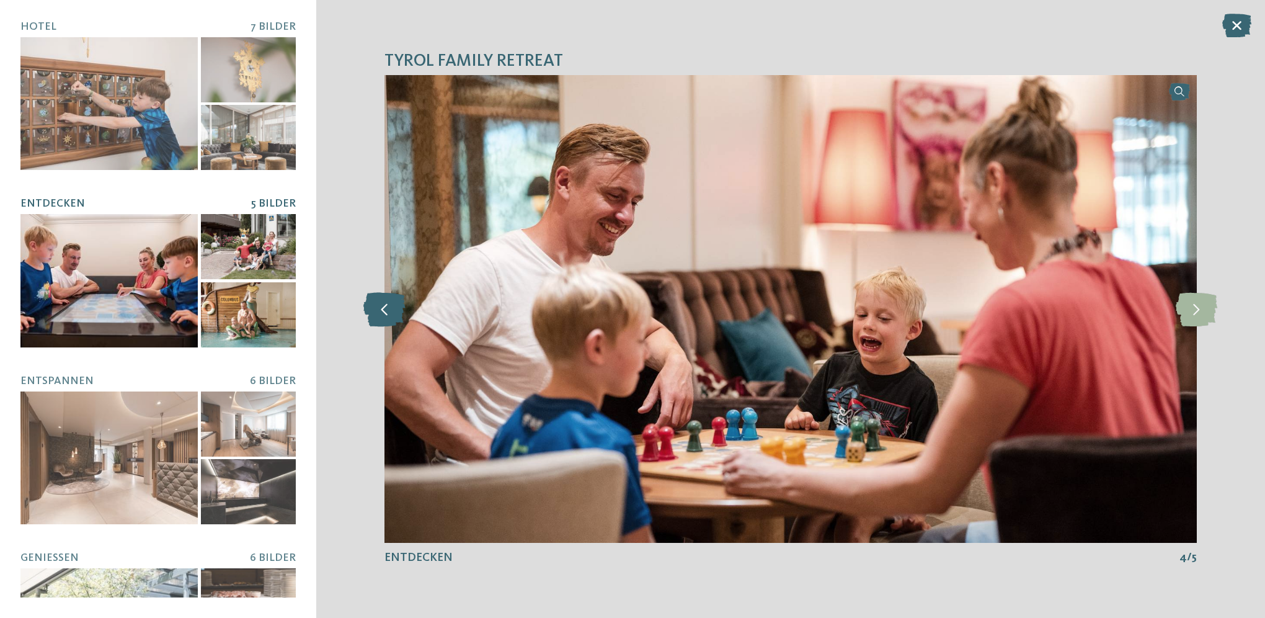
click at [387, 310] on icon at bounding box center [384, 308] width 42 height 34
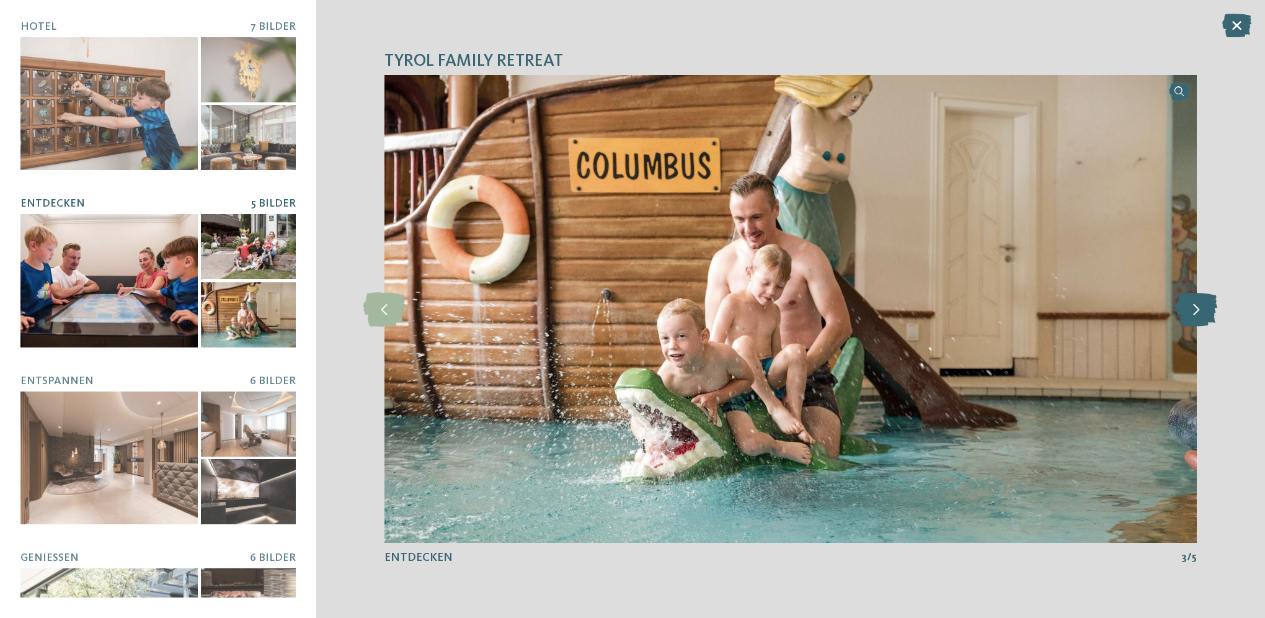
click at [1192, 320] on icon at bounding box center [1197, 308] width 42 height 34
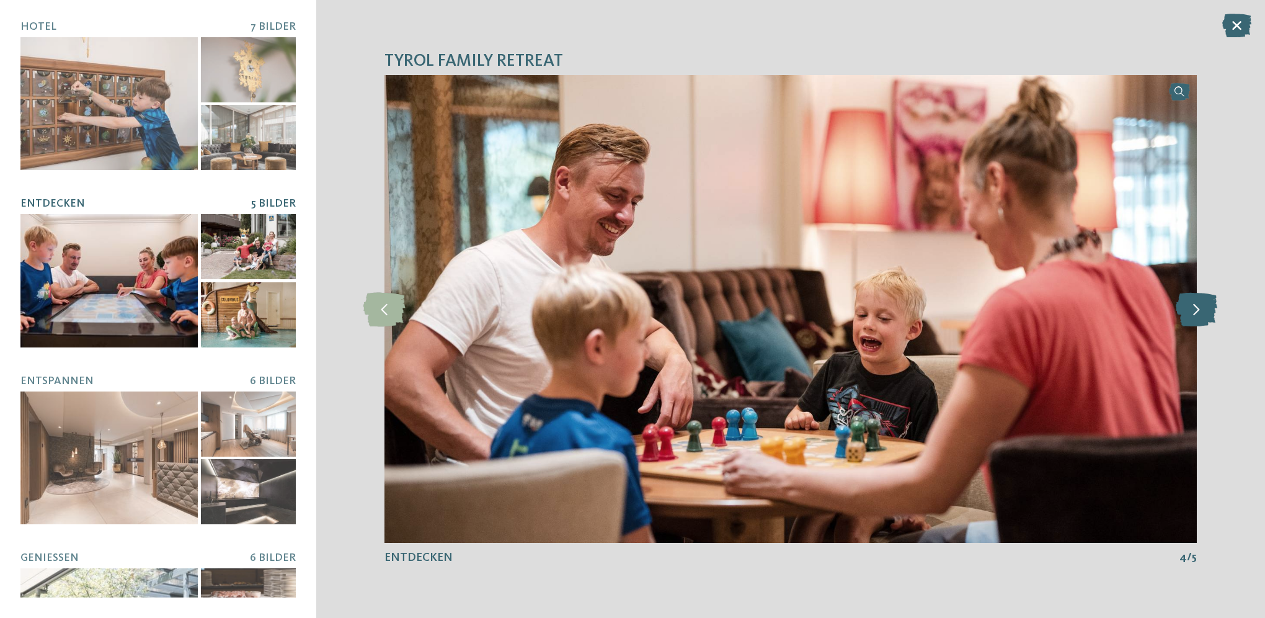
click at [1192, 320] on icon at bounding box center [1197, 308] width 42 height 34
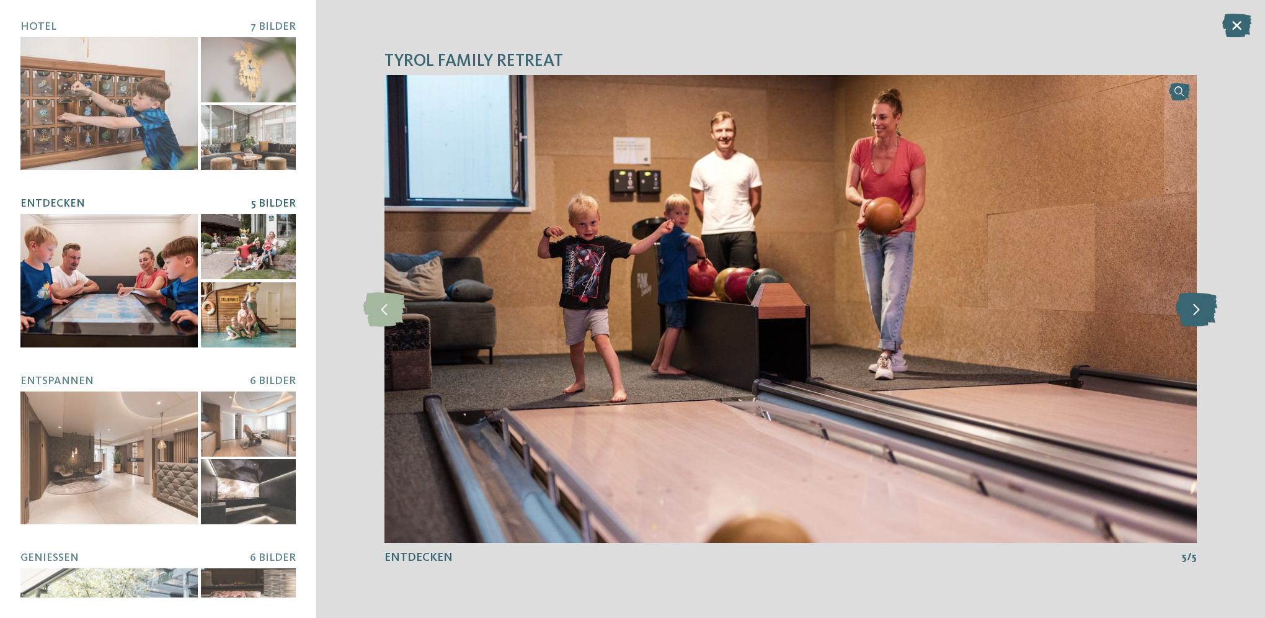
click at [1192, 320] on icon at bounding box center [1197, 308] width 42 height 34
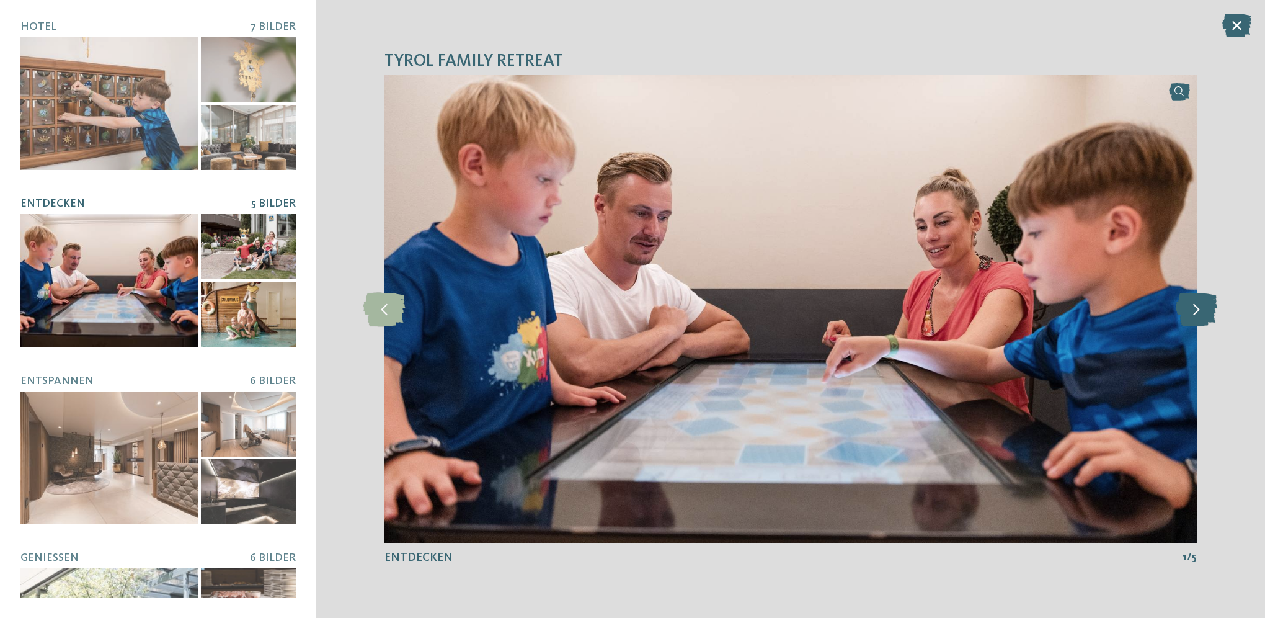
click at [1192, 320] on icon at bounding box center [1197, 308] width 42 height 34
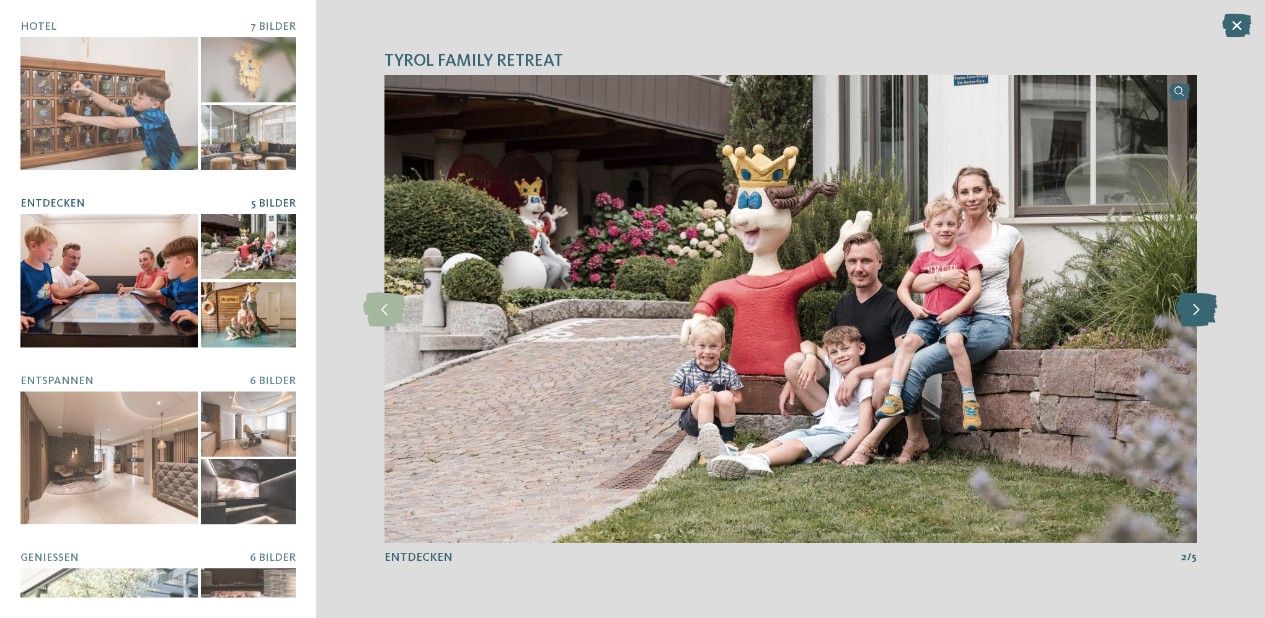
click at [1192, 320] on icon at bounding box center [1197, 308] width 42 height 34
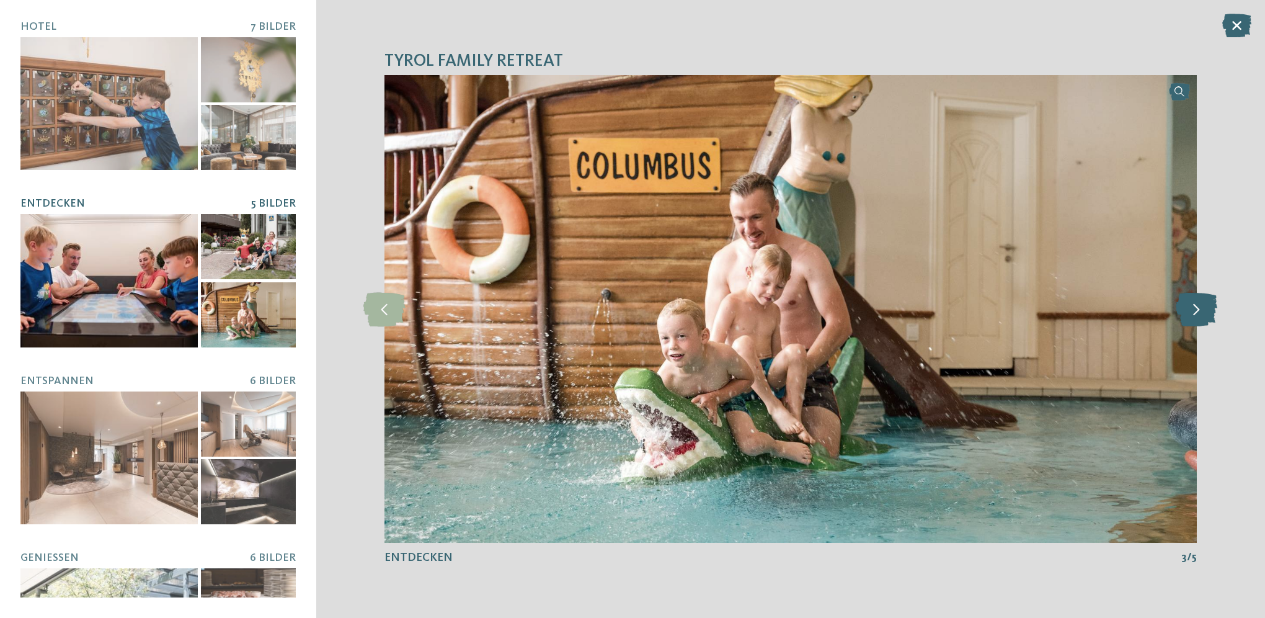
click at [1192, 320] on icon at bounding box center [1197, 308] width 42 height 34
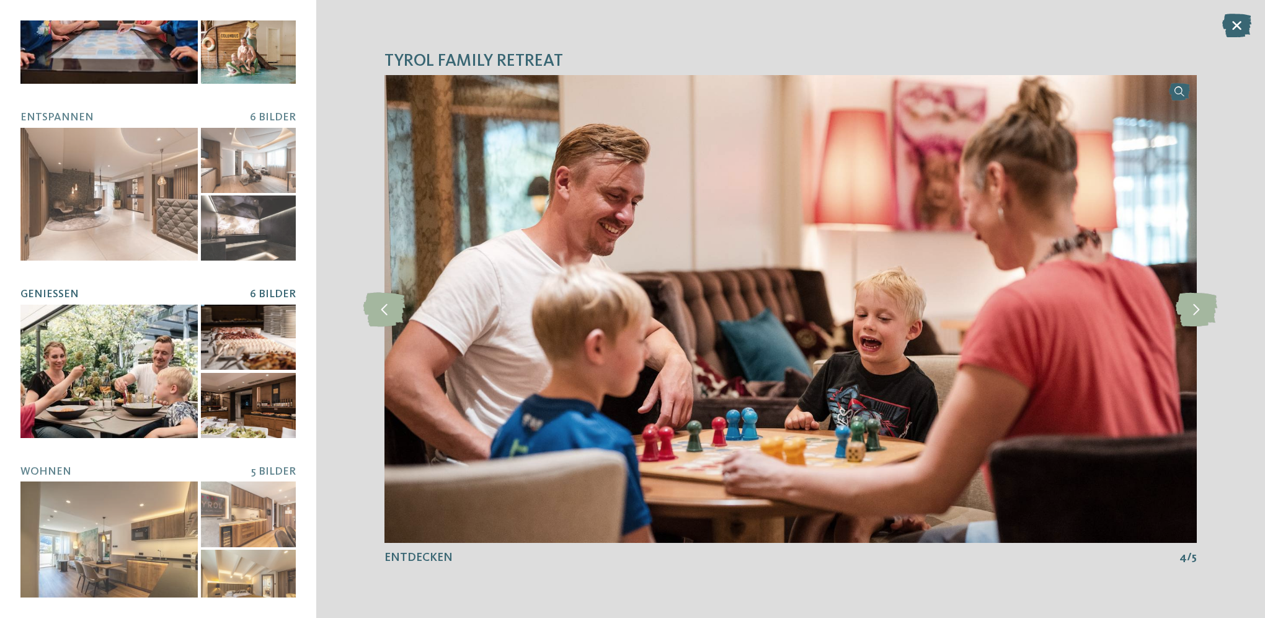
scroll to position [265, 0]
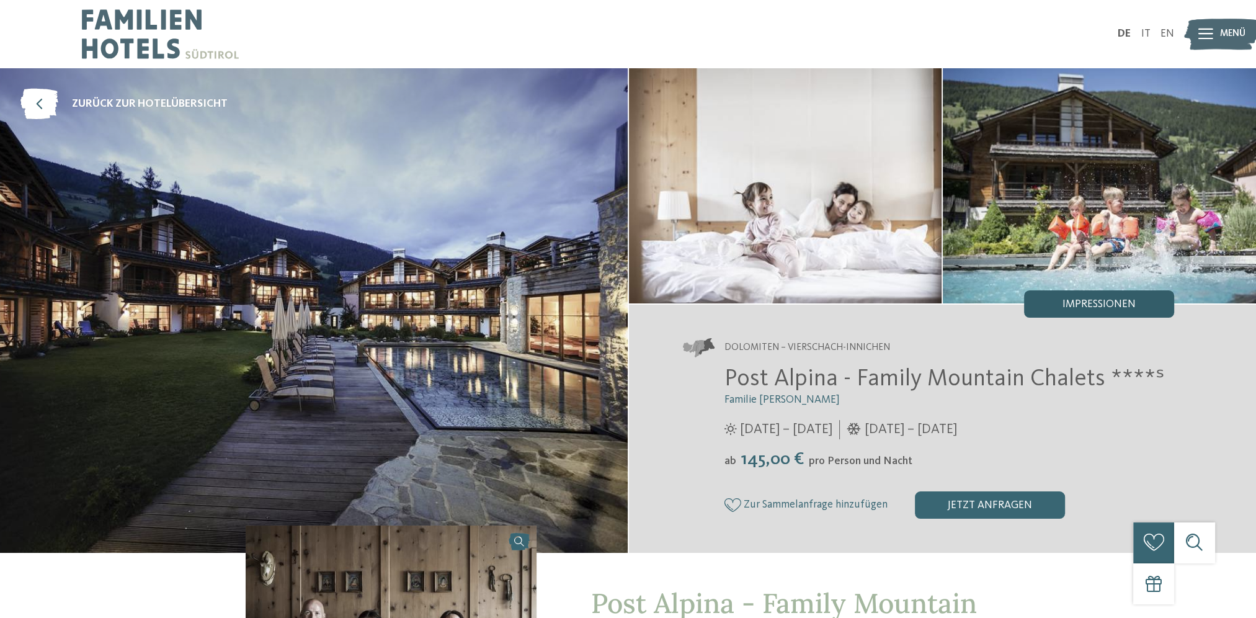
click at [1094, 306] on span "Impressionen" at bounding box center [1098, 304] width 73 height 11
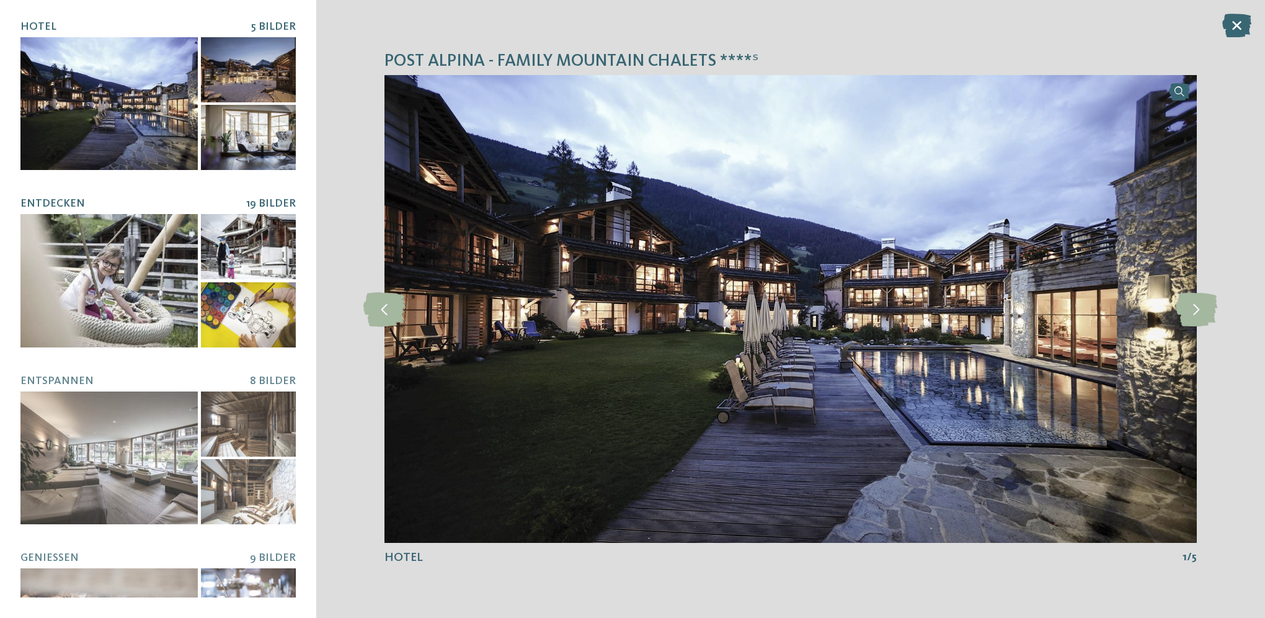
click at [124, 271] on div at bounding box center [108, 280] width 177 height 133
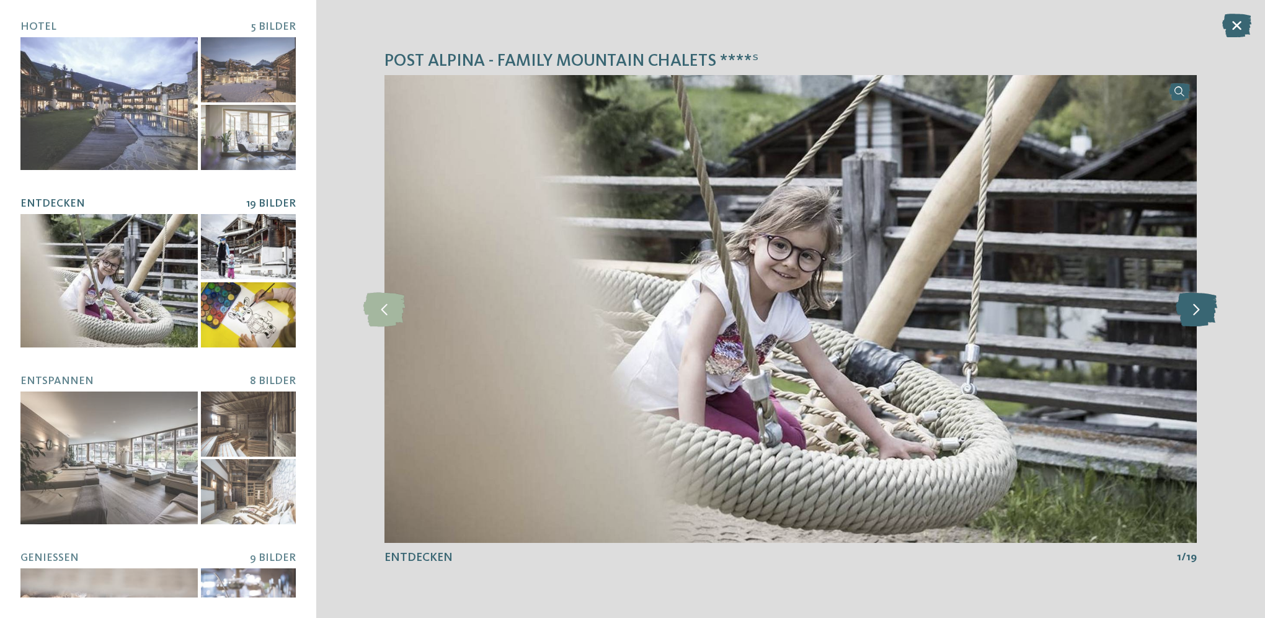
click at [1194, 315] on icon at bounding box center [1197, 308] width 42 height 34
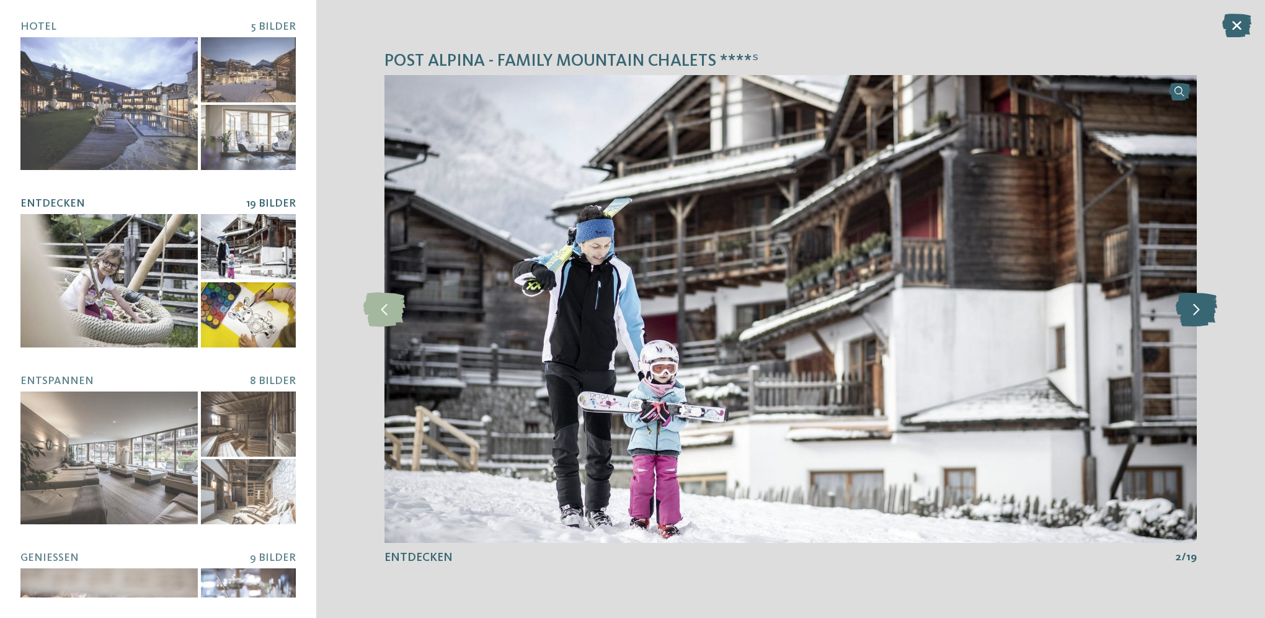
click at [1194, 315] on icon at bounding box center [1197, 308] width 42 height 34
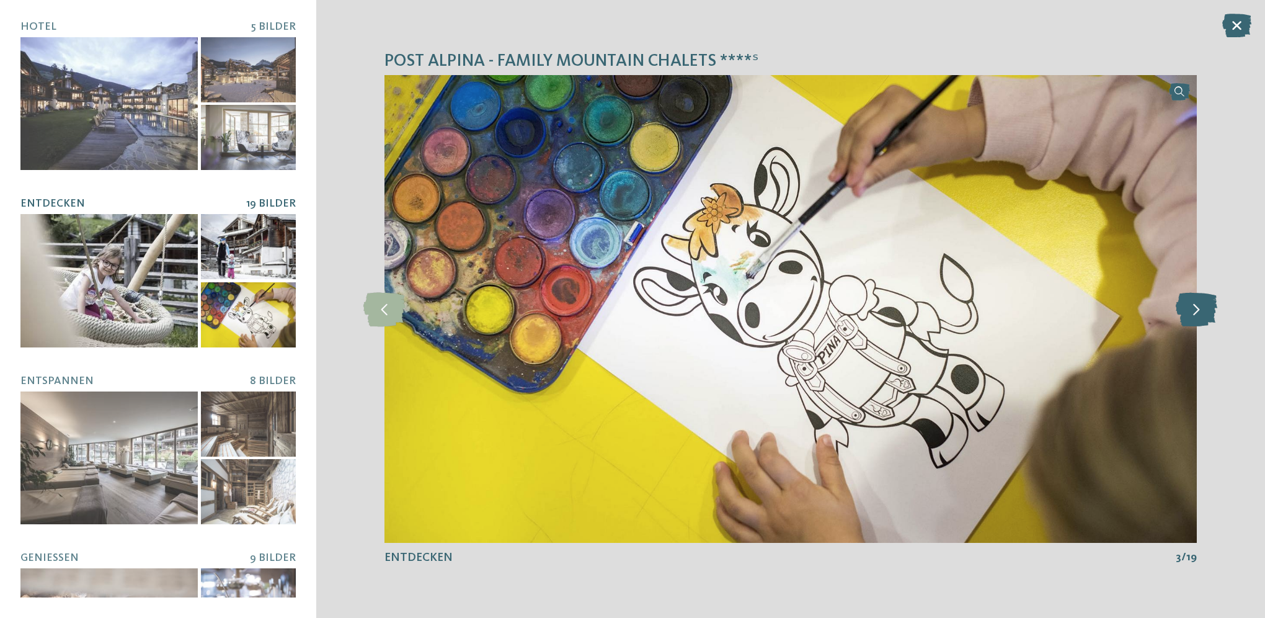
click at [1194, 315] on icon at bounding box center [1197, 308] width 42 height 34
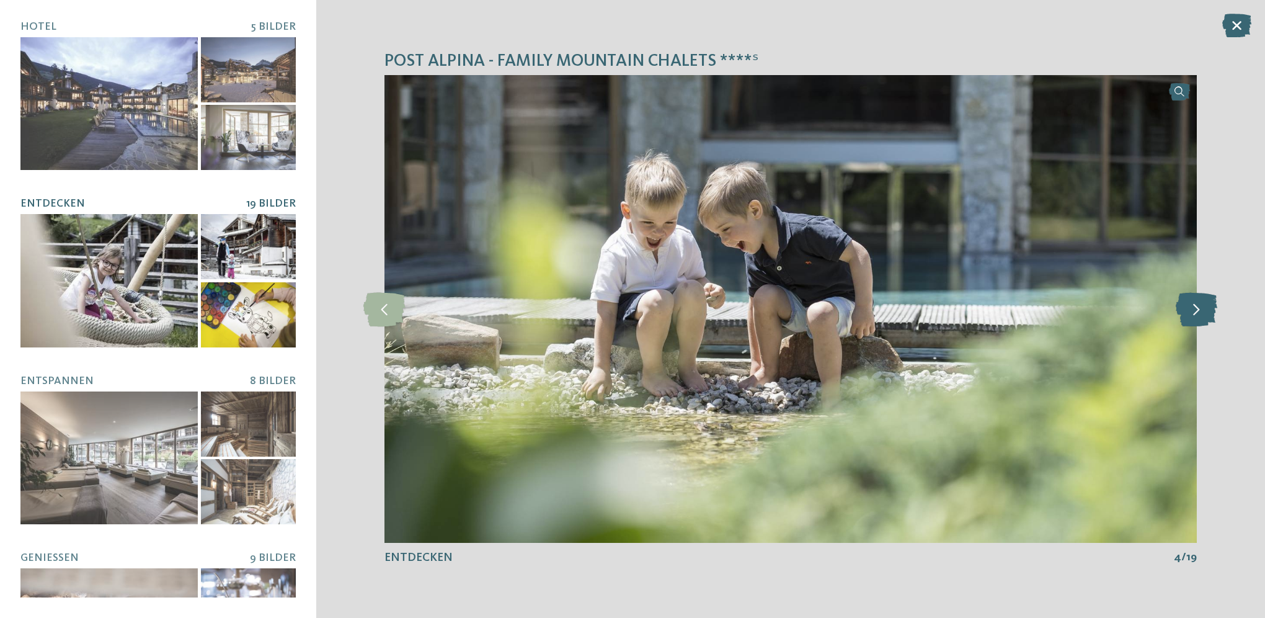
click at [1194, 315] on icon at bounding box center [1197, 308] width 42 height 34
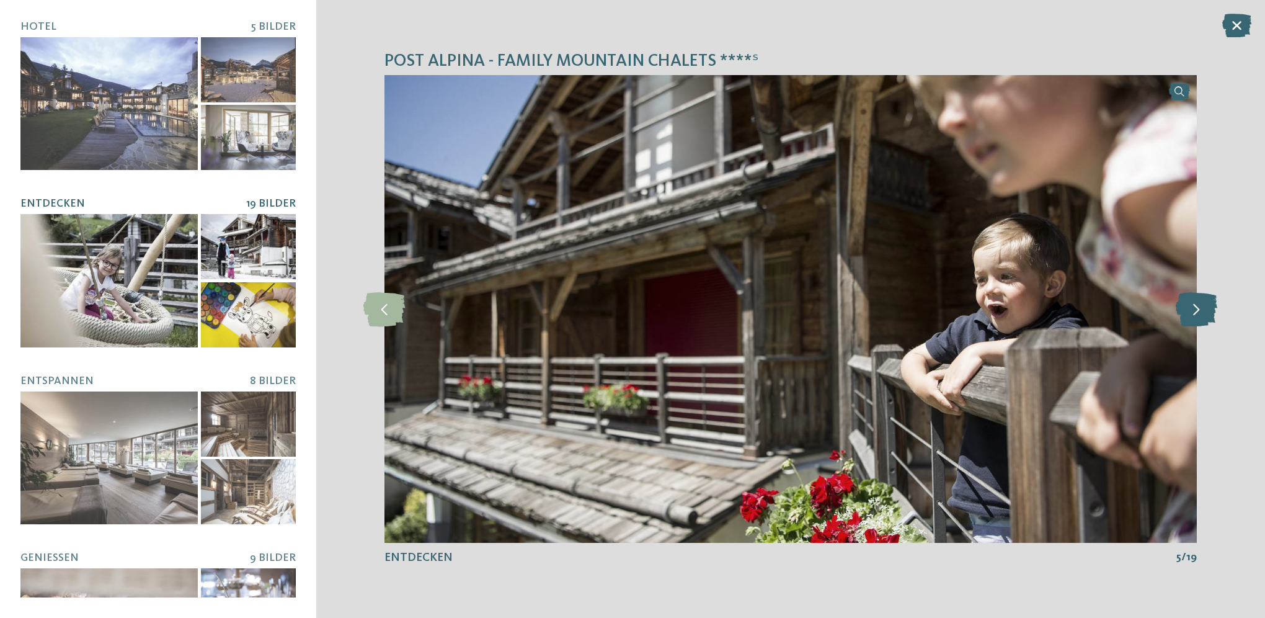
click at [1194, 315] on icon at bounding box center [1197, 308] width 42 height 34
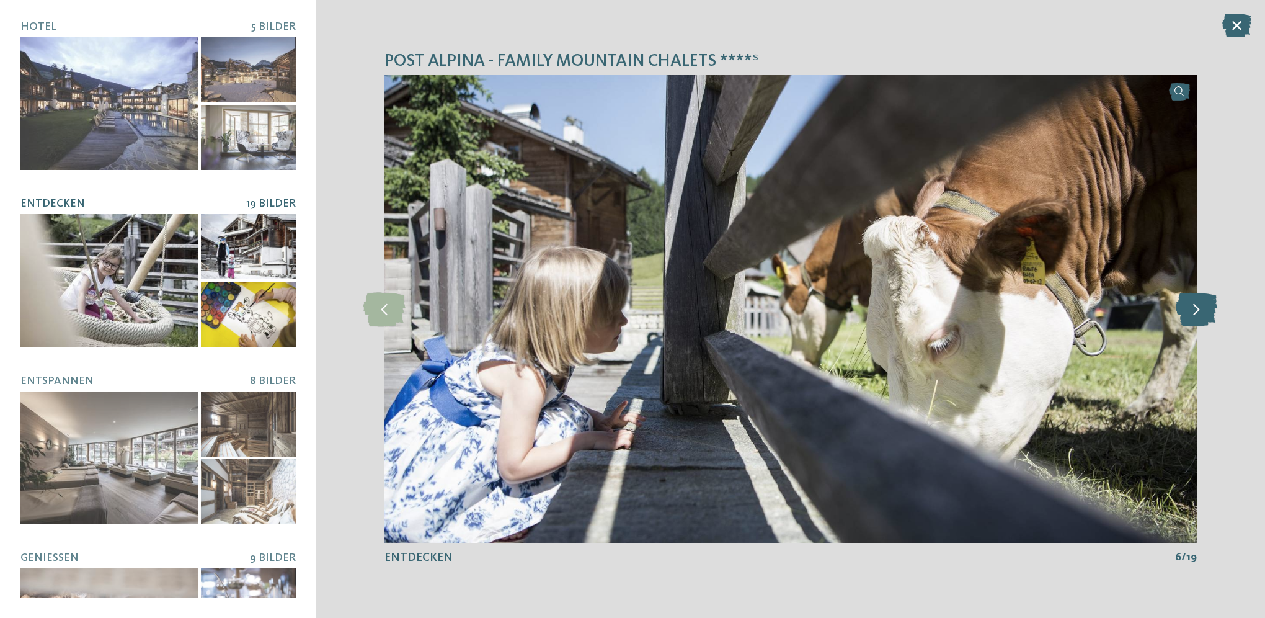
click at [1194, 315] on icon at bounding box center [1197, 308] width 42 height 34
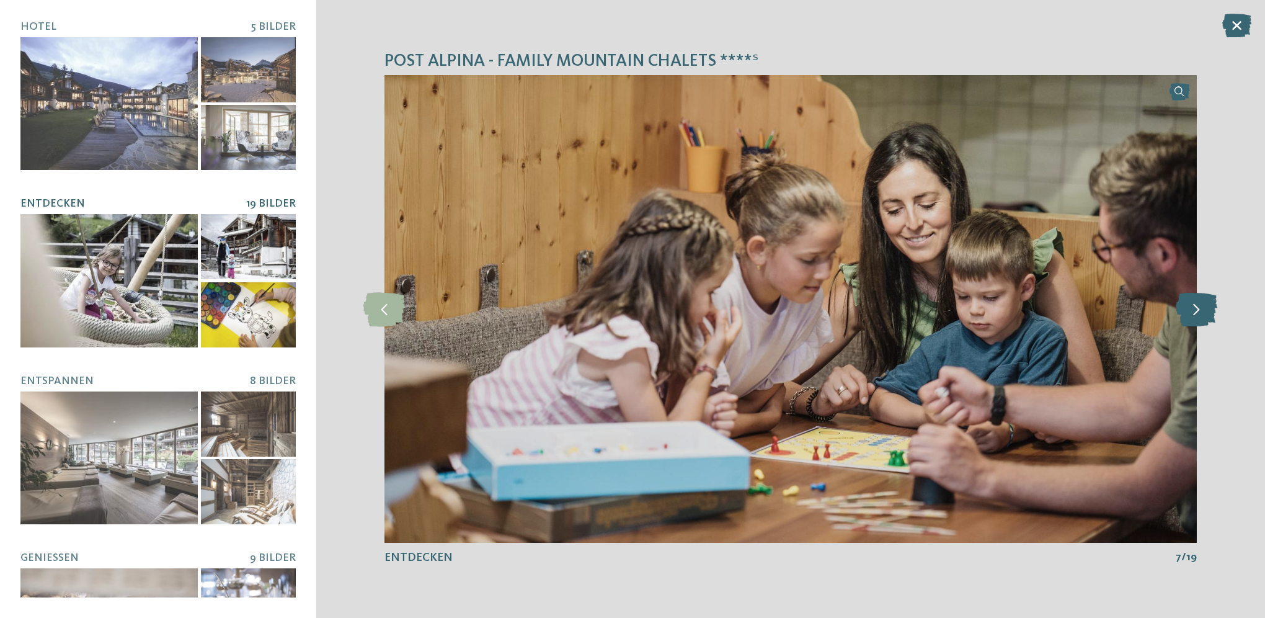
click at [1194, 315] on icon at bounding box center [1197, 308] width 42 height 34
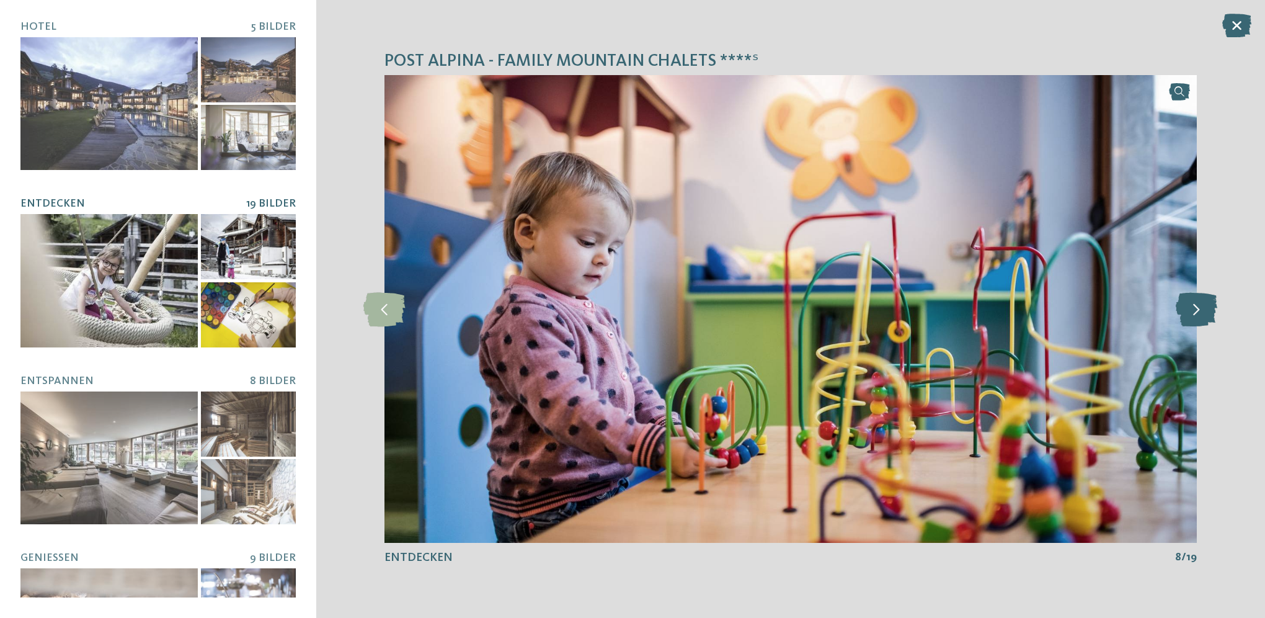
click at [1194, 315] on icon at bounding box center [1197, 308] width 42 height 34
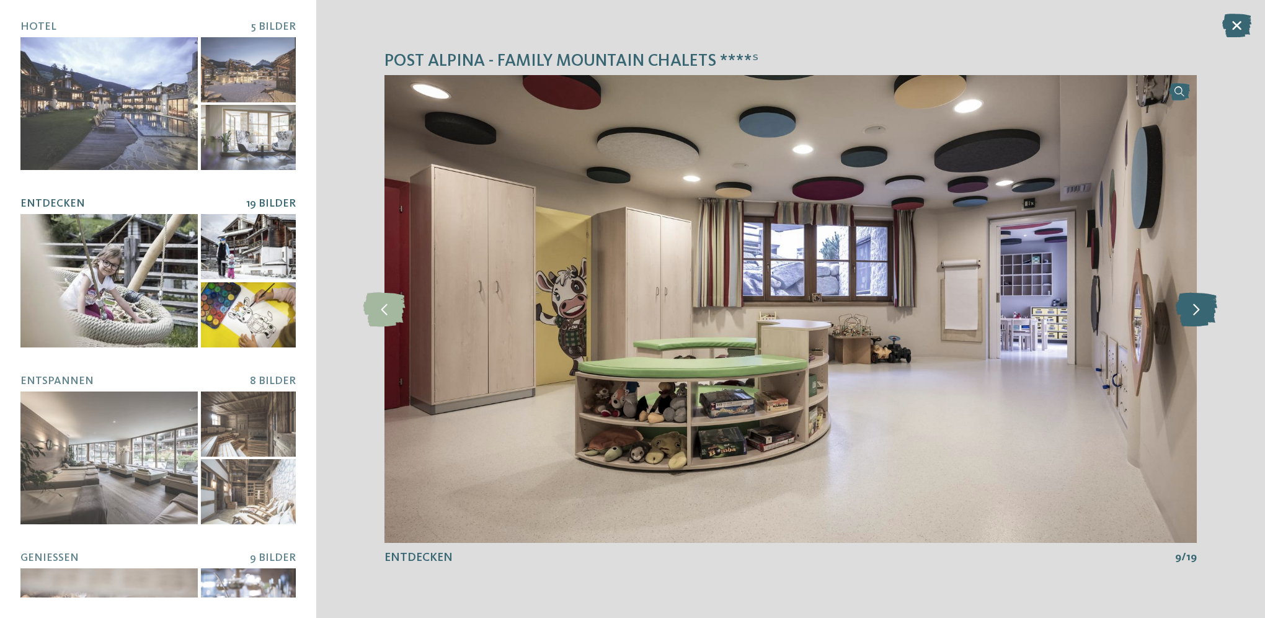
click at [1194, 315] on icon at bounding box center [1197, 308] width 42 height 34
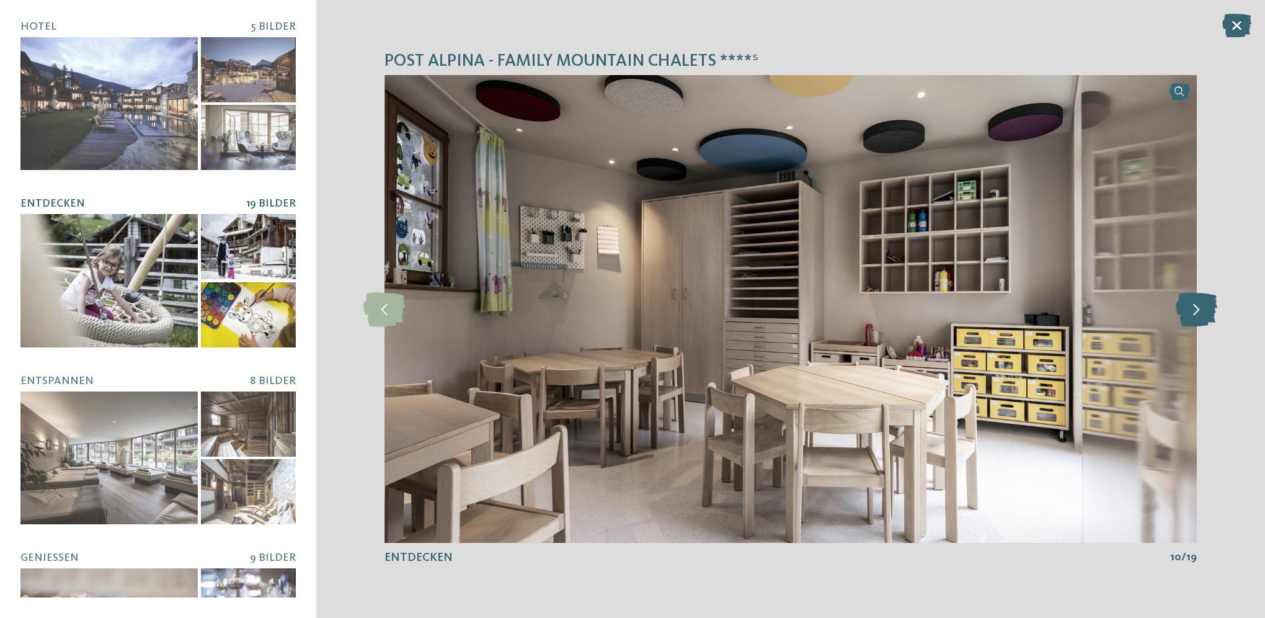
click at [1194, 315] on icon at bounding box center [1197, 308] width 42 height 34
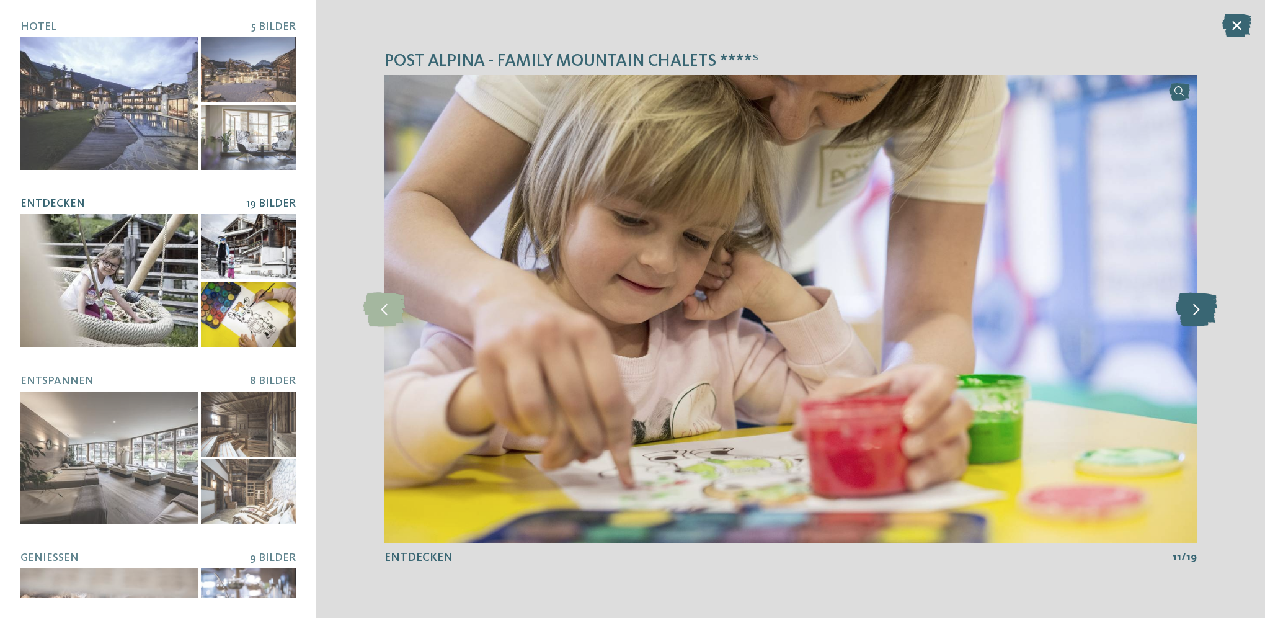
click at [1194, 315] on icon at bounding box center [1197, 308] width 42 height 34
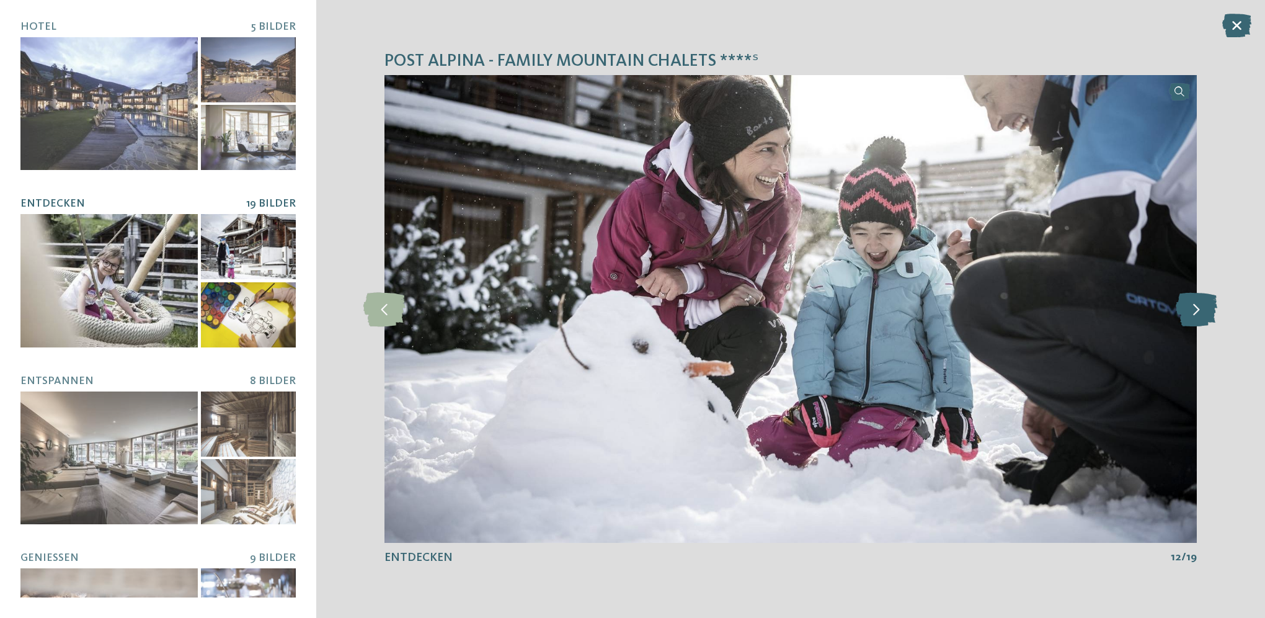
click at [1194, 315] on icon at bounding box center [1197, 308] width 42 height 34
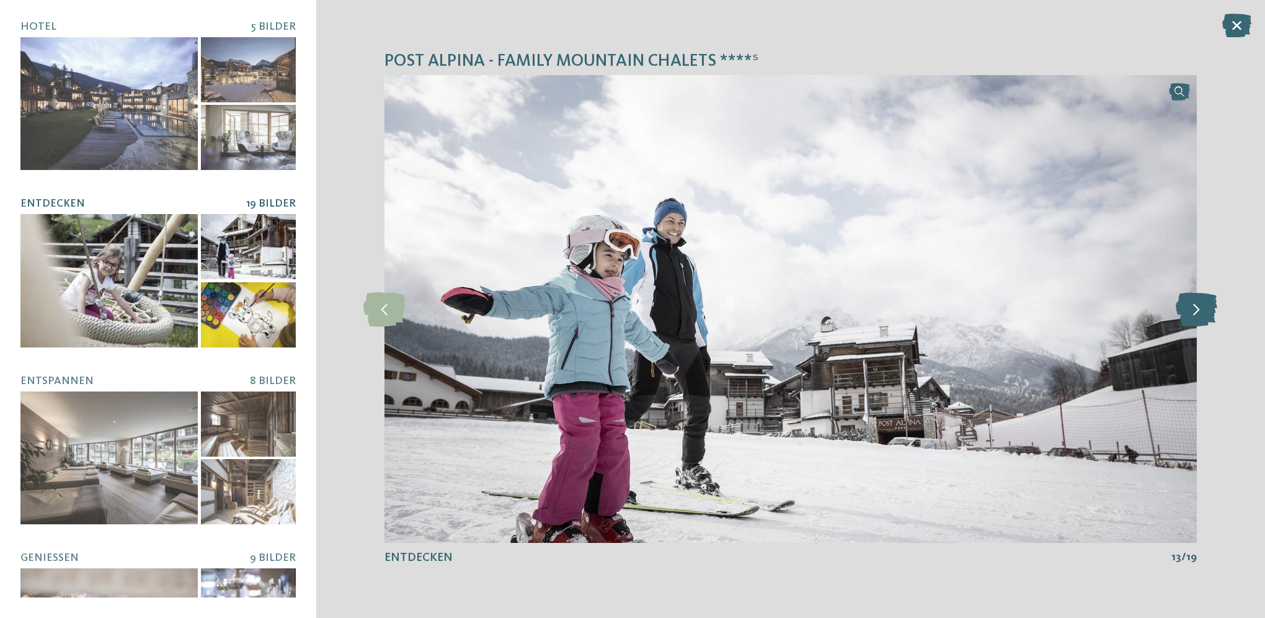
click at [1194, 315] on icon at bounding box center [1197, 308] width 42 height 34
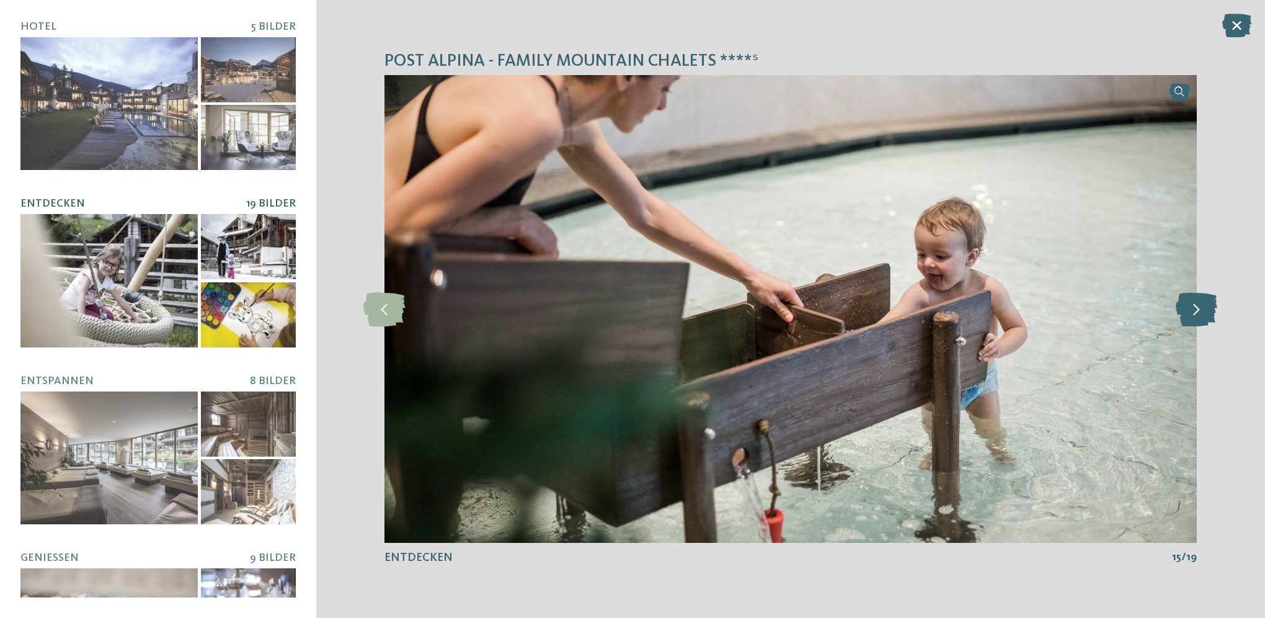
click at [1194, 315] on icon at bounding box center [1197, 308] width 42 height 34
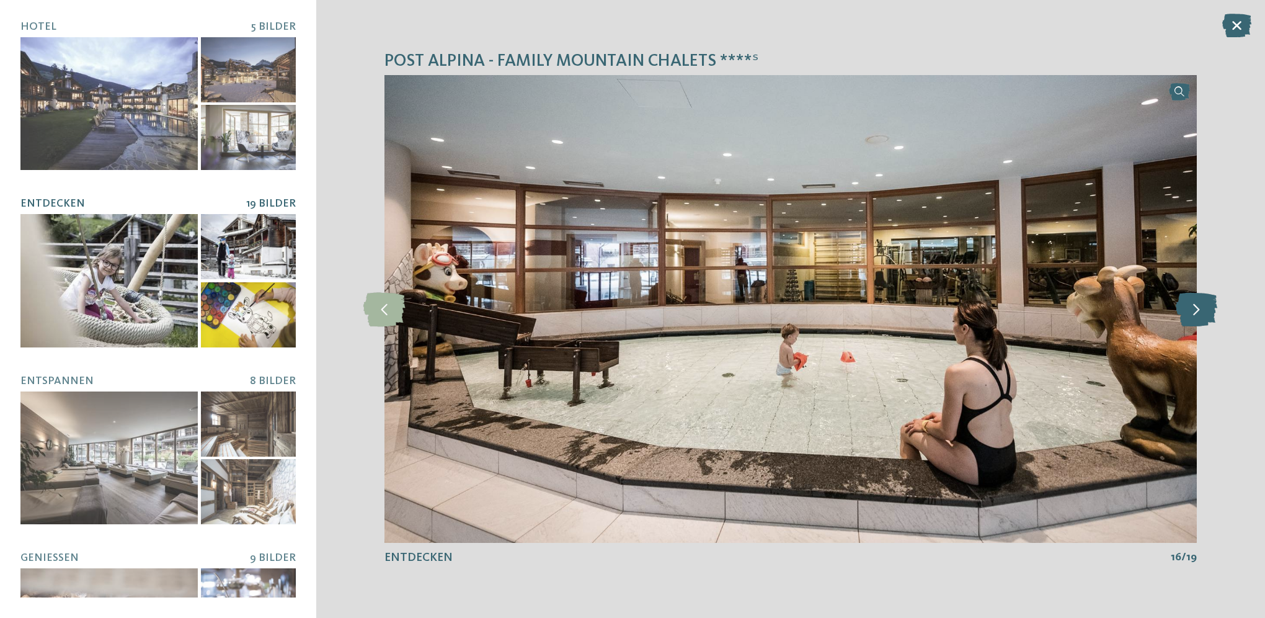
click at [1194, 313] on icon at bounding box center [1197, 308] width 42 height 34
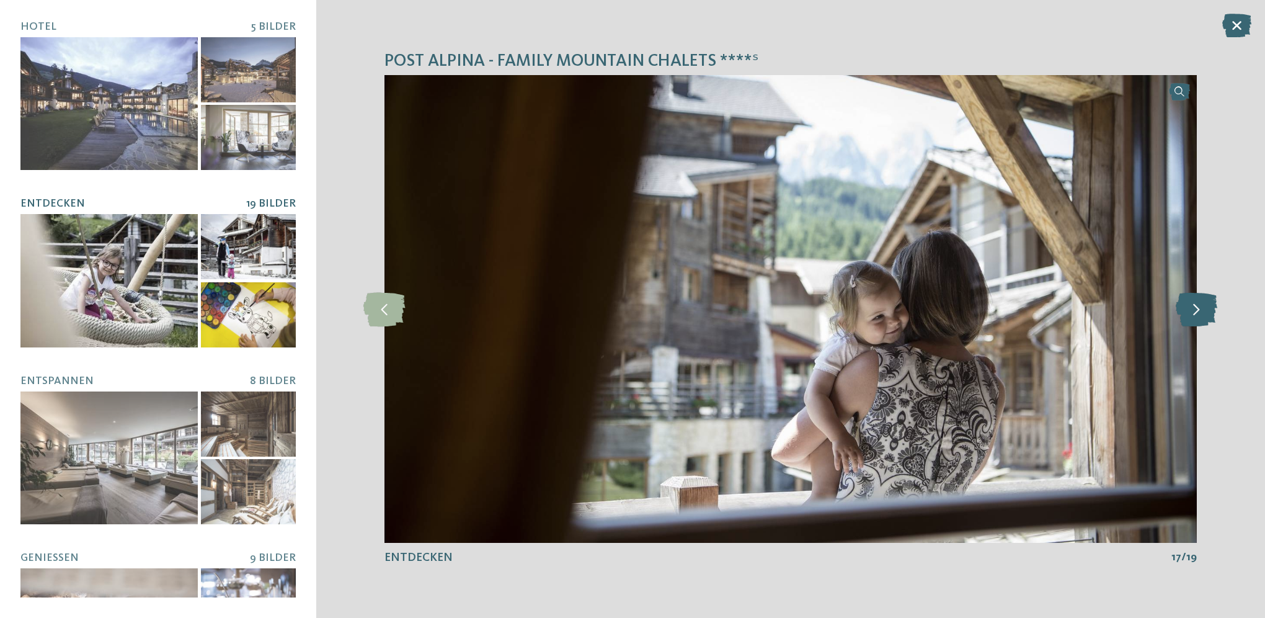
click at [1194, 313] on icon at bounding box center [1197, 308] width 42 height 34
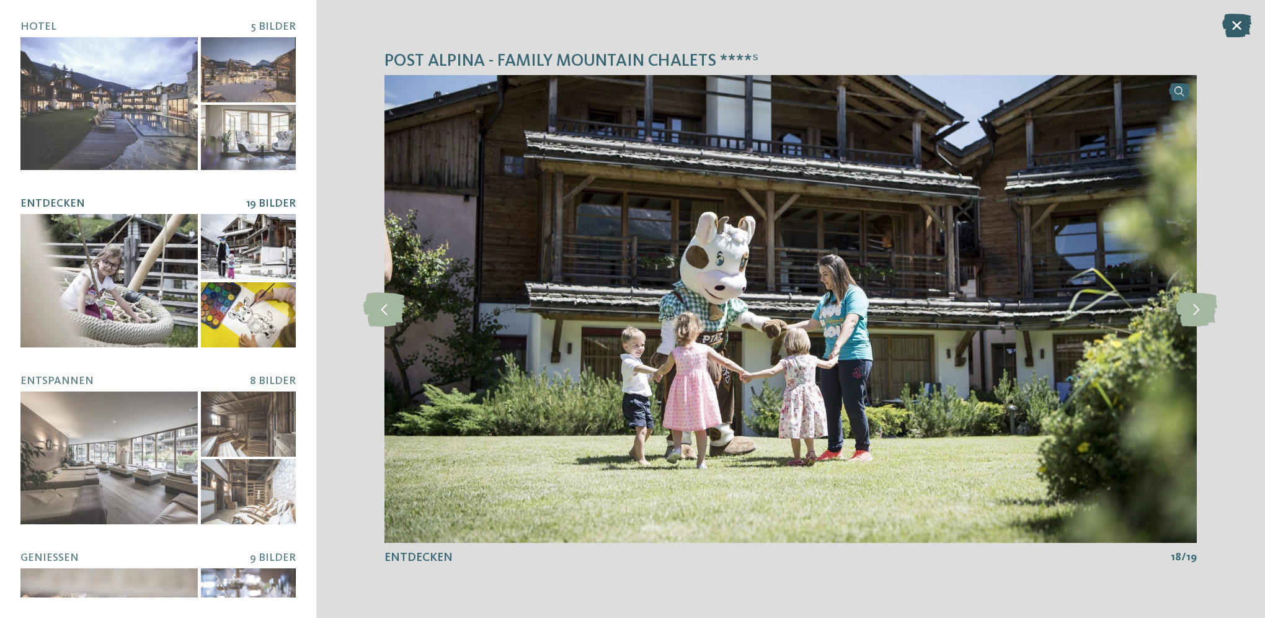
click at [1243, 27] on icon at bounding box center [1236, 26] width 29 height 24
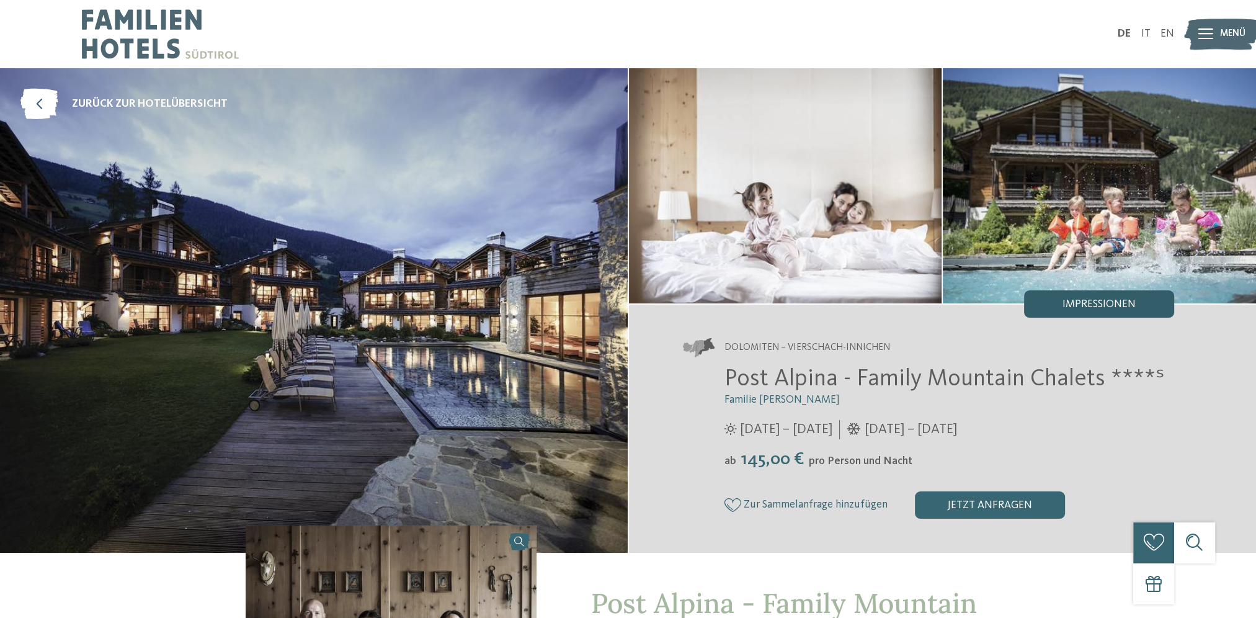
click at [1070, 302] on span "Impressionen" at bounding box center [1098, 304] width 73 height 11
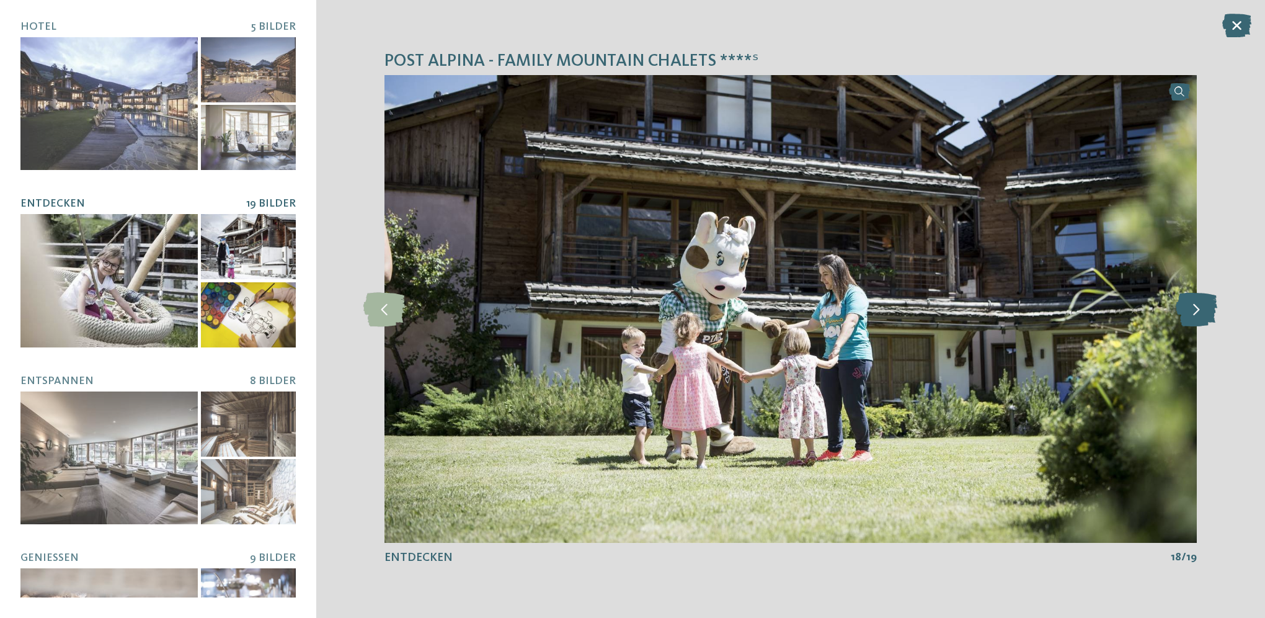
click at [1183, 313] on icon at bounding box center [1197, 308] width 42 height 34
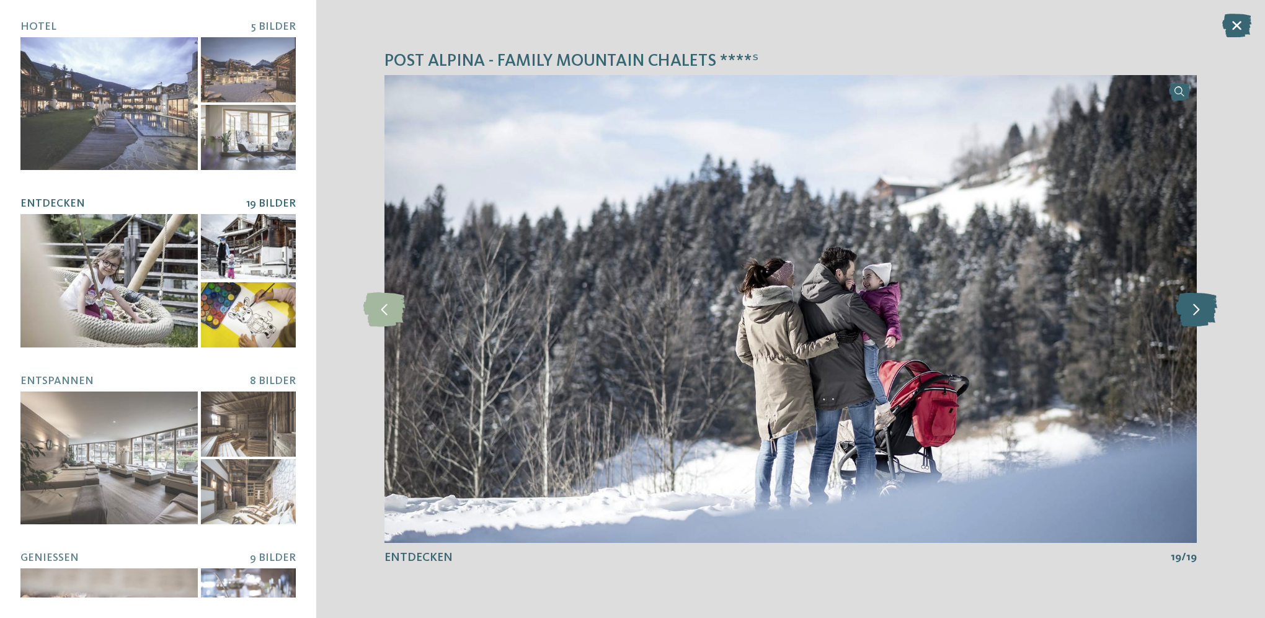
click at [1183, 313] on icon at bounding box center [1197, 308] width 42 height 34
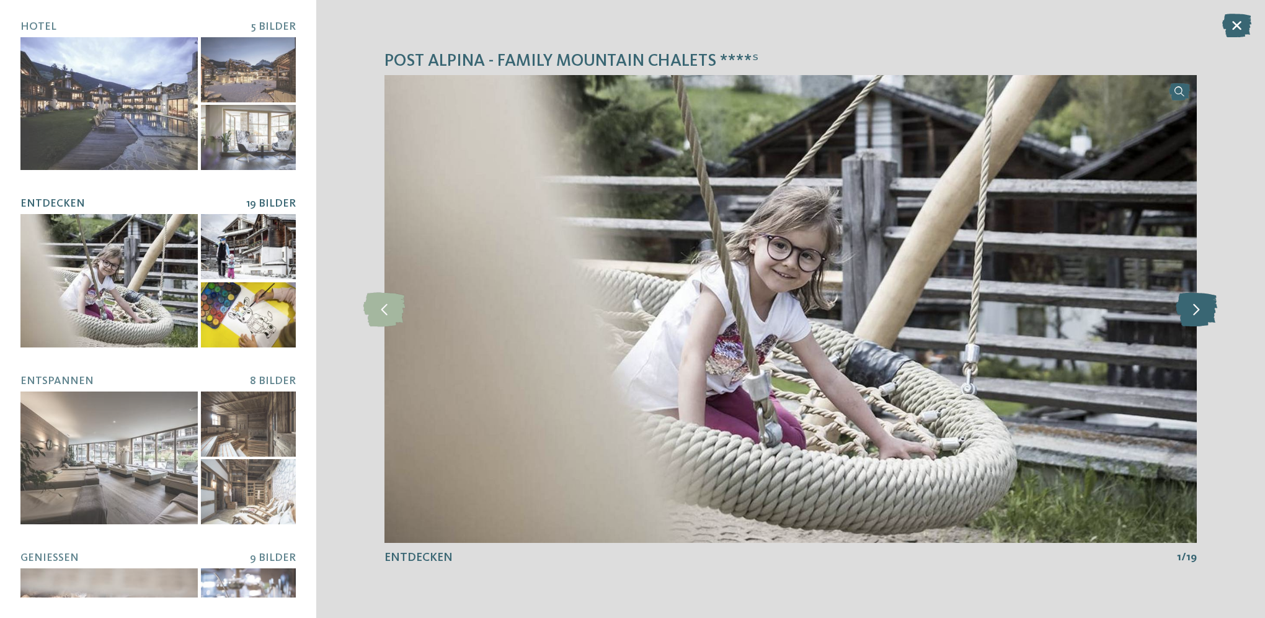
click at [1183, 313] on icon at bounding box center [1197, 308] width 42 height 34
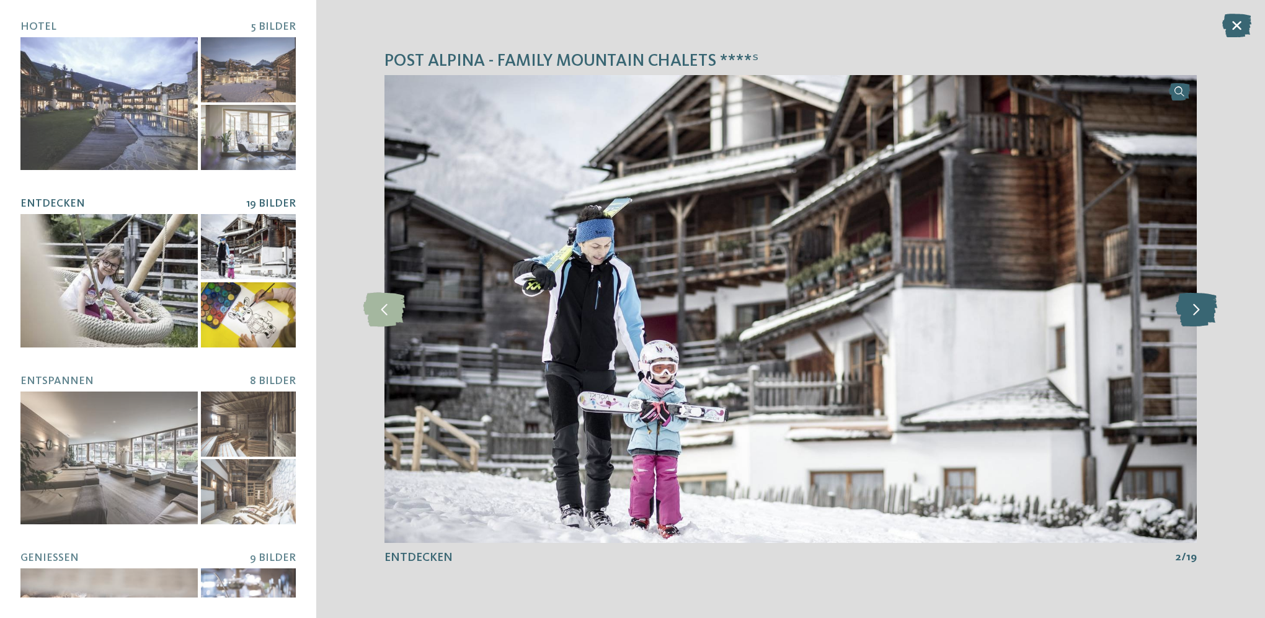
click at [1183, 313] on icon at bounding box center [1197, 308] width 42 height 34
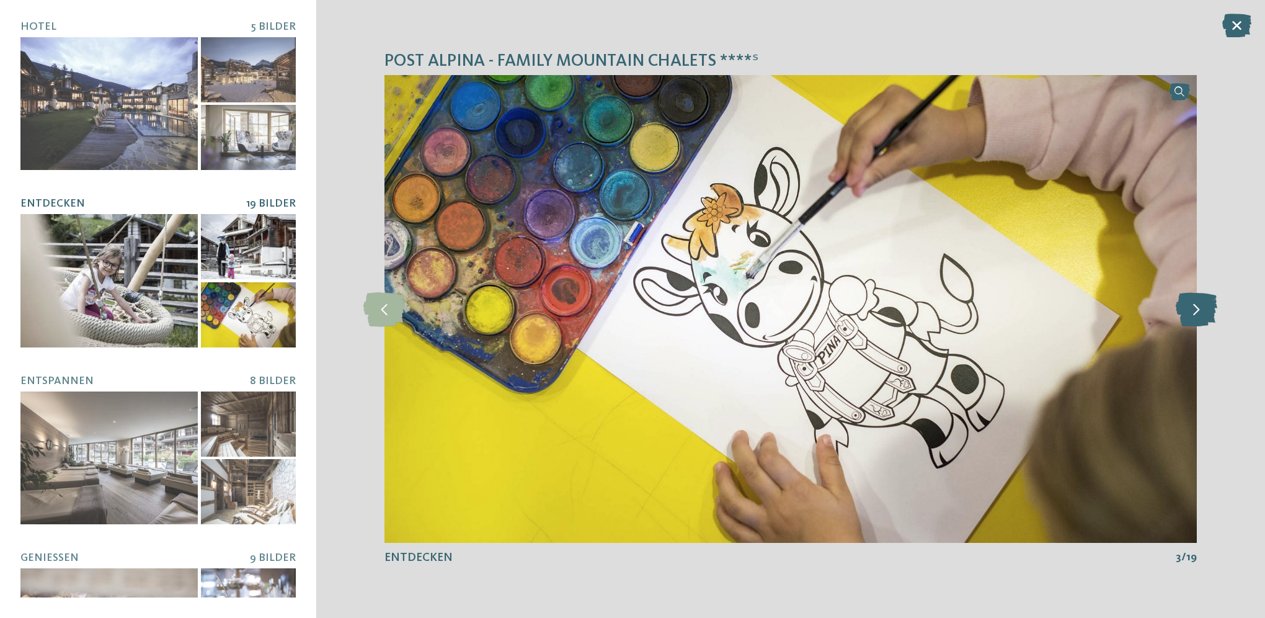
click at [1183, 313] on icon at bounding box center [1197, 308] width 42 height 34
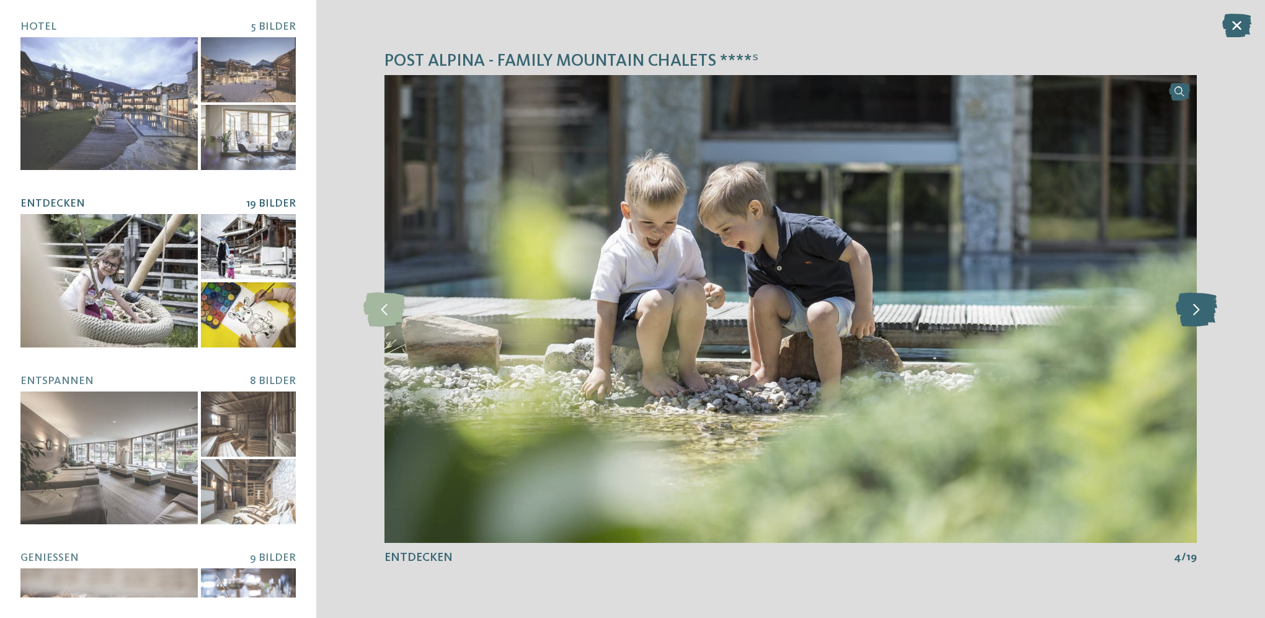
click at [1183, 313] on icon at bounding box center [1197, 308] width 42 height 34
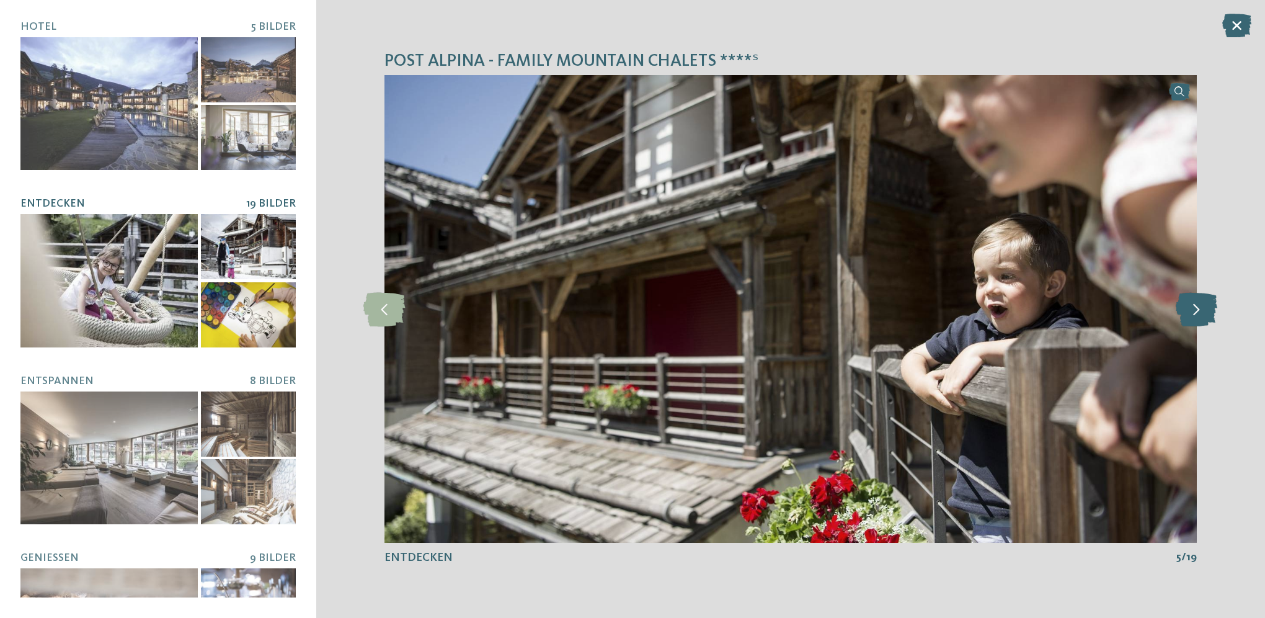
click at [1183, 313] on icon at bounding box center [1197, 308] width 42 height 34
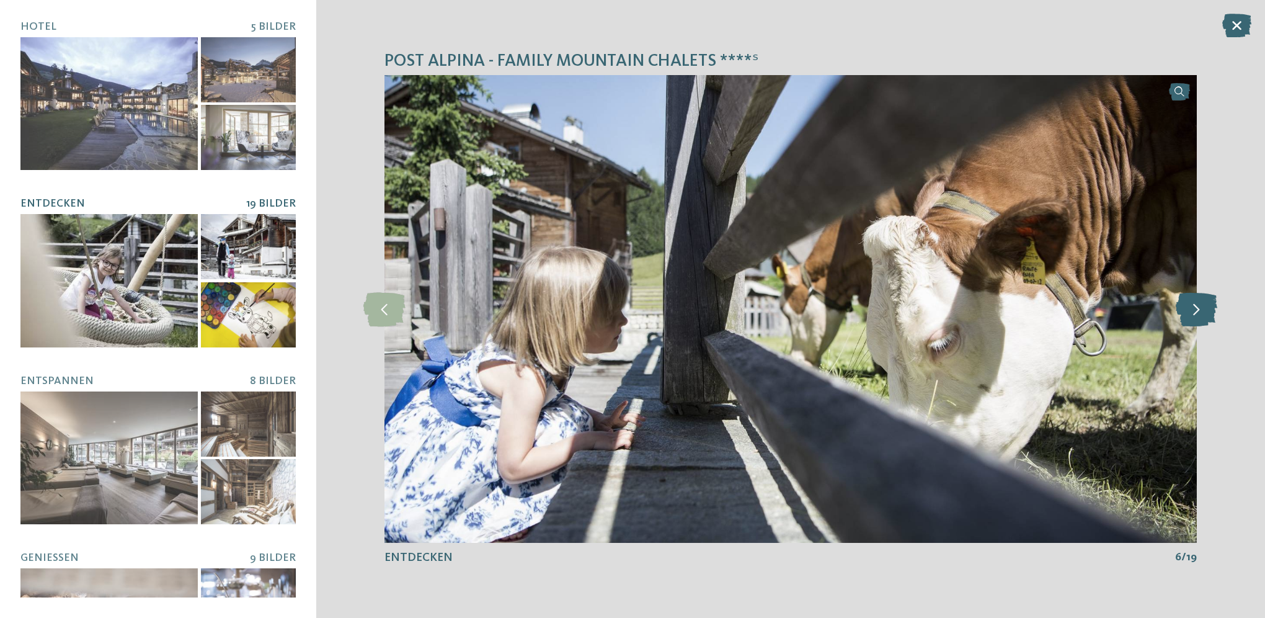
click at [1183, 313] on icon at bounding box center [1197, 308] width 42 height 34
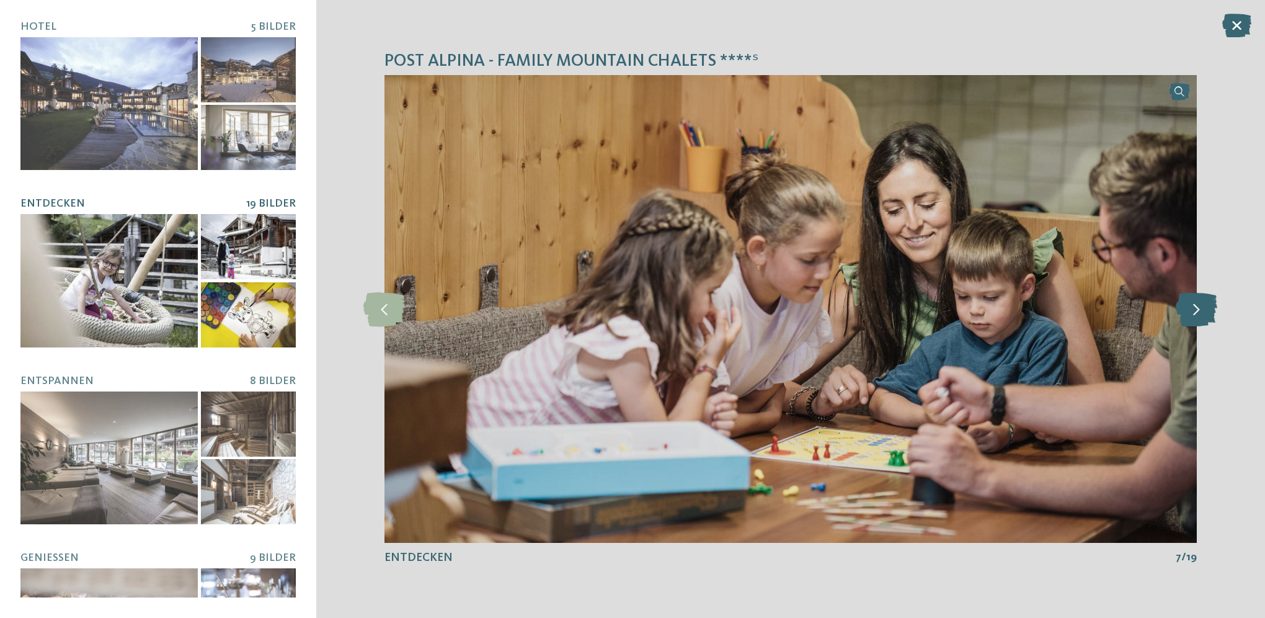
click at [1183, 313] on icon at bounding box center [1197, 308] width 42 height 34
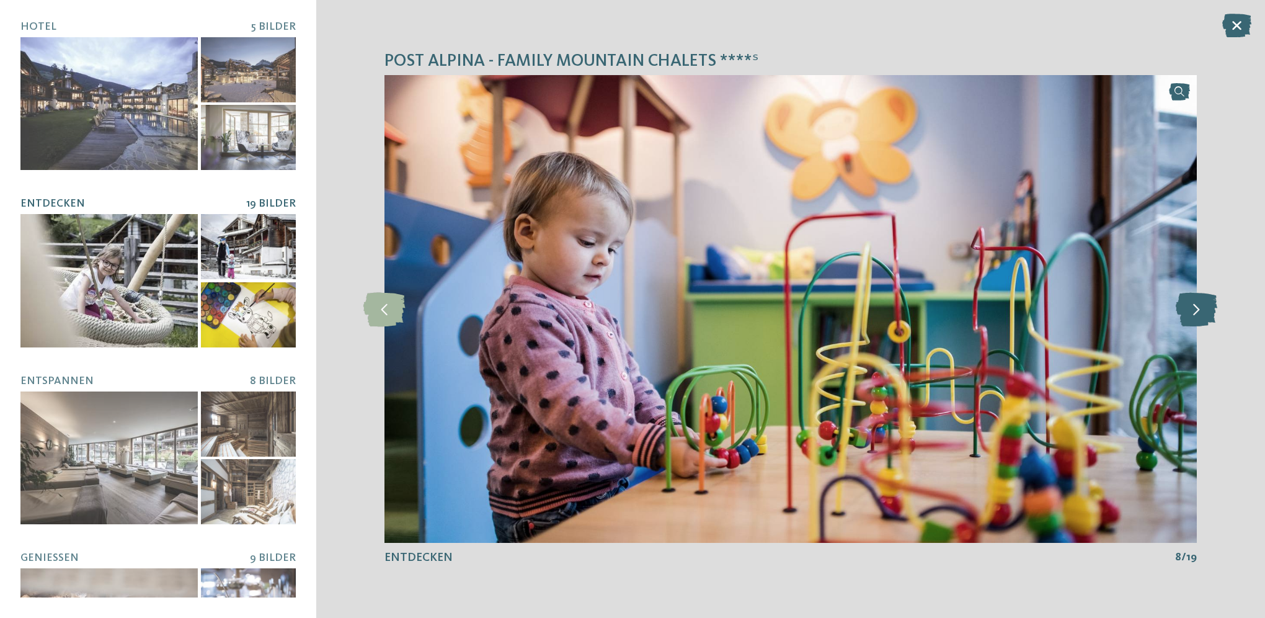
click at [1183, 313] on icon at bounding box center [1197, 308] width 42 height 34
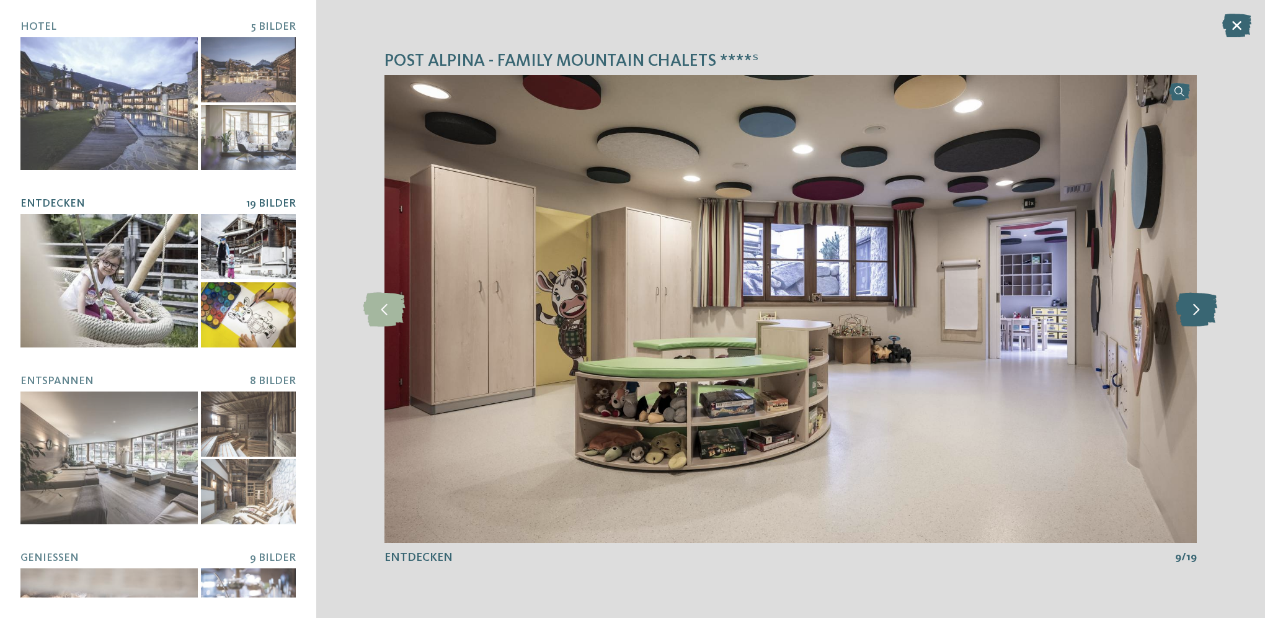
click at [1183, 313] on icon at bounding box center [1197, 308] width 42 height 34
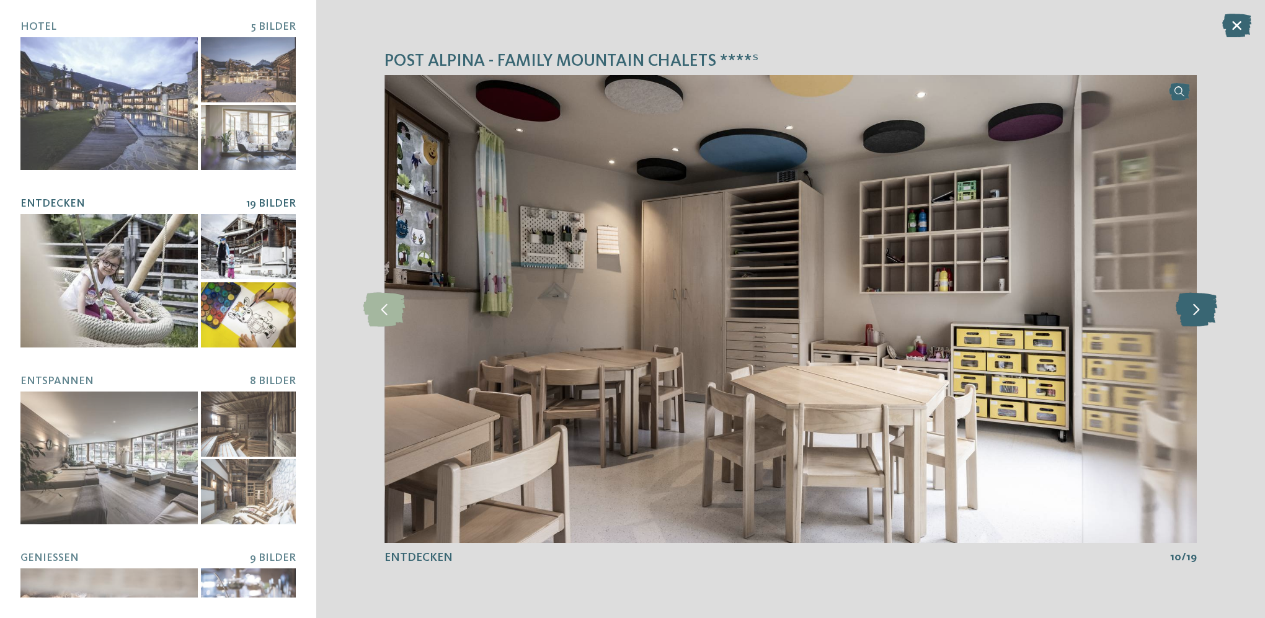
click at [1183, 313] on icon at bounding box center [1197, 308] width 42 height 34
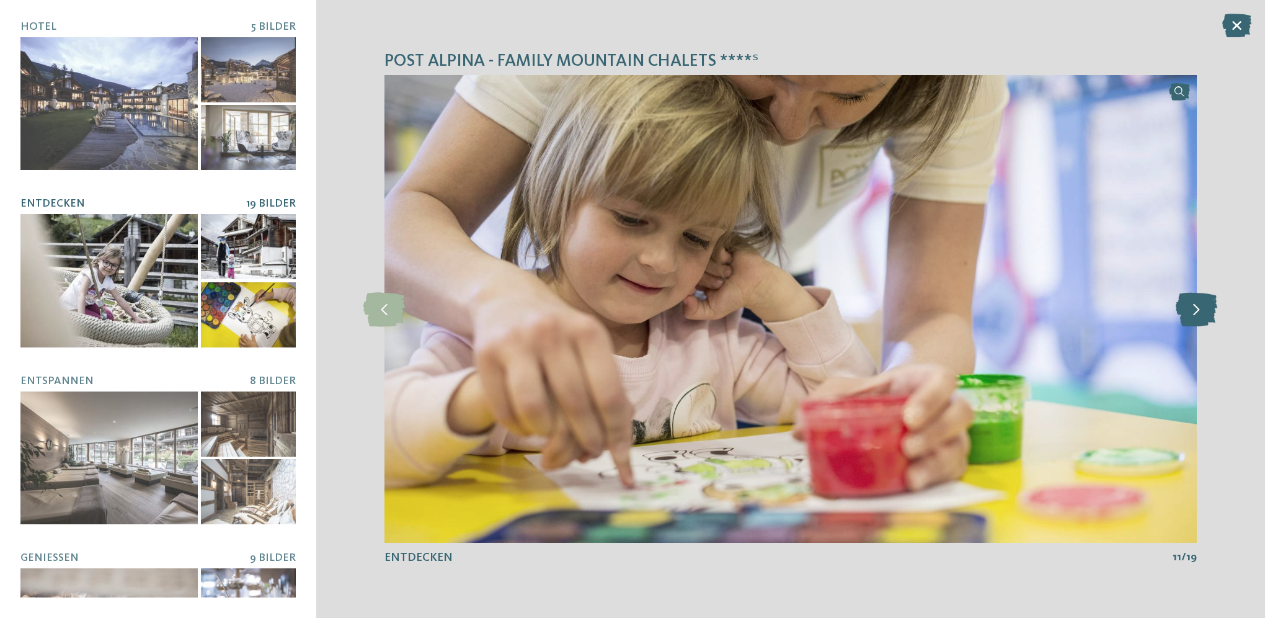
click at [1183, 313] on icon at bounding box center [1197, 308] width 42 height 34
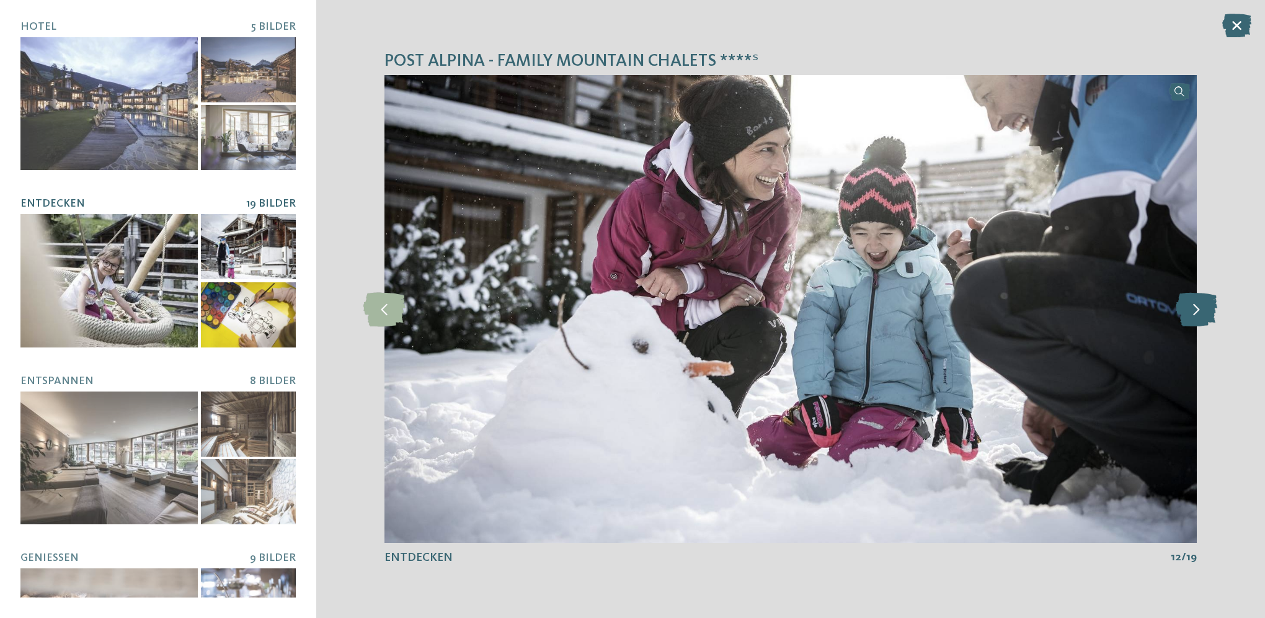
click at [1183, 313] on icon at bounding box center [1197, 308] width 42 height 34
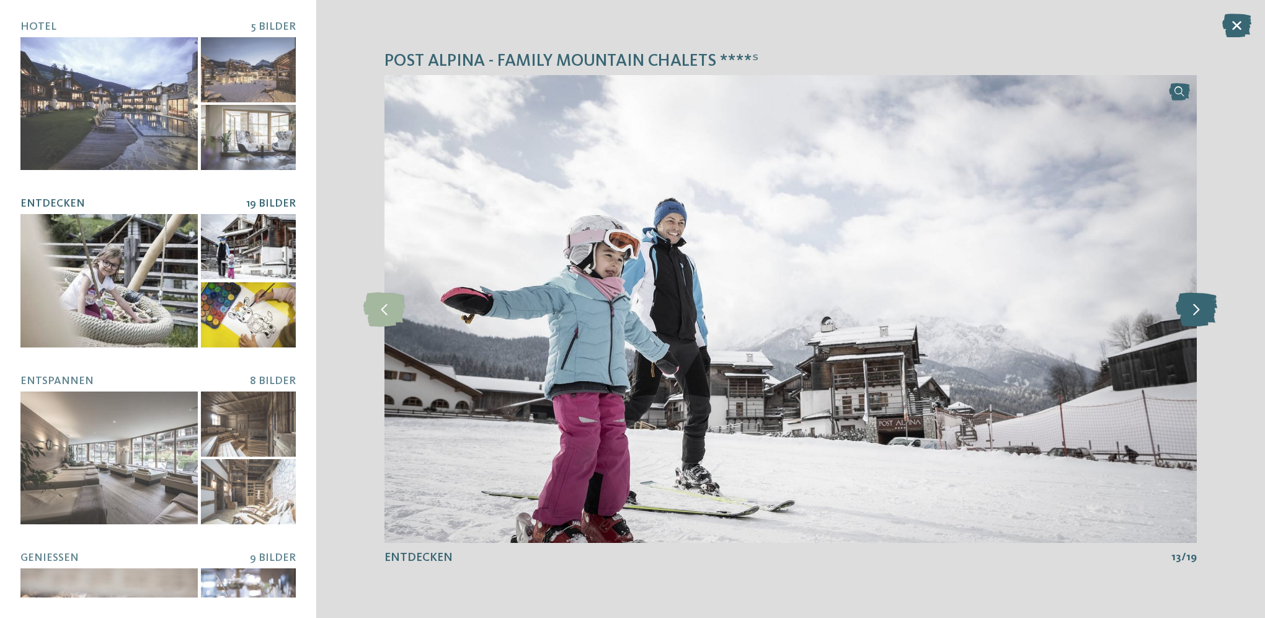
click at [1183, 313] on icon at bounding box center [1197, 308] width 42 height 34
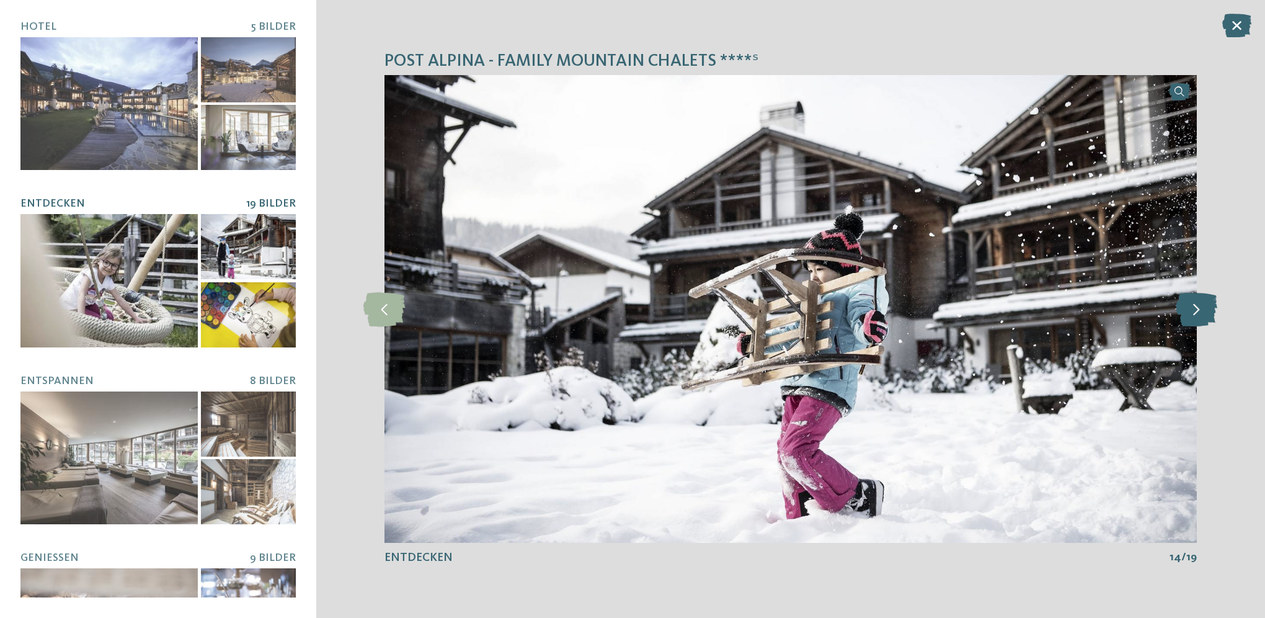
click at [1183, 313] on icon at bounding box center [1197, 308] width 42 height 34
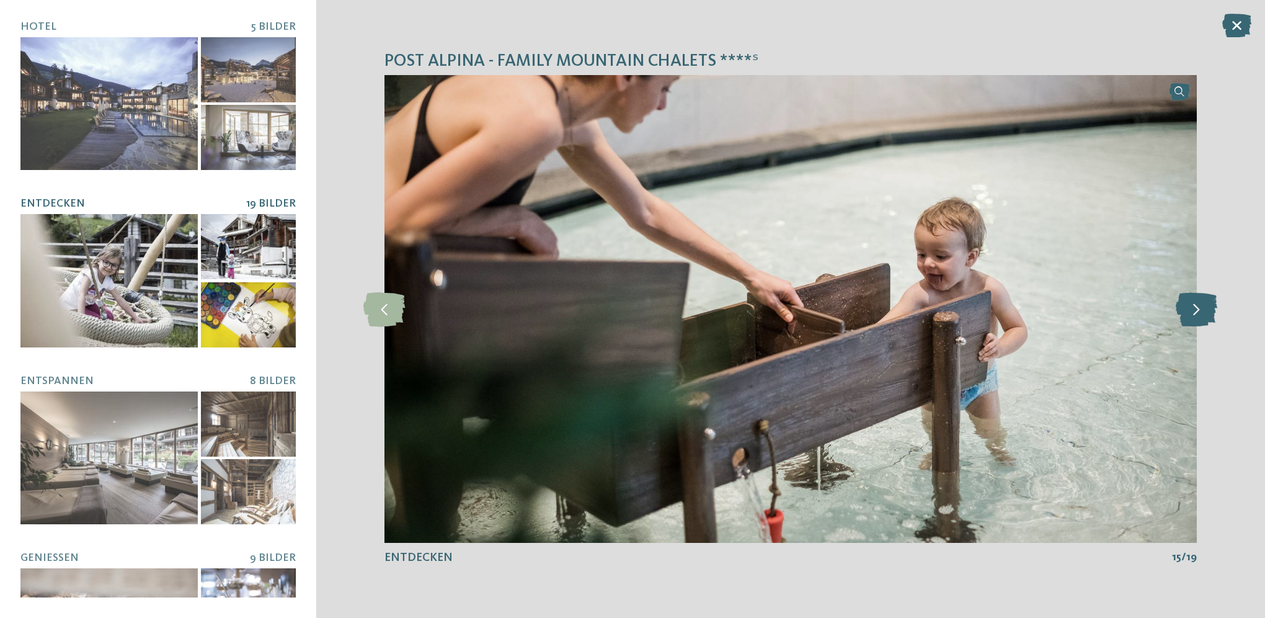
click at [1183, 313] on icon at bounding box center [1197, 308] width 42 height 34
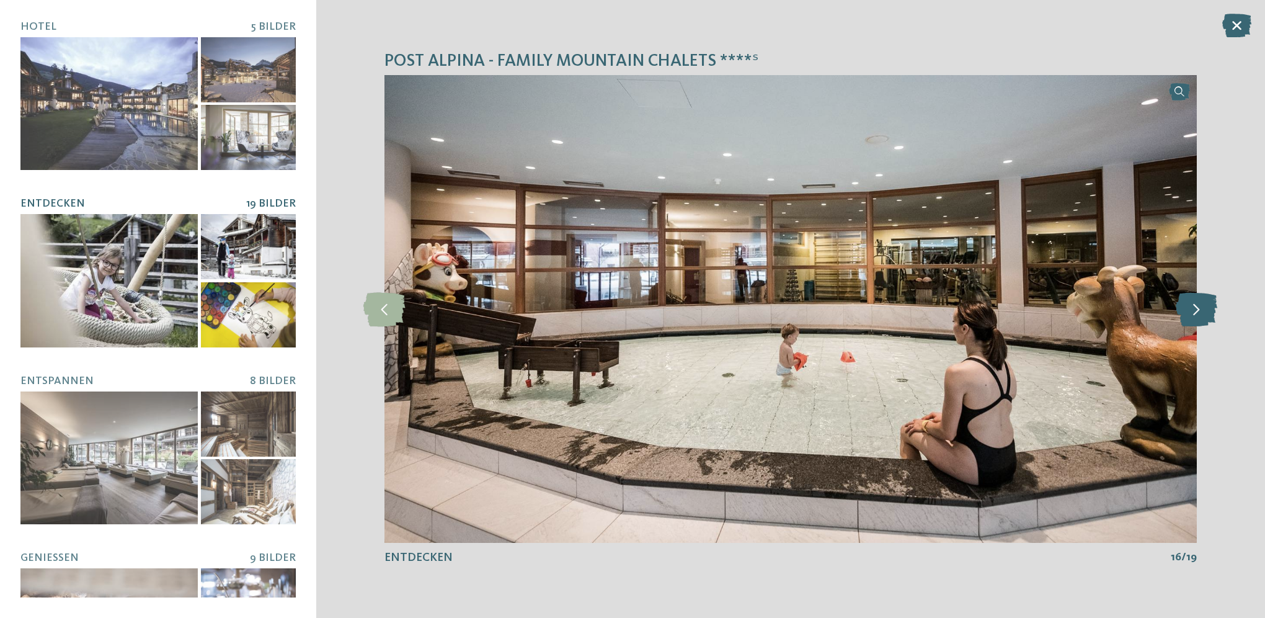
click at [1183, 313] on icon at bounding box center [1197, 308] width 42 height 34
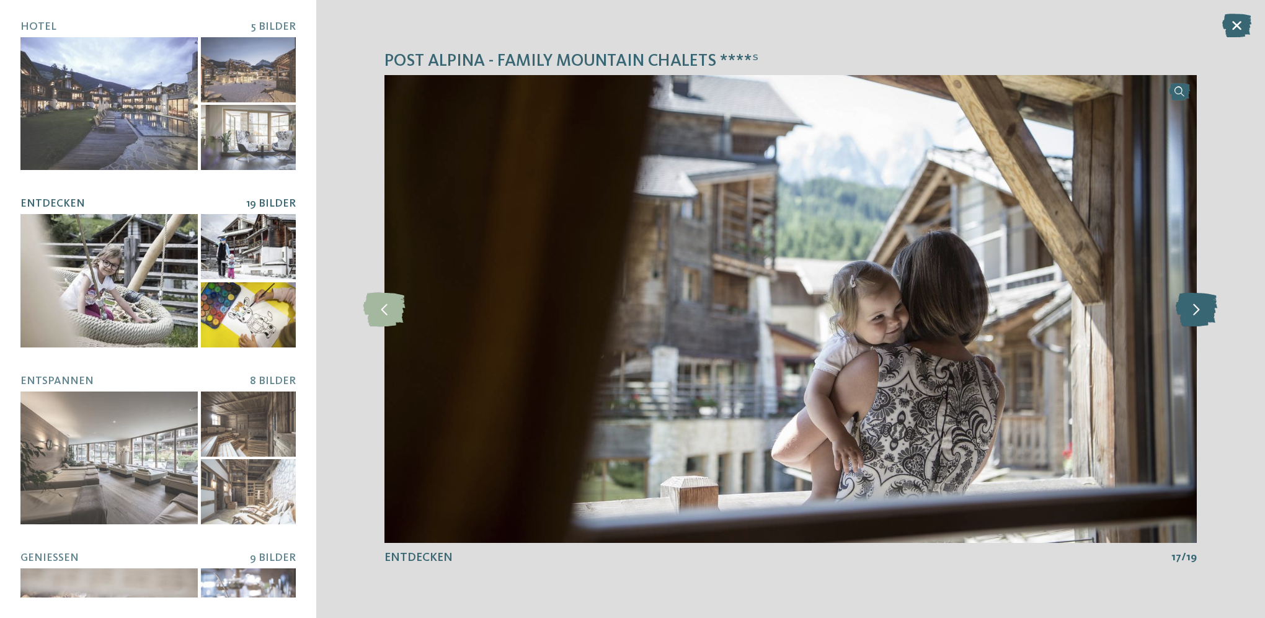
click at [1183, 313] on icon at bounding box center [1197, 308] width 42 height 34
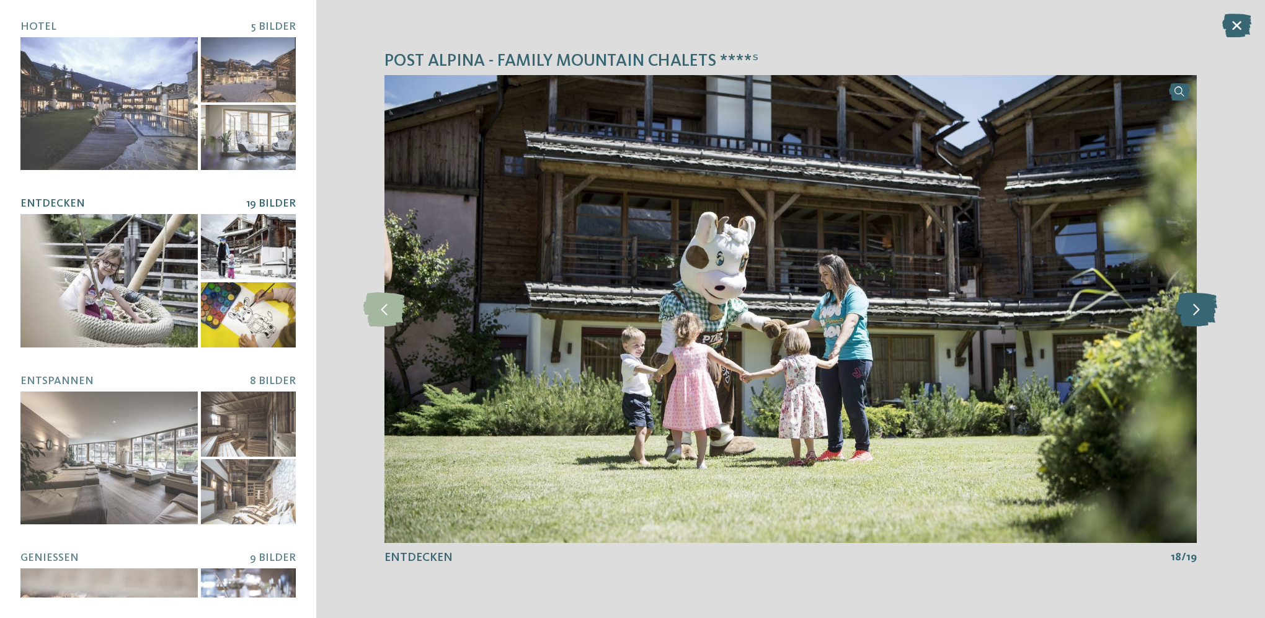
click at [1183, 313] on icon at bounding box center [1197, 308] width 42 height 34
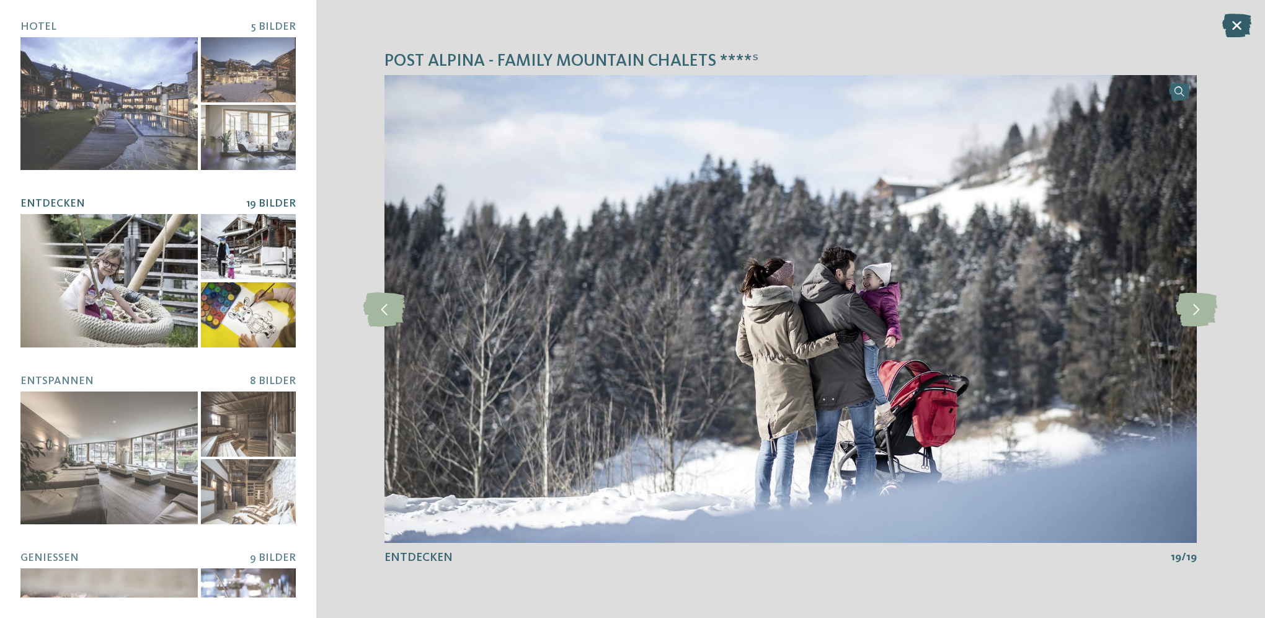
click at [1233, 17] on icon at bounding box center [1236, 26] width 29 height 24
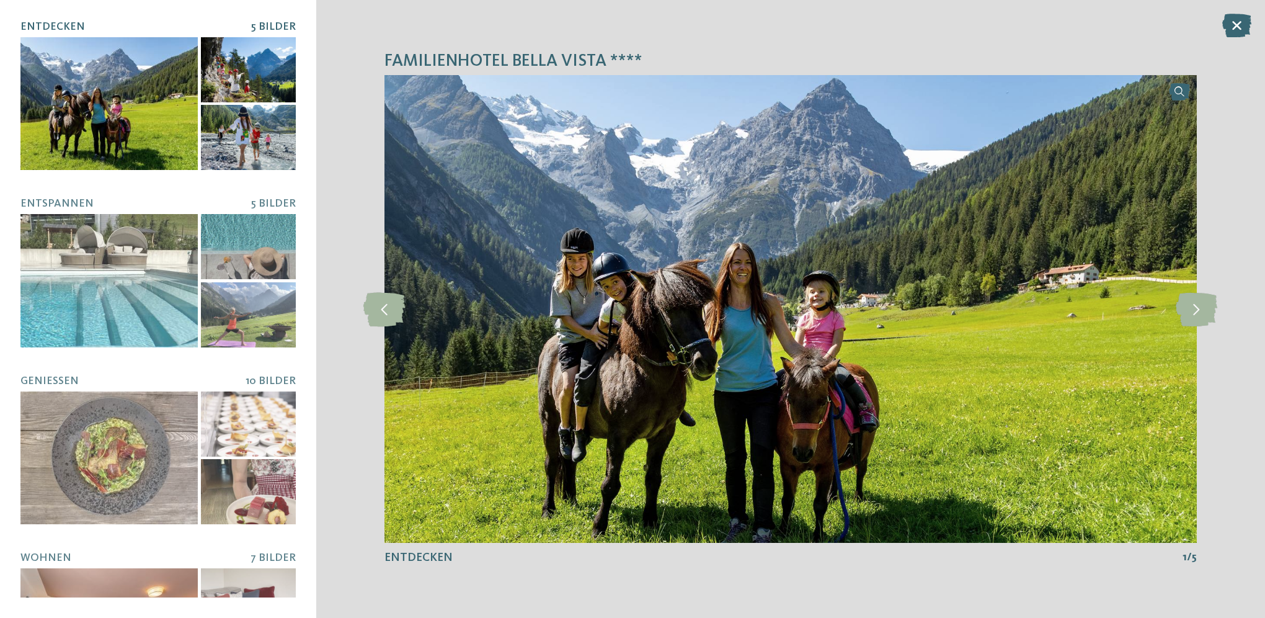
click at [148, 74] on div at bounding box center [108, 103] width 177 height 133
click at [1198, 313] on icon at bounding box center [1197, 308] width 42 height 34
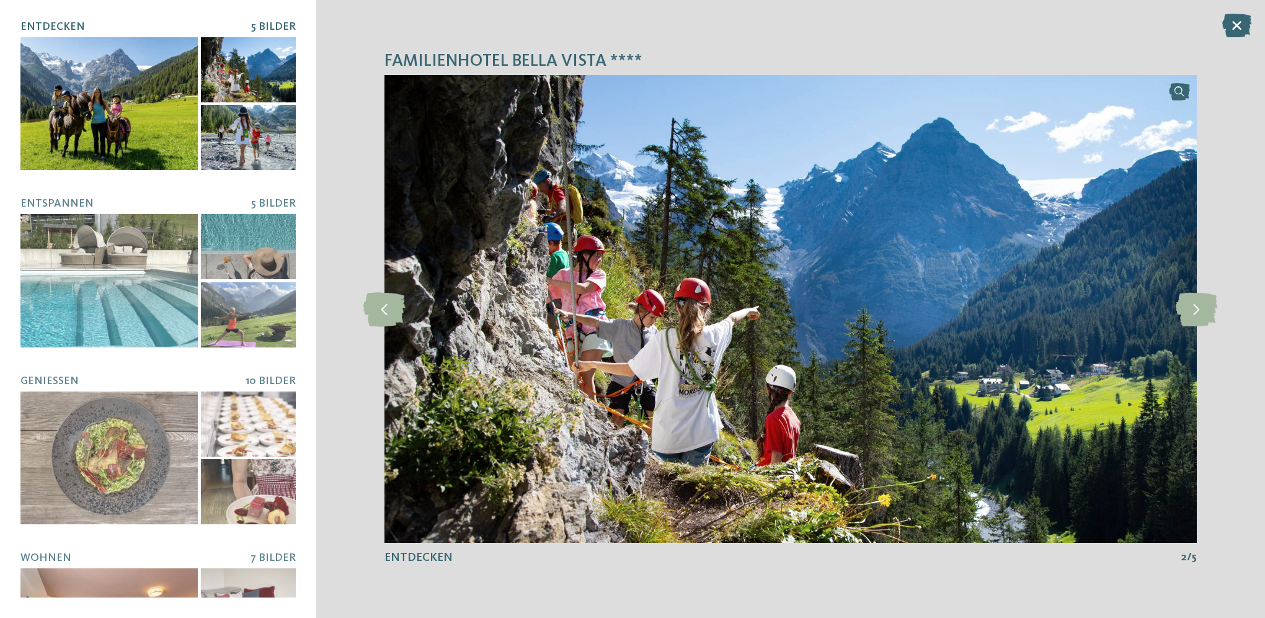
click at [86, 118] on div at bounding box center [108, 103] width 177 height 133
click at [254, 87] on div at bounding box center [248, 69] width 95 height 65
click at [1184, 311] on icon at bounding box center [1197, 308] width 42 height 34
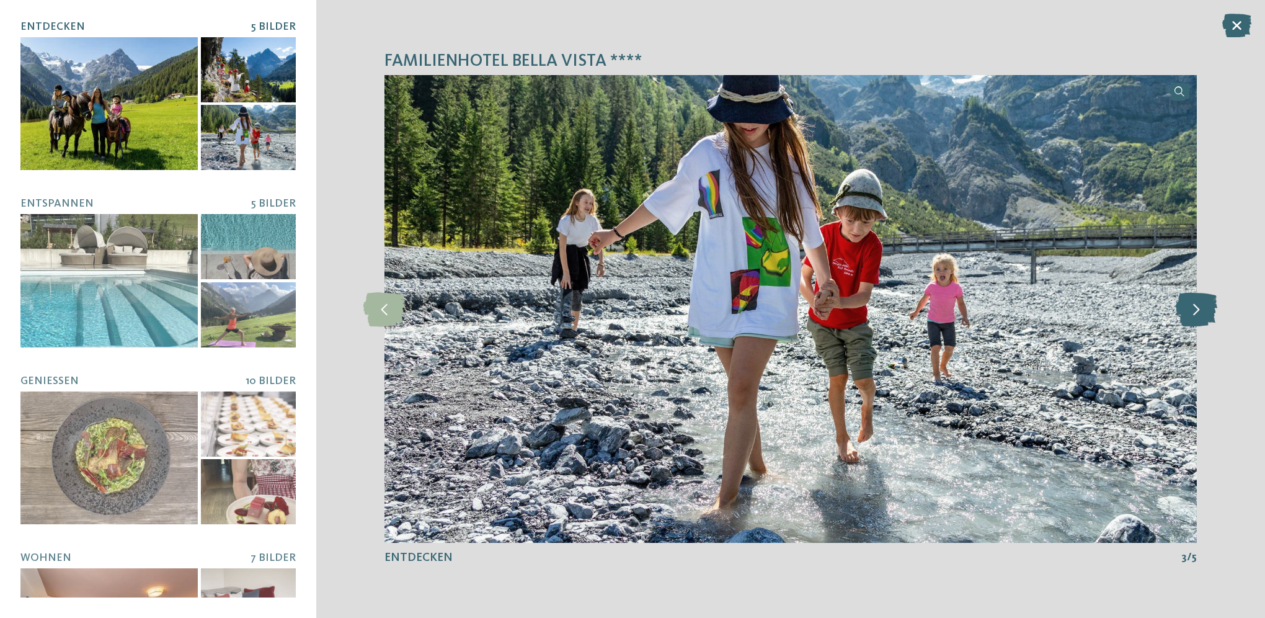
click at [1184, 311] on icon at bounding box center [1197, 308] width 42 height 34
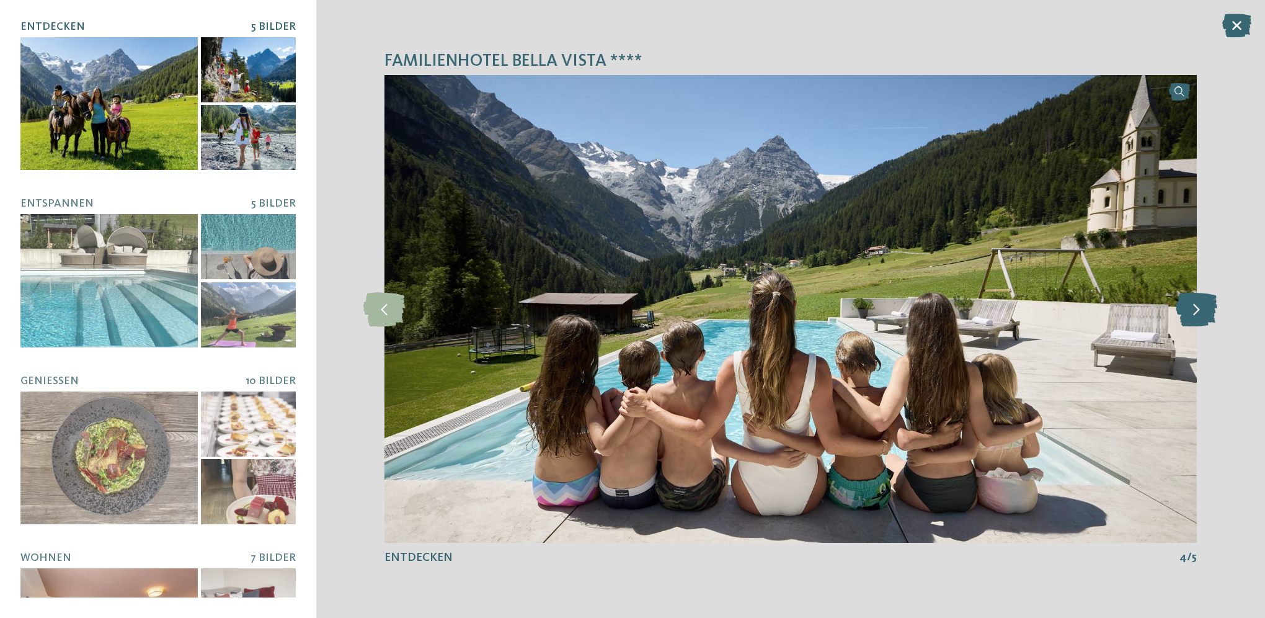
click at [1184, 311] on icon at bounding box center [1197, 308] width 42 height 34
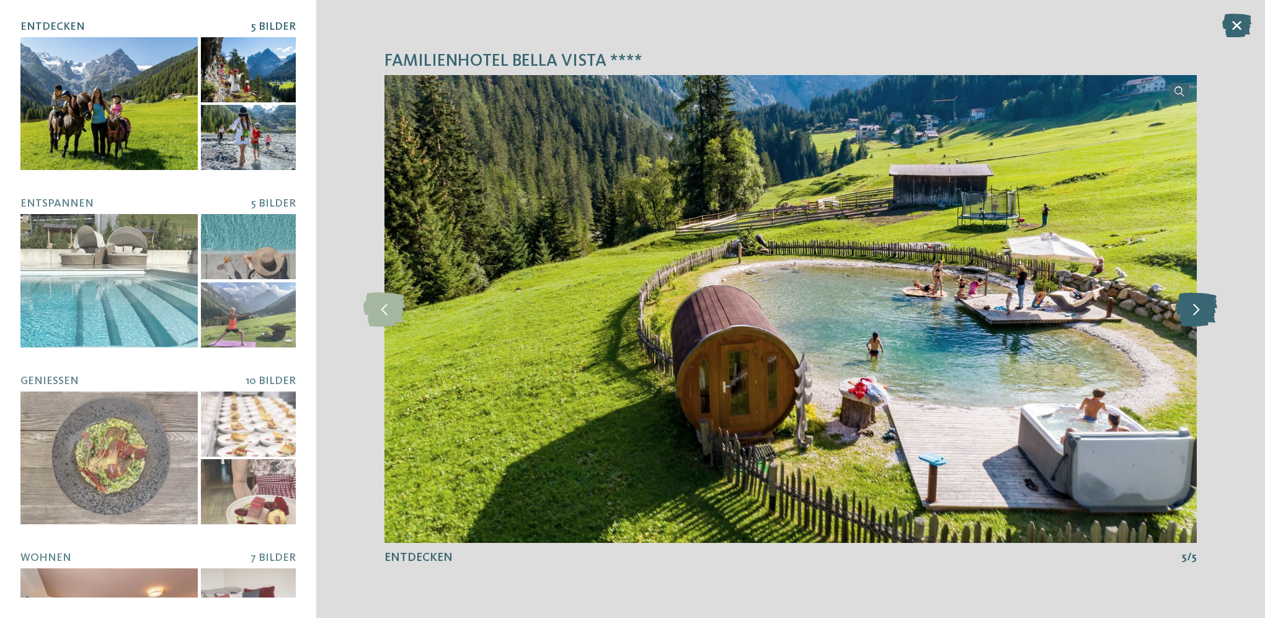
click at [1184, 311] on icon at bounding box center [1197, 308] width 42 height 34
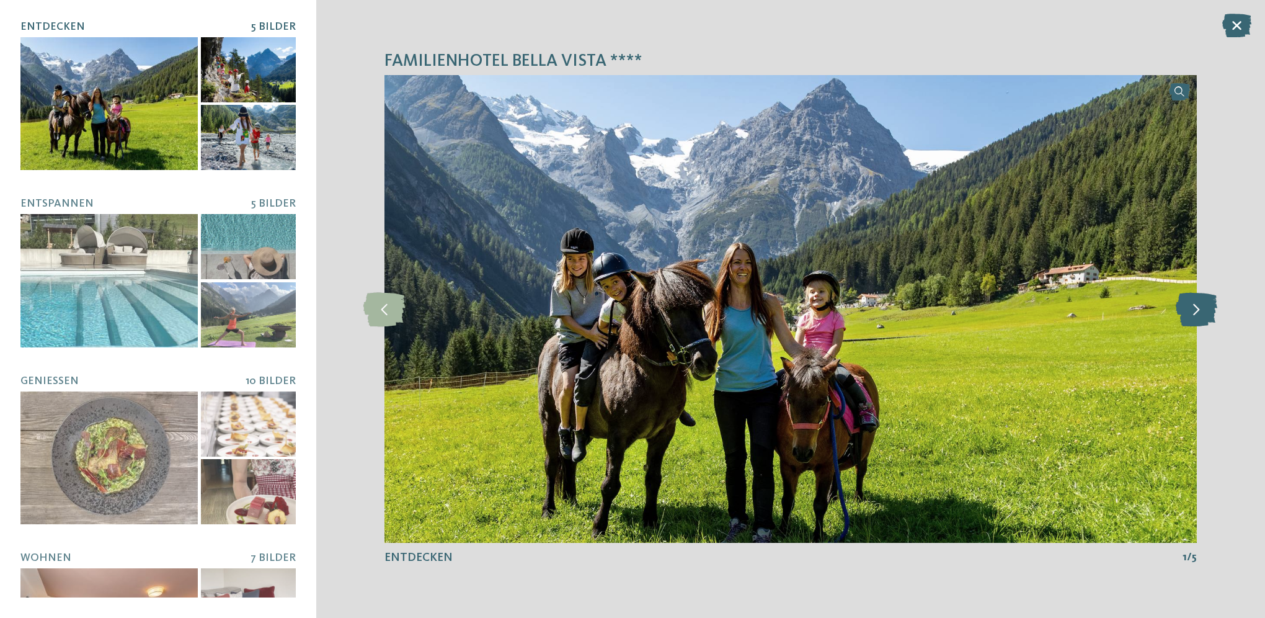
click at [1184, 311] on icon at bounding box center [1197, 308] width 42 height 34
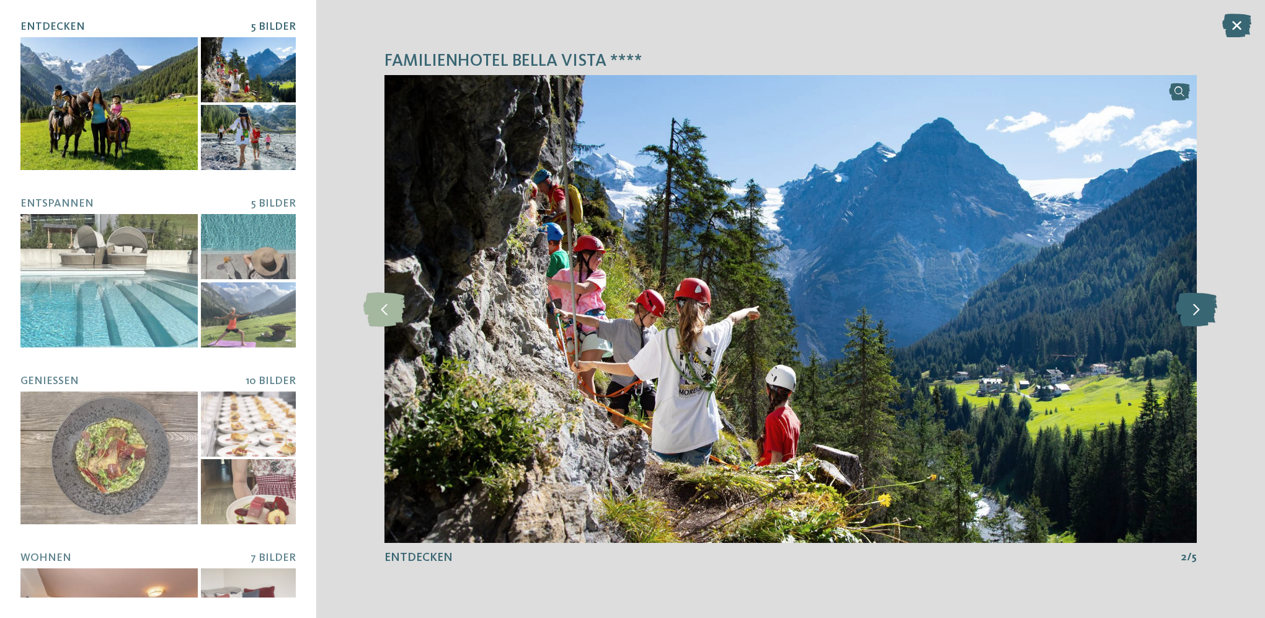
click at [1184, 311] on icon at bounding box center [1197, 308] width 42 height 34
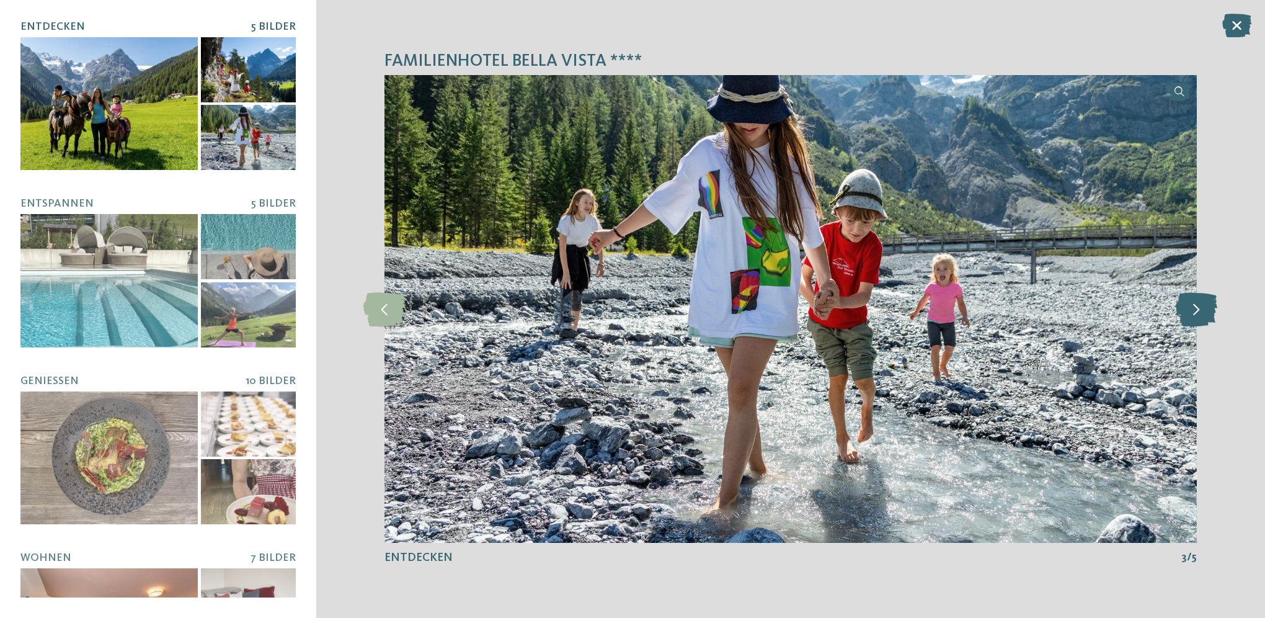
click at [1184, 311] on icon at bounding box center [1197, 308] width 42 height 34
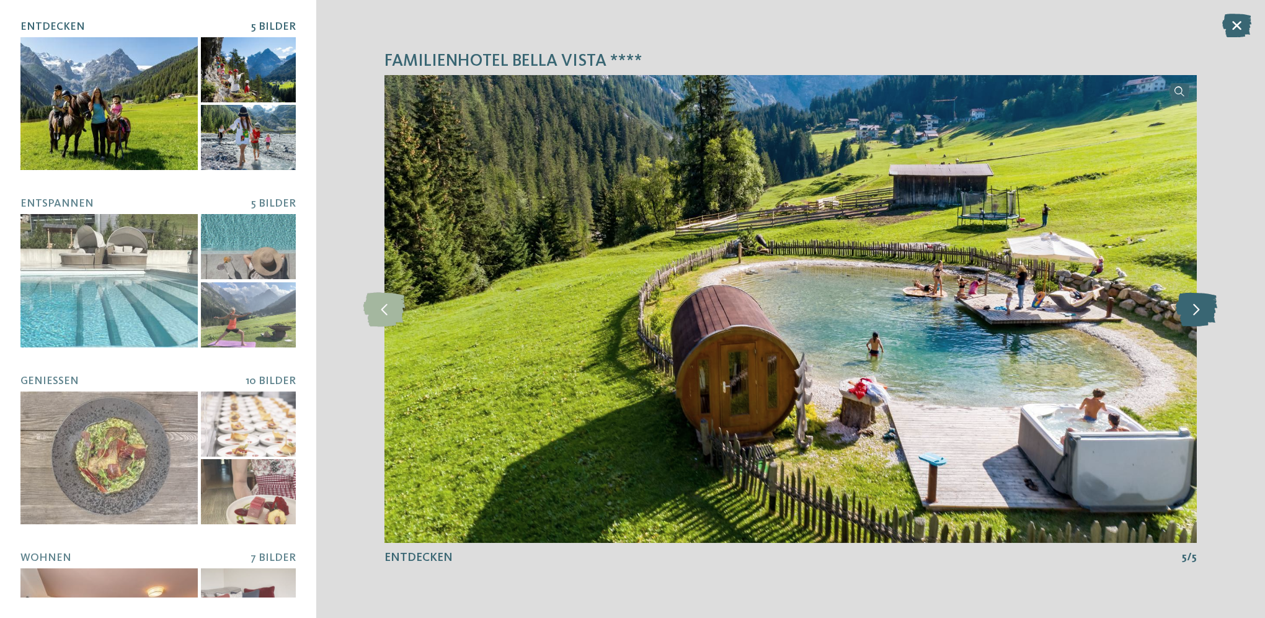
click at [1184, 311] on icon at bounding box center [1197, 308] width 42 height 34
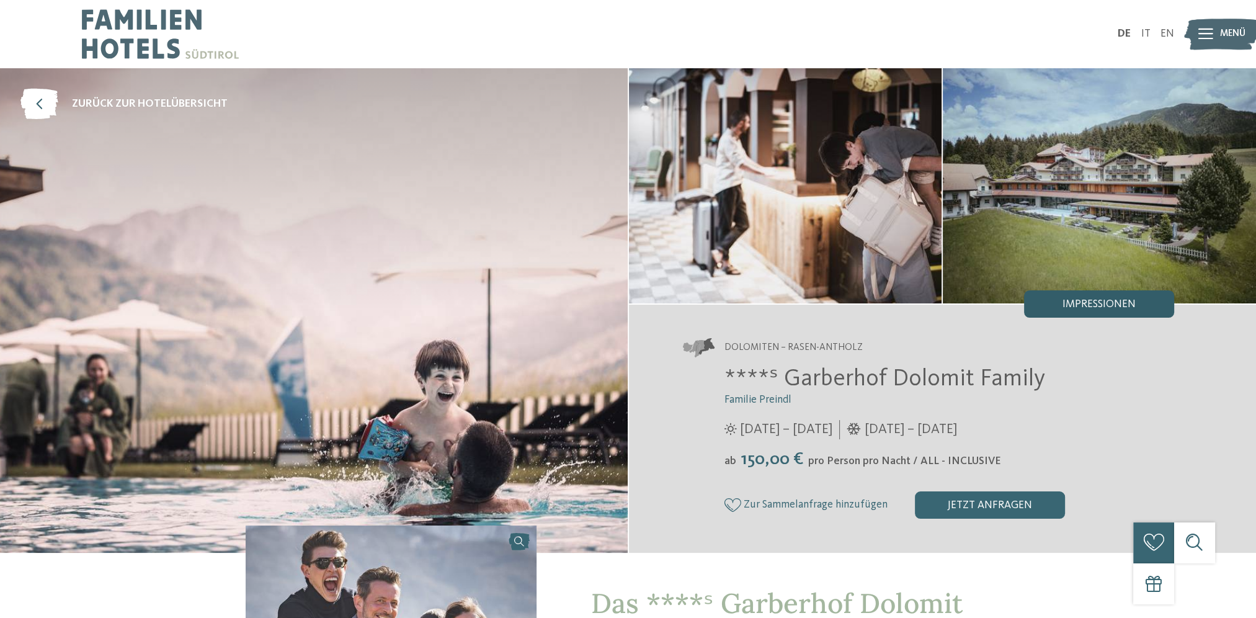
click at [1084, 310] on div "Impressionen" at bounding box center [1099, 303] width 150 height 27
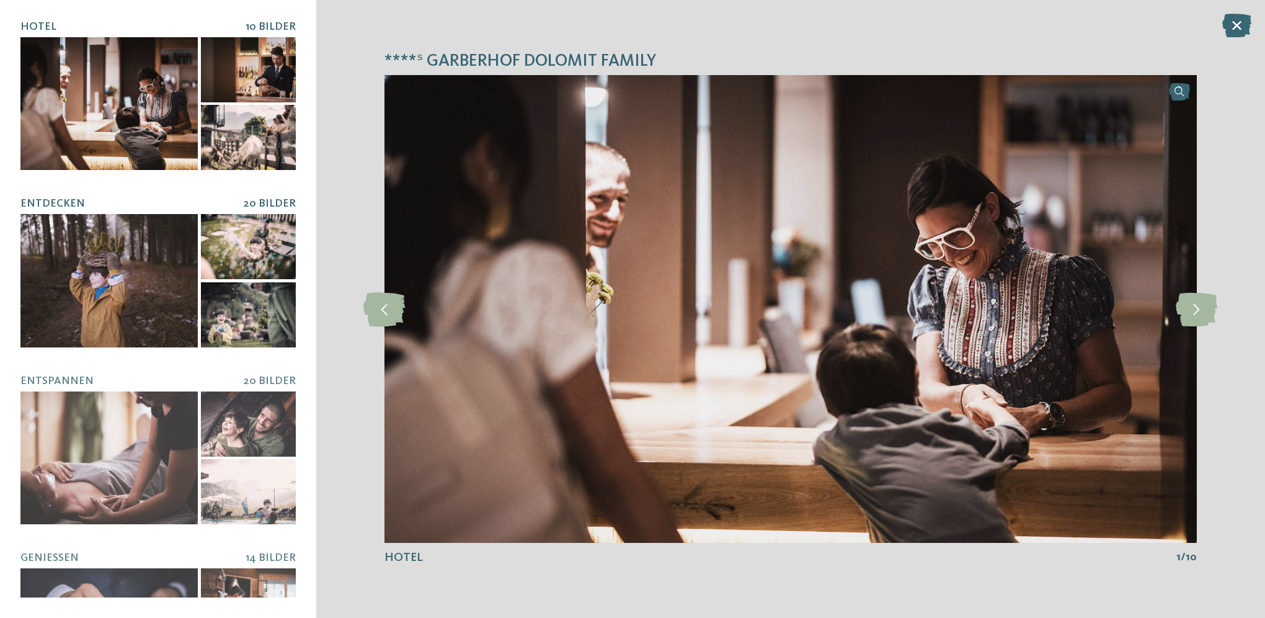
click at [108, 256] on div at bounding box center [108, 280] width 177 height 133
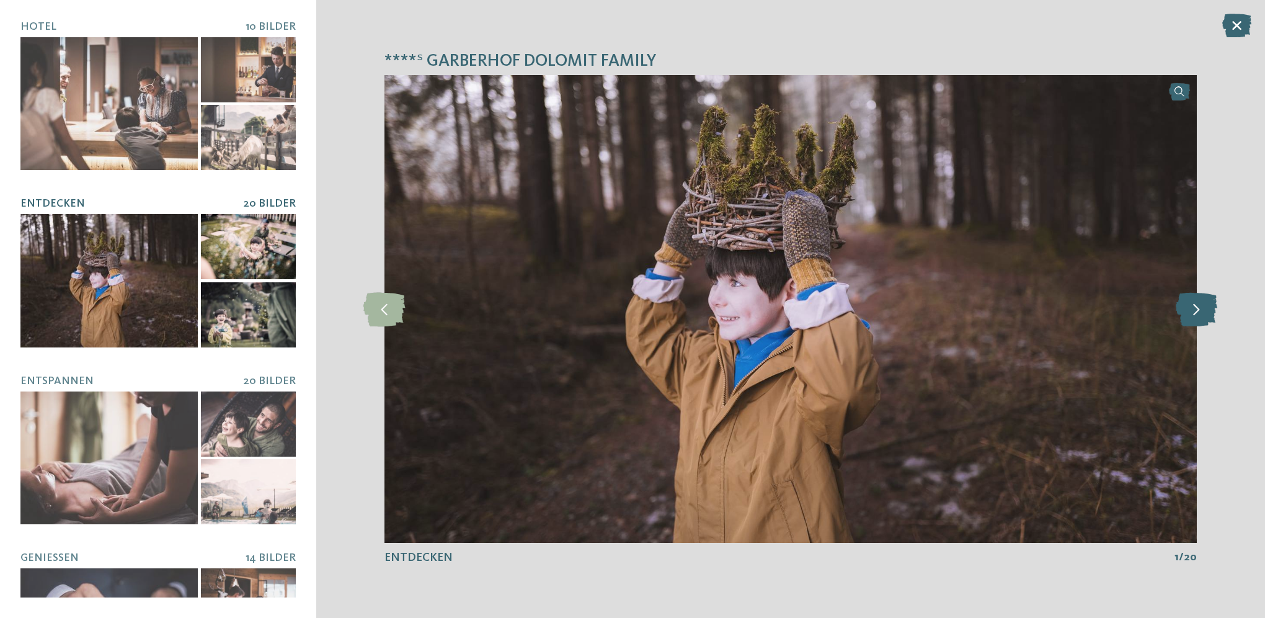
click at [1188, 315] on icon at bounding box center [1197, 308] width 42 height 34
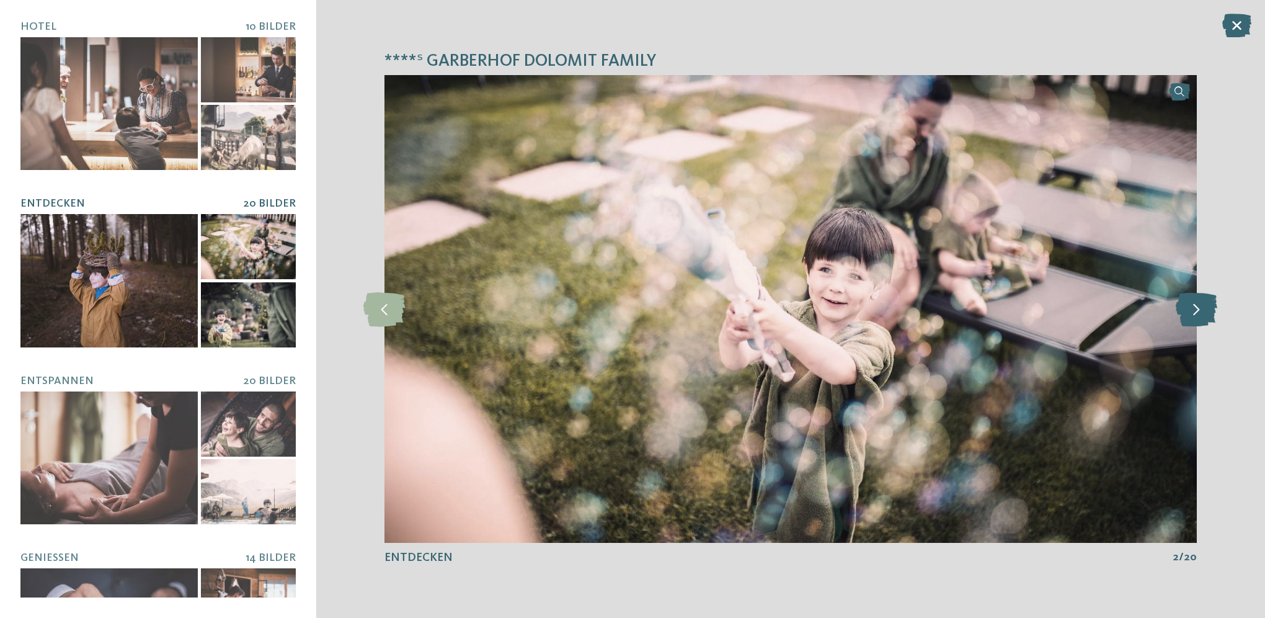
click at [1188, 315] on icon at bounding box center [1197, 308] width 42 height 34
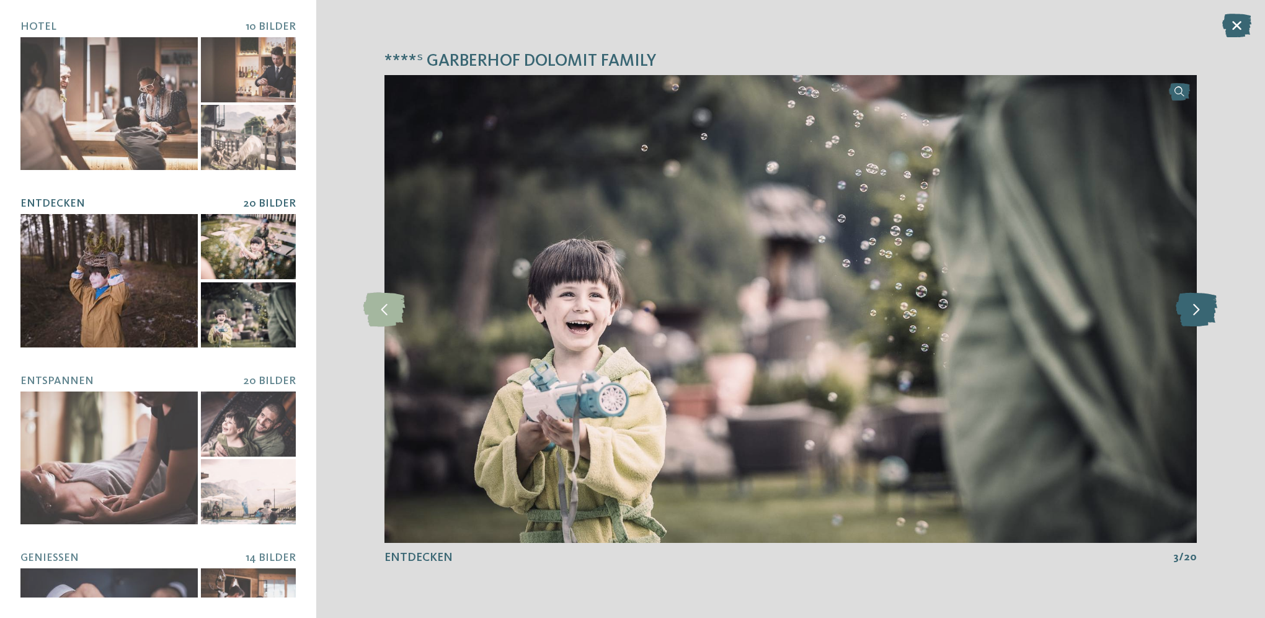
click at [1188, 315] on icon at bounding box center [1197, 308] width 42 height 34
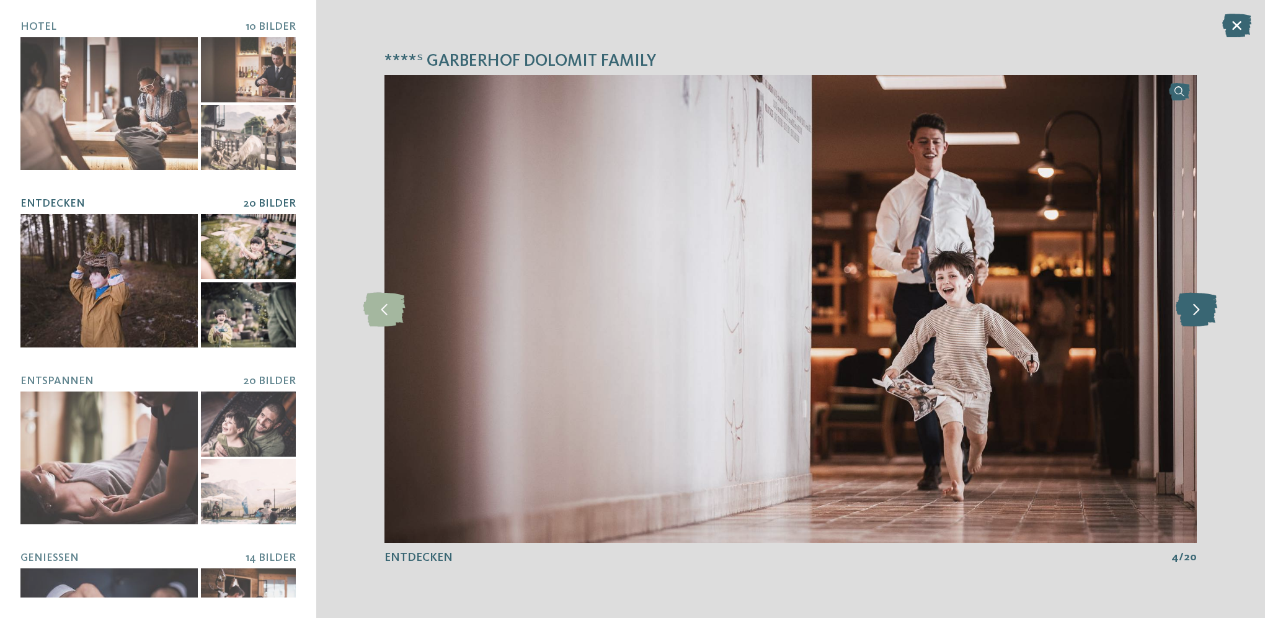
click at [1188, 315] on icon at bounding box center [1197, 308] width 42 height 34
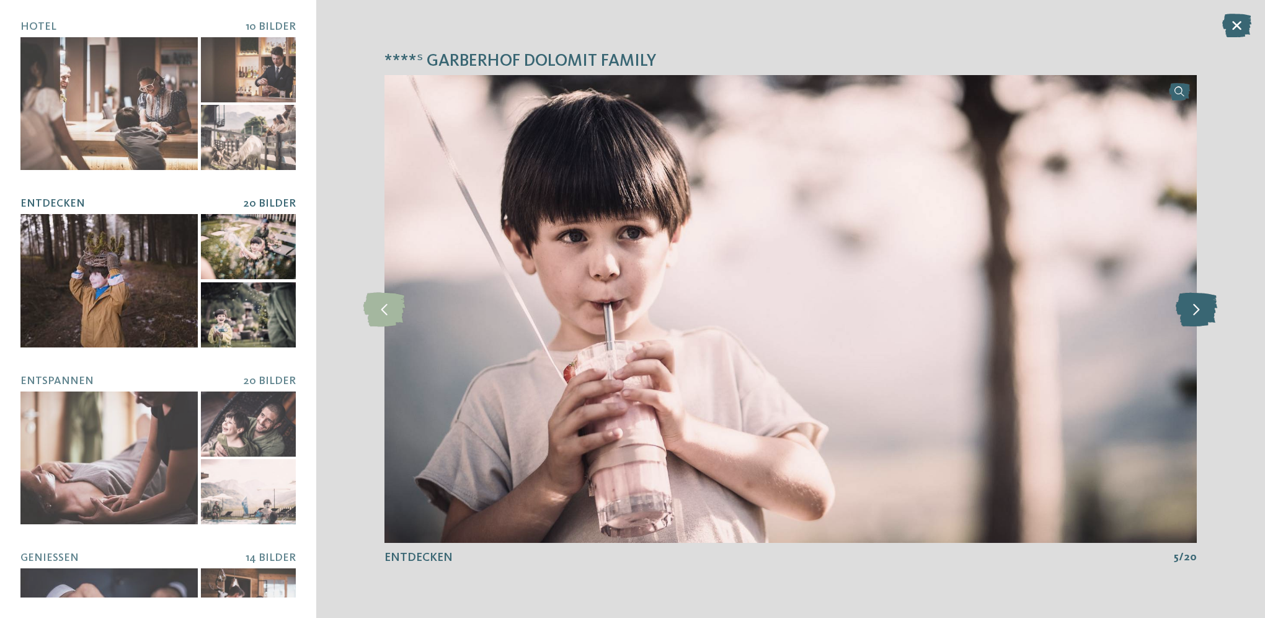
click at [1188, 315] on icon at bounding box center [1197, 308] width 42 height 34
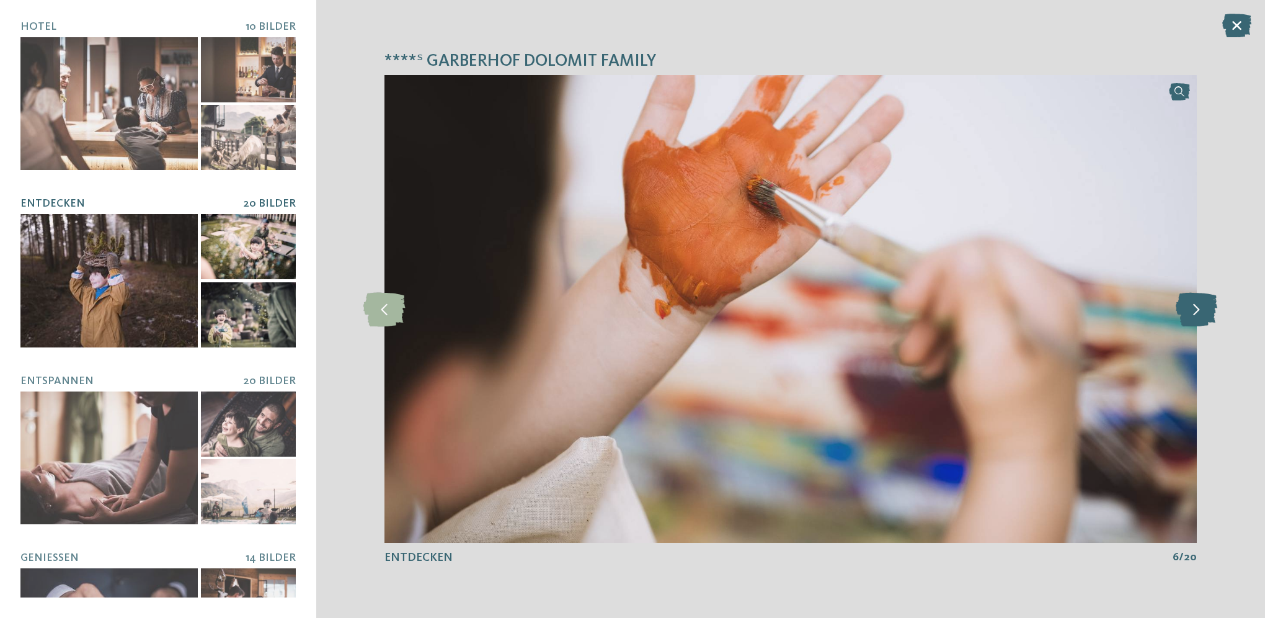
click at [1188, 315] on icon at bounding box center [1197, 308] width 42 height 34
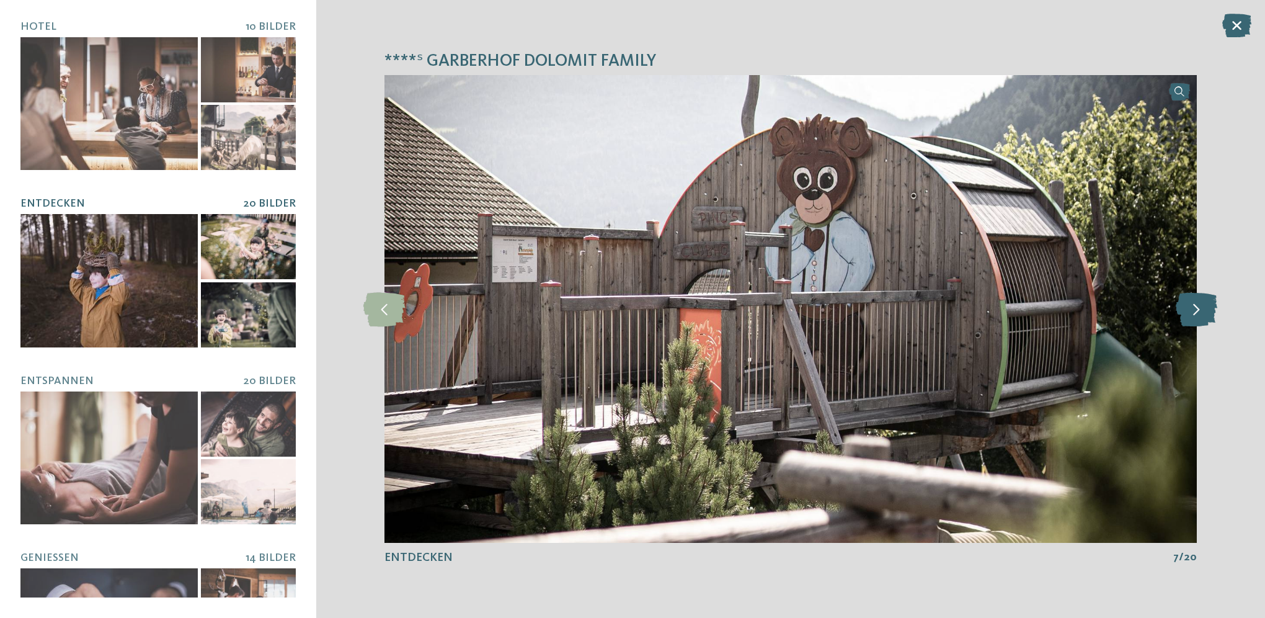
click at [1188, 315] on icon at bounding box center [1197, 308] width 42 height 34
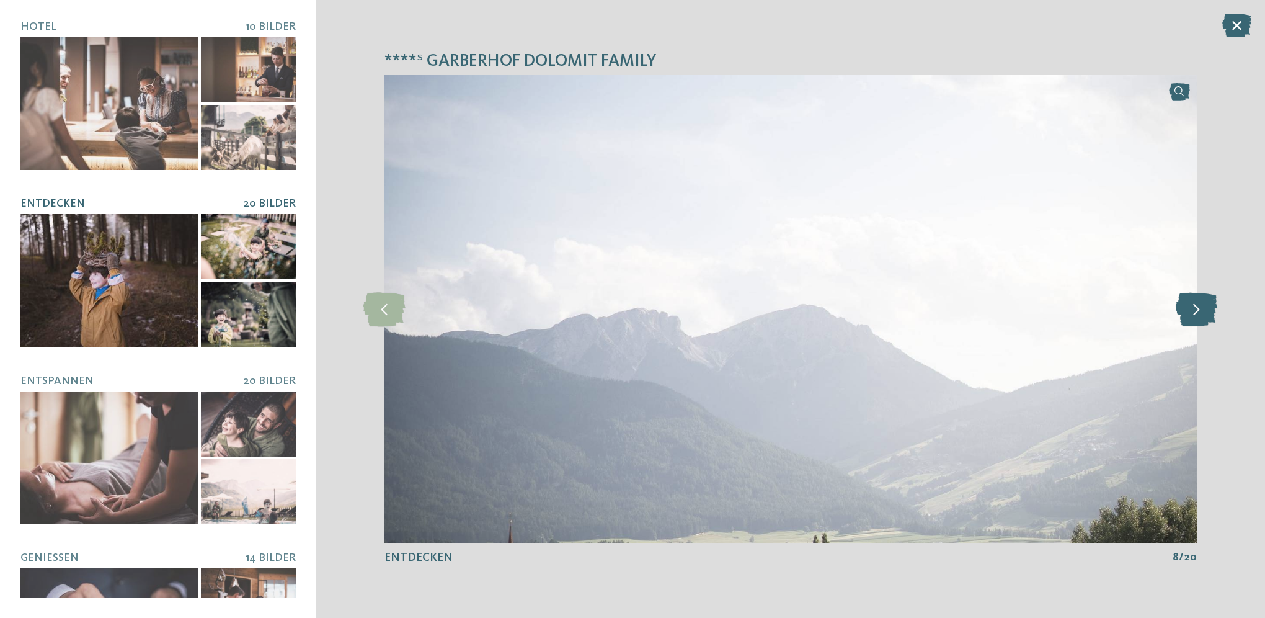
click at [1188, 315] on icon at bounding box center [1197, 308] width 42 height 34
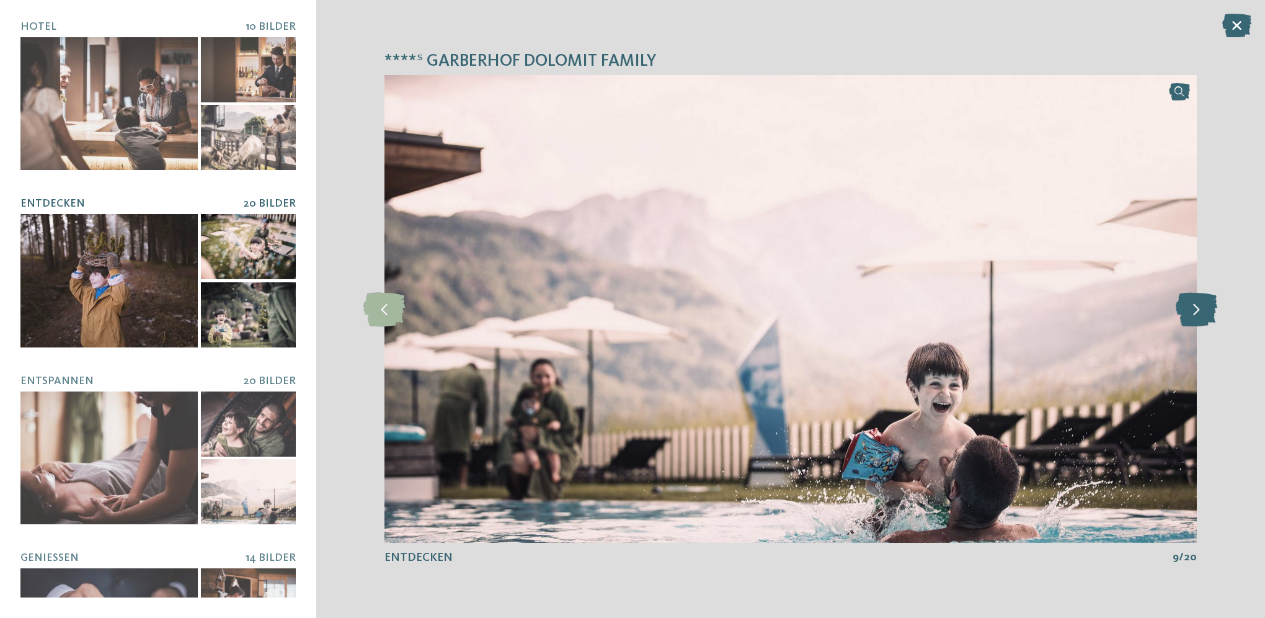
click at [1188, 315] on icon at bounding box center [1197, 308] width 42 height 34
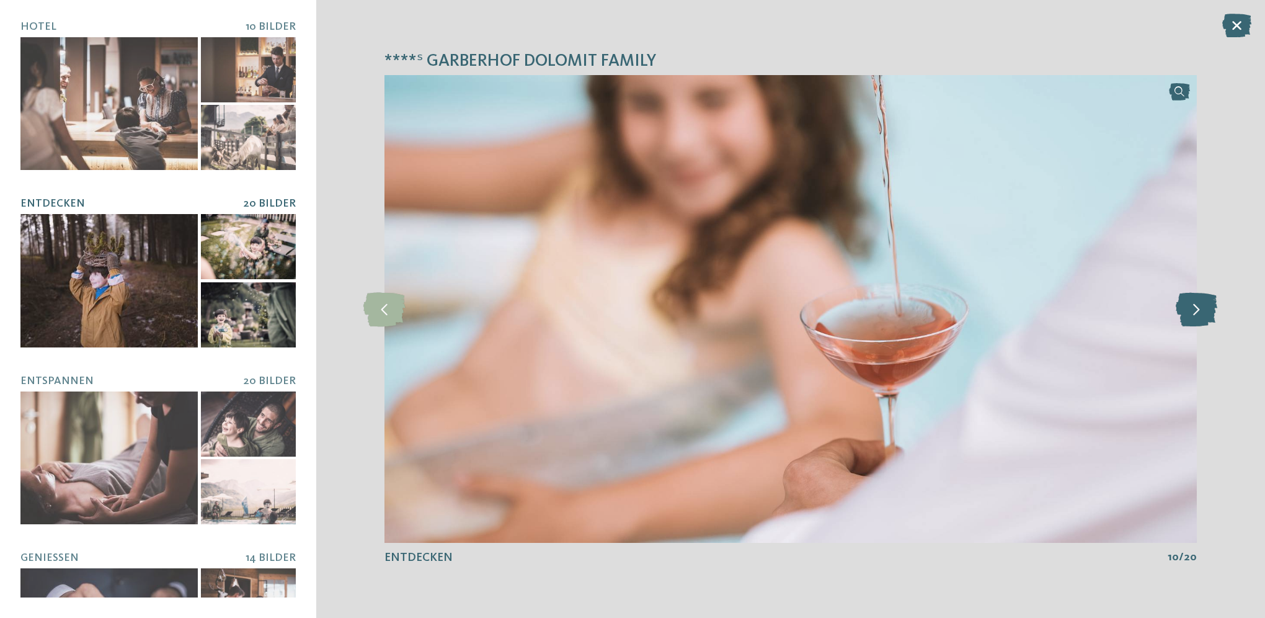
click at [1188, 315] on icon at bounding box center [1197, 308] width 42 height 34
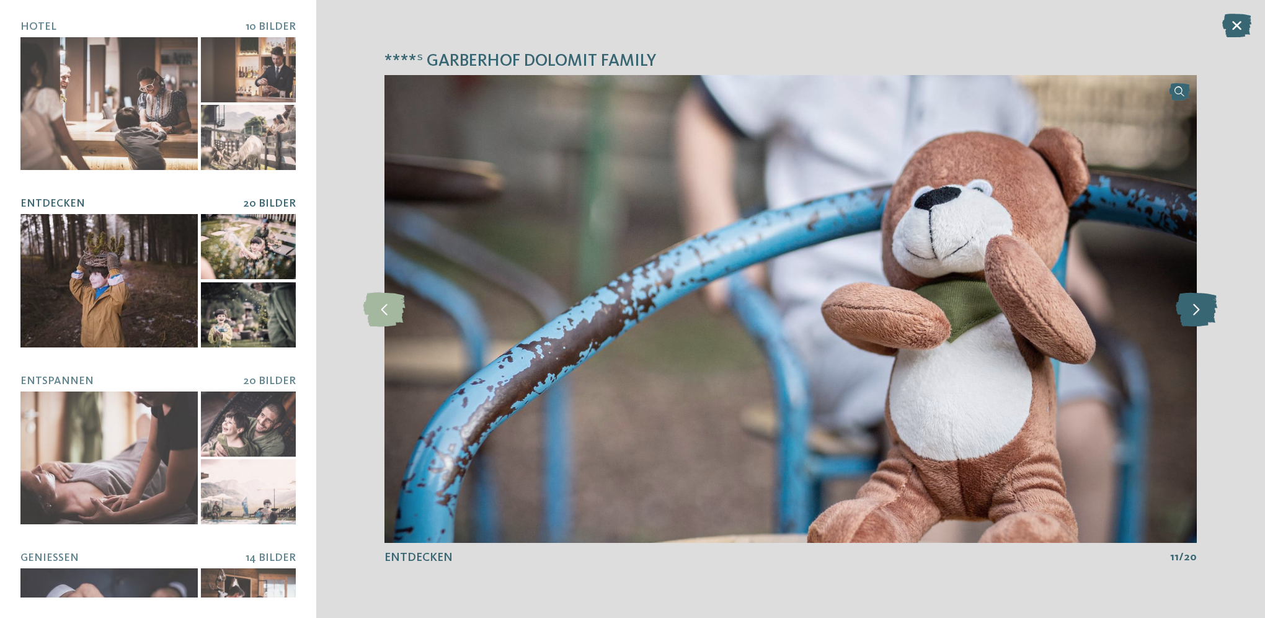
click at [1188, 315] on icon at bounding box center [1197, 308] width 42 height 34
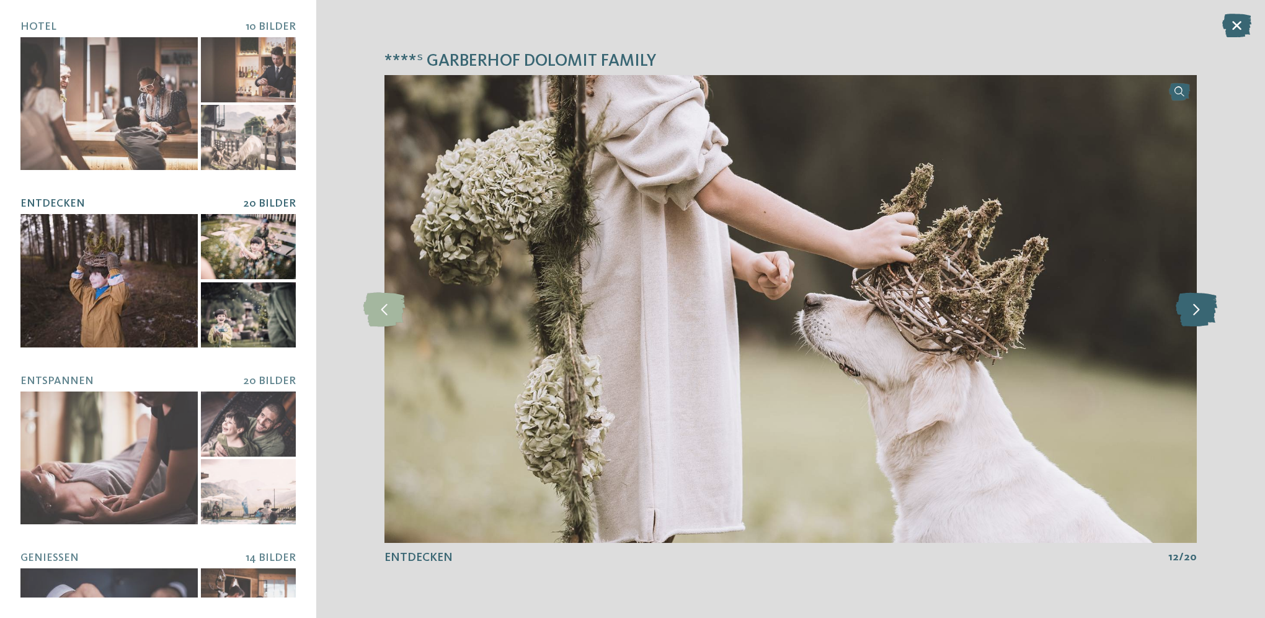
click at [1188, 315] on icon at bounding box center [1197, 308] width 42 height 34
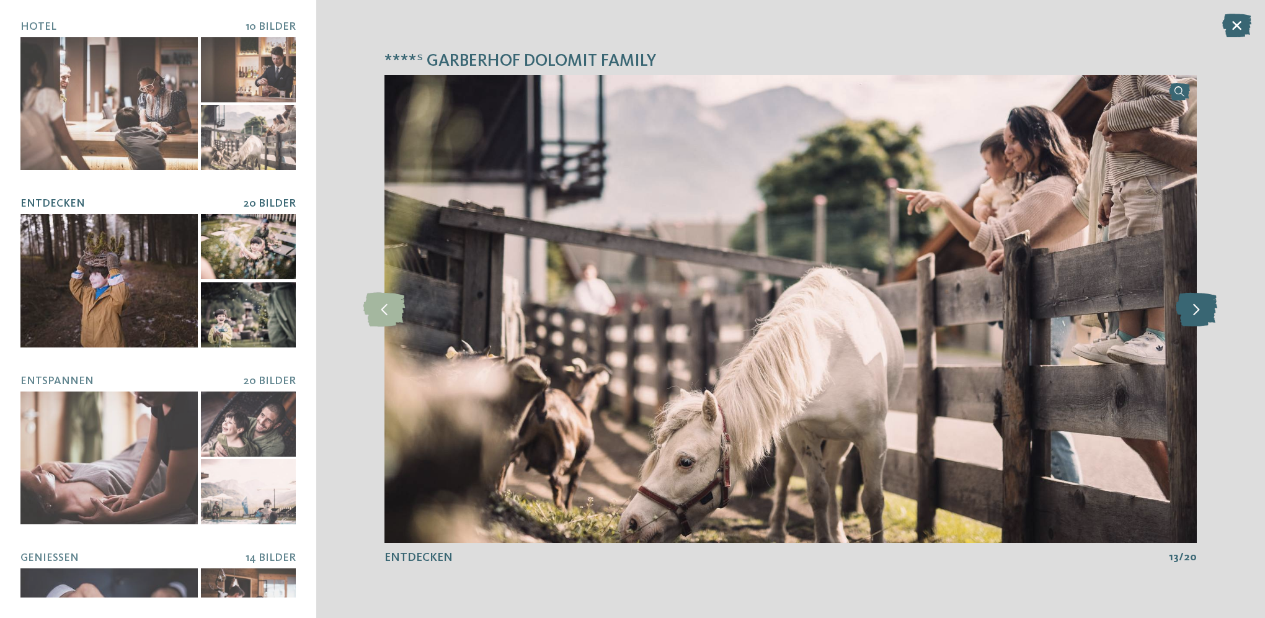
click at [1188, 314] on icon at bounding box center [1197, 308] width 42 height 34
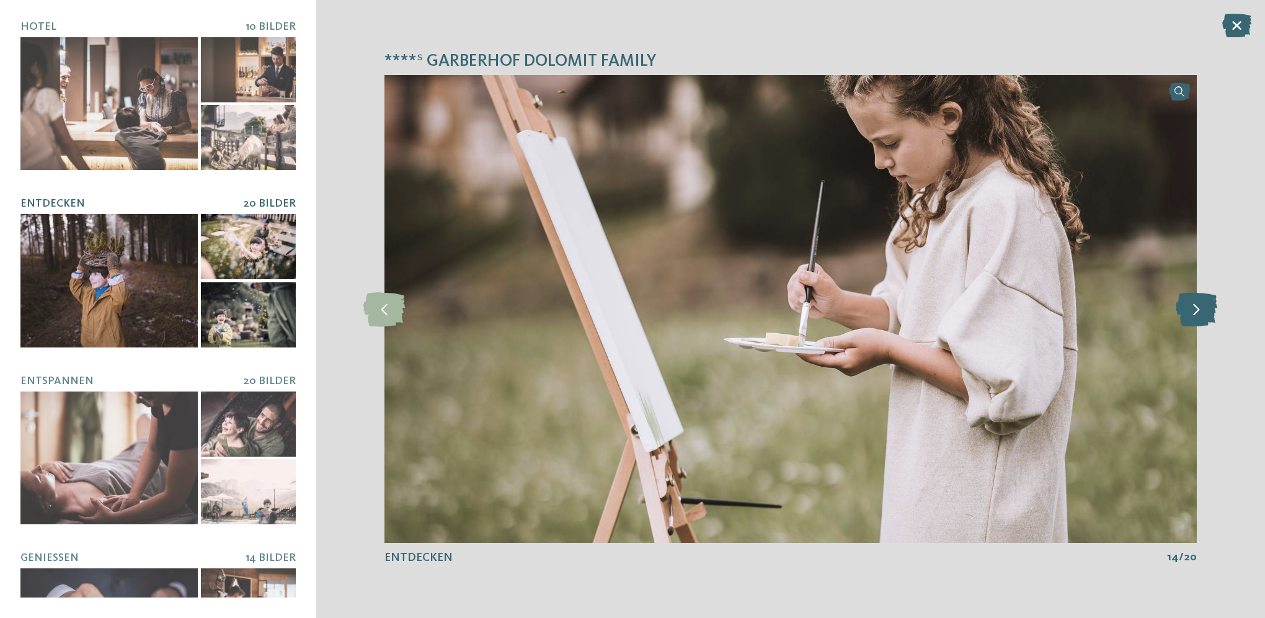
click at [1188, 314] on icon at bounding box center [1197, 308] width 42 height 34
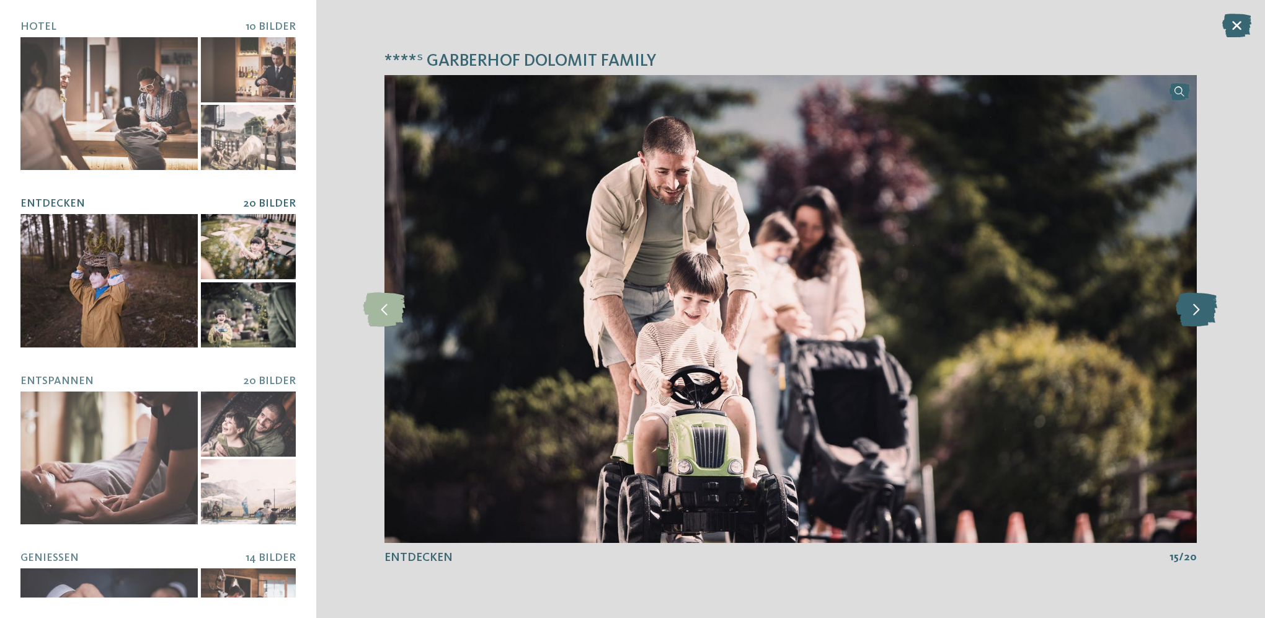
click at [1188, 314] on icon at bounding box center [1197, 308] width 42 height 34
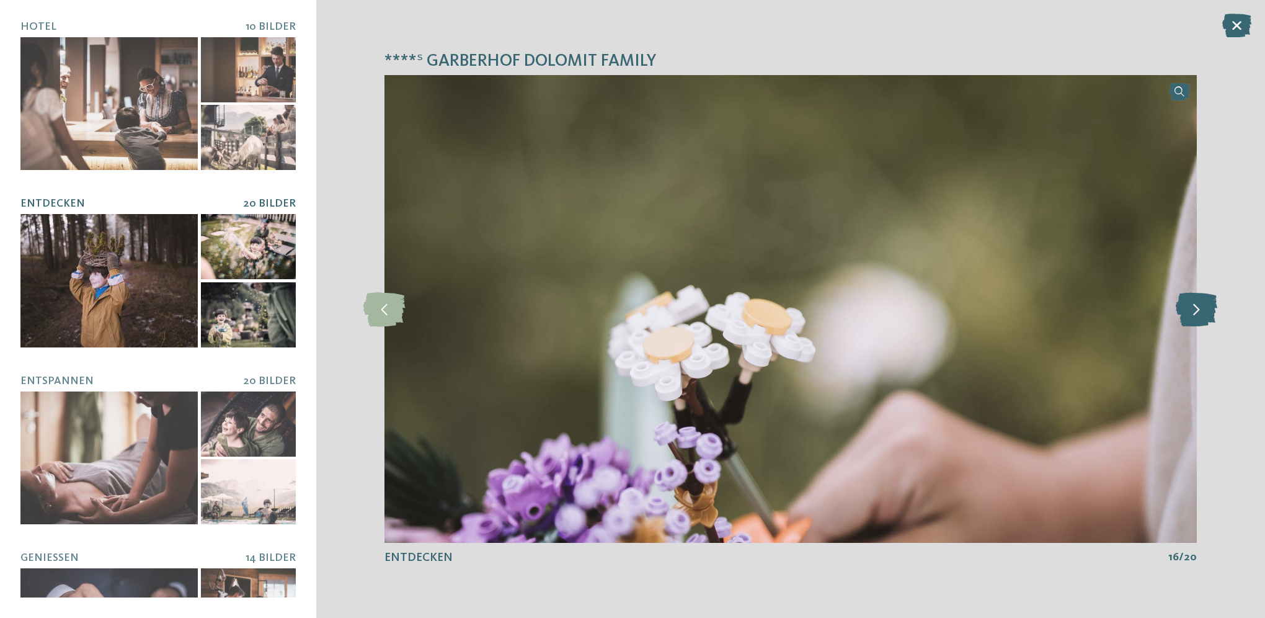
click at [1188, 314] on icon at bounding box center [1197, 308] width 42 height 34
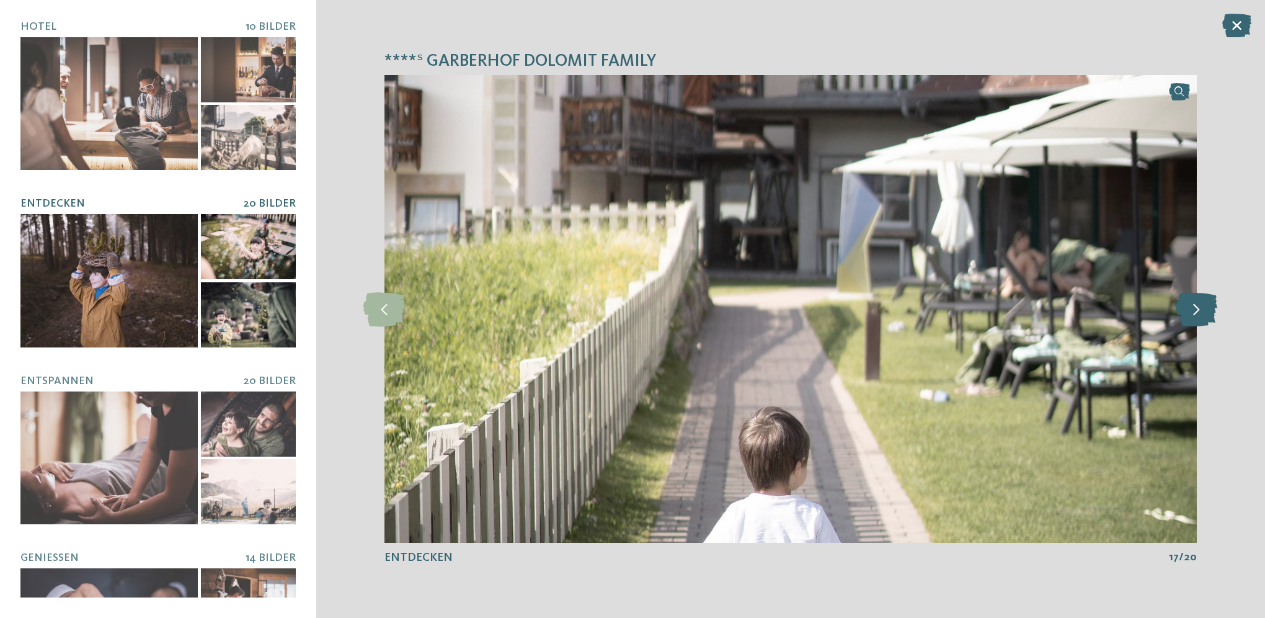
click at [1188, 314] on icon at bounding box center [1197, 308] width 42 height 34
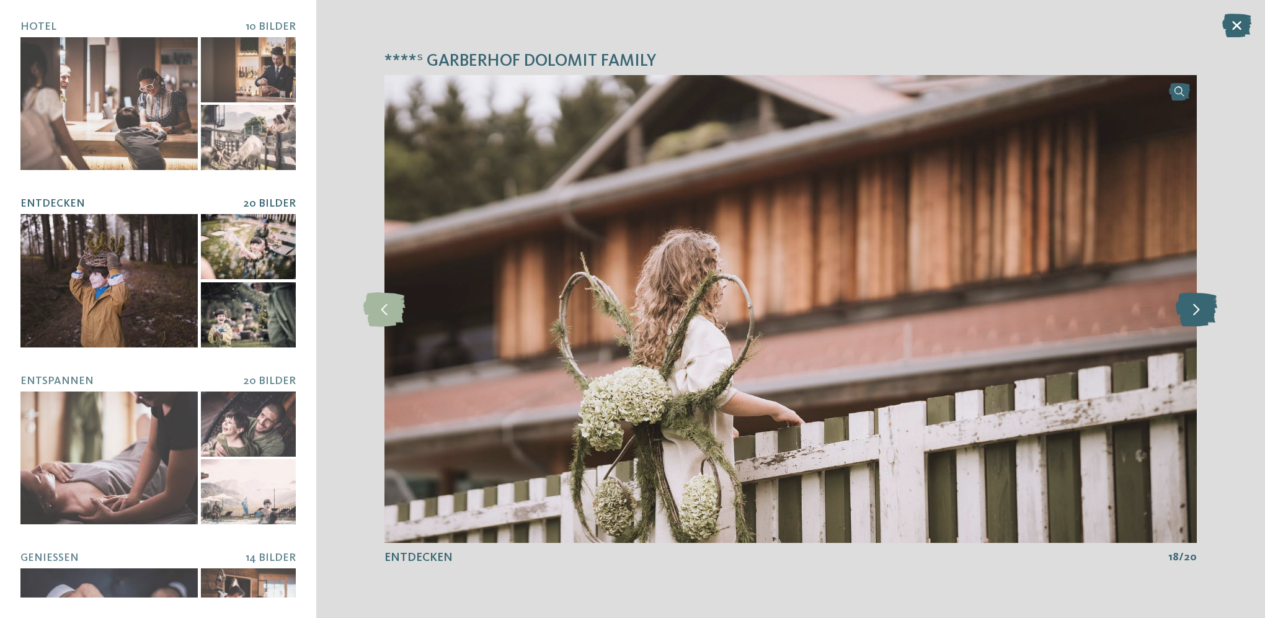
click at [1188, 314] on icon at bounding box center [1197, 308] width 42 height 34
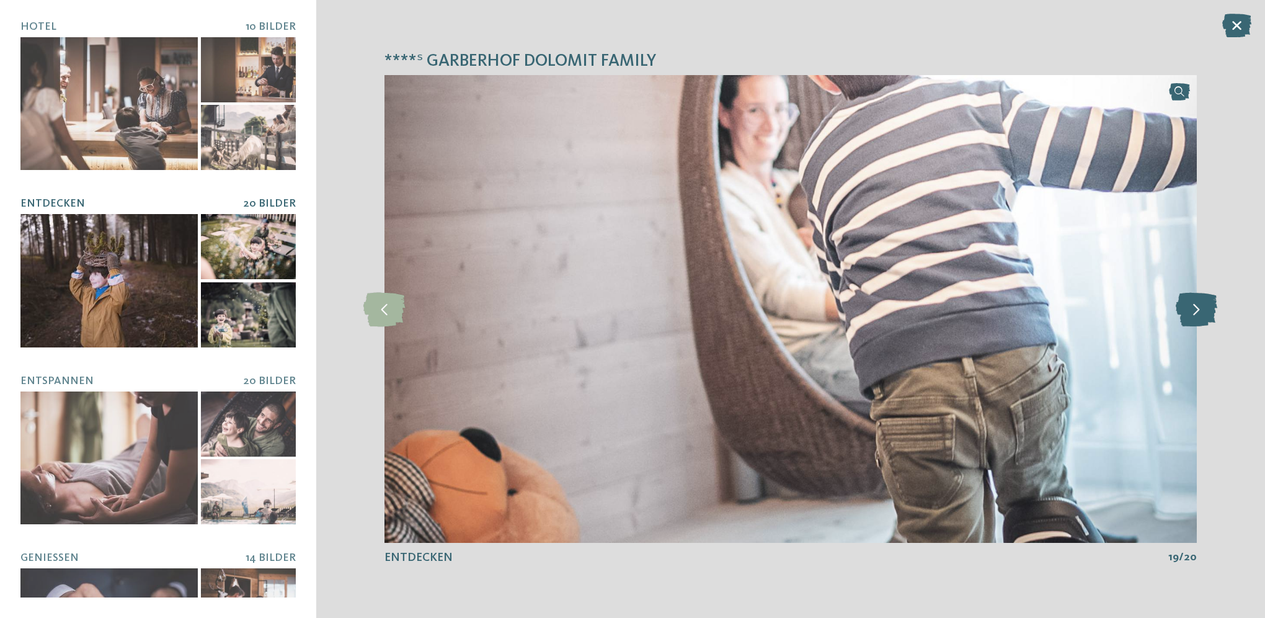
click at [1188, 314] on icon at bounding box center [1197, 308] width 42 height 34
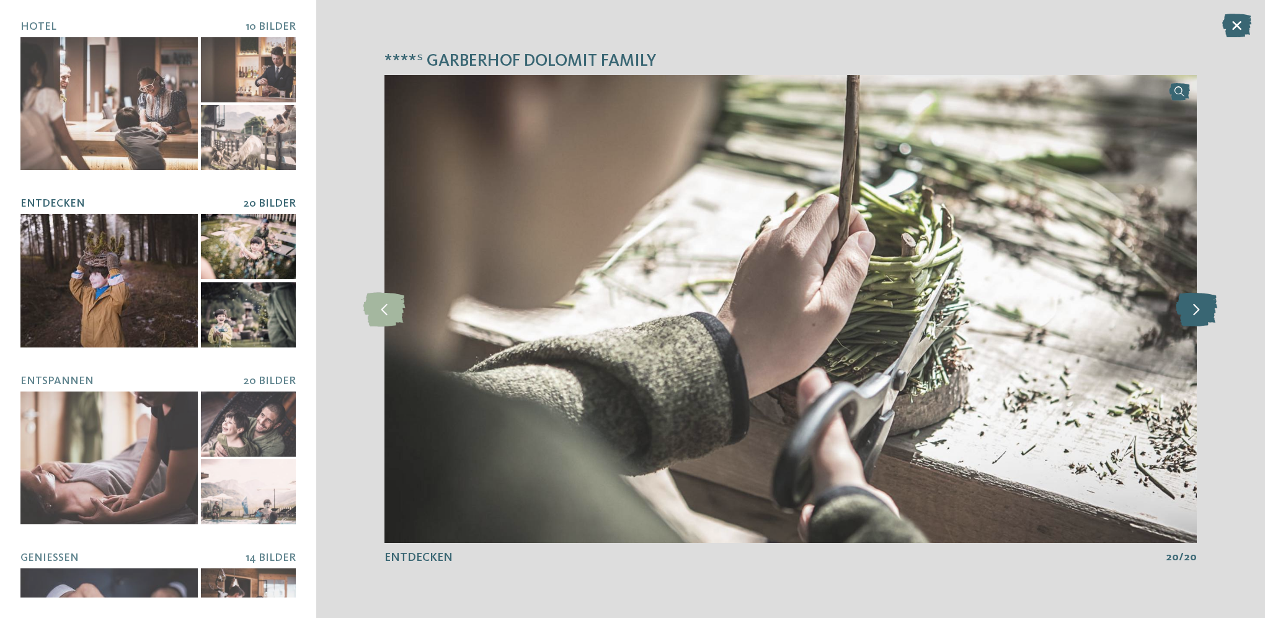
click at [1188, 314] on icon at bounding box center [1197, 308] width 42 height 34
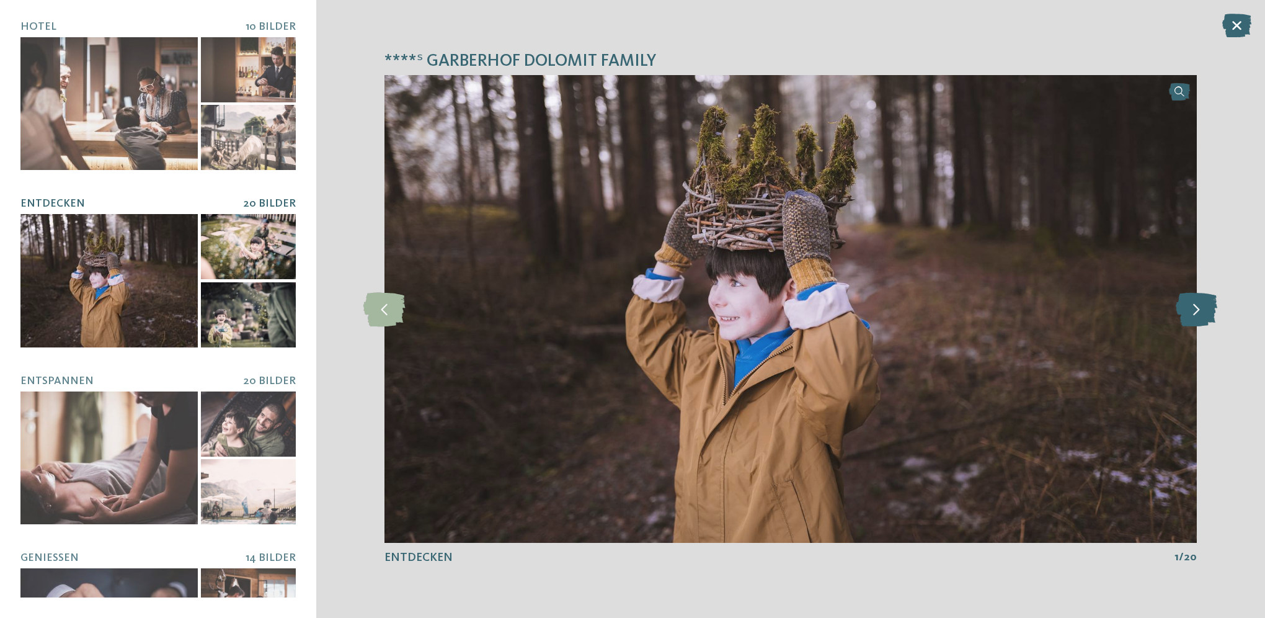
click at [1188, 314] on icon at bounding box center [1197, 308] width 42 height 34
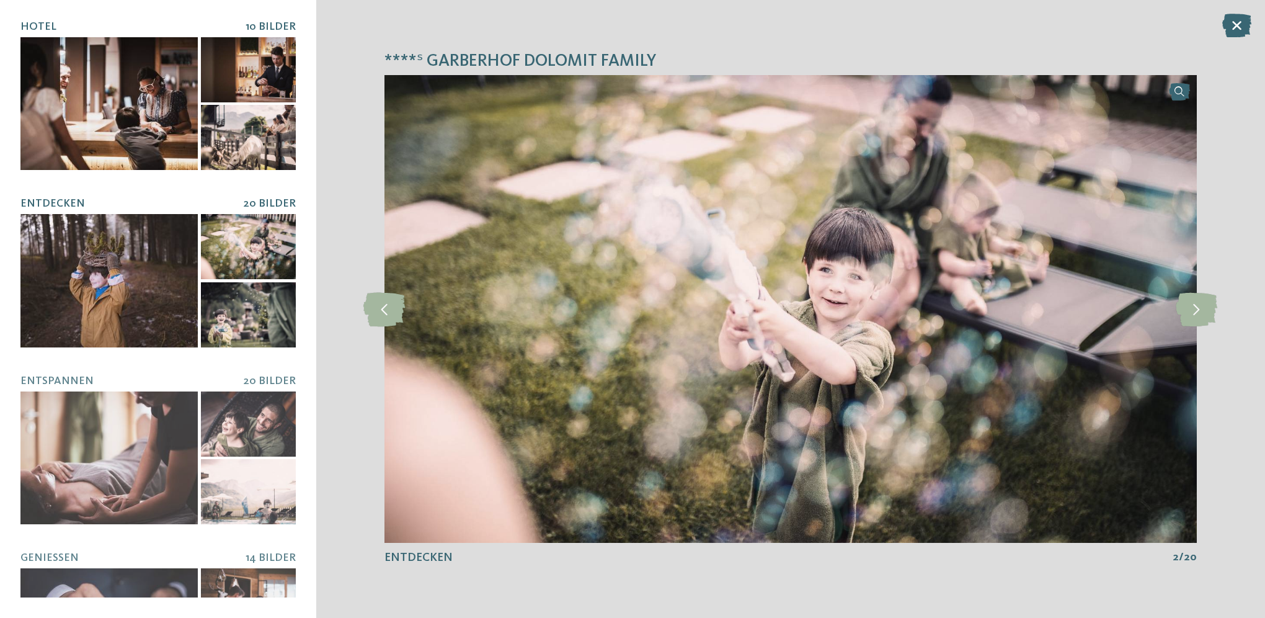
click at [99, 97] on div at bounding box center [108, 103] width 177 height 133
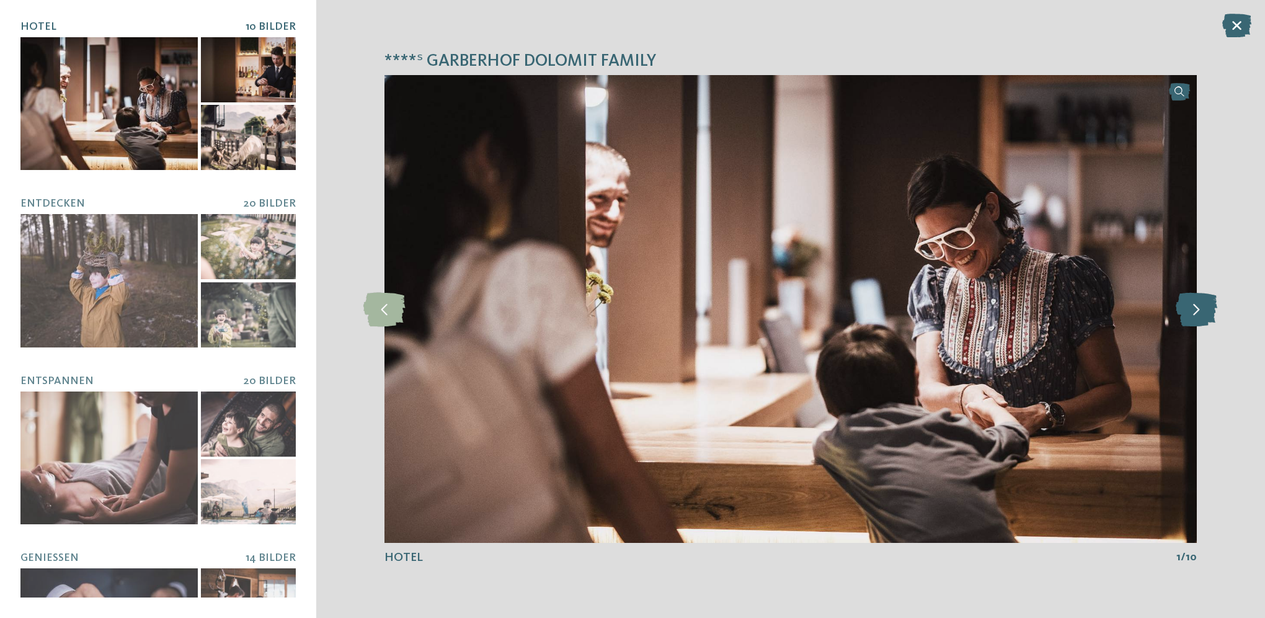
click at [1186, 314] on icon at bounding box center [1197, 308] width 42 height 34
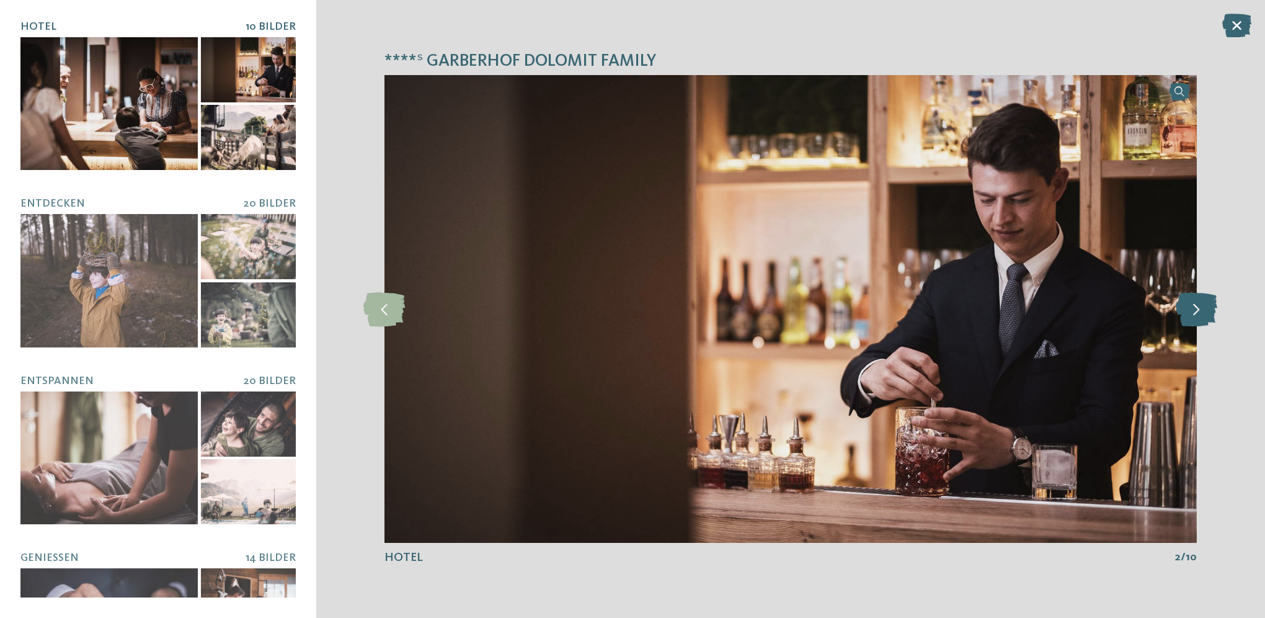
click at [1186, 314] on icon at bounding box center [1197, 308] width 42 height 34
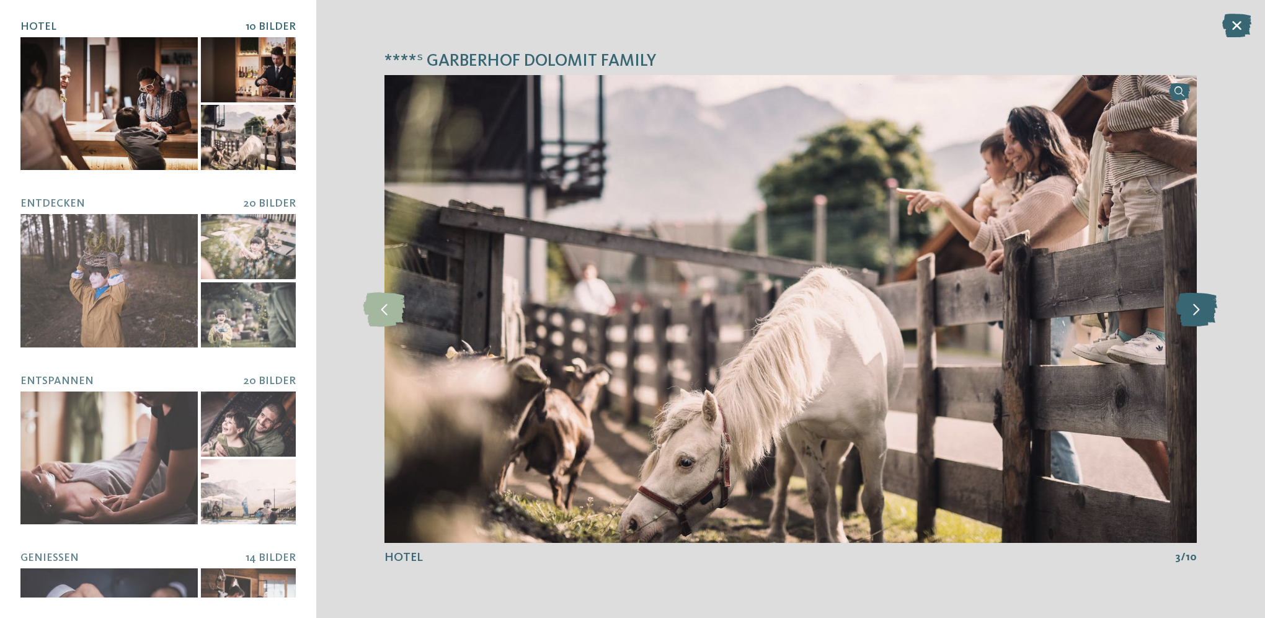
click at [1186, 314] on icon at bounding box center [1197, 308] width 42 height 34
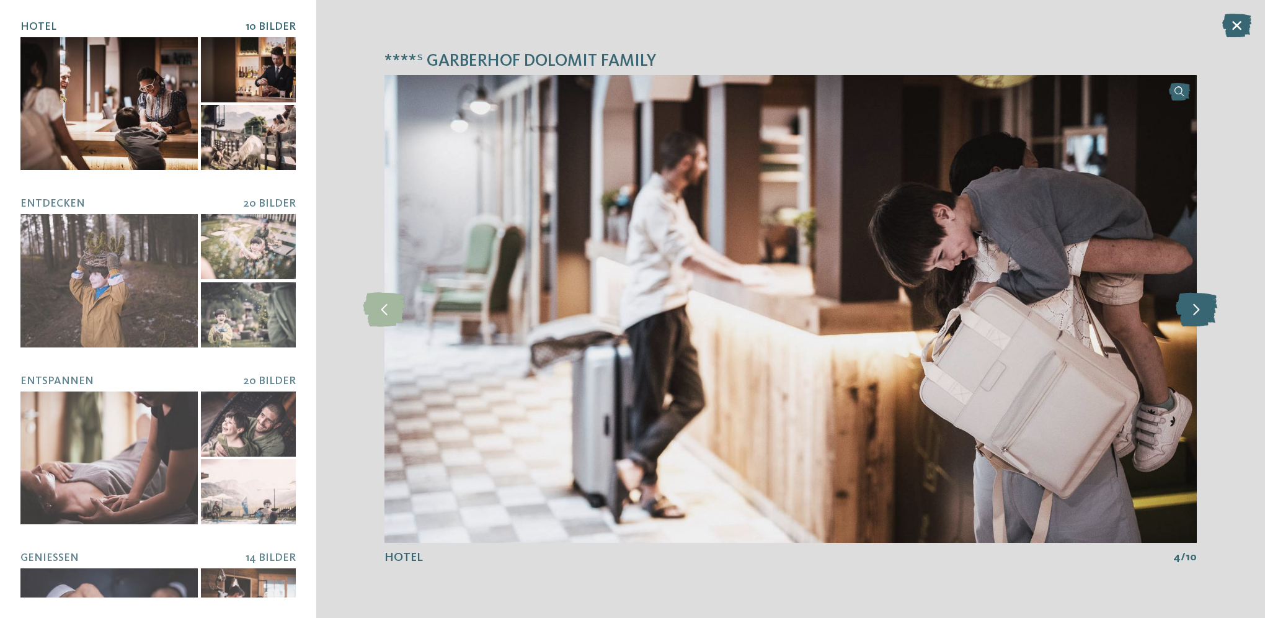
click at [1186, 314] on icon at bounding box center [1197, 308] width 42 height 34
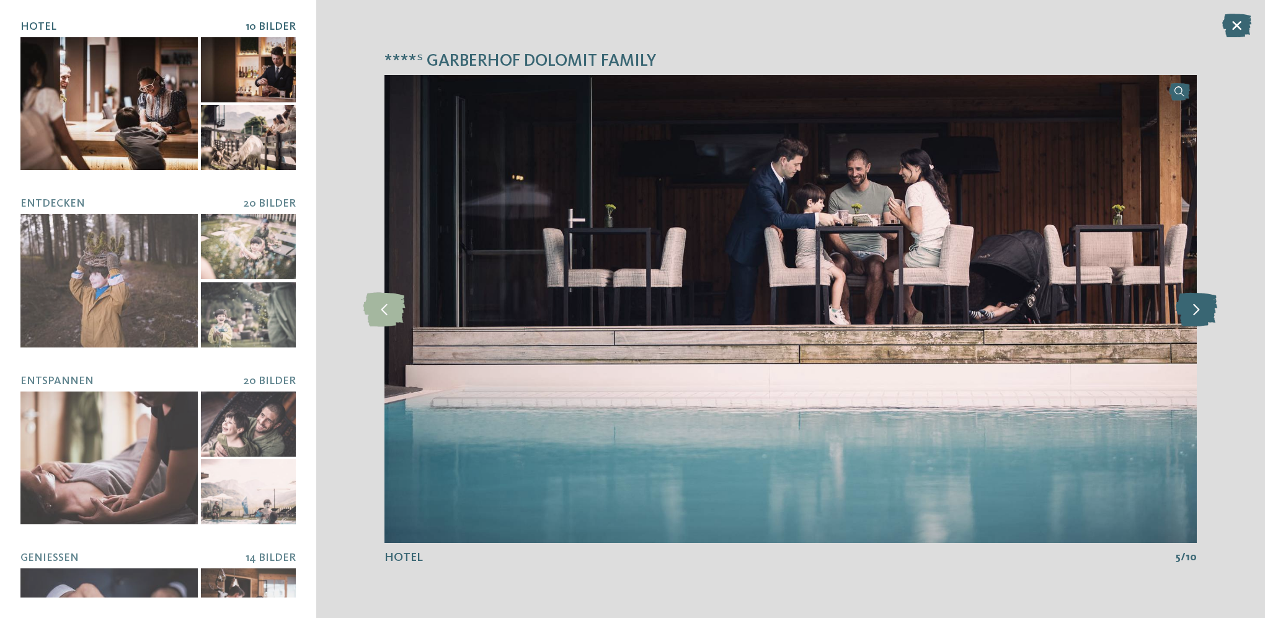
click at [1186, 314] on icon at bounding box center [1197, 308] width 42 height 34
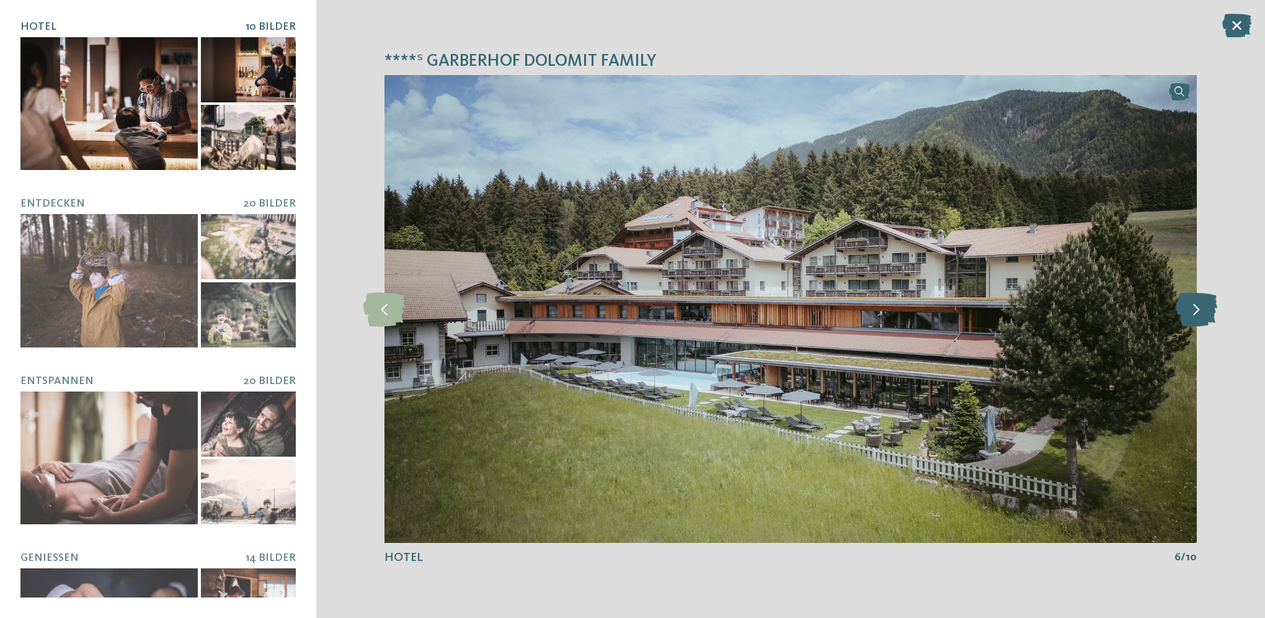
click at [1186, 314] on icon at bounding box center [1197, 308] width 42 height 34
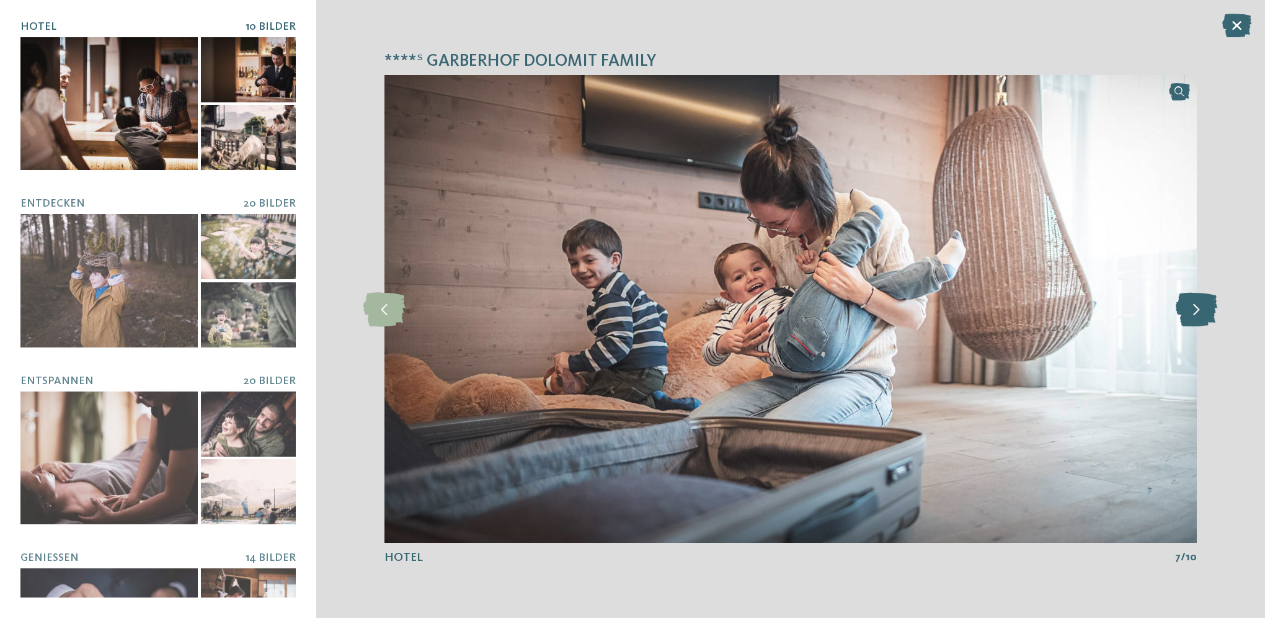
click at [1186, 314] on icon at bounding box center [1197, 308] width 42 height 34
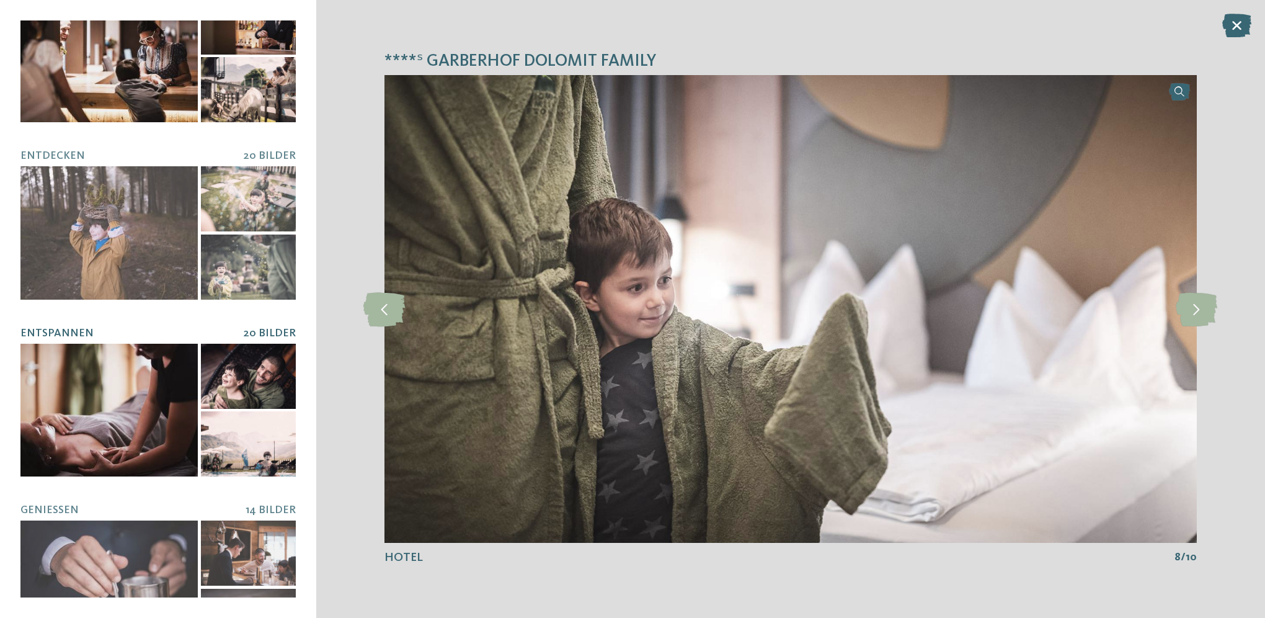
scroll to position [124, 0]
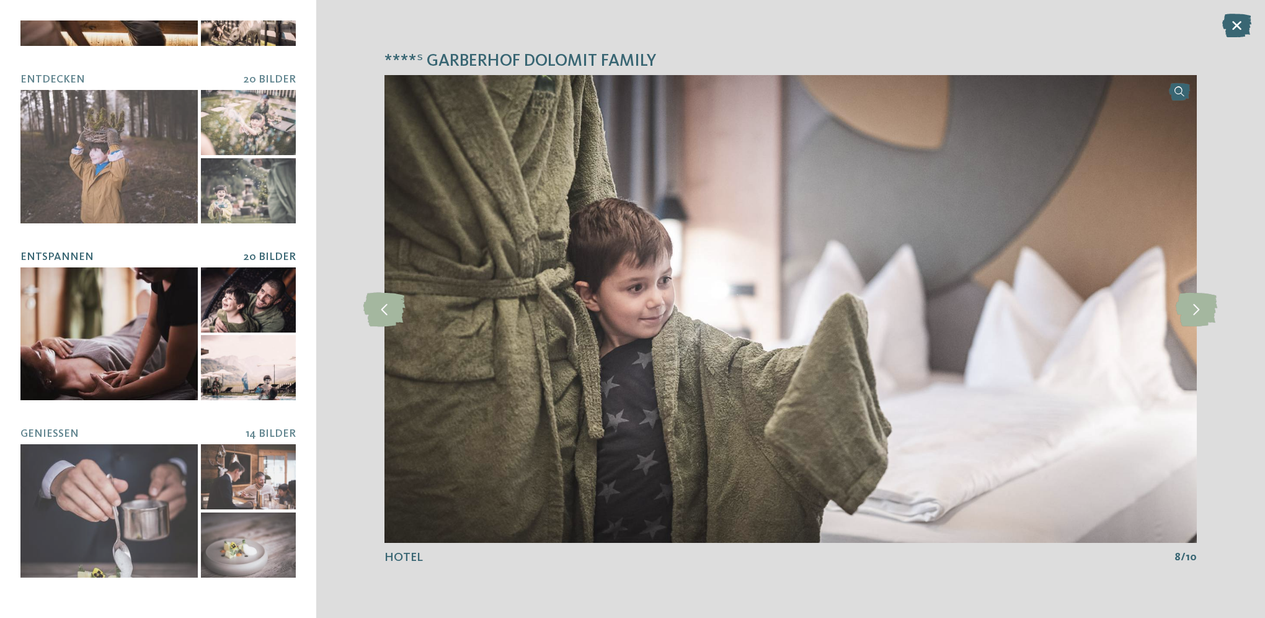
click at [117, 337] on div at bounding box center [108, 333] width 177 height 133
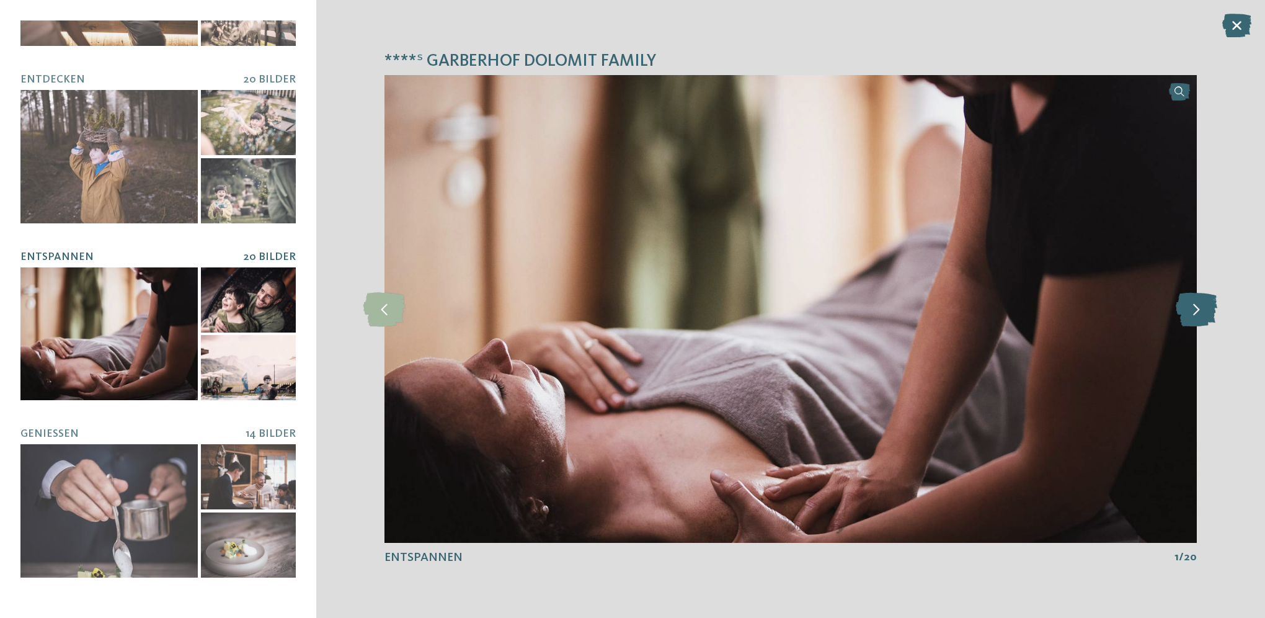
click at [1191, 309] on icon at bounding box center [1197, 308] width 42 height 34
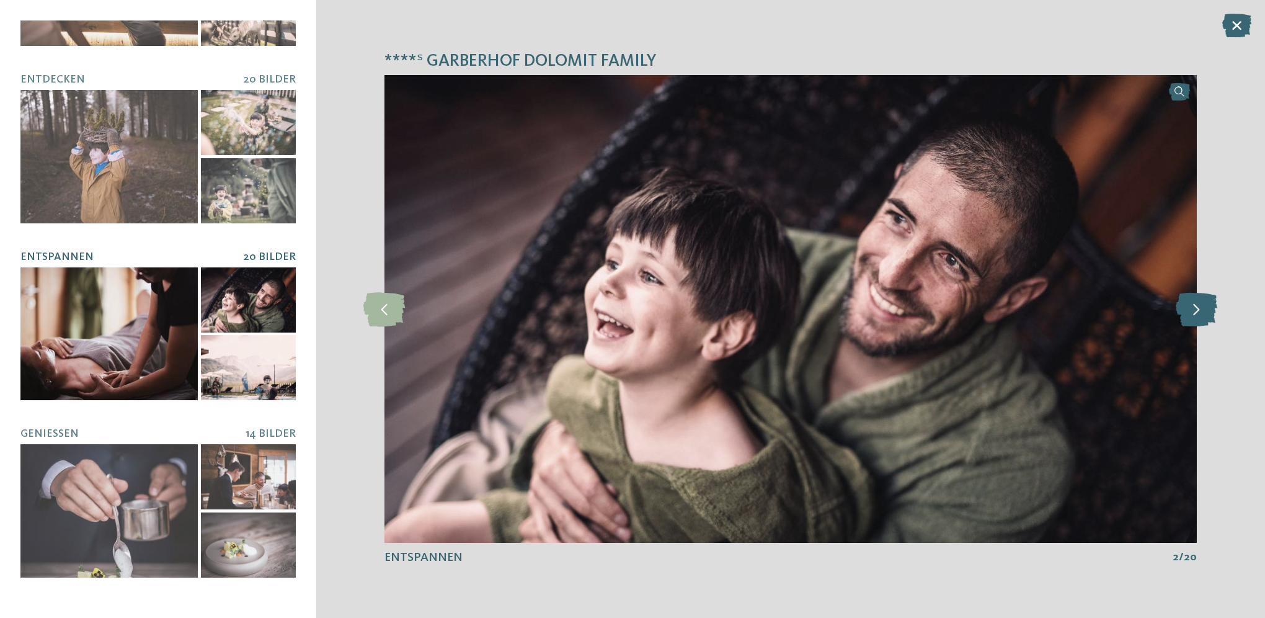
click at [1191, 309] on icon at bounding box center [1197, 308] width 42 height 34
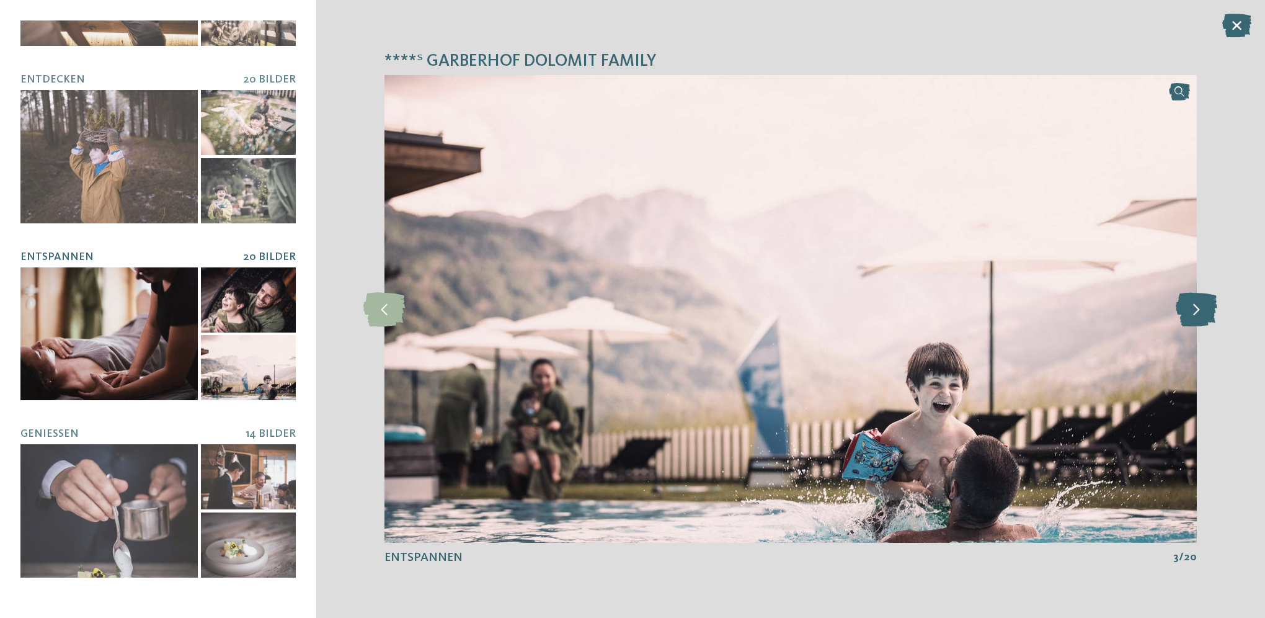
click at [1191, 309] on icon at bounding box center [1197, 308] width 42 height 34
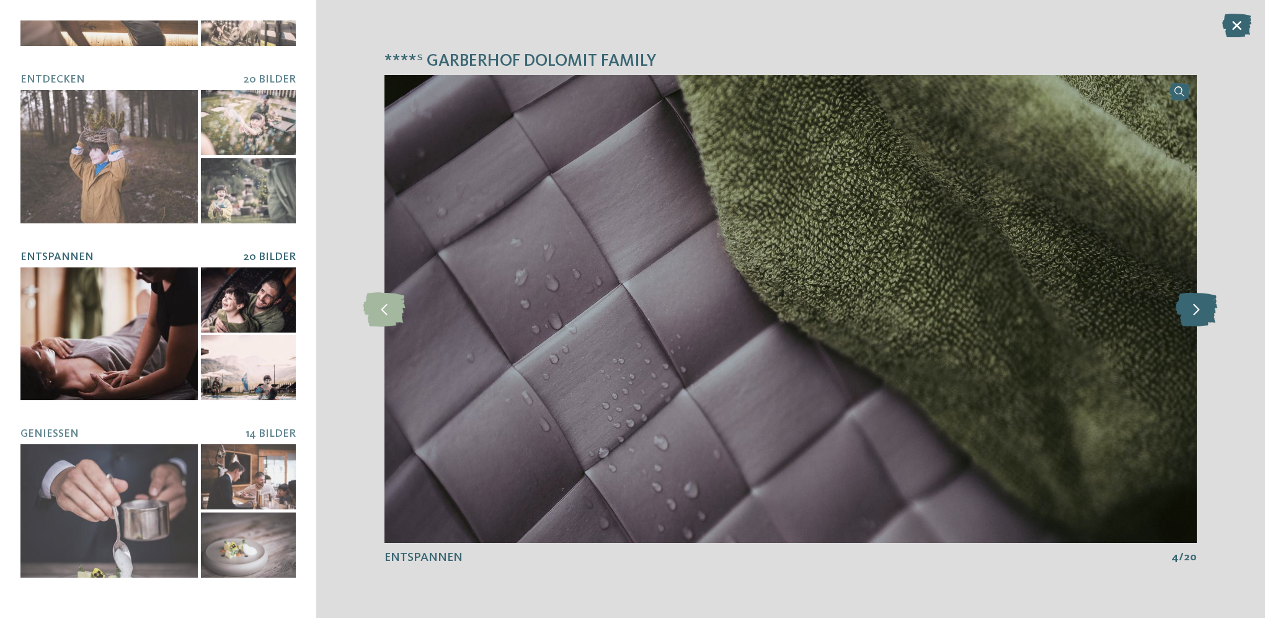
click at [1191, 309] on icon at bounding box center [1197, 308] width 42 height 34
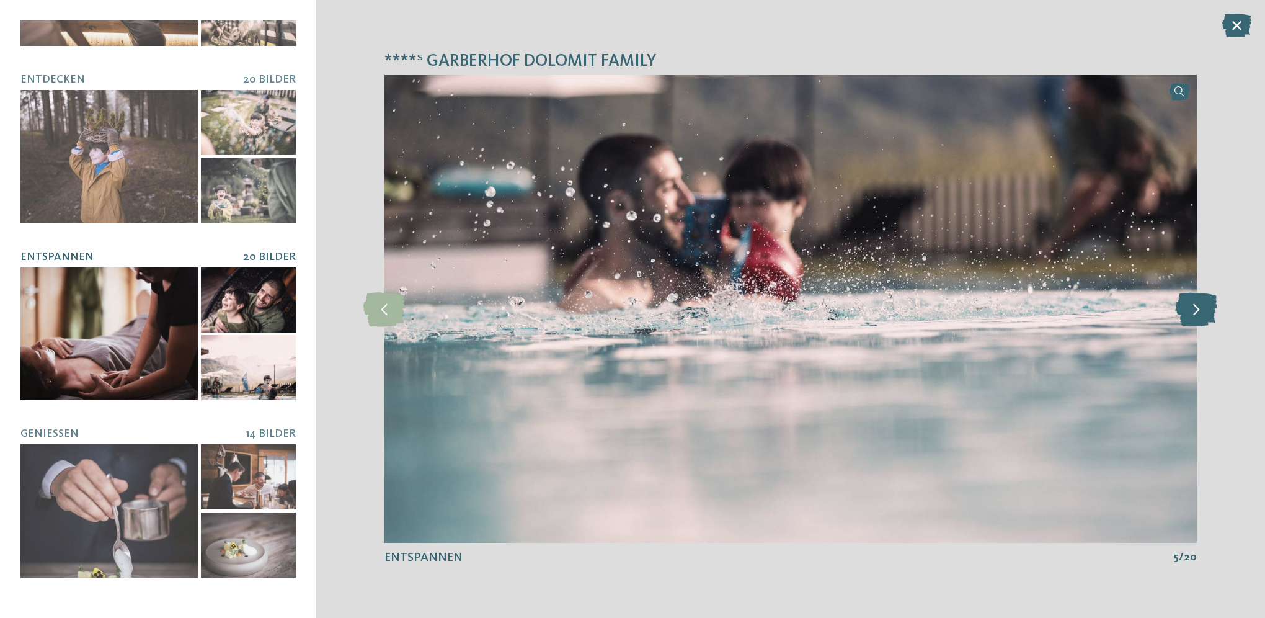
click at [1191, 309] on icon at bounding box center [1197, 308] width 42 height 34
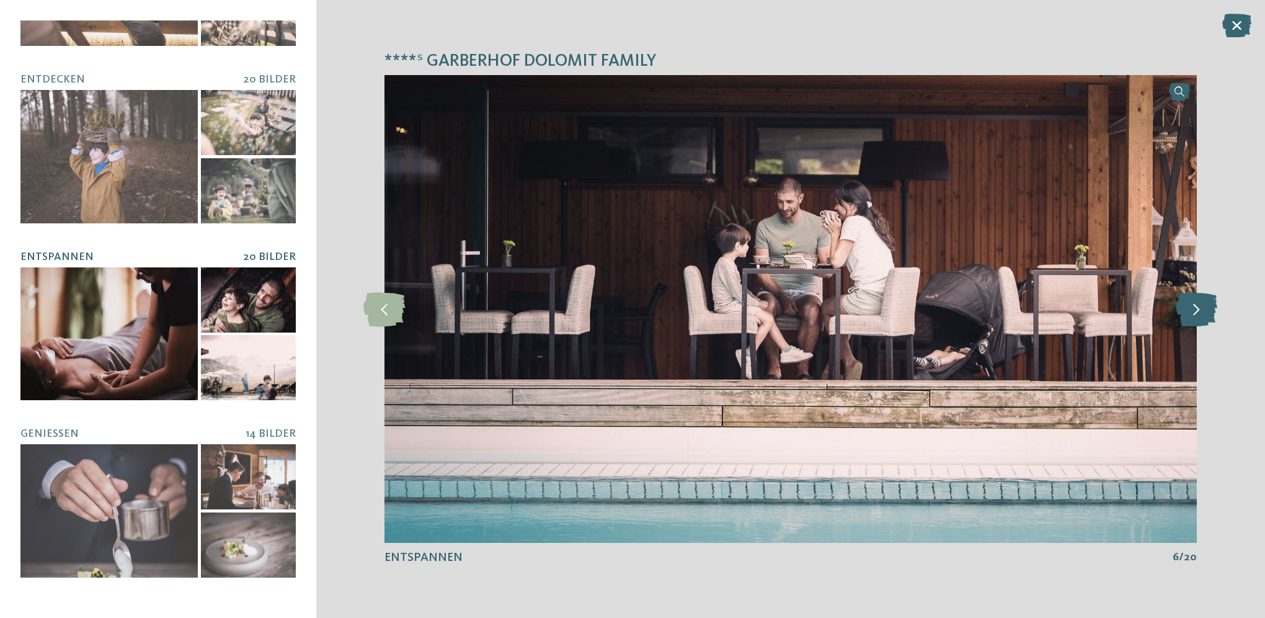
click at [1191, 309] on icon at bounding box center [1197, 308] width 42 height 34
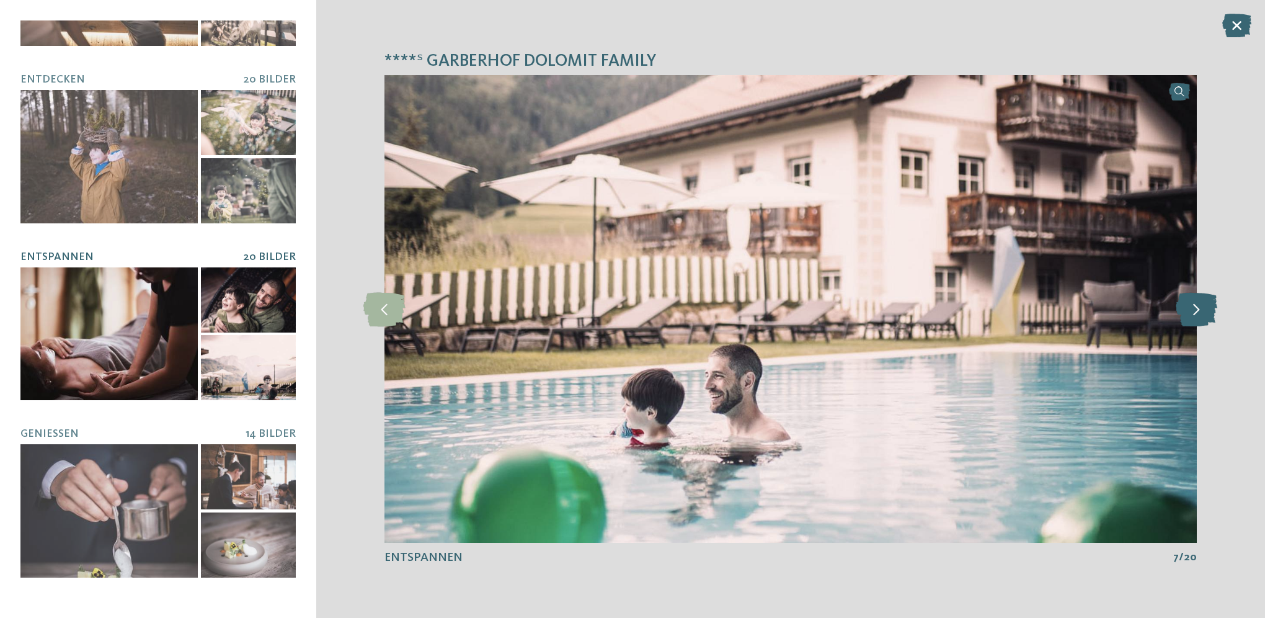
click at [1191, 309] on icon at bounding box center [1197, 308] width 42 height 34
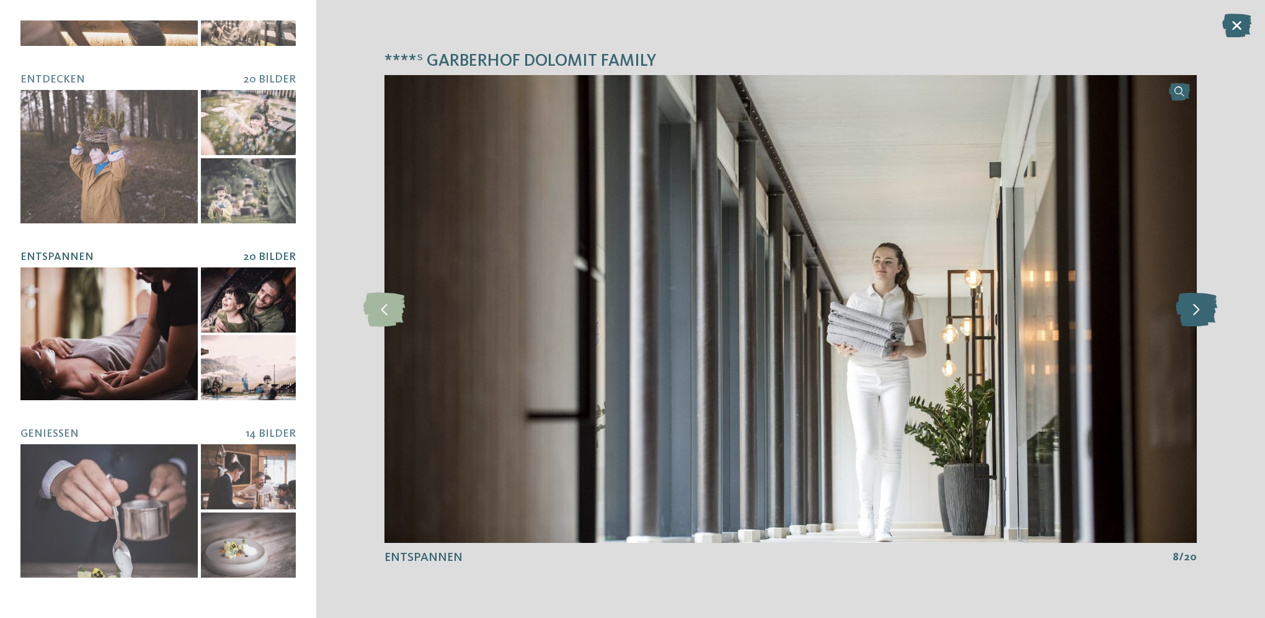
click at [1191, 309] on icon at bounding box center [1197, 308] width 42 height 34
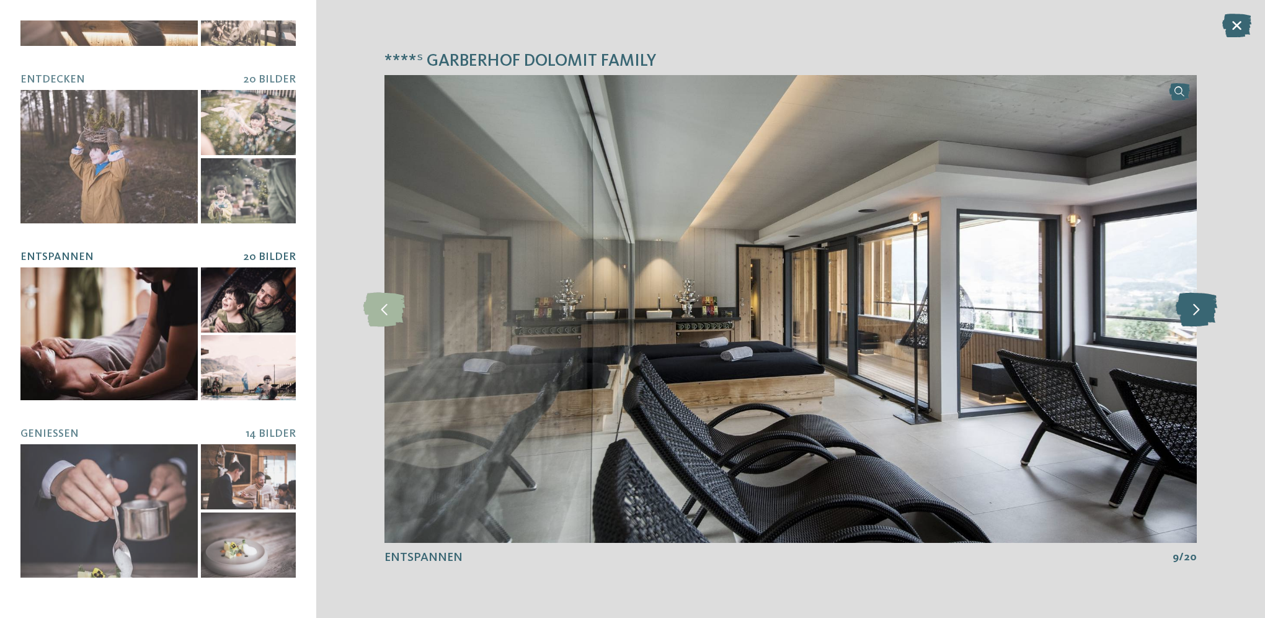
click at [1191, 309] on icon at bounding box center [1197, 308] width 42 height 34
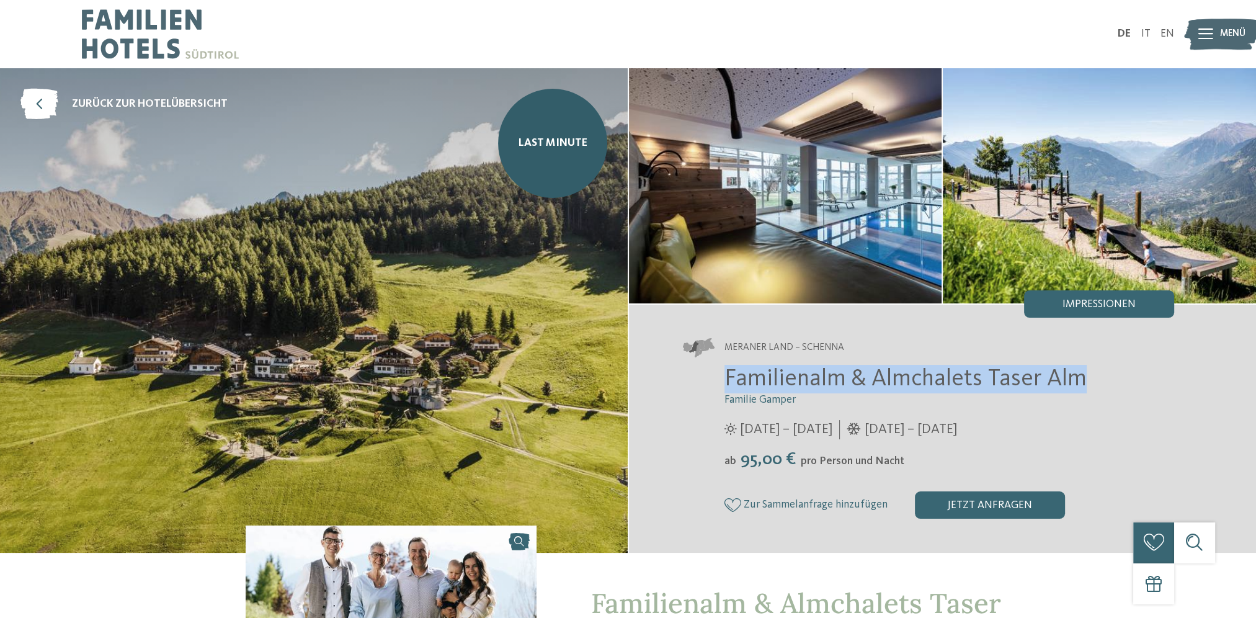
drag, startPoint x: 727, startPoint y: 377, endPoint x: 1075, endPoint y: 366, distance: 347.5
click at [1075, 367] on span "Familienalm & Almchalets Taser Alm" at bounding box center [905, 379] width 362 height 24
copy span "Familienalm & Almchalets Taser Alm"
